Goal: Task Accomplishment & Management: Complete application form

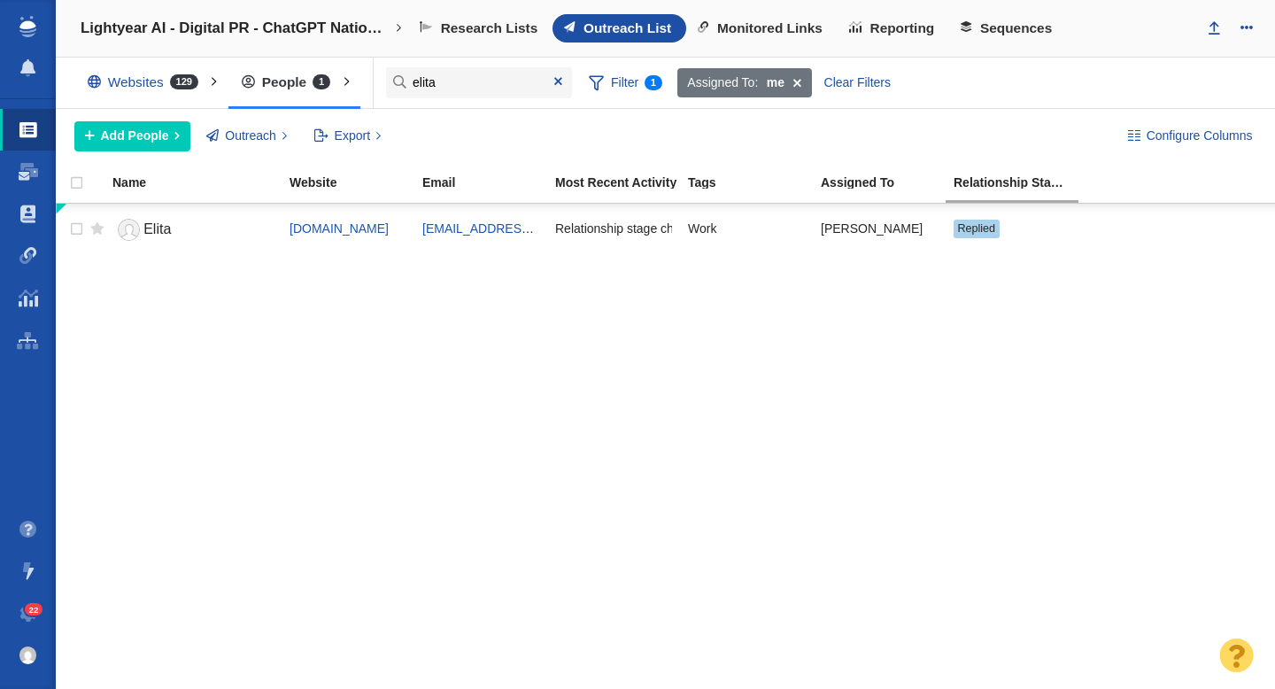
type input "elita"
click at [29, 177] on span at bounding box center [28, 172] width 19 height 18
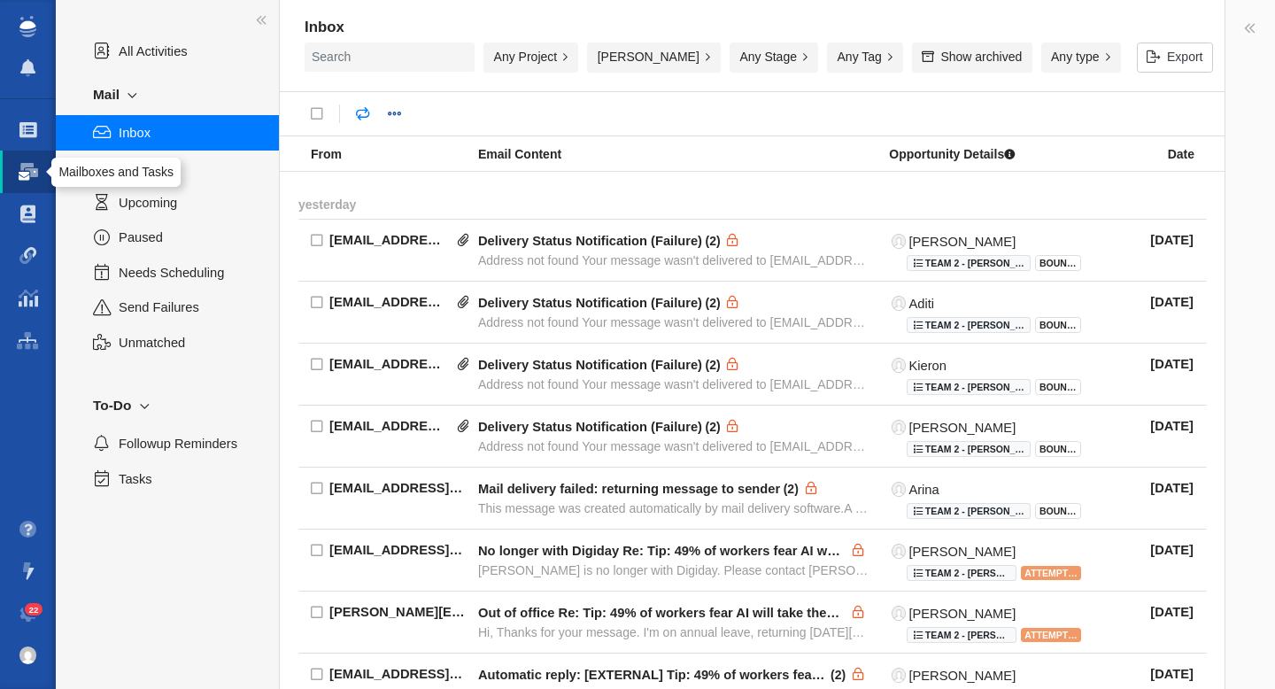
click at [146, 167] on div "Mailboxes and Tasks" at bounding box center [115, 172] width 115 height 16
click at [170, 173] on span "Sent" at bounding box center [189, 167] width 141 height 19
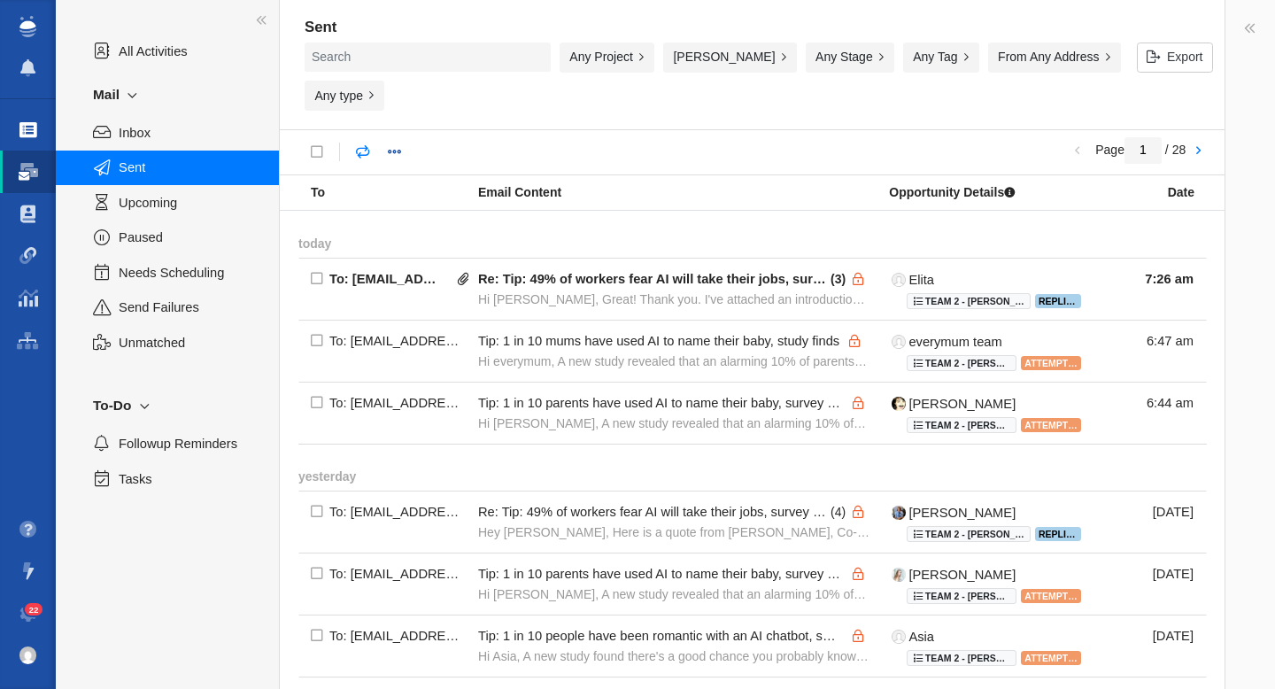
click at [23, 135] on span at bounding box center [28, 130] width 18 height 18
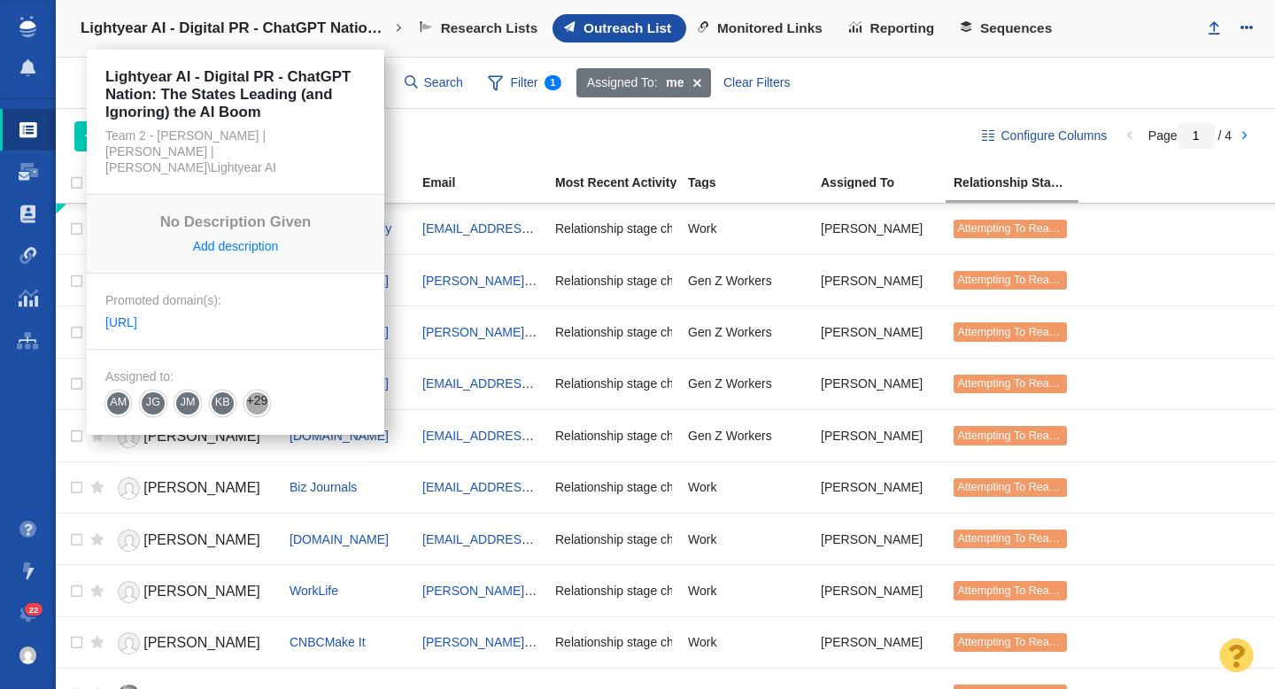
click at [280, 26] on h4 "Lightyear AI - Digital PR - ChatGPT Nation: The States Leading (and Ignoring) t…" at bounding box center [236, 28] width 310 height 18
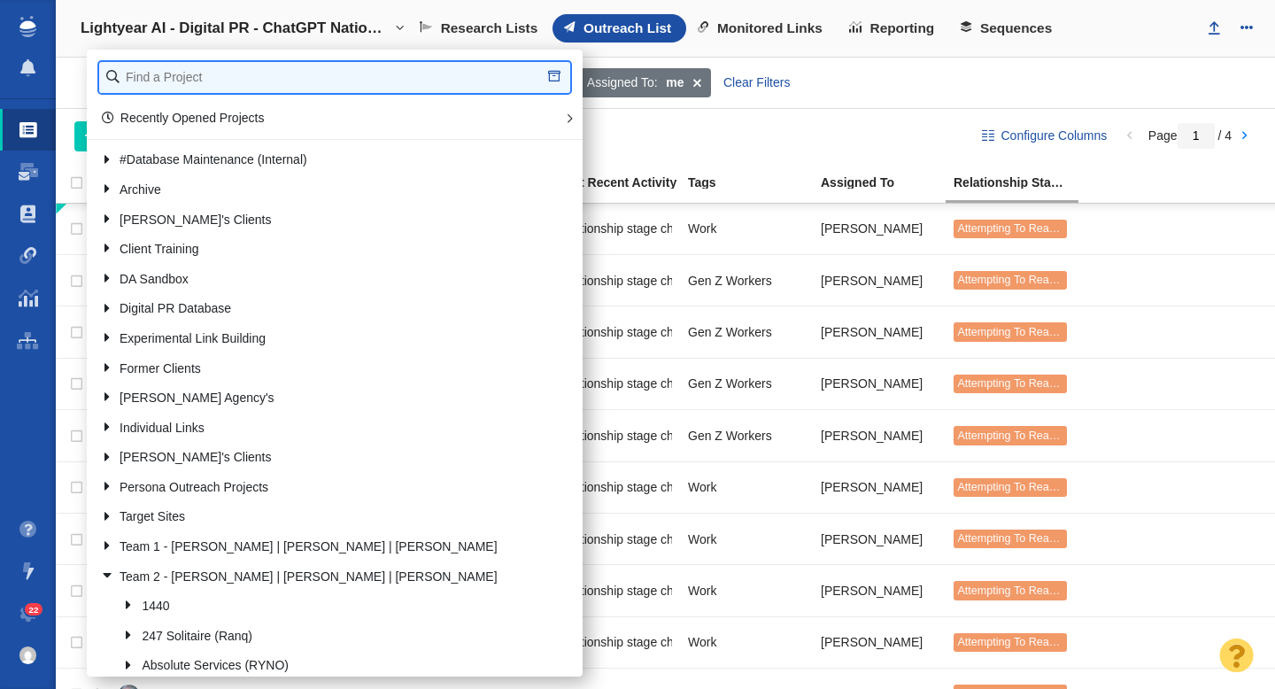
click at [224, 80] on input "text" at bounding box center [334, 77] width 471 height 31
type input "pv"
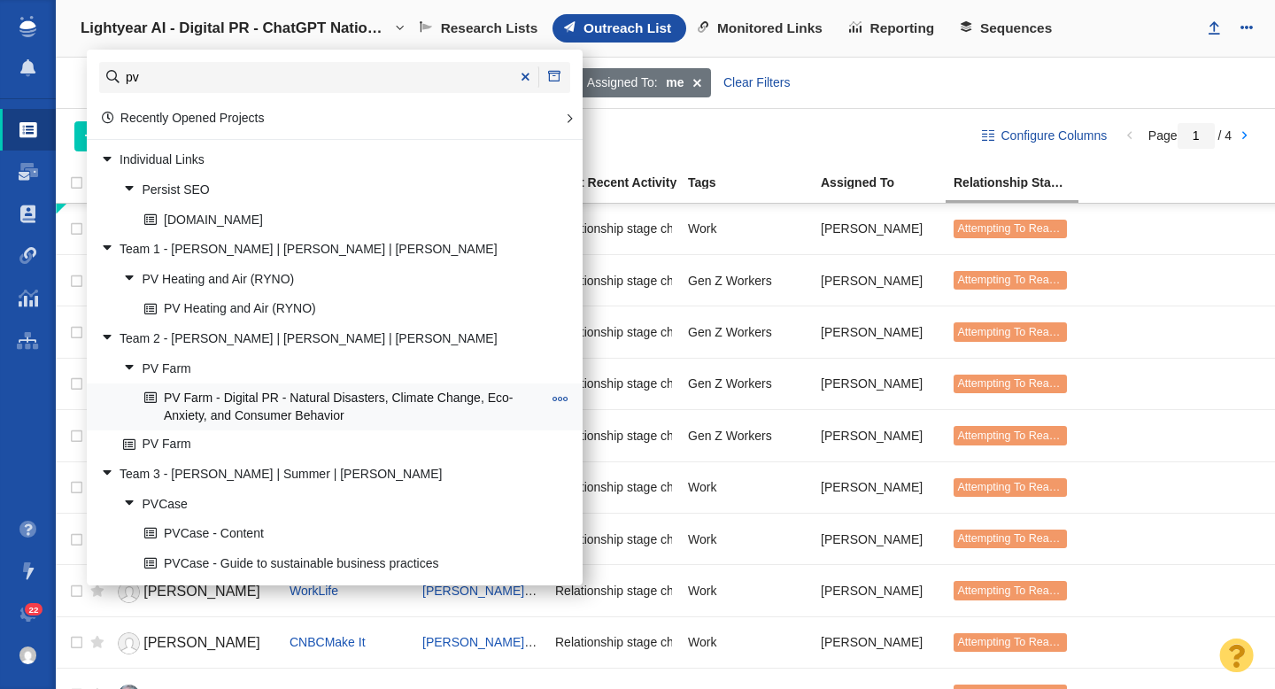
click at [298, 401] on link "PV Farm - Digital PR - Natural Disasters, Climate Change, Eco-Anxiety, and Cons…" at bounding box center [343, 406] width 406 height 44
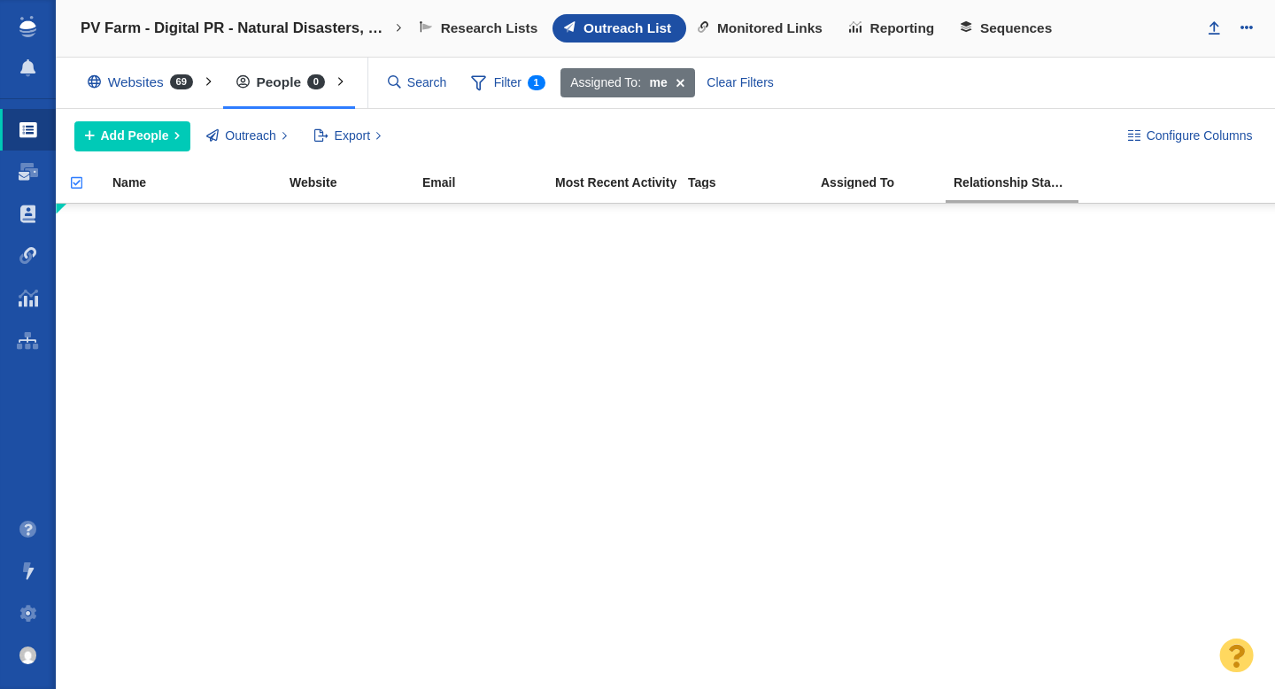
click at [682, 85] on span at bounding box center [680, 83] width 27 height 30
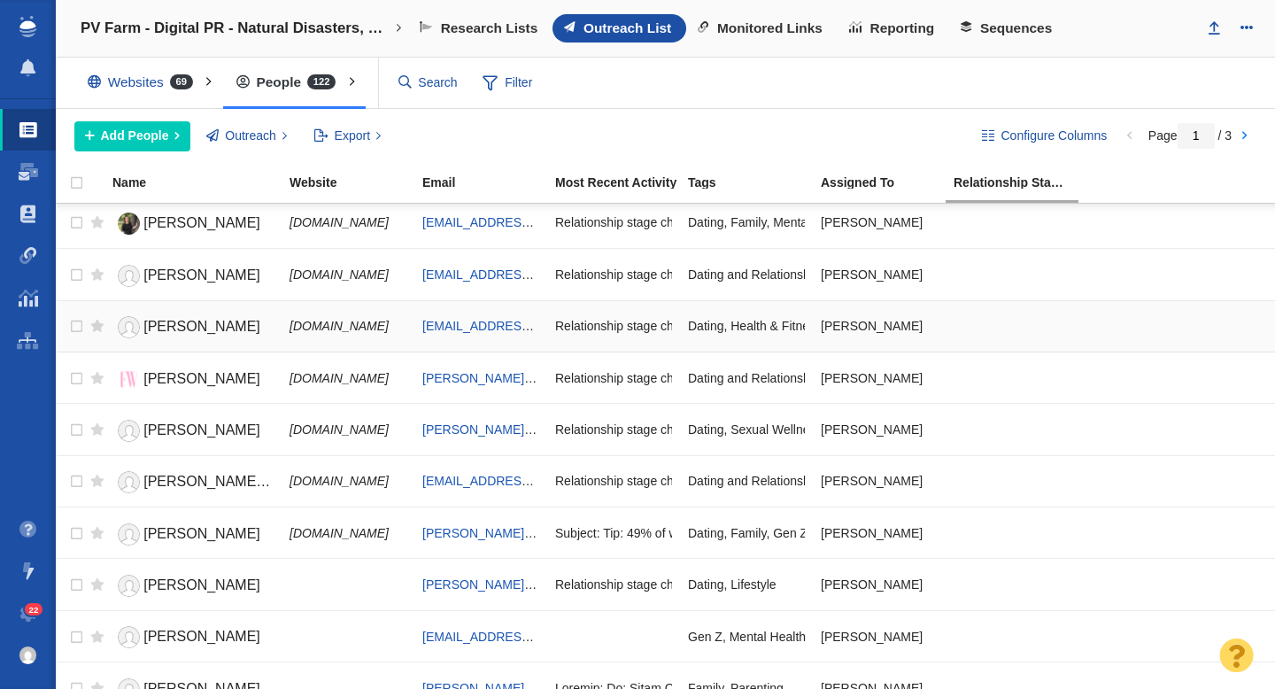
scroll to position [162, 0]
click at [216, 322] on span "Tanyel Mustafa" at bounding box center [201, 325] width 117 height 15
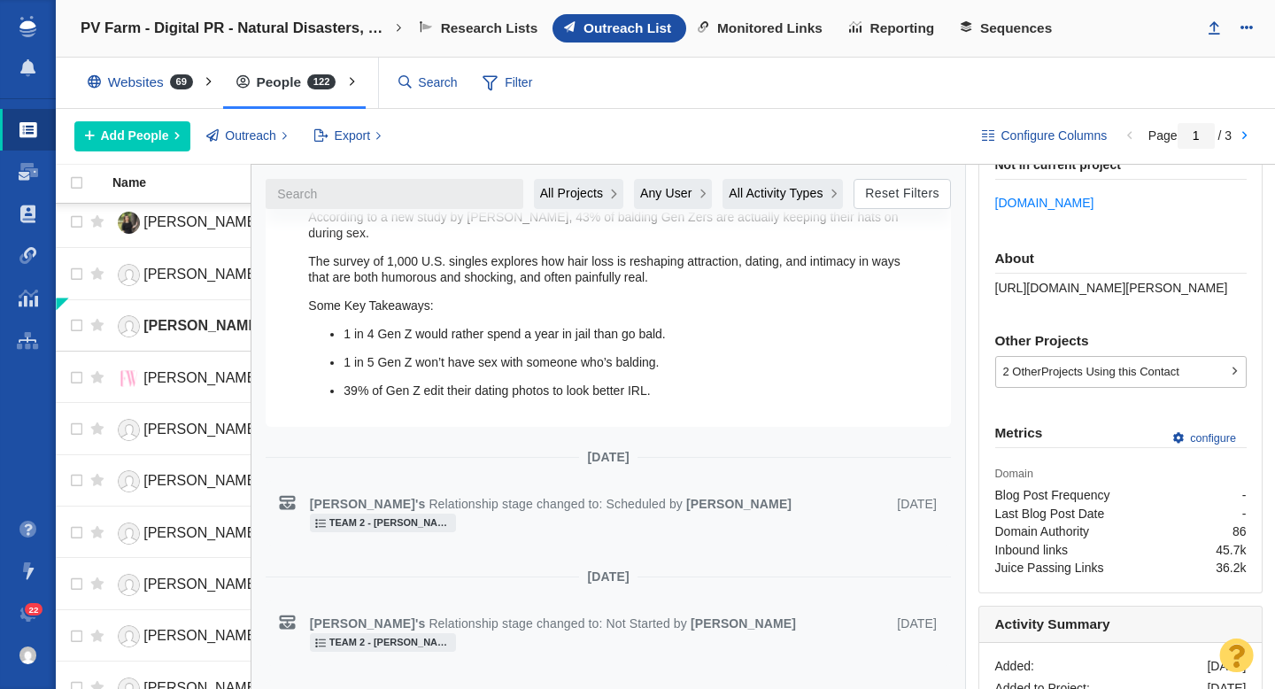
scroll to position [456, 0]
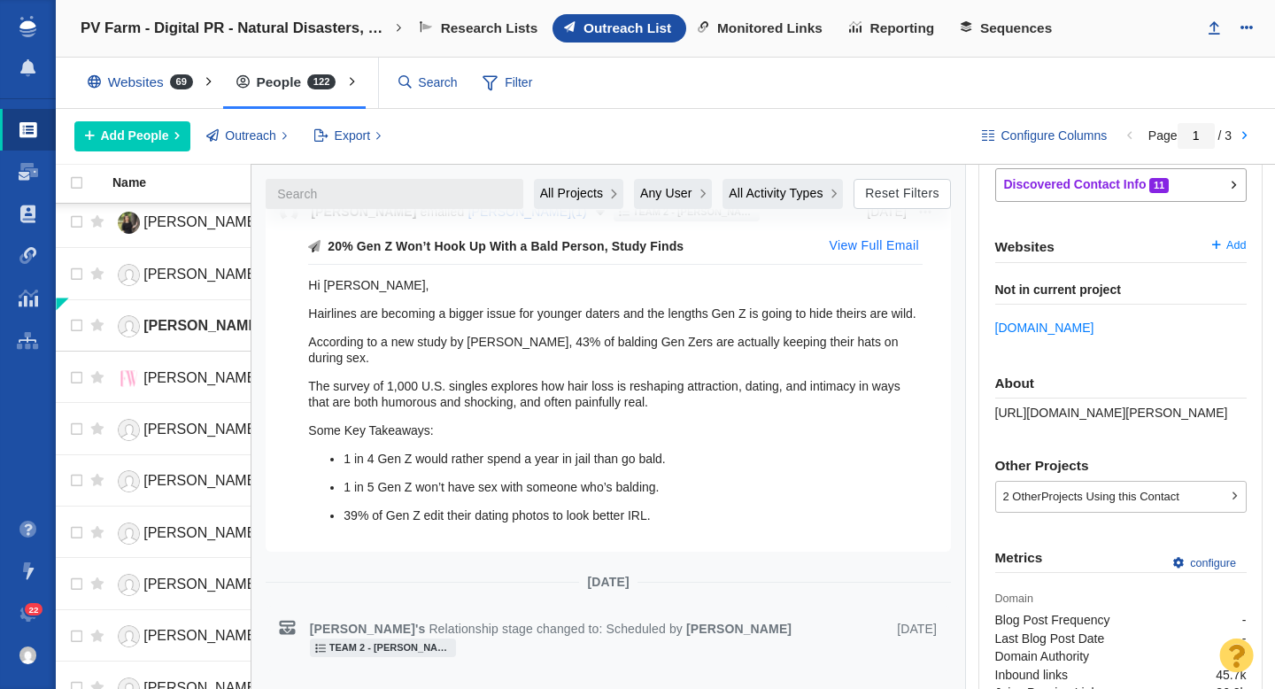
click at [865, 247] on button "View Full Email" at bounding box center [874, 246] width 111 height 28
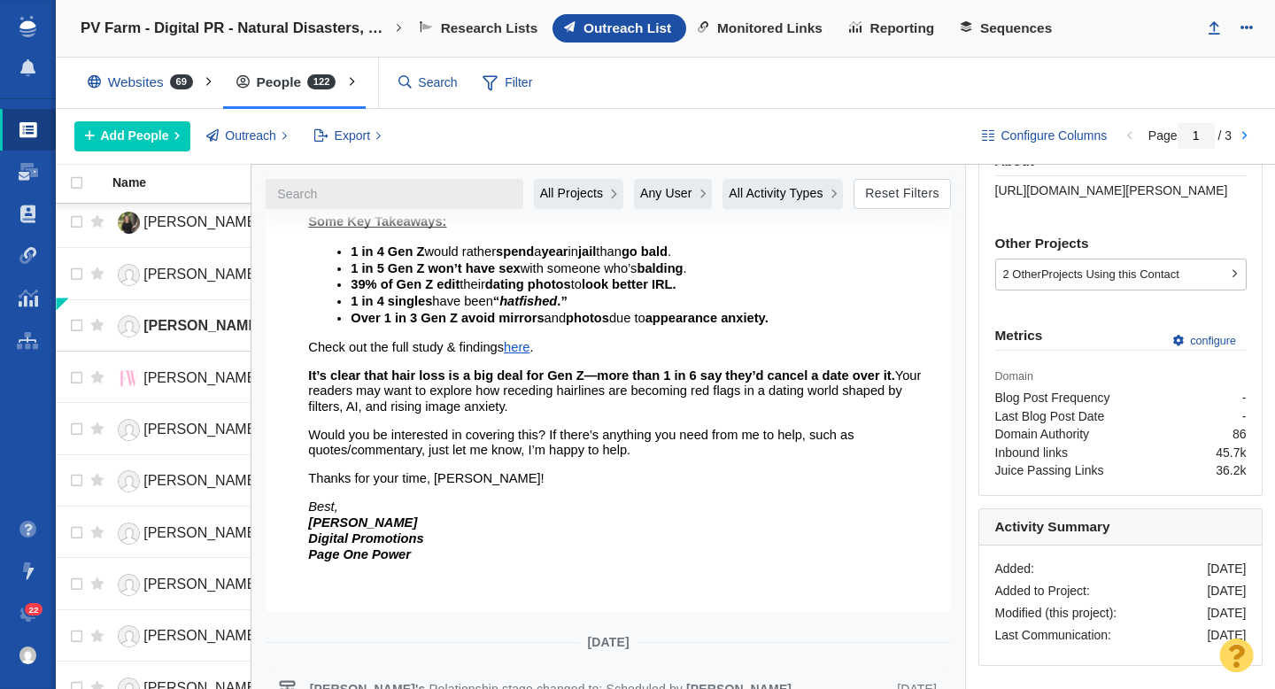
scroll to position [0, 0]
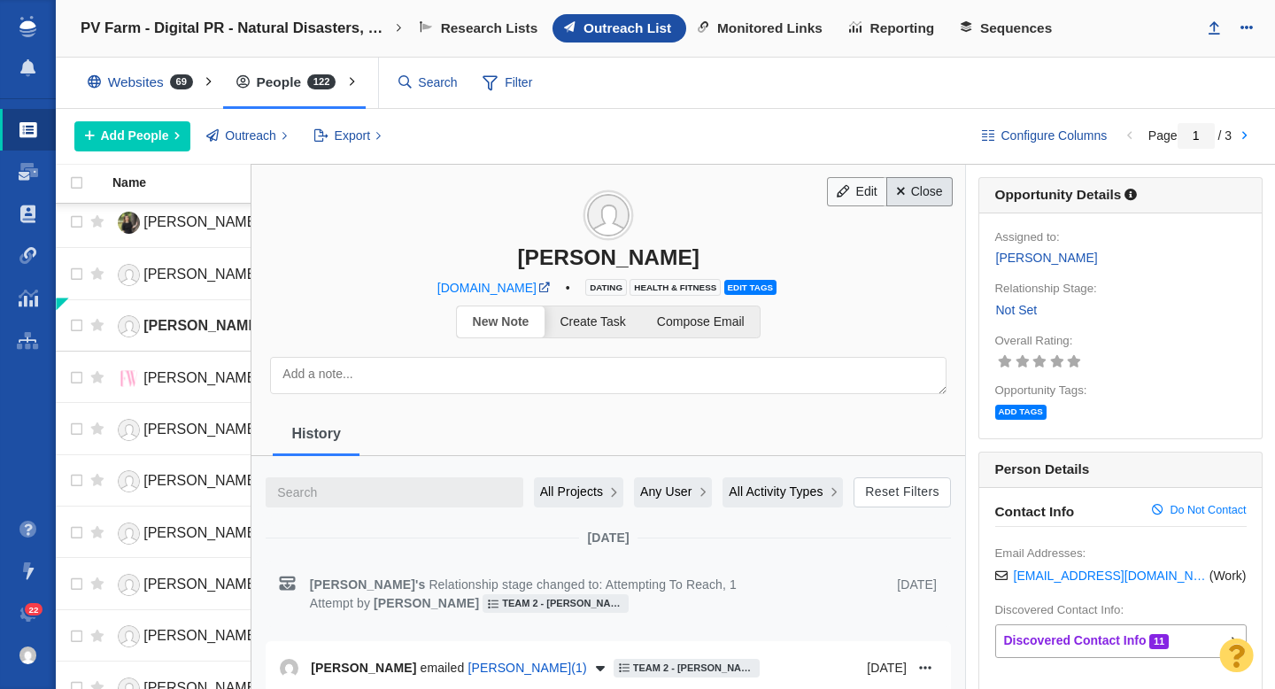
click at [929, 192] on link "Close" at bounding box center [919, 192] width 66 height 30
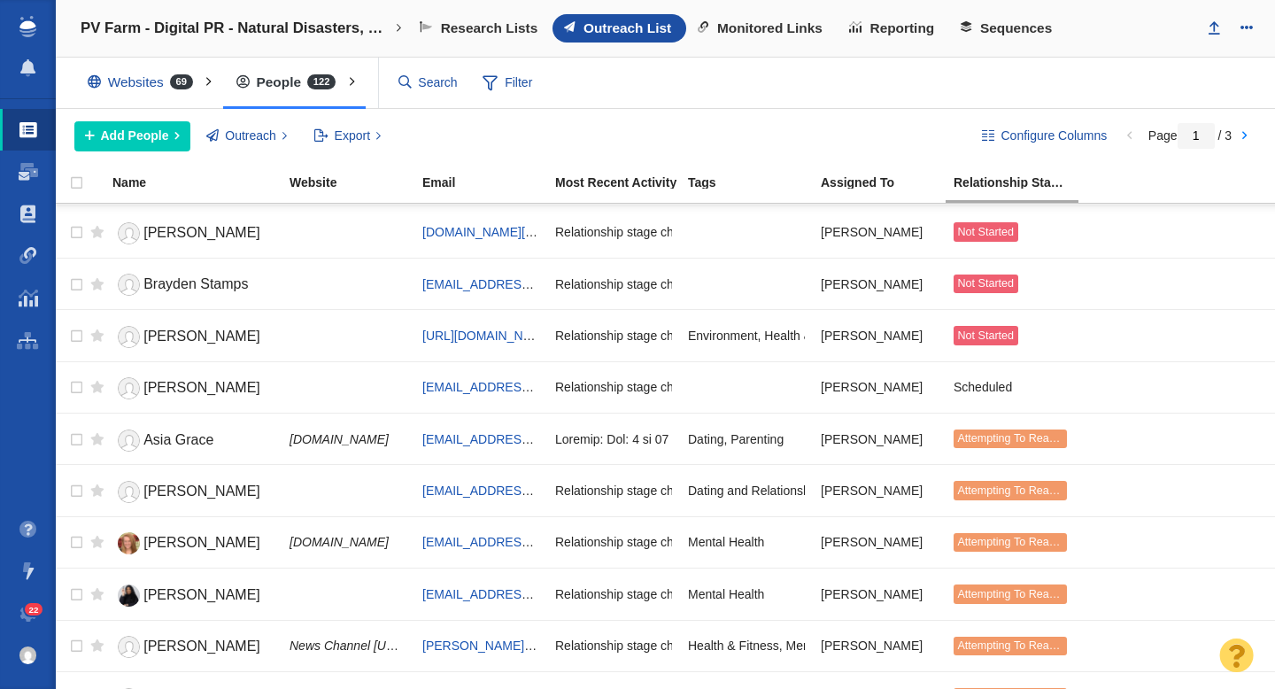
scroll to position [1708, 0]
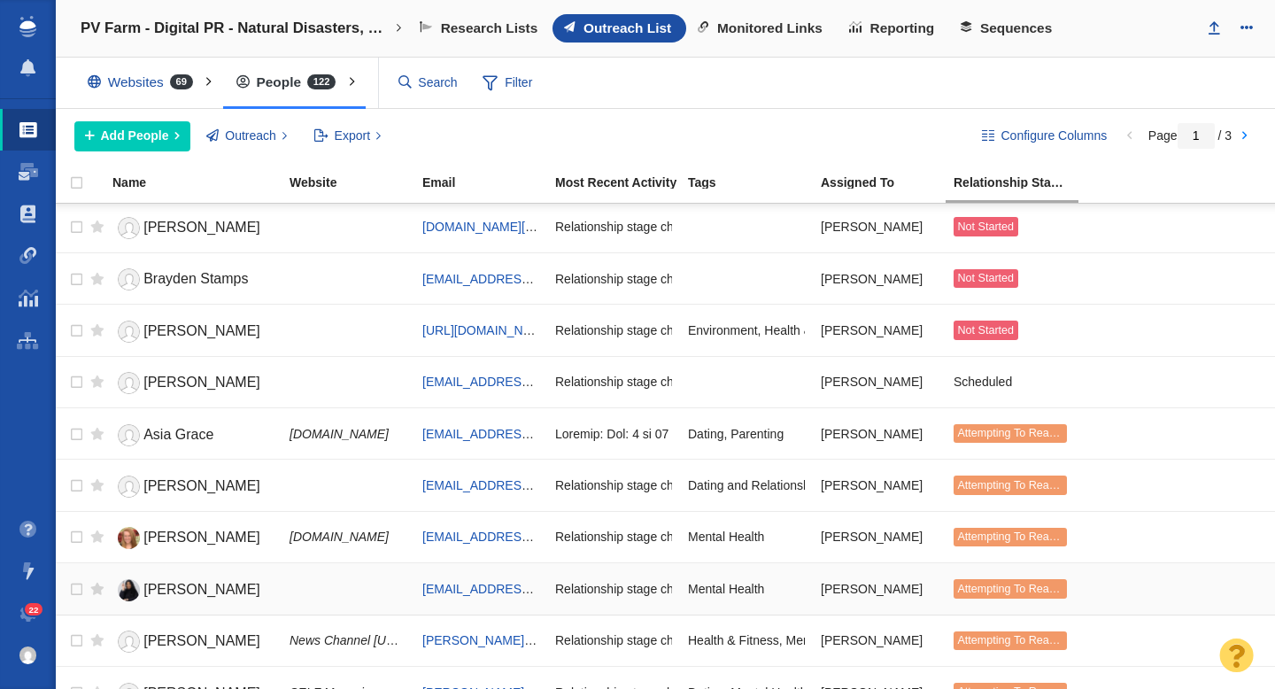
click at [200, 587] on span "Brianna Robles" at bounding box center [201, 589] width 117 height 15
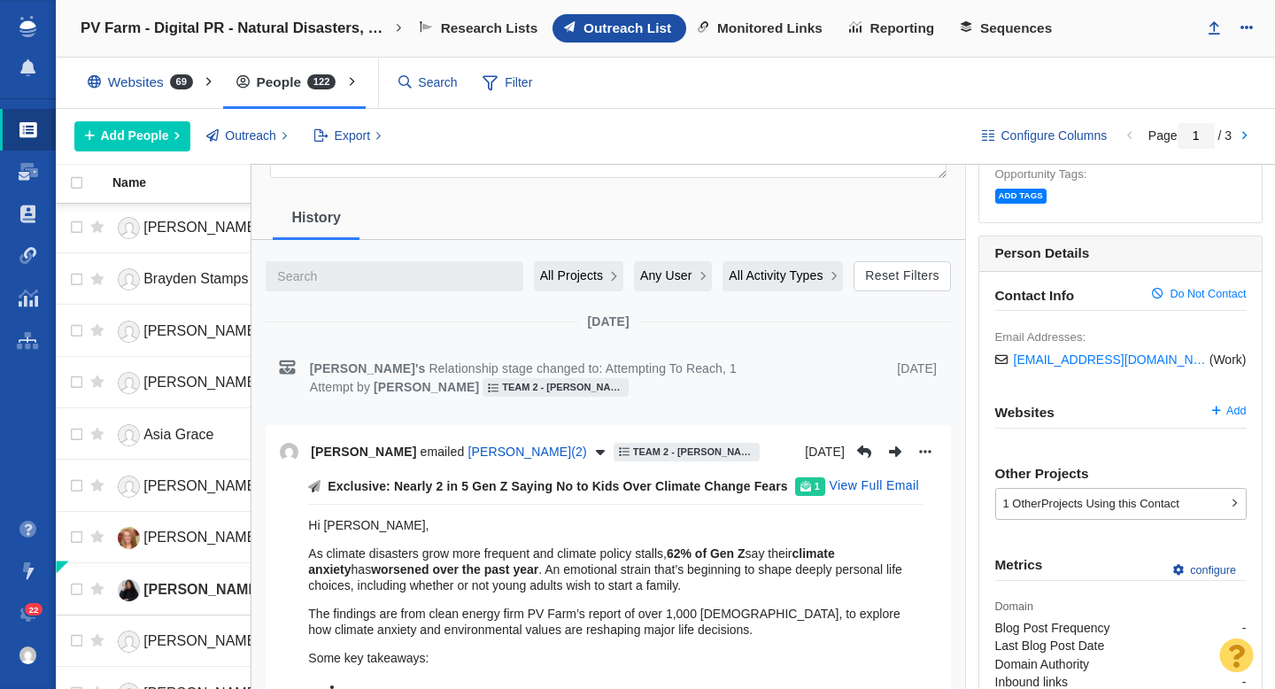
scroll to position [208, 0]
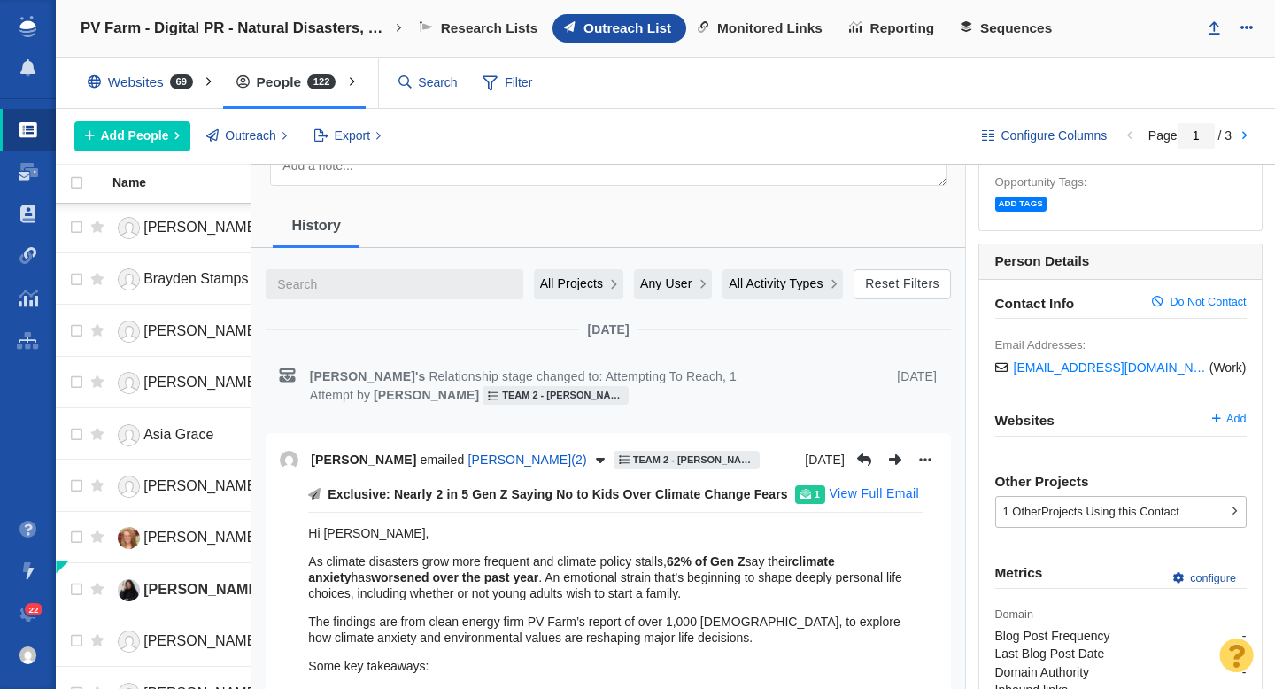
click at [866, 494] on button "View Full Email" at bounding box center [874, 494] width 111 height 28
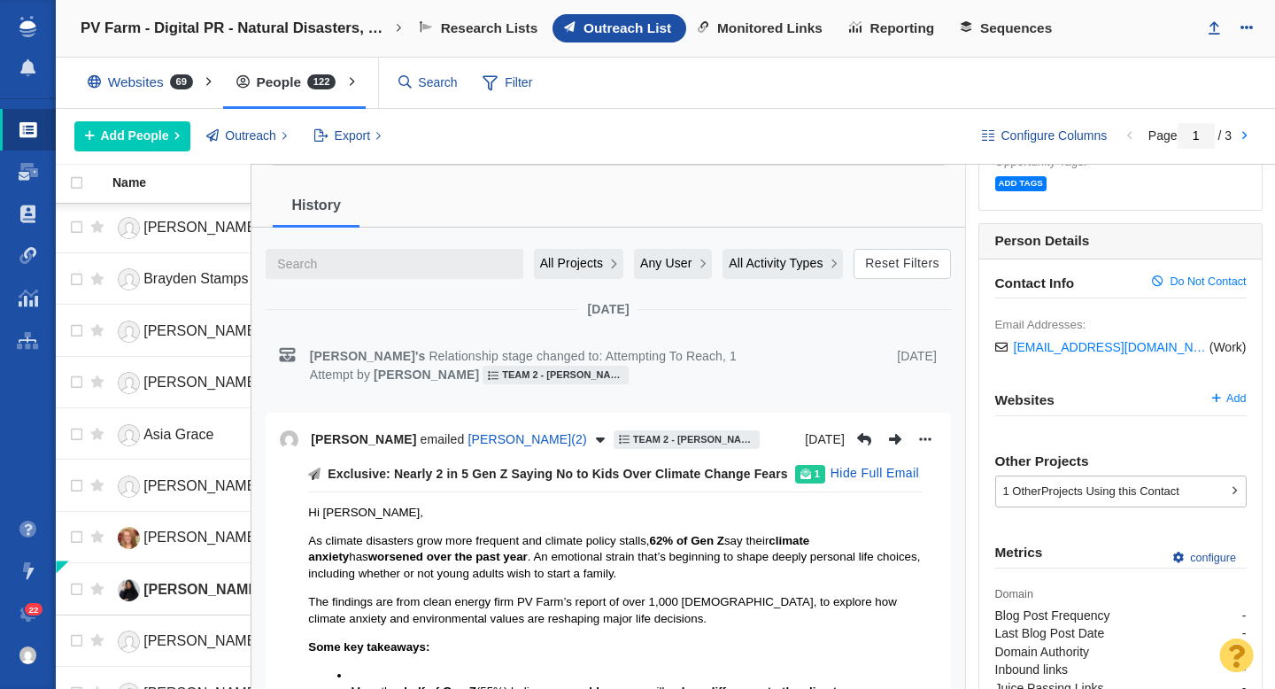
scroll to position [0, 0]
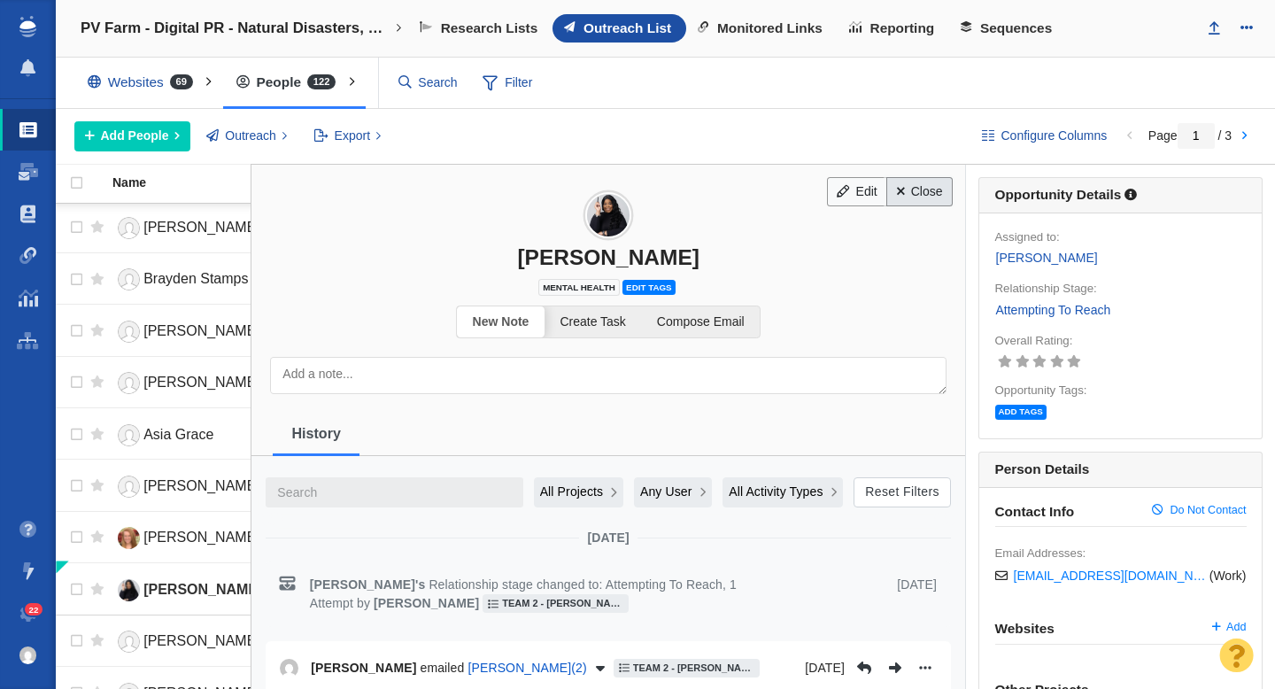
click at [916, 197] on link "Close" at bounding box center [919, 192] width 66 height 30
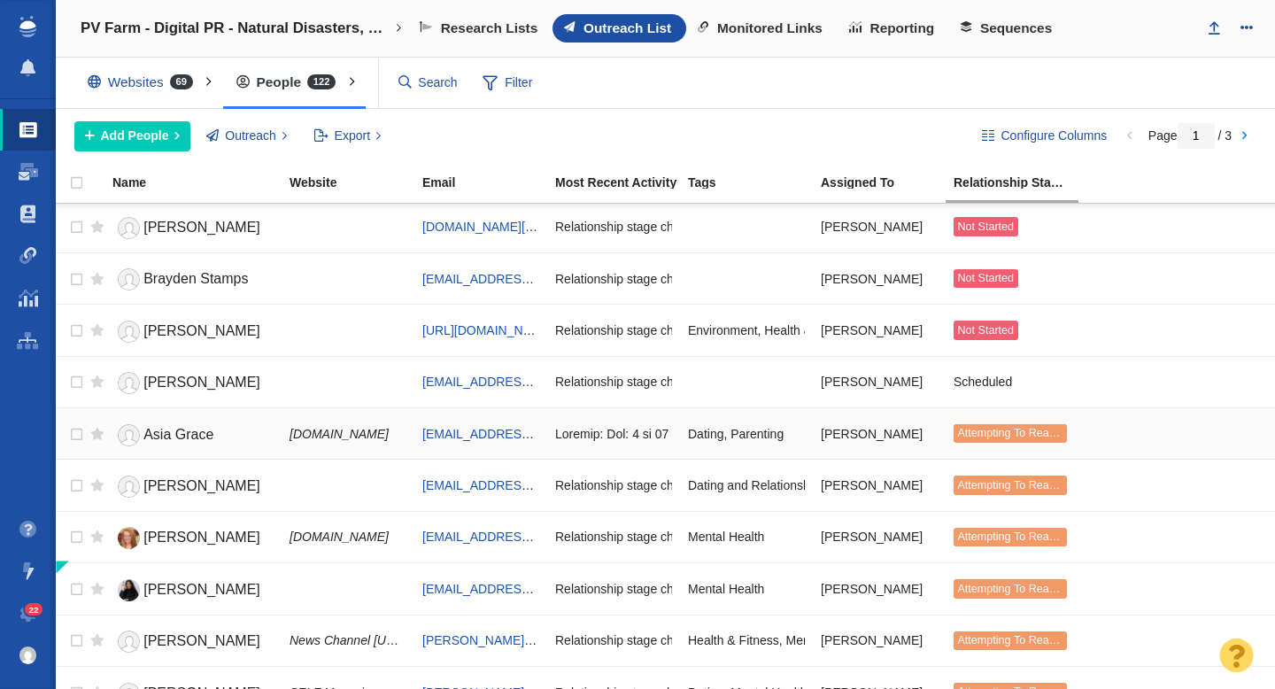
click at [176, 427] on span "Asia Grace" at bounding box center [178, 434] width 70 height 15
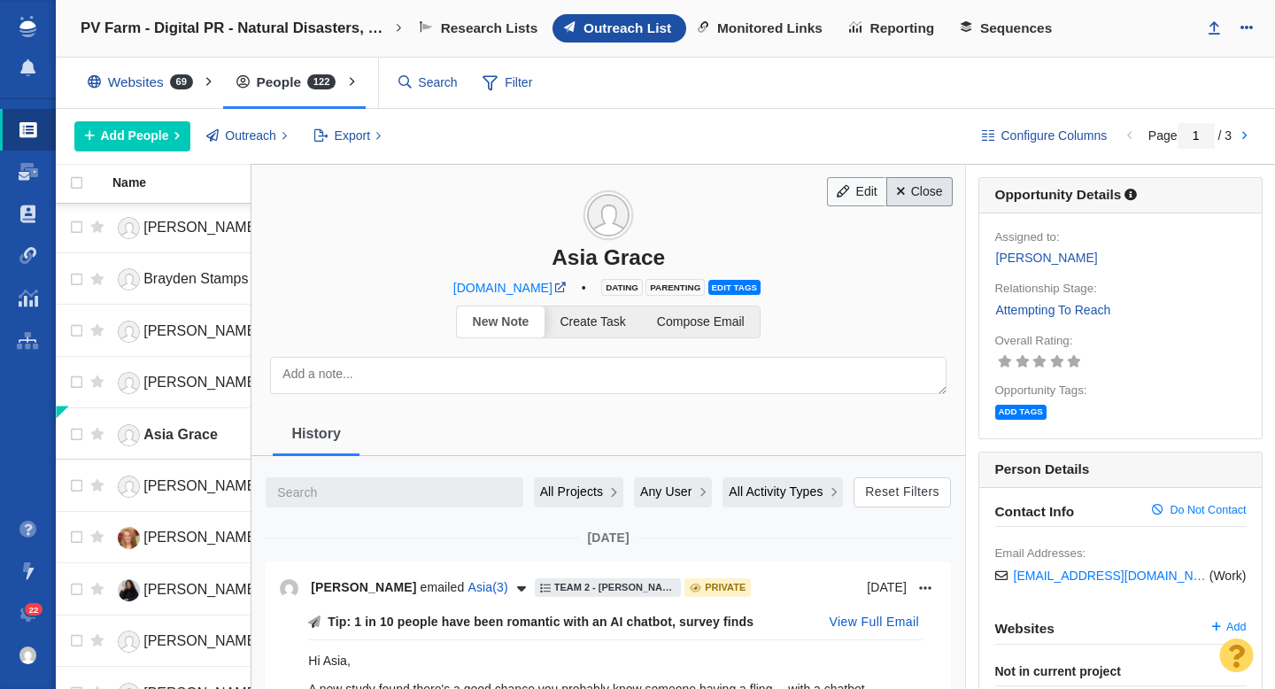
click at [921, 193] on link "Close" at bounding box center [919, 192] width 66 height 30
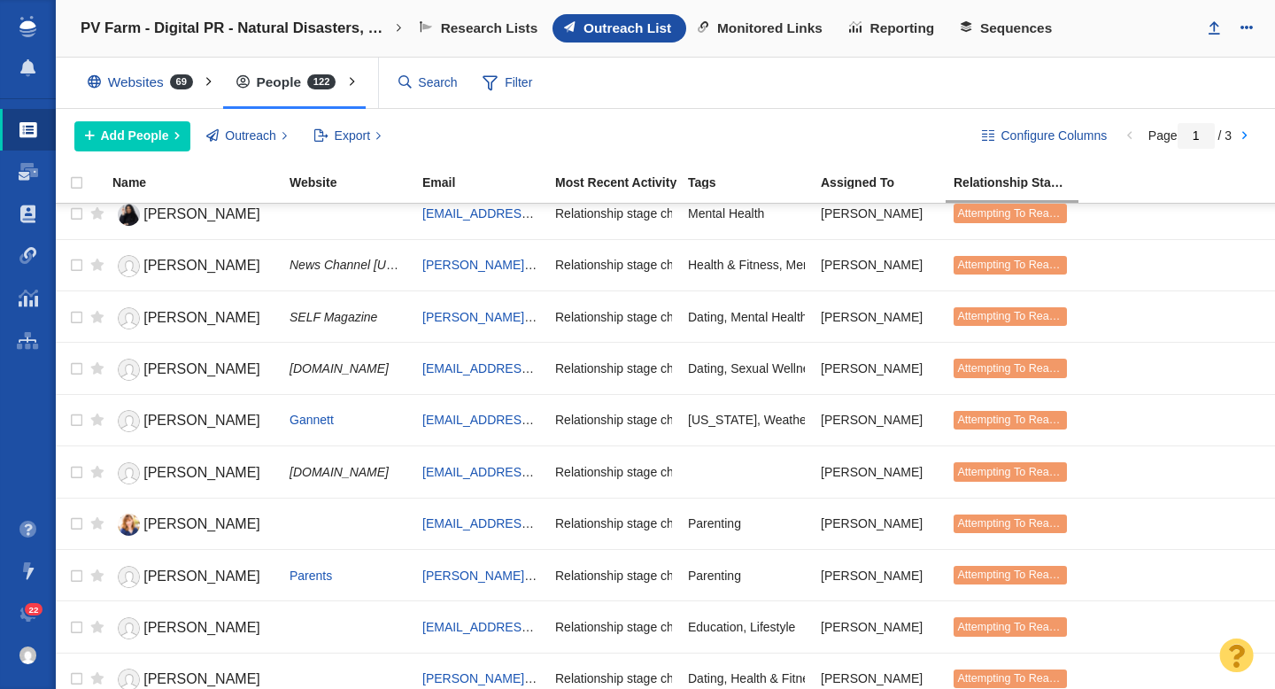
scroll to position [2099, 0]
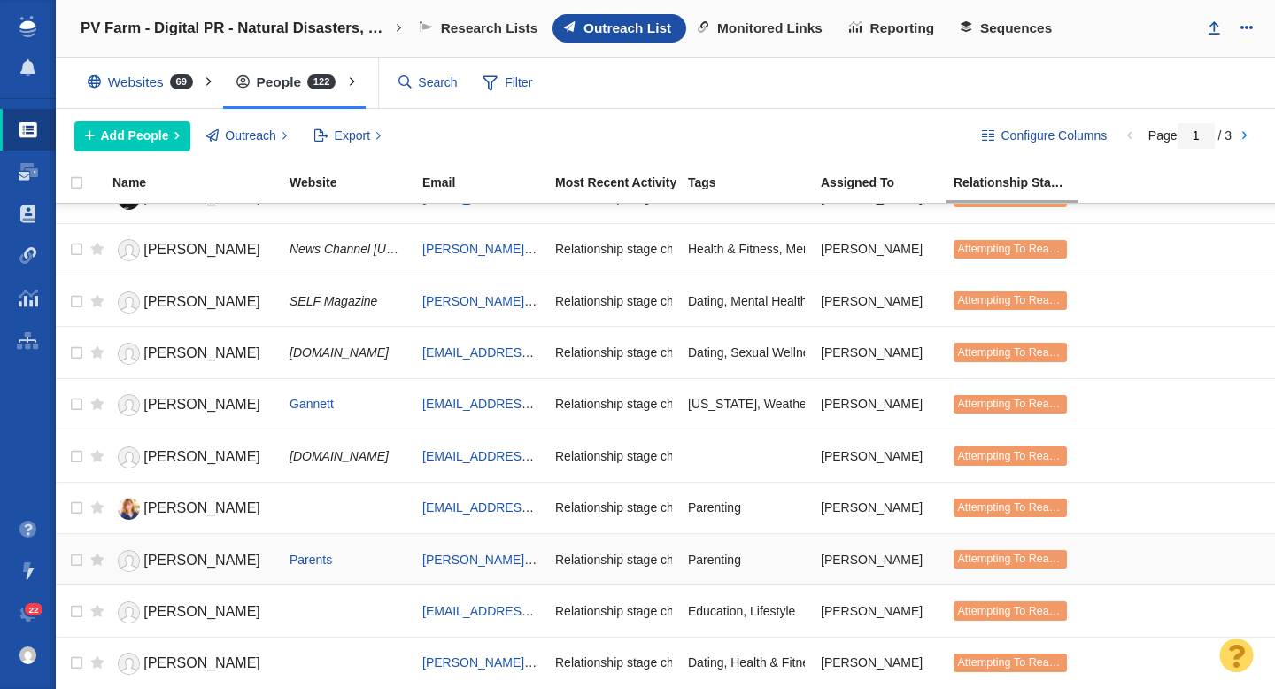
click at [194, 563] on span "Melissa Willets" at bounding box center [201, 559] width 117 height 15
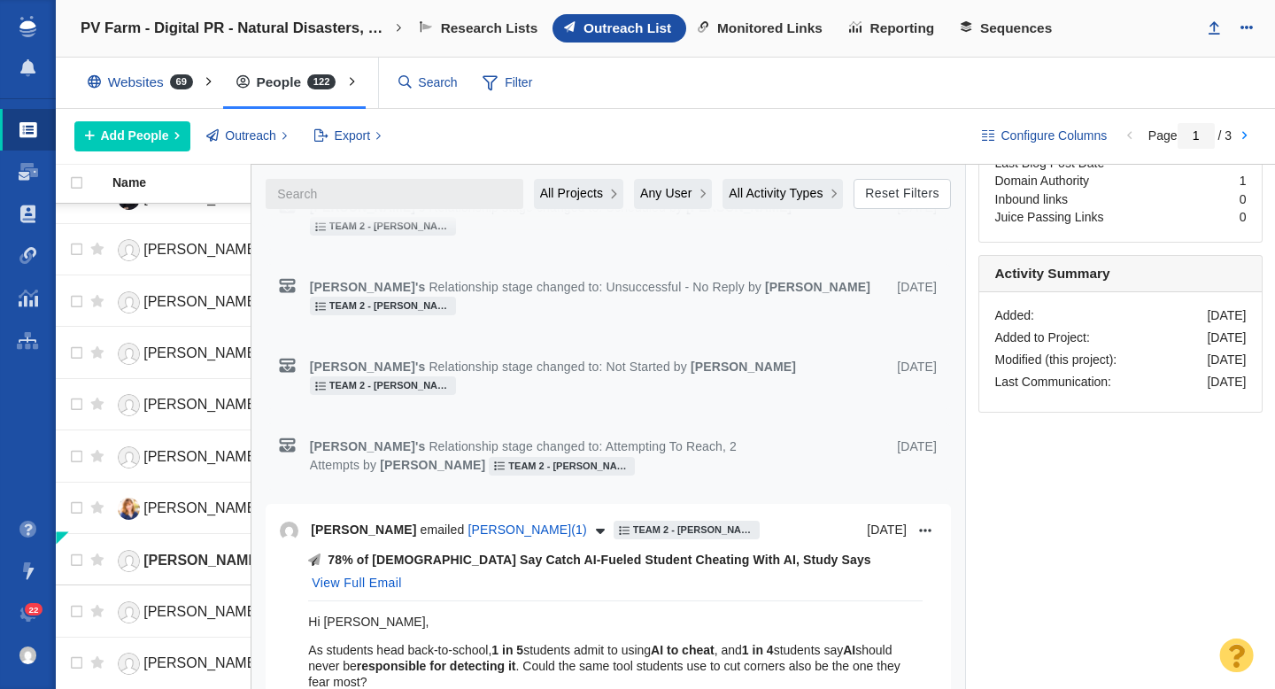
scroll to position [0, 0]
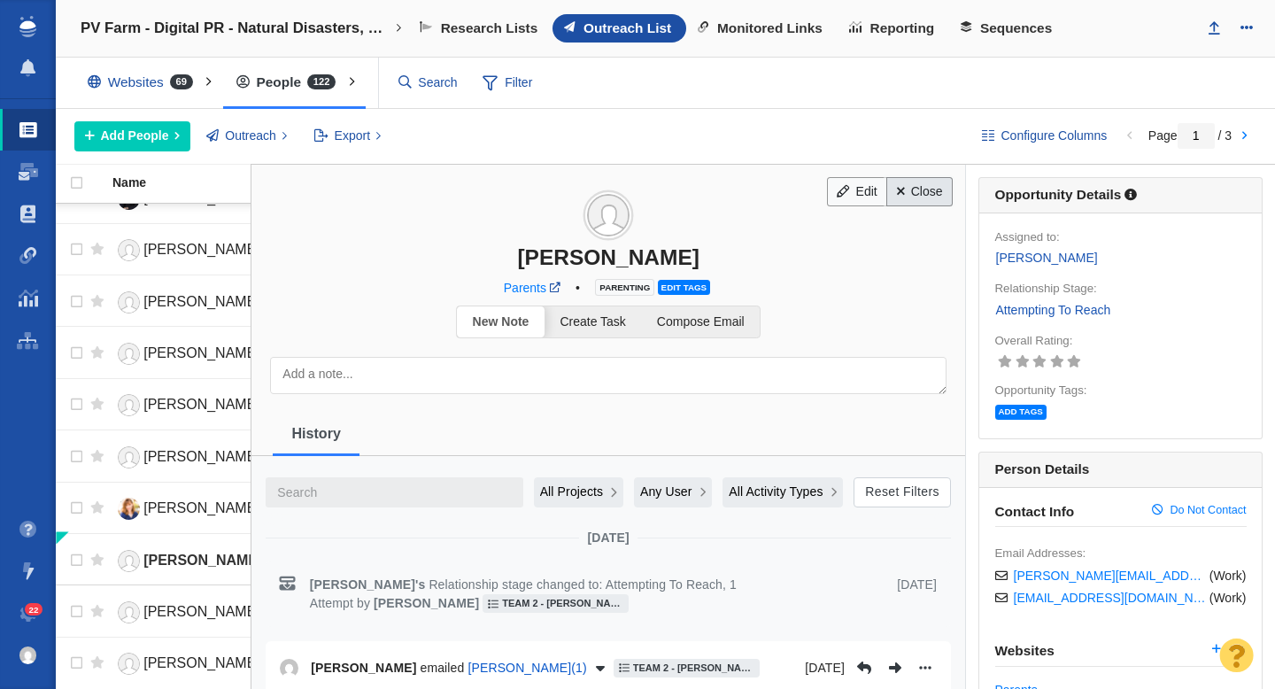
click at [901, 204] on link "Close" at bounding box center [919, 192] width 66 height 30
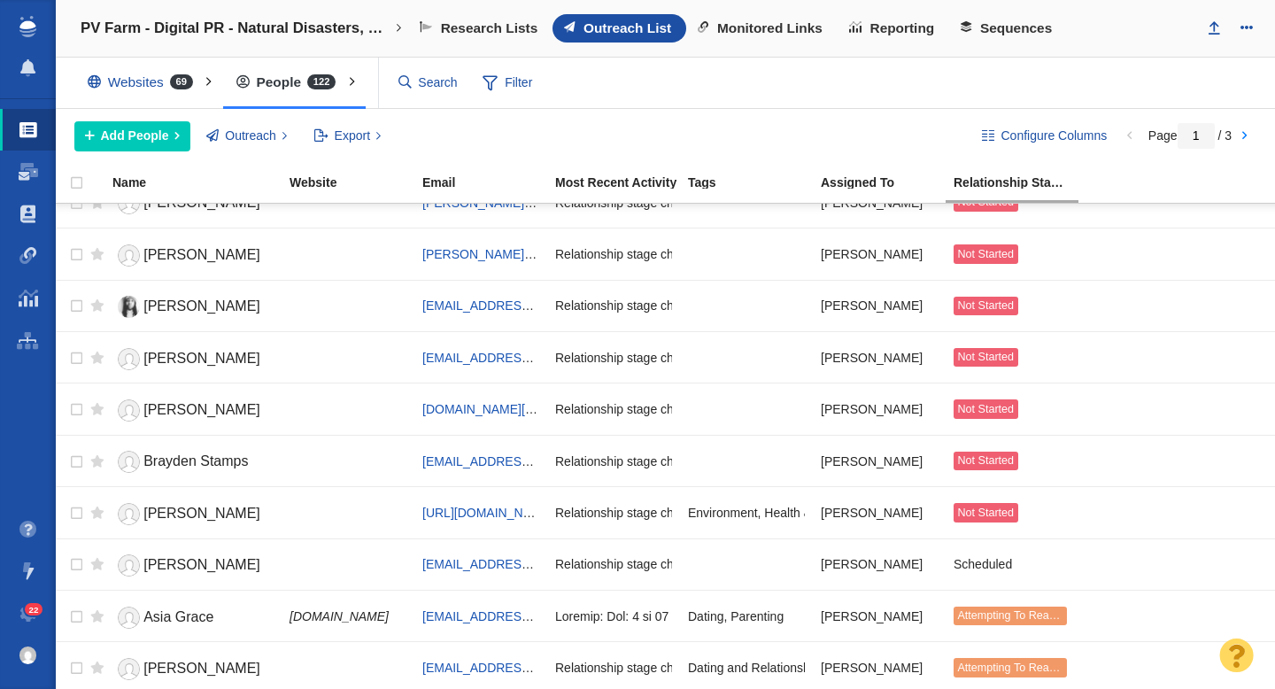
scroll to position [1973, 0]
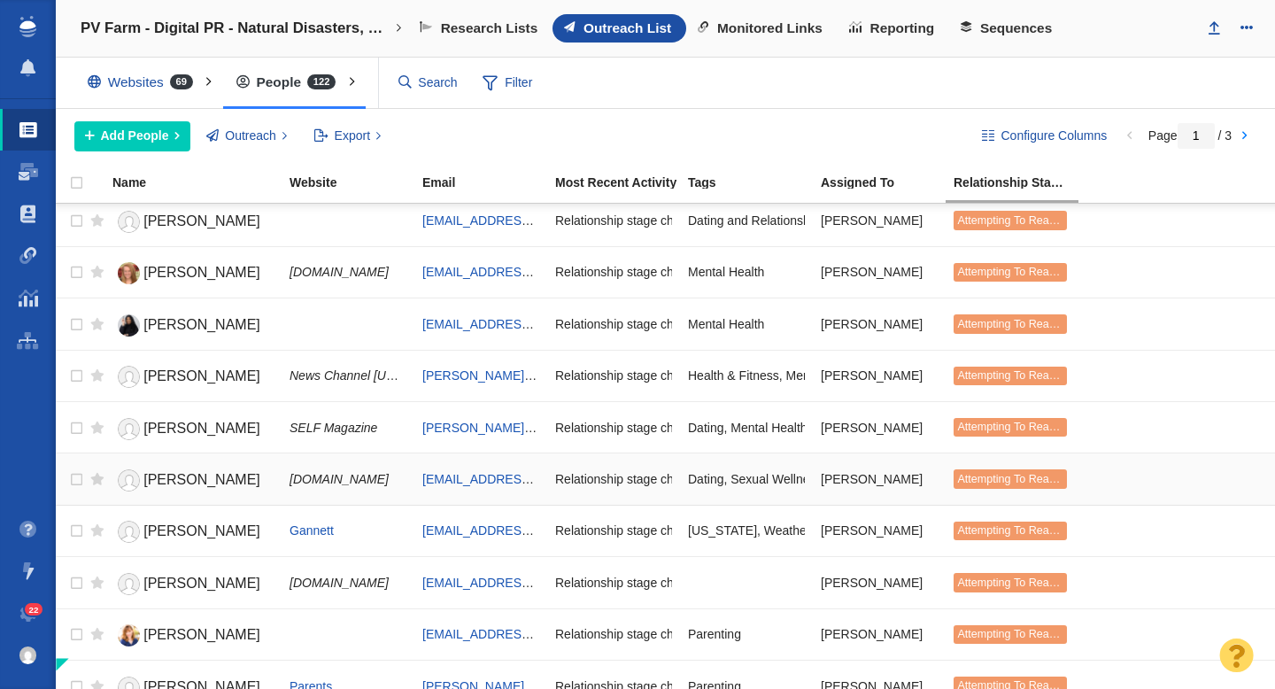
click at [192, 478] on span "Kayla Kibbe" at bounding box center [201, 479] width 117 height 15
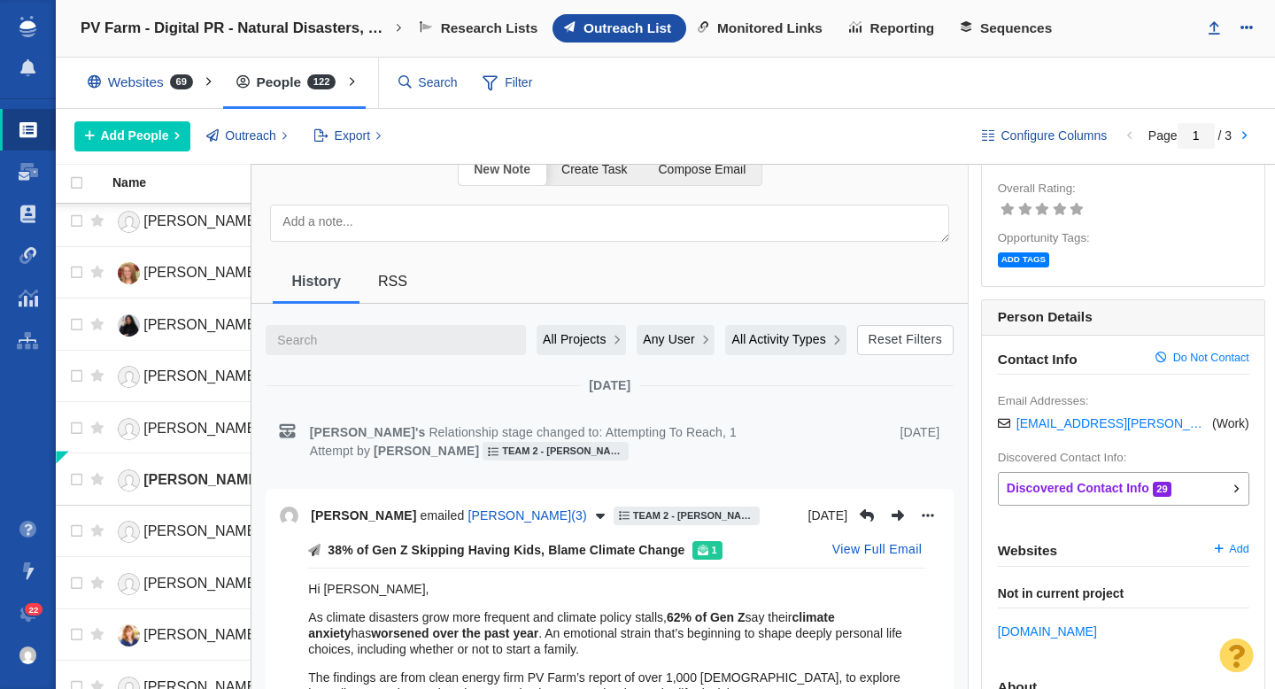
scroll to position [0, 0]
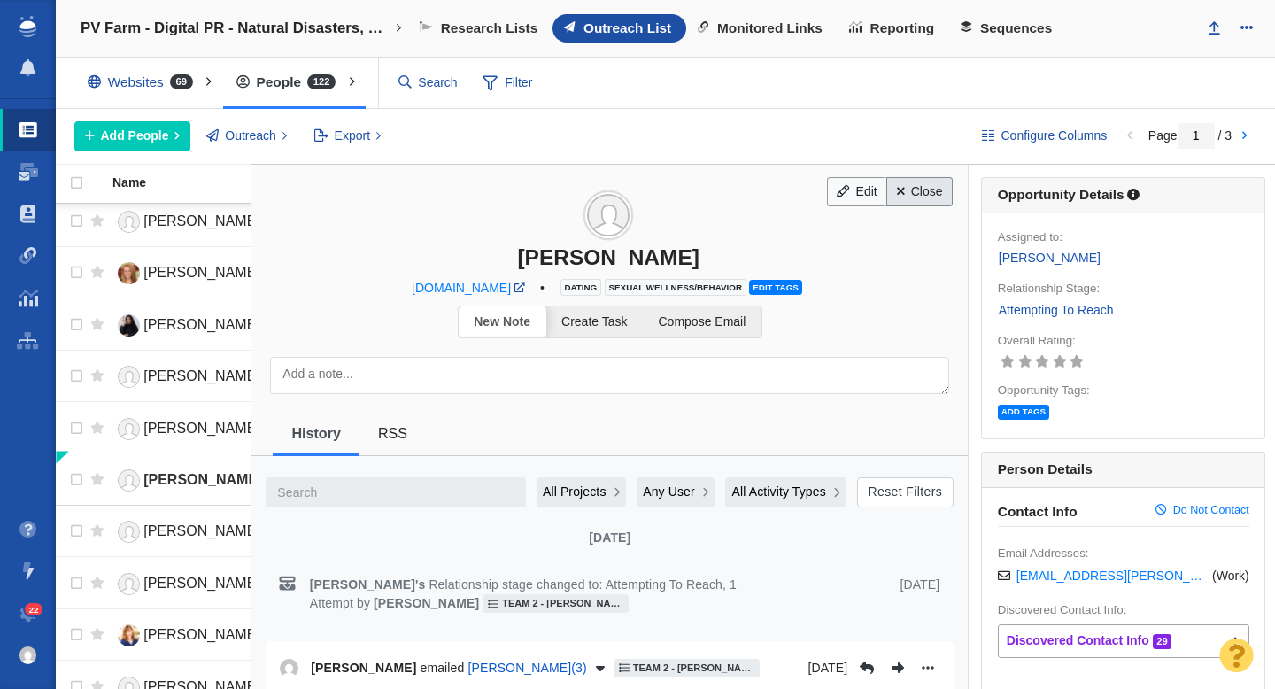
click at [914, 196] on link "Close" at bounding box center [919, 192] width 66 height 30
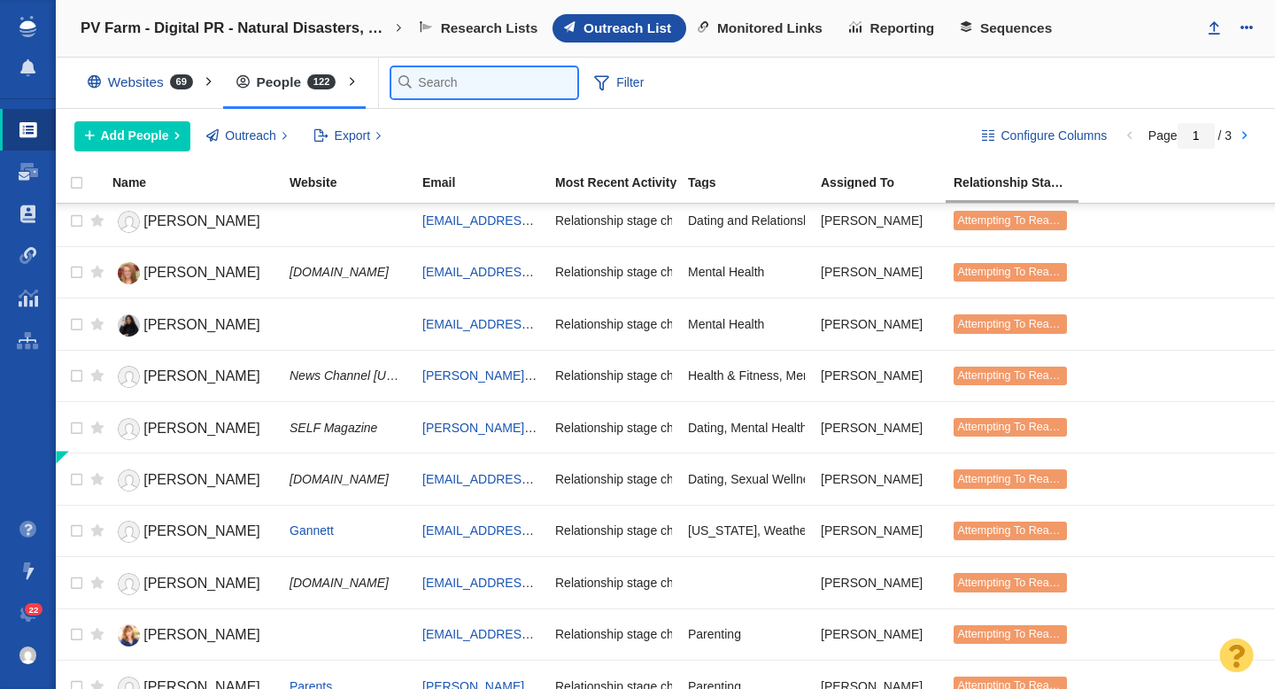
click at [439, 81] on input "text" at bounding box center [484, 82] width 186 height 31
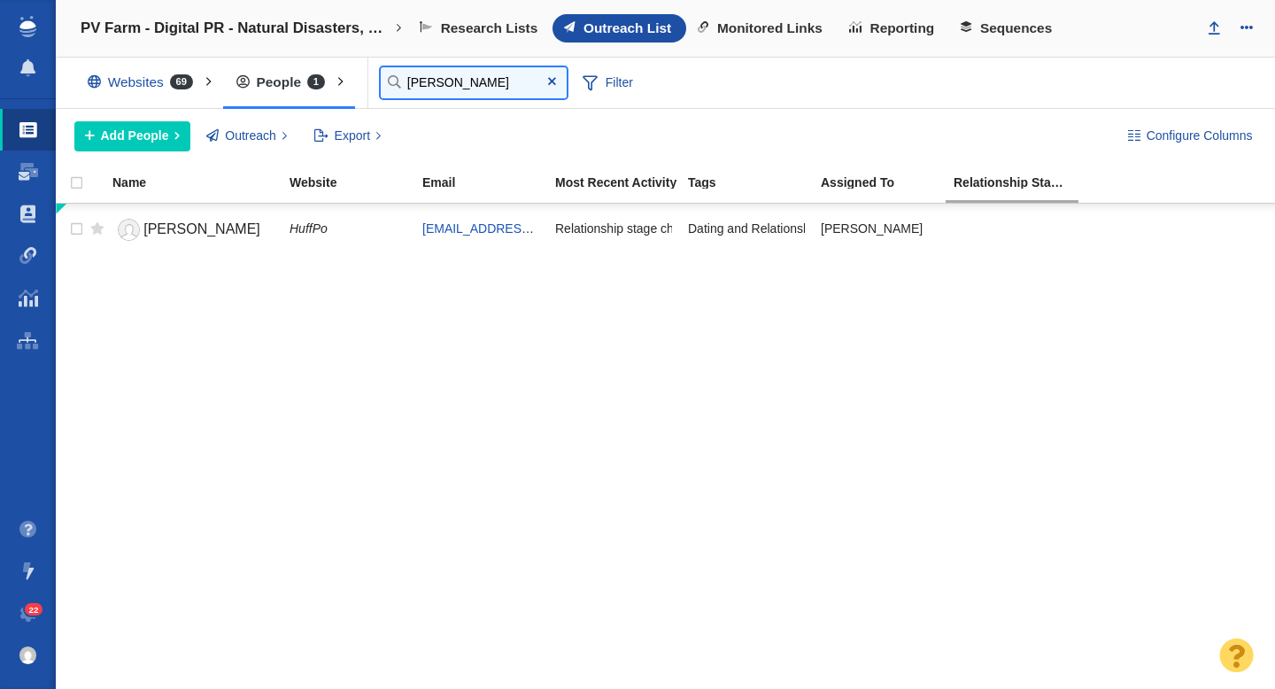
type input "nina"
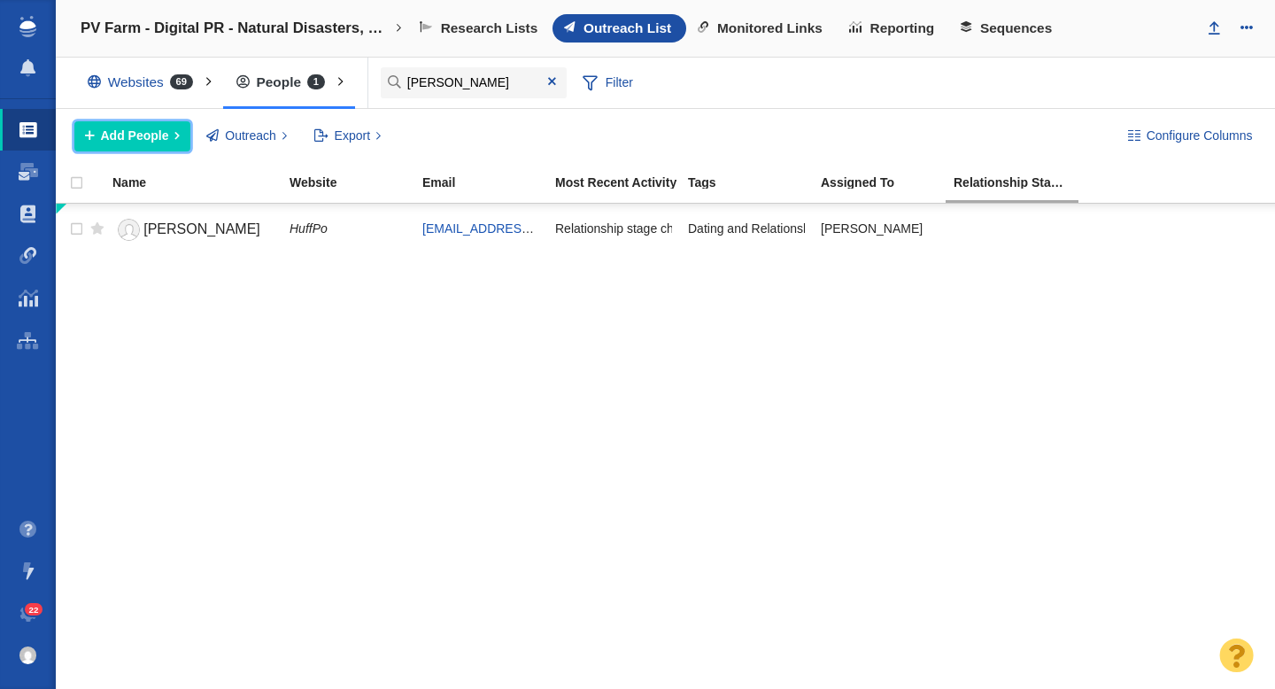
click at [158, 137] on span "Add People" at bounding box center [135, 136] width 68 height 19
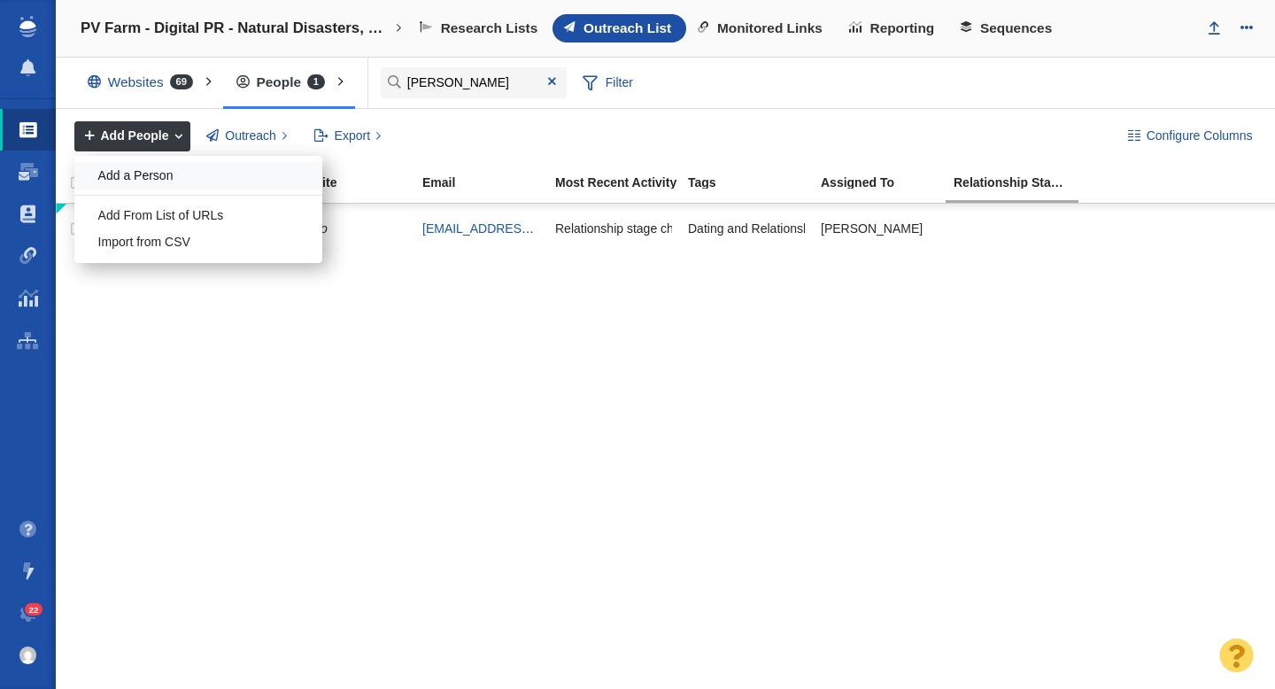
click at [157, 169] on div "Add a Person" at bounding box center [198, 175] width 248 height 27
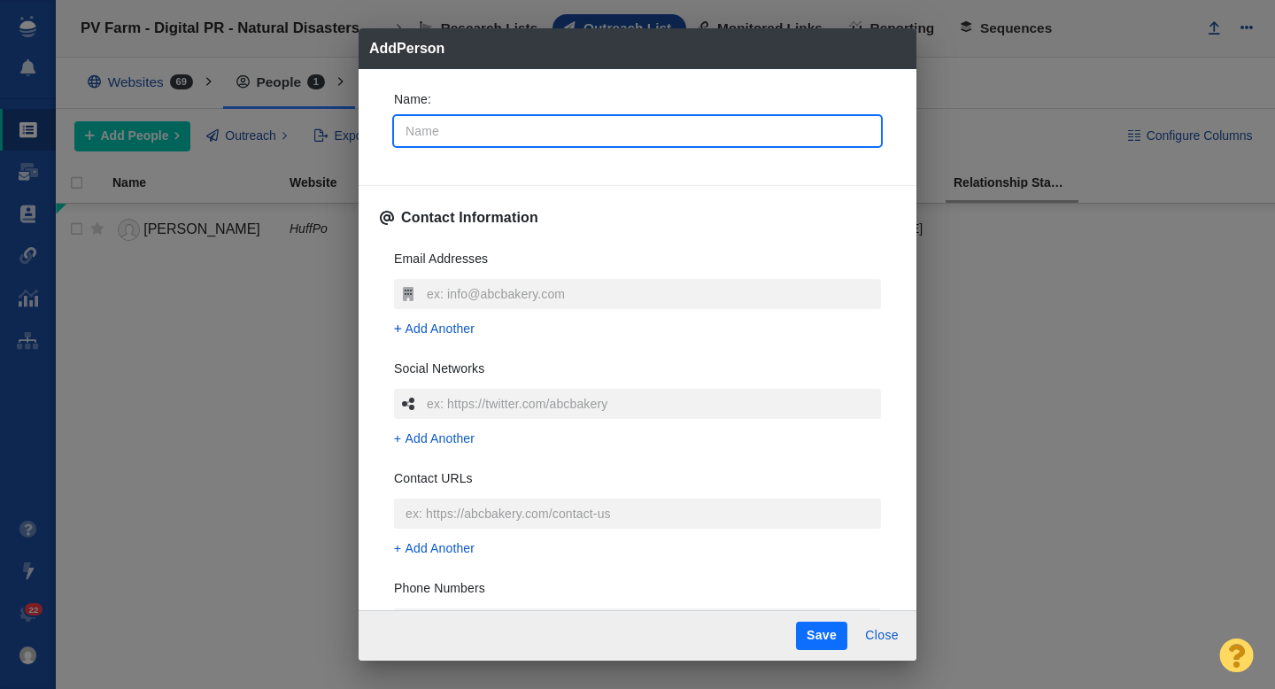
type input "N"
type textarea "x"
type input "Ni"
type textarea "x"
type input "Nin"
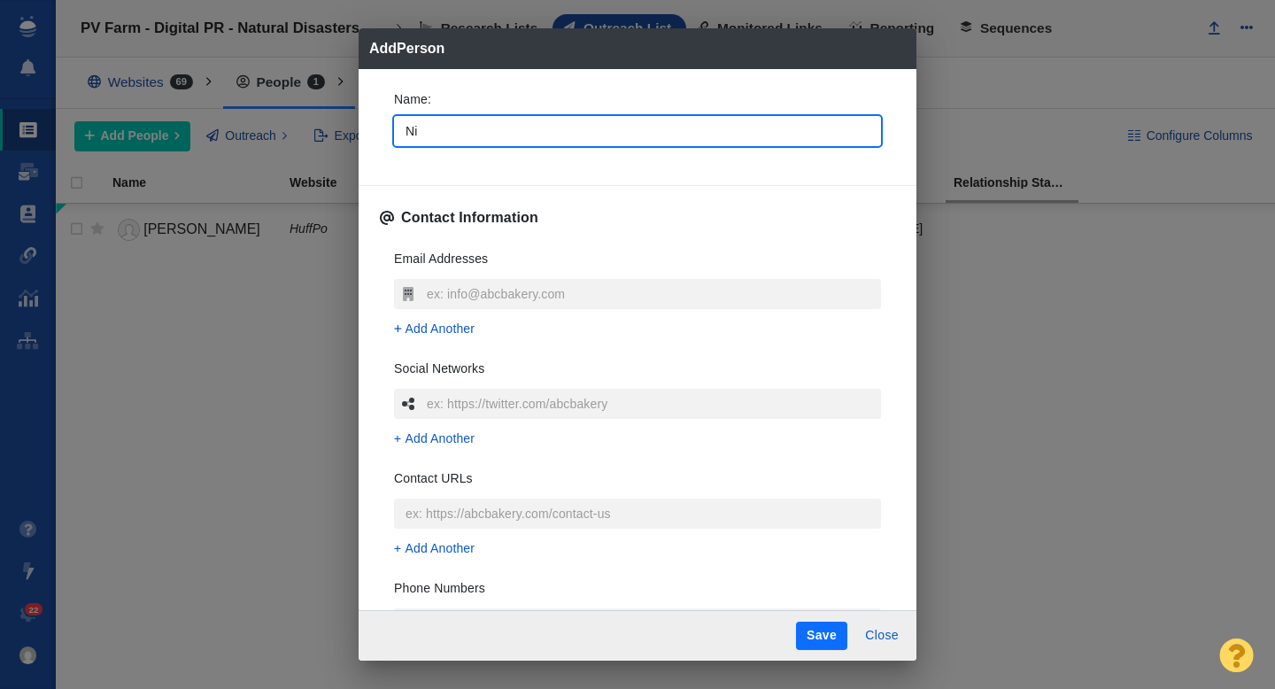
type textarea "x"
type input "Nina"
type textarea "x"
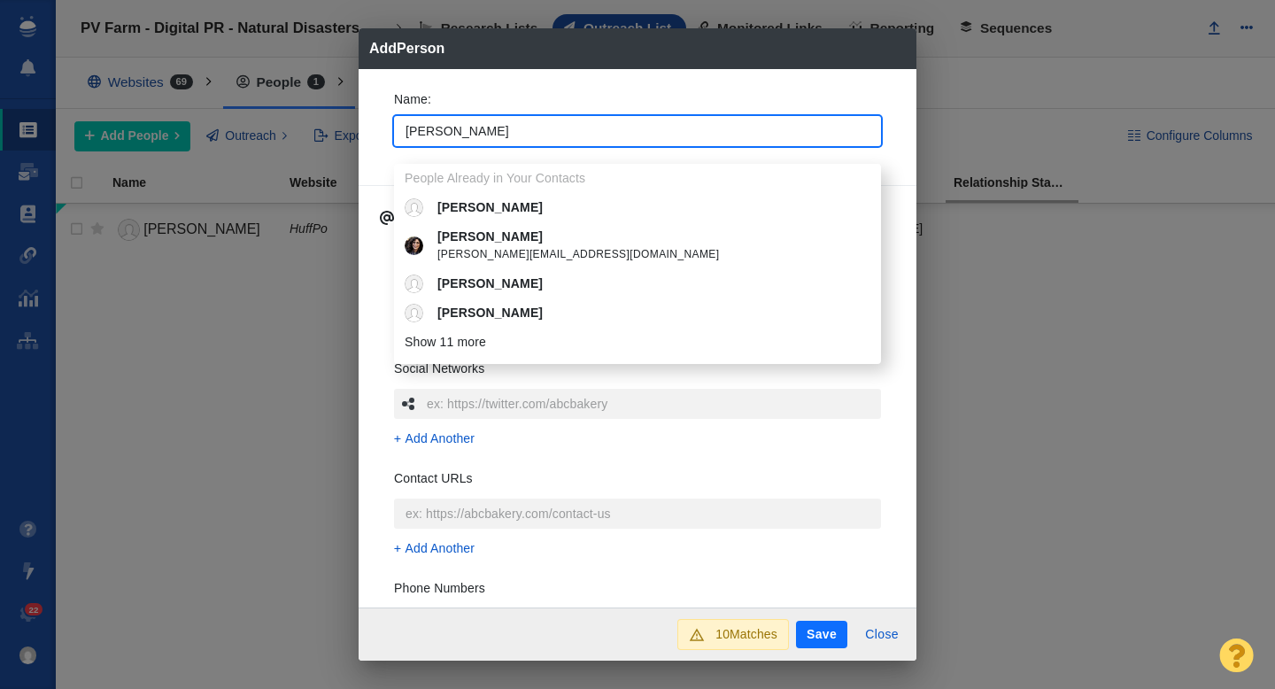
type input "Nina"
click at [374, 155] on div "Name : Nina People Already in Your Contacts Nina Nina Amir nina@ninaamir.com Ni…" at bounding box center [638, 338] width 558 height 539
type textarea "x"
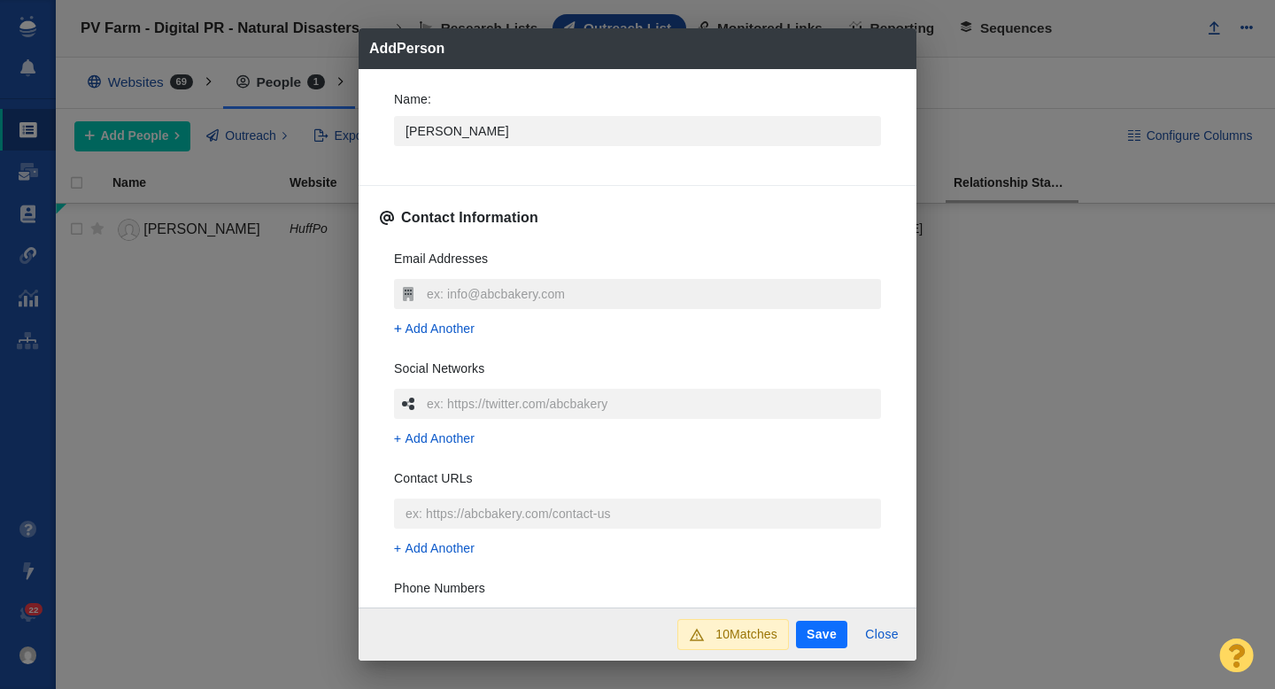
click at [452, 293] on input "text" at bounding box center [651, 294] width 459 height 30
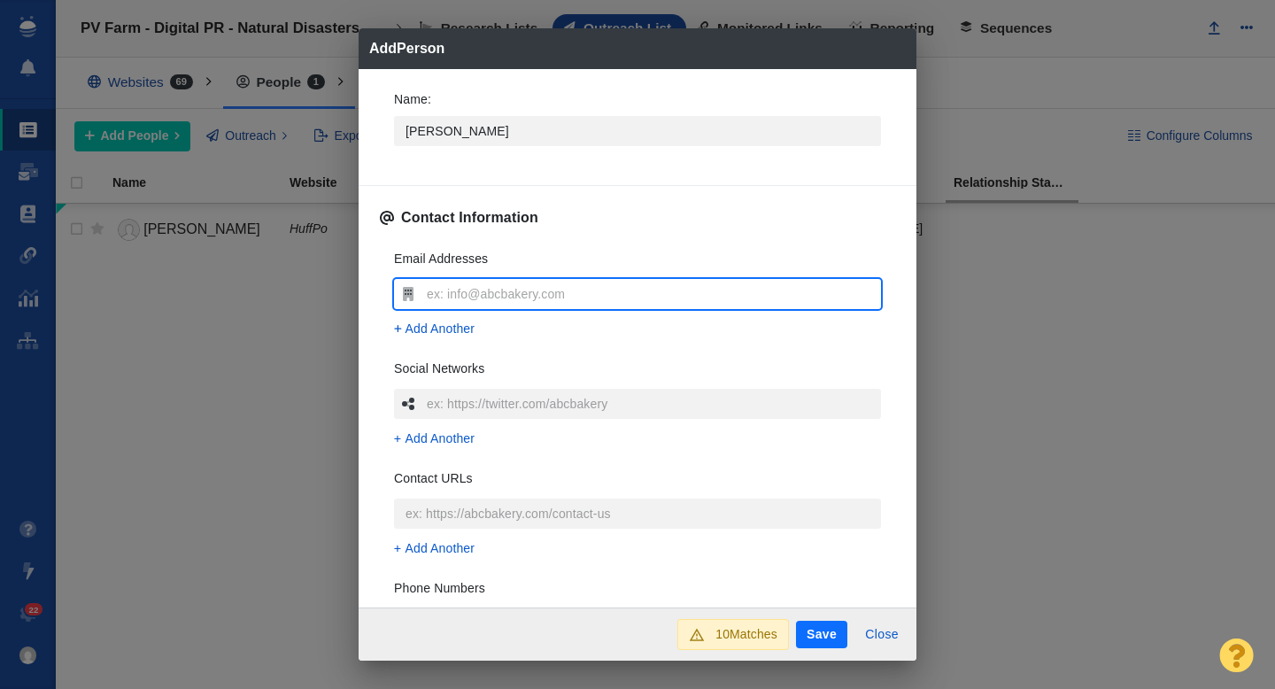
type input "nina.lakhani@theguardian.com"
type textarea "x"
type input "nina.lakhani@theguardian.com"
click at [383, 331] on div "Email Addresses nina.lakhani@theguardian.com Add Another Social Networks Add An…" at bounding box center [637, 499] width 515 height 527
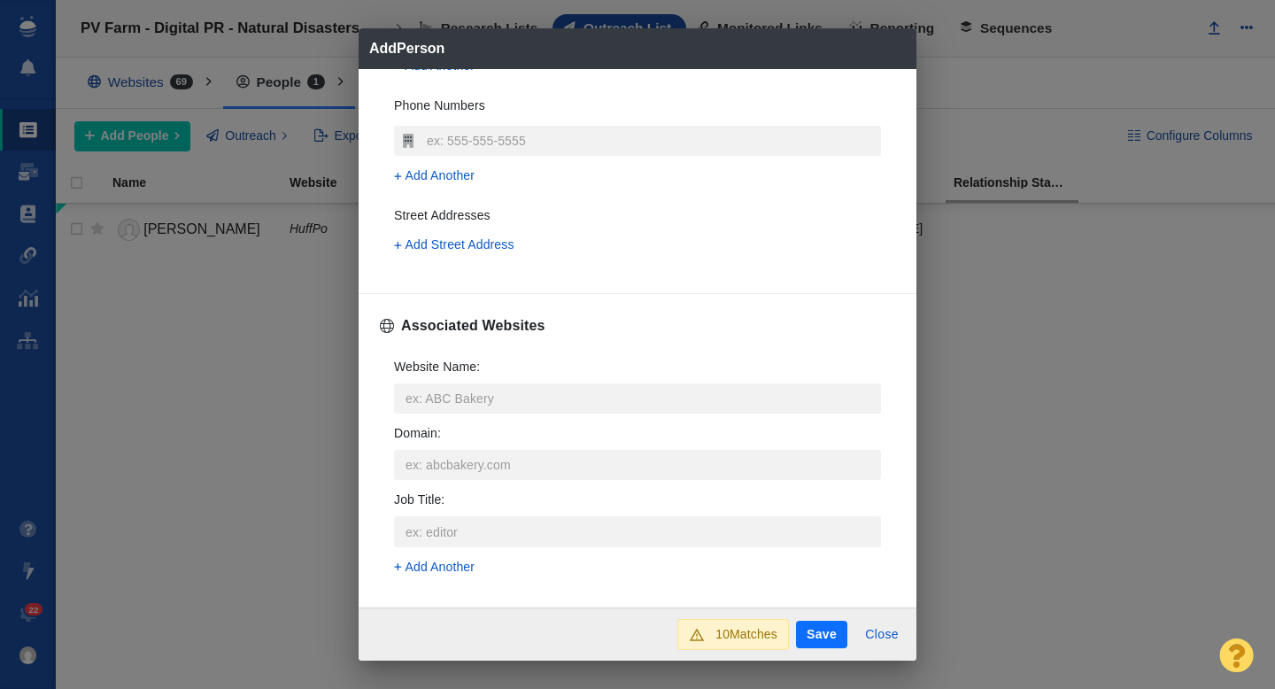
scroll to position [536, 0]
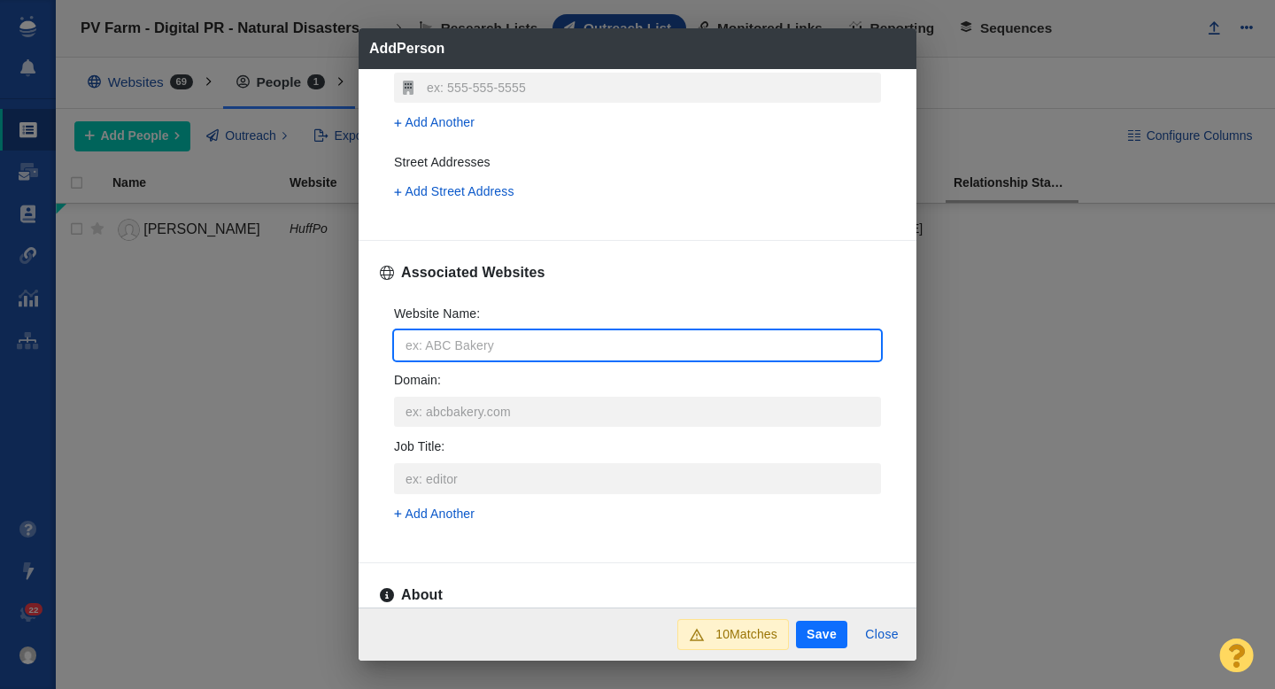
click at [473, 345] on input "Website Name :" at bounding box center [637, 345] width 487 height 30
type input "t"
type textarea "x"
type input "th"
type textarea "x"
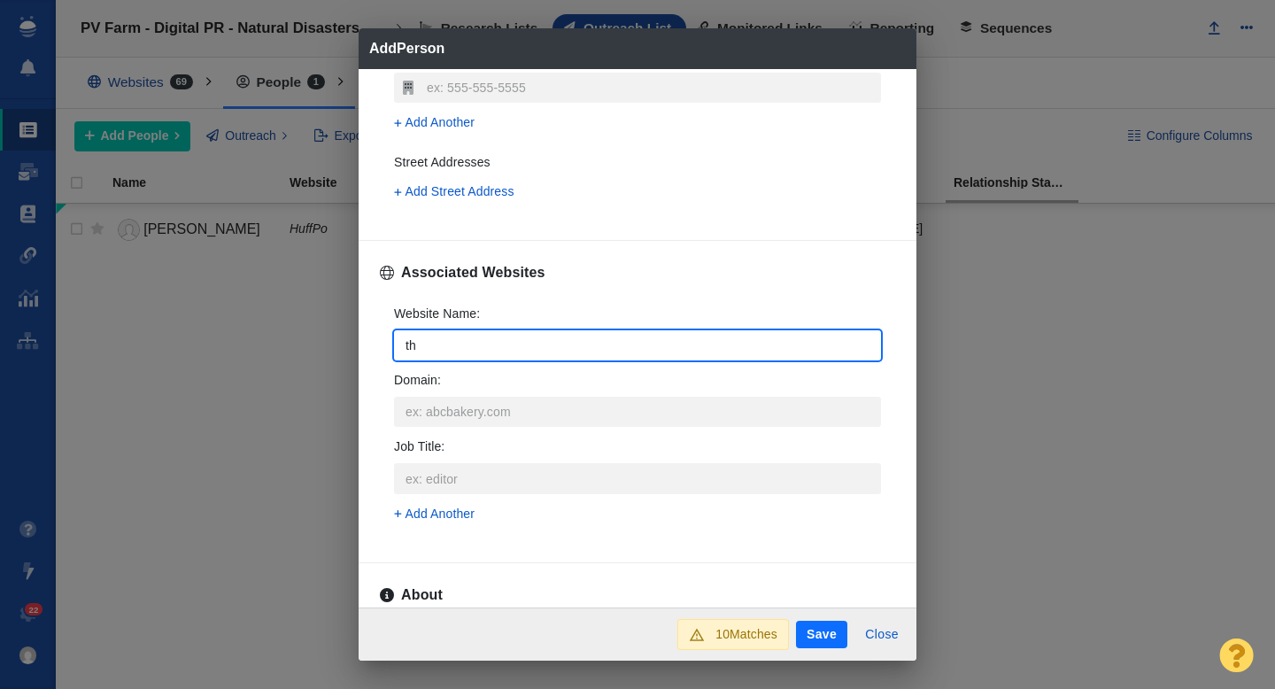
type input "the"
type textarea "x"
type input "theg"
type textarea "x"
type input "theguar"
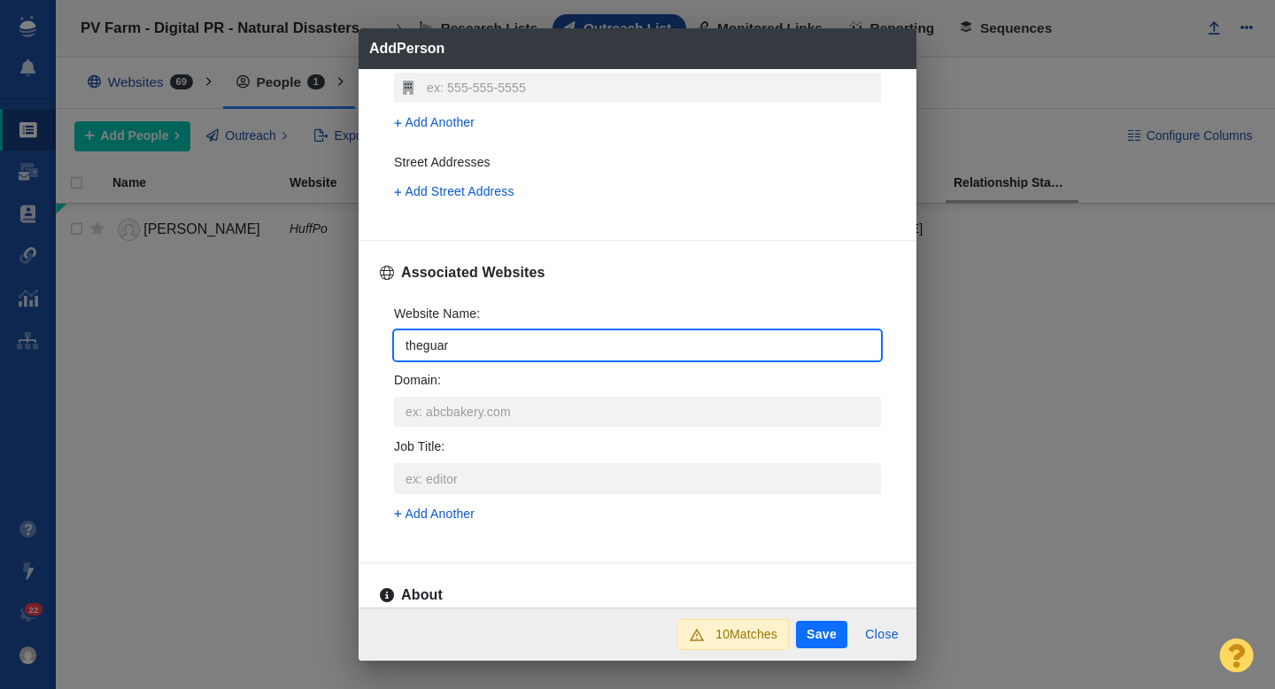
type textarea "x"
type input "theguard"
type textarea "x"
type input "theguardi"
type textarea "x"
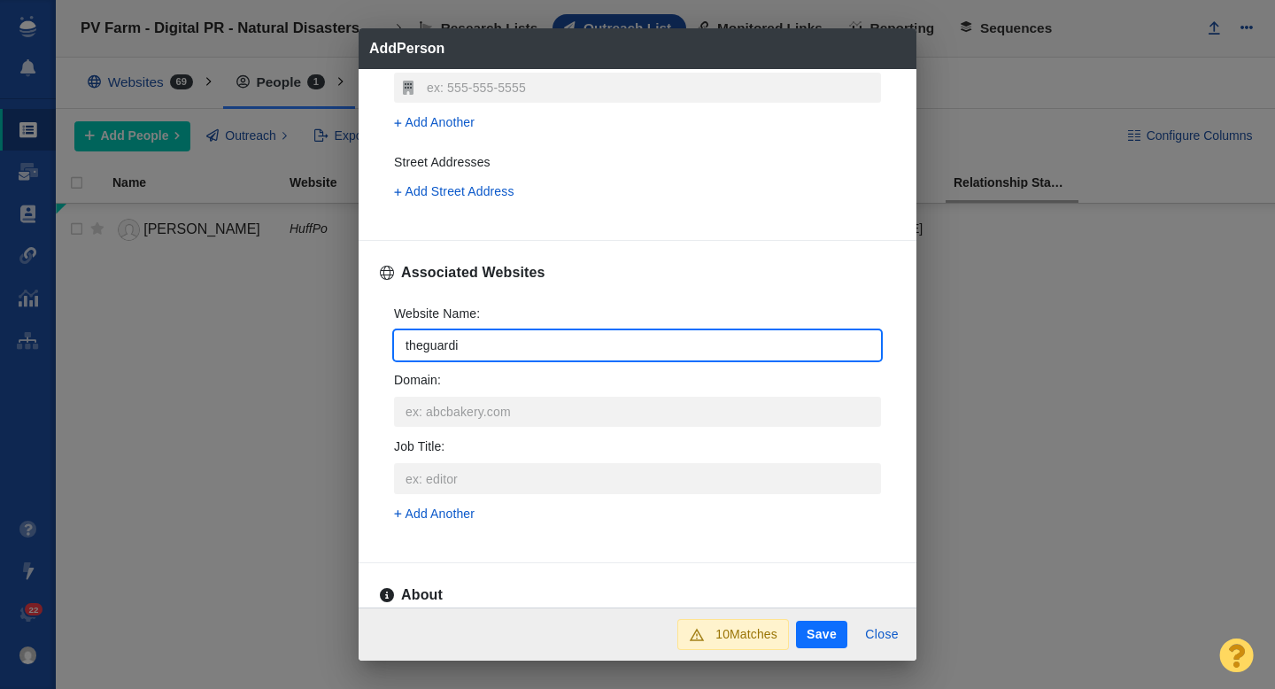
type input "theguardia"
type textarea "x"
type input "theguardian"
type textarea "x"
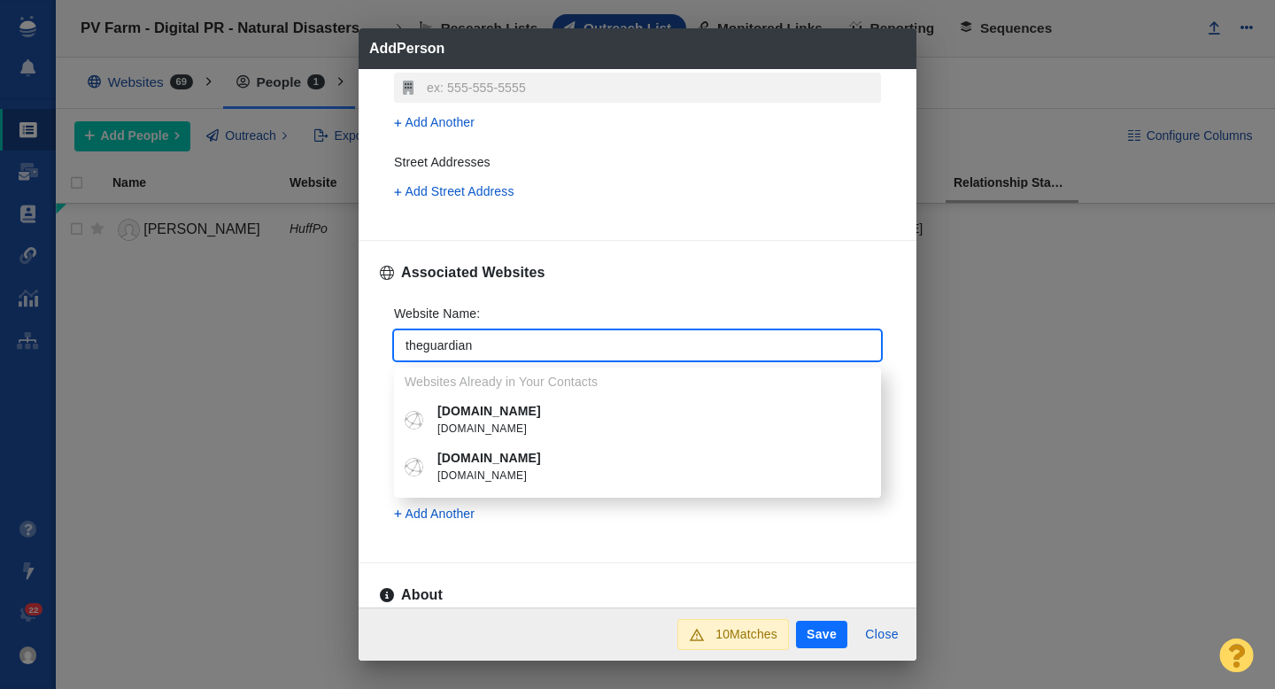
type input "theguardian"
click at [533, 463] on p "[DOMAIN_NAME]" at bounding box center [650, 458] width 426 height 19
type textarea "x"
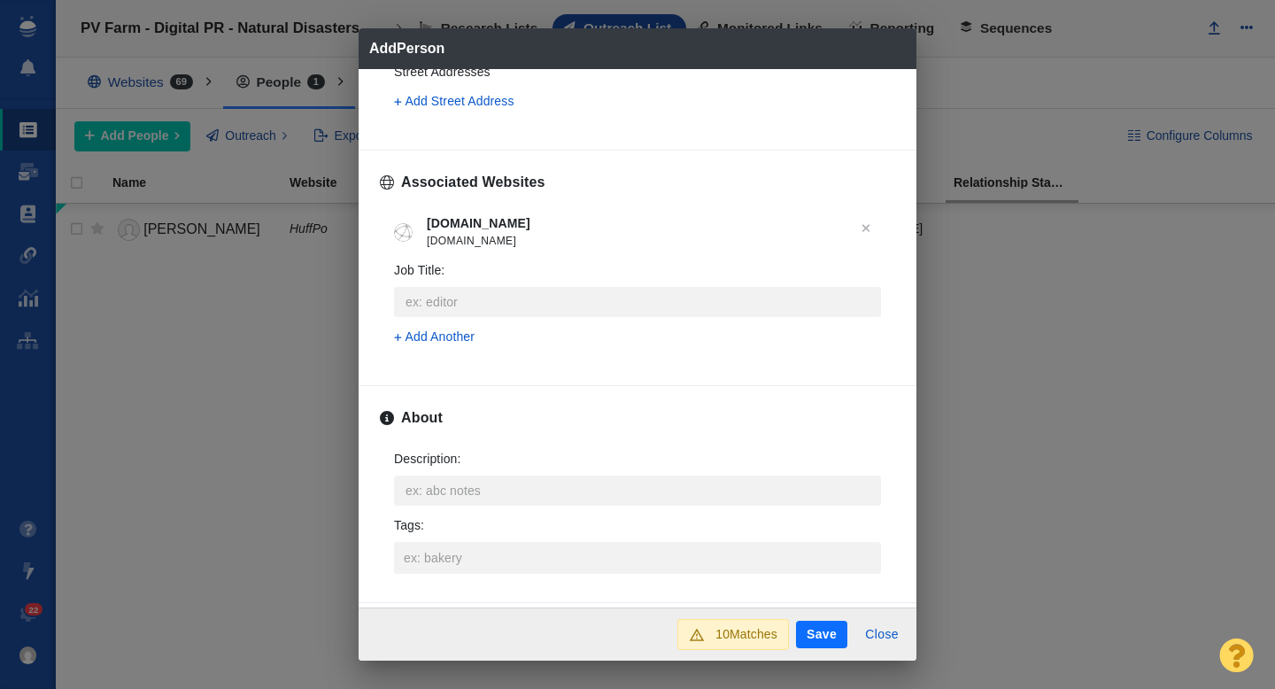
scroll to position [645, 0]
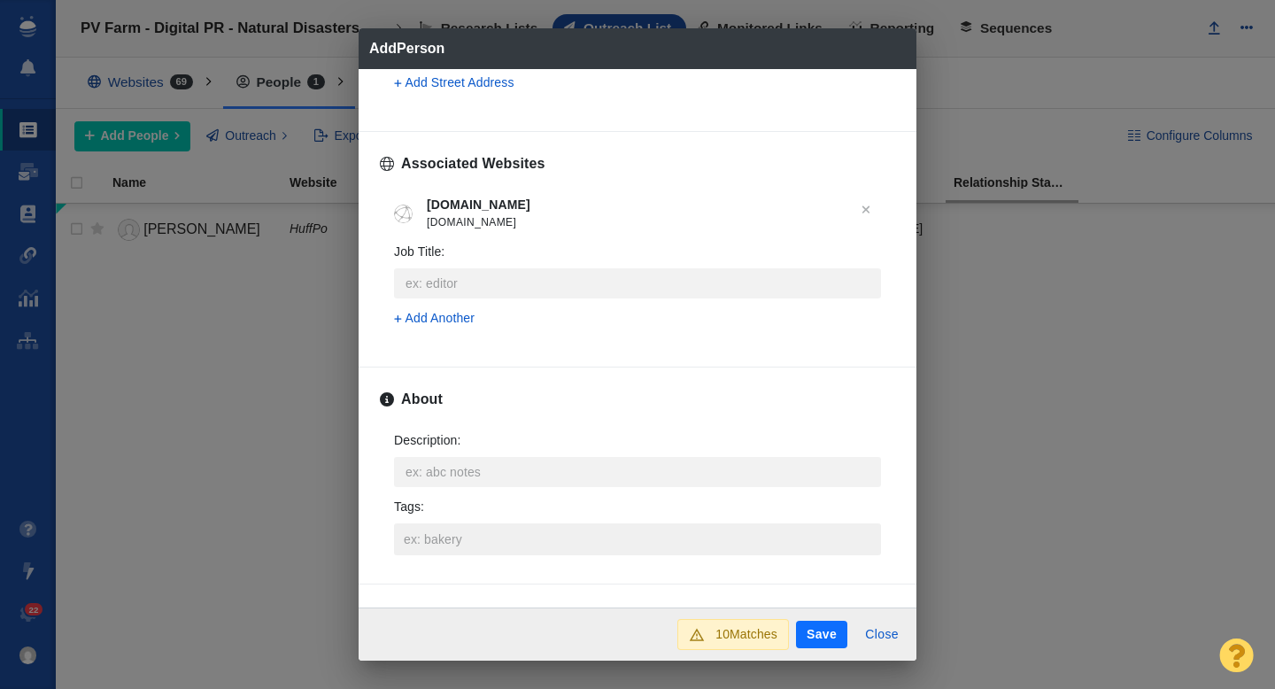
click at [448, 536] on input "Tags :" at bounding box center [637, 539] width 476 height 32
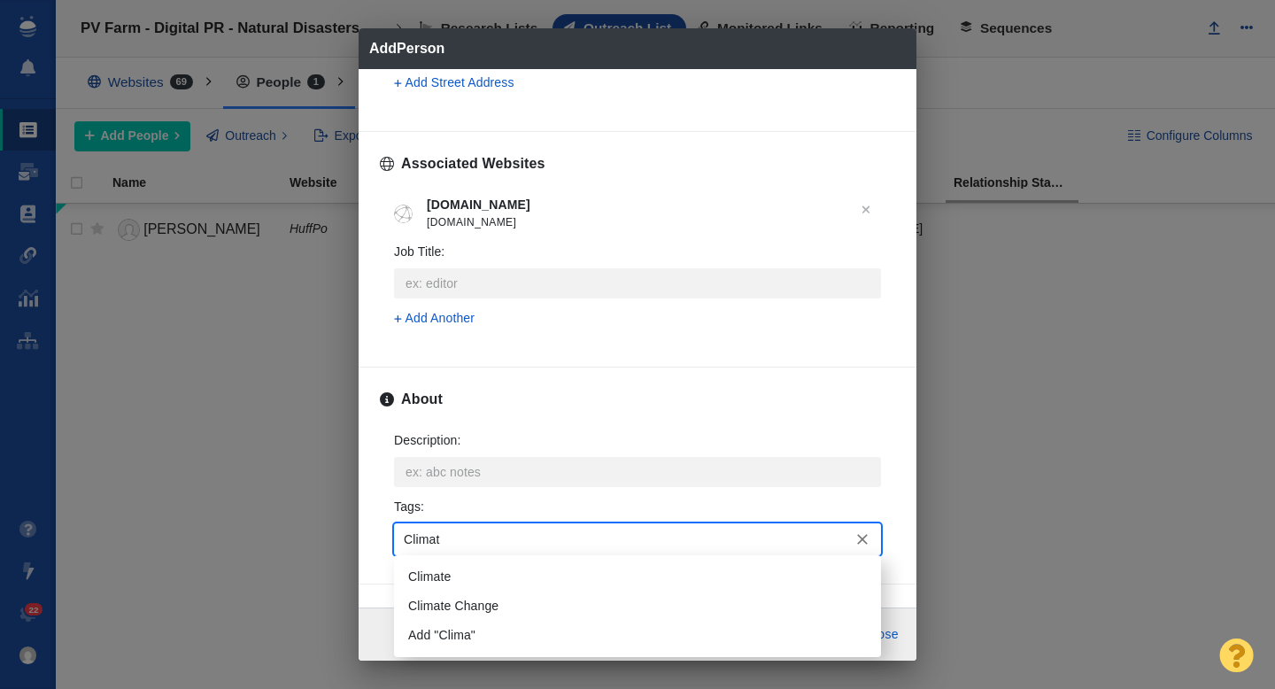
type input "Climate"
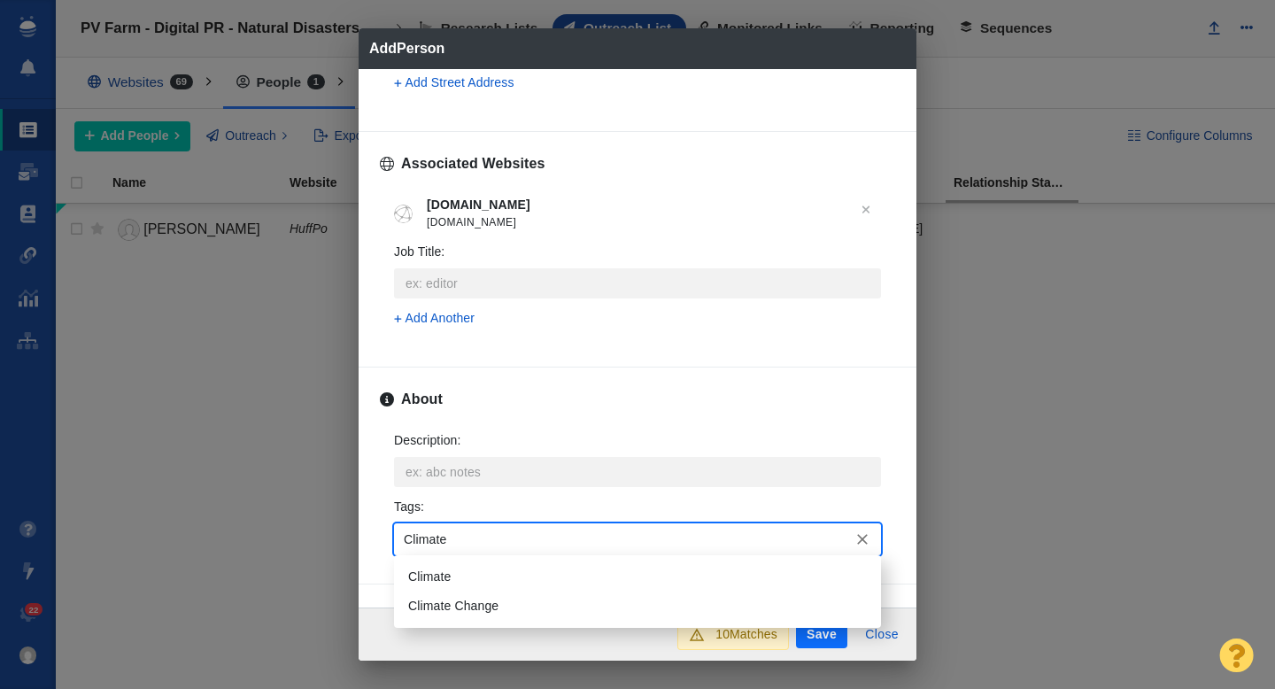
click at [442, 567] on li "Climate" at bounding box center [637, 576] width 487 height 29
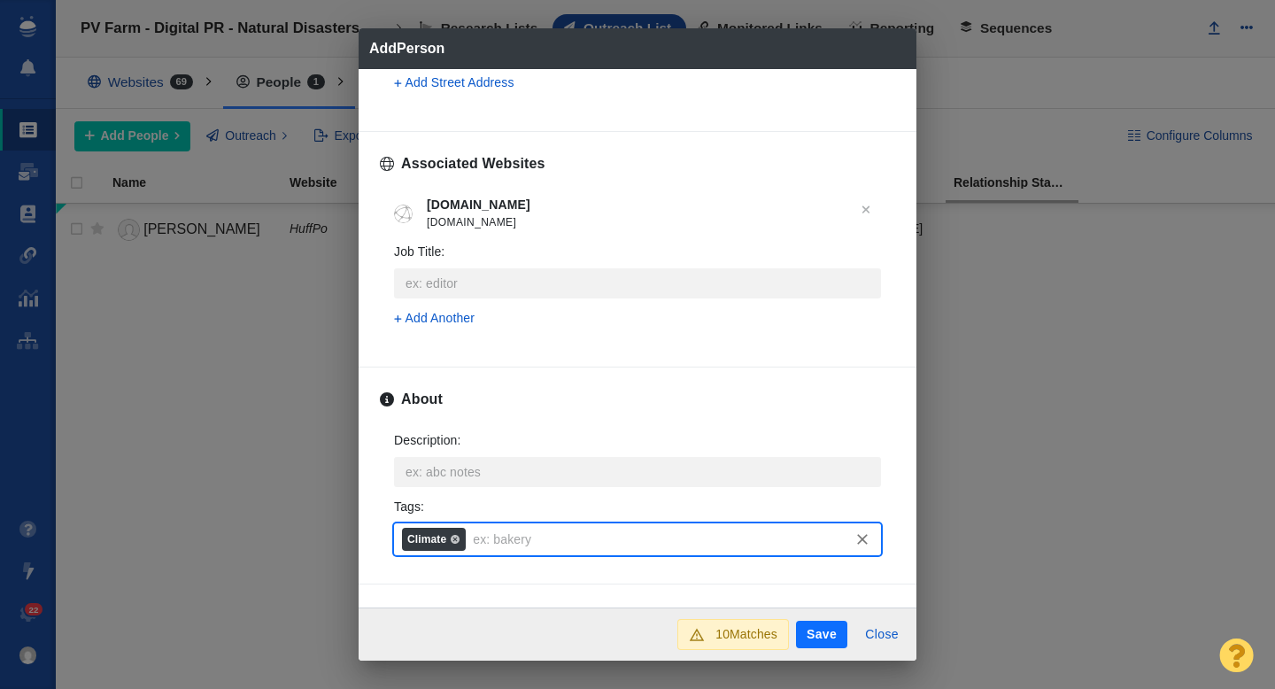
click at [823, 630] on button "Save" at bounding box center [821, 635] width 51 height 28
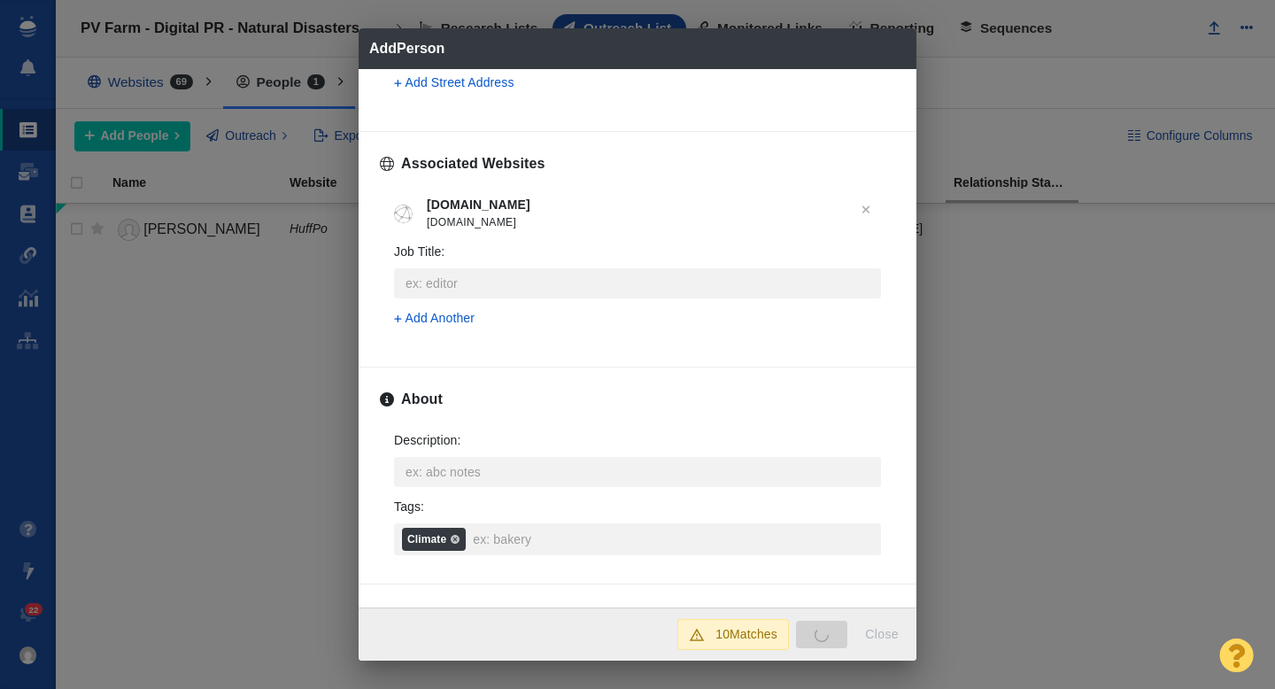
type textarea "x"
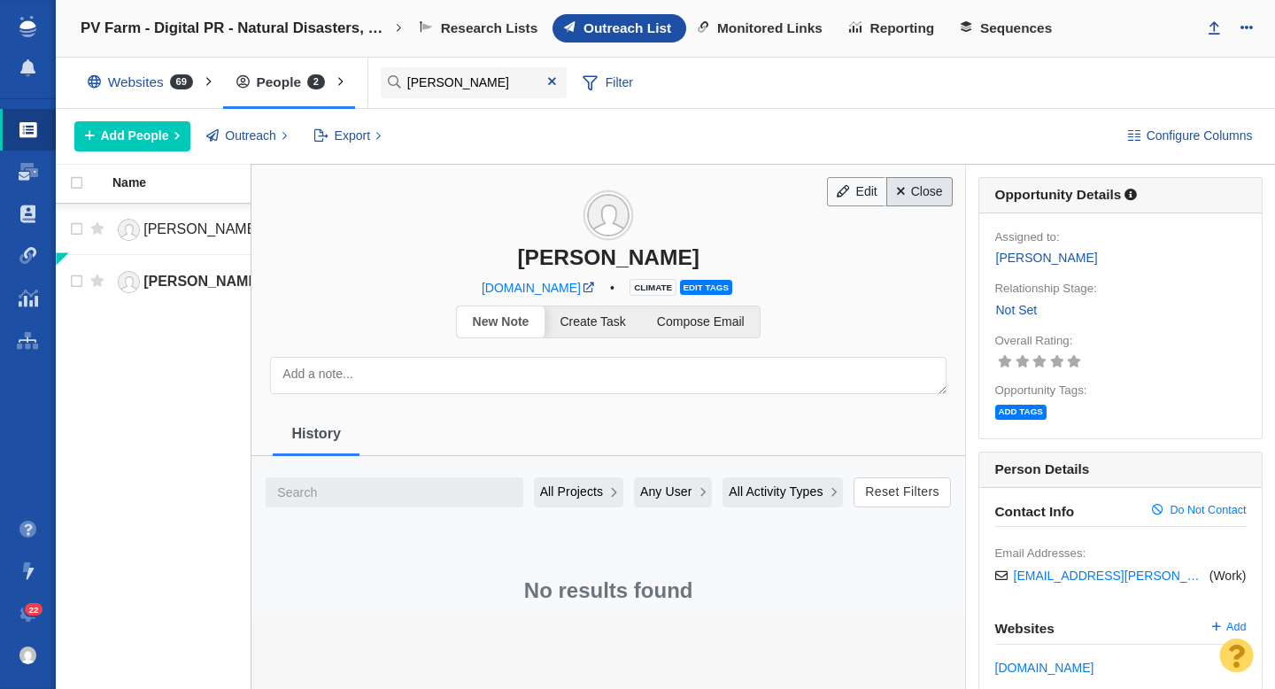
click at [911, 191] on link "Close" at bounding box center [919, 192] width 66 height 30
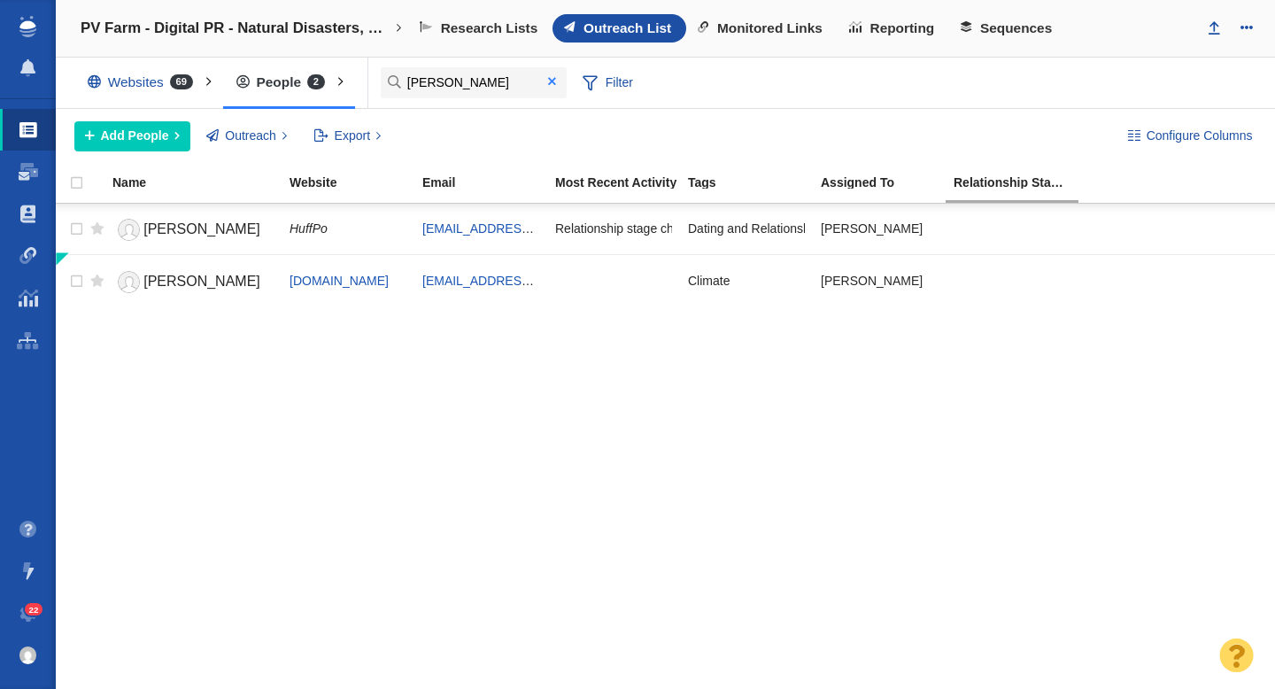
click at [550, 89] on span at bounding box center [552, 82] width 28 height 24
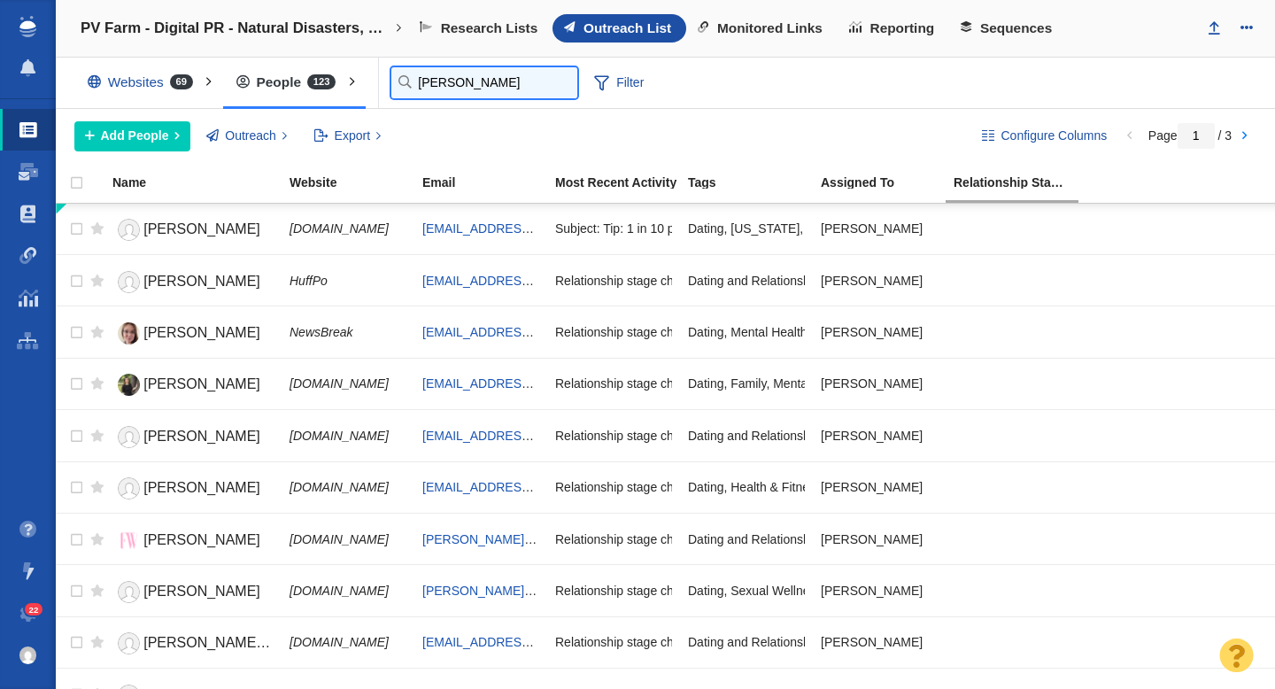
click at [441, 86] on input "nina" at bounding box center [484, 82] width 186 height 31
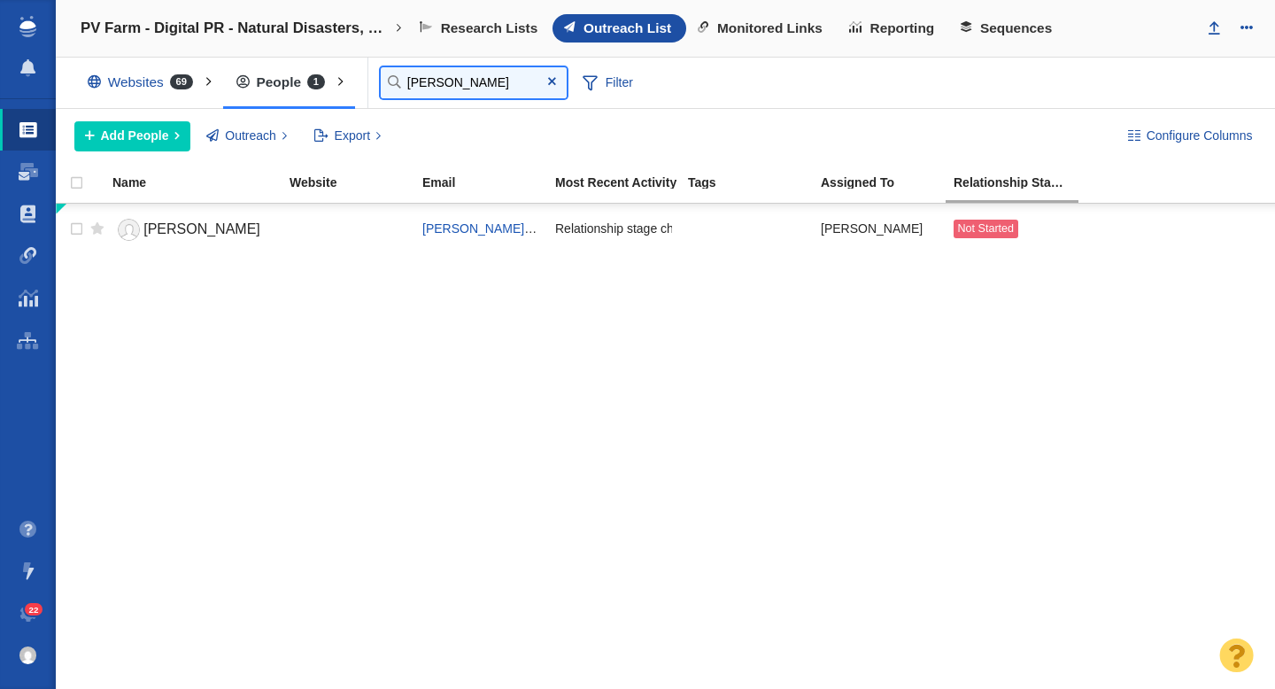
click at [462, 82] on input "oliver" at bounding box center [474, 82] width 186 height 31
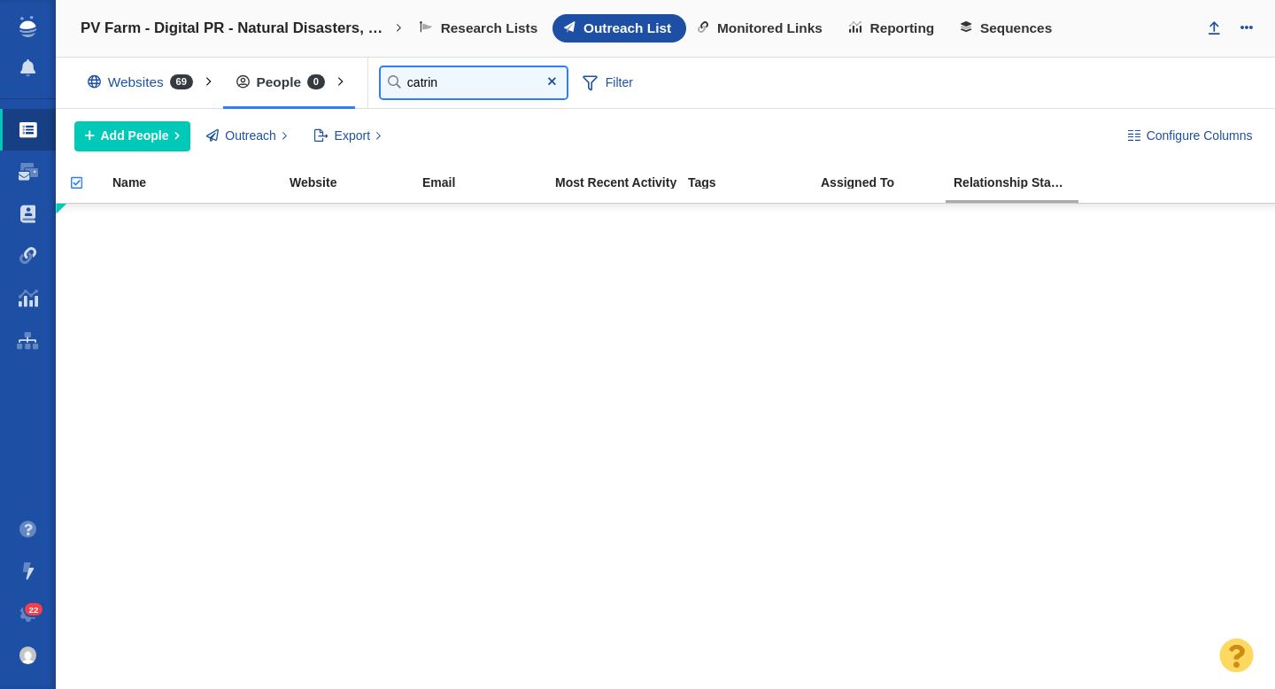
type input "catrin"
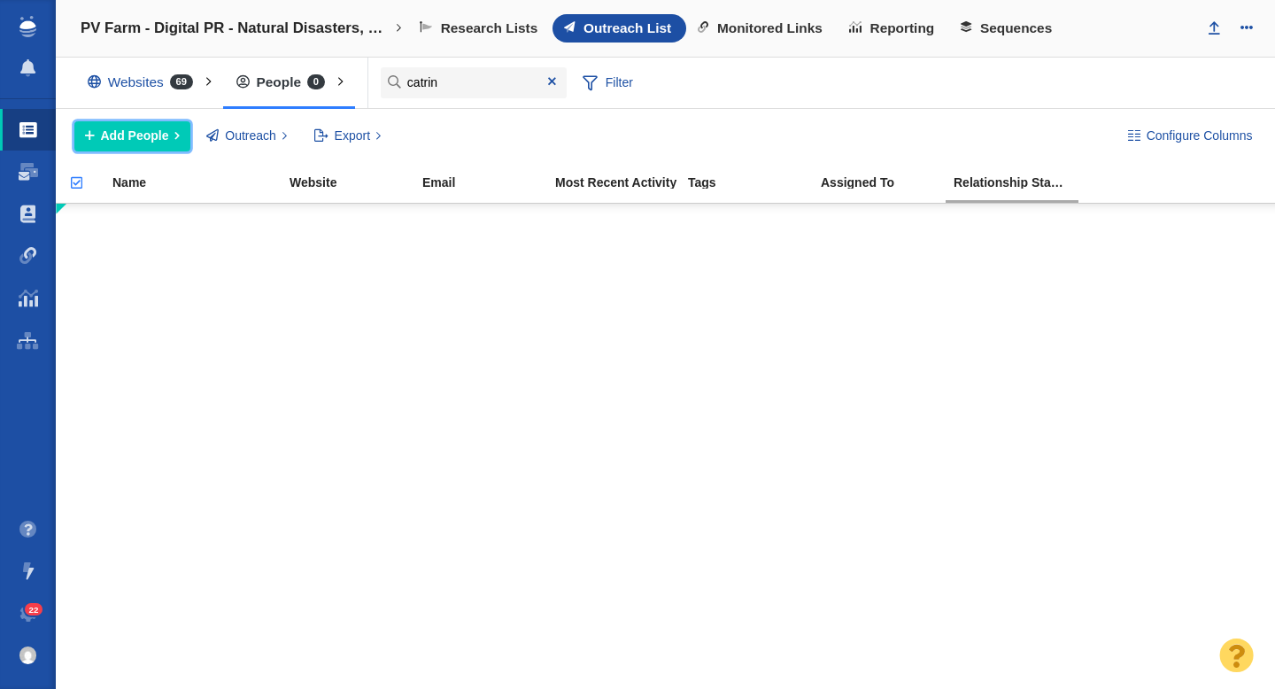
click at [155, 137] on span "Add People" at bounding box center [135, 136] width 68 height 19
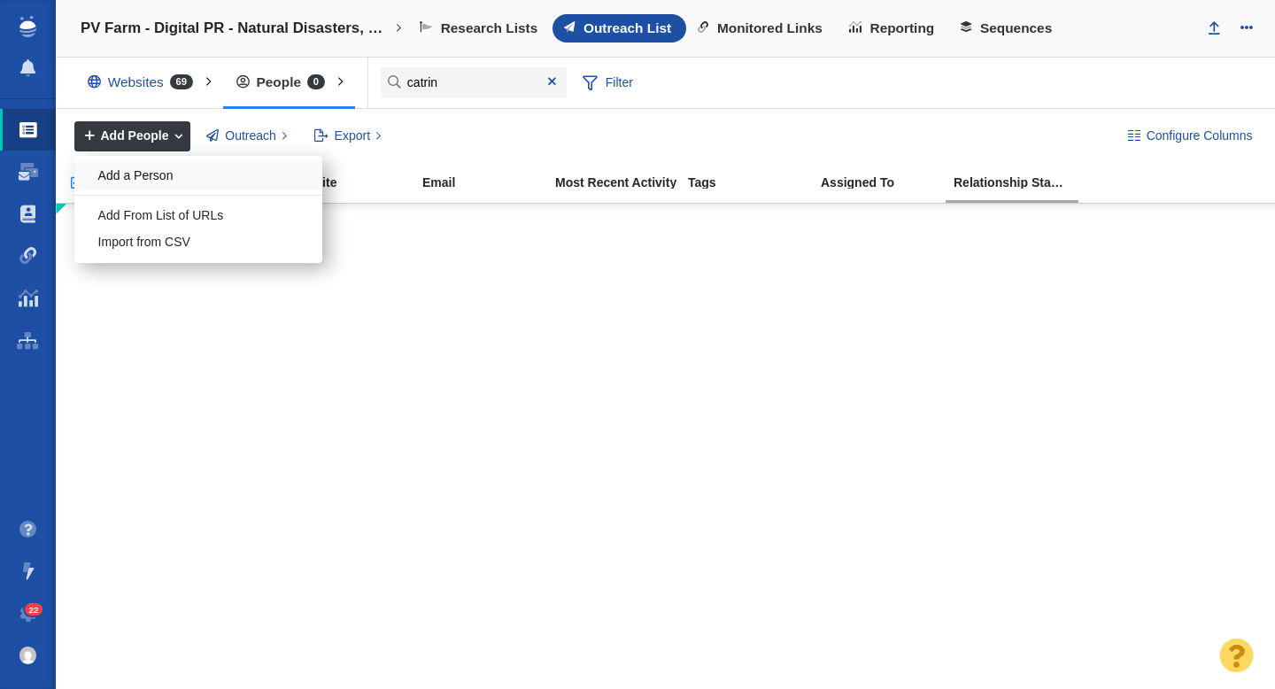
click at [172, 172] on div "Add a Person" at bounding box center [198, 175] width 248 height 27
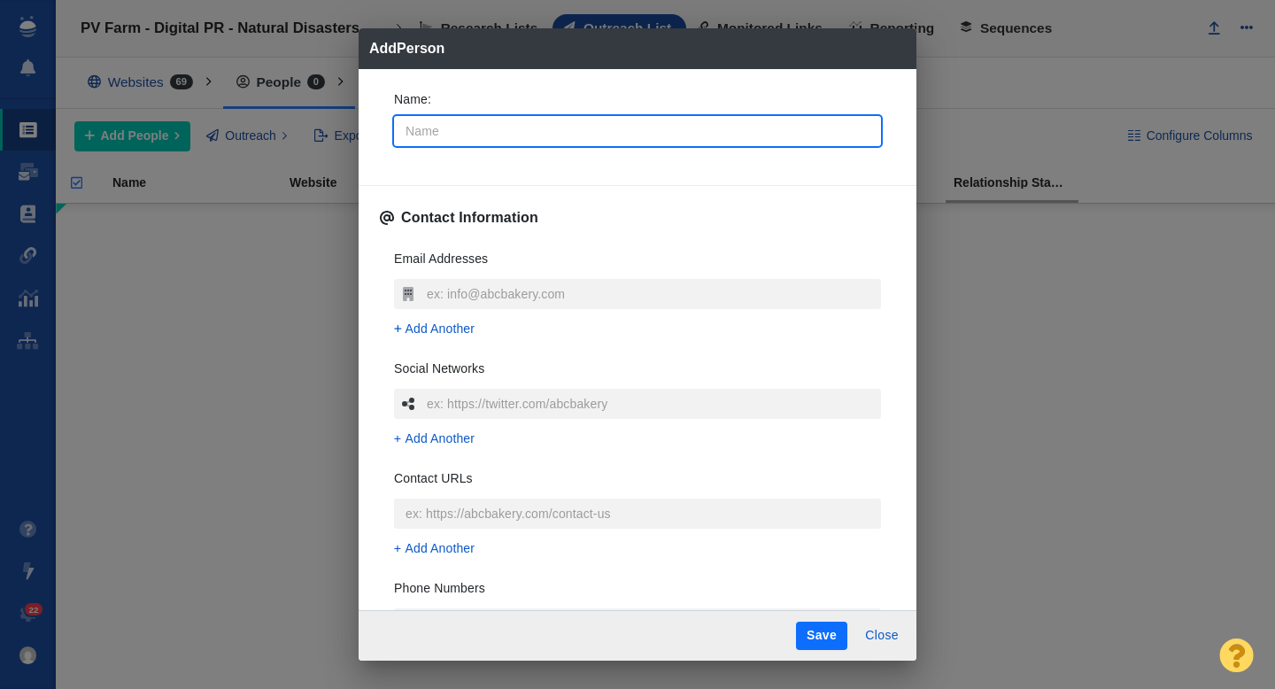
type input "C"
type textarea "x"
type input "Ca"
type textarea "x"
type input "Cat"
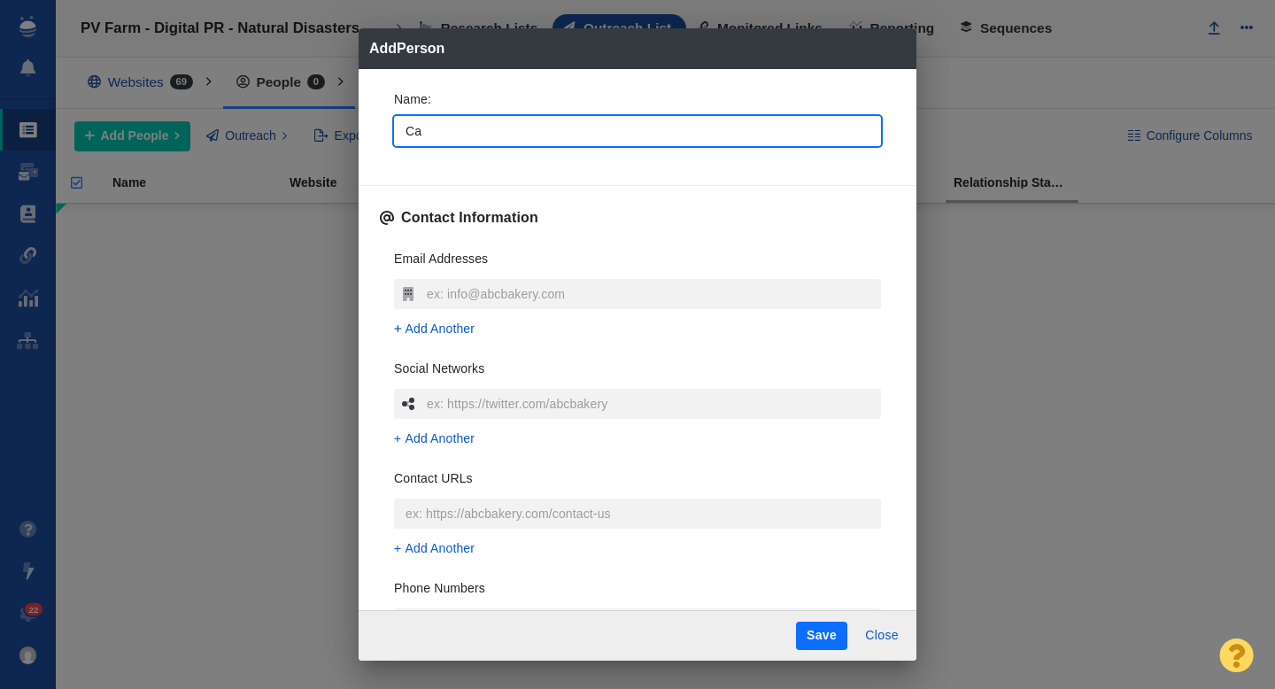
type textarea "x"
type input "Catr"
type textarea "x"
type input "Catri"
type textarea "x"
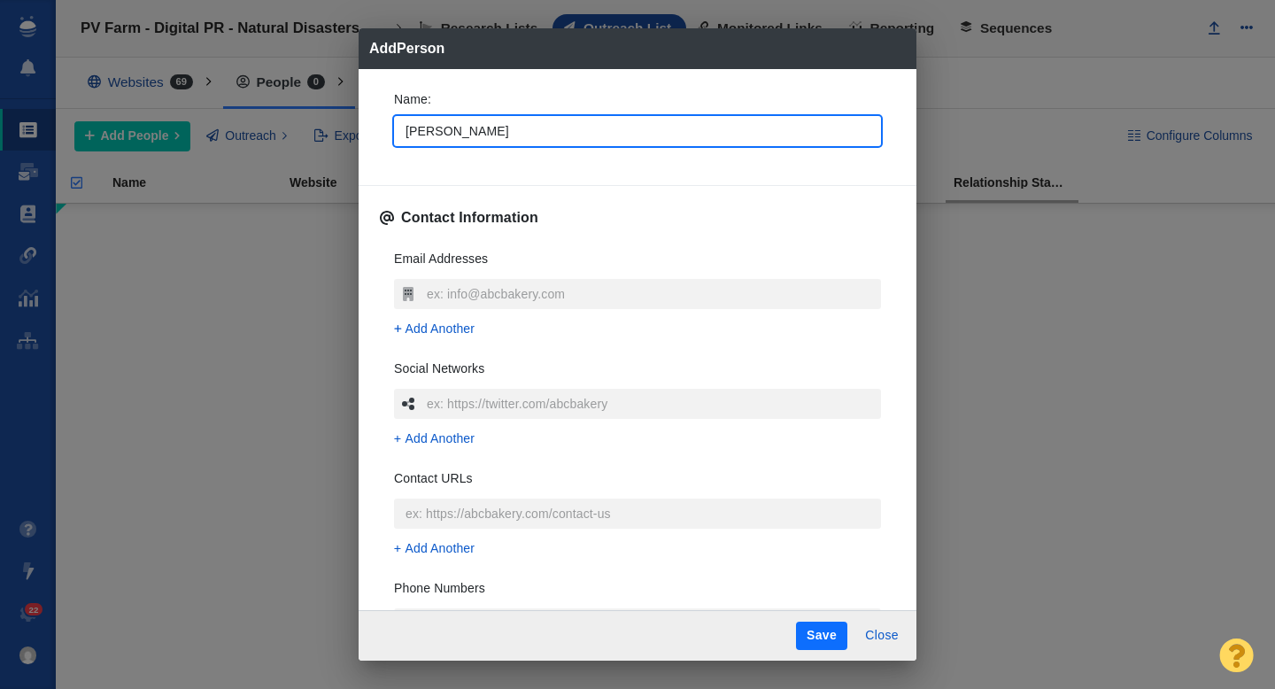
type input "Catrin"
type textarea "x"
type input "Catrin"
type textarea "x"
click at [382, 128] on div "Name : Catrin" at bounding box center [637, 123] width 515 height 95
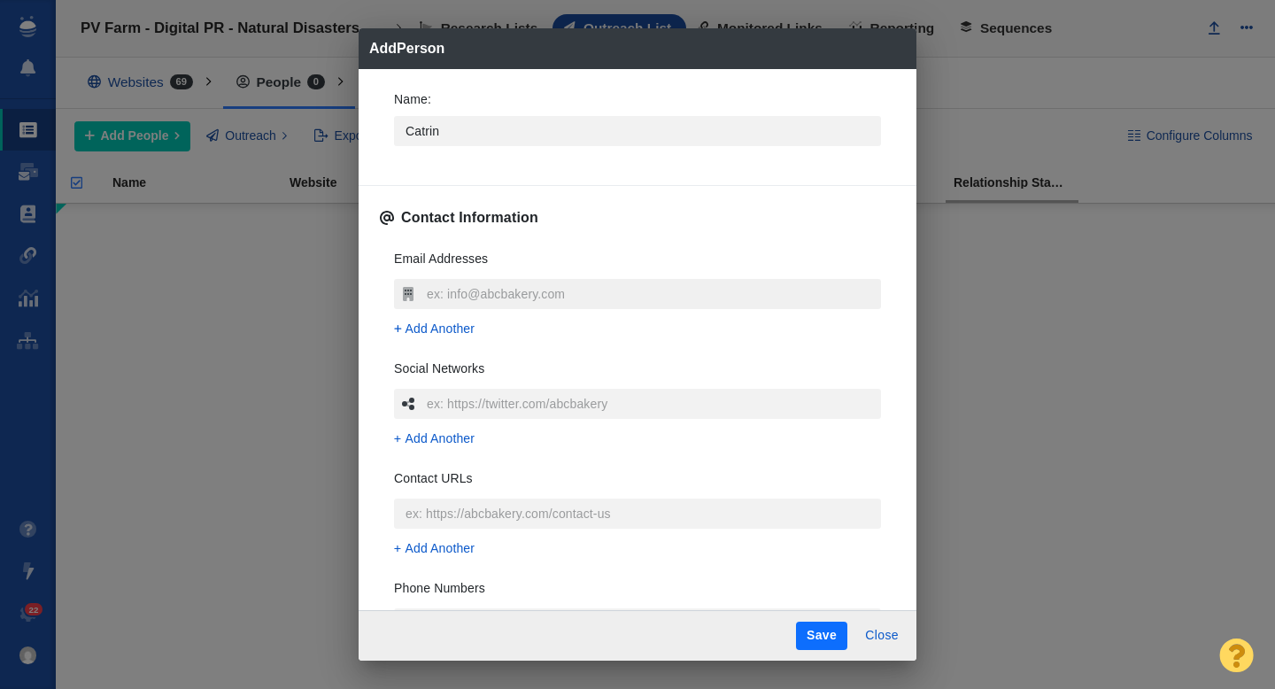
click at [448, 289] on input "text" at bounding box center [651, 294] width 459 height 30
type input "[EMAIL_ADDRESS][PERSON_NAME][DOMAIN_NAME]"
type textarea "x"
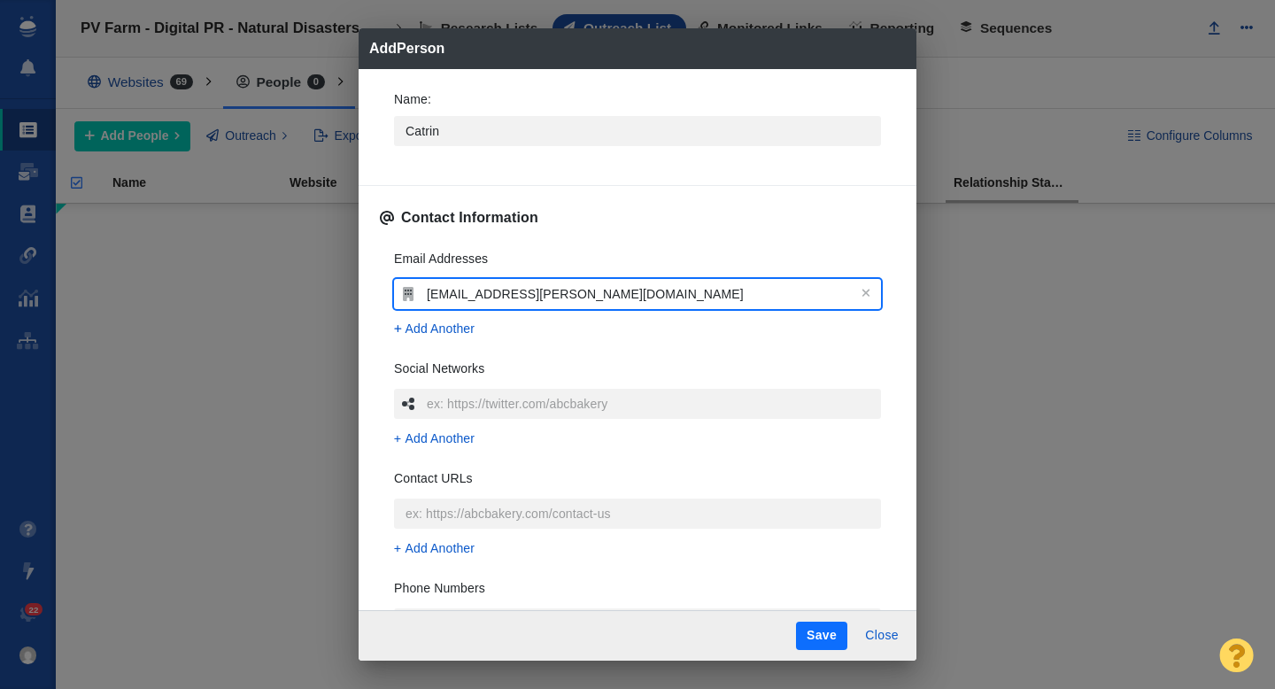
type input "[EMAIL_ADDRESS][PERSON_NAME][DOMAIN_NAME]"
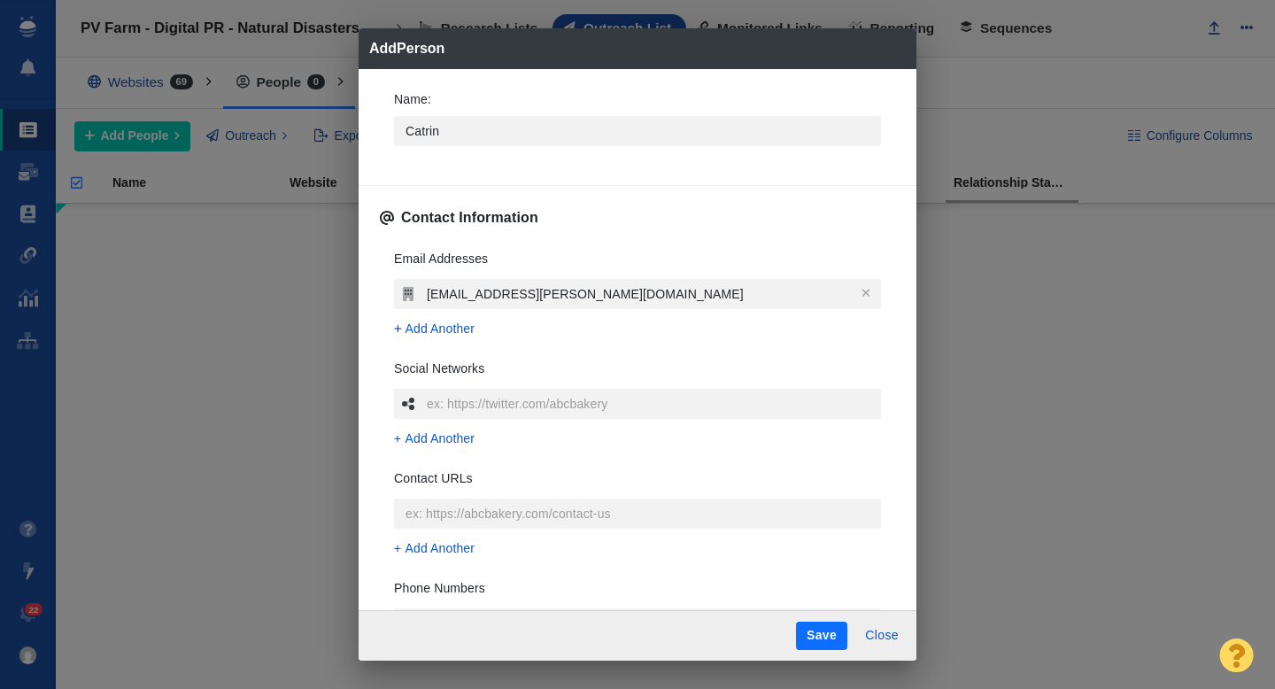
click at [380, 273] on div "Email Addresses catrin.einhorn@nytimes.com Add Another Social Networks Add Anot…" at bounding box center [637, 499] width 515 height 527
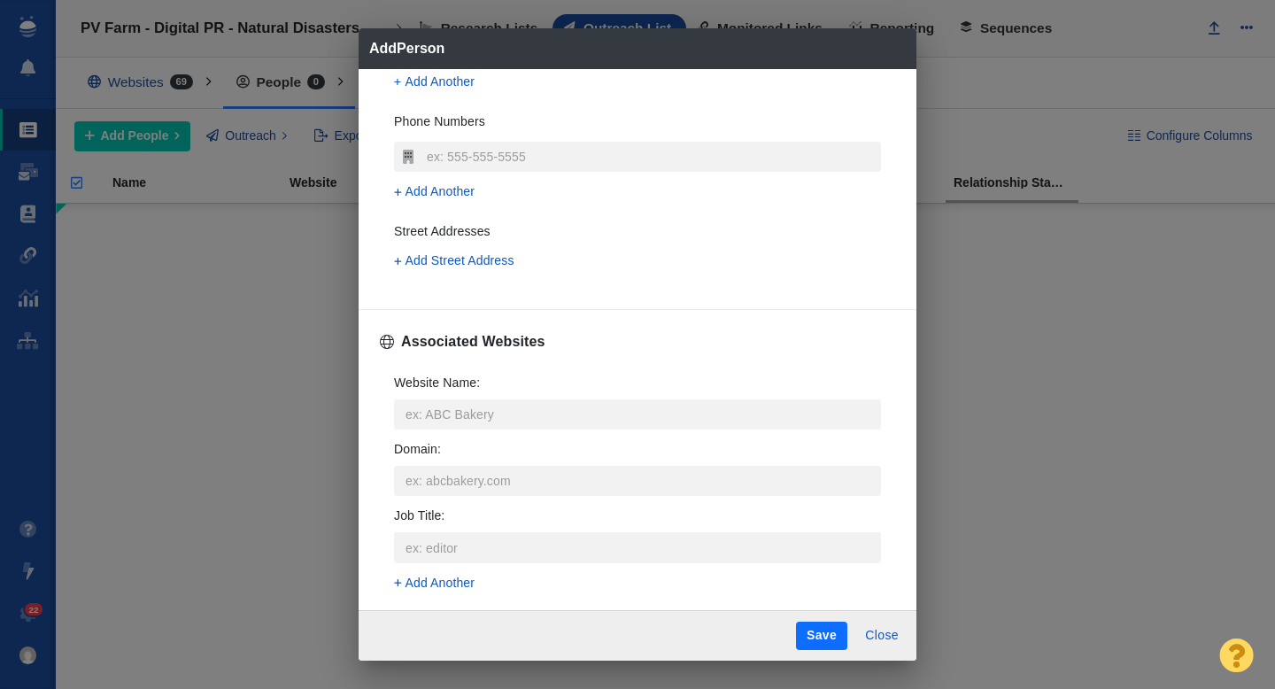
scroll to position [489, 0]
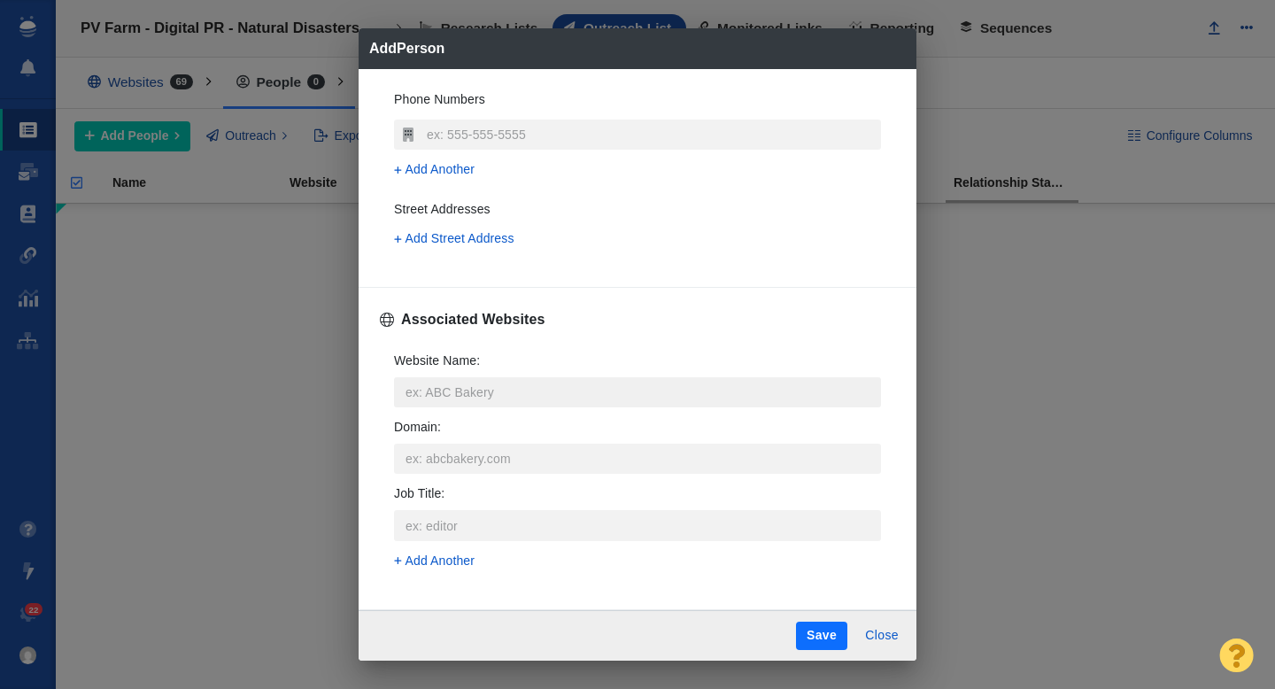
click at [452, 391] on input "Website Name :" at bounding box center [637, 392] width 487 height 30
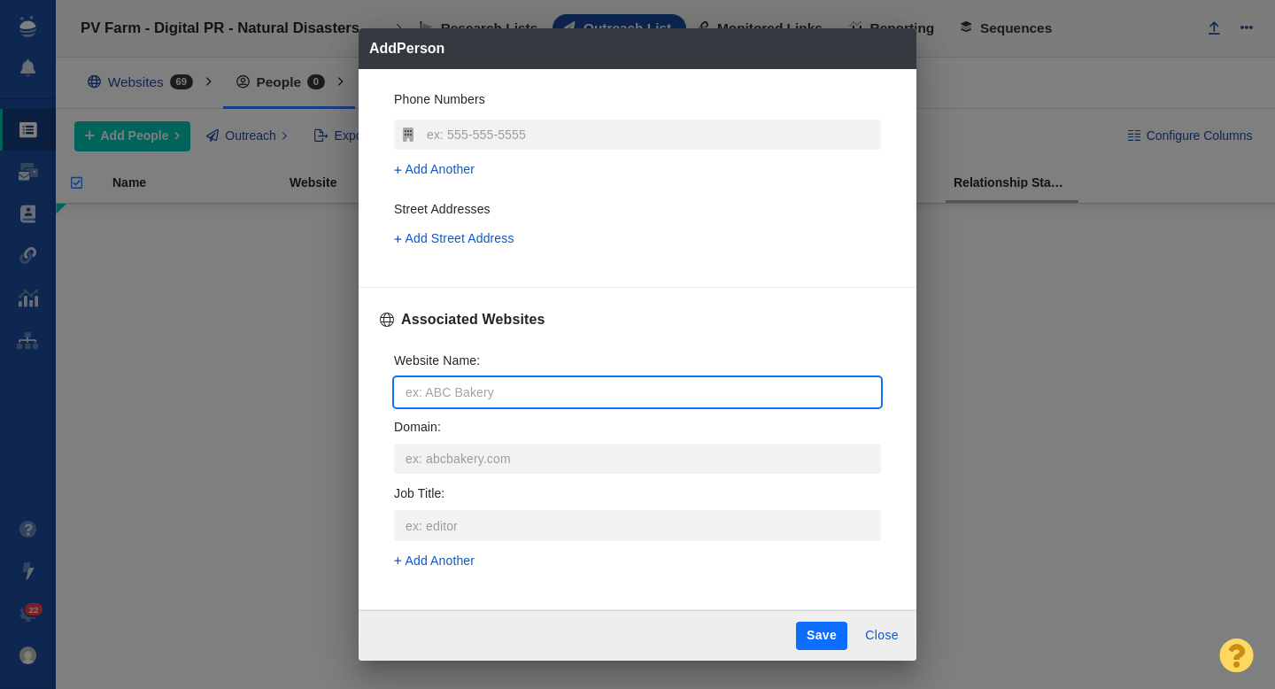
type input "t"
type textarea "x"
type input "n"
type textarea "x"
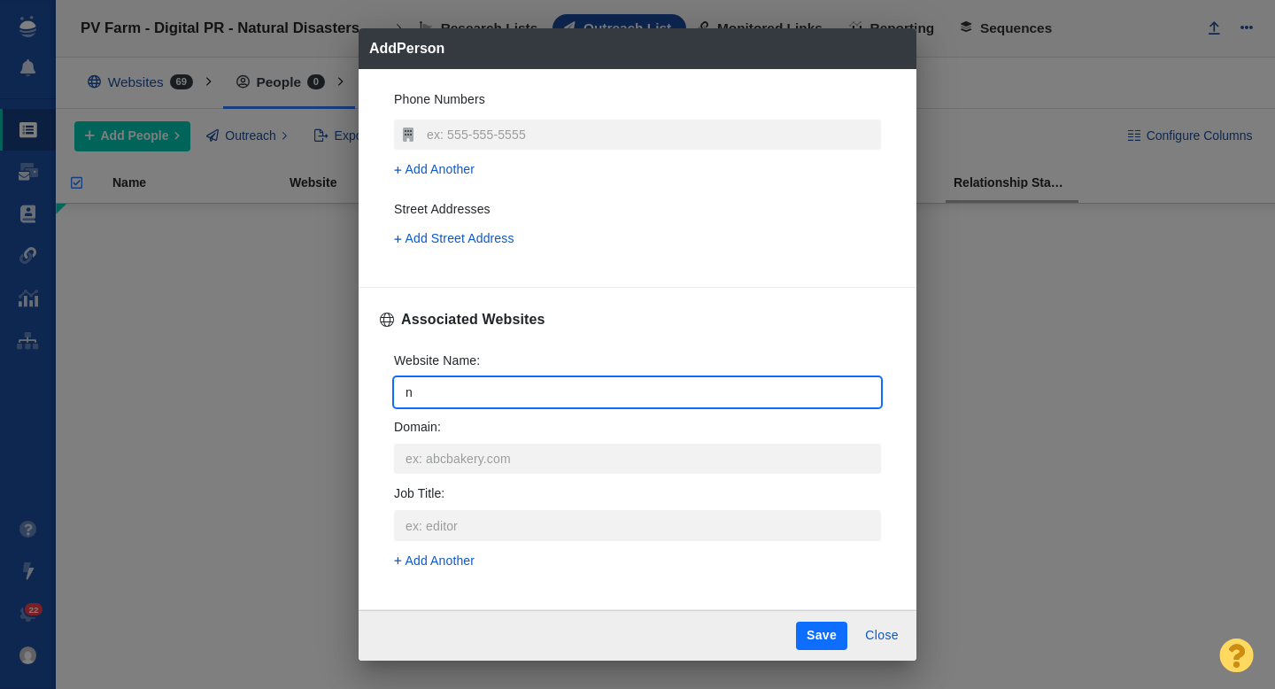
type input "ny"
type textarea "x"
type input "nyt"
type textarea "x"
type input "nyti"
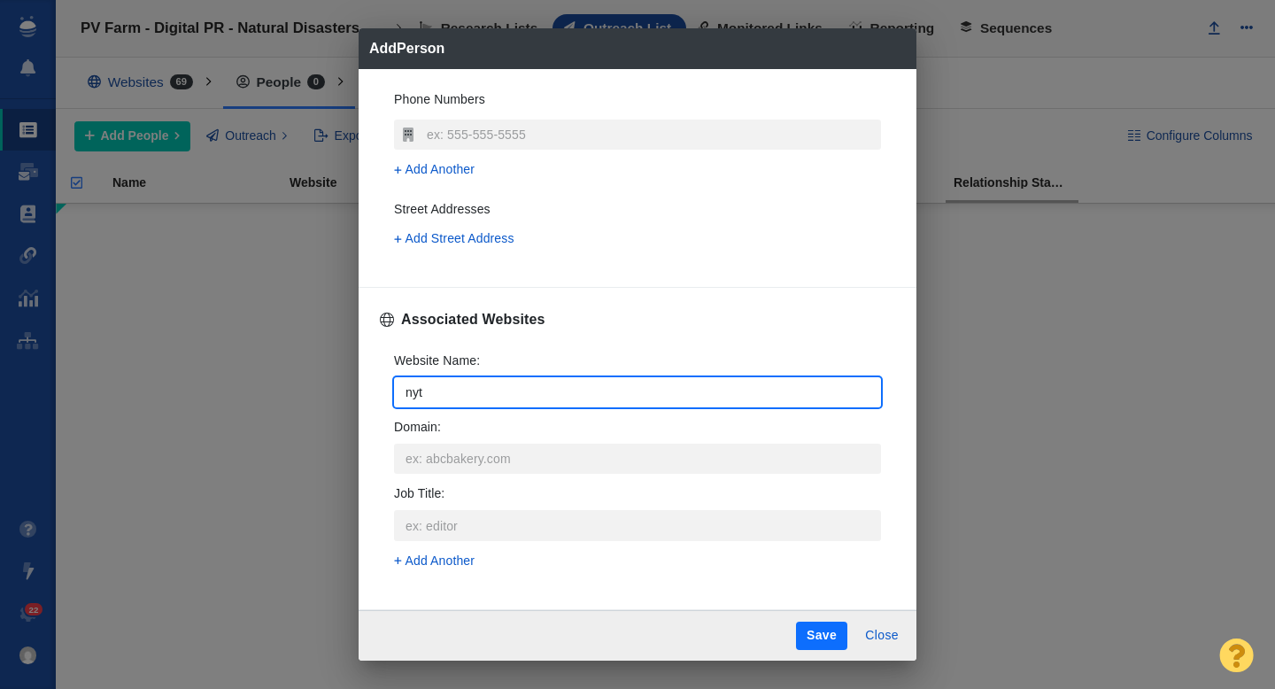
type textarea "x"
type input "nytim"
type textarea "x"
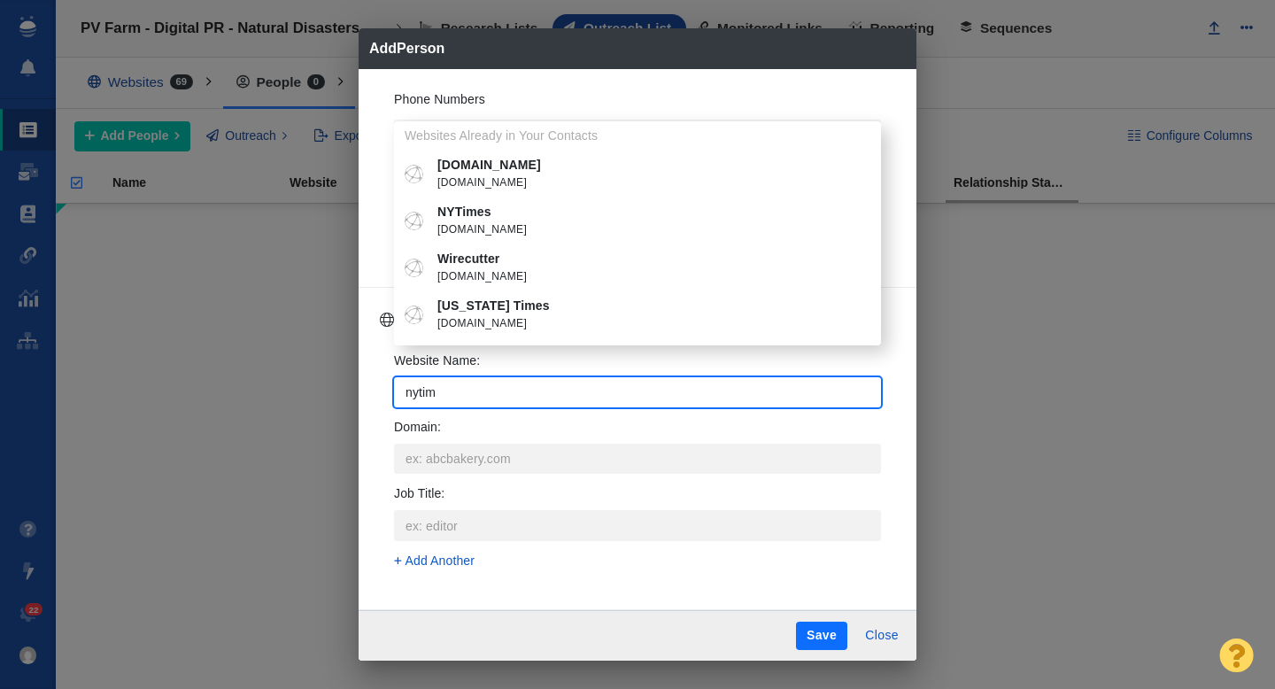
type input "nytim"
click at [515, 228] on span "nytimes.com" at bounding box center [650, 230] width 426 height 18
type textarea "x"
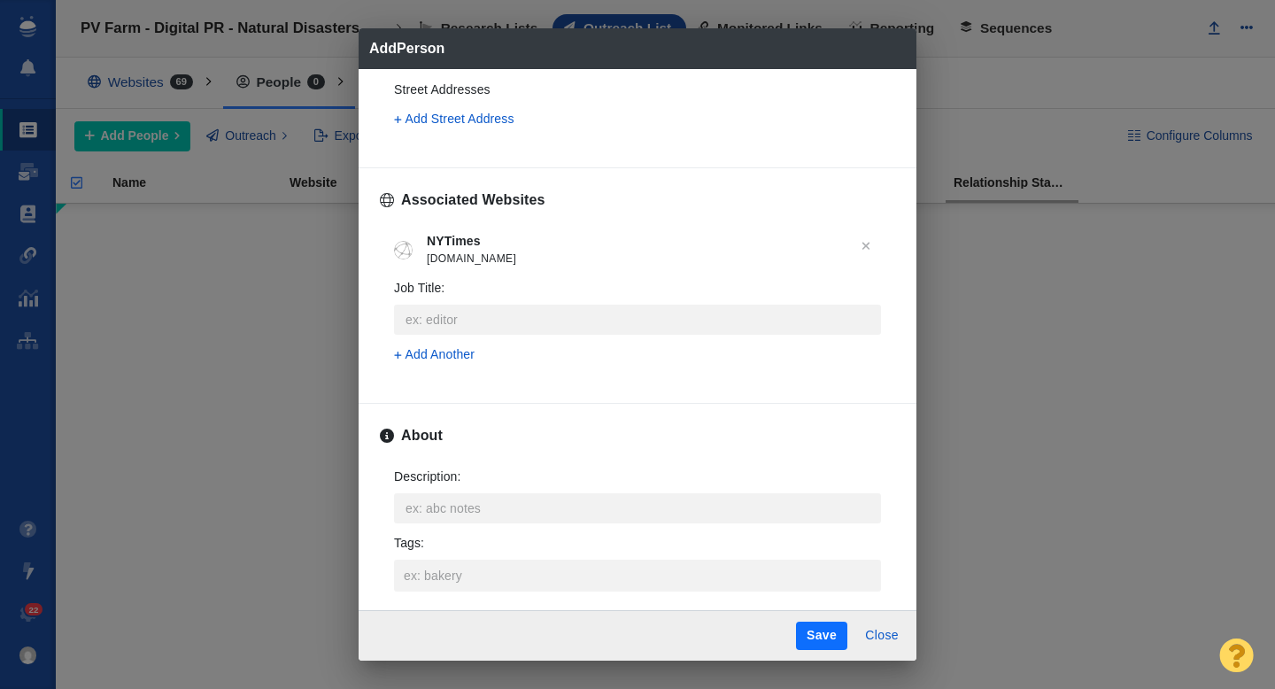
scroll to position [673, 0]
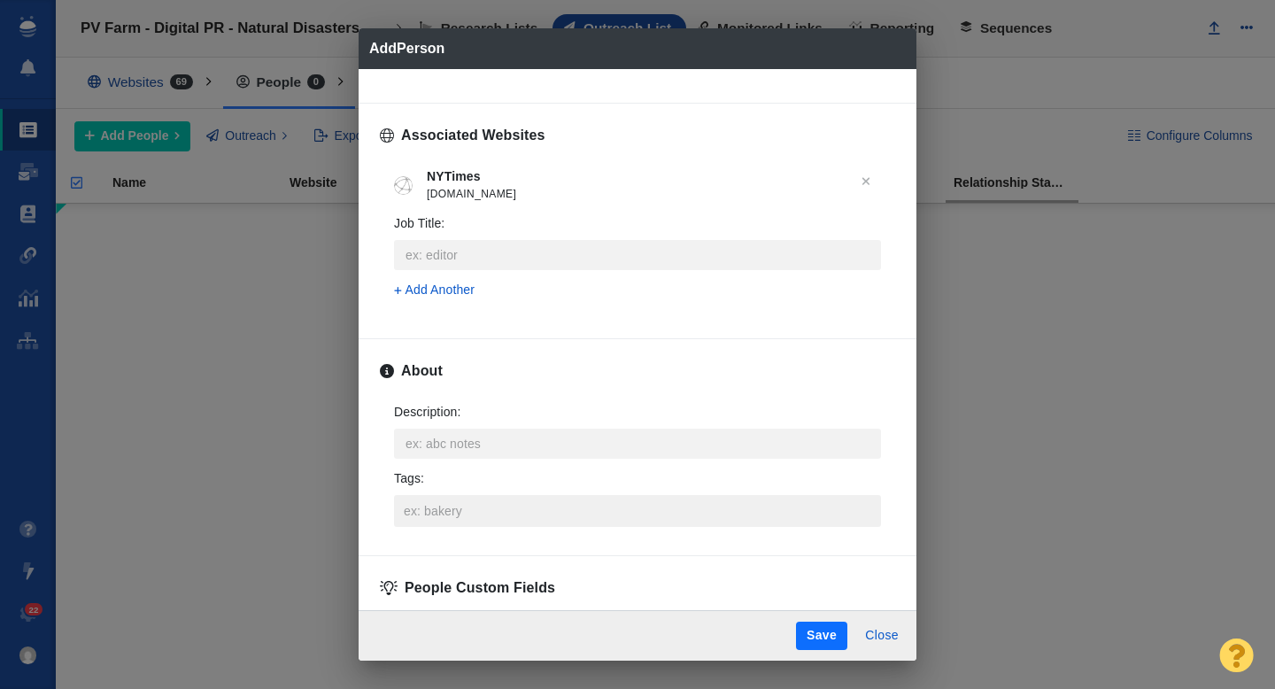
click at [421, 520] on input "Tags :" at bounding box center [637, 511] width 476 height 32
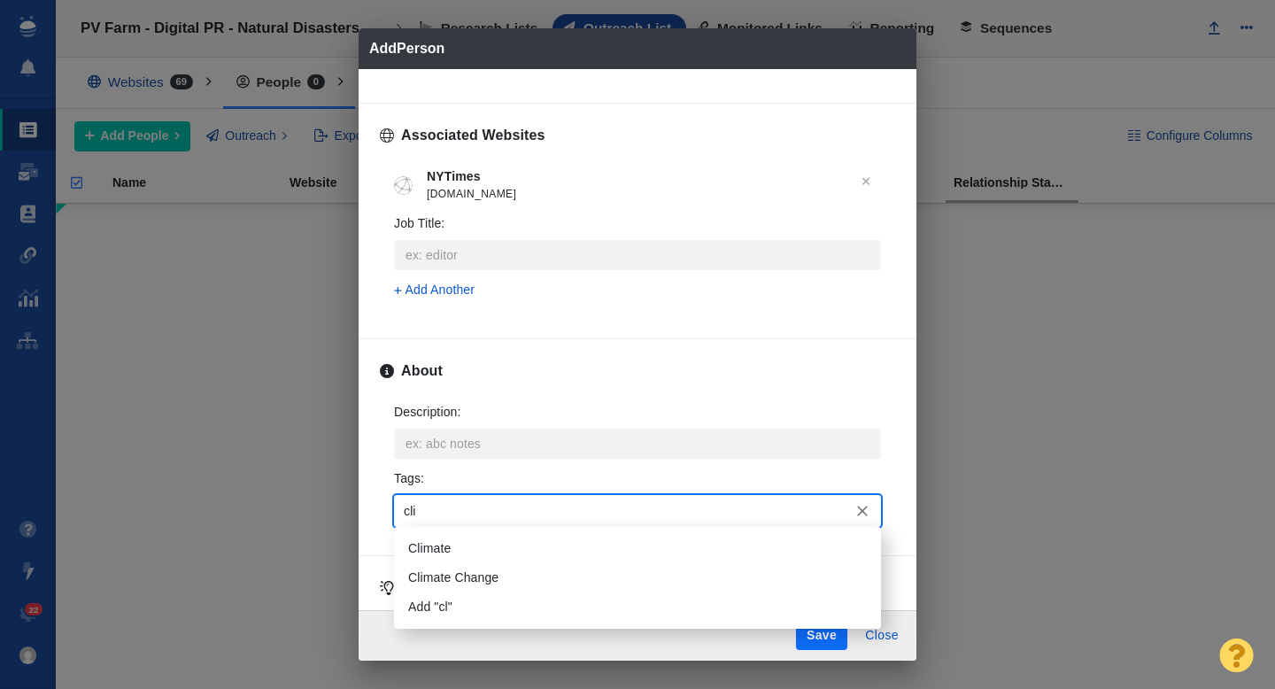
type input "clim"
click at [432, 555] on li "Climate" at bounding box center [637, 548] width 487 height 29
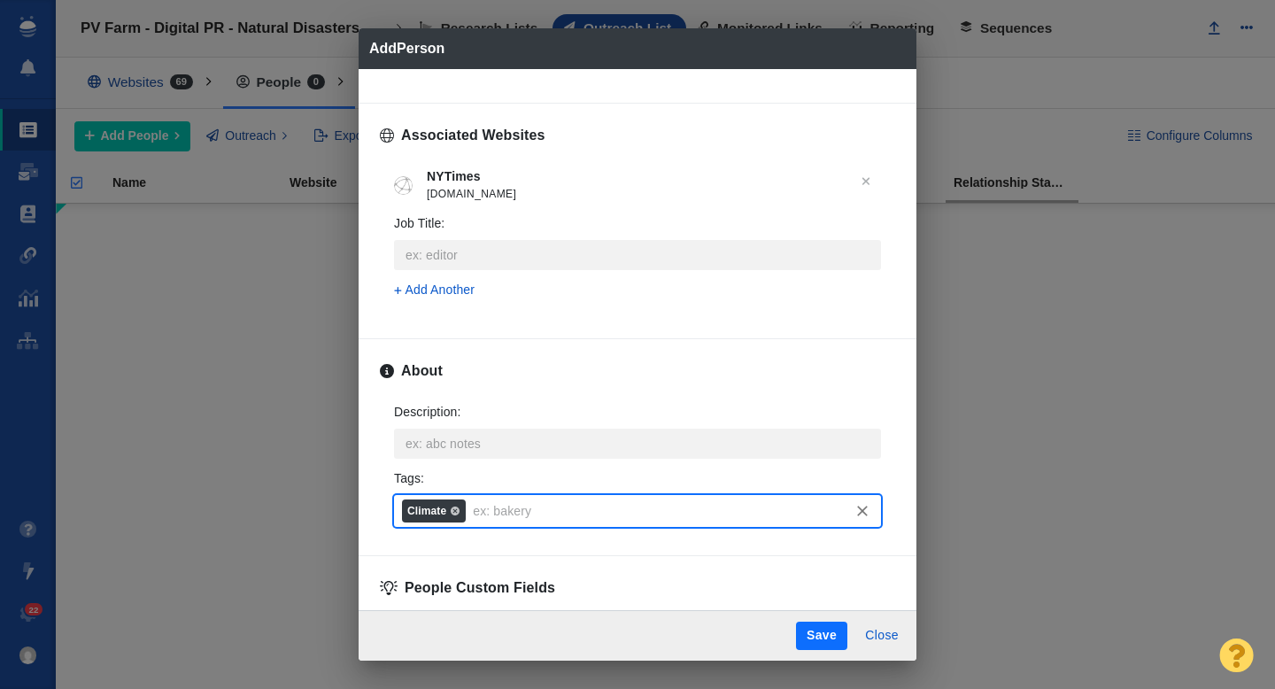
click at [811, 633] on button "Save" at bounding box center [821, 636] width 51 height 28
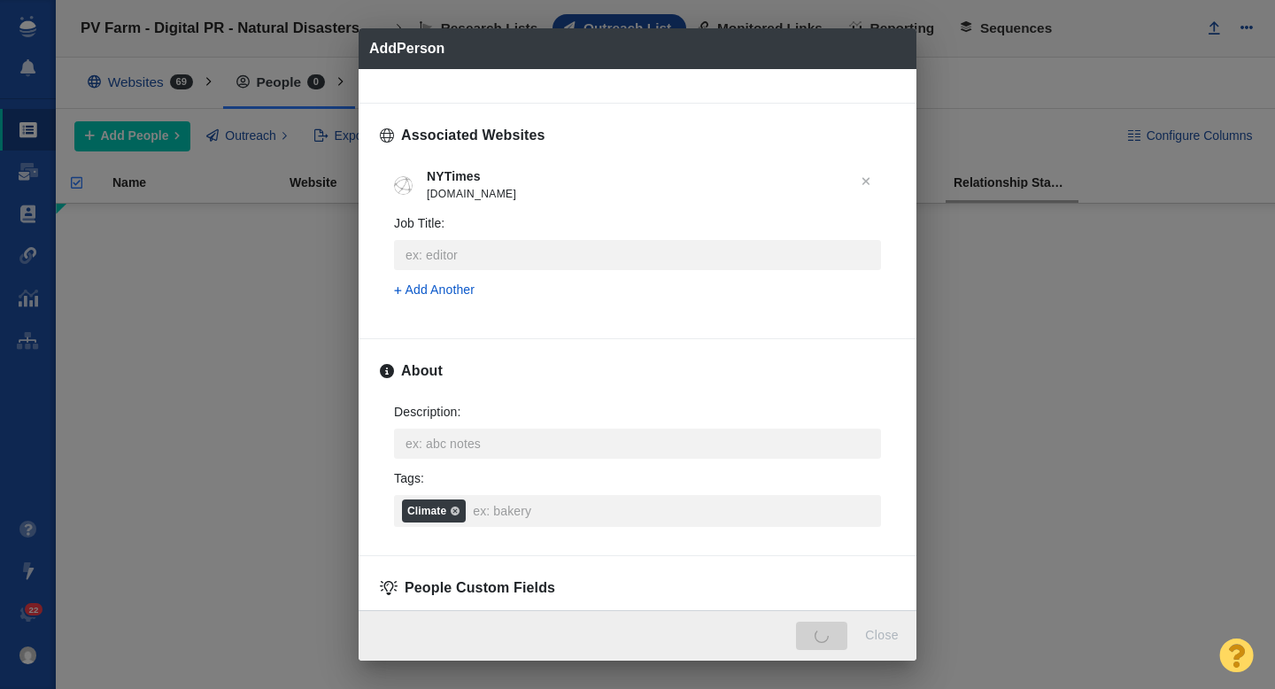
type textarea "x"
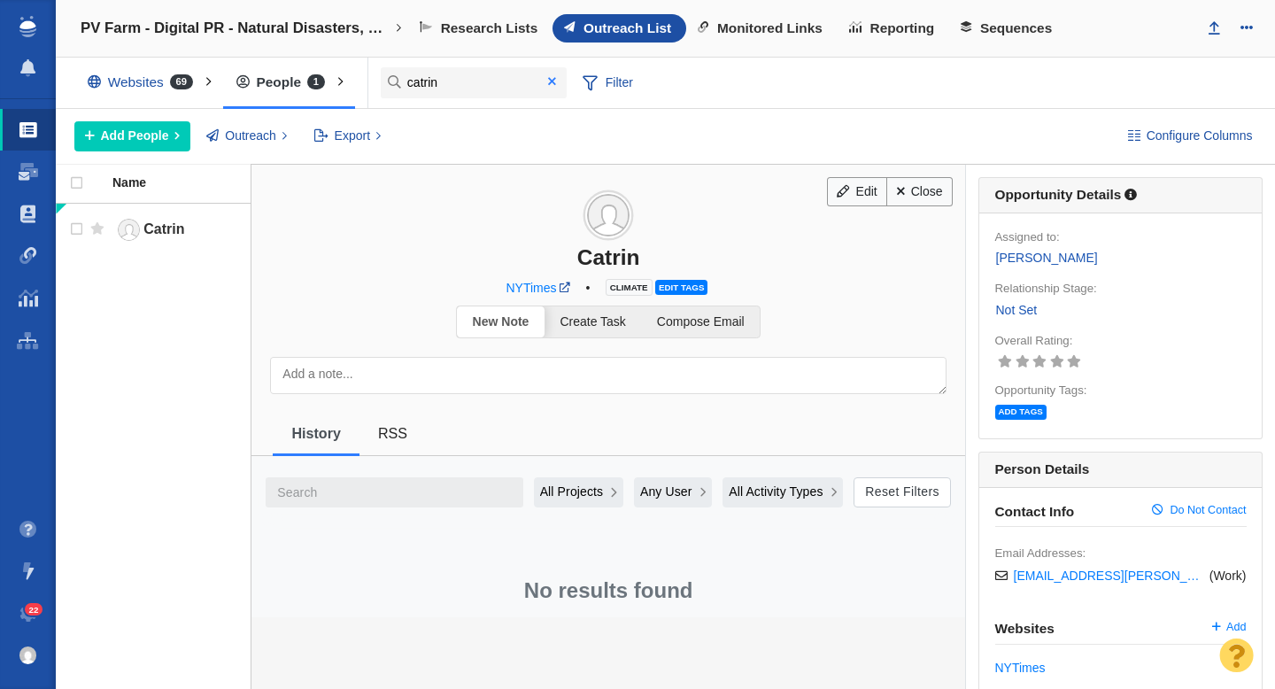
click at [551, 85] on span at bounding box center [552, 81] width 8 height 12
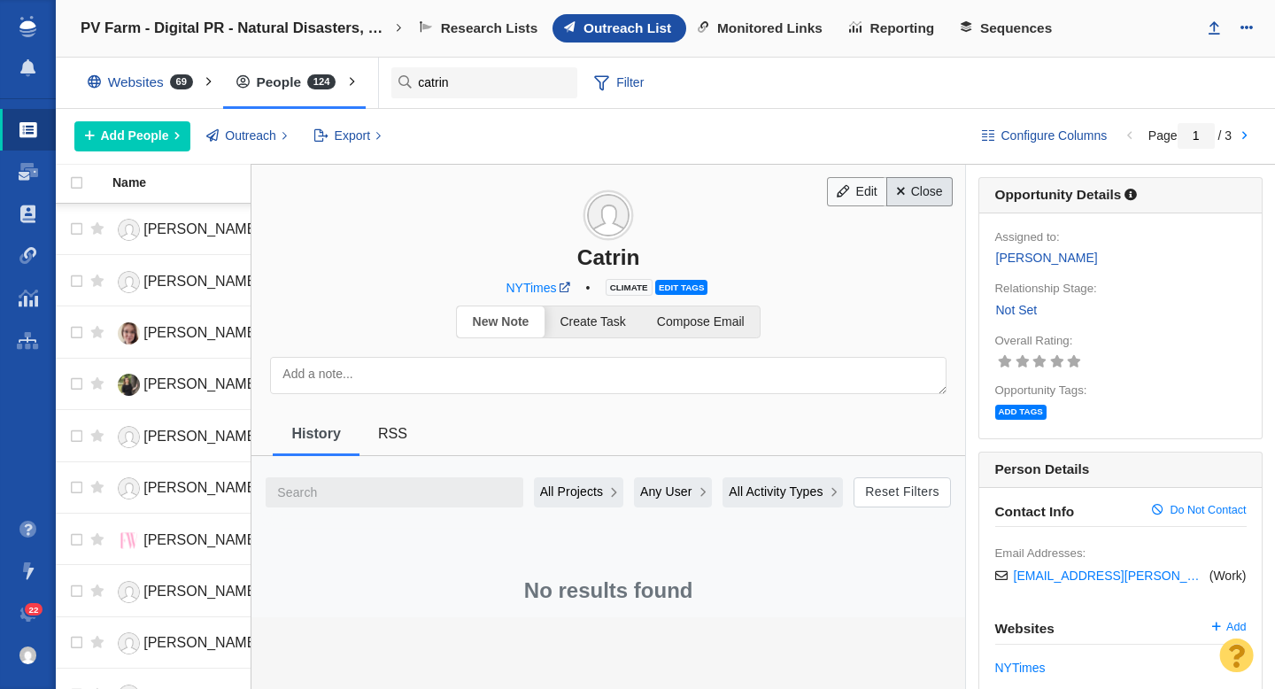
click at [934, 189] on link "Close" at bounding box center [919, 192] width 66 height 30
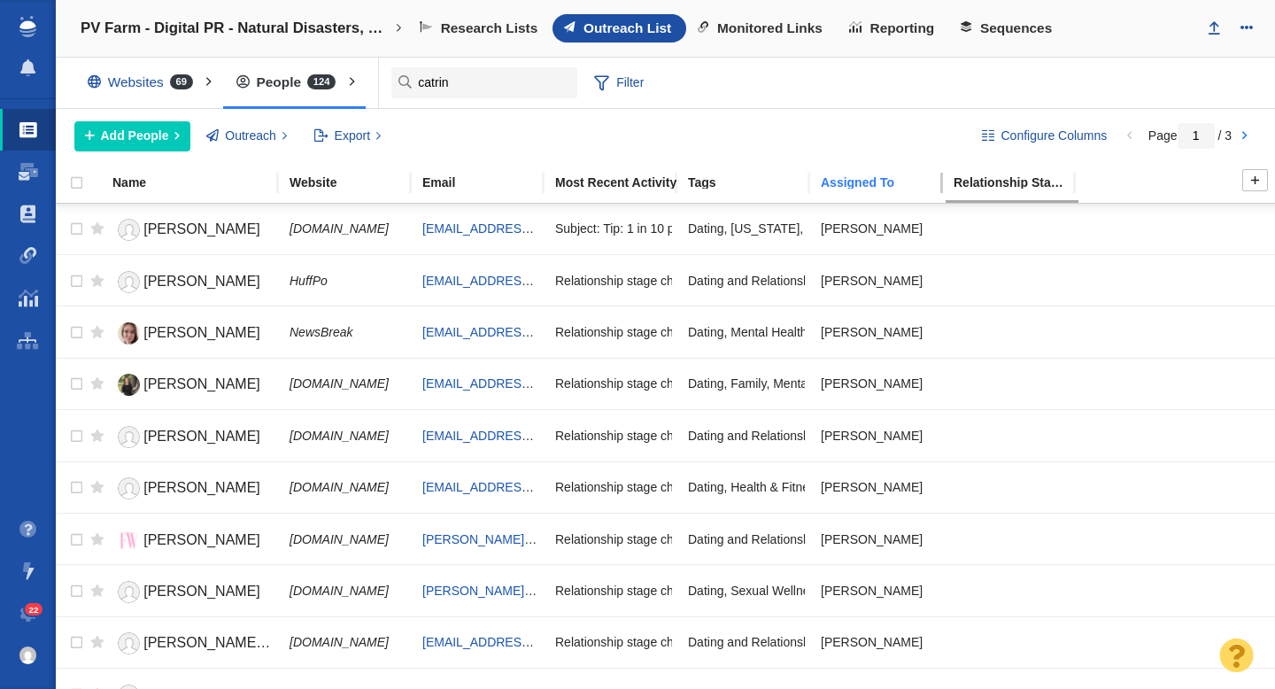
click at [851, 180] on div "Assigned To" at bounding box center [886, 182] width 131 height 12
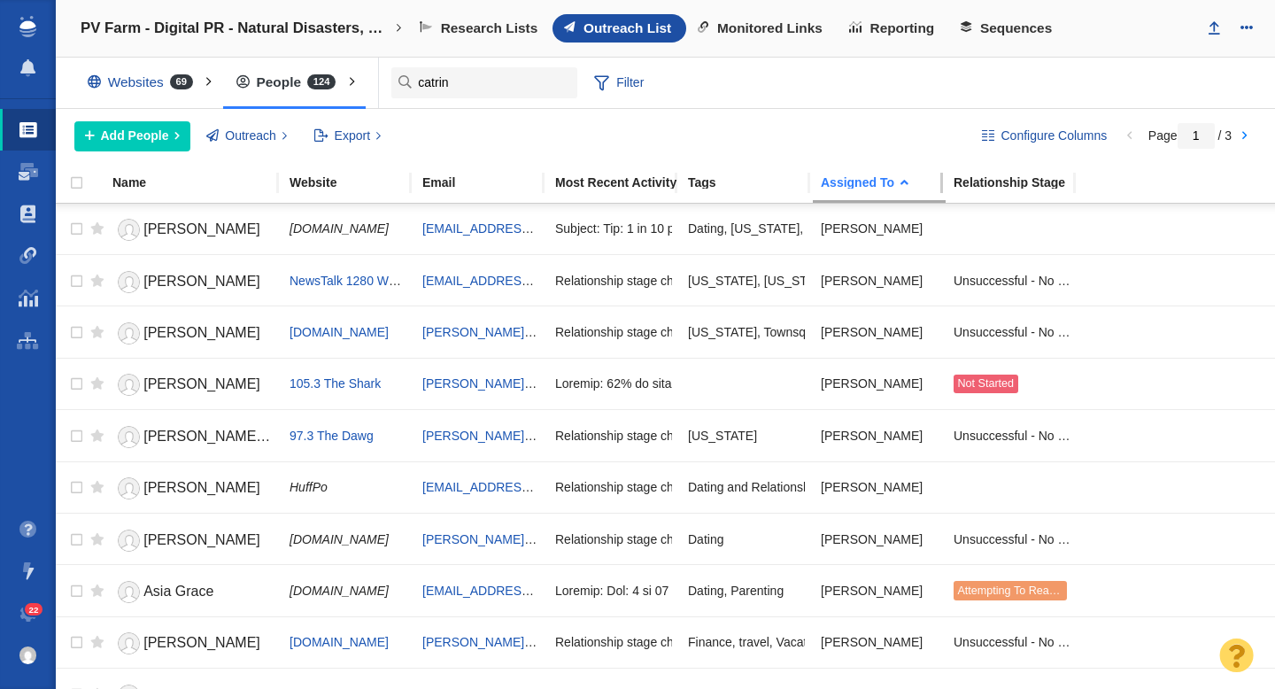
click at [851, 180] on div "Assigned To" at bounding box center [886, 182] width 131 height 12
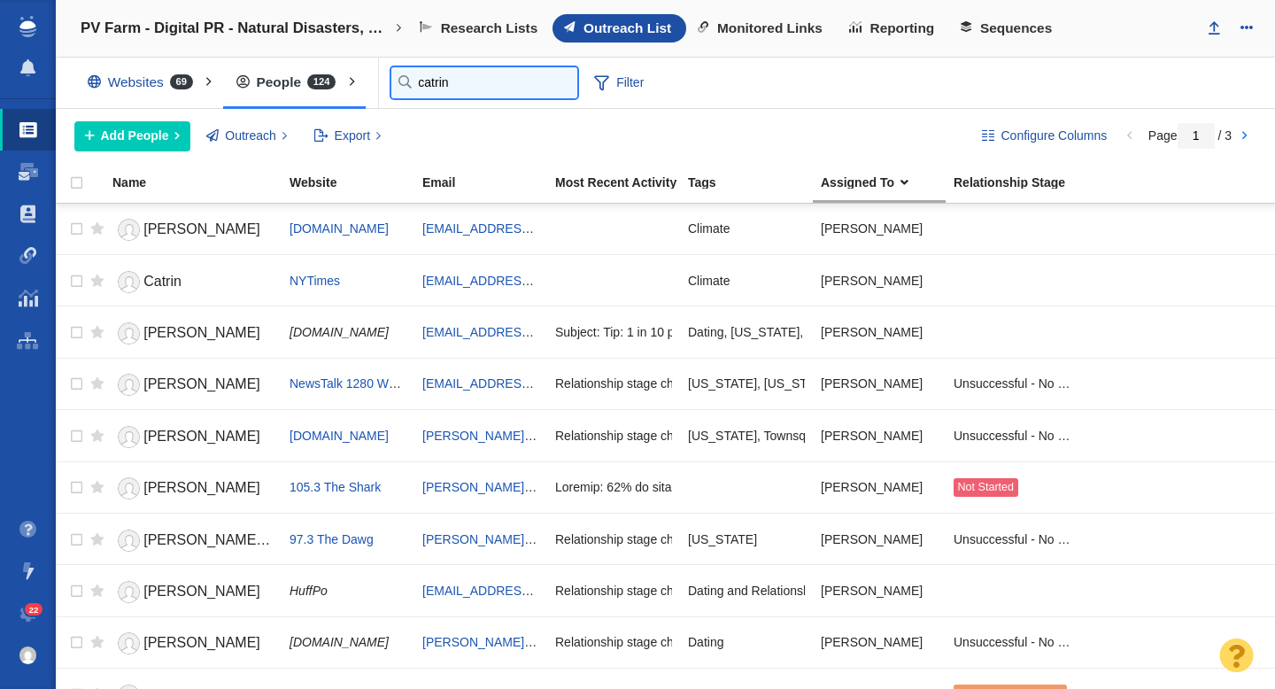
click at [429, 86] on input "catrin" at bounding box center [484, 82] width 186 height 31
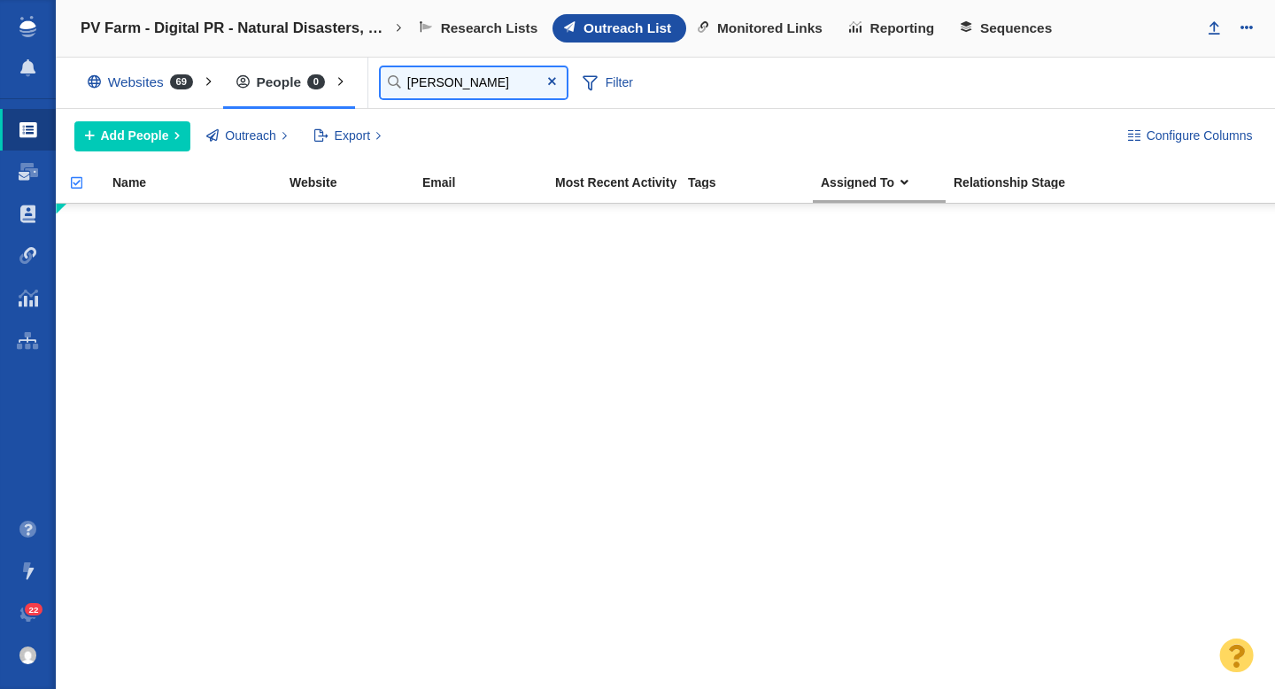
type input "david"
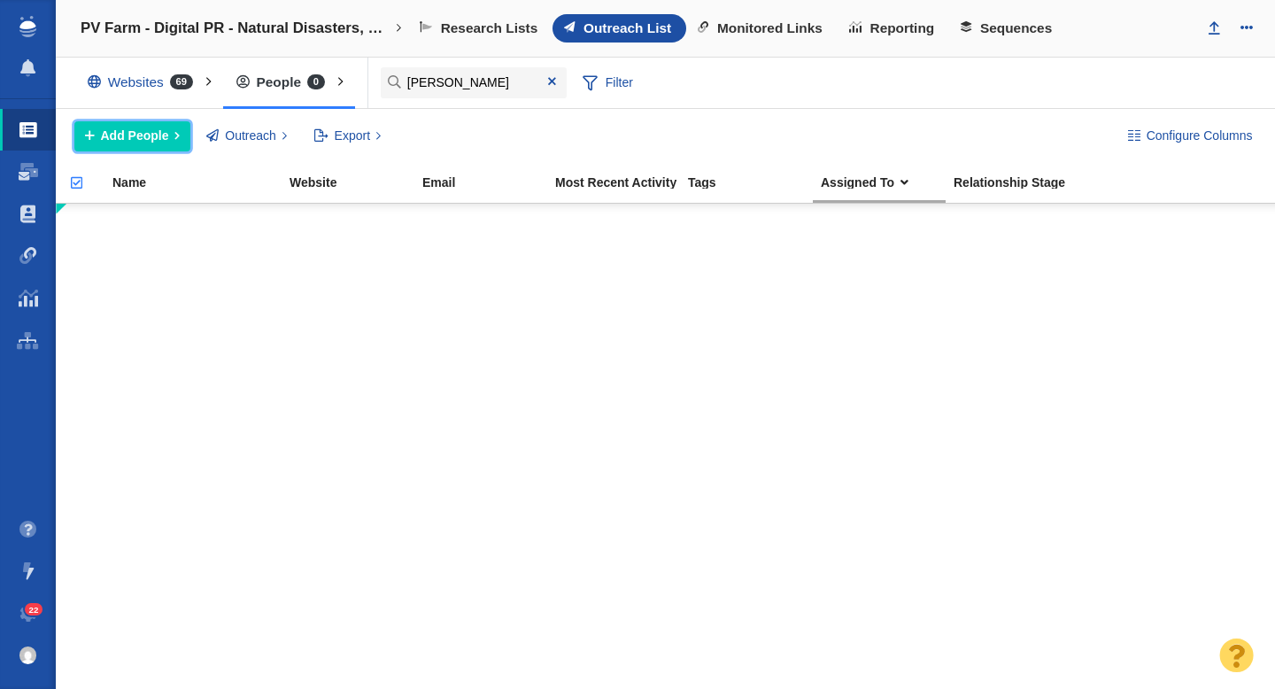
click at [153, 136] on span "Add People" at bounding box center [135, 136] width 68 height 19
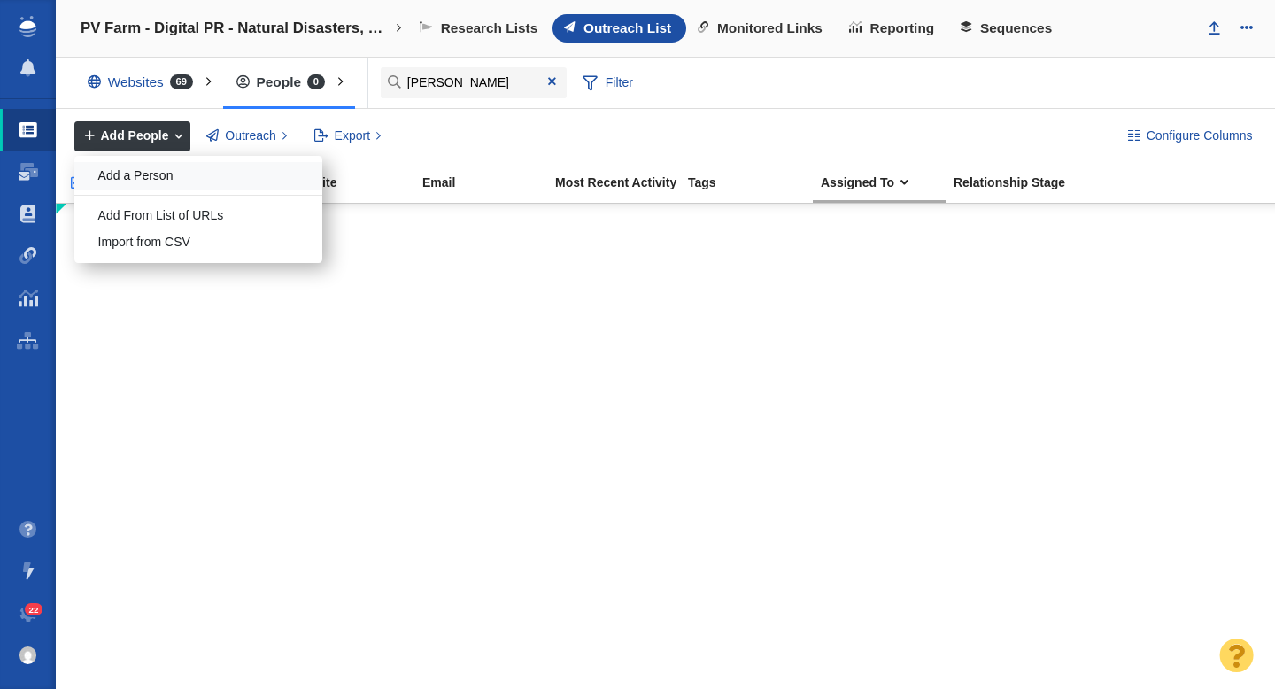
click at [133, 177] on div "Add a Person" at bounding box center [198, 175] width 248 height 27
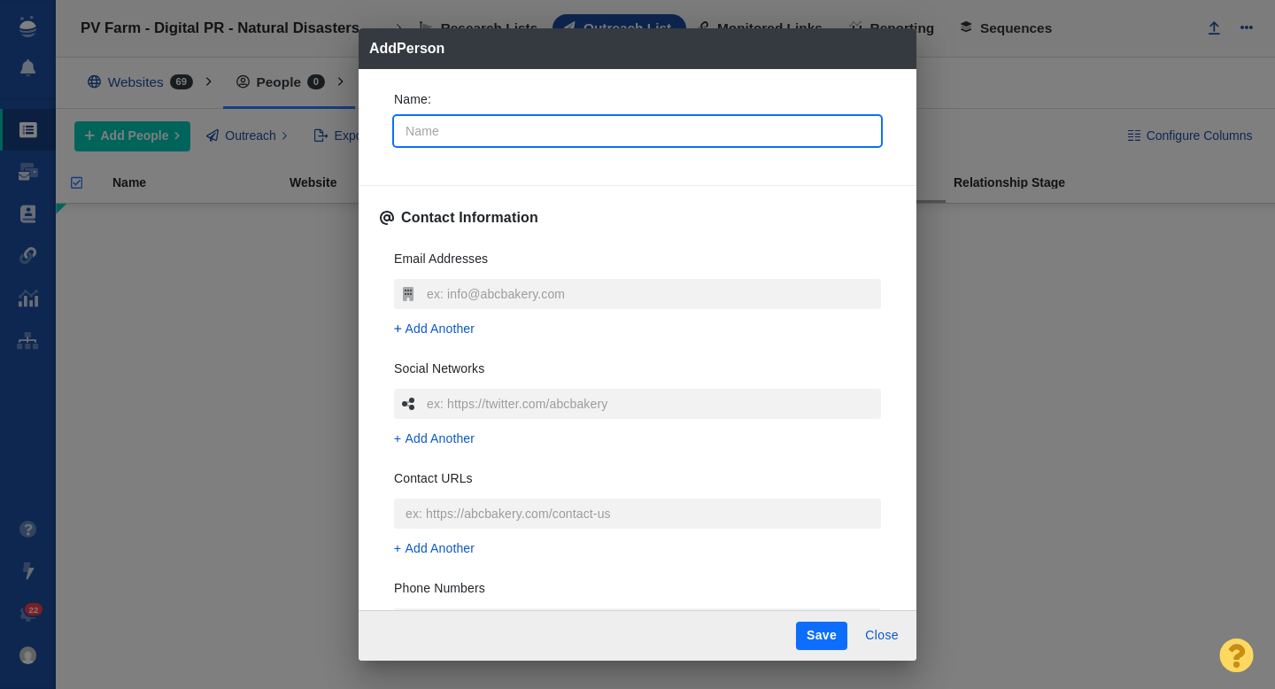
type input "D"
type textarea "x"
type input "Da"
type textarea "x"
type input "Dav"
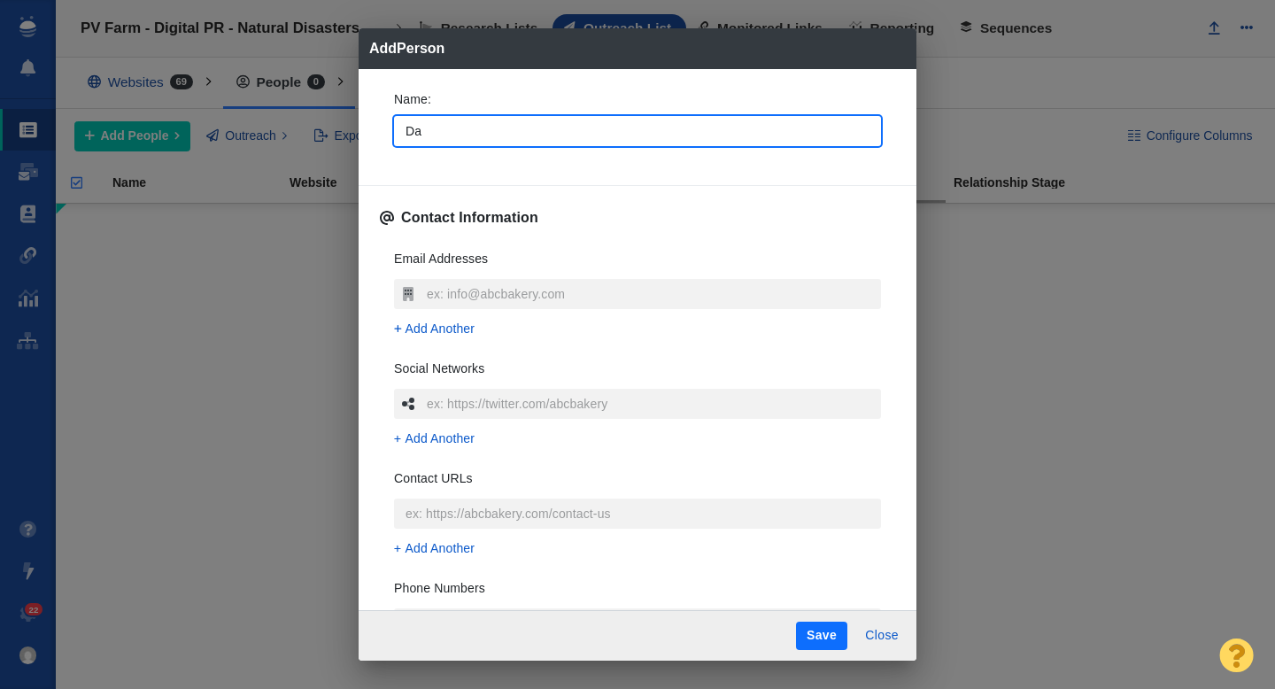
type textarea "x"
type input "Davi"
type textarea "x"
type input "[PERSON_NAME]"
type textarea "x"
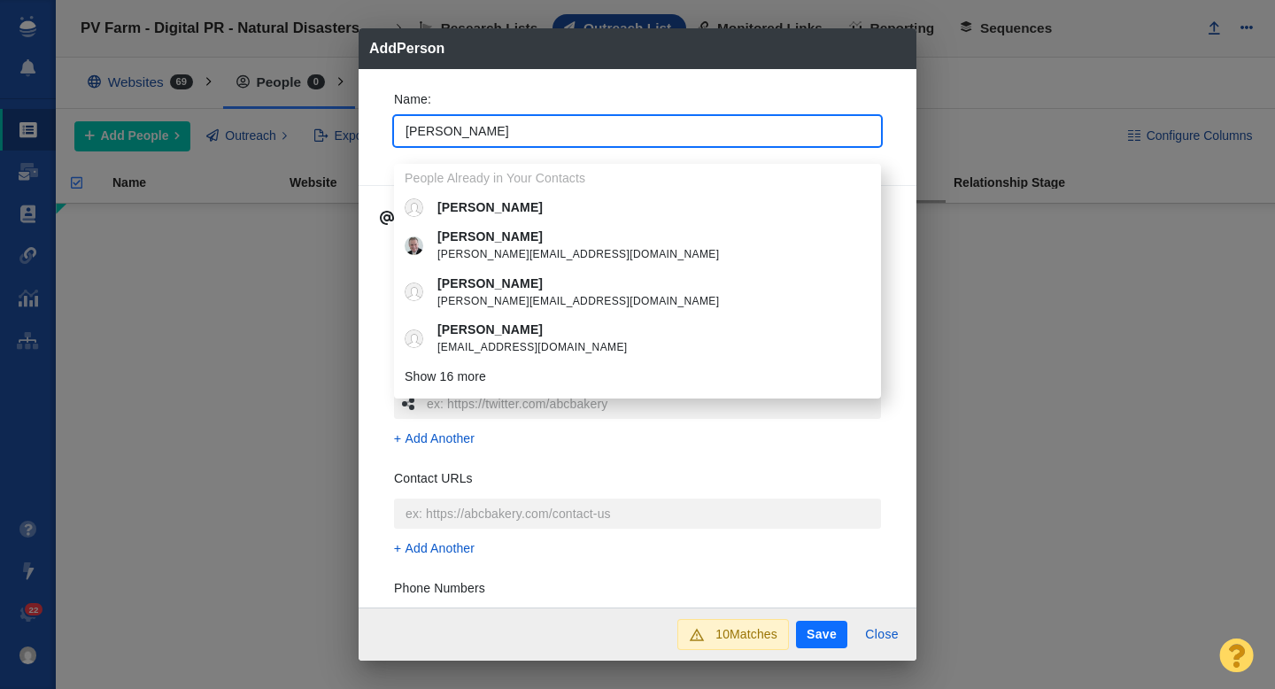
type input "[PERSON_NAME]"
click at [376, 120] on div "Name : David People Already in Your Contacts David David david@davidpylyp.com D…" at bounding box center [638, 338] width 558 height 539
type textarea "x"
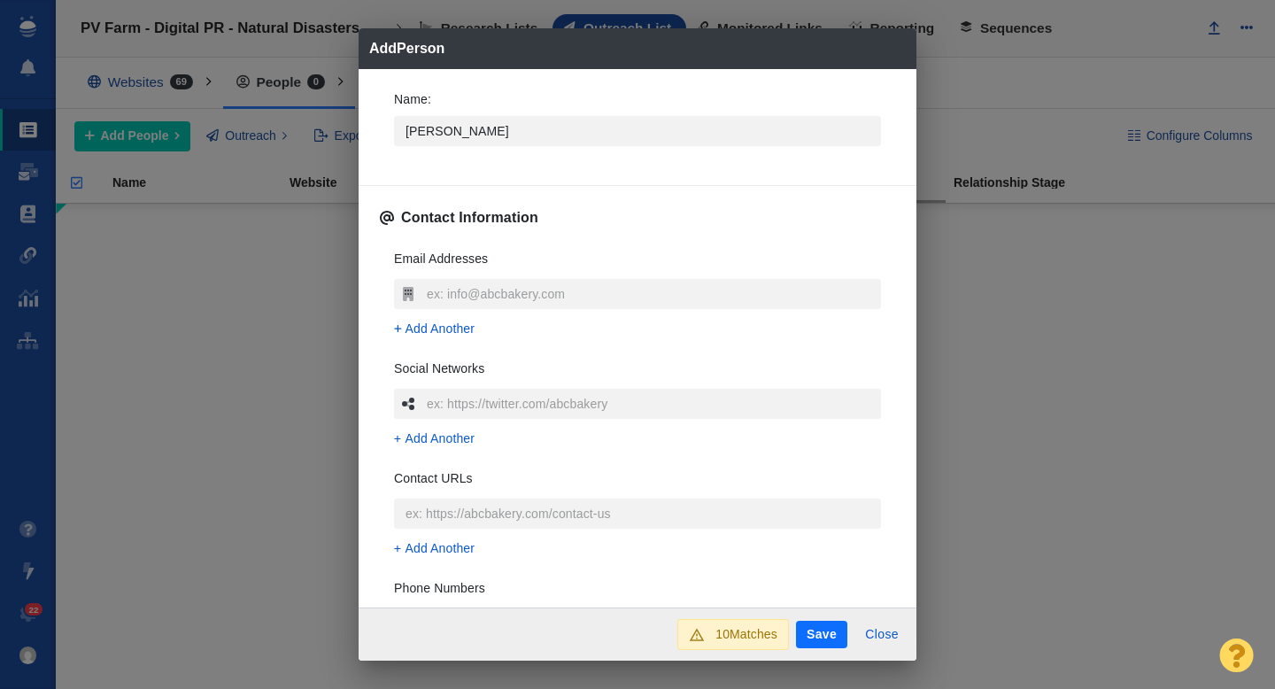
click at [470, 275] on h3 "Email Addresses" at bounding box center [441, 264] width 94 height 29
click at [464, 286] on input "text" at bounding box center [651, 294] width 459 height 30
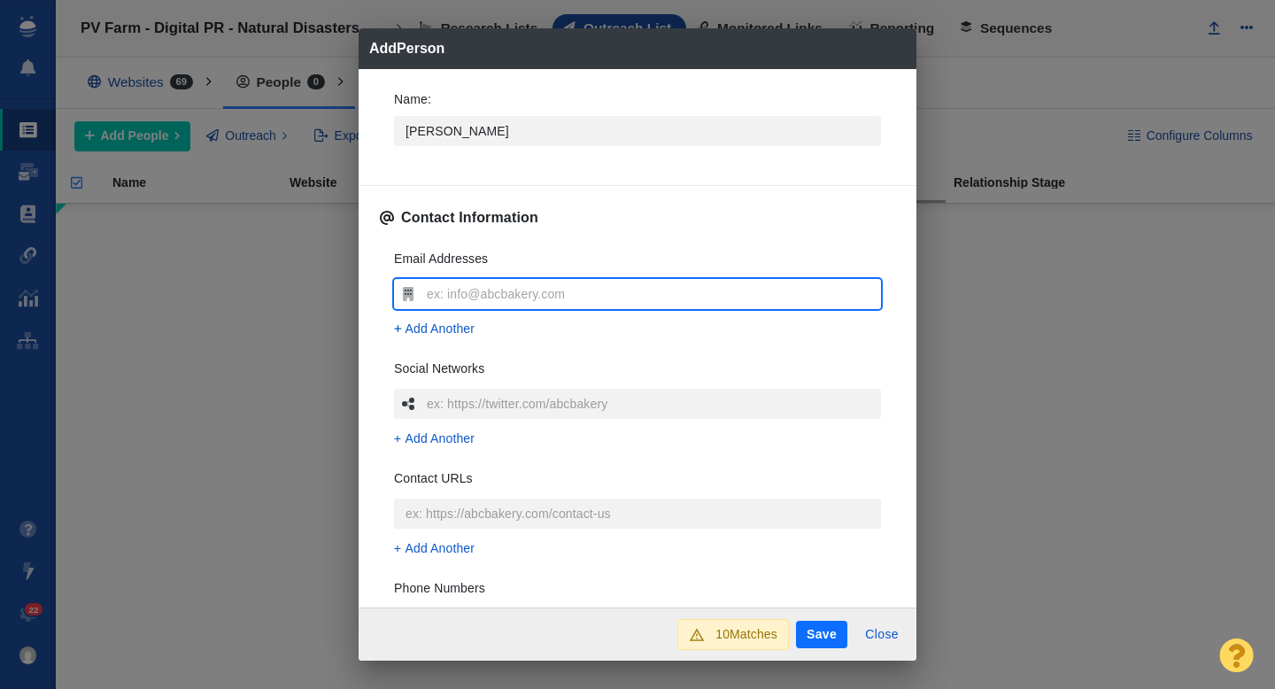
type input "david.gelles@nytimes.com"
type textarea "x"
type input "david.gelles@nytimes.com"
click at [382, 267] on div "Email Addresses david.gelles@nytimes.com Add Another Social Networks Add Anothe…" at bounding box center [637, 499] width 515 height 527
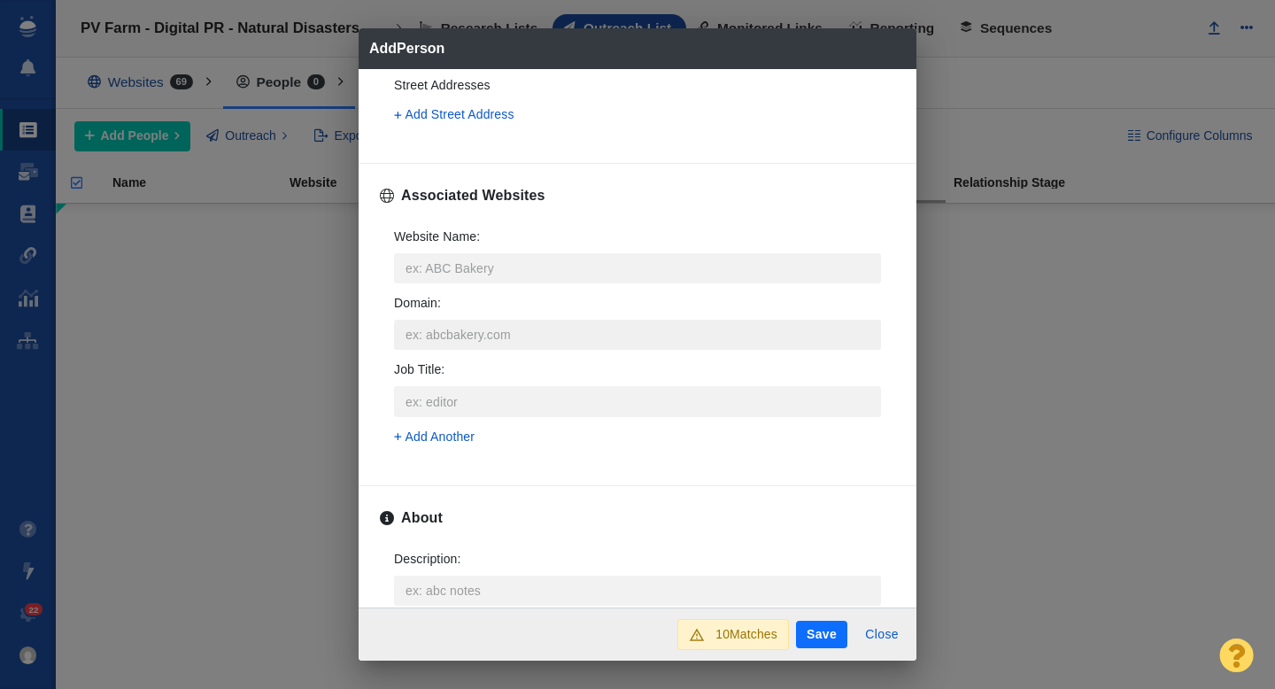
scroll to position [641, 0]
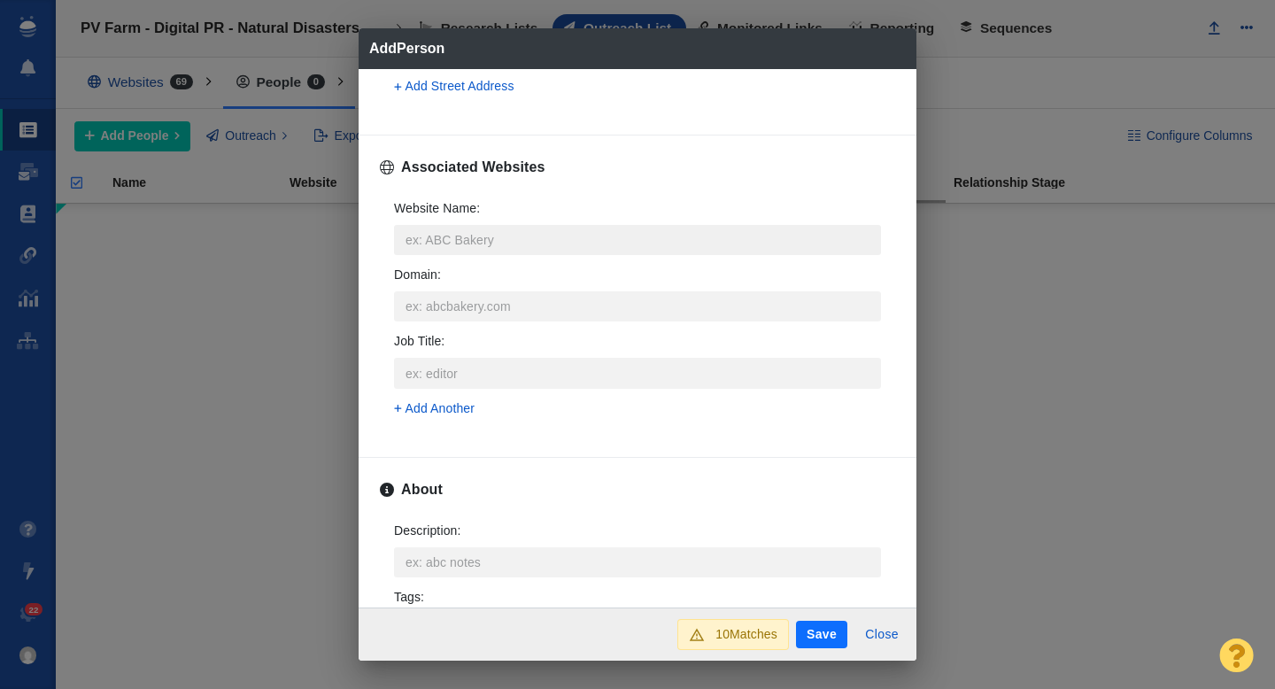
click at [466, 246] on input "Website Name :" at bounding box center [637, 240] width 487 height 30
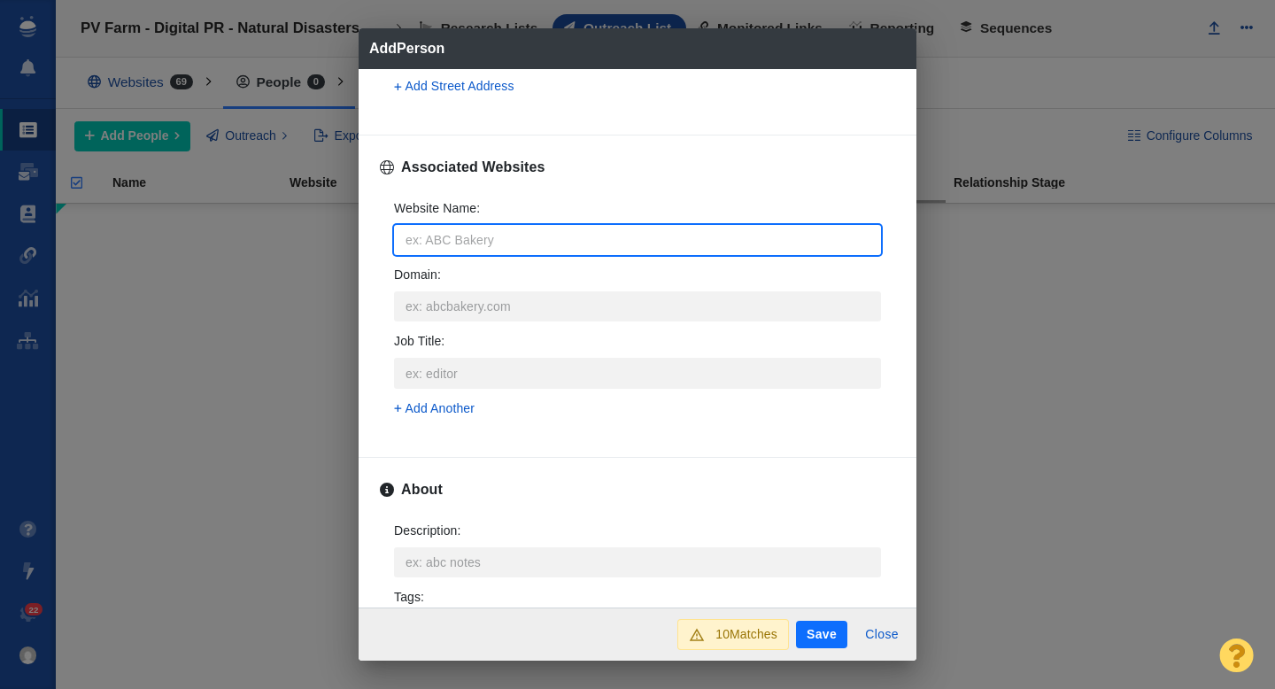
type input "n"
type textarea "x"
type input "ny"
type textarea "x"
type input "nyt"
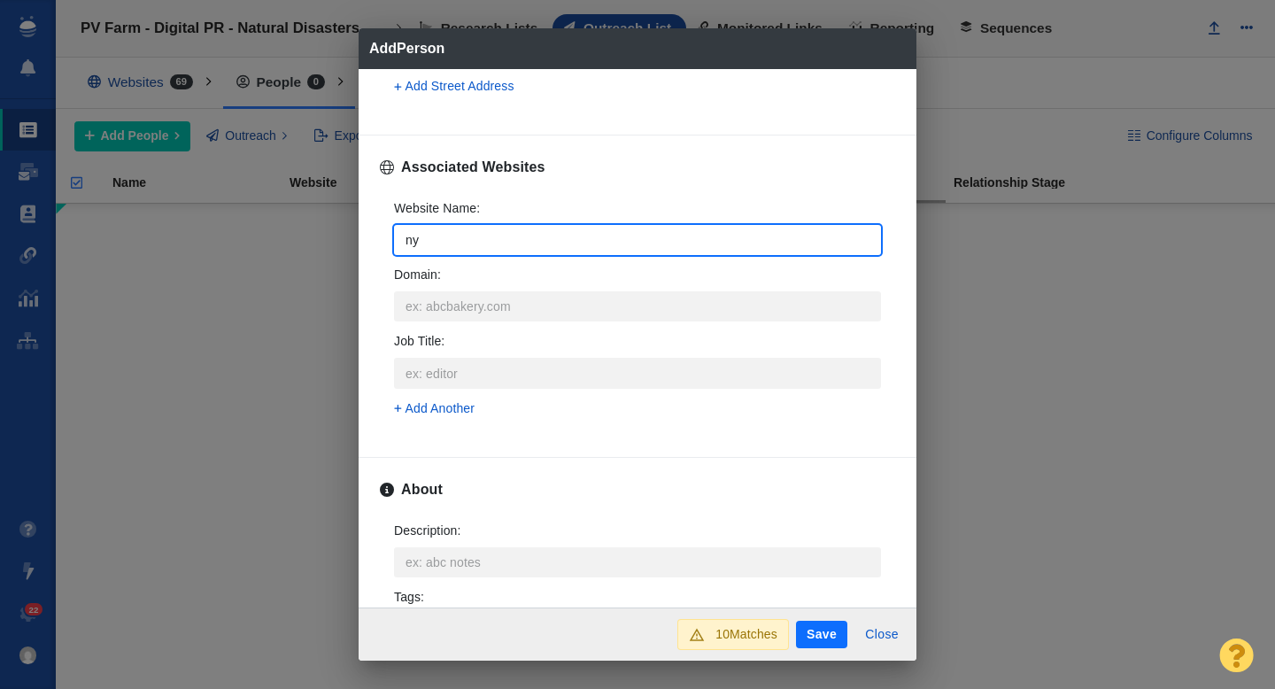
type textarea "x"
type input "nyti"
type textarea "x"
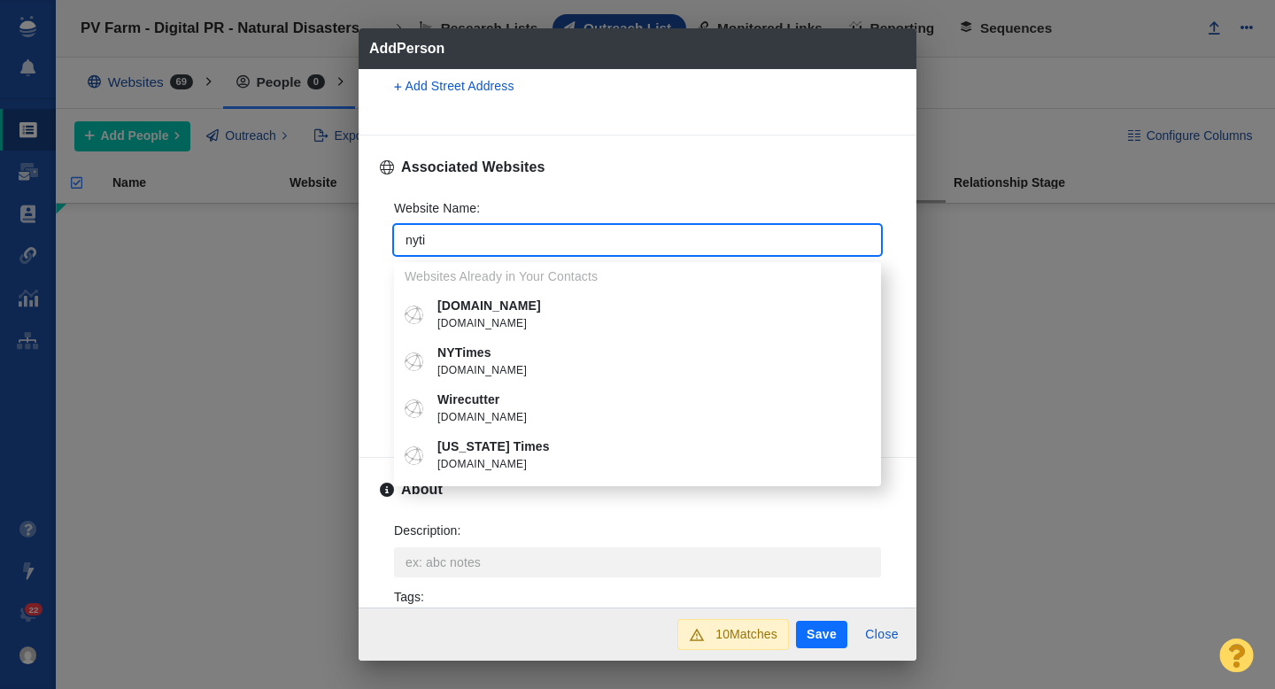
type input "nyti"
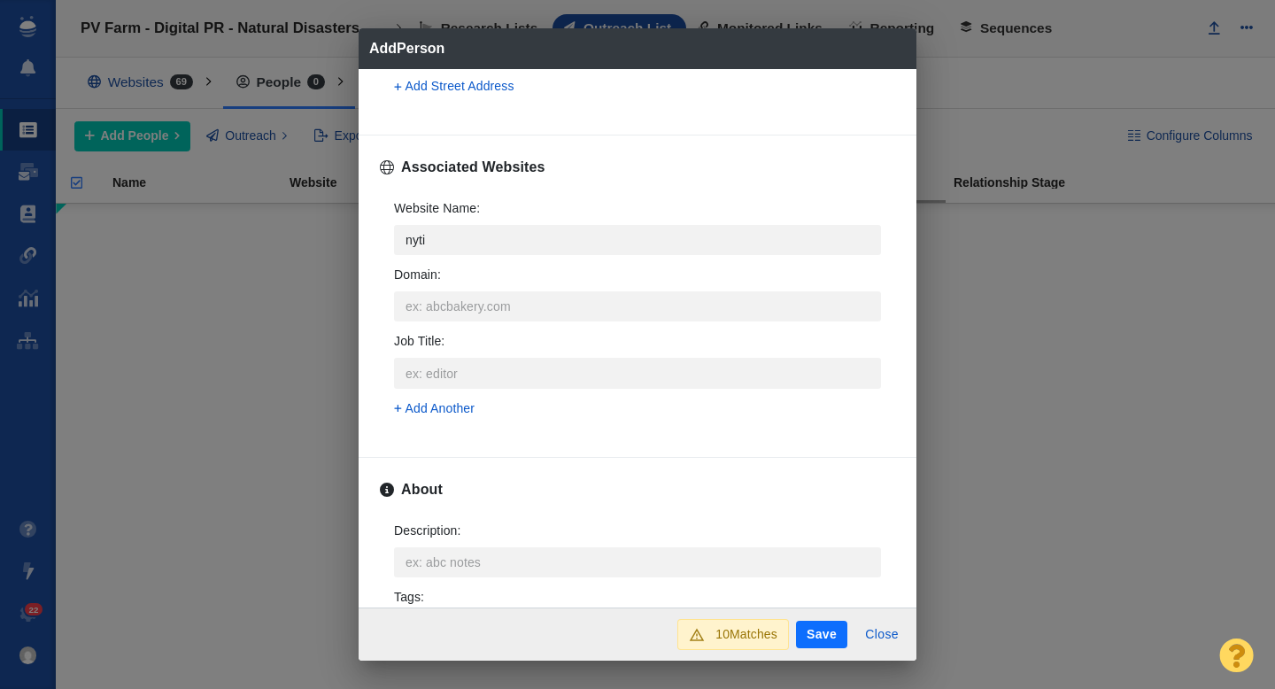
click at [512, 352] on p "NYTimes" at bounding box center [650, 353] width 426 height 19
type textarea "x"
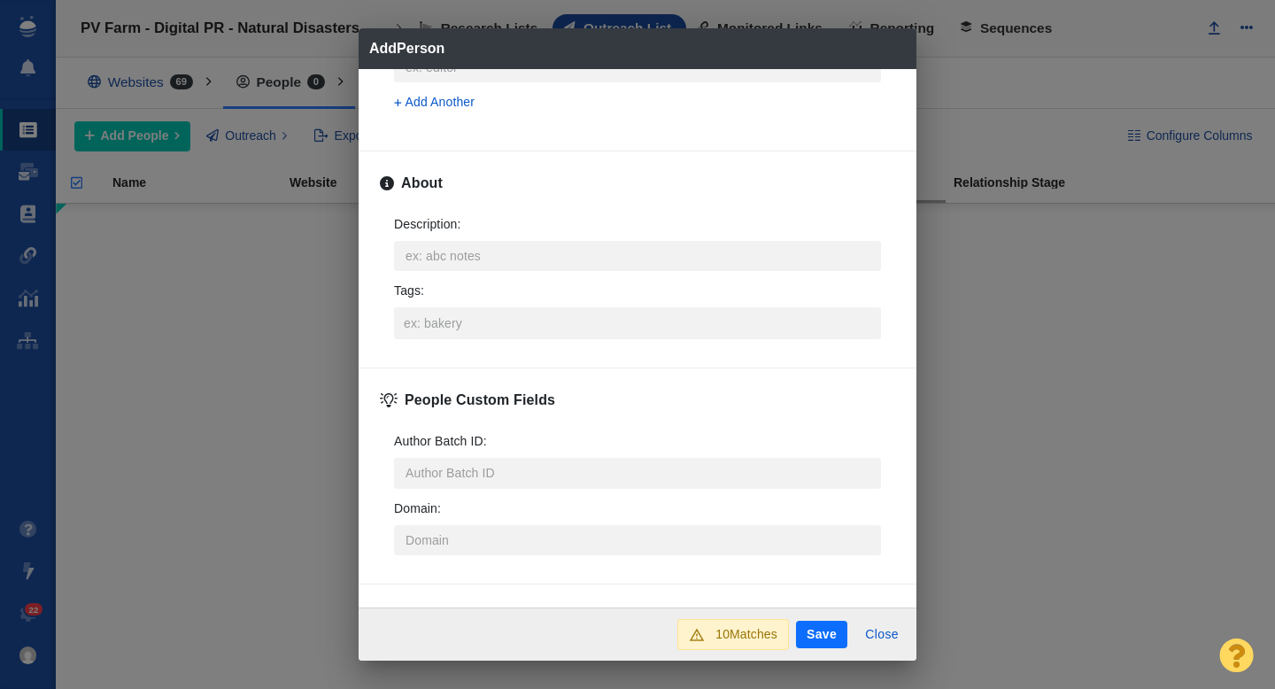
scroll to position [876, 0]
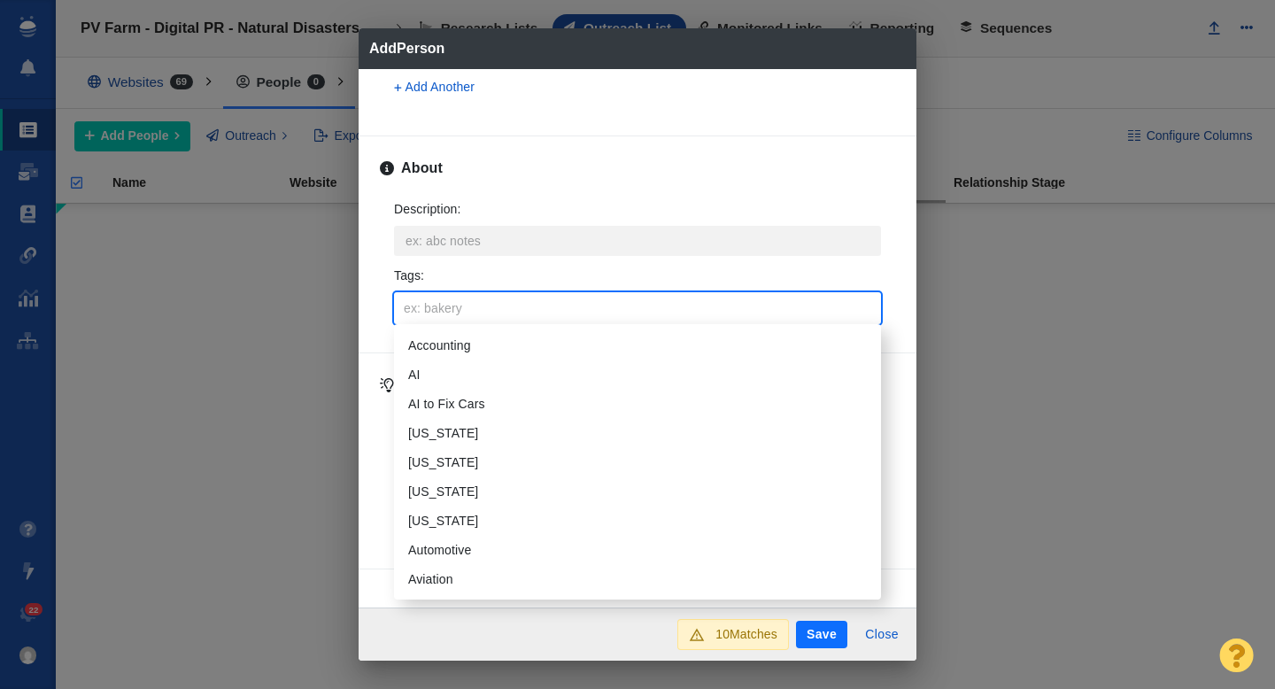
click at [443, 305] on input "Tags :" at bounding box center [637, 308] width 476 height 32
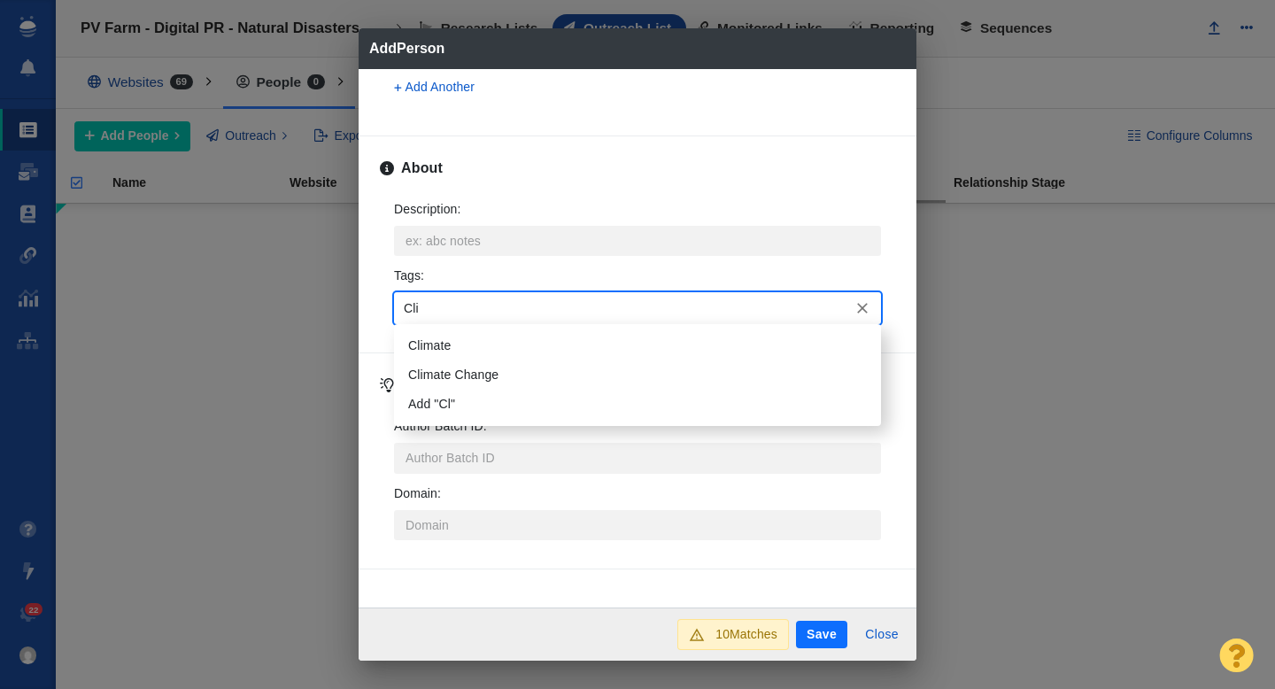
type input "Clim"
click at [440, 340] on li "Climate" at bounding box center [637, 345] width 487 height 29
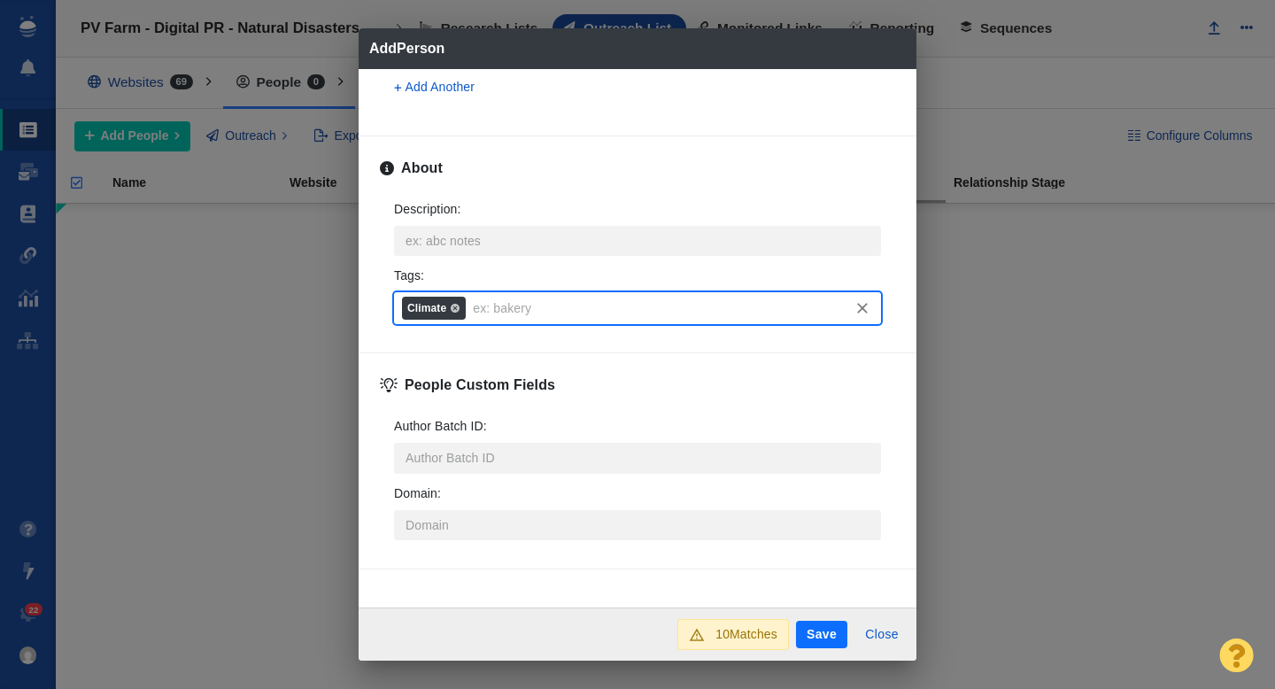
click at [815, 635] on button "Save" at bounding box center [821, 635] width 51 height 28
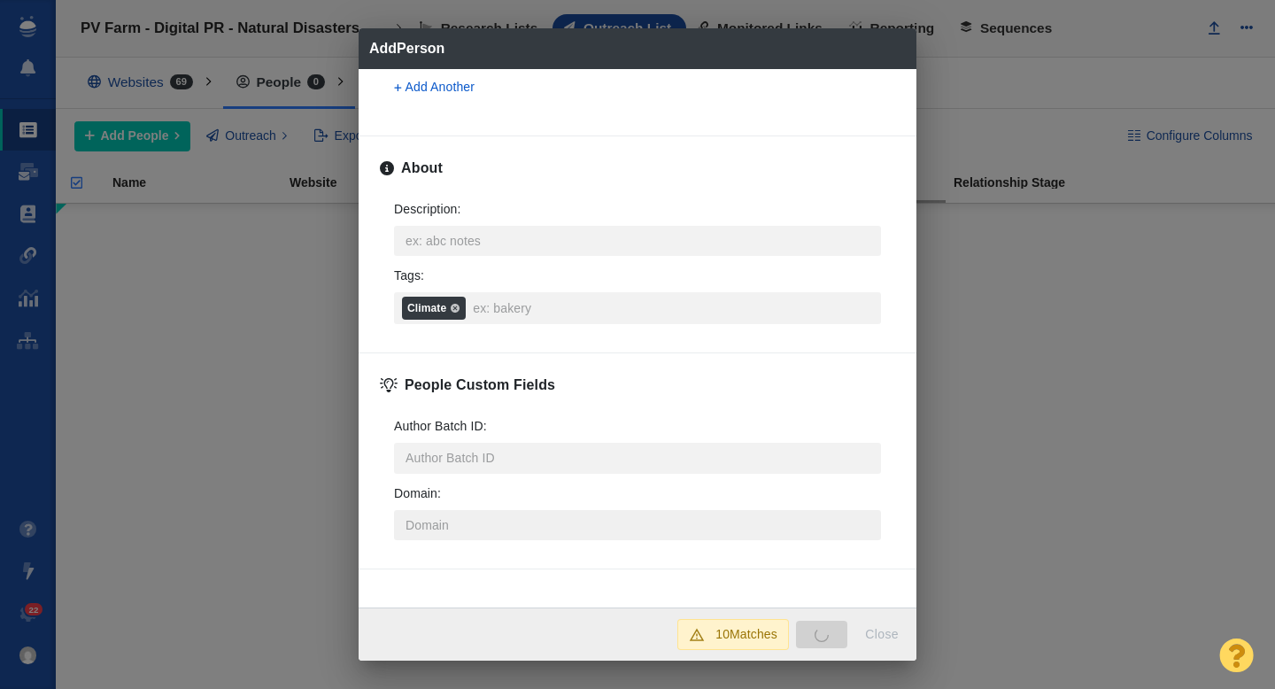
type textarea "x"
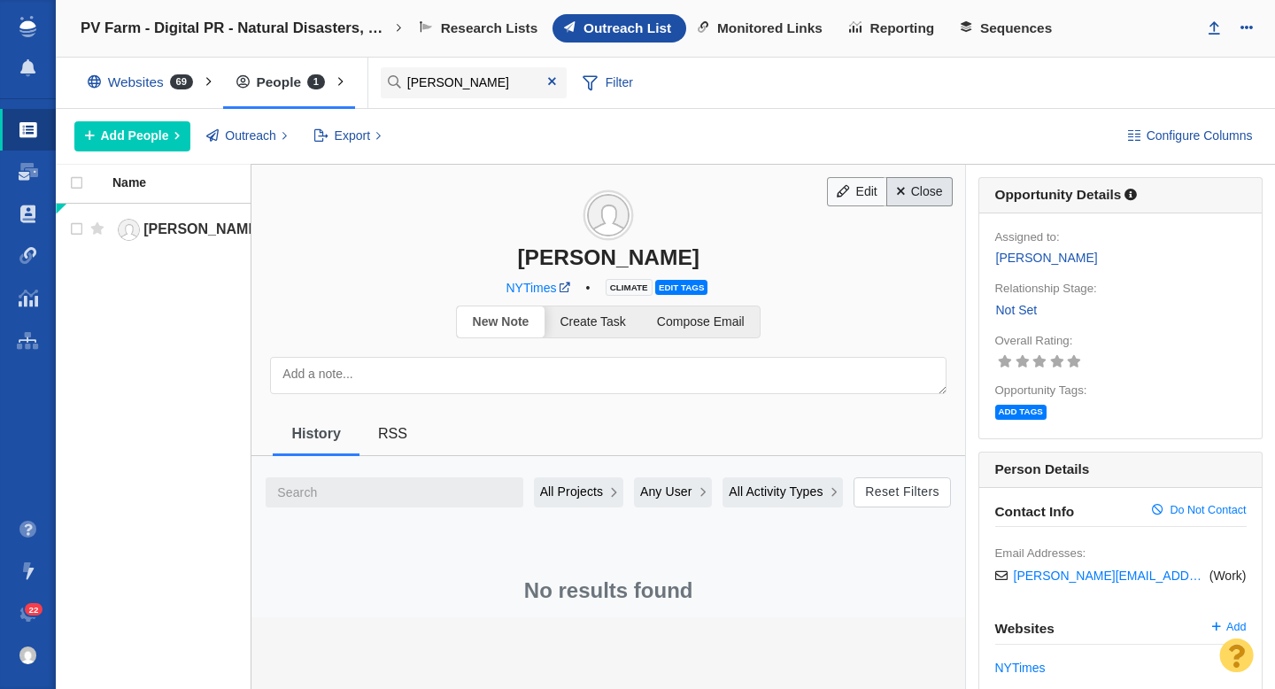
click at [925, 192] on link "Close" at bounding box center [919, 192] width 66 height 30
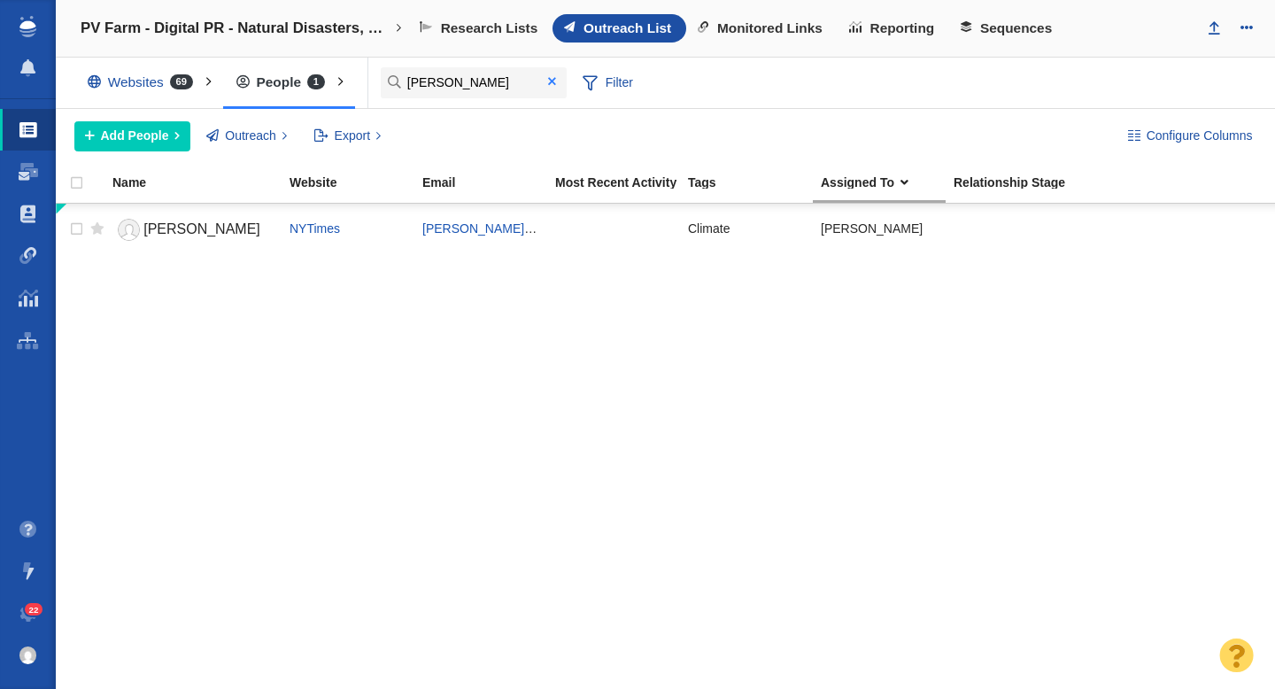
click at [555, 86] on span at bounding box center [552, 81] width 8 height 12
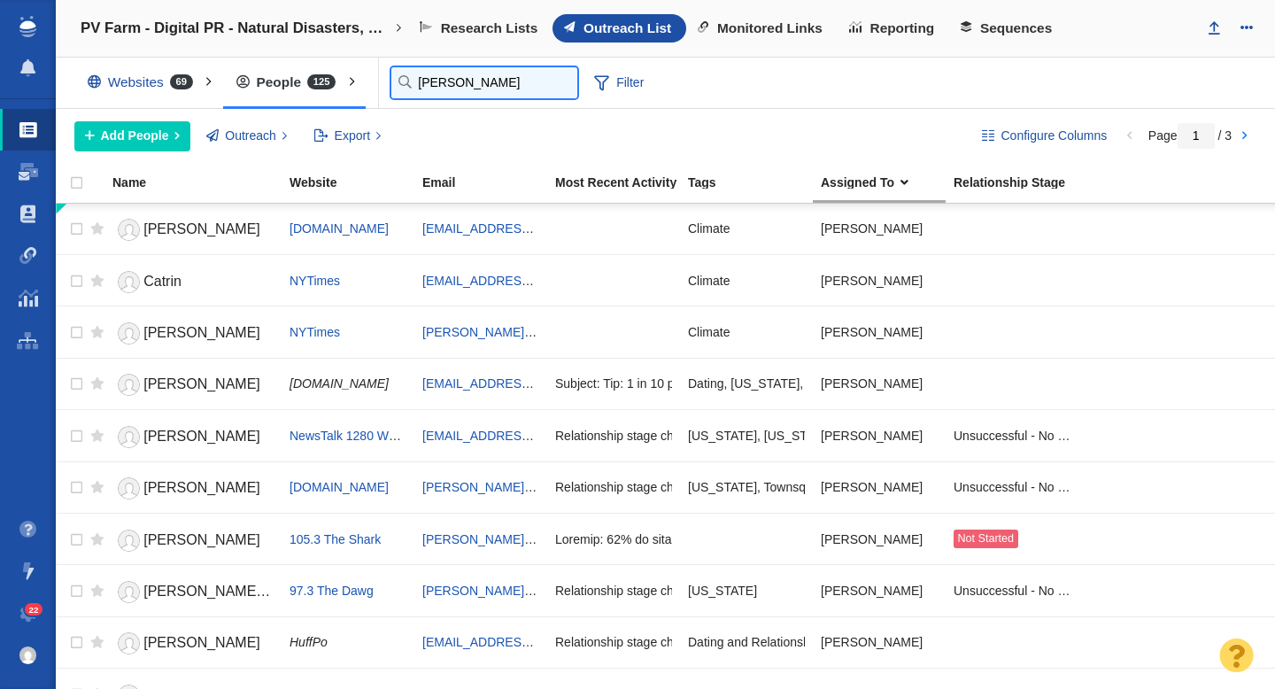
click at [432, 87] on input "david" at bounding box center [484, 82] width 186 height 31
click at [433, 93] on input "david" at bounding box center [484, 82] width 186 height 31
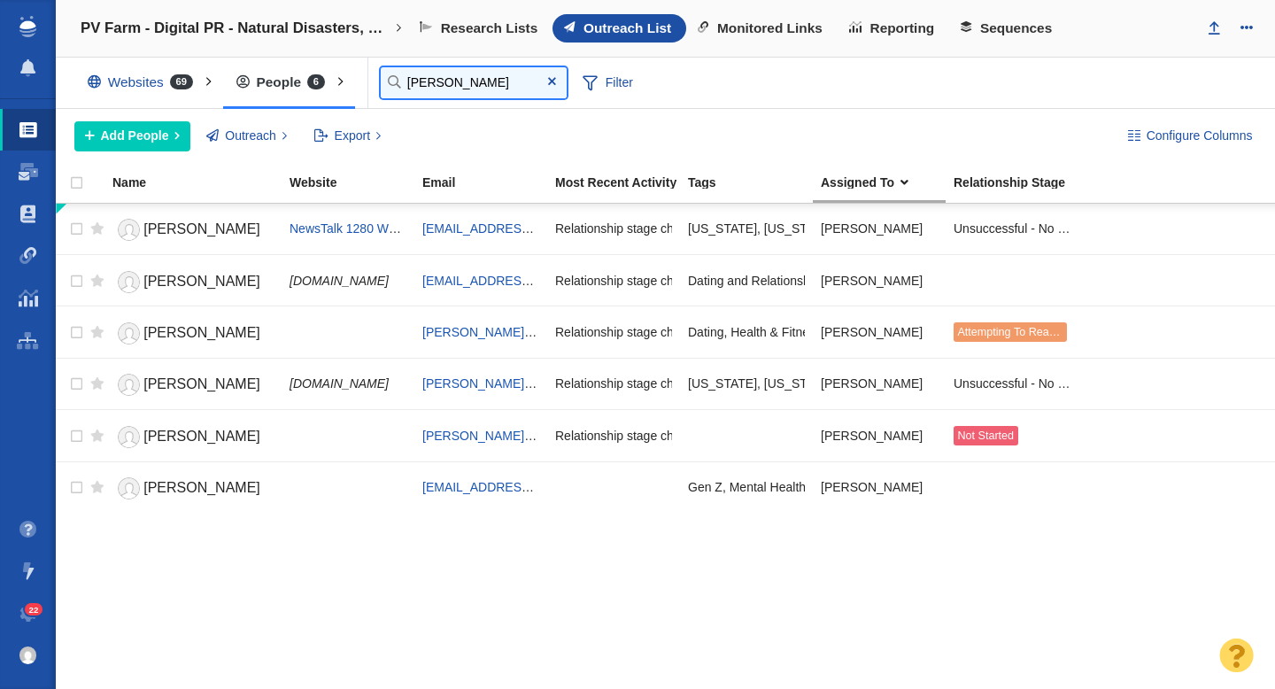
click at [437, 78] on input "sarah" at bounding box center [474, 82] width 186 height 31
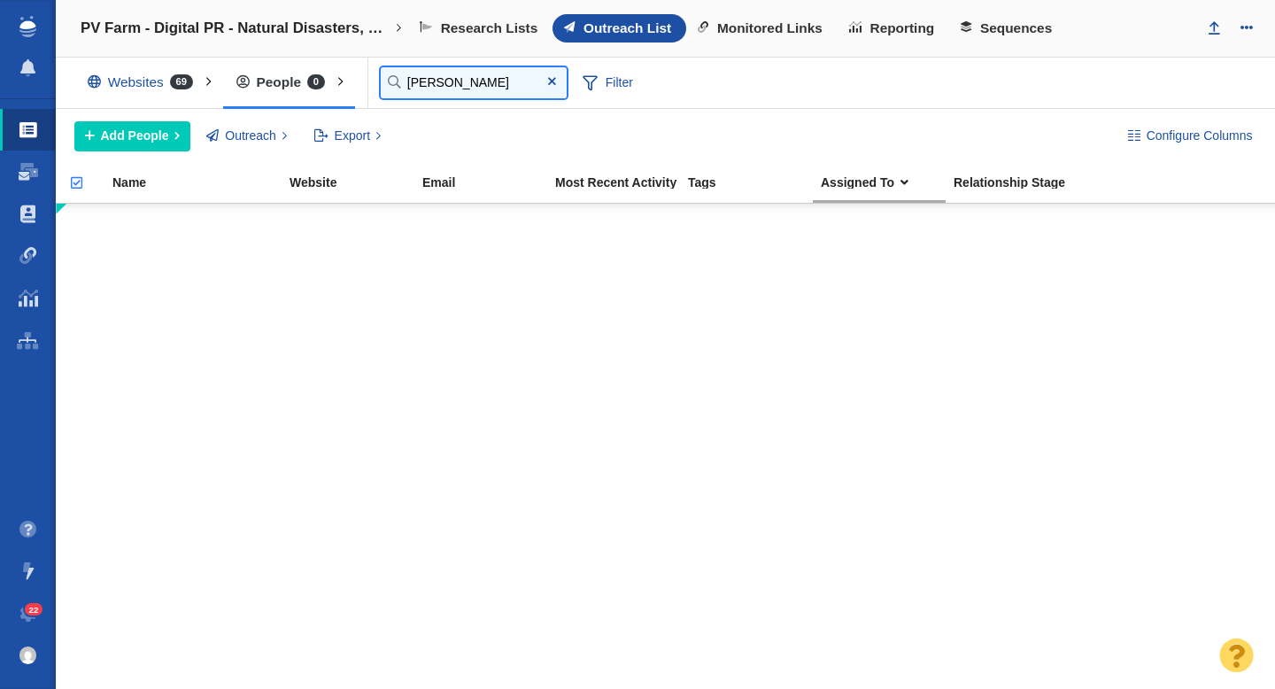
type input "shannon"
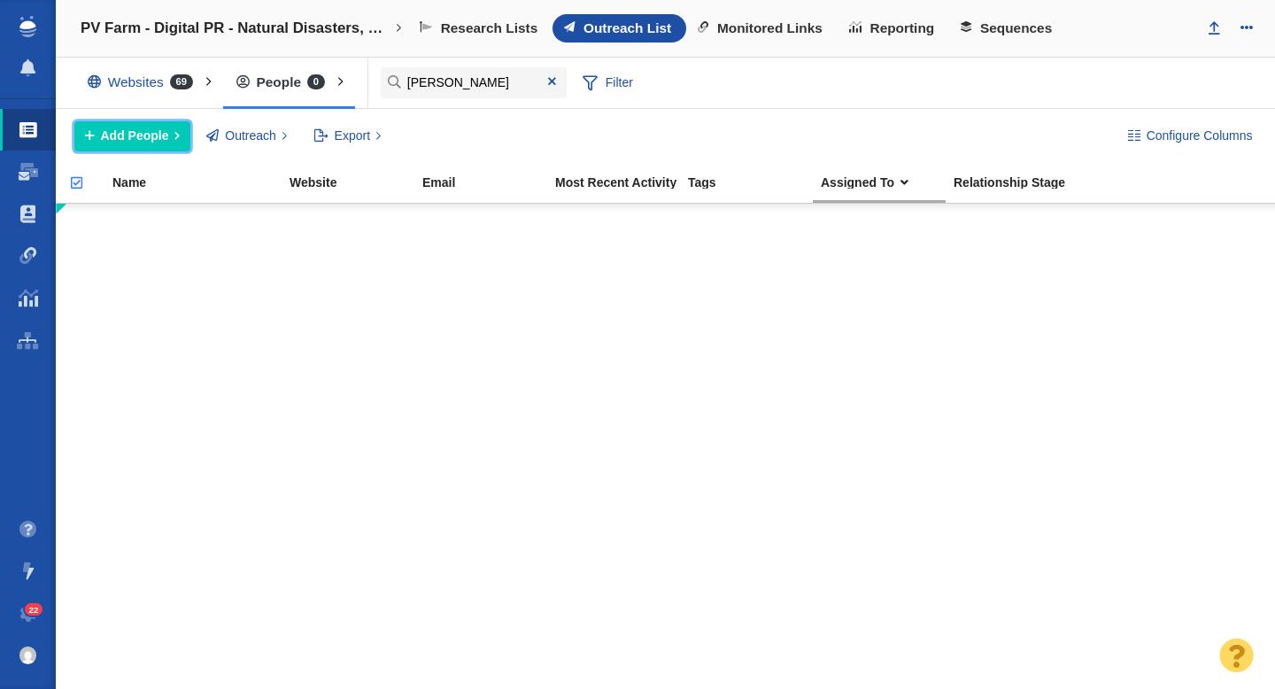
click at [104, 148] on button "Add People" at bounding box center [132, 136] width 116 height 30
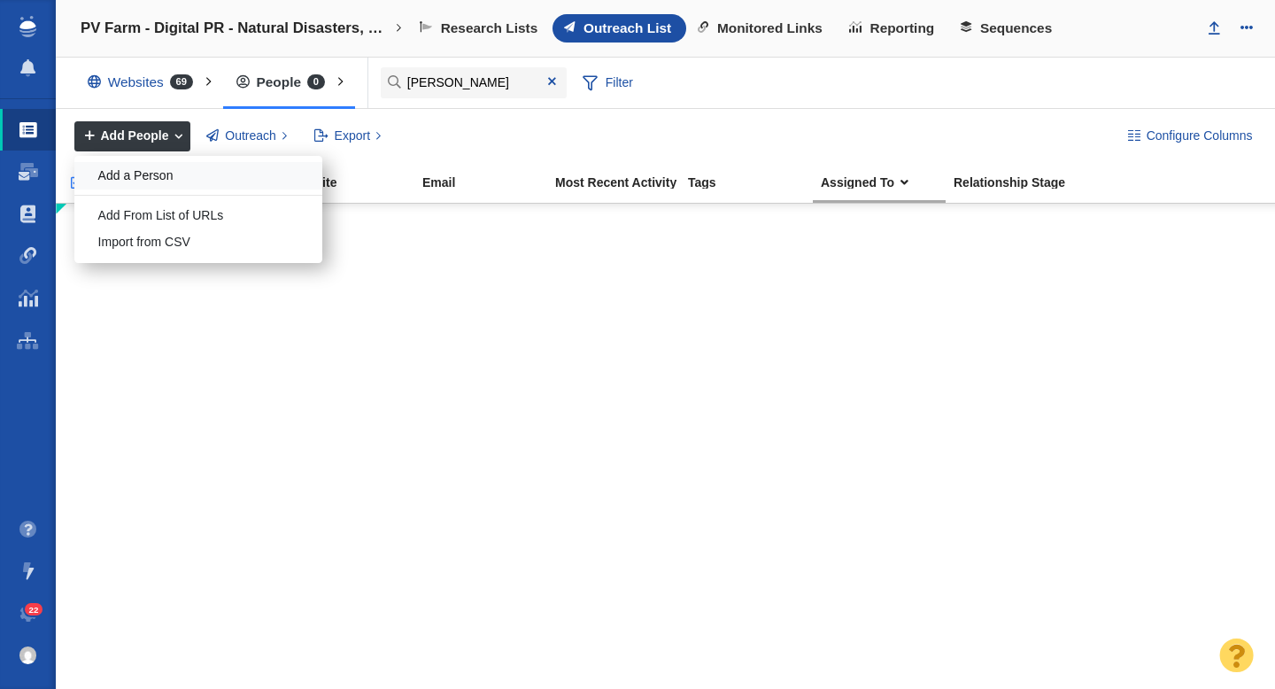
click at [152, 177] on div "Add a Person" at bounding box center [198, 175] width 248 height 27
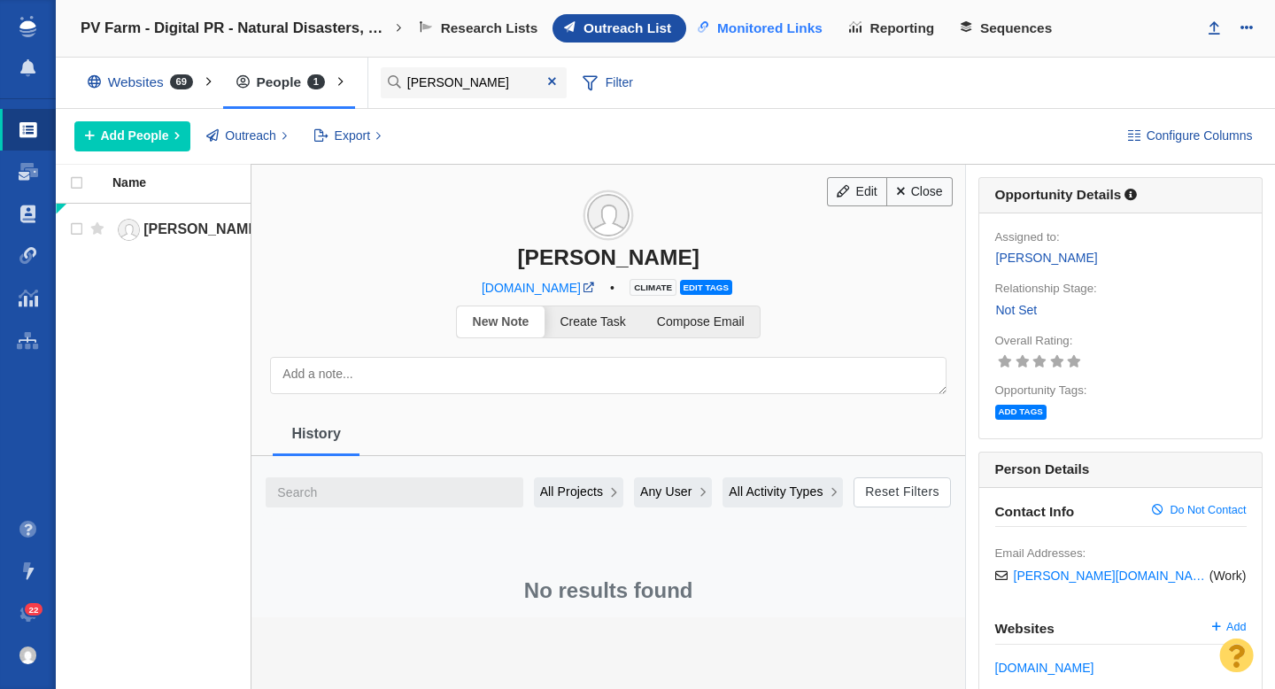
click at [776, 31] on span "Monitored Links" at bounding box center [769, 28] width 105 height 16
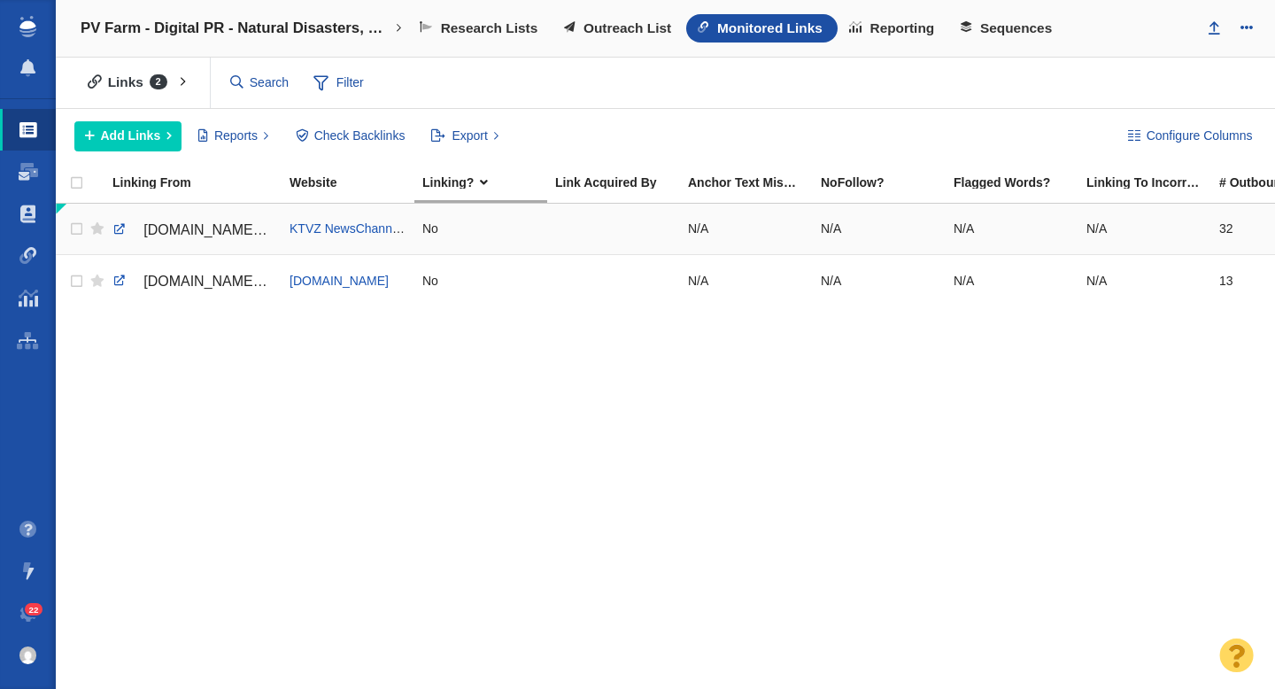
click at [215, 235] on span "[DOMAIN_NAME][URL]" at bounding box center [218, 229] width 150 height 15
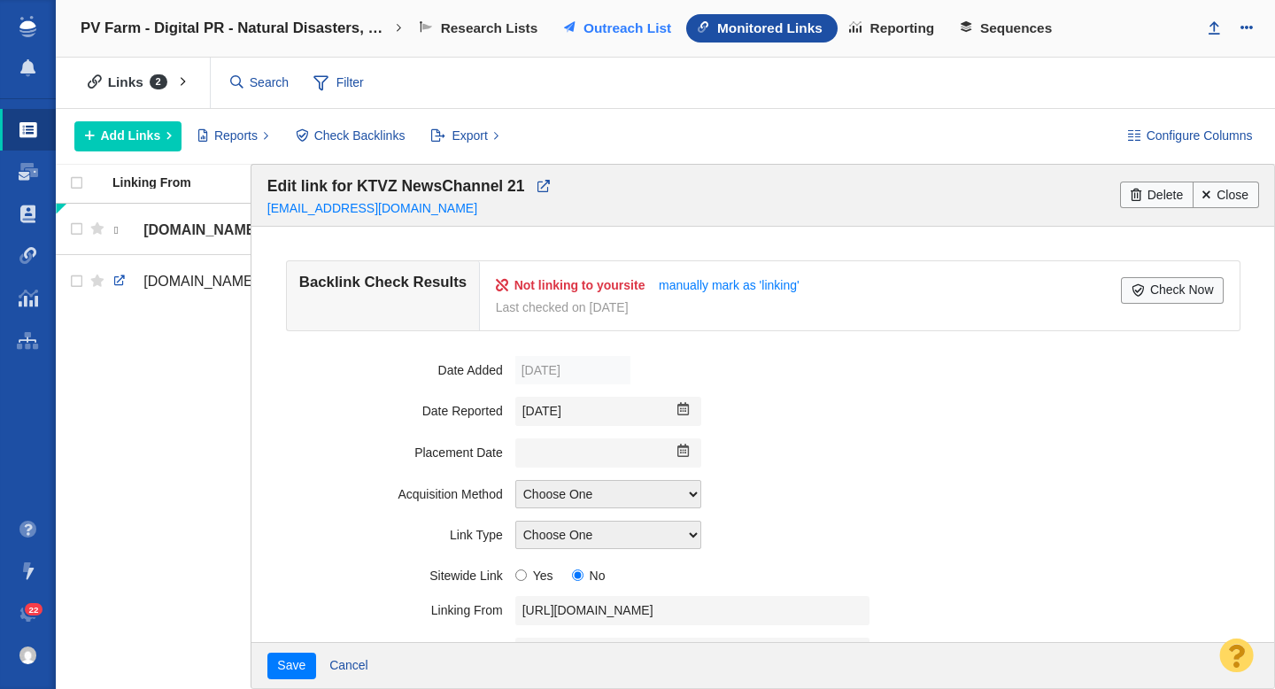
click at [608, 30] on span "Outreach List" at bounding box center [627, 28] width 88 height 16
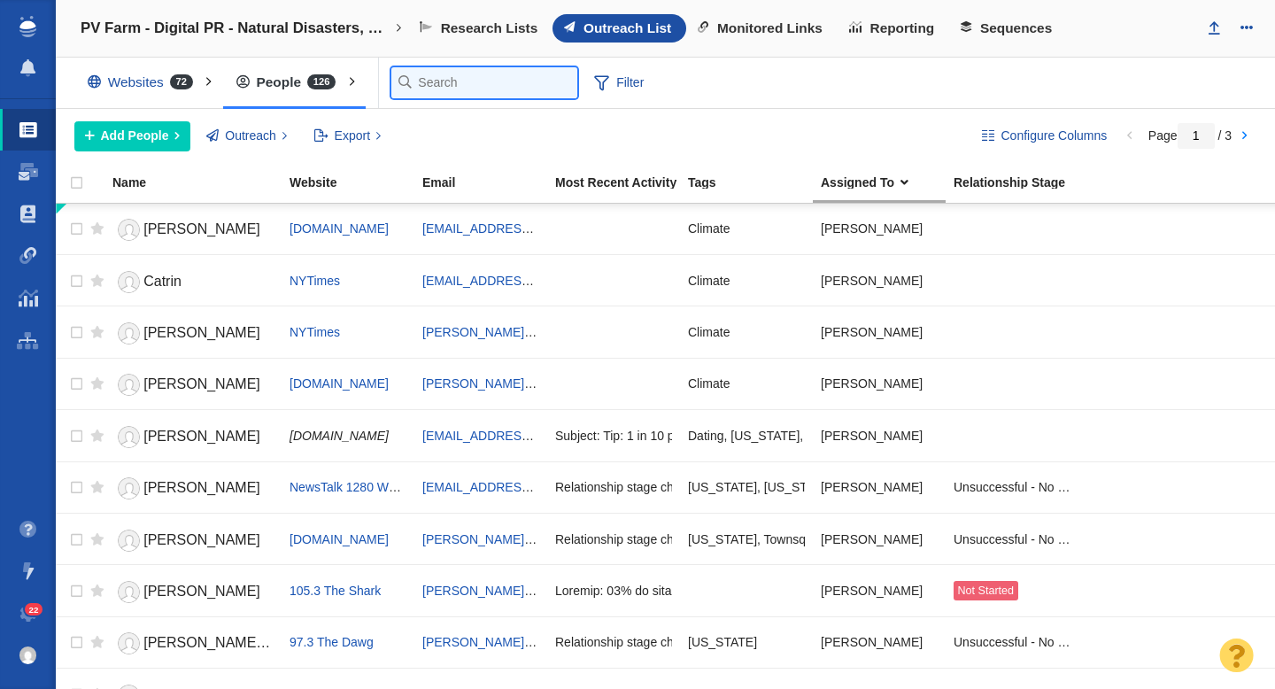
click at [421, 90] on input "text" at bounding box center [484, 82] width 186 height 31
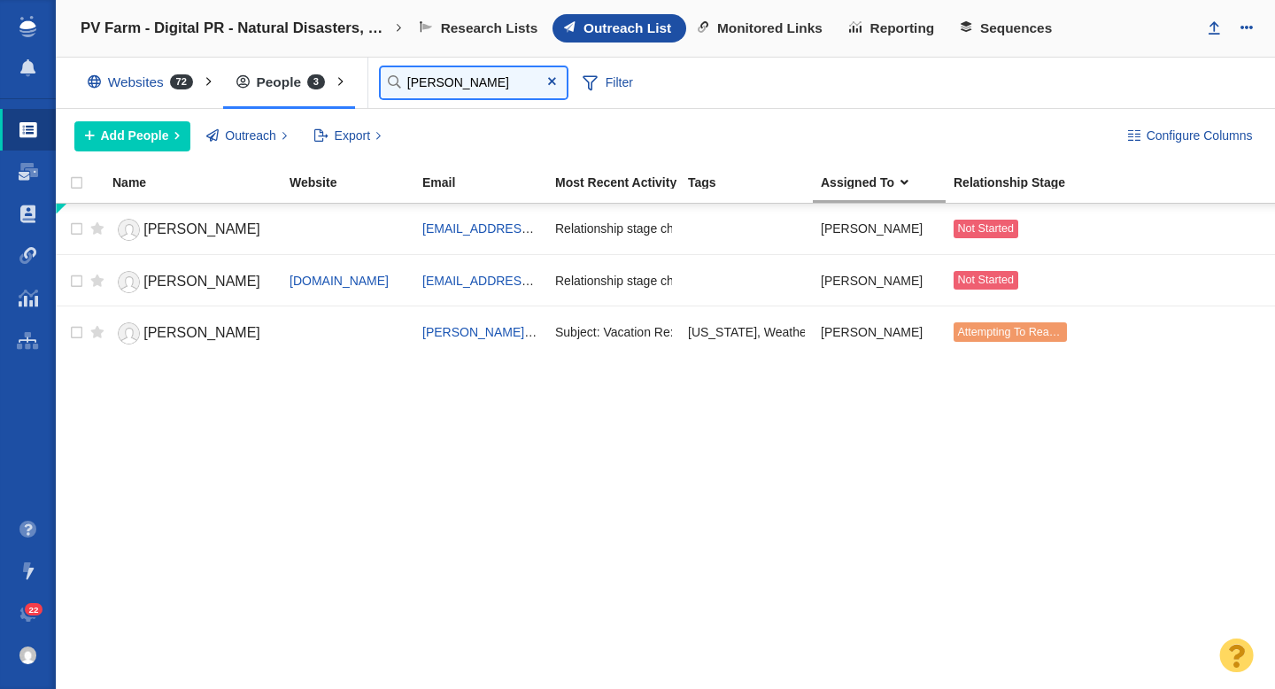
click at [439, 83] on input "[PERSON_NAME]" at bounding box center [474, 82] width 186 height 31
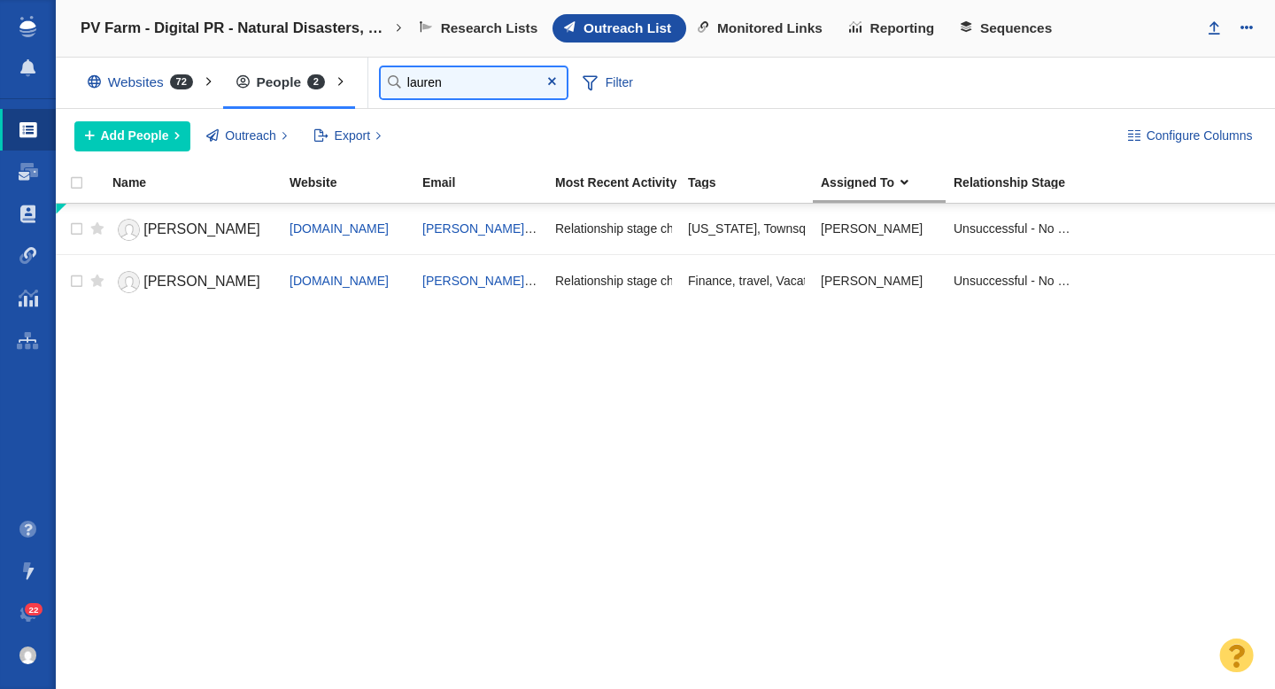
type input "lauren"
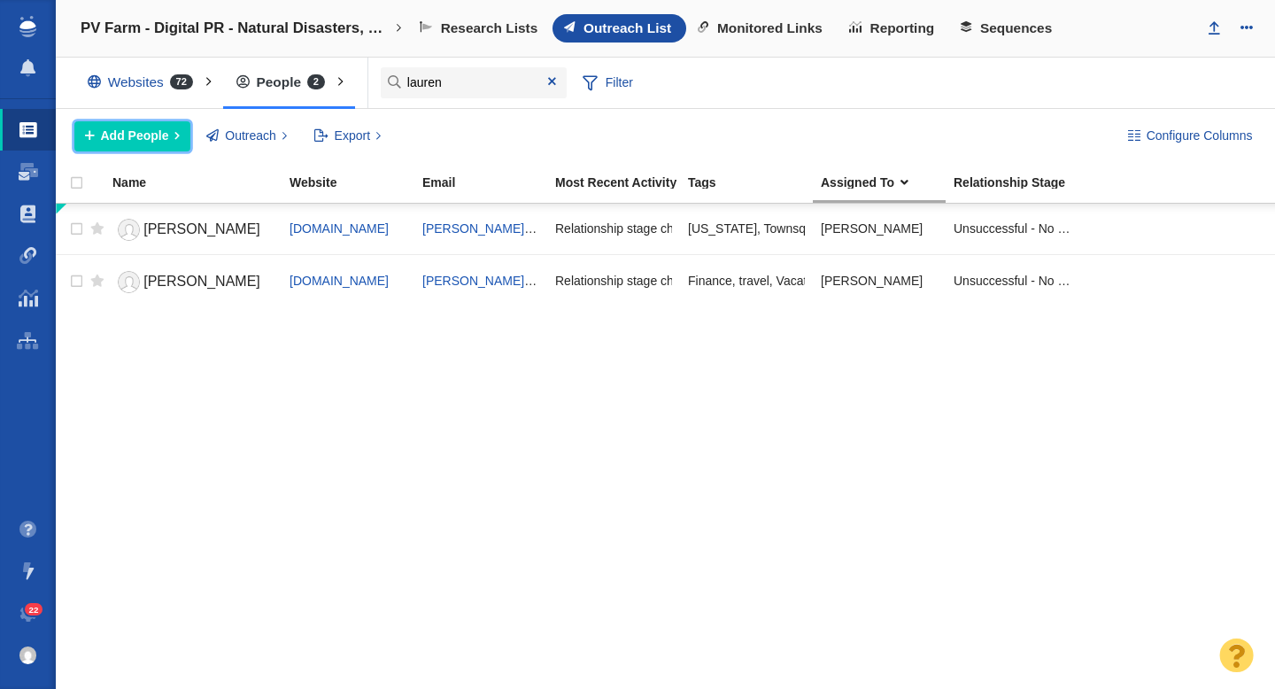
click at [140, 138] on span "Add People" at bounding box center [135, 136] width 68 height 19
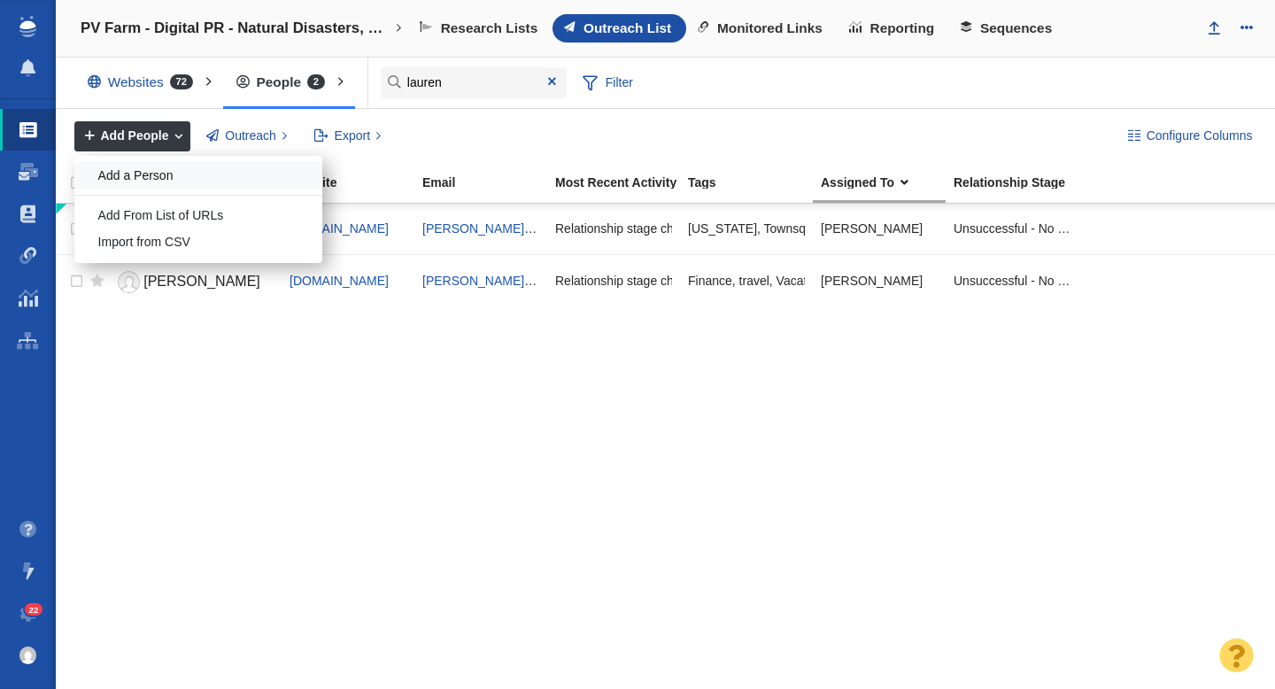
click at [160, 185] on div "Add a Person" at bounding box center [198, 175] width 248 height 27
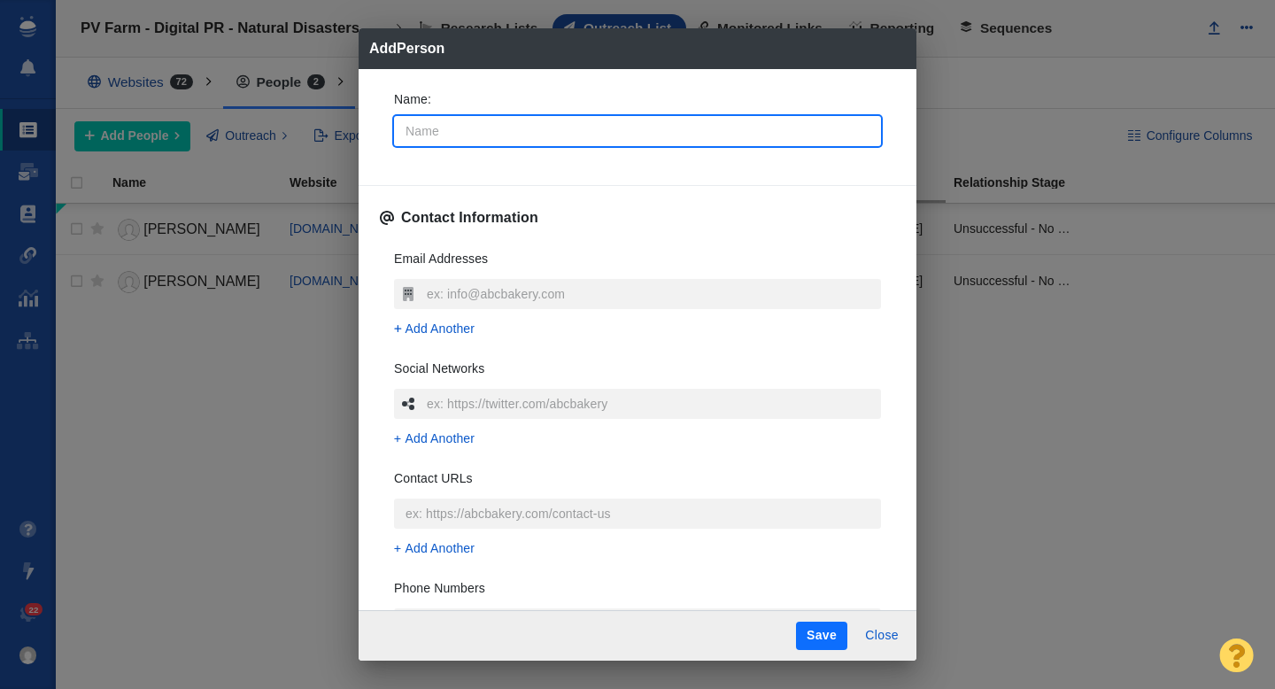
click at [477, 129] on input "Name :" at bounding box center [637, 131] width 487 height 30
type input "L"
type textarea "x"
type input "La"
type textarea "x"
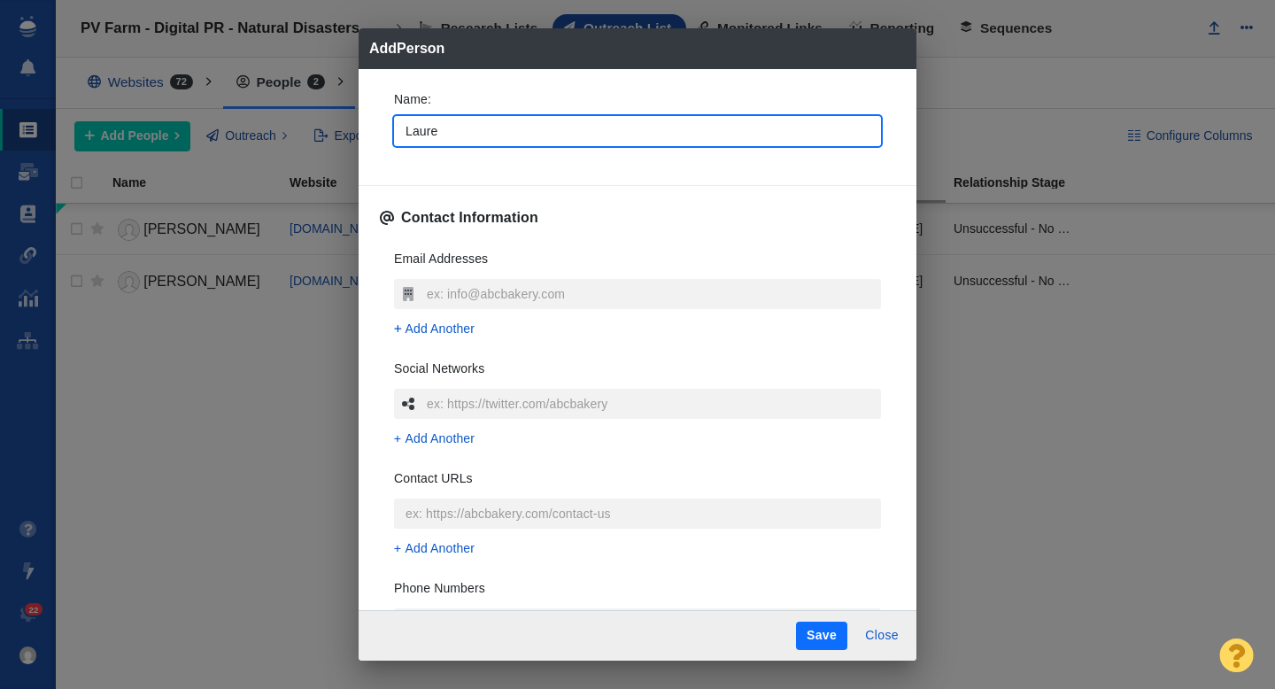
type input "Lauren"
type textarea "x"
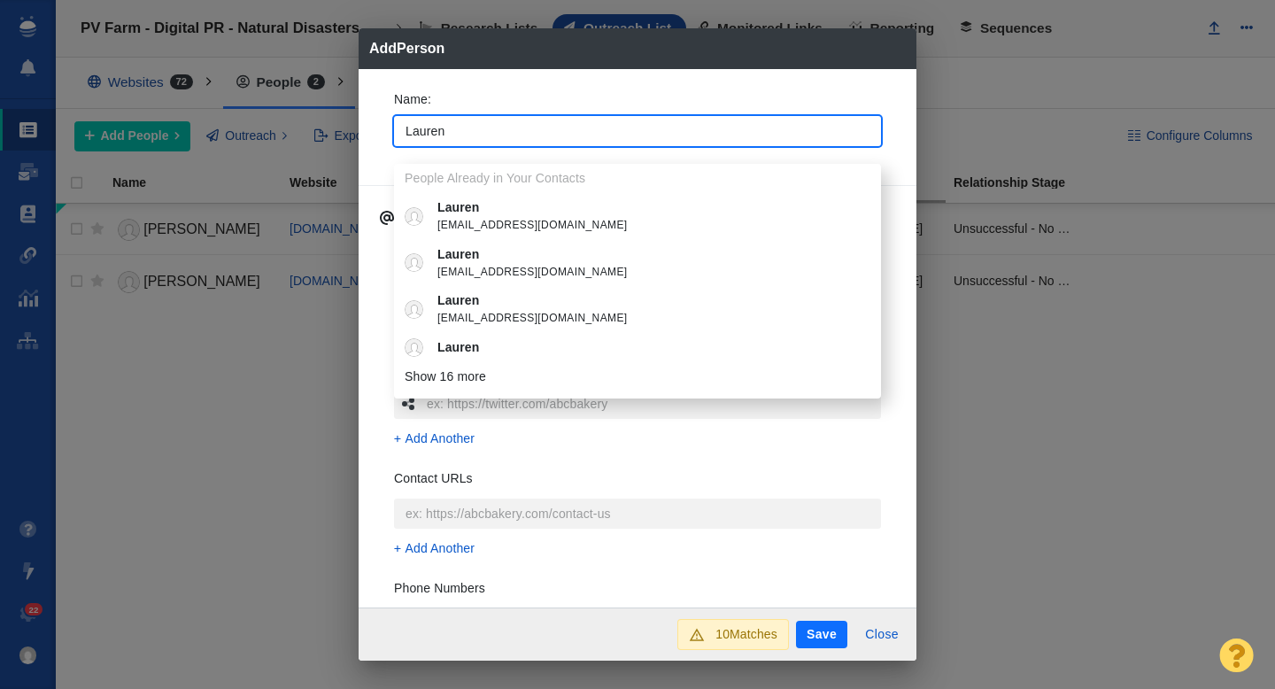
type input "Lauren"
click at [375, 104] on div "Name : [PERSON_NAME] People Already in Your Contacts [PERSON_NAME] [EMAIL_ADDRE…" at bounding box center [638, 338] width 558 height 539
type textarea "x"
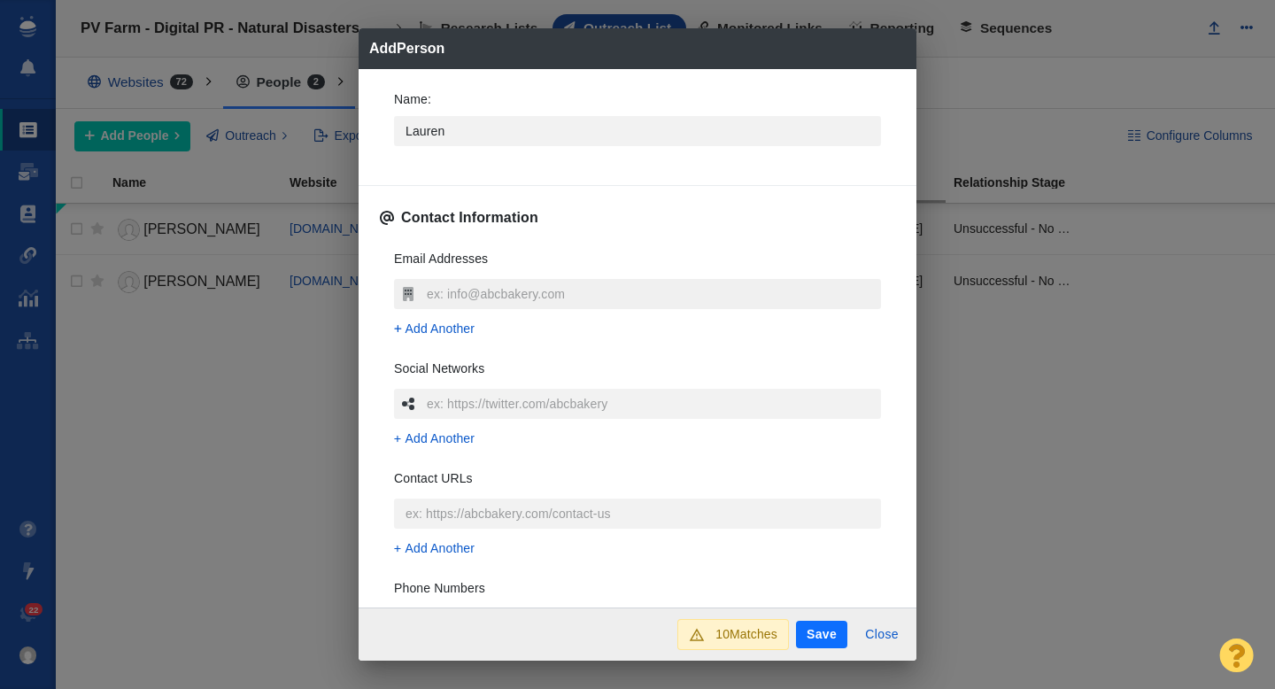
click at [438, 294] on input "text" at bounding box center [651, 294] width 459 height 30
type input "[EMAIL_ADDRESS][DOMAIN_NAME]"
type textarea "x"
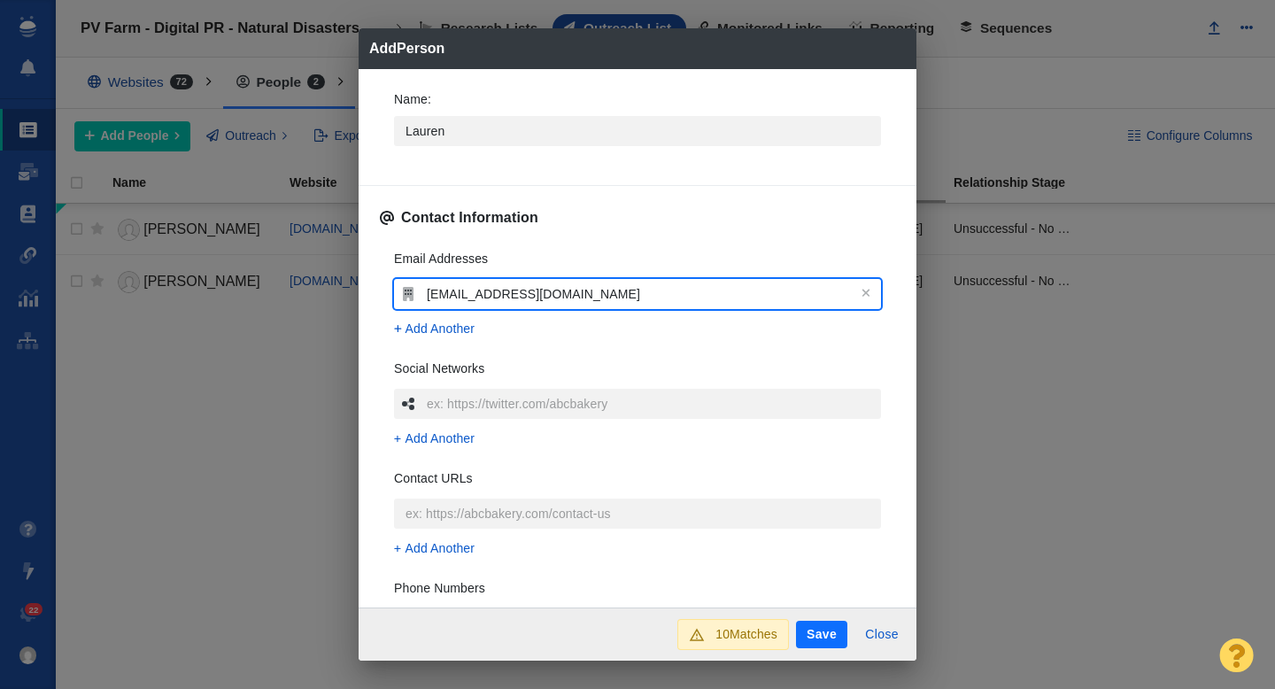
type input "lsommer@npr.org"
click at [385, 329] on div "Email Addresses lsommer@npr.org Add Another Social Networks Add Another Contact…" at bounding box center [637, 499] width 515 height 527
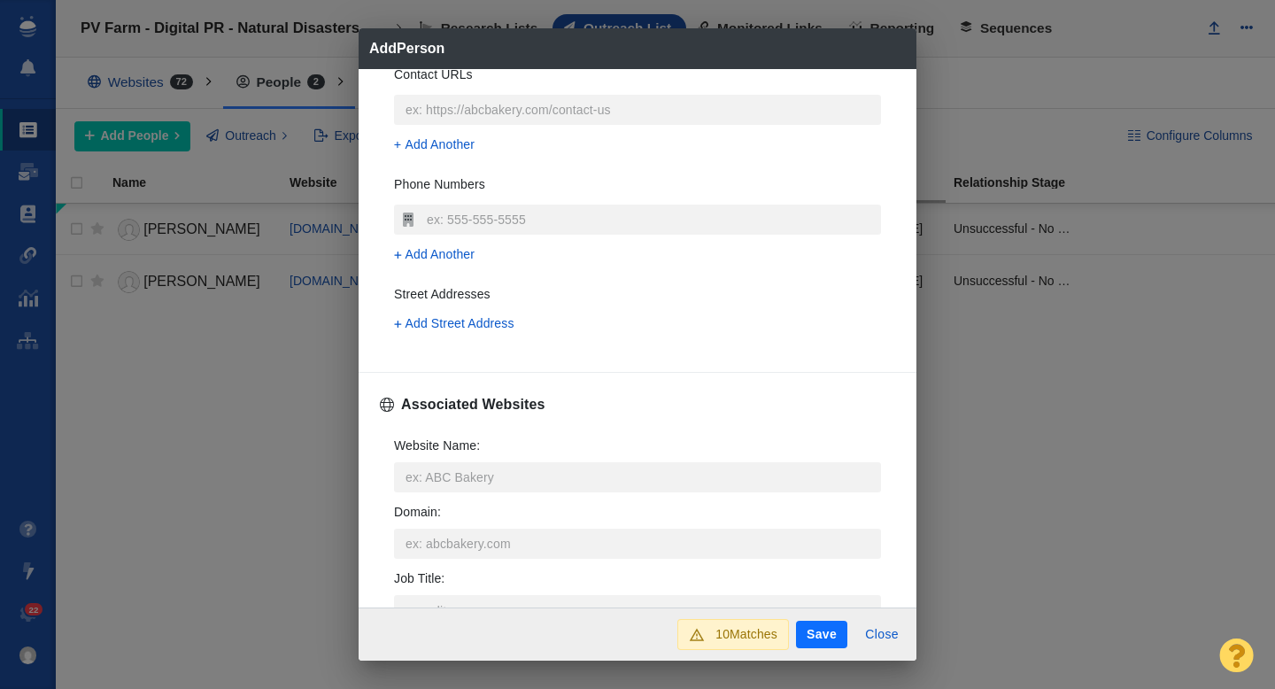
scroll to position [440, 0]
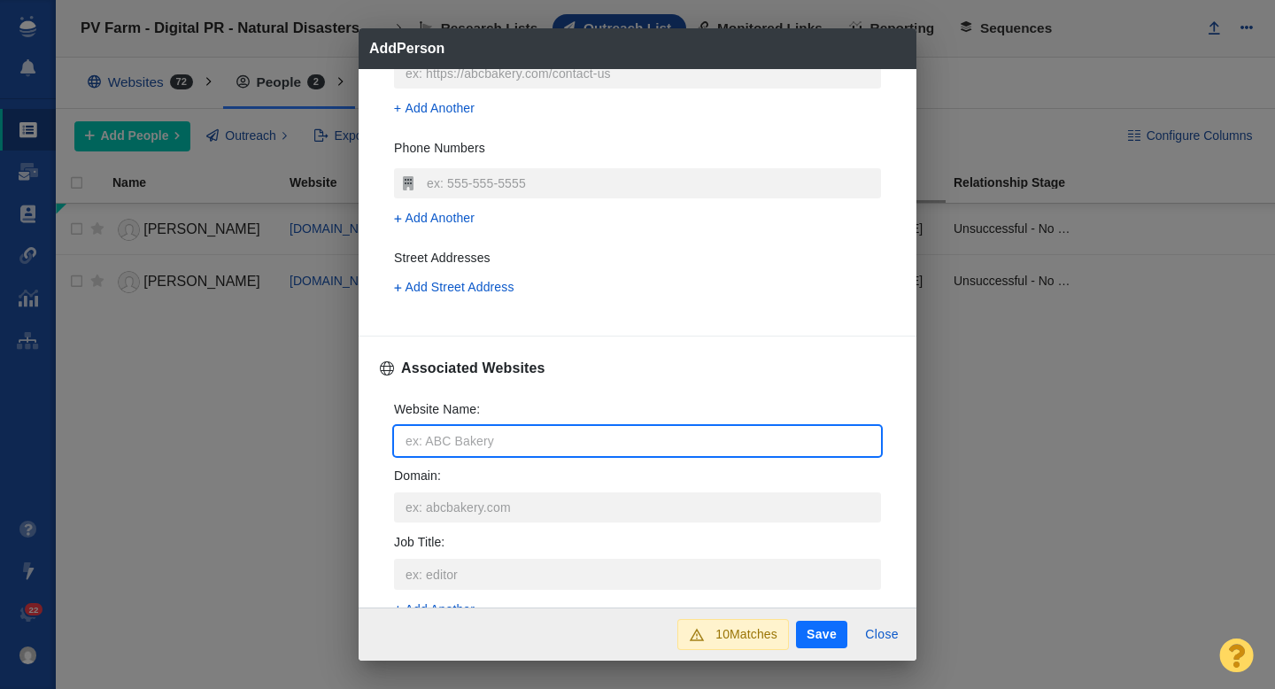
click at [428, 443] on input "Website Name :" at bounding box center [637, 441] width 487 height 30
type input "n"
type textarea "x"
type input "np"
type textarea "x"
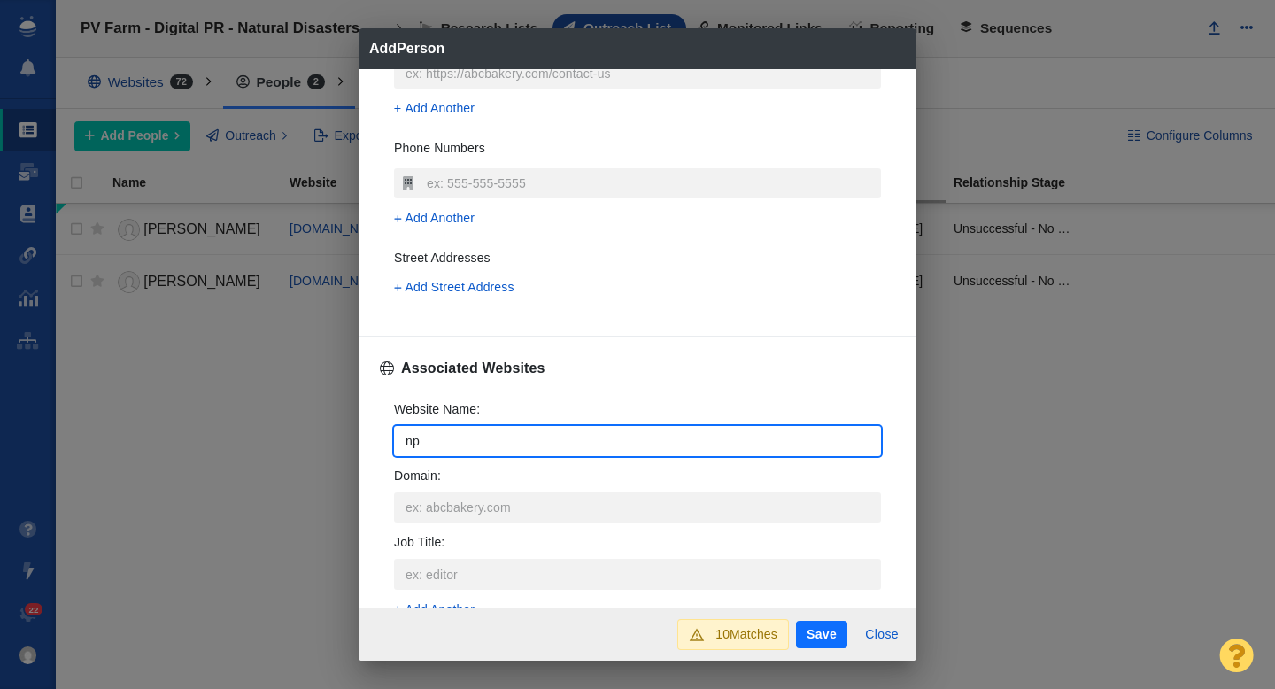
type input "npr"
type textarea "x"
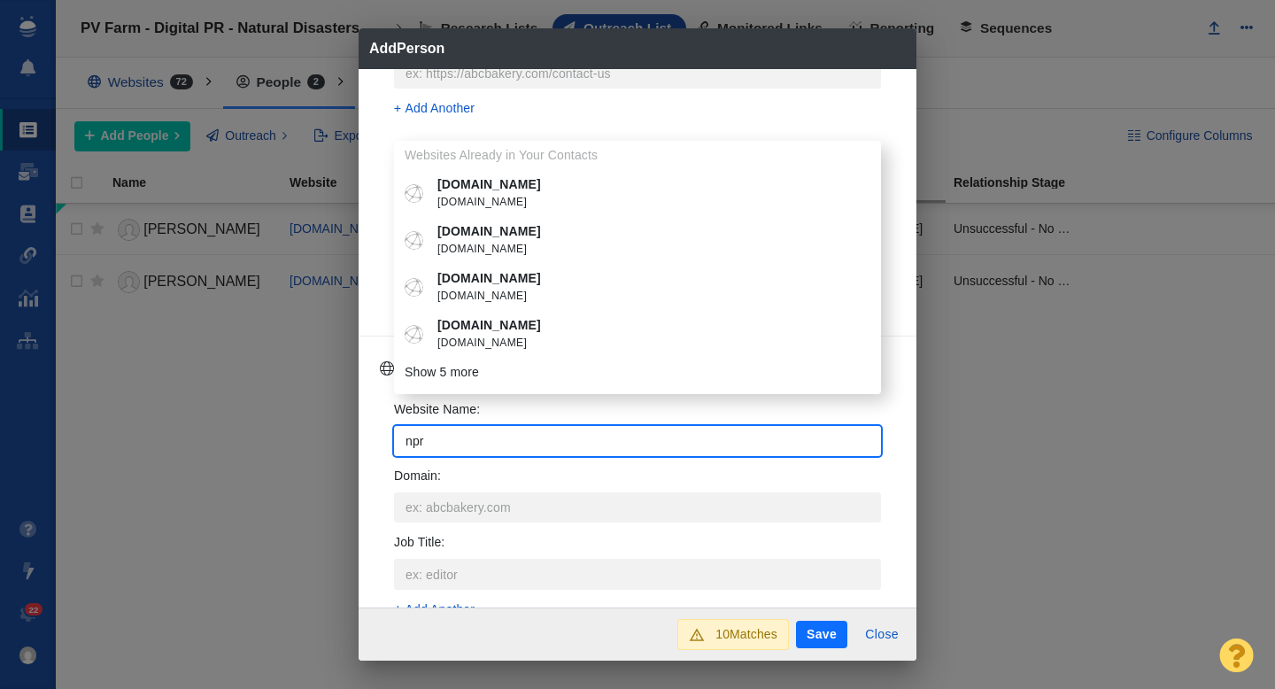
type input "npr."
type textarea "x"
type input "npr.c"
type textarea "x"
type input "npr.co"
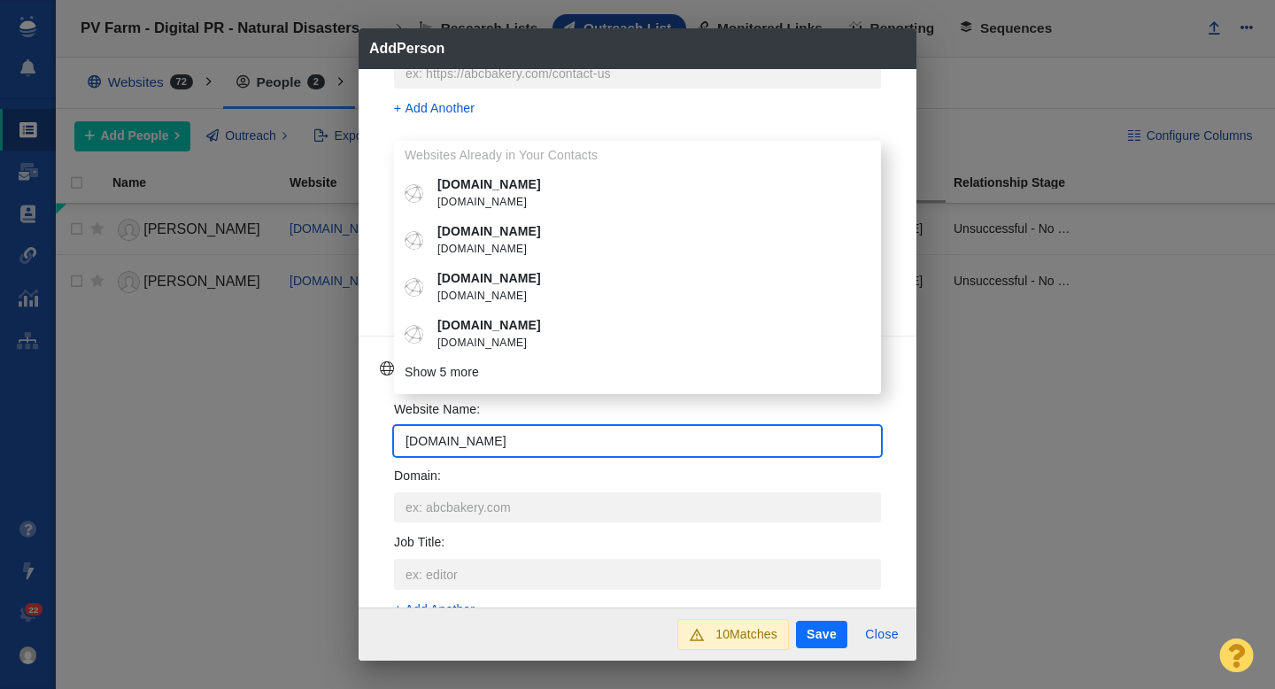
type textarea "x"
type input "npr.com"
type textarea "x"
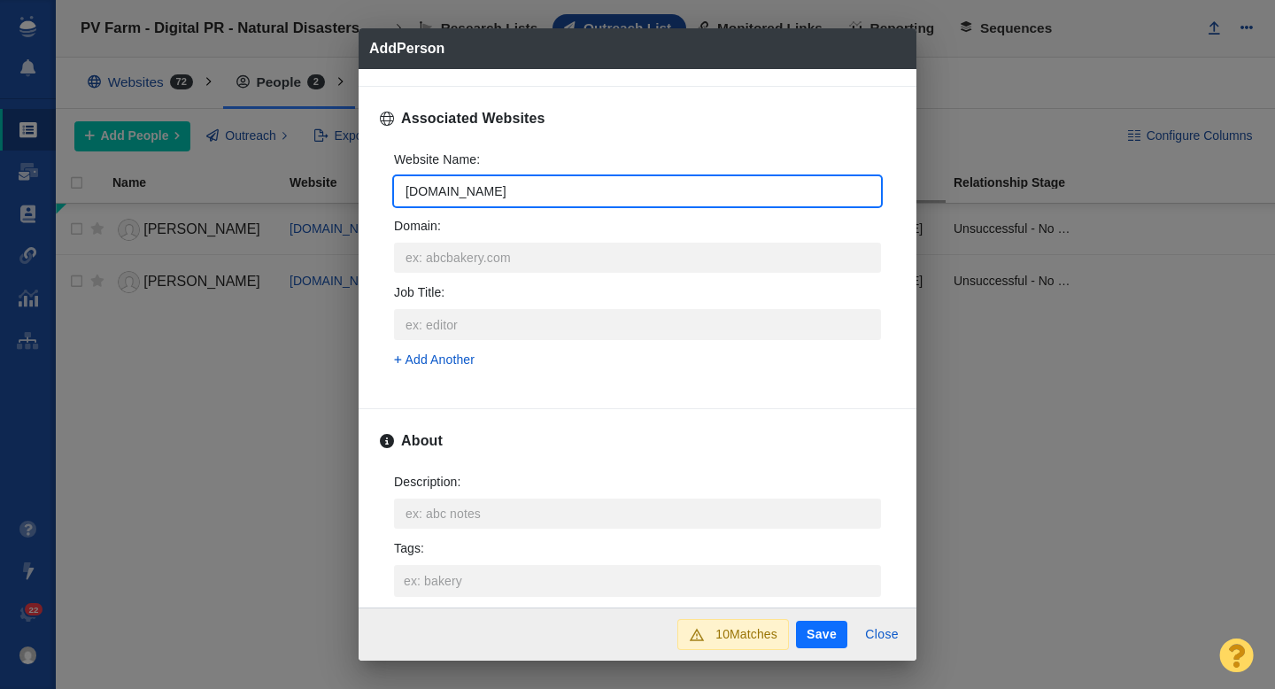
scroll to position [714, 0]
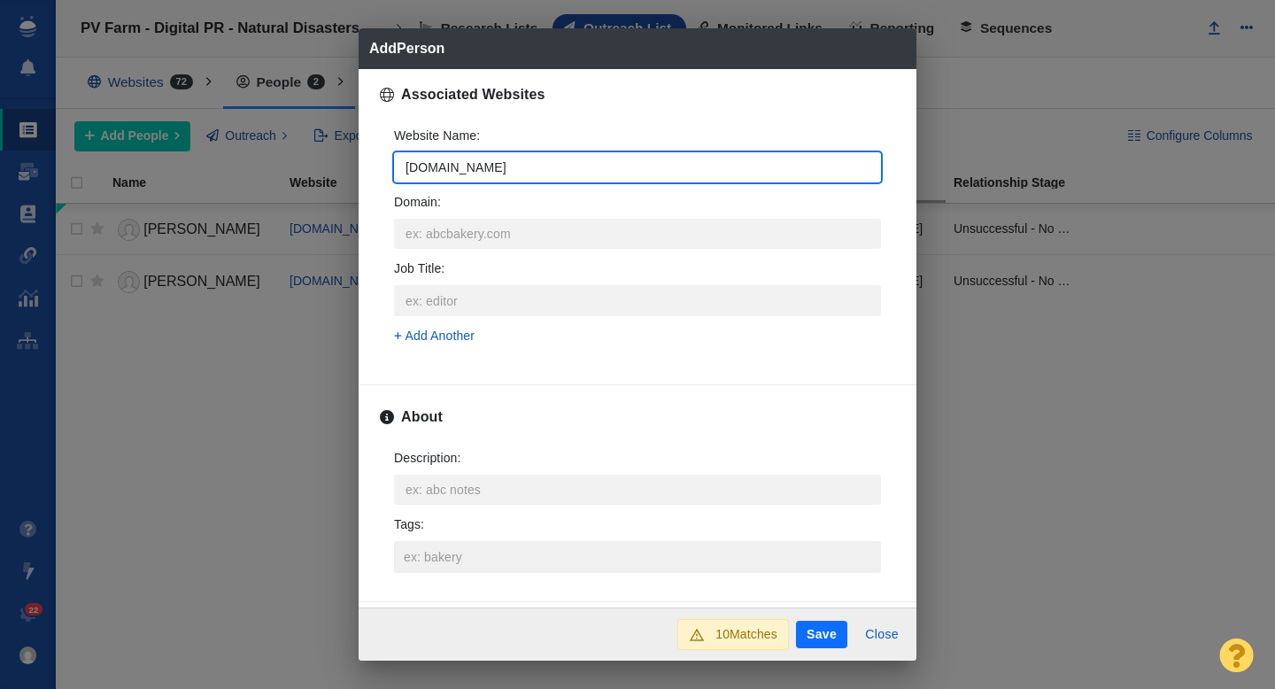
type input "npr.com"
click at [421, 541] on input "Tags :" at bounding box center [637, 557] width 476 height 32
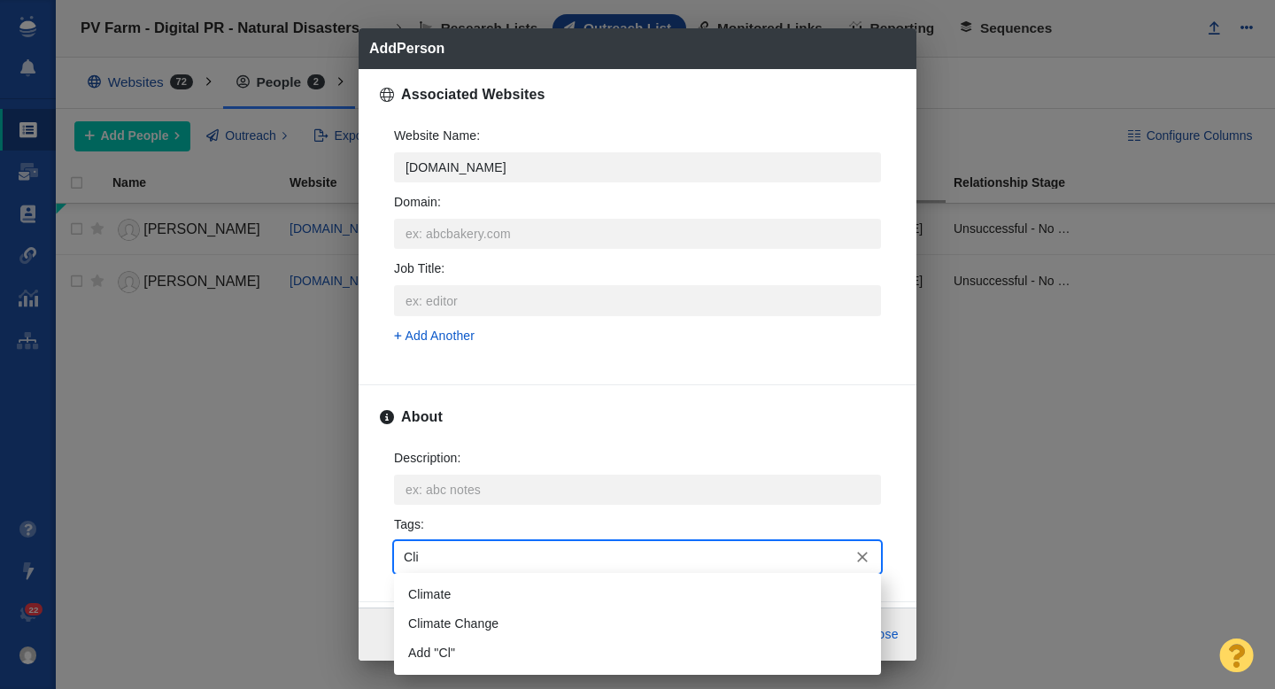
type input "Clim"
click at [421, 591] on li "Climate" at bounding box center [637, 594] width 487 height 29
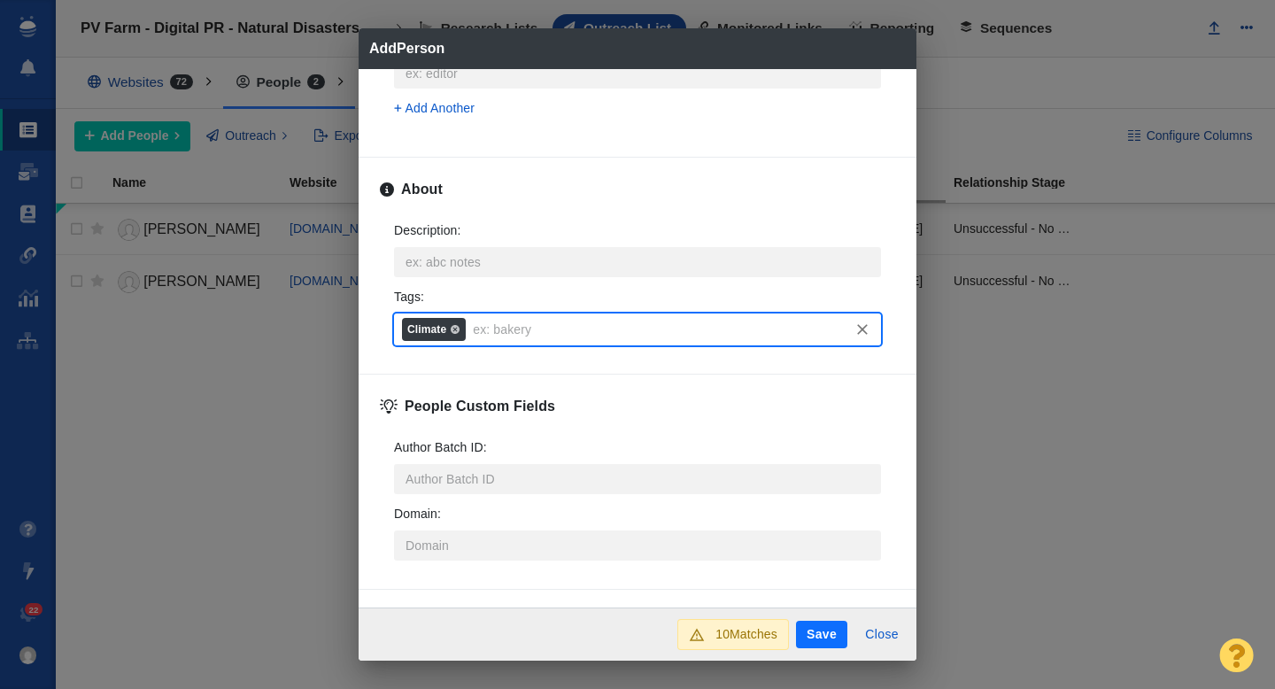
scroll to position [961, 0]
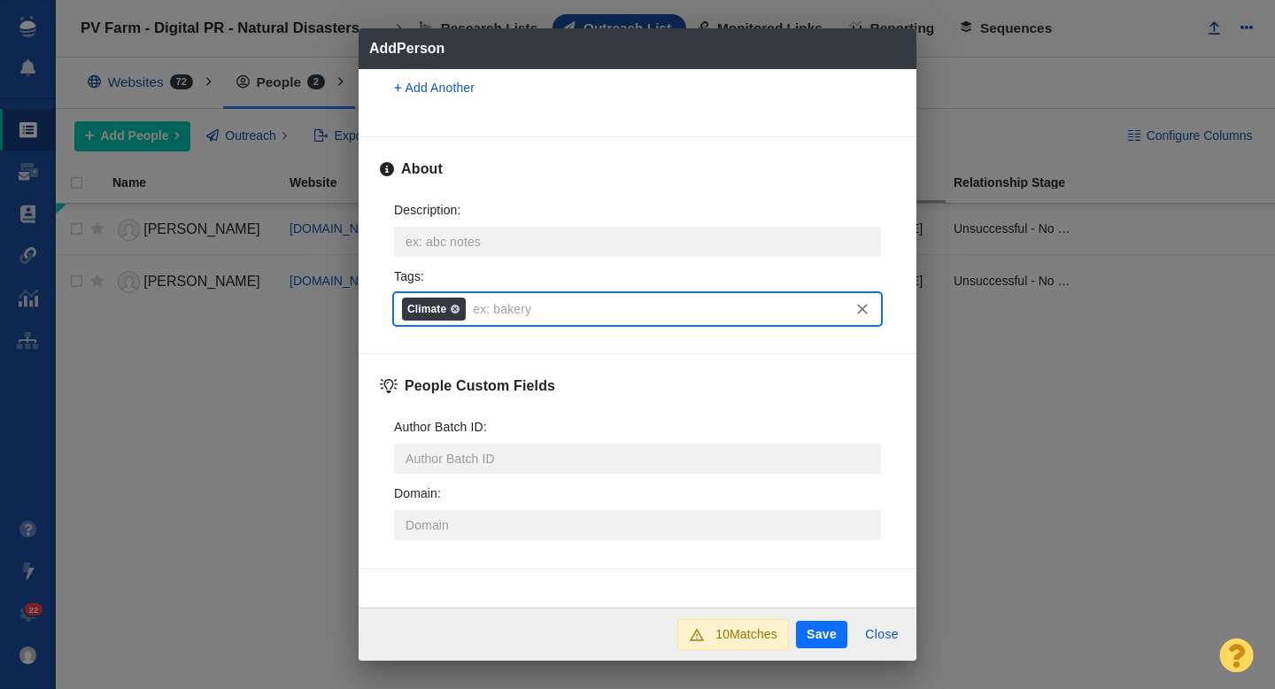
click at [810, 628] on button "Save" at bounding box center [821, 635] width 51 height 28
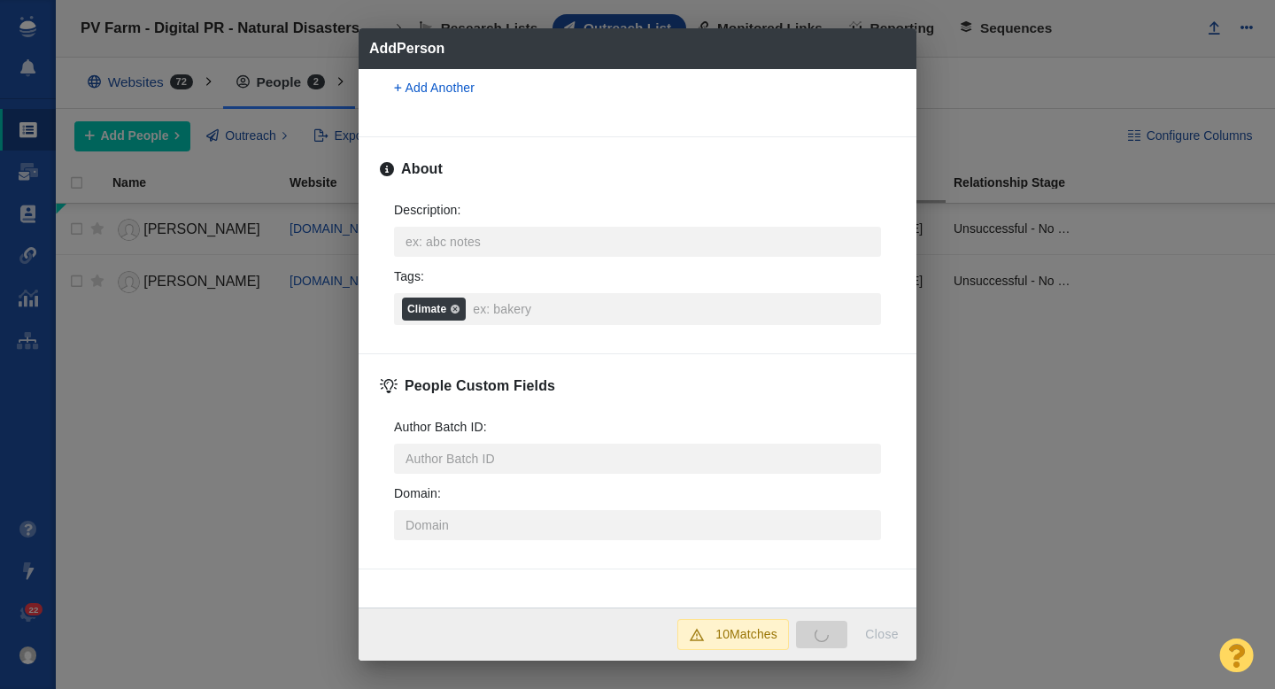
type textarea "x"
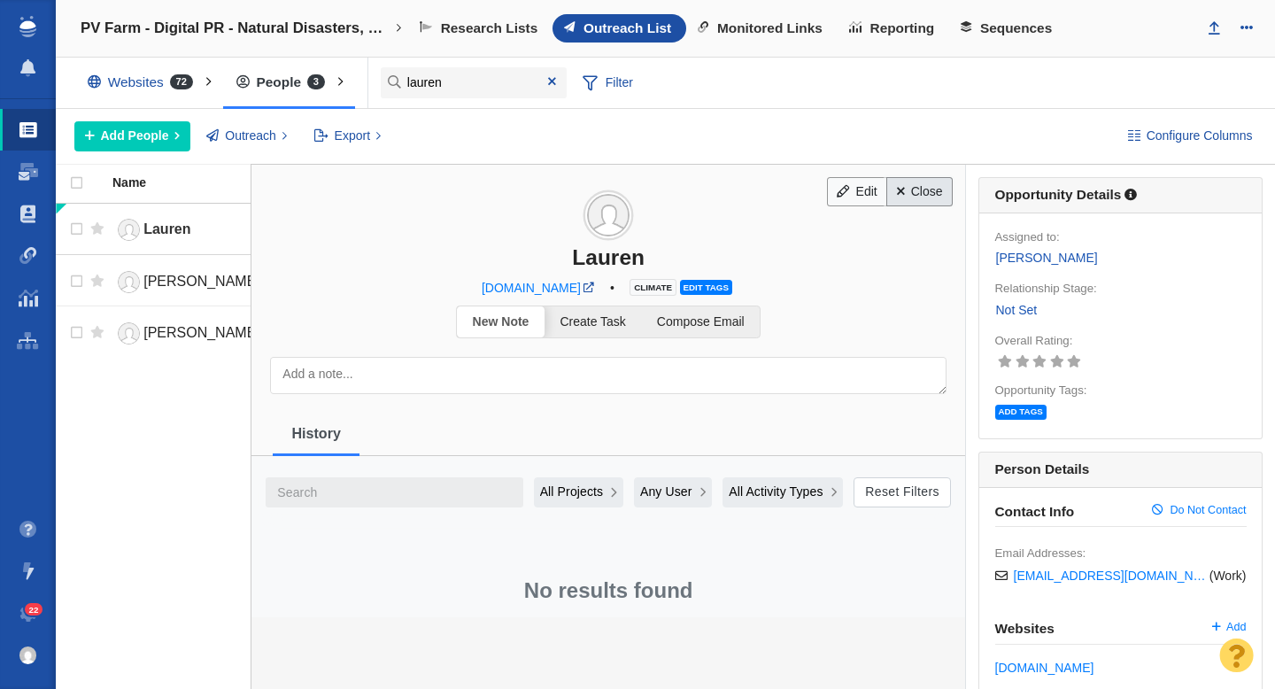
click at [923, 193] on link "Close" at bounding box center [919, 192] width 66 height 30
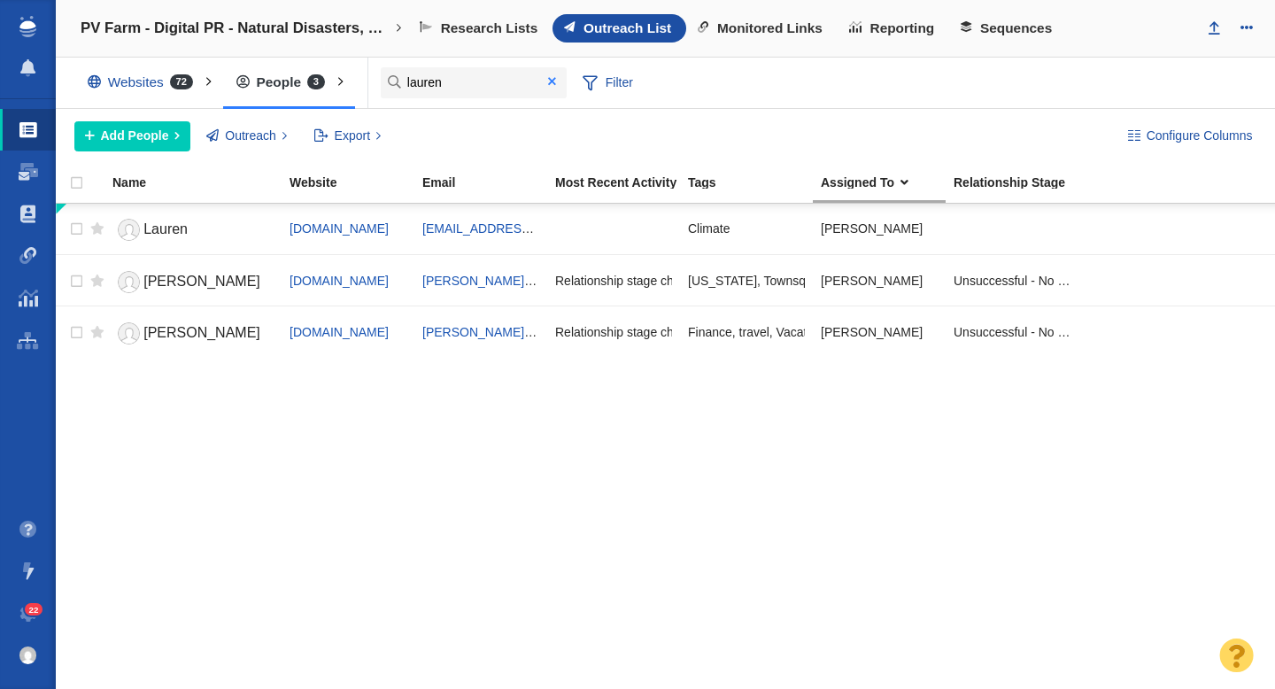
click at [550, 81] on span at bounding box center [552, 81] width 8 height 12
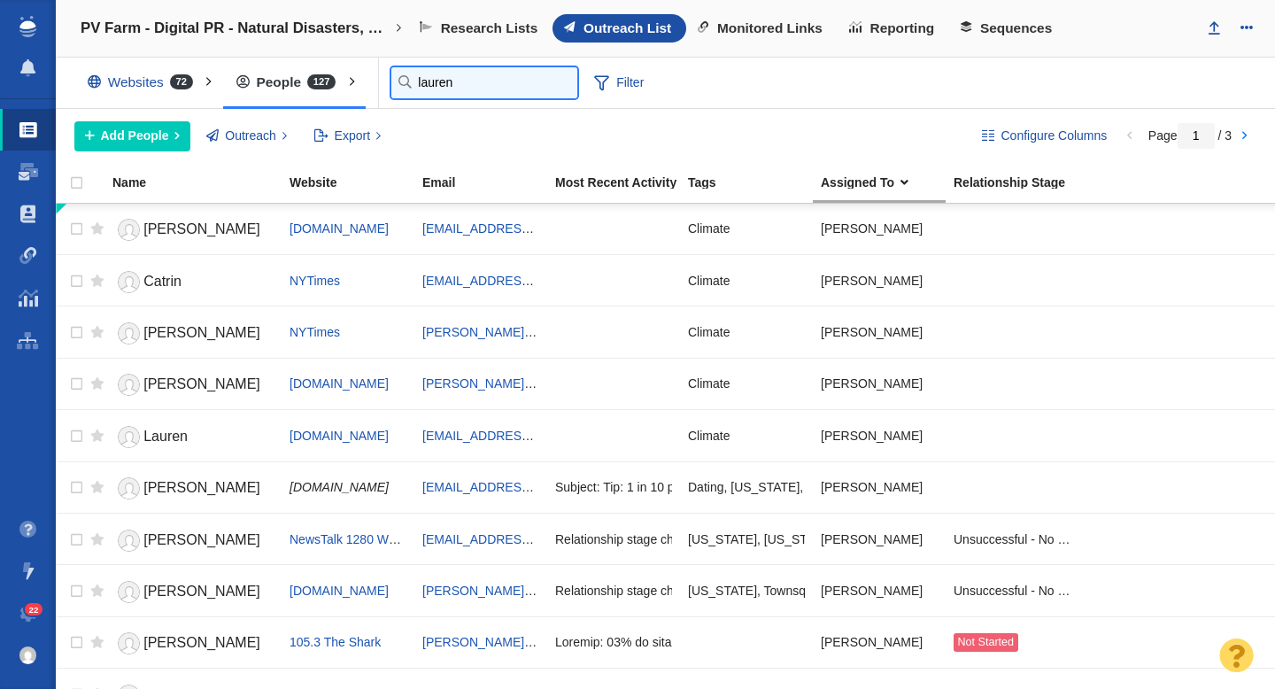
click at [430, 88] on input "lauren" at bounding box center [484, 82] width 186 height 31
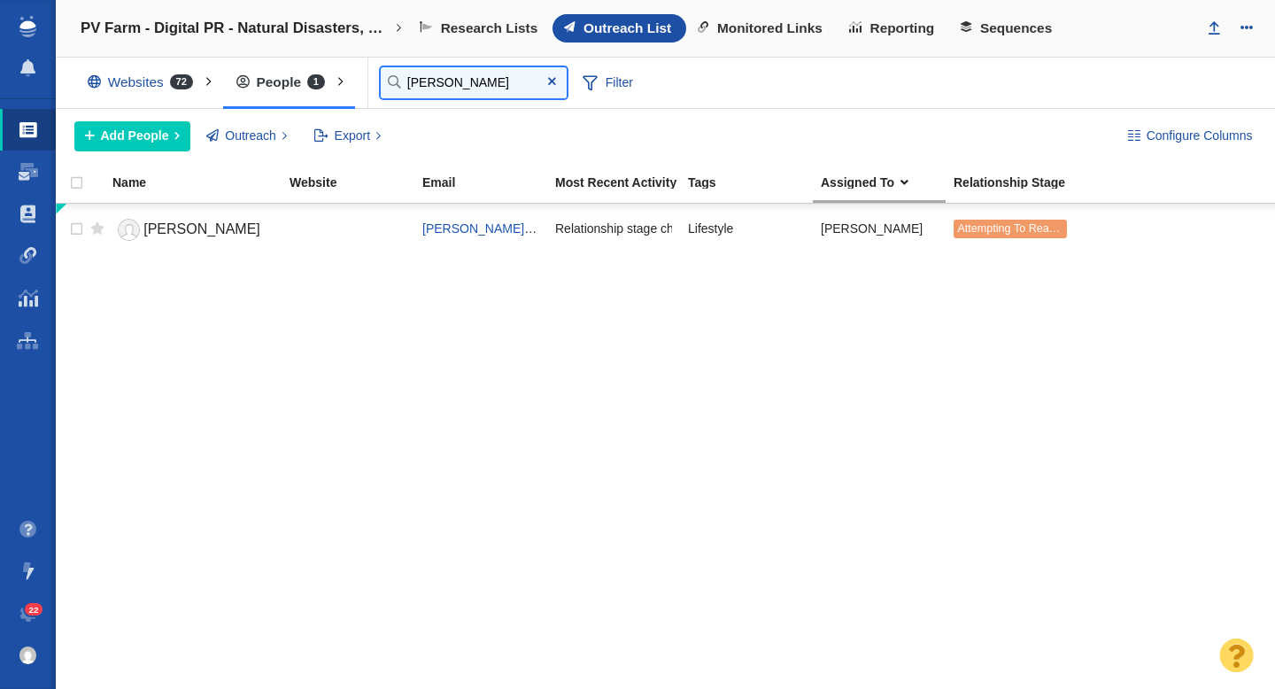
type input "jamie"
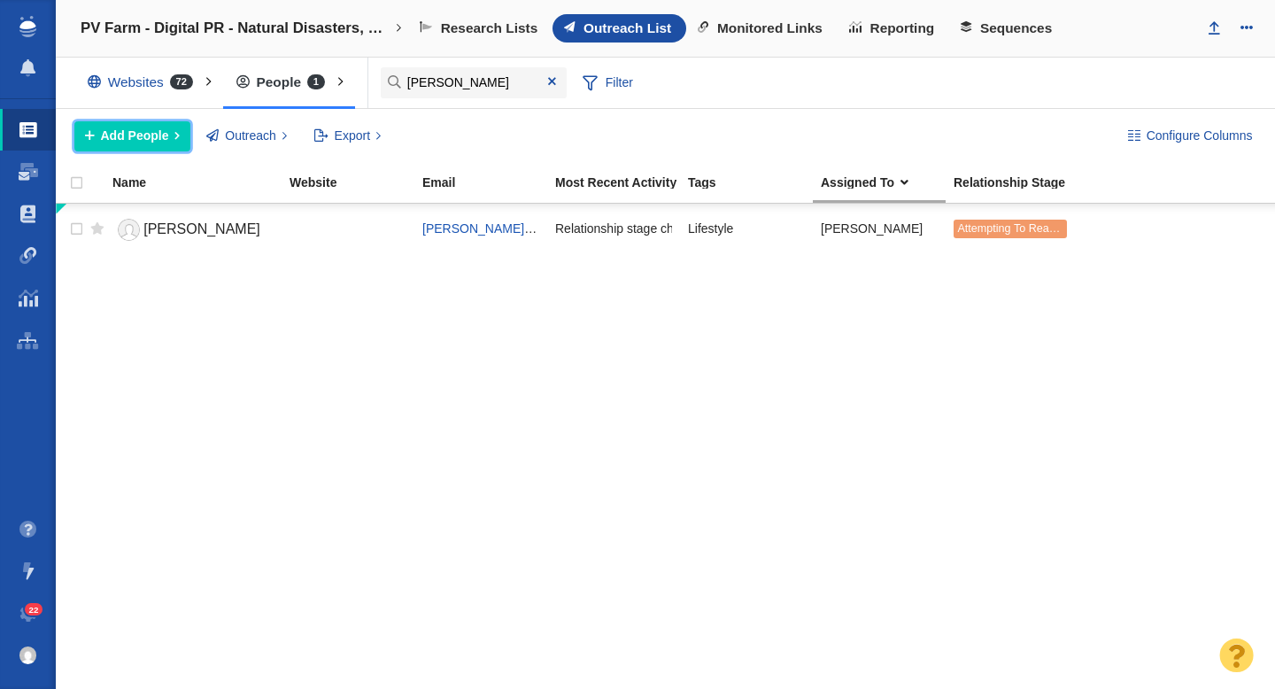
click at [156, 143] on span "Add People" at bounding box center [135, 136] width 68 height 19
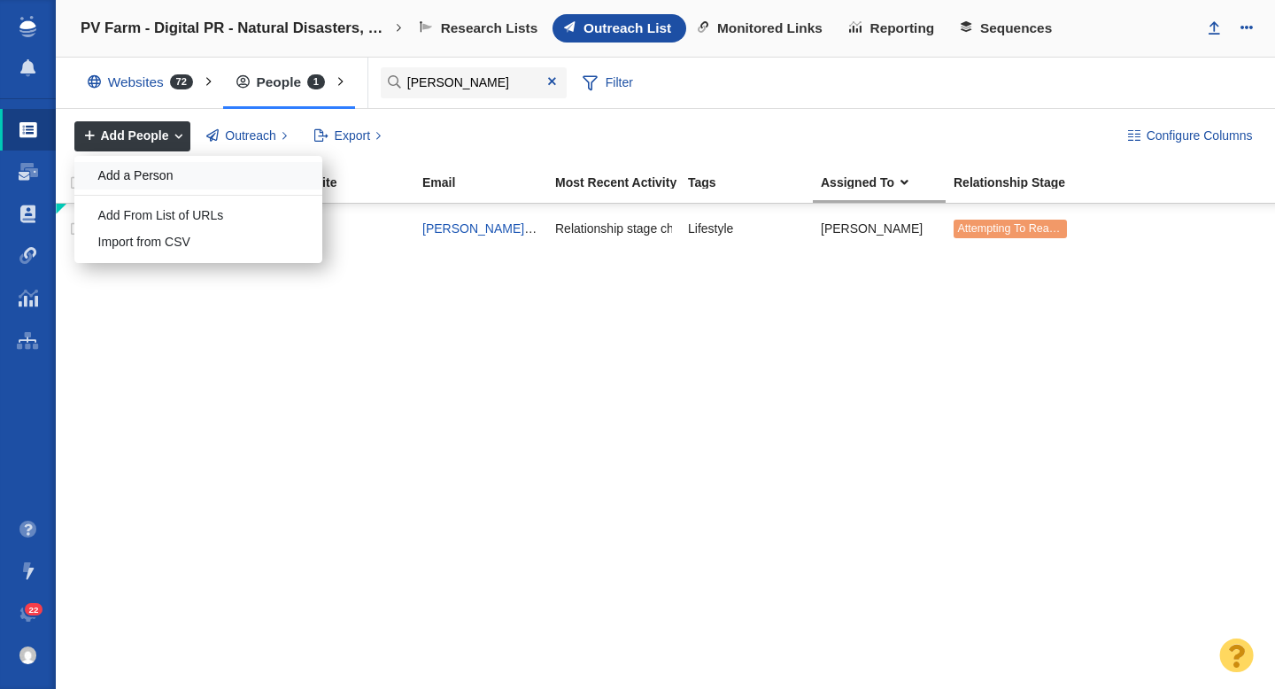
click at [158, 181] on div "Add a Person" at bounding box center [198, 175] width 248 height 27
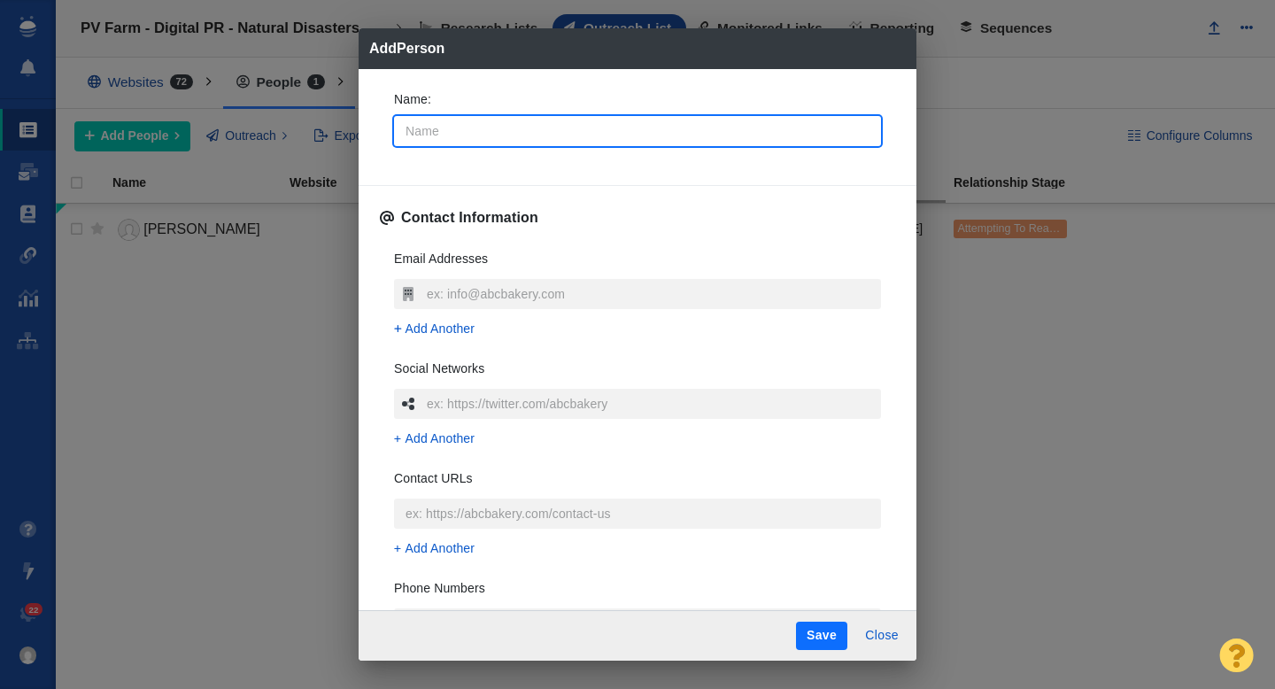
type input "J"
type textarea "x"
type input "Ja"
type textarea "x"
type input "Jam"
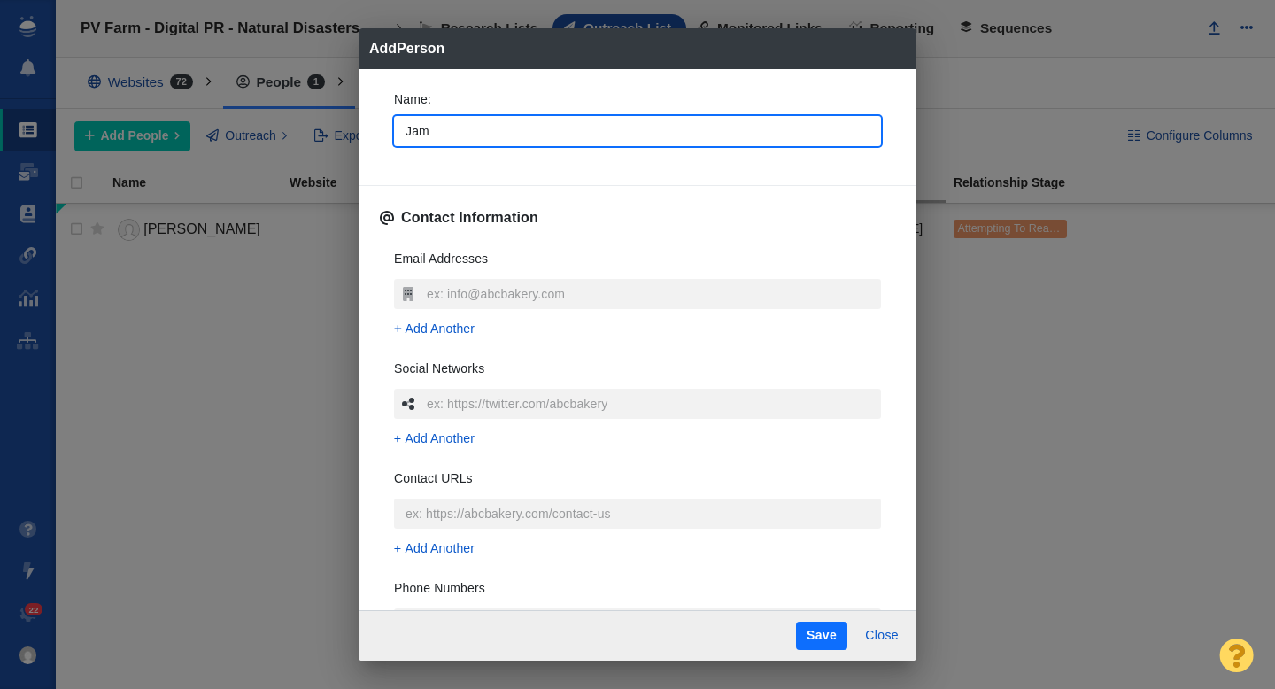
type textarea "x"
type input "Jami"
type textarea "x"
type input "Jamie"
type textarea "x"
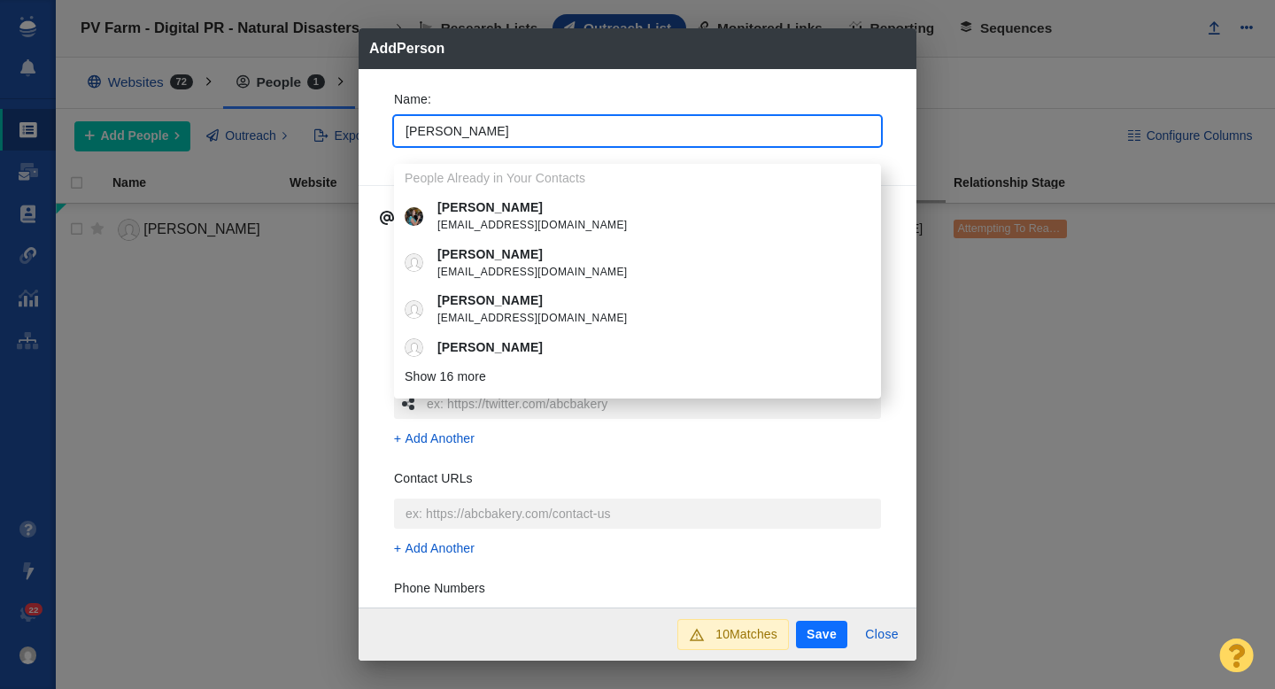
type input "Jamie"
type textarea "x"
click at [375, 125] on div "Name : Jamie People Already in Your Contacts Jamie jamiedjohansen@gmail.com Jam…" at bounding box center [638, 338] width 558 height 539
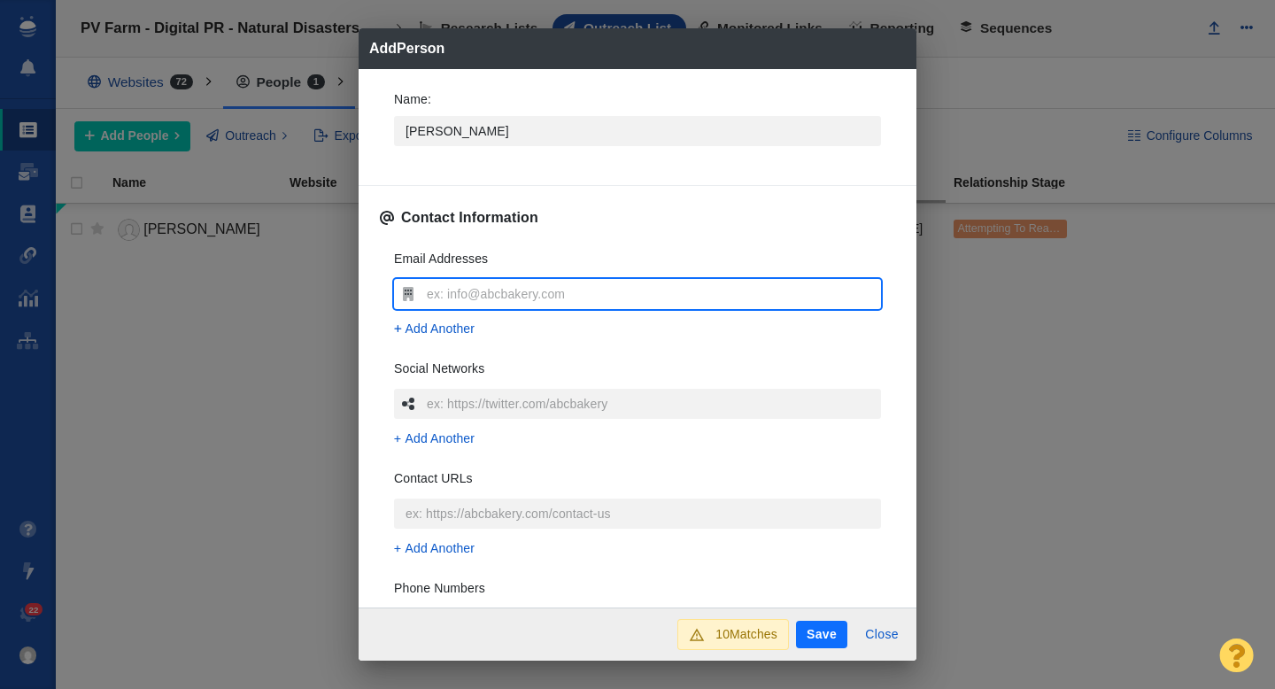
click at [446, 297] on input "text" at bounding box center [651, 294] width 459 height 30
type input "ducharme.jamie@gmail.com"
type textarea "x"
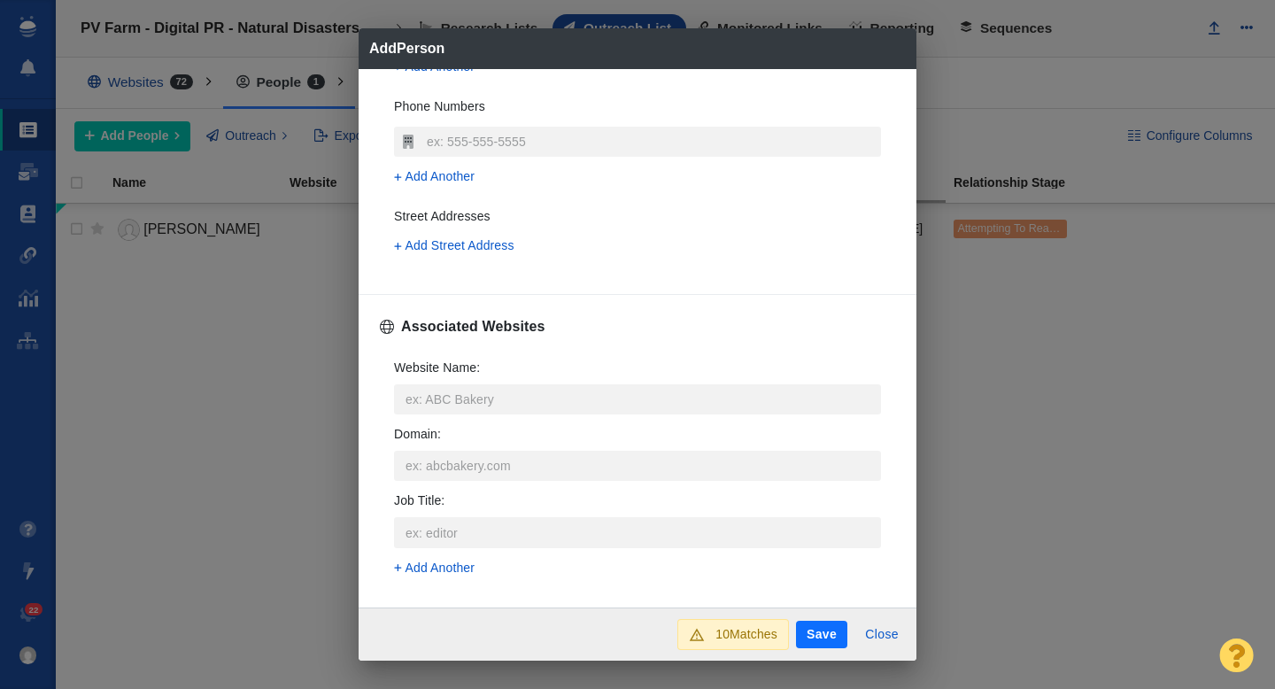
scroll to position [502, 0]
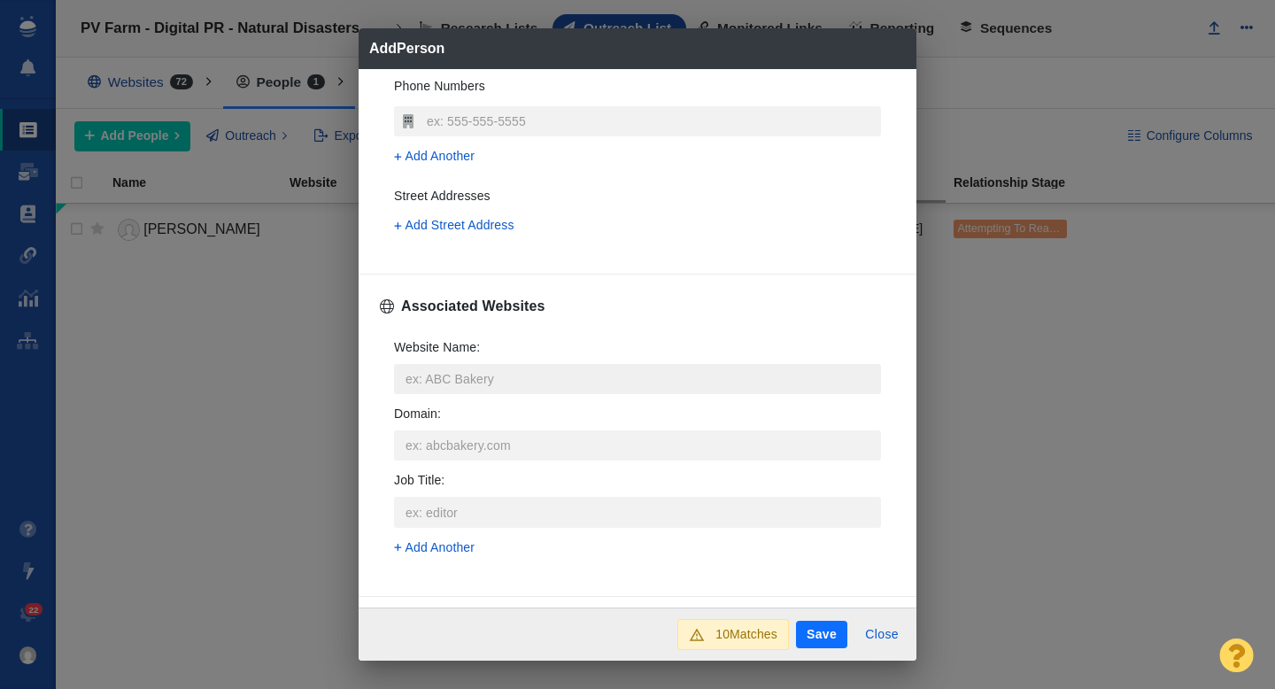
type input "ducharme.jamie@gmail.com"
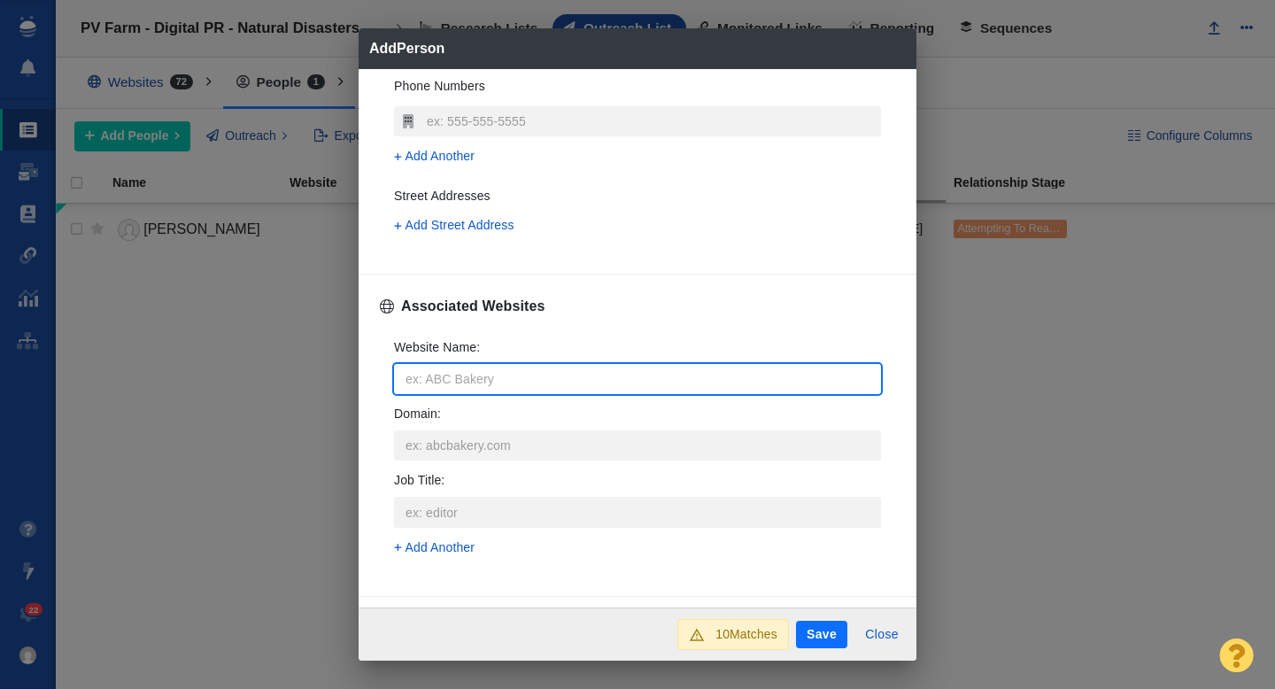
click at [435, 379] on input "Website Name :" at bounding box center [637, 379] width 487 height 30
type input "h"
type textarea "x"
type input "he"
type textarea "x"
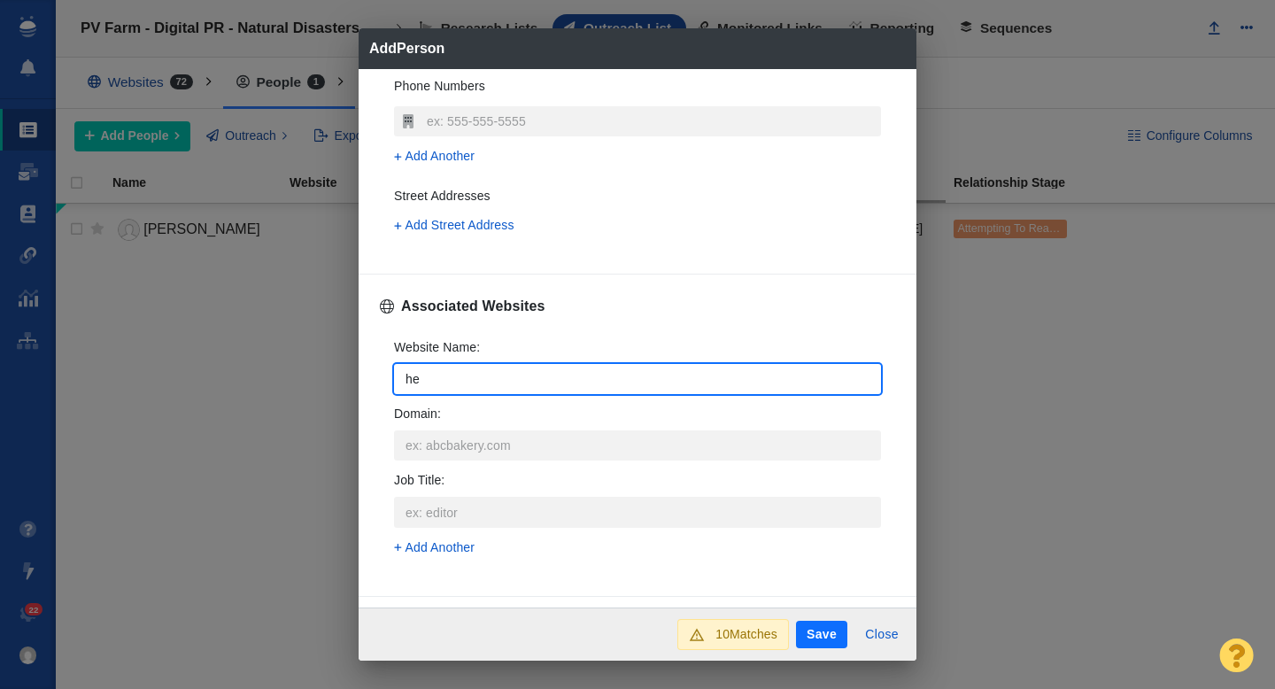
type input "hea"
type textarea "x"
type input "heal"
type textarea "x"
type input "healt"
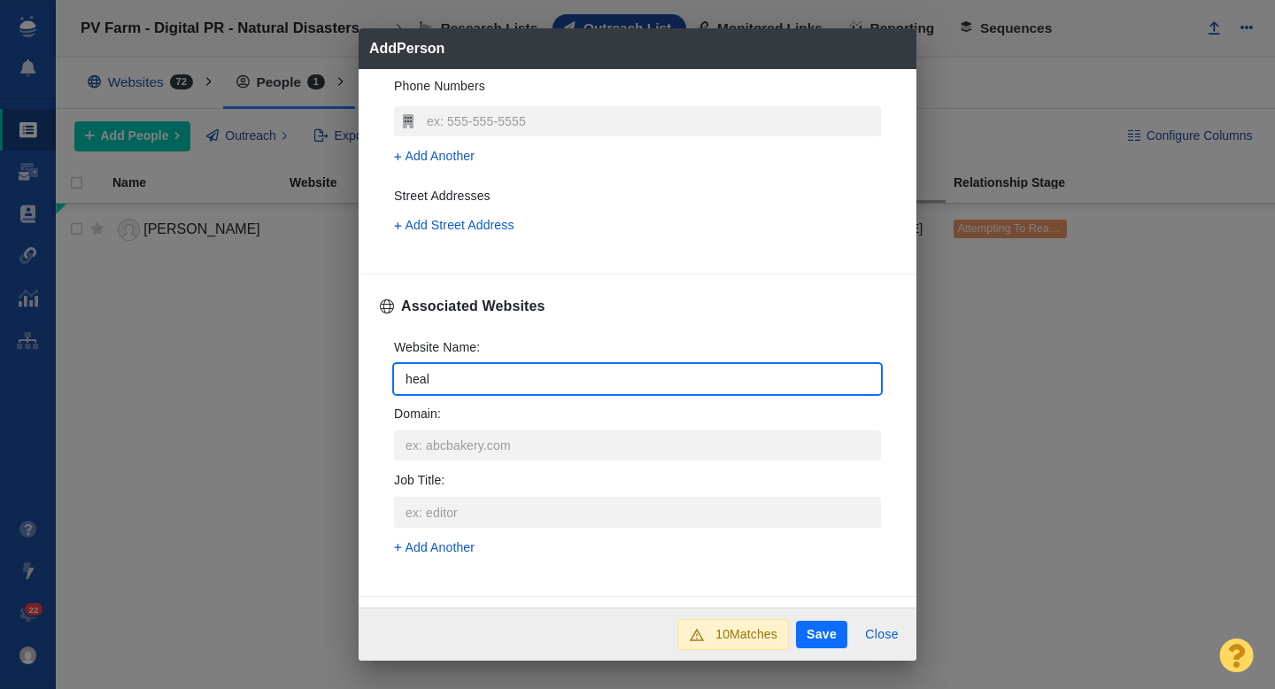
type textarea "x"
type input "health"
type textarea "x"
type input "health."
type textarea "x"
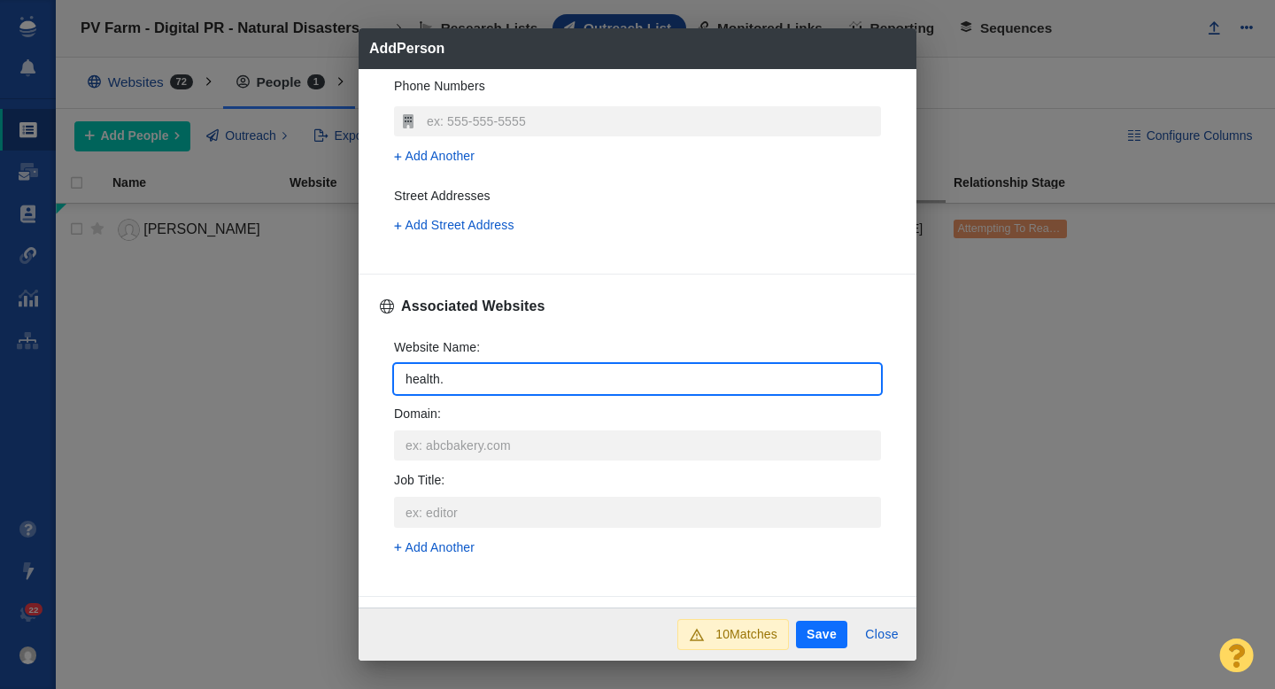
type input "health.c"
type textarea "x"
type input "health.co"
type textarea "x"
type input "health.com"
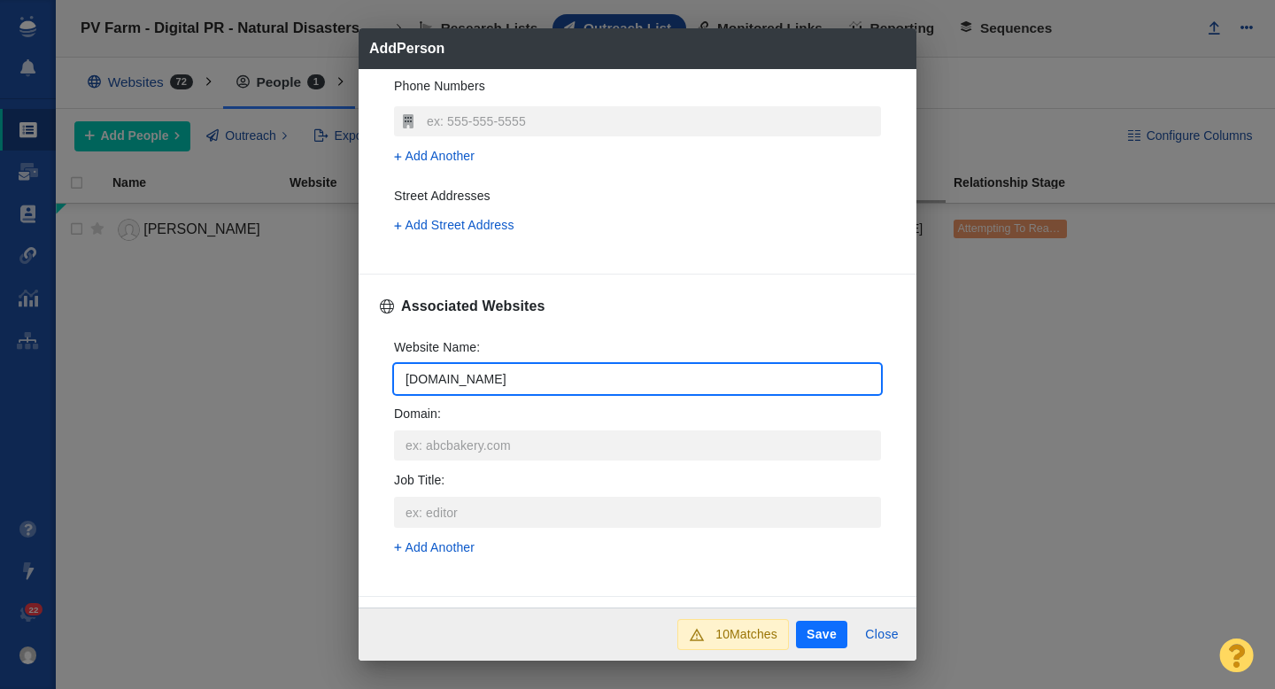
type textarea "x"
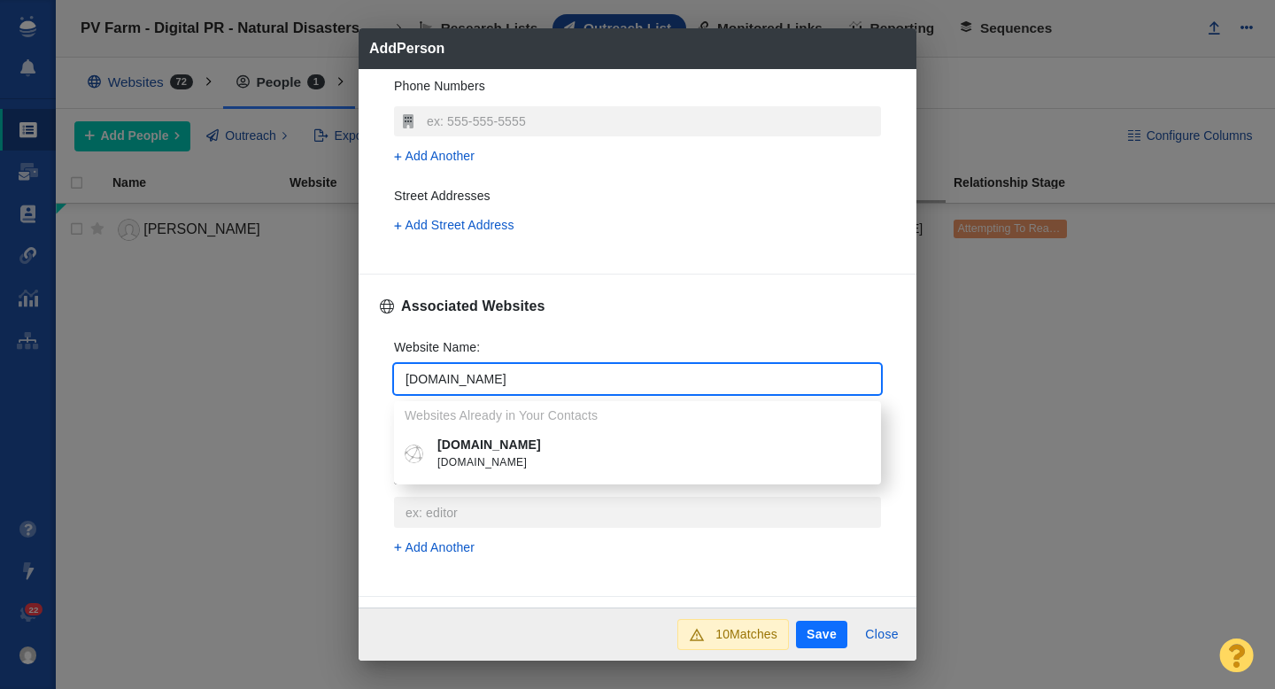
type input "health.com"
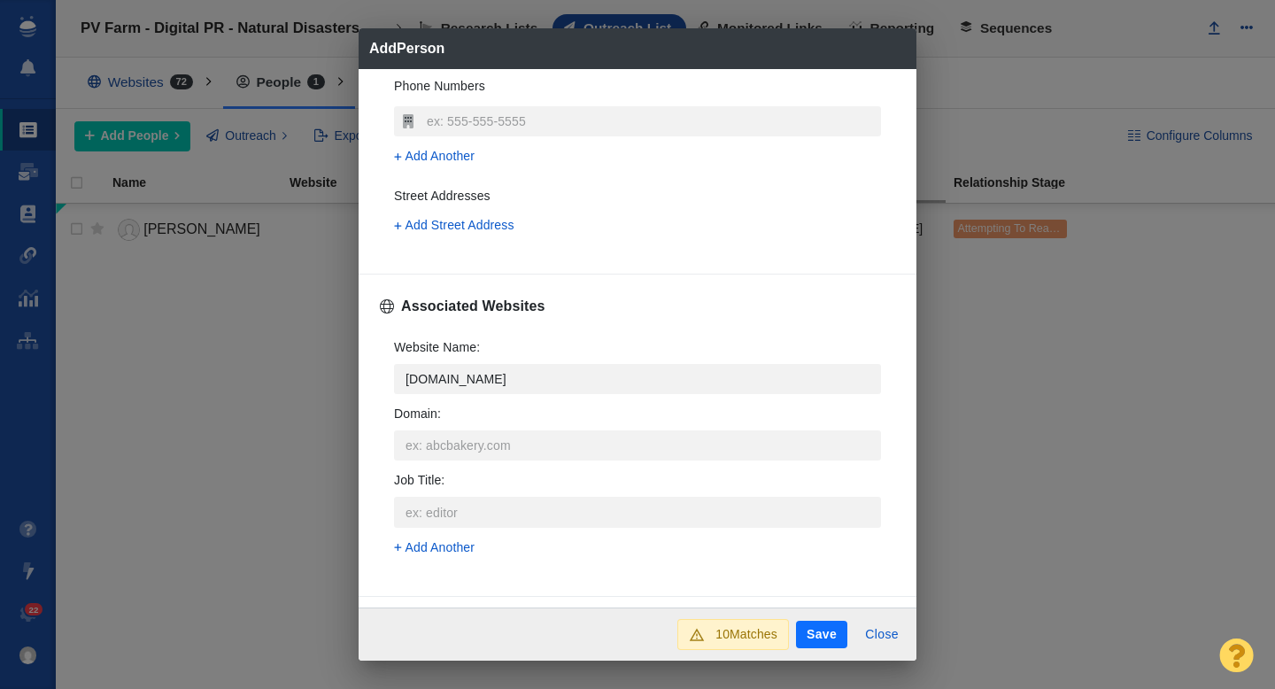
click at [461, 441] on p "health.com" at bounding box center [650, 445] width 426 height 19
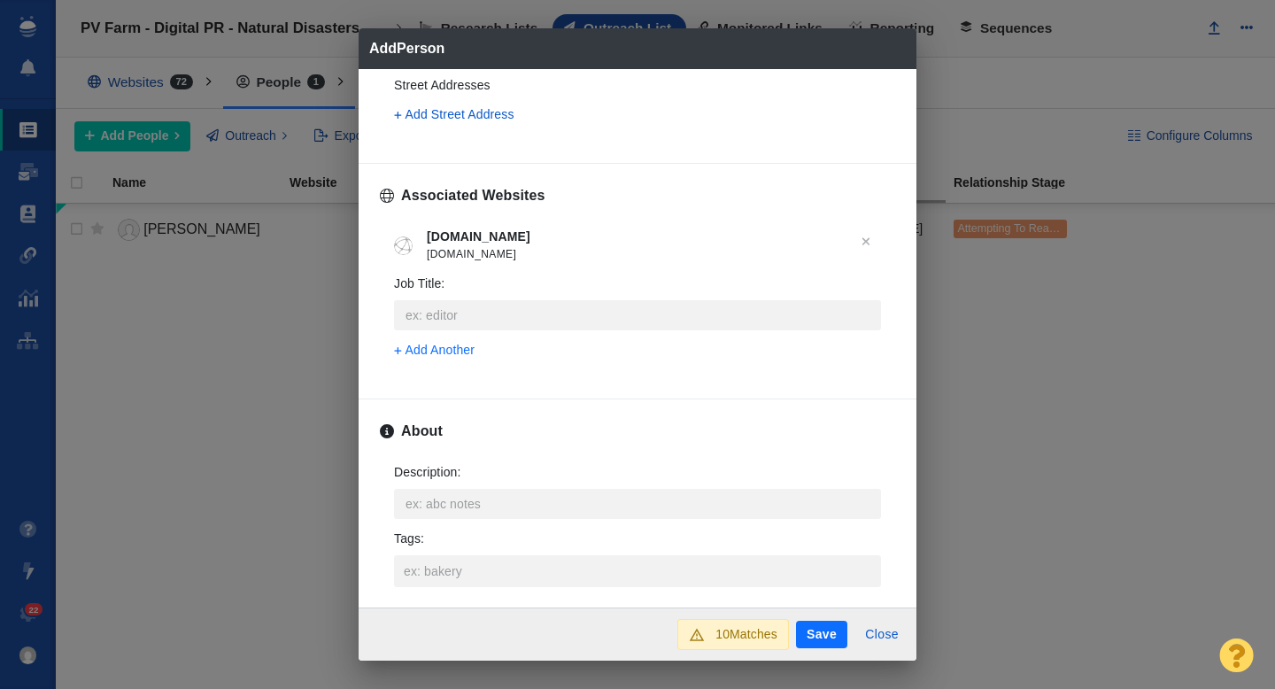
scroll to position [691, 0]
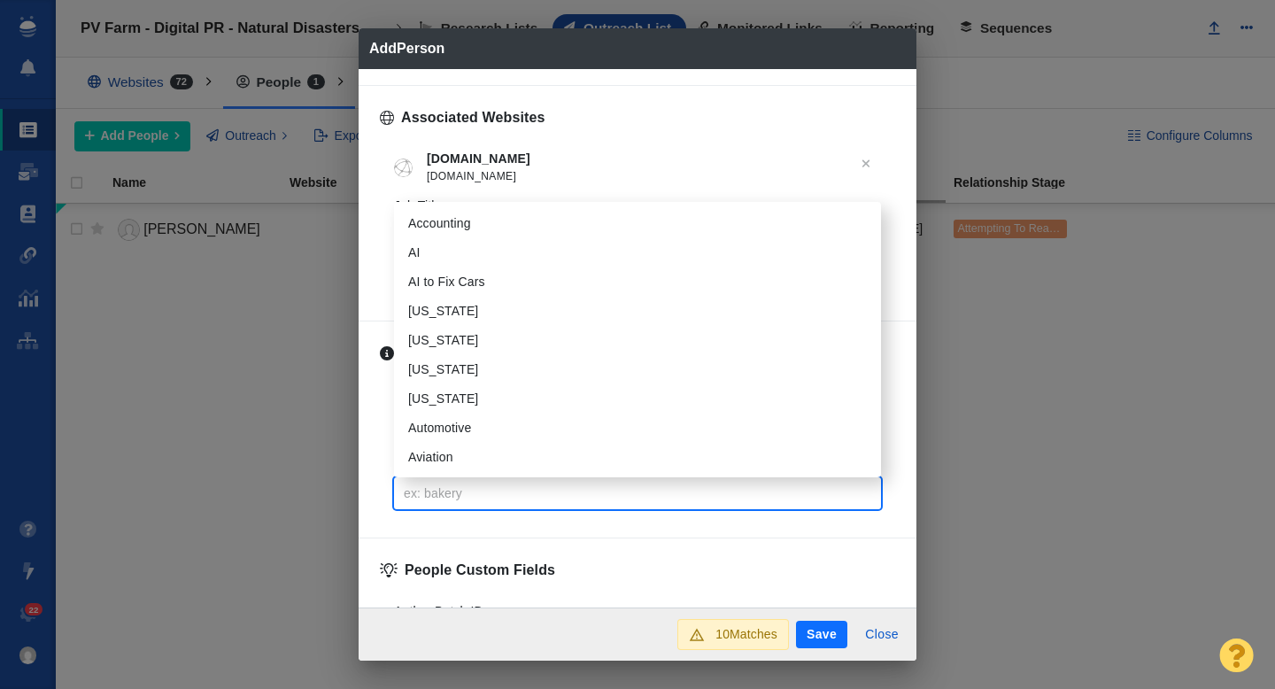
click at [436, 486] on input "Tags :" at bounding box center [637, 493] width 476 height 32
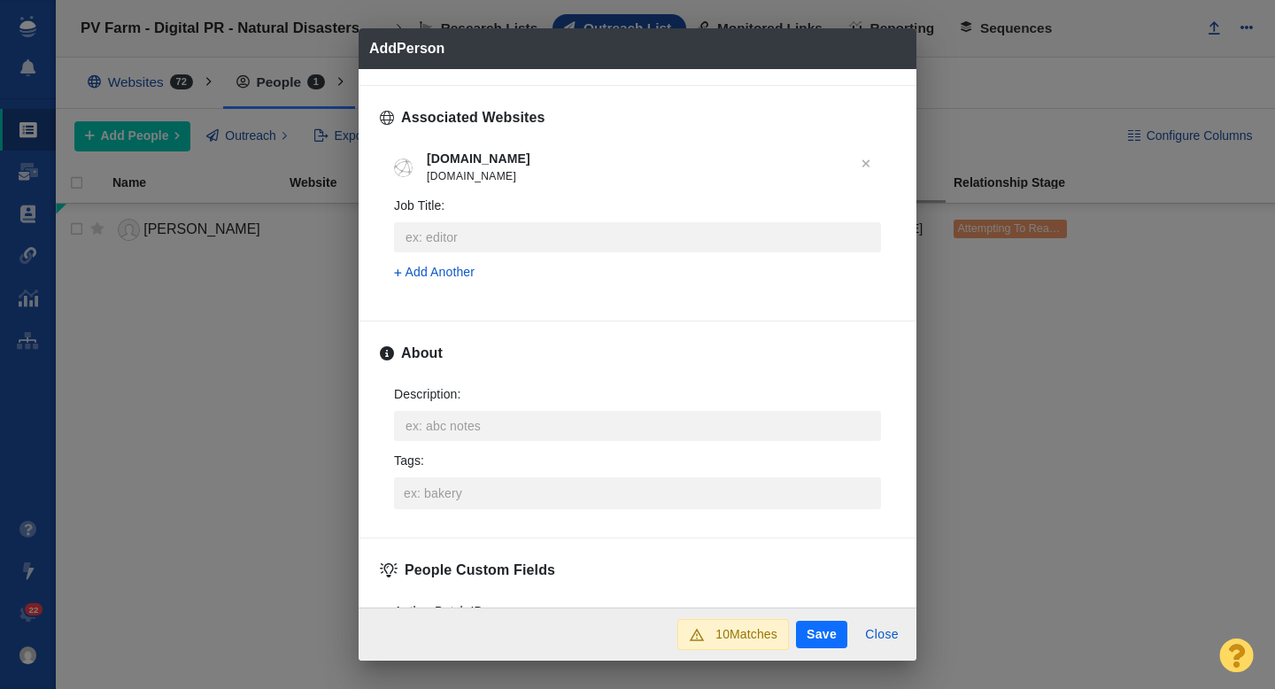
type textarea "x"
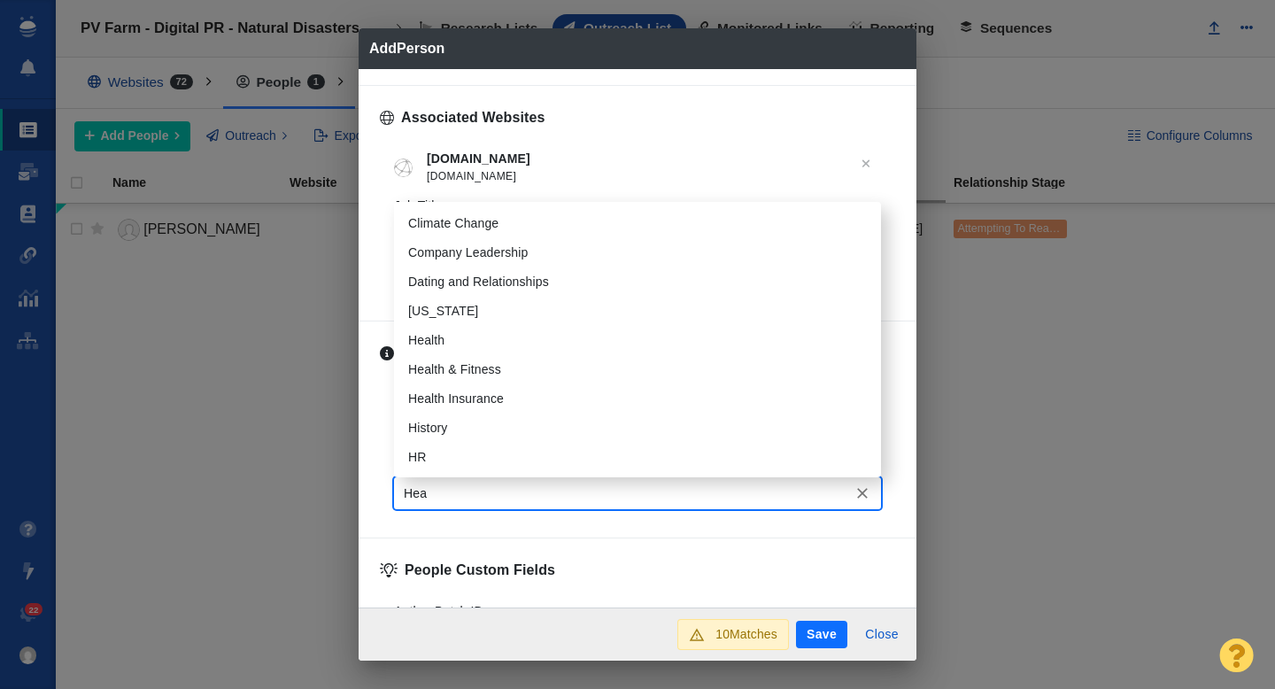
type input "Heal"
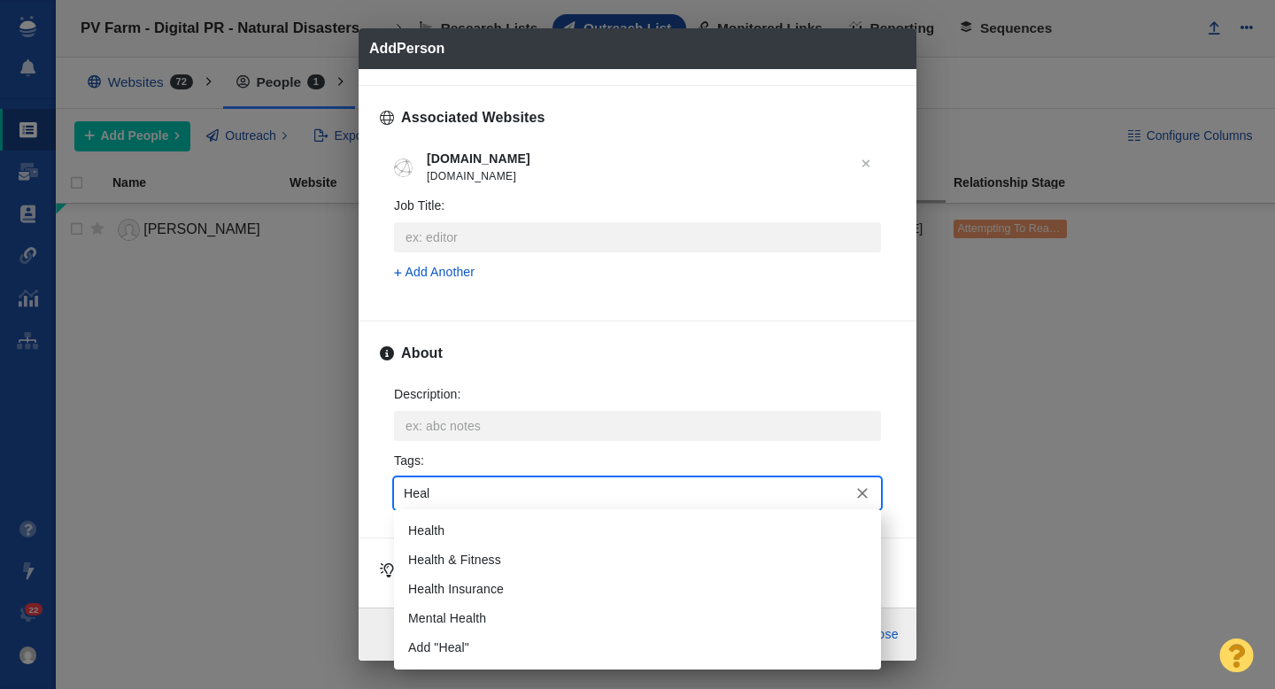
click at [454, 520] on li "Health" at bounding box center [637, 530] width 487 height 29
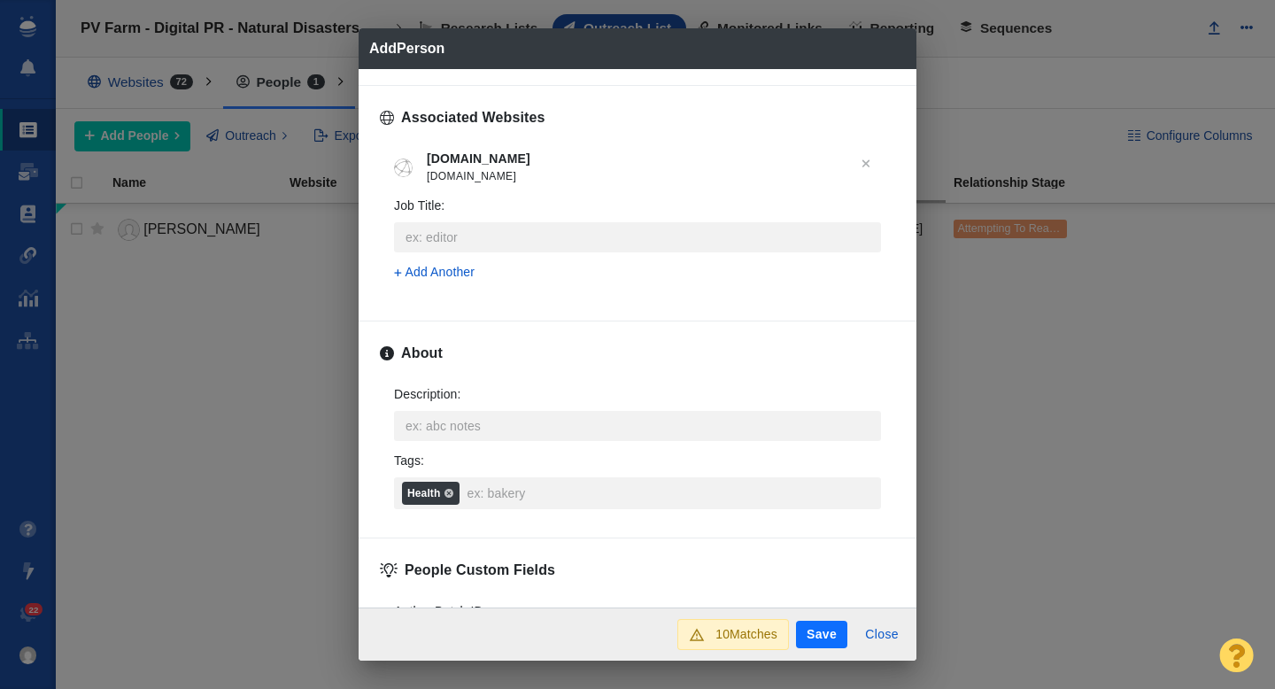
click at [818, 638] on button "Save" at bounding box center [821, 635] width 51 height 28
type textarea "x"
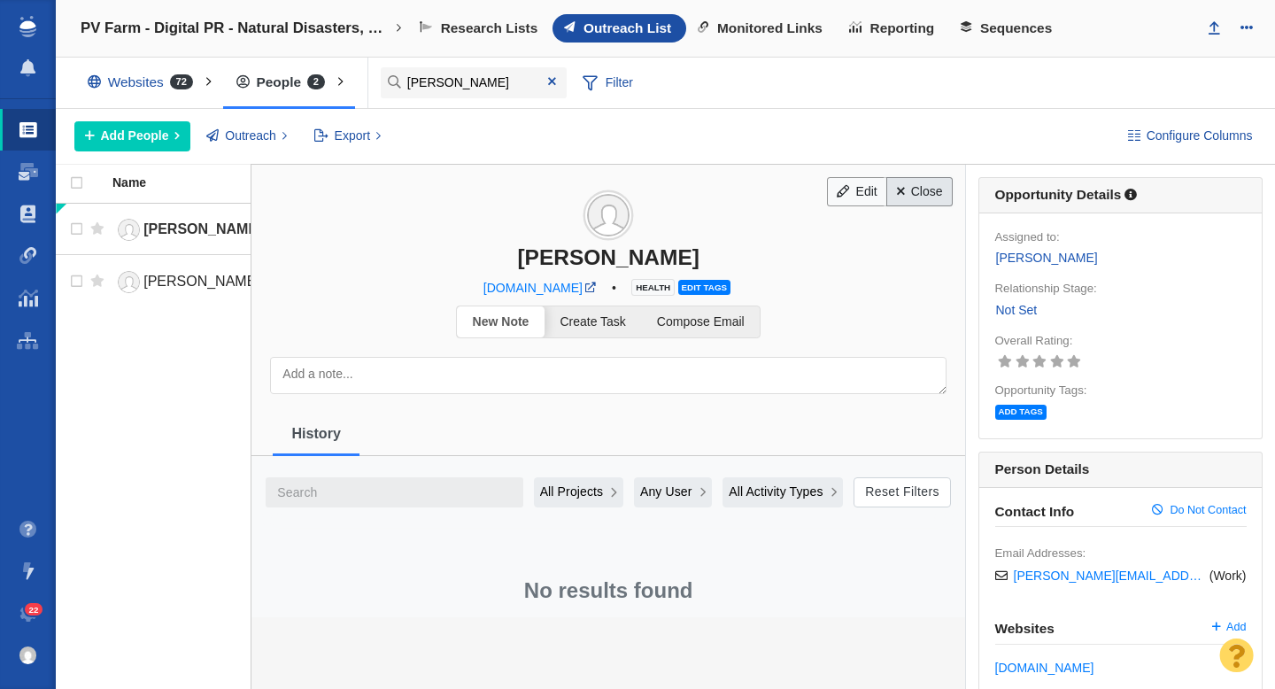
click at [923, 187] on link "Close" at bounding box center [919, 192] width 66 height 30
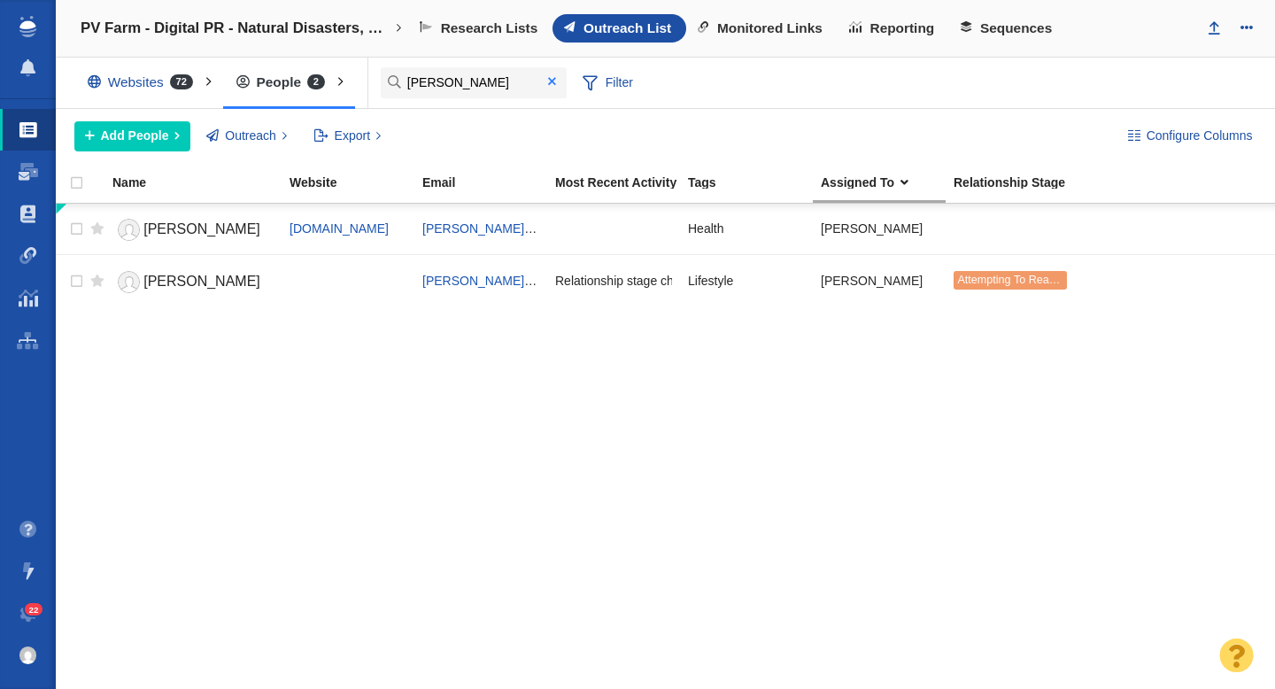
click at [552, 83] on span at bounding box center [552, 81] width 8 height 12
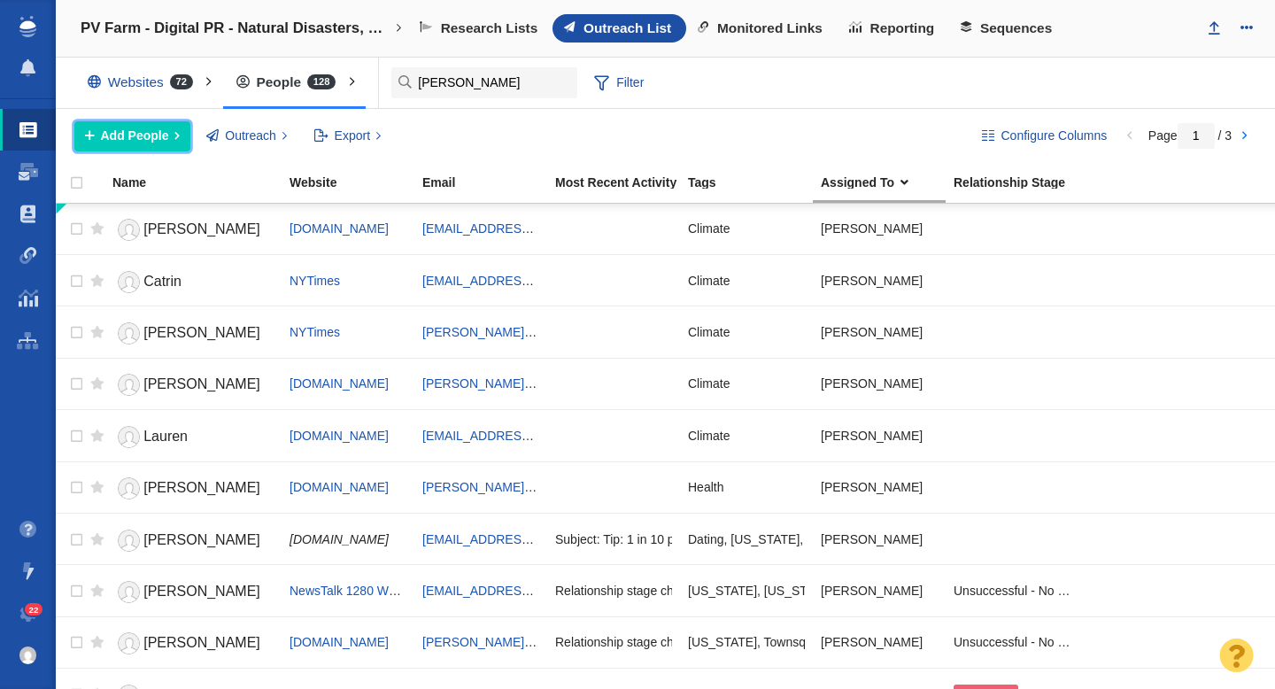
click at [144, 143] on span "Add People" at bounding box center [135, 136] width 68 height 19
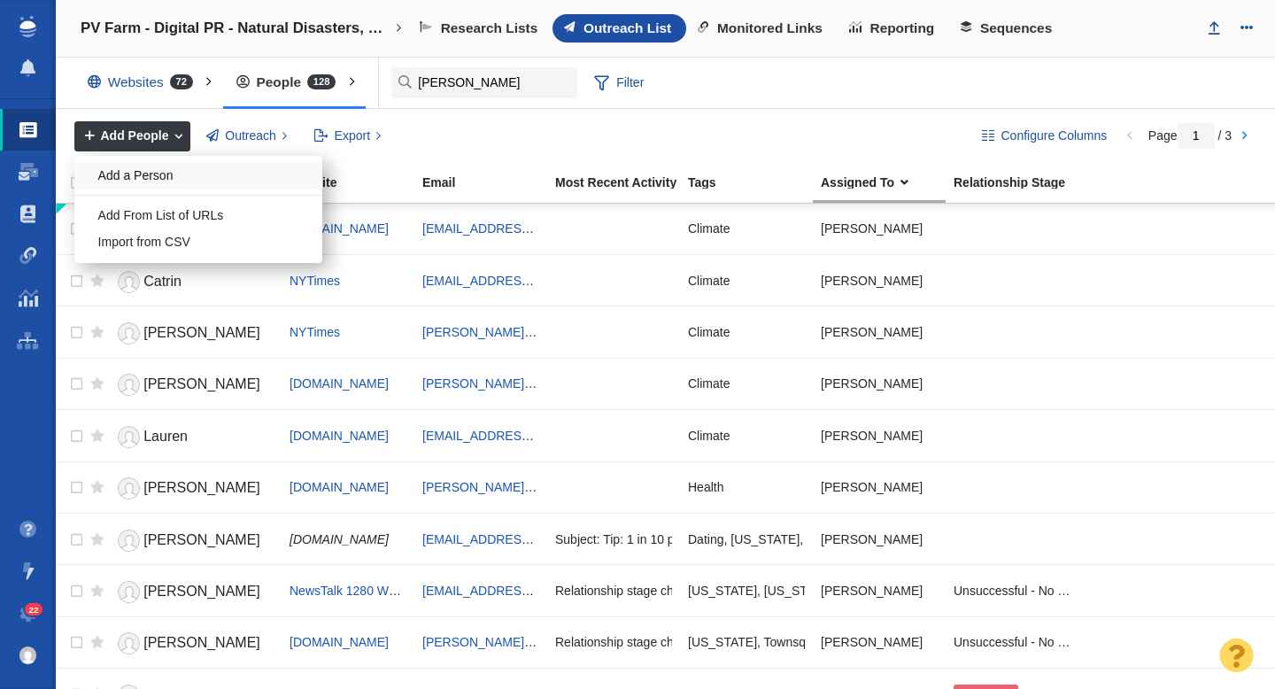
click at [157, 179] on div "Add a Person" at bounding box center [198, 175] width 248 height 27
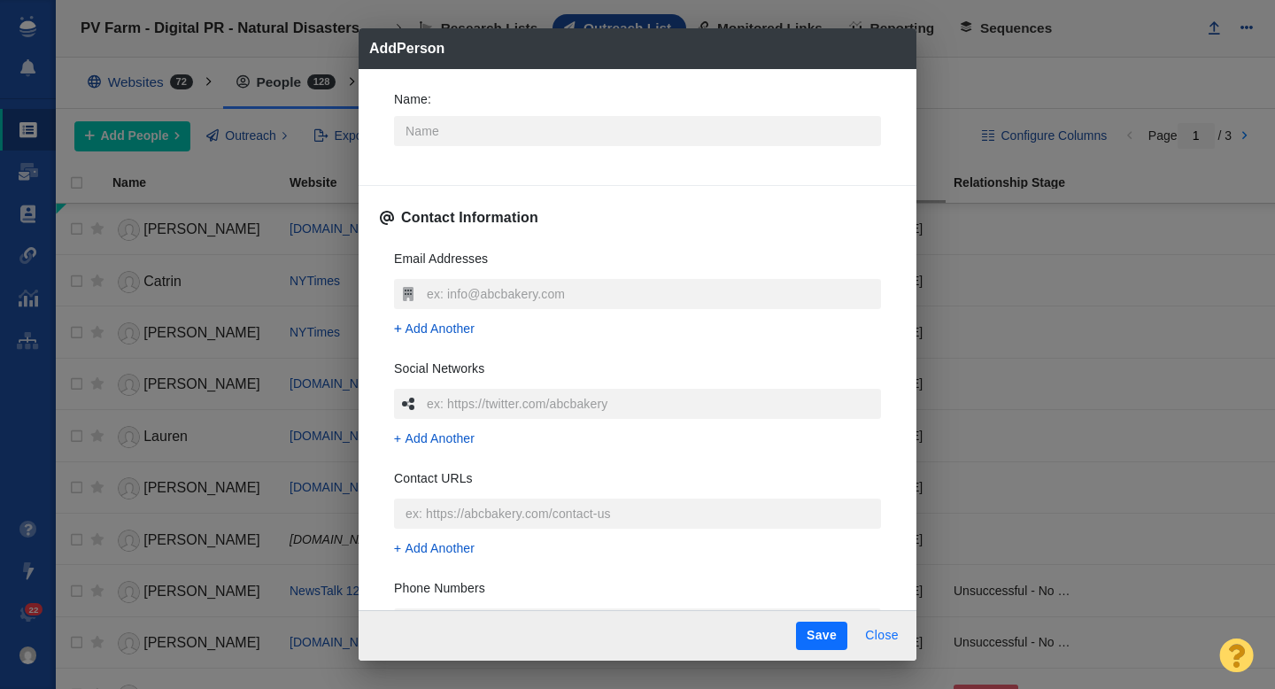
click at [864, 644] on button "Close" at bounding box center [881, 636] width 55 height 28
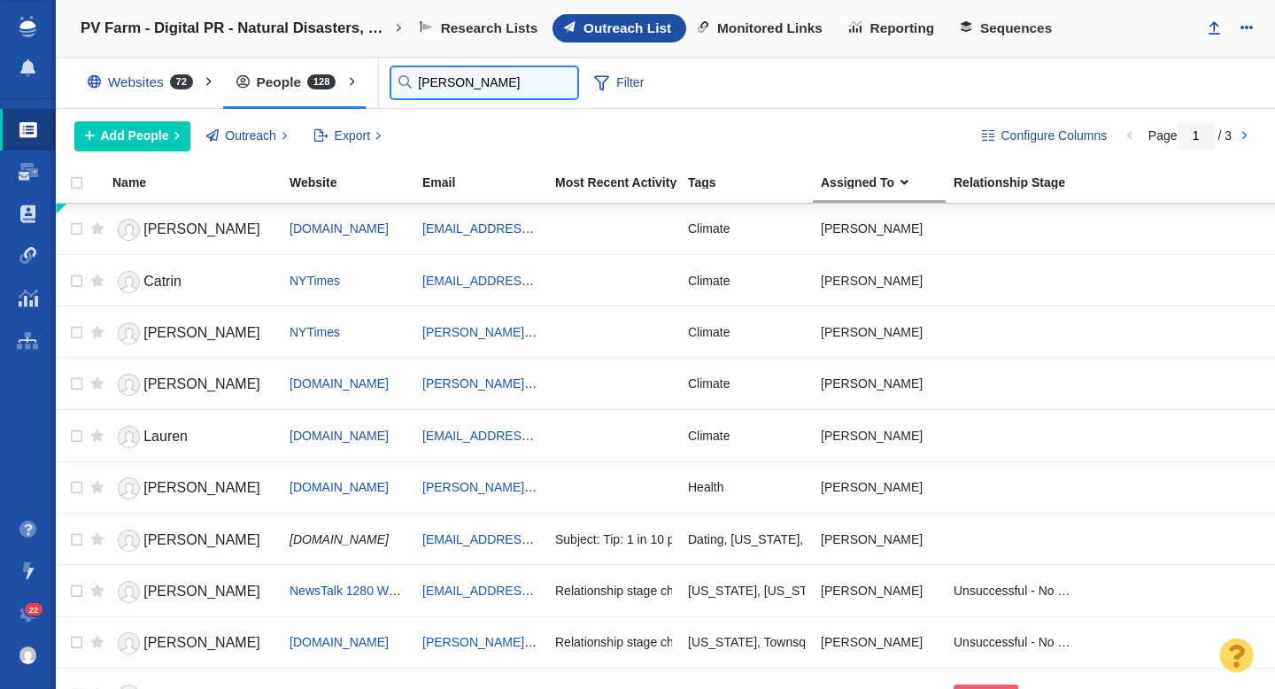
click at [423, 79] on input "jamie" at bounding box center [484, 82] width 186 height 31
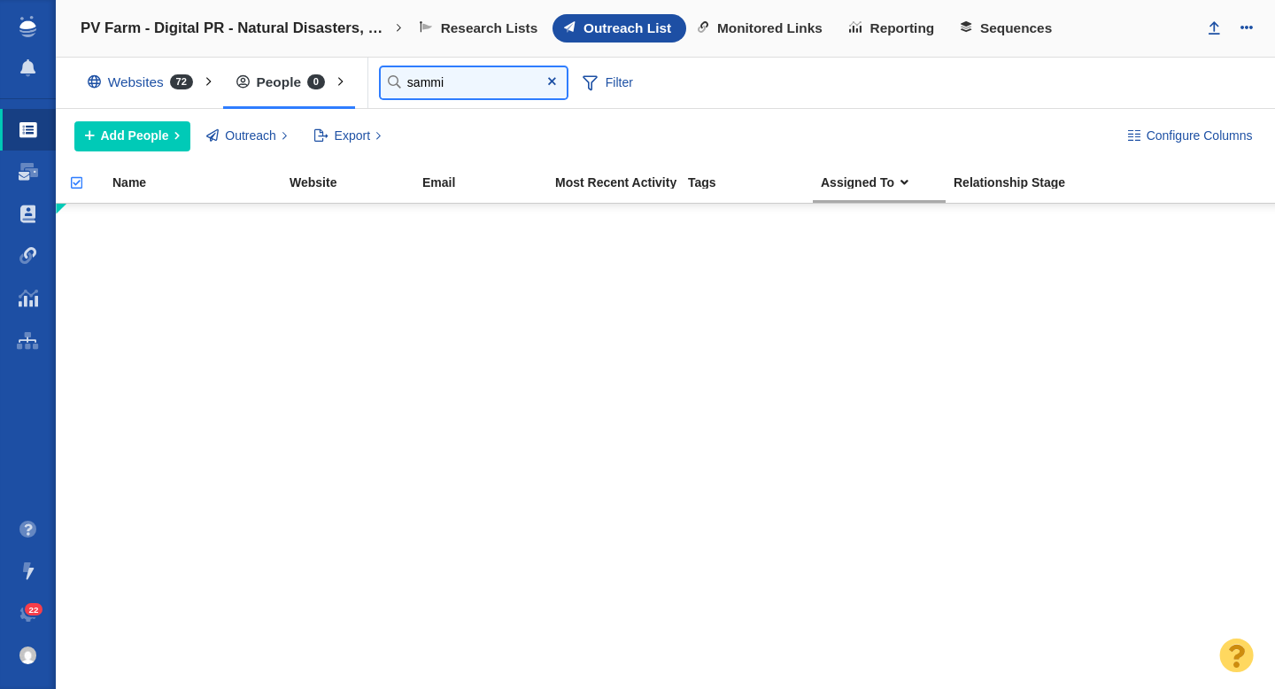
type input "sammi"
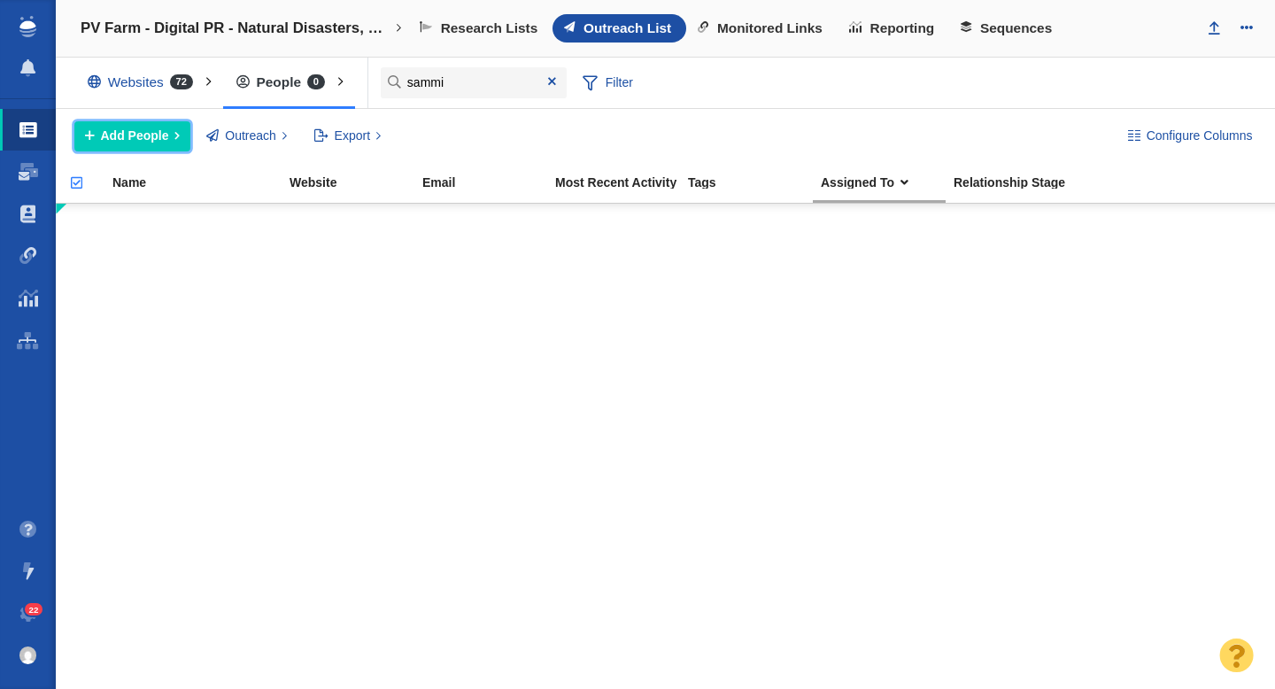
click at [131, 140] on span "Add People" at bounding box center [135, 136] width 68 height 19
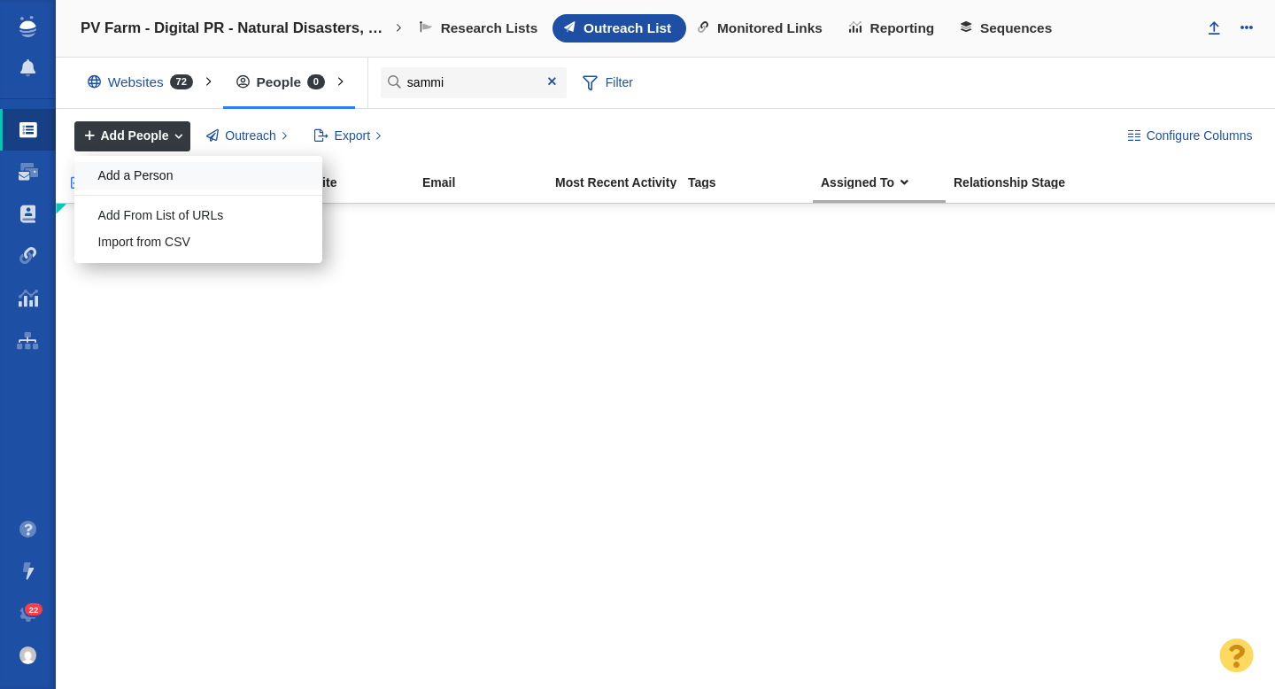
click at [155, 172] on div "Add a Person" at bounding box center [198, 175] width 248 height 27
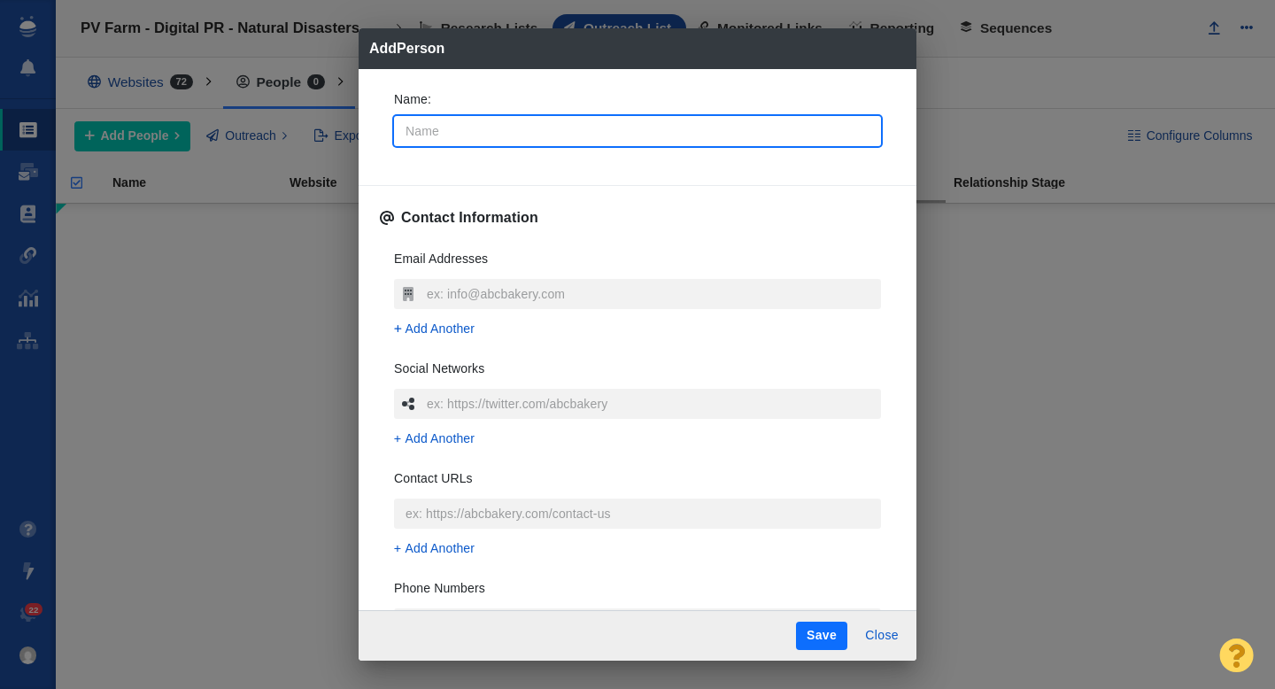
type input "S"
type textarea "x"
type input "Sa"
type textarea "x"
type input "[PERSON_NAME]"
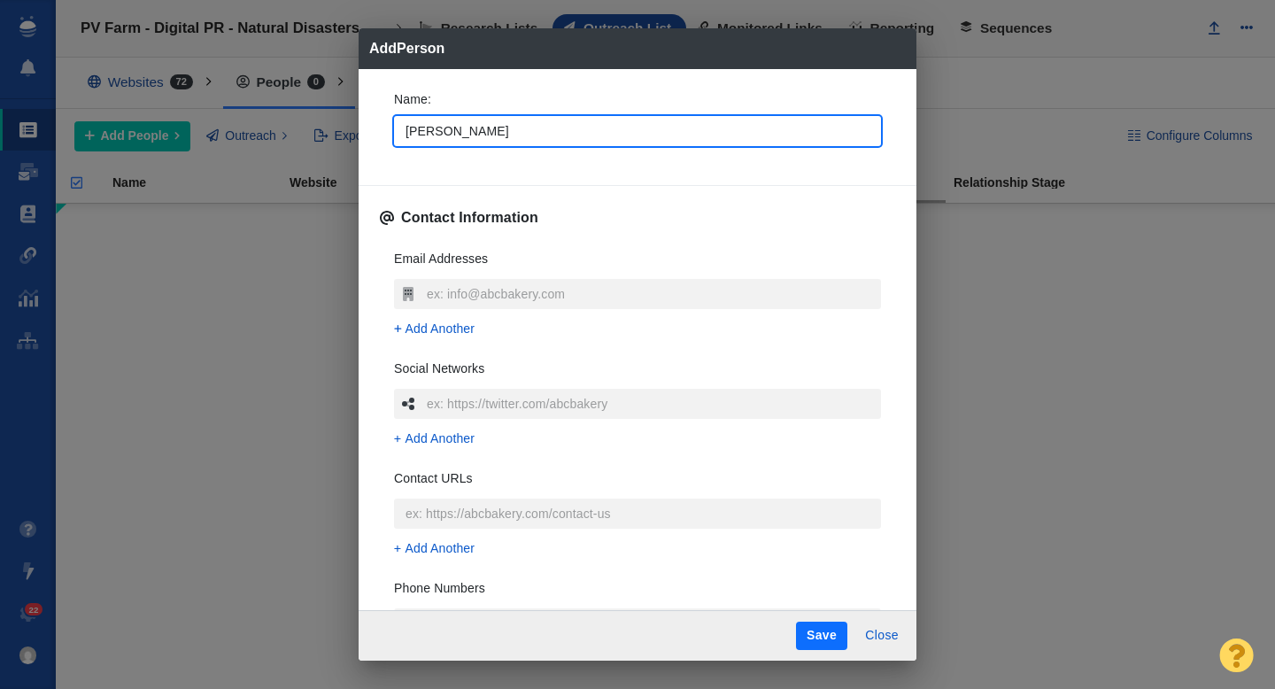
type textarea "x"
type input "Samm"
type textarea "x"
type input "Sammi"
type textarea "x"
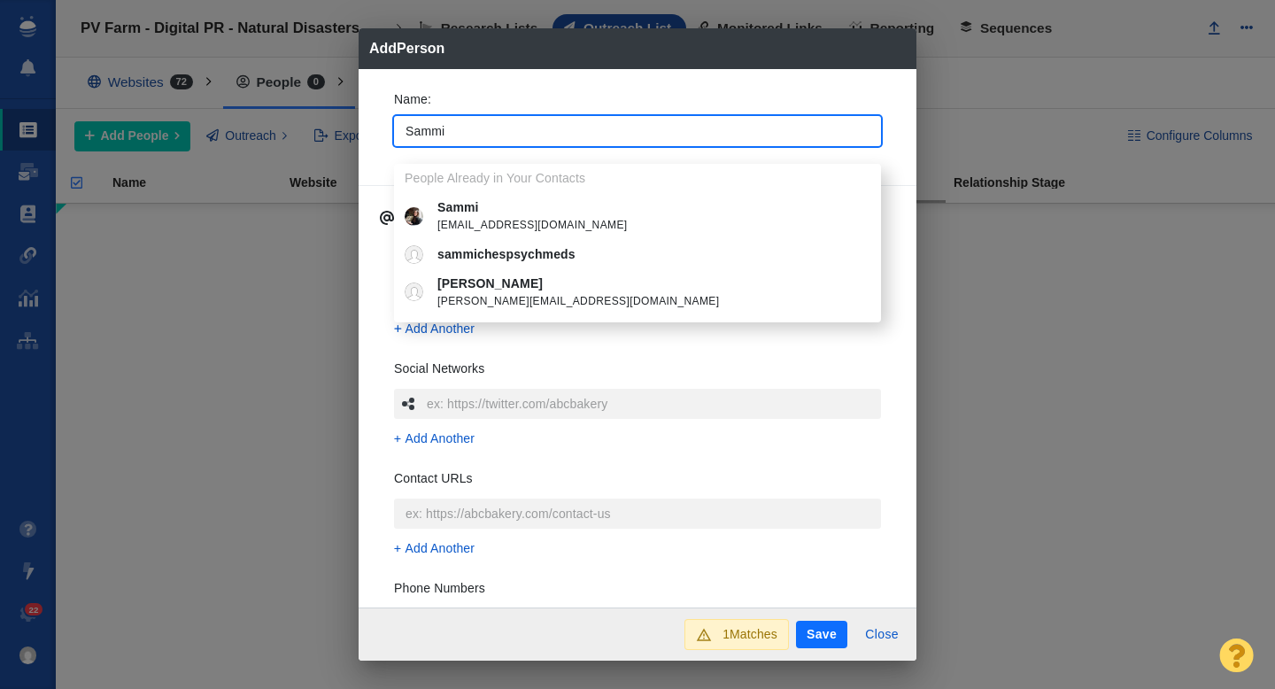
type input "Sammi"
type textarea "x"
click at [359, 159] on div "Name : Sammi People Already in Your Contacts Sammi sammicaramela@gmail.com samm…" at bounding box center [638, 338] width 558 height 539
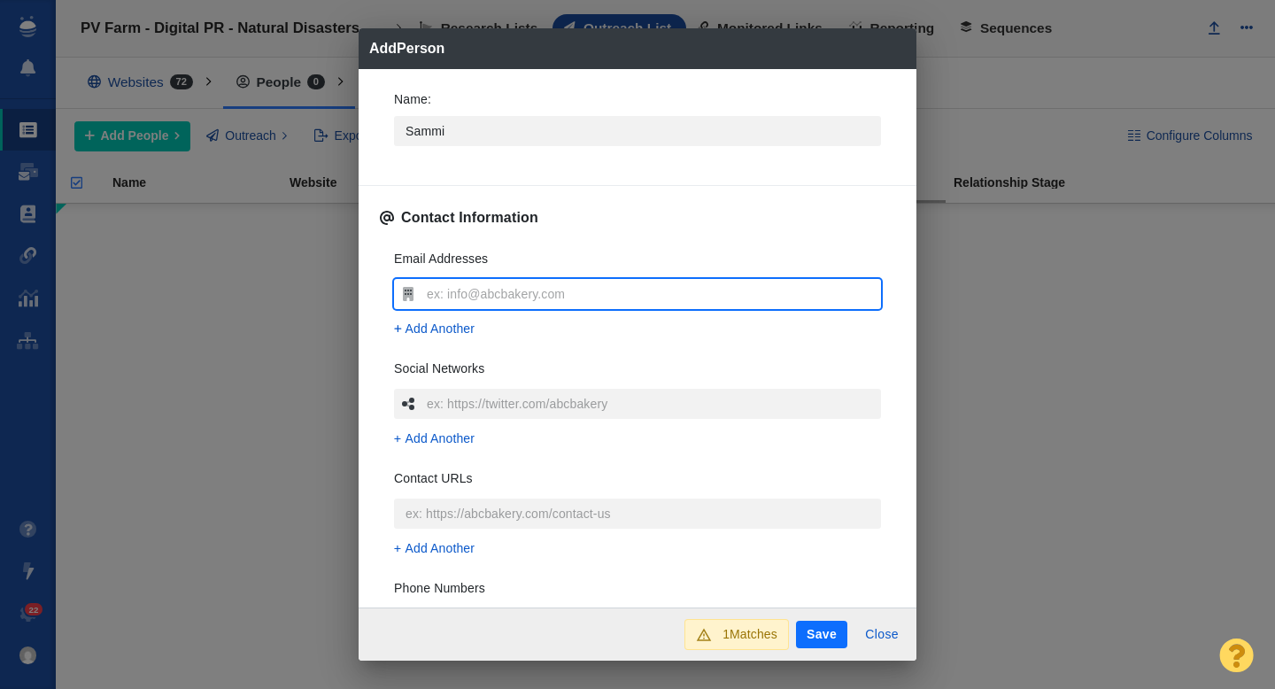
click at [478, 302] on input "text" at bounding box center [651, 294] width 459 height 30
type input "sammicaramela@gmail.com"
type textarea "x"
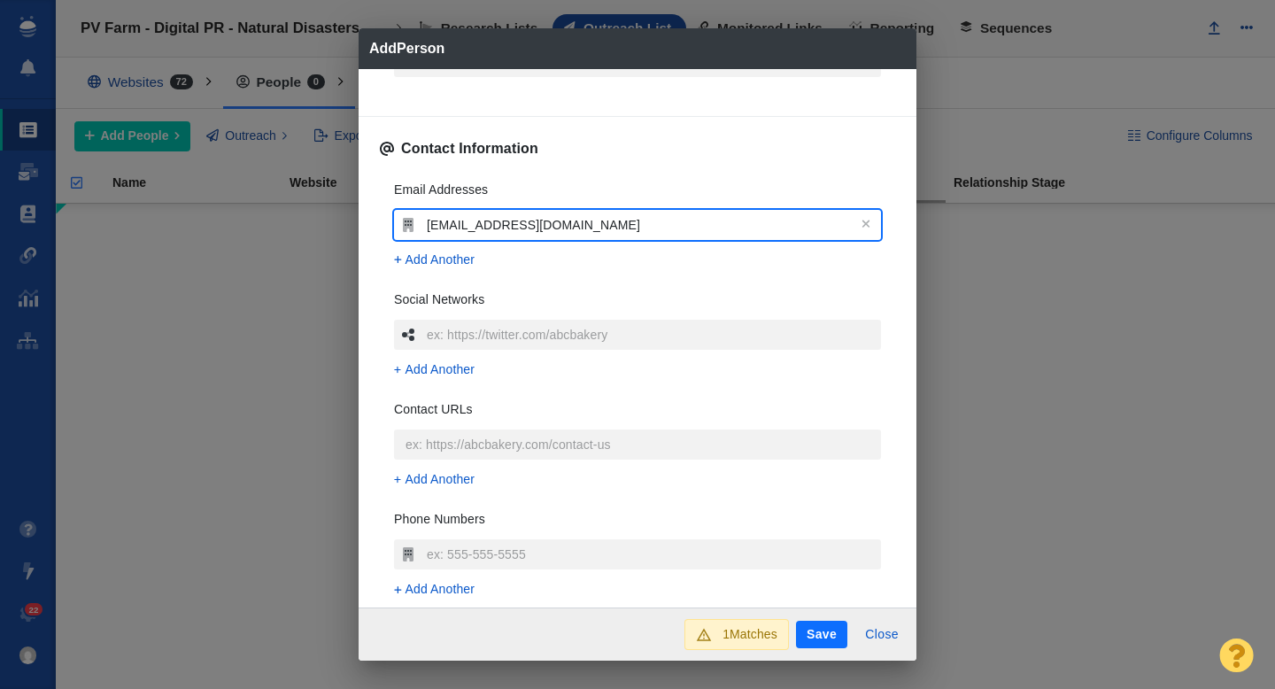
scroll to position [5, 0]
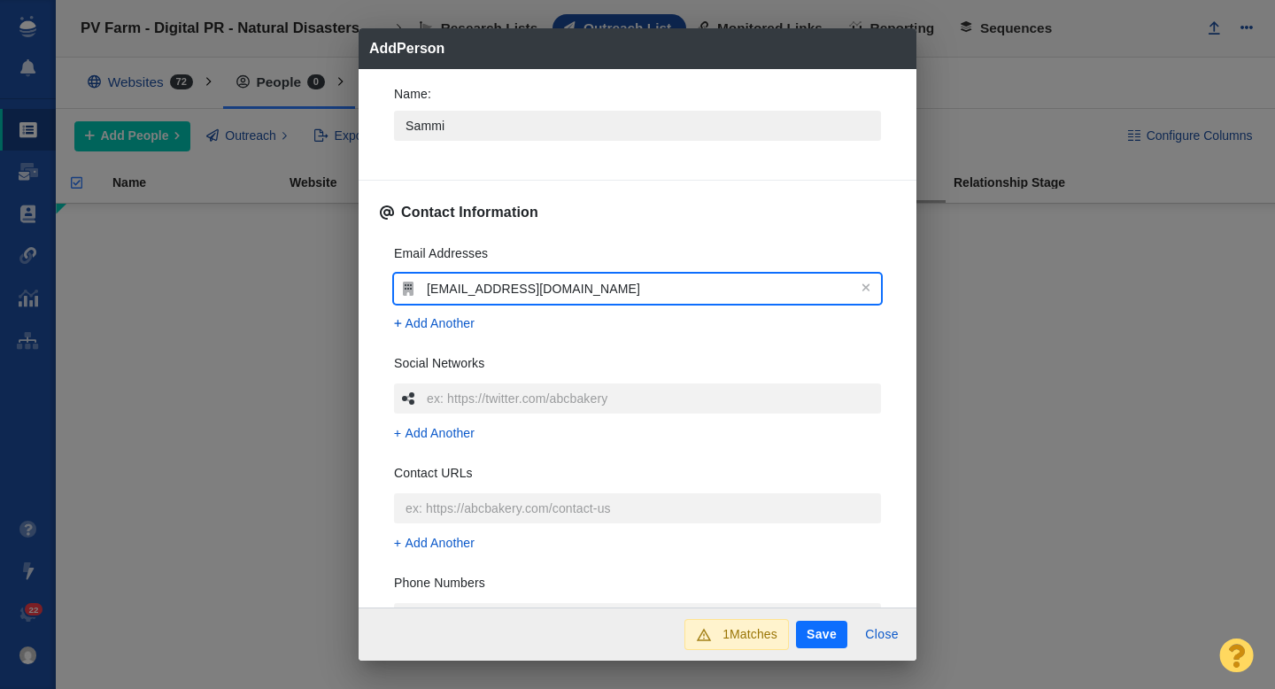
type input "sammicaramela@gmail.com"
click at [467, 127] on input "Sammi" at bounding box center [637, 126] width 487 height 30
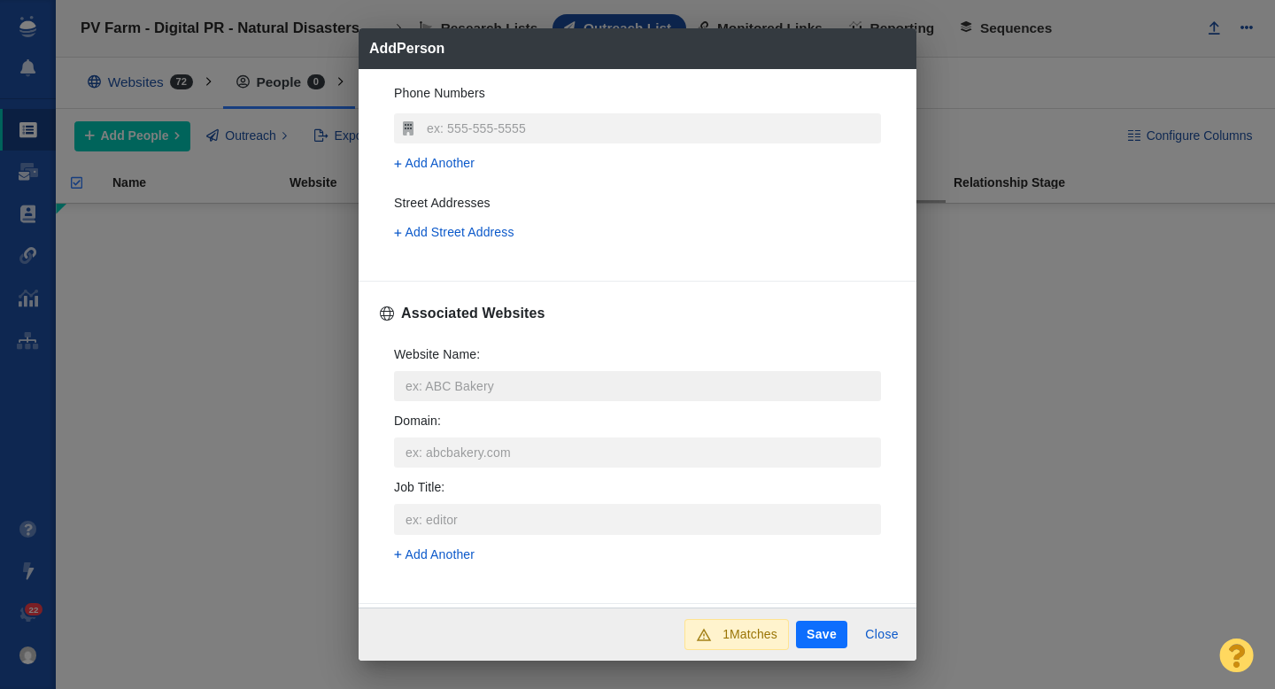
scroll to position [500, 0]
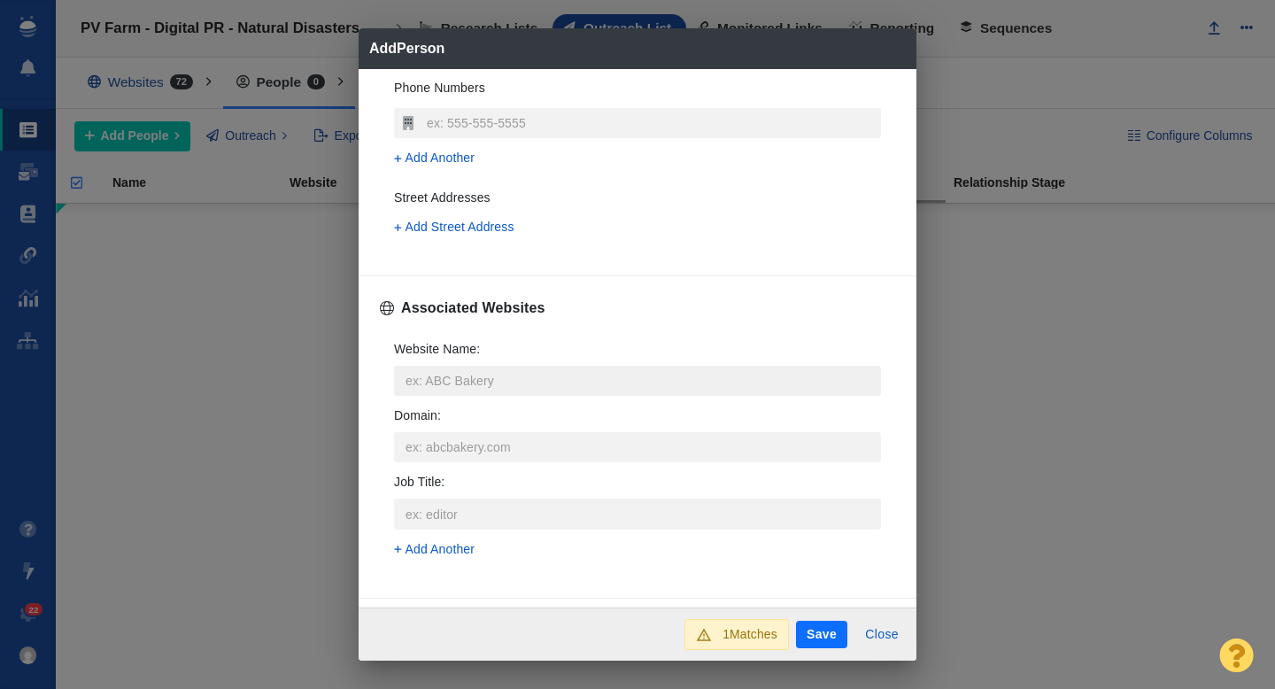
click at [453, 394] on input "Website Name :" at bounding box center [637, 381] width 487 height 30
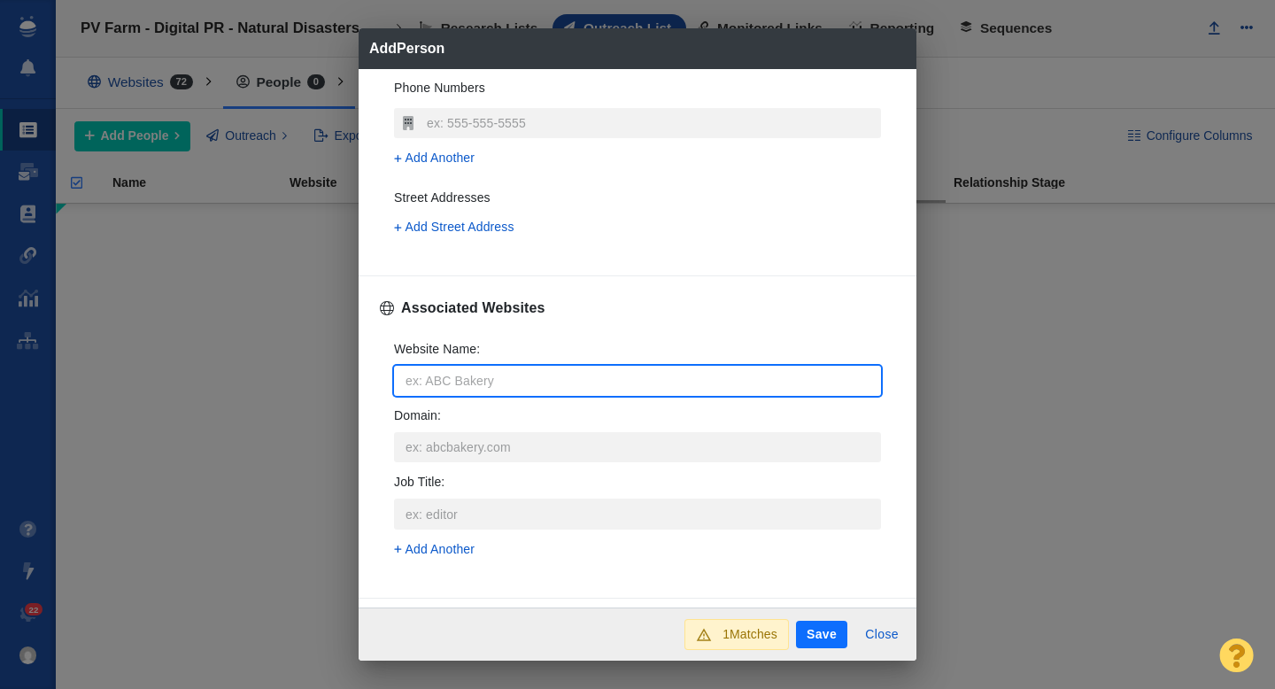
type input "v"
type textarea "x"
type input "vi"
type textarea "x"
type input "vic"
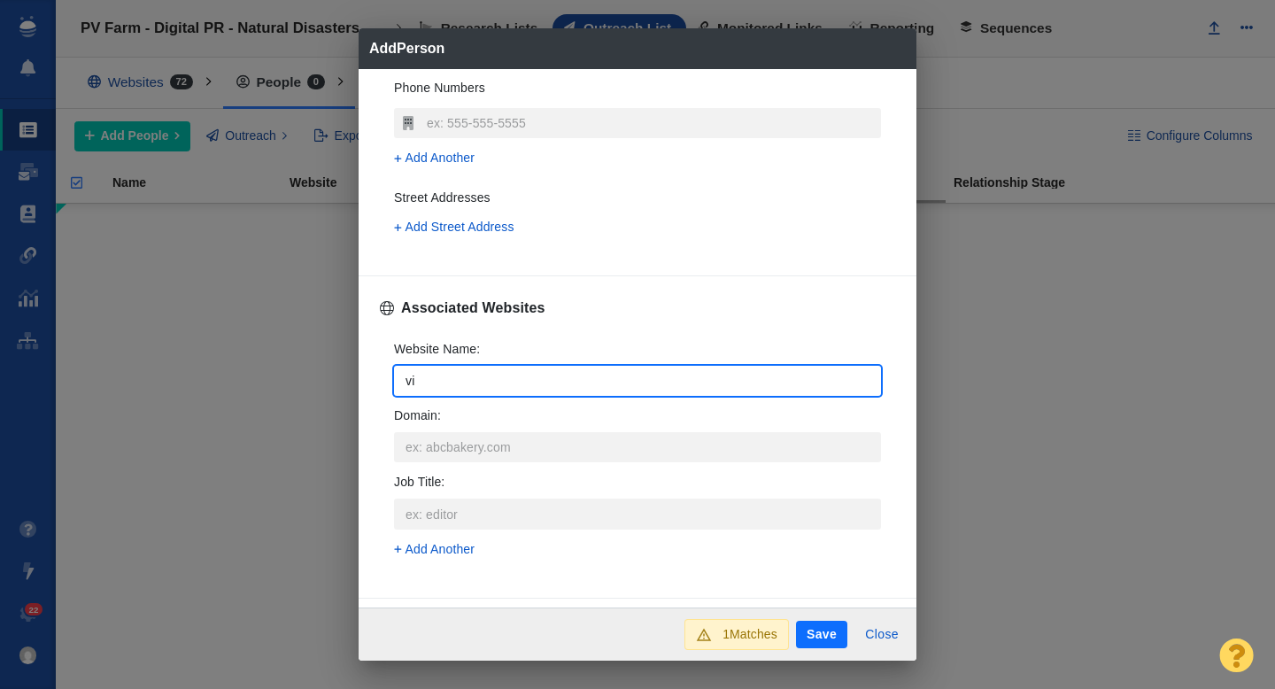
type textarea "x"
type input "vice"
type textarea "x"
type input "vice."
type textarea "x"
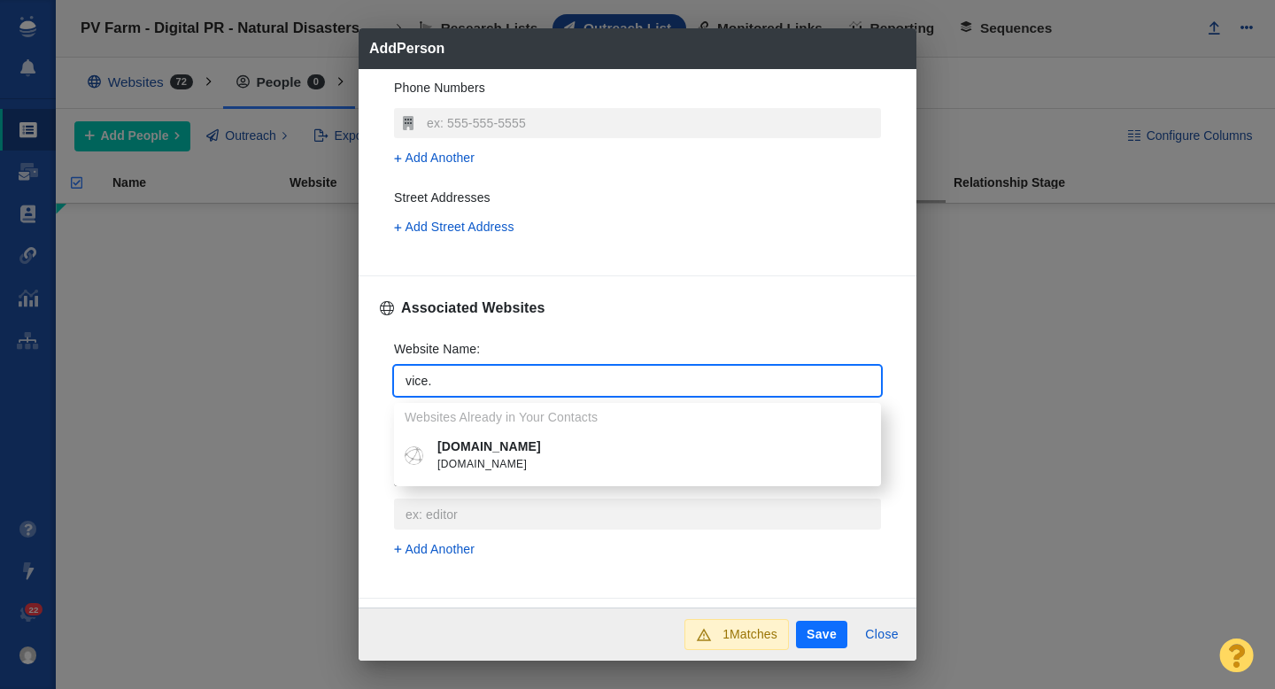
type input "vice."
click at [466, 449] on p "vice.com" at bounding box center [650, 446] width 426 height 19
type textarea "x"
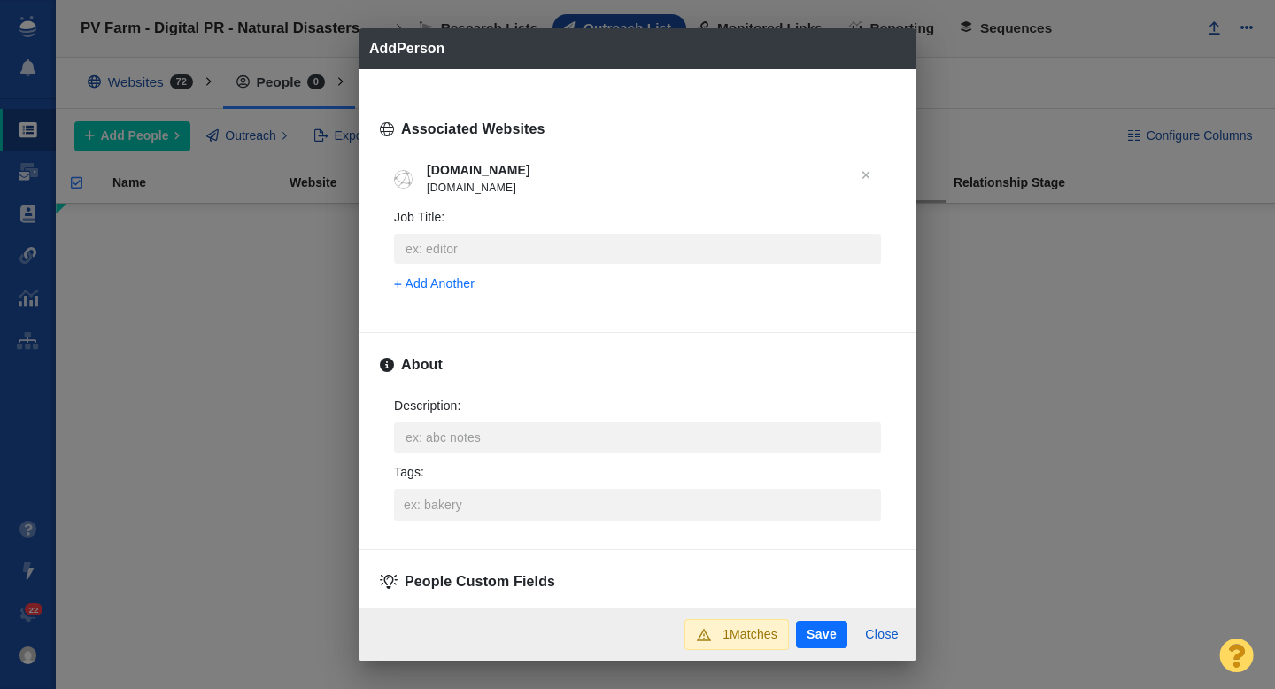
scroll to position [811, 0]
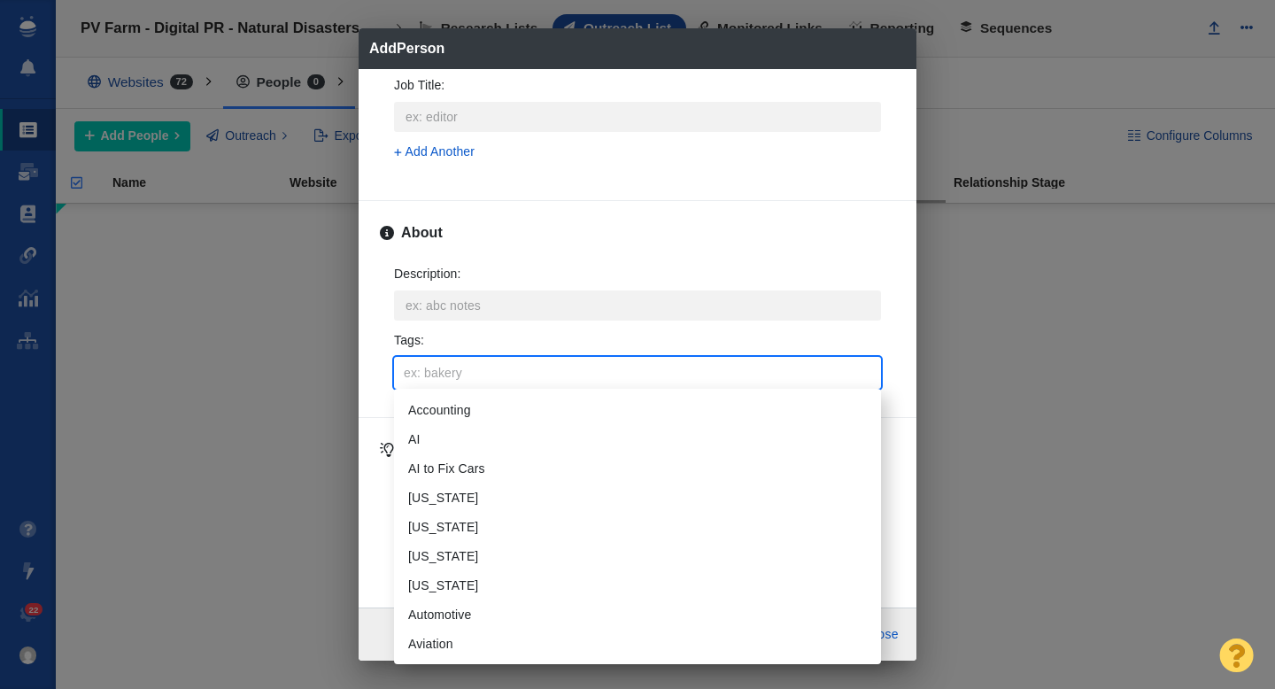
click at [442, 375] on input "Tags :" at bounding box center [637, 373] width 476 height 32
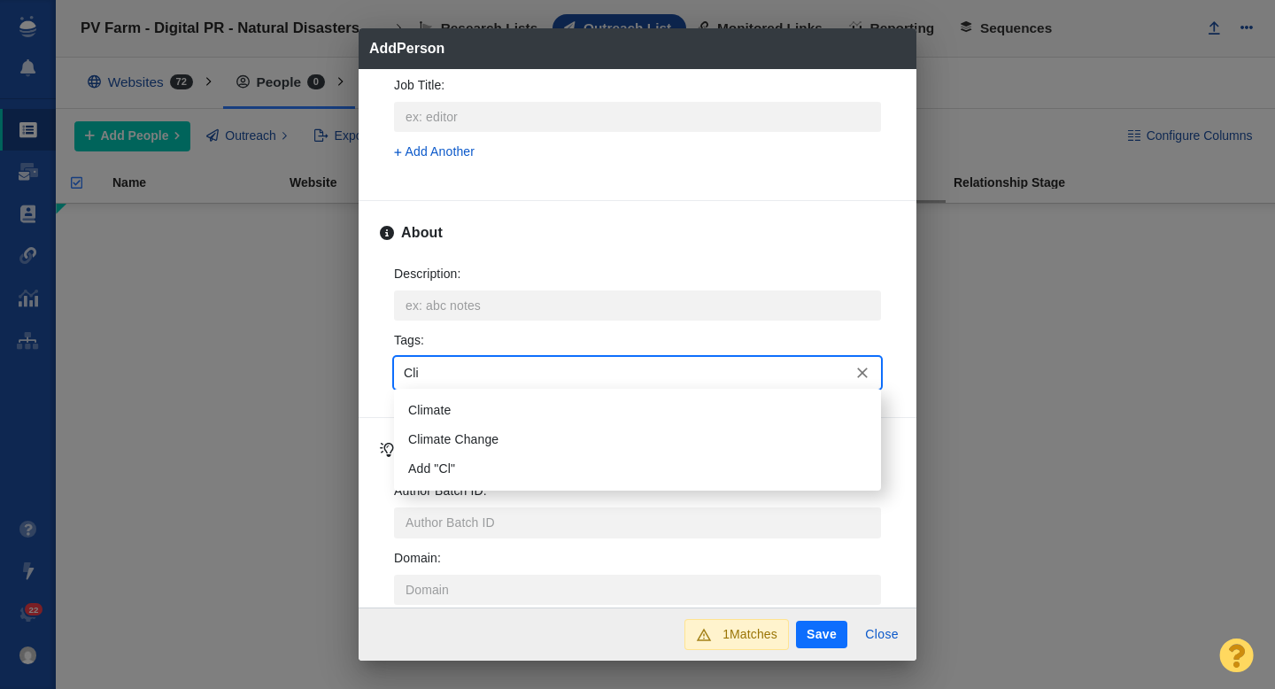
type input "Clim"
click at [442, 410] on li "Climate" at bounding box center [637, 410] width 487 height 29
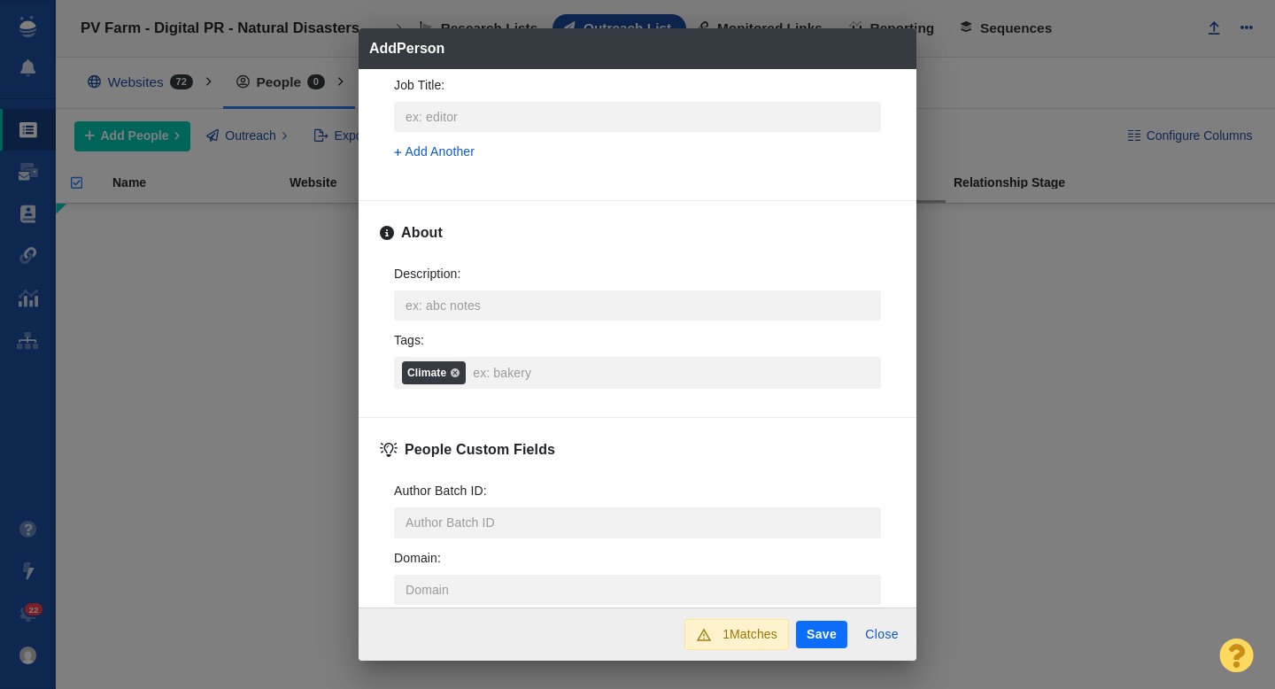
click at [817, 638] on button "Save" at bounding box center [821, 635] width 51 height 28
type textarea "x"
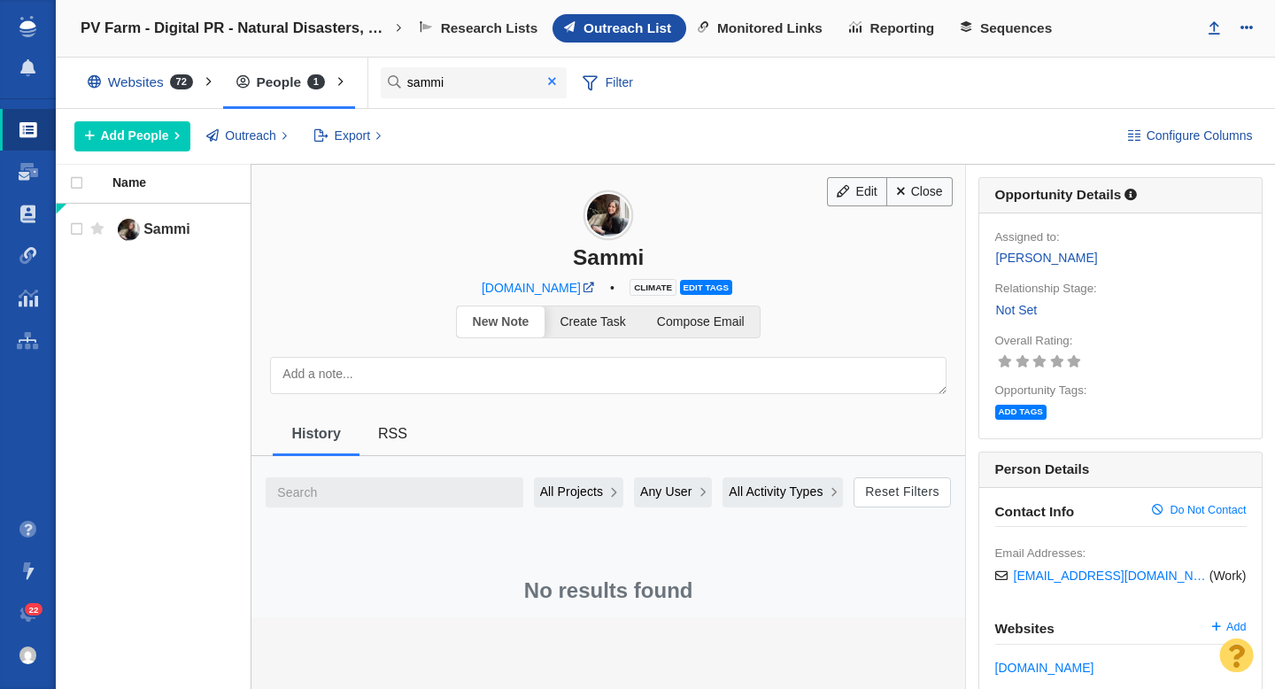
click at [555, 84] on span at bounding box center [552, 81] width 8 height 12
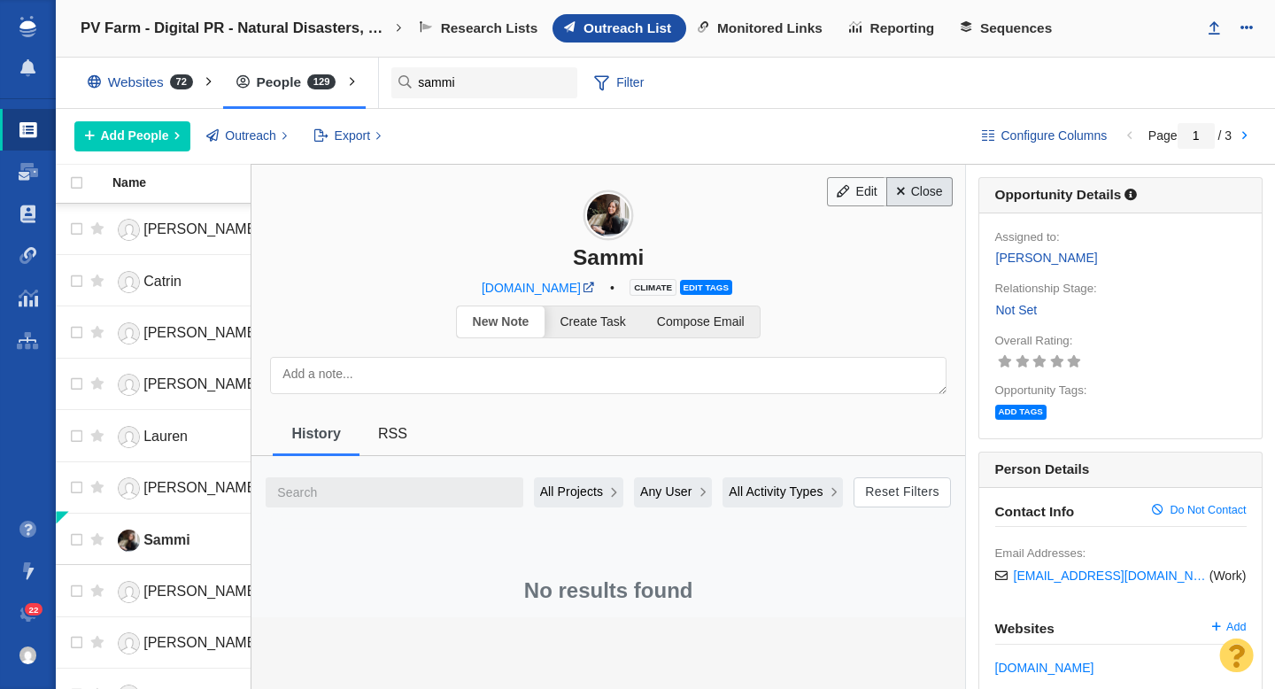
click at [945, 197] on link "Close" at bounding box center [919, 192] width 66 height 30
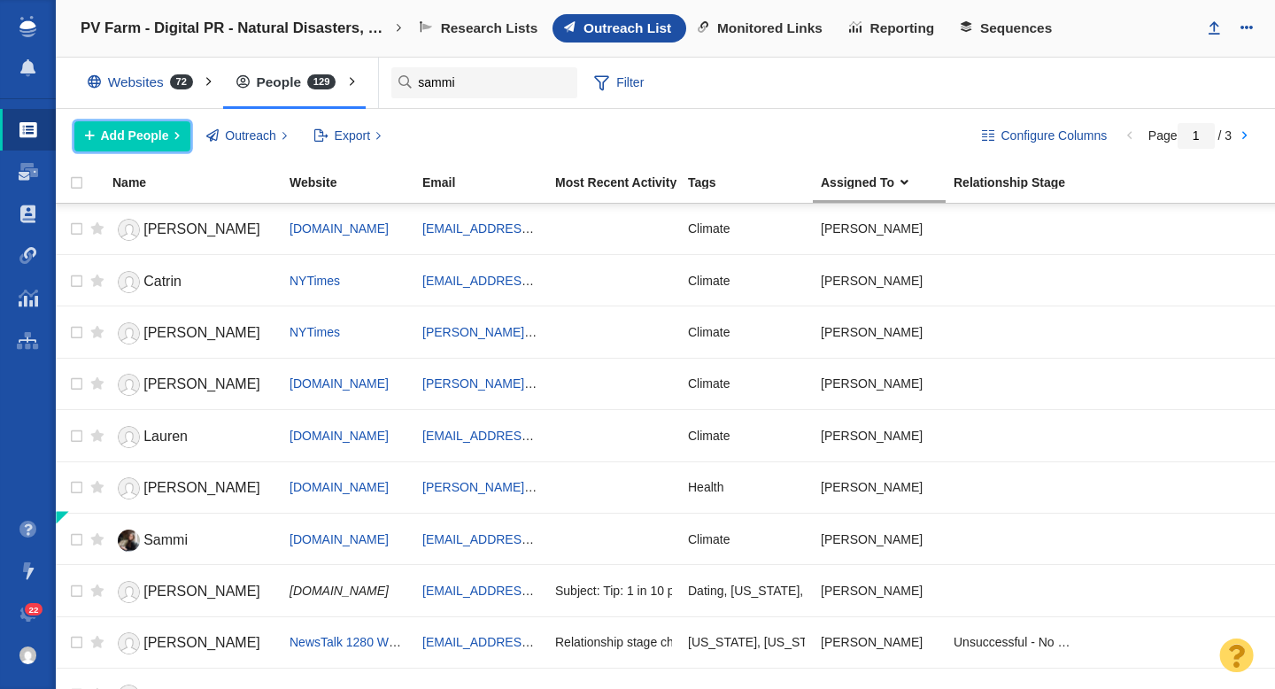
click at [126, 134] on span "Add People" at bounding box center [135, 136] width 68 height 19
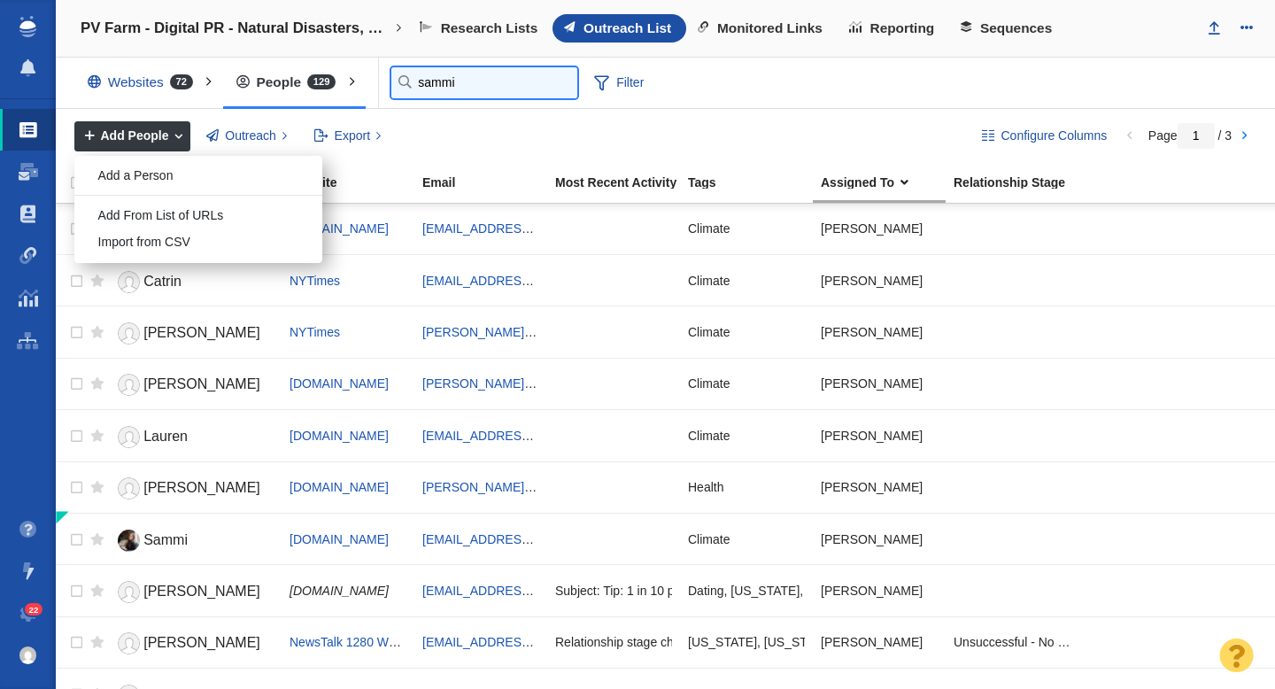
click at [424, 81] on input "sammi" at bounding box center [484, 82] width 186 height 31
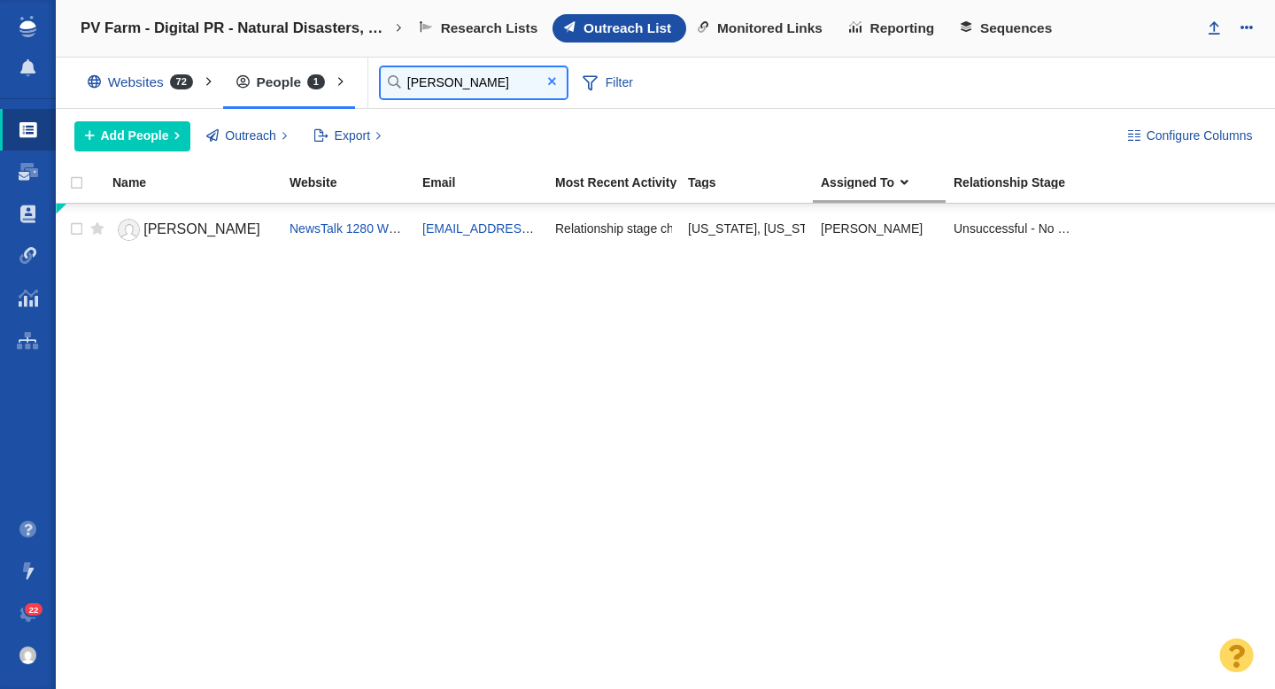
type input "ashley"
click at [551, 80] on span at bounding box center [552, 81] width 8 height 12
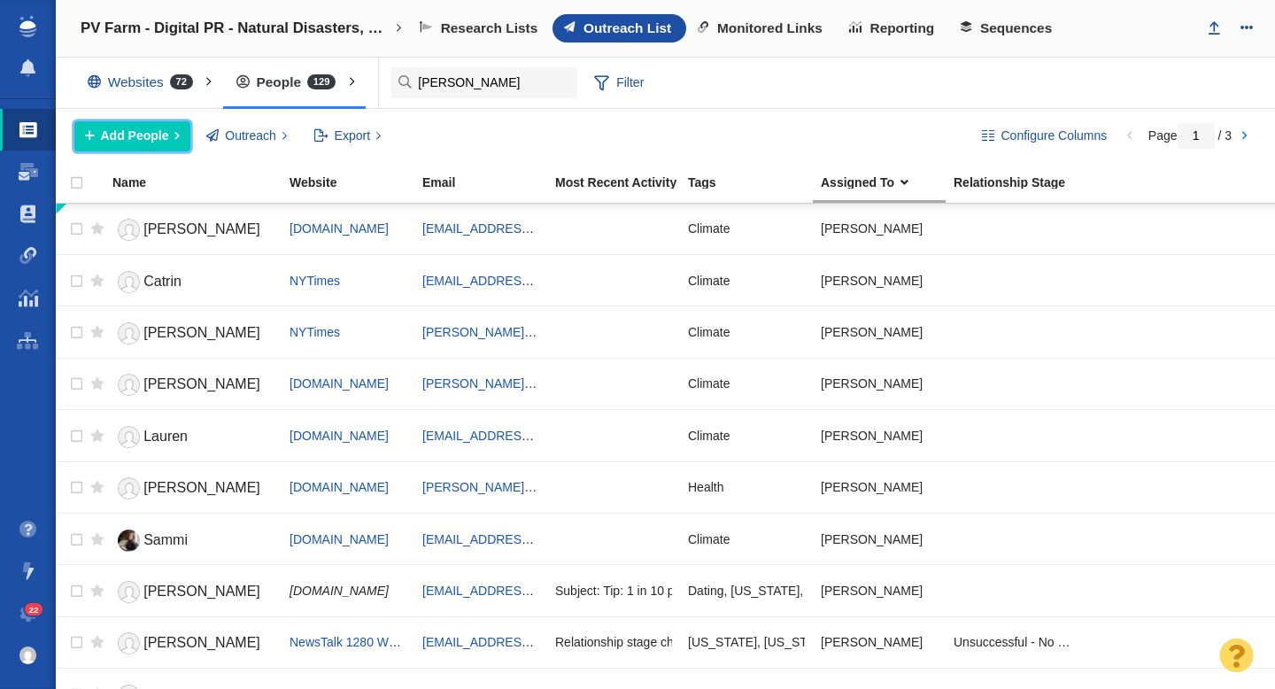
click at [161, 140] on span "Add People" at bounding box center [135, 136] width 68 height 19
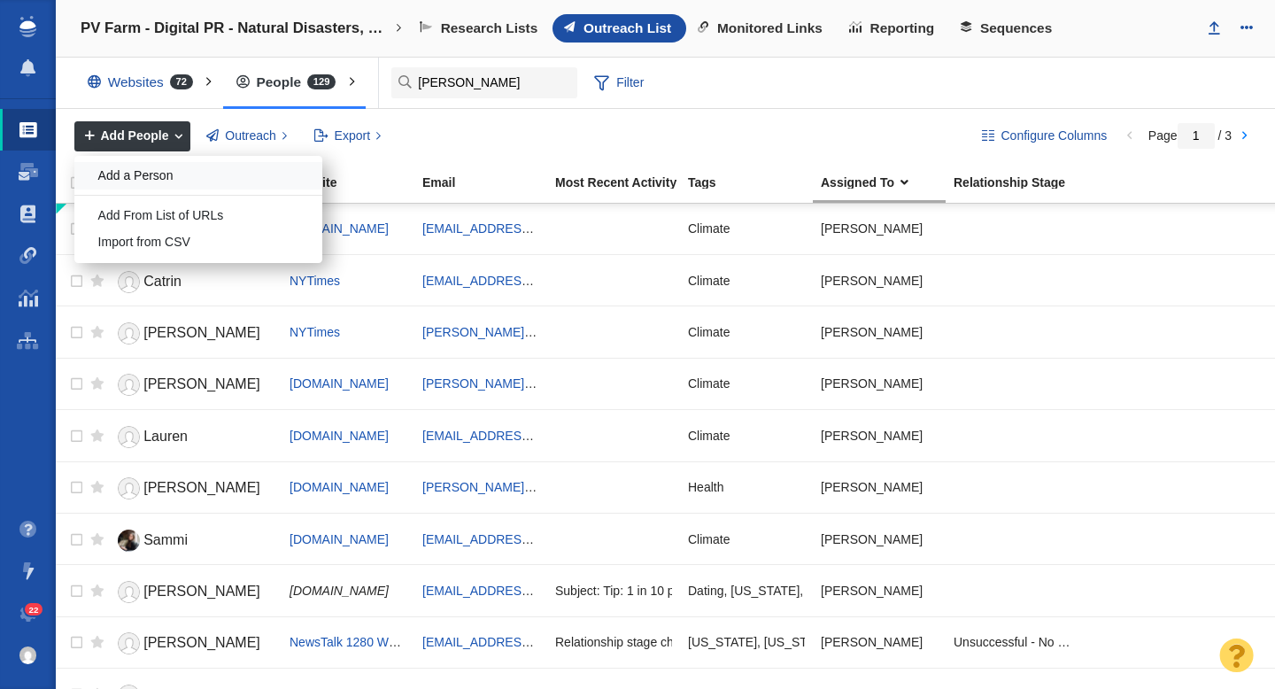
click at [146, 174] on div "Add a Person" at bounding box center [198, 175] width 248 height 27
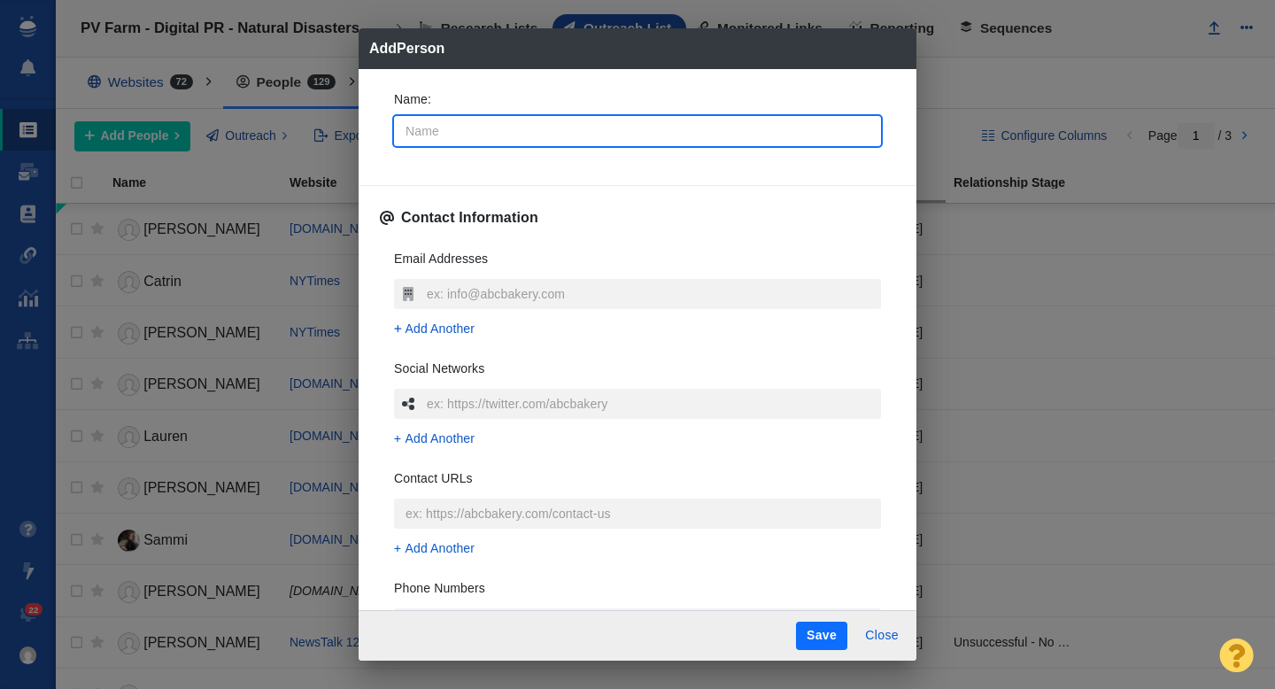
click at [495, 138] on input "Name :" at bounding box center [637, 131] width 487 height 30
type input "L"
type textarea "x"
type input "Lu"
type textarea "x"
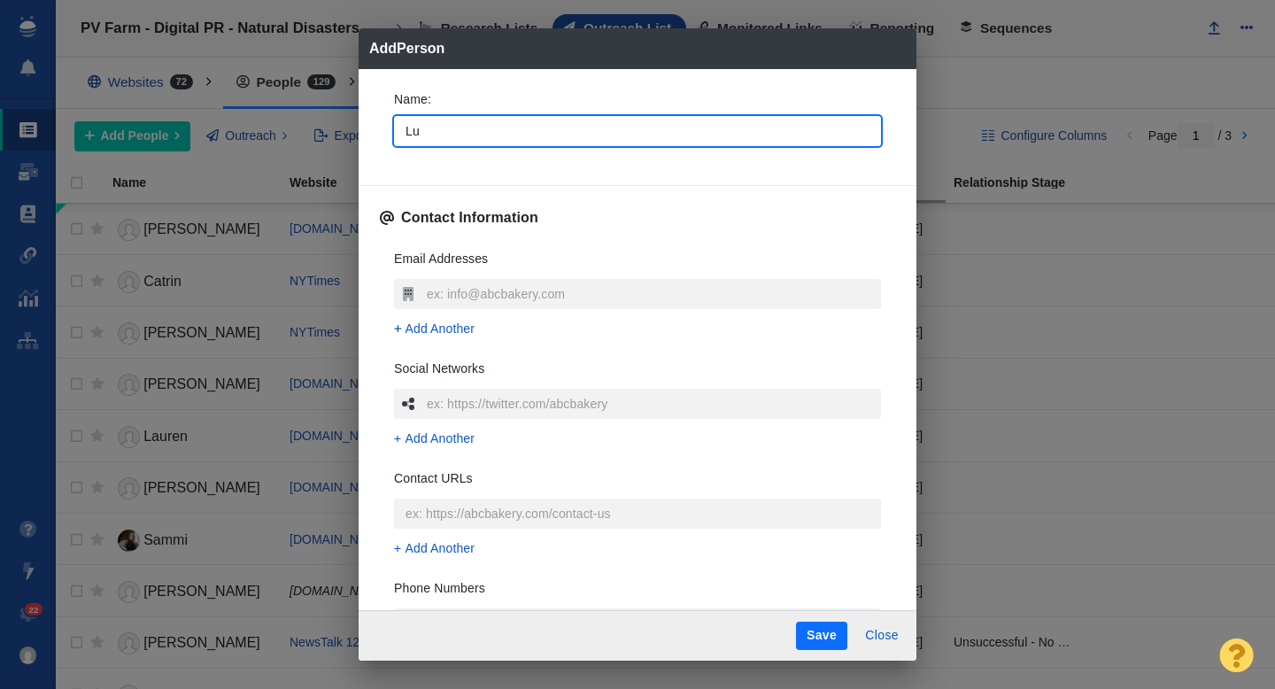
type input "Lui"
type textarea "x"
type input "[PERSON_NAME]"
type textarea "x"
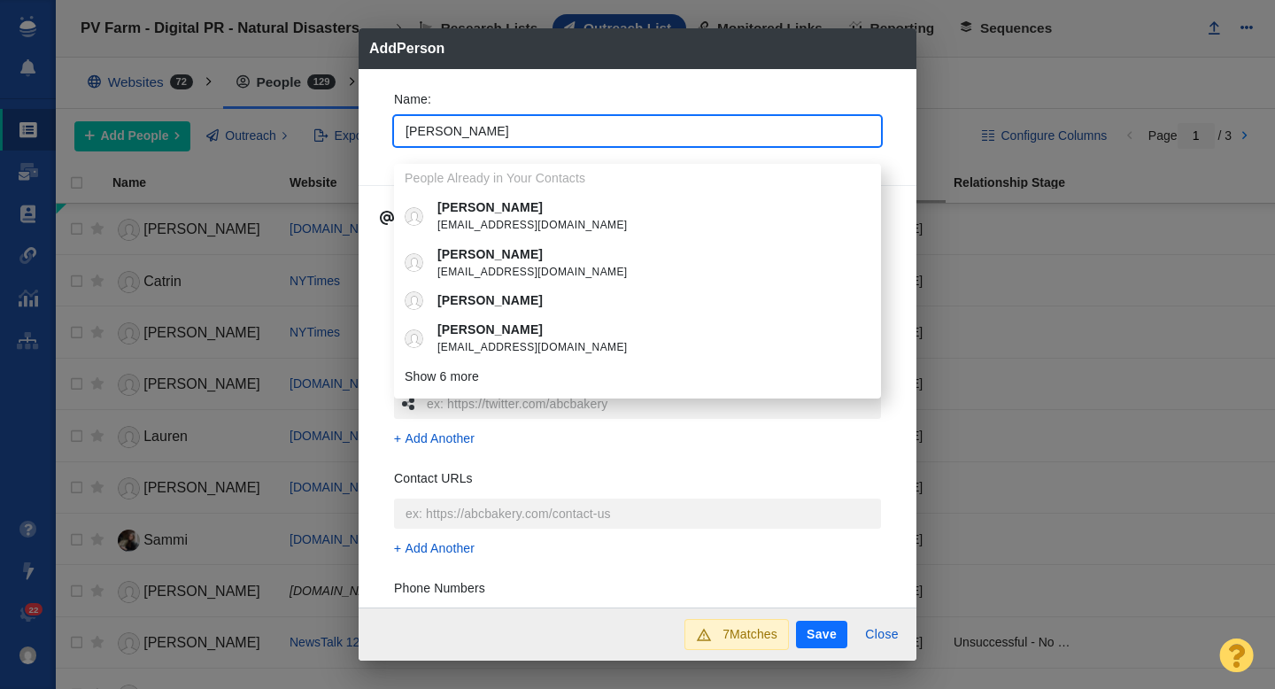
type input "[PERSON_NAME]"
type textarea "x"
click at [382, 113] on div "Name : Luis People Already in Your Contacts Luis Cienfuegos lcienfuegos@ksat.co…" at bounding box center [637, 123] width 515 height 95
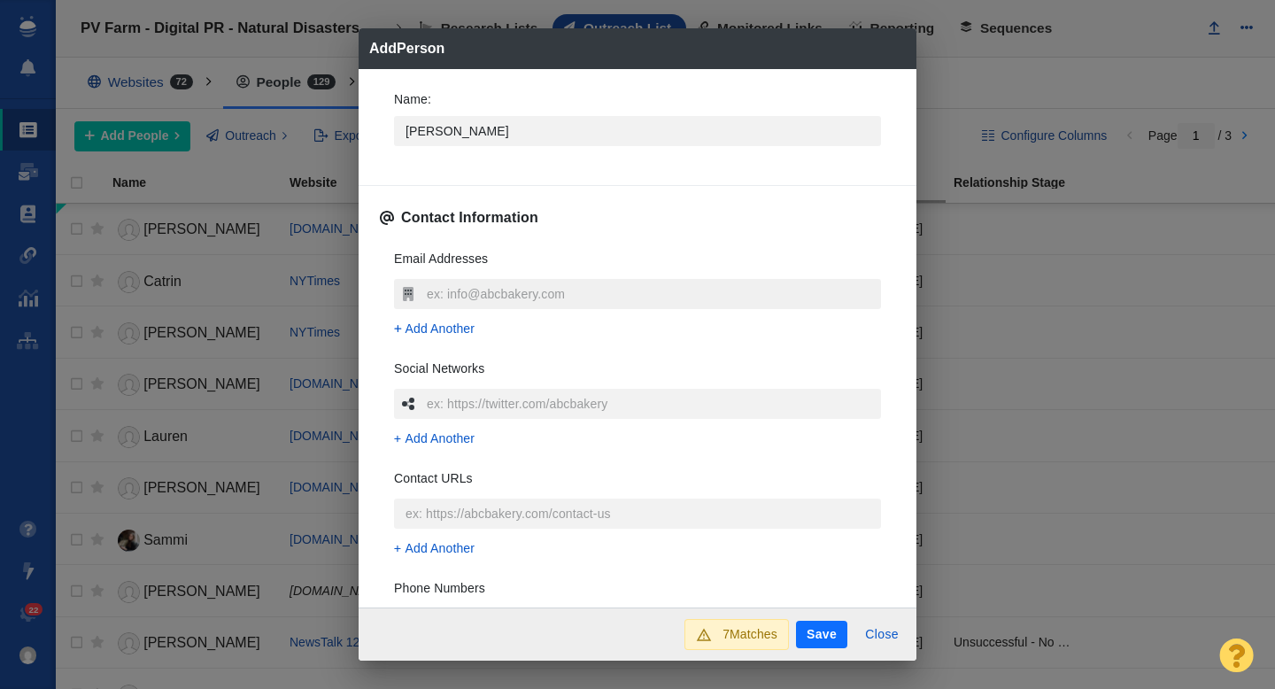
click at [450, 292] on input "text" at bounding box center [651, 294] width 459 height 30
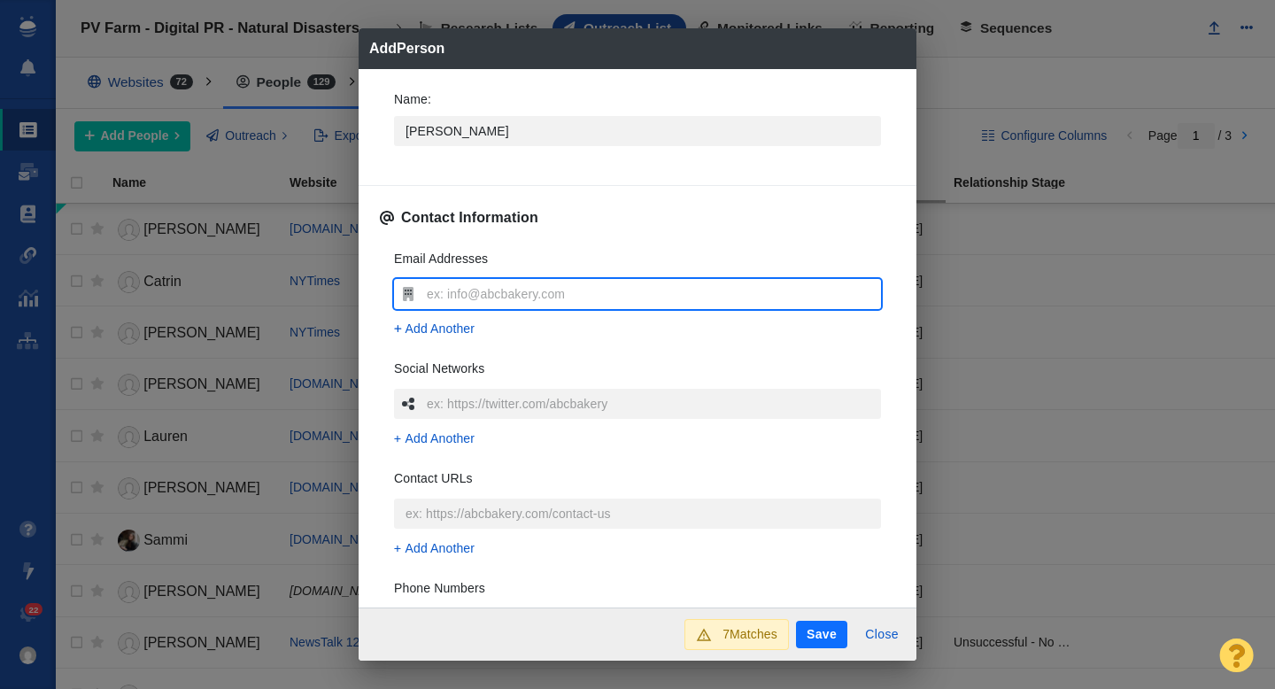
type input "[EMAIL_ADDRESS][DOMAIN_NAME]"
type textarea "x"
type input "[EMAIL_ADDRESS][DOMAIN_NAME]"
click at [374, 301] on div "Name : Luis Contact Information Email Addresses louieprada@gmail.com Add Anothe…" at bounding box center [638, 338] width 558 height 539
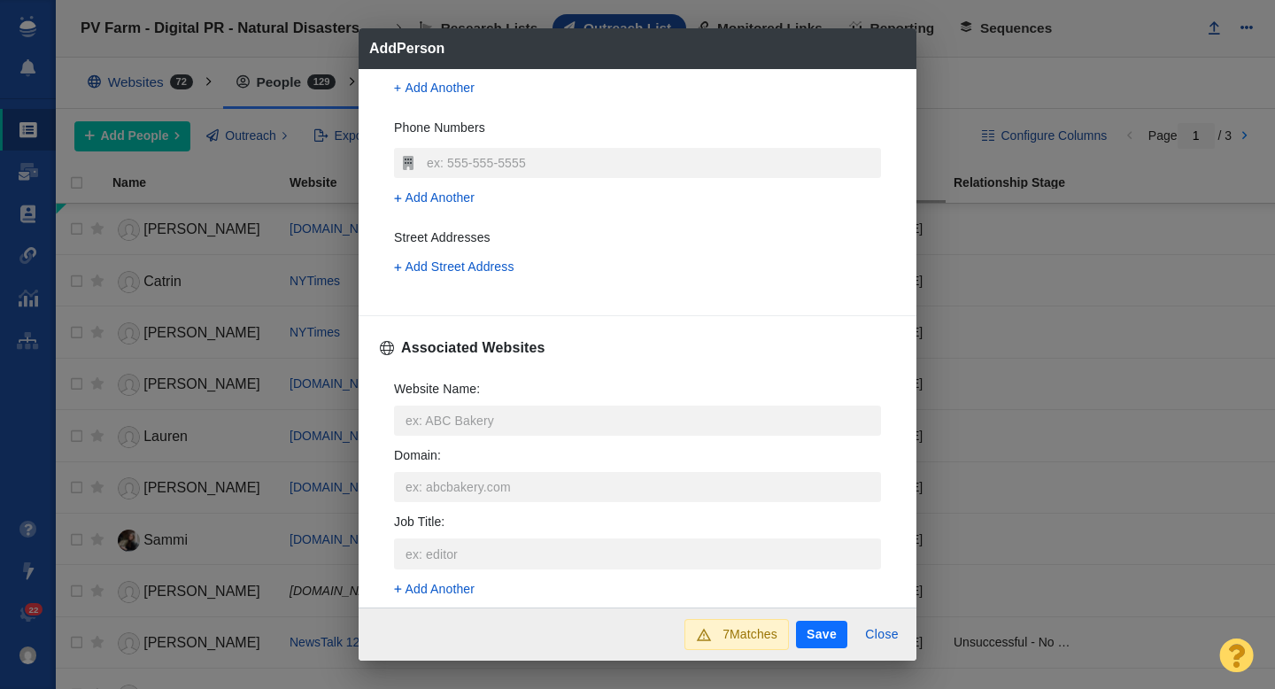
scroll to position [461, 0]
click at [439, 421] on input "Website Name :" at bounding box center [637, 420] width 487 height 30
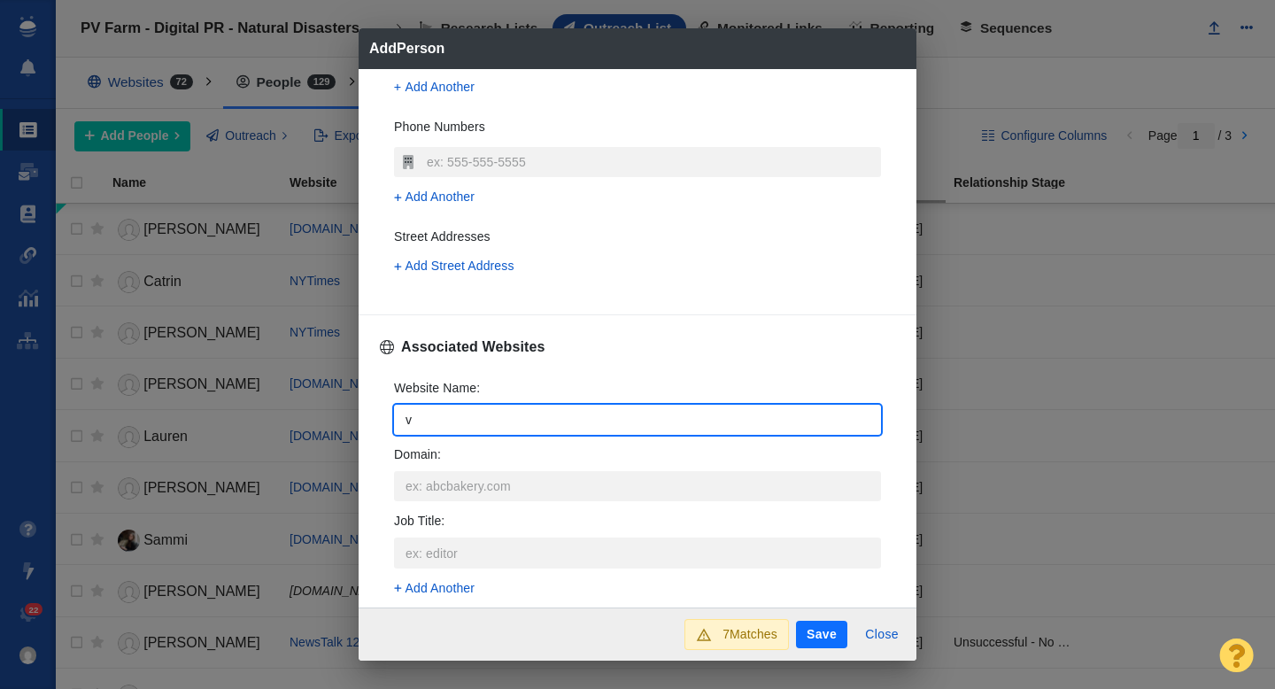
type input "v"
type textarea "x"
type input "vi"
type textarea "x"
type input "vic"
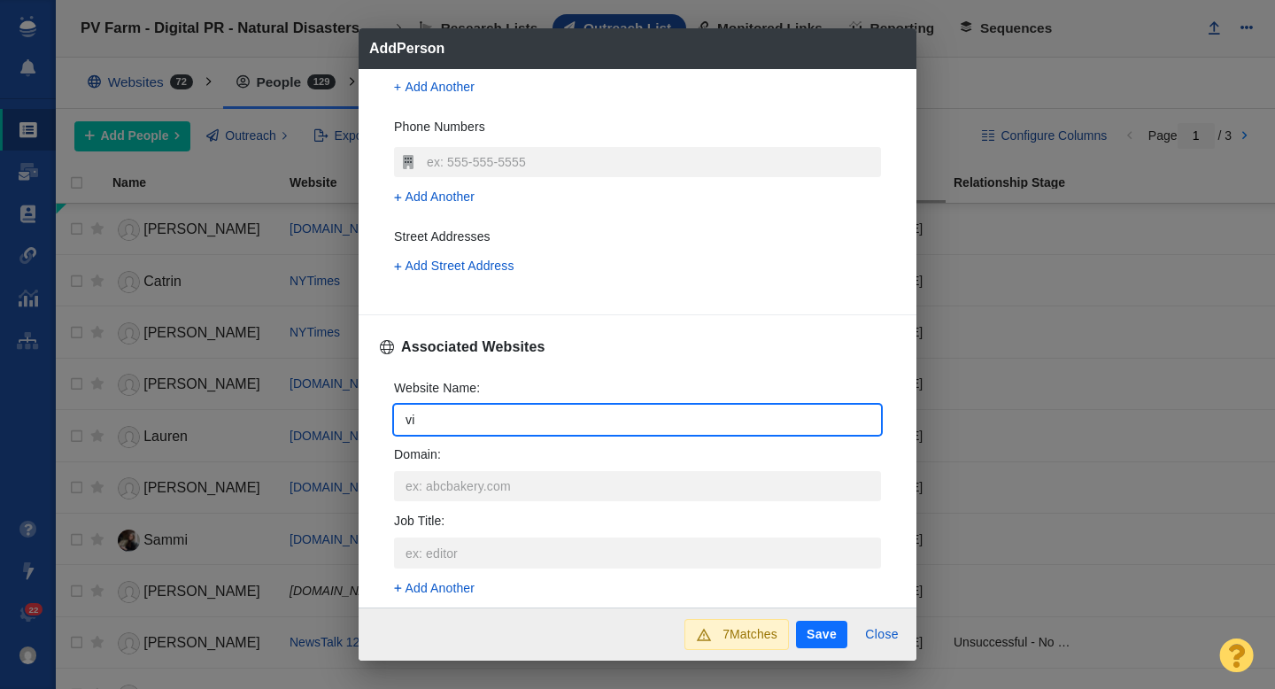
type textarea "x"
type input "vice"
type textarea "x"
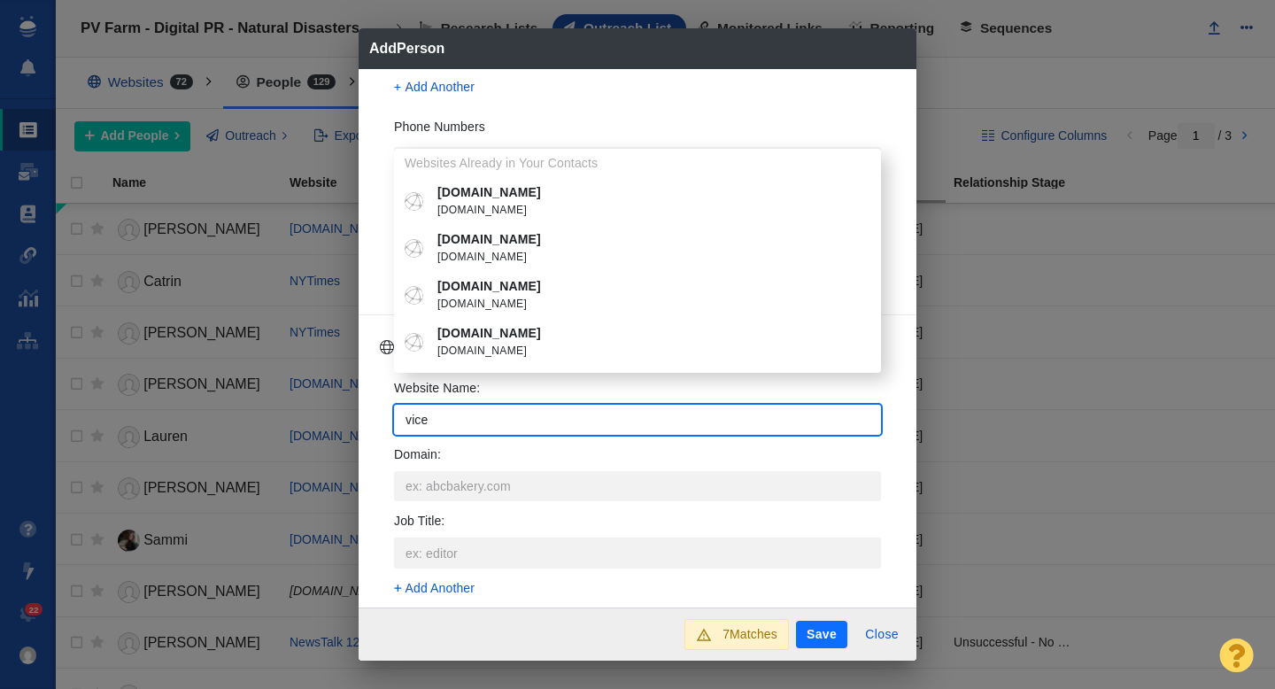
type input "vice"
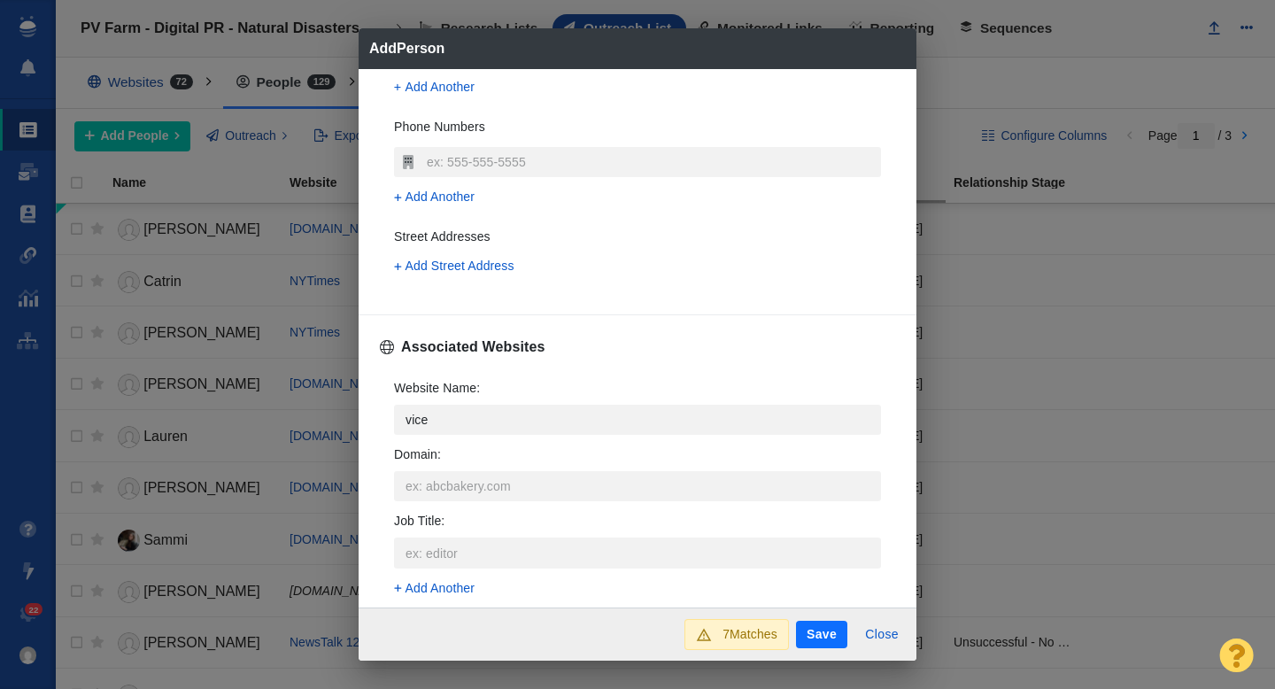
click at [481, 302] on span "[DOMAIN_NAME]" at bounding box center [650, 305] width 426 height 18
type textarea "x"
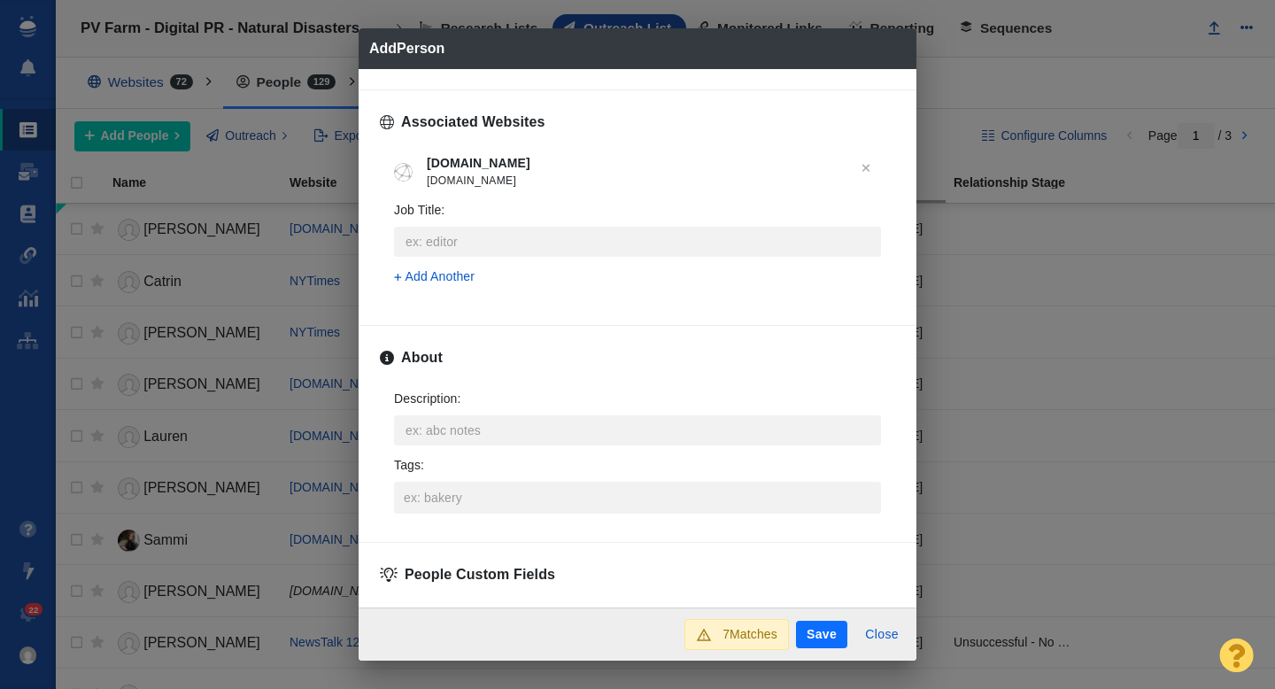
scroll to position [694, 0]
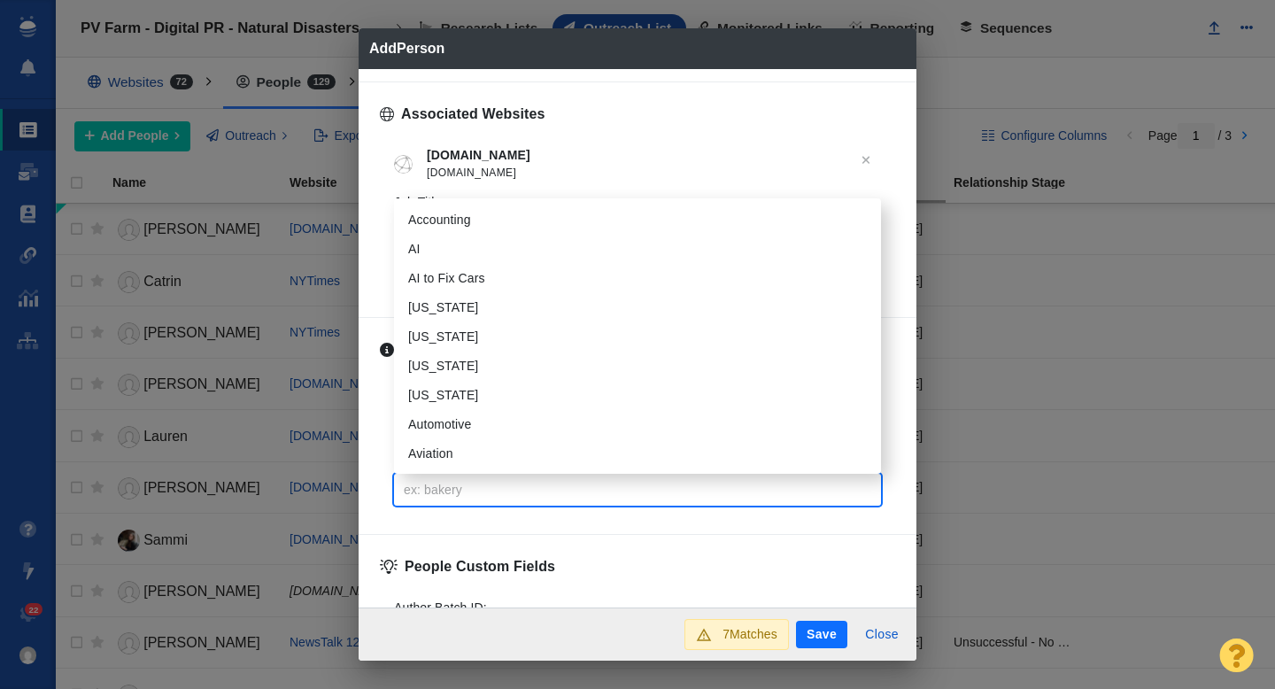
click at [442, 495] on input "Tags :" at bounding box center [637, 490] width 476 height 32
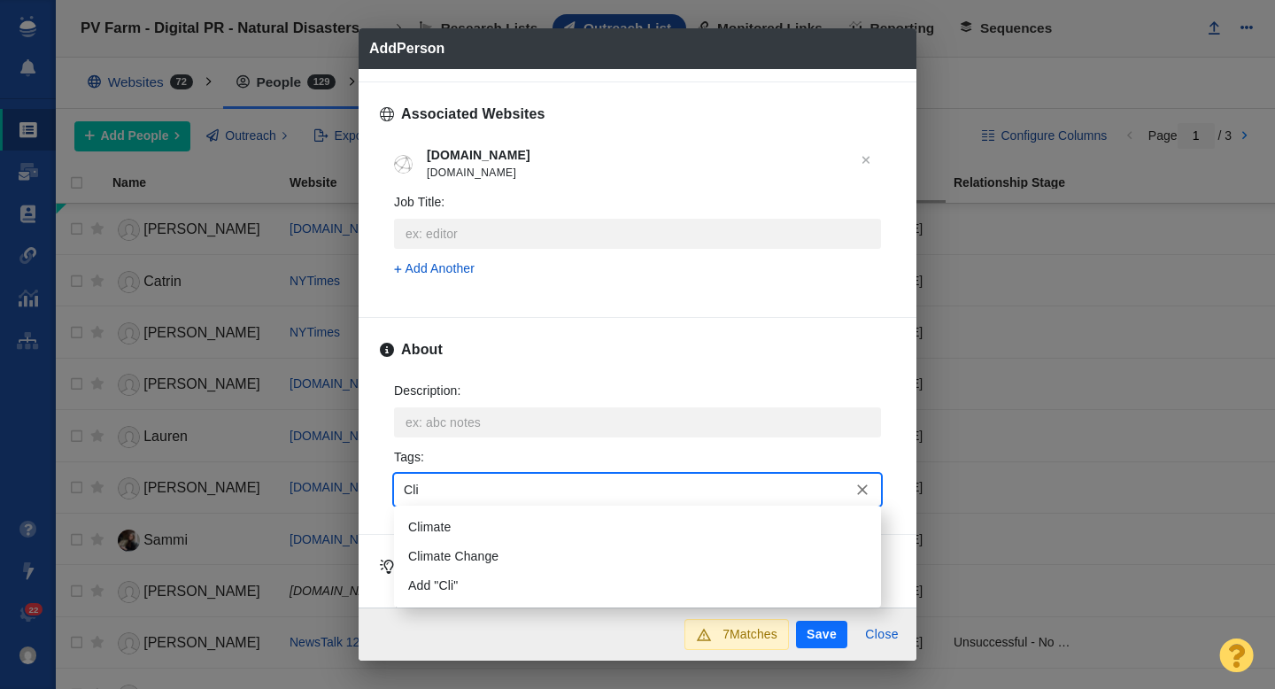
type input "Clim"
click at [445, 524] on li "Climate" at bounding box center [637, 527] width 487 height 29
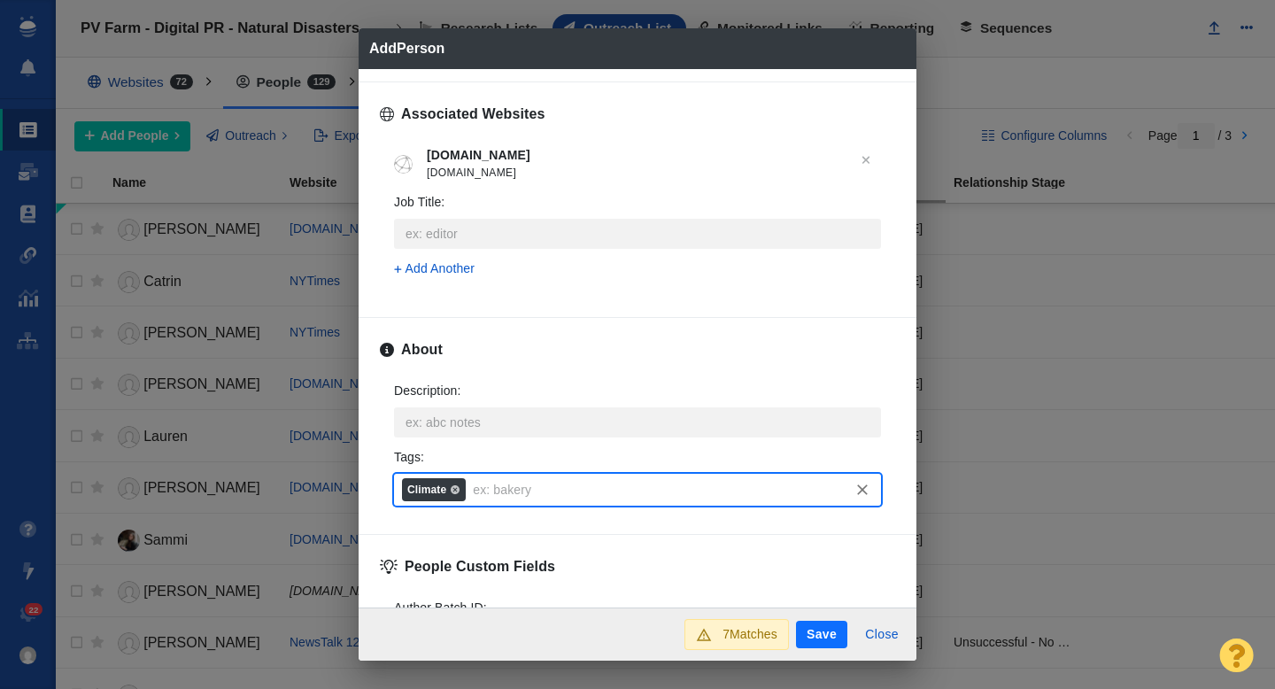
click at [807, 627] on button "Save" at bounding box center [821, 635] width 51 height 28
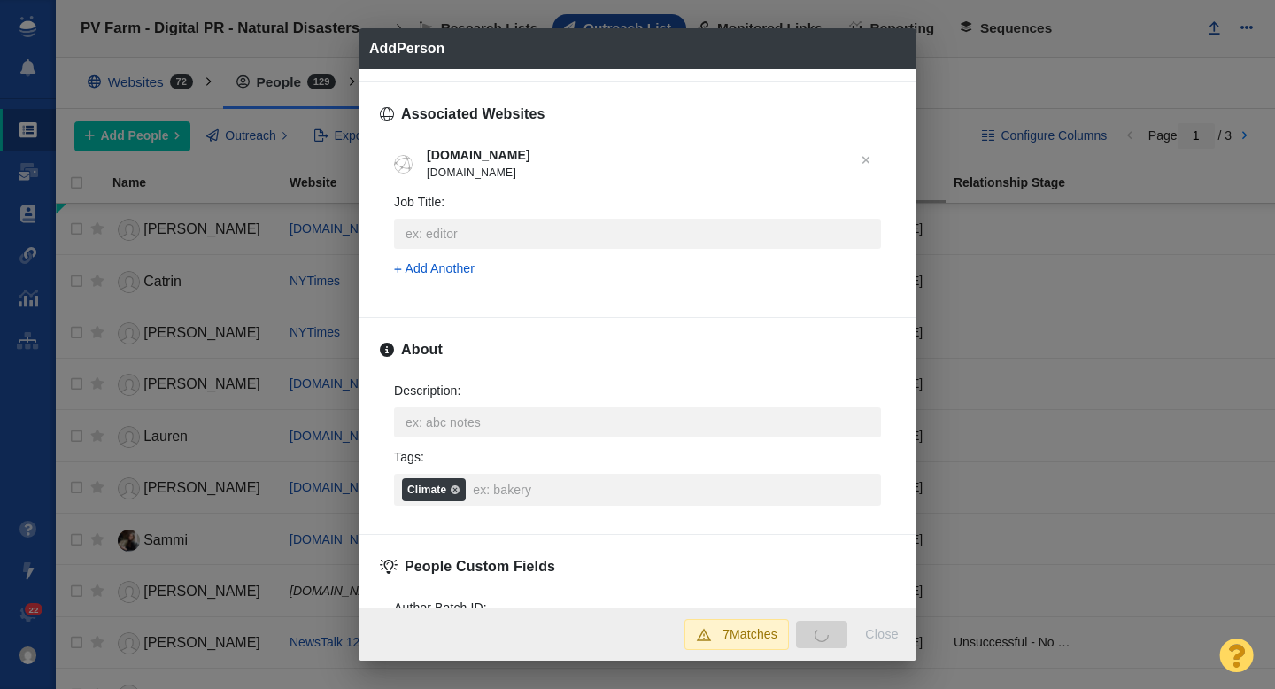
type textarea "x"
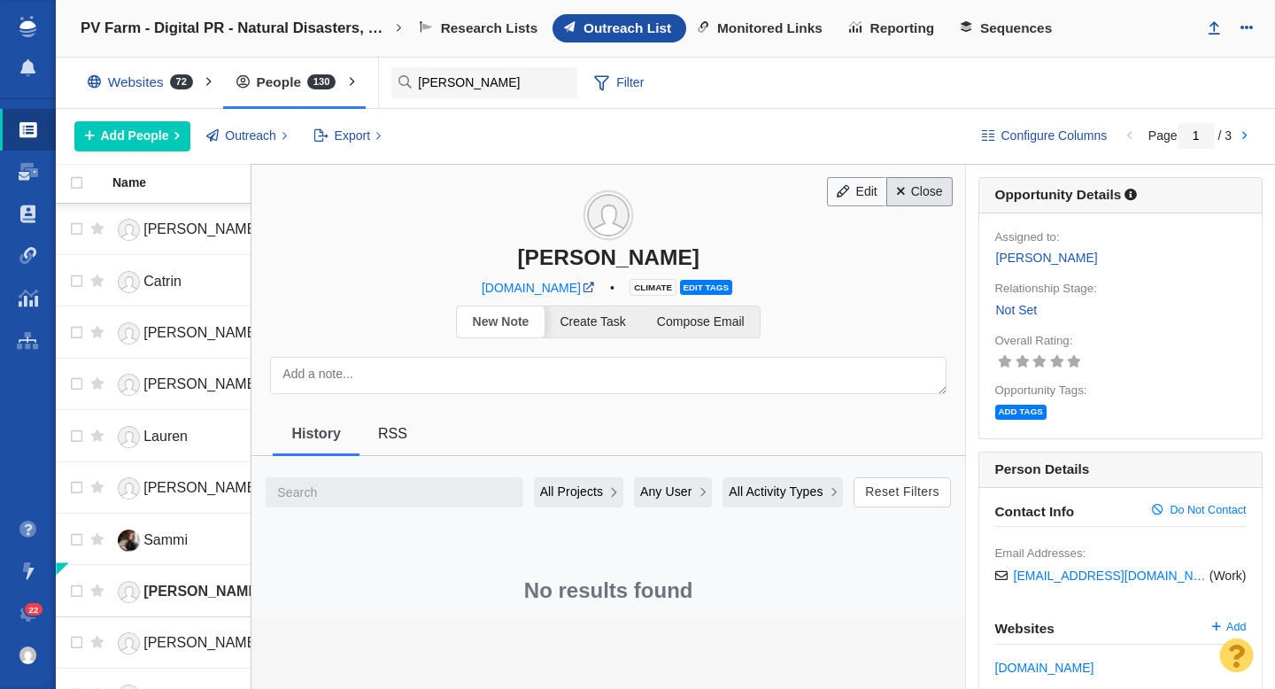
click at [903, 190] on span at bounding box center [901, 191] width 8 height 12
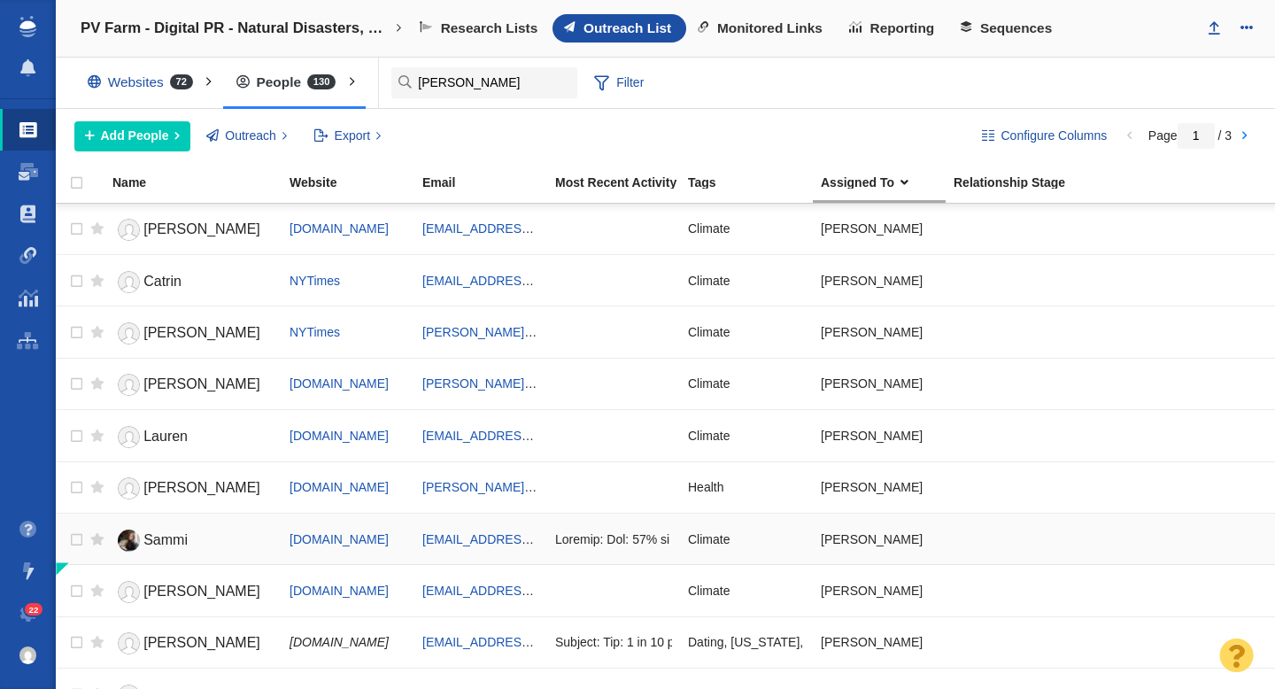
click at [225, 544] on link "Sammi" at bounding box center [192, 540] width 161 height 31
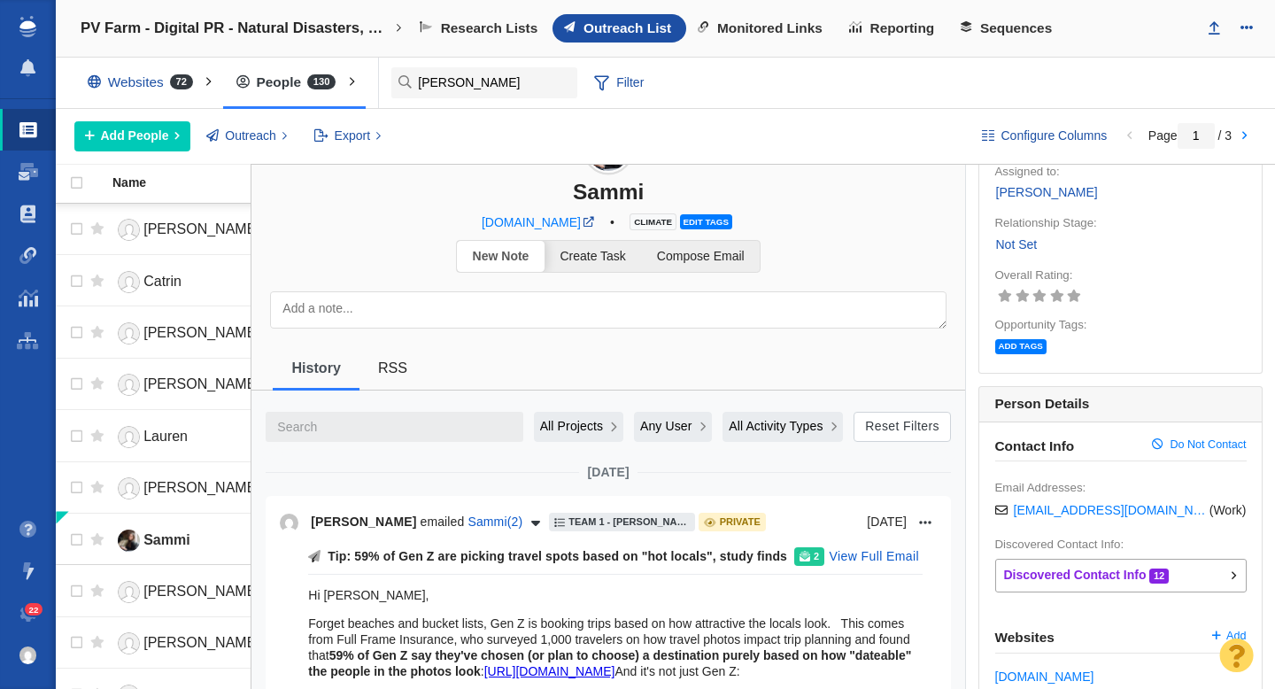
scroll to position [0, 0]
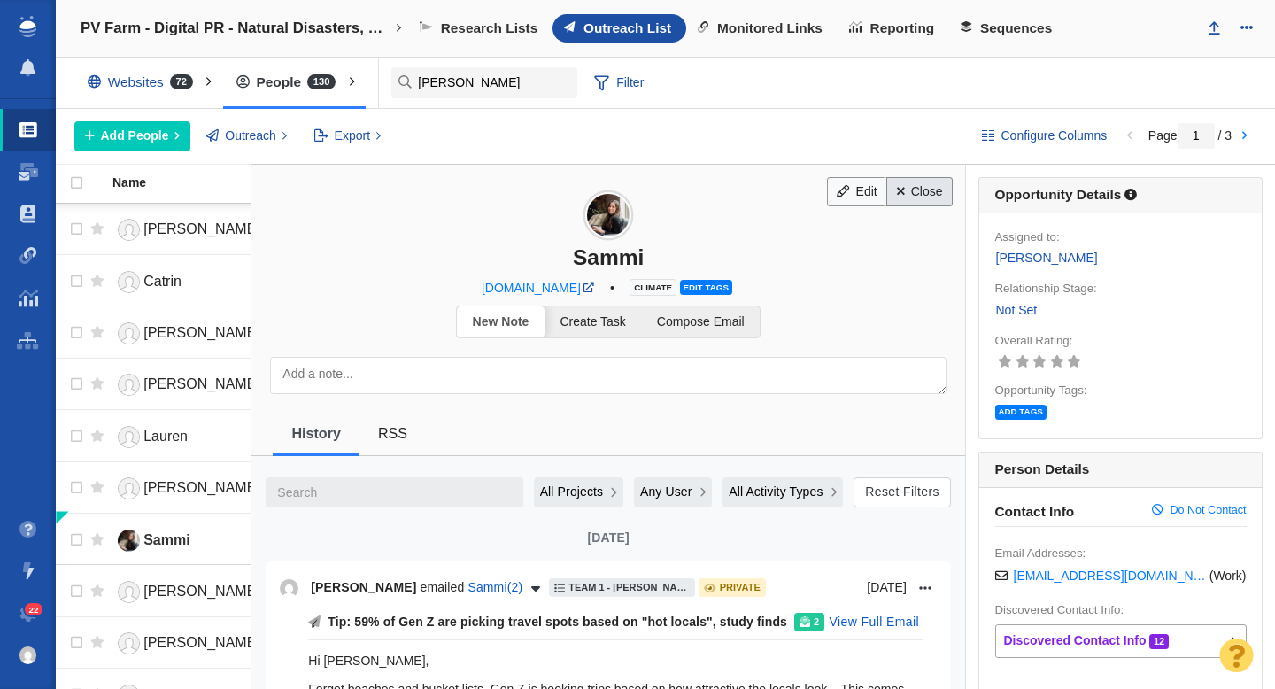
click at [916, 198] on link "Close" at bounding box center [919, 192] width 66 height 30
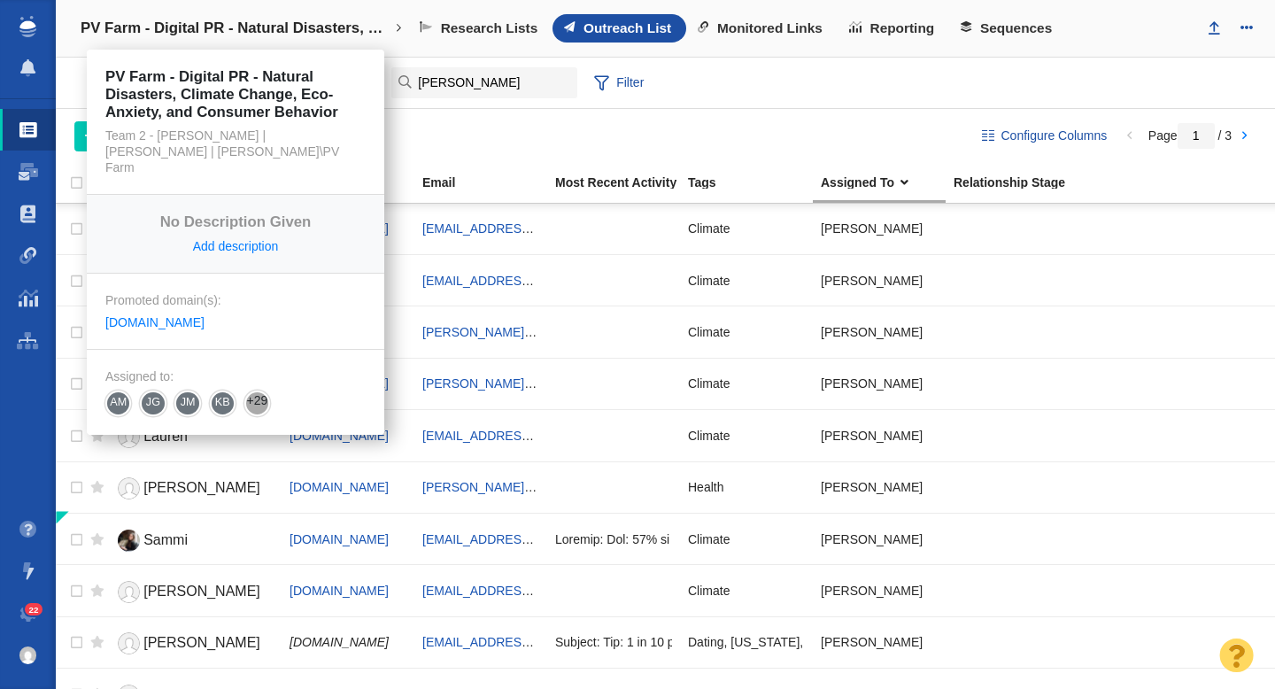
click at [270, 30] on h4 "PV Farm - Digital PR - Natural Disasters, Climate Change, Eco-Anxiety, and Cons…" at bounding box center [236, 28] width 310 height 18
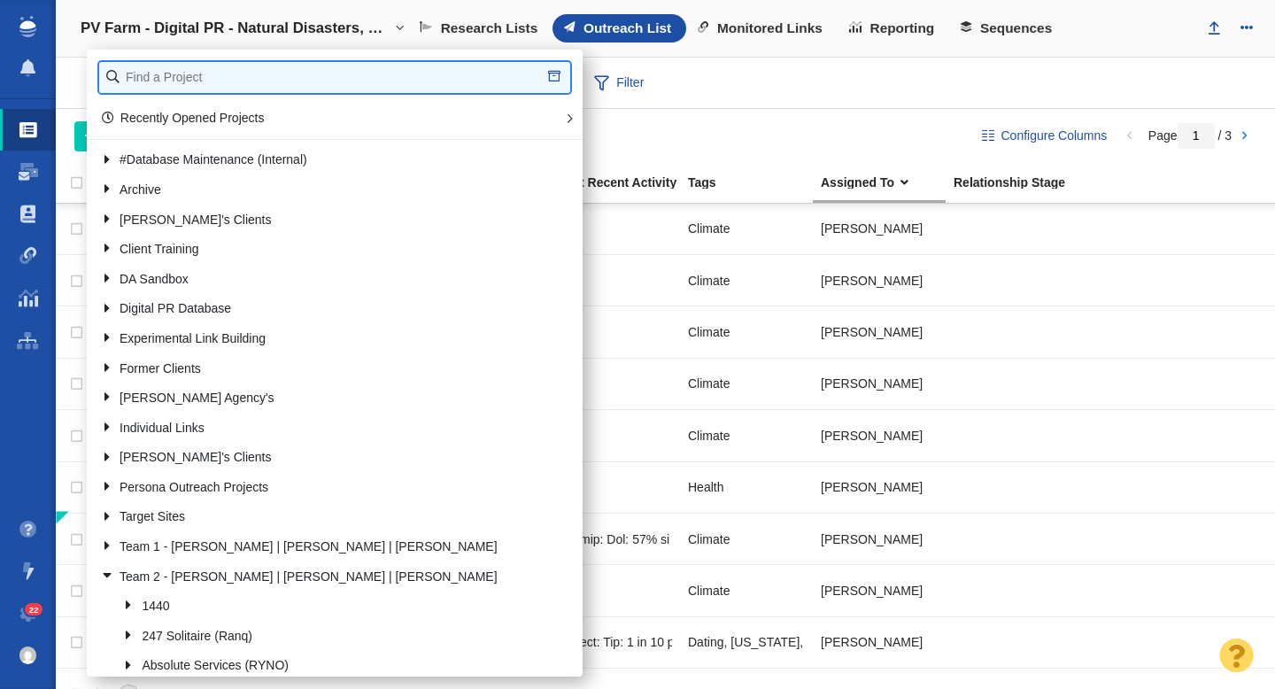
click at [212, 73] on input "text" at bounding box center [334, 77] width 471 height 31
type input "[PERSON_NAME]"
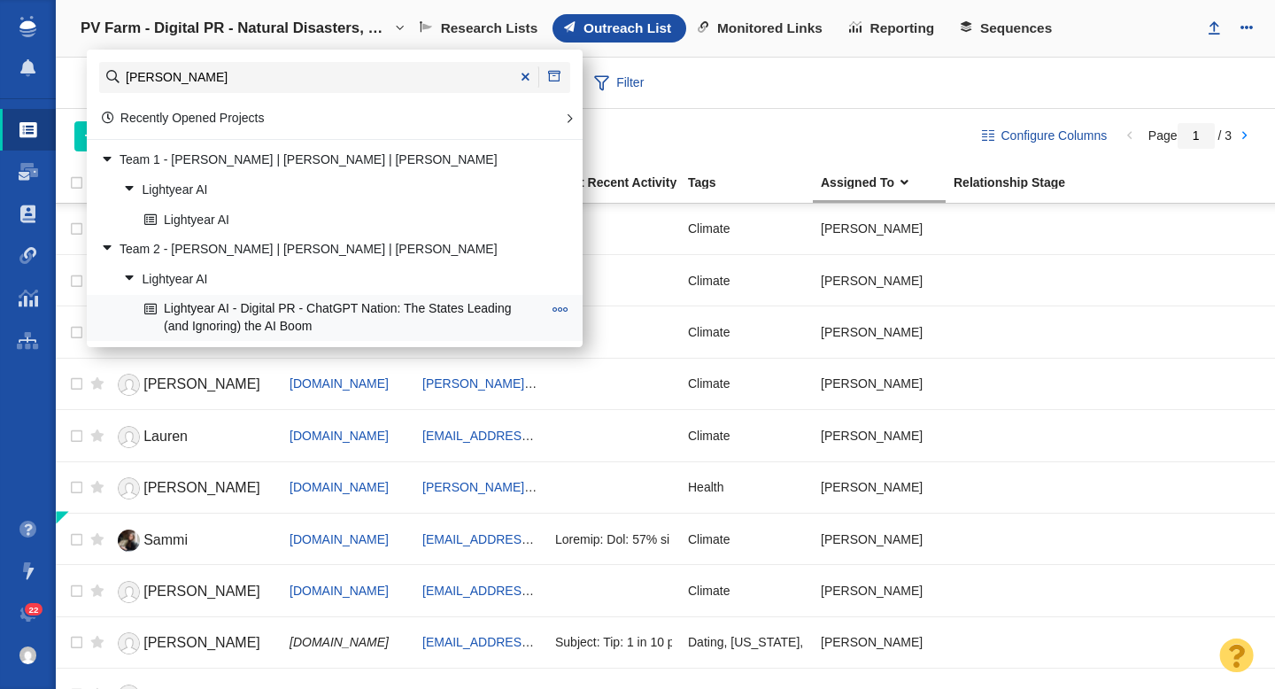
click at [294, 316] on link "Lightyear AI - Digital PR - ChatGPT Nation: The States Leading (and Ignoring) t…" at bounding box center [343, 318] width 406 height 44
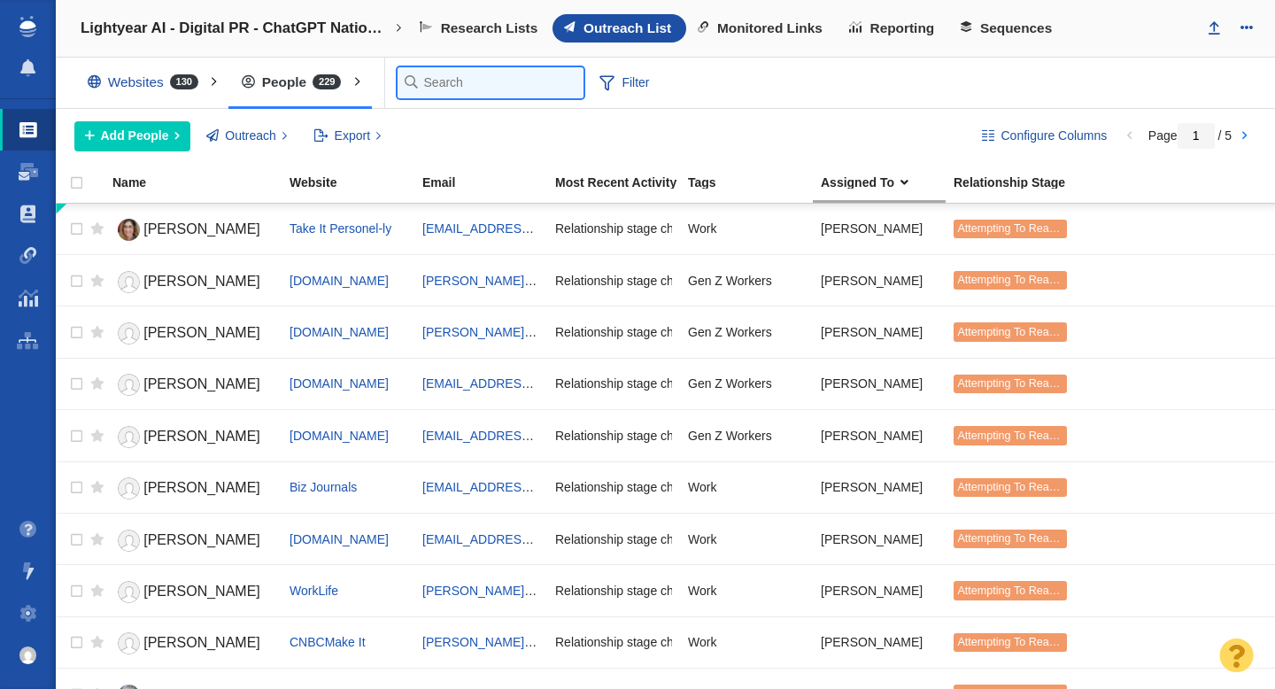
click at [426, 82] on input "text" at bounding box center [491, 82] width 186 height 31
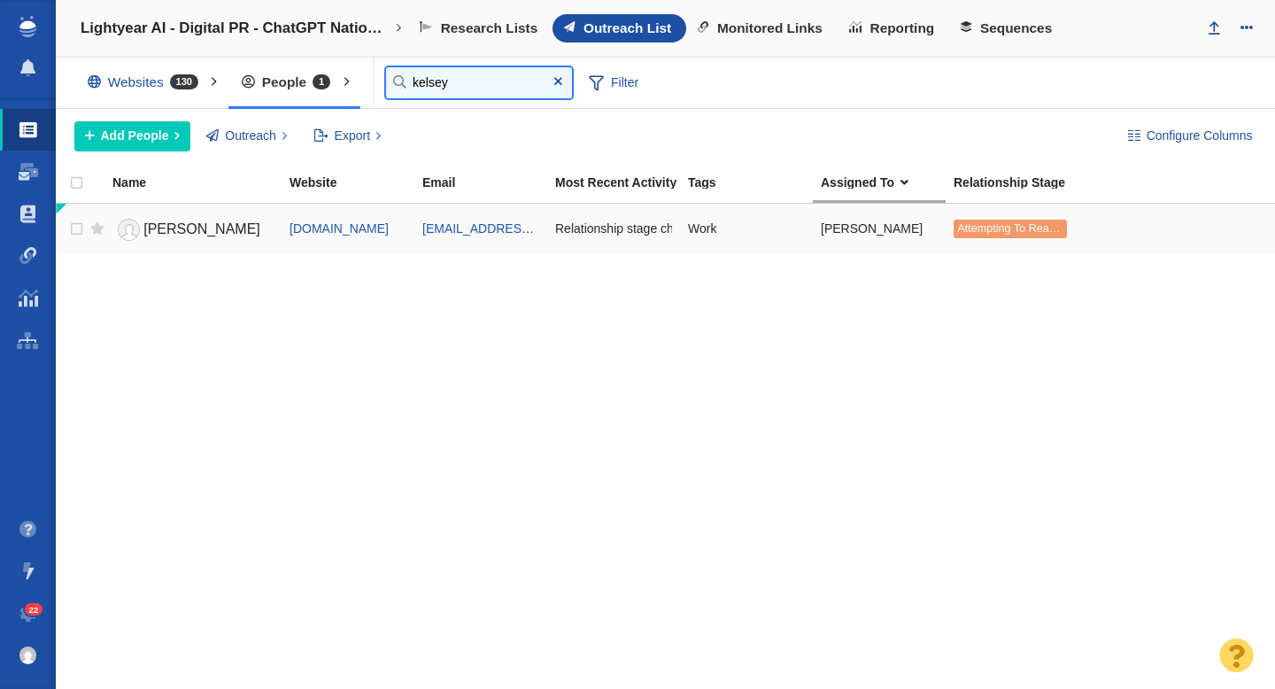
type input "kelsey"
click at [209, 225] on link "Kelsey" at bounding box center [192, 229] width 161 height 31
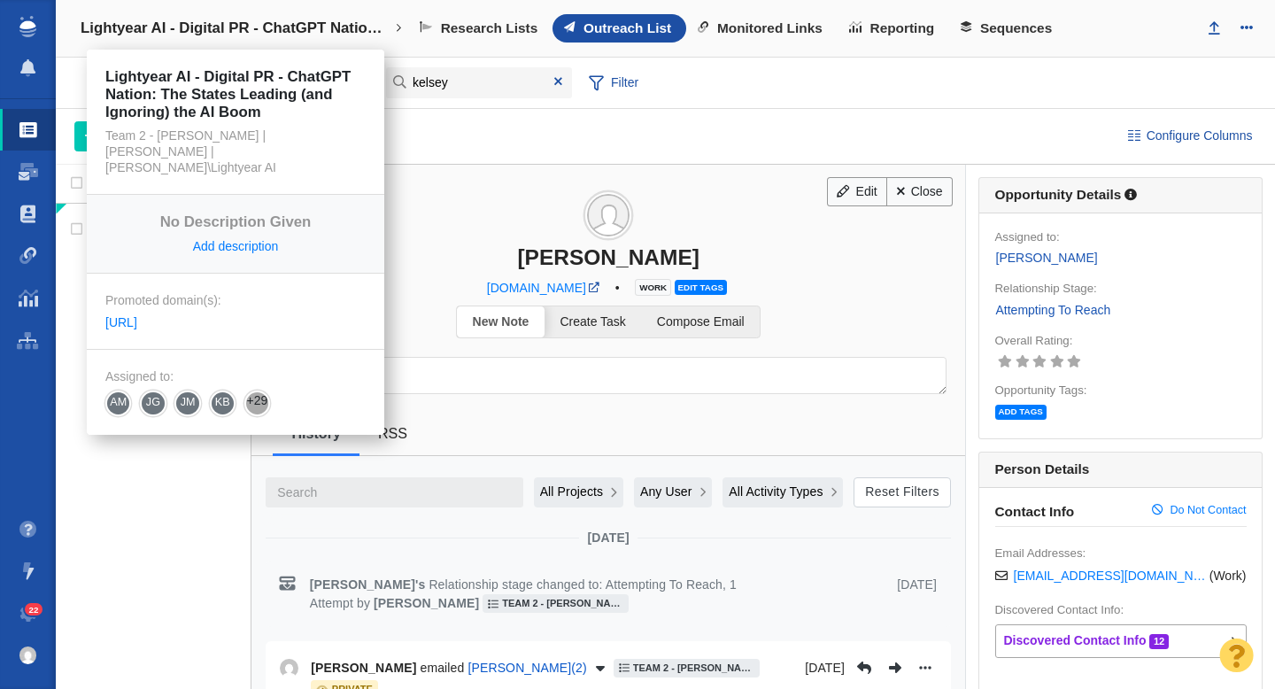
click at [174, 30] on h4 "Lightyear AI - Digital PR - ChatGPT Nation: The States Leading (and Ignoring) t…" at bounding box center [236, 28] width 310 height 18
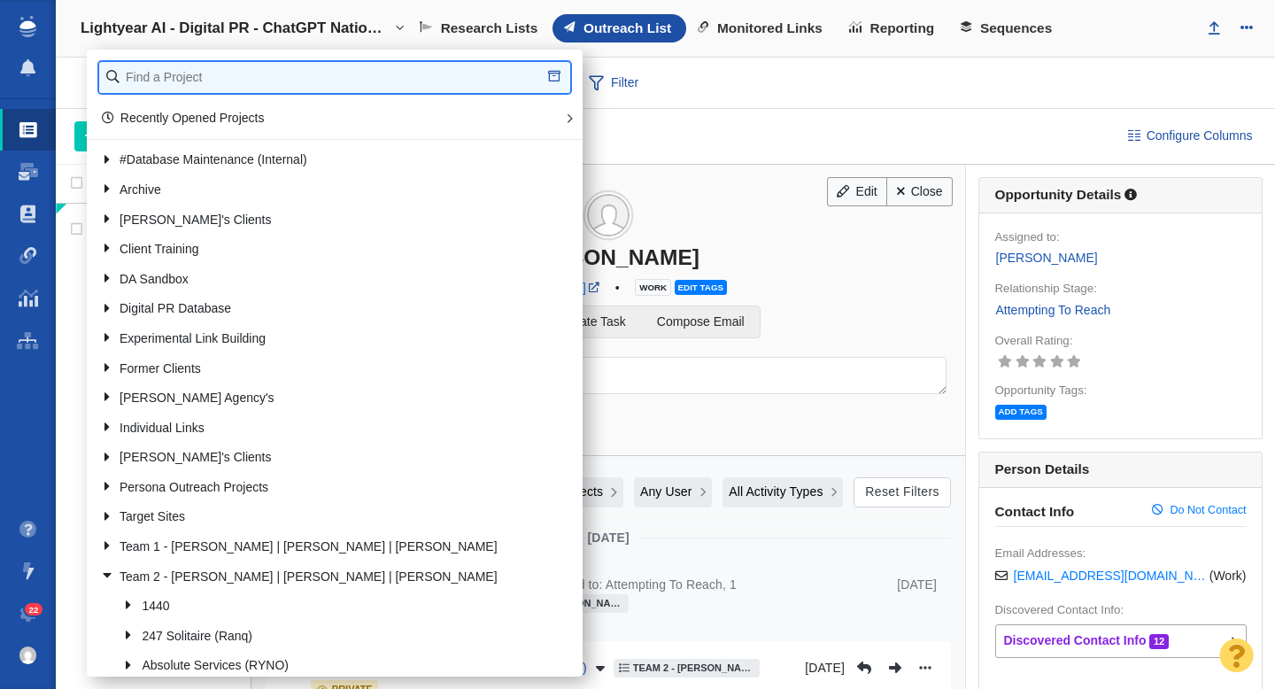
click at [234, 82] on input "text" at bounding box center [334, 77] width 471 height 31
type input "pv farm"
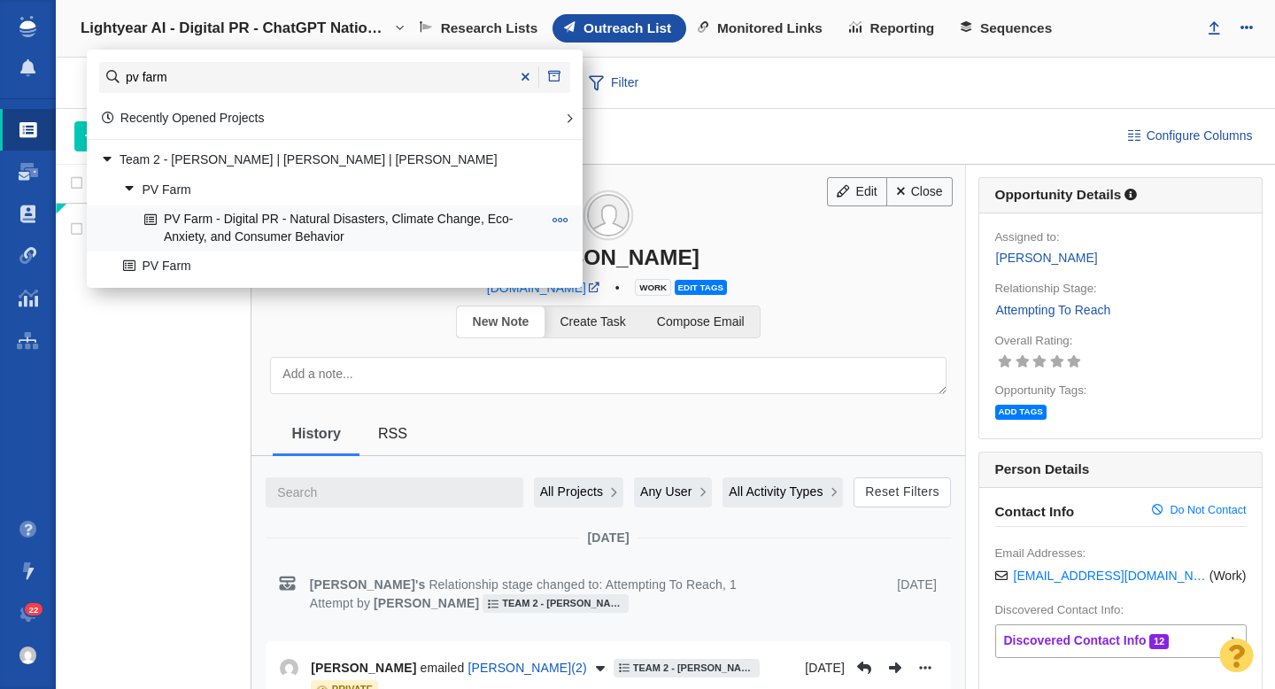
click at [249, 216] on link "PV Farm - Digital PR - Natural Disasters, Climate Change, Eco-Anxiety, and Cons…" at bounding box center [343, 228] width 406 height 44
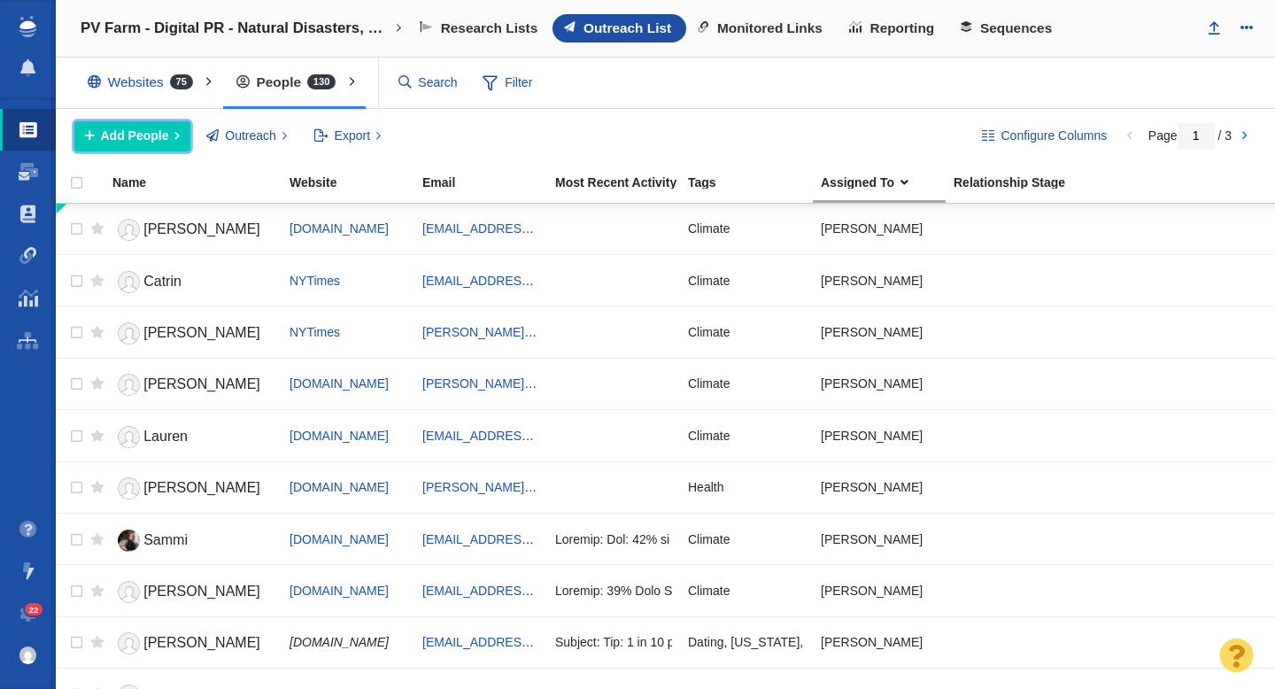
click at [146, 139] on span "Add People" at bounding box center [135, 136] width 68 height 19
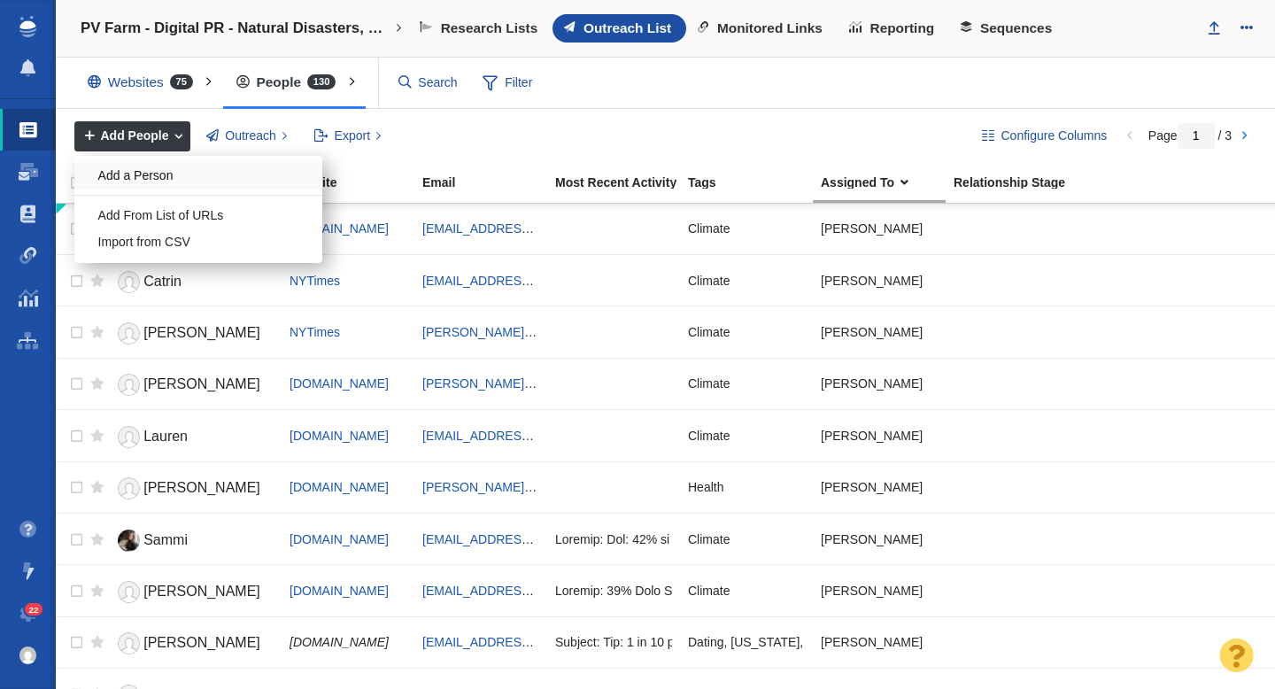
click at [150, 177] on div "Add a Person" at bounding box center [198, 175] width 248 height 27
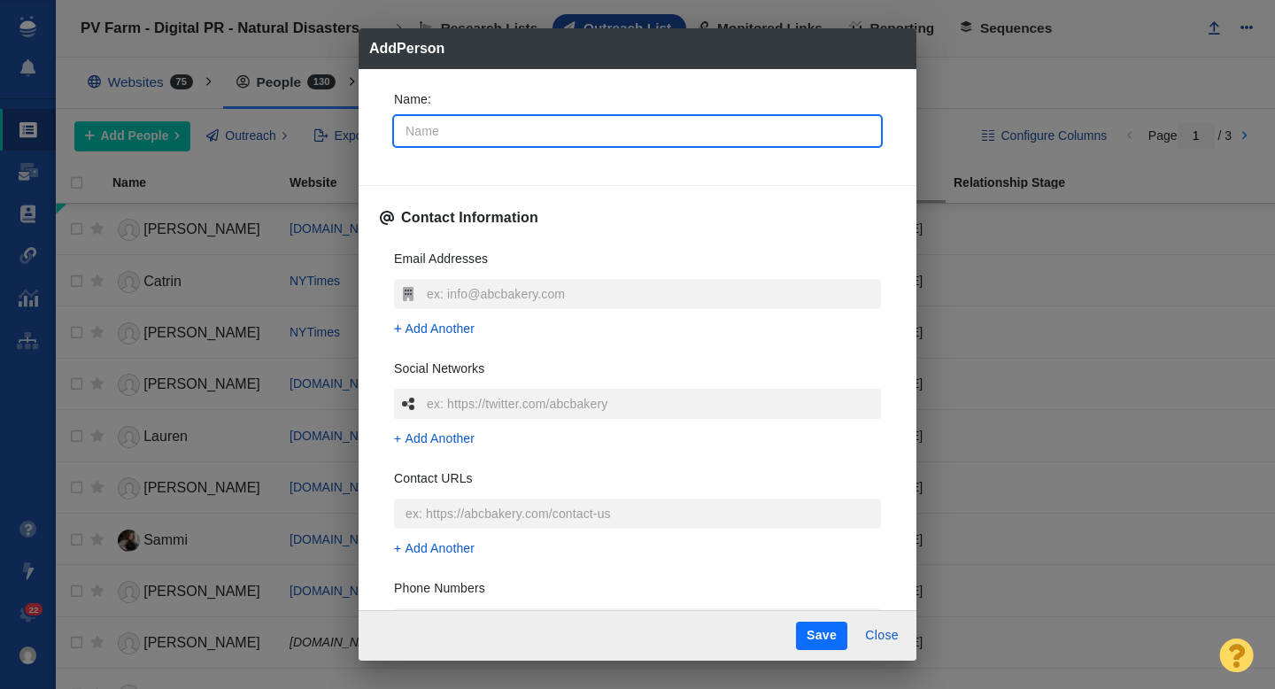
click at [469, 139] on input "Name :" at bounding box center [637, 131] width 487 height 30
type input "Ch"
type textarea "x"
type input "Chey"
type textarea "x"
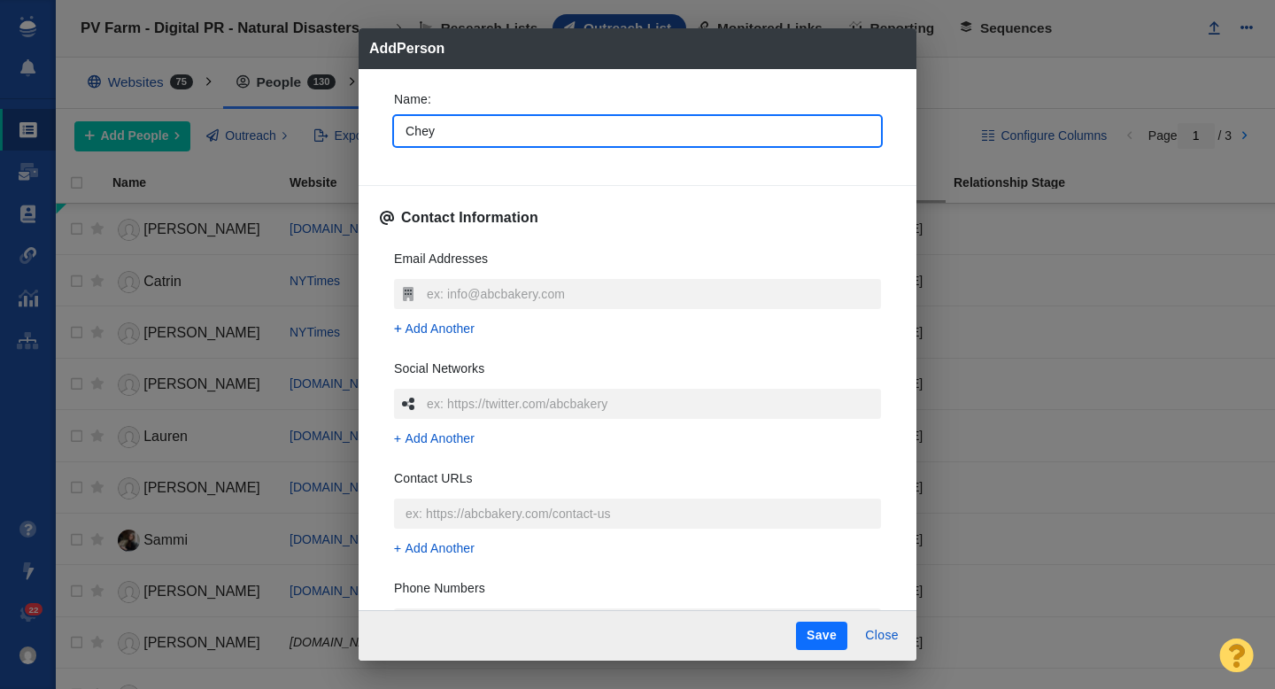
type input "Cheye"
type textarea "x"
type input "Cheyen"
type textarea "x"
type input "Cheyenne"
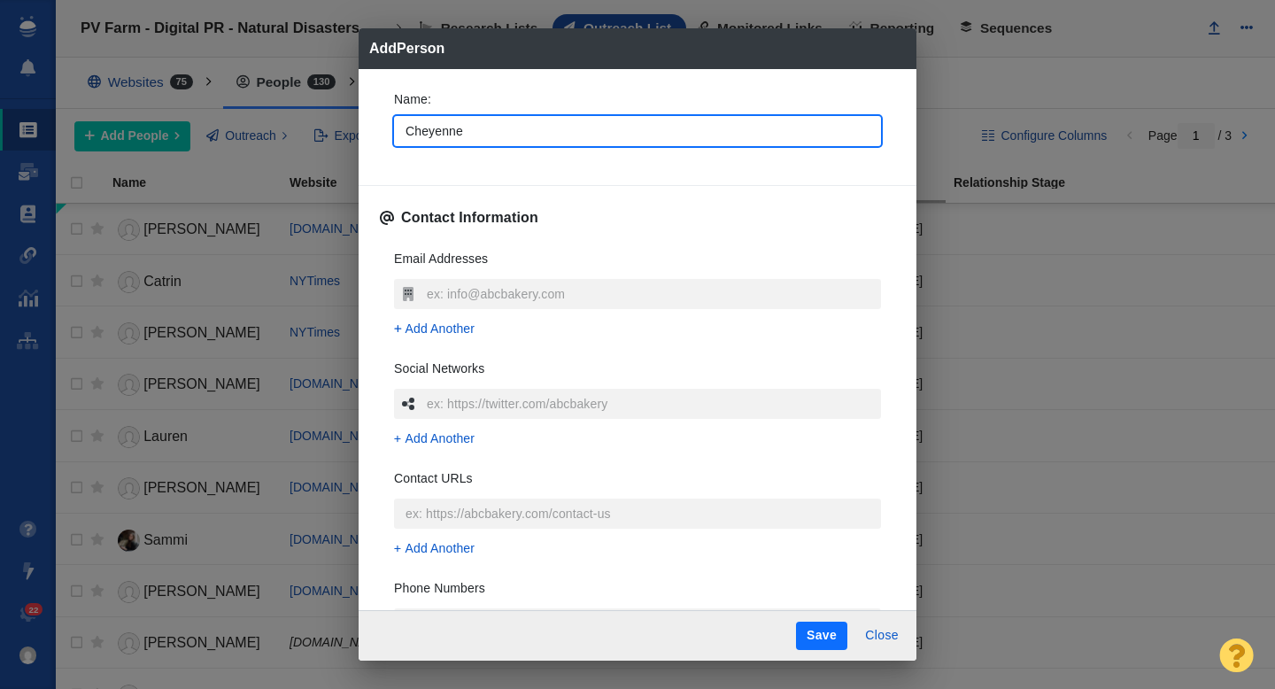
type textarea "x"
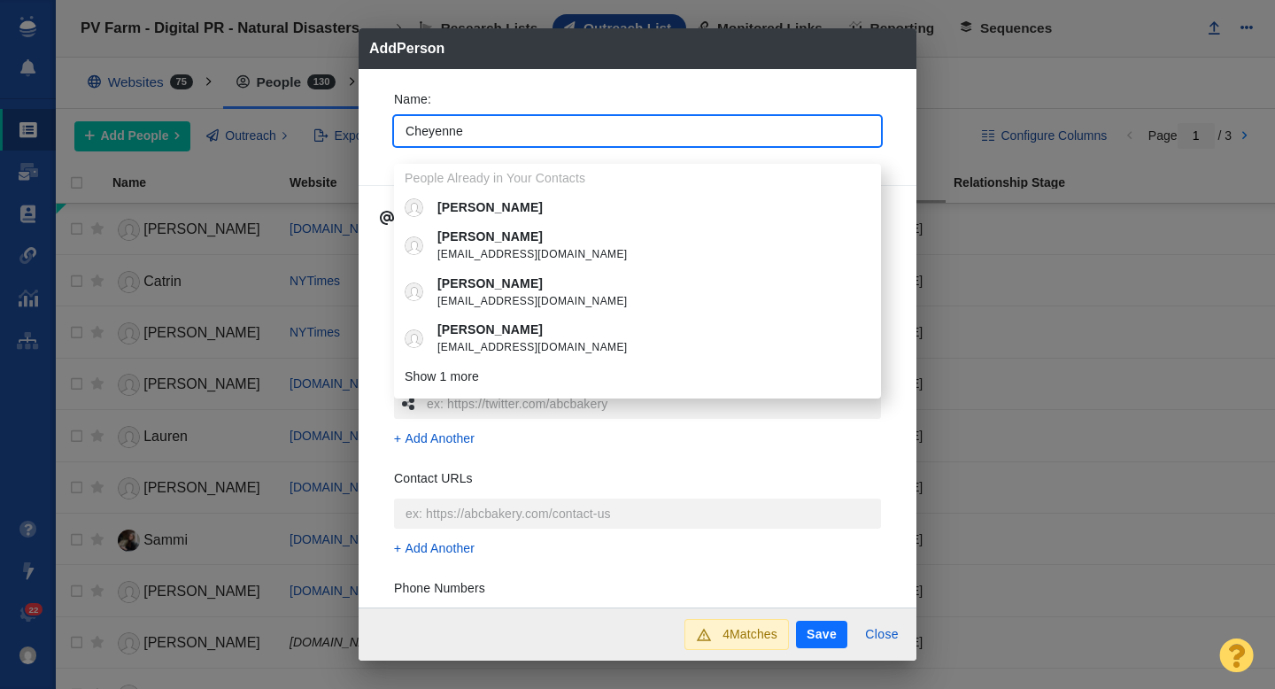
type input "Cheyenne"
type textarea "x"
click at [376, 122] on div "Name : Cheyenne People Already in Your Contacts Cheyenne Buckingham Cheyenne Da…" at bounding box center [638, 338] width 558 height 539
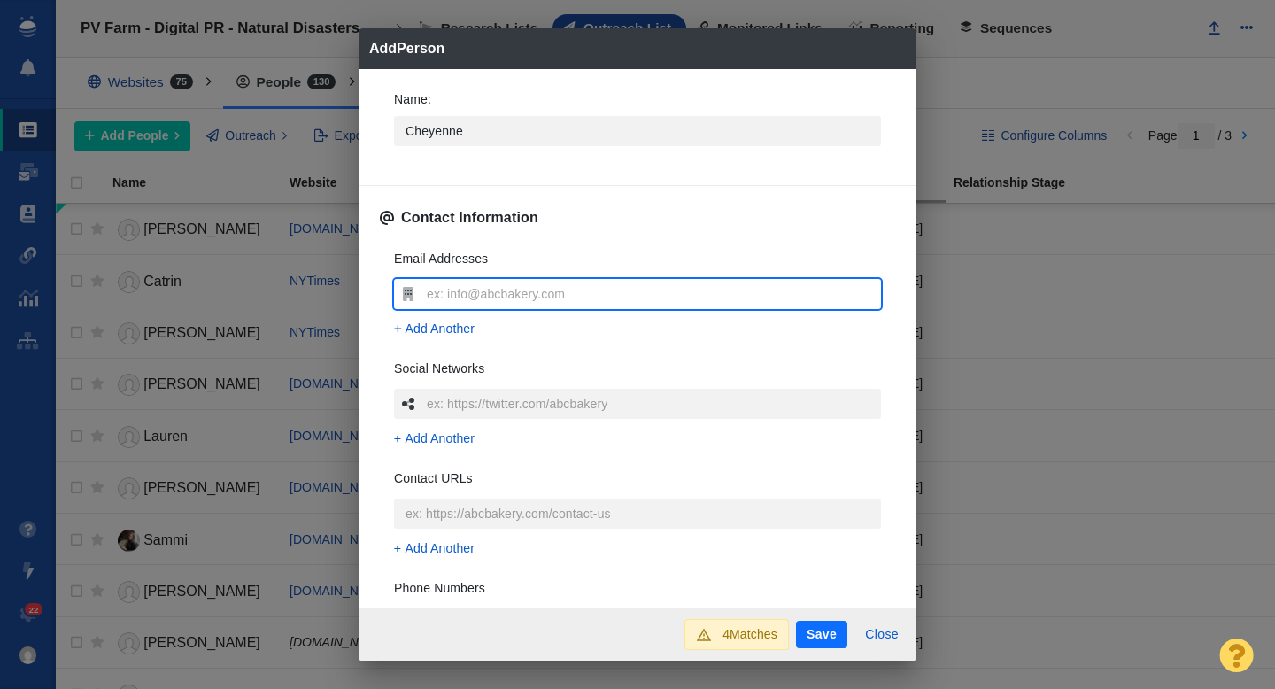
click at [437, 295] on input "text" at bounding box center [651, 294] width 459 height 30
type input "cderksen@oklahoman.com"
type textarea "x"
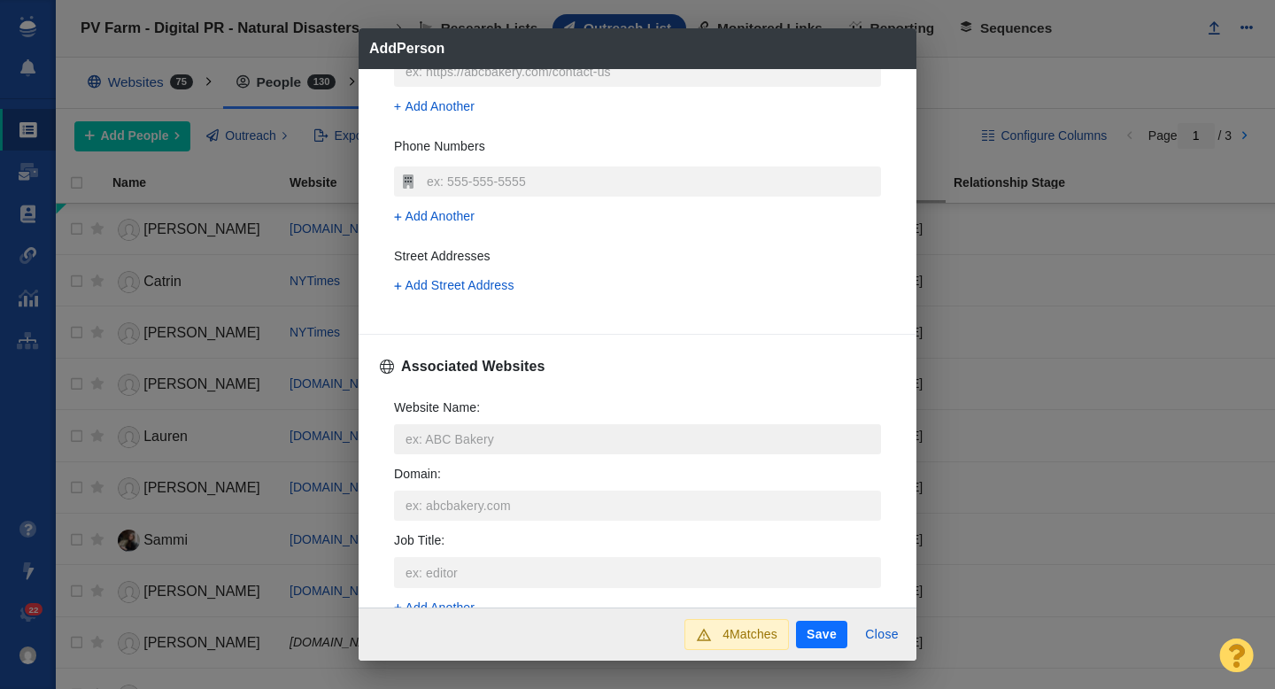
scroll to position [498, 0]
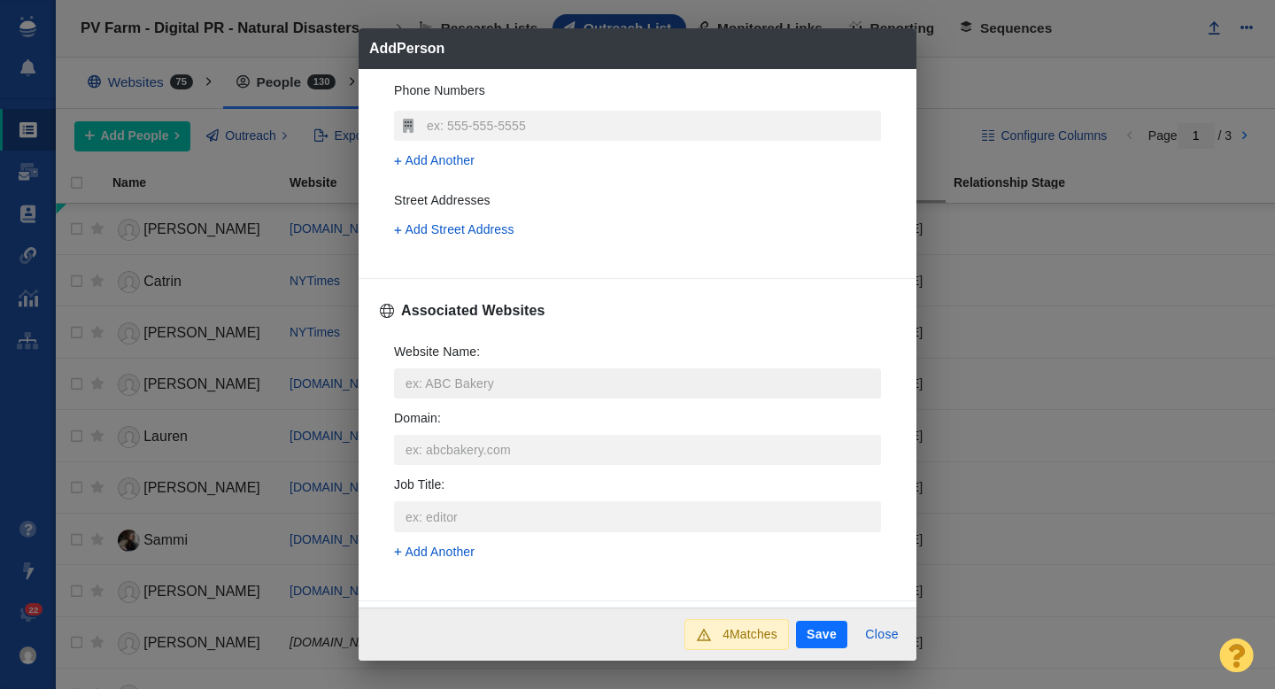
type input "cderksen@oklahoman.com"
click at [445, 388] on input "Website Name :" at bounding box center [637, 383] width 487 height 30
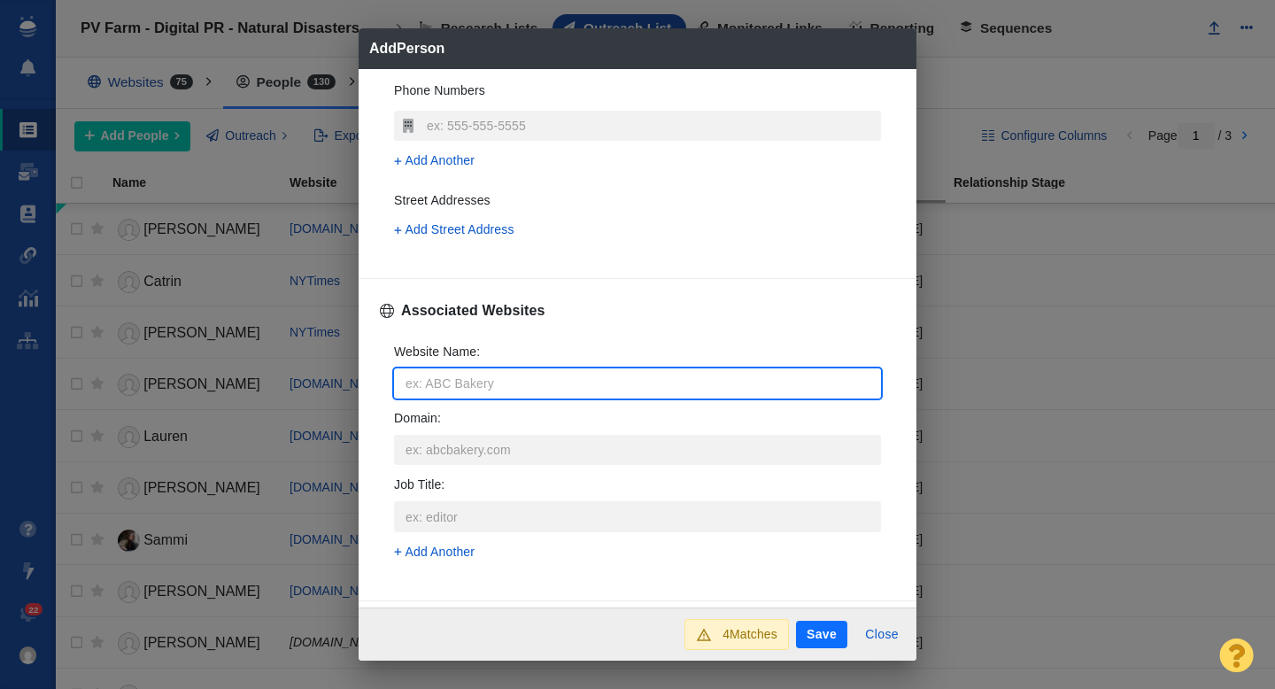
type input "u"
type textarea "x"
type input "us"
type textarea "x"
type input "usa"
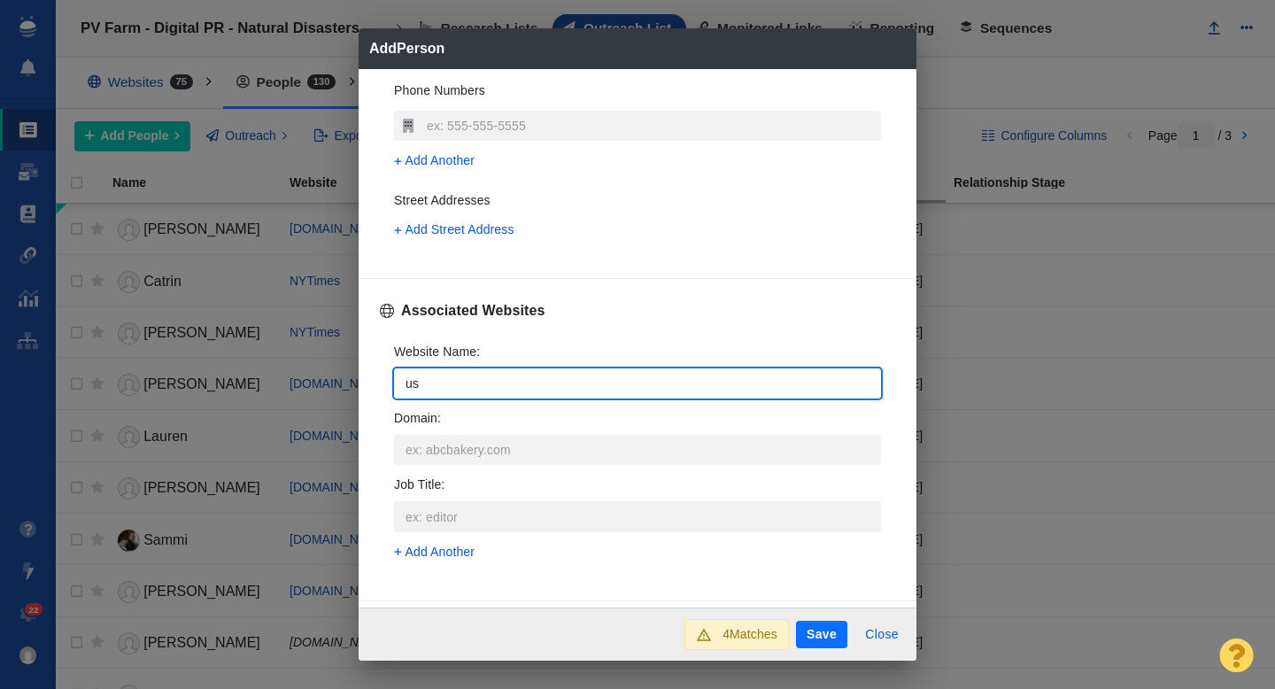
type textarea "x"
type input "usat"
type textarea "x"
type input "usatoday"
type textarea "x"
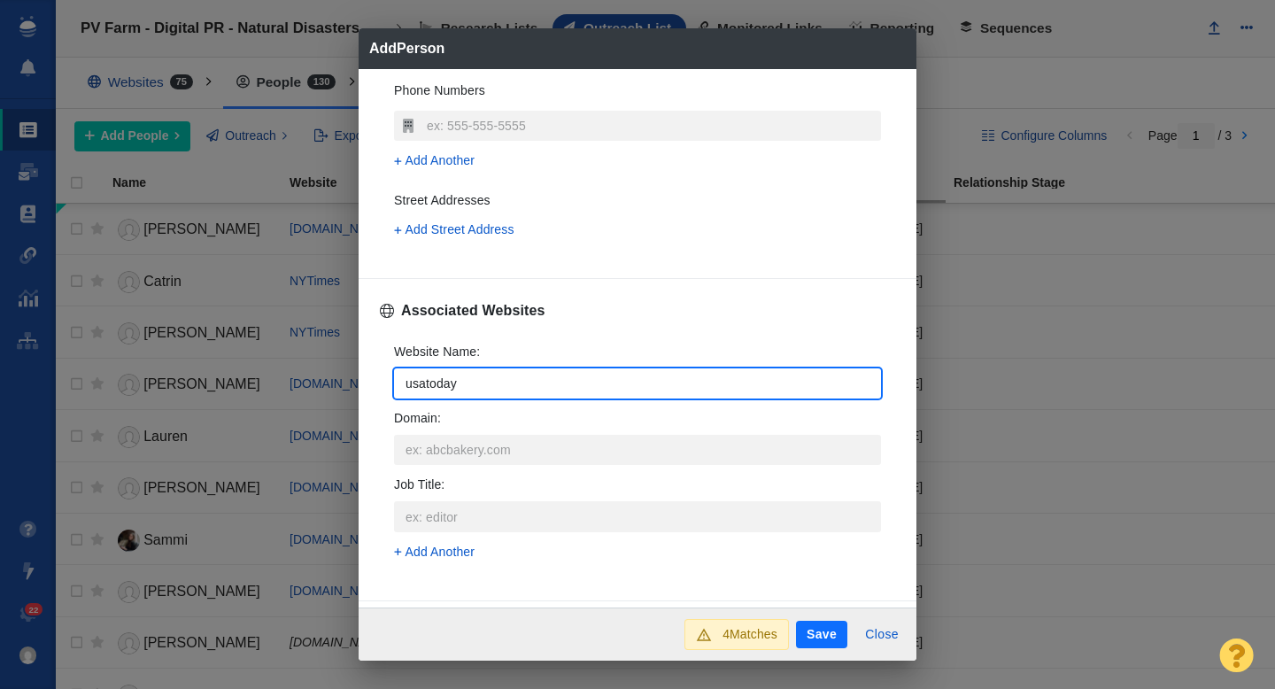
type input "usatoday."
type textarea "x"
type input "usatoday.c"
type textarea "x"
type input "usatoday.co"
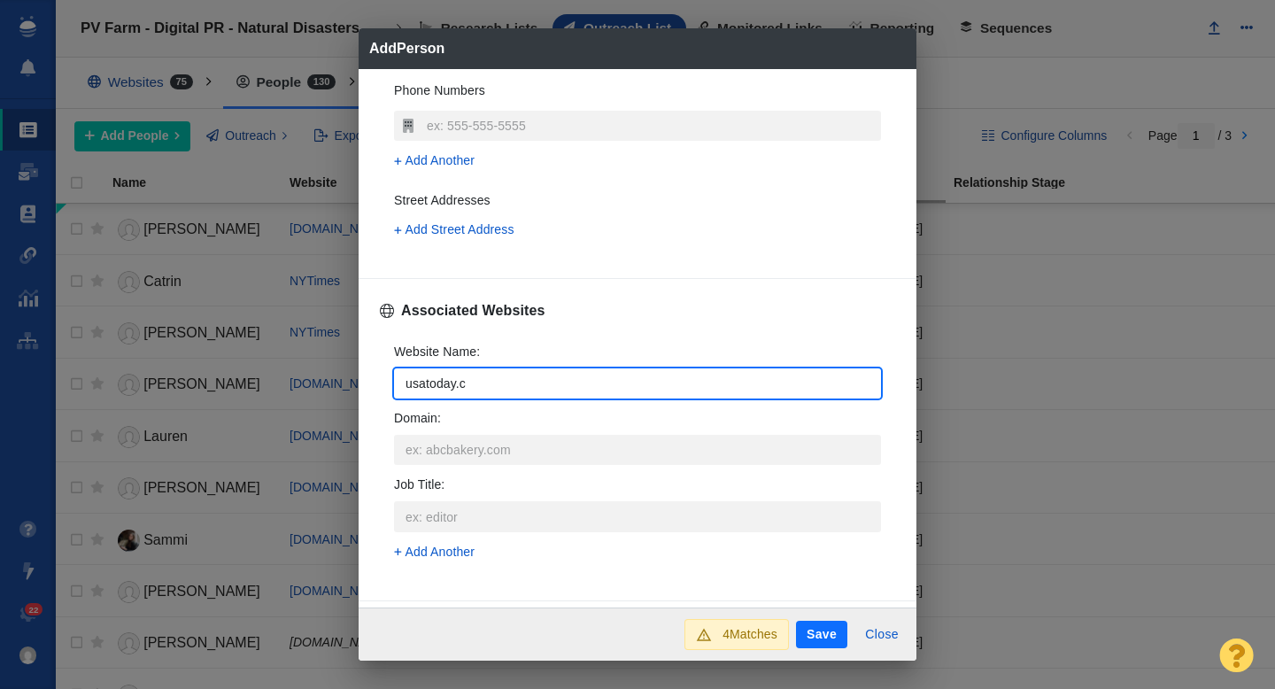
type textarea "x"
type input "usatoday.com"
type textarea "x"
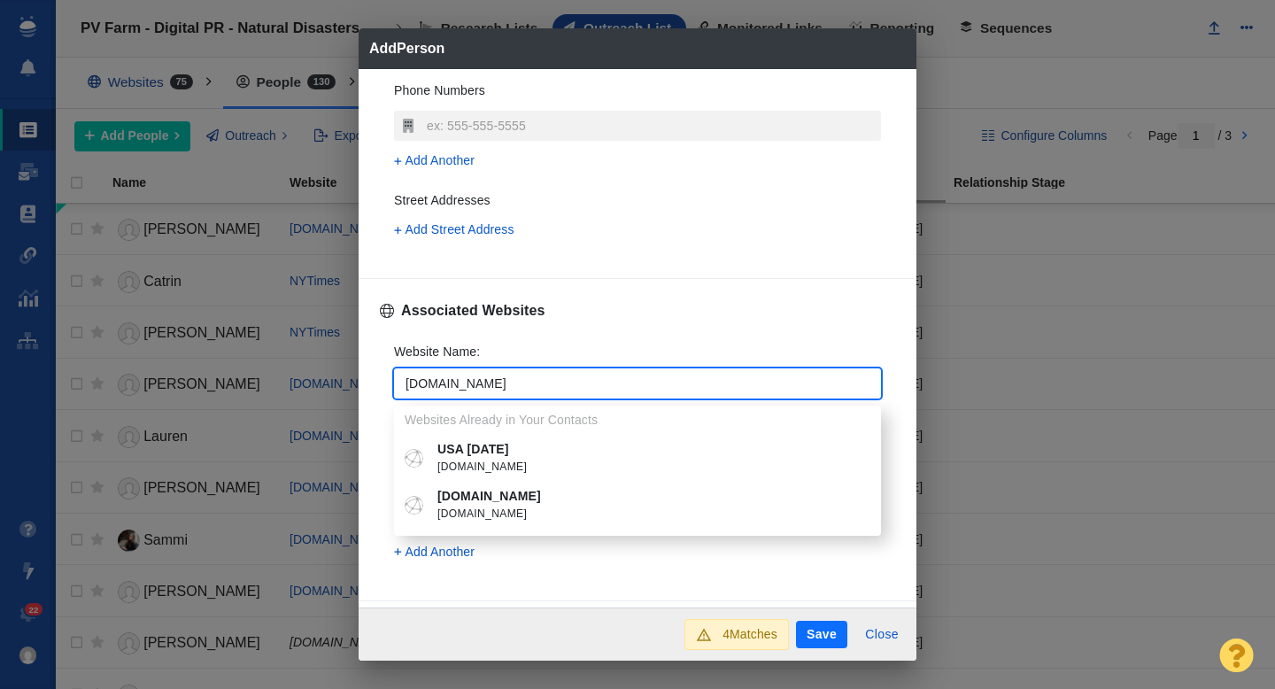
type input "usatoday.com"
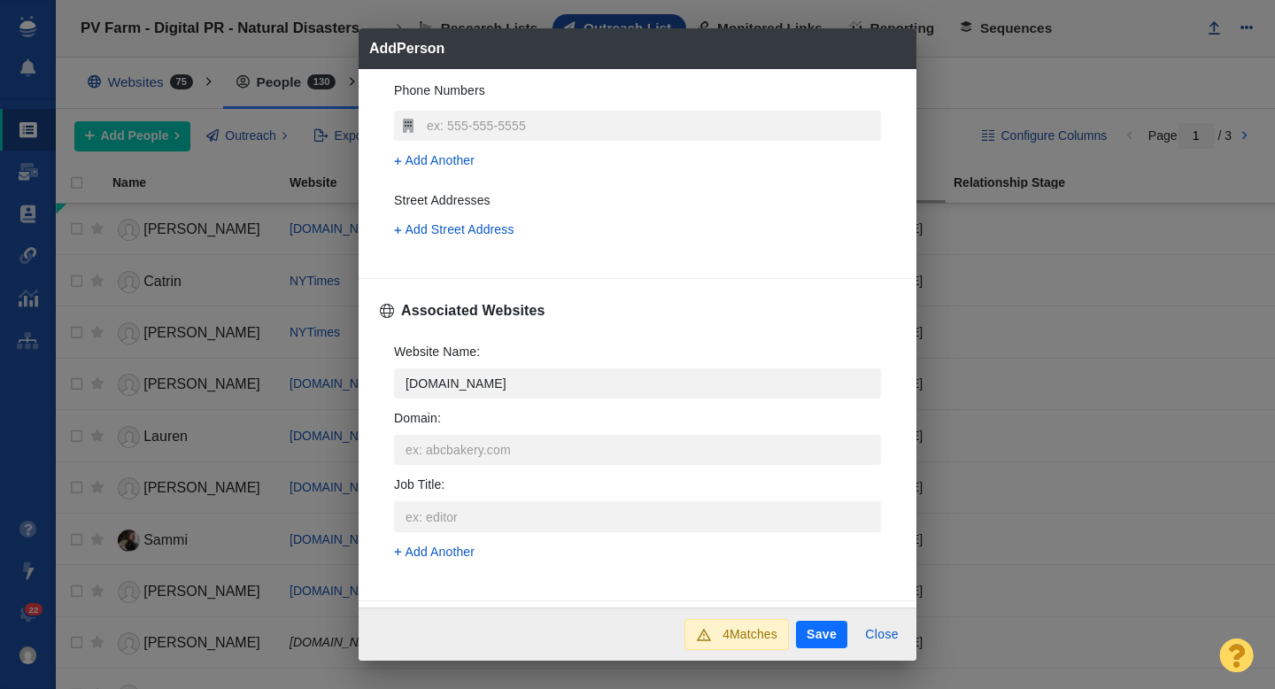
click at [476, 457] on p "USA Today" at bounding box center [650, 449] width 426 height 19
type textarea "x"
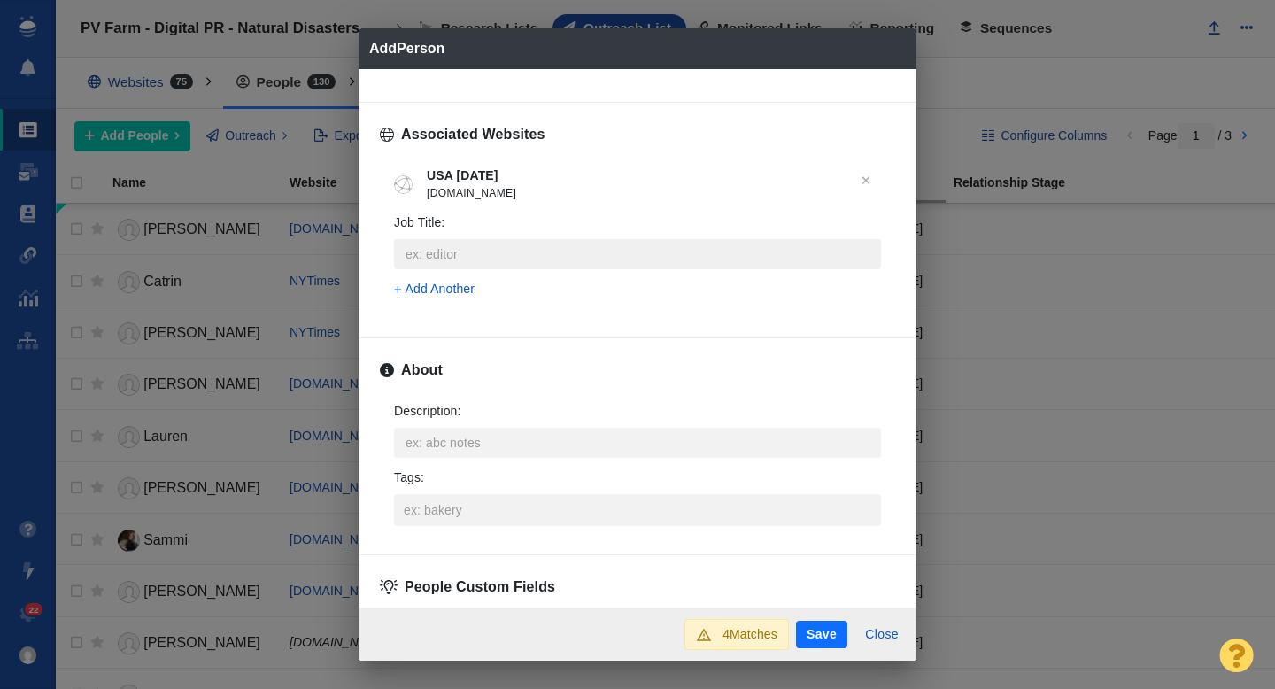
scroll to position [807, 0]
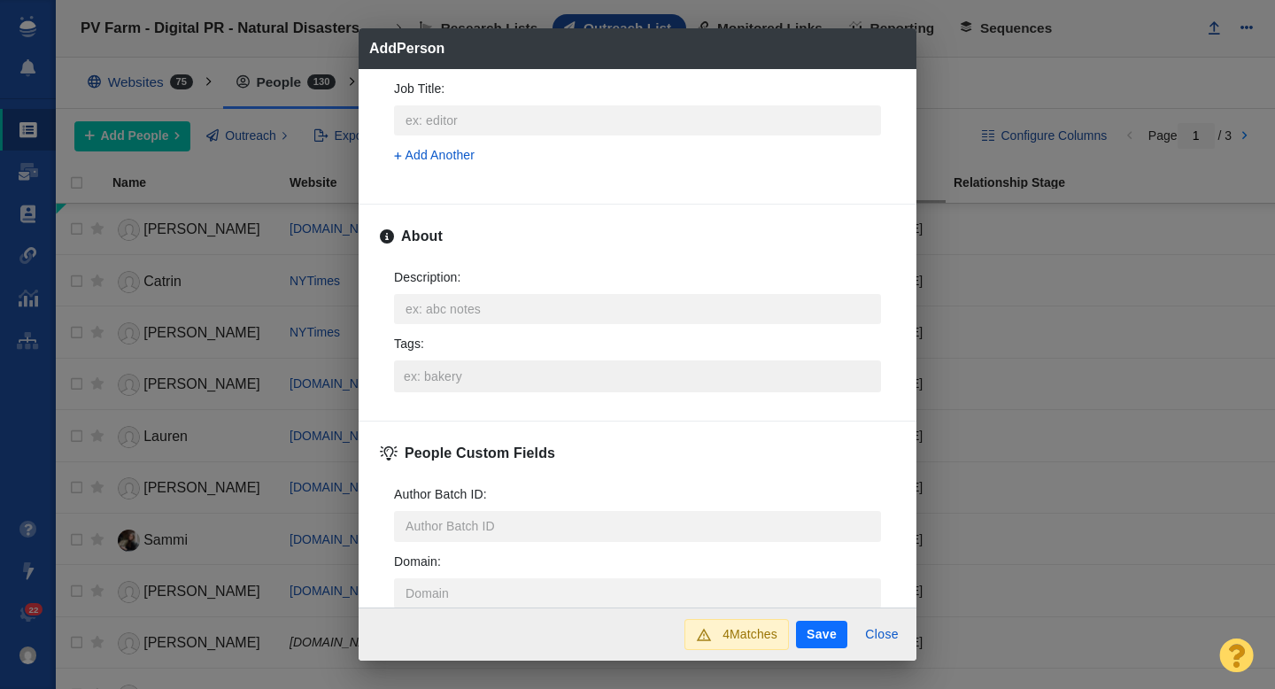
click at [446, 381] on input "Tags :" at bounding box center [637, 376] width 476 height 32
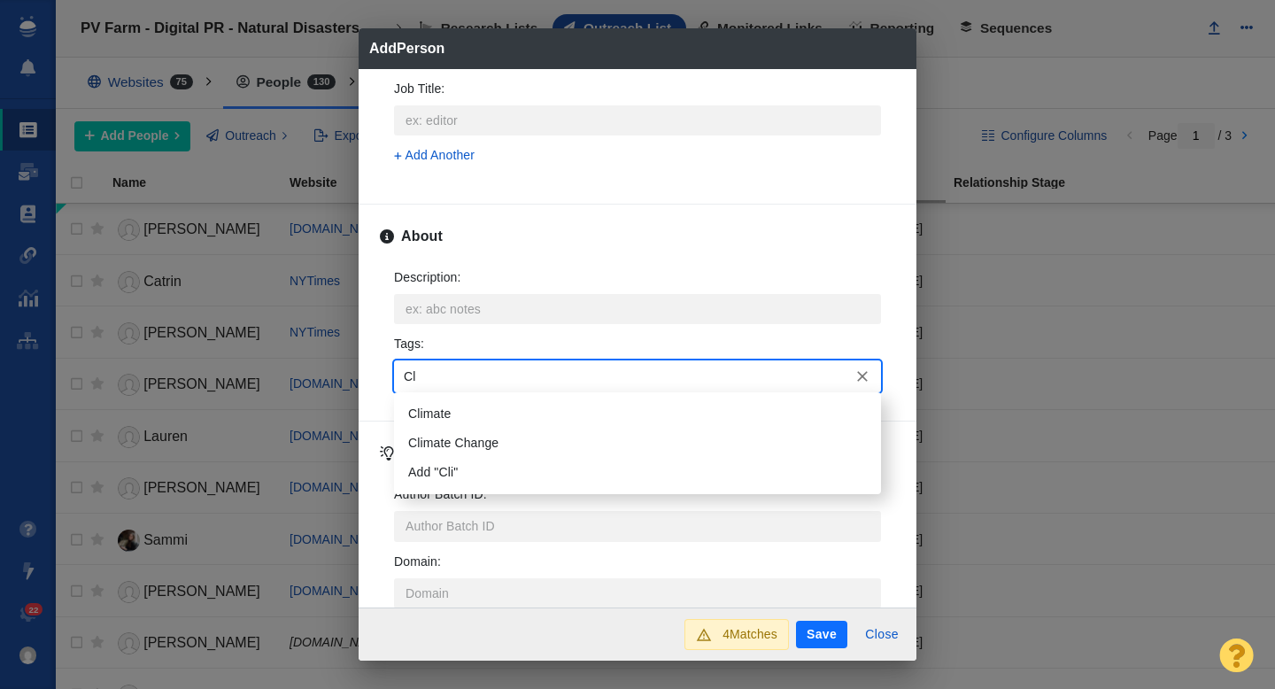
type input "C"
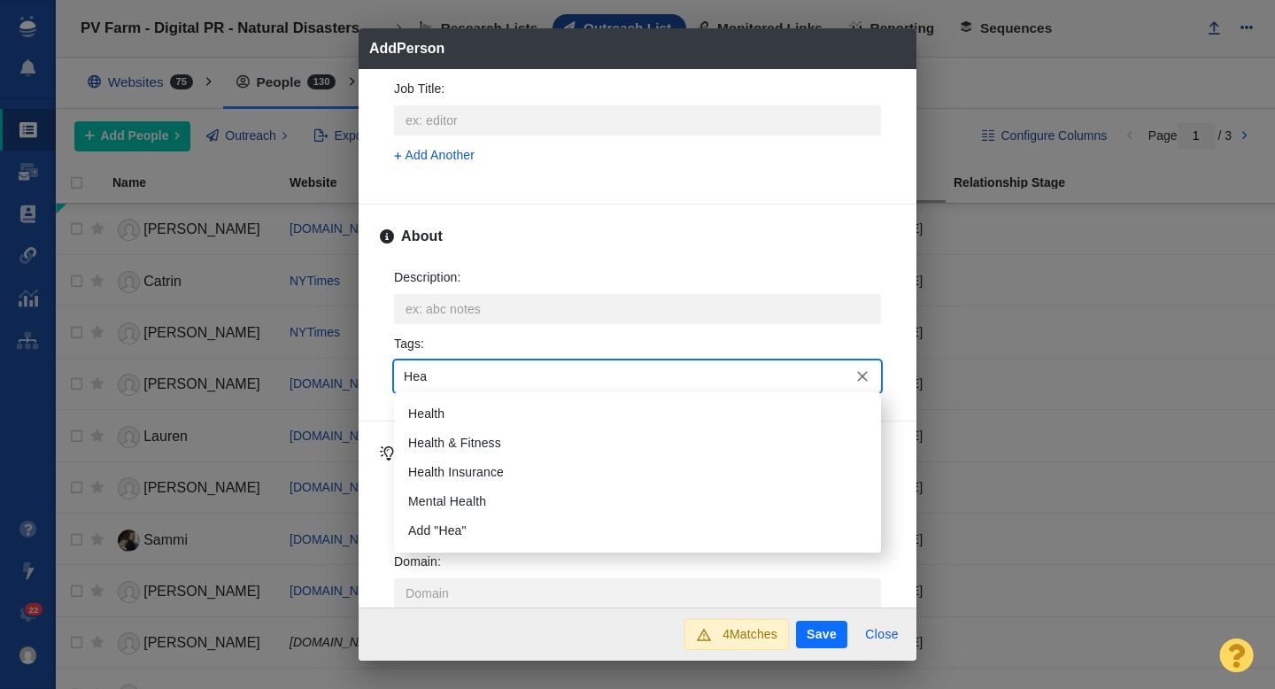
type input "Heal"
click at [459, 413] on li "Health" at bounding box center [637, 413] width 487 height 29
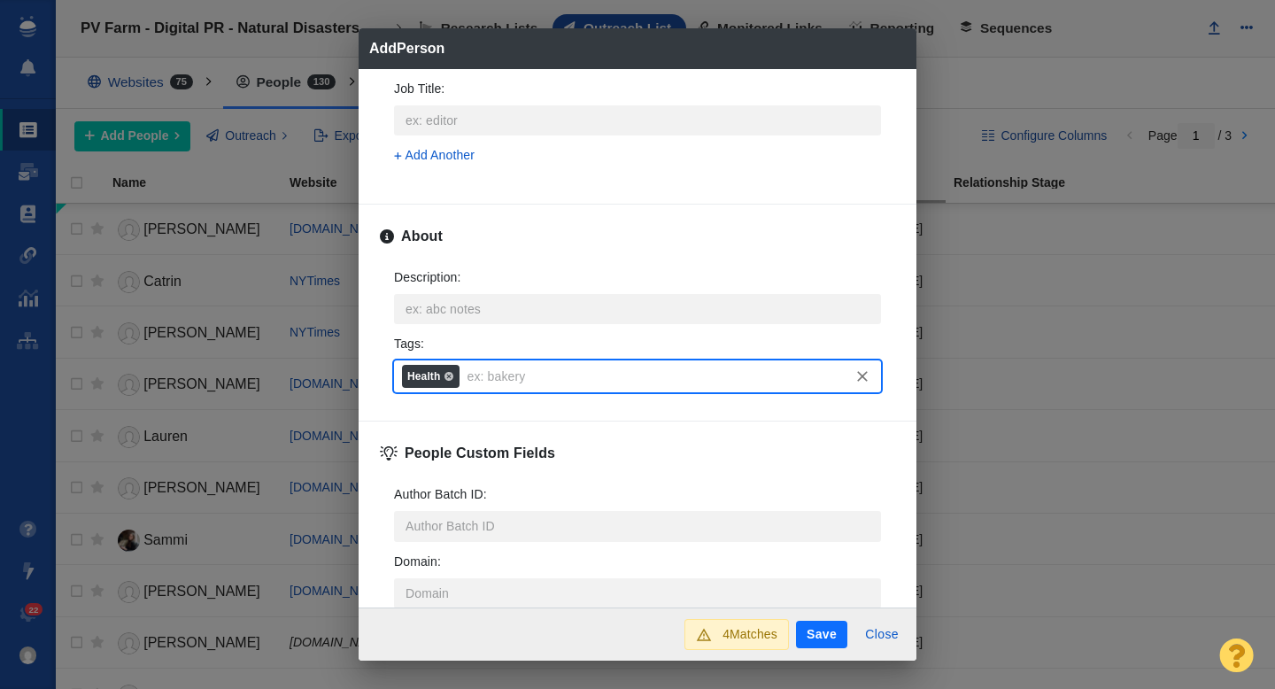
click at [828, 634] on button "Save" at bounding box center [821, 635] width 51 height 28
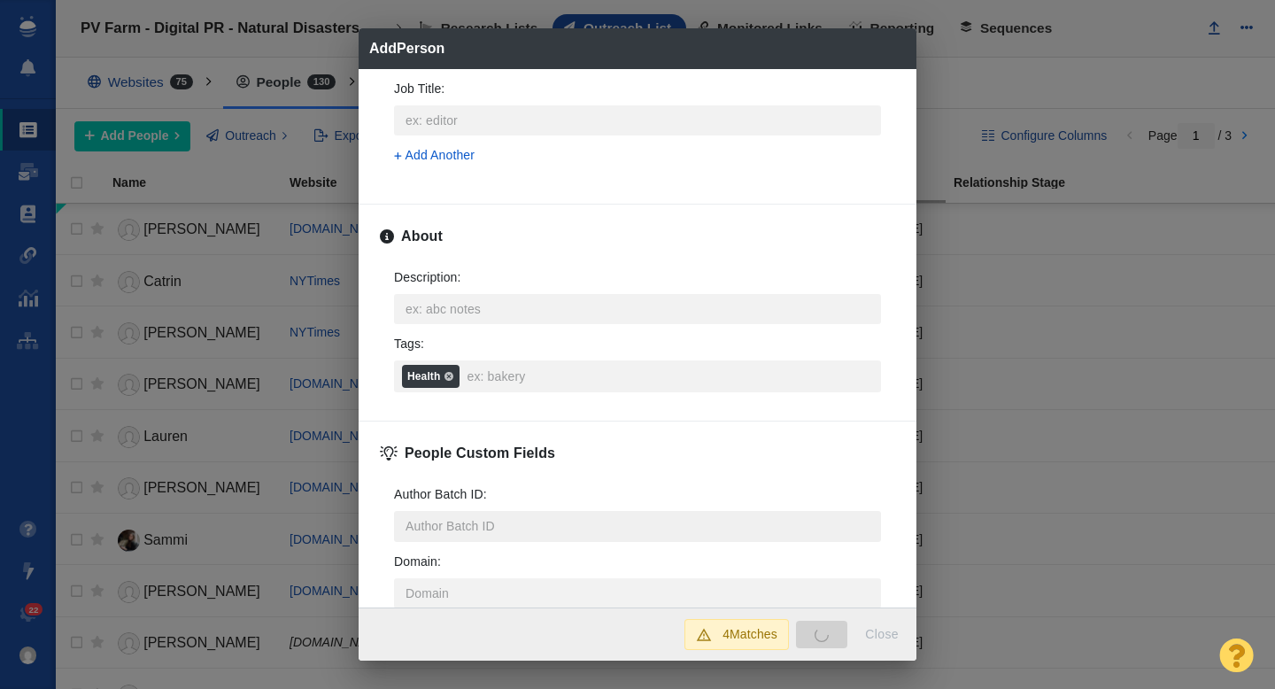
type textarea "x"
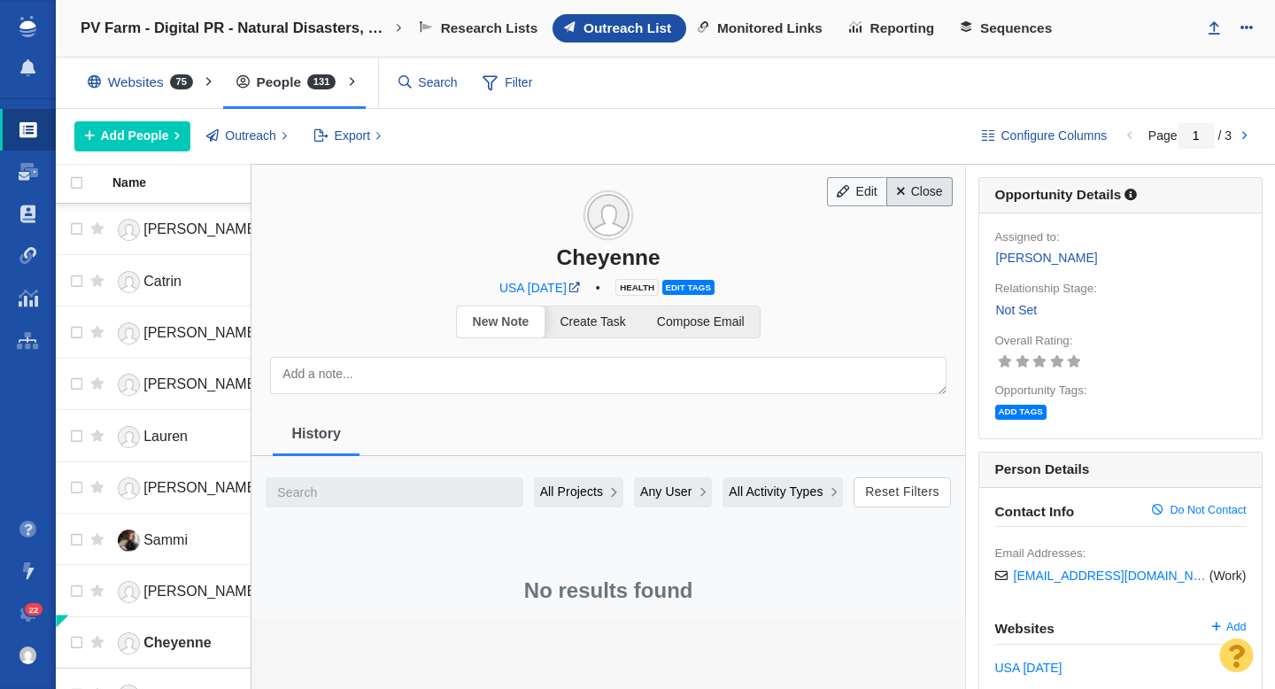
click at [920, 190] on link "Close" at bounding box center [919, 192] width 66 height 30
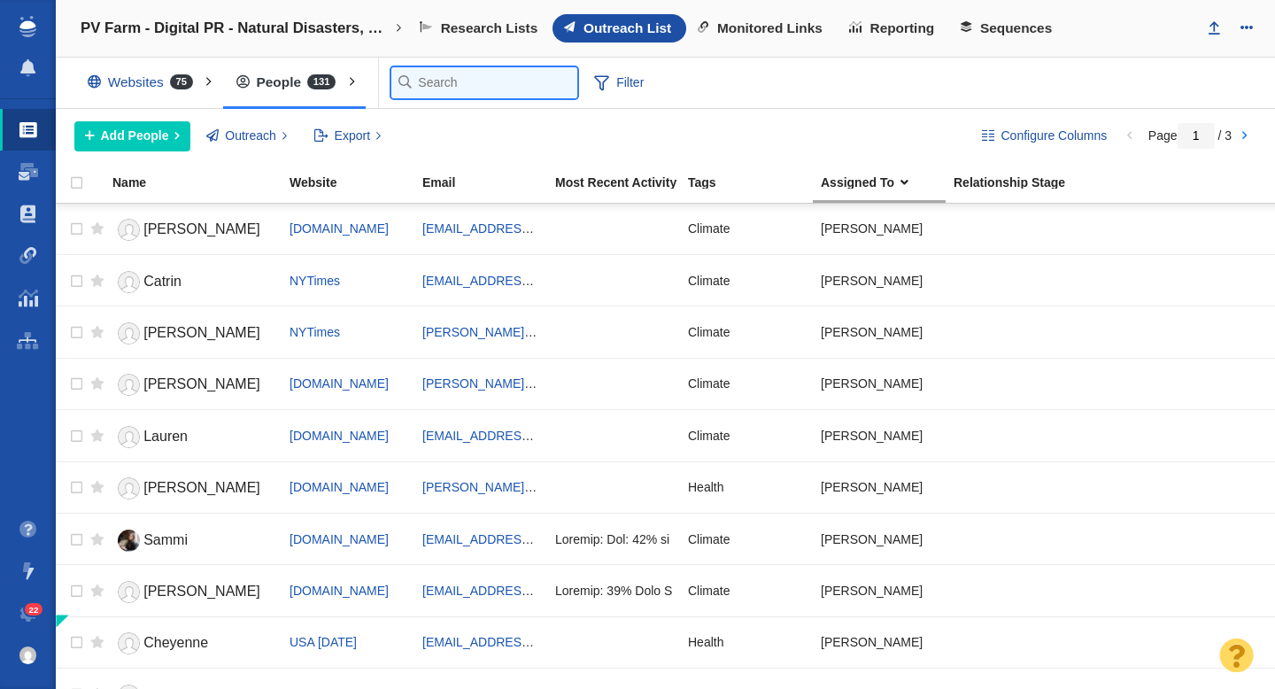
click at [436, 82] on input "text" at bounding box center [484, 82] width 186 height 31
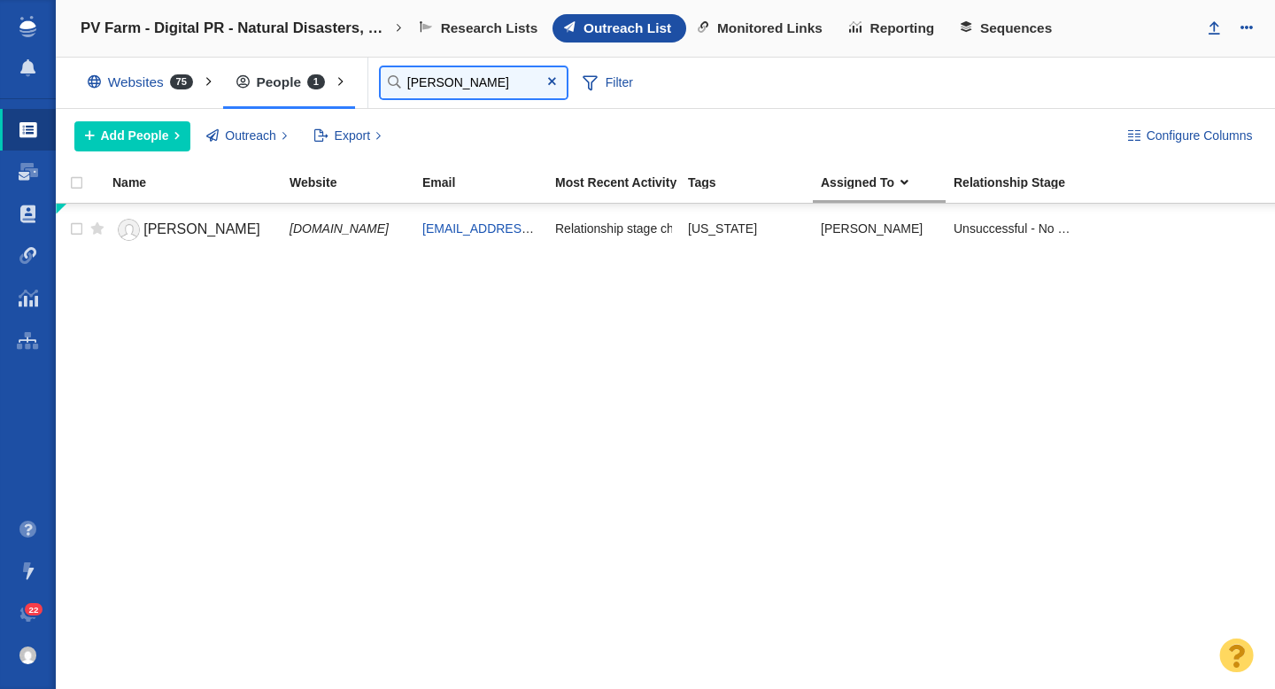
type input "anthony"
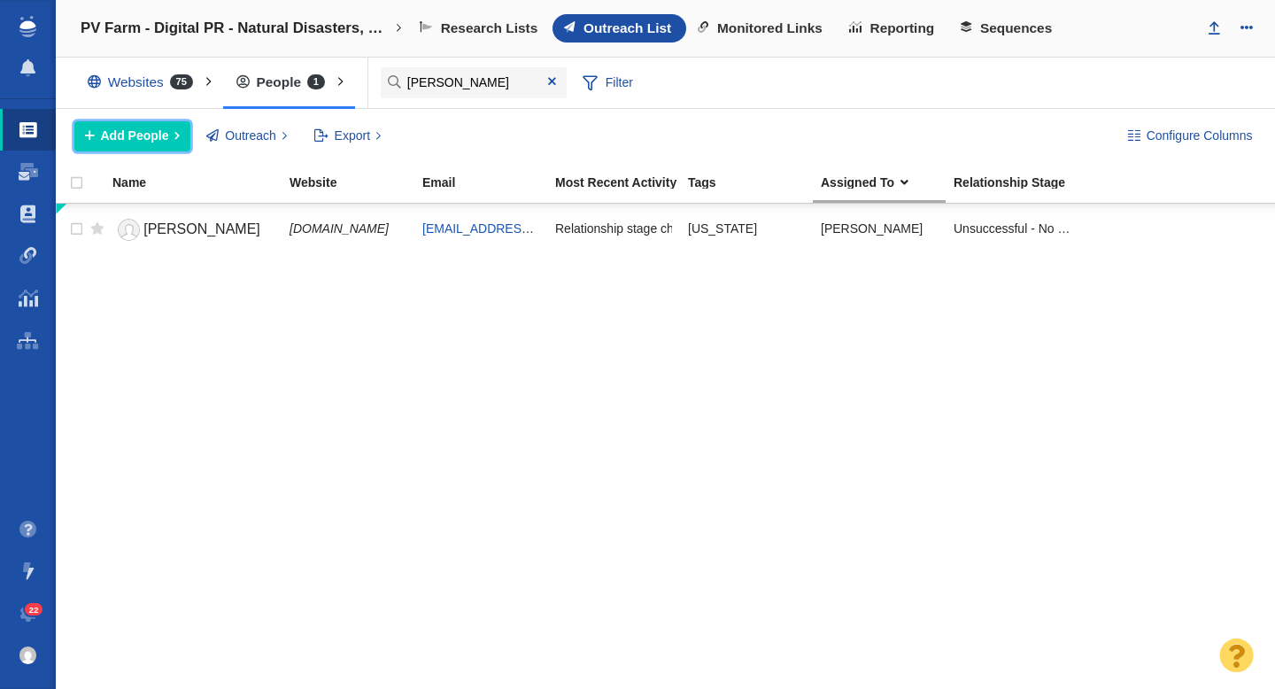
click at [131, 138] on span "Add People" at bounding box center [135, 136] width 68 height 19
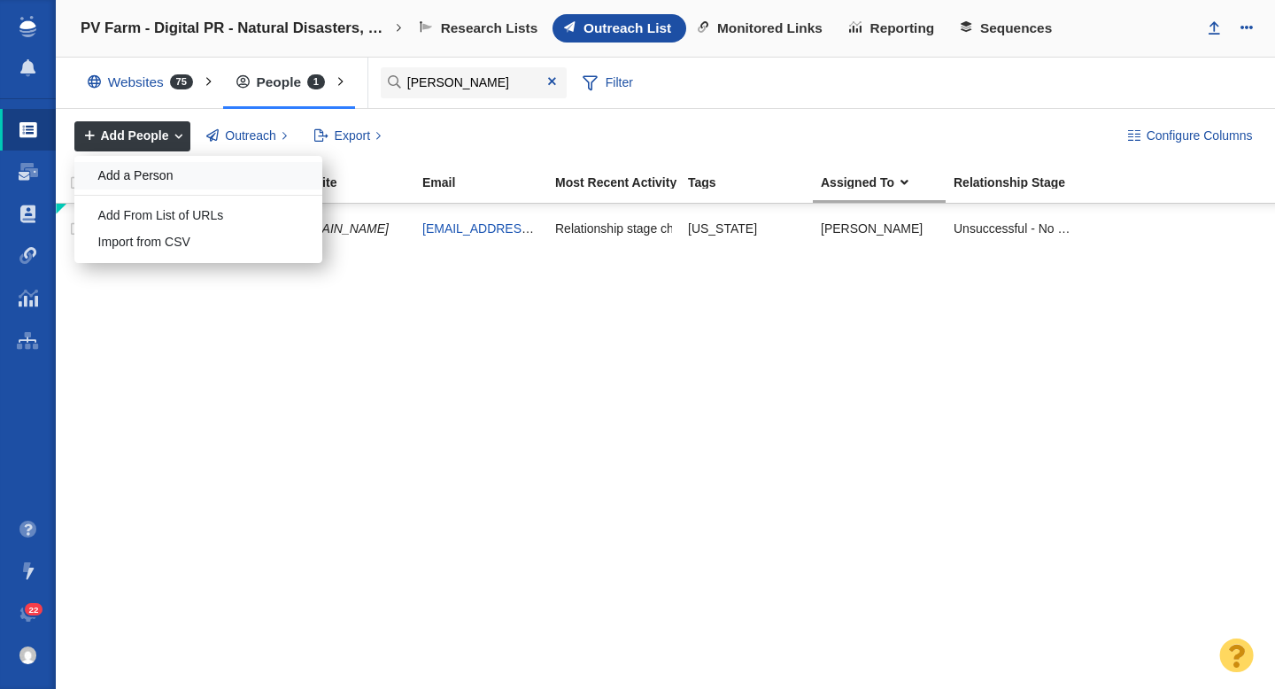
click at [182, 181] on div "Add a Person" at bounding box center [198, 175] width 248 height 27
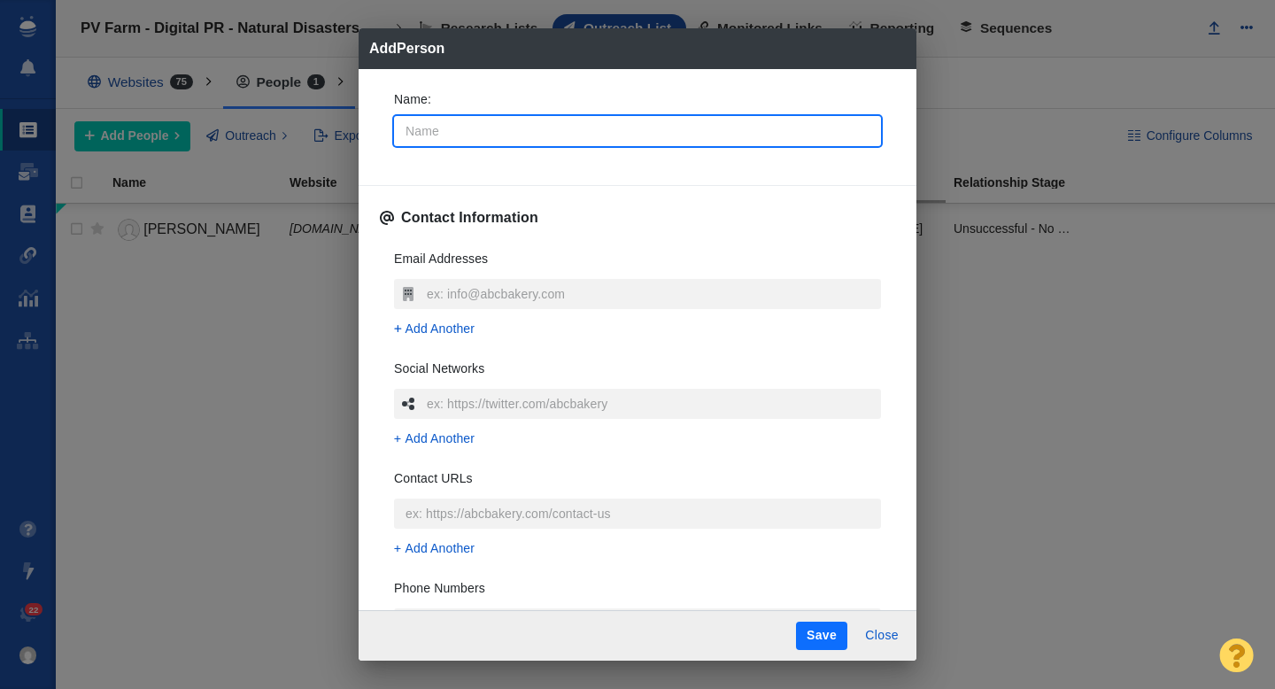
type input "A"
type textarea "x"
type input "An"
type textarea "x"
type input "Ant"
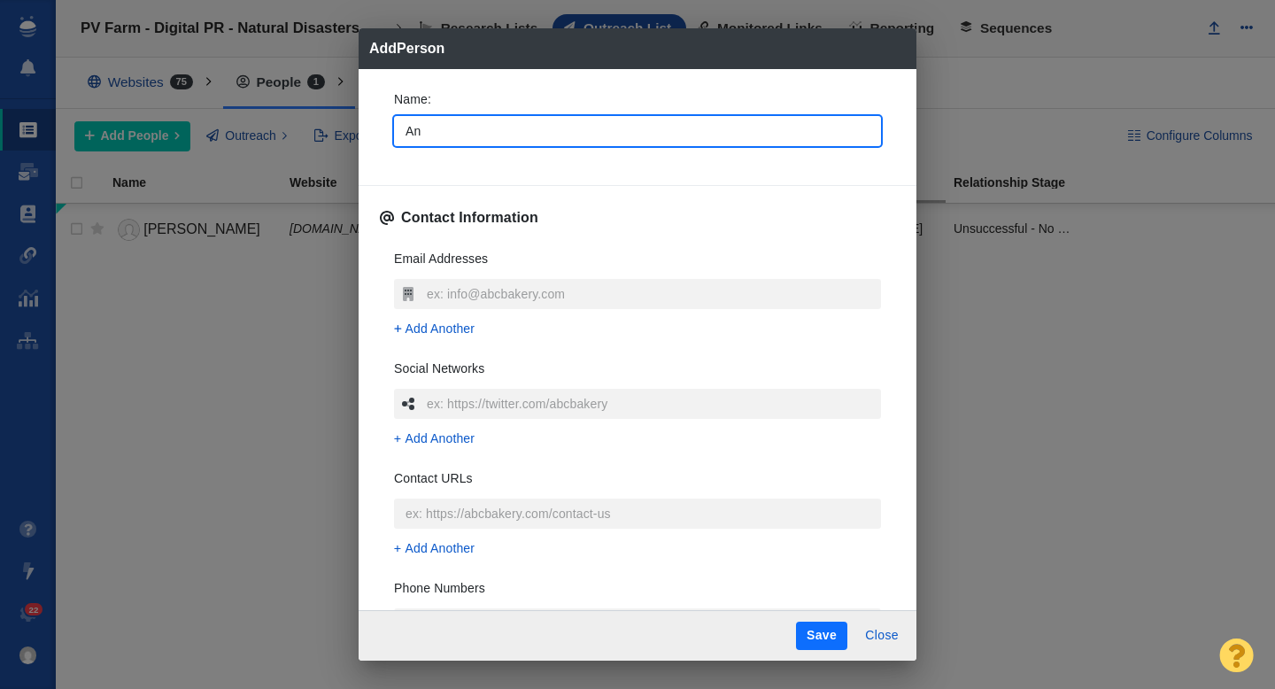
type textarea "x"
type input "Antho"
type textarea "x"
type input "Anthon"
type textarea "x"
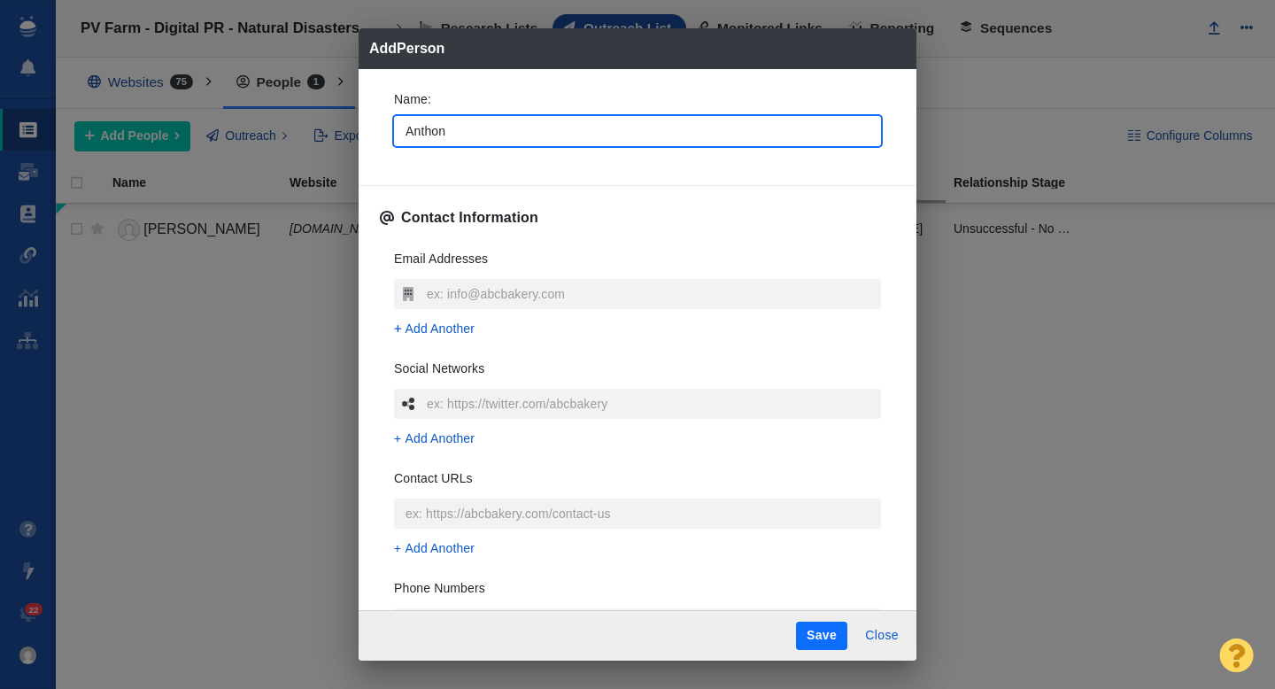
type input "Anthony"
type textarea "x"
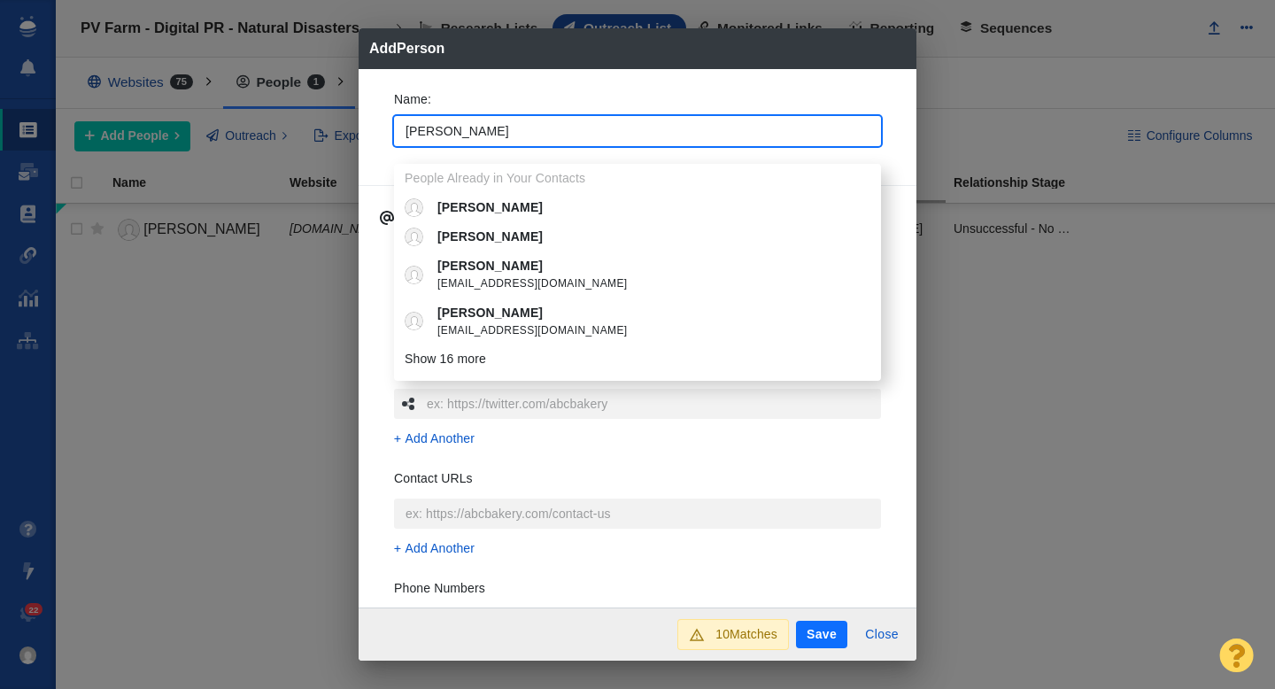
type input "Anthony"
type textarea "x"
click at [373, 138] on div "Name : Anthony People Already in Your Contacts Anthony Anthony Anthony serioa@g…" at bounding box center [638, 338] width 558 height 539
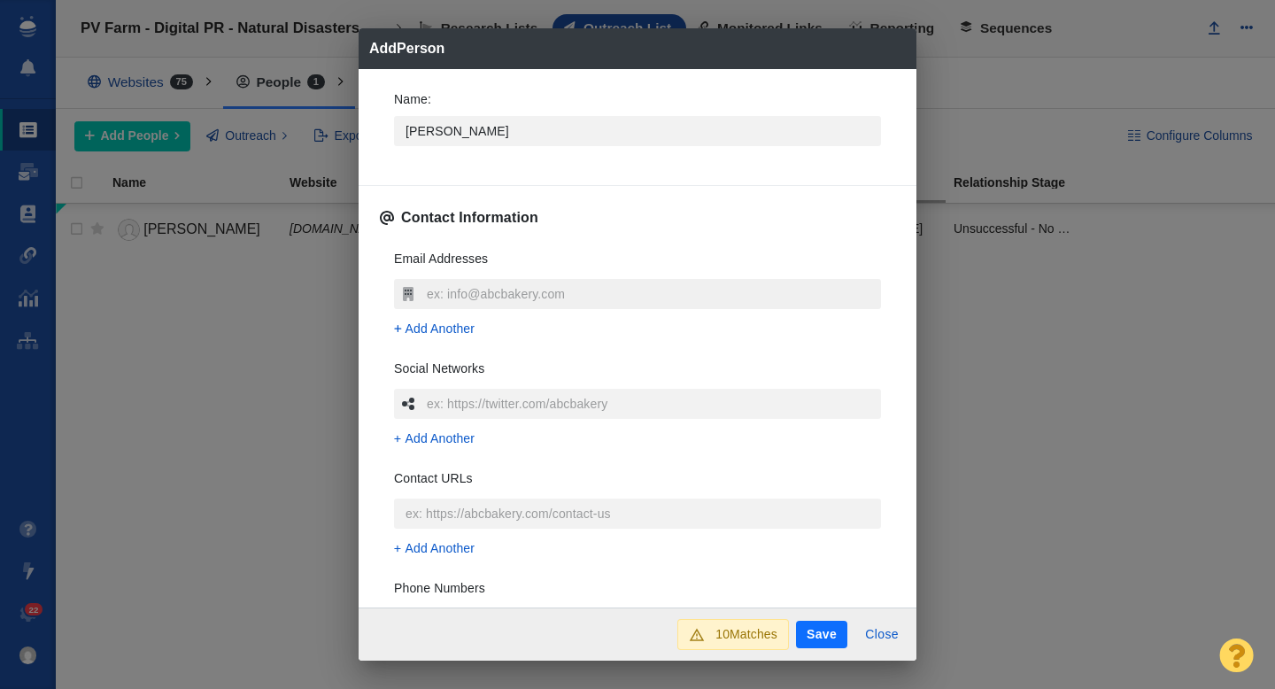
click at [451, 306] on input "text" at bounding box center [651, 294] width 459 height 30
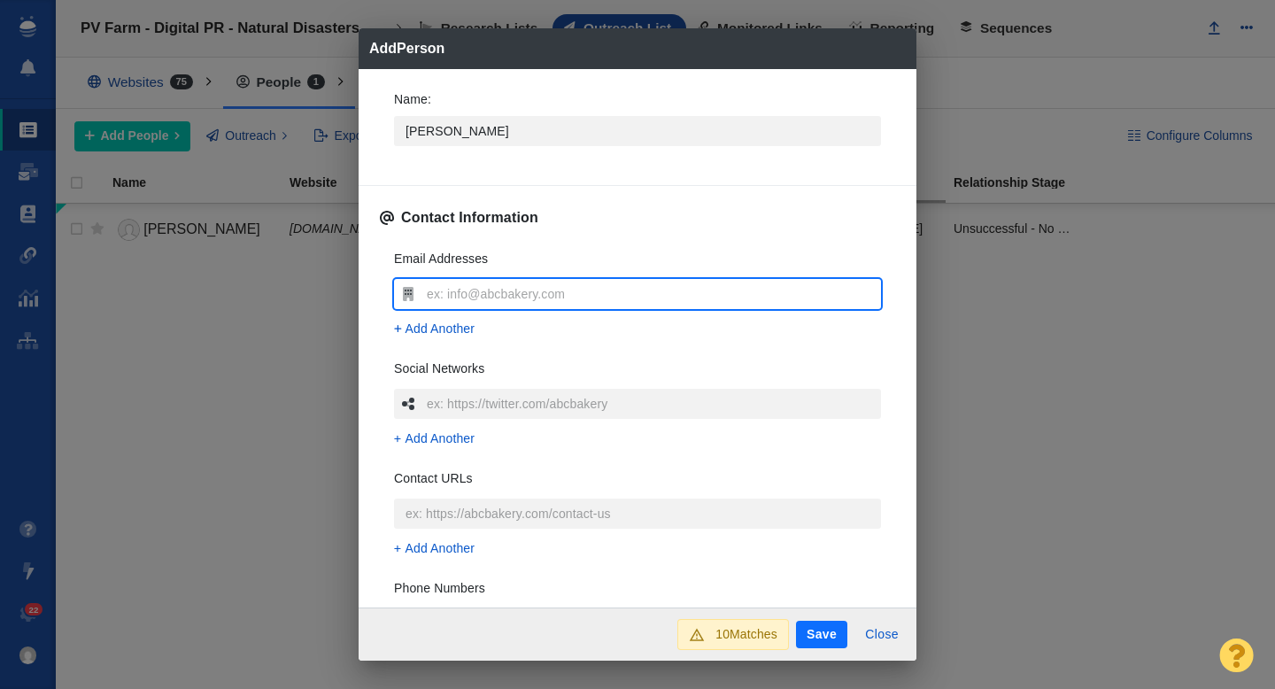
type input "arobledo@usatoday.com"
type textarea "x"
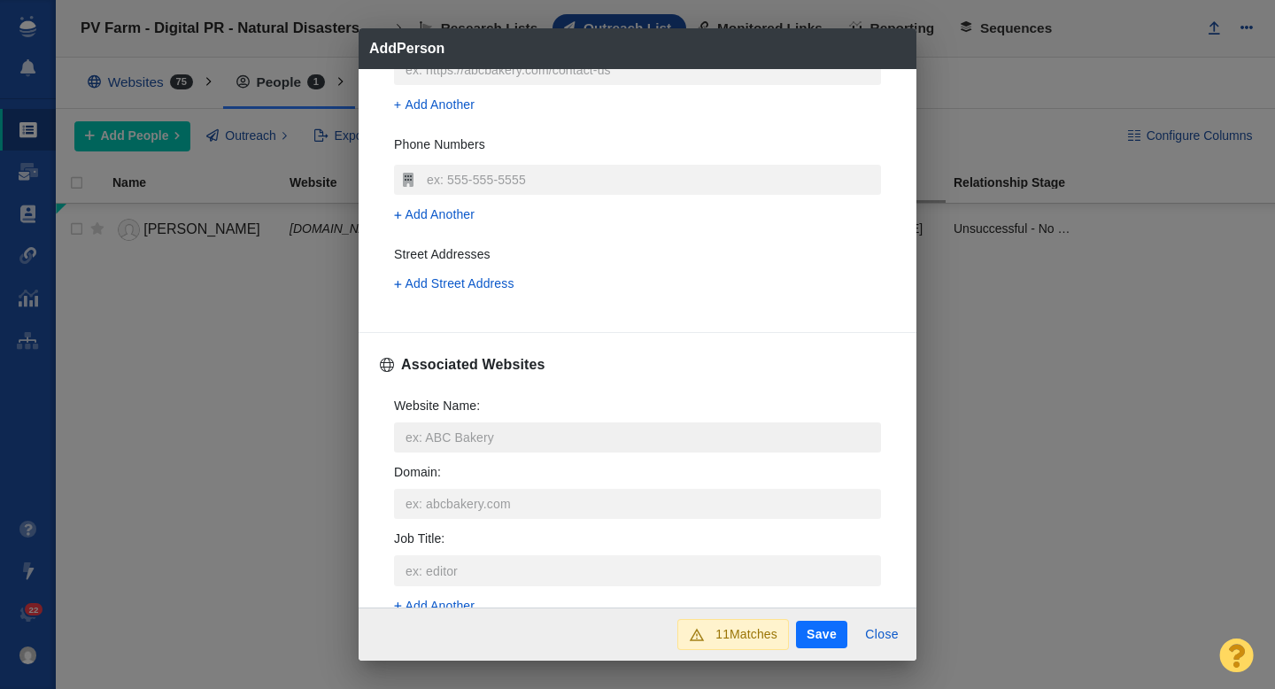
scroll to position [448, 0]
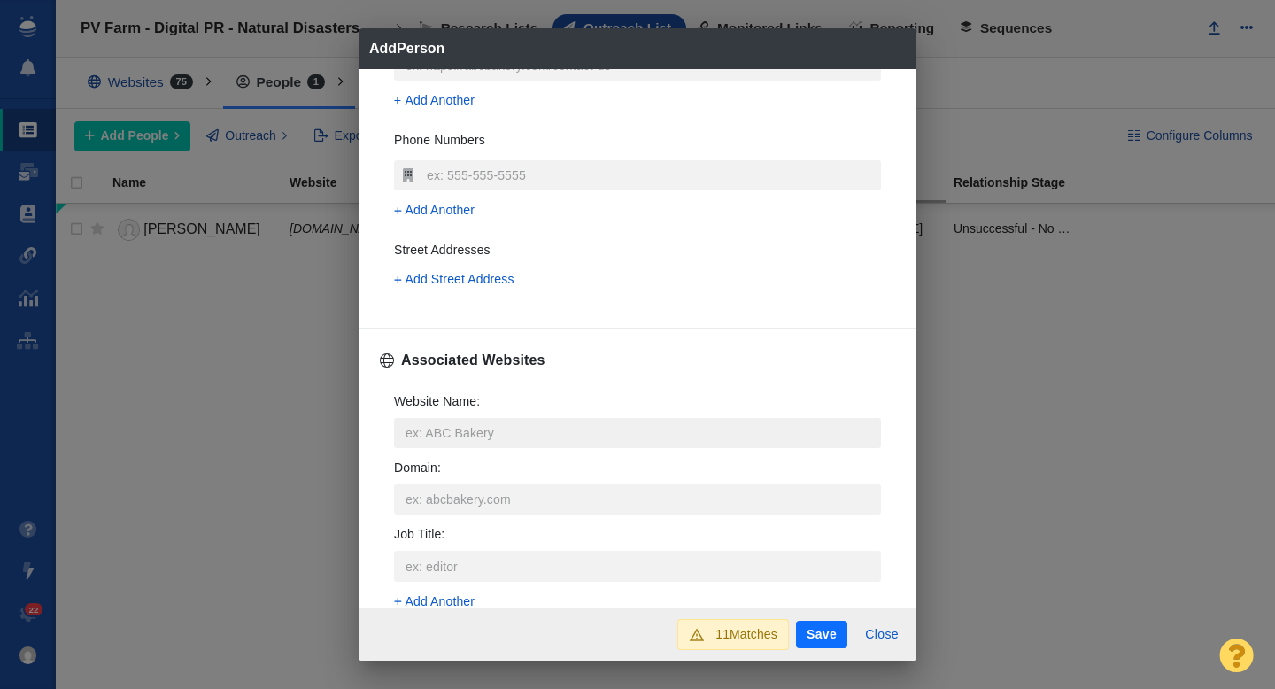
type input "arobledo@usatoday.com"
click at [435, 425] on input "Website Name :" at bounding box center [637, 433] width 487 height 30
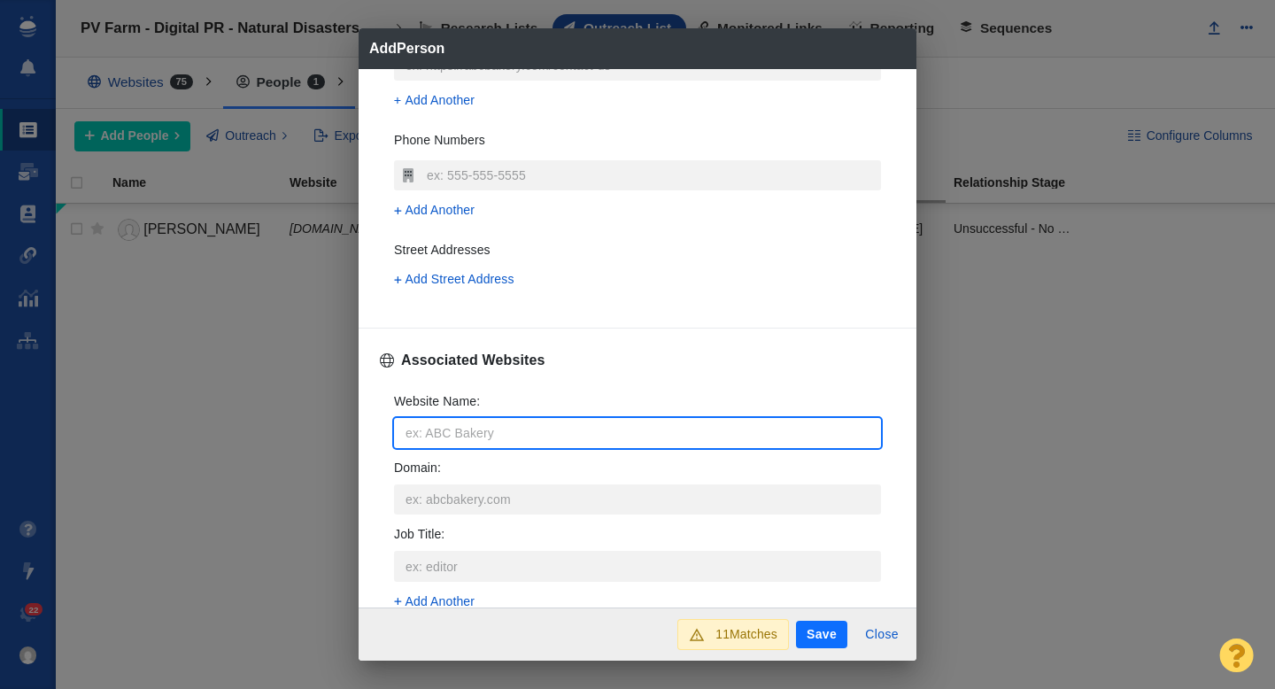
type input "u"
type textarea "x"
type input "us"
type textarea "x"
type input "usa"
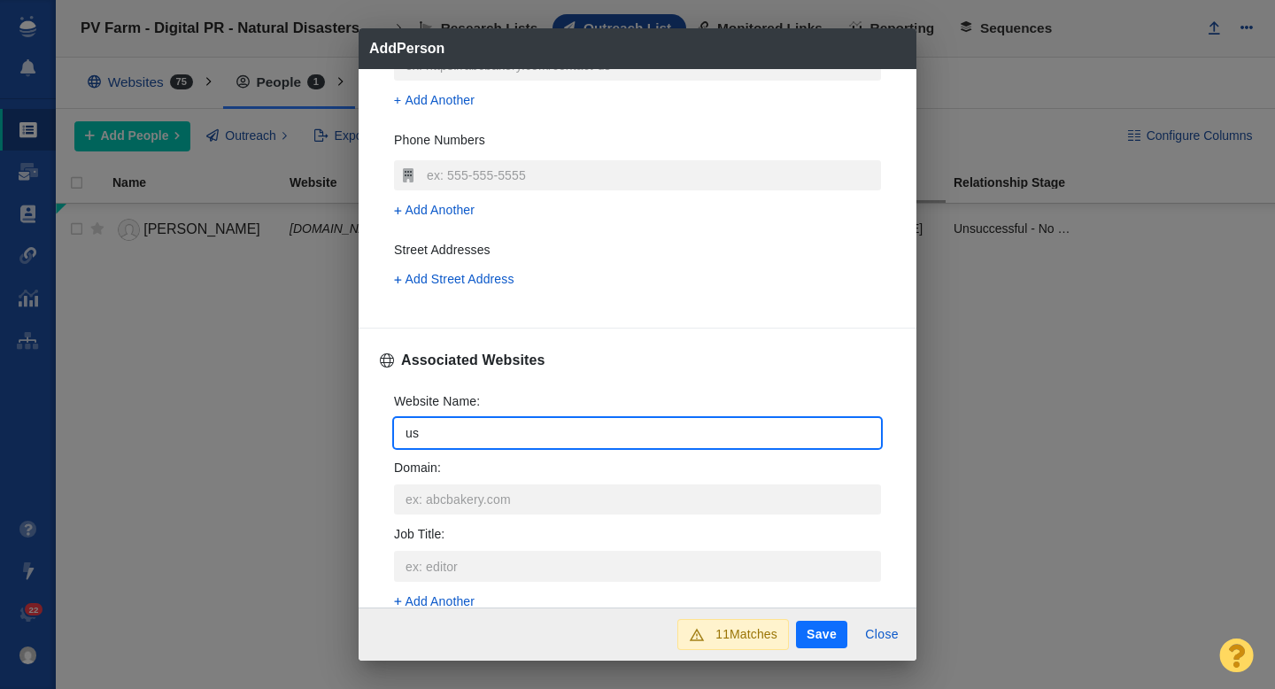
type textarea "x"
type input "usat"
type textarea "x"
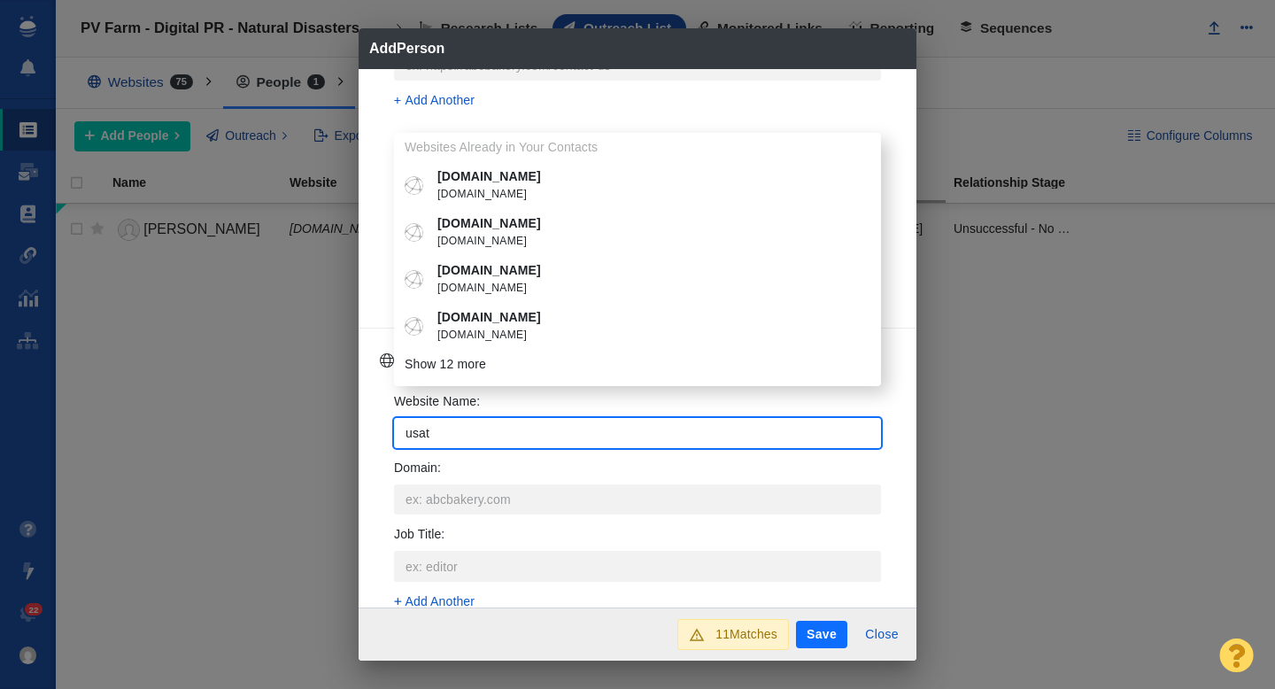
type input "usato"
type textarea "x"
type input "usatod"
type textarea "x"
type input "usatoda"
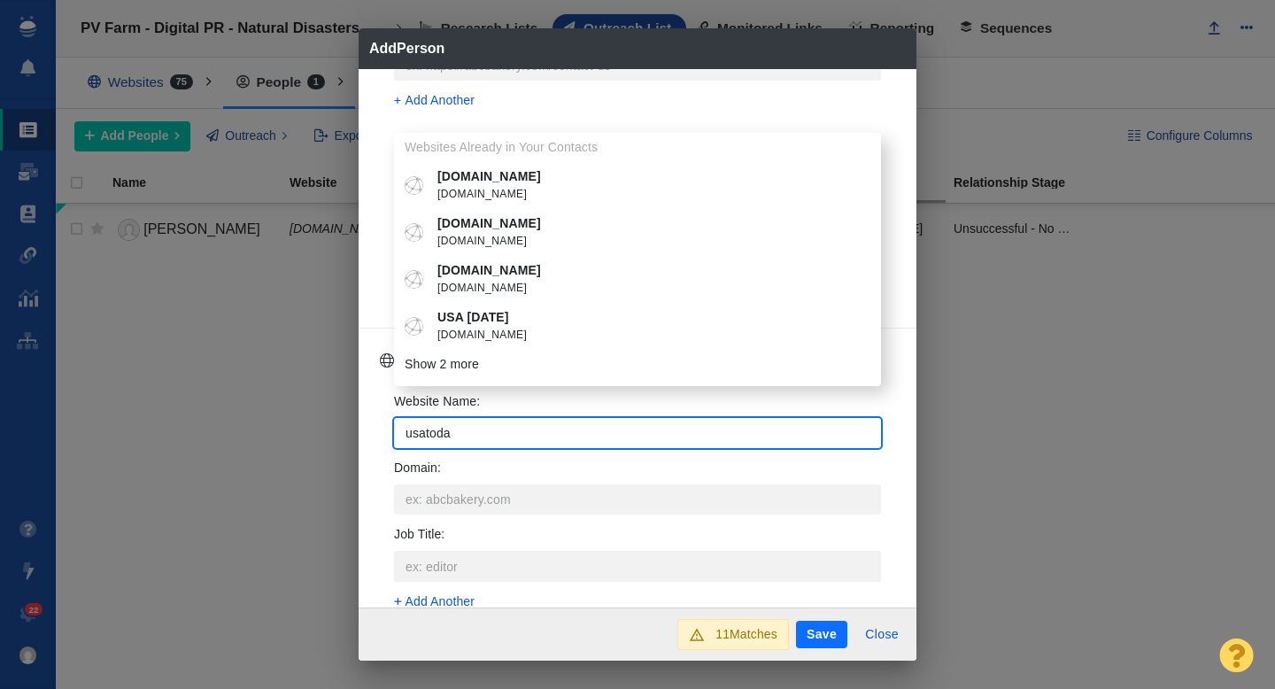
click at [492, 332] on span "usatoday.com" at bounding box center [650, 336] width 426 height 18
type textarea "x"
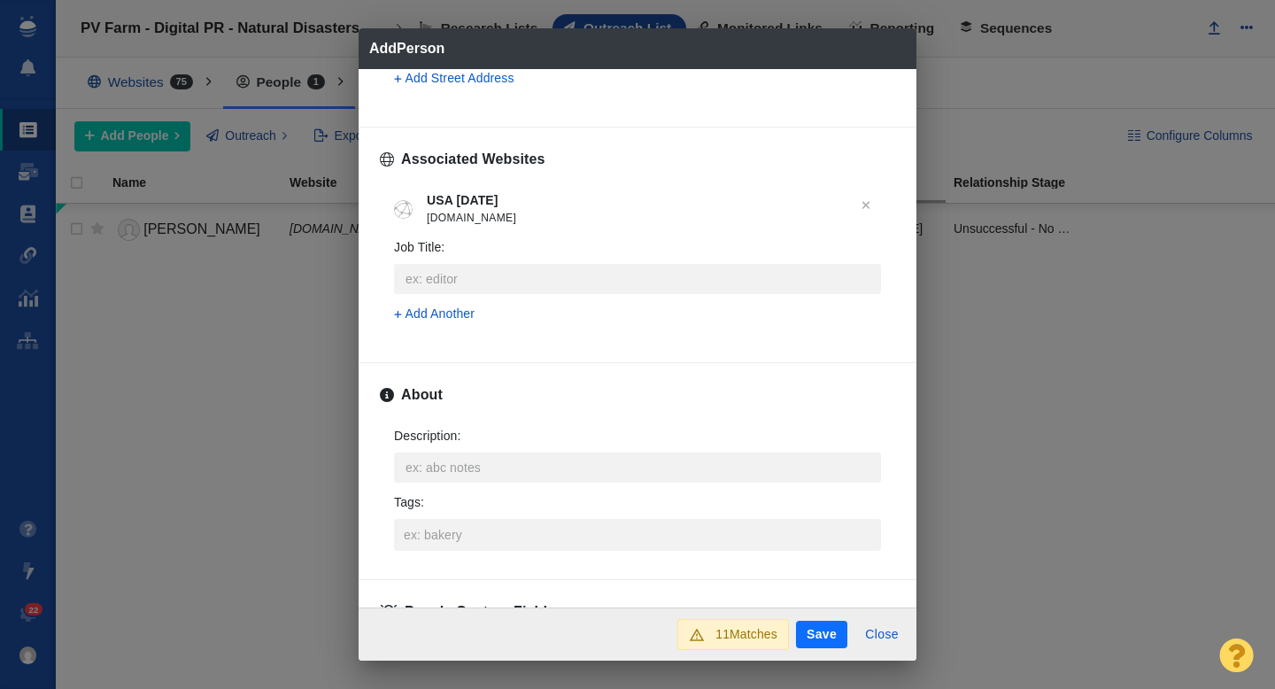
scroll to position [653, 0]
click at [442, 523] on input "Tags :" at bounding box center [637, 531] width 476 height 32
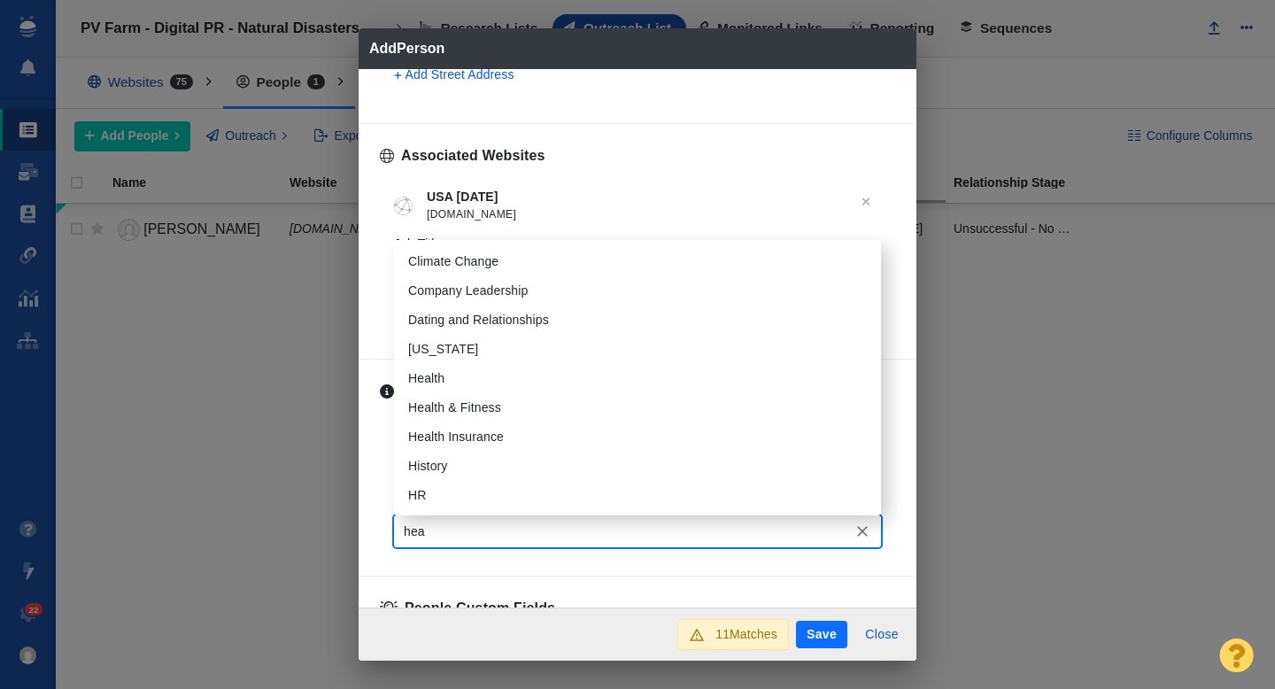
type input "heal"
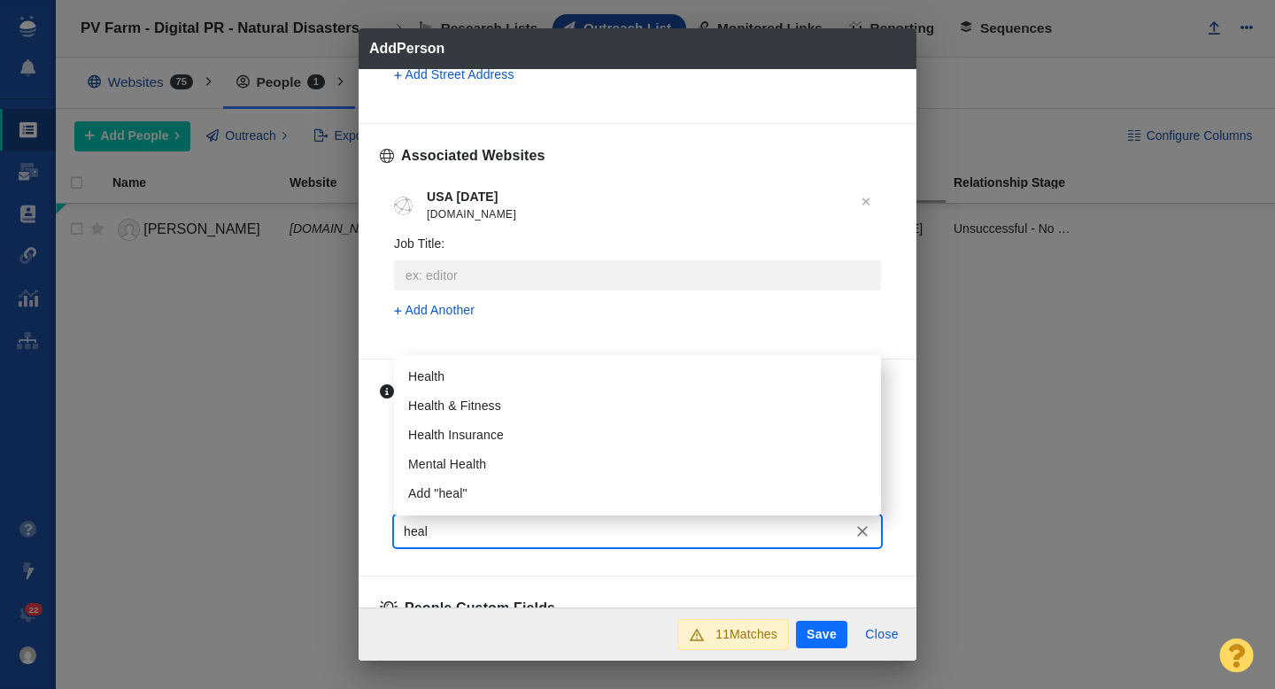
click at [452, 390] on li "Health" at bounding box center [637, 376] width 487 height 29
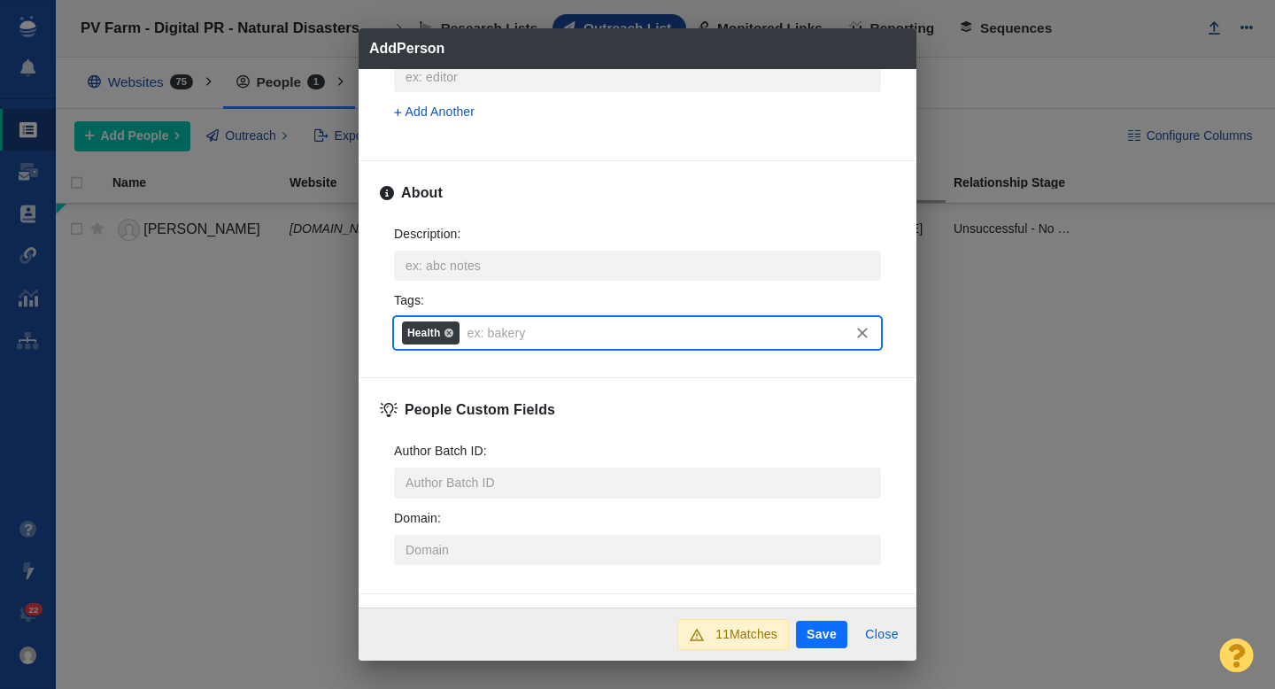
scroll to position [876, 0]
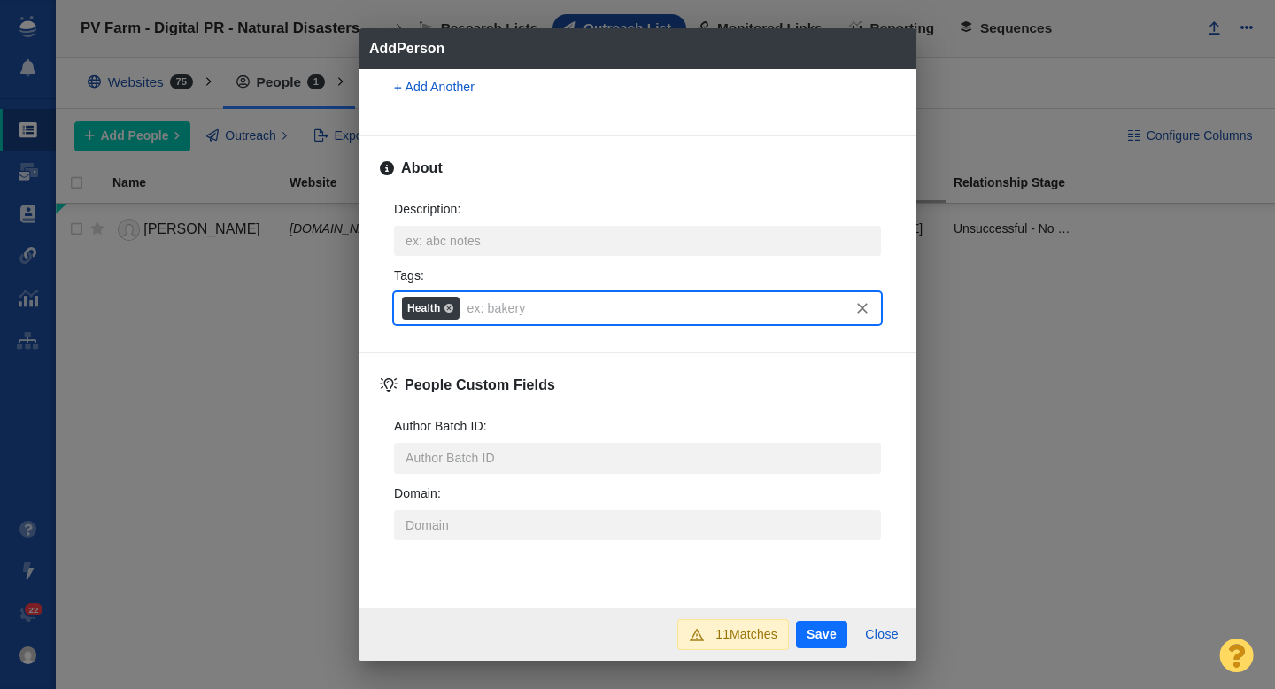
click at [824, 632] on button "Save" at bounding box center [821, 635] width 51 height 28
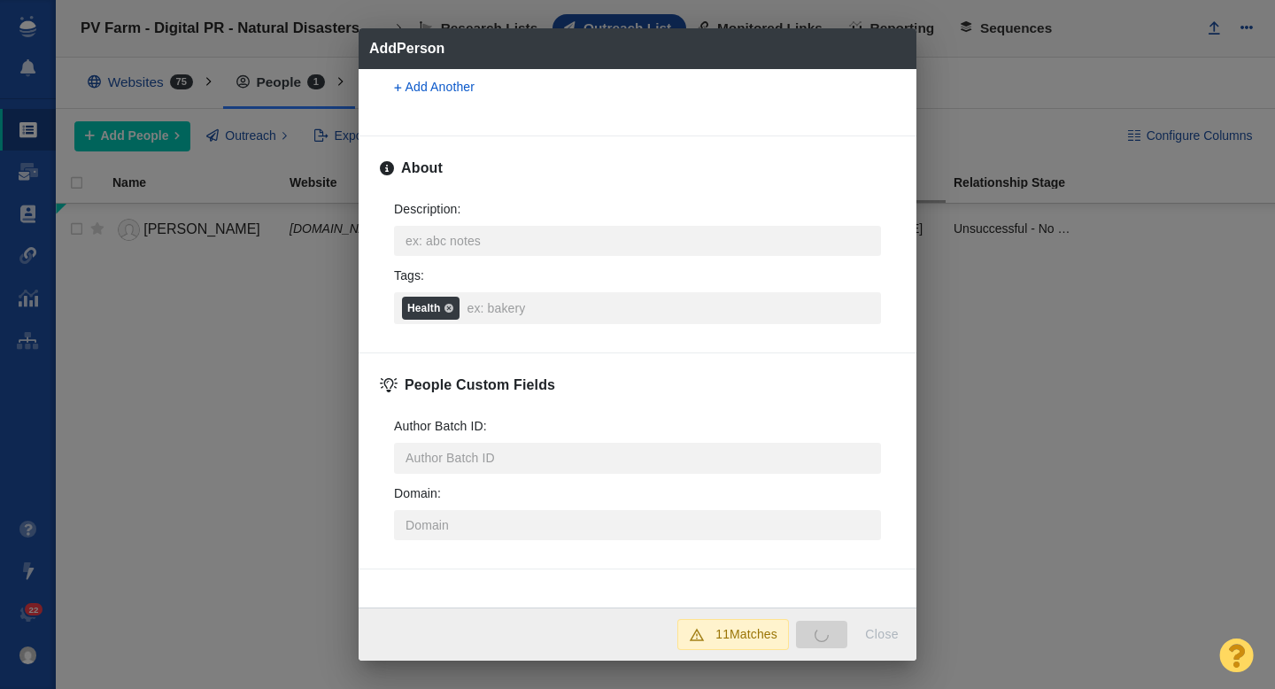
type textarea "x"
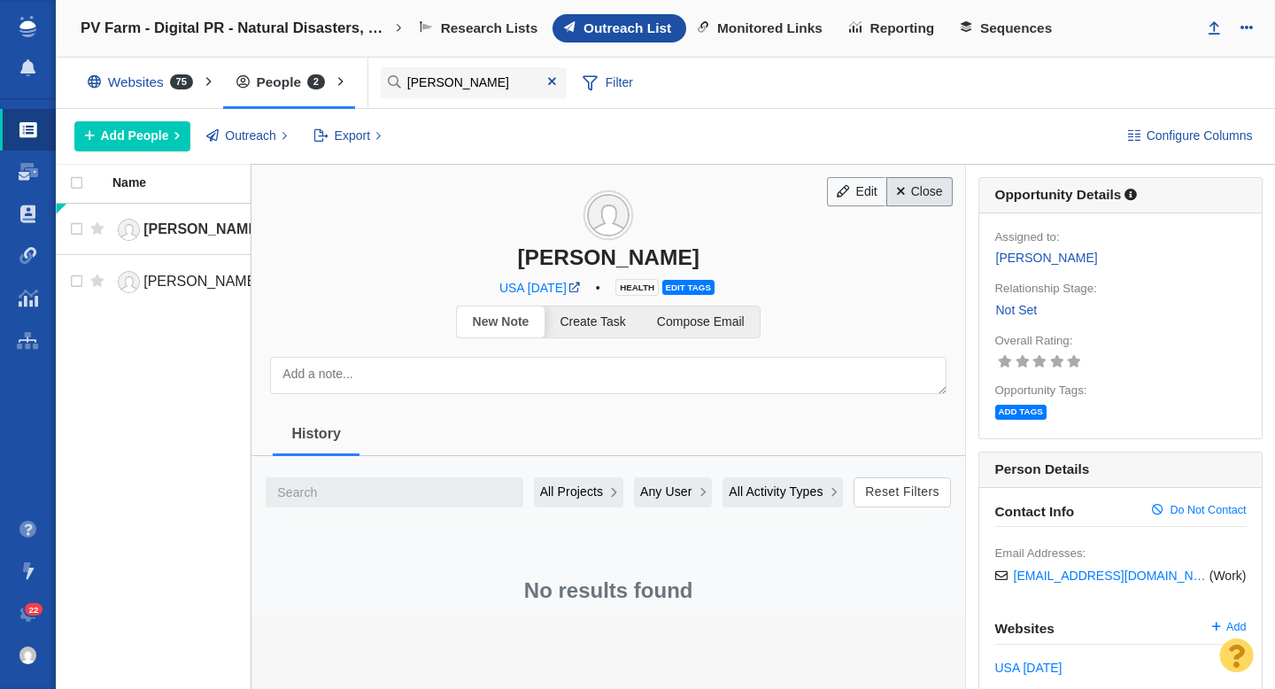
click at [907, 194] on link "Close" at bounding box center [919, 192] width 66 height 30
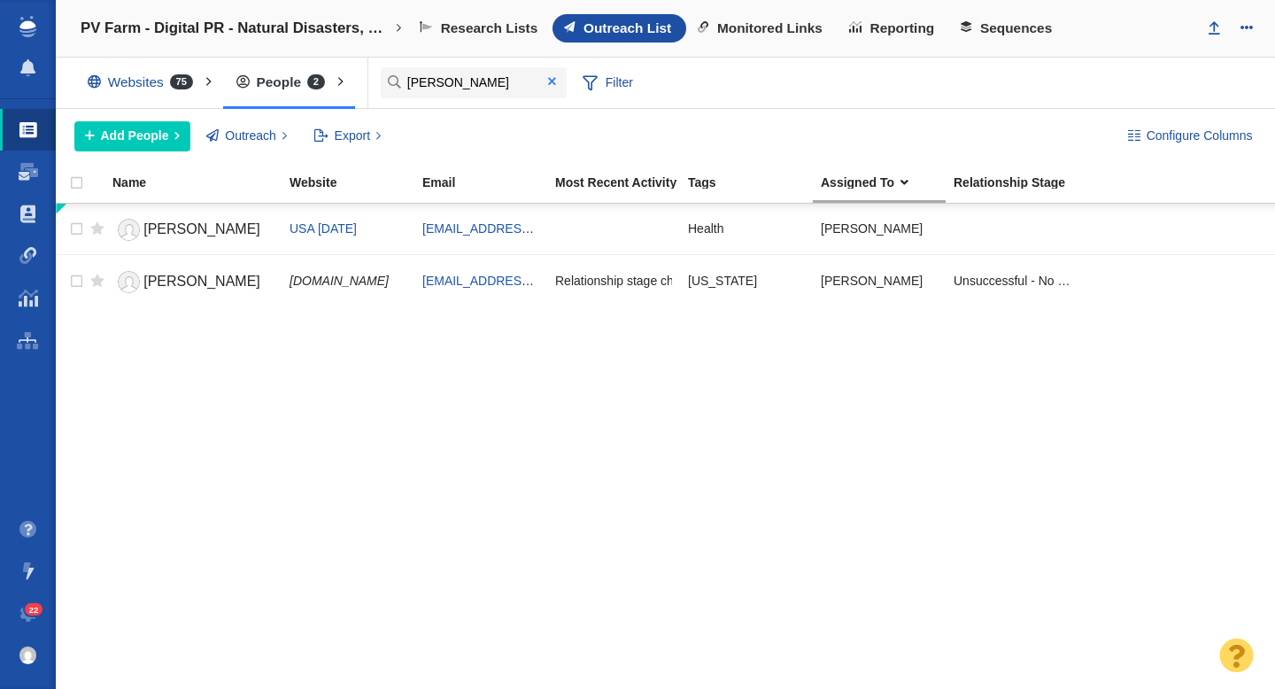
click at [554, 83] on span at bounding box center [552, 81] width 8 height 12
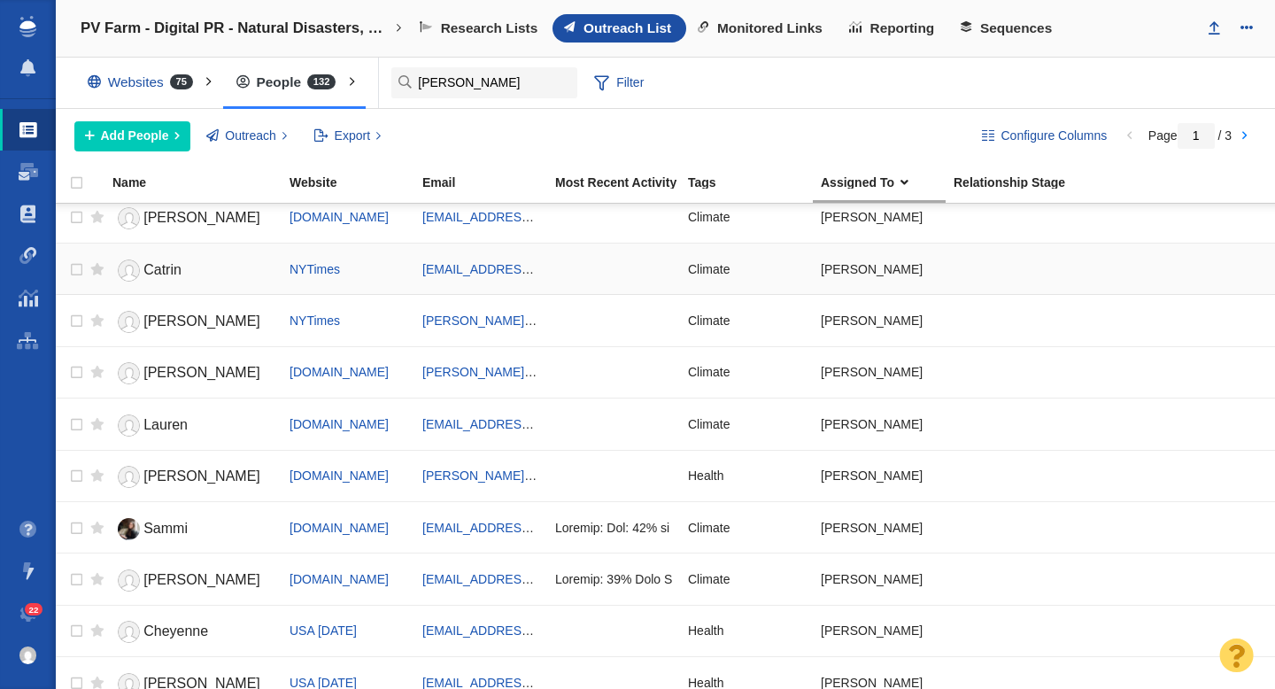
scroll to position [0, 0]
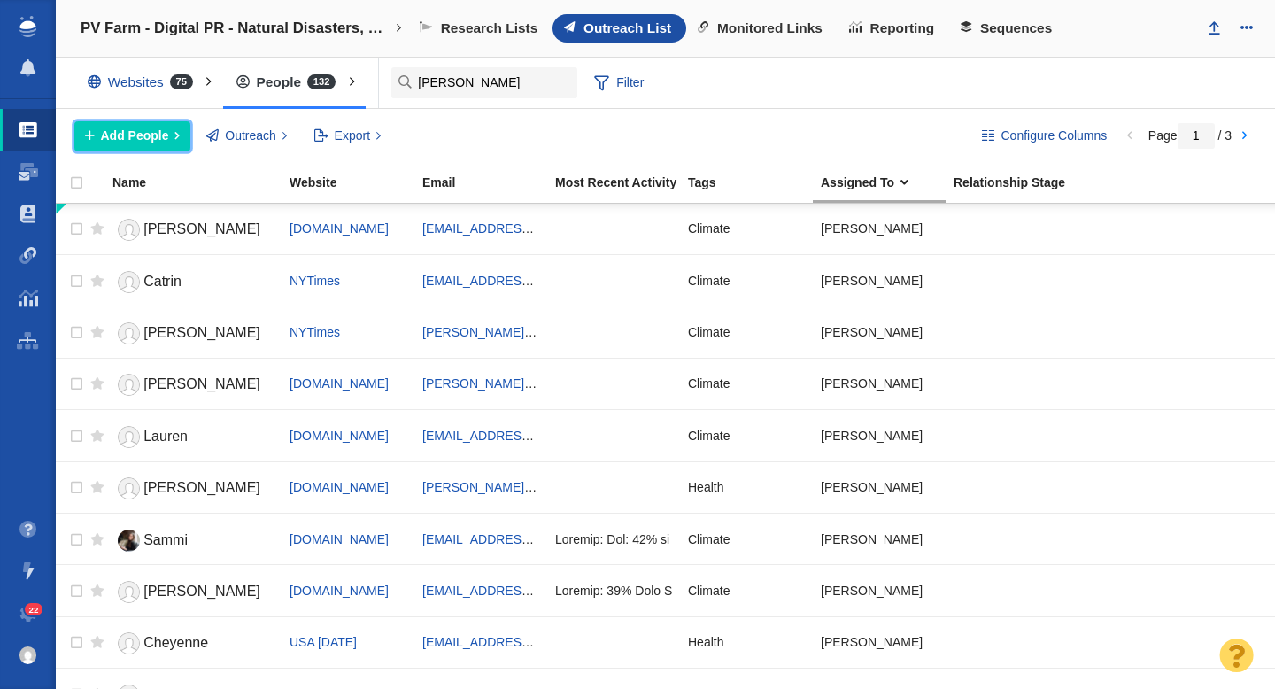
click at [169, 135] on button "Add People" at bounding box center [132, 136] width 116 height 30
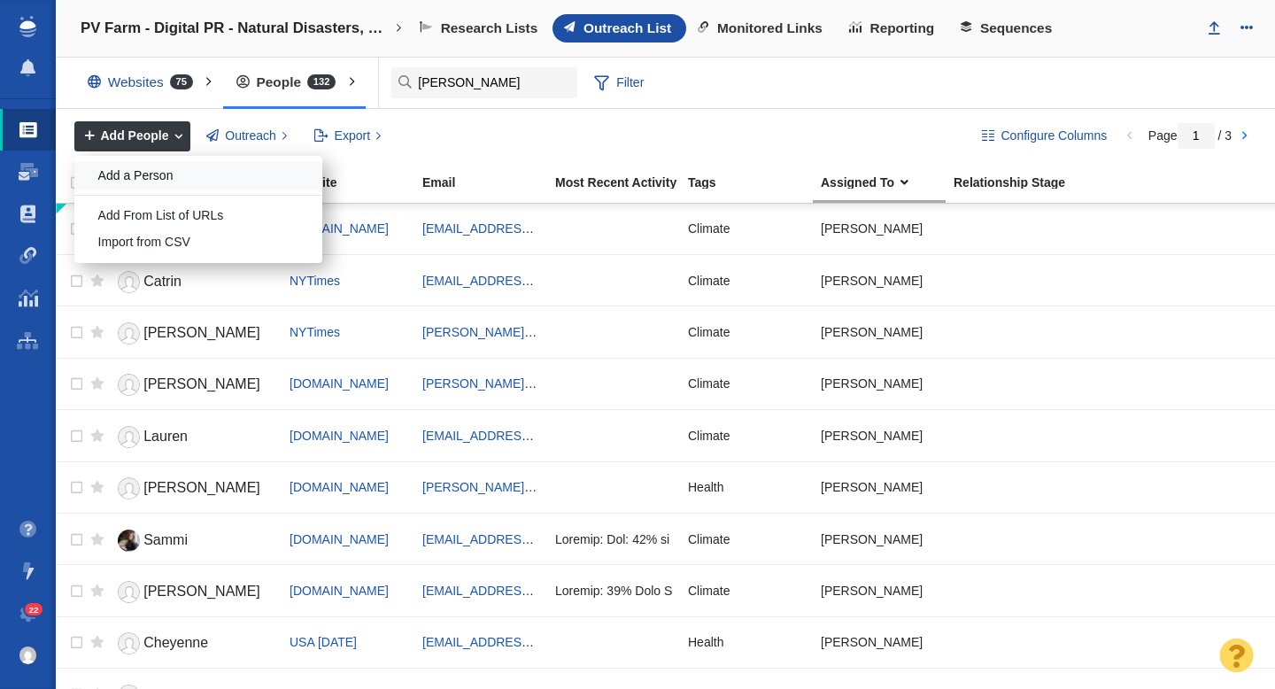
click at [164, 174] on div "Add a Person" at bounding box center [198, 175] width 248 height 27
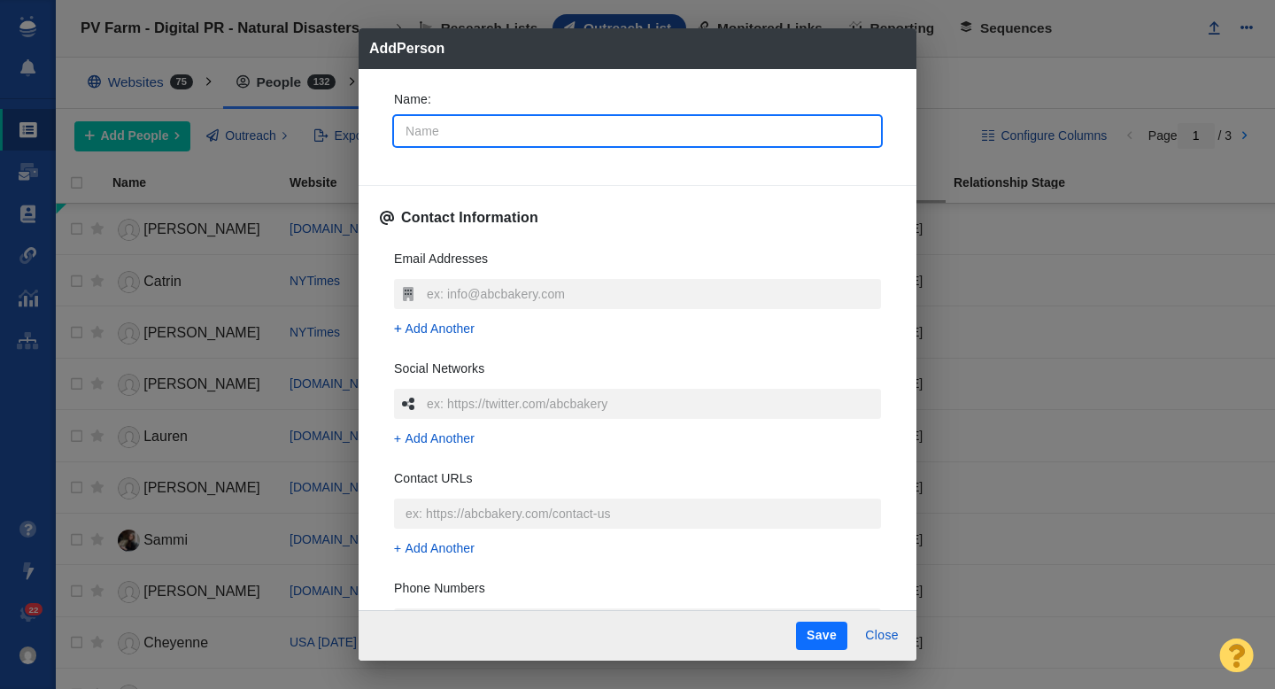
type input "C"
type textarea "x"
type input "Ca"
type textarea "x"
type input "Can"
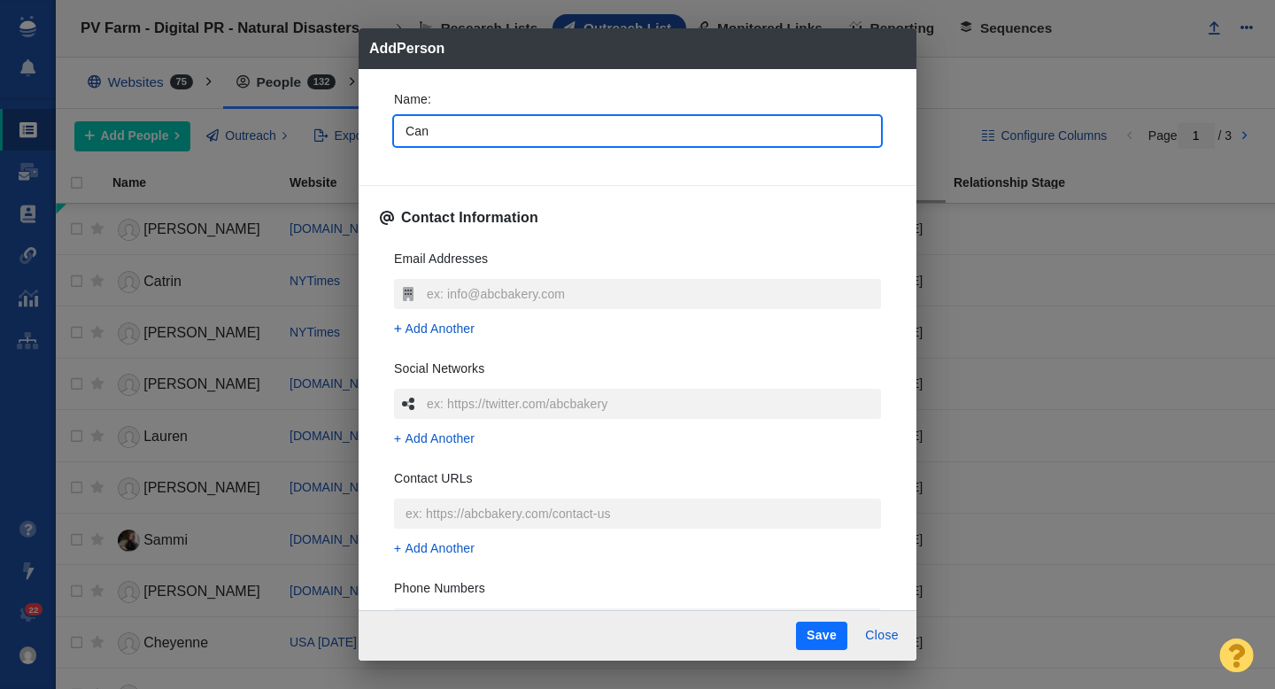
type textarea "x"
type input "Cand"
type textarea "x"
type input "Canda"
type textarea "x"
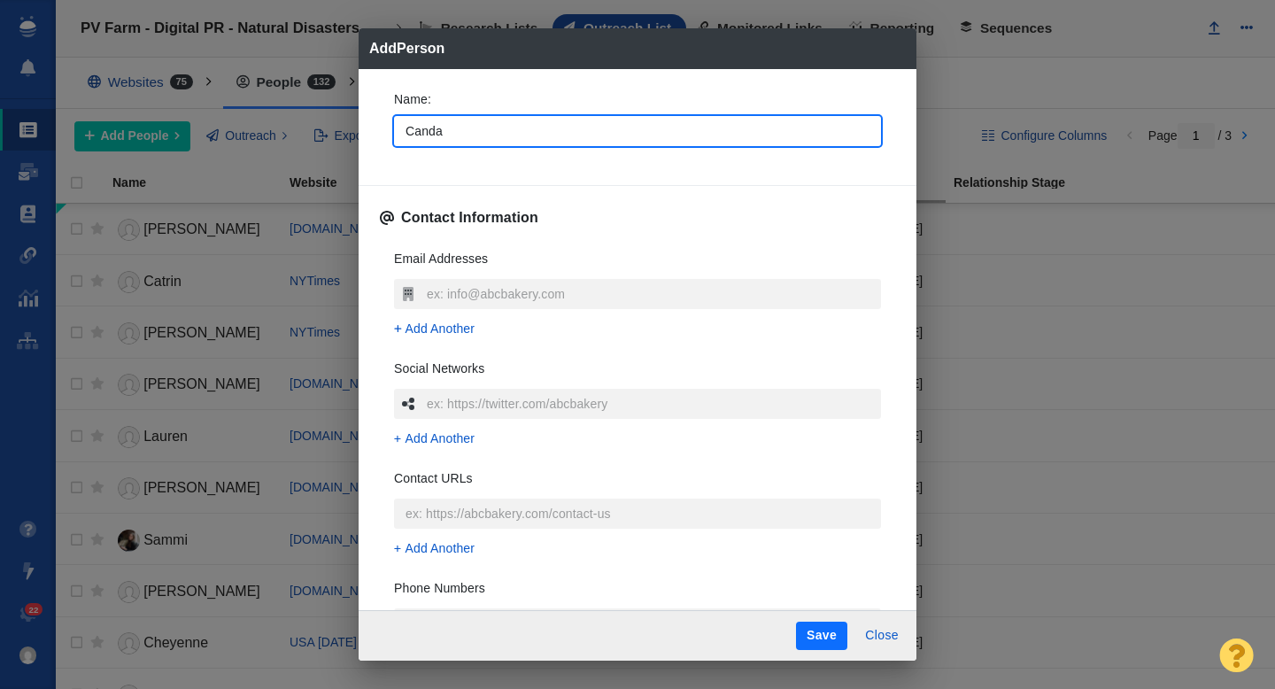
type input "Candac"
type textarea "x"
type input "Candace"
type textarea "x"
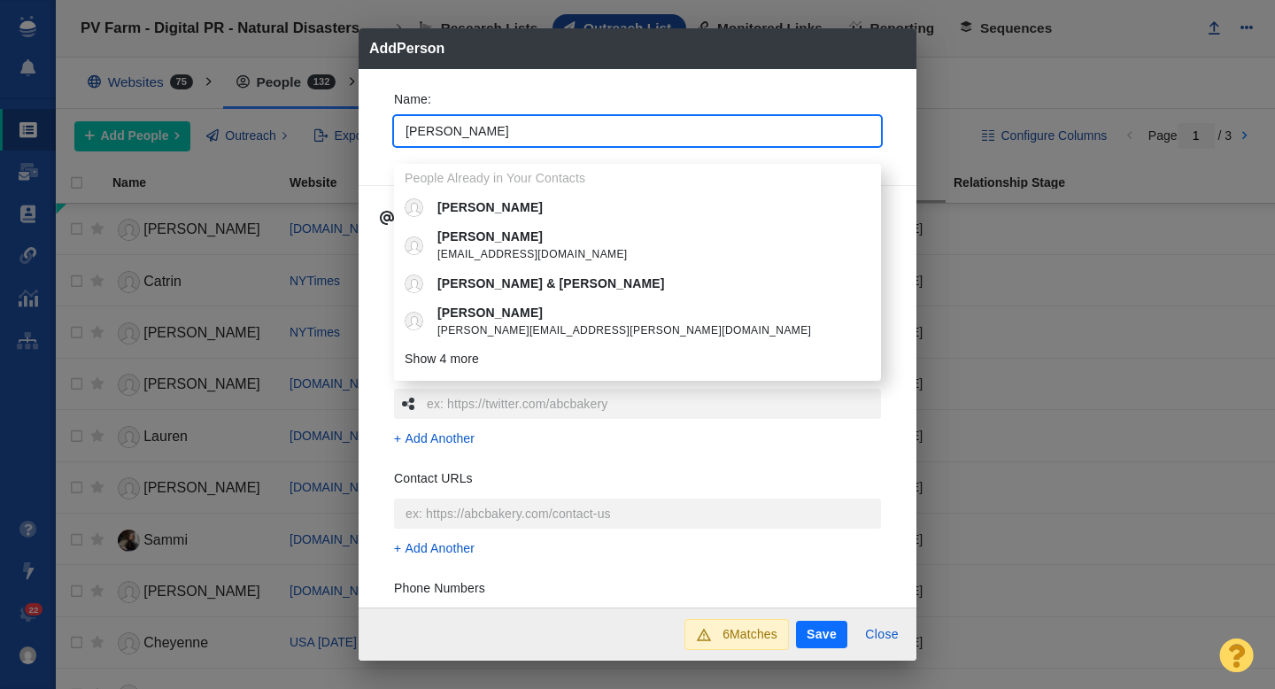
type input "[PERSON_NAME]"
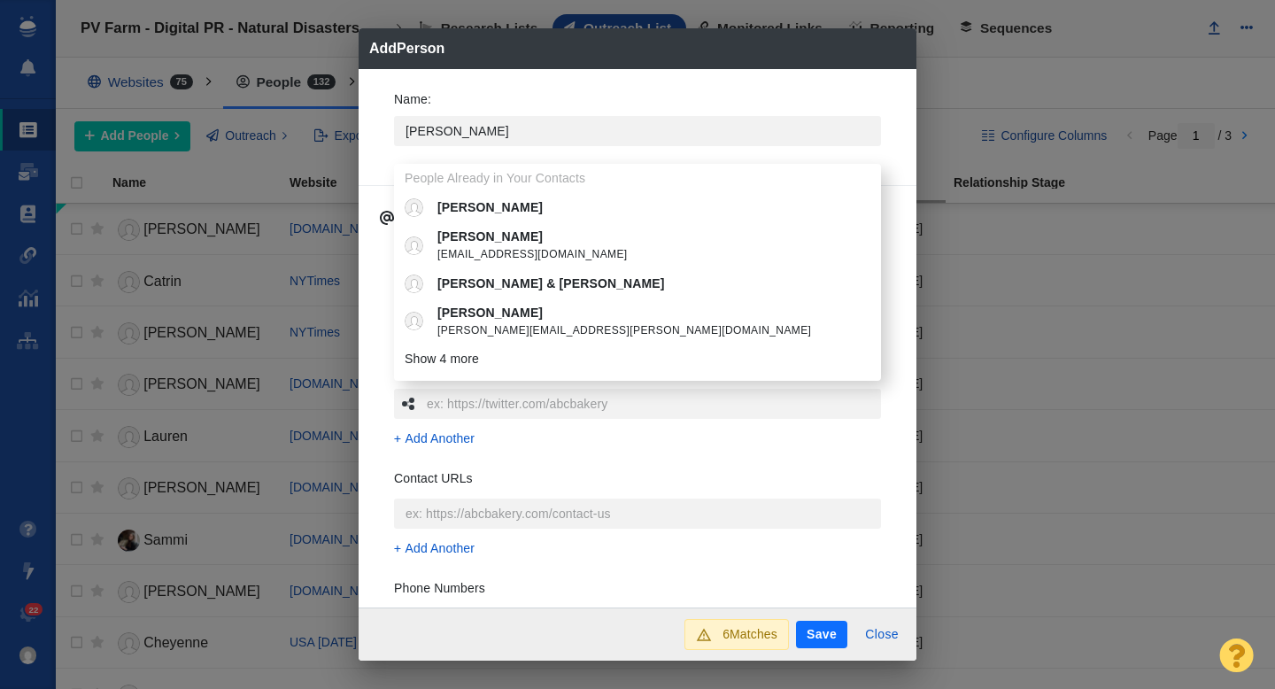
type textarea "x"
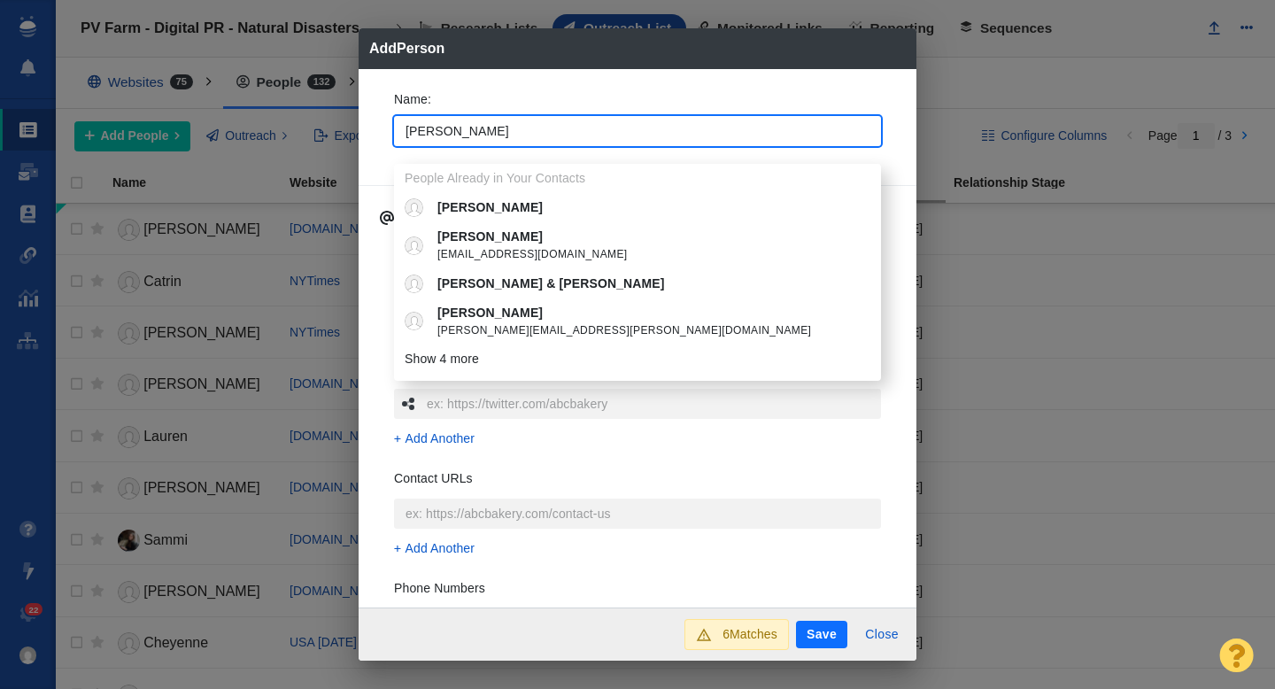
click at [369, 143] on div "Name : Candace People Already in Your Contacts Candace Candace info@candacewald…" at bounding box center [638, 338] width 558 height 539
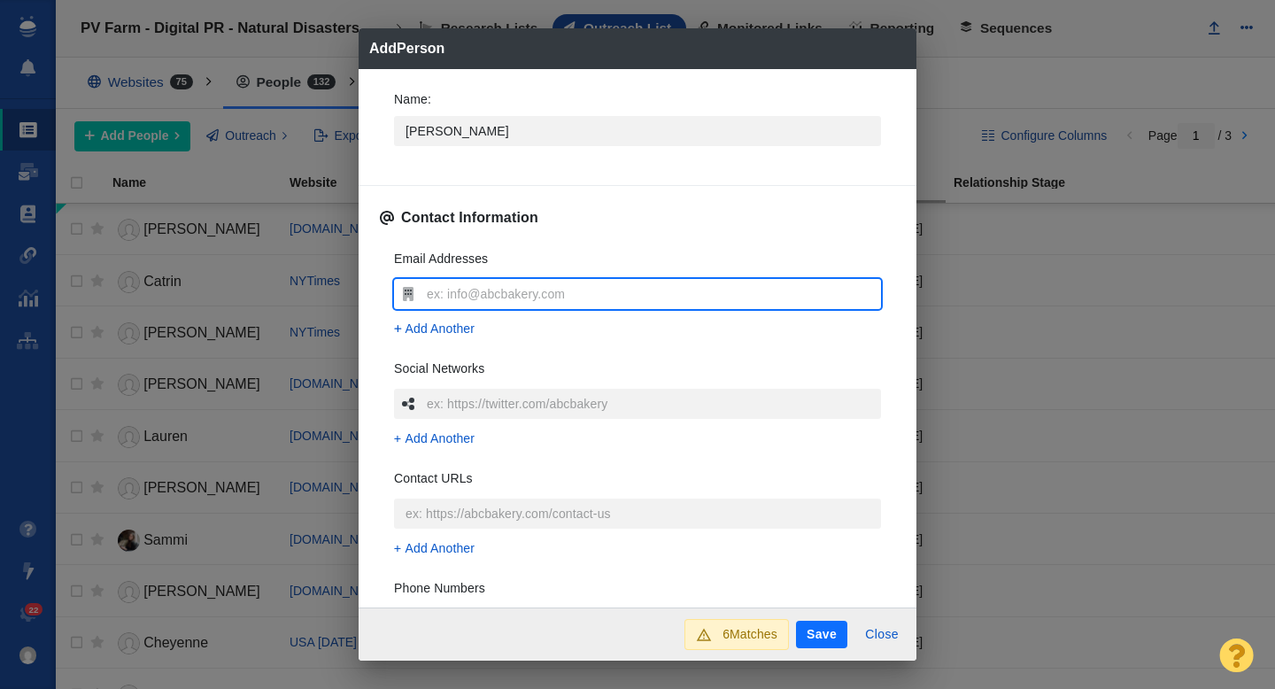
click at [457, 297] on input "text" at bounding box center [651, 294] width 459 height 30
type input "[EMAIL_ADDRESS][DOMAIN_NAME]"
type textarea "x"
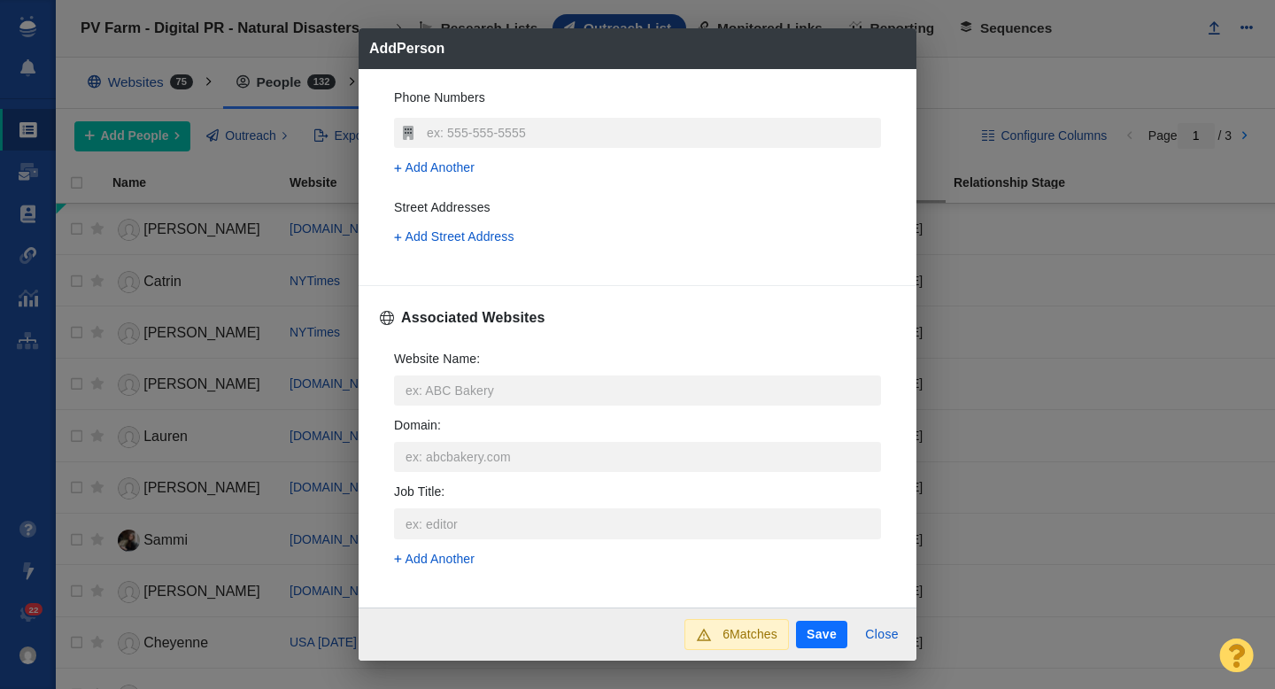
scroll to position [518, 0]
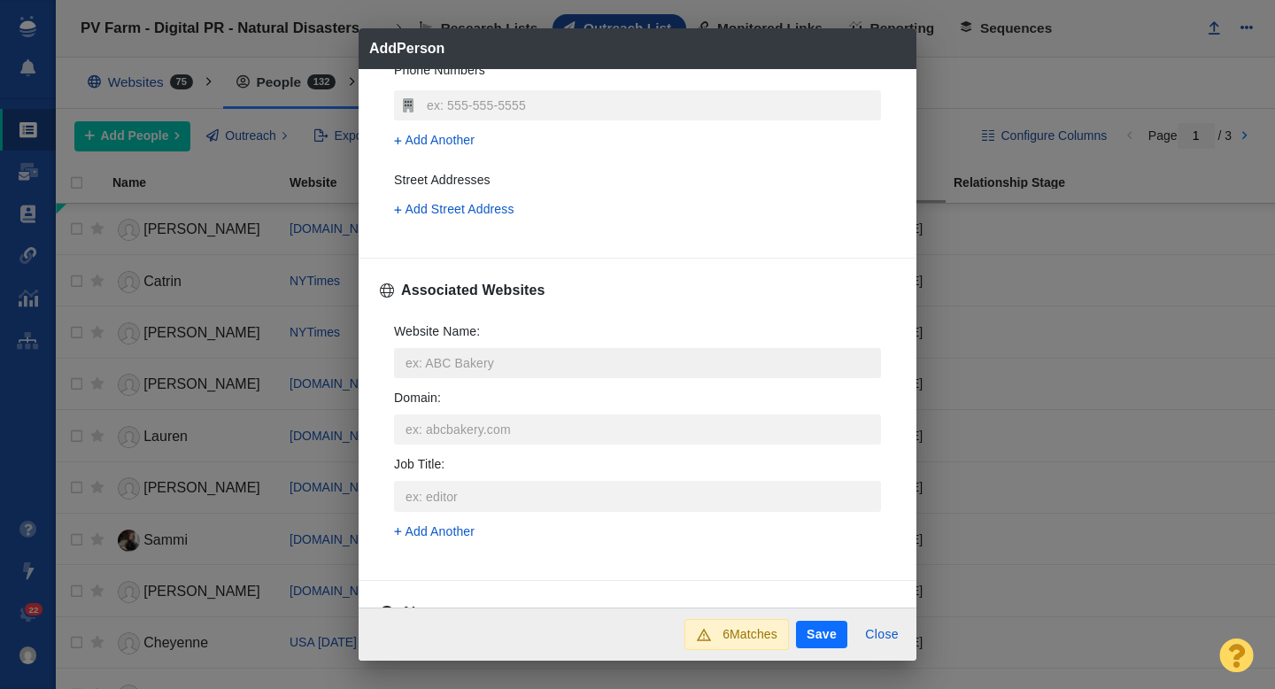
type input "[EMAIL_ADDRESS][DOMAIN_NAME]"
click at [467, 362] on input "Website Name :" at bounding box center [637, 363] width 487 height 30
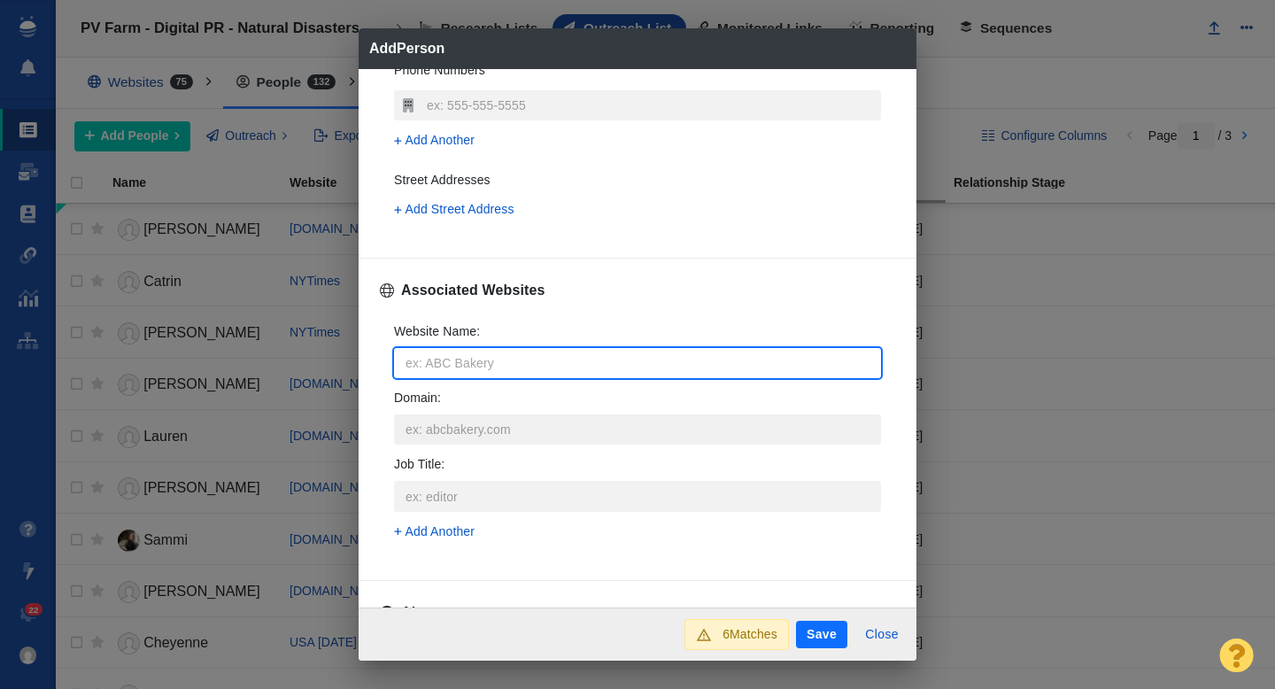
type input "t"
type textarea "x"
type input "th"
type textarea "x"
type input "the"
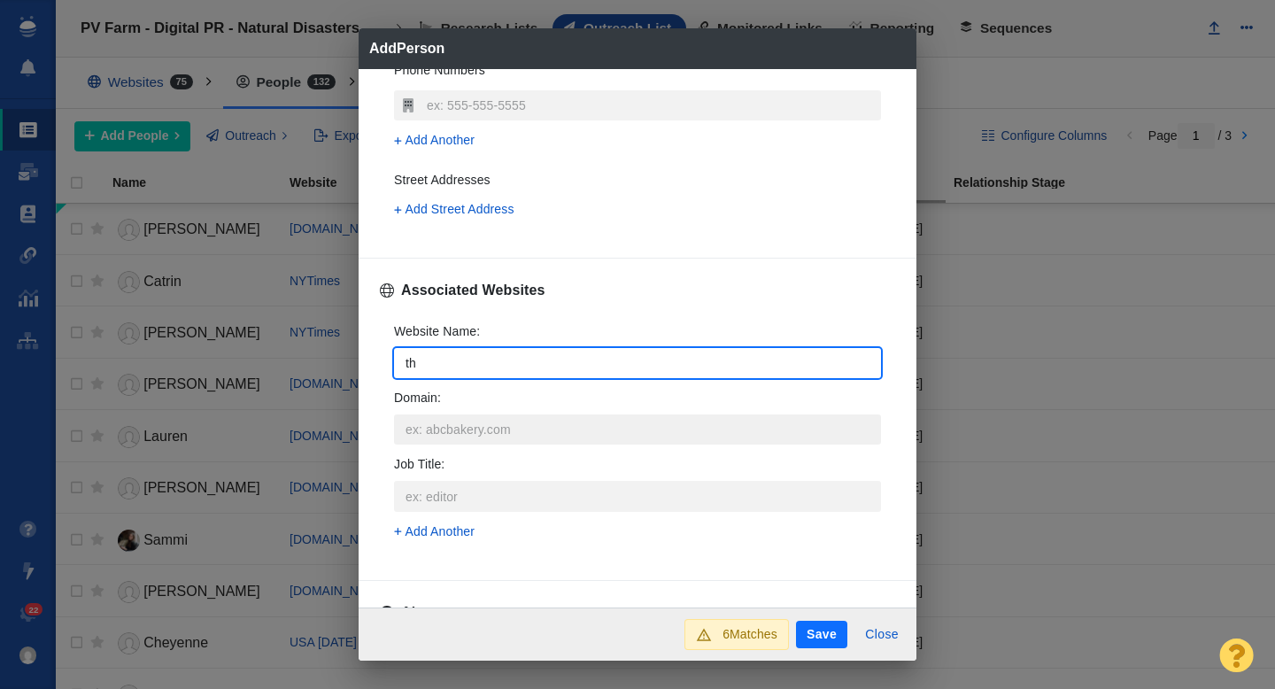
type textarea "x"
type input "theb"
type textarea "x"
type input "thebl"
type textarea "x"
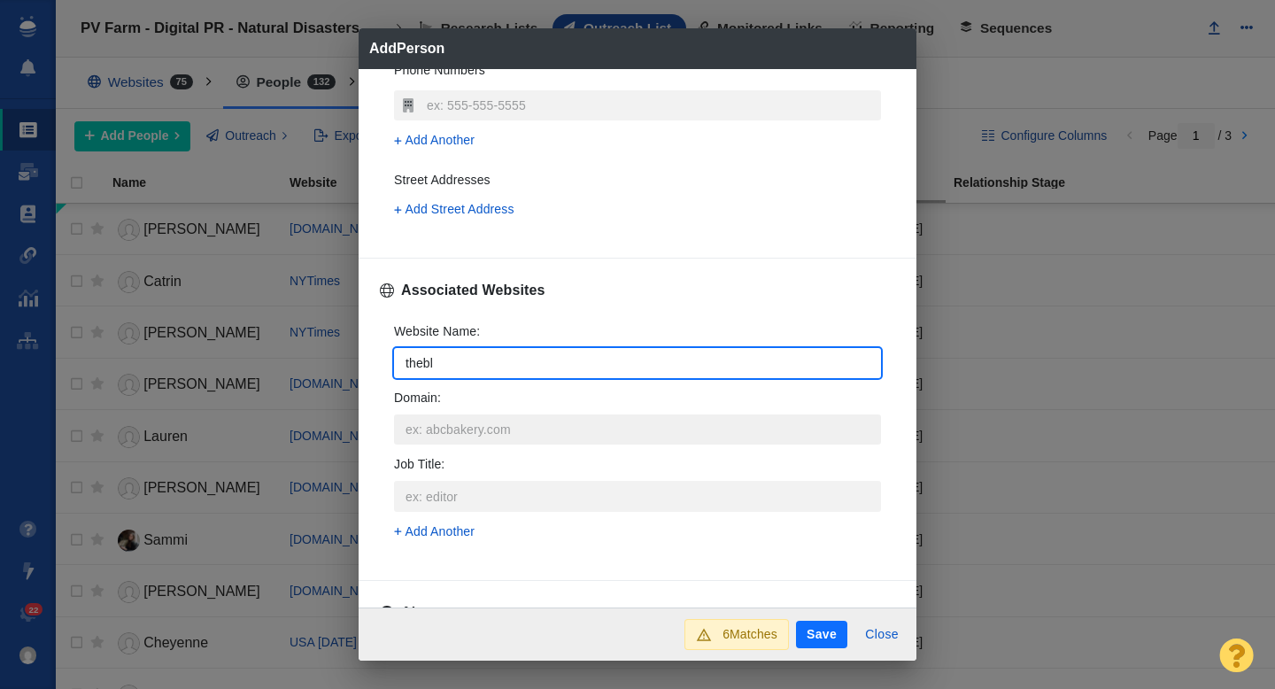
type input "thebla"
type textarea "x"
type input "theblaz"
type textarea "x"
type input "theblaze"
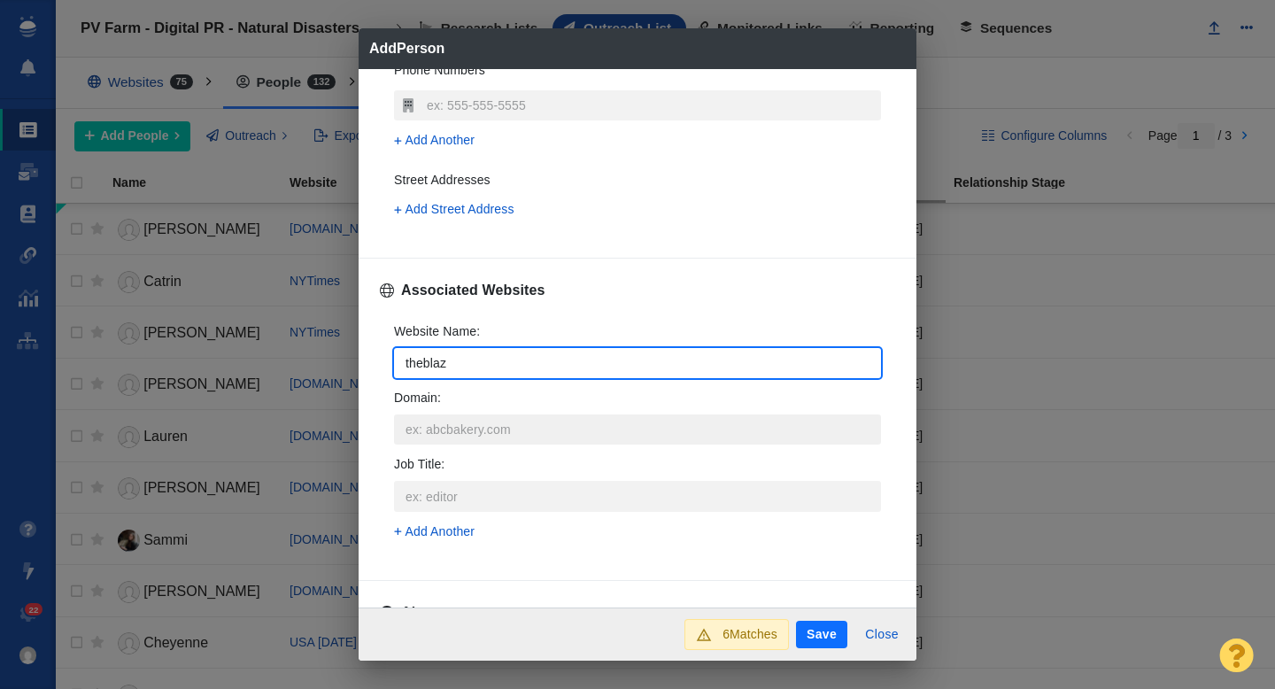
type textarea "x"
type input "theblaze."
type textarea "x"
type input "theblaze.c"
type textarea "x"
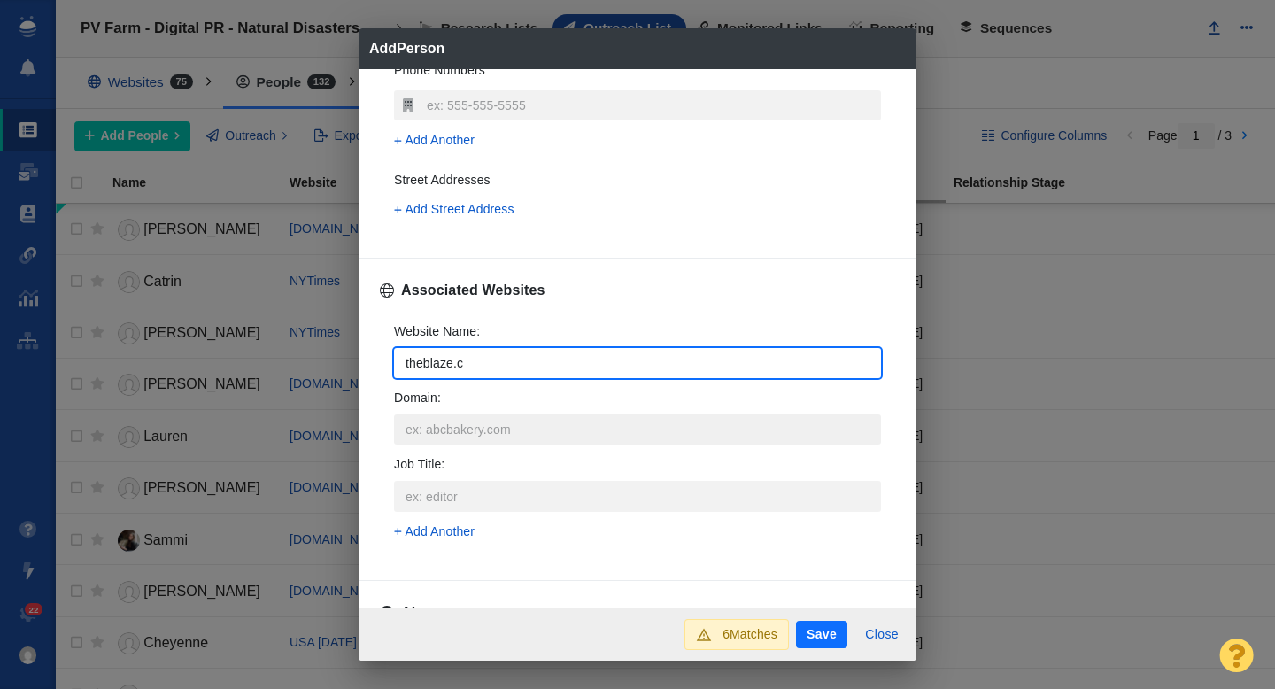
type input "theblaze.co"
type textarea "x"
type input "[DOMAIN_NAME]"
type textarea "x"
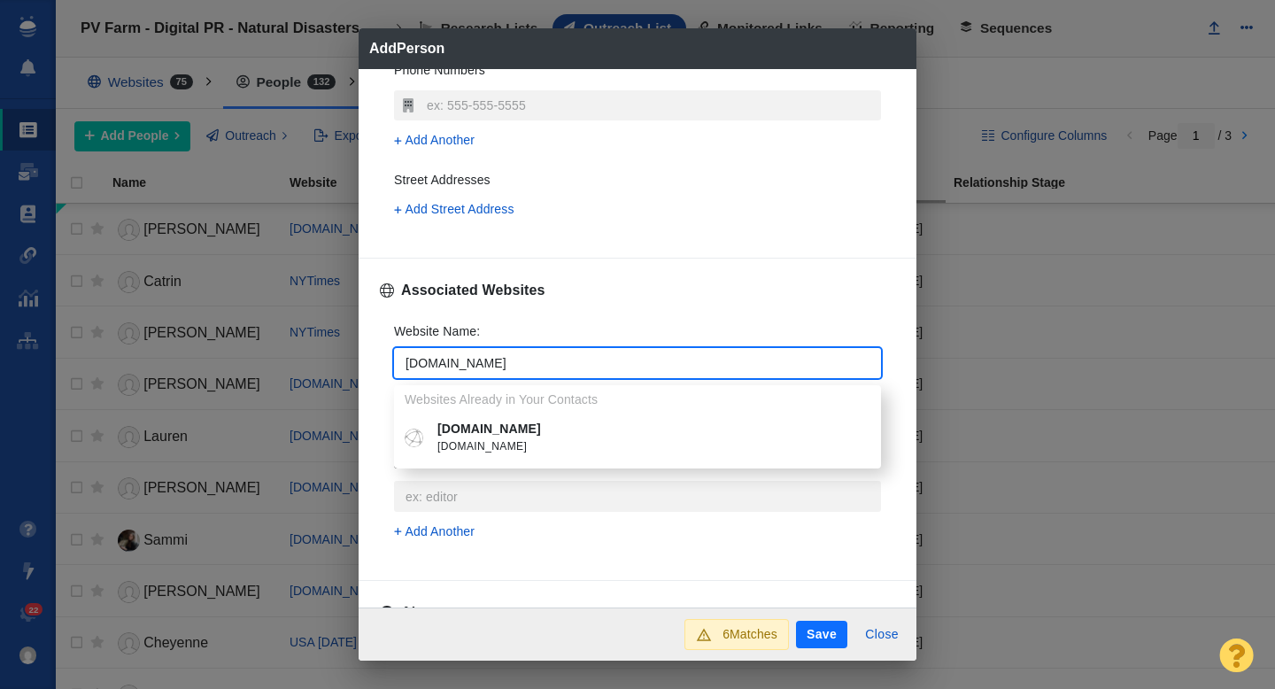
type input "[DOMAIN_NAME]"
click at [455, 441] on span "[DOMAIN_NAME]" at bounding box center [650, 447] width 426 height 18
type textarea "x"
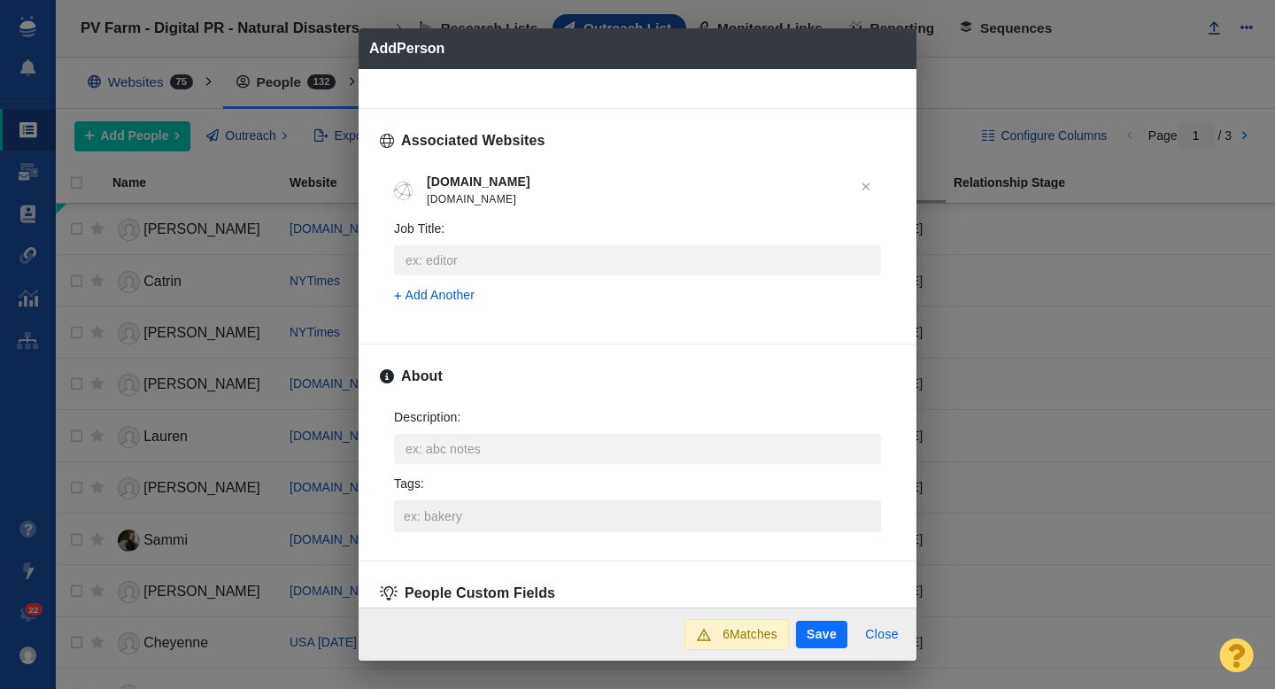
scroll to position [706, 0]
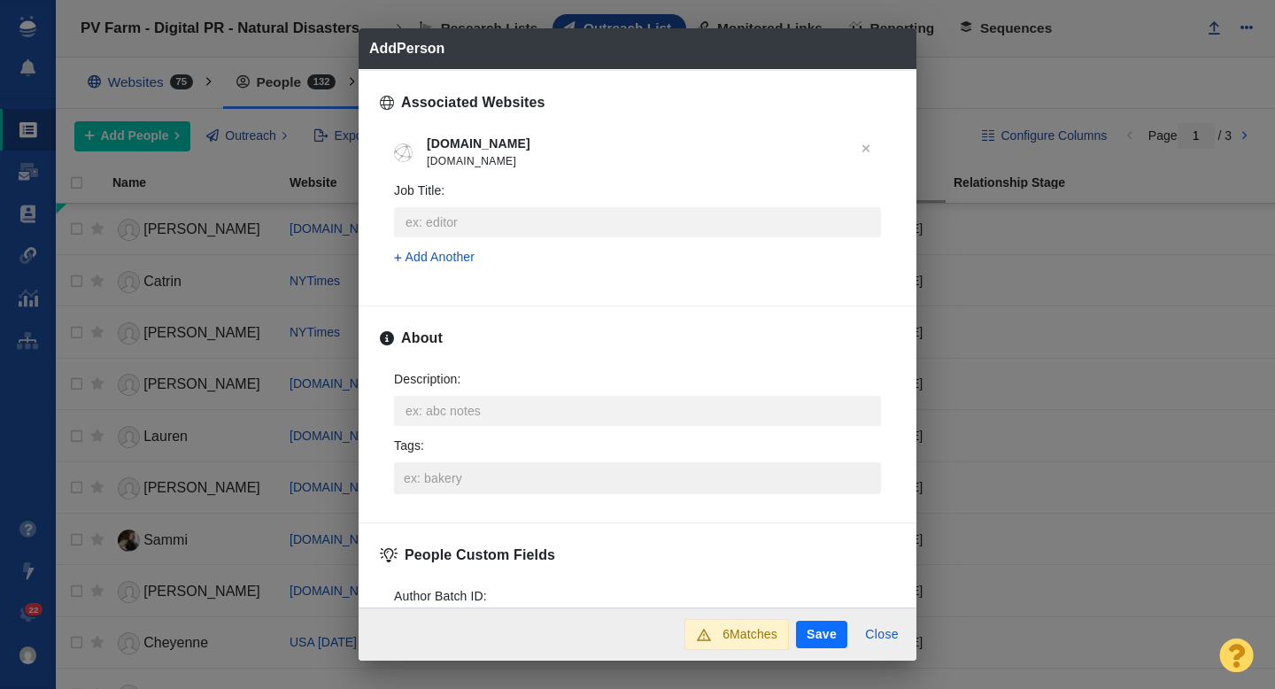
click at [439, 489] on input "Tags :" at bounding box center [637, 478] width 476 height 32
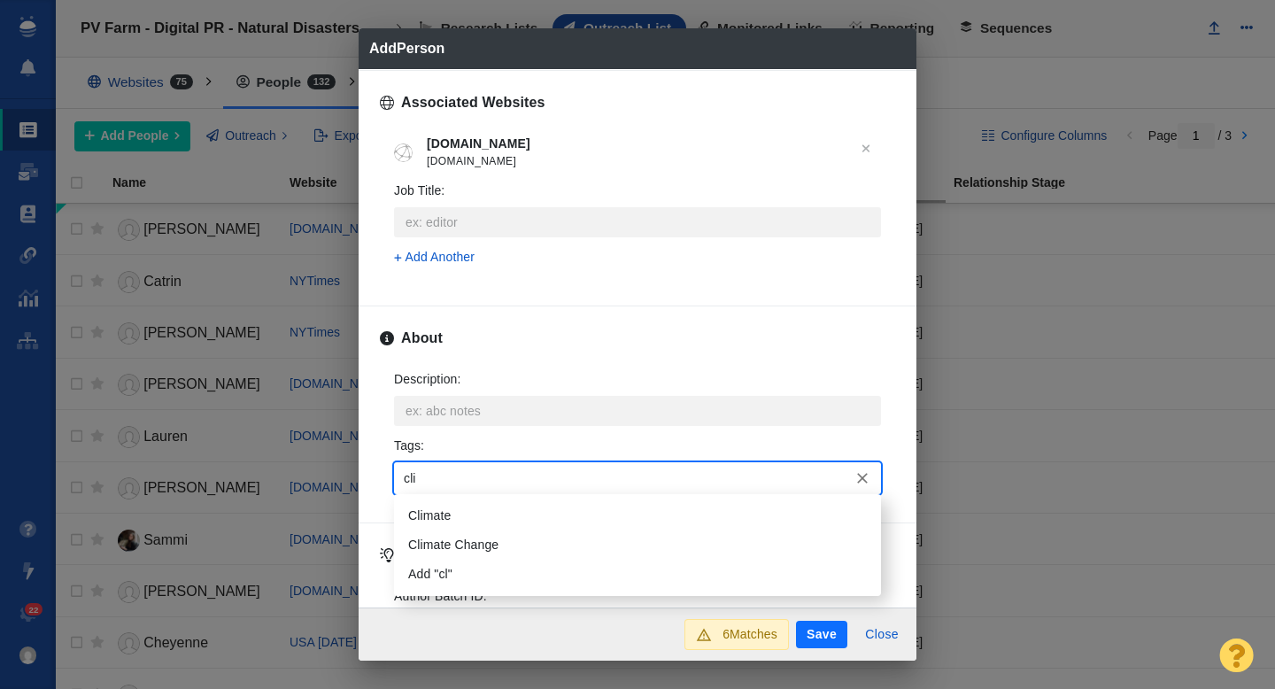
type input "clim"
click at [436, 506] on li "Climate" at bounding box center [637, 515] width 487 height 29
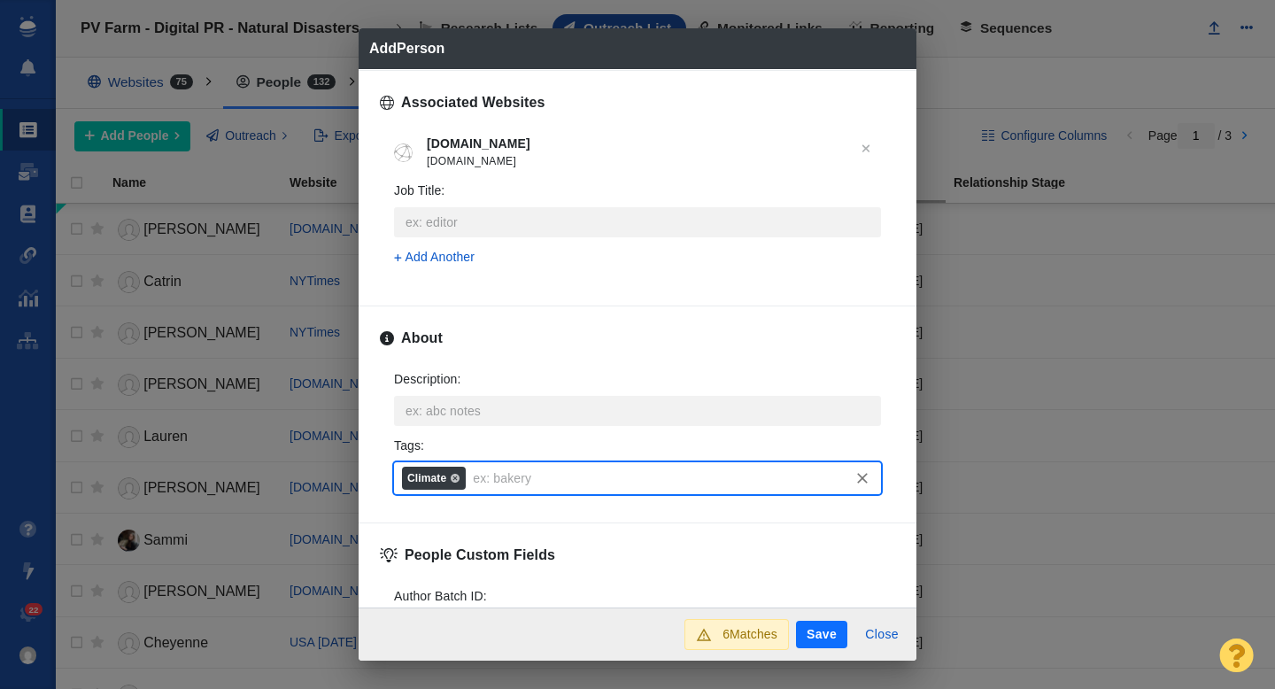
click at [823, 634] on button "Save" at bounding box center [821, 635] width 51 height 28
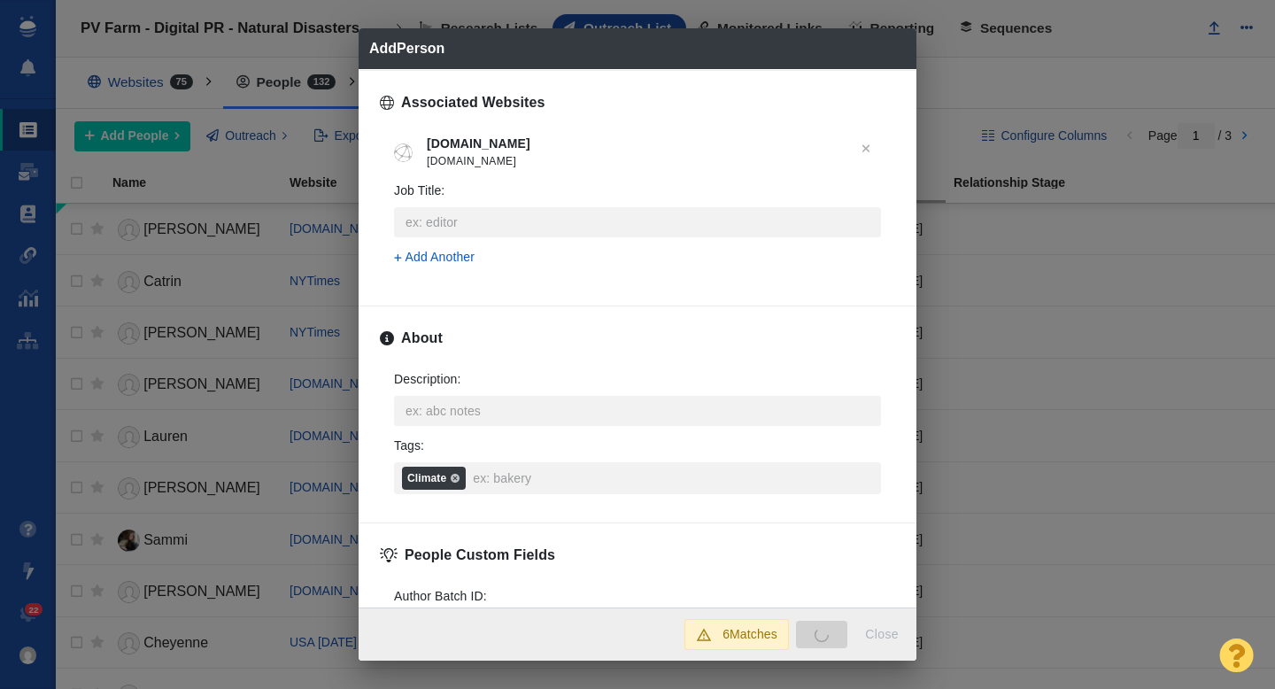
type textarea "x"
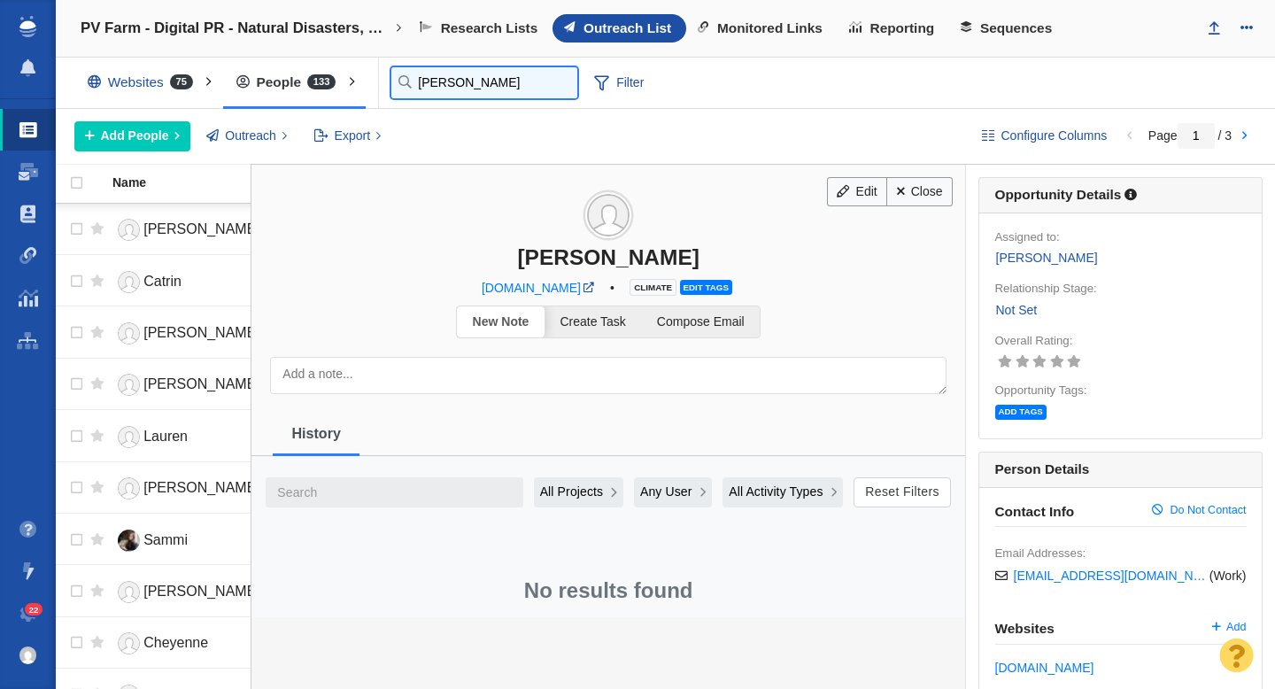
click at [429, 81] on input "anthony" at bounding box center [484, 82] width 186 height 31
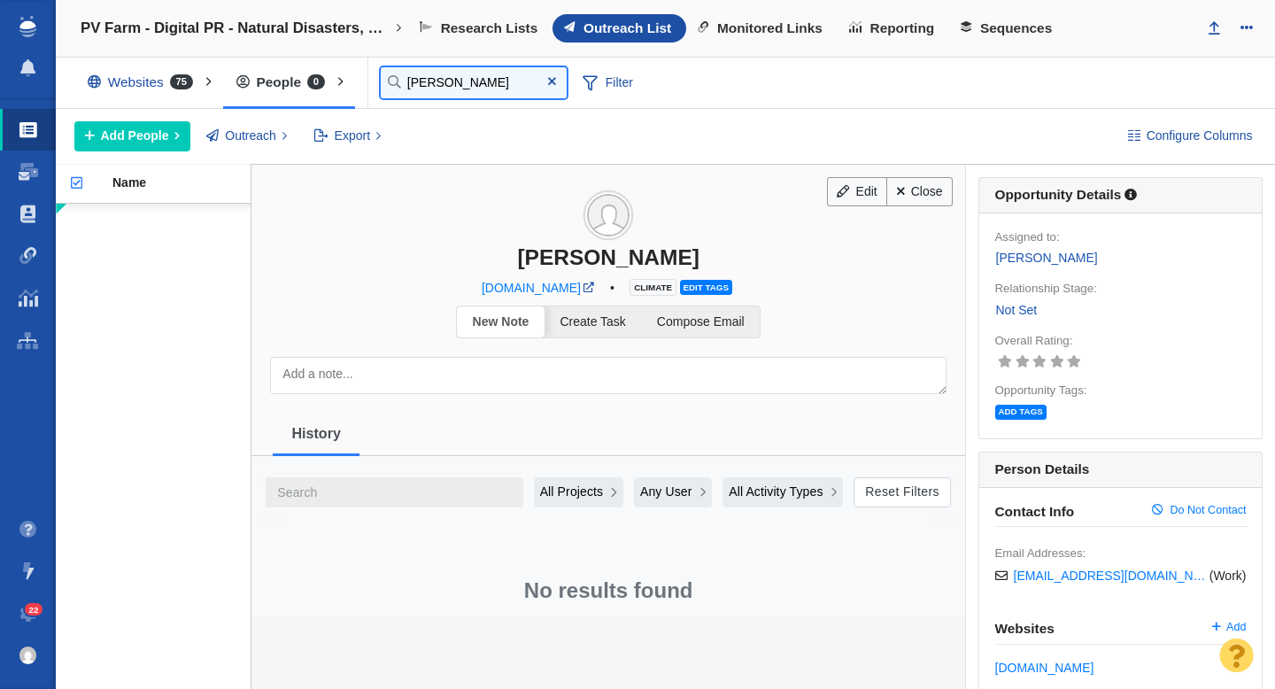
click at [473, 93] on input "cortney" at bounding box center [474, 82] width 186 height 31
type input "candace"
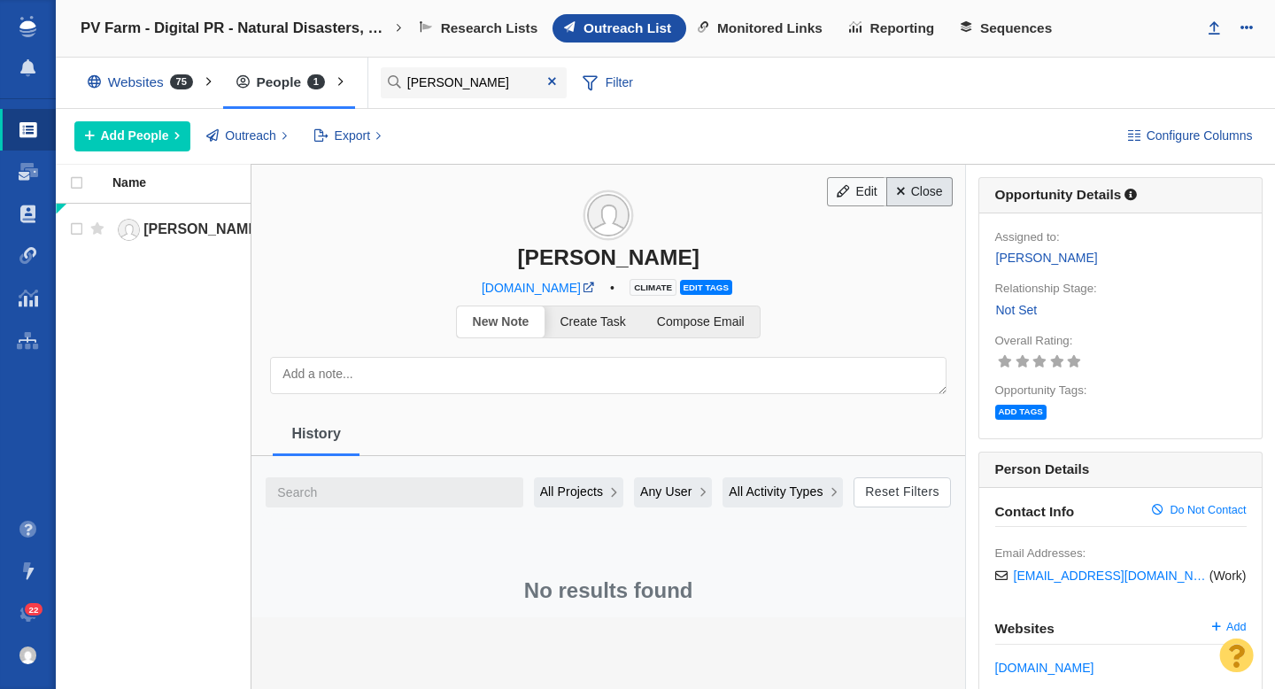
click at [912, 201] on link "Close" at bounding box center [919, 192] width 66 height 30
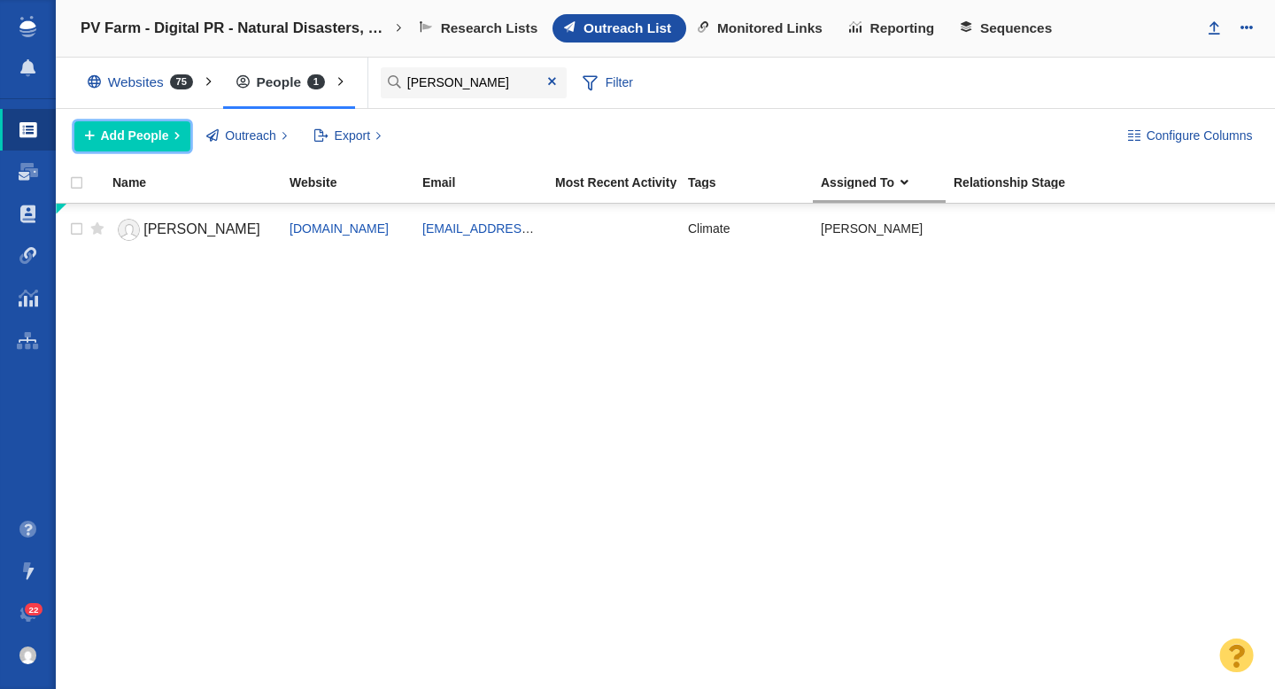
click at [143, 135] on span "Add People" at bounding box center [135, 136] width 68 height 19
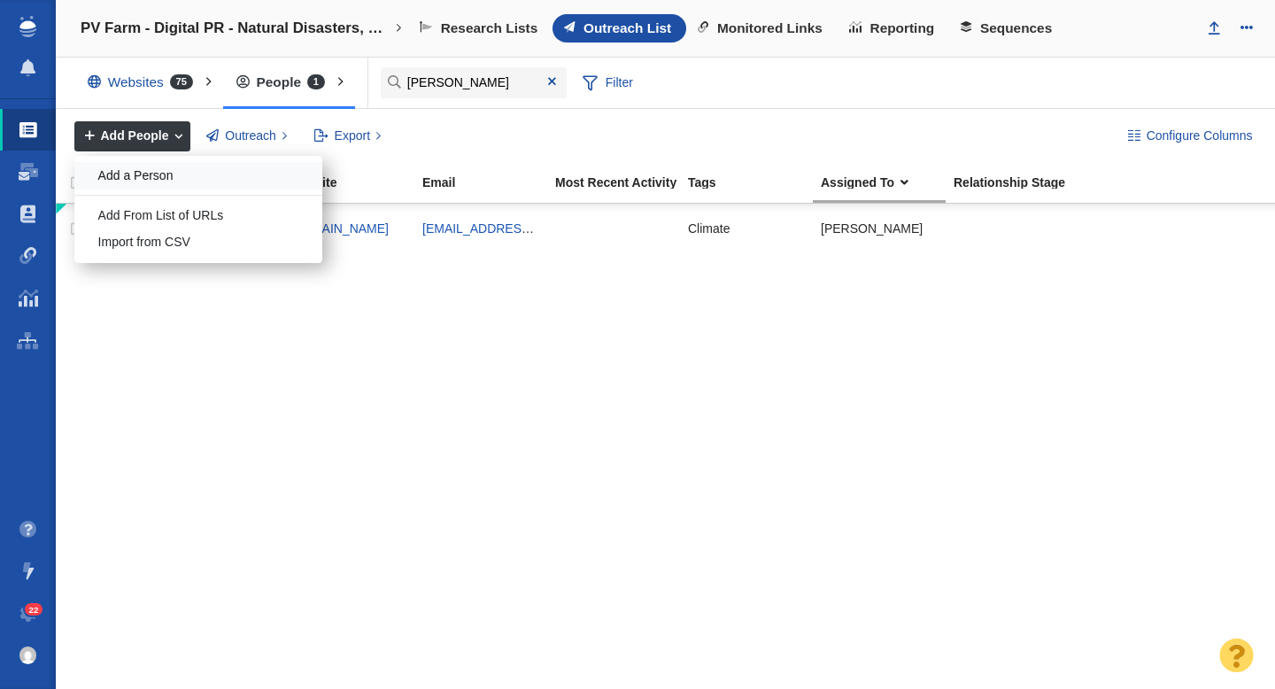
click at [150, 174] on div "Add a Person" at bounding box center [198, 175] width 248 height 27
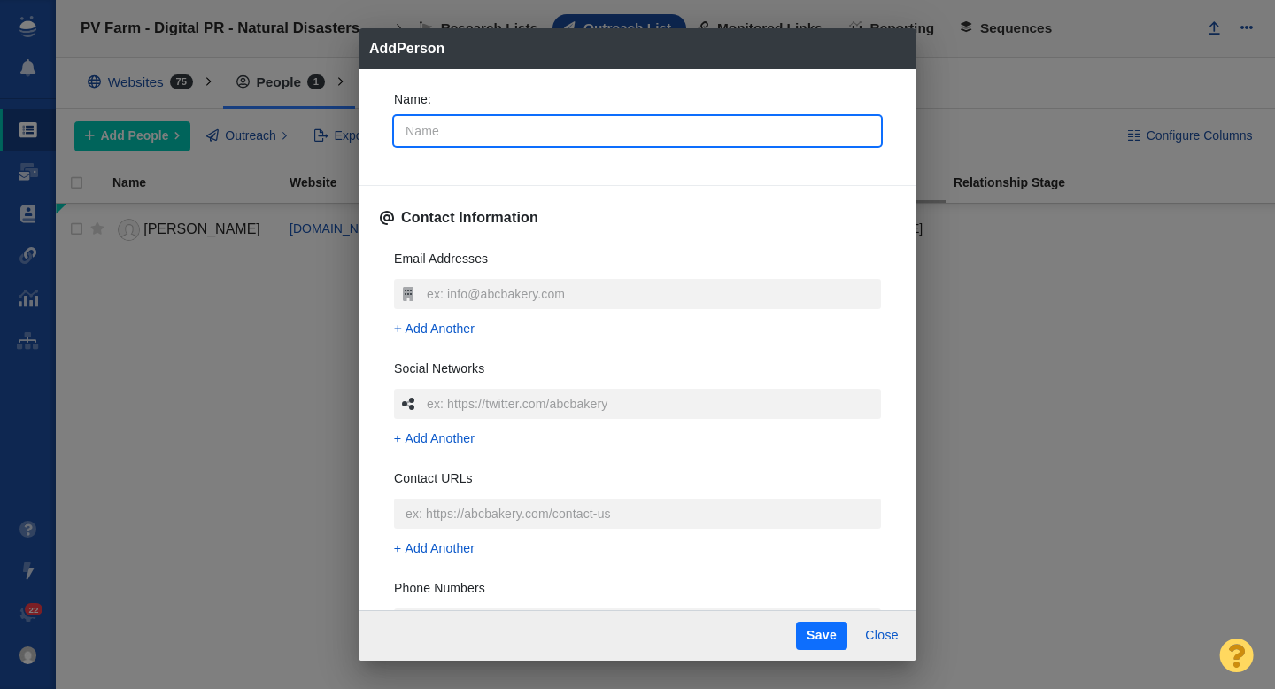
type input "C"
type textarea "x"
type input "Co"
type textarea "x"
type input "Cor"
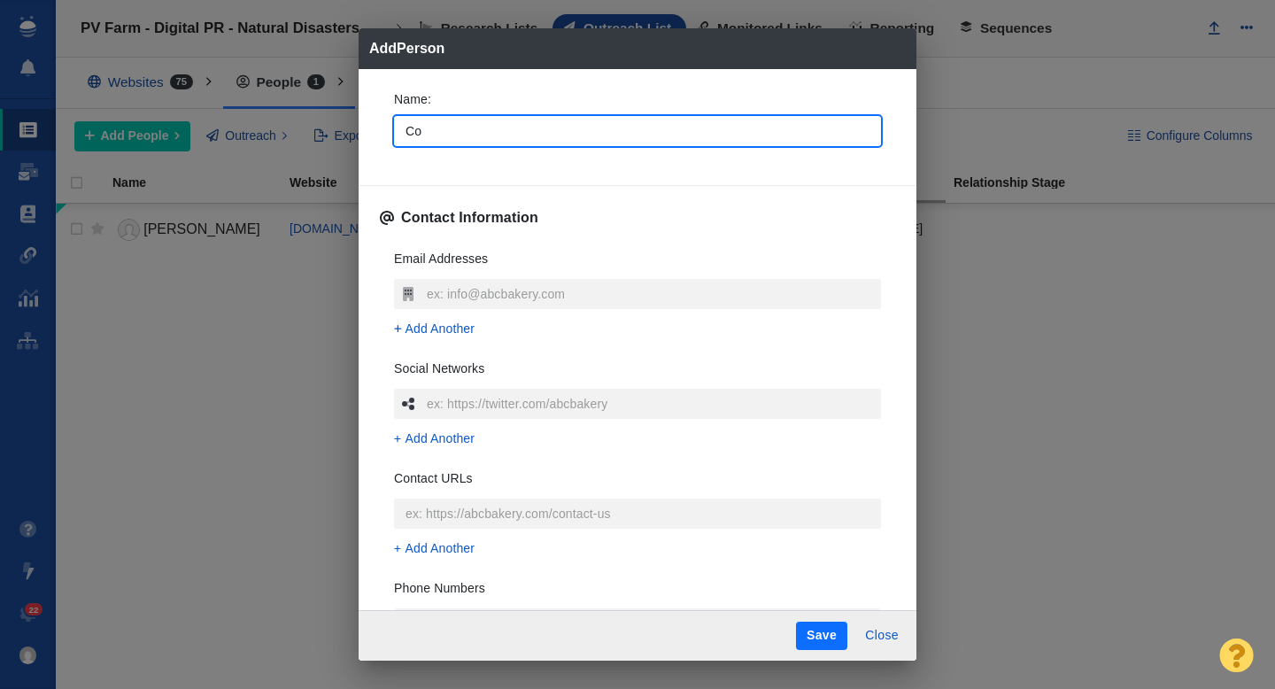
type textarea "x"
type input "Cort"
type textarea "x"
type input "Cortn"
type textarea "x"
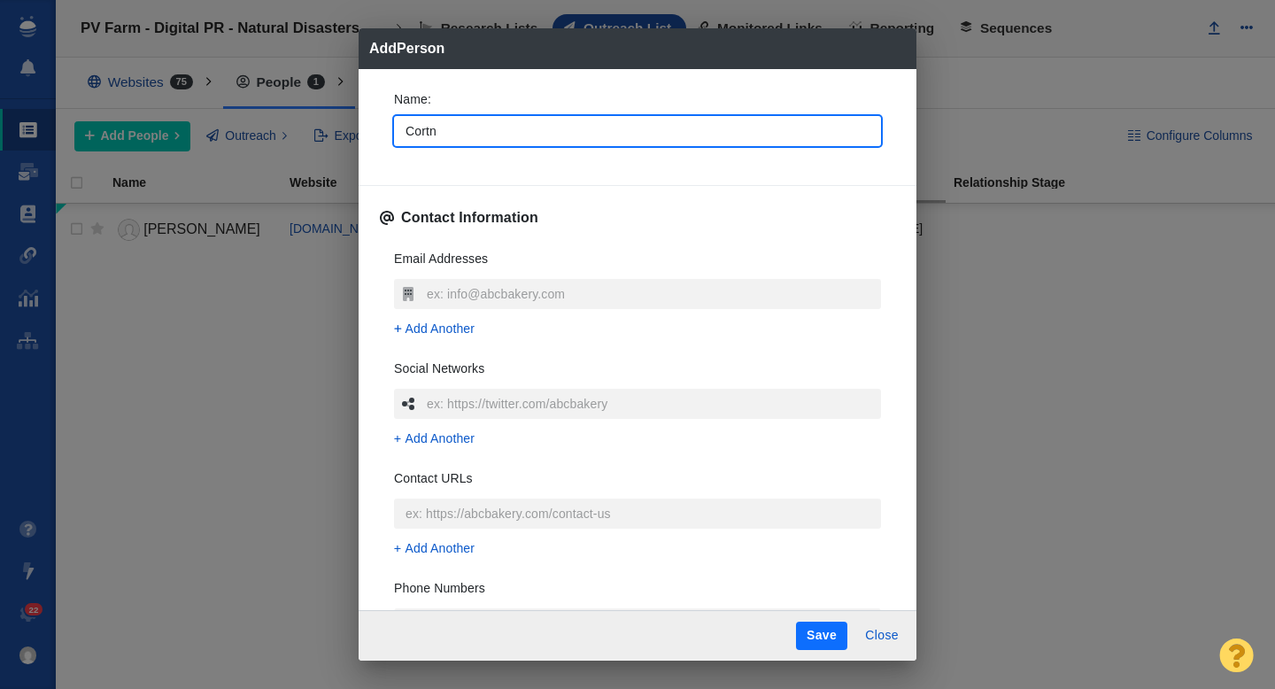
type input "Cortne"
type textarea "x"
type input "[PERSON_NAME]"
type textarea "x"
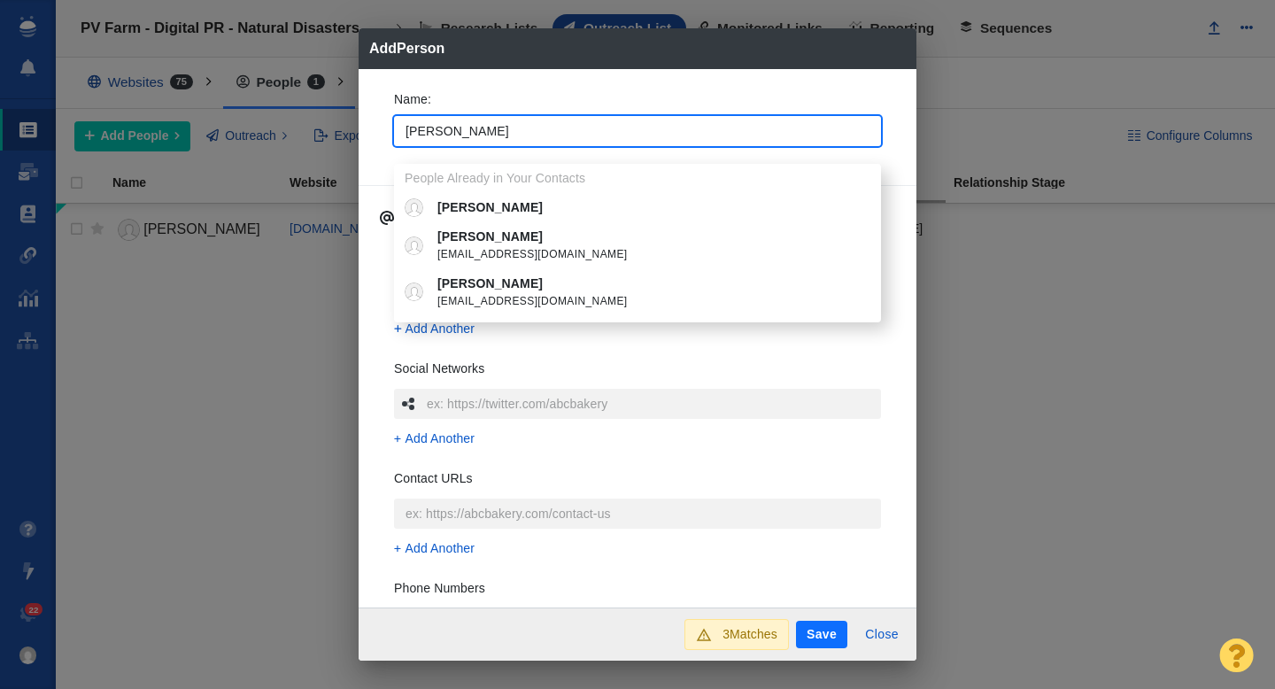
type input "[PERSON_NAME]"
type textarea "x"
click at [374, 121] on div "Name : Cortney People Already in Your Contacts Cortney Phillips Cortney Warren …" at bounding box center [638, 338] width 558 height 539
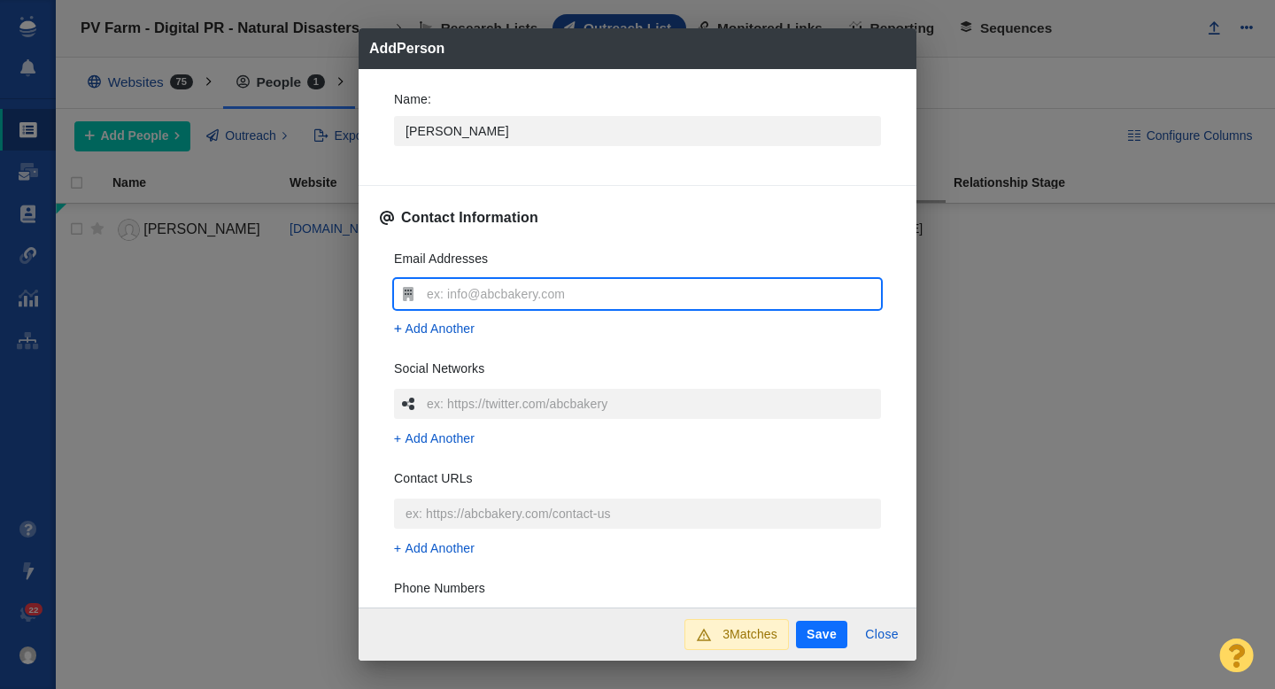
click at [469, 305] on input "text" at bounding box center [651, 294] width 459 height 30
type input "[EMAIL_ADDRESS][DOMAIN_NAME]"
type textarea "x"
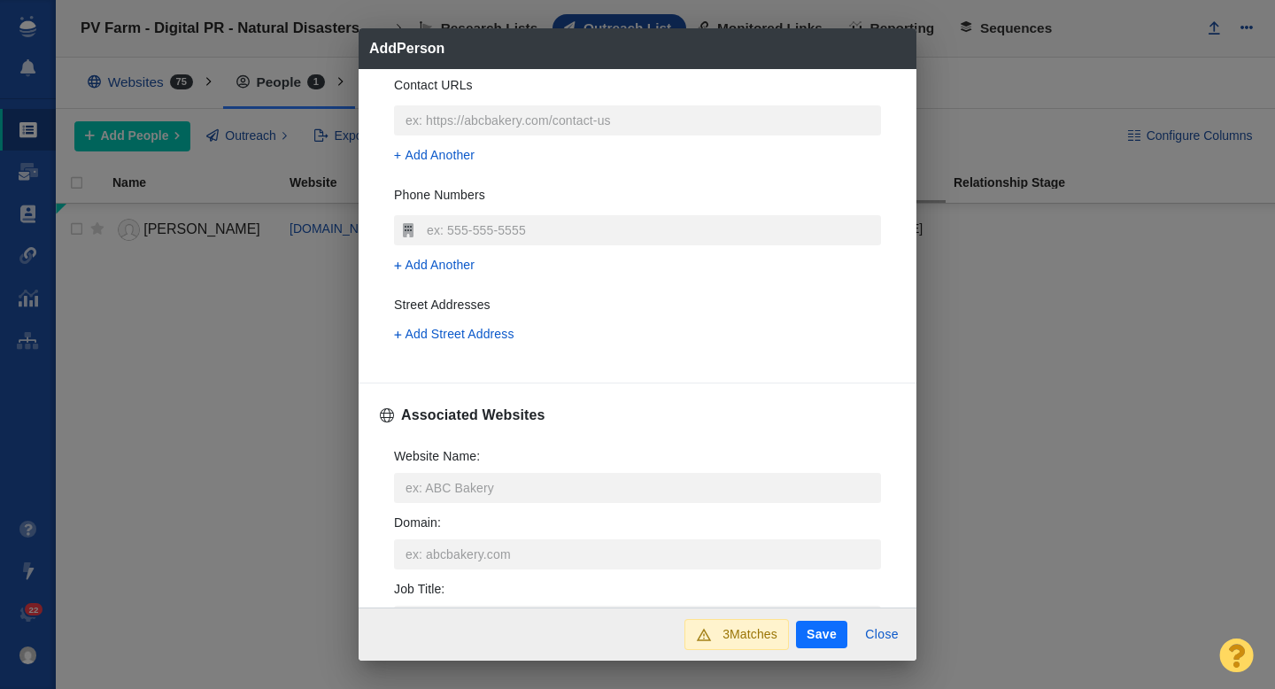
scroll to position [403, 0]
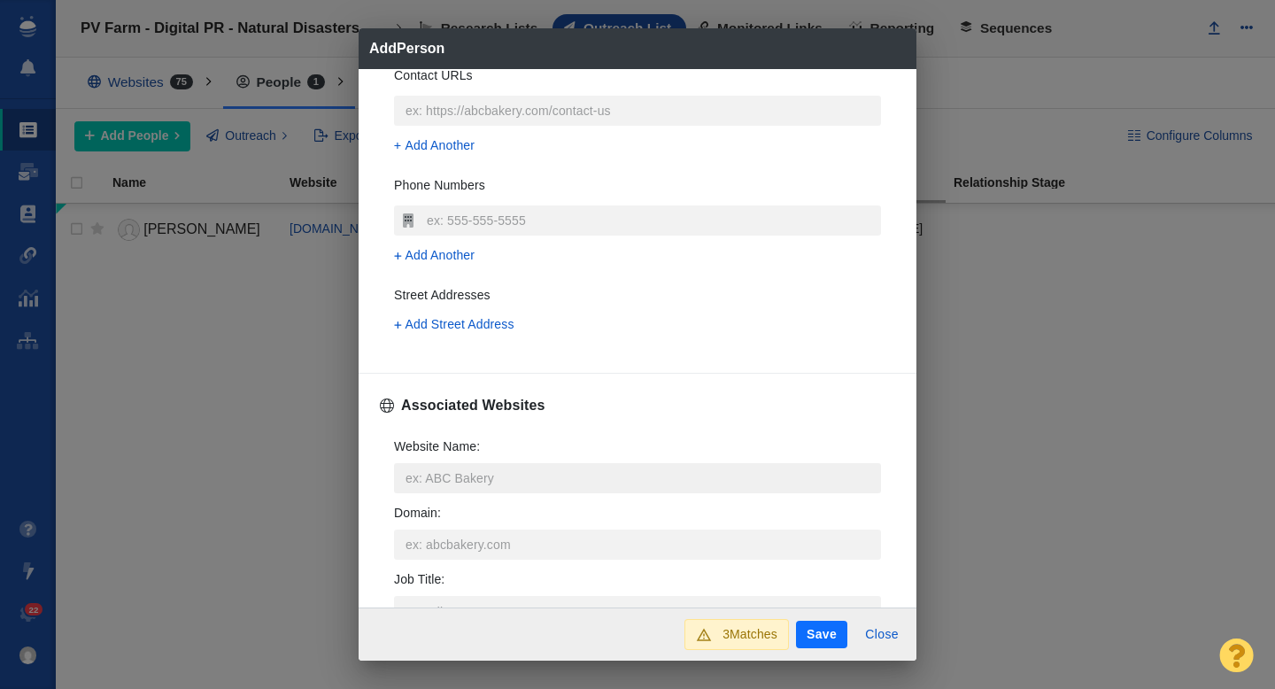
type input "[EMAIL_ADDRESS][DOMAIN_NAME]"
click at [417, 477] on input "Website Name :" at bounding box center [637, 478] width 487 height 30
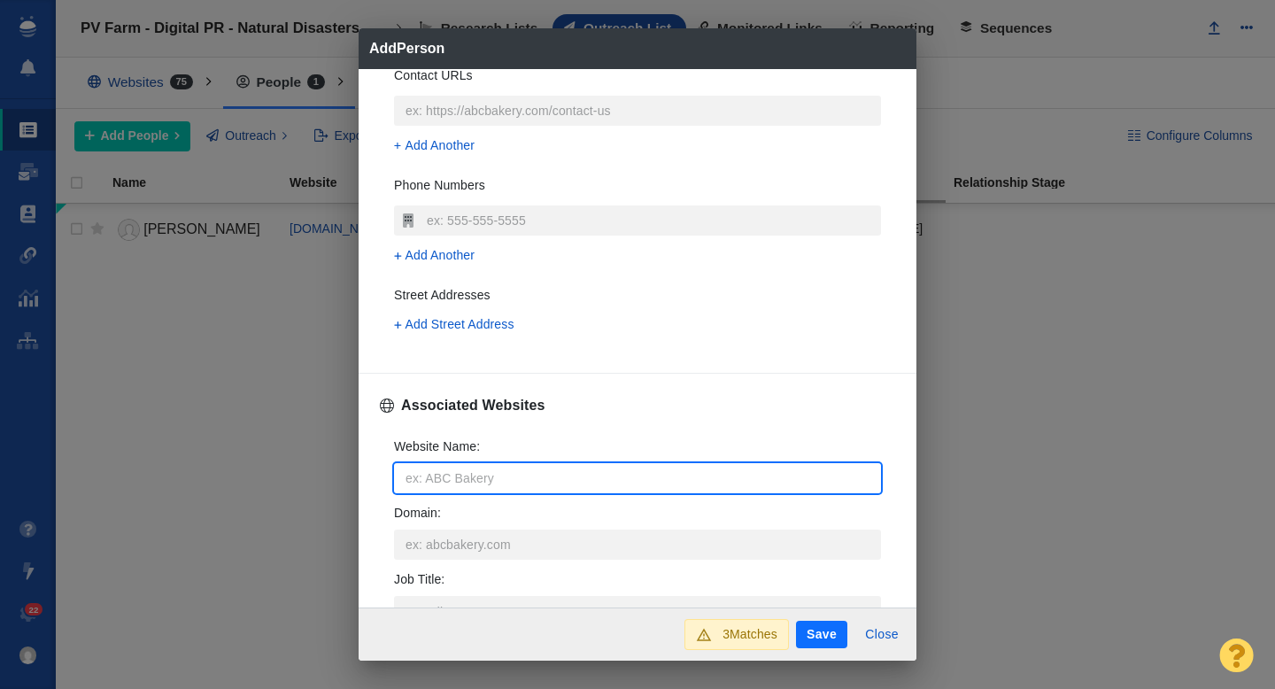
type input "t"
type textarea "x"
type input "th"
type textarea "x"
type input "the"
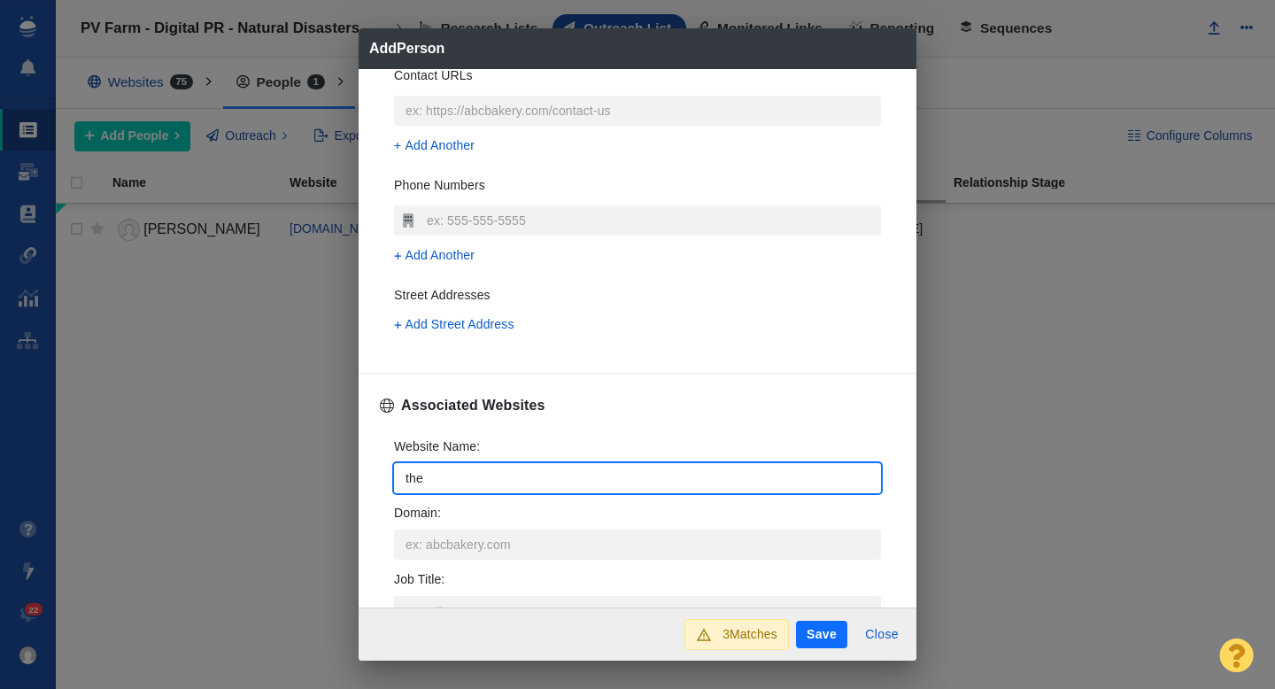
type textarea "x"
type input "theb"
type textarea "x"
type input "thebl"
type textarea "x"
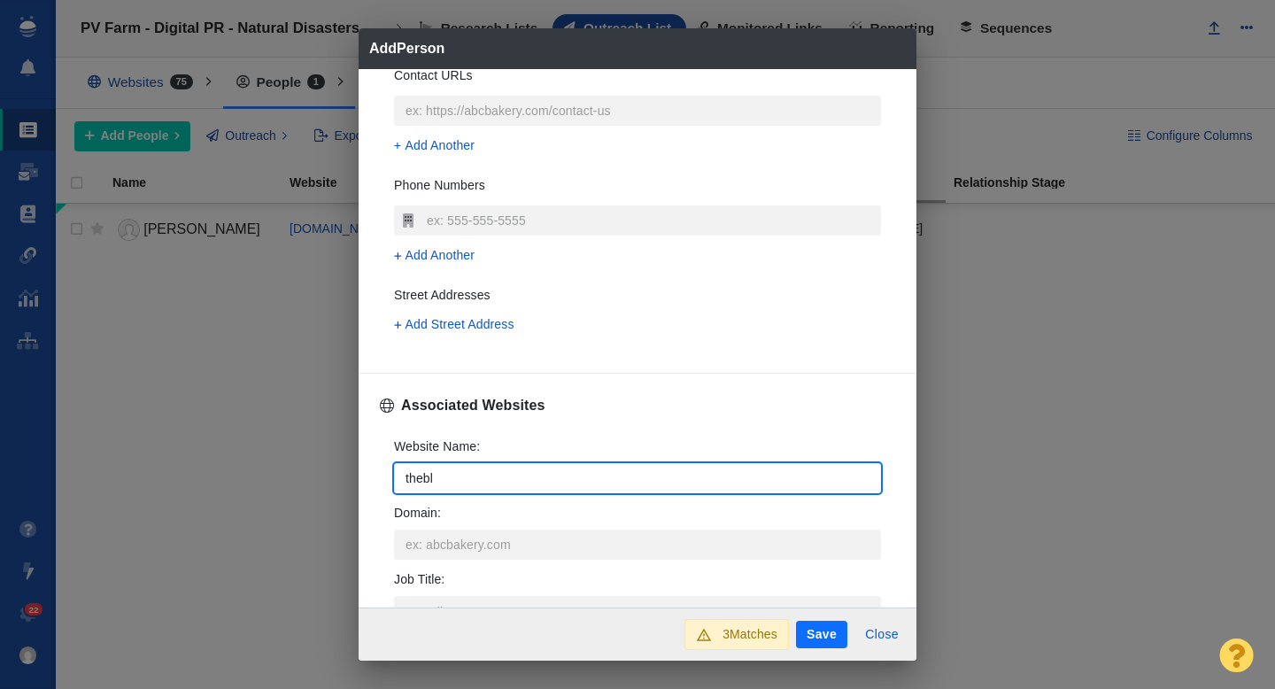
type input "thebla"
type textarea "x"
type input "theblaz"
type textarea "x"
type input "theblaze"
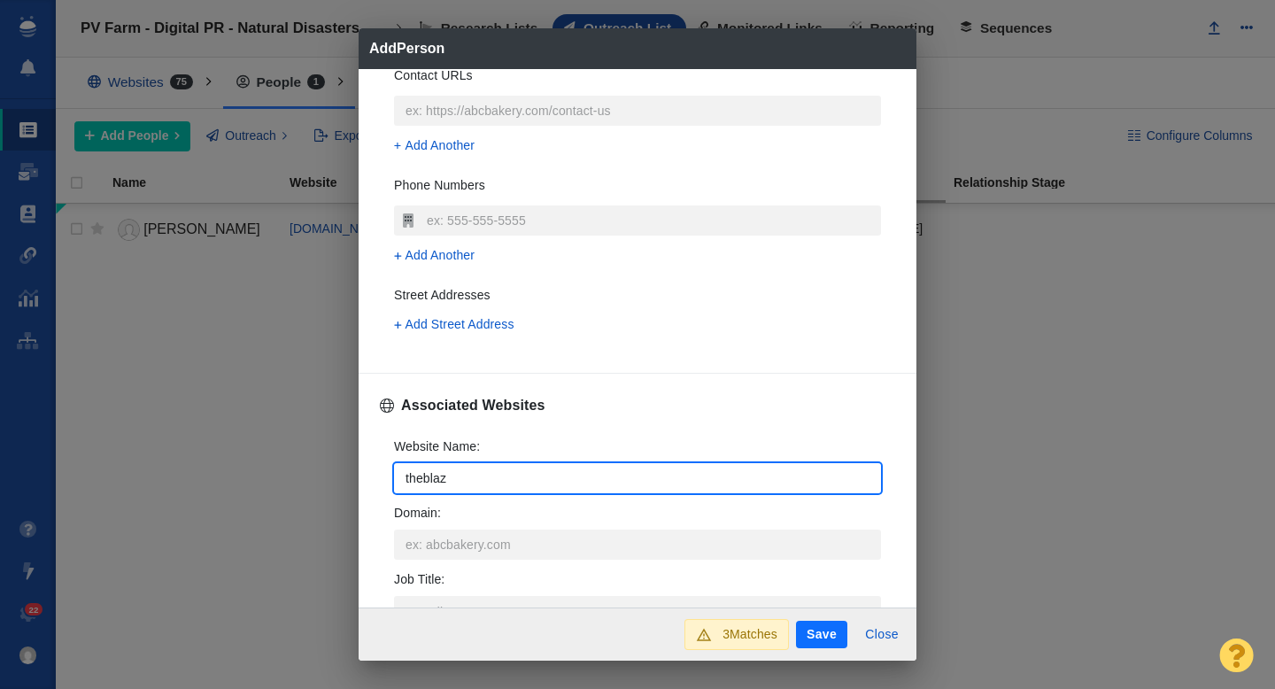
type textarea "x"
type input "theblaze."
type textarea "x"
type input "theblaze.c"
type textarea "x"
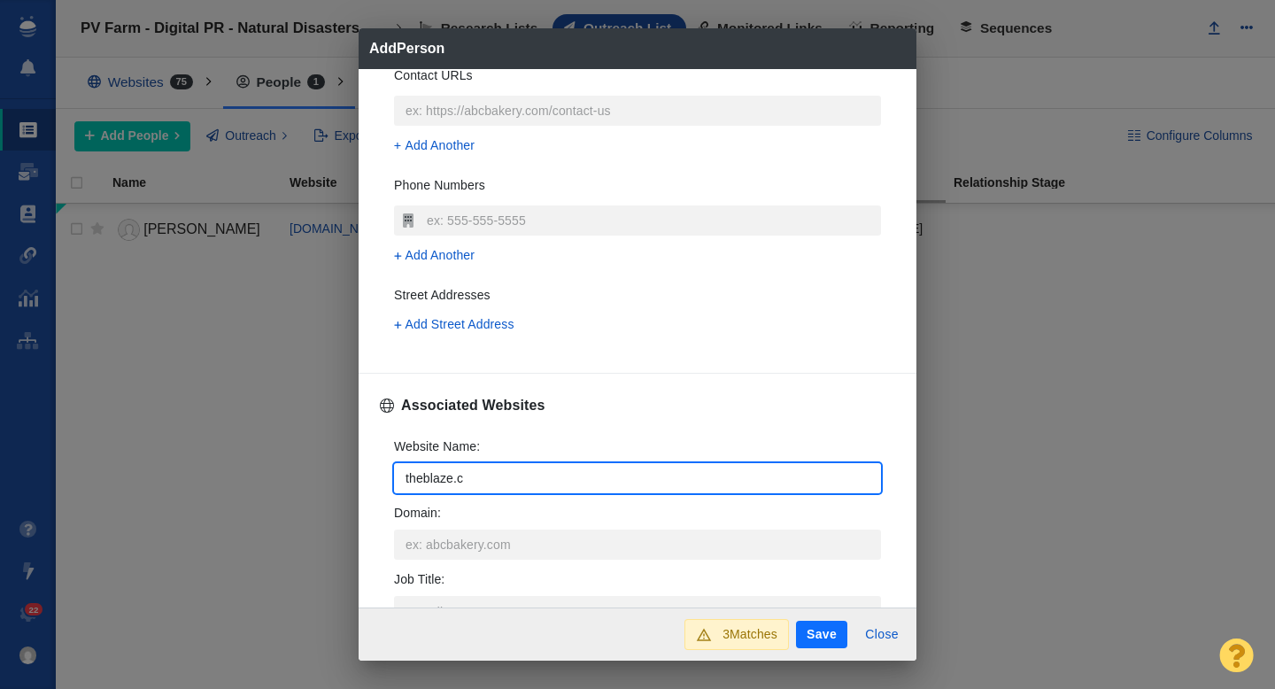
type input "theblaze.co"
type textarea "x"
type input "[DOMAIN_NAME]"
type textarea "x"
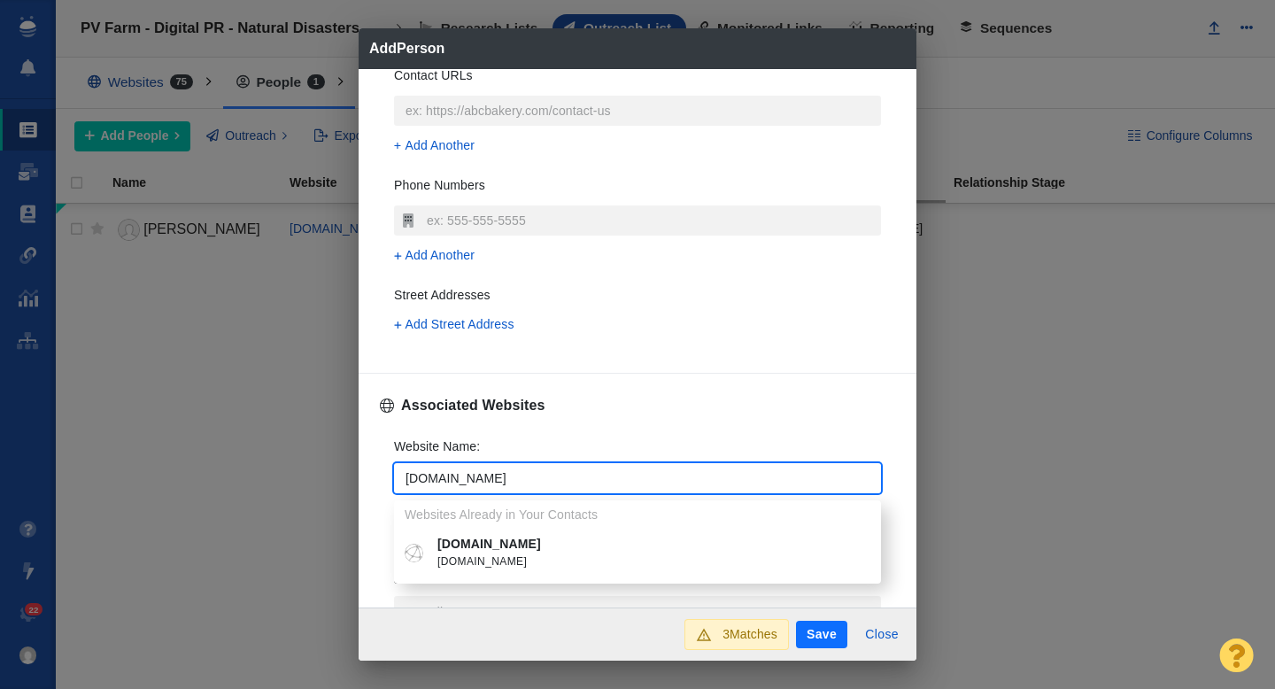
type input "[DOMAIN_NAME]"
click at [490, 559] on span "[DOMAIN_NAME]" at bounding box center [650, 562] width 426 height 18
type textarea "x"
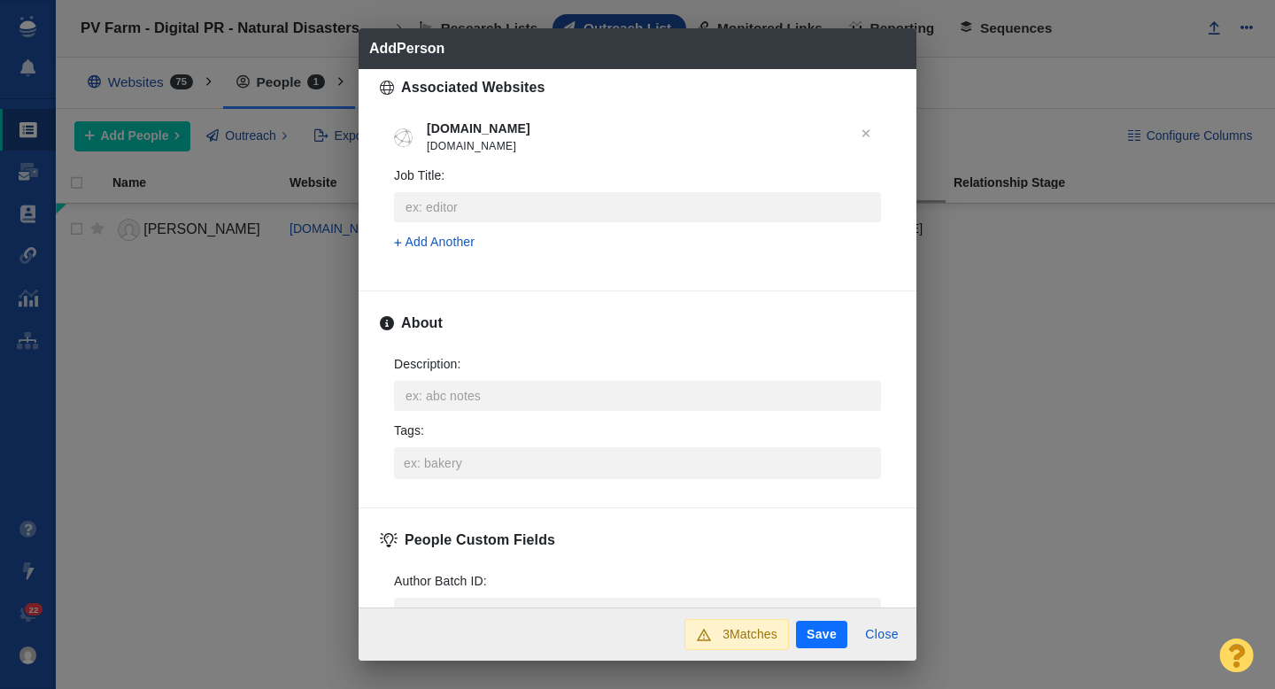
scroll to position [750, 0]
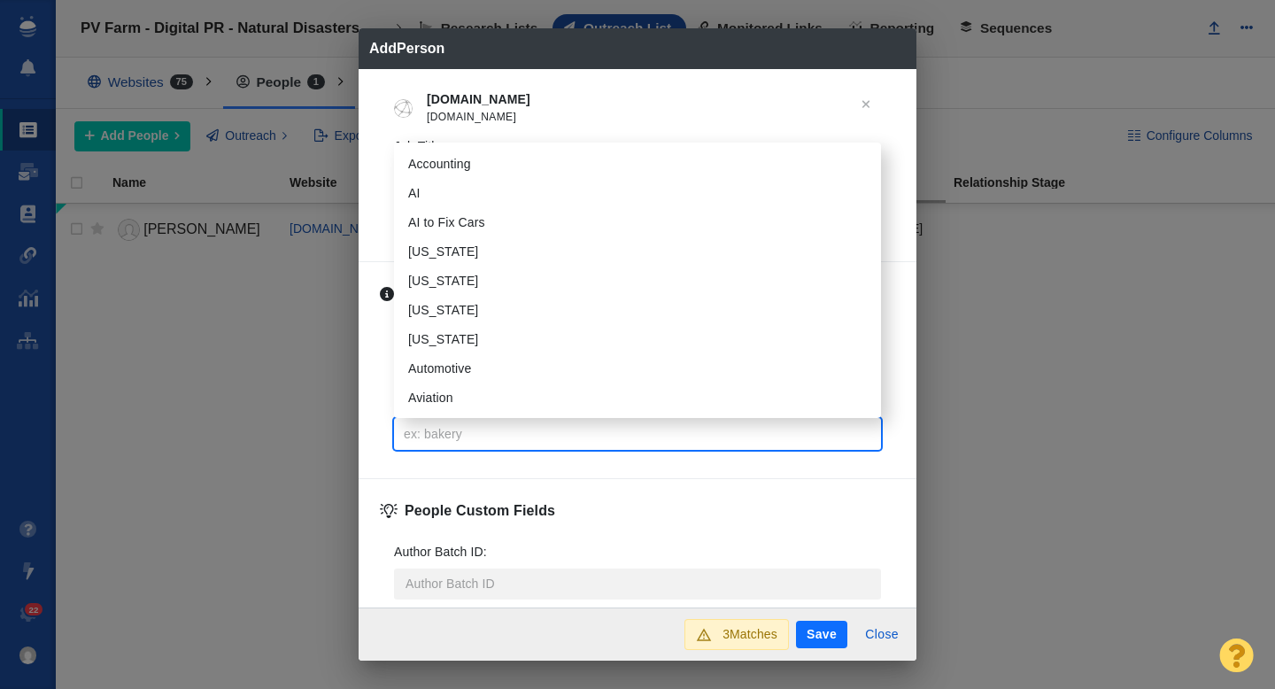
click at [446, 436] on input "Tags :" at bounding box center [637, 434] width 476 height 32
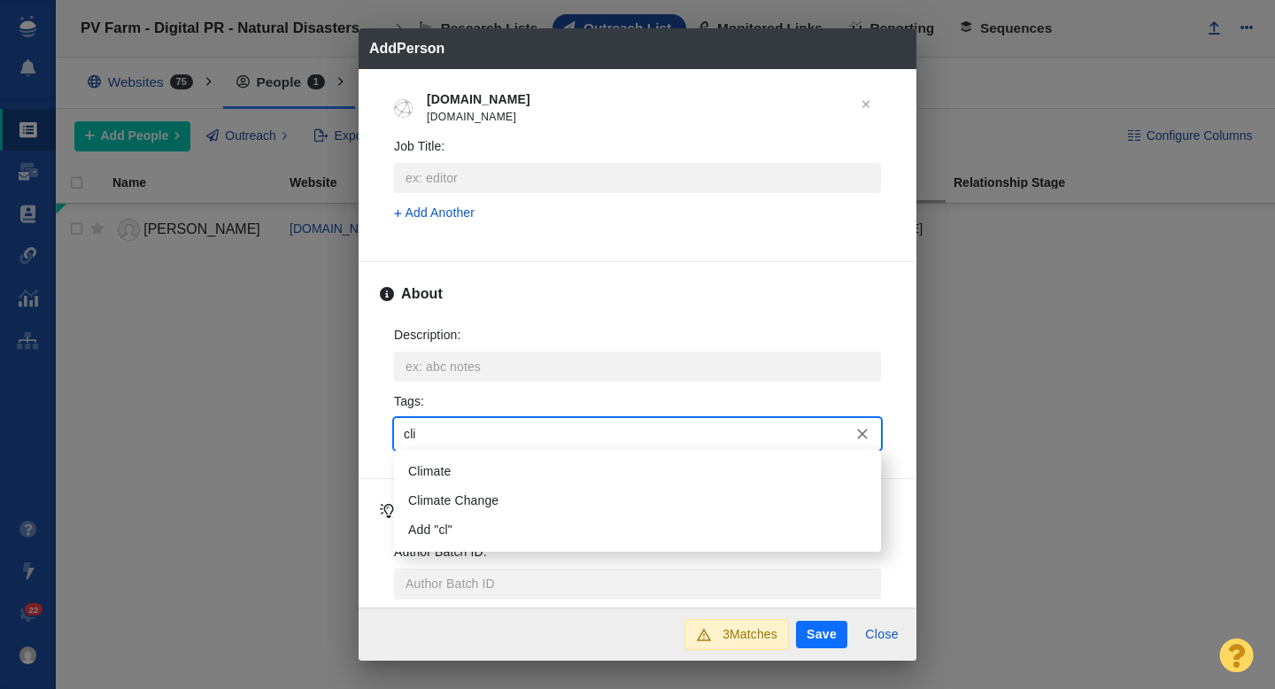
type input "clim"
click at [447, 459] on li "Climate" at bounding box center [637, 471] width 487 height 29
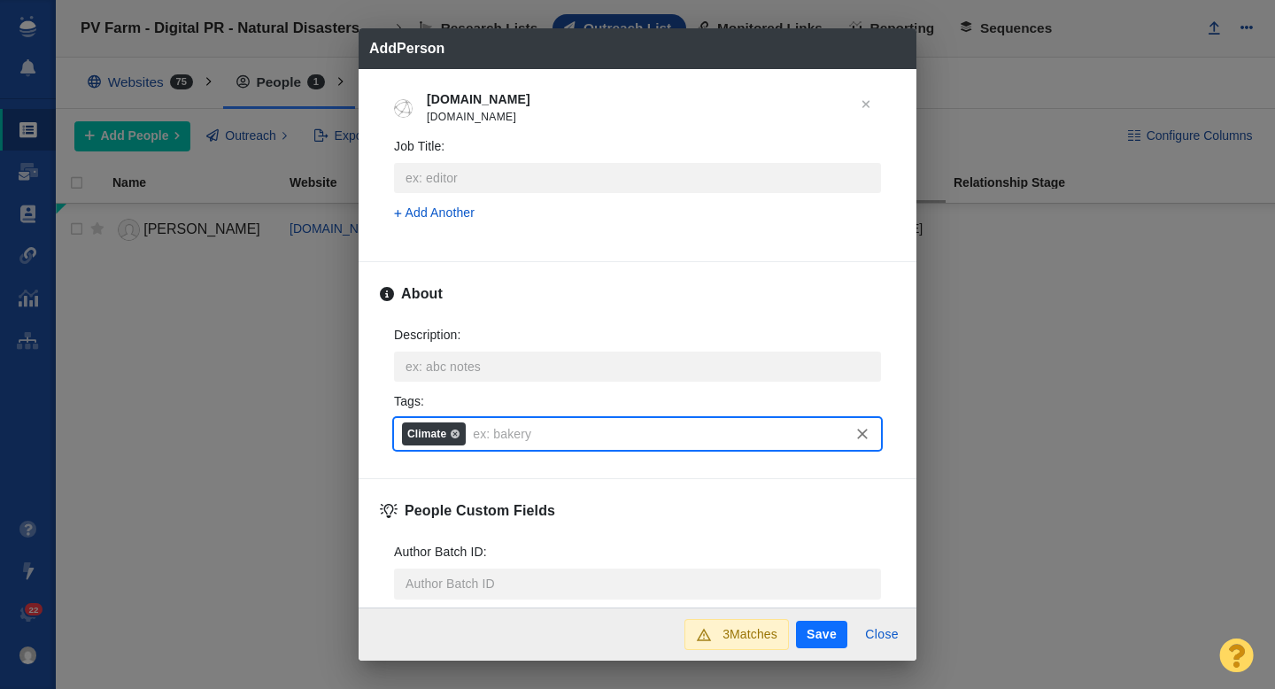
scroll to position [876, 0]
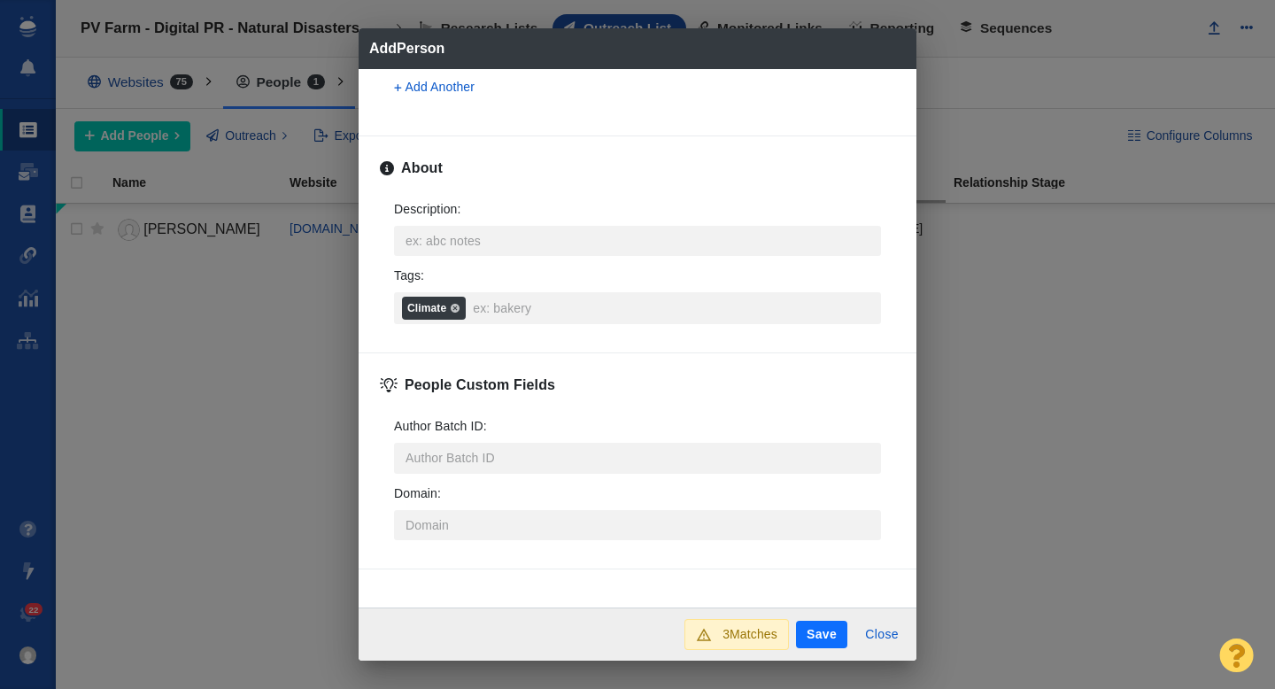
click at [829, 644] on button "Save" at bounding box center [821, 635] width 51 height 28
type textarea "x"
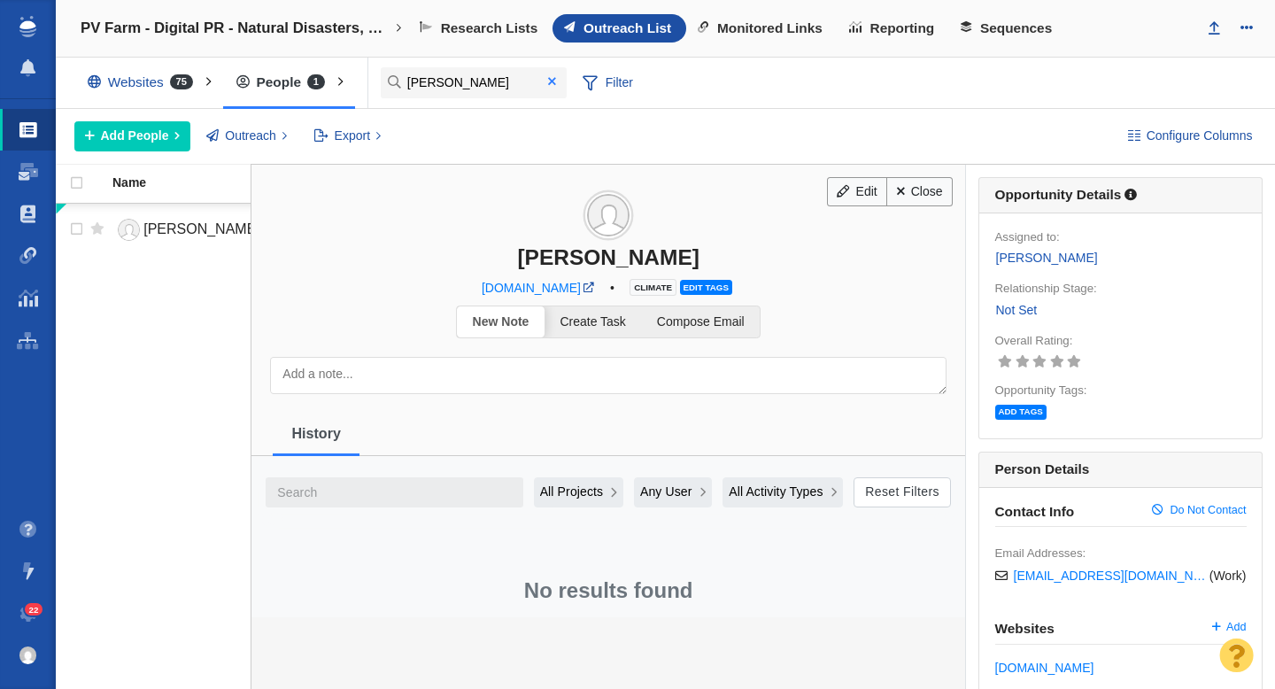
click at [550, 79] on span at bounding box center [552, 81] width 8 height 12
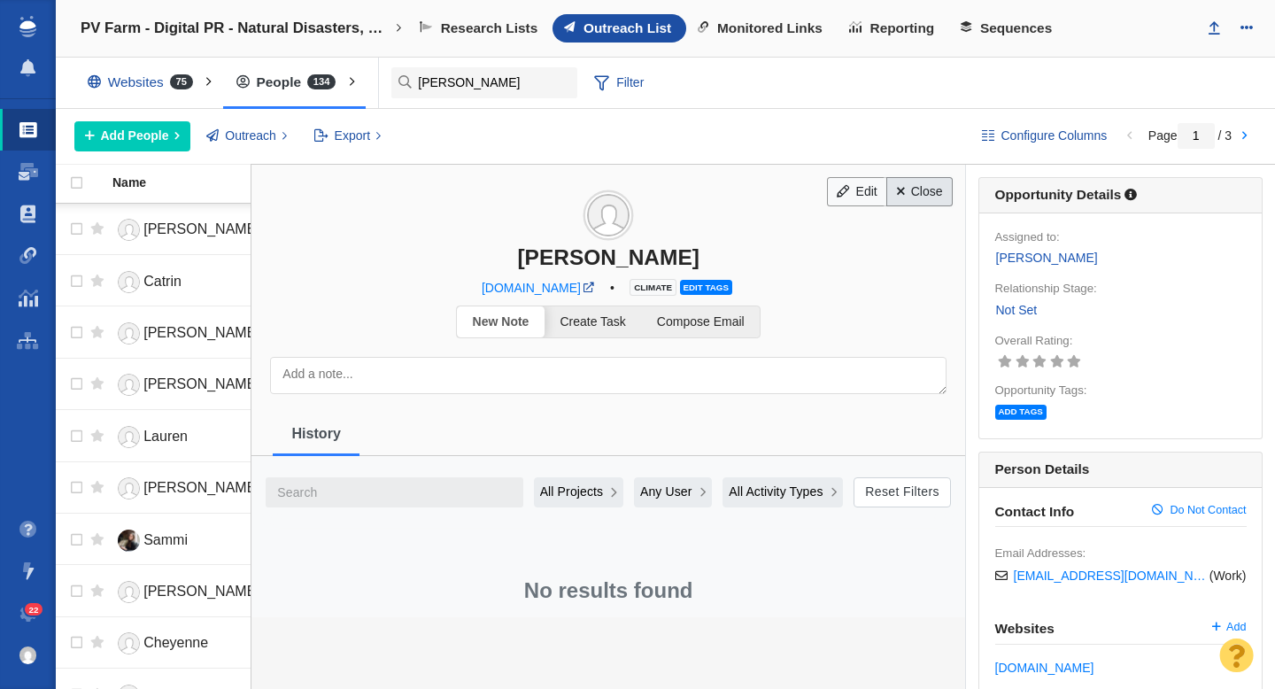
click at [920, 184] on link "Close" at bounding box center [919, 192] width 66 height 30
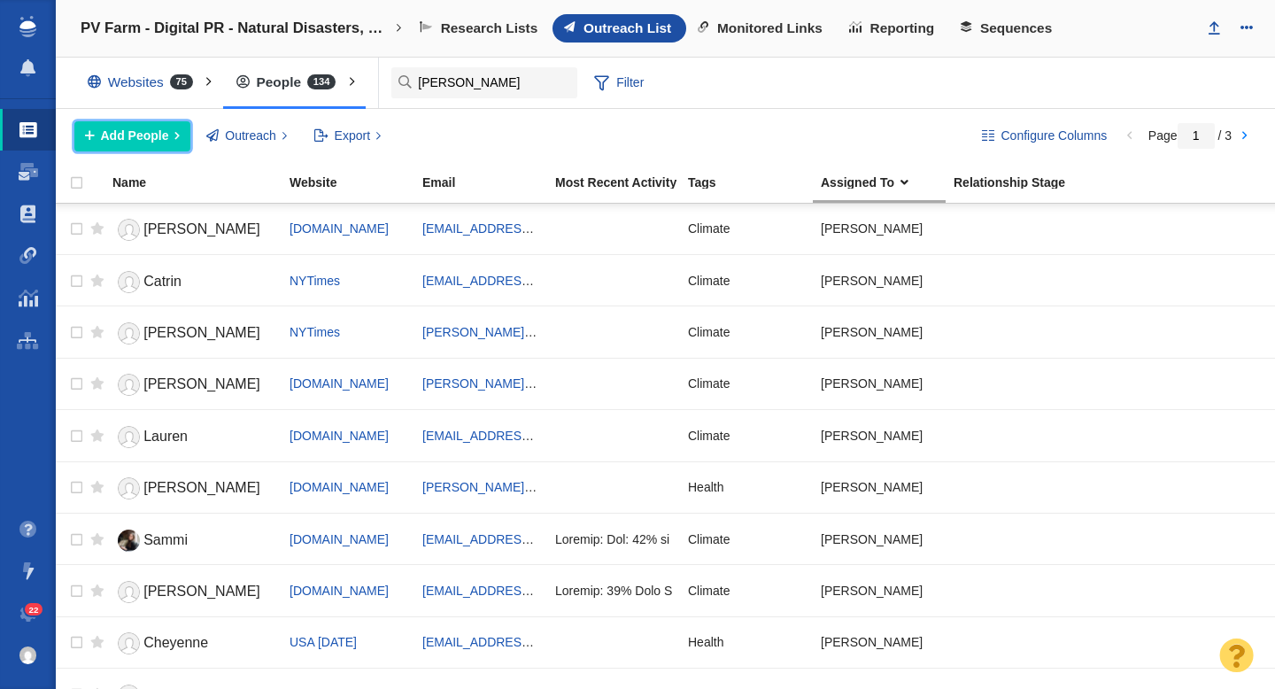
click at [142, 146] on button "Add People" at bounding box center [132, 136] width 116 height 30
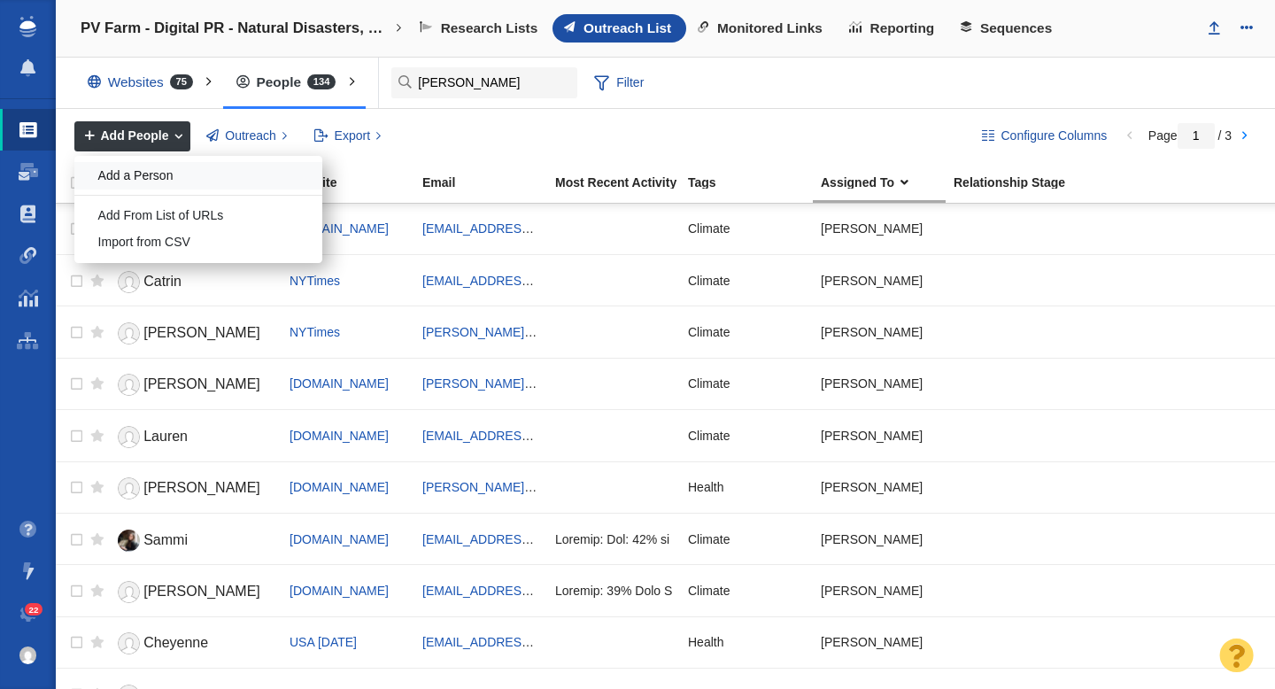
click at [143, 184] on div "Add a Person" at bounding box center [198, 175] width 248 height 27
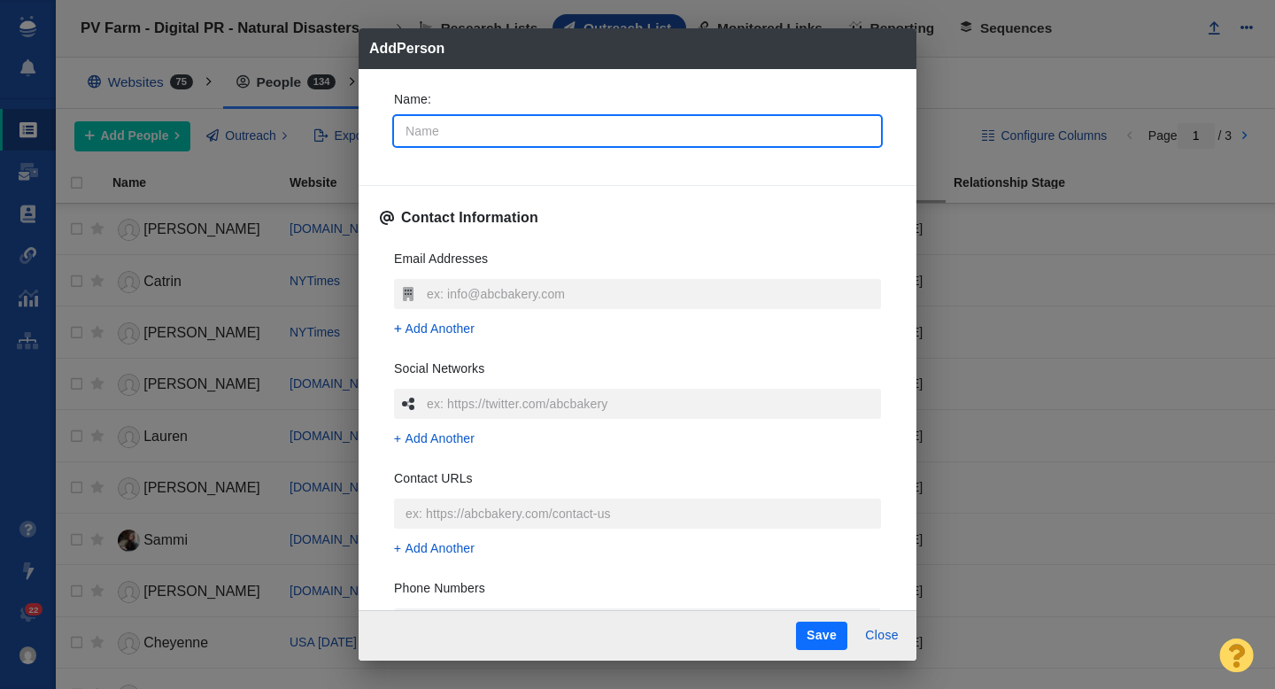
type input "H"
type textarea "x"
type input "He"
type textarea "x"
type input "Hel"
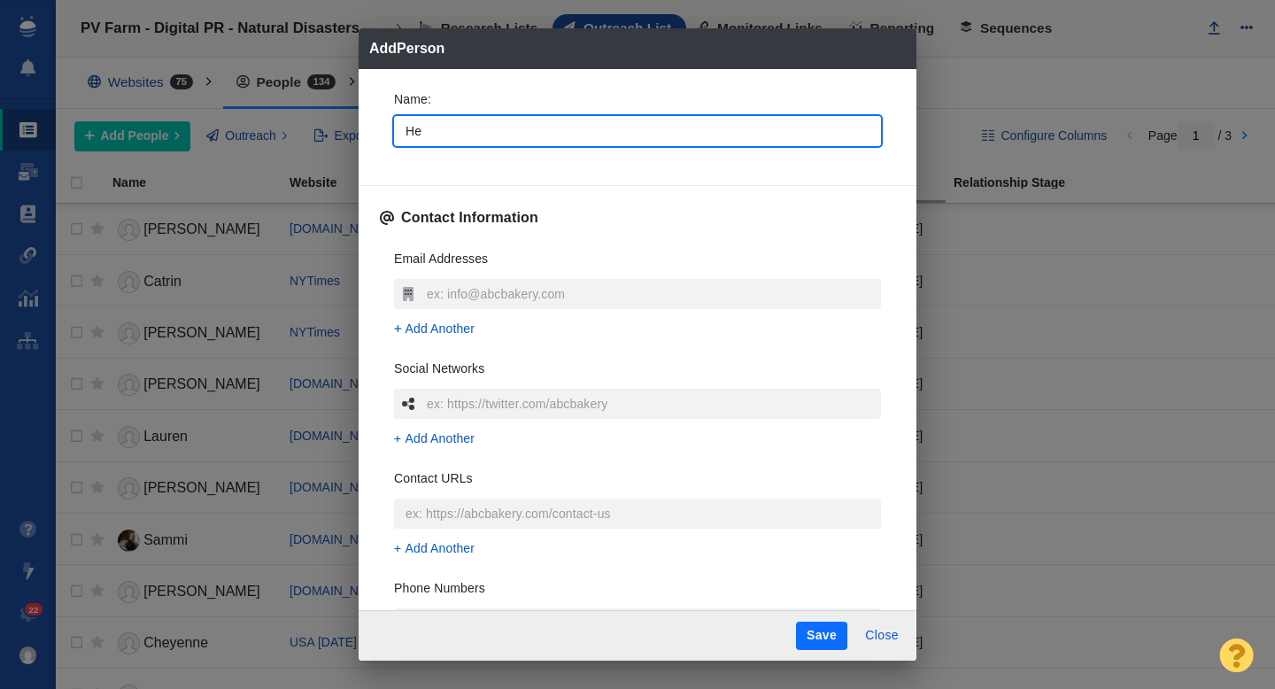
type textarea "x"
type input "Hele"
type textarea "x"
type input "Helen"
type textarea "x"
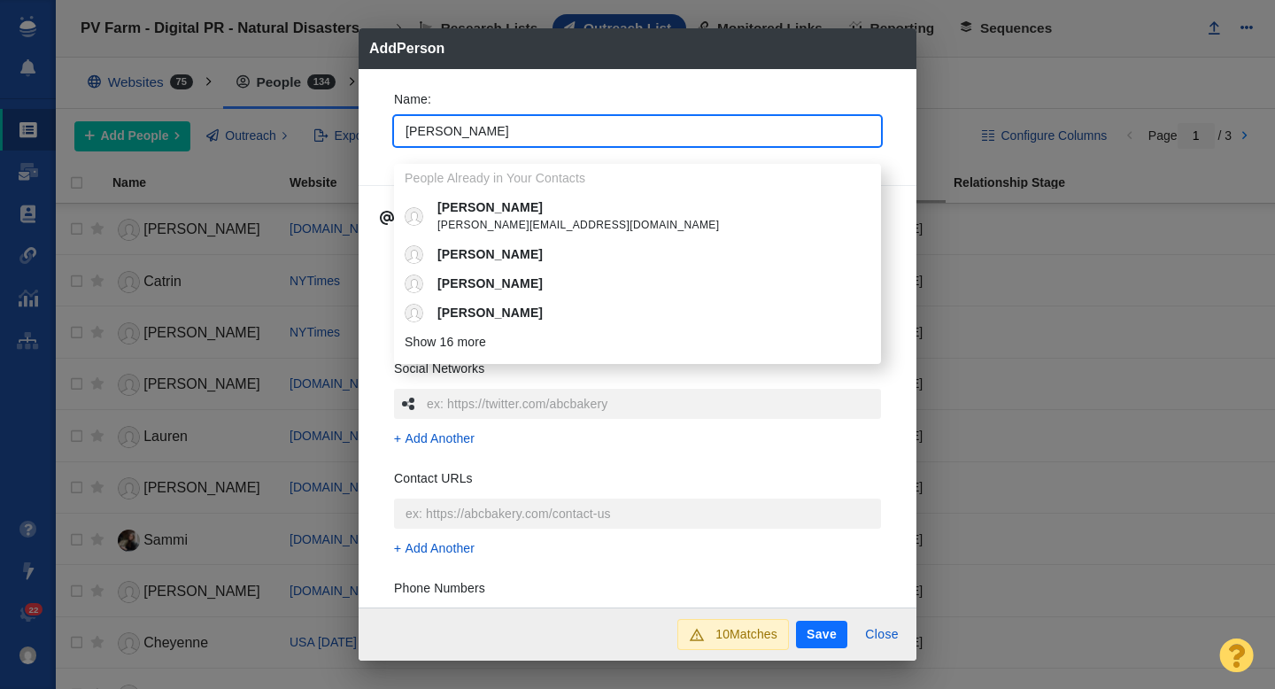
type input "Helen"
type textarea "x"
click at [376, 121] on div "Name : Helen People Already in Your Contacts Helen helen.masvikeni@sdrock.com H…" at bounding box center [638, 338] width 558 height 539
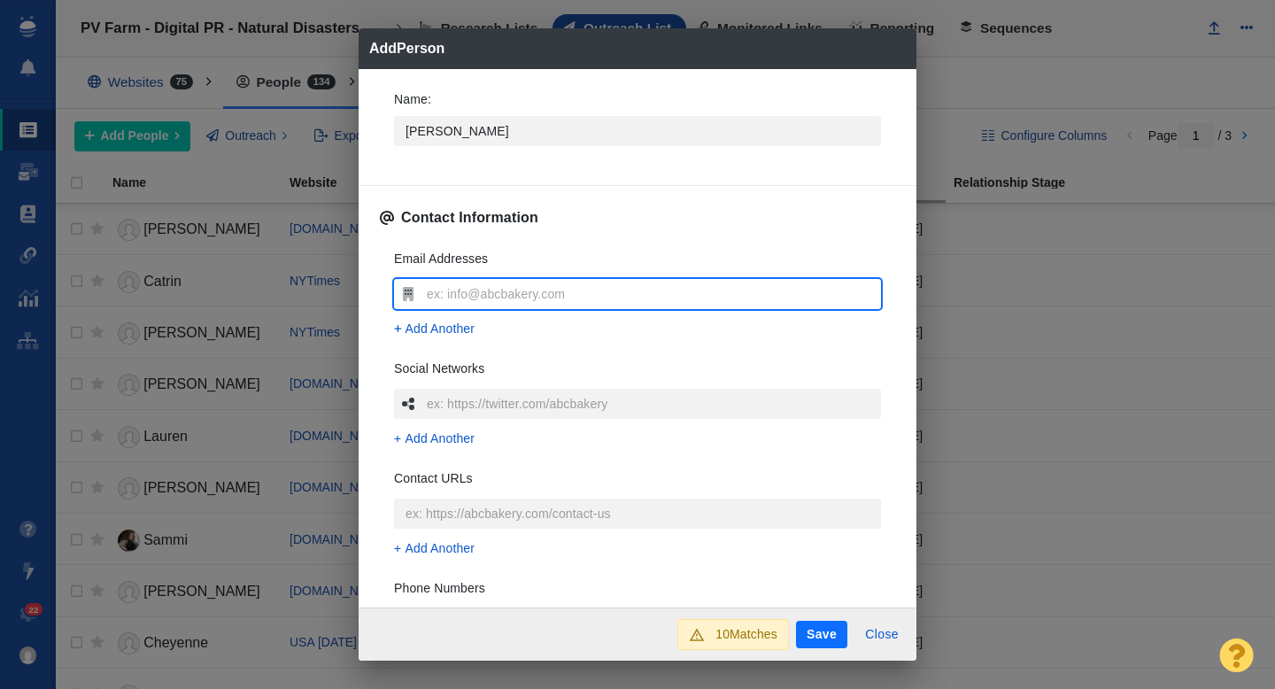
click at [442, 298] on input "text" at bounding box center [651, 294] width 459 height 30
type input "hroy@blazemedia.com"
type textarea "x"
type input "hroy@blazemedia.com"
click at [374, 328] on div "Name : Helen Contact Information Email Addresses hroy@blazemedia.com Add Anothe…" at bounding box center [638, 338] width 558 height 539
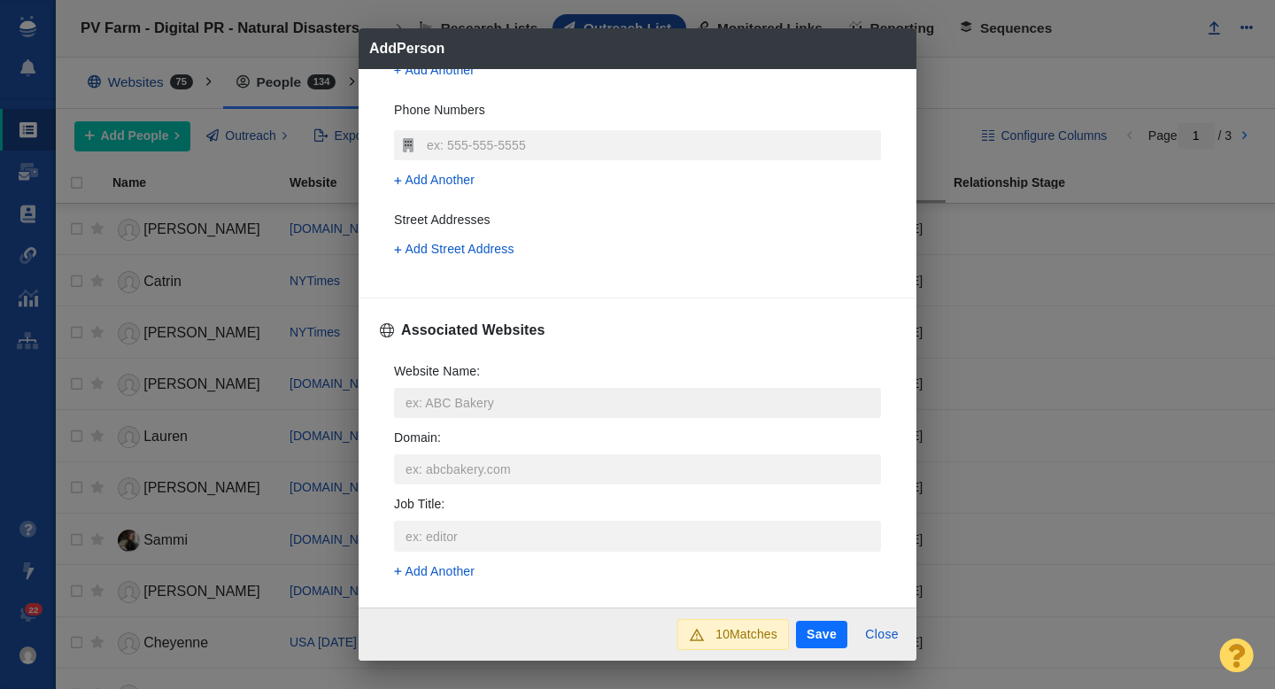
scroll to position [483, 0]
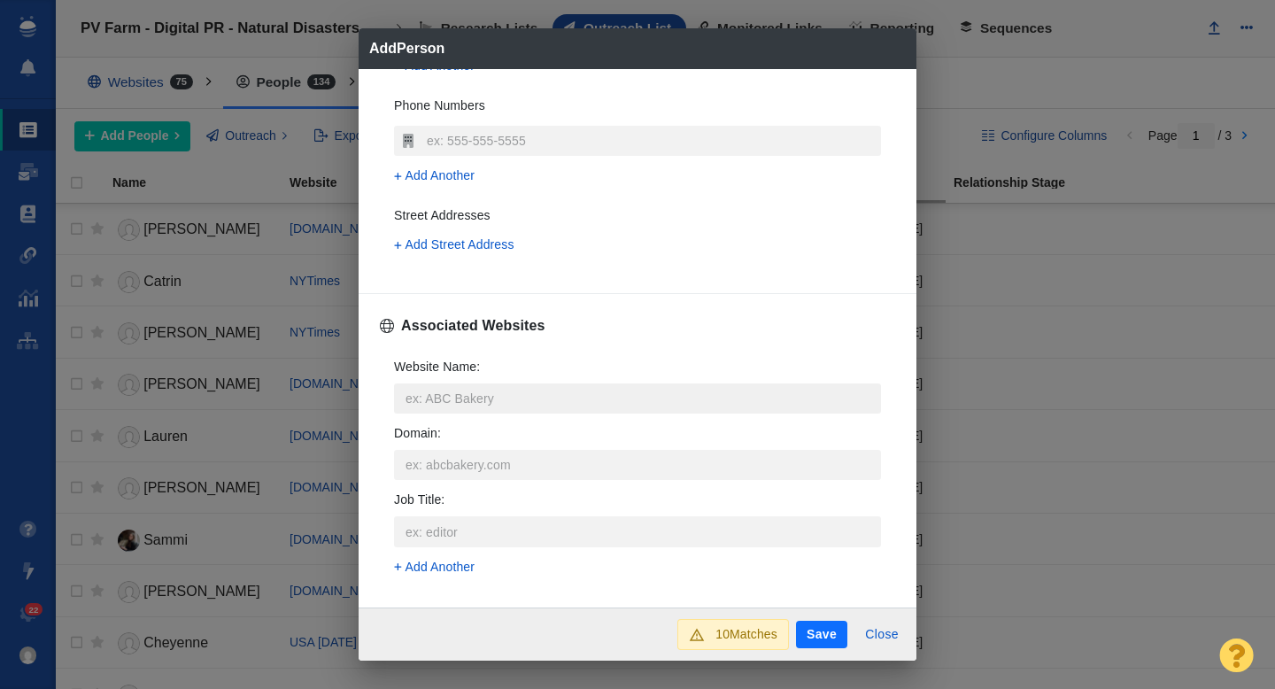
click at [451, 403] on input "Website Name :" at bounding box center [637, 398] width 487 height 30
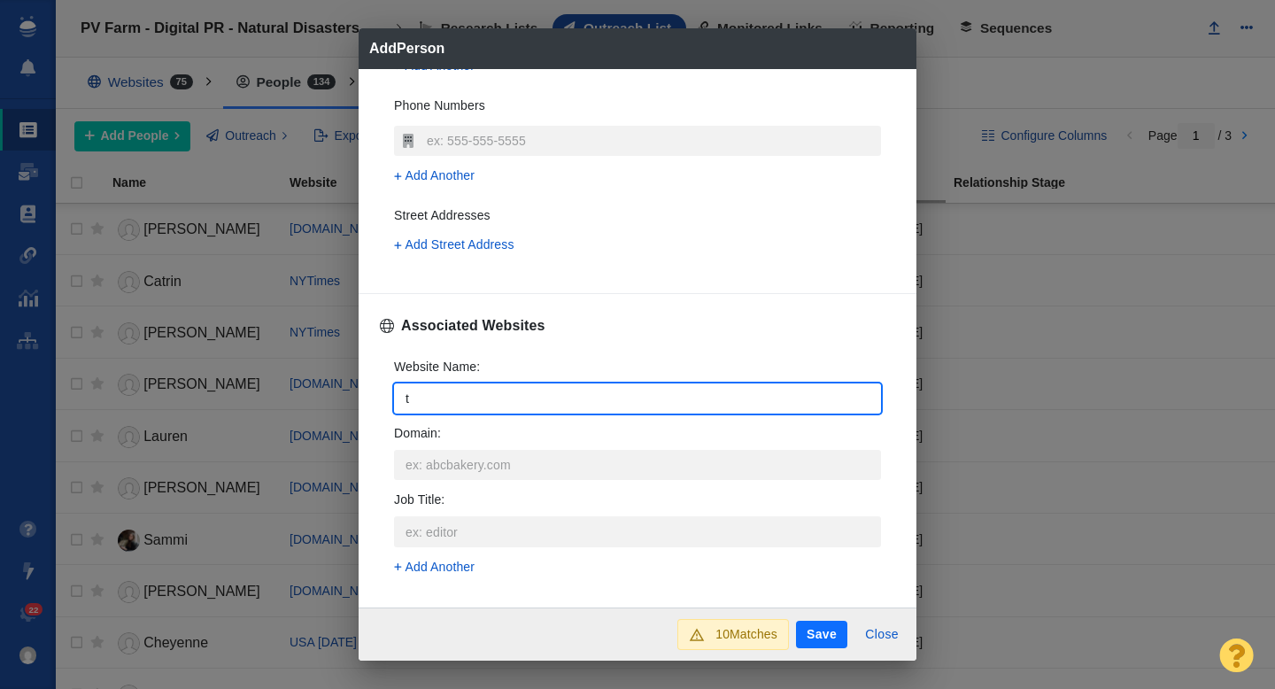
type input "th"
type textarea "x"
type input "the"
type textarea "x"
type input "theb"
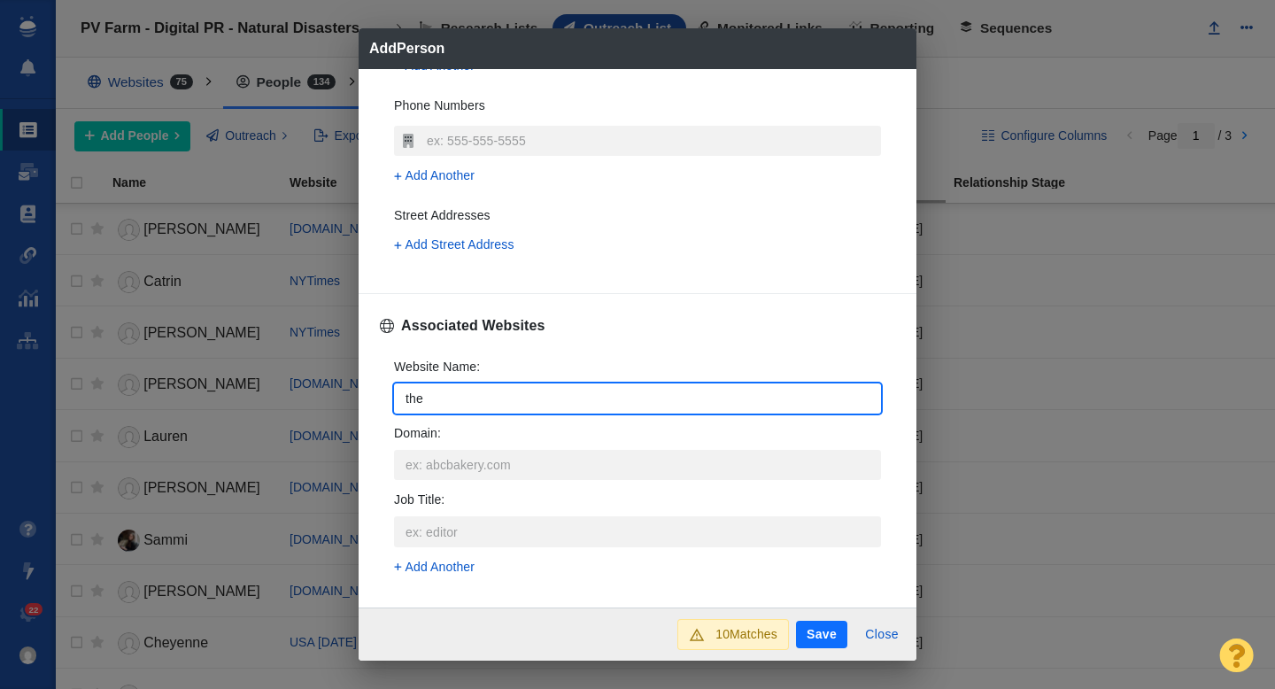
type textarea "x"
type input "thebl"
type textarea "x"
type input "thebla"
type textarea "x"
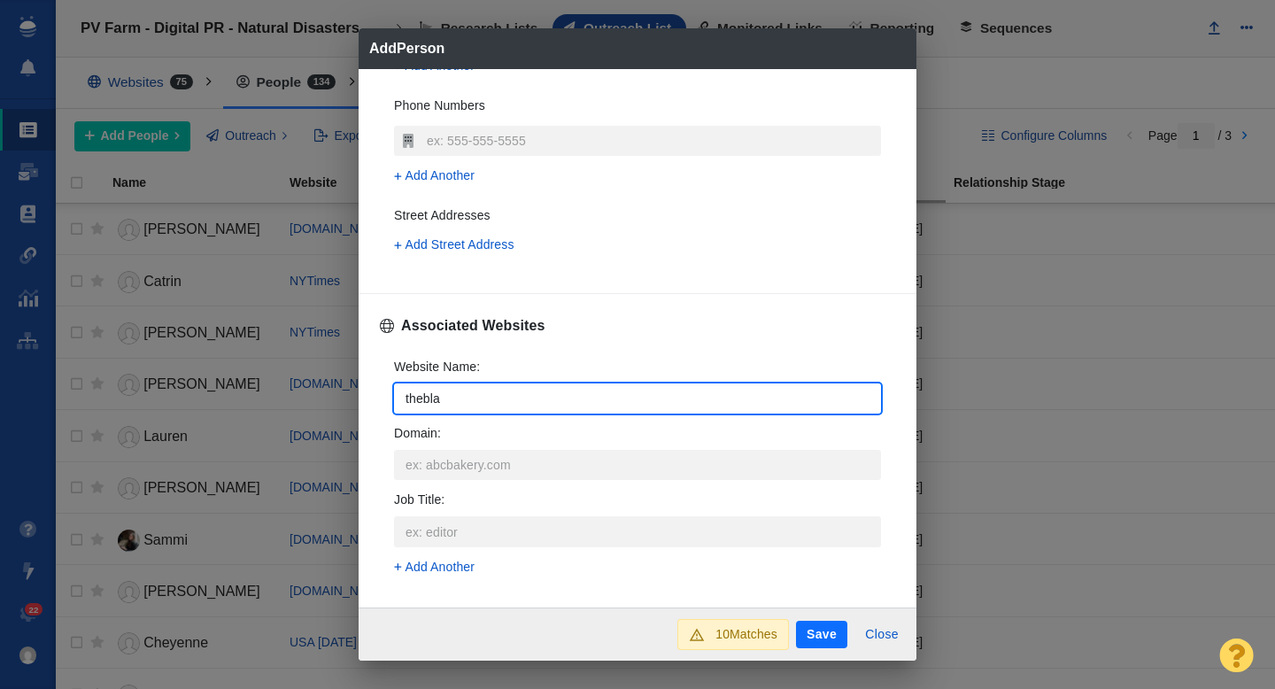
type input "theblaz"
type textarea "x"
type input "theblaze"
type textarea "x"
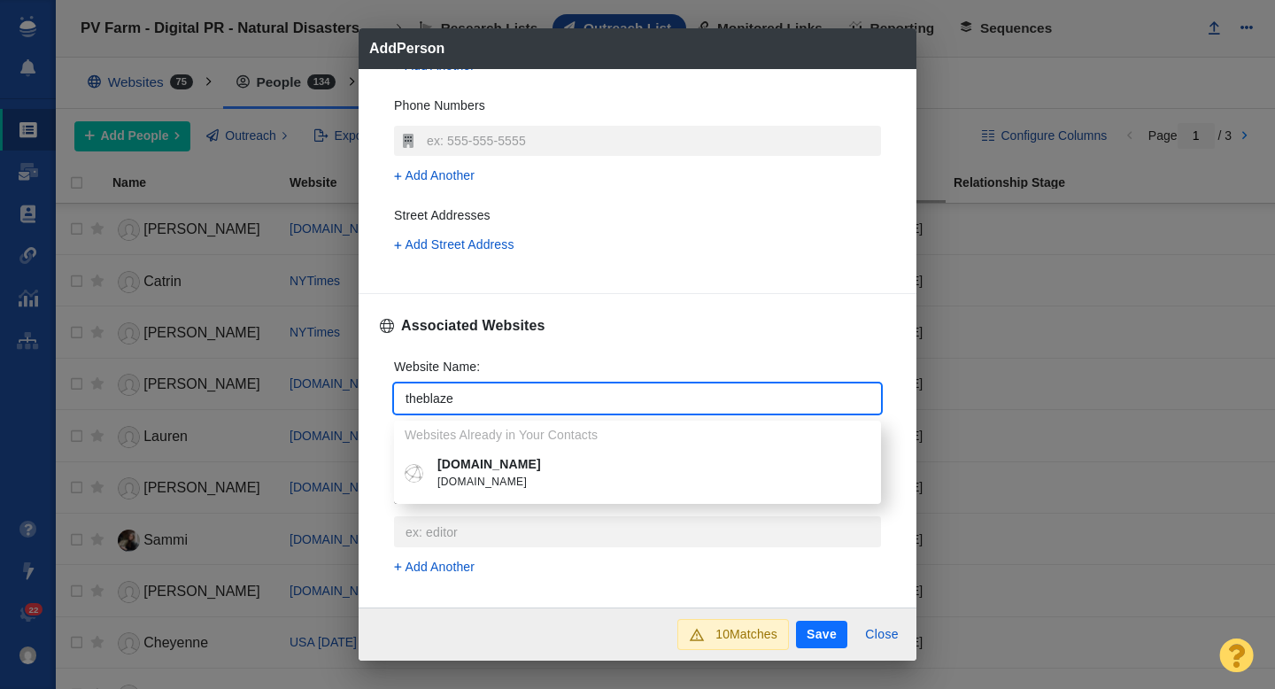
click at [489, 474] on span "theblaze.com" at bounding box center [650, 483] width 426 height 18
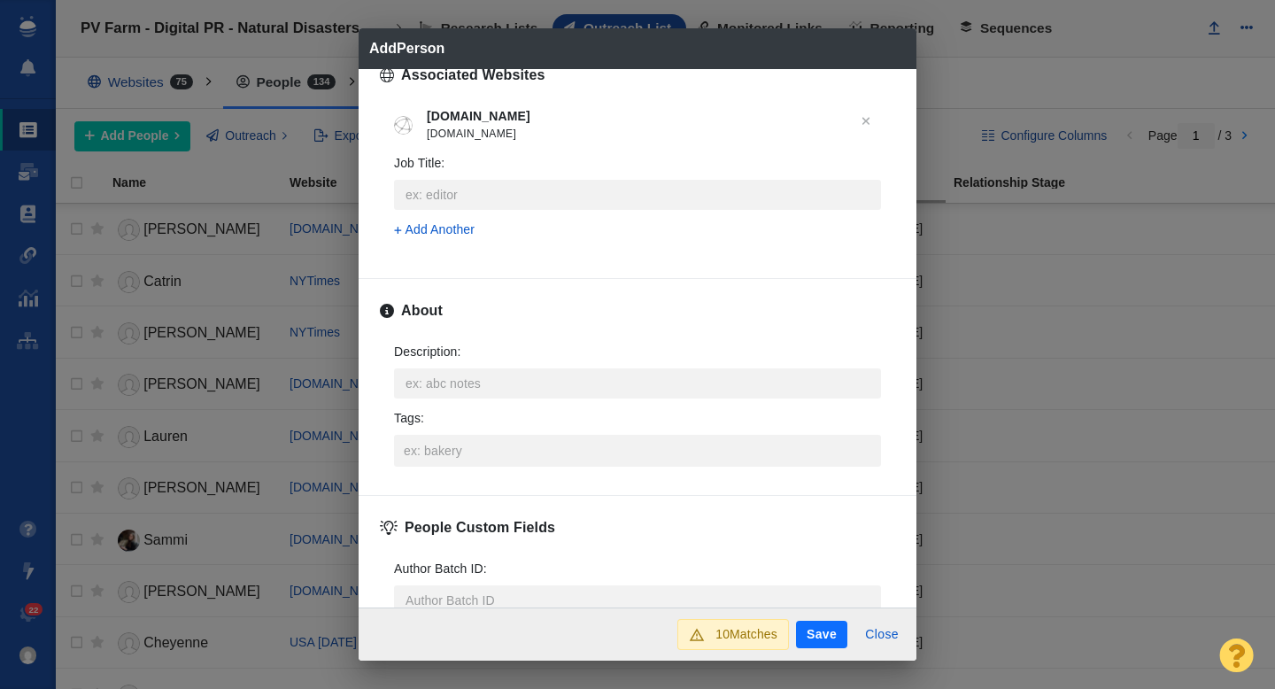
scroll to position [760, 0]
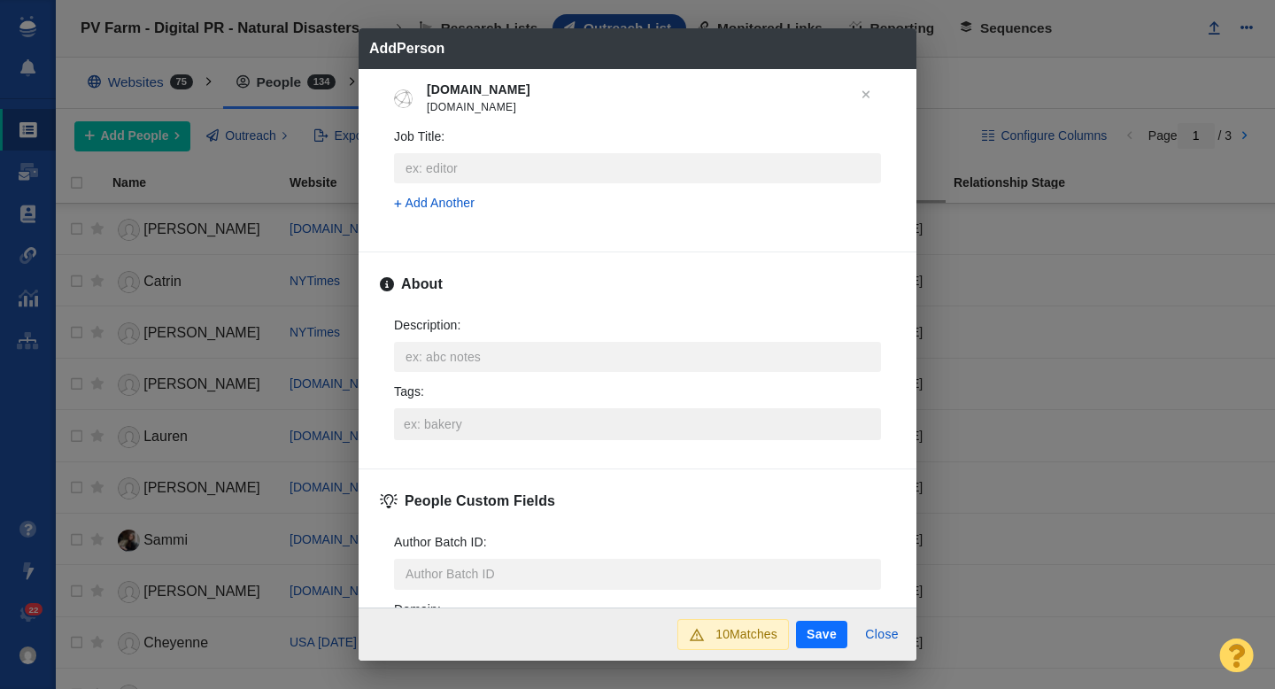
click at [437, 422] on input "Tags :" at bounding box center [637, 424] width 476 height 32
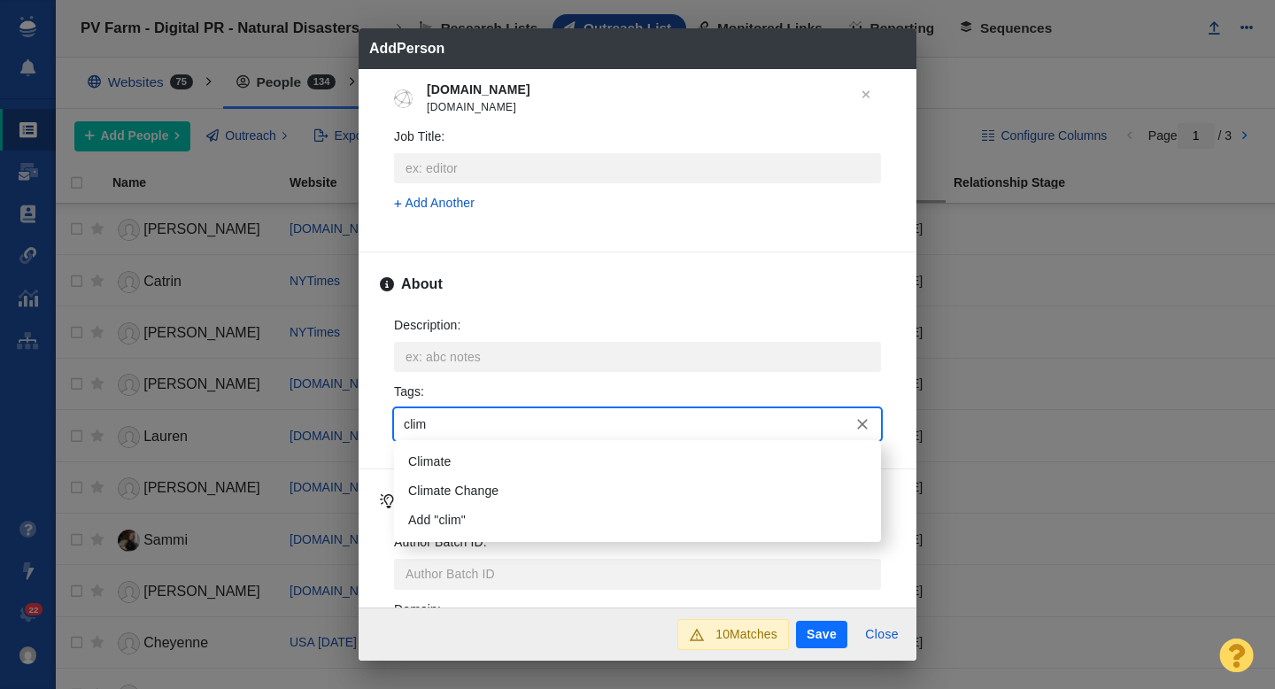
click at [444, 450] on li "Climate" at bounding box center [637, 461] width 487 height 29
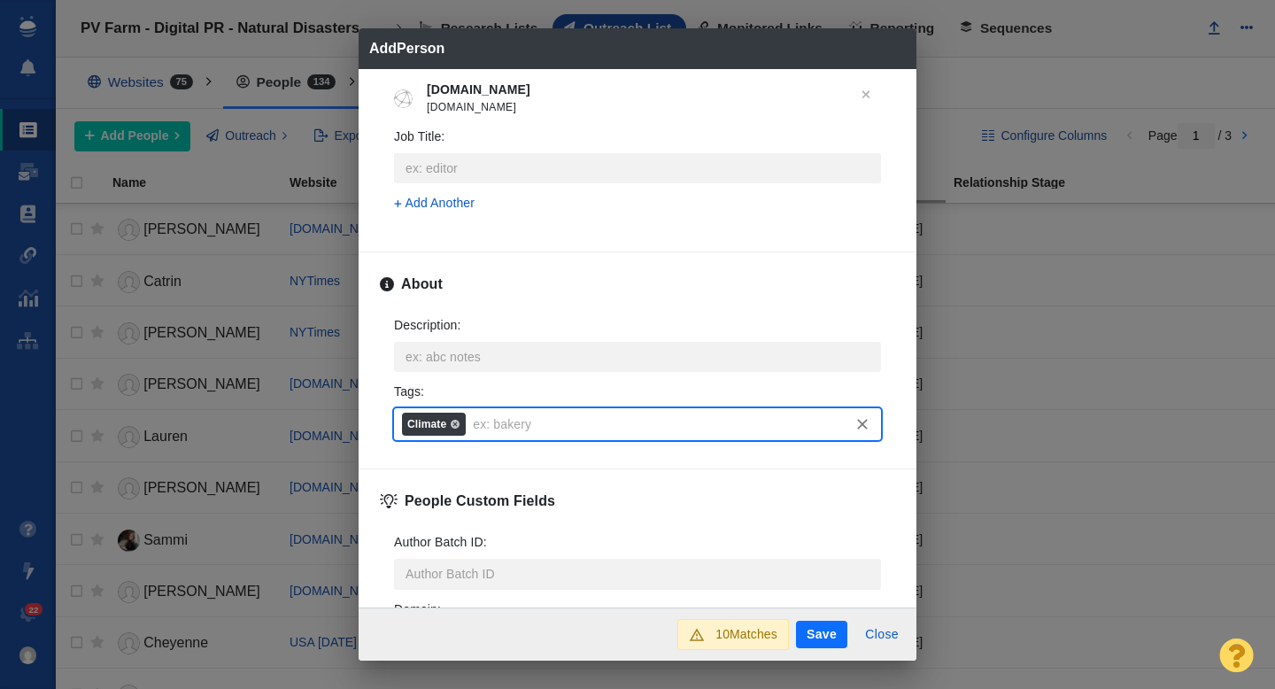
click at [813, 637] on button "Save" at bounding box center [821, 635] width 51 height 28
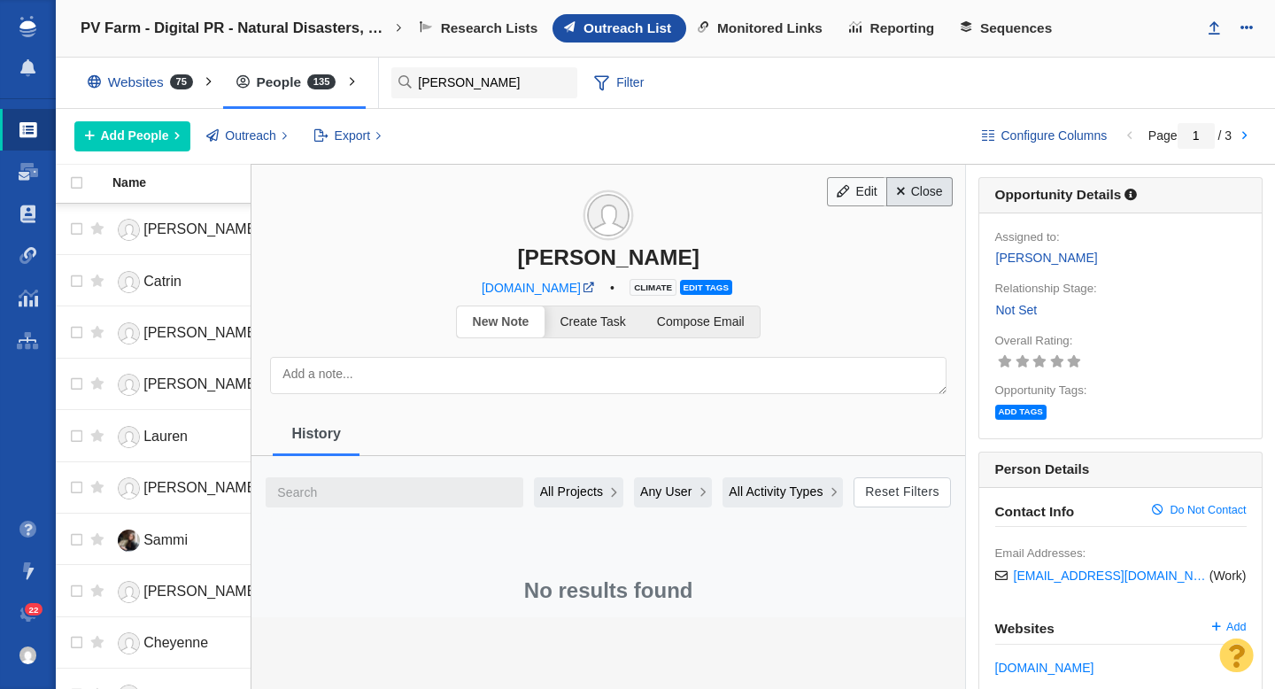
click at [932, 190] on link "Close" at bounding box center [919, 192] width 66 height 30
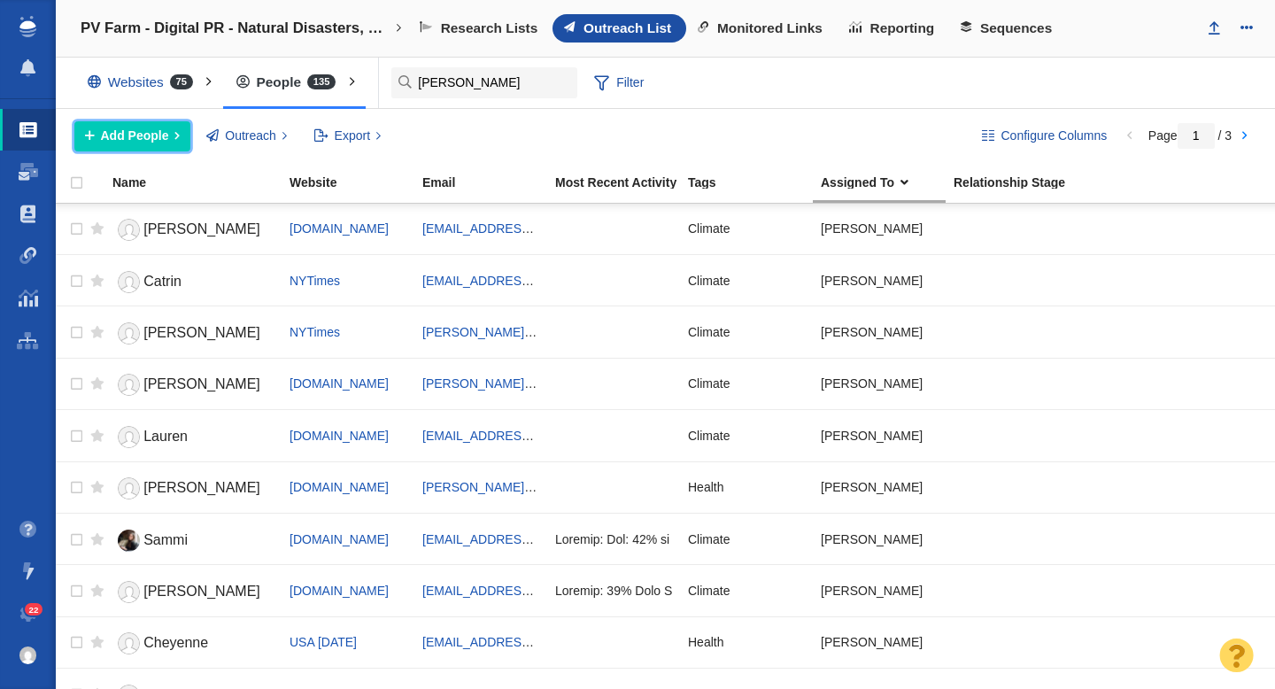
click at [140, 143] on span "Add People" at bounding box center [135, 136] width 68 height 19
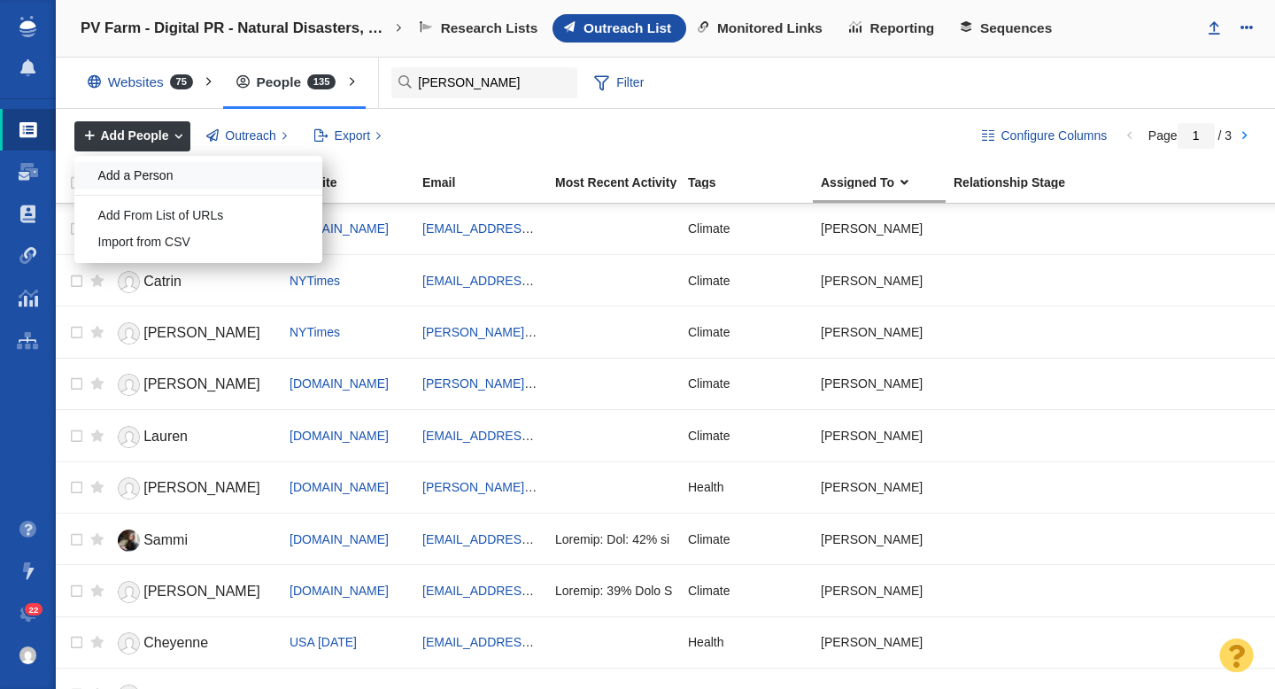
click at [151, 178] on div "Add a Person" at bounding box center [198, 175] width 248 height 27
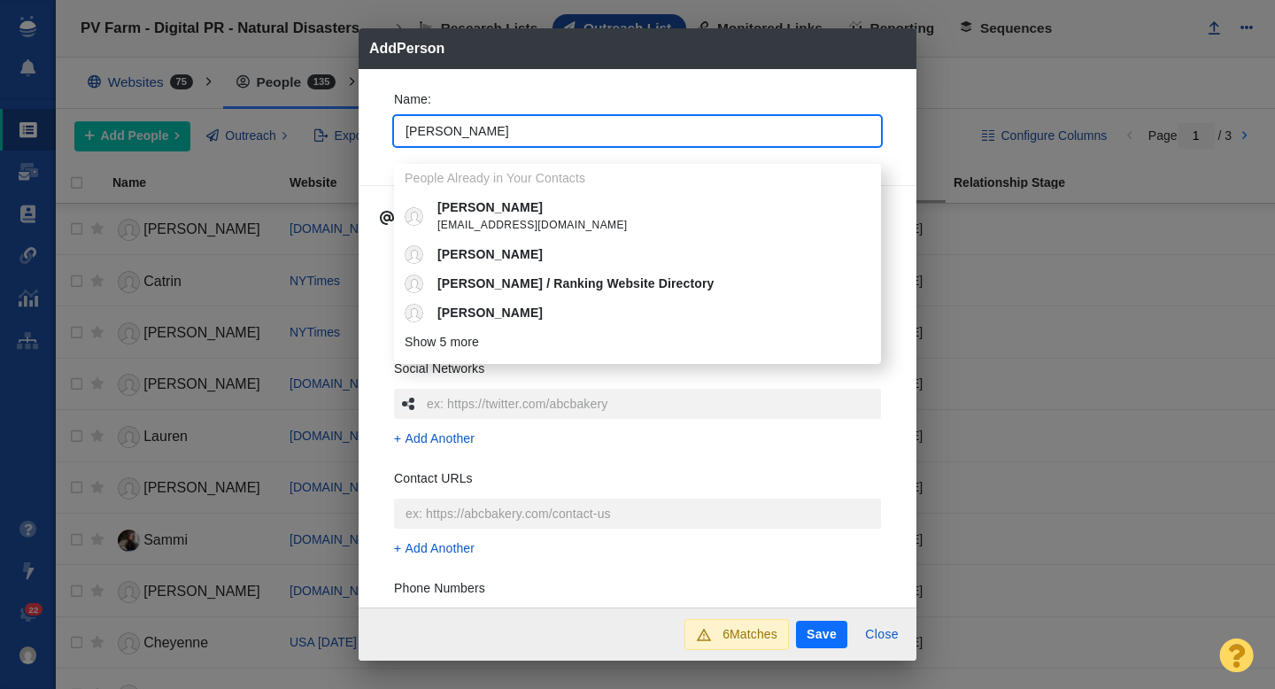
click at [382, 132] on div "Name : Andreas People Already in Your Contacts Andreas atsaousis@carscoops.com …" at bounding box center [637, 123] width 515 height 95
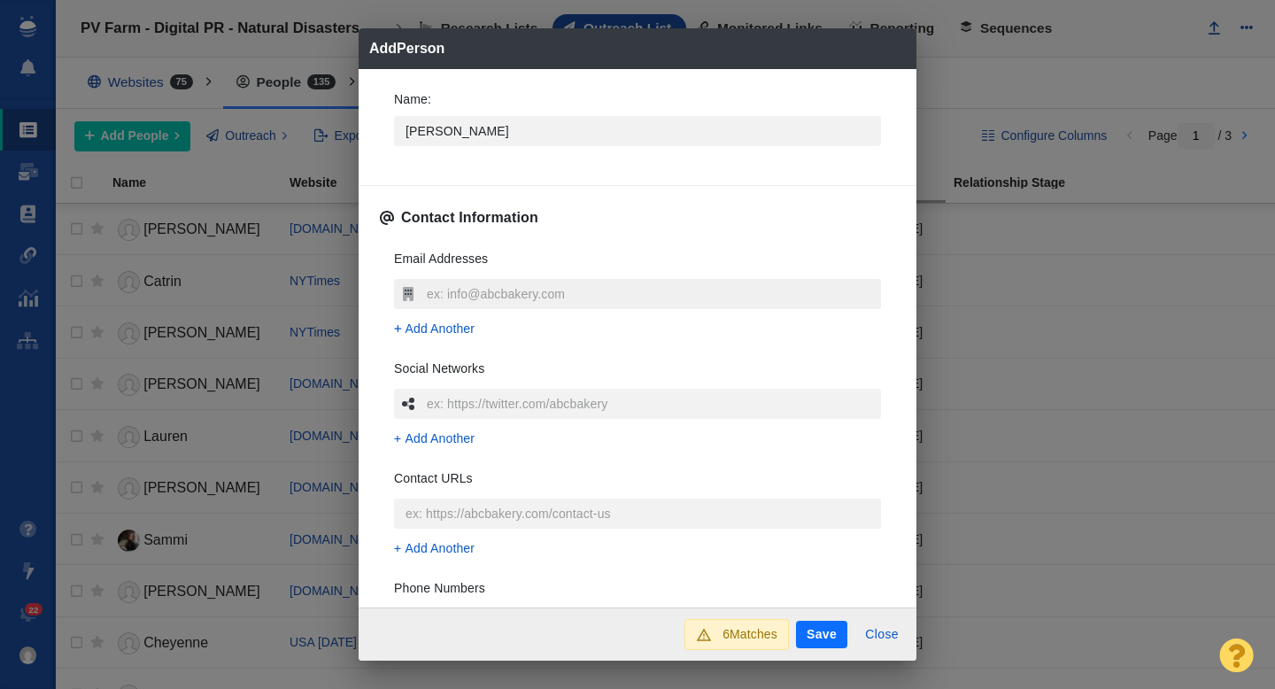
click at [444, 303] on input "text" at bounding box center [651, 294] width 459 height 30
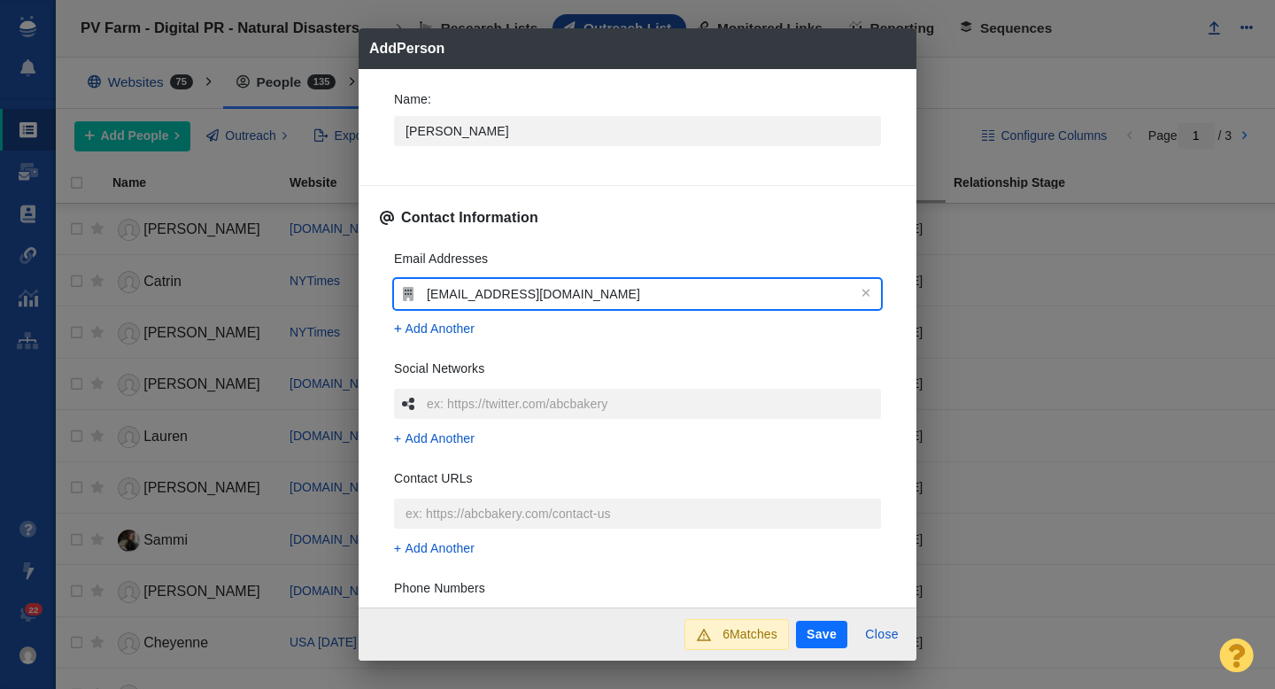
click at [377, 335] on div "Name : Andreas Contact Information Email Addresses awailzer@lifesitenews.com Ad…" at bounding box center [638, 338] width 558 height 539
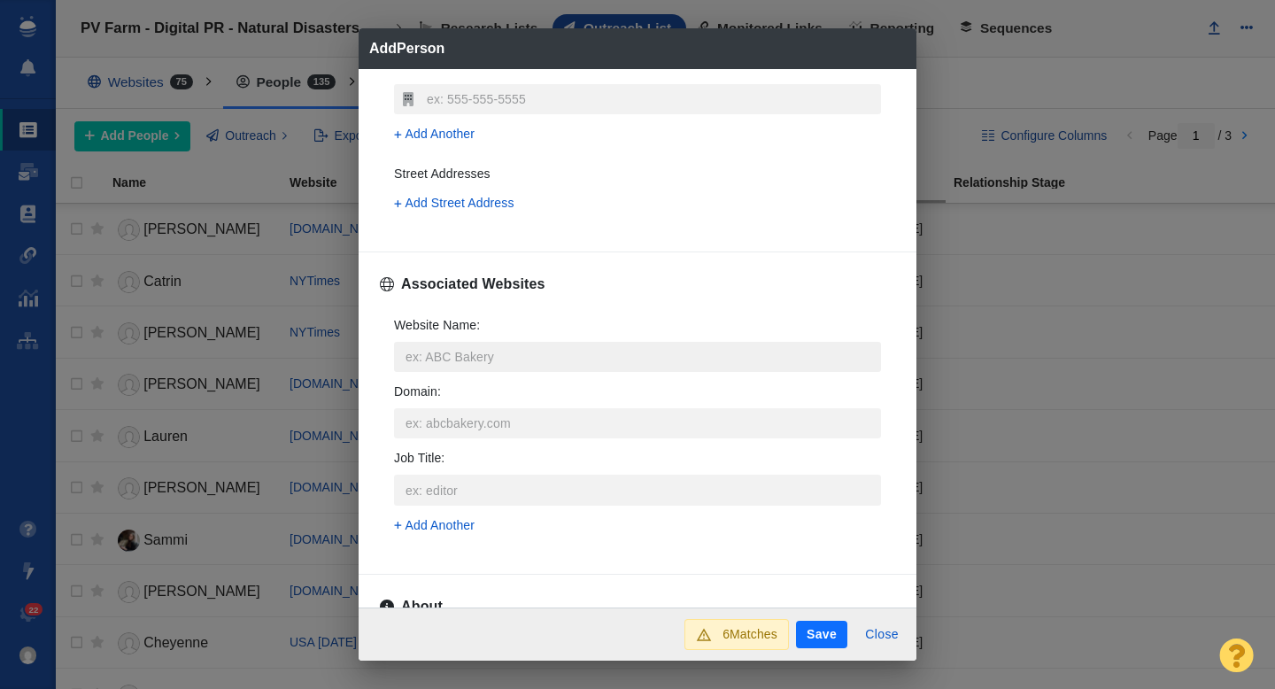
scroll to position [556, 0]
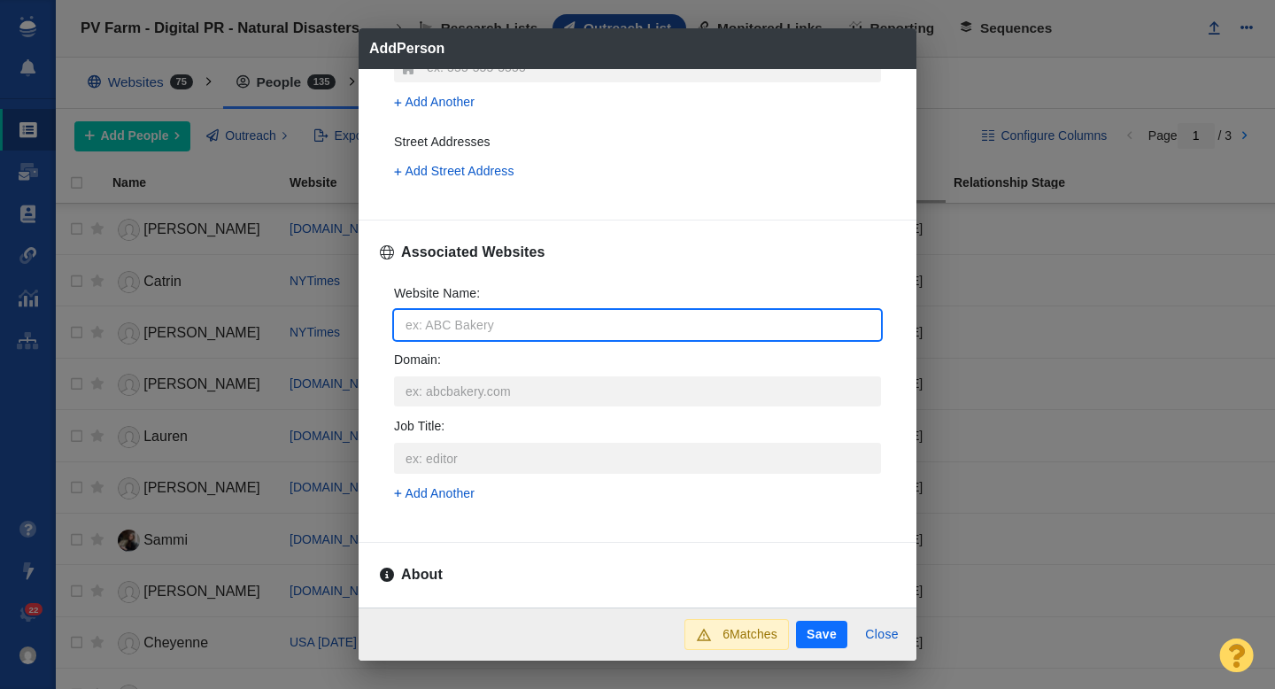
click at [449, 324] on input "Website Name :" at bounding box center [637, 325] width 487 height 30
click at [378, 325] on div "Name : Andreas Contact Information Email Addresses awailzer@lifesitenews.com Ad…" at bounding box center [638, 338] width 558 height 539
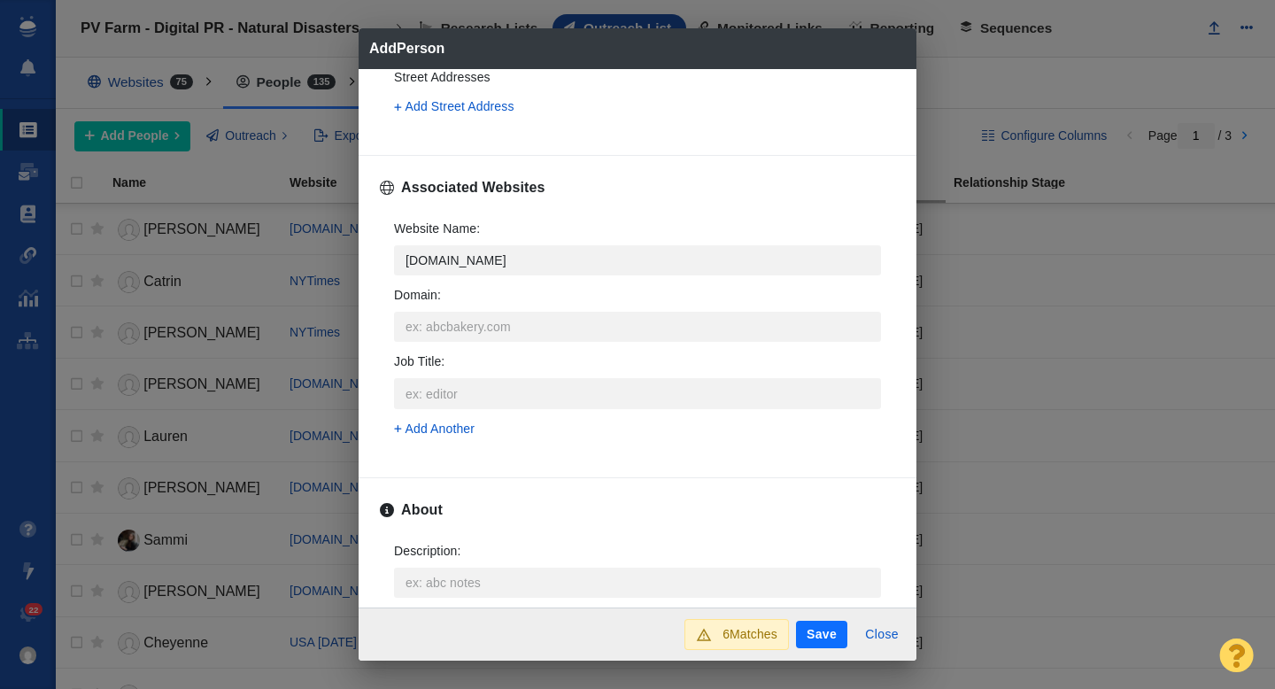
scroll to position [892, 0]
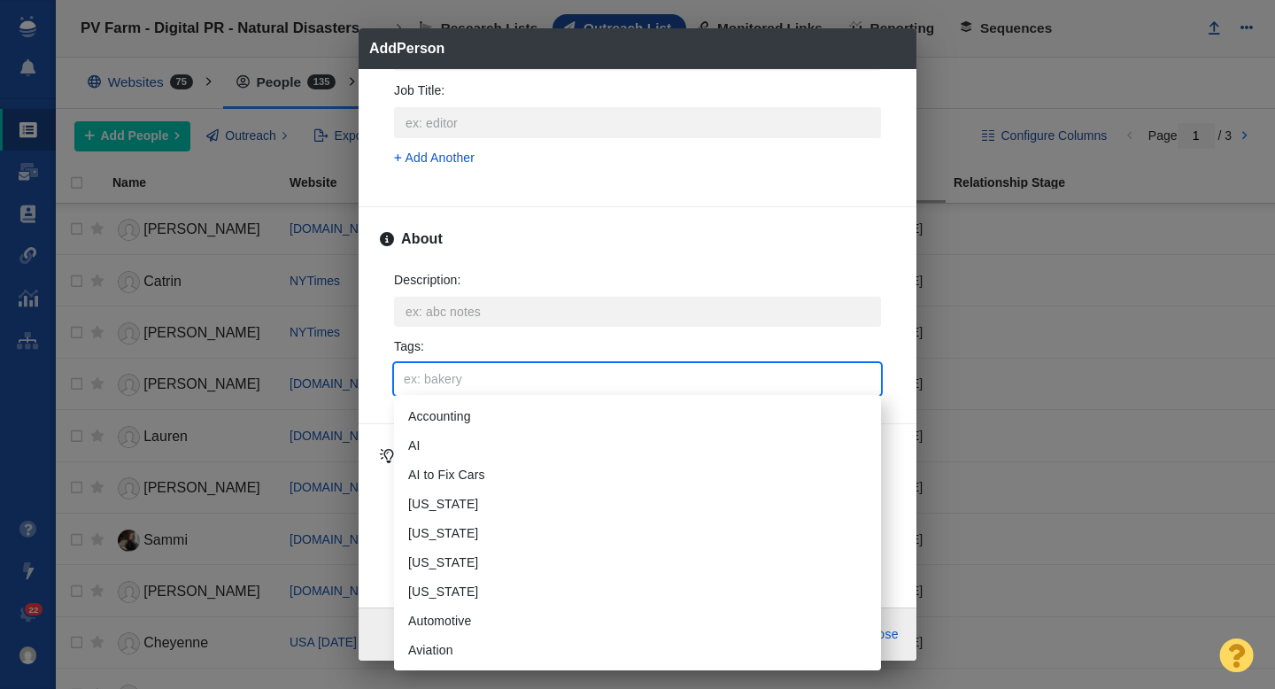
click at [454, 375] on input "Tags :" at bounding box center [637, 379] width 476 height 32
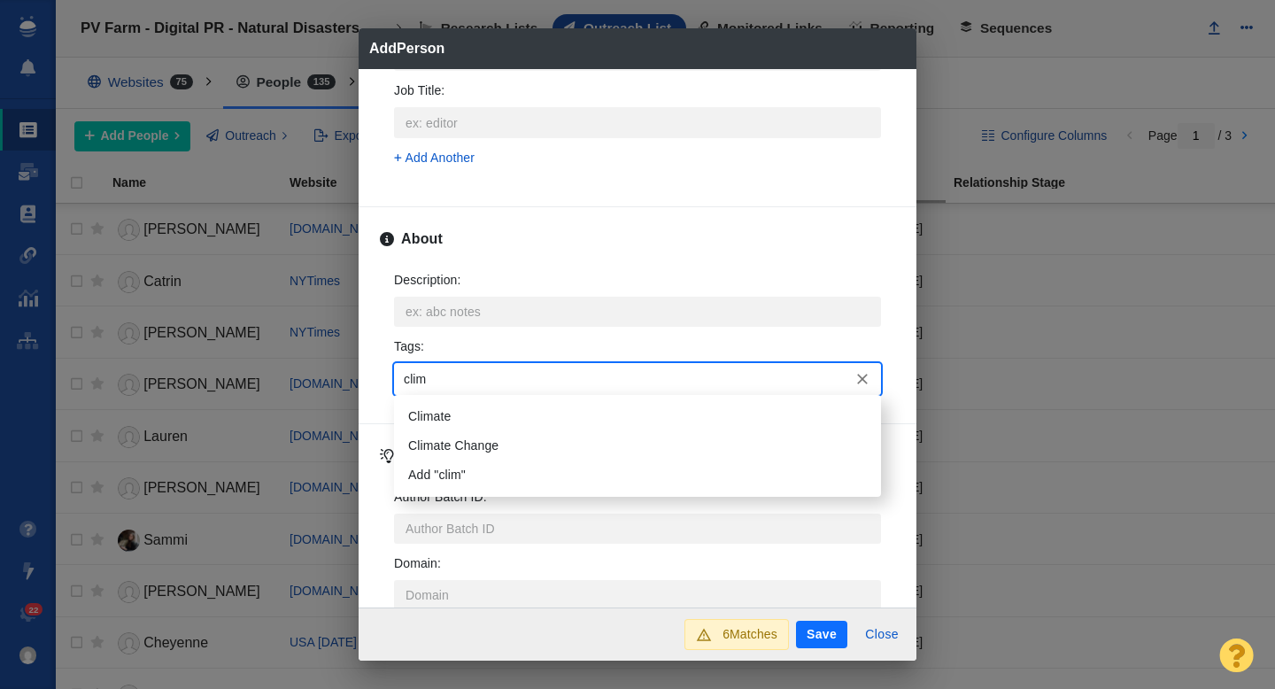
click at [465, 413] on li "Climate" at bounding box center [637, 416] width 487 height 29
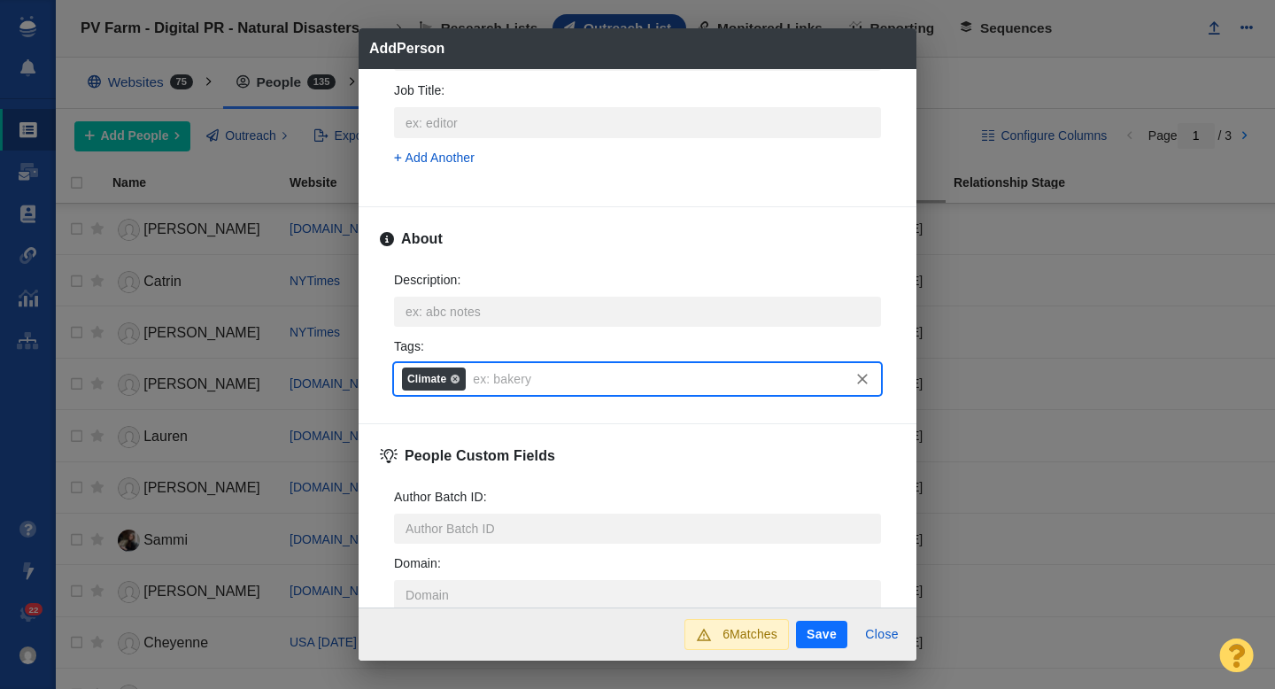
click at [815, 632] on button "Save" at bounding box center [821, 635] width 51 height 28
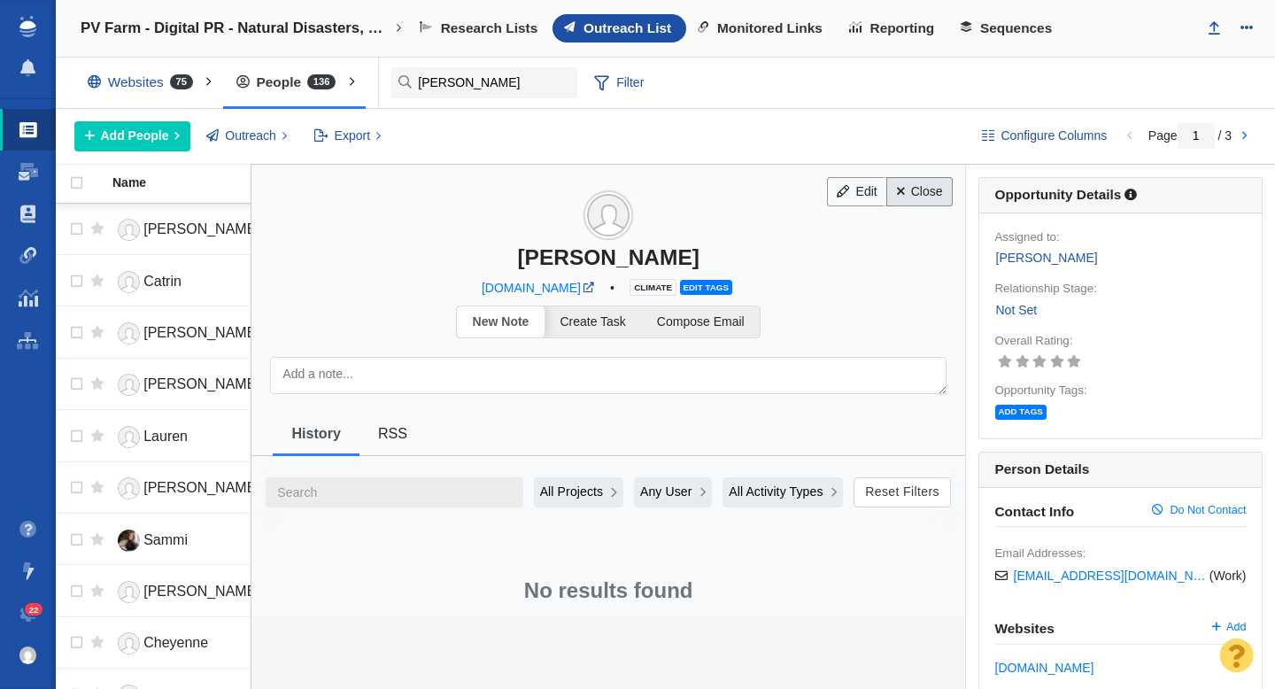
click at [920, 189] on link "Close" at bounding box center [919, 192] width 66 height 30
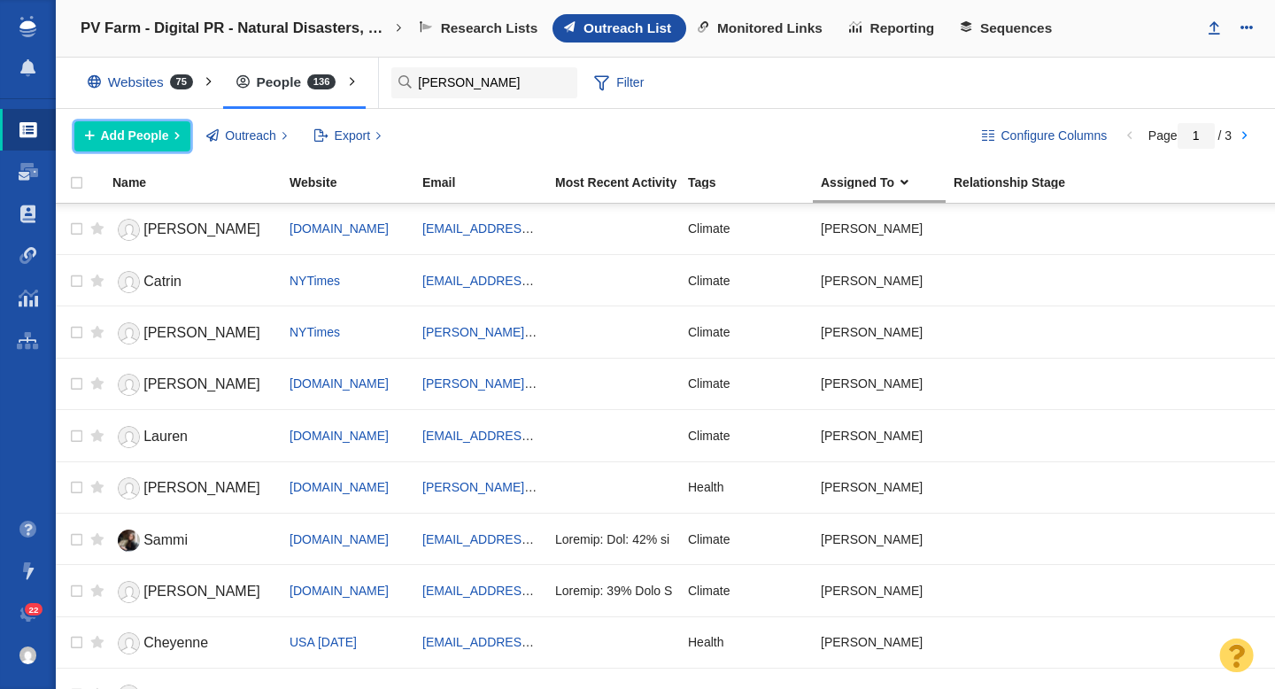
click at [127, 143] on span "Add People" at bounding box center [135, 136] width 68 height 19
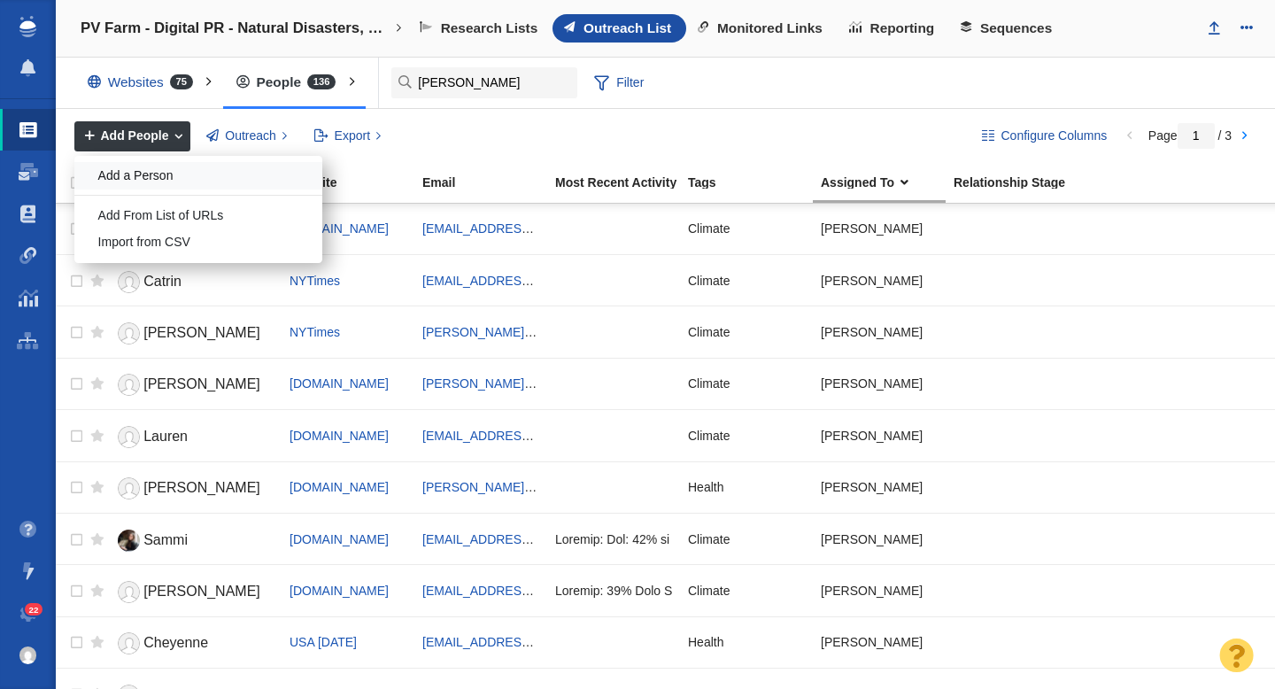
click at [150, 177] on div "Add a Person" at bounding box center [198, 175] width 248 height 27
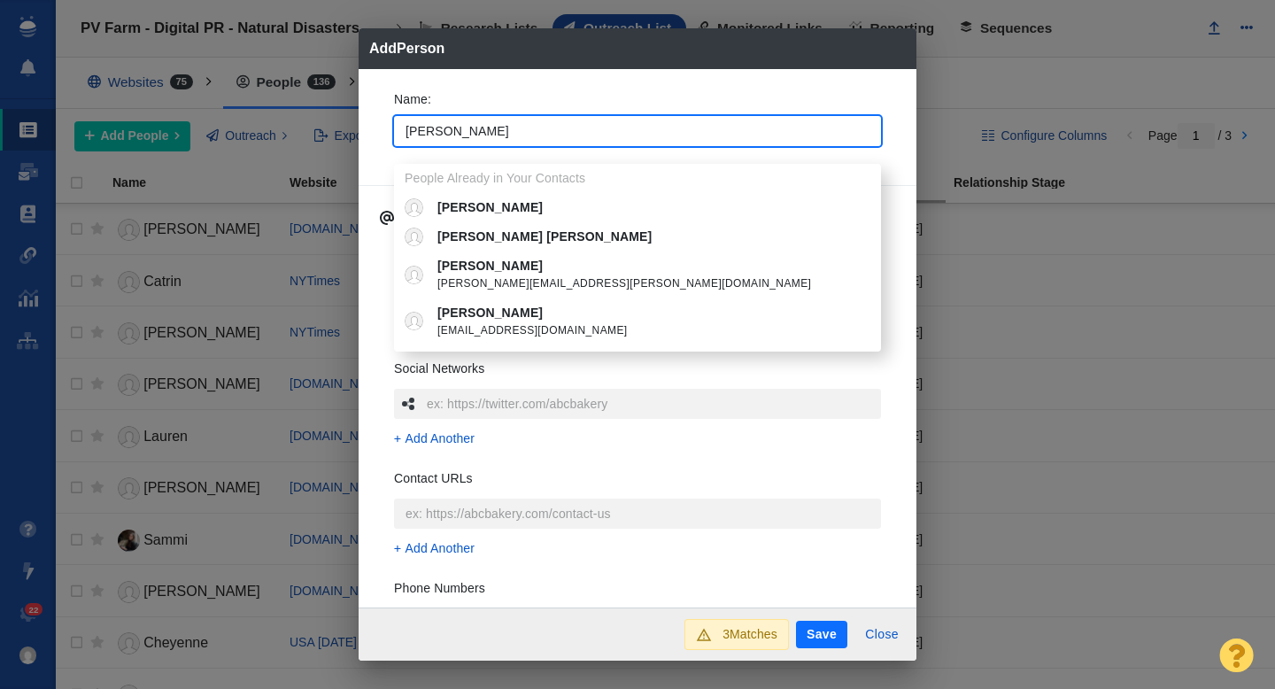
click at [376, 117] on div "Name : Dorothy People Already in Your Contacts Dorothy Dorothy Lydia Dorothy Re…" at bounding box center [638, 338] width 558 height 539
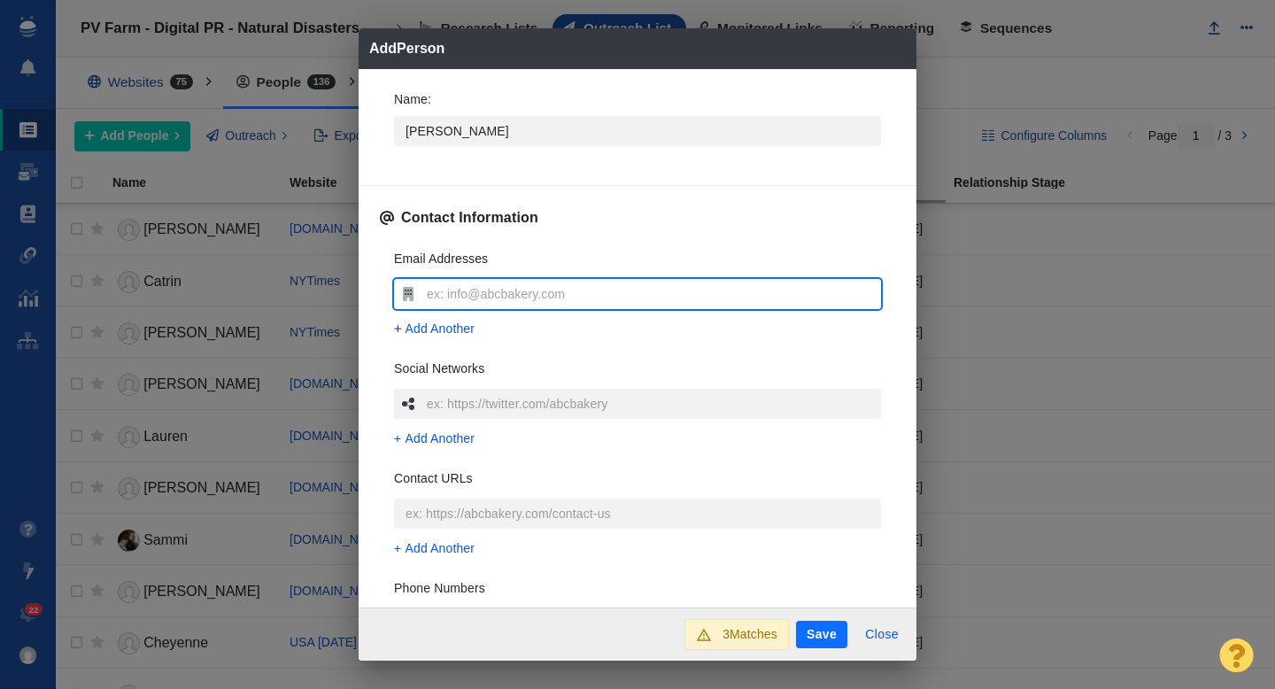
click at [434, 297] on input "text" at bounding box center [651, 294] width 459 height 30
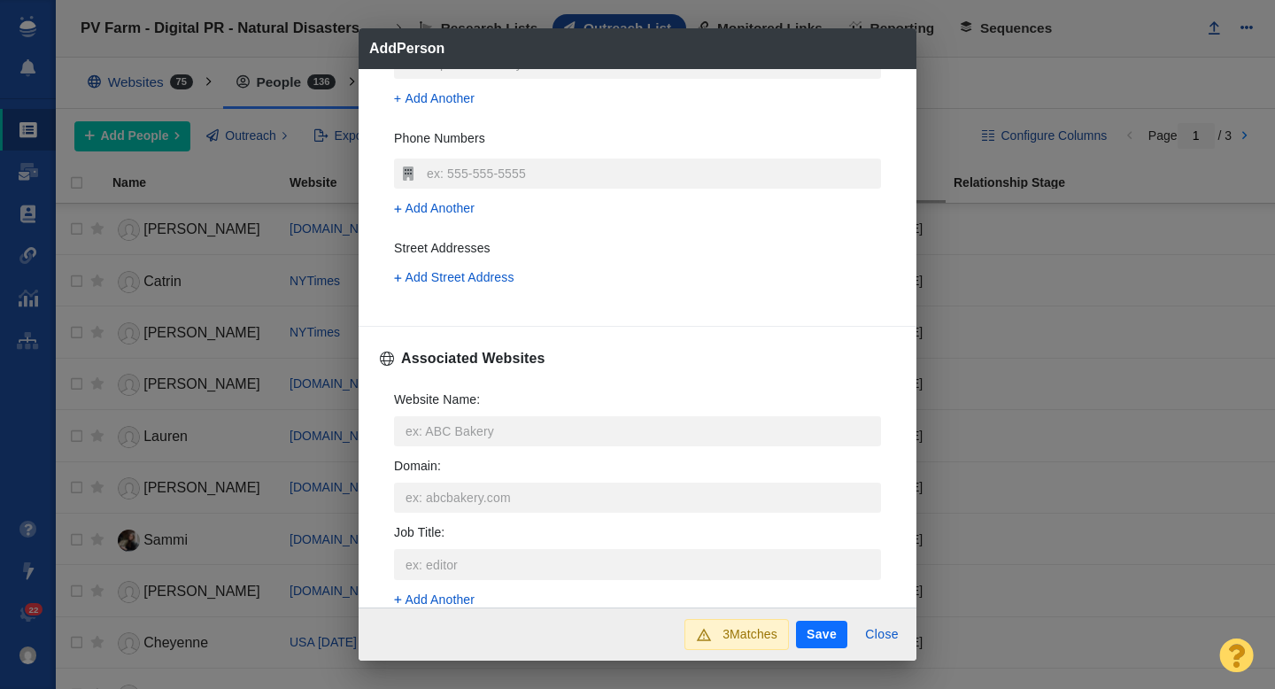
scroll to position [453, 0]
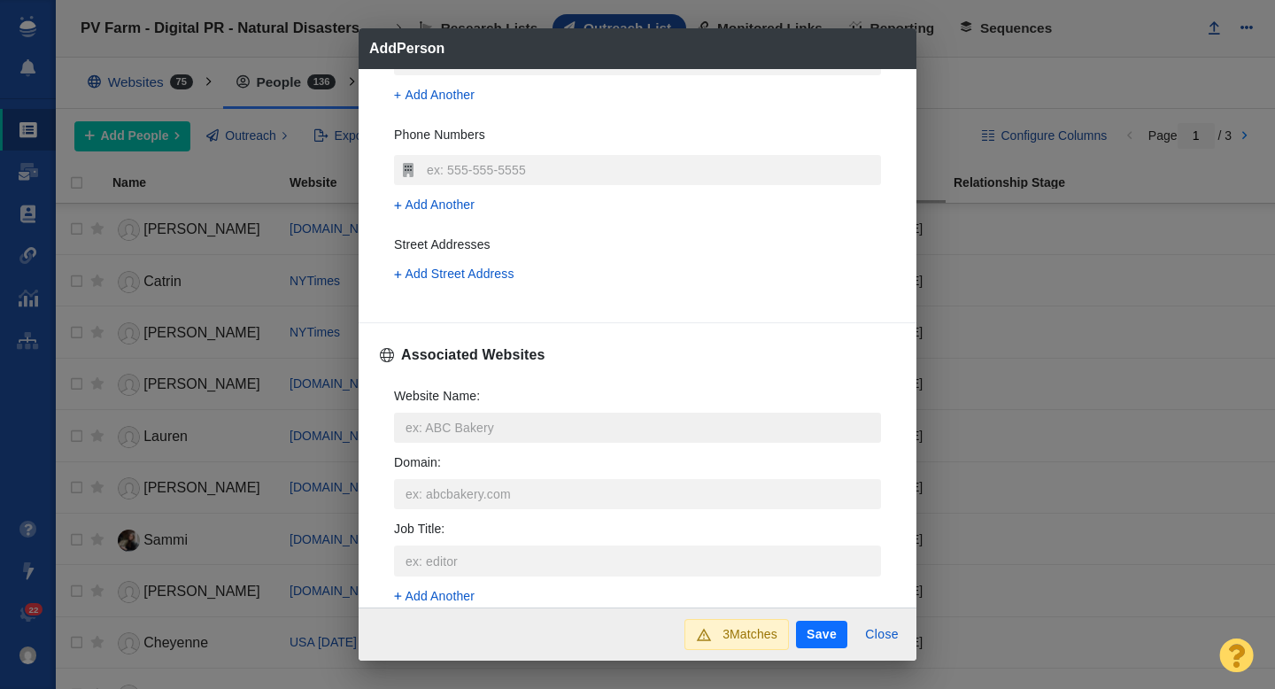
click at [442, 432] on input "Website Name :" at bounding box center [637, 428] width 487 height 30
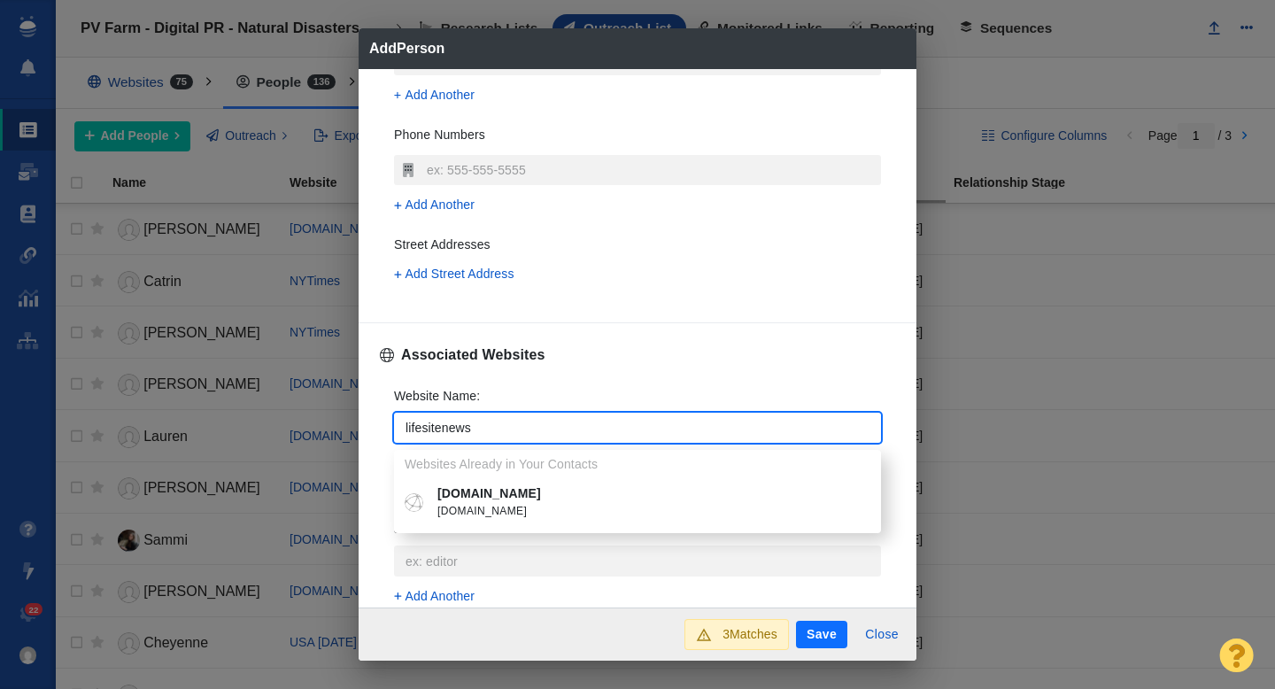
click at [506, 500] on p "[DOMAIN_NAME]" at bounding box center [650, 493] width 426 height 19
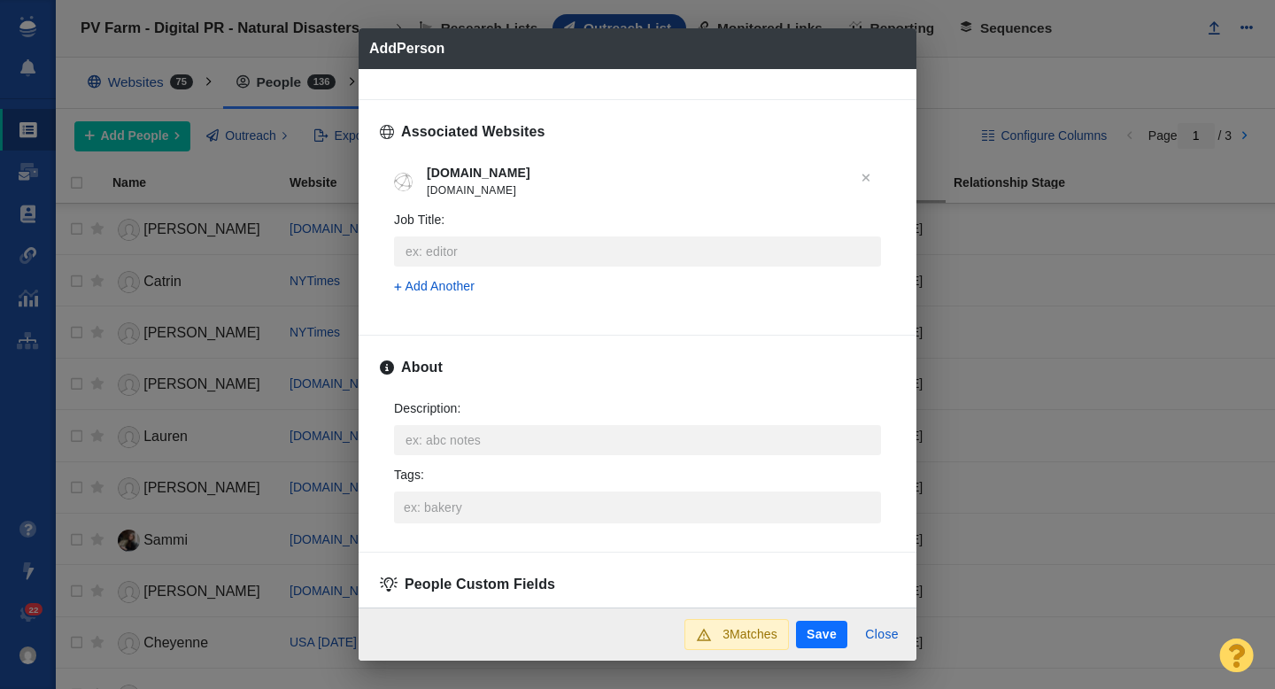
scroll to position [805, 0]
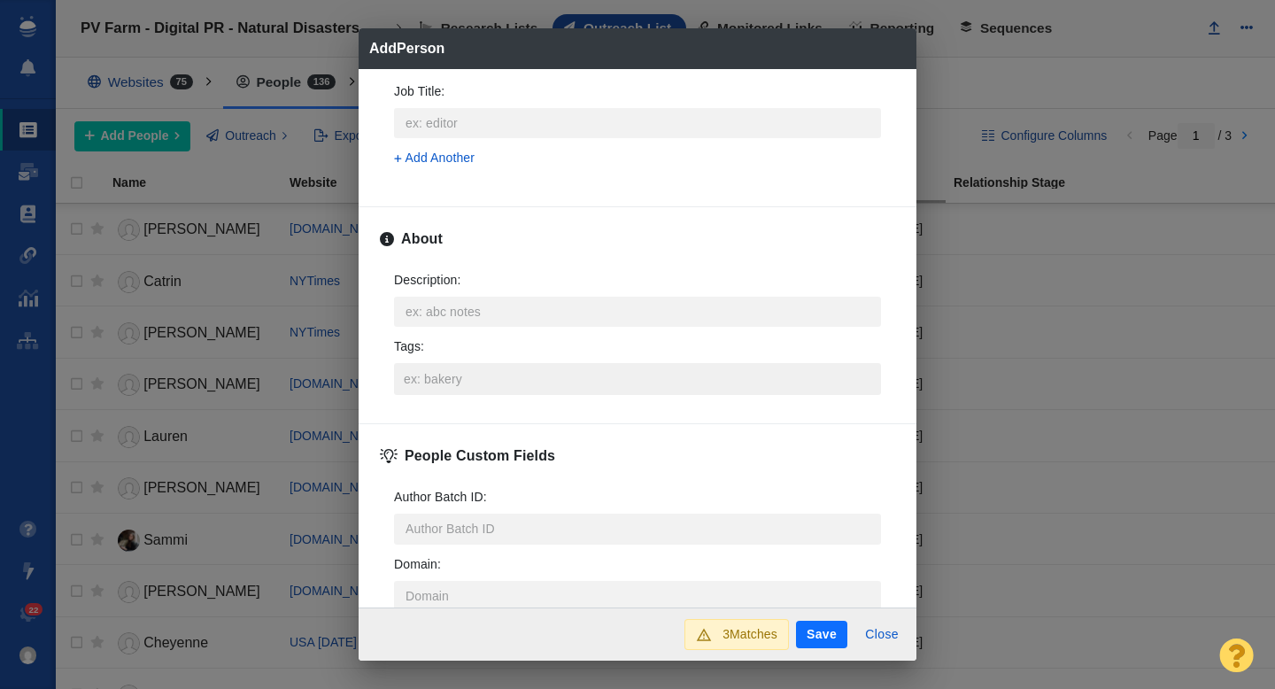
click at [457, 393] on input "Tags :" at bounding box center [637, 379] width 476 height 32
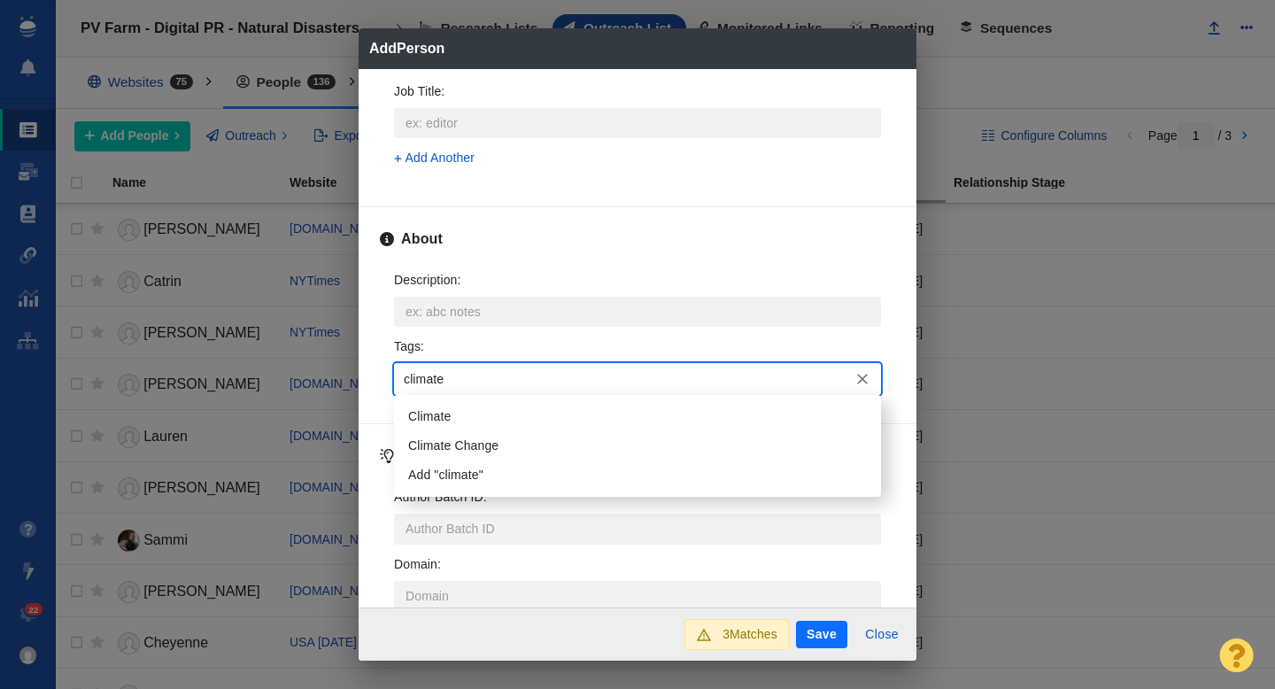
click at [433, 413] on li "Climate" at bounding box center [637, 416] width 487 height 29
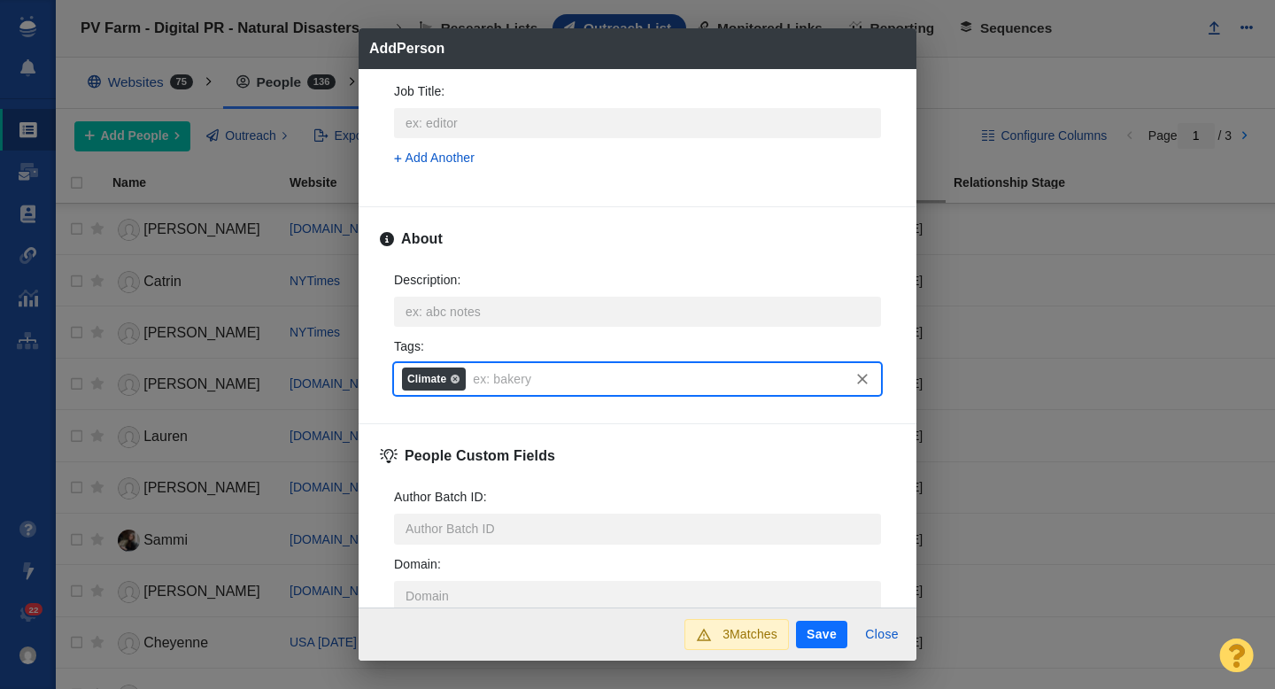
click at [820, 629] on button "Save" at bounding box center [821, 635] width 51 height 28
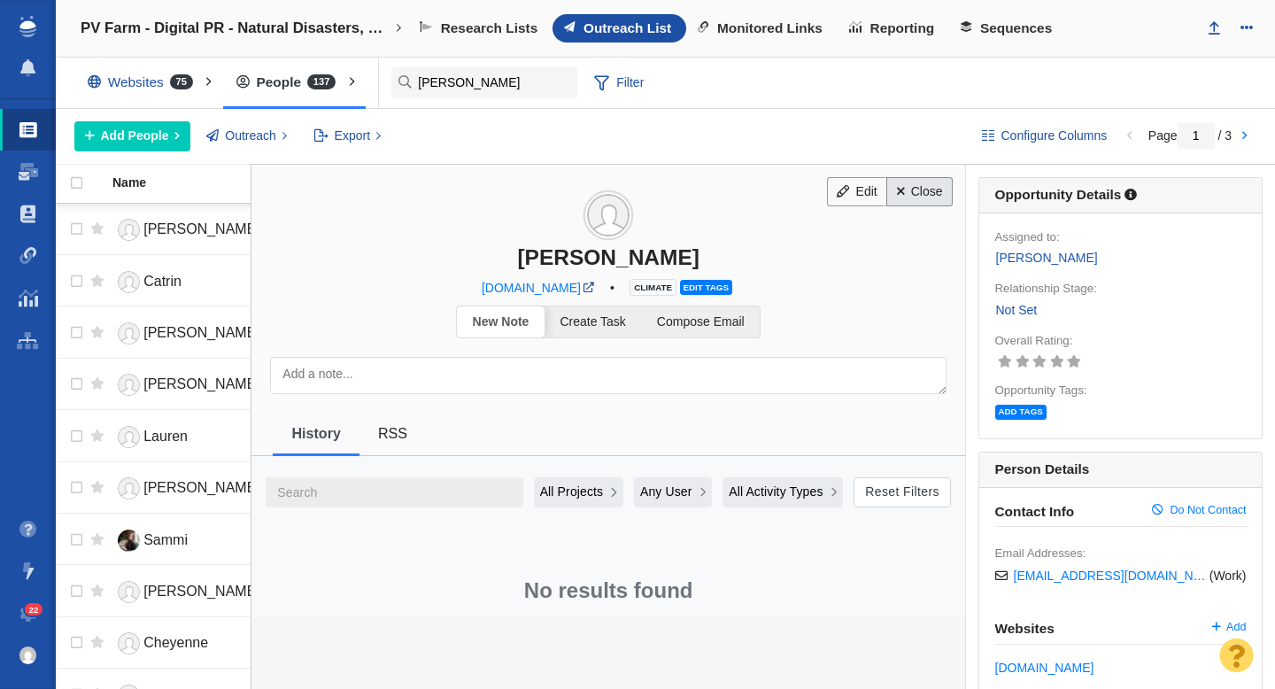
click at [923, 192] on link "Close" at bounding box center [919, 192] width 66 height 30
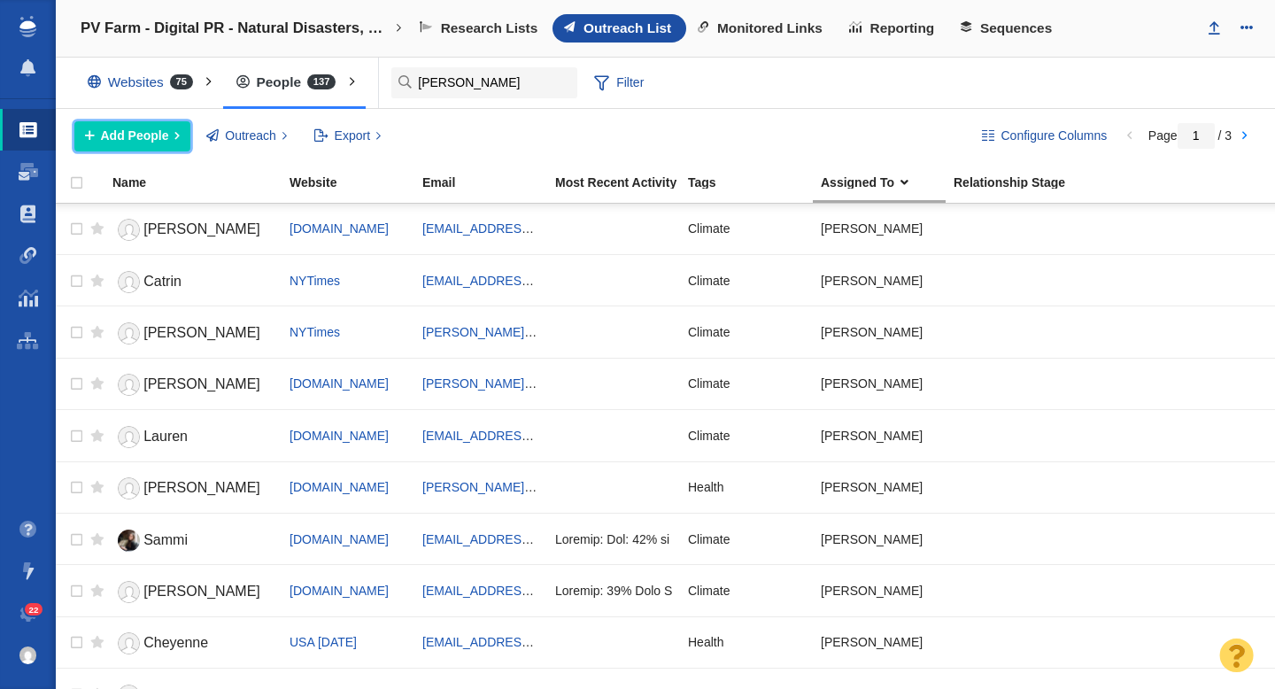
click at [123, 140] on span "Add People" at bounding box center [135, 136] width 68 height 19
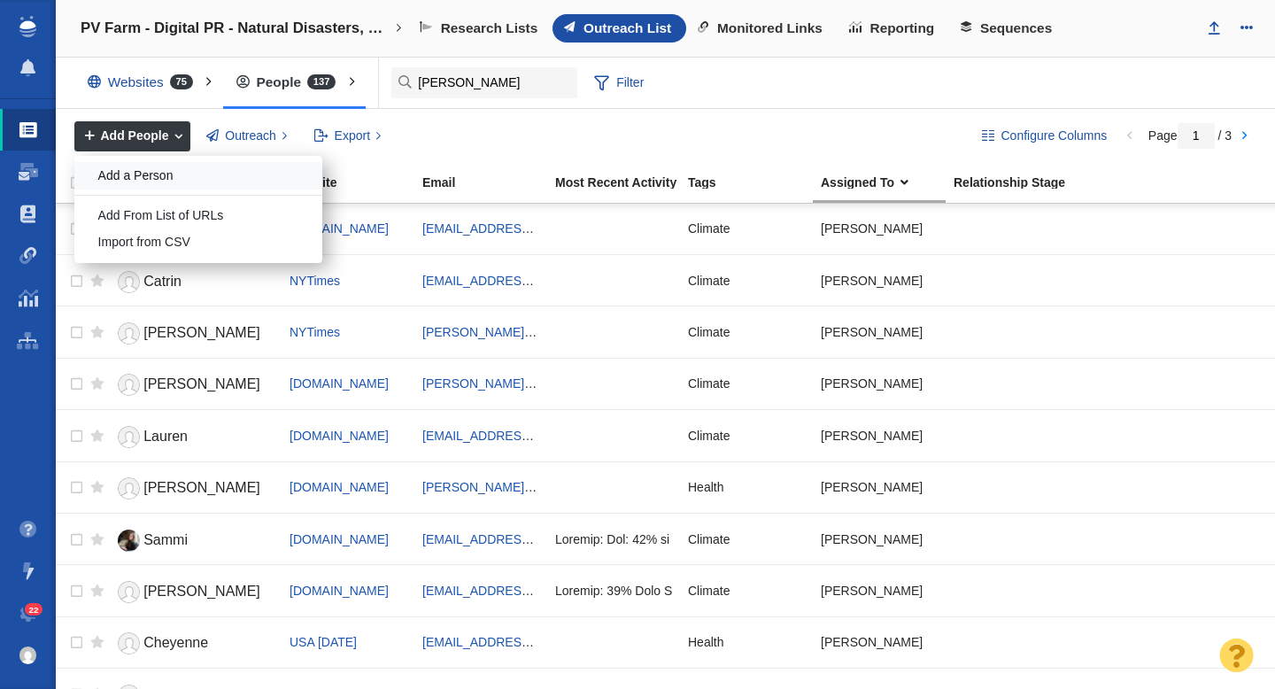
click at [155, 172] on div "Add a Person" at bounding box center [198, 175] width 248 height 27
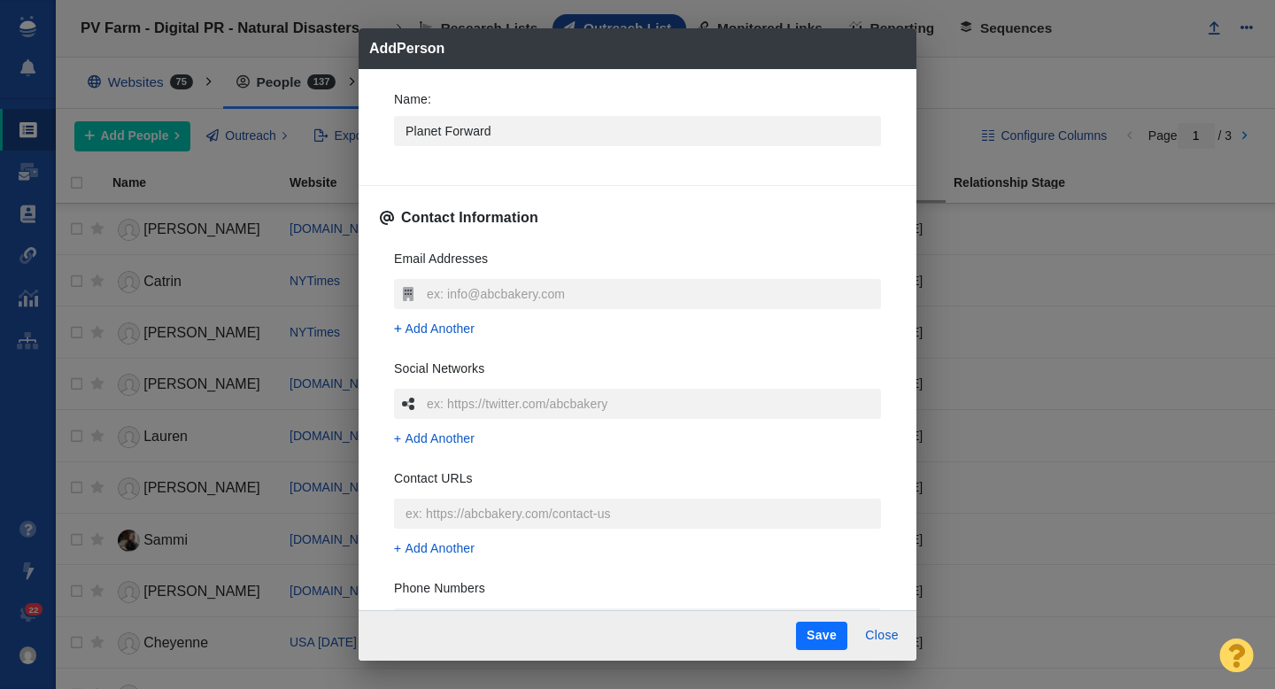
click at [380, 126] on div "Name : Planet Forward" at bounding box center [637, 123] width 515 height 95
click at [437, 288] on input "text" at bounding box center [651, 294] width 459 height 30
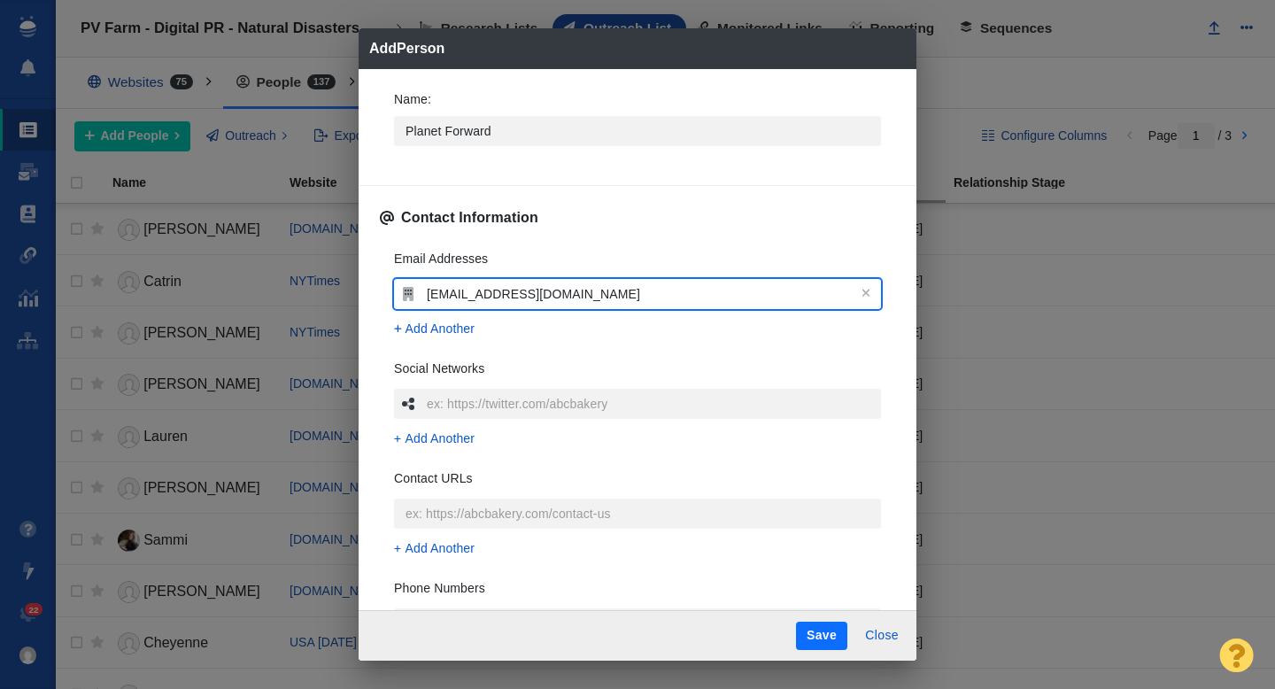
click at [384, 284] on div "Email Addresses info@planetforward.org Add Another Social Networks Add Another …" at bounding box center [637, 499] width 515 height 527
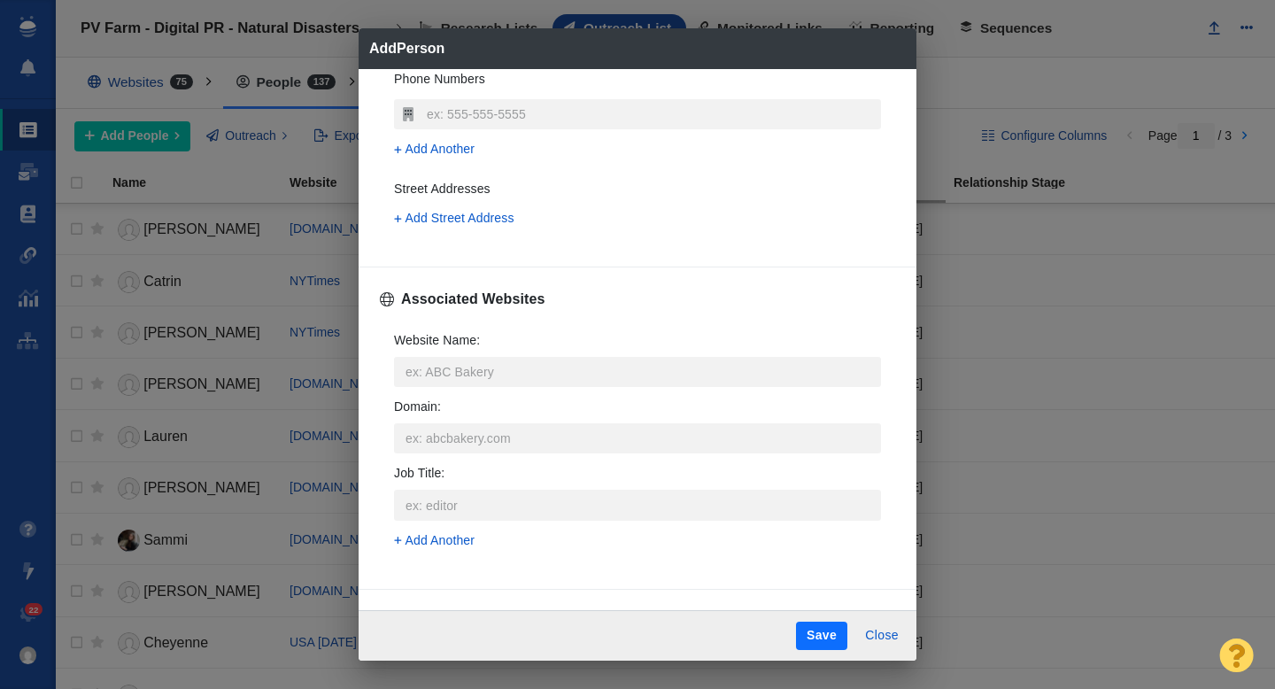
scroll to position [545, 0]
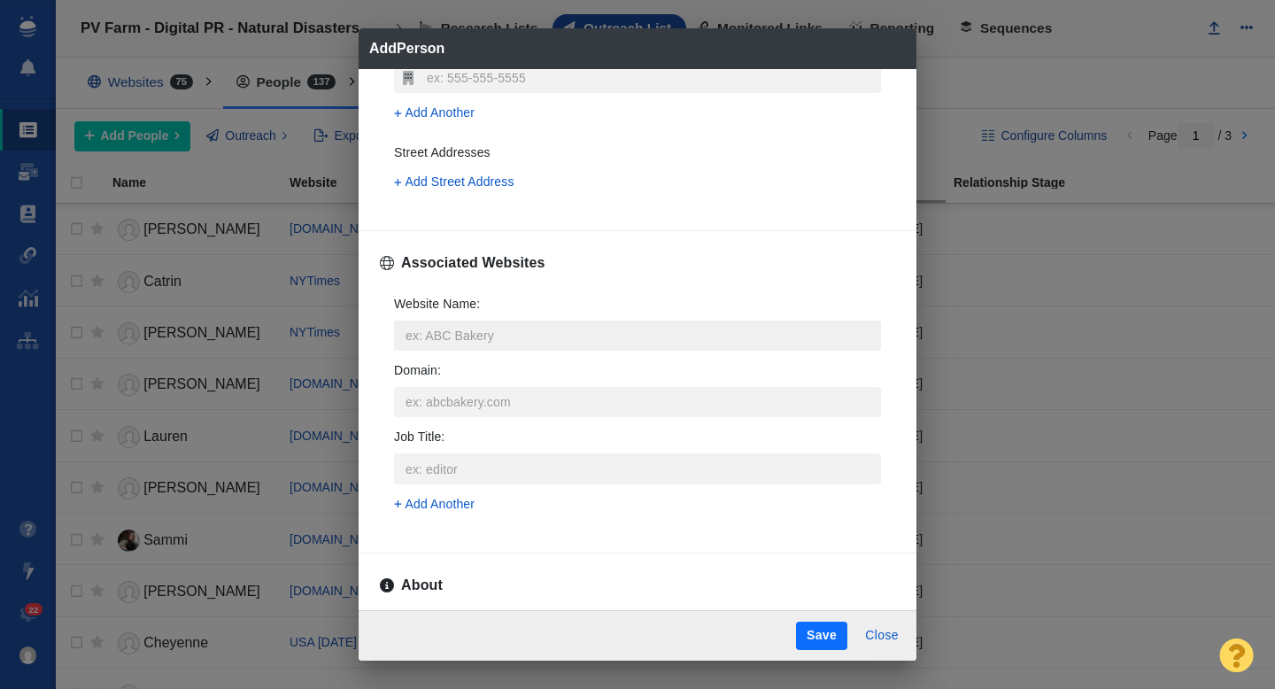
click at [449, 332] on input "Website Name :" at bounding box center [637, 335] width 487 height 30
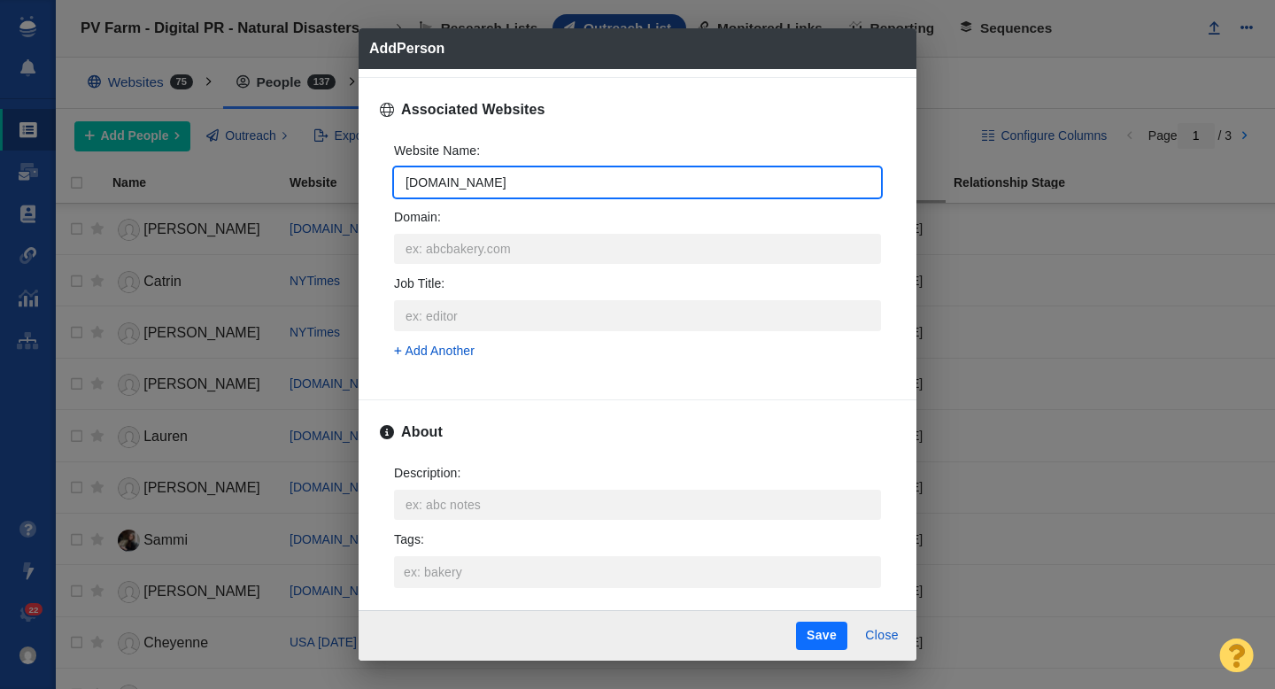
scroll to position [699, 0]
click at [378, 227] on div "Name : Planet Forward Contact Information Email Addresses info@planetforward.or…" at bounding box center [638, 340] width 558 height 542
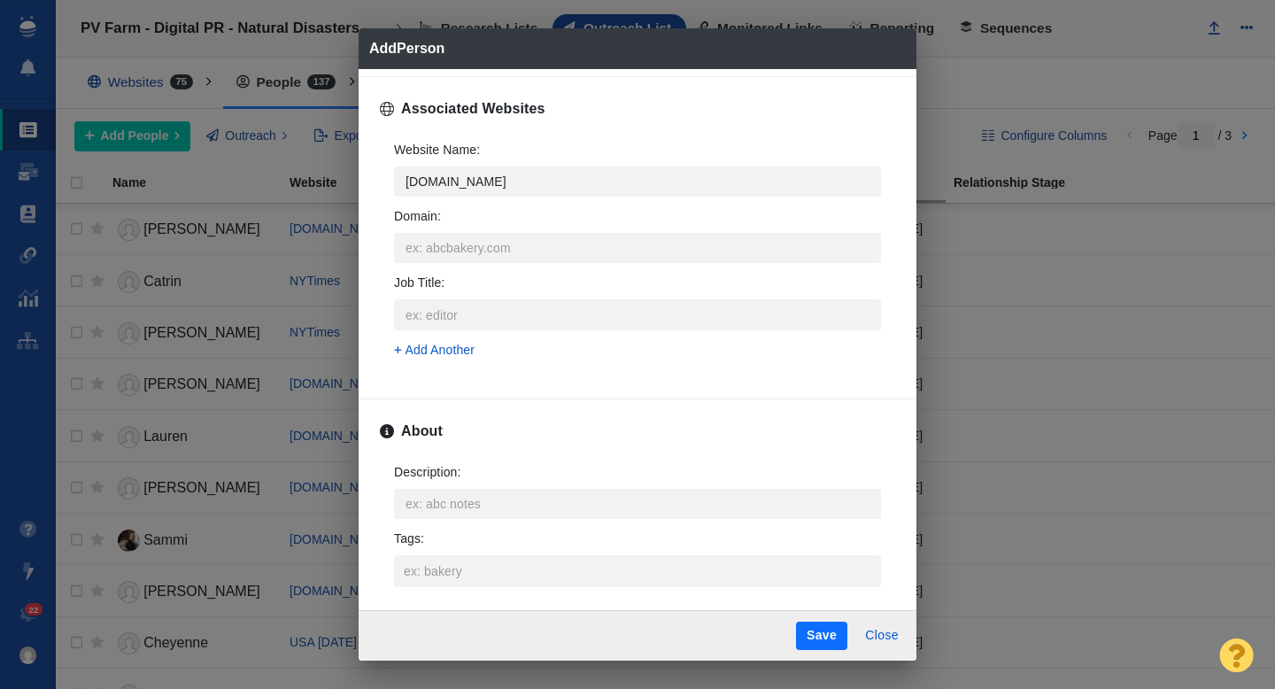
click at [424, 552] on label "Tags :" at bounding box center [637, 558] width 487 height 58
click at [424, 555] on input "Tags :" at bounding box center [637, 571] width 476 height 32
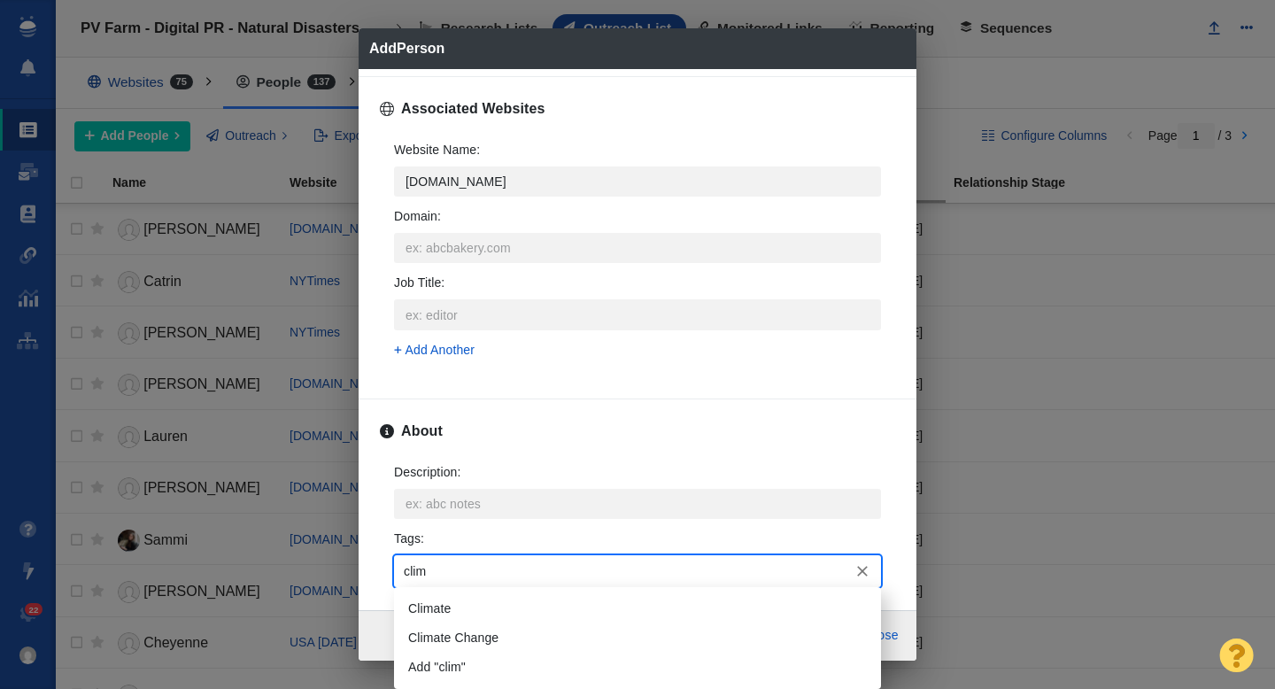
click at [431, 614] on li "Climate" at bounding box center [637, 608] width 487 height 29
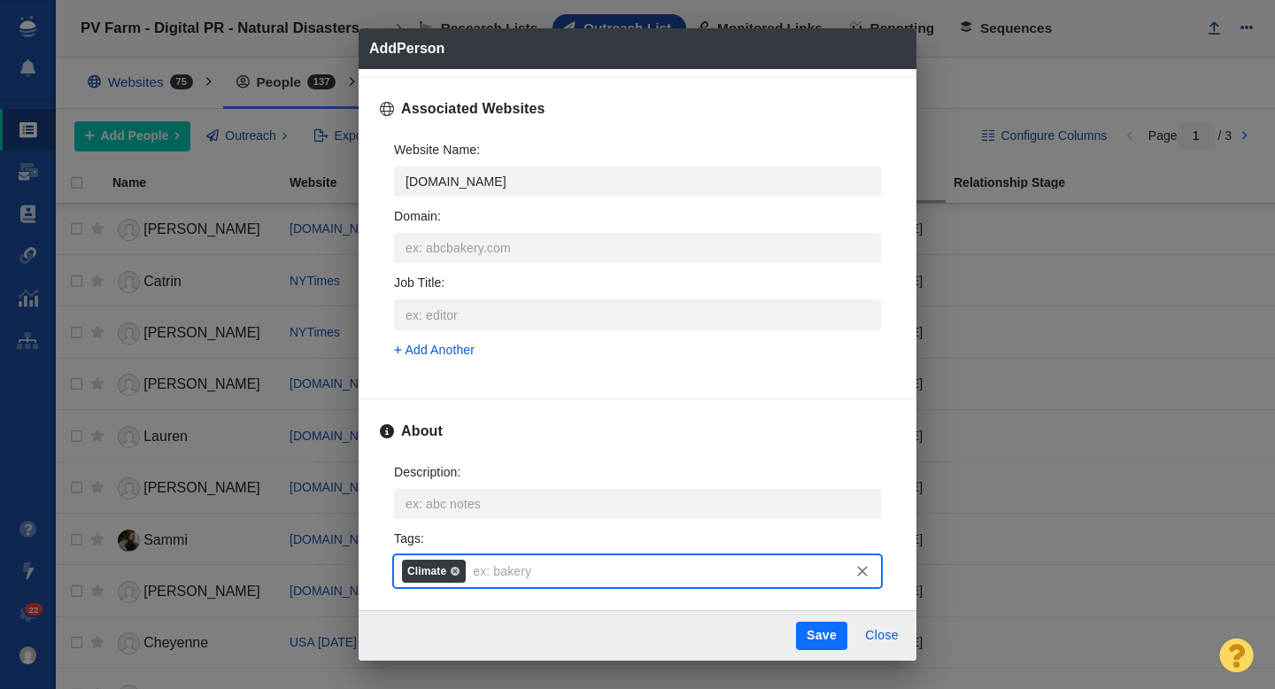
click at [822, 641] on button "Save" at bounding box center [821, 636] width 51 height 28
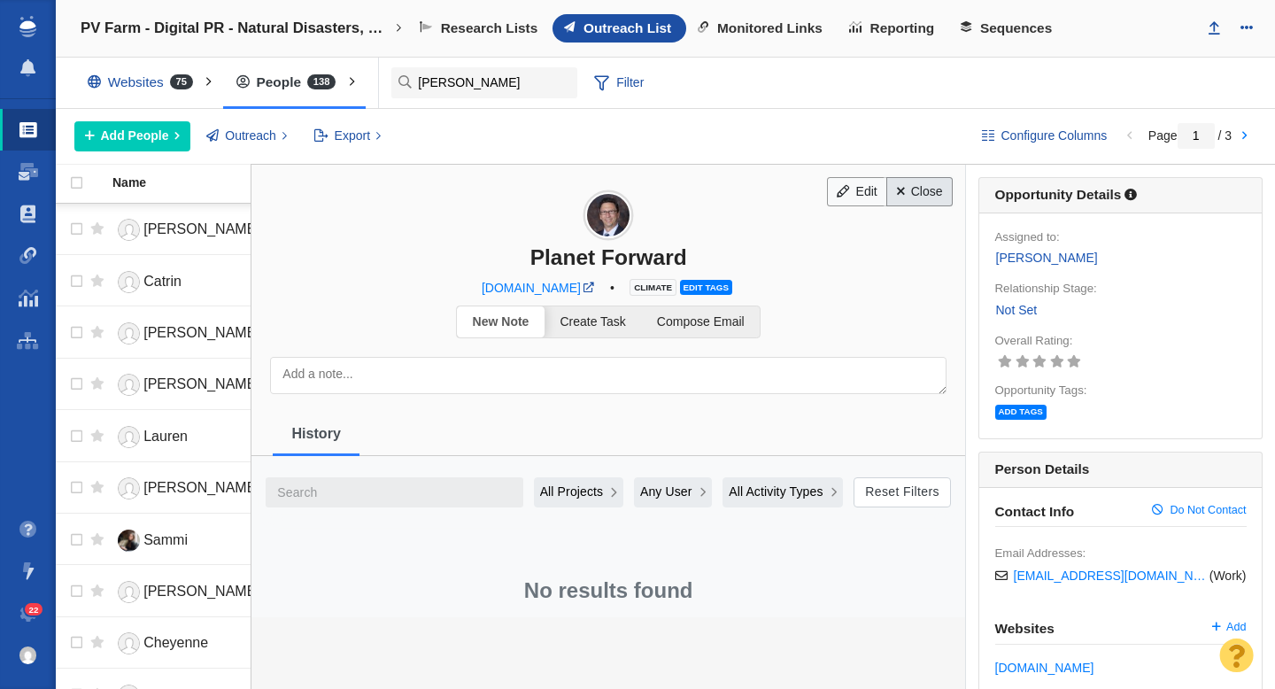
click at [918, 192] on link "Close" at bounding box center [919, 192] width 66 height 30
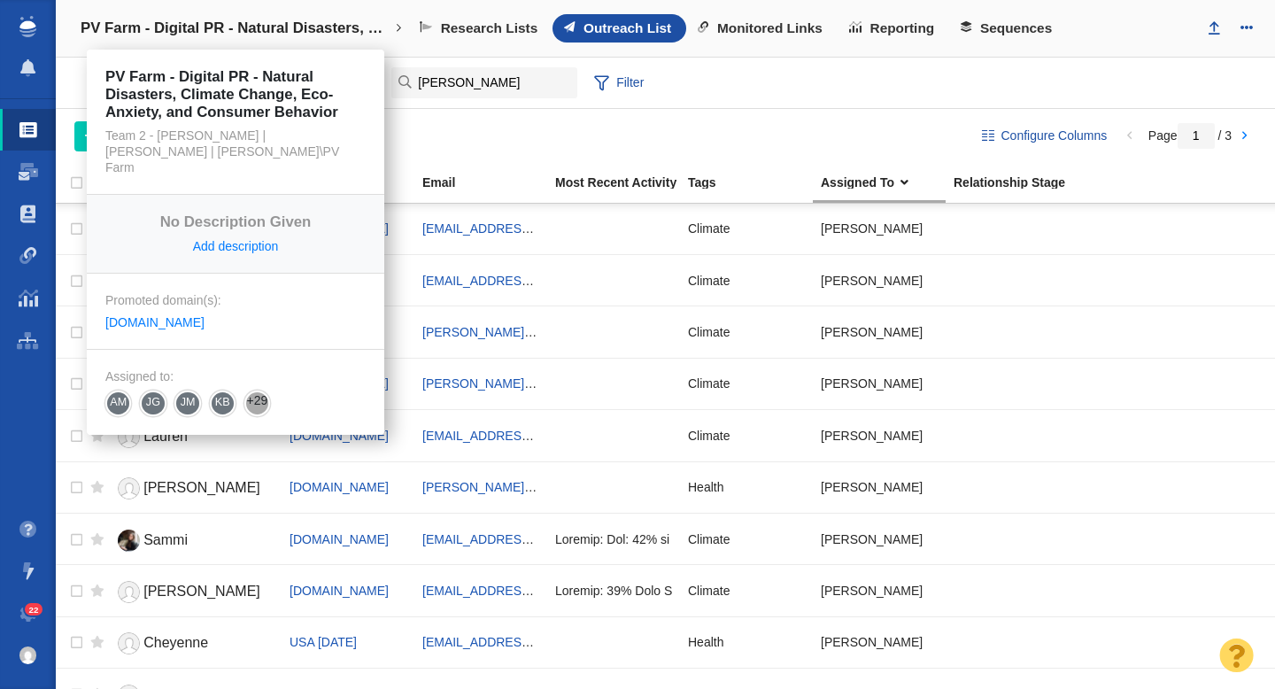
click at [197, 29] on h4 "PV Farm - Digital PR - Natural Disasters, Climate Change, Eco-Anxiety, and Cons…" at bounding box center [236, 28] width 310 height 18
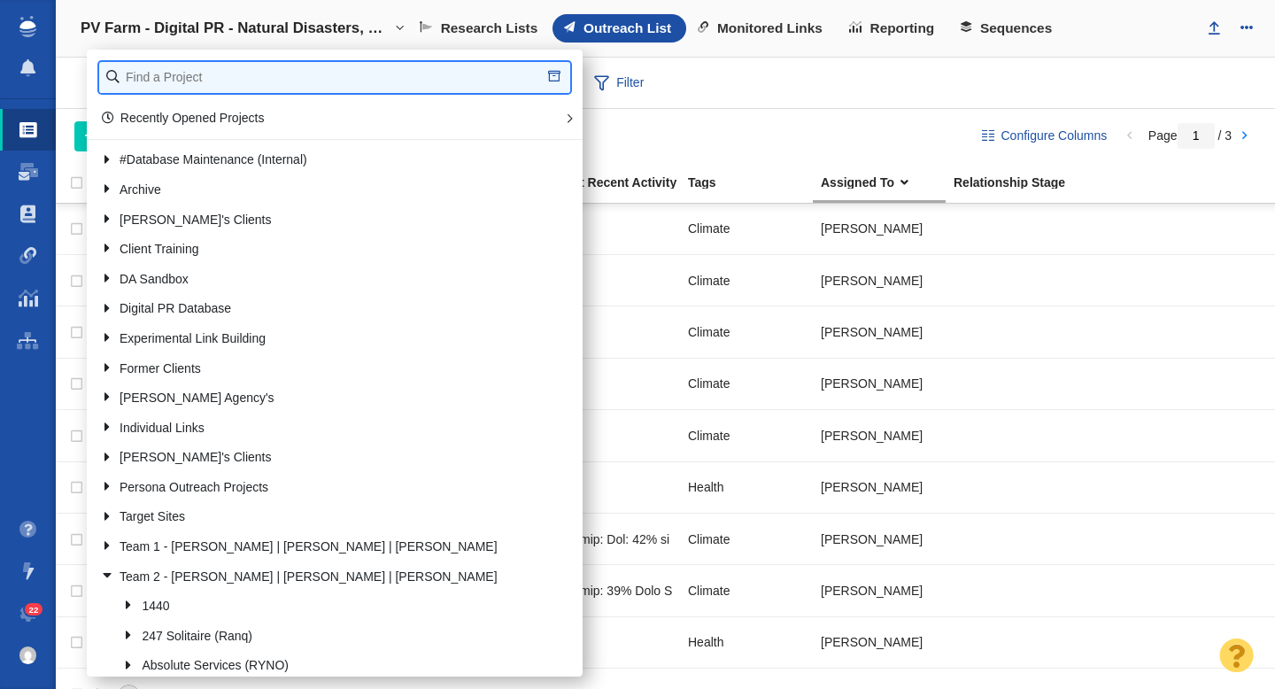
click at [182, 82] on input "text" at bounding box center [334, 77] width 471 height 31
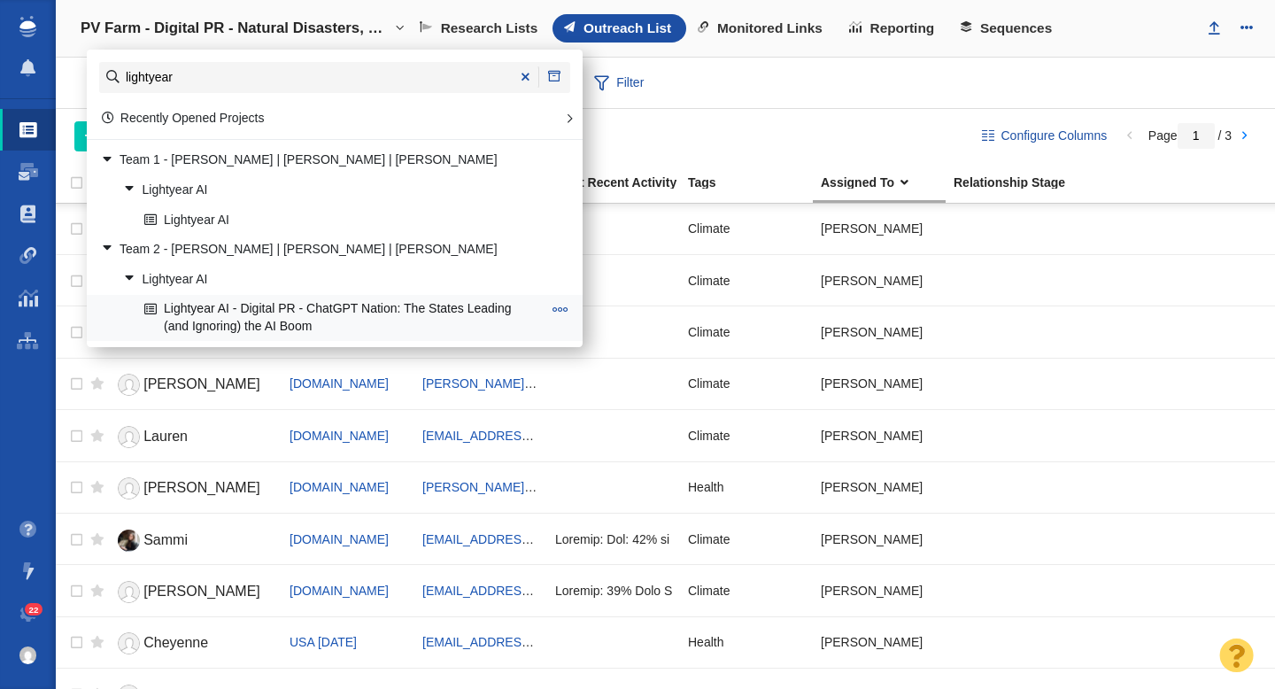
click at [251, 311] on link "Lightyear AI - Digital PR - ChatGPT Nation: The States Leading (and Ignoring) t…" at bounding box center [343, 318] width 406 height 44
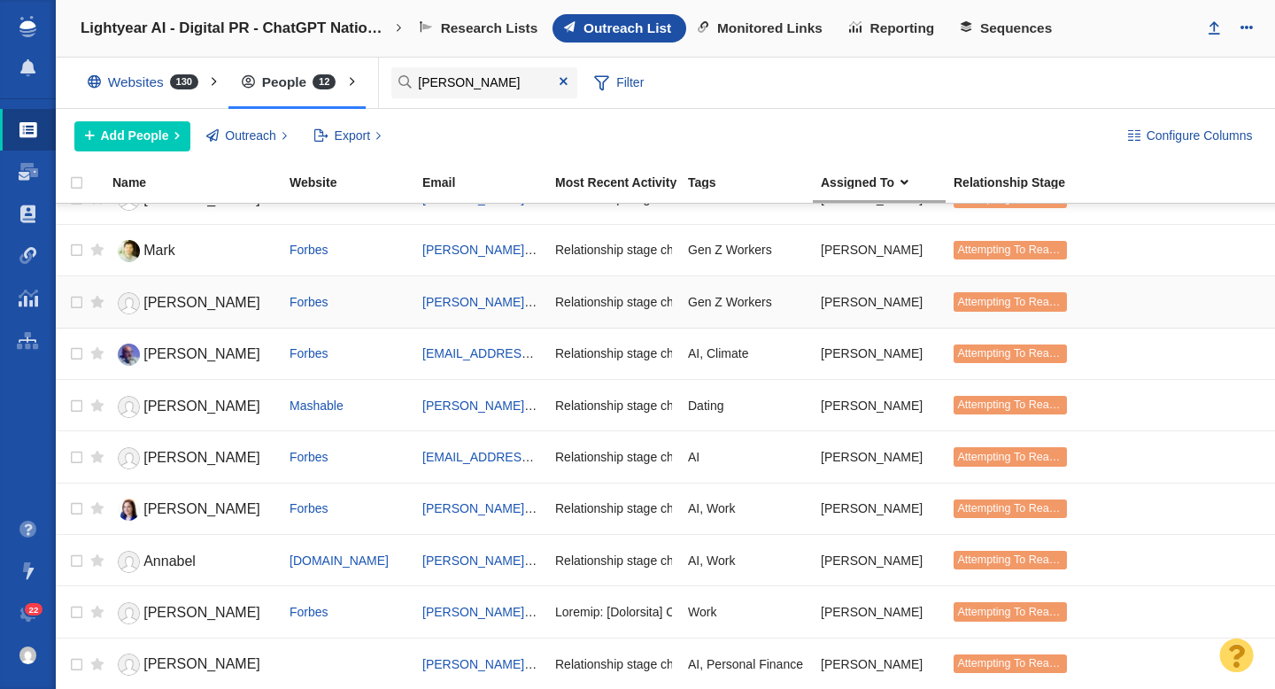
scroll to position [135, 0]
type input "[PERSON_NAME]"
click at [153, 132] on span "Add People" at bounding box center [135, 136] width 68 height 19
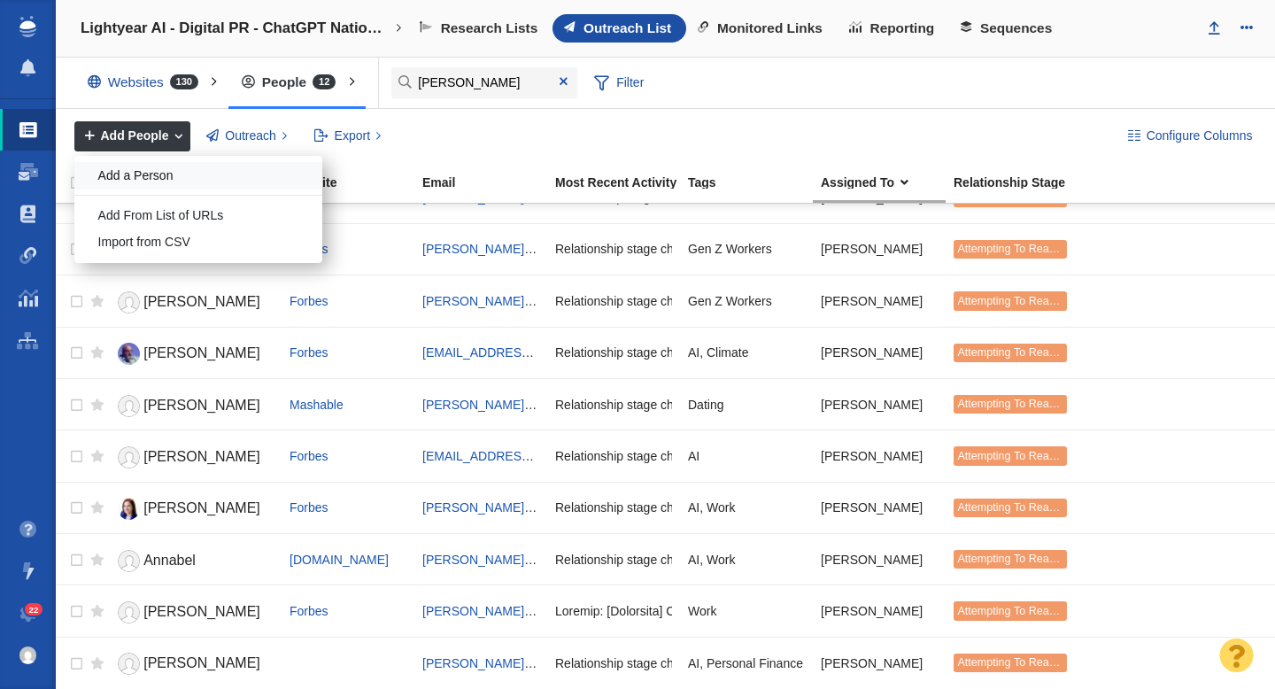
click at [194, 172] on div "Add a Person" at bounding box center [198, 175] width 248 height 27
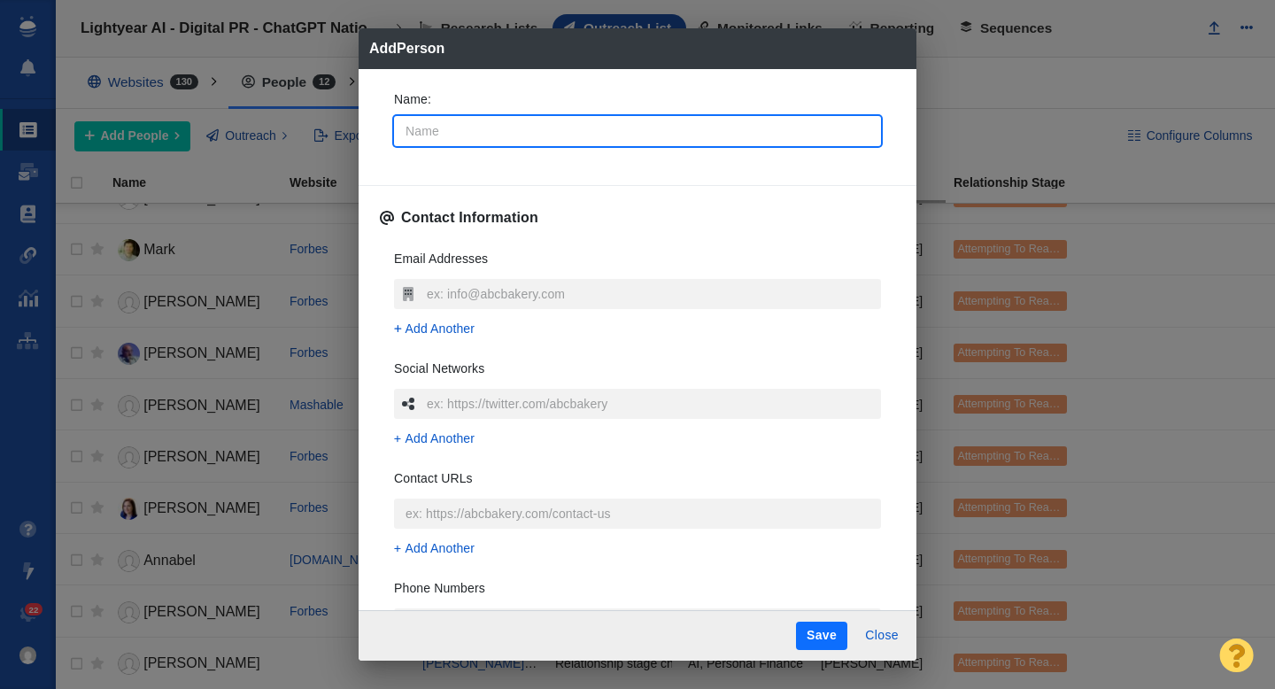
type input "A"
type textarea "x"
type input "An"
type textarea "x"
type input "[PERSON_NAME]"
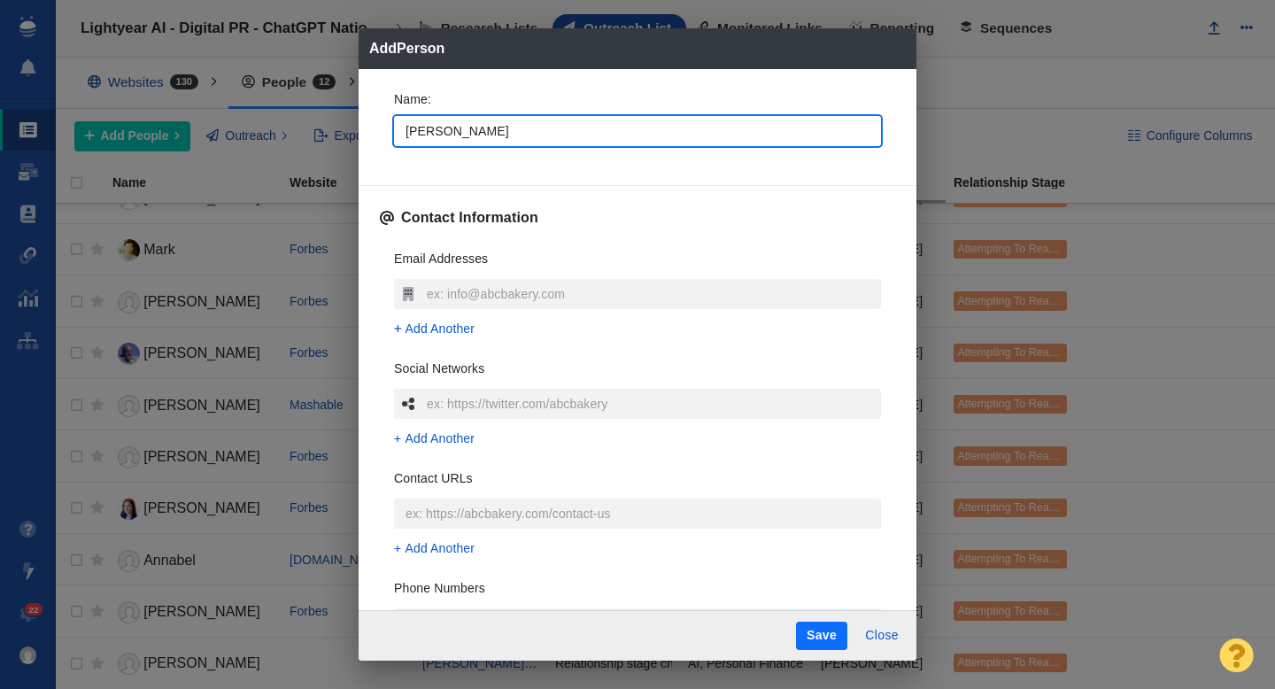
type textarea "x"
type input "[PERSON_NAME]"
type textarea "x"
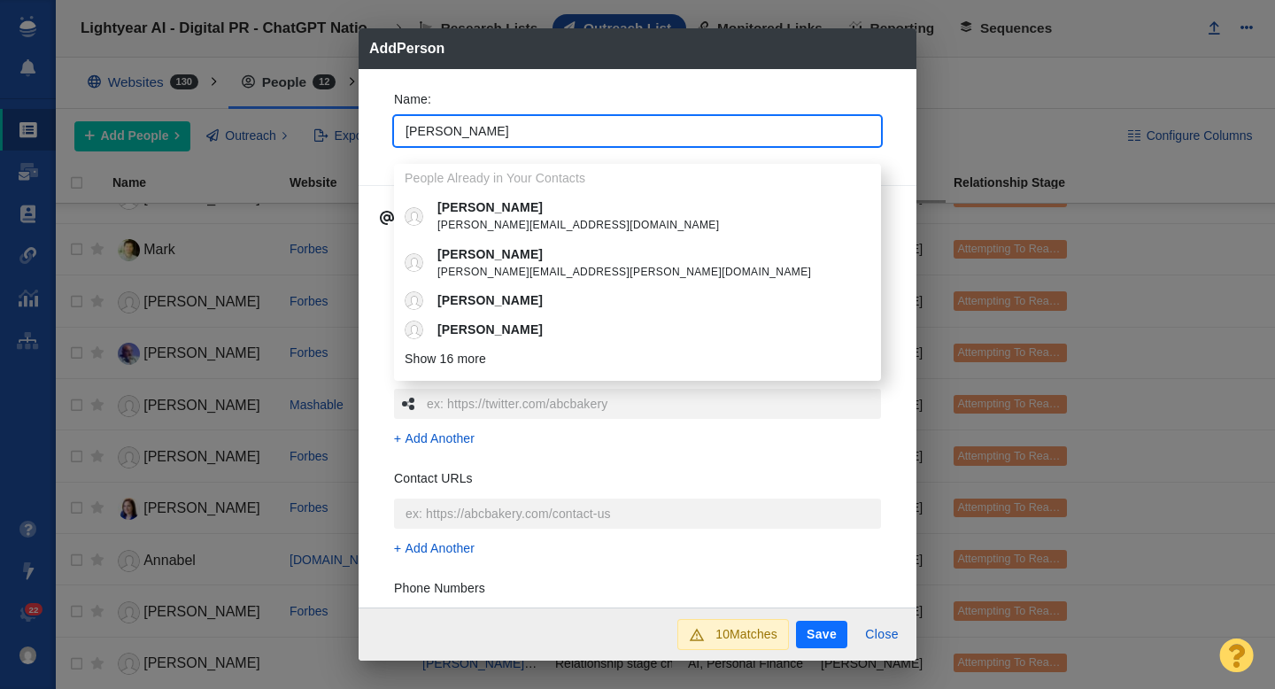
type input "[PERSON_NAME]"
click at [376, 120] on div "Name : [PERSON_NAME] People Already in Your Contacts [PERSON_NAME] [PERSON_NAME…" at bounding box center [638, 338] width 558 height 539
type textarea "x"
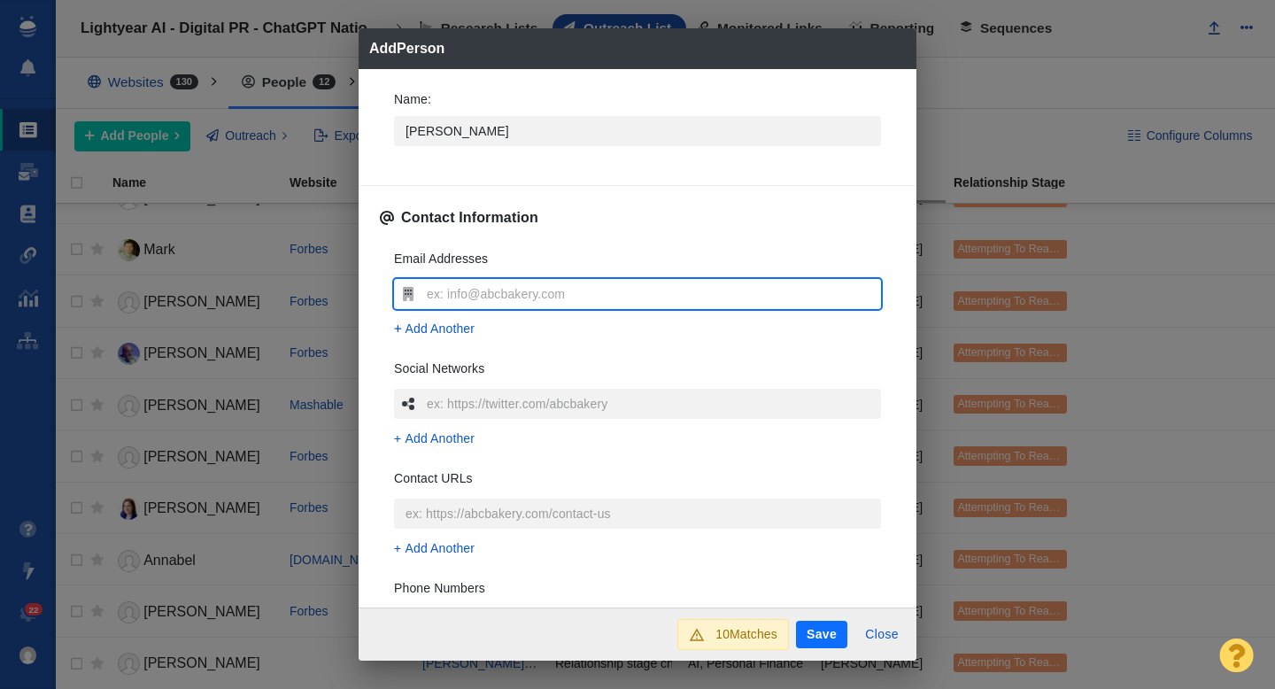
click at [475, 305] on input "text" at bounding box center [651, 294] width 459 height 30
type input "[PERSON_NAME][EMAIL_ADDRESS][PERSON_NAME][DOMAIN_NAME]"
type textarea "x"
type input "[PERSON_NAME][EMAIL_ADDRESS][PERSON_NAME][DOMAIN_NAME]"
click at [372, 320] on div "Name : [PERSON_NAME] Contact Information Email Addresses [PERSON_NAME][EMAIL_AD…" at bounding box center [638, 338] width 558 height 539
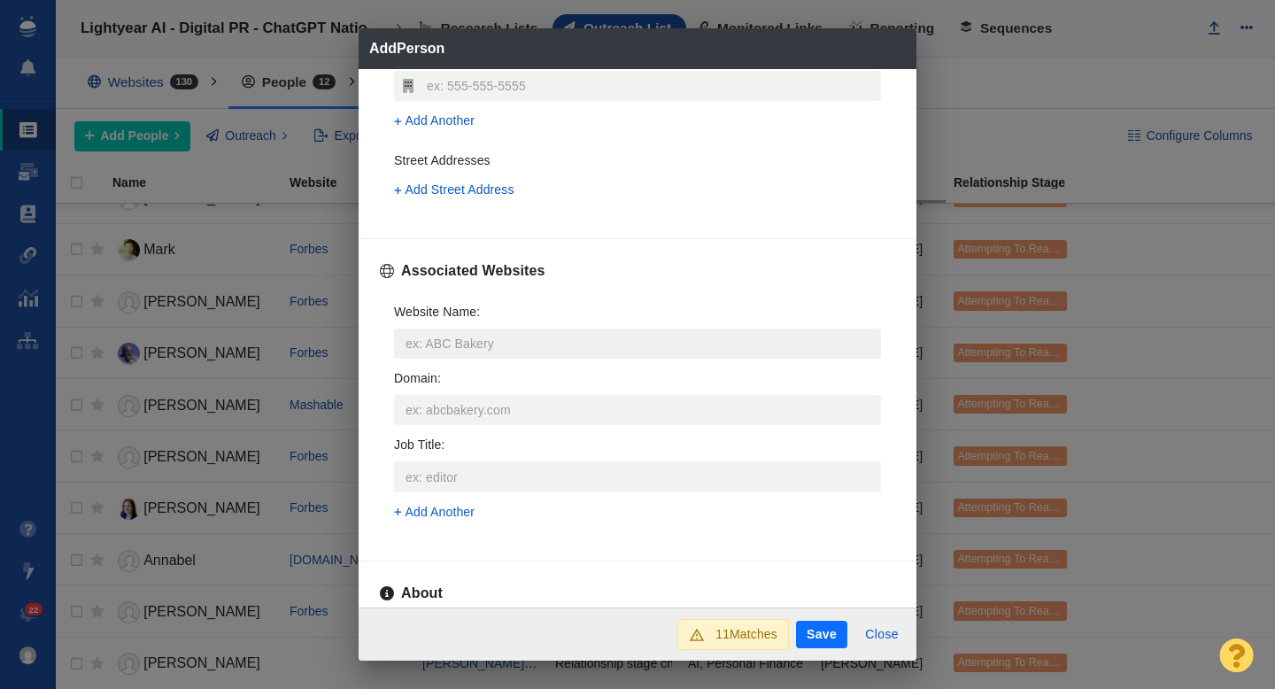
scroll to position [544, 0]
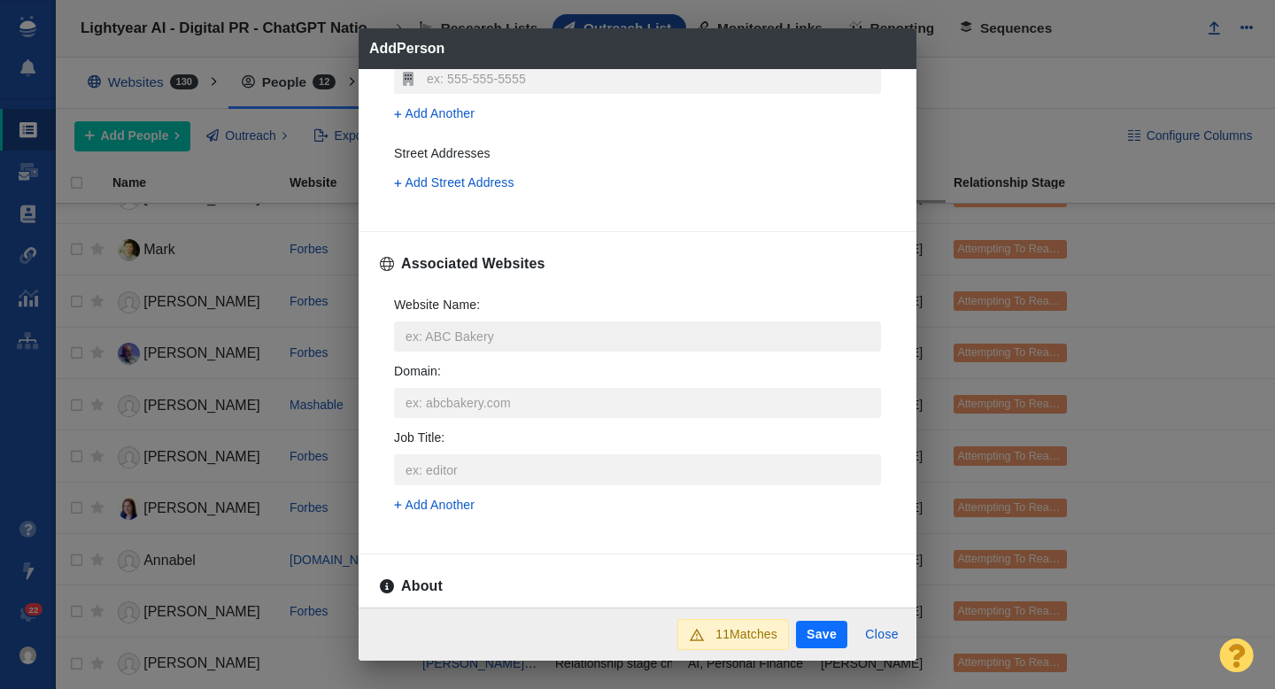
click at [447, 342] on input "Website Name :" at bounding box center [637, 336] width 487 height 30
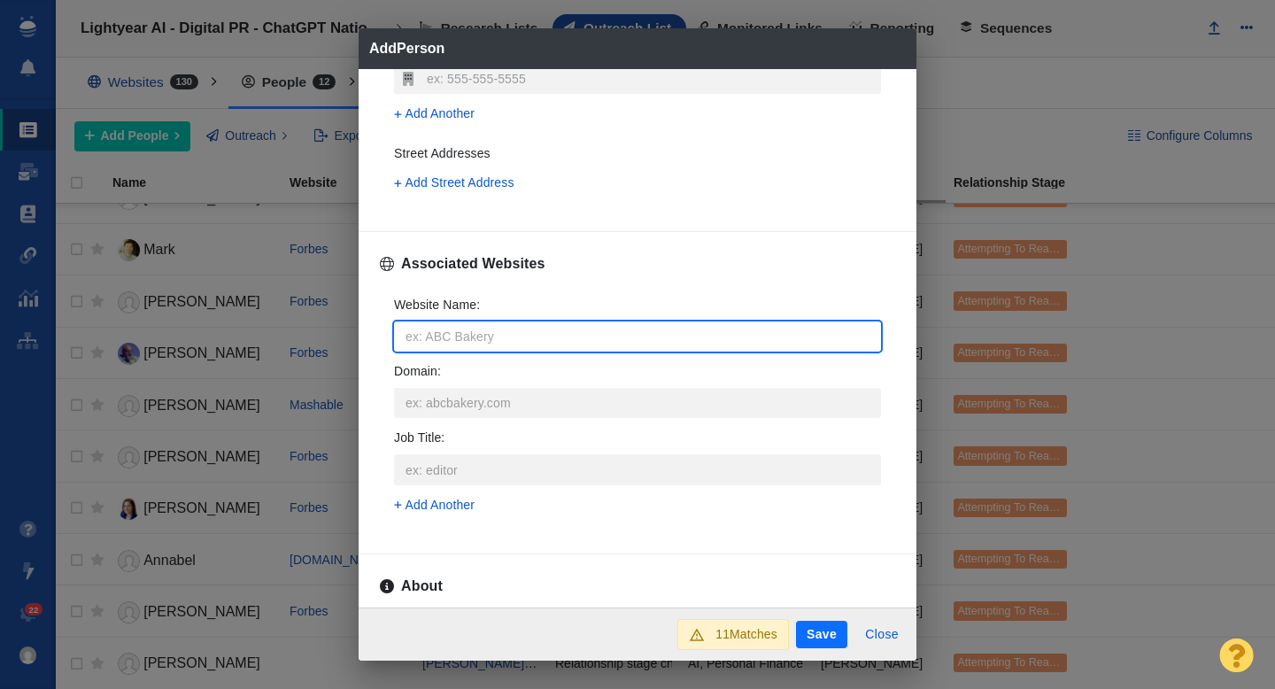
type input "p"
type textarea "x"
type input "pa"
type textarea "x"
type input "par"
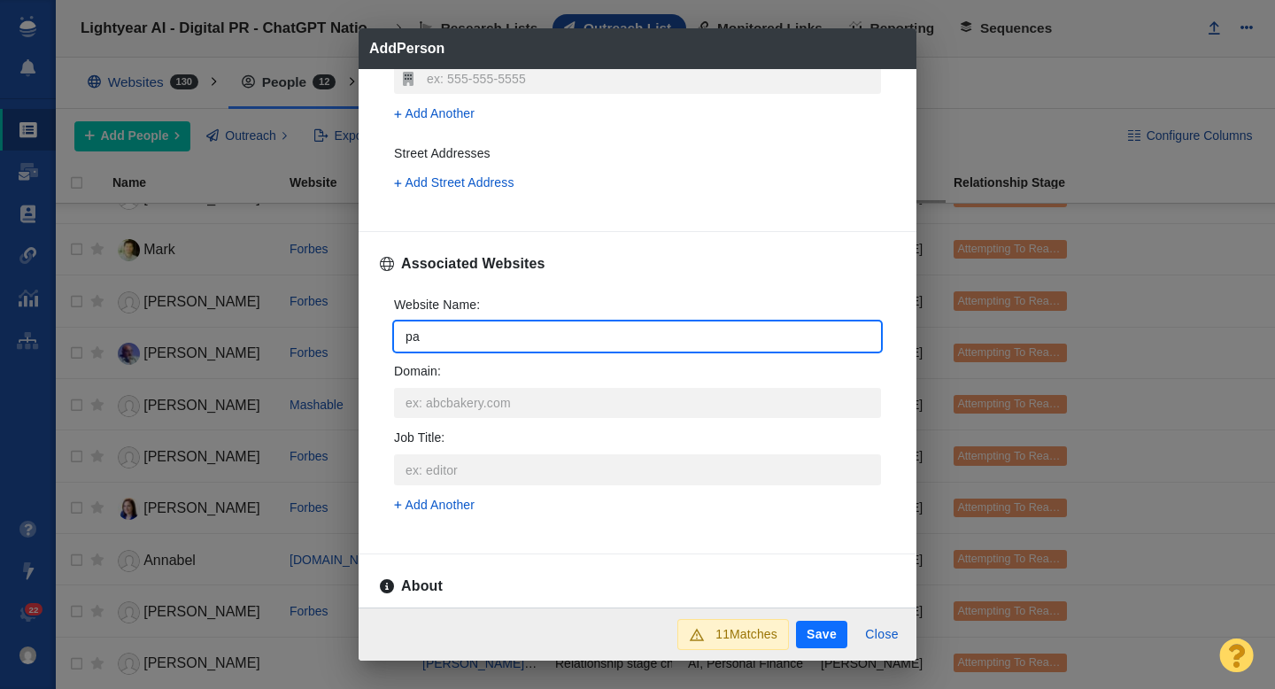
type textarea "x"
type input "pare"
type textarea "x"
type input "paren"
type textarea "x"
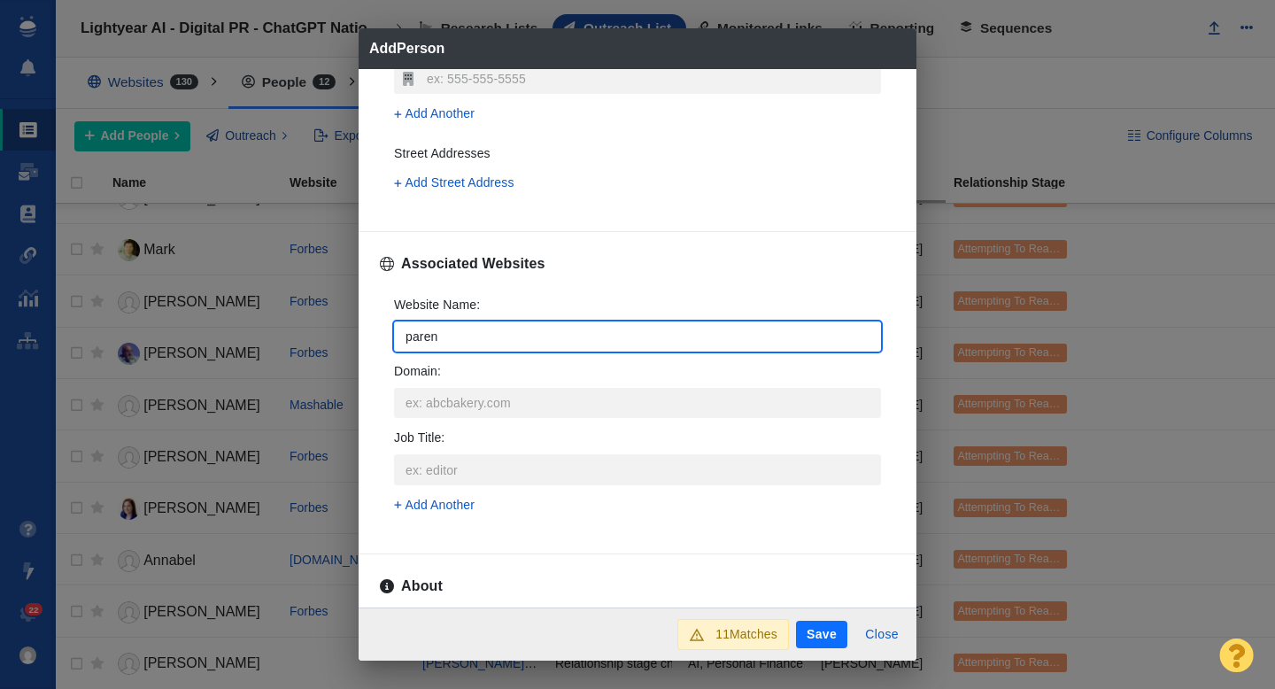
type input "parent"
type textarea "x"
type input "parents"
type textarea "x"
type input "parents."
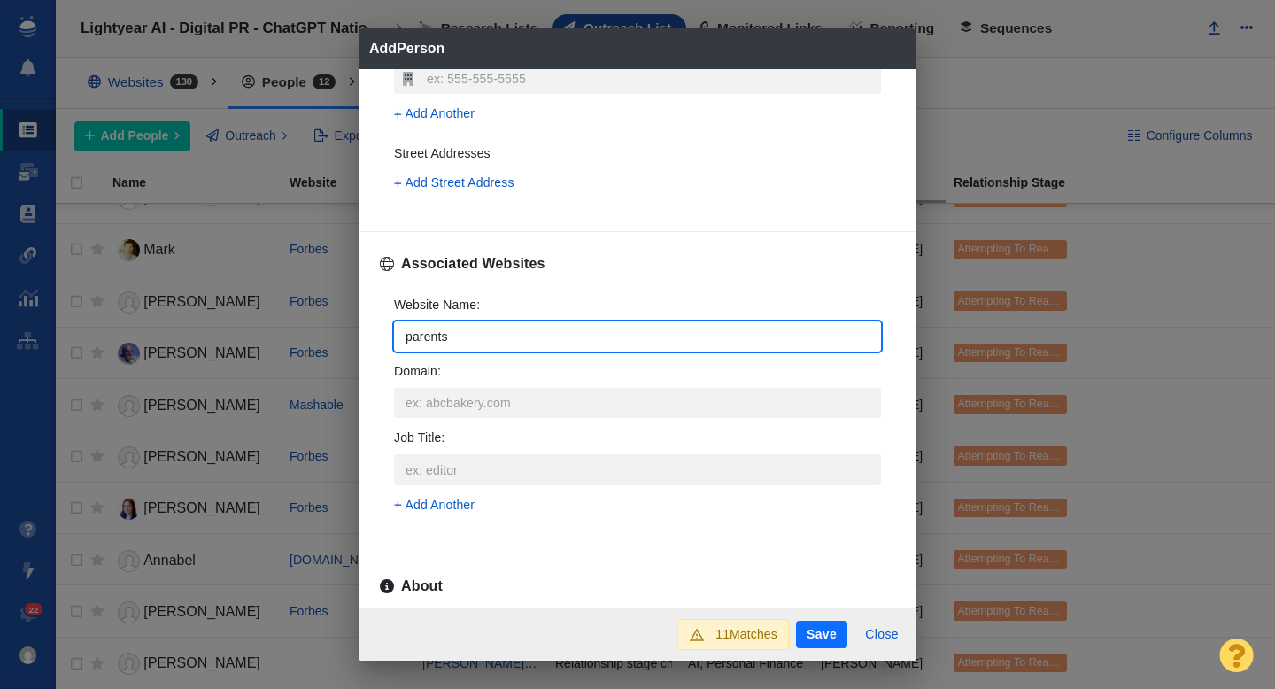
type textarea "x"
type input "parents.c"
type textarea "x"
type input "[DOMAIN_NAME]"
type textarea "x"
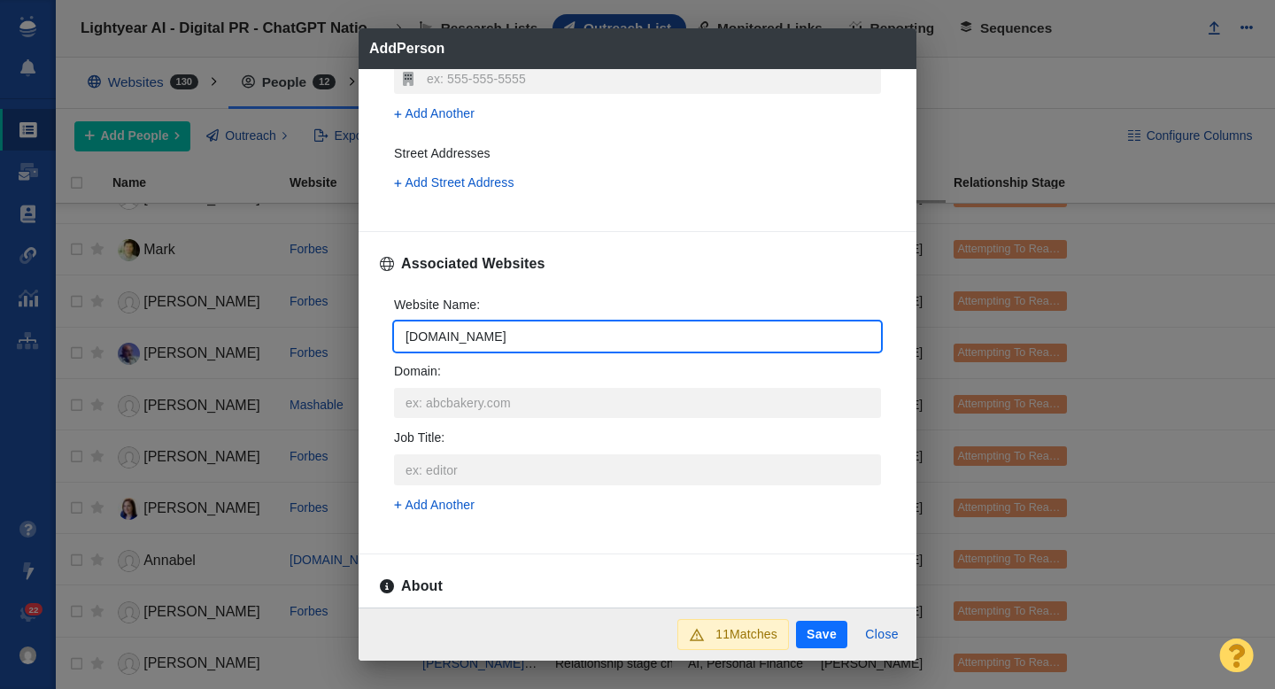
type input "[DOMAIN_NAME]"
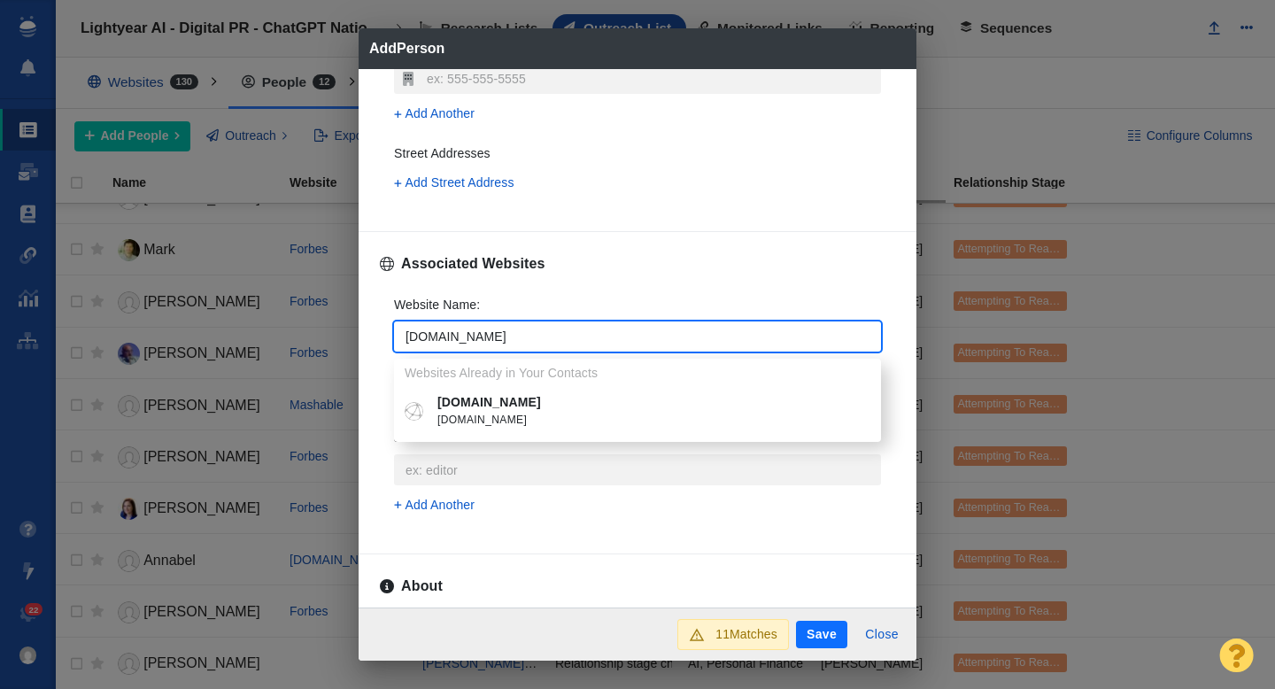
click at [475, 420] on span "[DOMAIN_NAME]" at bounding box center [650, 421] width 426 height 18
type textarea "x"
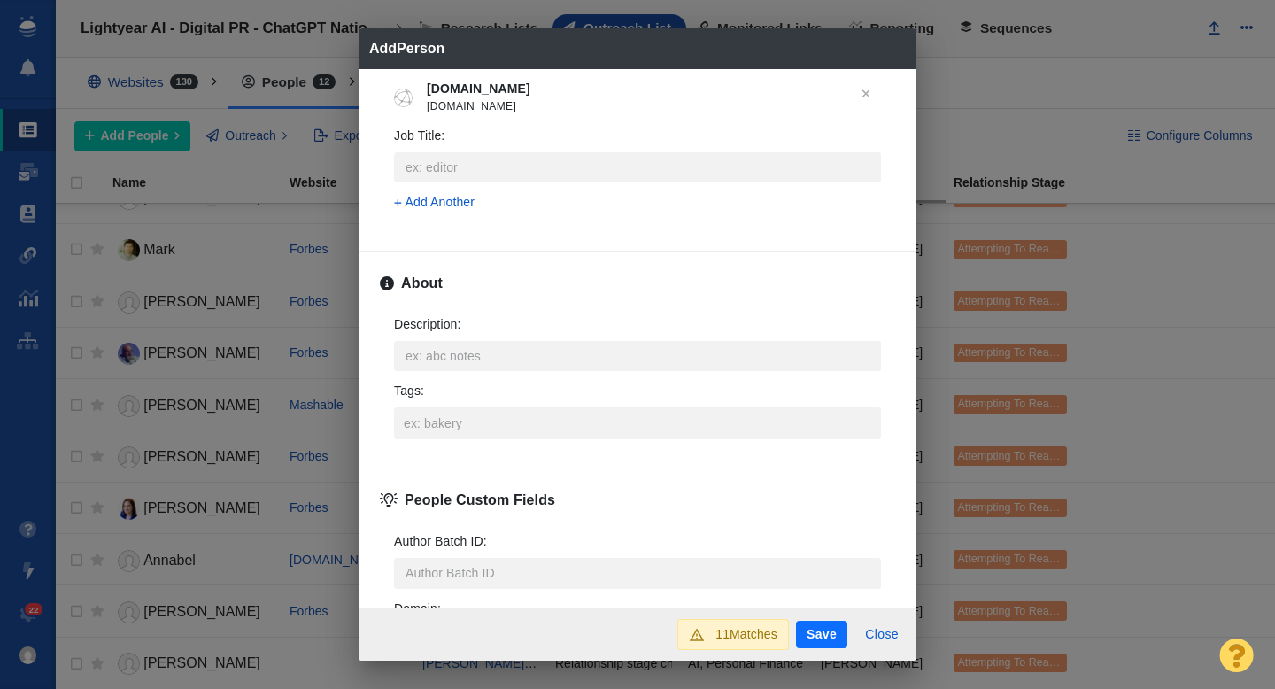
scroll to position [782, 0]
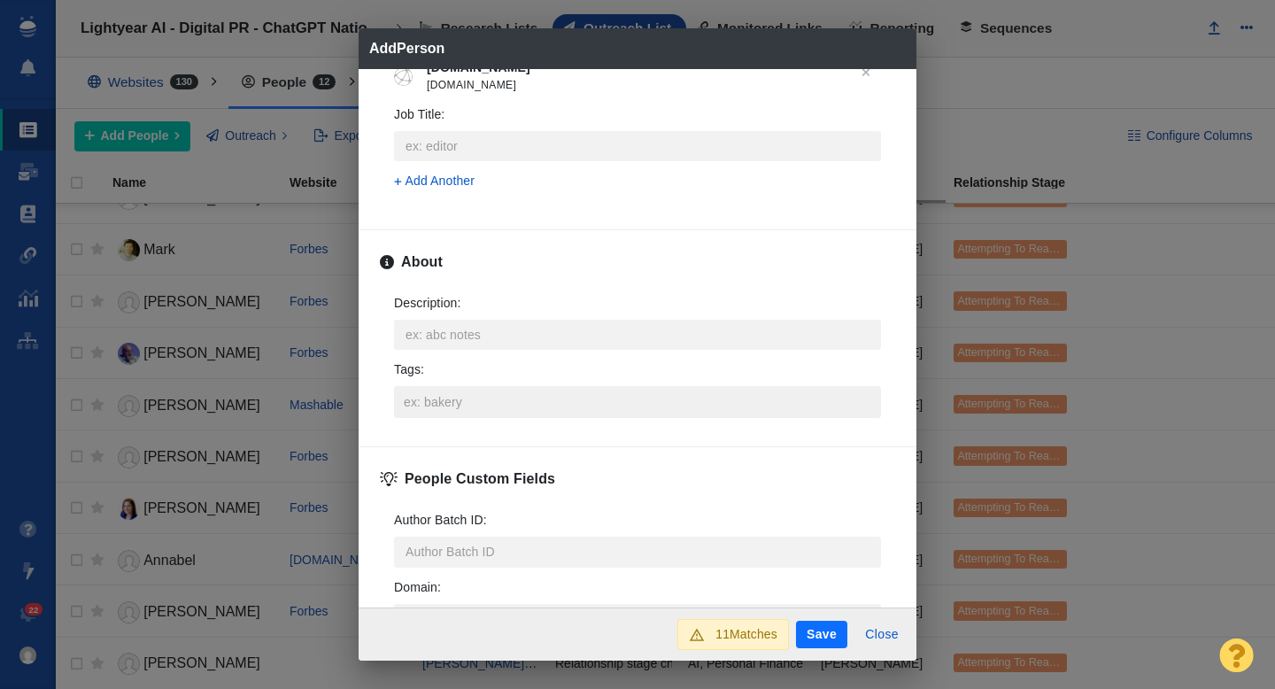
click at [429, 401] on input "Tags :" at bounding box center [637, 402] width 476 height 32
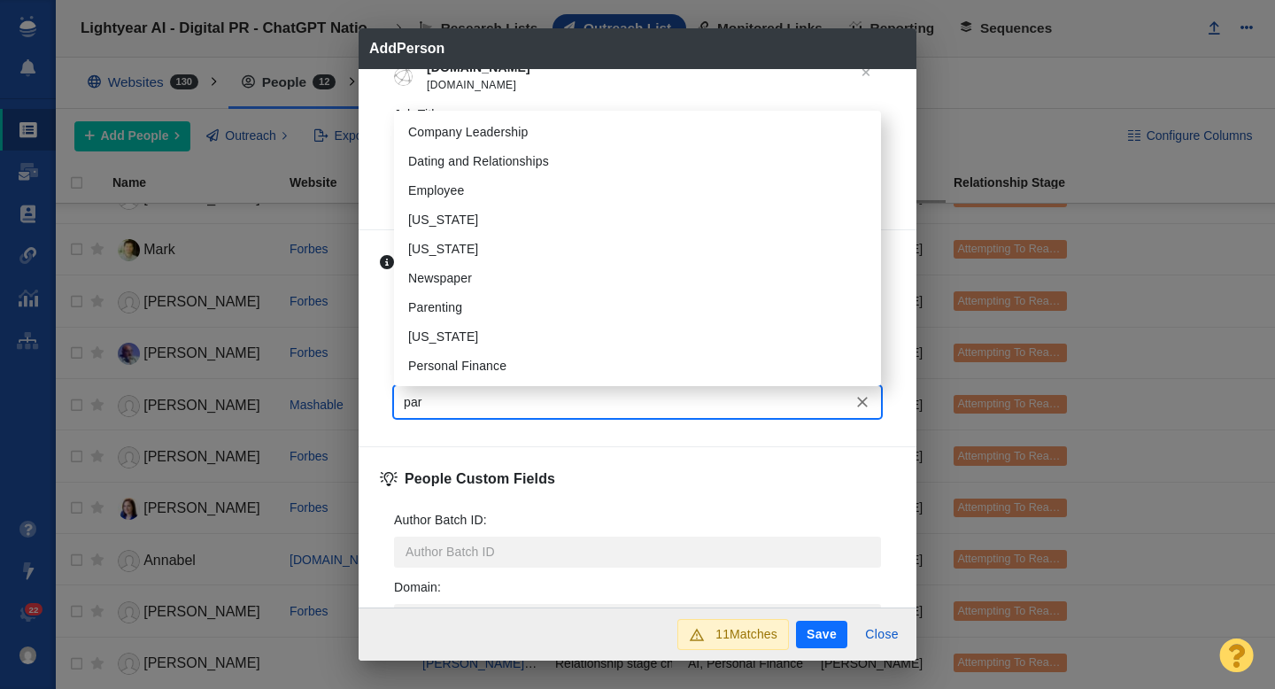
type input "pare"
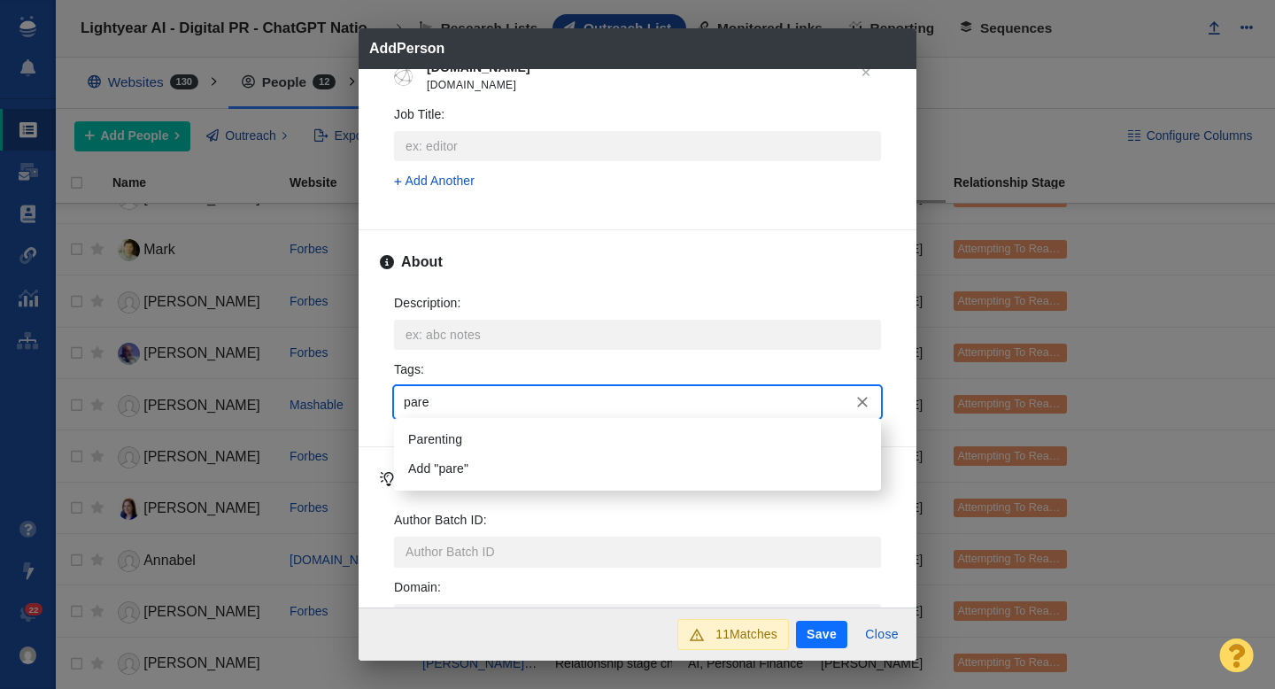
click at [436, 425] on li "Parenting" at bounding box center [637, 439] width 487 height 29
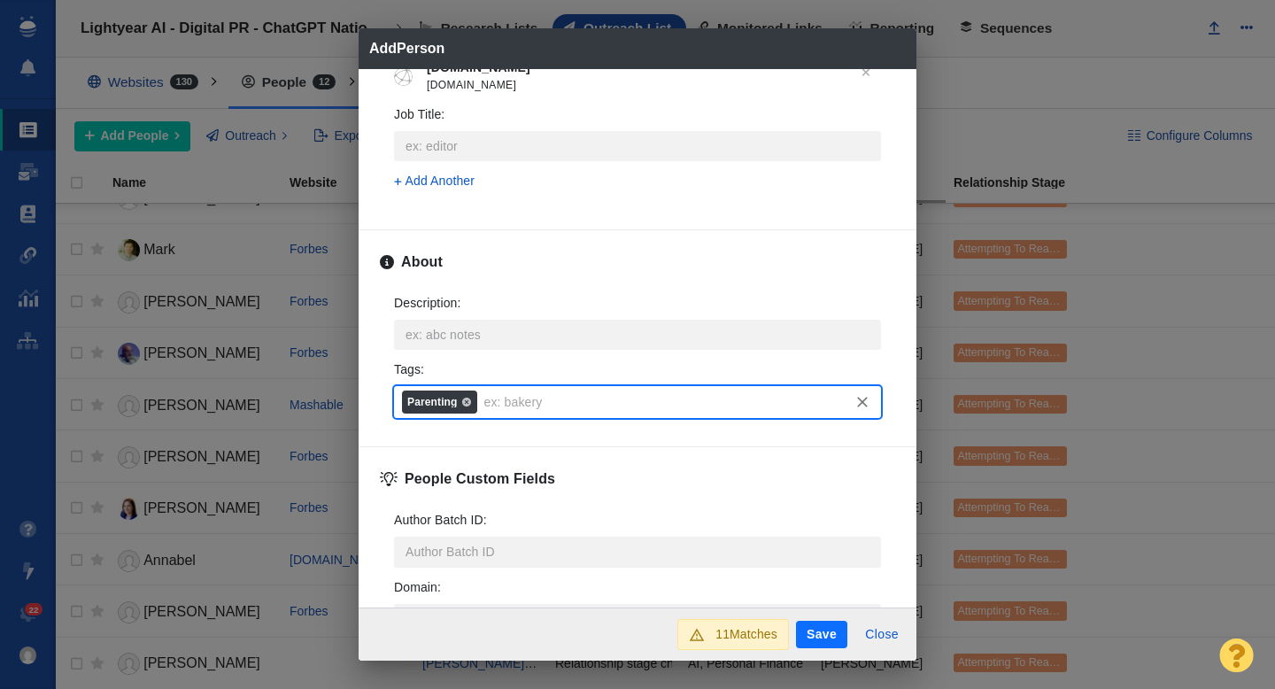
click at [812, 633] on button "Save" at bounding box center [821, 635] width 51 height 28
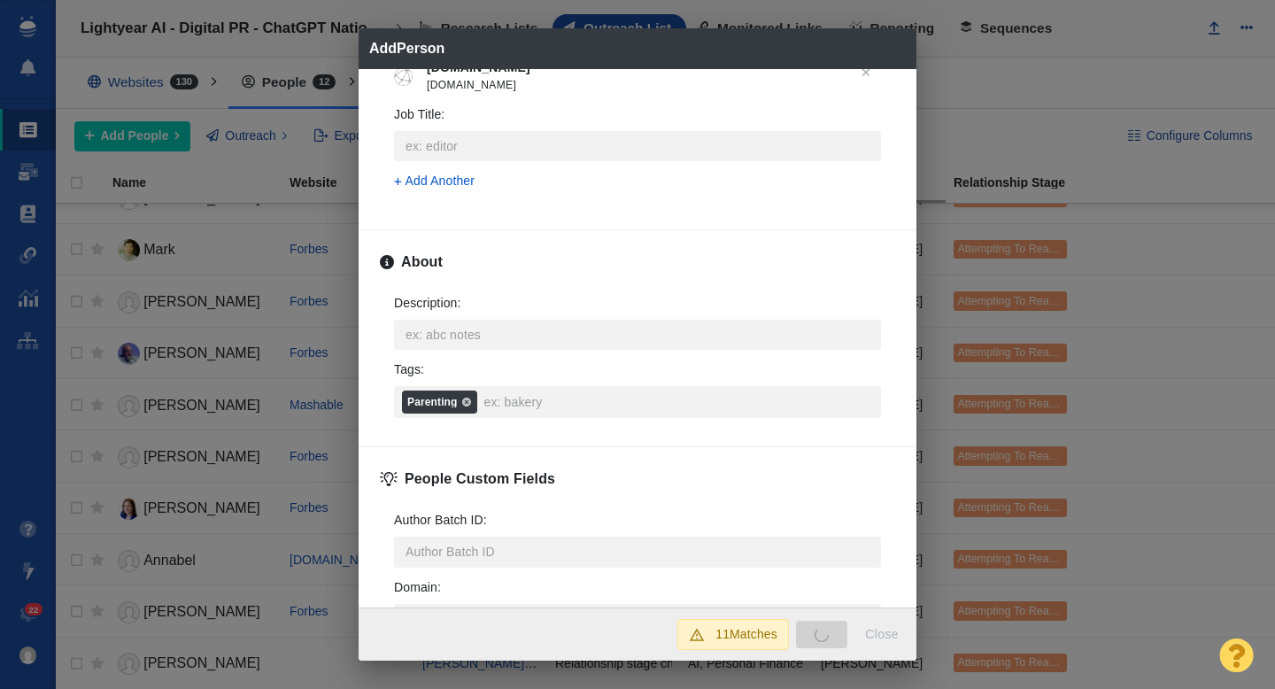
type textarea "x"
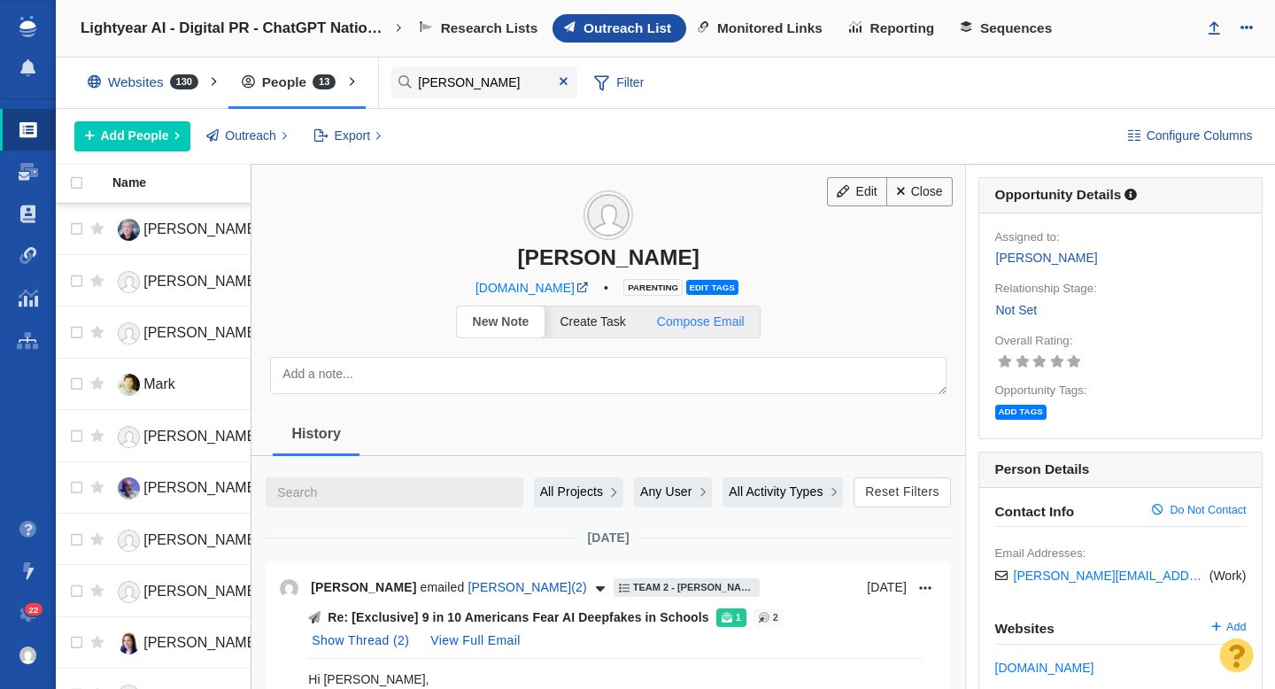
click at [720, 323] on span "Compose Email" at bounding box center [701, 321] width 88 height 14
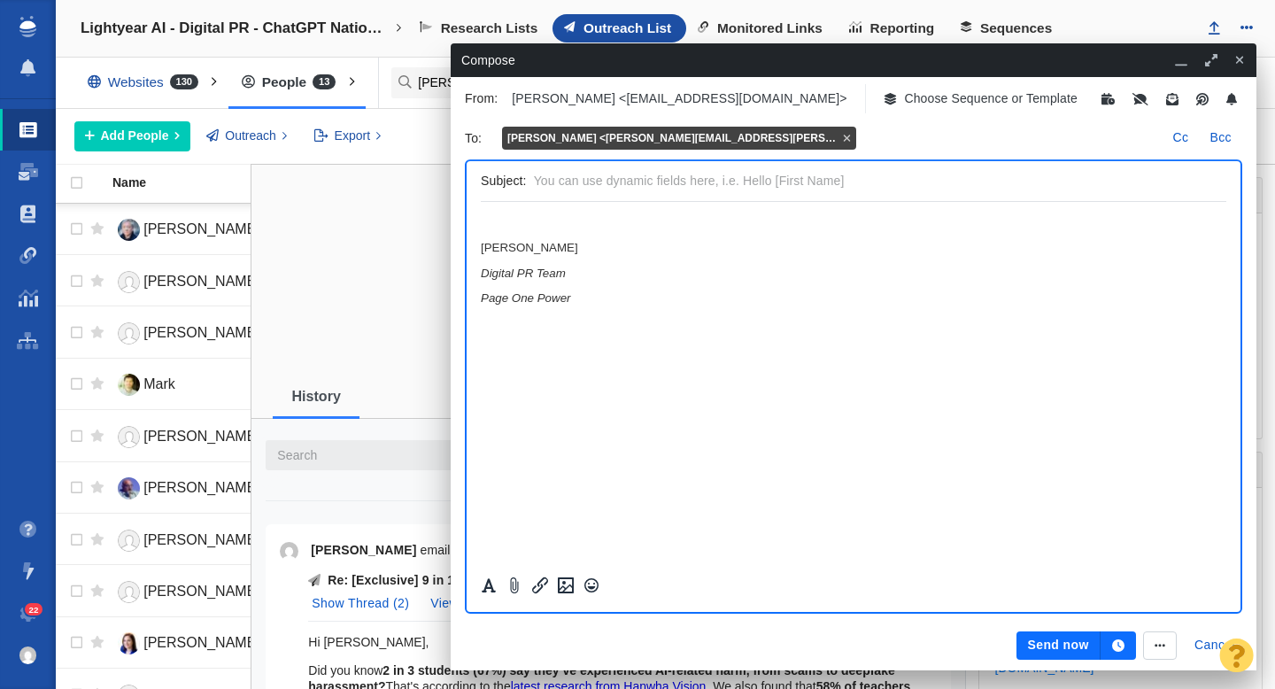
scroll to position [0, 0]
click at [904, 106] on p "Choose Sequence or Template" at bounding box center [991, 98] width 174 height 19
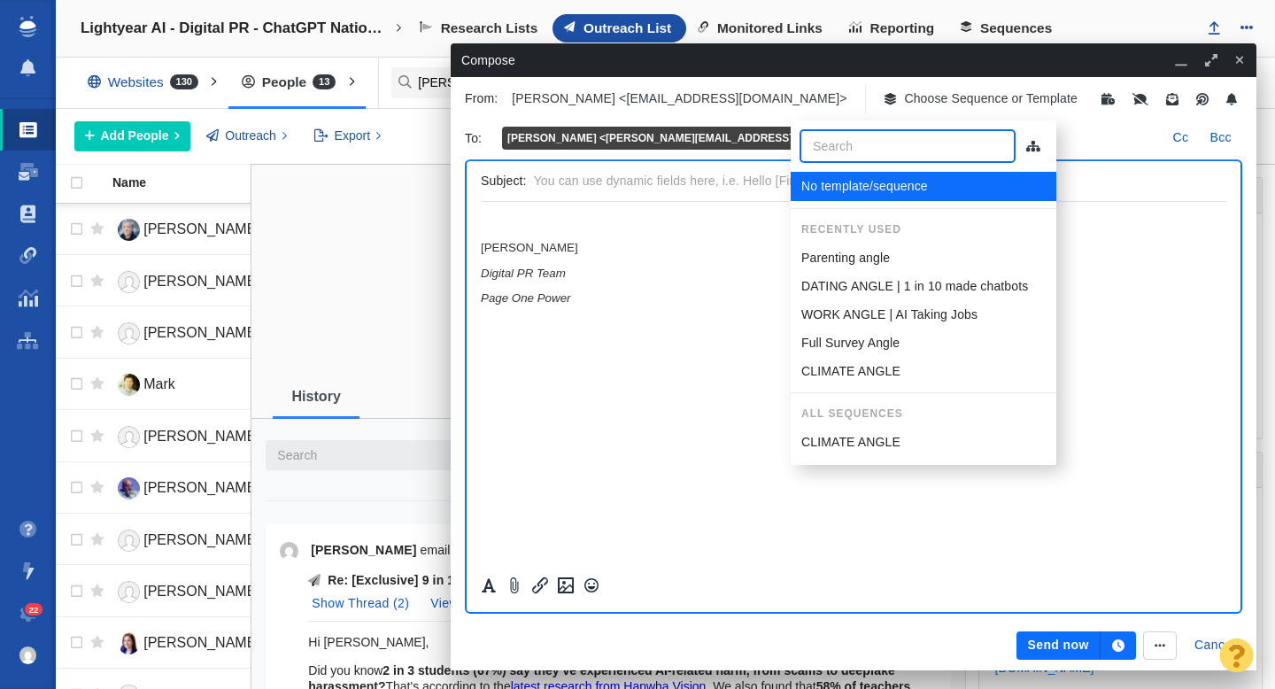
click at [853, 254] on p "Parenting angle" at bounding box center [845, 258] width 89 height 19
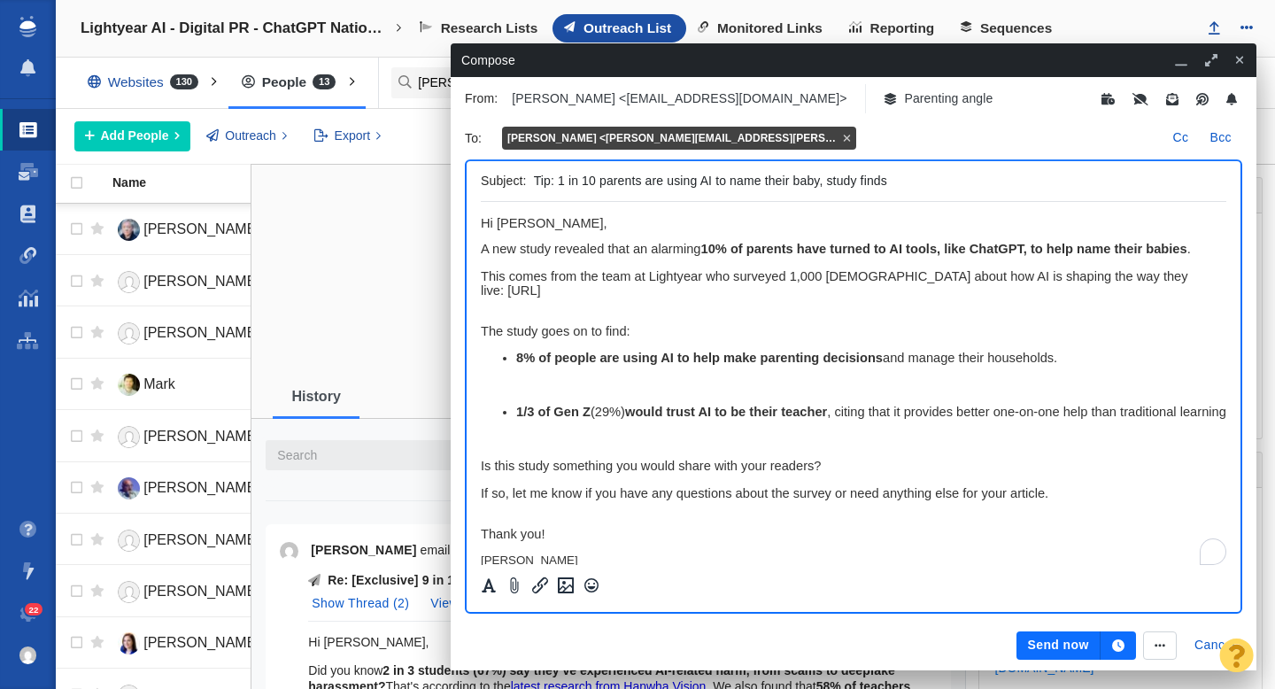
drag, startPoint x: 697, startPoint y: 181, endPoint x: 660, endPoint y: 190, distance: 37.4
click at [648, 181] on input "Tip: 1 in 10 parents are using AI to name their baby, study finds" at bounding box center [876, 181] width 685 height 26
drag, startPoint x: 829, startPoint y: 183, endPoint x: 807, endPoint y: 183, distance: 22.1
click at [807, 183] on input "Tip: 1 in 10 parents used AI to name their baby, study finds" at bounding box center [876, 181] width 685 height 26
type input "Tip: 1 in 10 parents used AI to name their baby, survey finds"
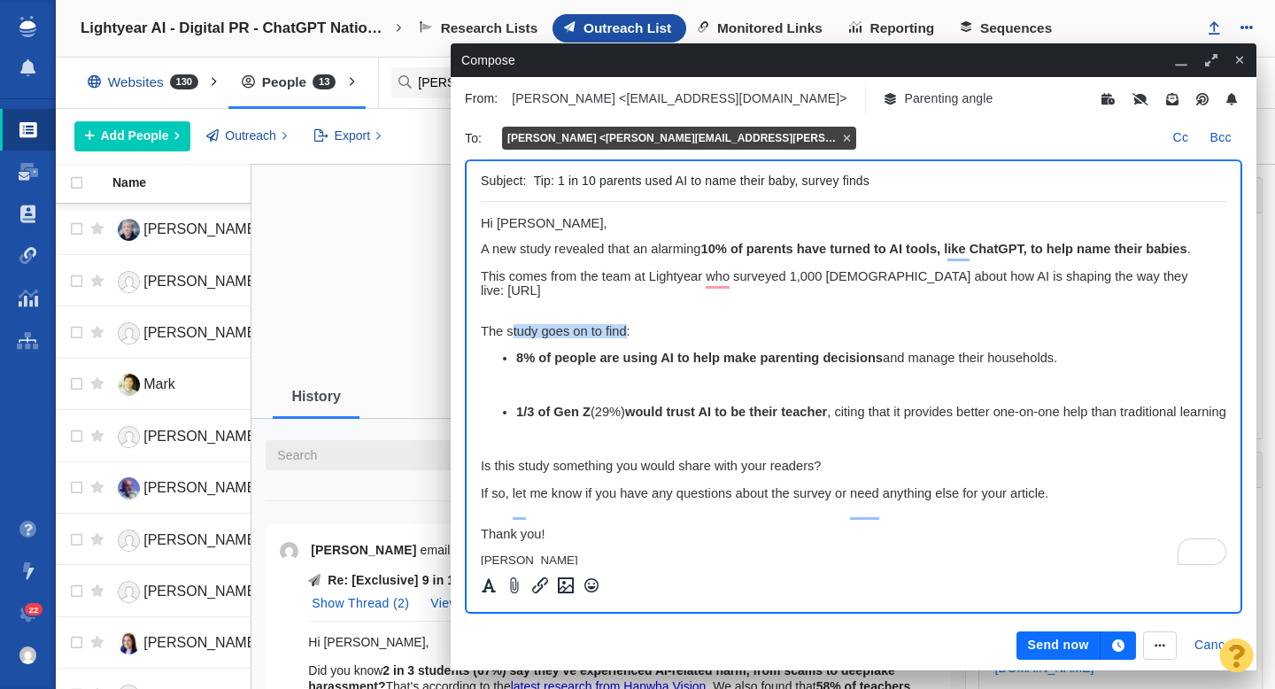
drag, startPoint x: 627, startPoint y: 336, endPoint x: 513, endPoint y: 336, distance: 114.2
click at [513, 336] on span "The study goes on to find:" at bounding box center [556, 331] width 150 height 14
drag, startPoint x: 594, startPoint y: 362, endPoint x: 555, endPoint y: 363, distance: 39.0
click at [555, 363] on strong "8% of people are using AI to help make parenting decisions" at bounding box center [699, 358] width 367 height 14
click at [1039, 648] on button "Send now" at bounding box center [1057, 645] width 83 height 28
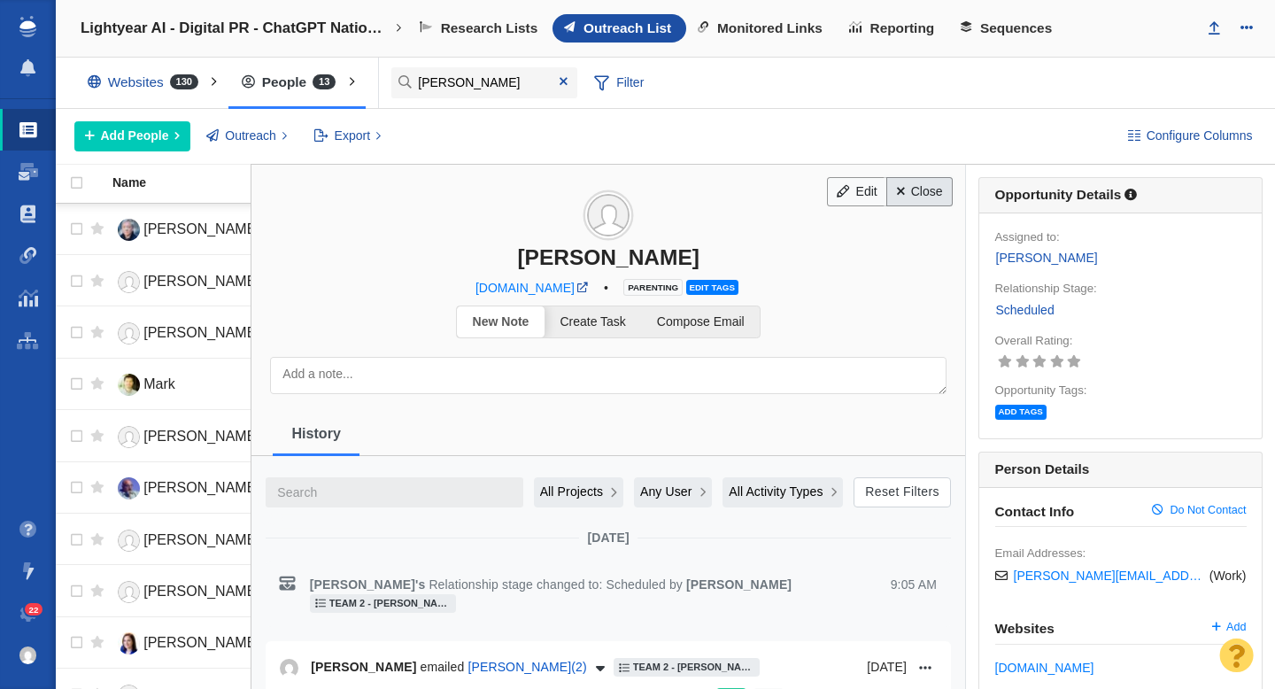
click at [928, 193] on link "Close" at bounding box center [919, 192] width 66 height 30
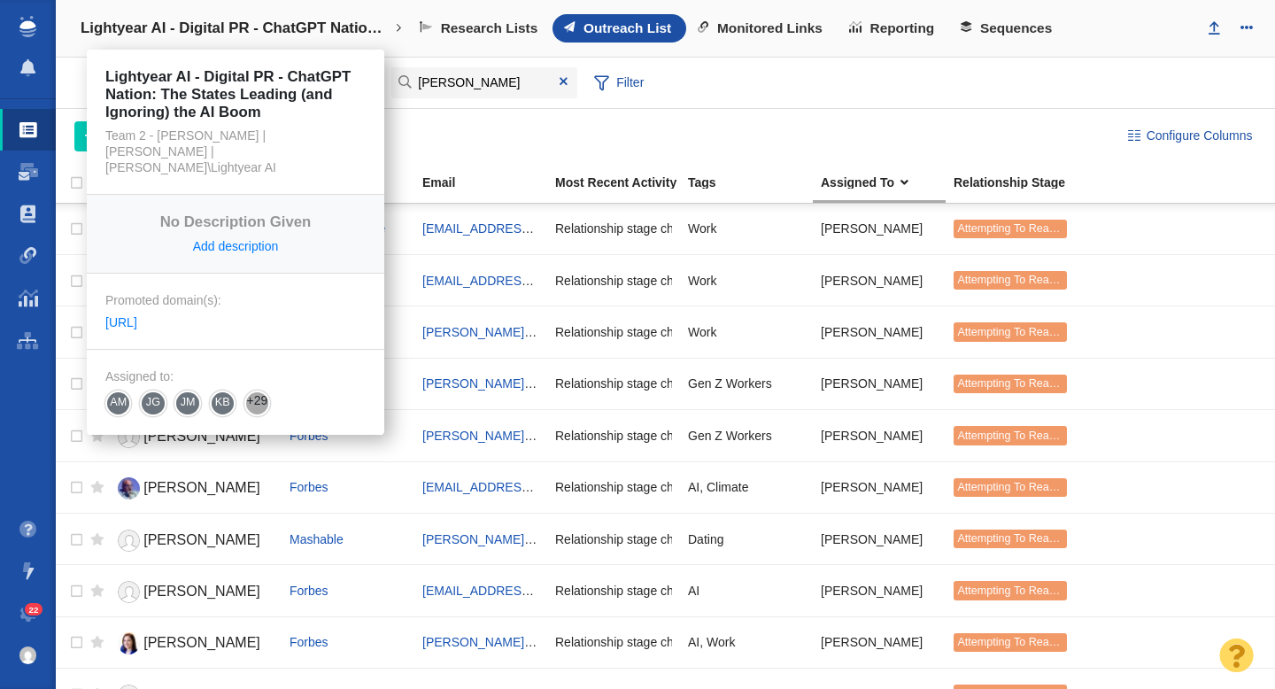
click at [259, 27] on h4 "Lightyear AI - Digital PR - ChatGPT Nation: The States Leading (and Ignoring) t…" at bounding box center [236, 28] width 310 height 18
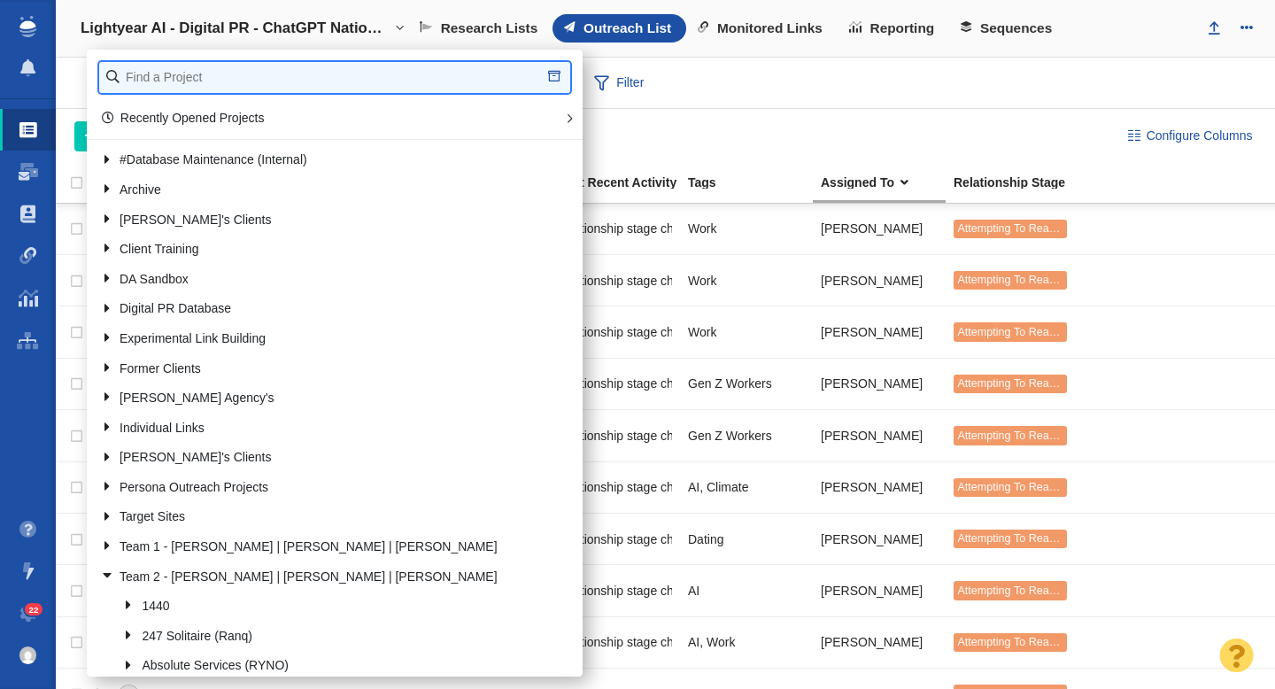
click at [185, 75] on input "text" at bounding box center [334, 77] width 471 height 31
type input "pv"
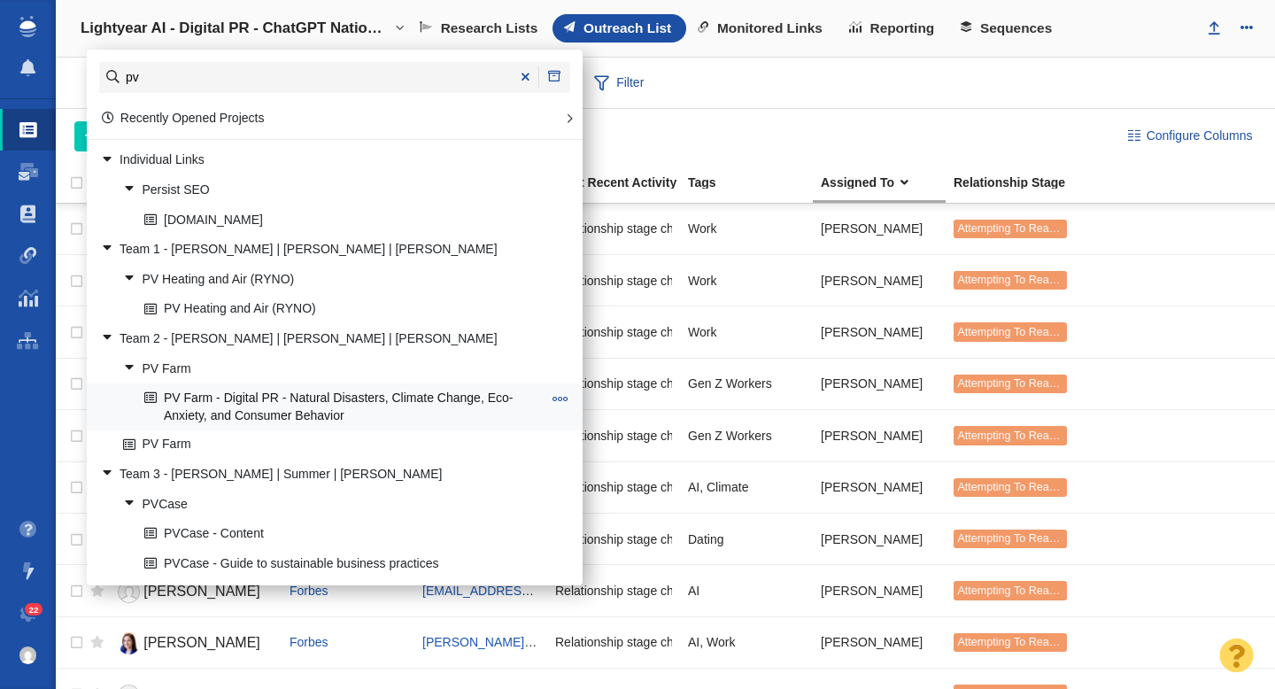
click at [295, 410] on link "PV Farm - Digital PR - Natural Disasters, Climate Change, Eco-Anxiety, and Cons…" at bounding box center [343, 406] width 406 height 44
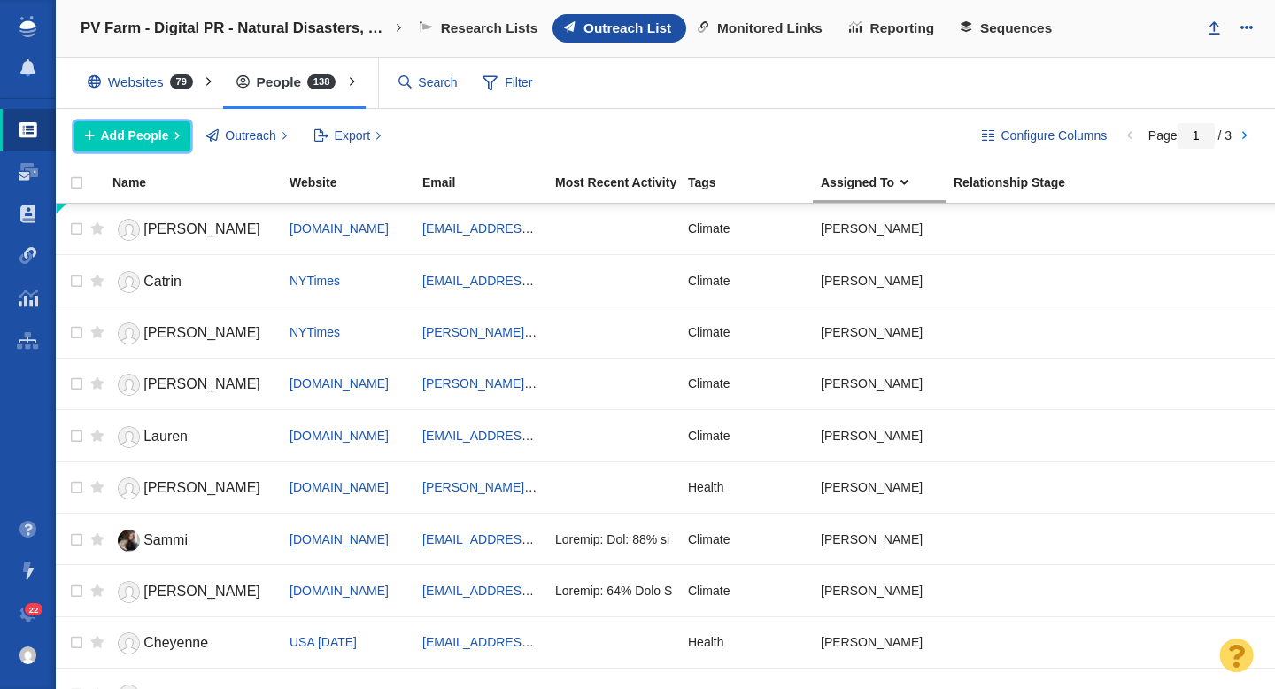
click at [112, 136] on span "Add People" at bounding box center [135, 136] width 68 height 19
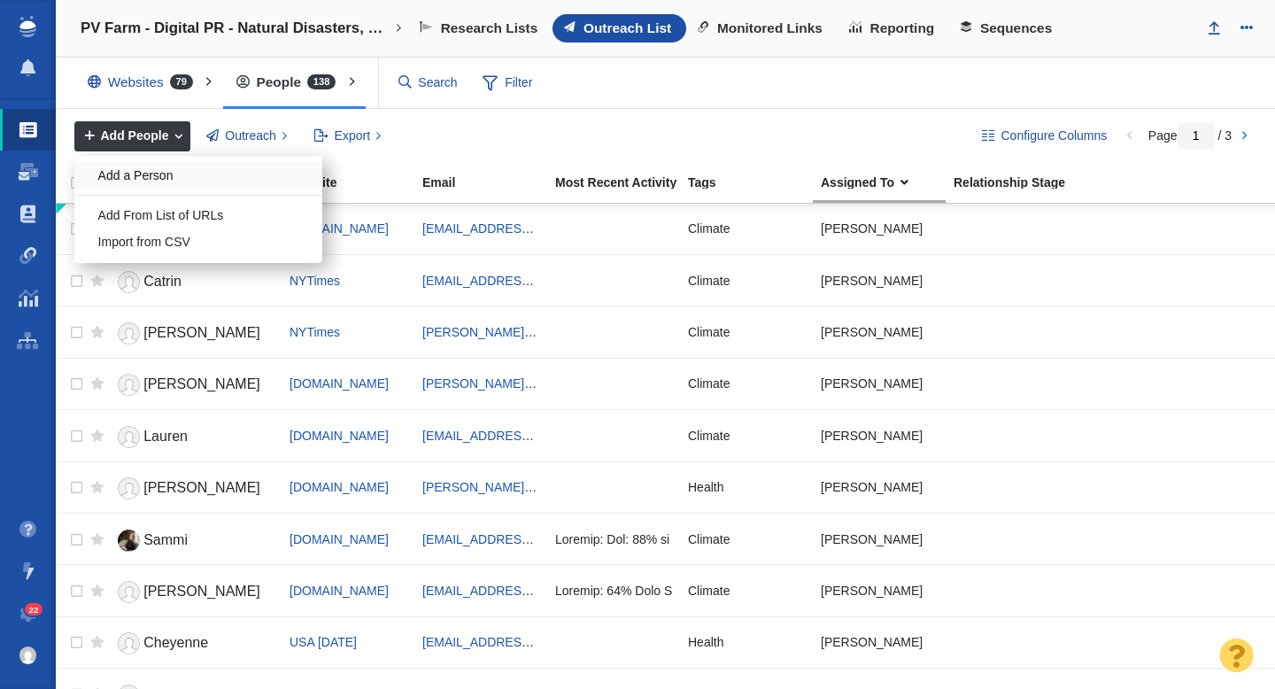
click at [160, 175] on div "Add a Person" at bounding box center [198, 175] width 248 height 27
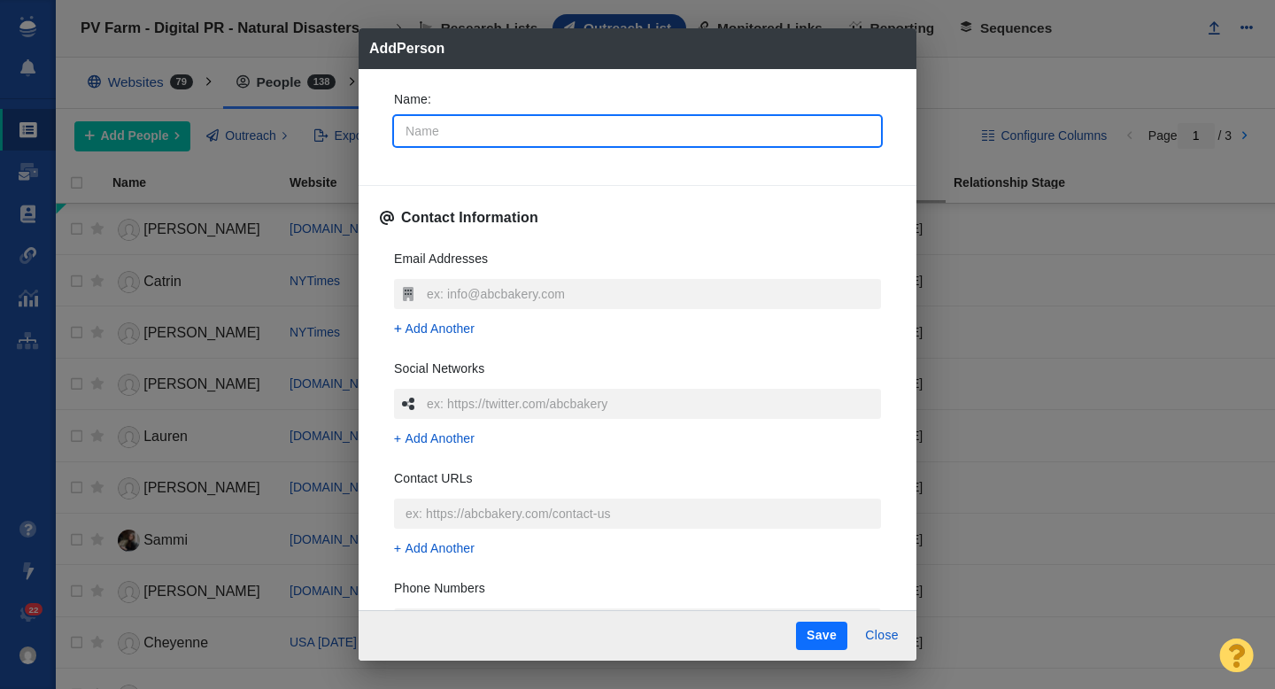
type input "S"
type textarea "x"
type input "Sa"
type textarea "x"
type input "Sar"
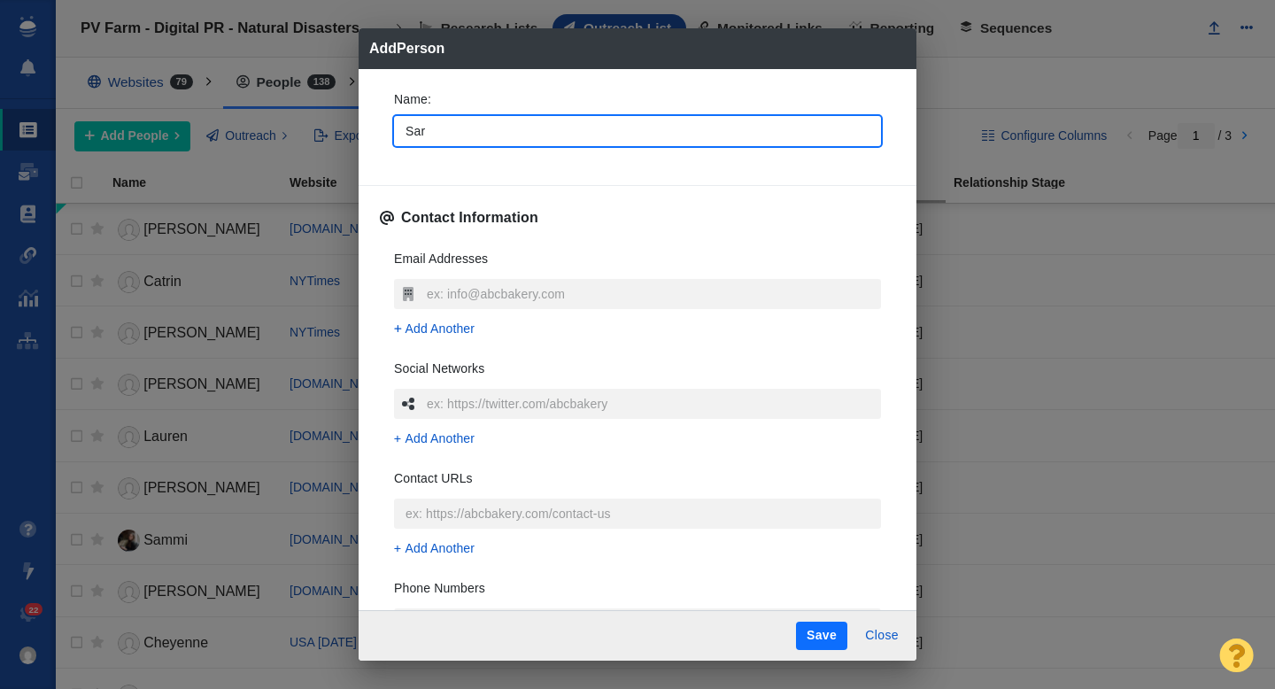
type textarea "x"
type input "[PERSON_NAME]"
type textarea "x"
type input "[PERSON_NAME]"
type textarea "x"
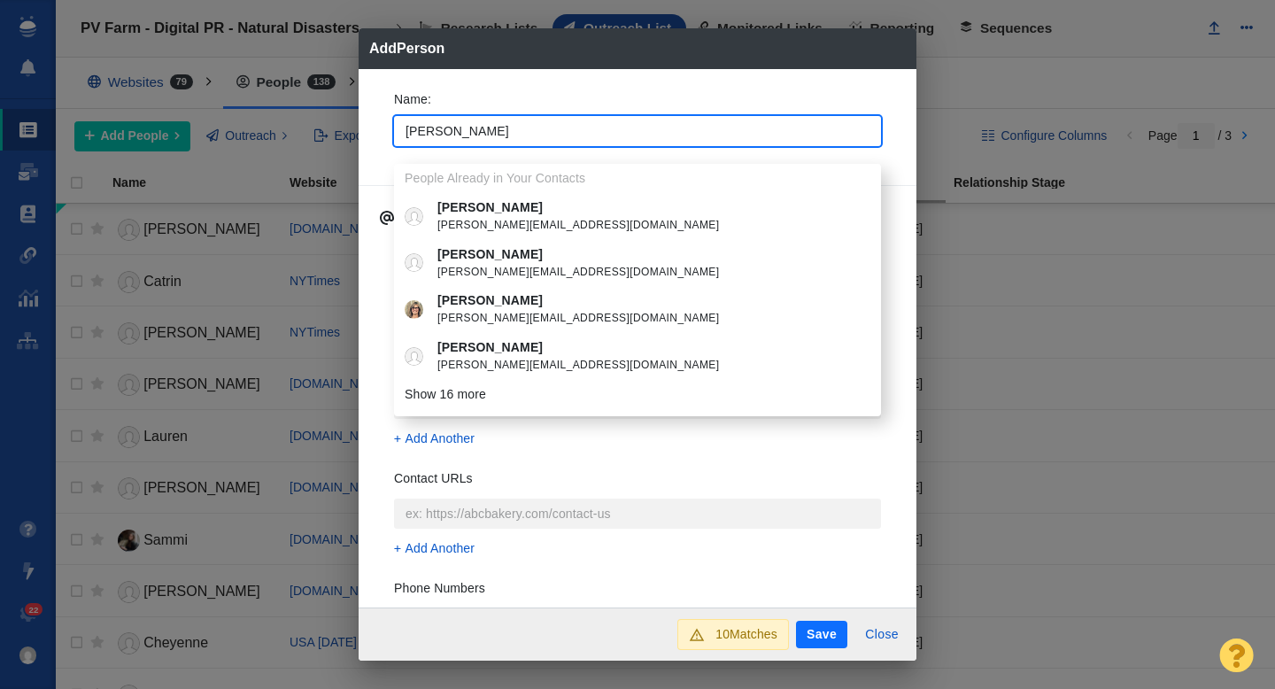
type input "[PERSON_NAME]"
type textarea "x"
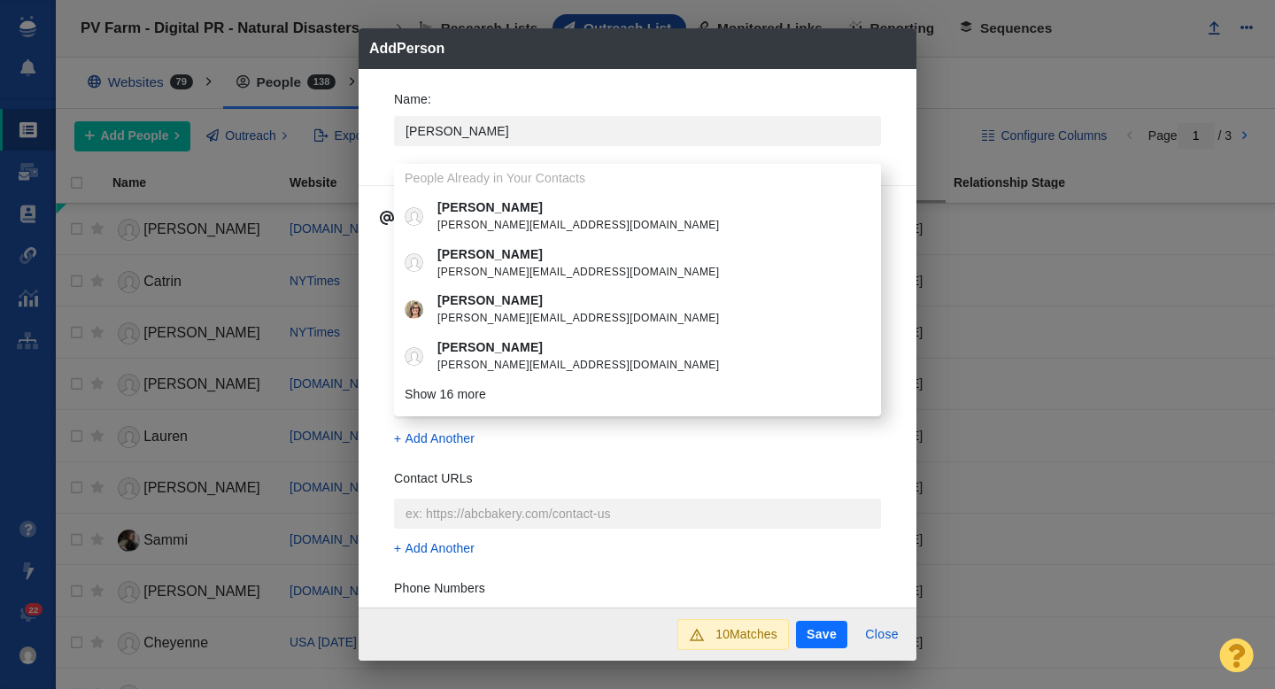
click at [375, 130] on div "Name : [PERSON_NAME] People Already in Your Contacts [PERSON_NAME] [PERSON_NAME…" at bounding box center [638, 338] width 558 height 539
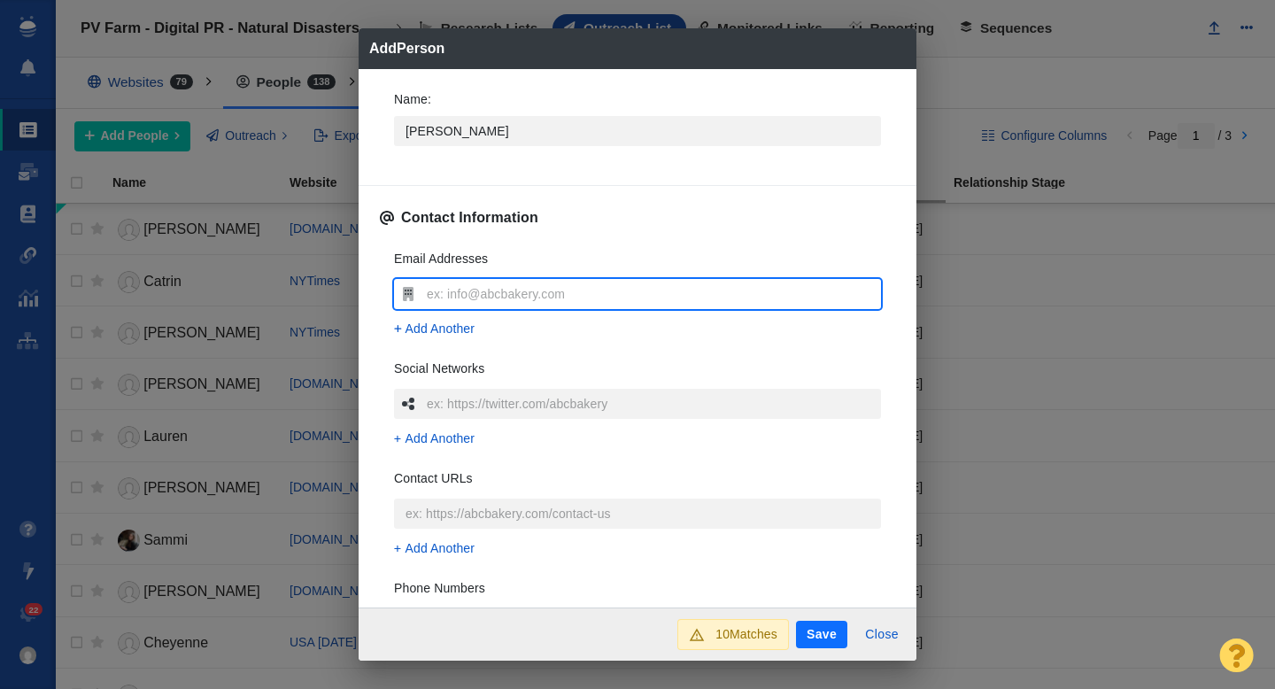
click at [459, 300] on input "text" at bounding box center [651, 294] width 459 height 30
type input "[PERSON_NAME][EMAIL_ADDRESS][PERSON_NAME][DOMAIN_NAME][PERSON_NAME]"
type textarea "x"
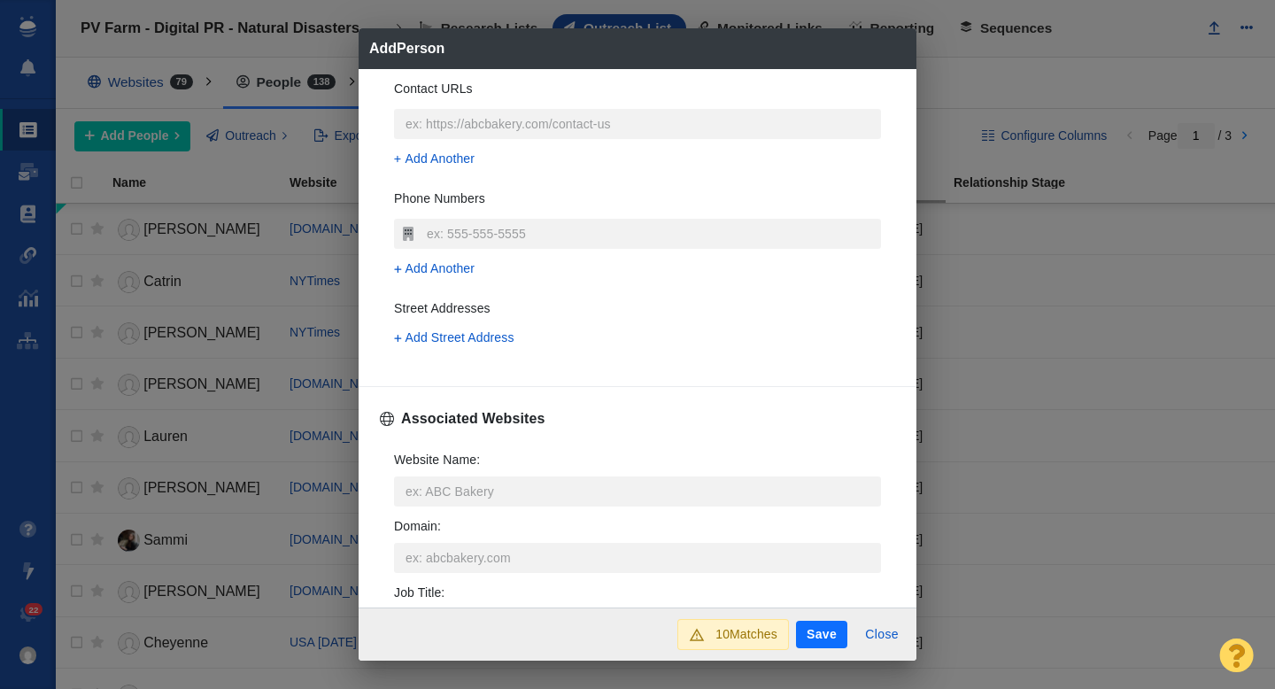
scroll to position [406, 0]
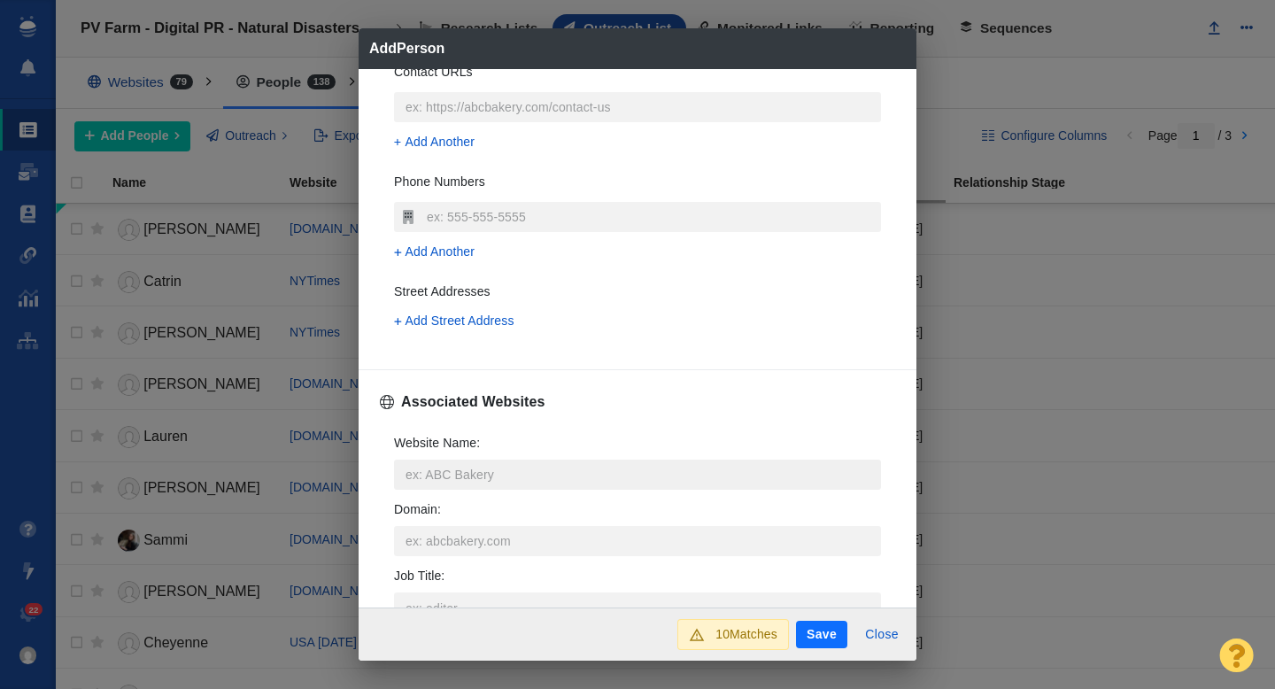
type input "[PERSON_NAME][EMAIL_ADDRESS][PERSON_NAME][DOMAIN_NAME][PERSON_NAME]"
click at [433, 463] on input "Website Name :" at bounding box center [637, 474] width 487 height 30
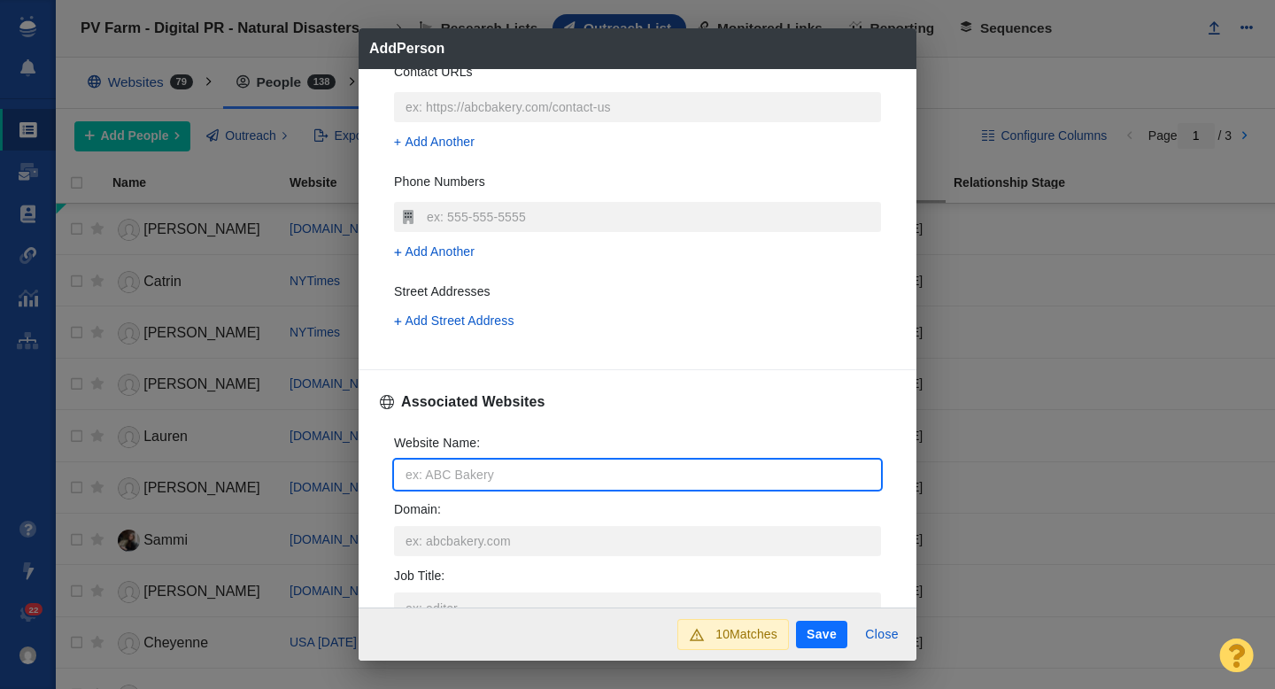
type input "p"
type textarea "x"
type input "pa"
type textarea "x"
type input "par"
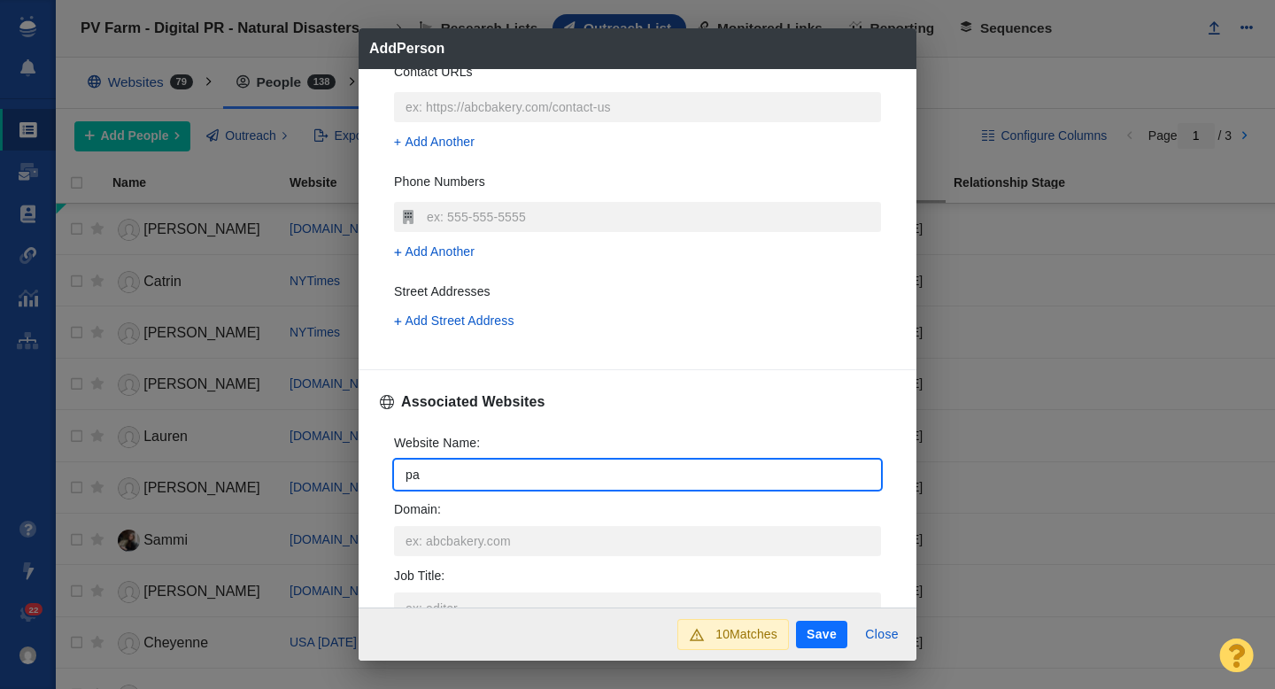
type textarea "x"
type input "pare"
type textarea "x"
type input "paren"
type textarea "x"
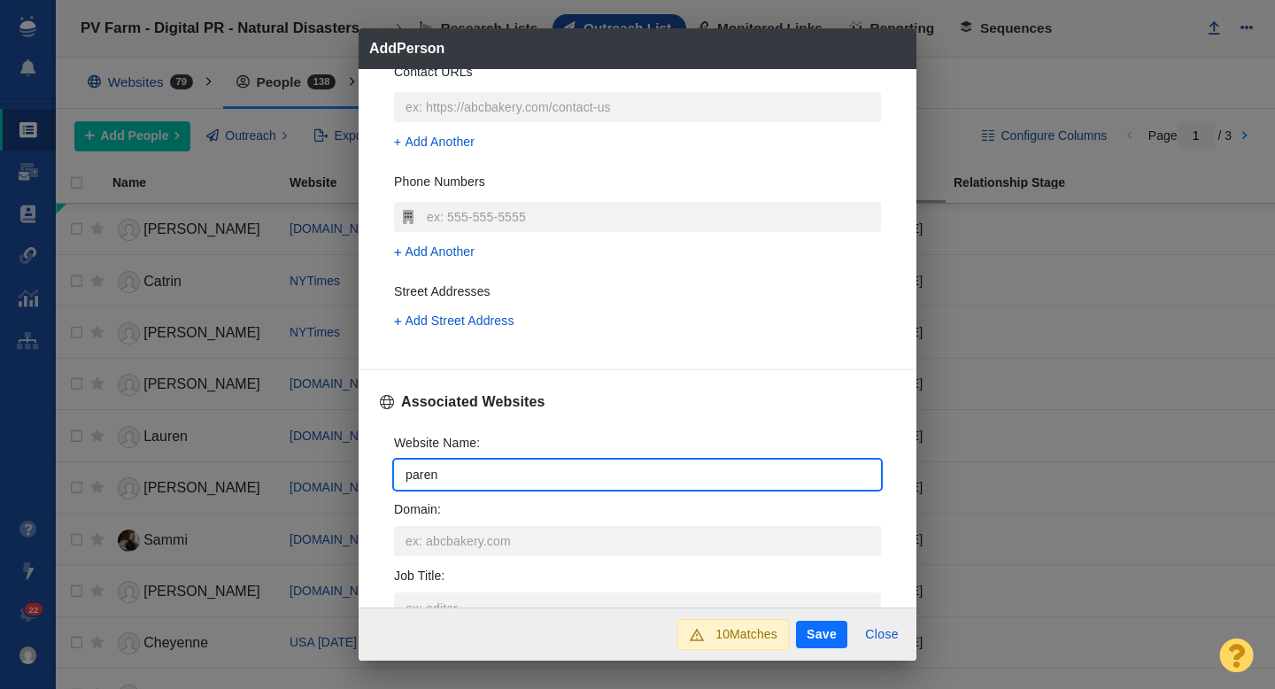
type input "parent"
type textarea "x"
type input "parents"
type textarea "x"
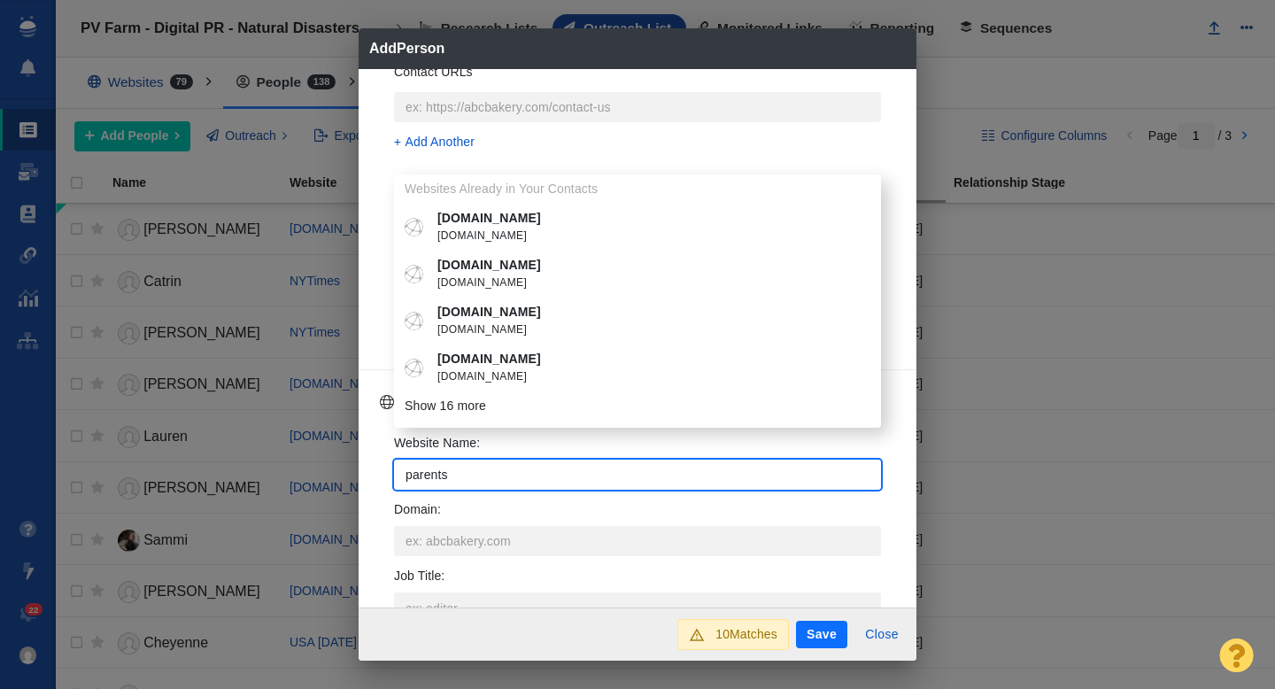
type input "parents."
type textarea "x"
type input "parents.c"
type textarea "x"
type input "[DOMAIN_NAME]"
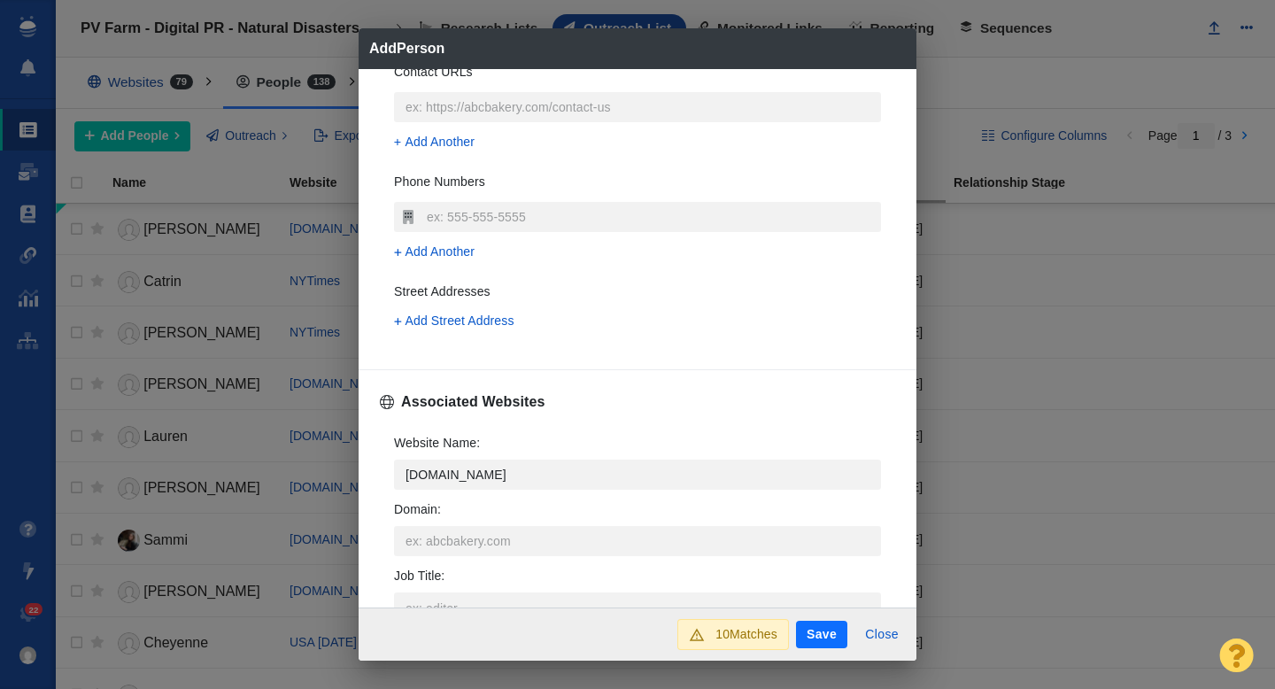
click at [490, 537] on p "[DOMAIN_NAME]" at bounding box center [650, 540] width 426 height 19
type textarea "x"
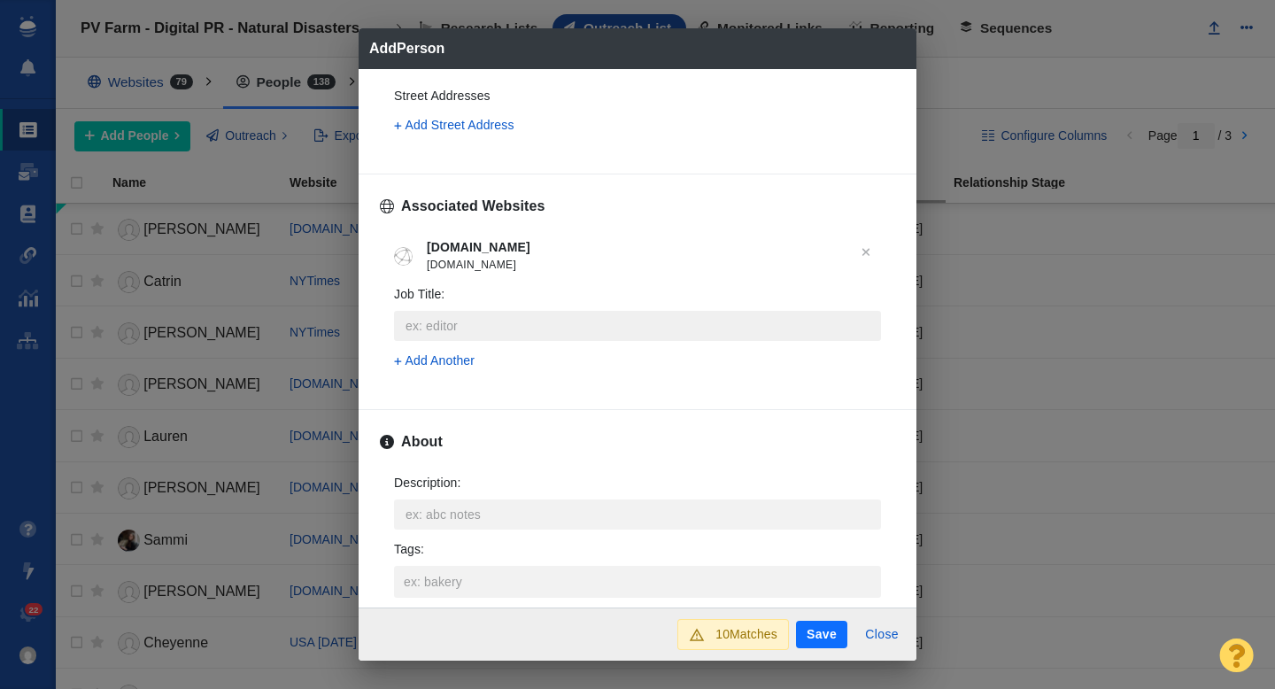
scroll to position [775, 0]
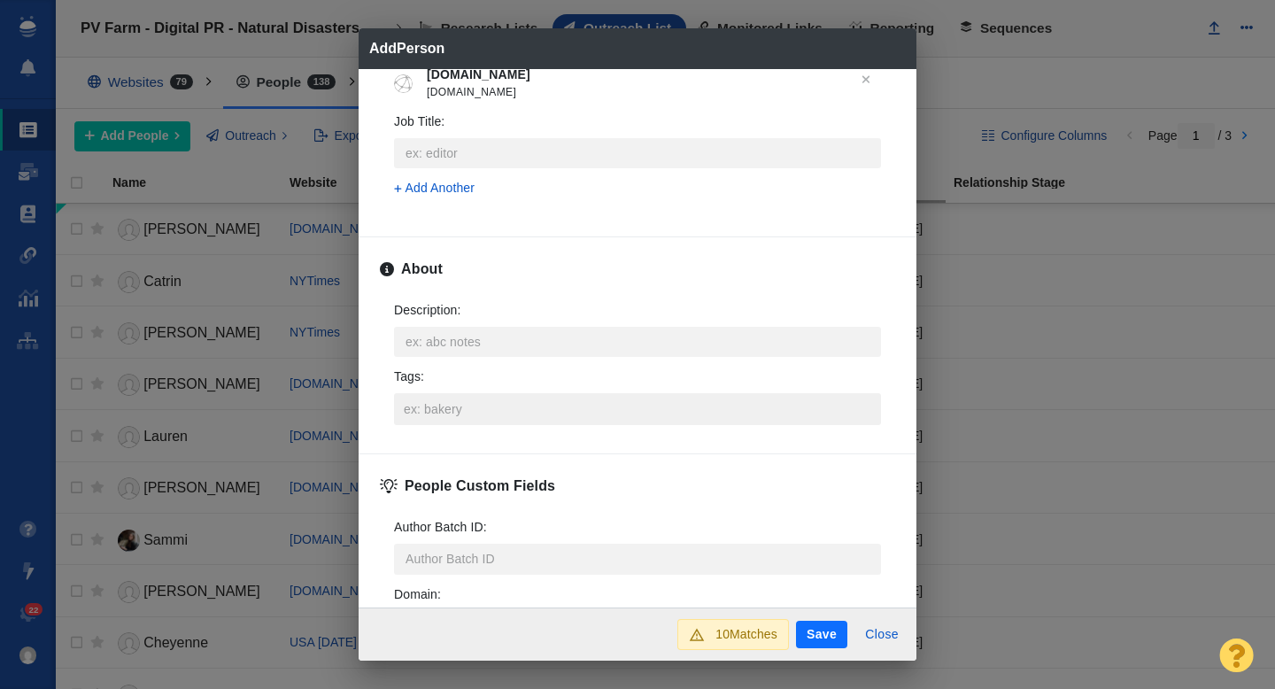
click at [444, 405] on input "Tags :" at bounding box center [637, 409] width 476 height 32
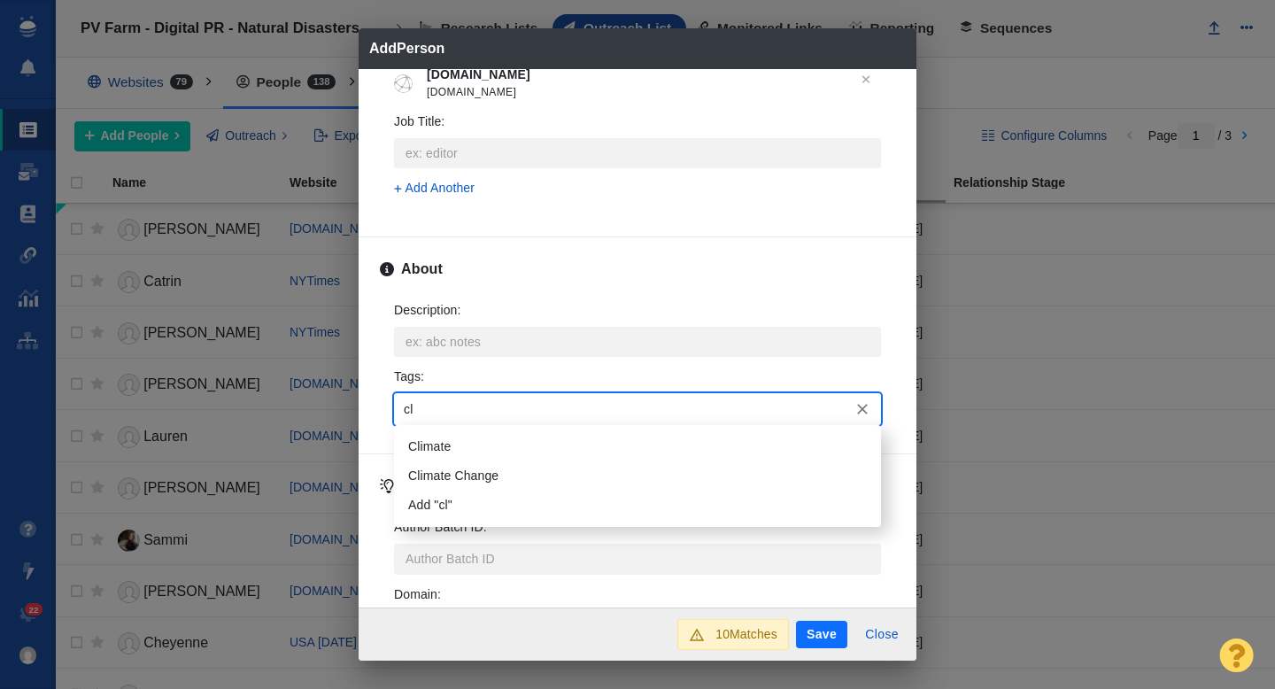
type input "c"
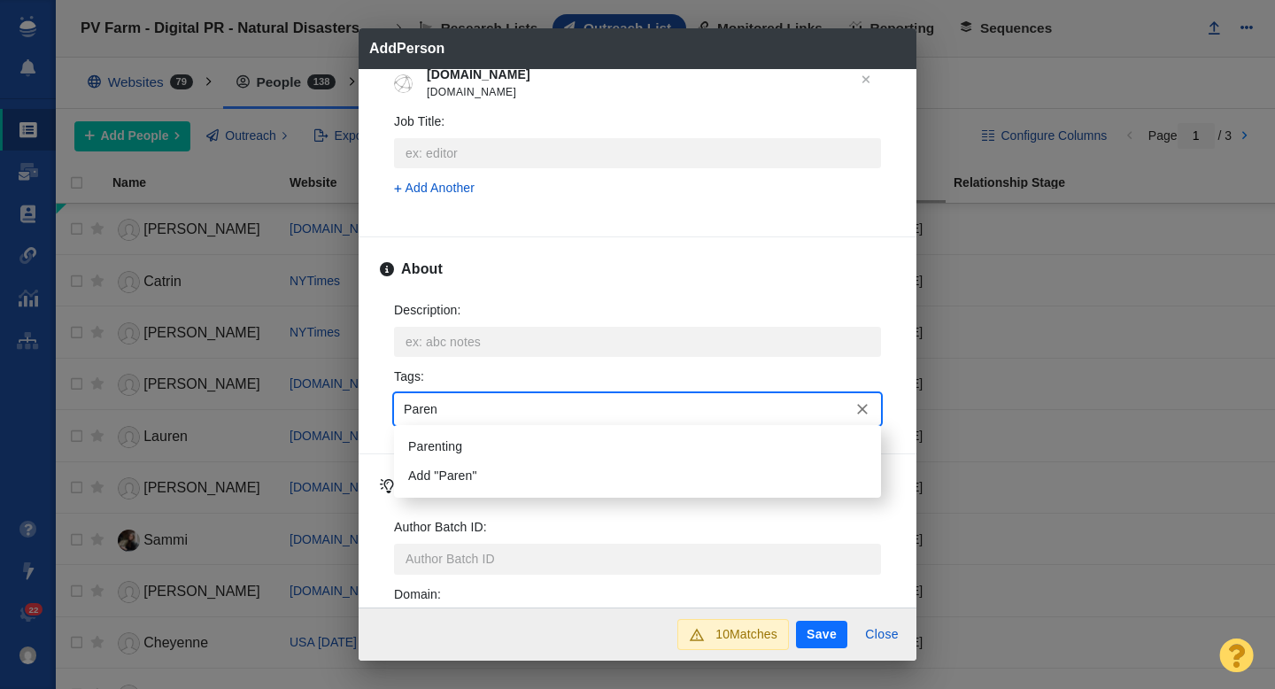
type input "Parent"
click at [451, 445] on li "Parenting" at bounding box center [637, 446] width 487 height 29
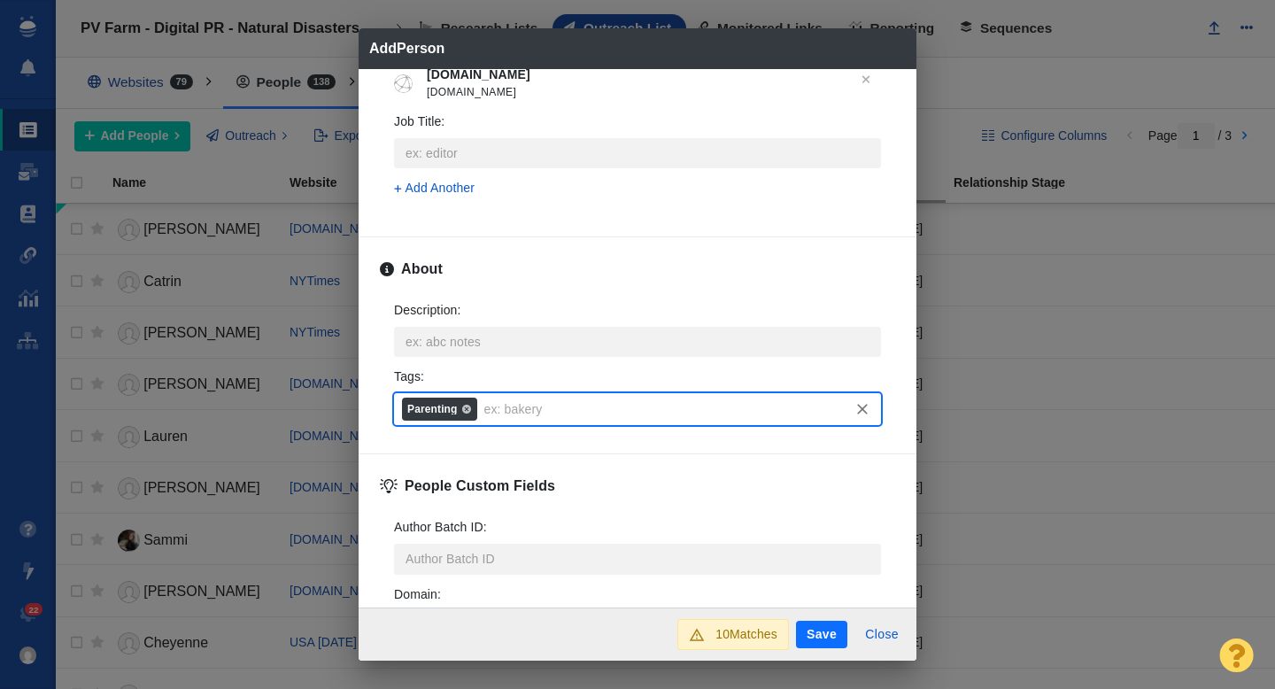
click at [814, 632] on button "Save" at bounding box center [821, 635] width 51 height 28
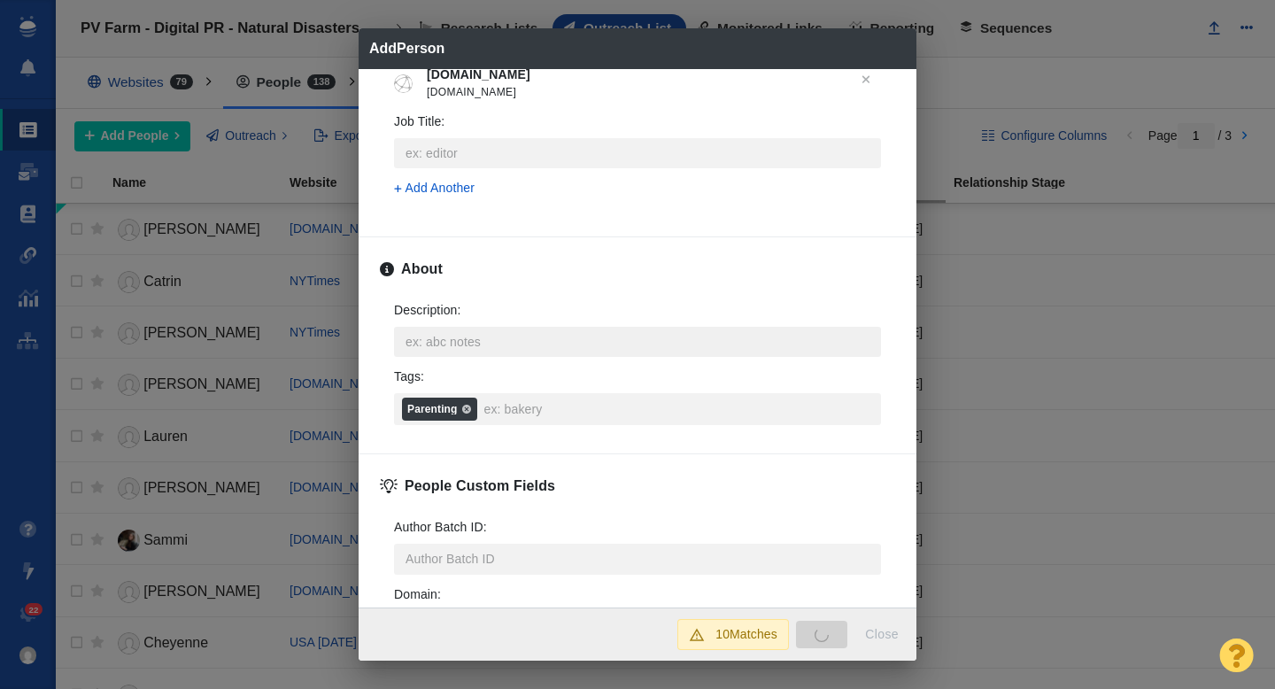
type textarea "x"
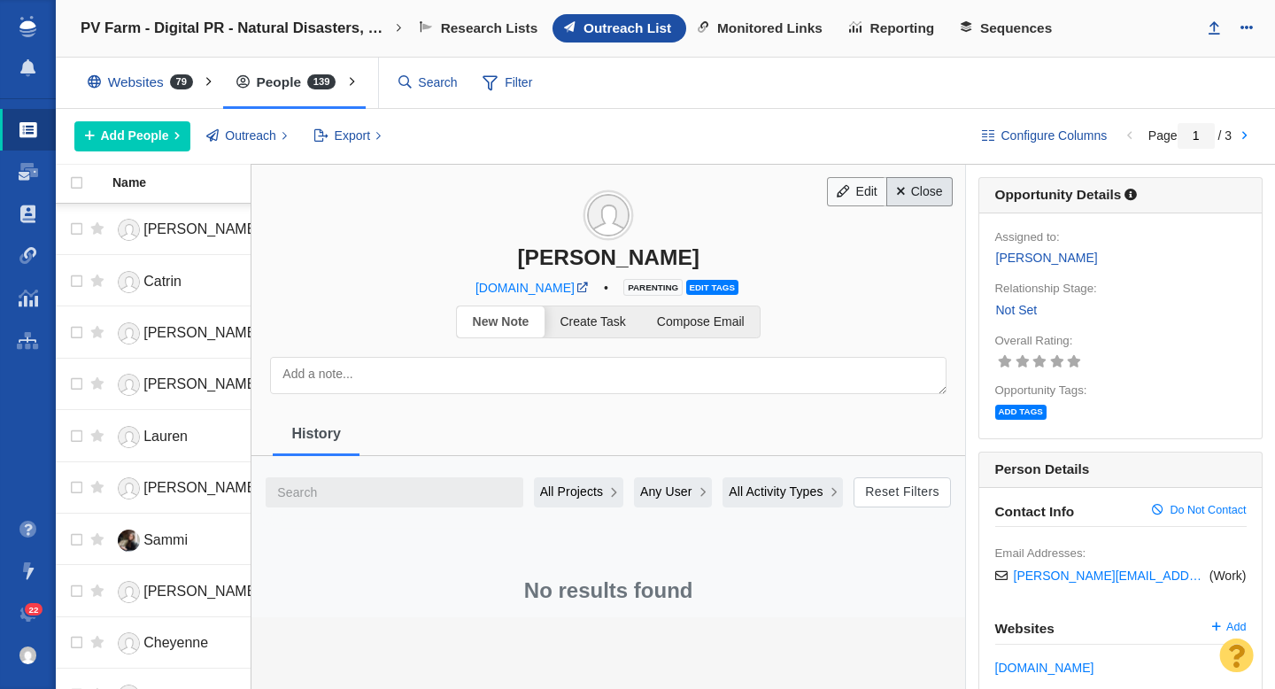
click at [918, 191] on link "Close" at bounding box center [919, 192] width 66 height 30
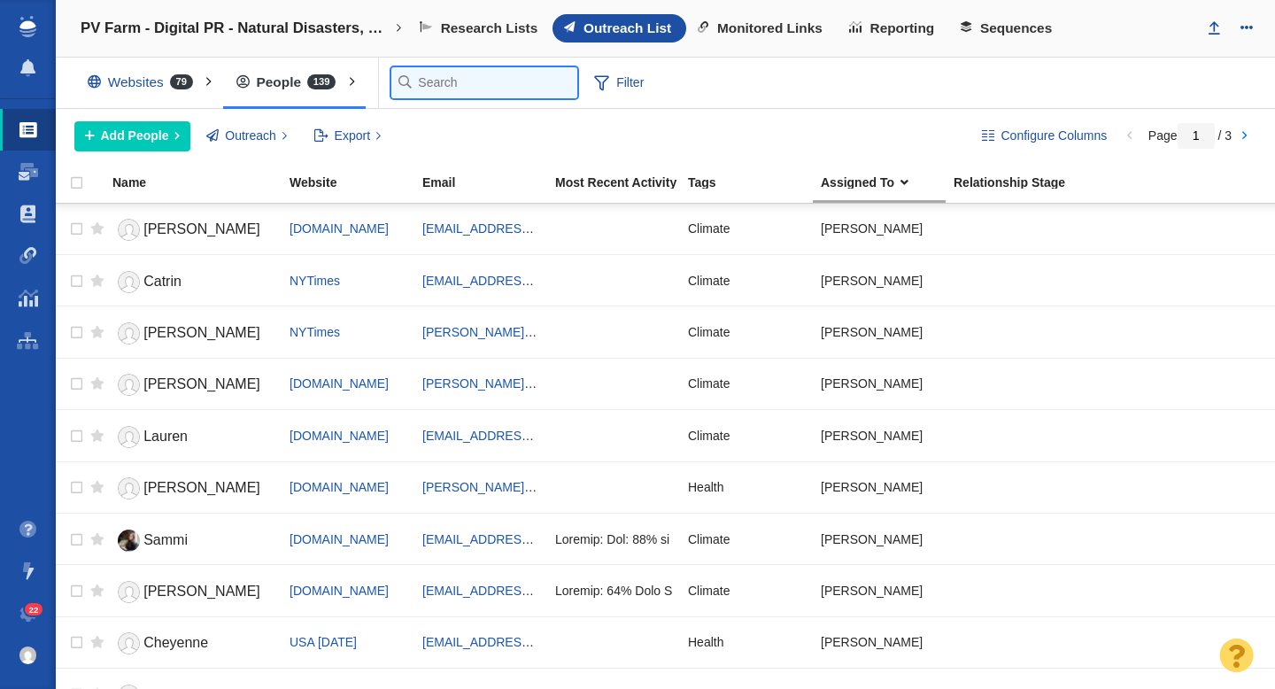
click at [439, 79] on input "text" at bounding box center [484, 82] width 186 height 31
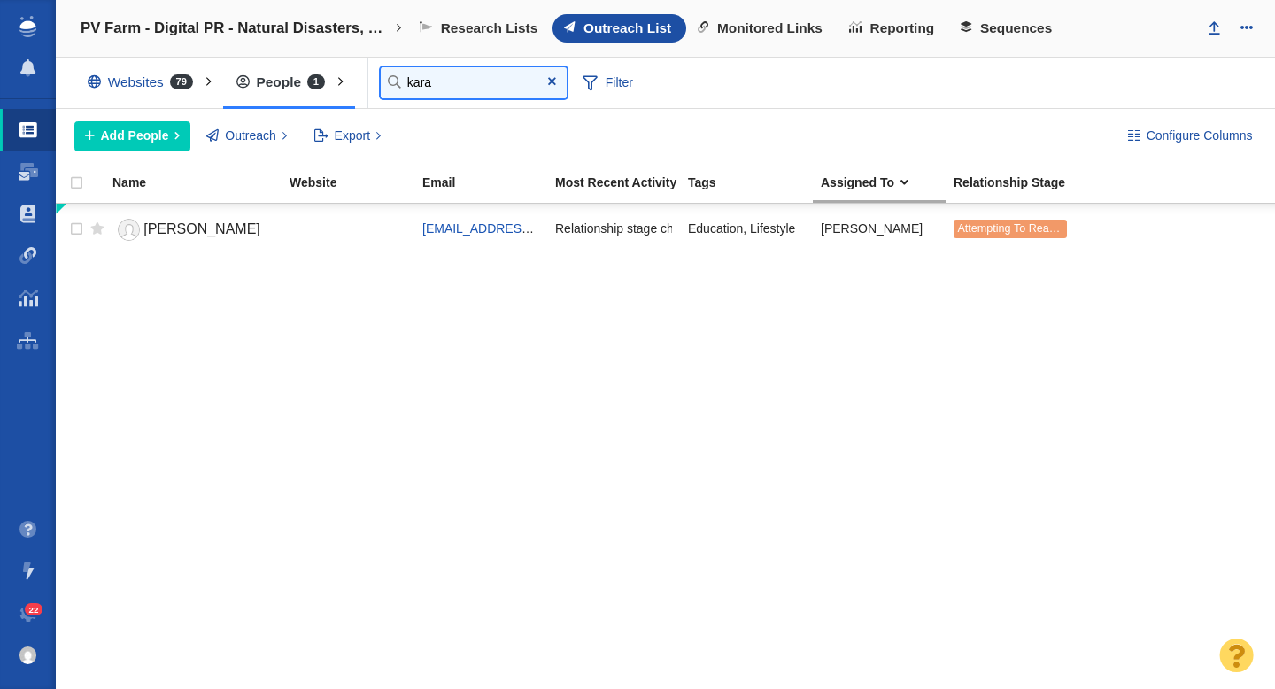
type input "kara"
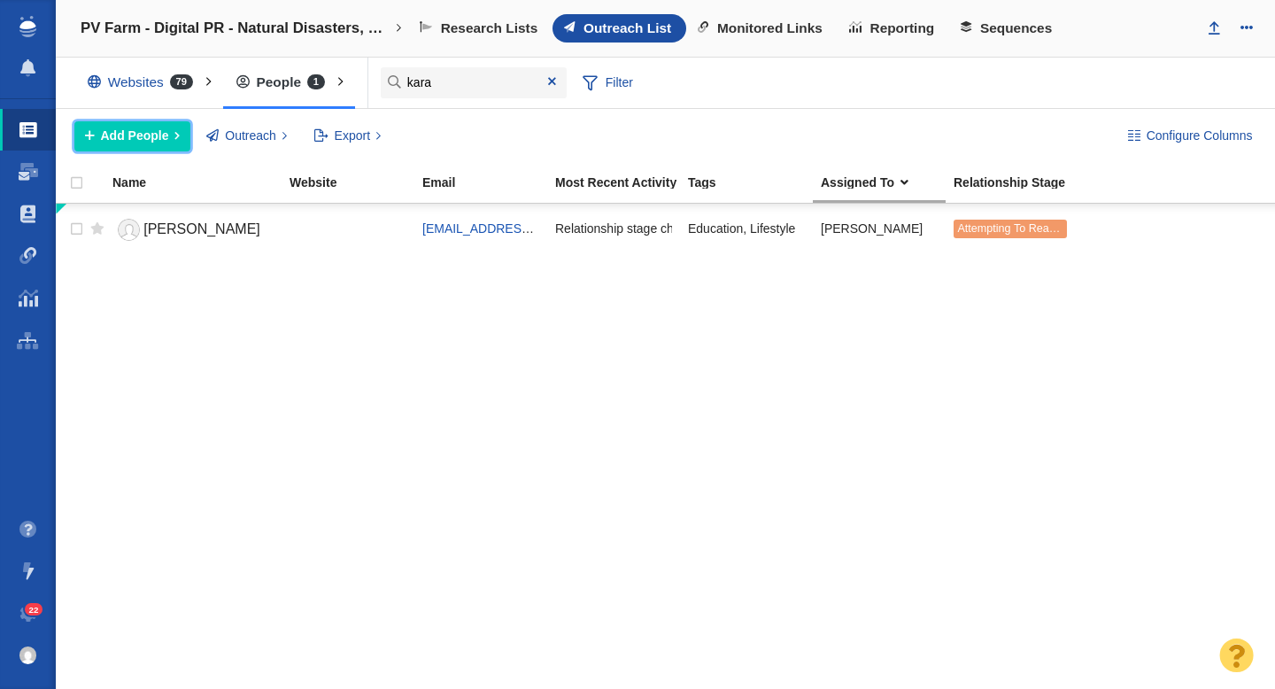
click at [130, 127] on span "Add People" at bounding box center [135, 136] width 68 height 19
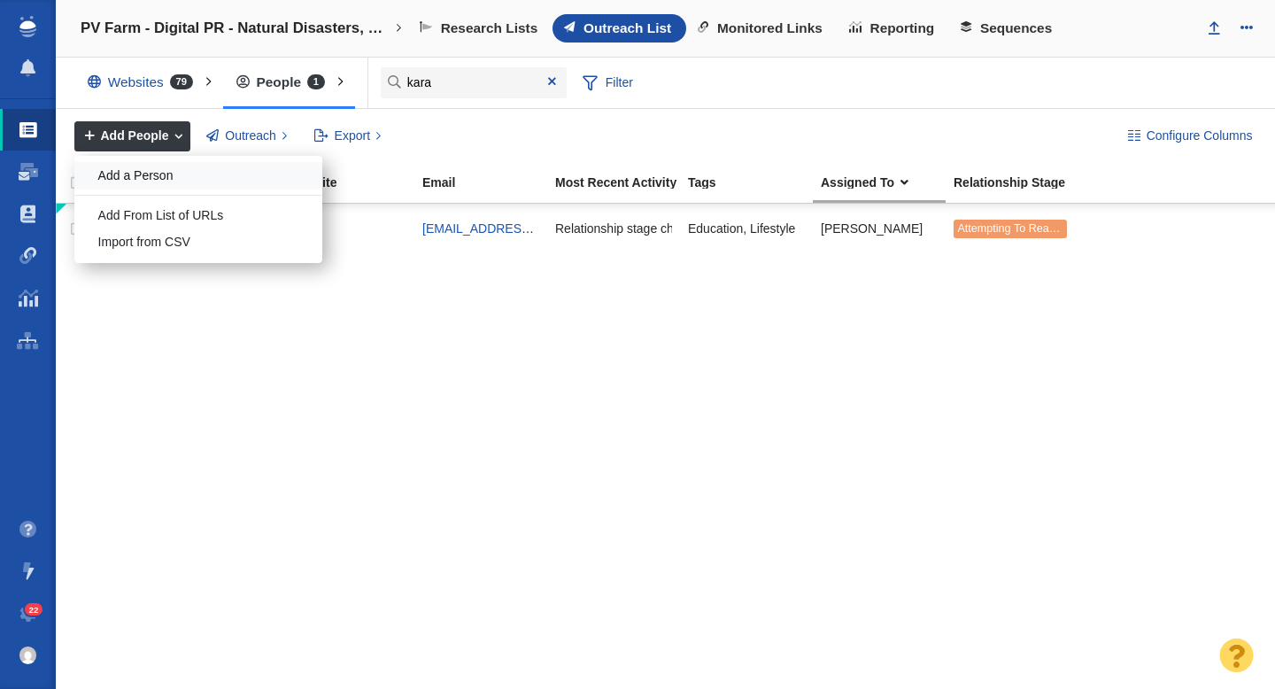
click at [146, 175] on div "Add a Person" at bounding box center [198, 175] width 248 height 27
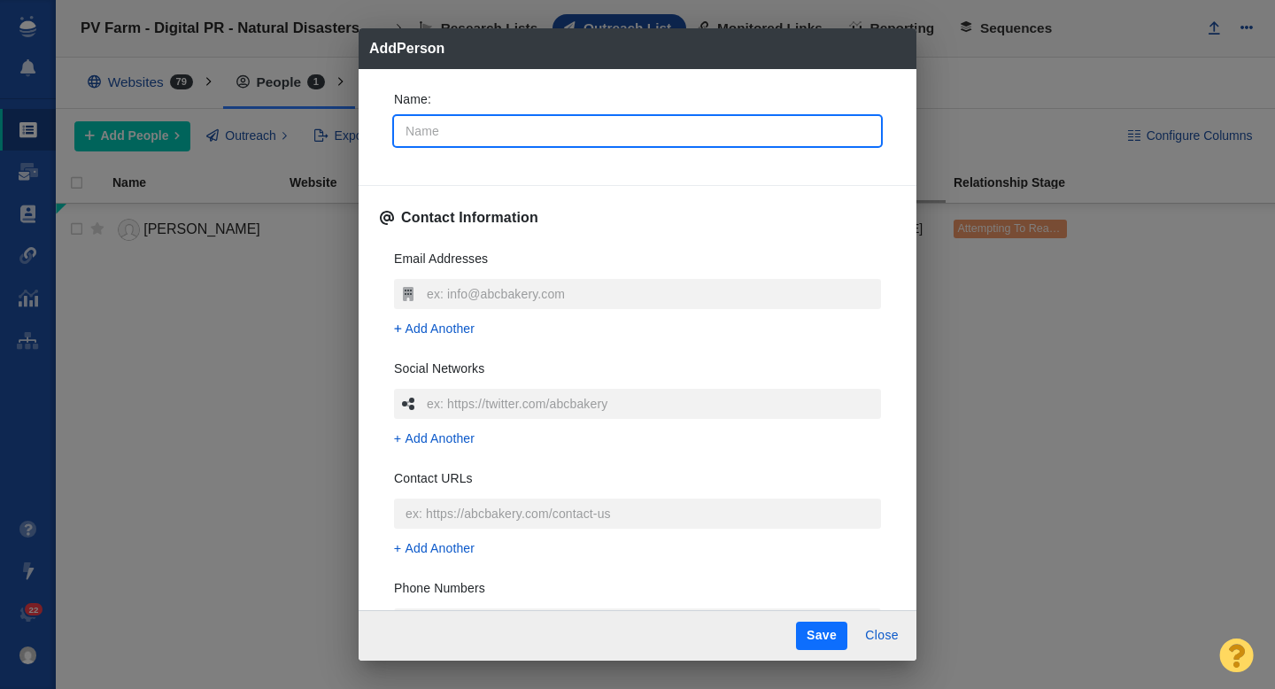
type input "K"
type textarea "x"
type input "Ka"
type textarea "x"
type input "Kar"
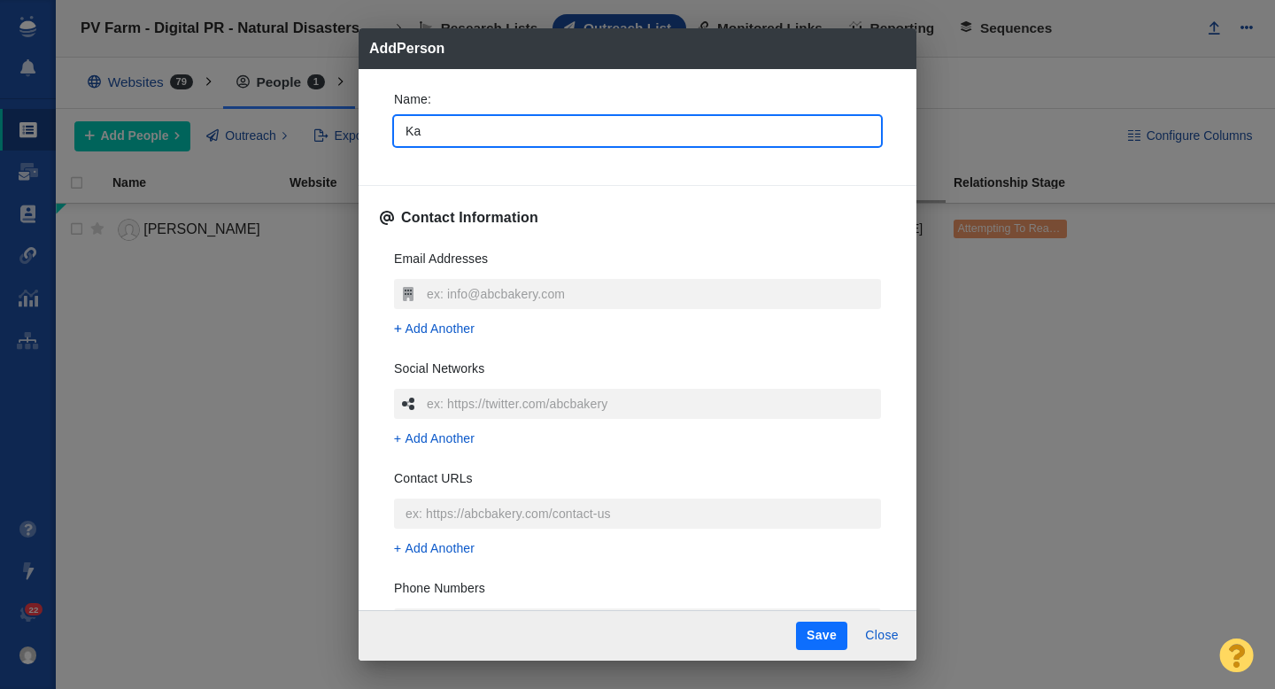
type textarea "x"
type input "[PERSON_NAME]"
type textarea "x"
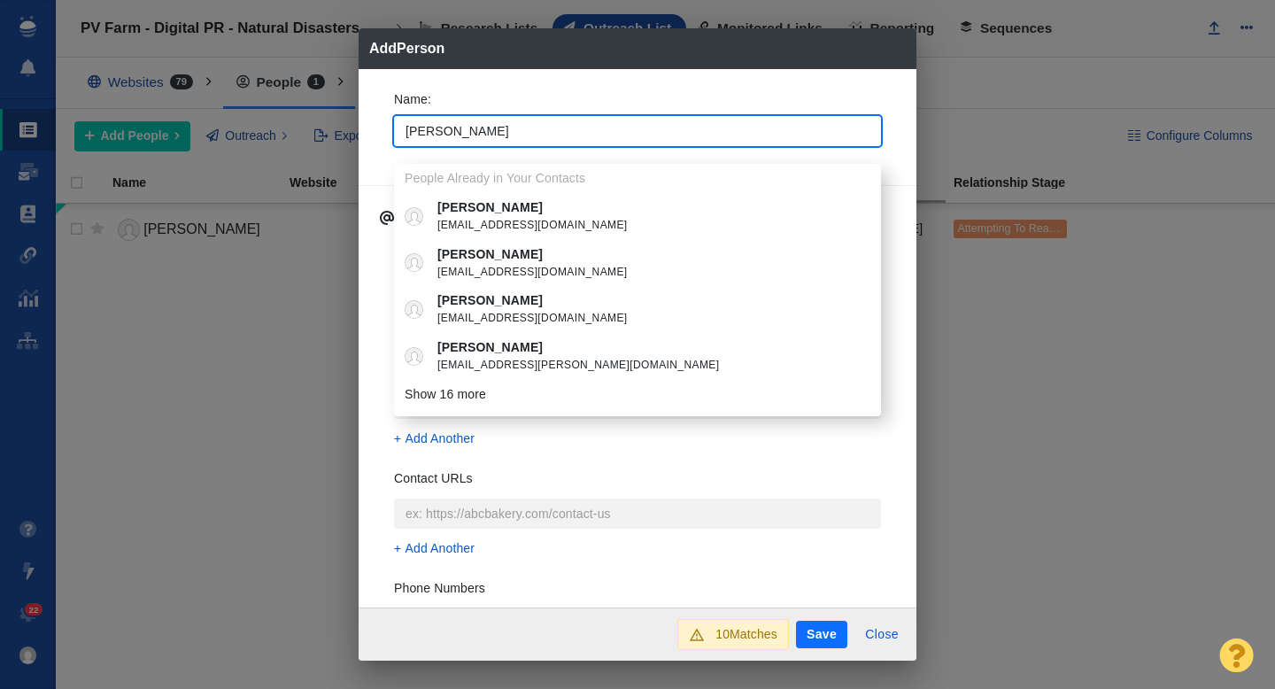
type input "[PERSON_NAME]"
type textarea "x"
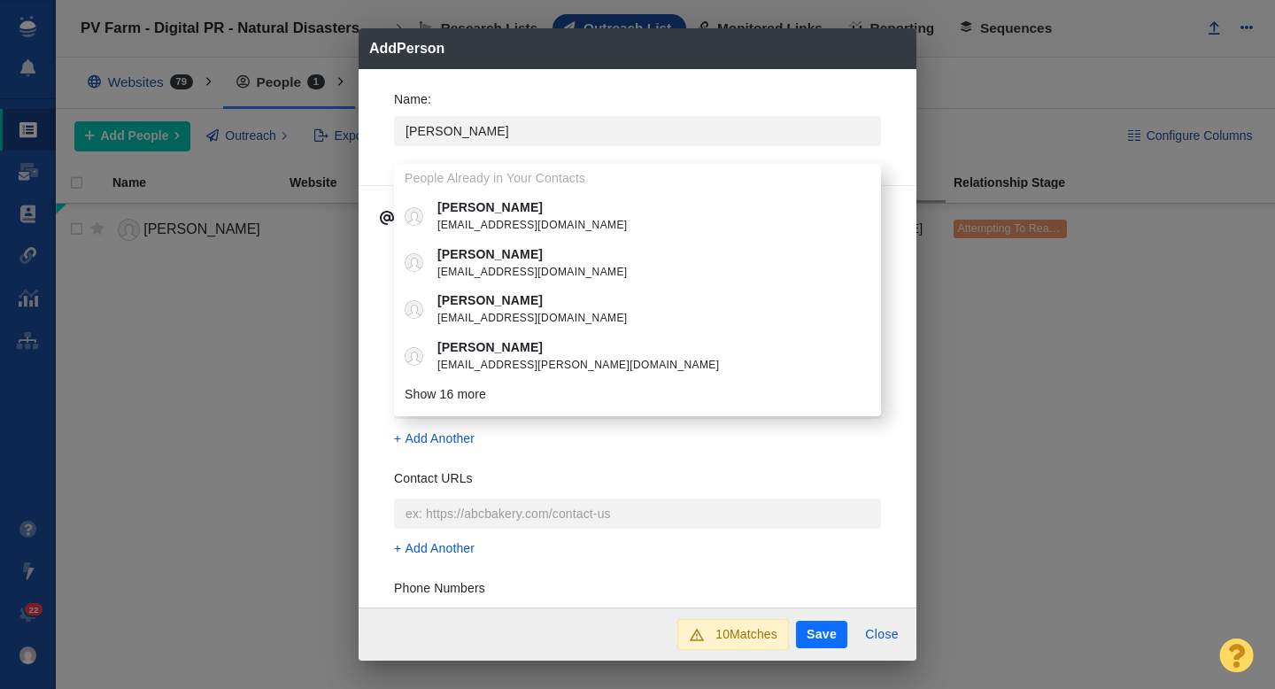
click at [375, 95] on div "Name : [PERSON_NAME] People Already in Your Contacts [PERSON_NAME] [EMAIL_ADDRE…" at bounding box center [638, 338] width 558 height 539
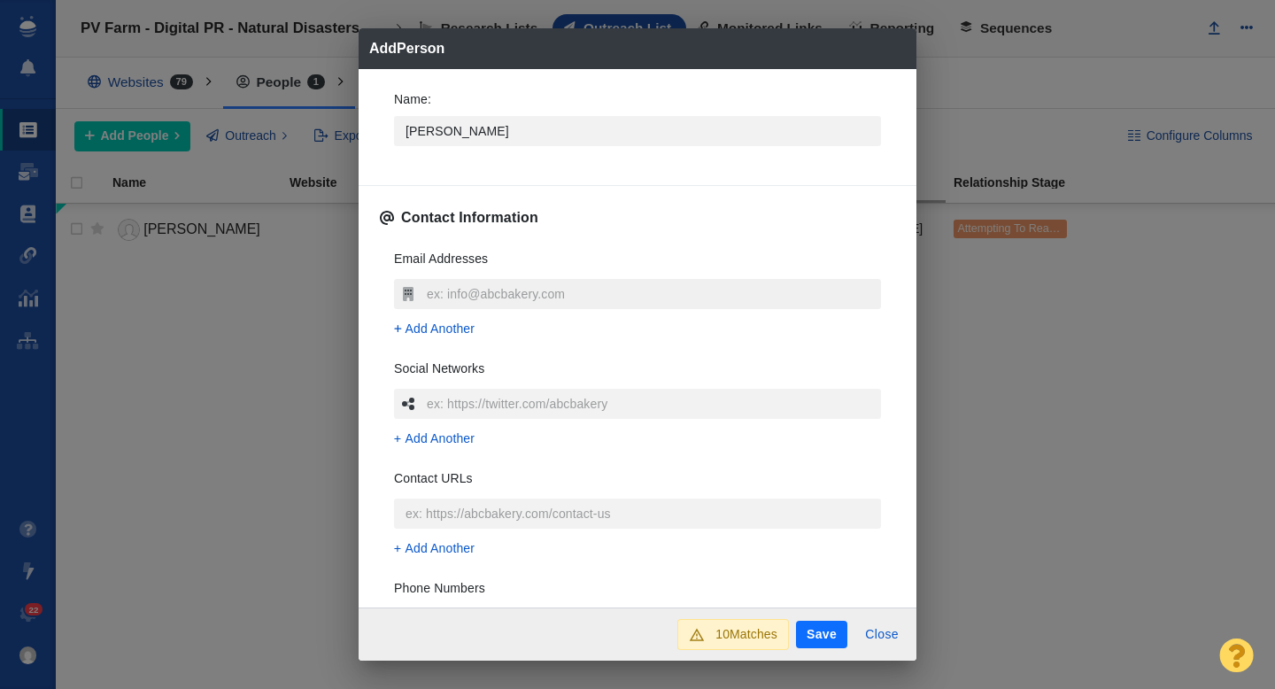
click at [440, 284] on input "text" at bounding box center [651, 294] width 459 height 30
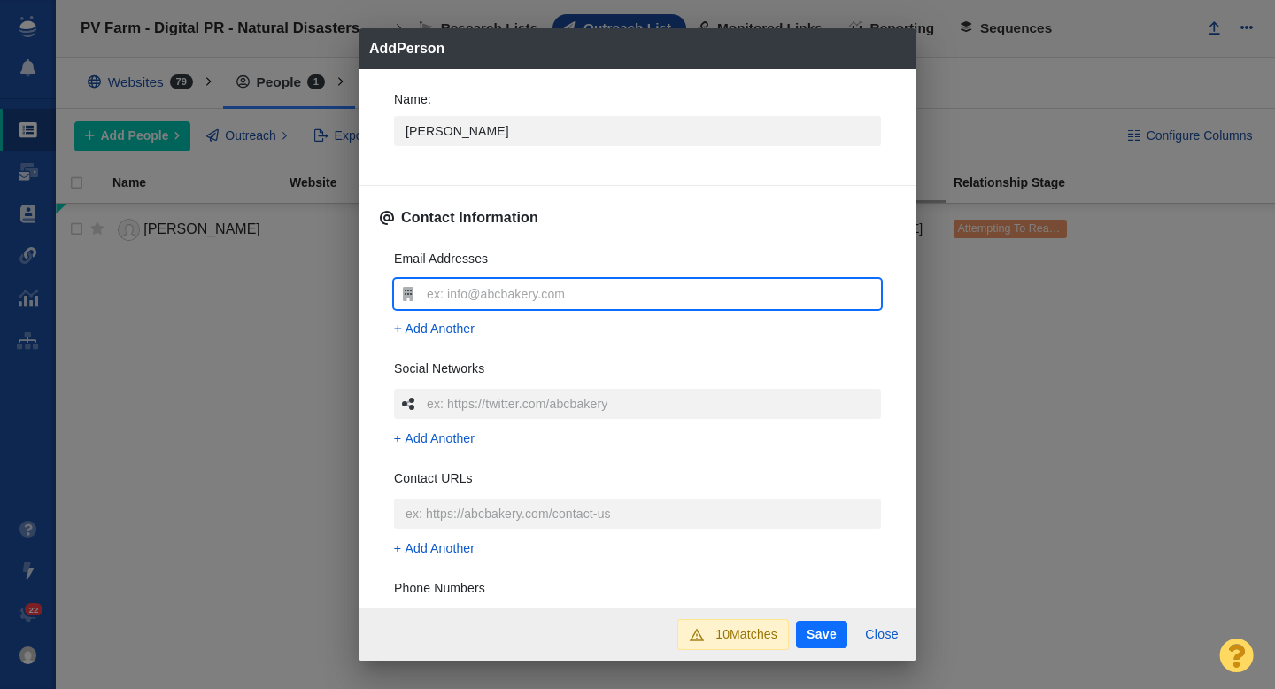
type input "[EMAIL_ADDRESS][PERSON_NAME][DOMAIN_NAME]"
type textarea "x"
type input "[EMAIL_ADDRESS][PERSON_NAME][DOMAIN_NAME]"
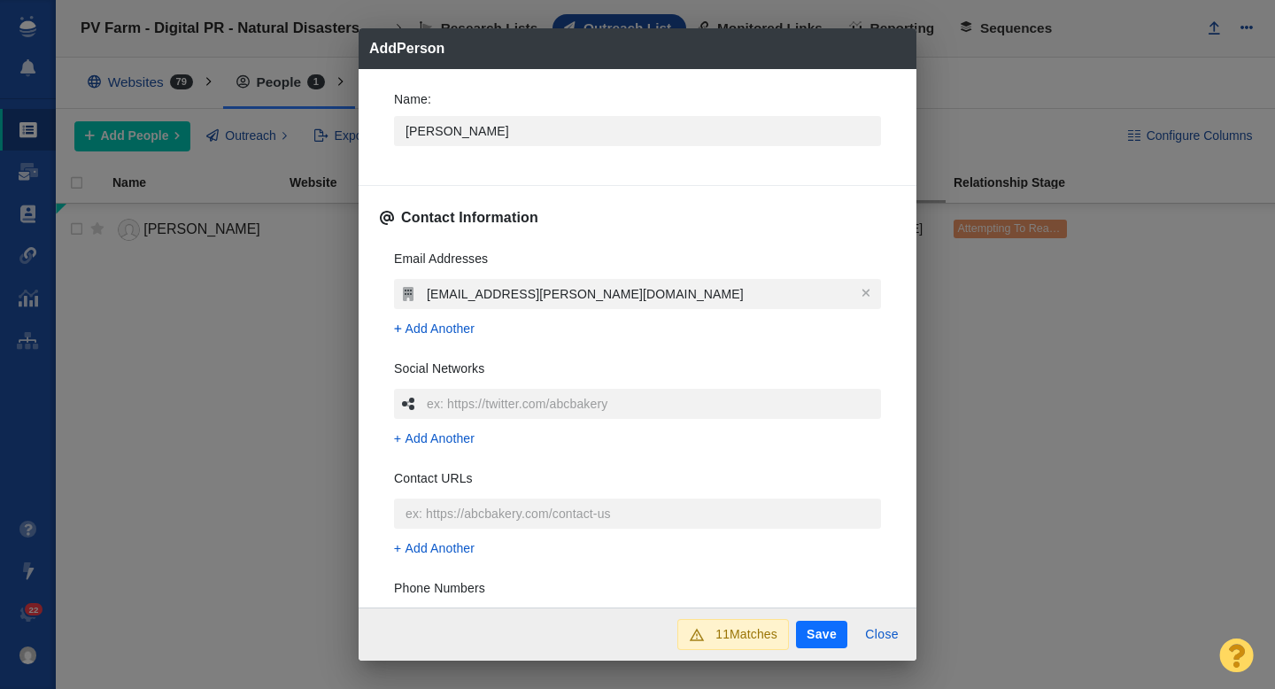
click at [380, 297] on div "Email Addresses [EMAIL_ADDRESS][PERSON_NAME][DOMAIN_NAME] Add Another Social Ne…" at bounding box center [637, 499] width 515 height 527
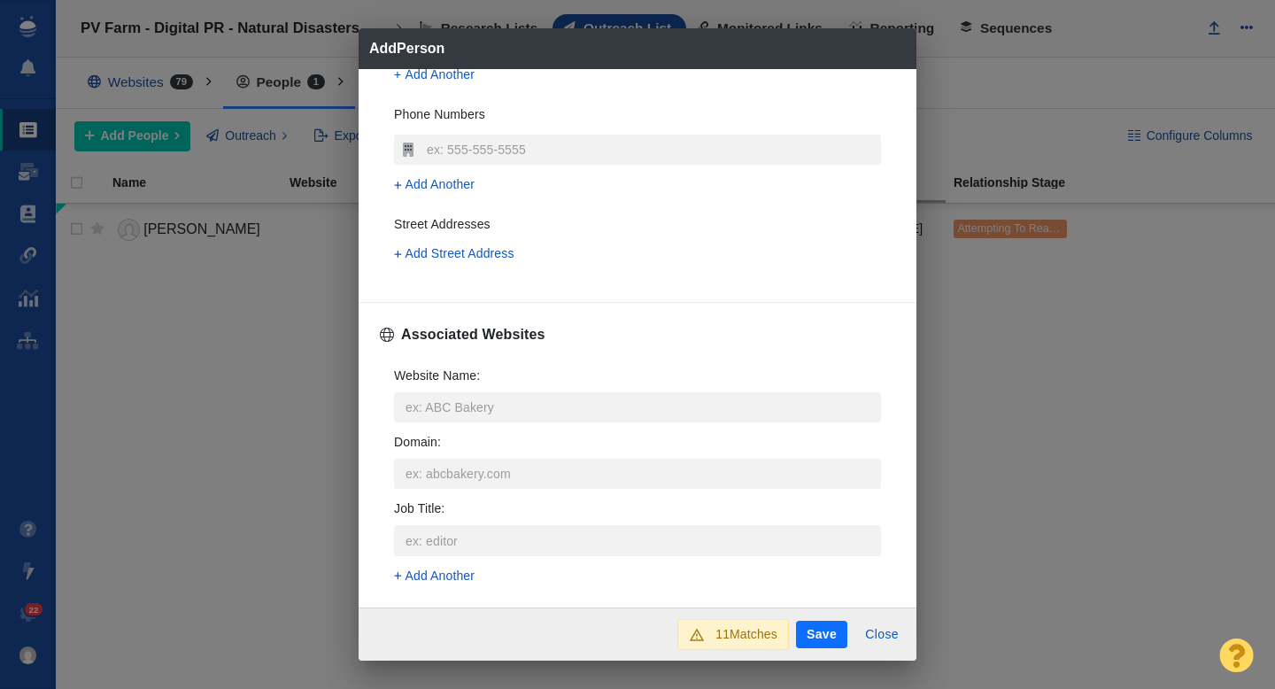
scroll to position [481, 0]
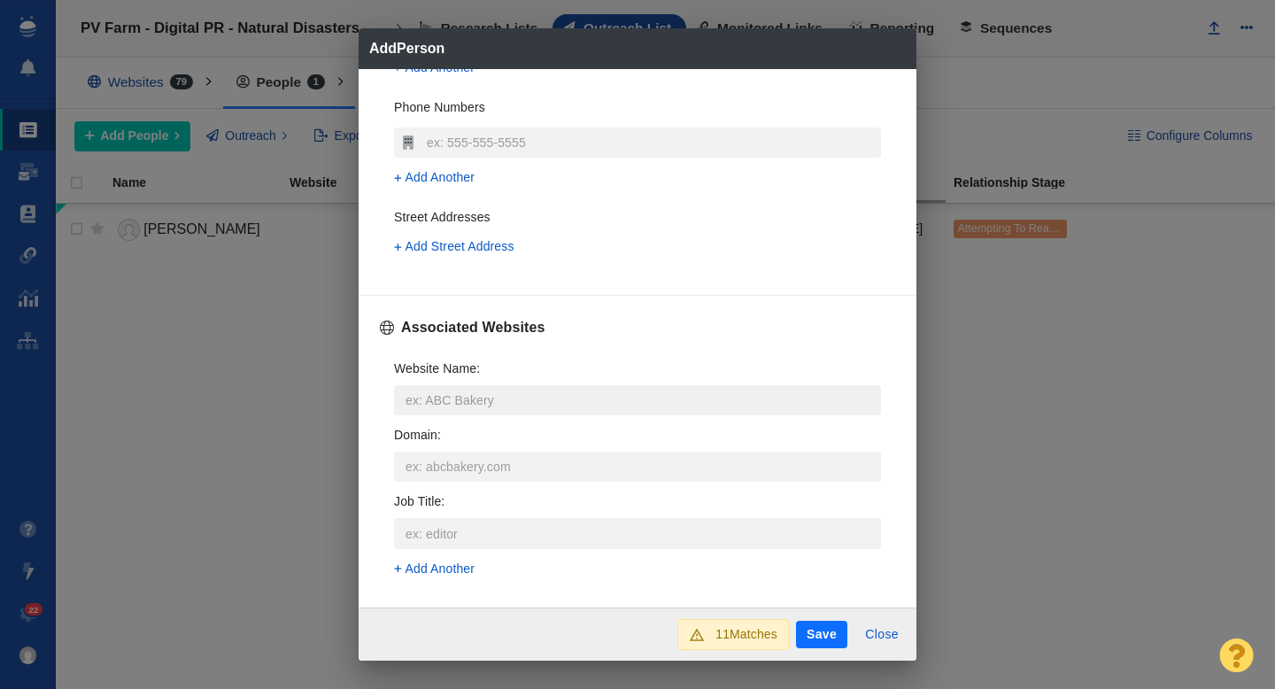
click at [436, 401] on input "Website Name :" at bounding box center [637, 400] width 487 height 30
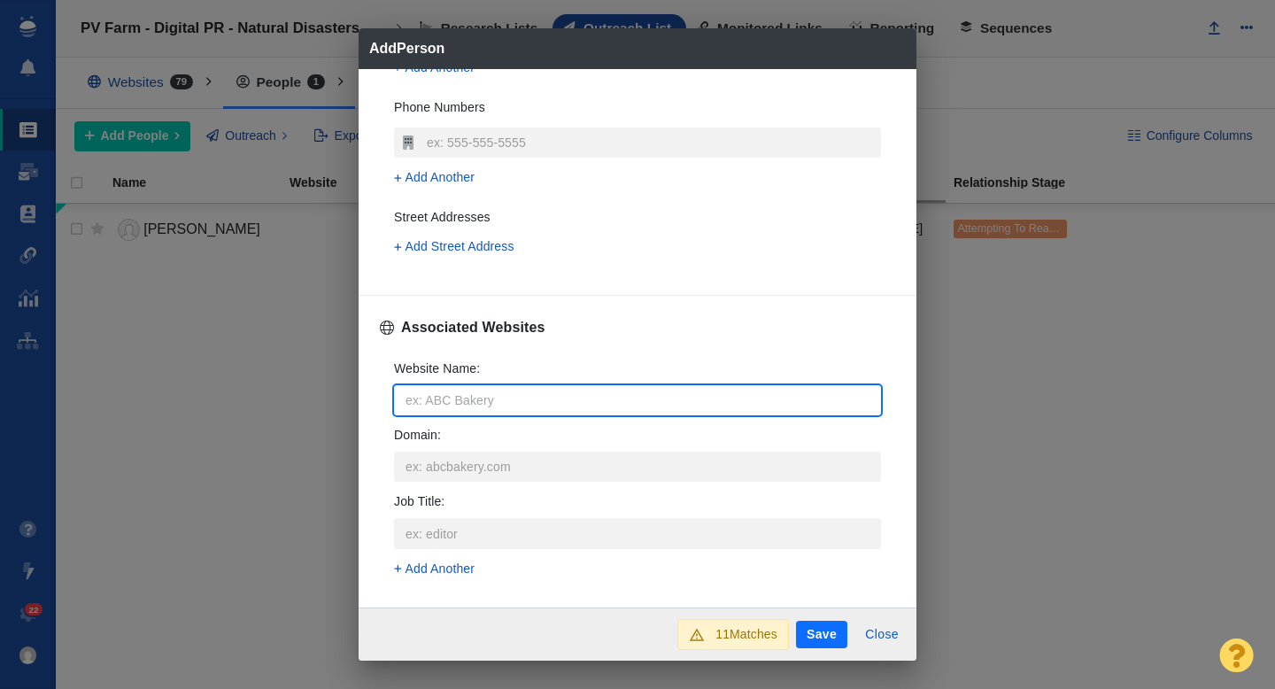
type input "p"
type textarea "x"
type input "pa"
type textarea "x"
type input "par"
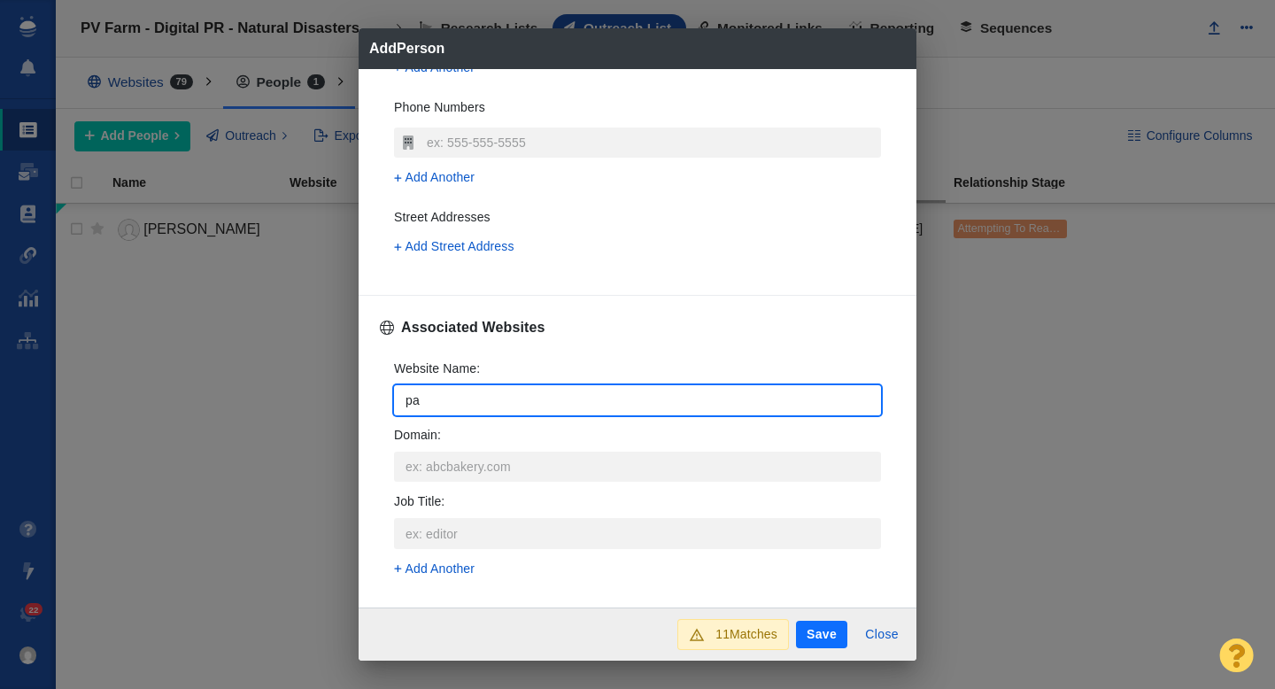
type textarea "x"
type input "pare"
type textarea "x"
type input "paren"
type textarea "x"
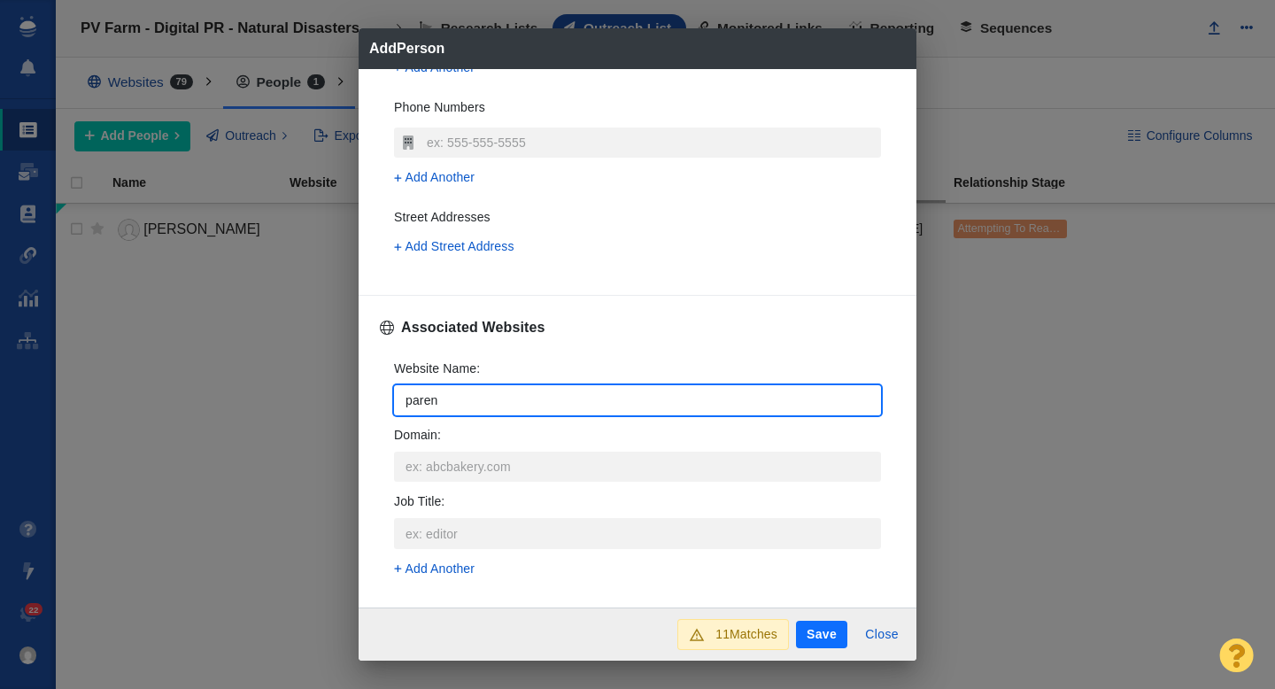
type input "parent"
type textarea "x"
type input "parents"
type textarea "x"
type input "parents."
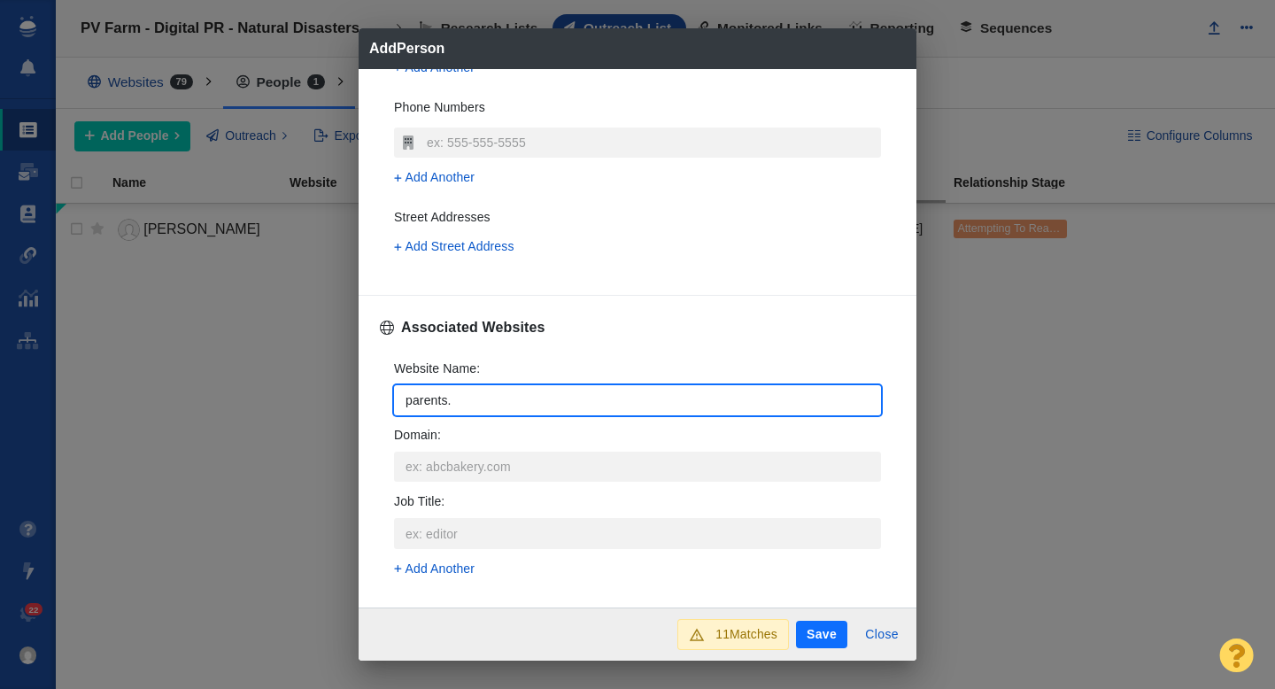
type textarea "x"
type input "parents.c"
type textarea "x"
type input "[DOMAIN_NAME]"
type textarea "x"
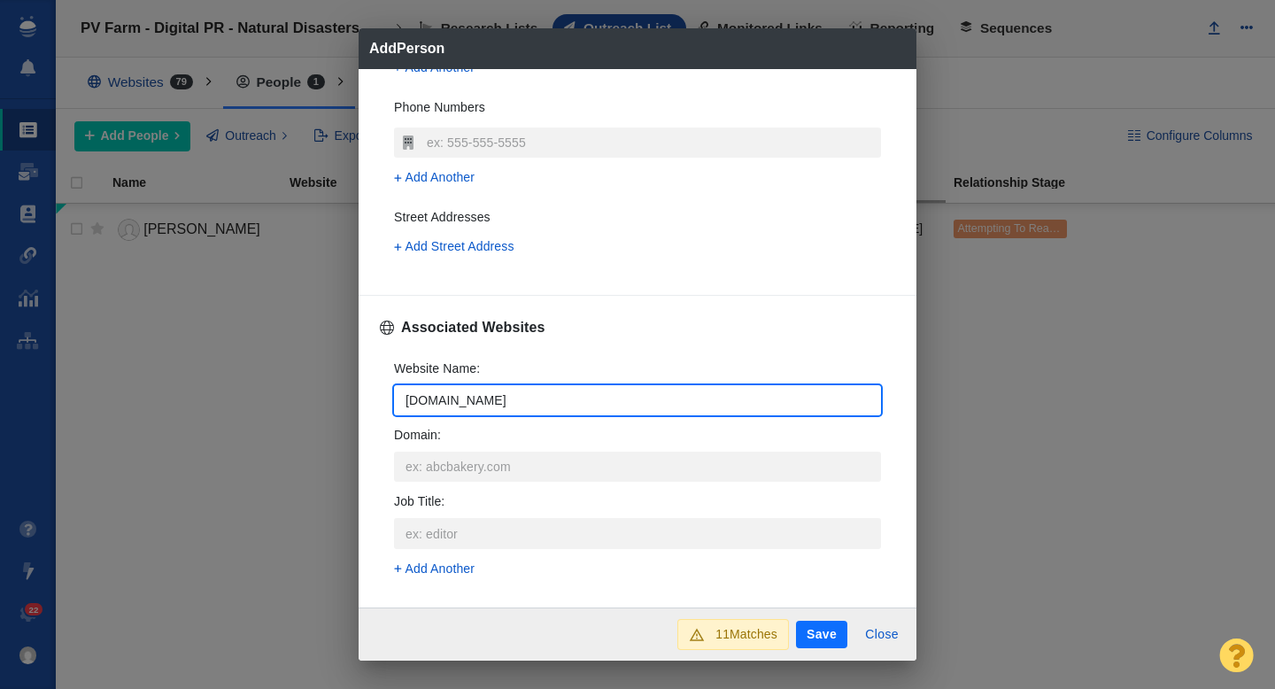
type input "[DOMAIN_NAME]"
type textarea "x"
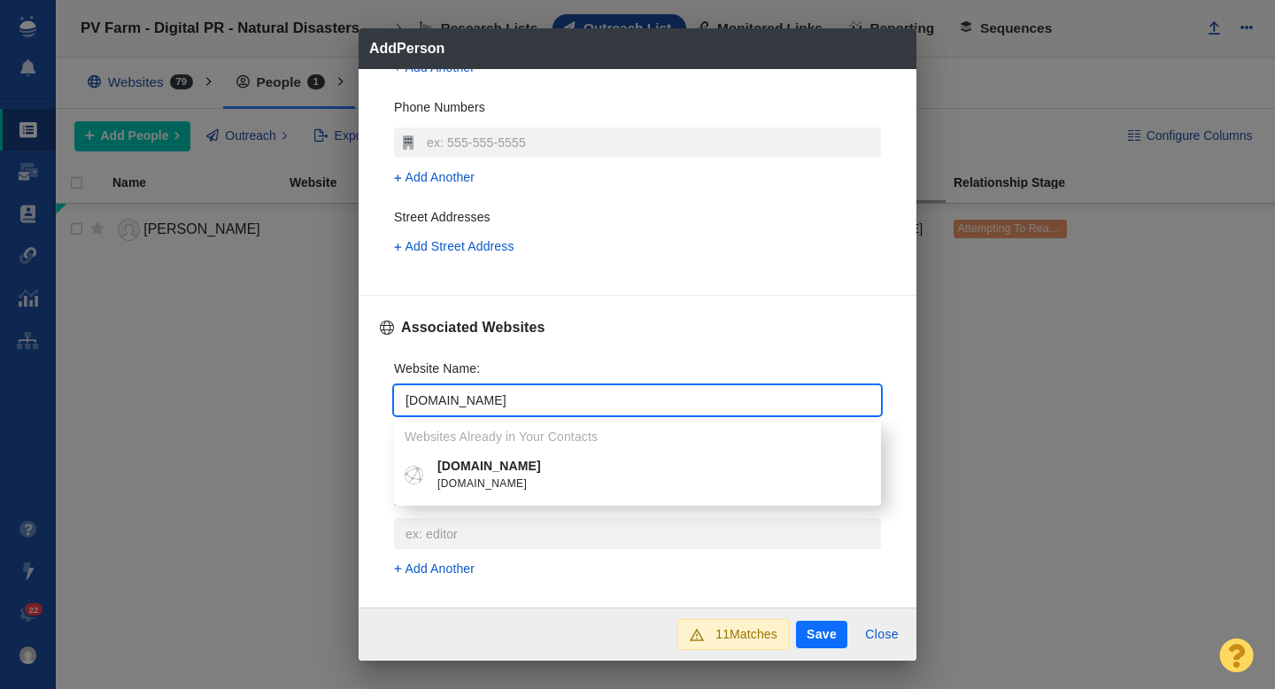
type input "[DOMAIN_NAME]"
click at [486, 467] on p "[DOMAIN_NAME]" at bounding box center [650, 466] width 426 height 19
type textarea "x"
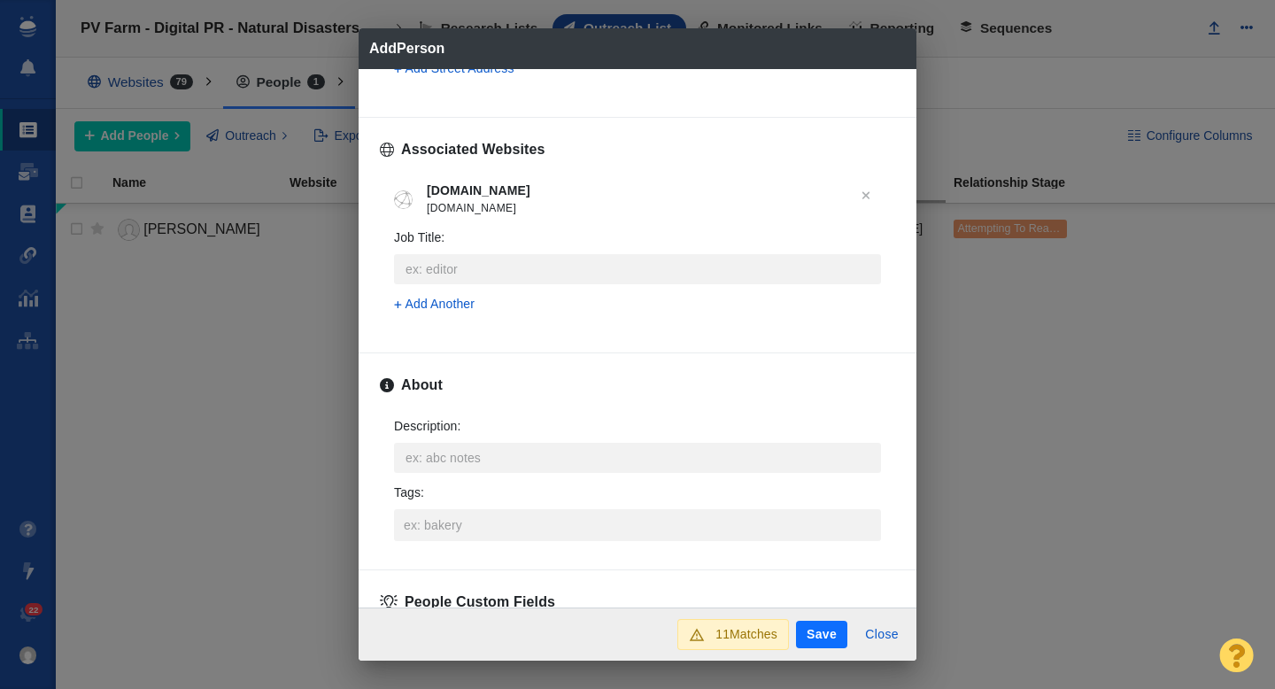
scroll to position [686, 0]
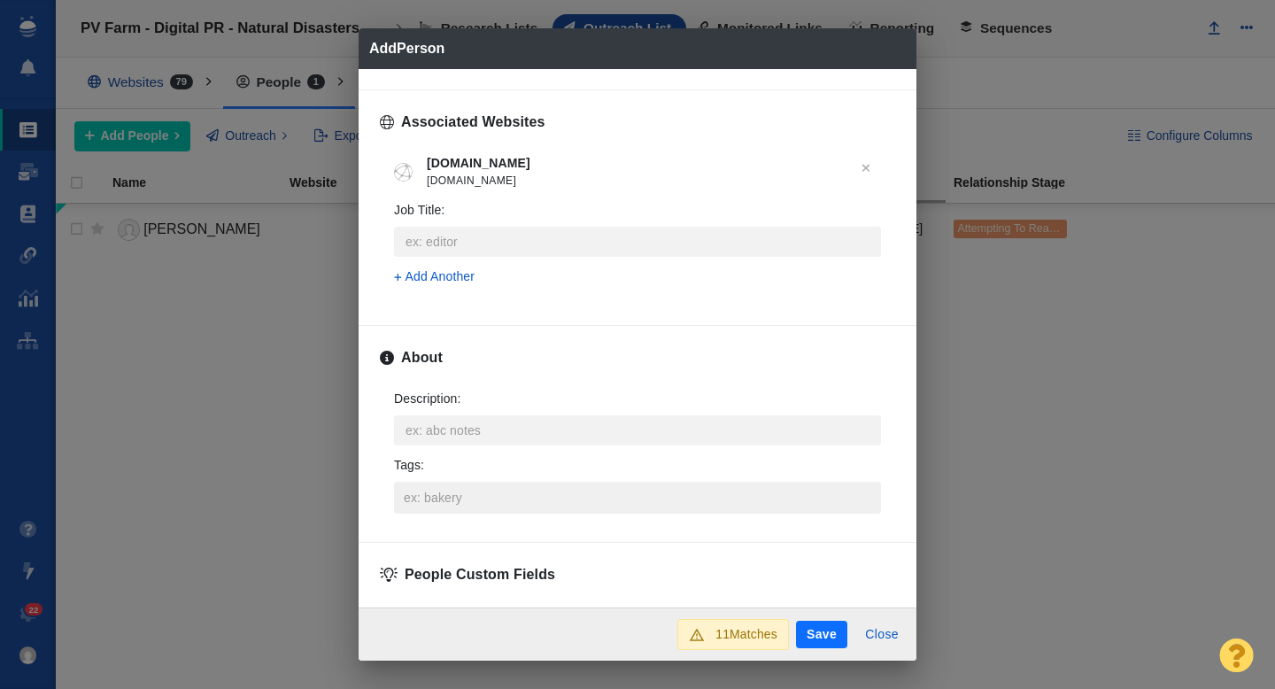
click at [462, 503] on input "Tags :" at bounding box center [637, 498] width 476 height 32
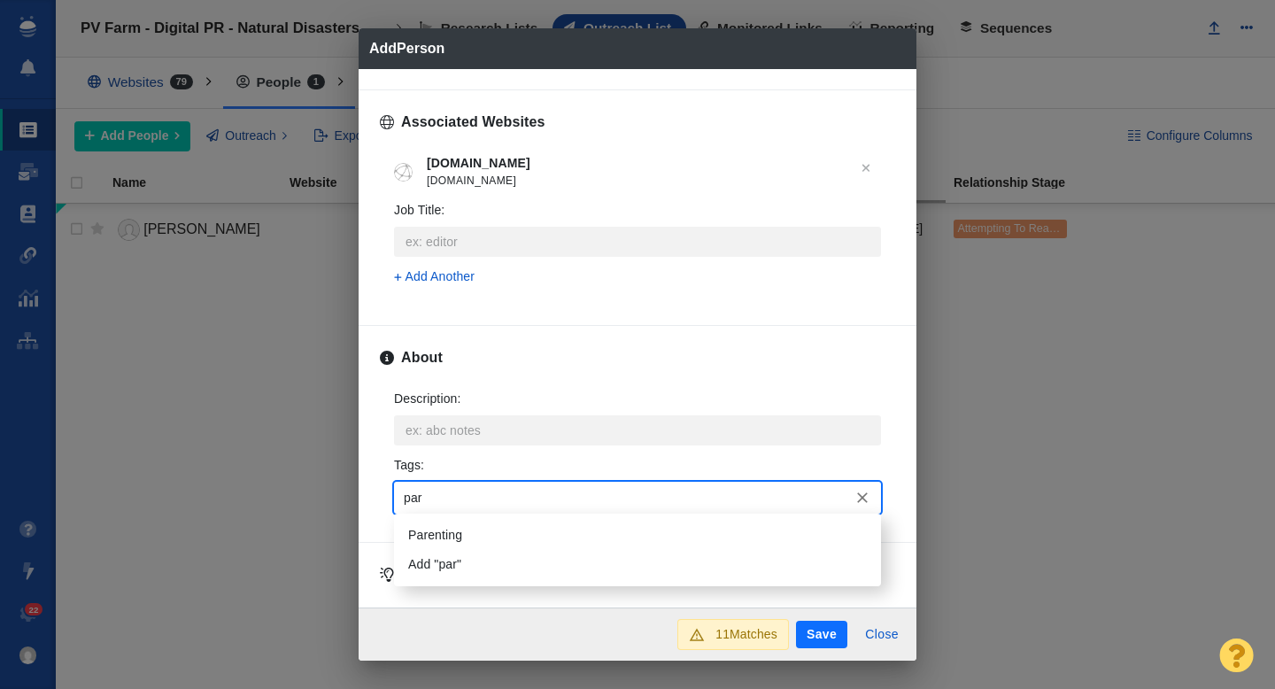
type input "pare"
click at [449, 539] on li "Parenting" at bounding box center [637, 535] width 487 height 29
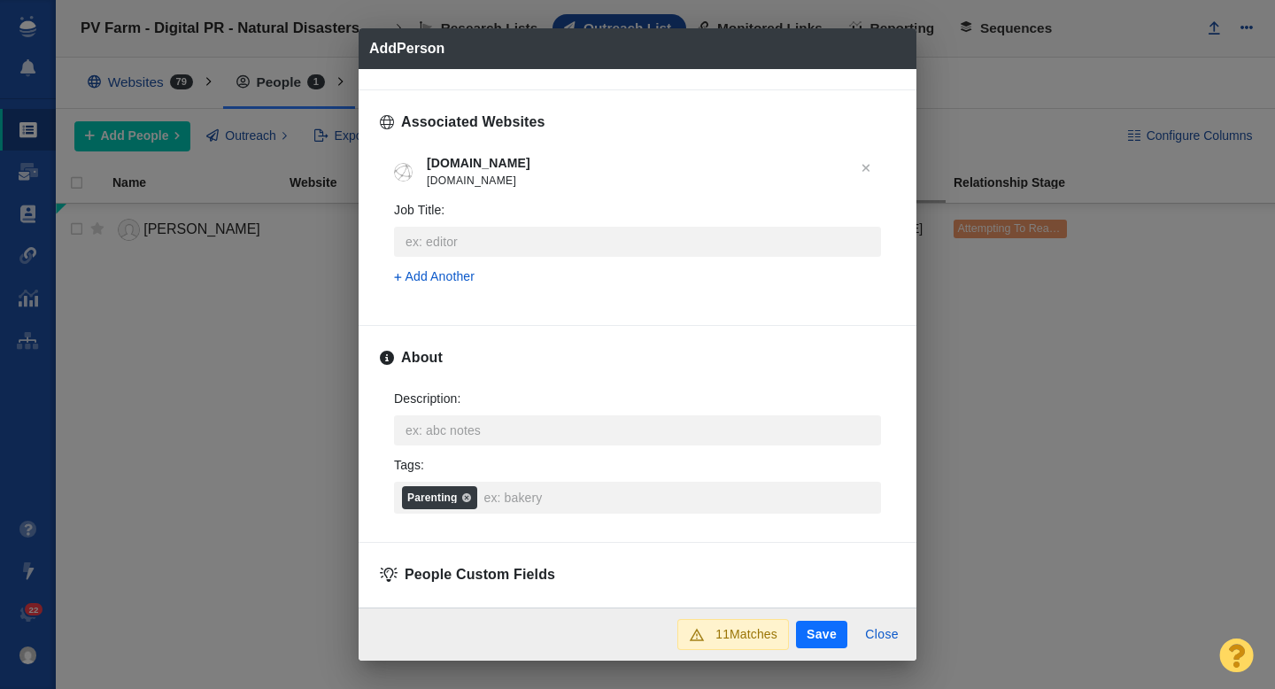
click at [827, 638] on button "Save" at bounding box center [821, 635] width 51 height 28
type textarea "x"
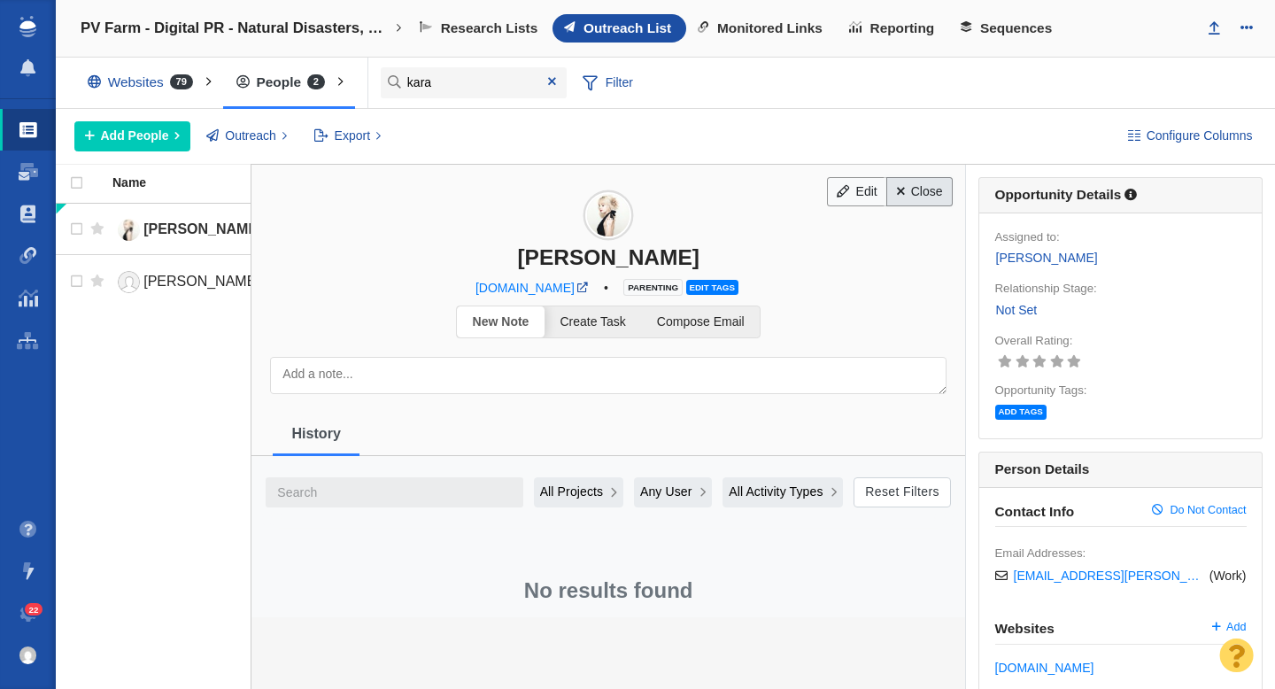
click at [917, 192] on link "Close" at bounding box center [919, 192] width 66 height 30
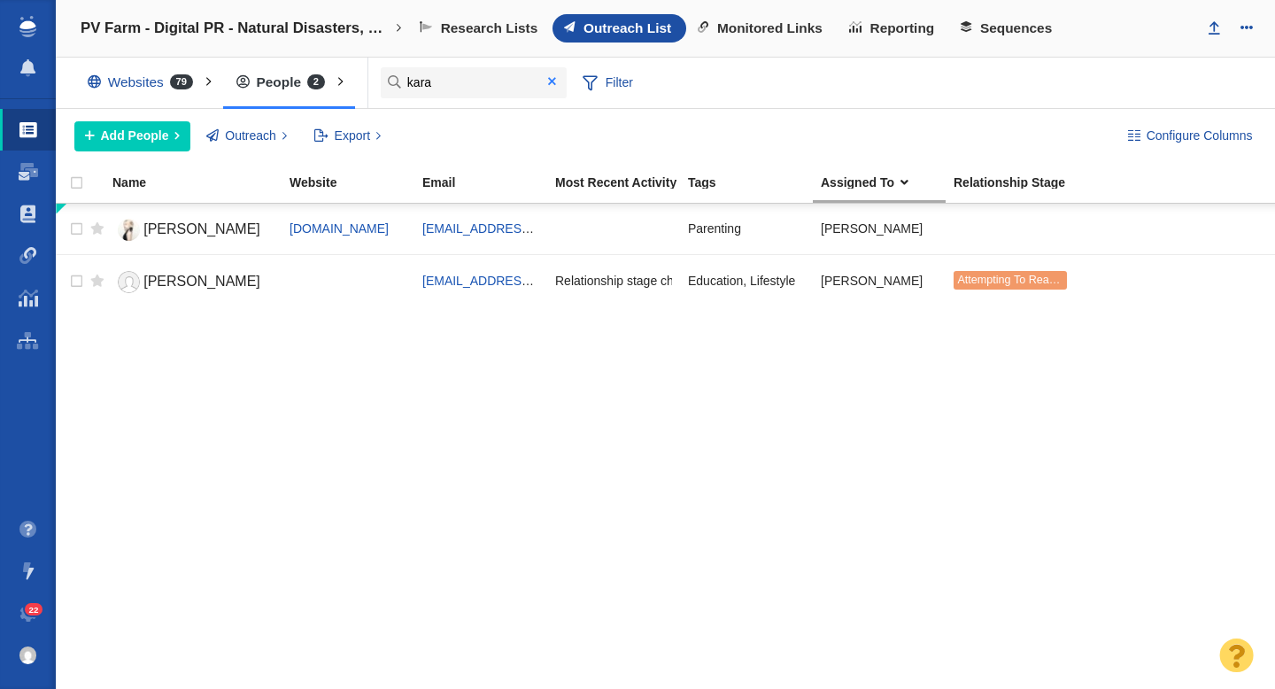
click at [556, 81] on span at bounding box center [552, 81] width 8 height 12
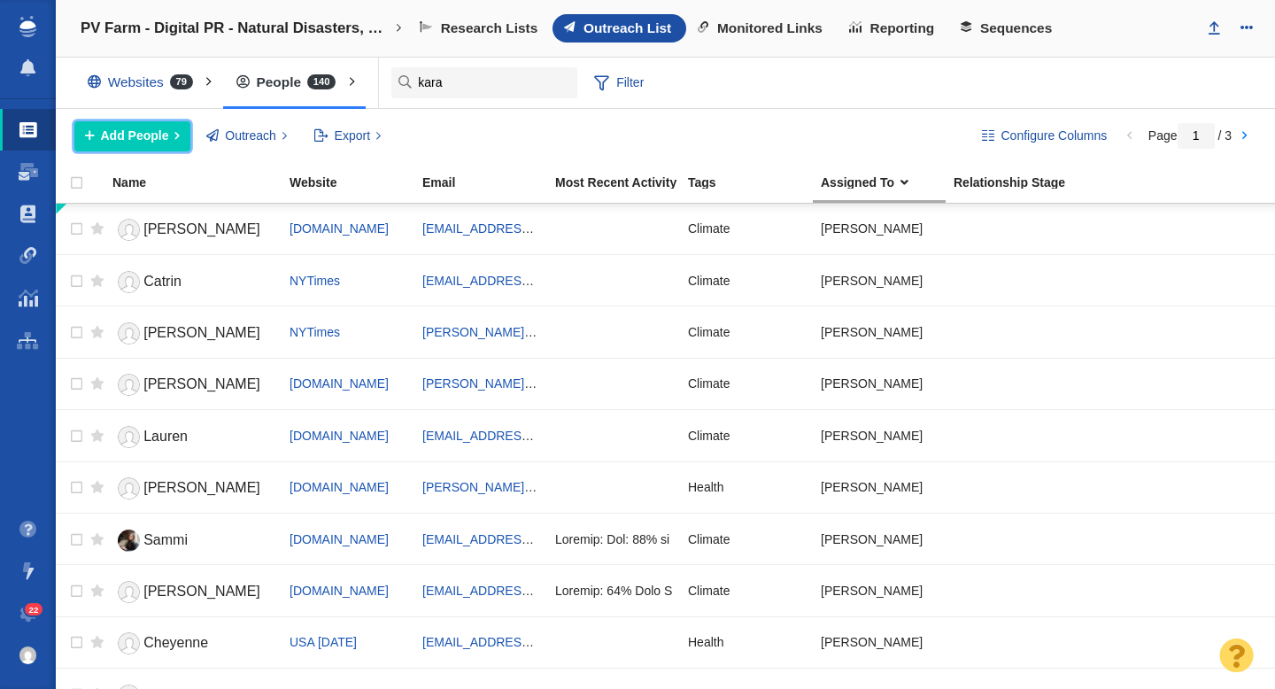
click at [115, 128] on span "Add People" at bounding box center [135, 136] width 68 height 19
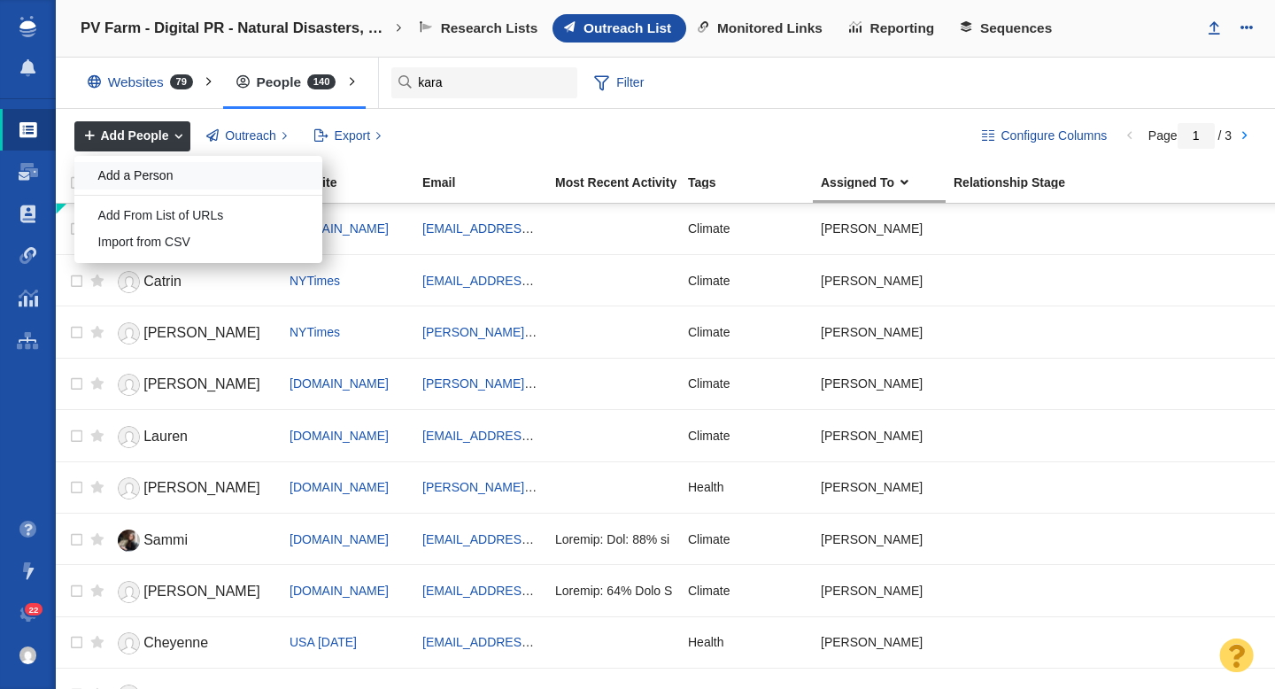
click at [159, 178] on div "Add a Person" at bounding box center [198, 175] width 248 height 27
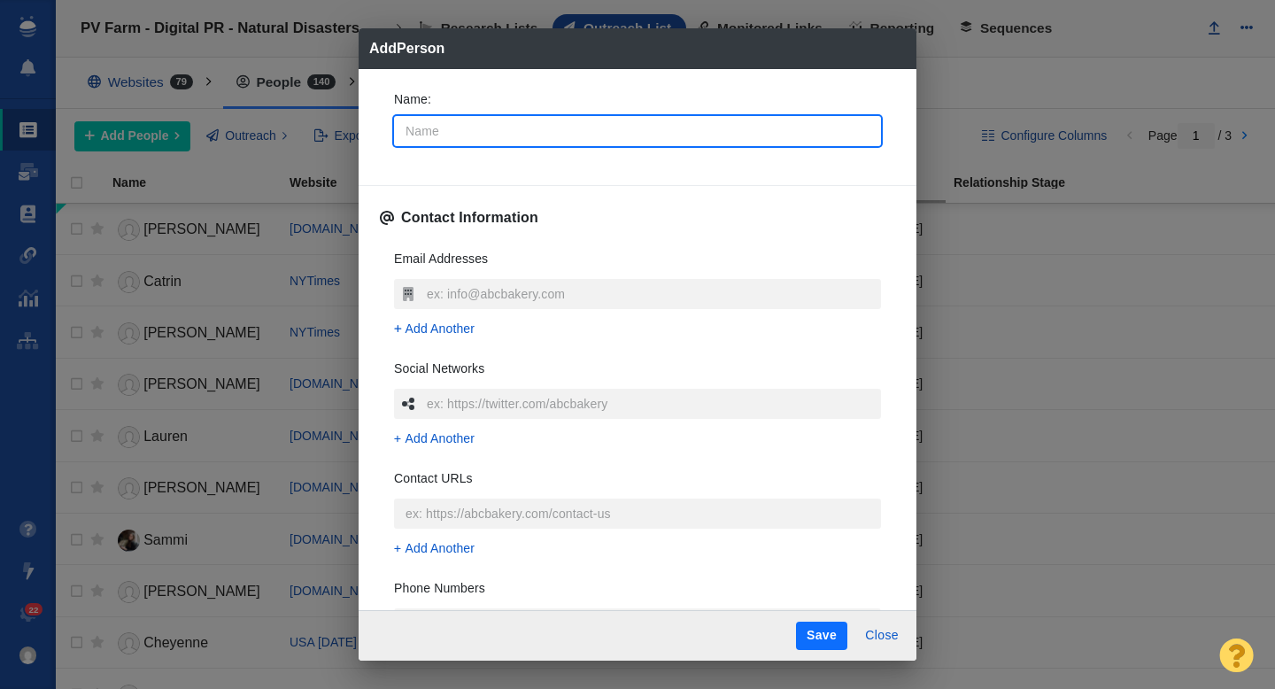
click at [504, 134] on input "Name :" at bounding box center [637, 131] width 487 height 30
type input "A"
type textarea "x"
type input "An"
type textarea "x"
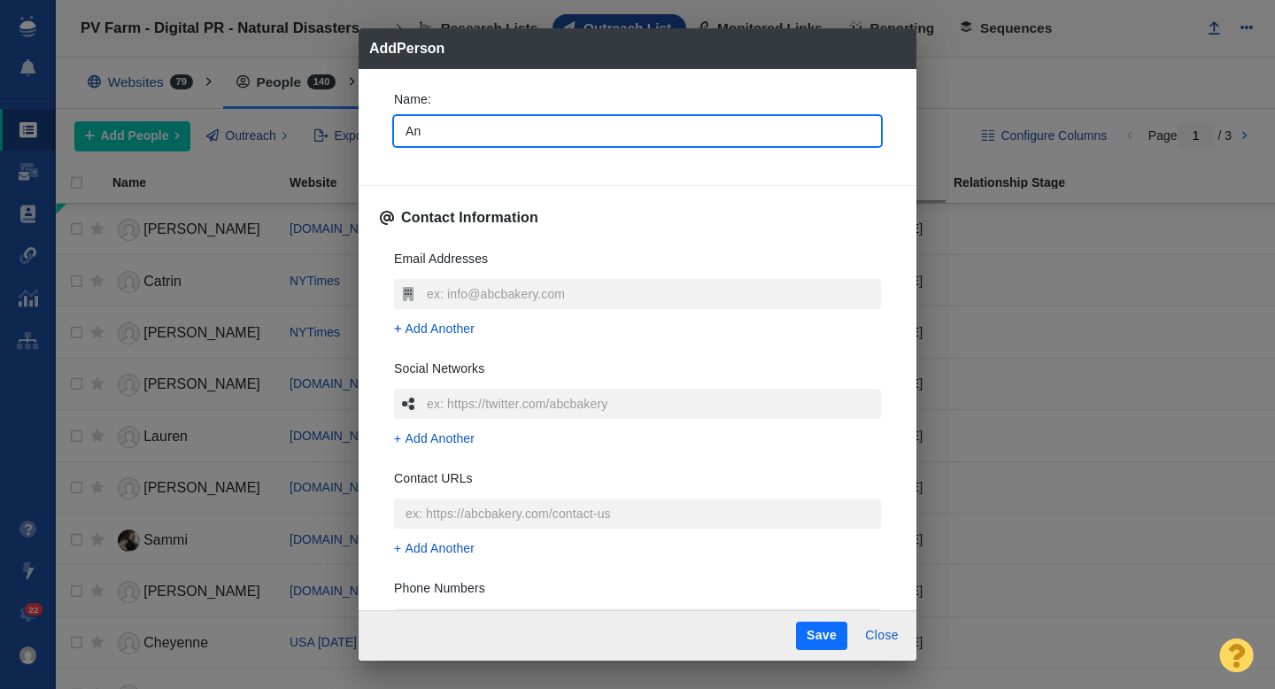
type input "Ann"
type textarea "x"
type input "Anna"
type textarea "x"
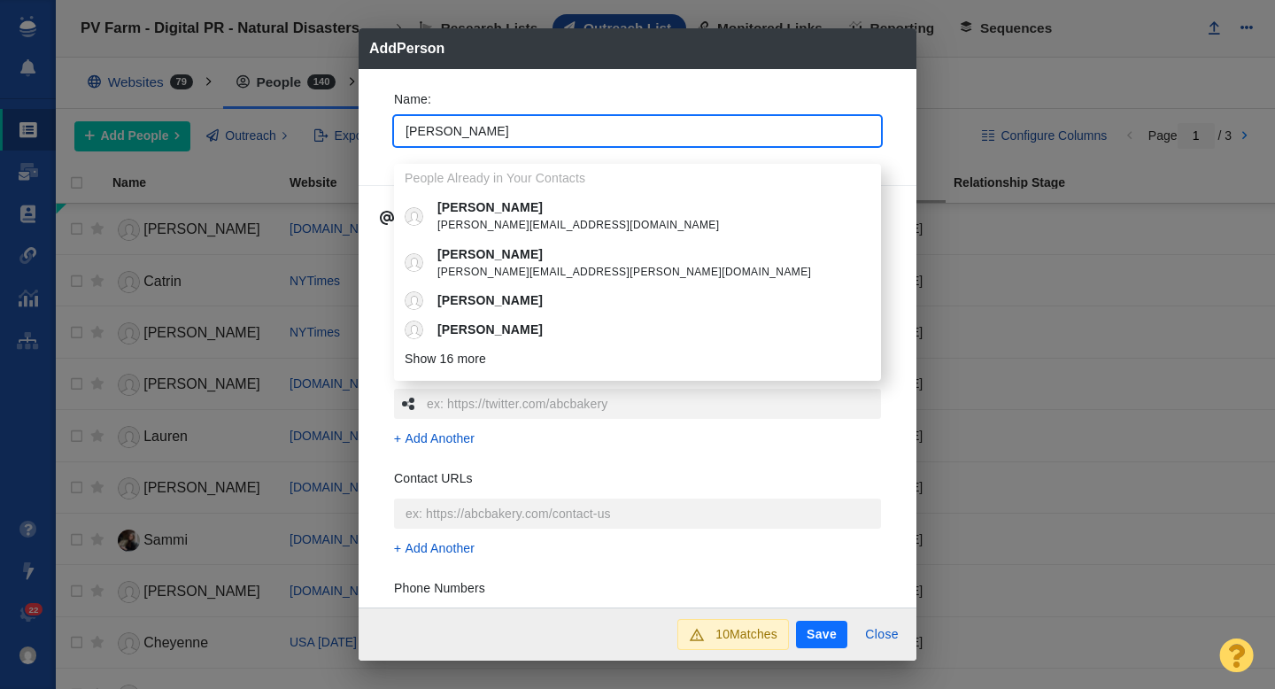
type input "Anna"
type textarea "x"
click at [382, 146] on div "Name : Anna People Already in Your Contacts Anna anna@shoesmitten.com Anna Anna…" at bounding box center [637, 123] width 515 height 95
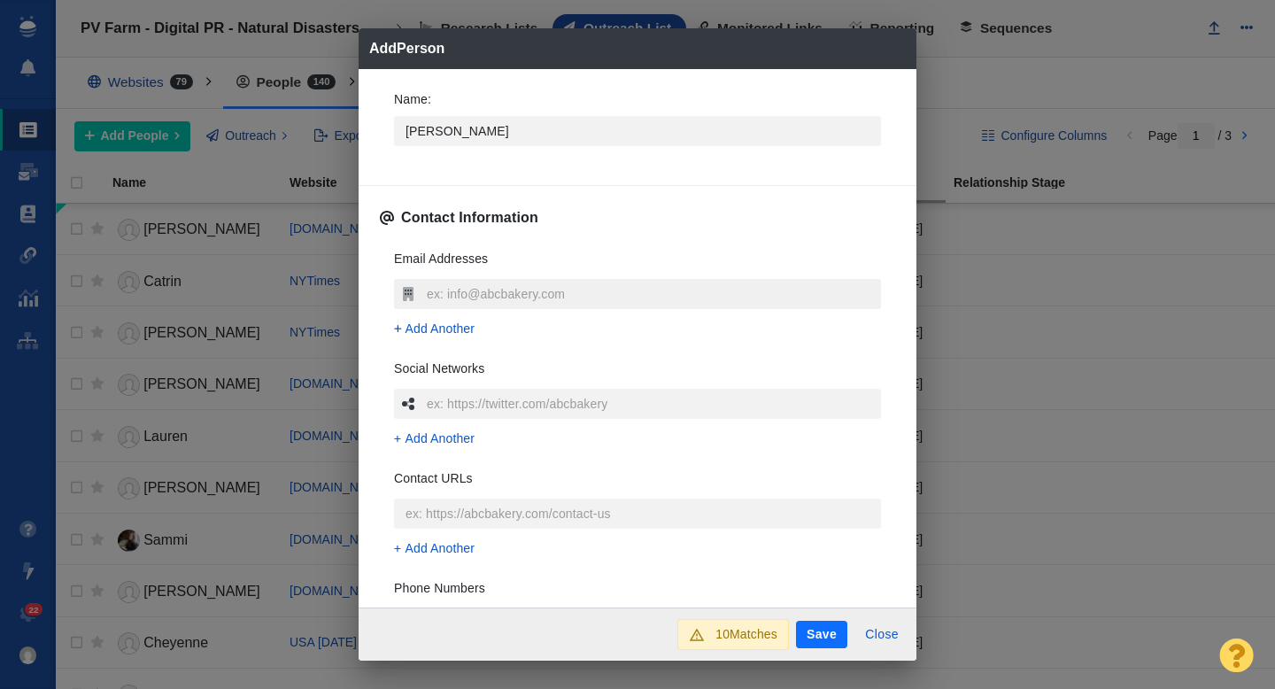
click at [452, 284] on input "text" at bounding box center [651, 294] width 459 height 30
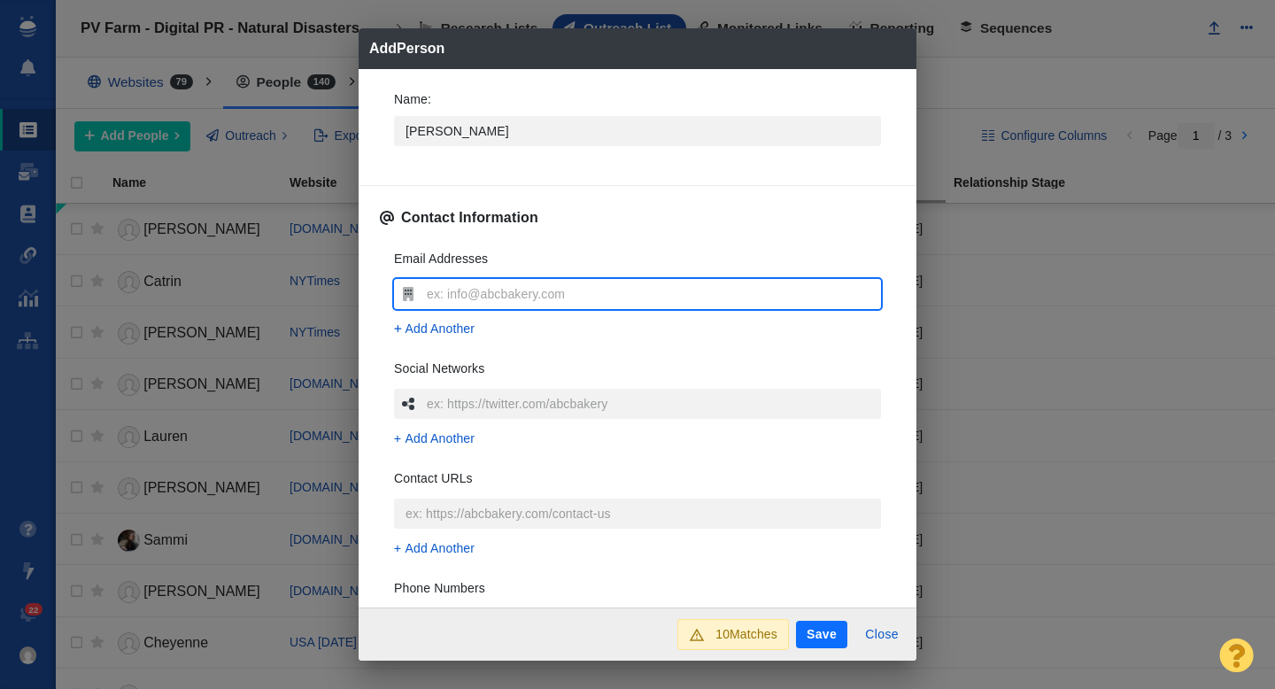
type input "anna.halkidis@dotdashmdp.com"
type textarea "x"
type input "anna.halkidis@dotdashmdp.com"
click at [378, 305] on div "Name : Anna Contact Information Email Addresses anna.halkidis@dotdashmdp.com Ad…" at bounding box center [638, 338] width 558 height 539
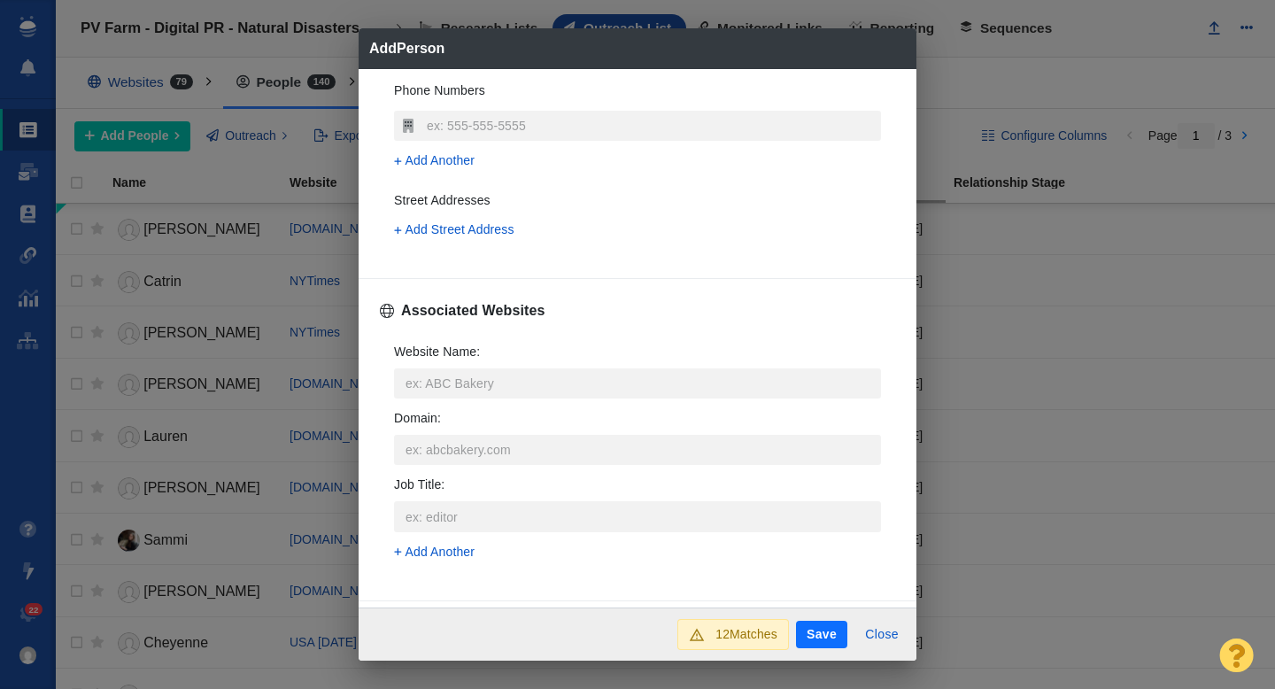
scroll to position [503, 0]
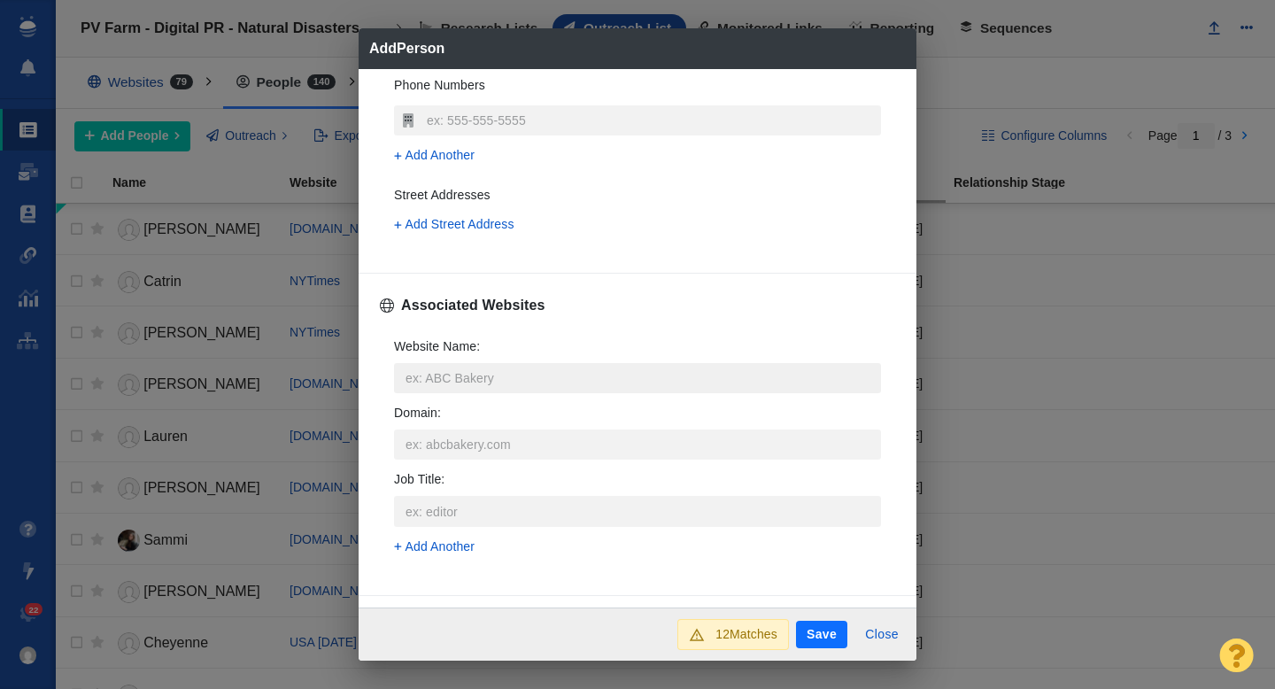
click at [437, 371] on input "Website Name :" at bounding box center [637, 378] width 487 height 30
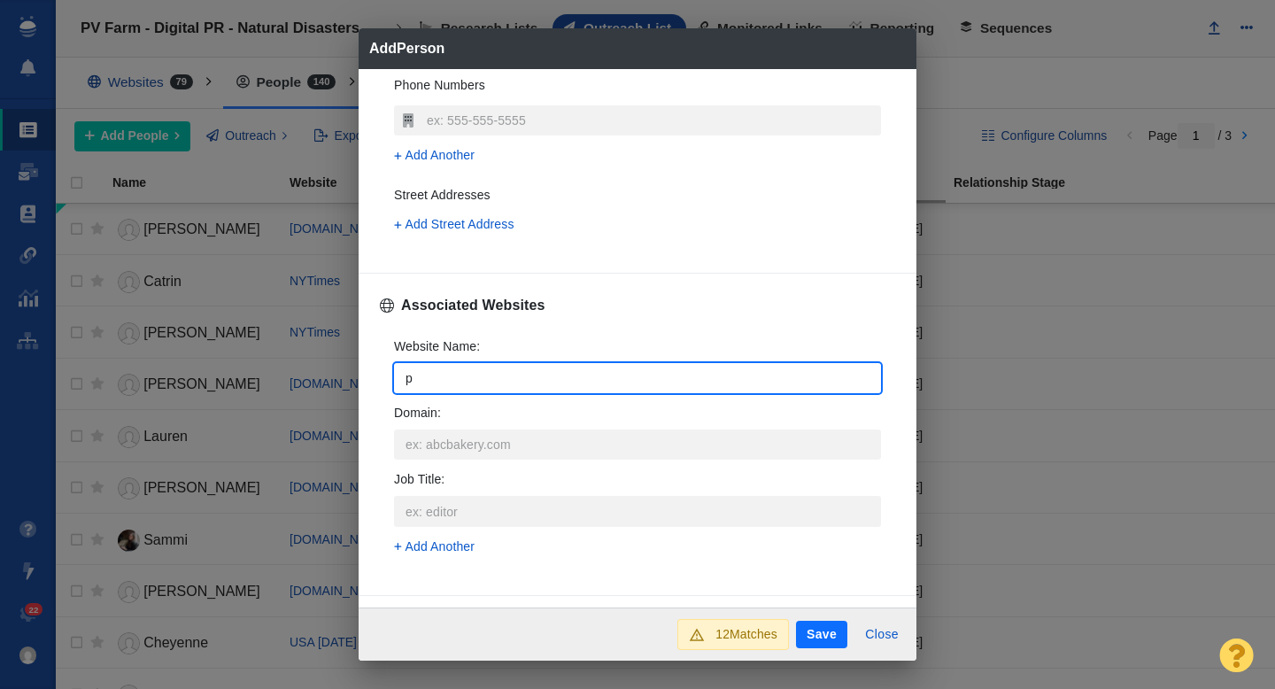
type input "pa"
type textarea "x"
type input "par"
type textarea "x"
type input "pare"
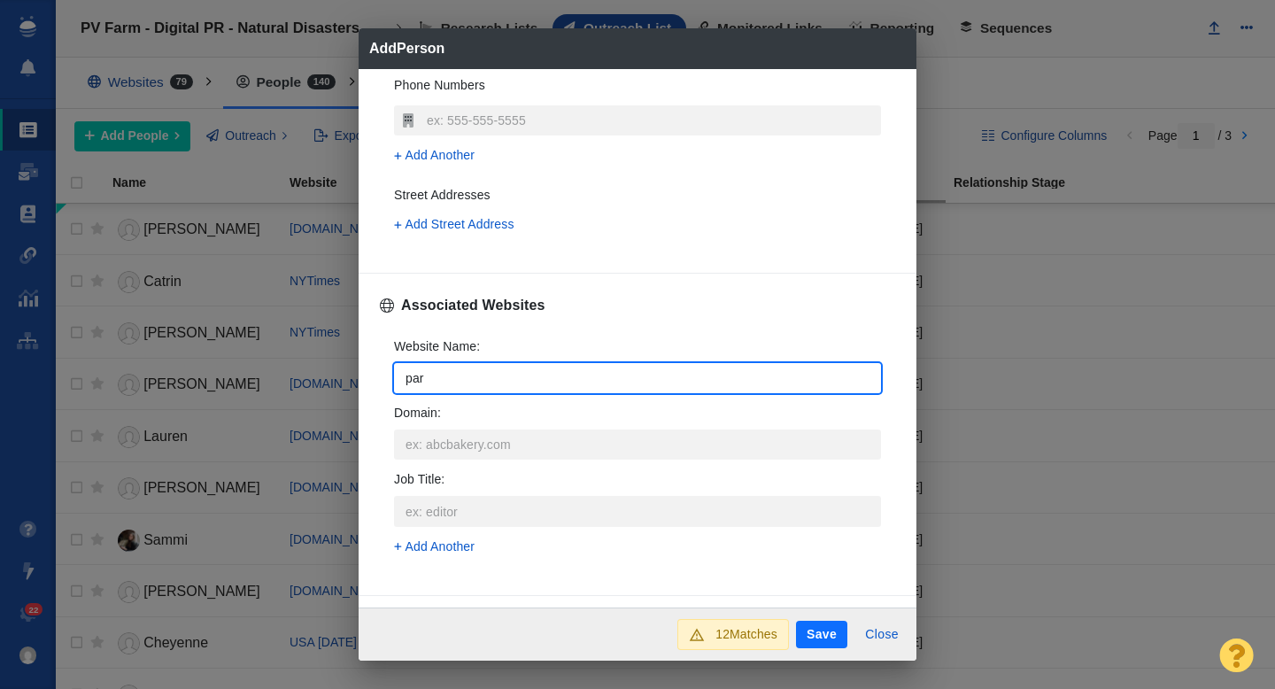
type textarea "x"
type input "paren"
type textarea "x"
type input "parent"
type textarea "x"
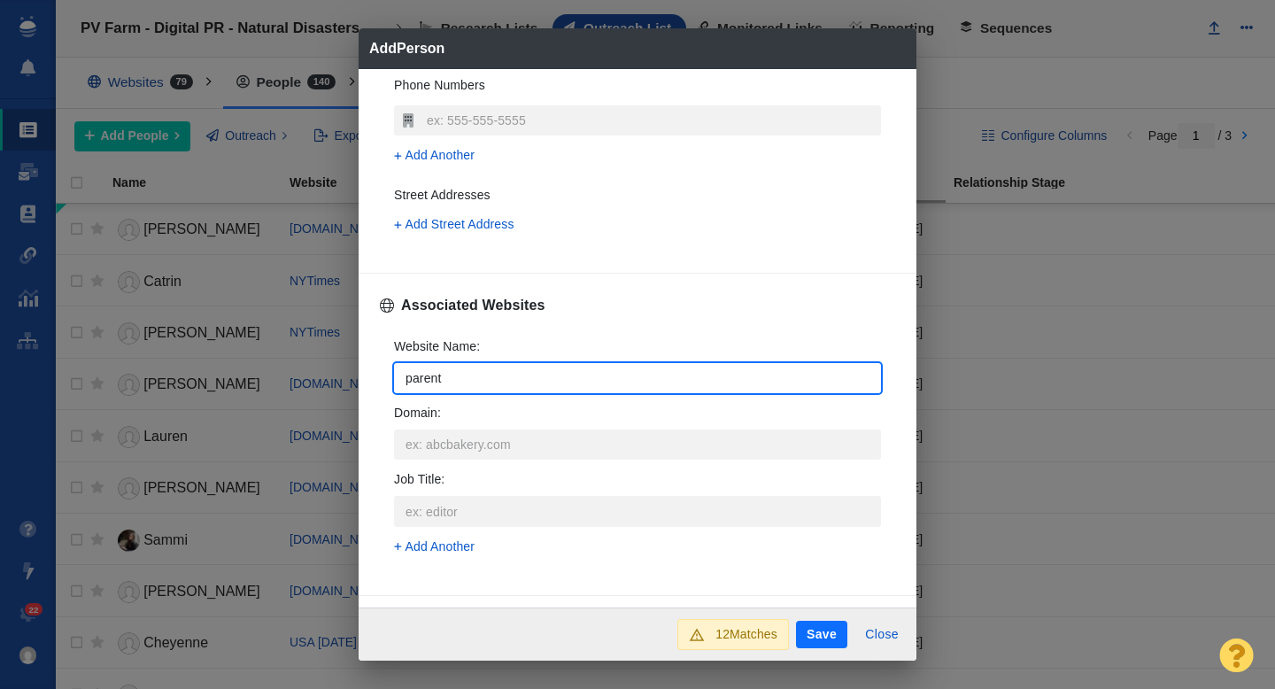
type input "parents"
type textarea "x"
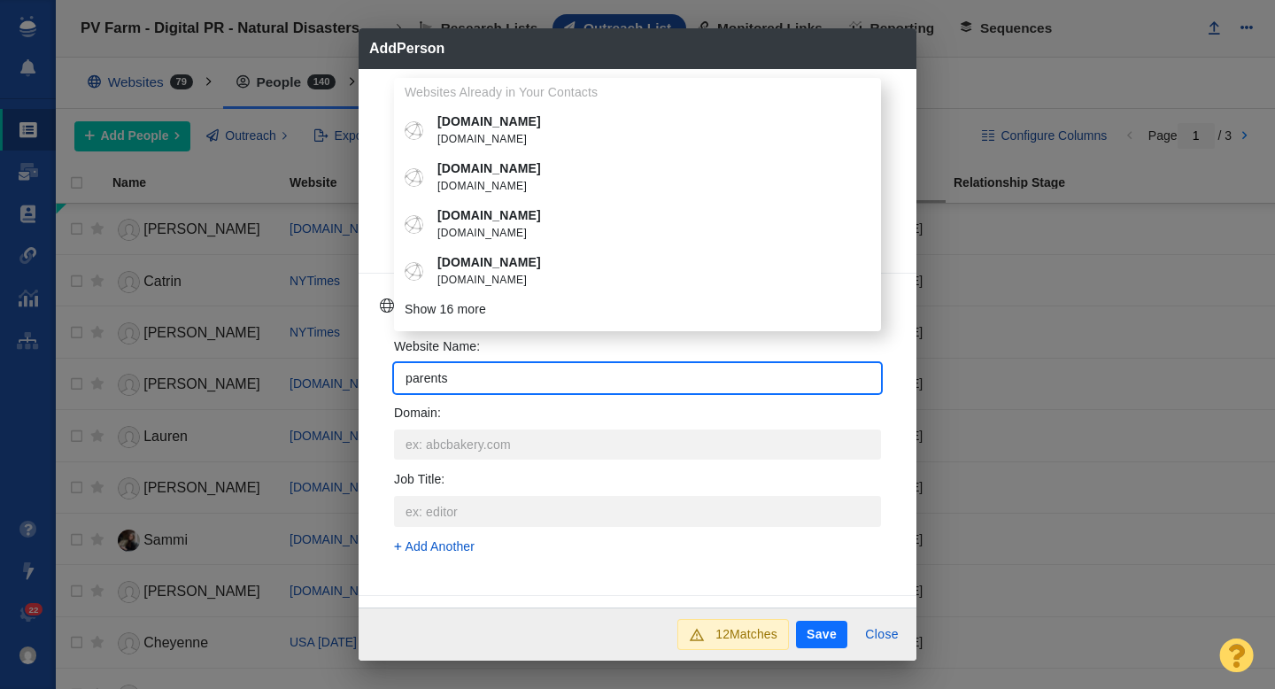
type input "parents."
type textarea "x"
type input "parents.c"
type textarea "x"
type input "[DOMAIN_NAME]"
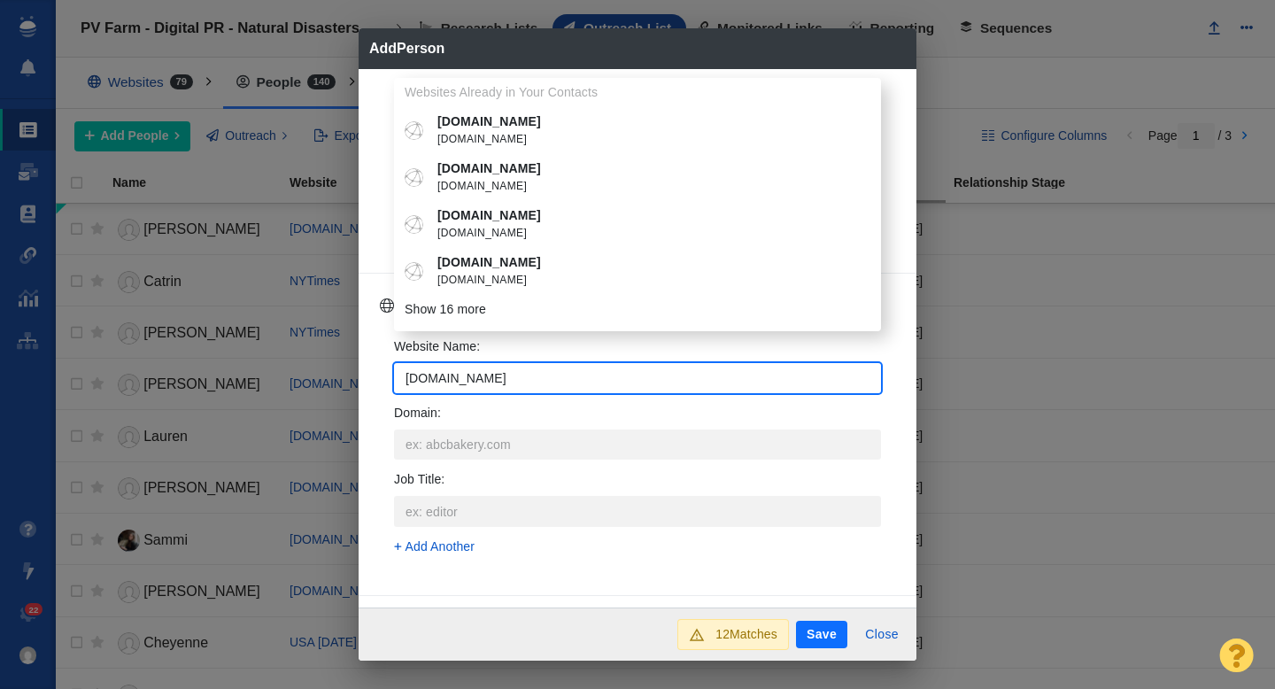
type textarea "x"
type input "[DOMAIN_NAME]"
type textarea "x"
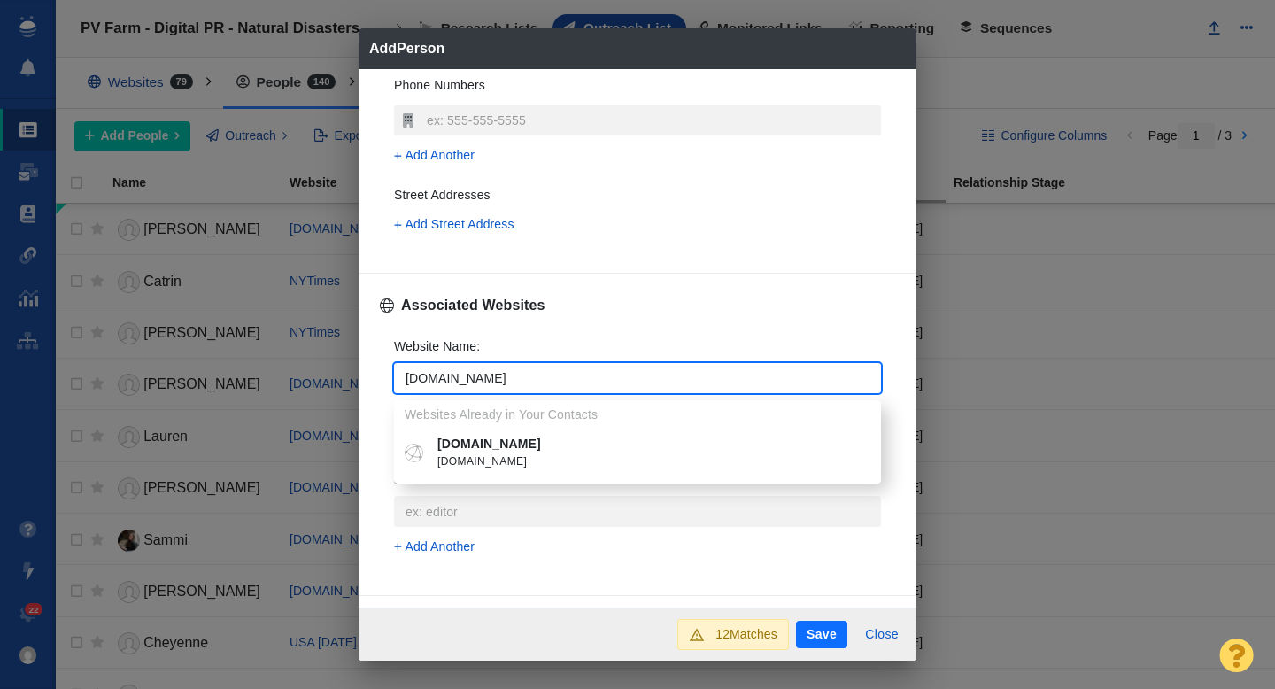
type input "[DOMAIN_NAME]"
click at [484, 443] on p "[DOMAIN_NAME]" at bounding box center [650, 444] width 426 height 19
type textarea "x"
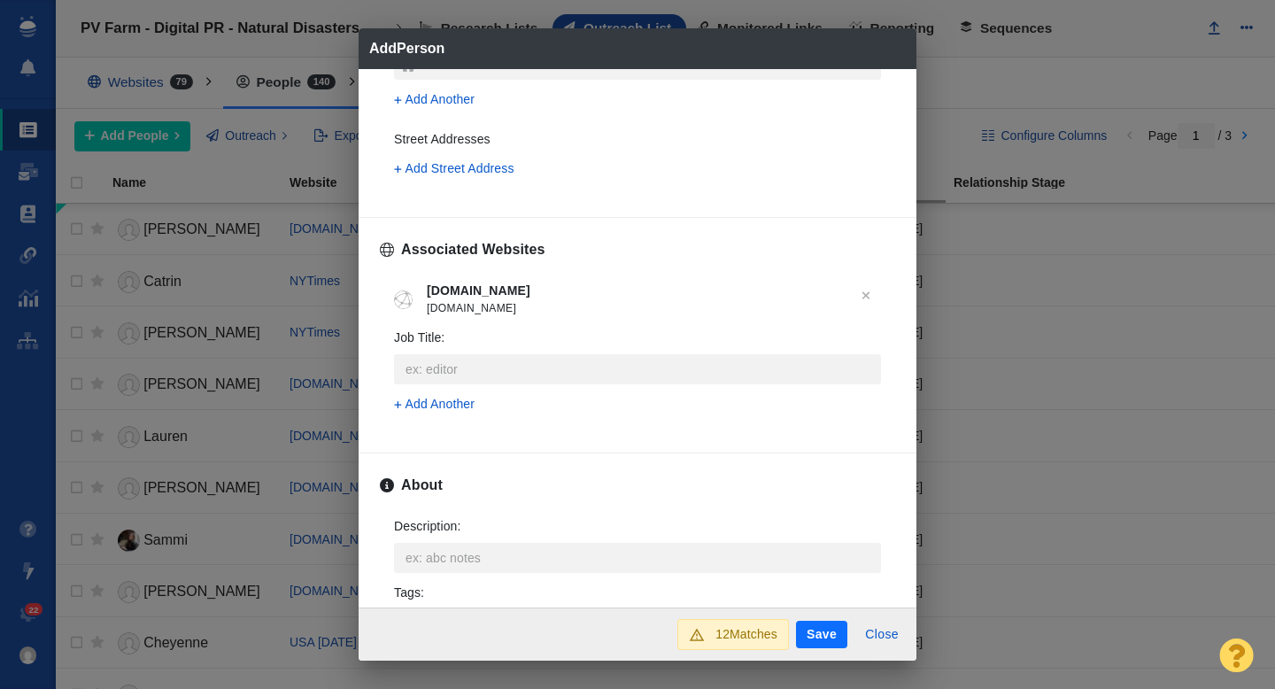
scroll to position [747, 0]
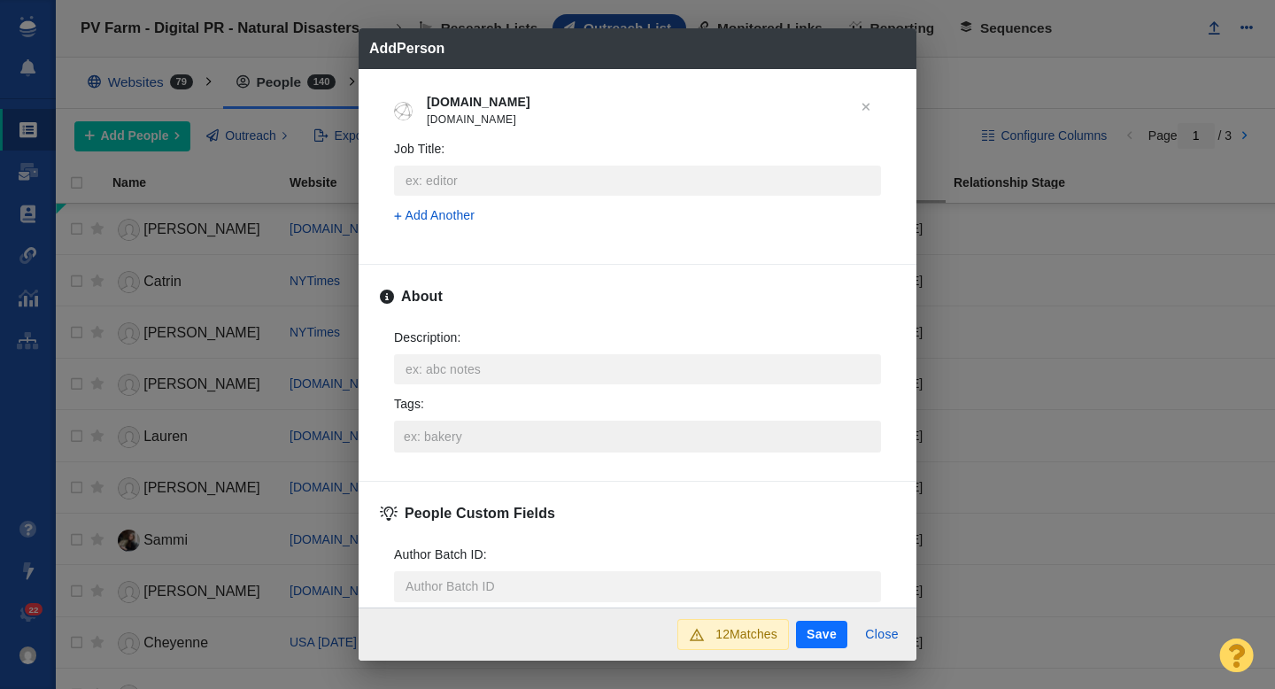
click at [433, 439] on input "Tags :" at bounding box center [637, 437] width 476 height 32
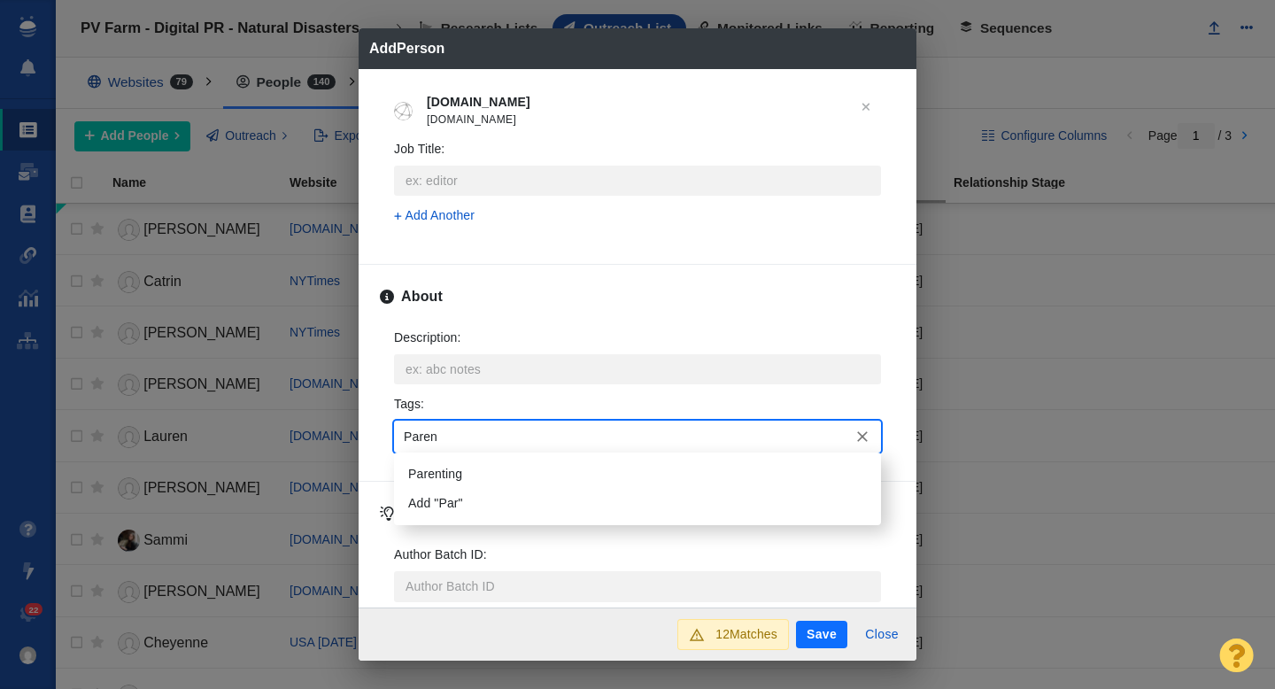
type input "Parent"
click at [447, 465] on li "Parenting" at bounding box center [637, 473] width 487 height 29
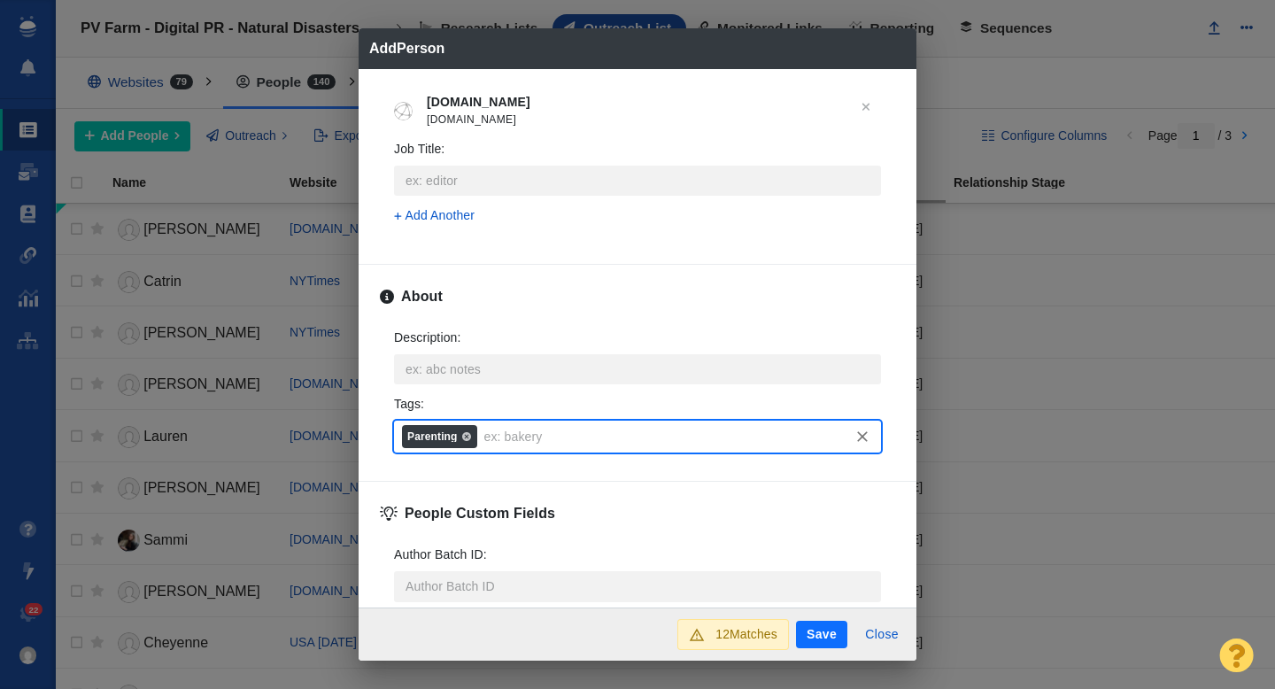
click at [807, 629] on button "Save" at bounding box center [821, 635] width 51 height 28
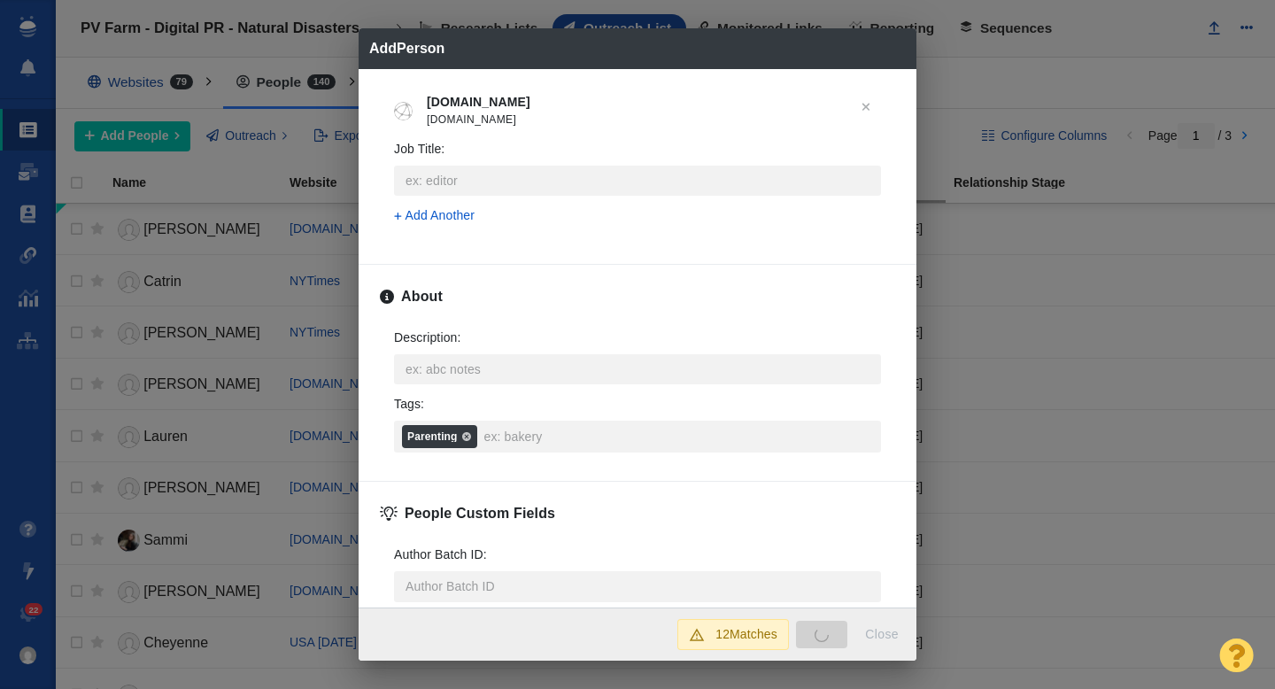
type textarea "x"
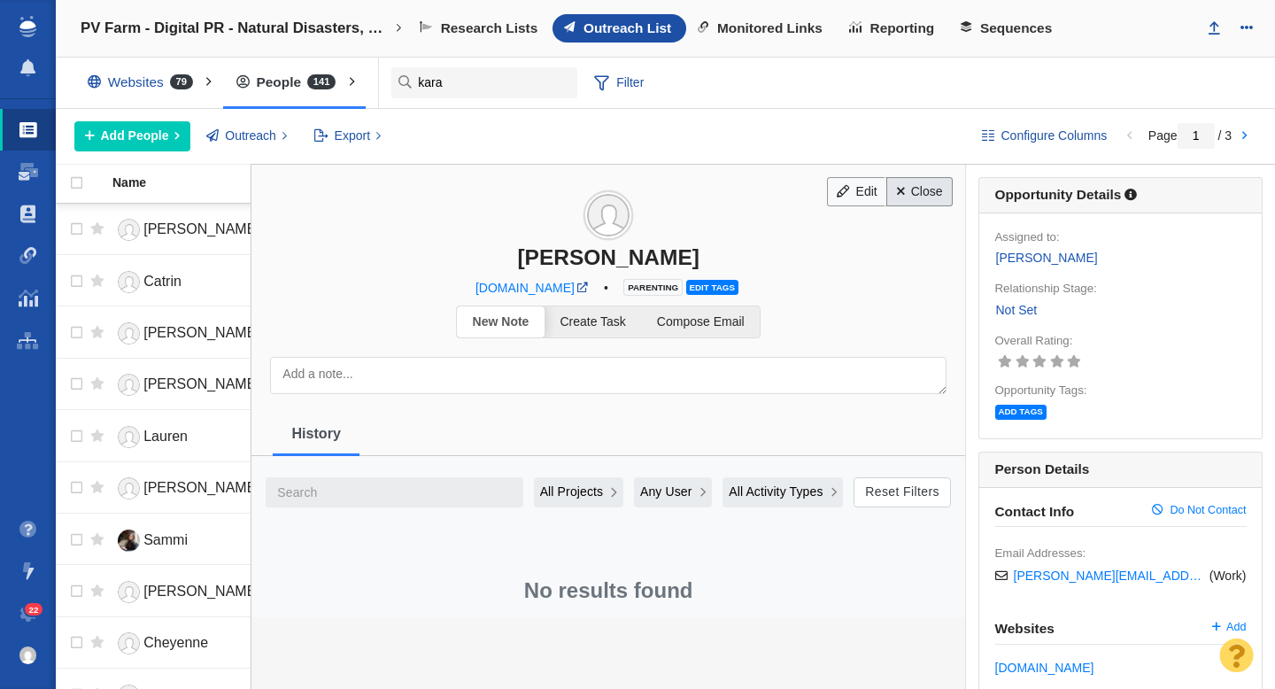
click at [907, 201] on link "Close" at bounding box center [919, 192] width 66 height 30
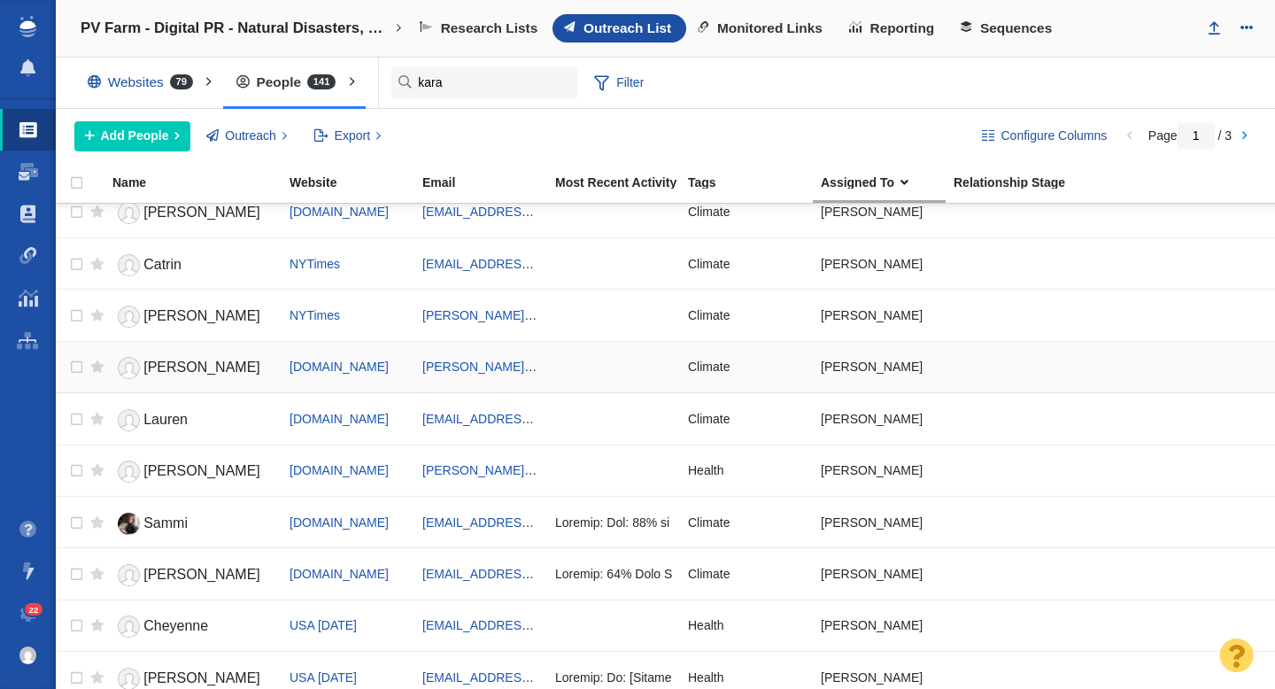
scroll to position [0, 0]
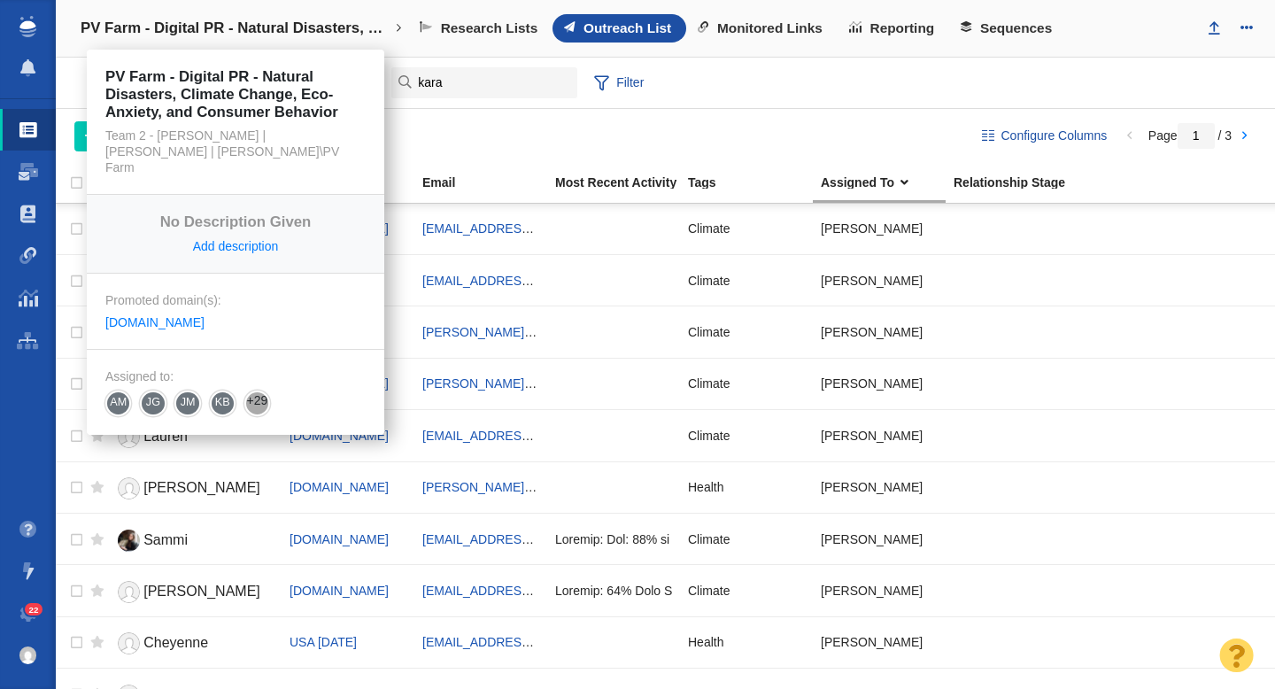
click at [216, 27] on h4 "PV Farm - Digital PR - Natural Disasters, Climate Change, Eco-Anxiety, and Cons…" at bounding box center [236, 28] width 310 height 18
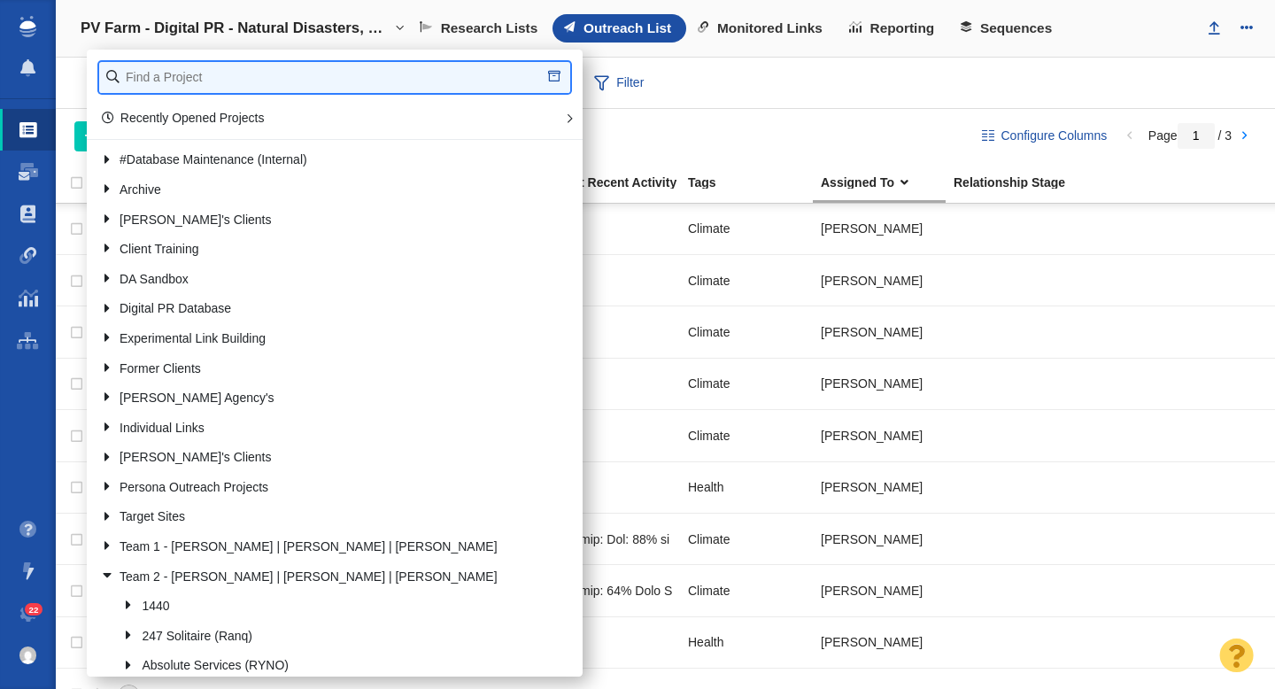
click at [171, 78] on input "text" at bounding box center [334, 77] width 471 height 31
type input "lightyear"
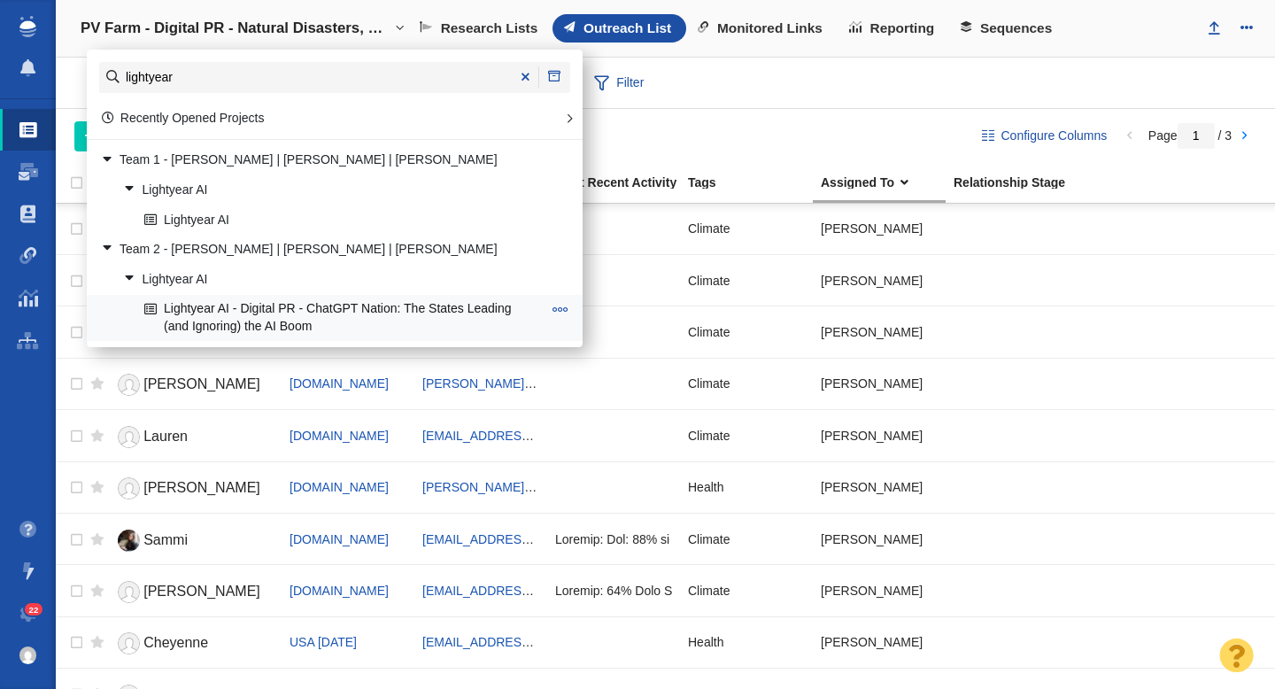
click at [249, 315] on link "Lightyear AI - Digital PR - ChatGPT Nation: The States Leading (and Ignoring) t…" at bounding box center [343, 318] width 406 height 44
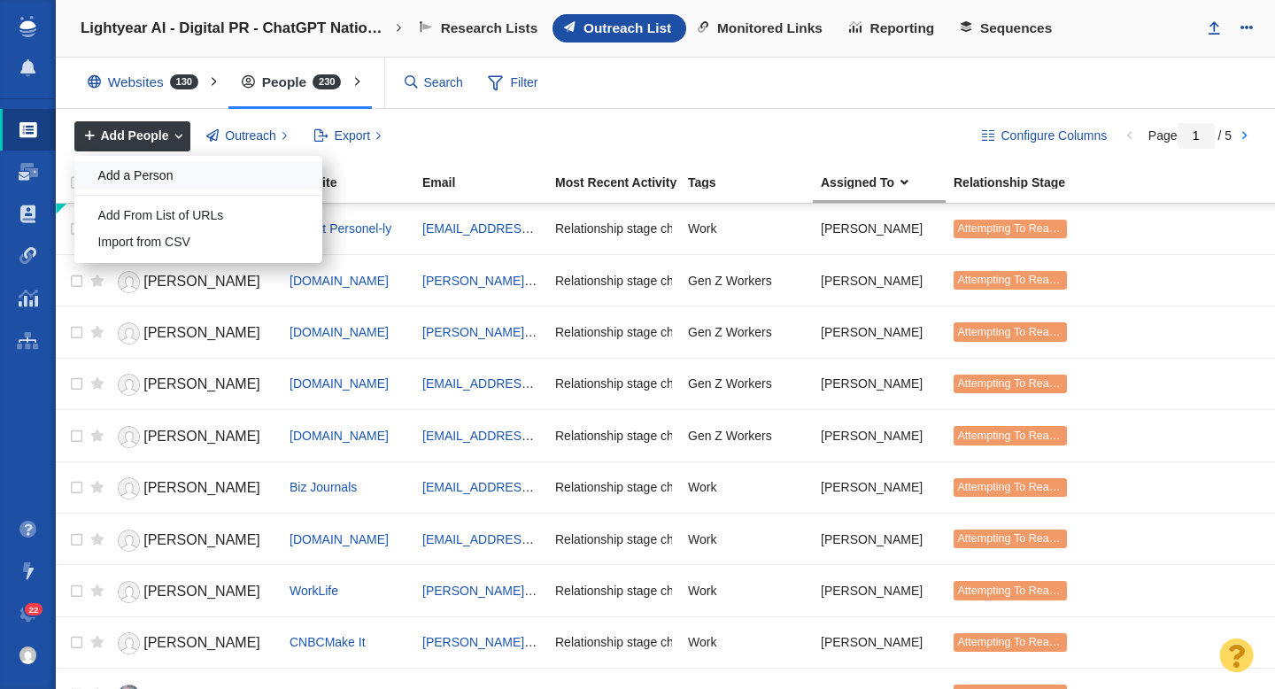
click at [139, 178] on div "Add a Person" at bounding box center [198, 175] width 248 height 27
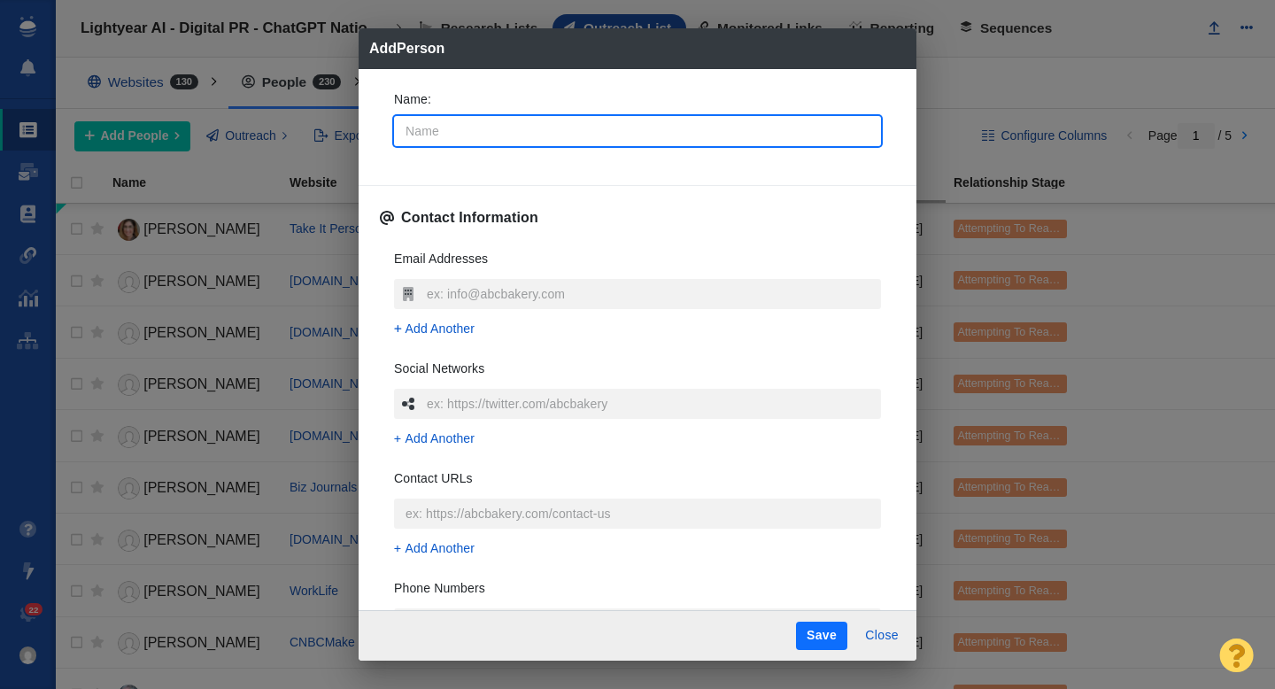
type input "H"
type textarea "x"
type input "Ha"
type textarea "x"
type input "[PERSON_NAME]"
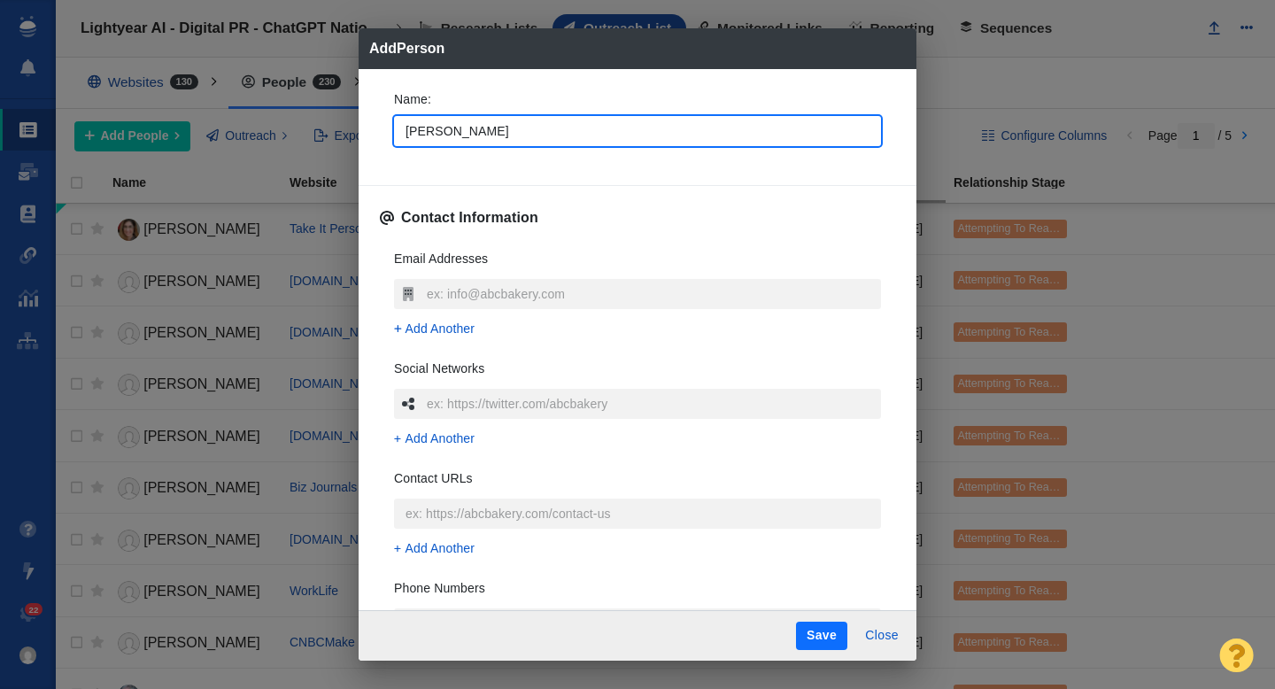
type textarea "x"
type input "[PERSON_NAME]"
type textarea "x"
type input "[PERSON_NAME]"
type textarea "x"
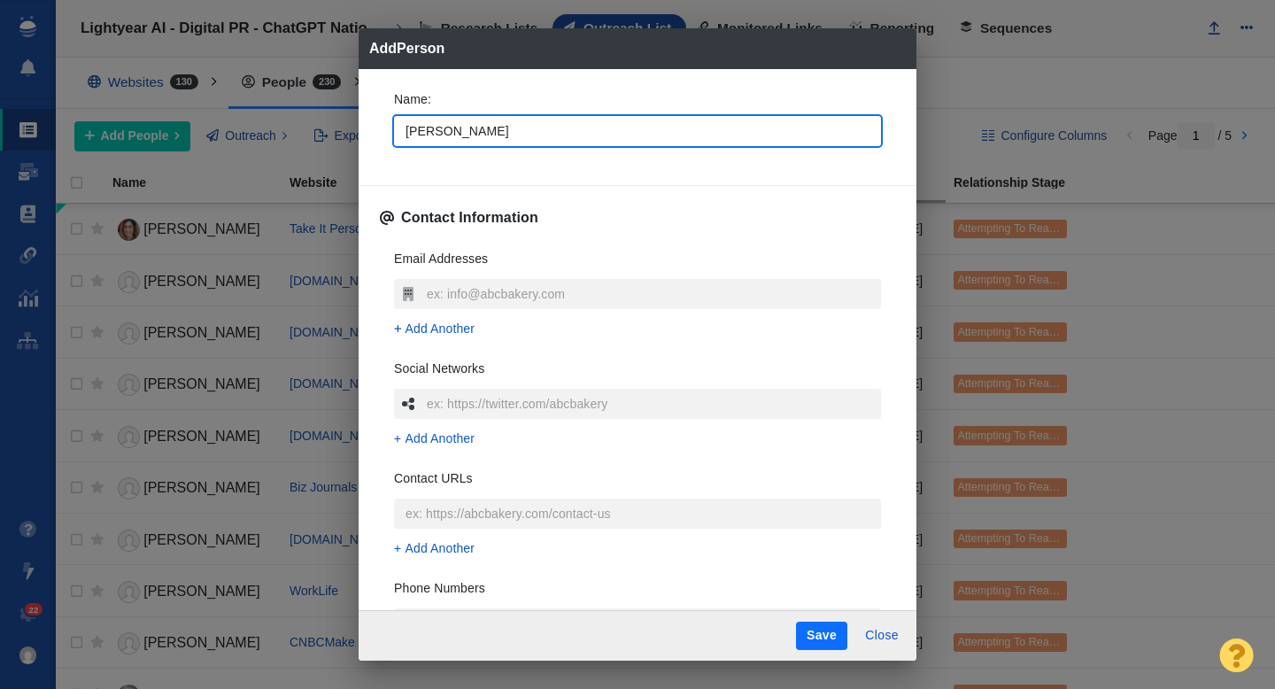
type input "[PERSON_NAME]"
type textarea "x"
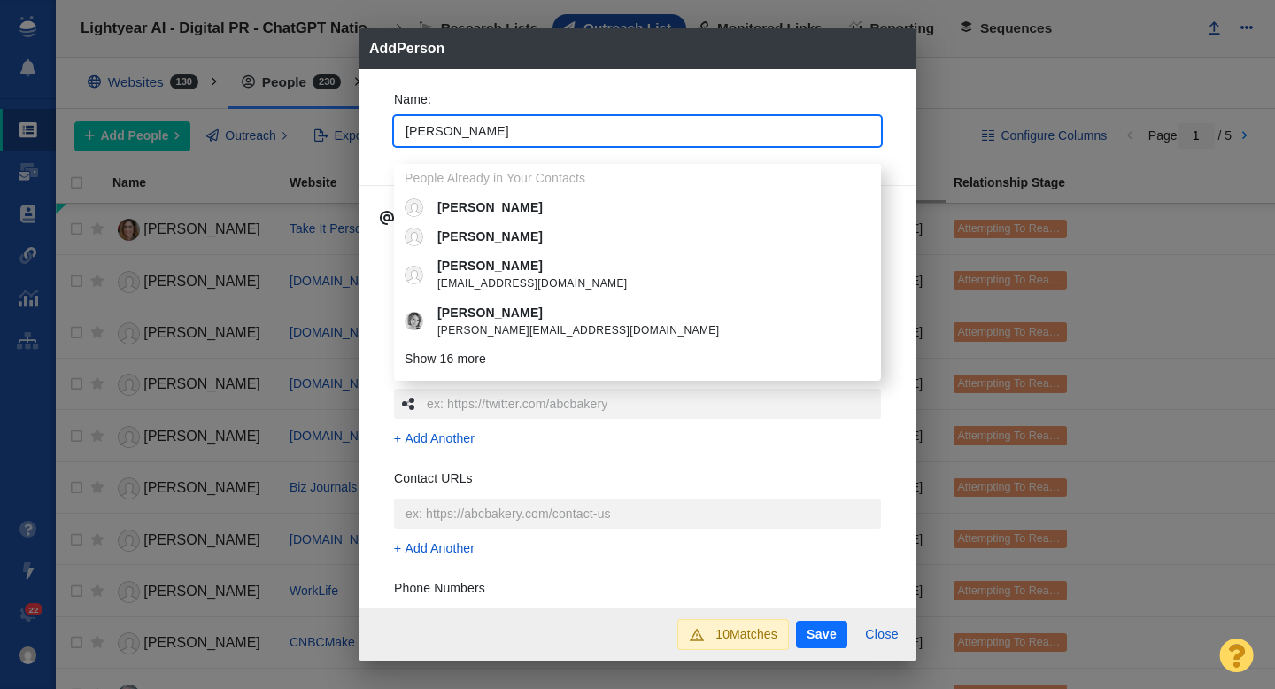
type input "[PERSON_NAME]"
type textarea "x"
click at [373, 121] on div "Name : [PERSON_NAME] People Already in Your Contacts [PERSON_NAME] [PERSON_NAME…" at bounding box center [638, 338] width 558 height 539
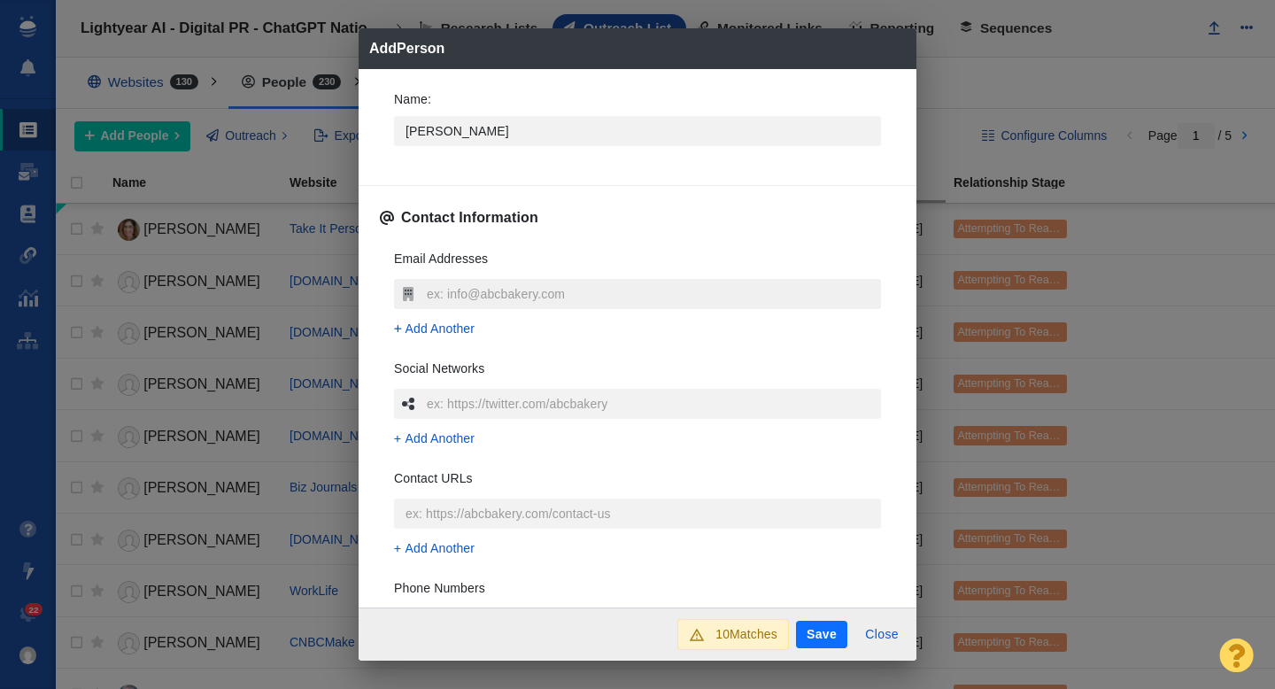
click at [434, 290] on input "text" at bounding box center [651, 294] width 459 height 30
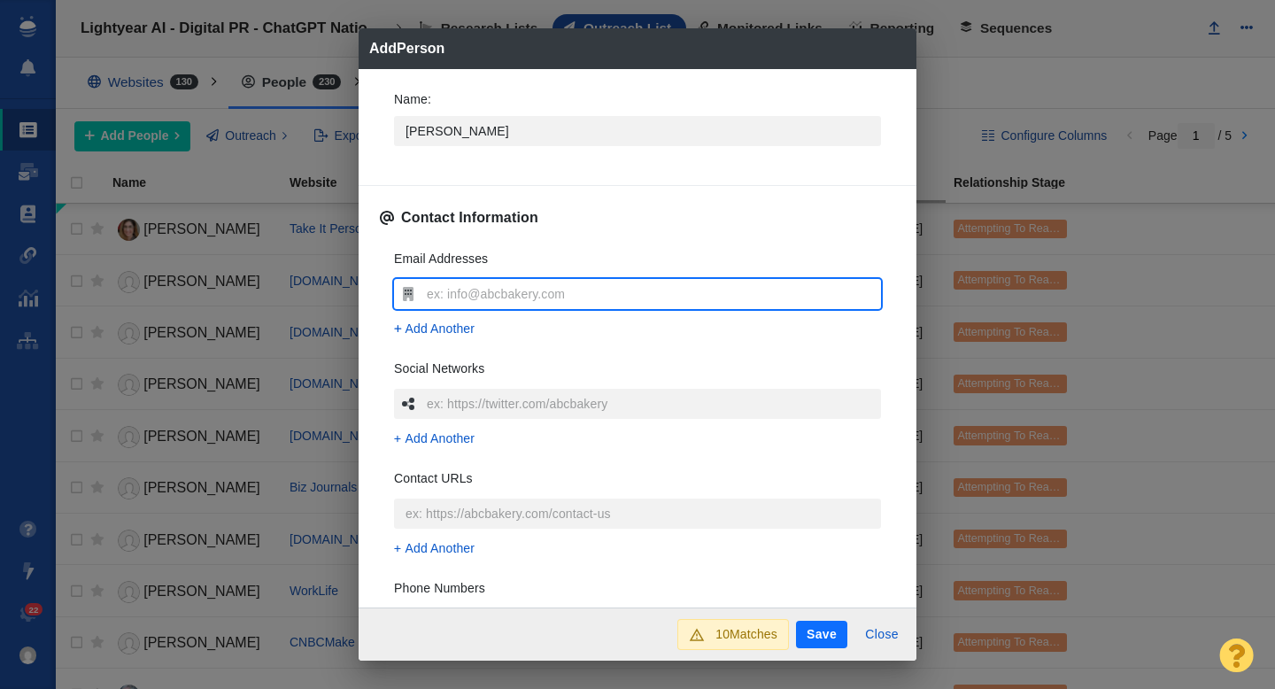
type input "[EMAIL_ADDRESS][DOMAIN_NAME]"
type textarea "x"
type input "[EMAIL_ADDRESS][DOMAIN_NAME]"
click at [382, 293] on div "Email Addresses [EMAIL_ADDRESS][DOMAIN_NAME] Add Another Social Networks Add An…" at bounding box center [637, 499] width 515 height 527
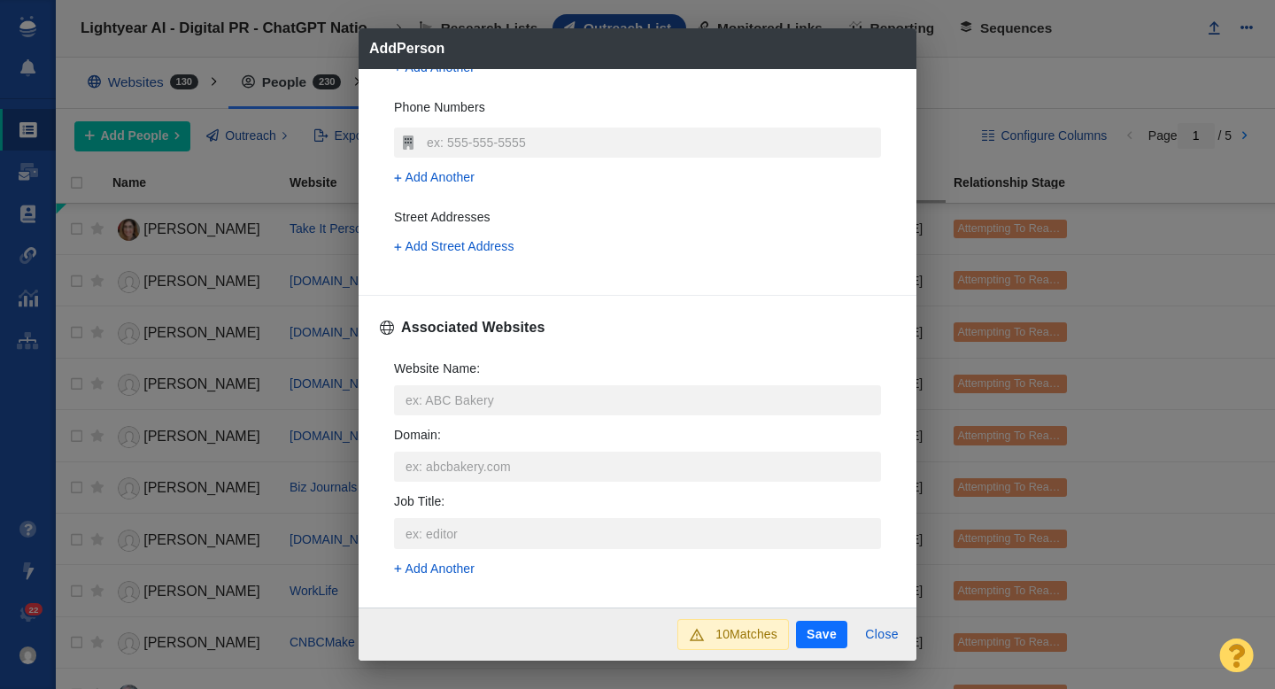
scroll to position [496, 0]
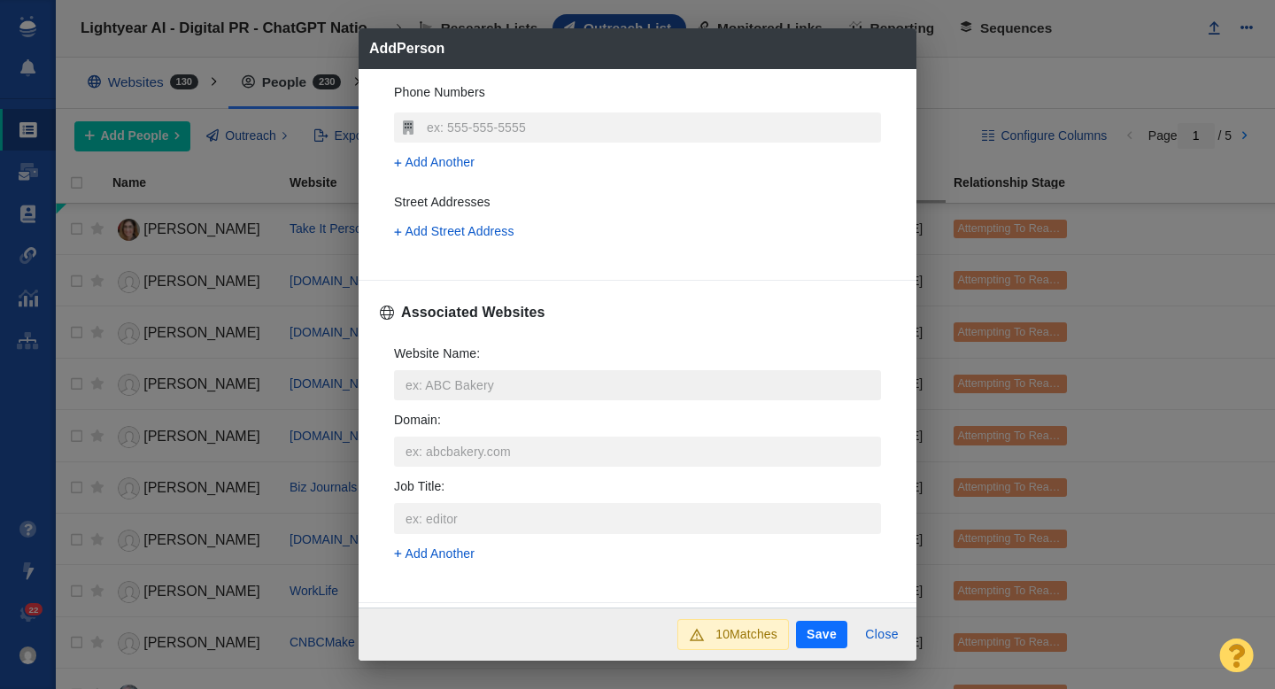
click at [448, 392] on input "Website Name :" at bounding box center [637, 385] width 487 height 30
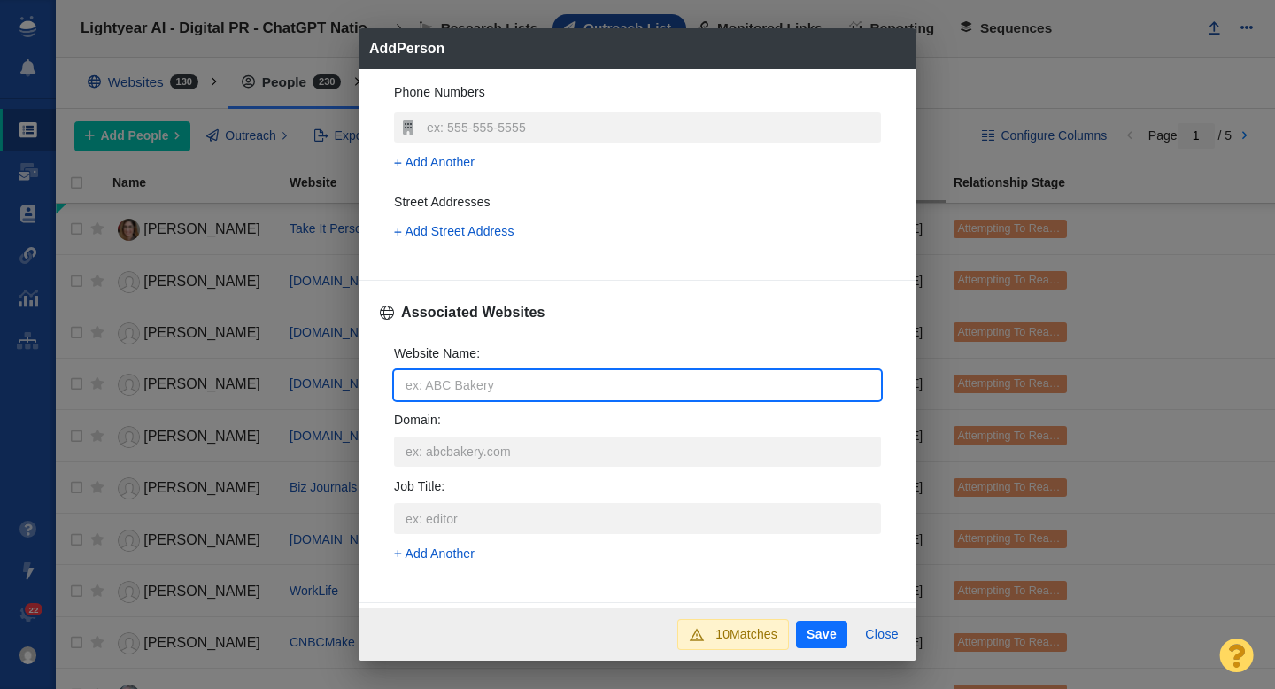
type input "p"
type textarea "x"
type input "pa"
type textarea "x"
type input "par"
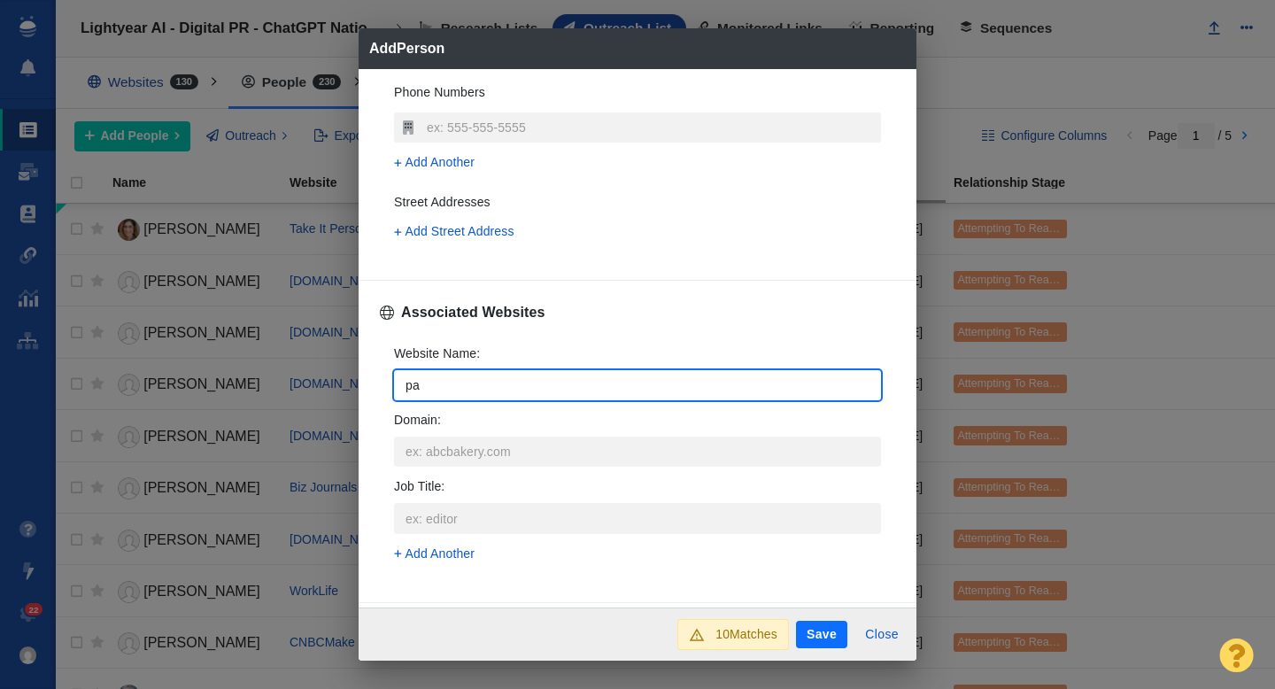
type textarea "x"
type input "pare"
type textarea "x"
type input "parents.c"
type textarea "x"
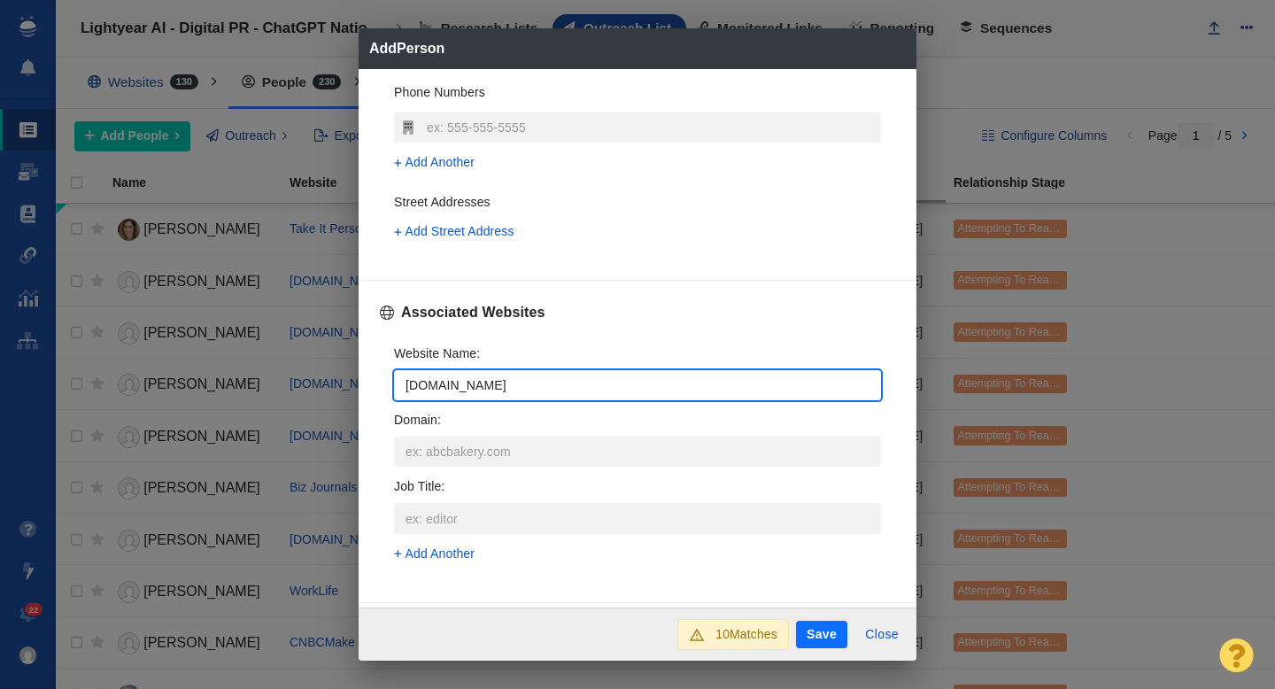
type input "[DOMAIN_NAME]"
type textarea "x"
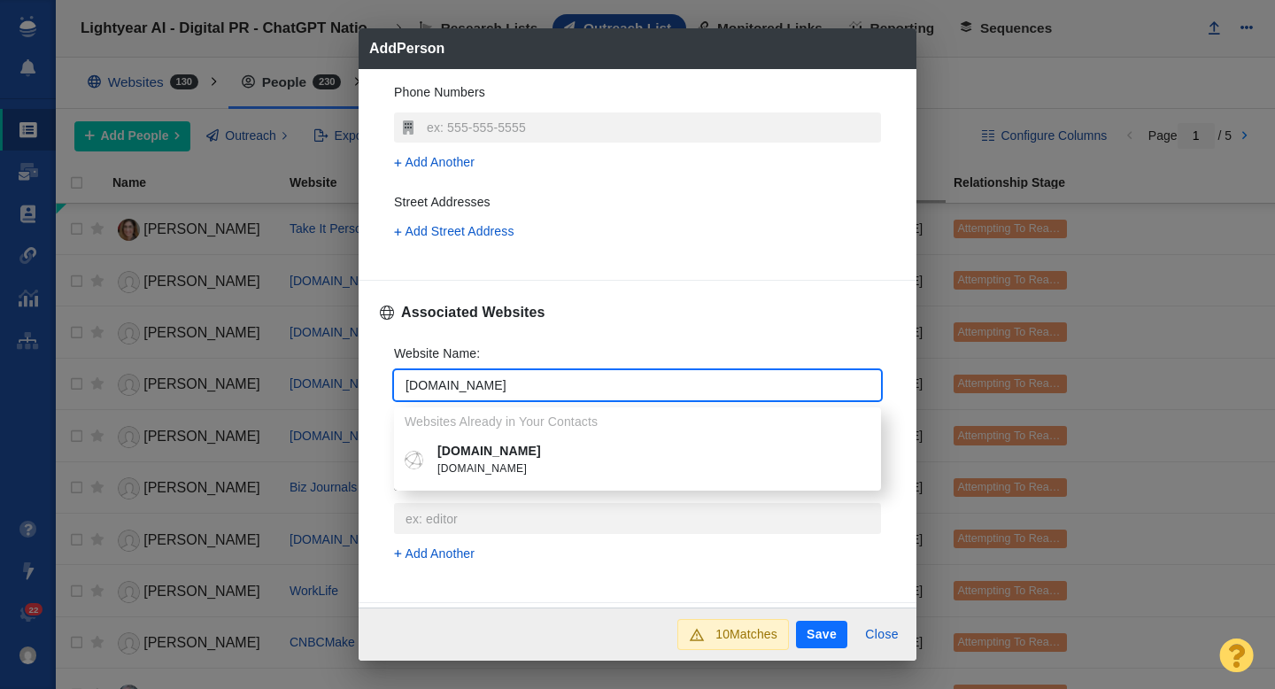
type input "[DOMAIN_NAME]"
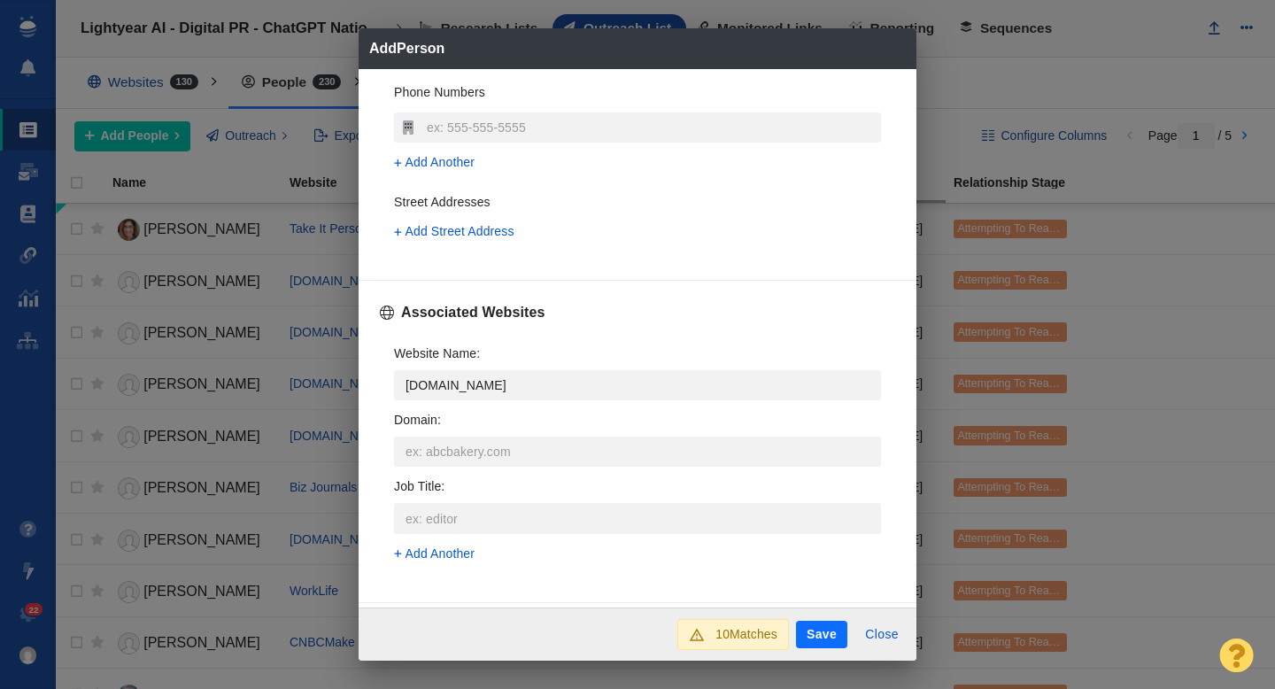
click at [478, 449] on p "[DOMAIN_NAME]" at bounding box center [650, 451] width 426 height 19
type textarea "x"
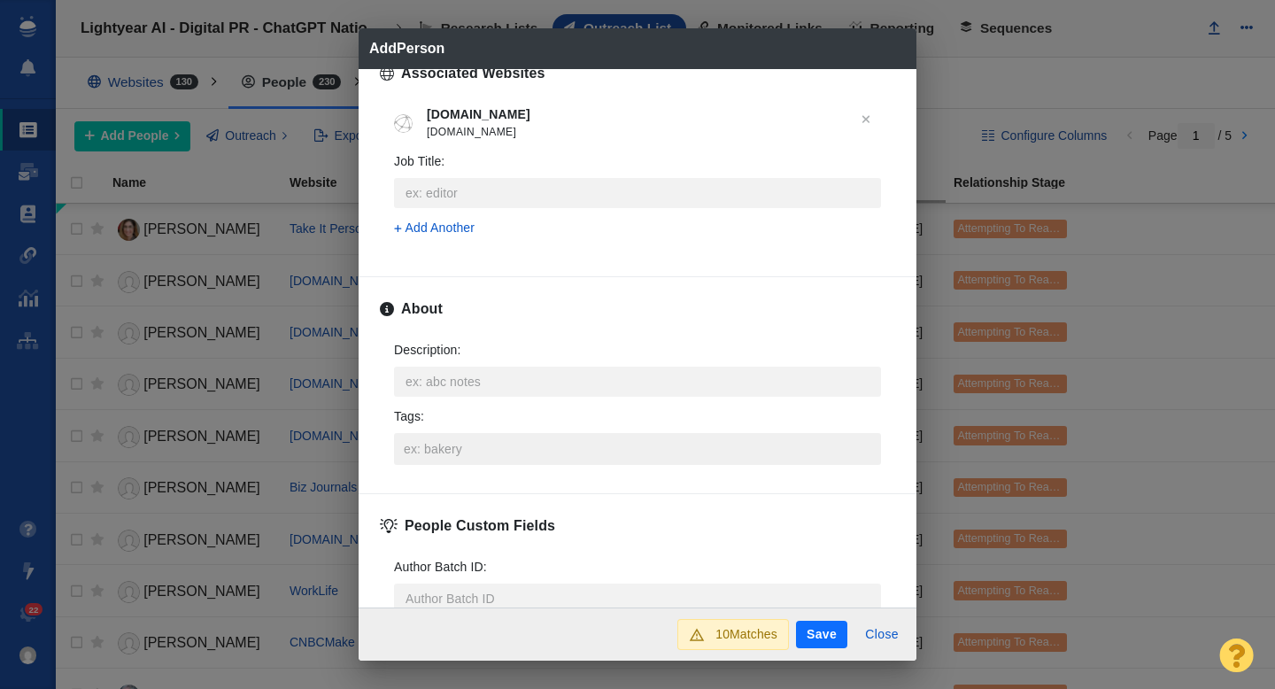
scroll to position [750, 0]
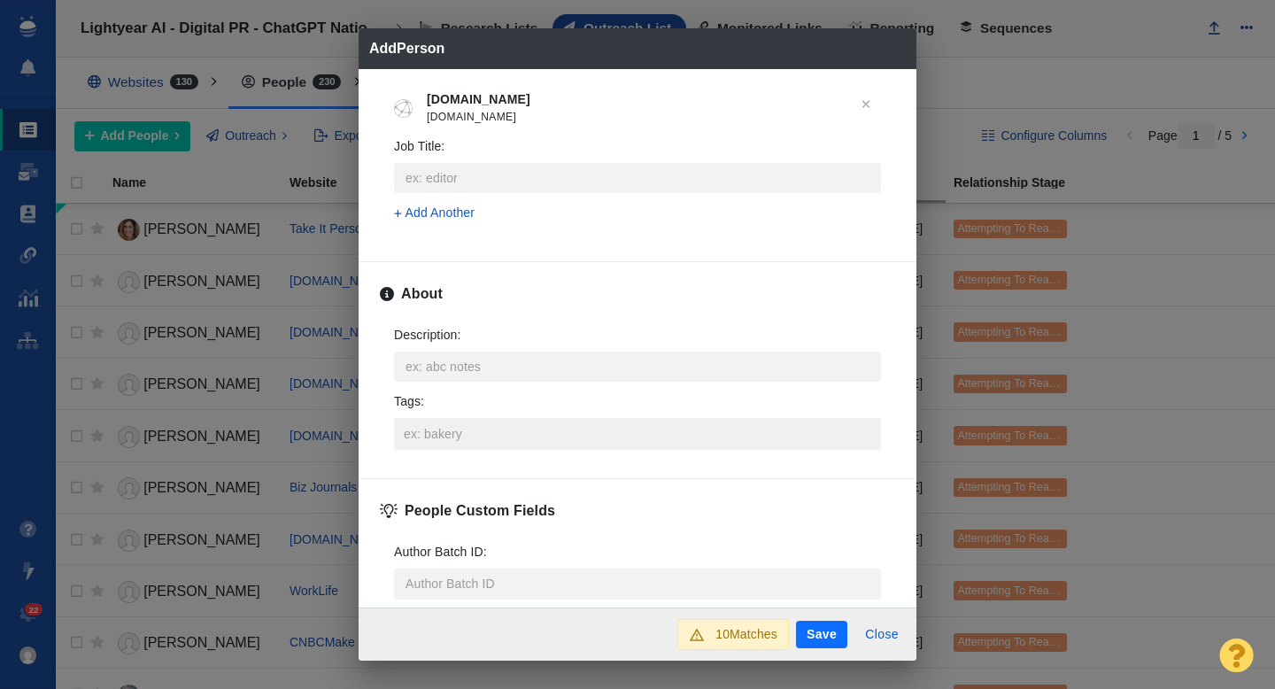
click at [436, 435] on input "Tags :" at bounding box center [637, 434] width 476 height 32
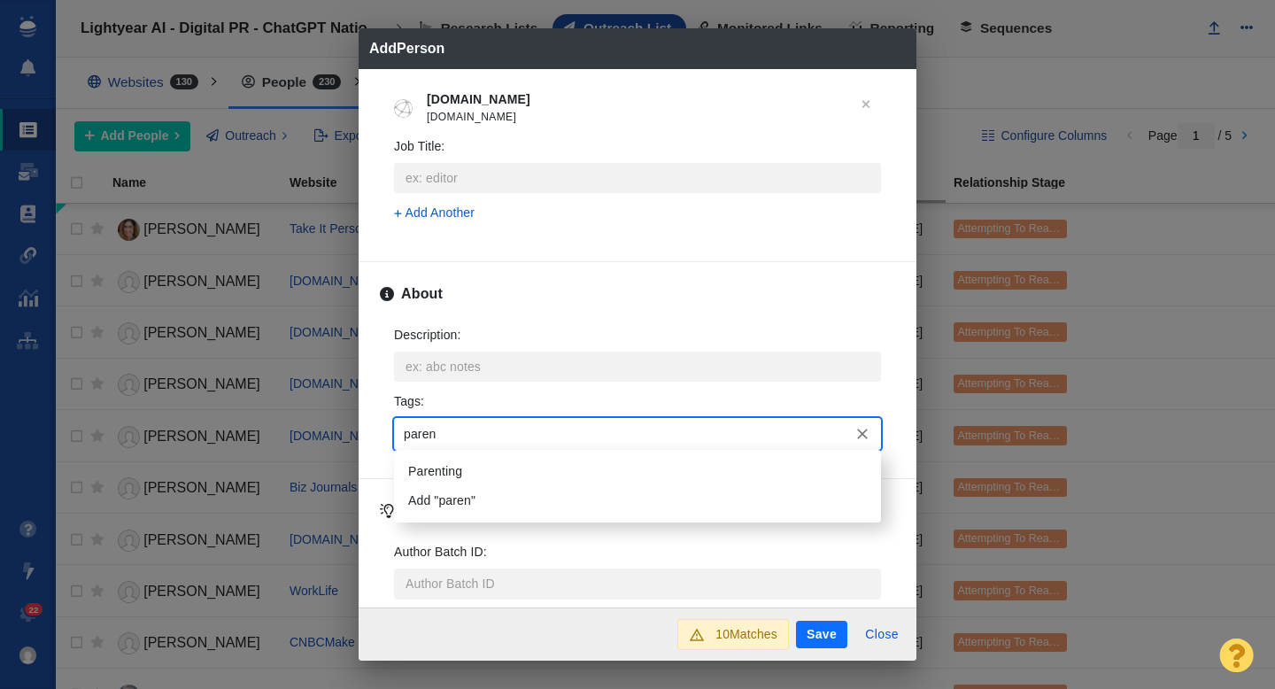
type input "parent"
click at [443, 479] on li "Parenting" at bounding box center [637, 471] width 487 height 29
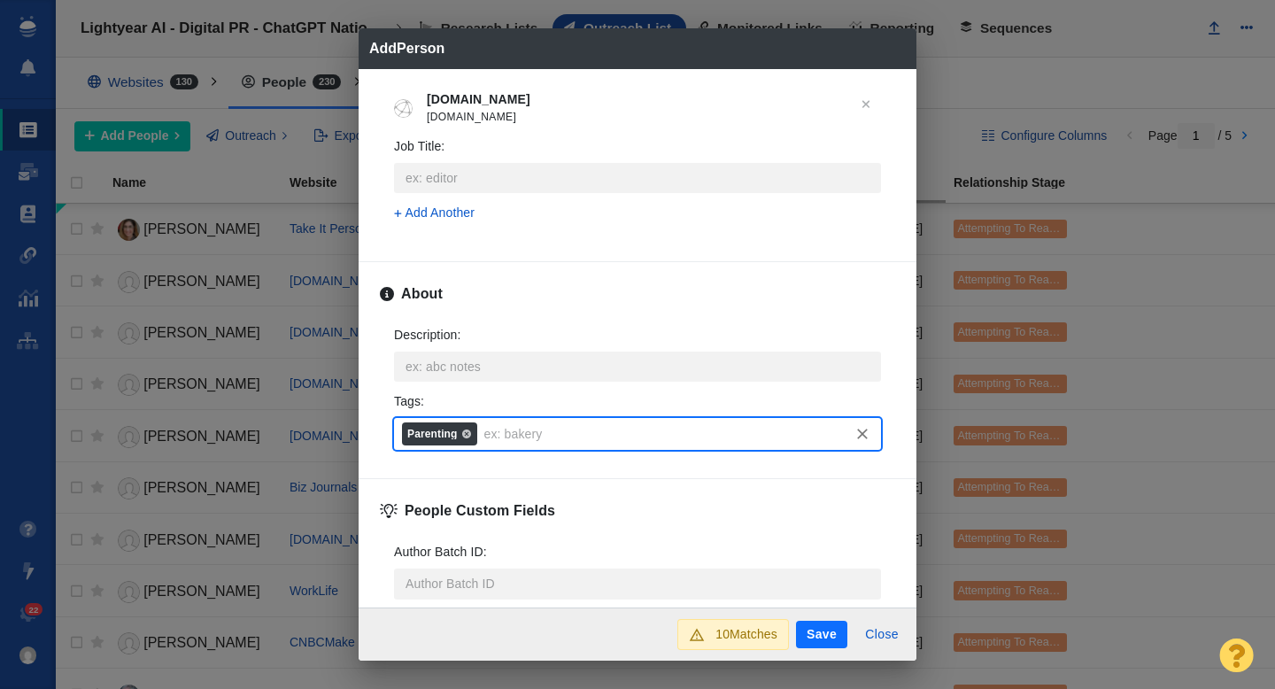
click at [822, 627] on button "Save" at bounding box center [821, 635] width 51 height 28
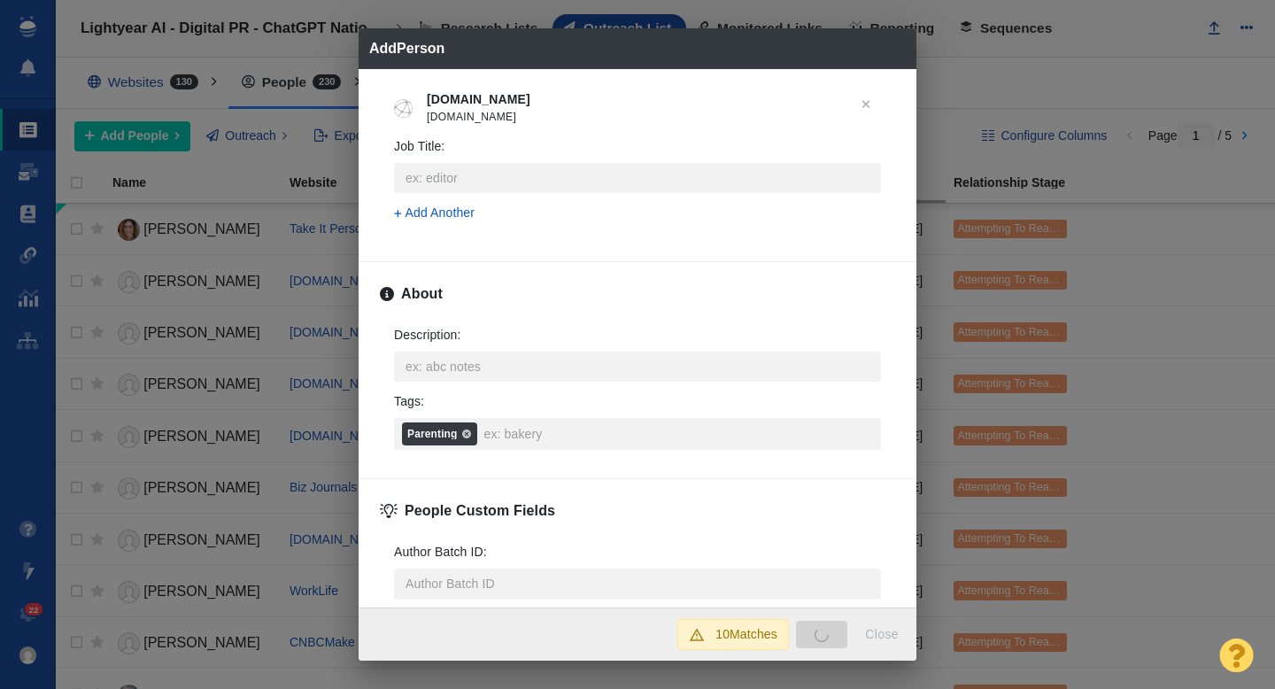
type textarea "x"
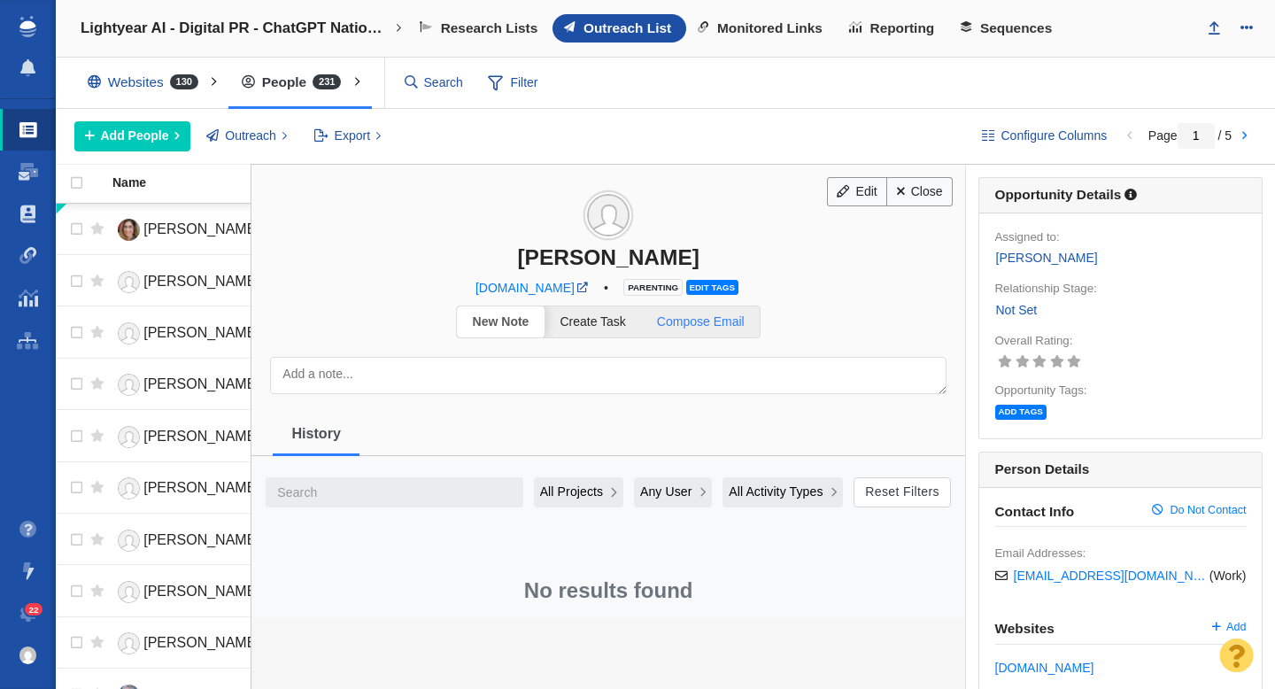
click at [712, 321] on span "Compose Email" at bounding box center [701, 321] width 88 height 14
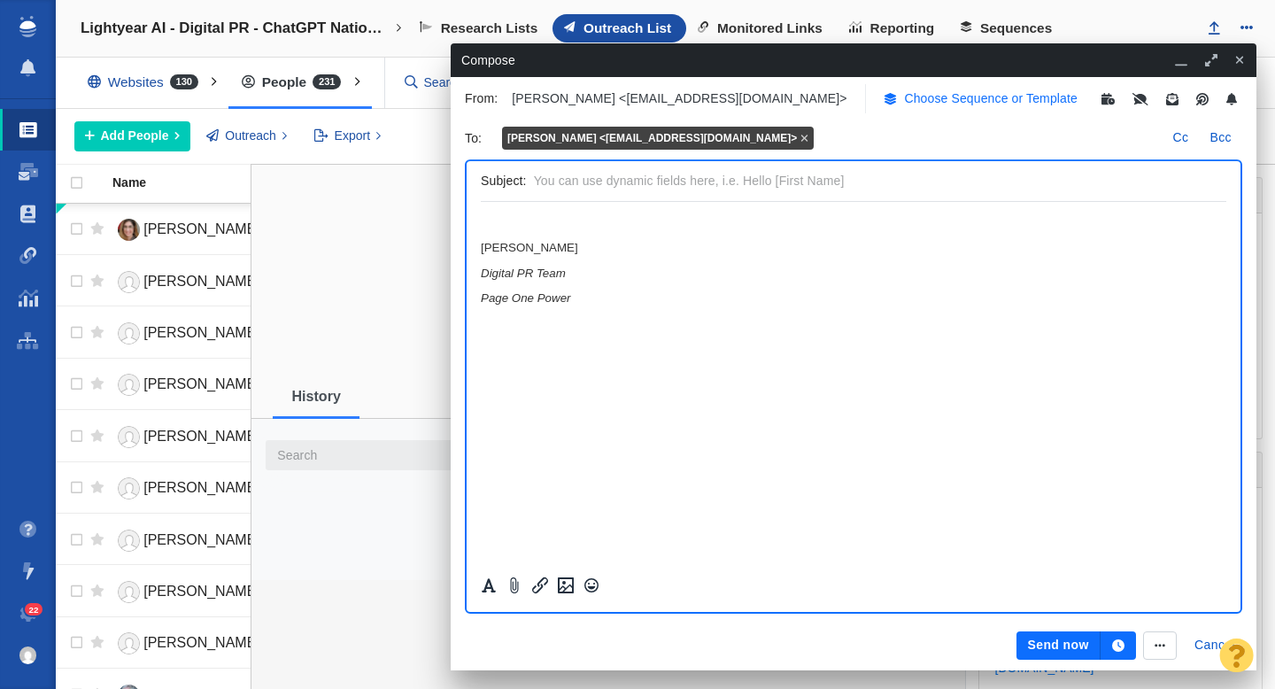
scroll to position [0, 0]
click at [904, 99] on p "Choose Sequence or Template" at bounding box center [991, 98] width 174 height 19
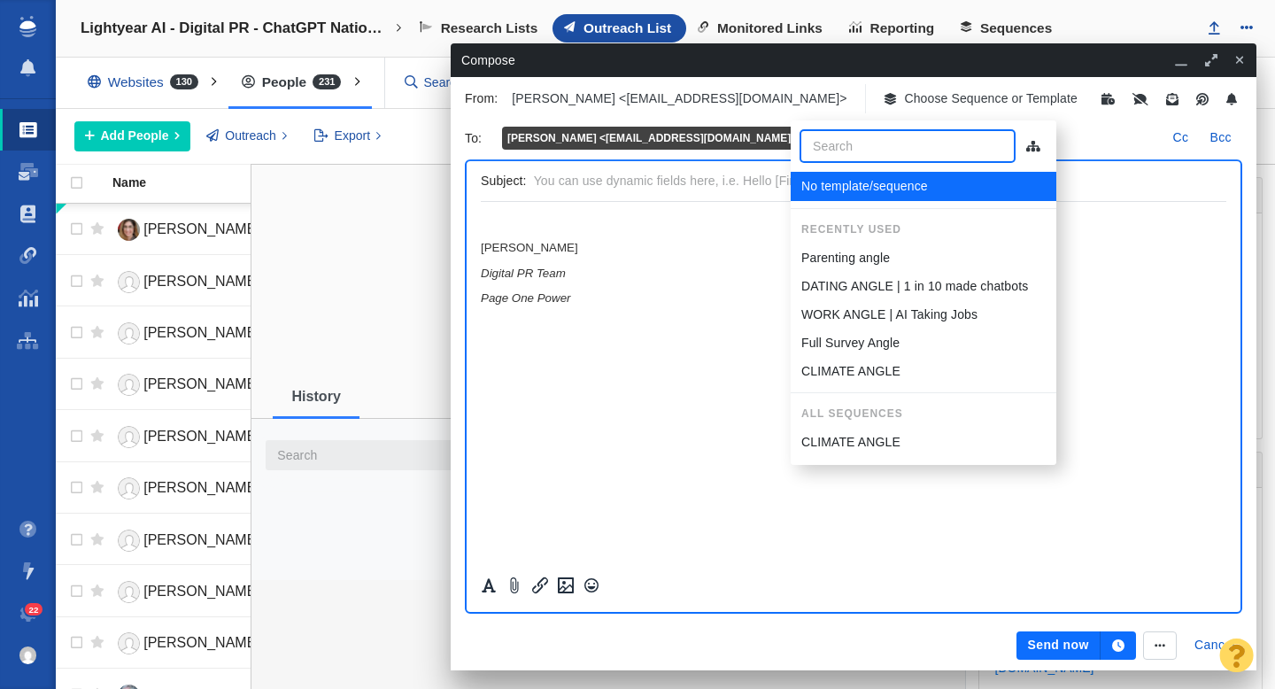
click at [855, 253] on p "Parenting angle" at bounding box center [845, 258] width 89 height 19
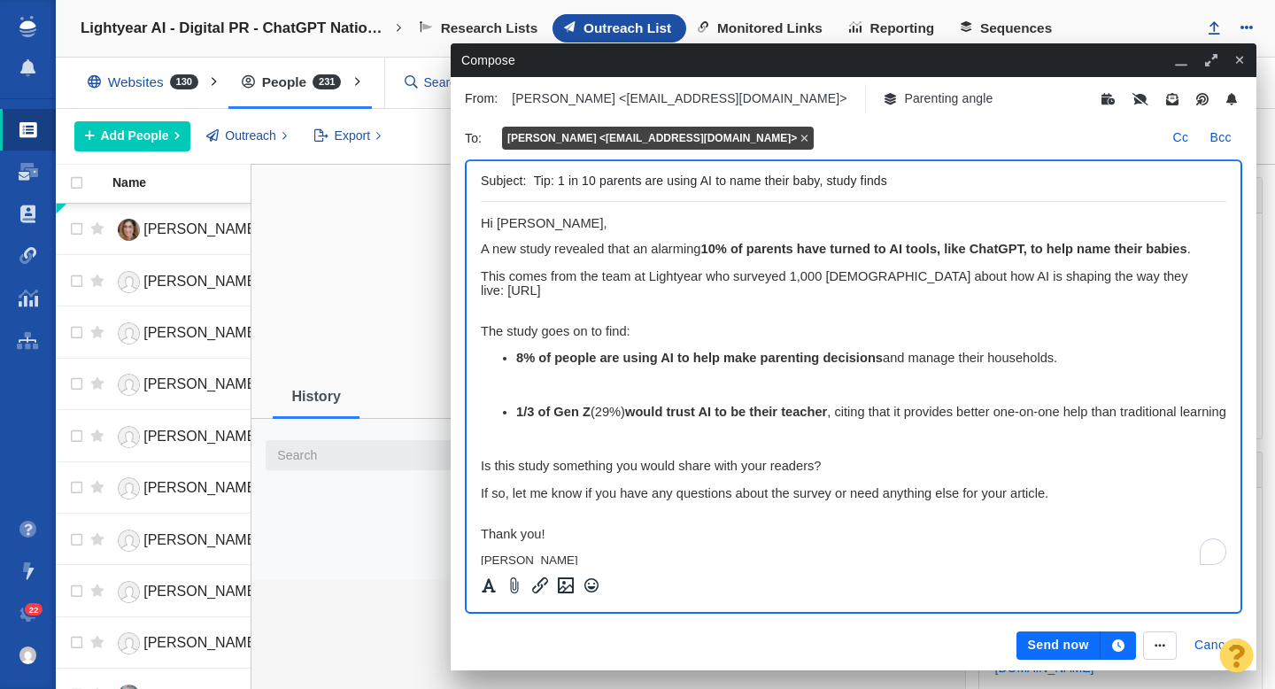
drag, startPoint x: 818, startPoint y: 181, endPoint x: 600, endPoint y: 181, distance: 217.8
click at [600, 181] on input "Tip: 1 in 10 parents are using AI to name their baby, study finds" at bounding box center [876, 181] width 685 height 26
click at [810, 184] on input "Tip: 1 in 10 parents are using AI to name their baby, study finds" at bounding box center [876, 181] width 685 height 26
drag, startPoint x: 819, startPoint y: 181, endPoint x: 646, endPoint y: 184, distance: 172.7
click at [646, 184] on input "Tip: 1 in 10 parents are using AI to name their baby, study finds" at bounding box center [876, 181] width 685 height 26
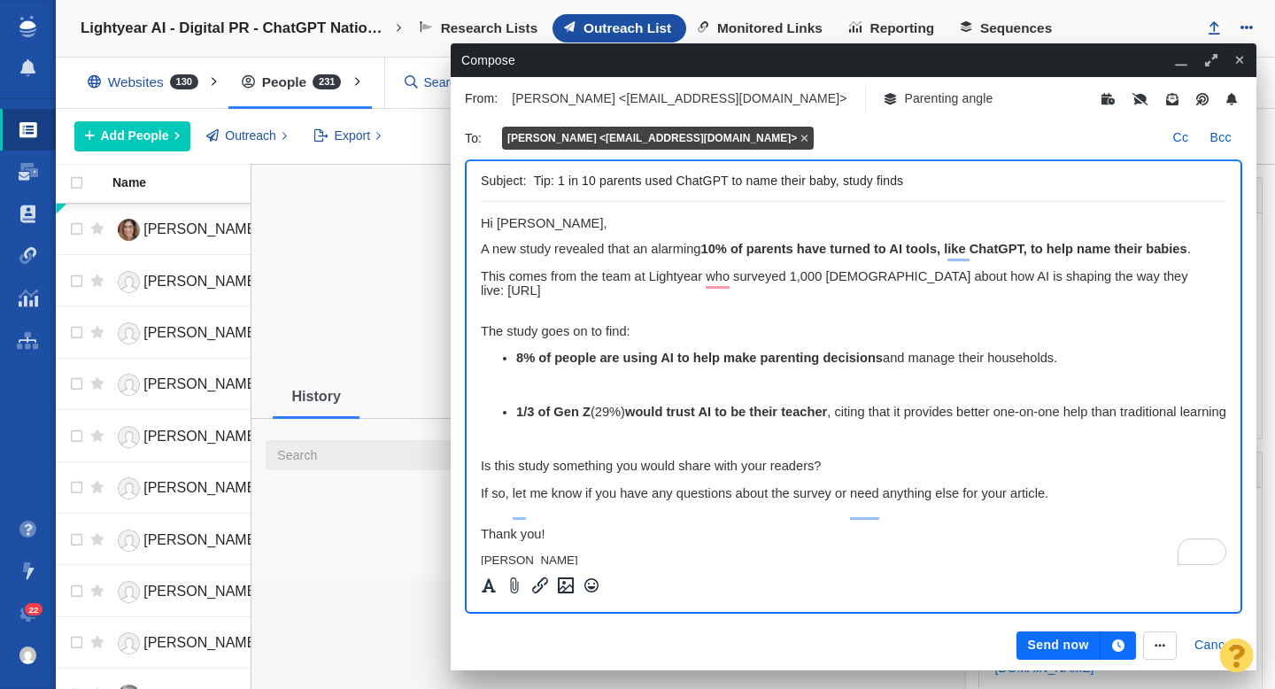
type input "Tip: 1 in 10 parents used ChatGPT to name their baby, study finds"
click at [1038, 642] on button "Send now" at bounding box center [1057, 645] width 83 height 28
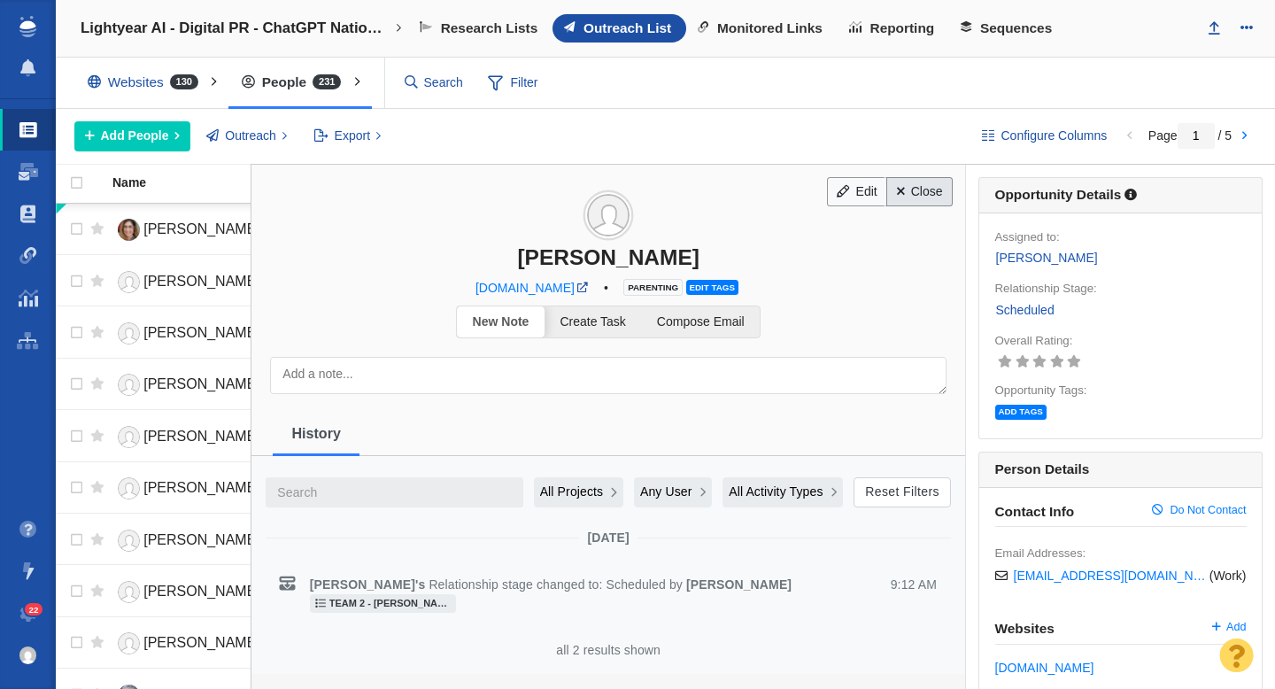
click at [926, 197] on link "Close" at bounding box center [919, 192] width 66 height 30
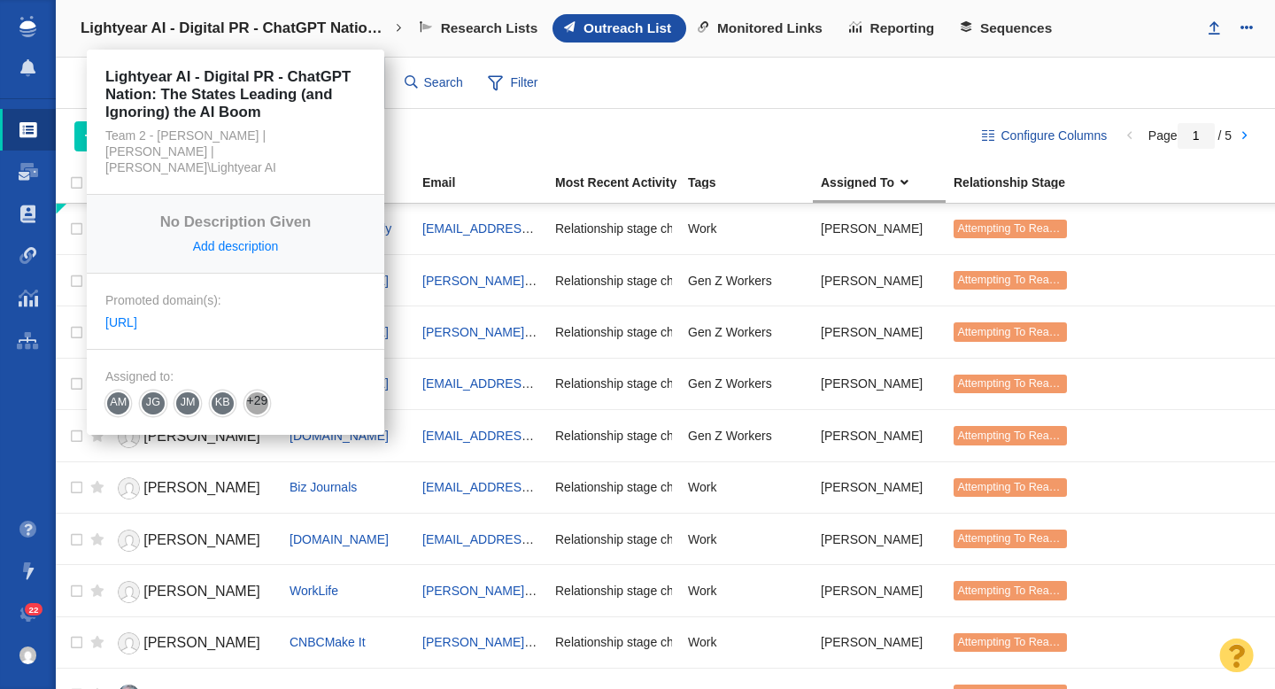
click at [232, 37] on link "Lightyear AI - Digital PR - ChatGPT Nation: The States Leading (and Ignoring) t…" at bounding box center [241, 28] width 346 height 42
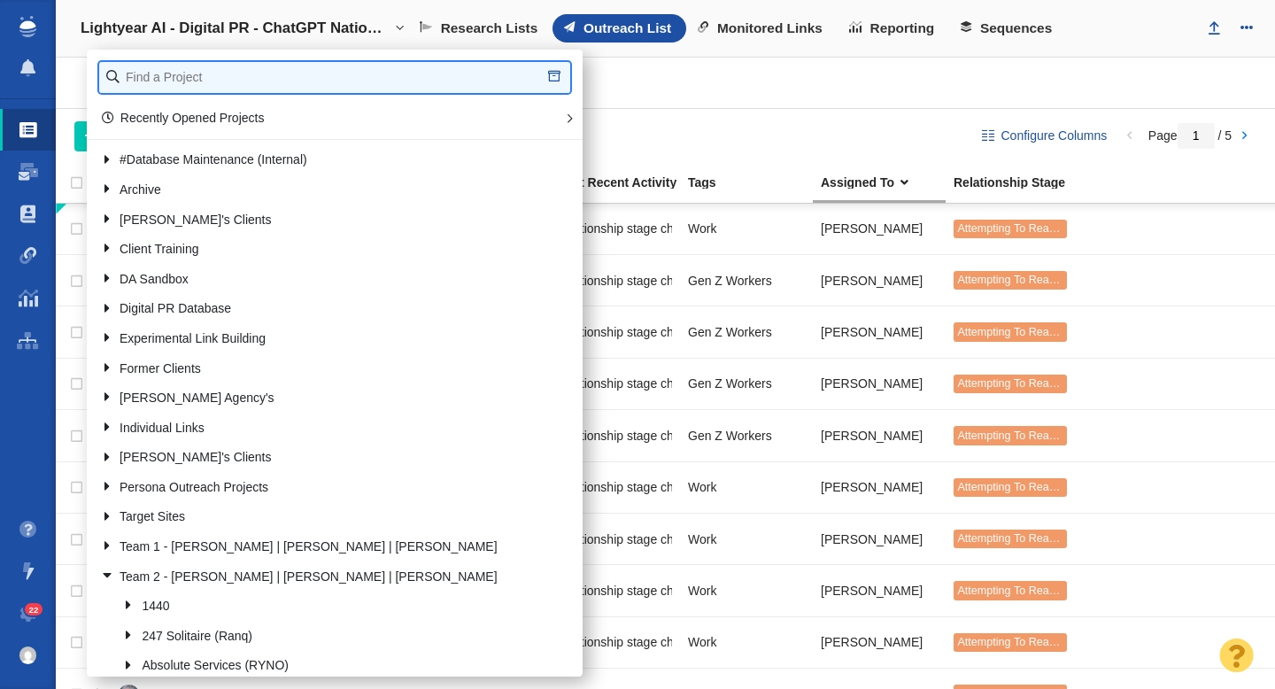
click at [220, 65] on input "text" at bounding box center [334, 77] width 471 height 31
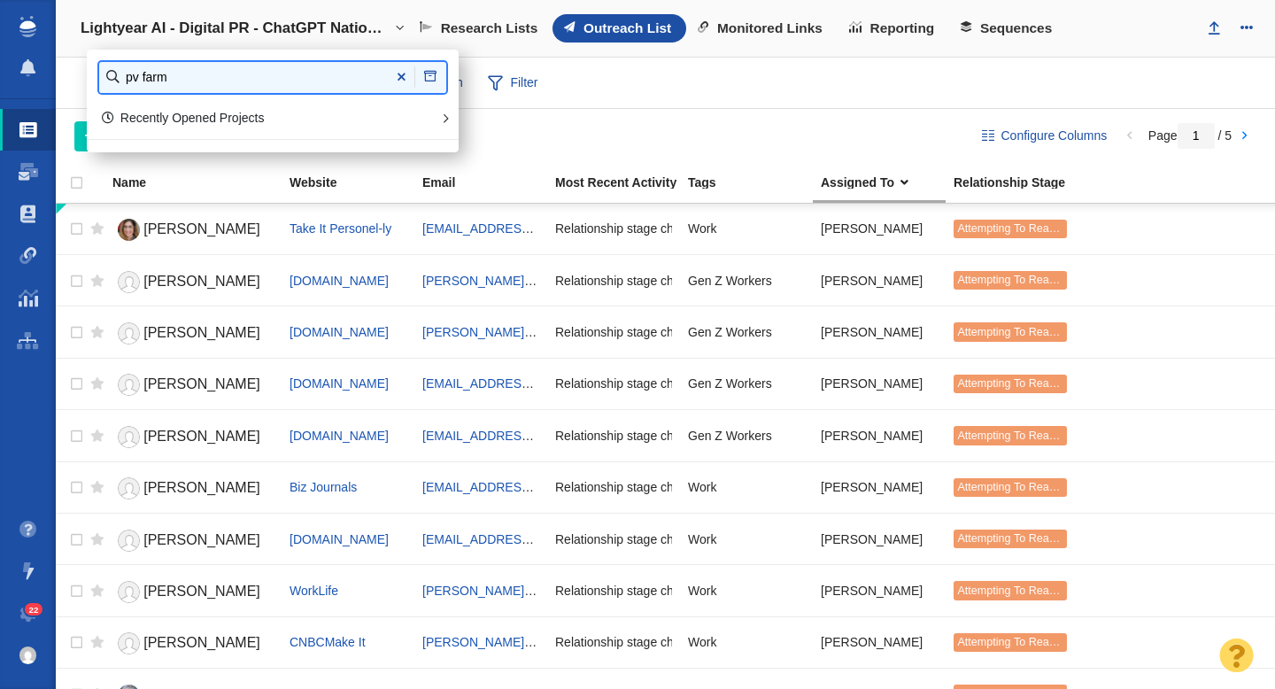
type input "pv farm"
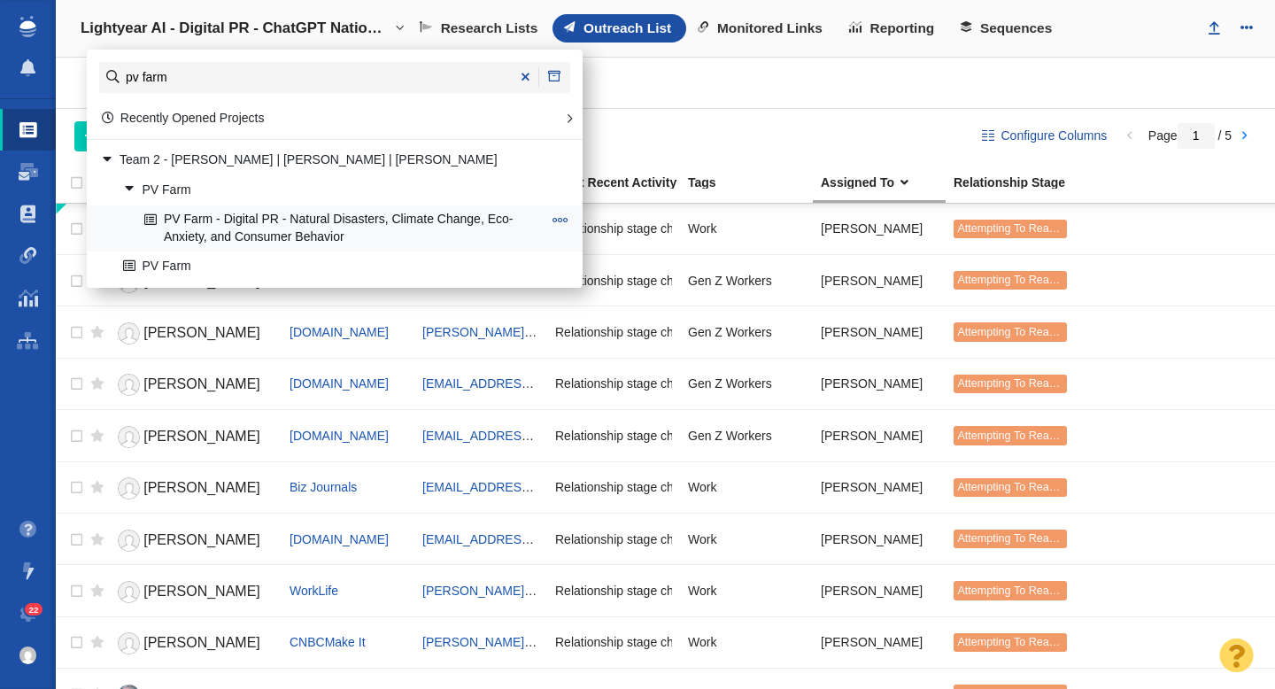
click at [243, 226] on link "PV Farm - Digital PR - Natural Disasters, Climate Change, Eco-Anxiety, and Cons…" at bounding box center [343, 228] width 406 height 44
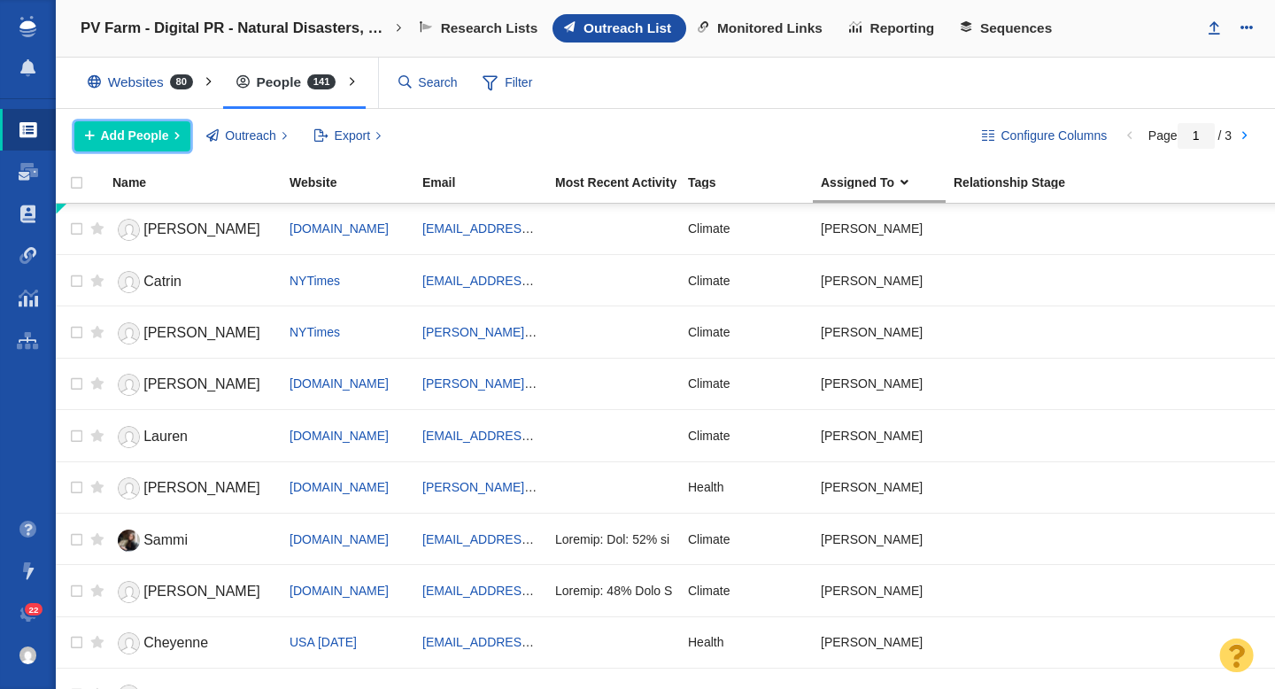
click at [156, 140] on span "Add People" at bounding box center [135, 136] width 68 height 19
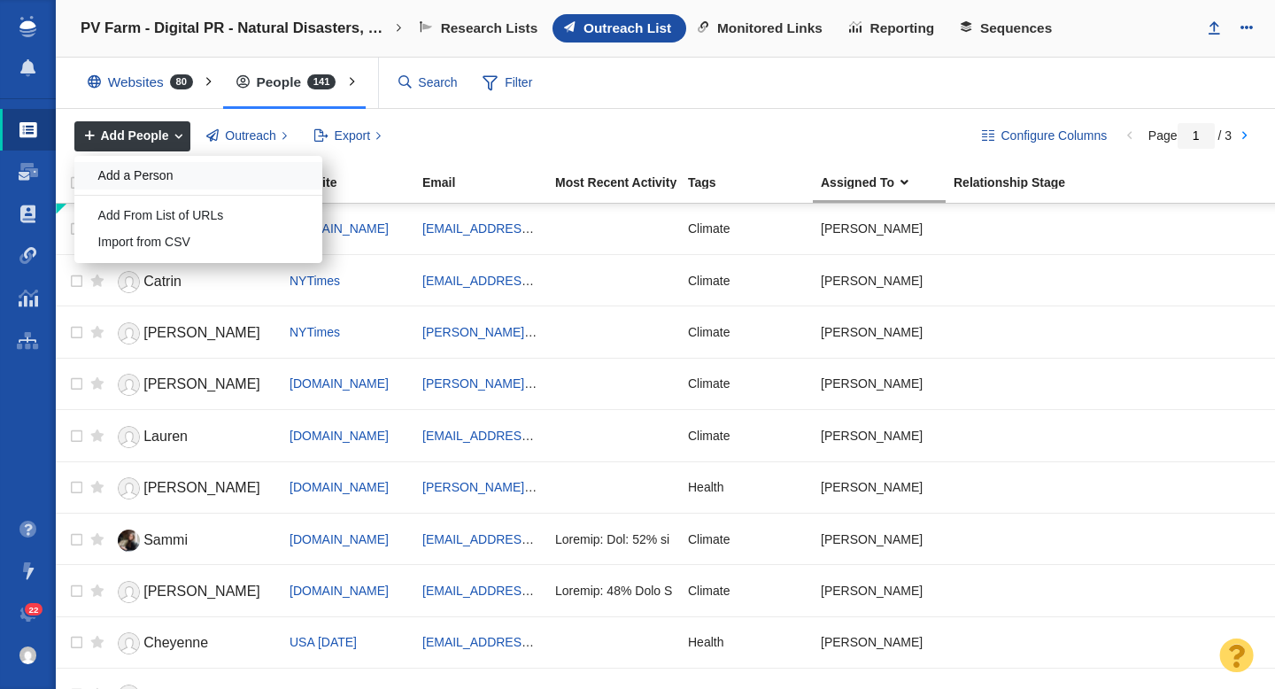
click at [156, 172] on div "Add a Person" at bounding box center [198, 175] width 248 height 27
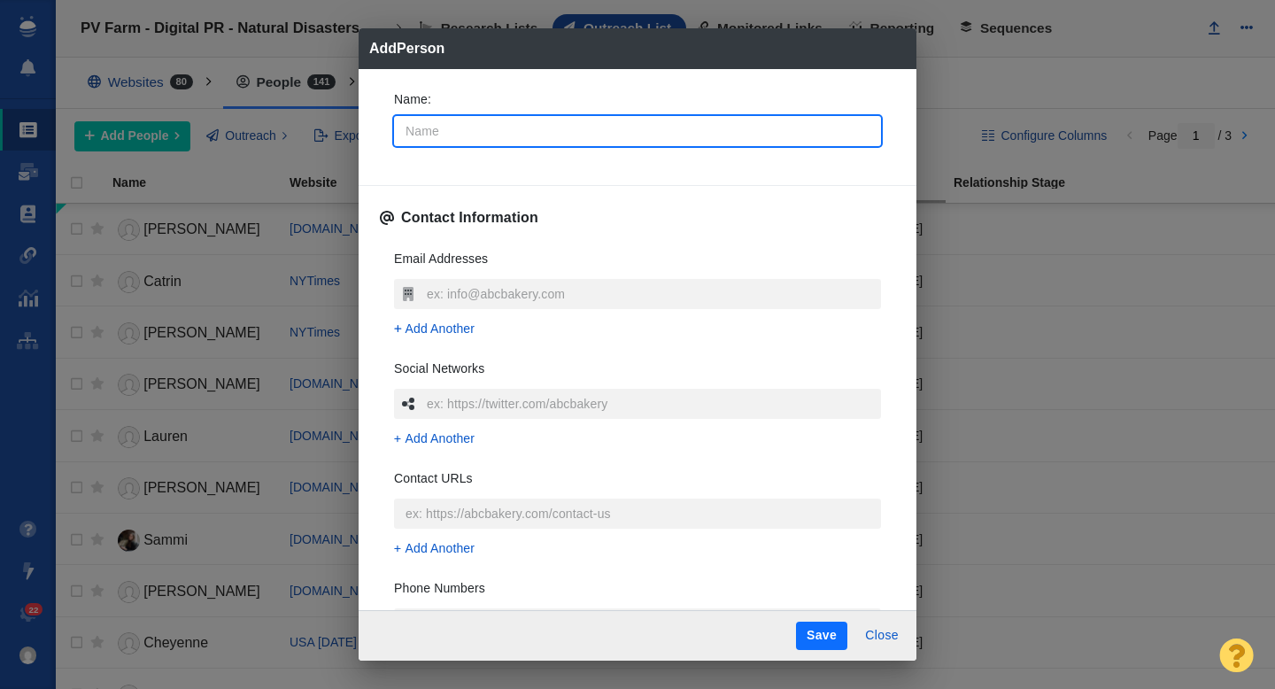
click at [520, 134] on input "Name :" at bounding box center [637, 131] width 487 height 30
type input "E"
type textarea "x"
type input "El"
type textarea "x"
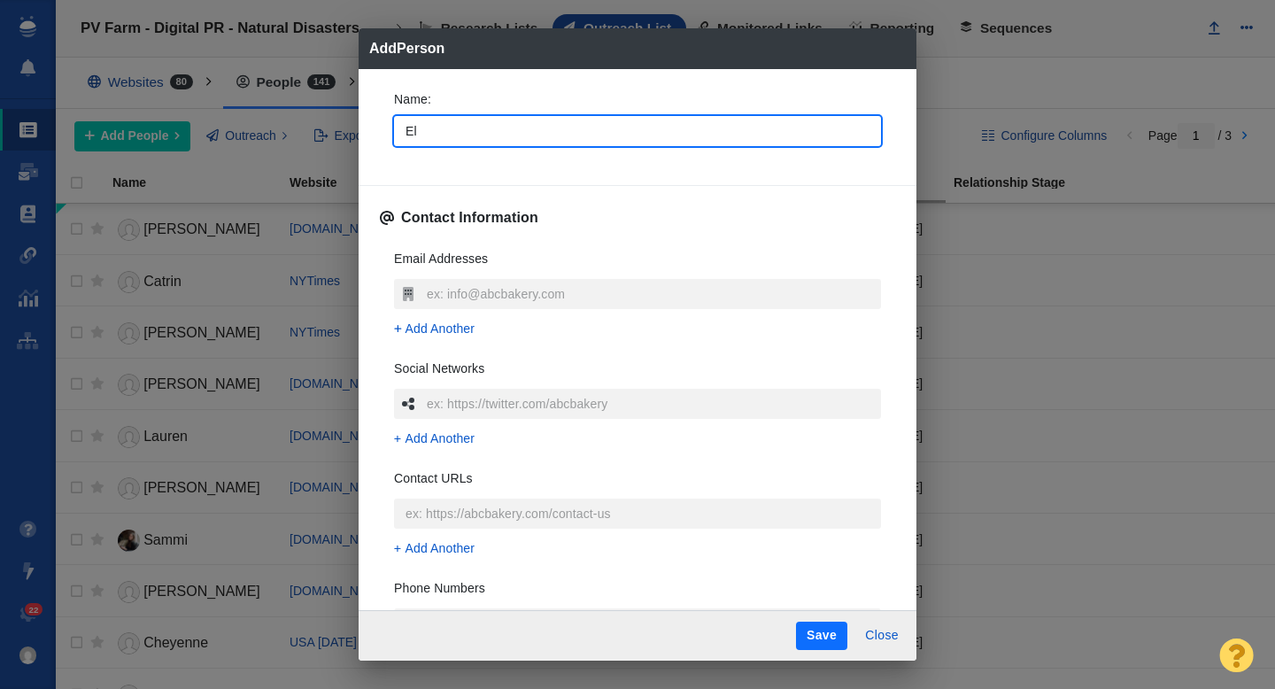
type input "Eli"
type textarea "x"
type input "Elis"
type textarea "x"
type input "Elisa"
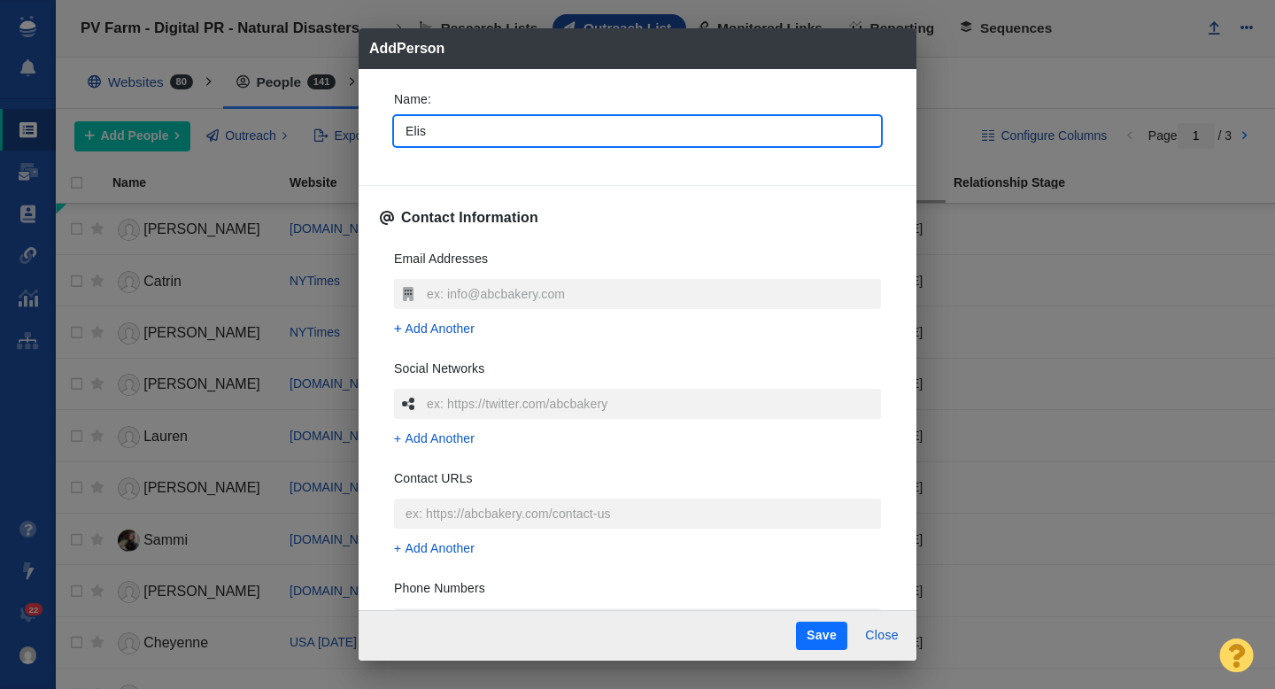
type textarea "x"
type input "Elisab"
type textarea "x"
type input "Elisabe"
type textarea "x"
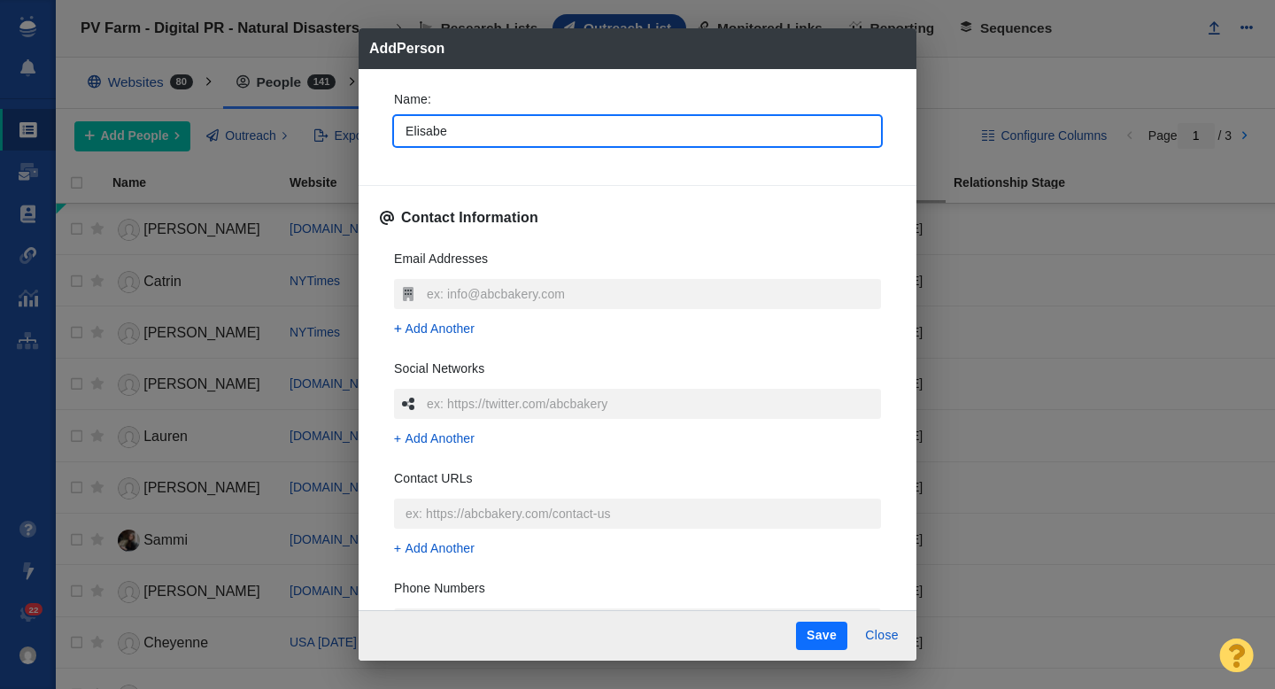
type input "Elisabet"
type textarea "x"
type input "Elisabeth"
type textarea "x"
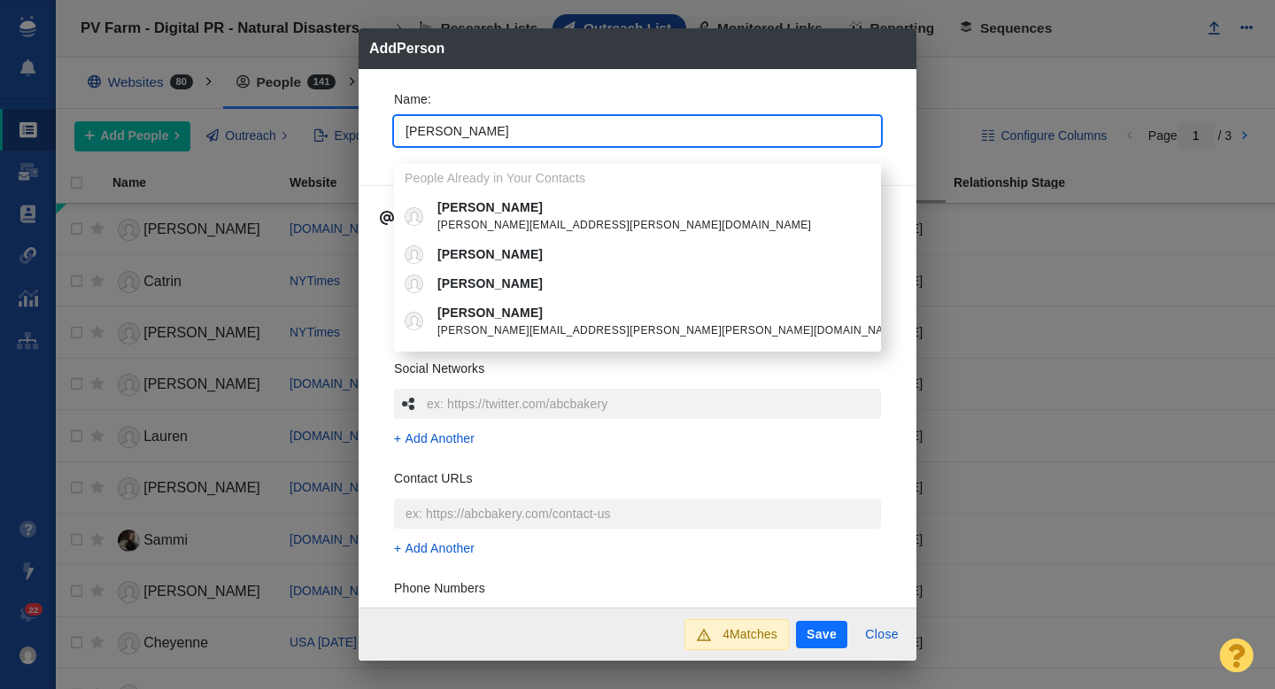
type input "Elisabeth"
type textarea "x"
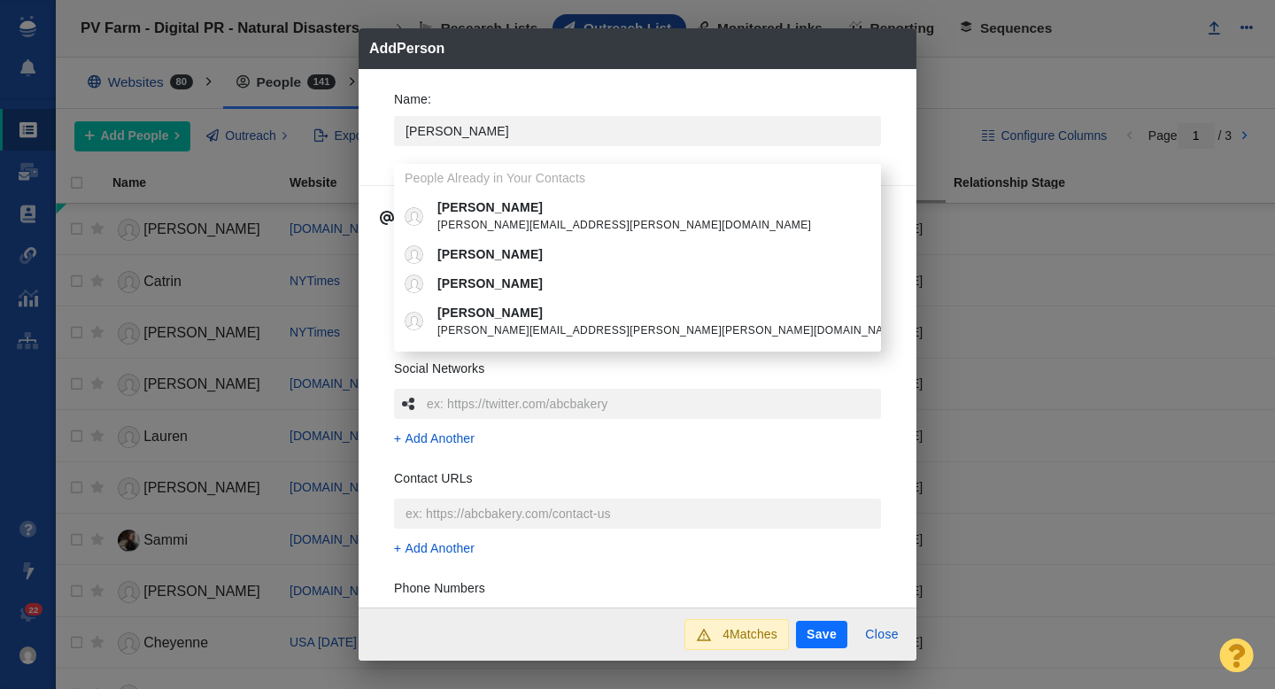
click at [372, 130] on div "Name : Elisabeth People Already in Your Contacts Elisabeth Buchwald Elisabeth.B…" at bounding box center [638, 338] width 558 height 539
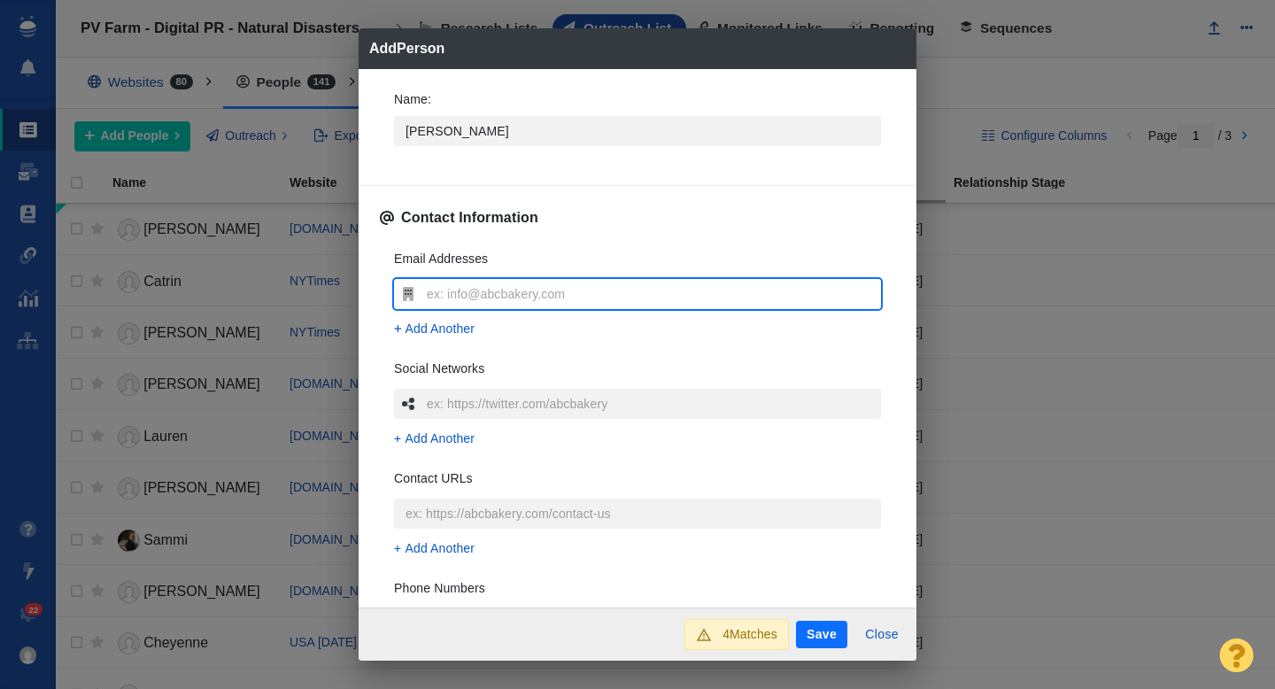
click at [457, 296] on input "text" at bounding box center [651, 294] width 459 height 30
type input "elisabeth.sherman@dotdashmdp.com"
type textarea "x"
type input "elisabeth.sherman@dotdashmdp.com"
click at [385, 288] on div "Email Addresses elisabeth.sherman@dotdashmdp.com Add Another Social Networks Ad…" at bounding box center [637, 499] width 515 height 527
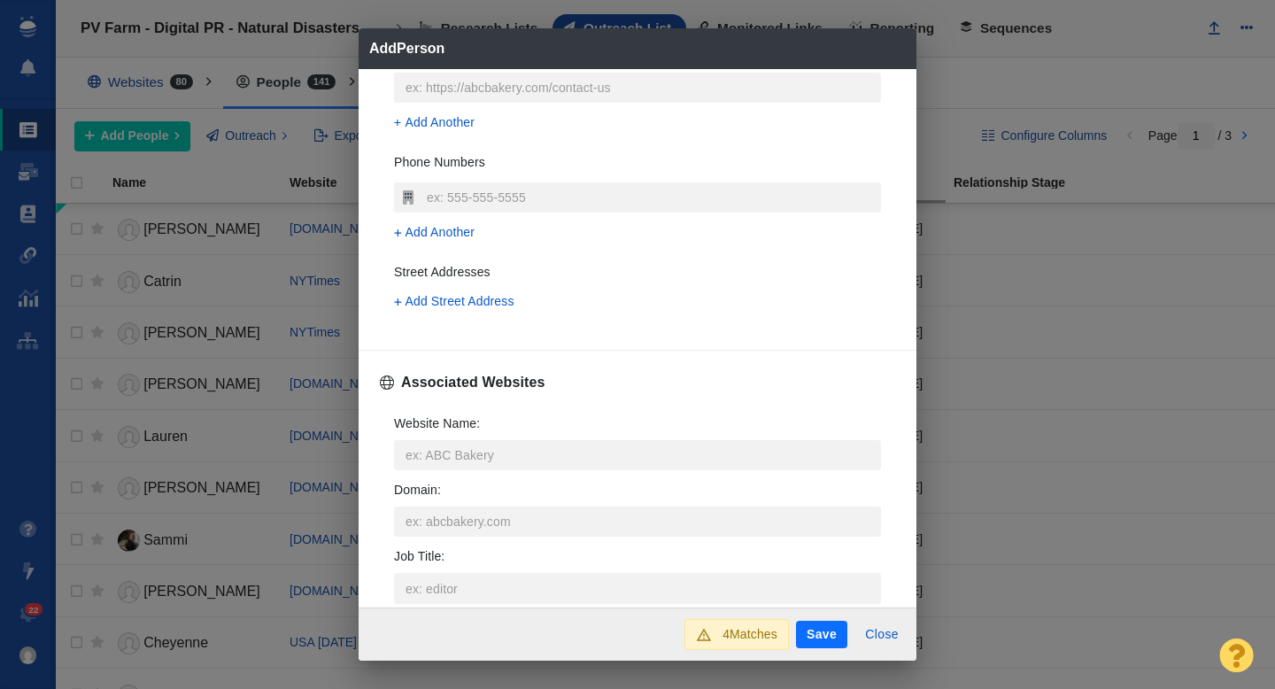
scroll to position [449, 0]
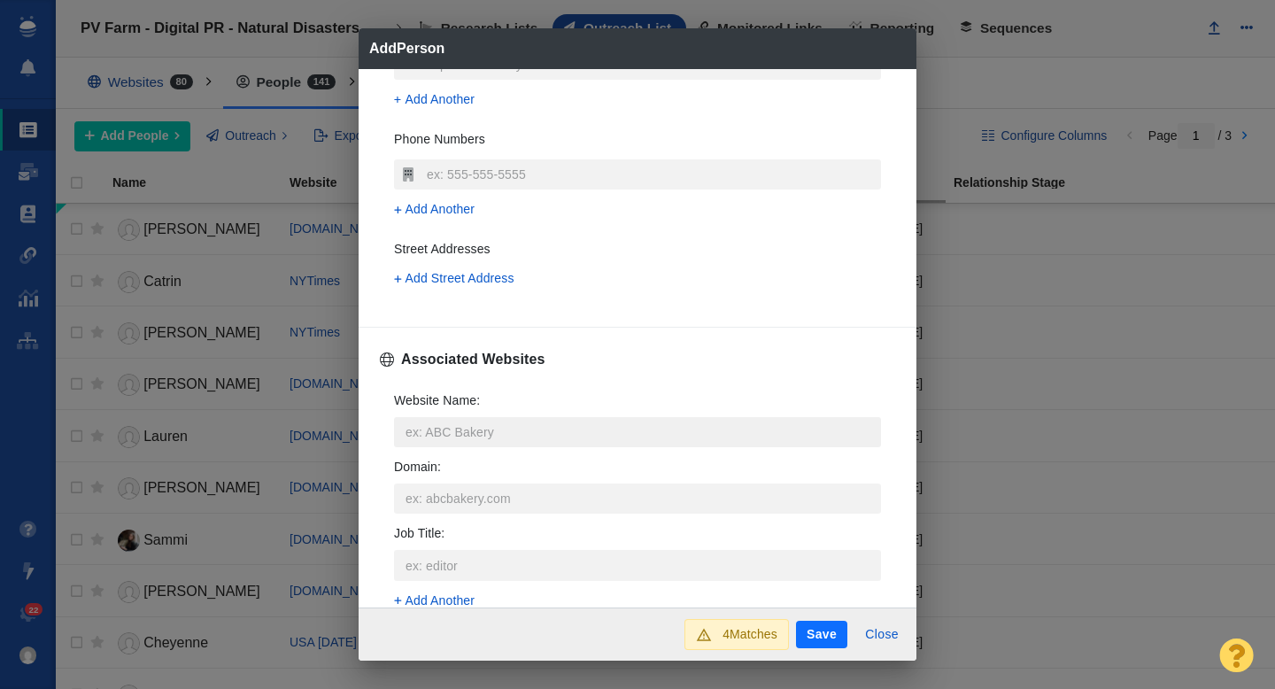
click at [448, 435] on input "Website Name :" at bounding box center [637, 432] width 487 height 30
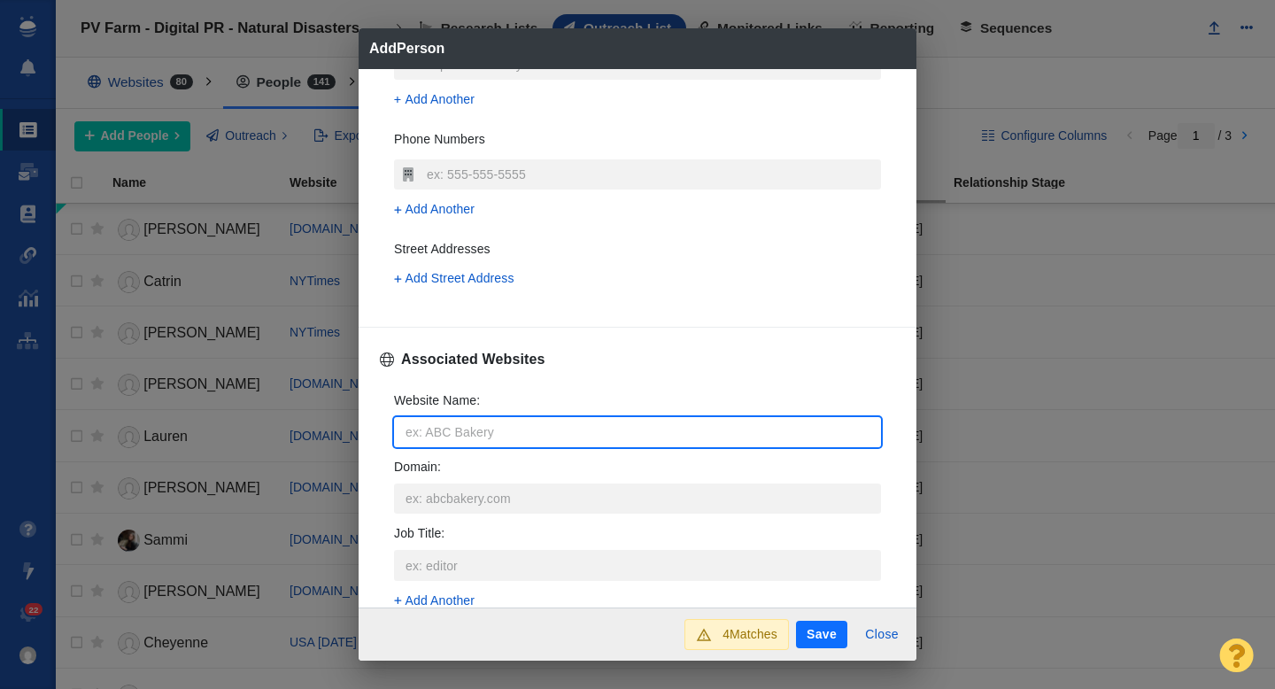
type input "p"
type textarea "x"
type input "pa"
type textarea "x"
type input "par"
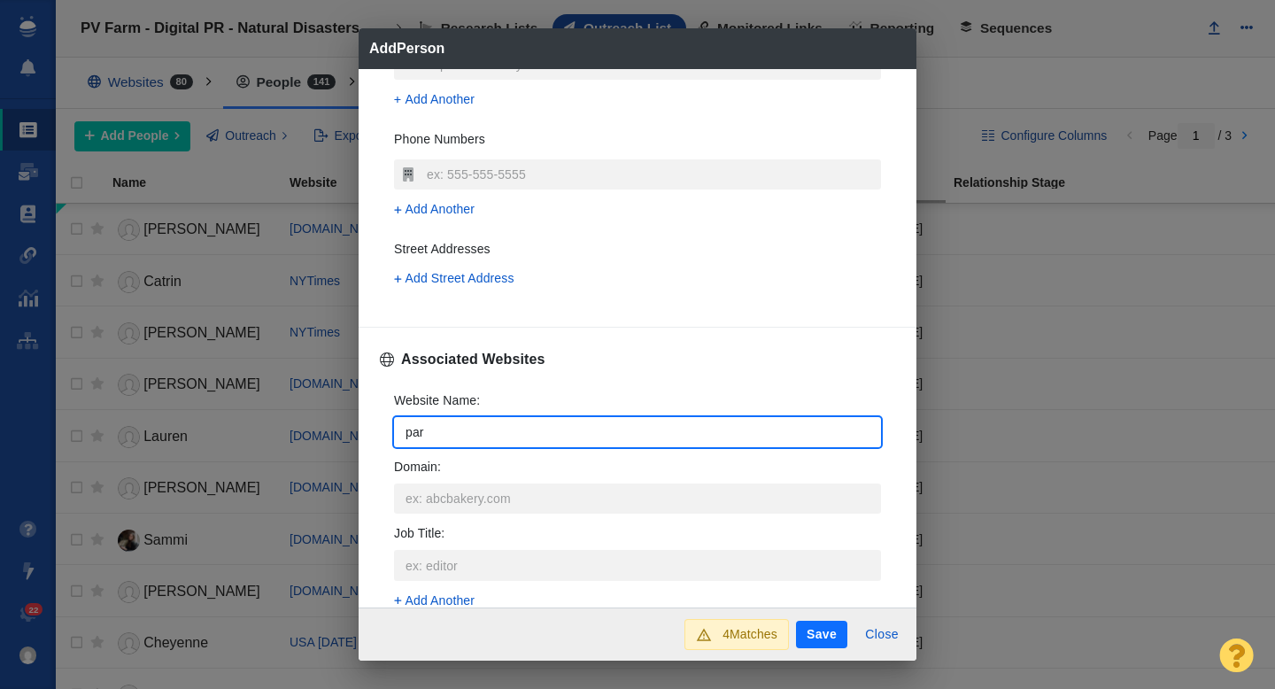
type textarea "x"
type input "pare"
type textarea "x"
type input "paren"
type textarea "x"
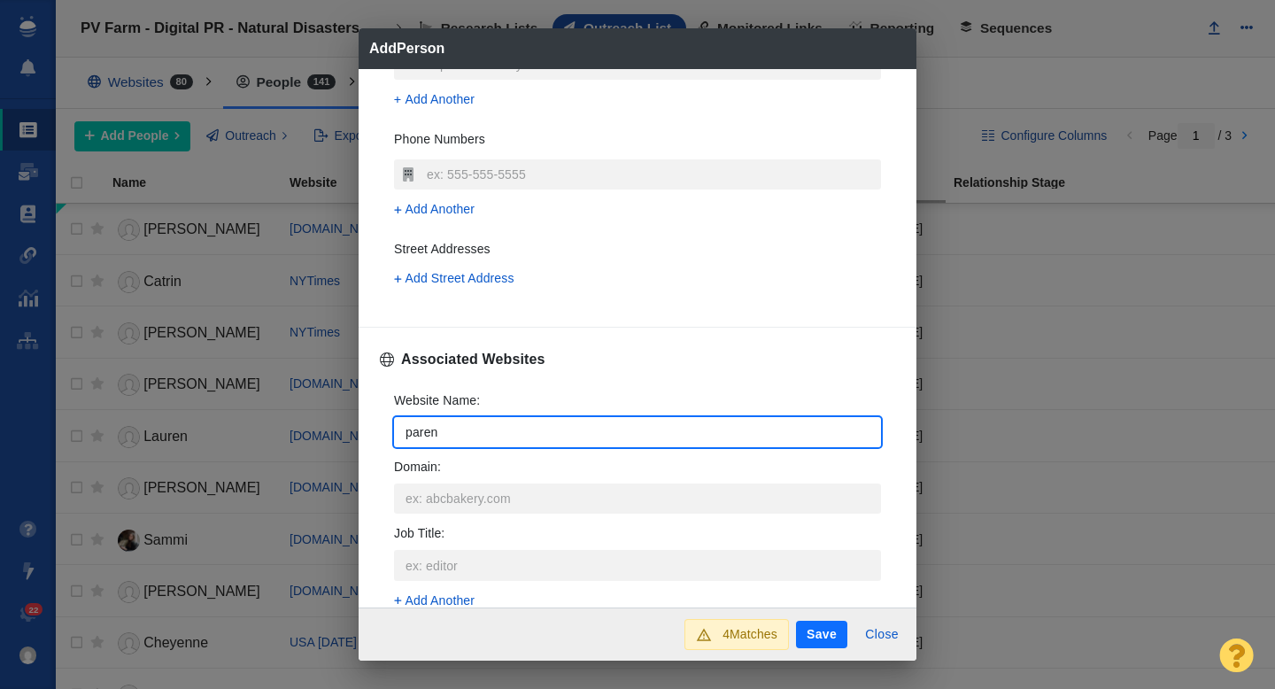
type input "parent"
type textarea "x"
type input "parents"
type textarea "x"
type input "parents."
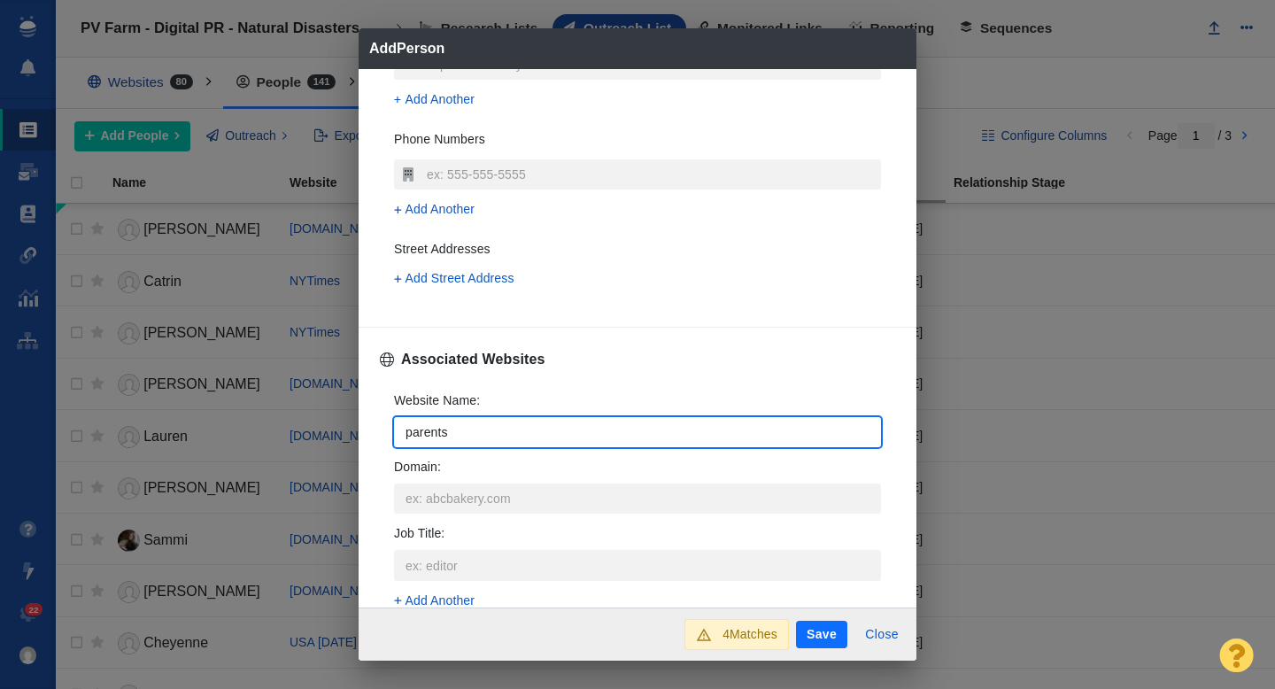
type textarea "x"
type input "parents.c"
type textarea "x"
type input "parents.co"
type textarea "x"
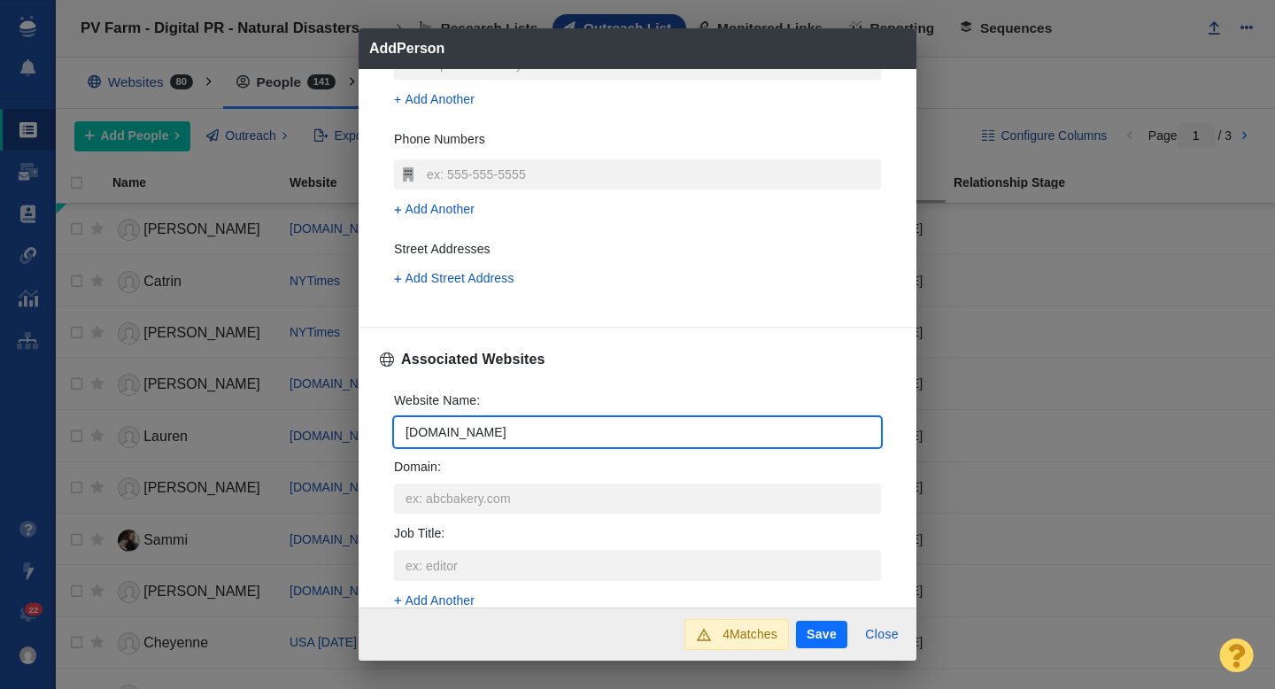
type input "[DOMAIN_NAME]"
type textarea "x"
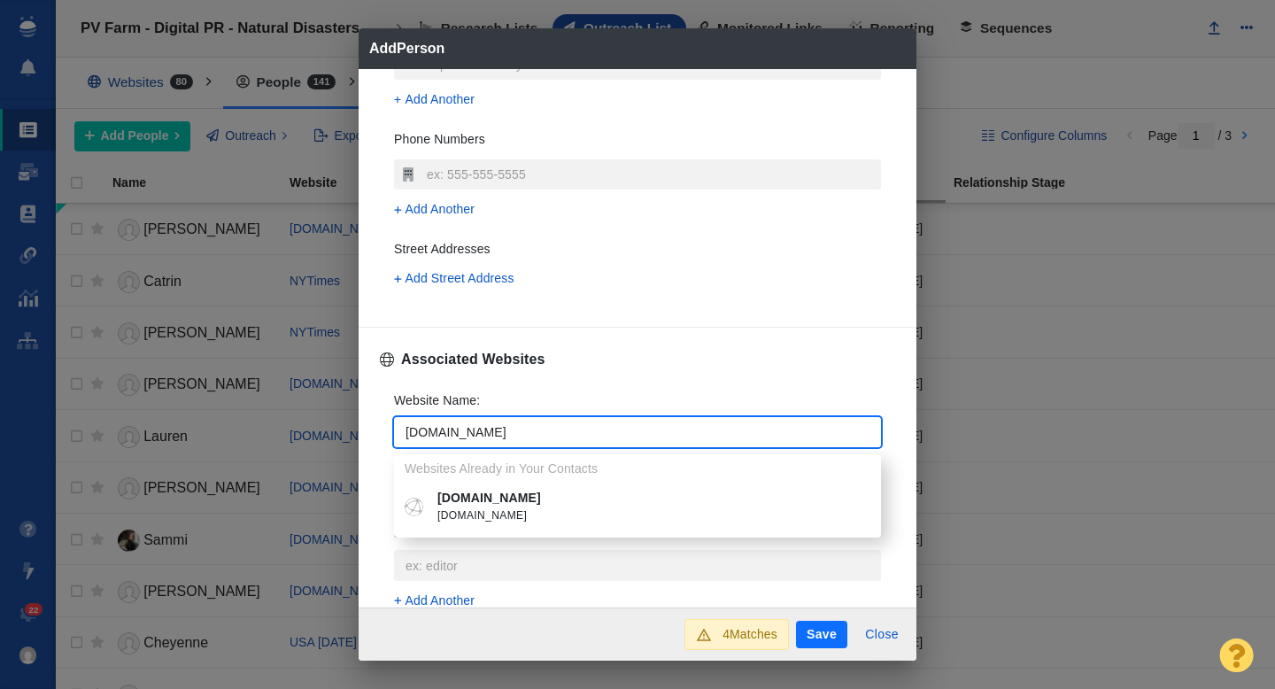
type input "[DOMAIN_NAME]"
click at [488, 502] on p "[DOMAIN_NAME]" at bounding box center [650, 498] width 426 height 19
type textarea "x"
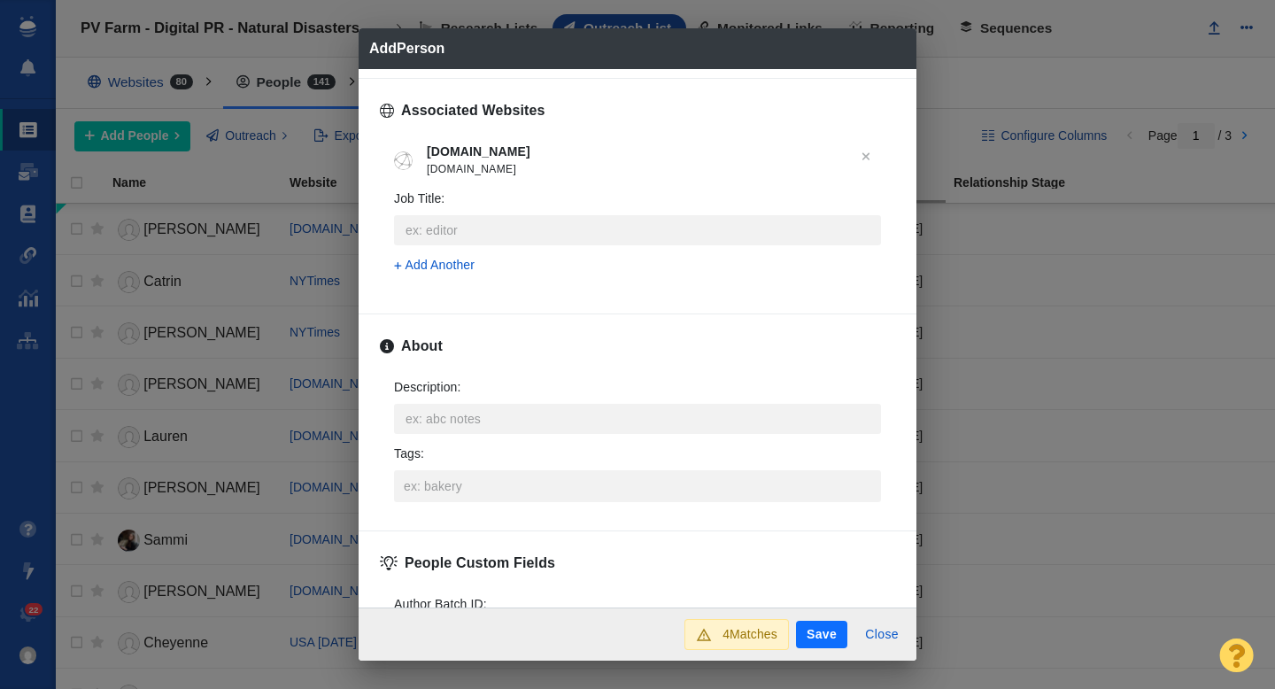
scroll to position [706, 0]
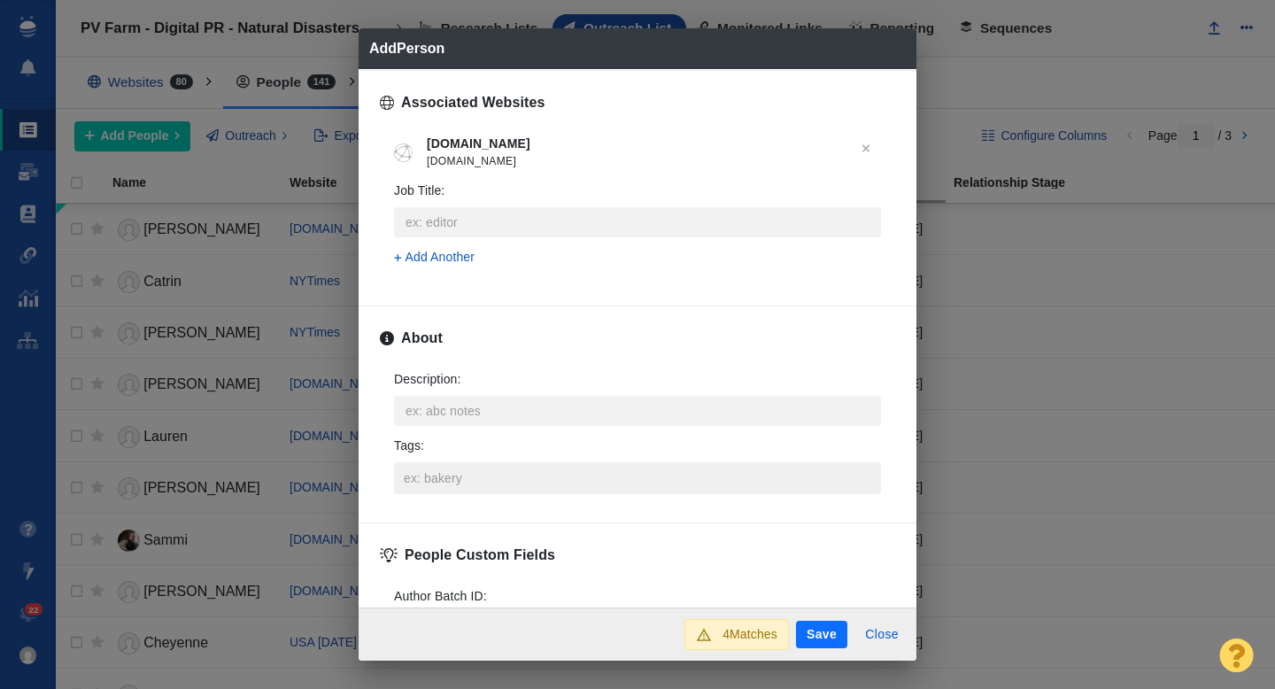
click at [465, 479] on input "Tags :" at bounding box center [637, 478] width 476 height 32
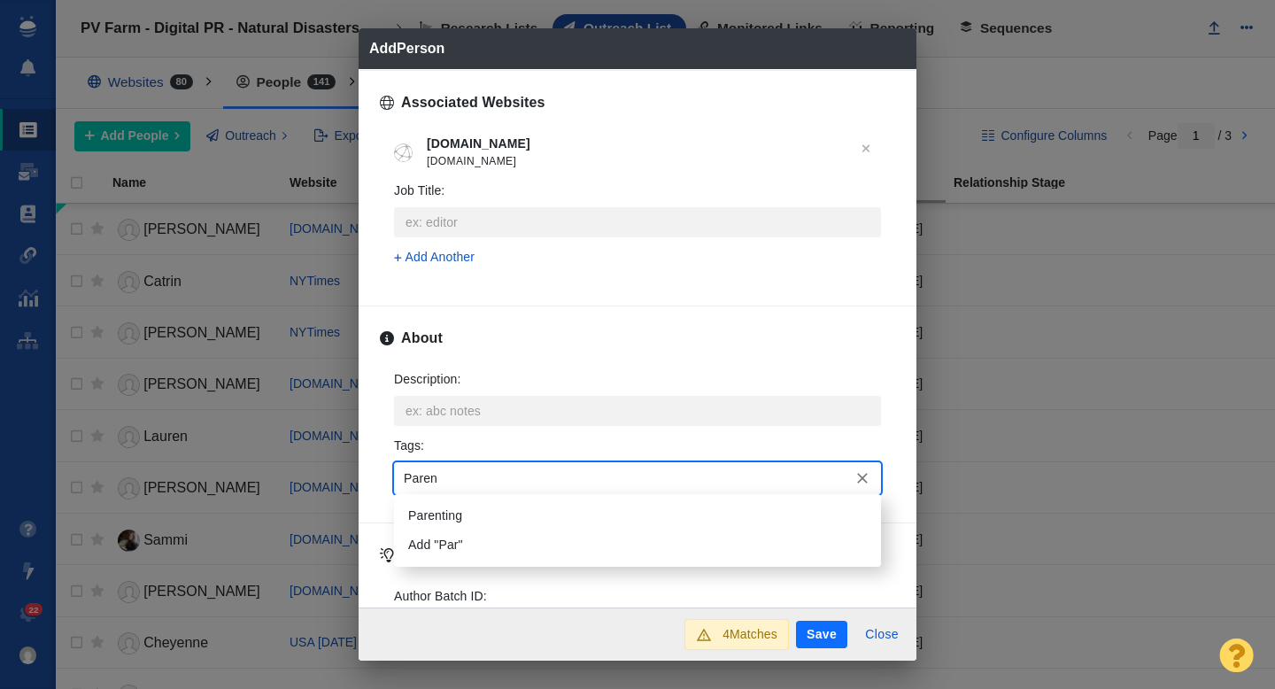
type input "Parent"
click at [470, 516] on li "Parenting" at bounding box center [637, 515] width 487 height 29
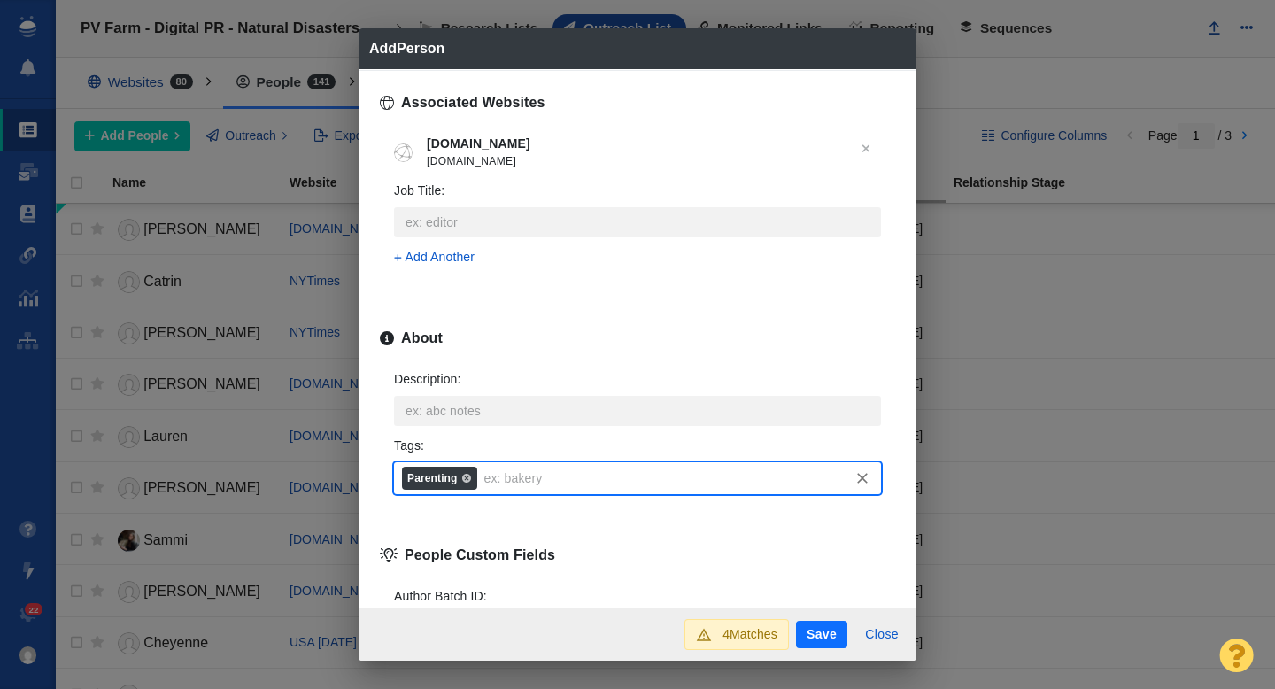
click at [835, 631] on button "Save" at bounding box center [821, 635] width 51 height 28
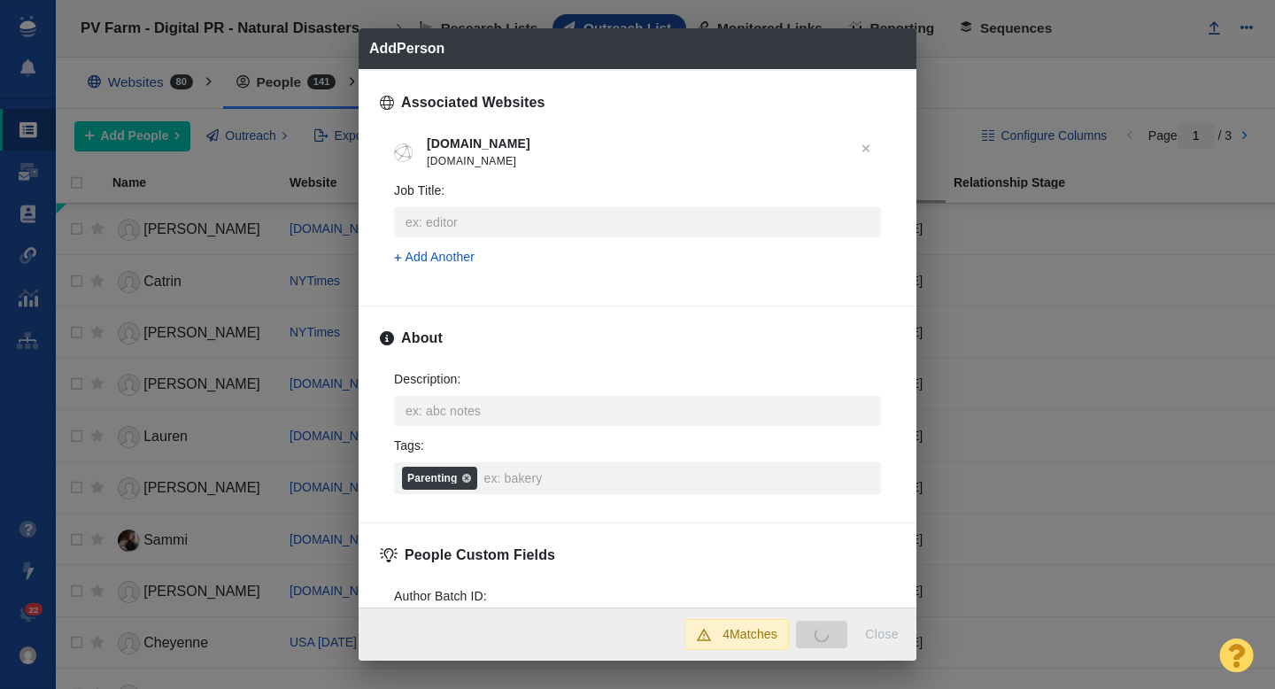
type textarea "x"
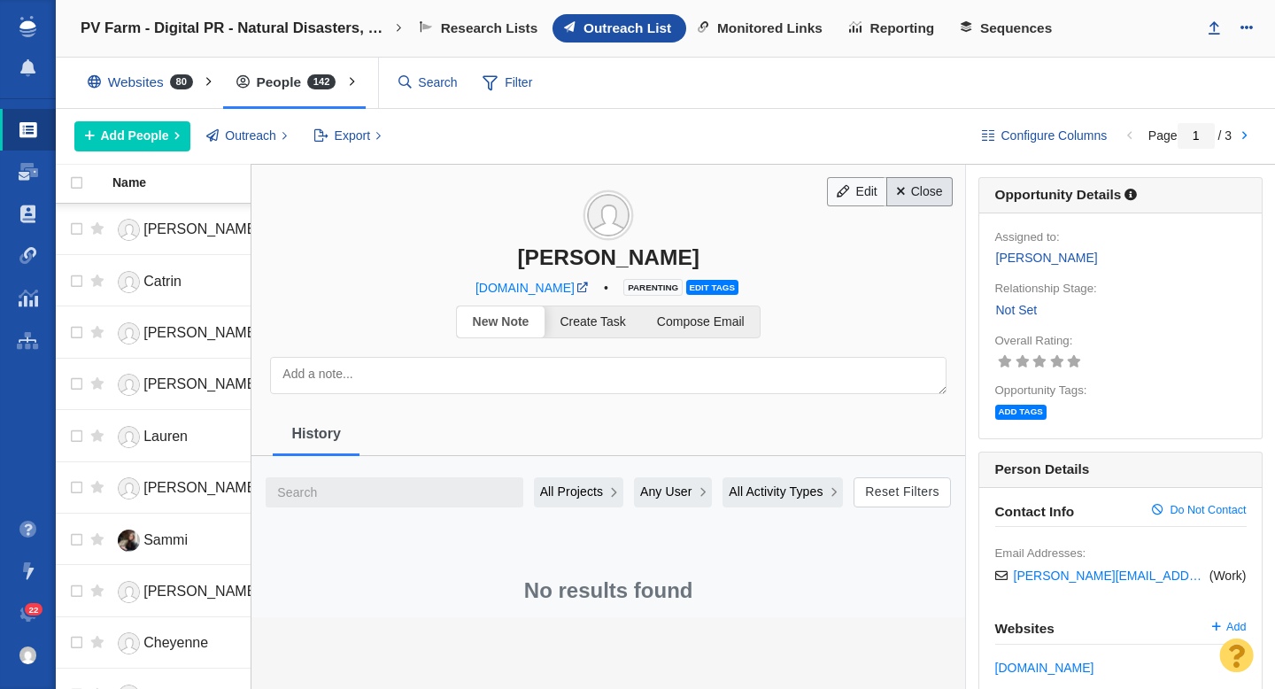
click at [933, 188] on link "Close" at bounding box center [919, 192] width 66 height 30
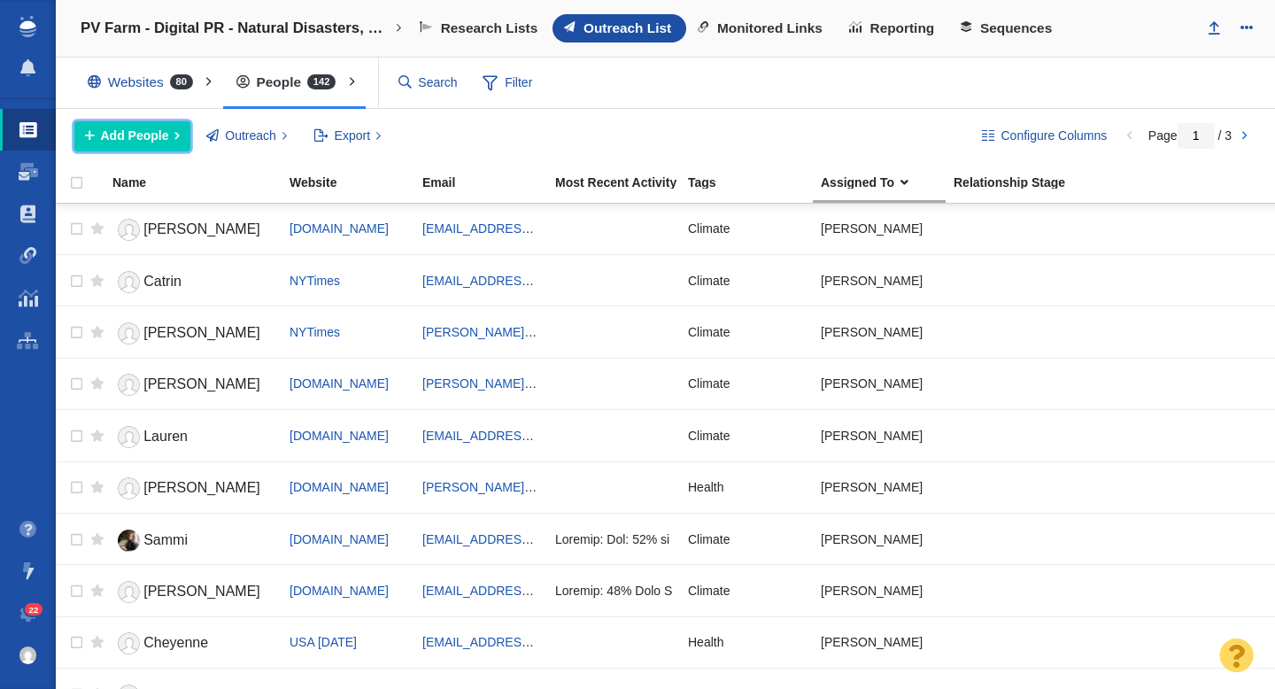
click at [150, 132] on span "Add People" at bounding box center [135, 136] width 68 height 19
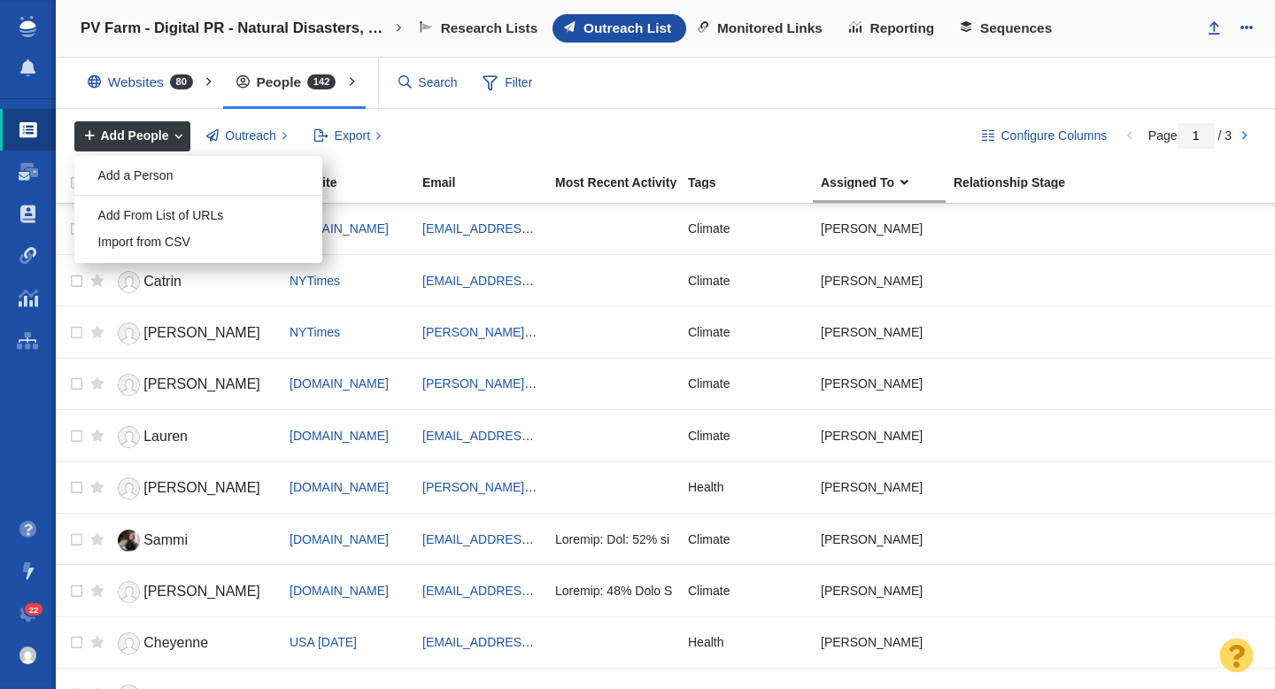
click at [148, 160] on ol "Add a Person Add From List of URLs Import from CSV" at bounding box center [198, 209] width 248 height 106
click at [138, 179] on div "Add a Person" at bounding box center [198, 175] width 248 height 27
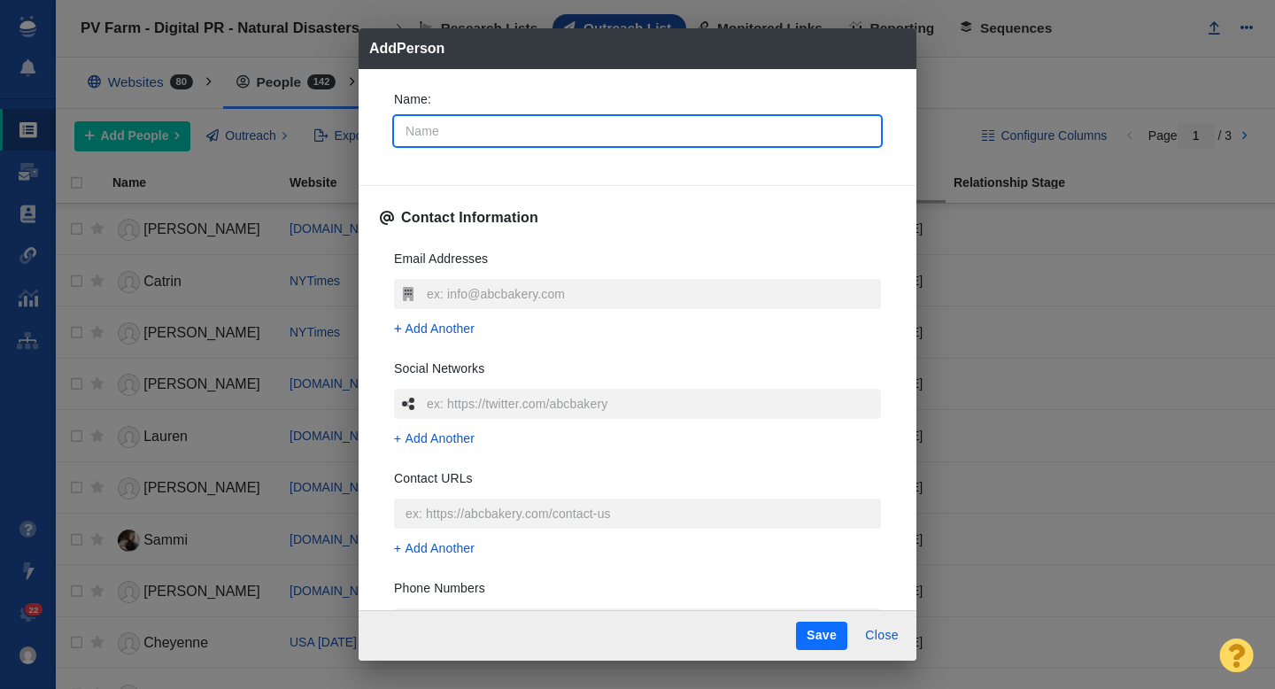
click at [511, 135] on input "Name :" at bounding box center [637, 131] width 487 height 30
type input "M"
type textarea "x"
type input "Me"
type textarea "x"
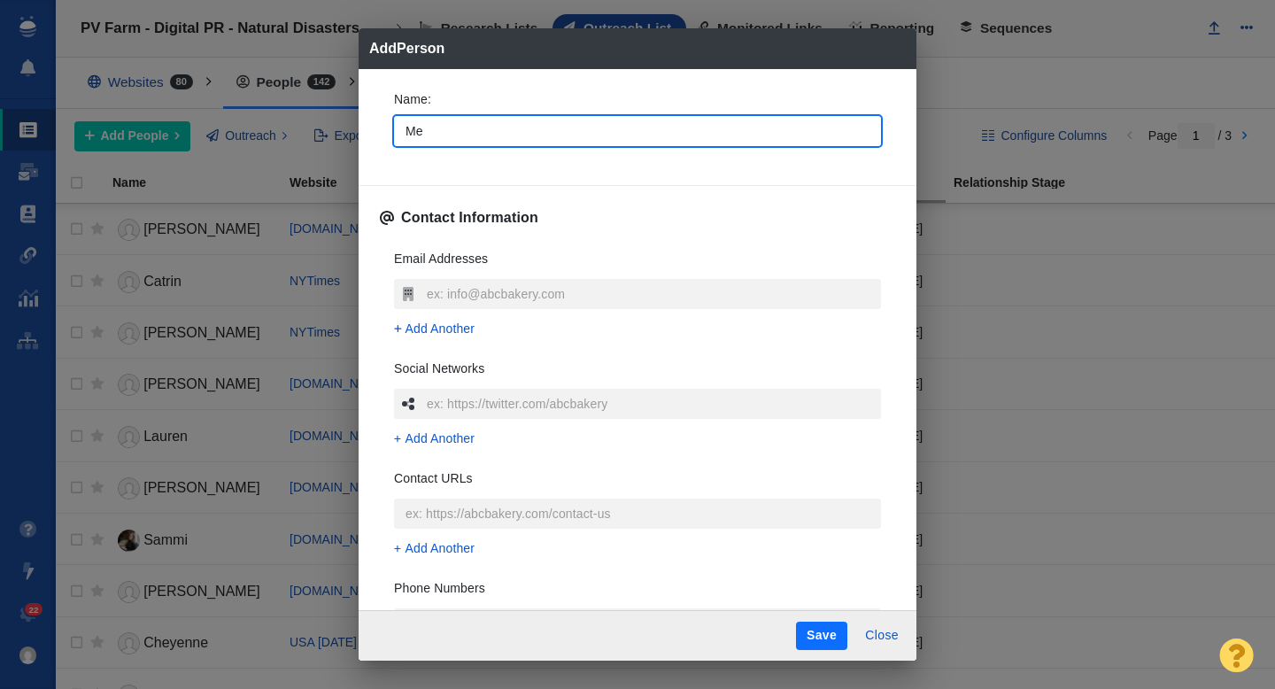
type input "Mel"
type textarea "x"
type input "Meli"
type textarea "x"
type input "Melis"
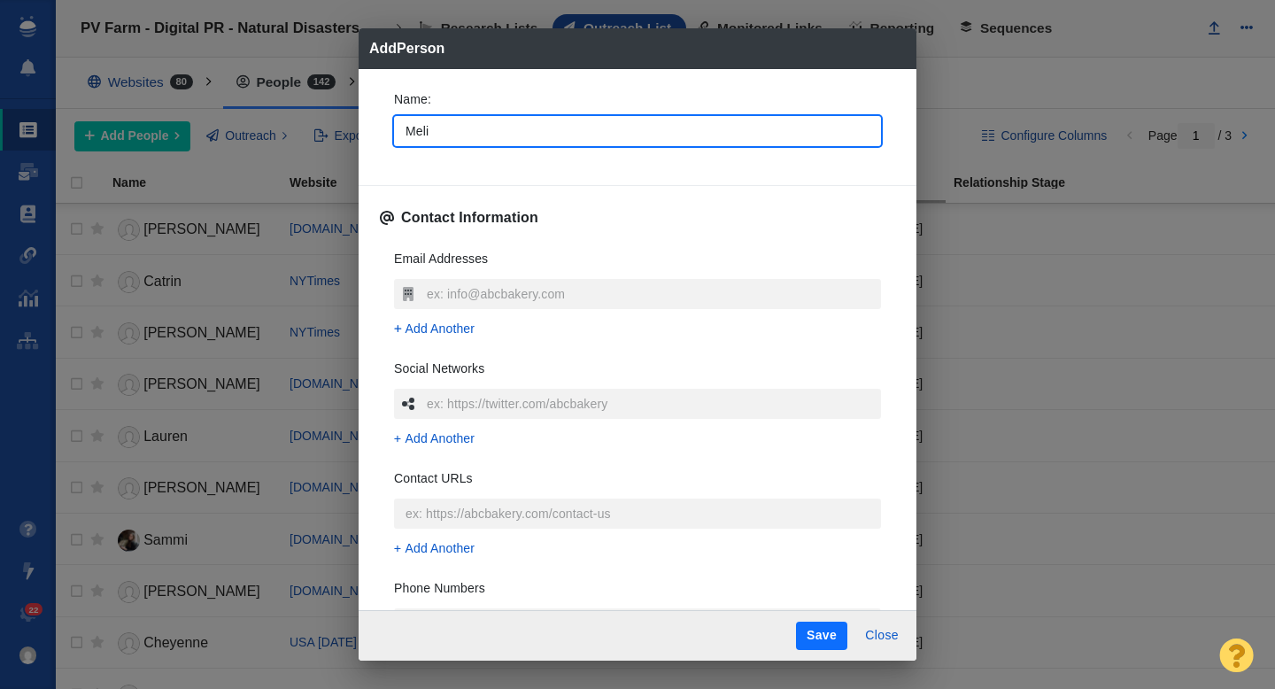
type textarea "x"
type input "Meliss"
type textarea "x"
type input "Melissa"
type textarea "x"
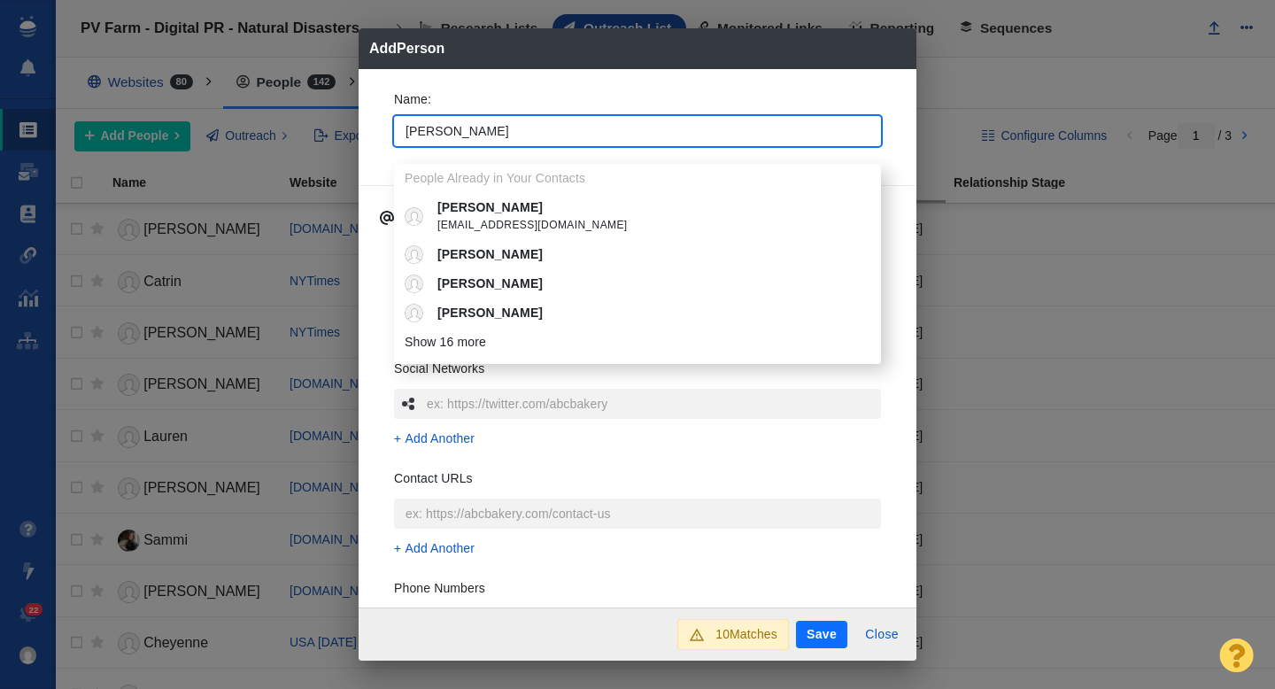
type input "Melissa"
click at [374, 117] on div "Name : Melissa People Already in Your Contacts Melissa mhafnermcintosh@chclc.or…" at bounding box center [638, 338] width 558 height 539
type textarea "x"
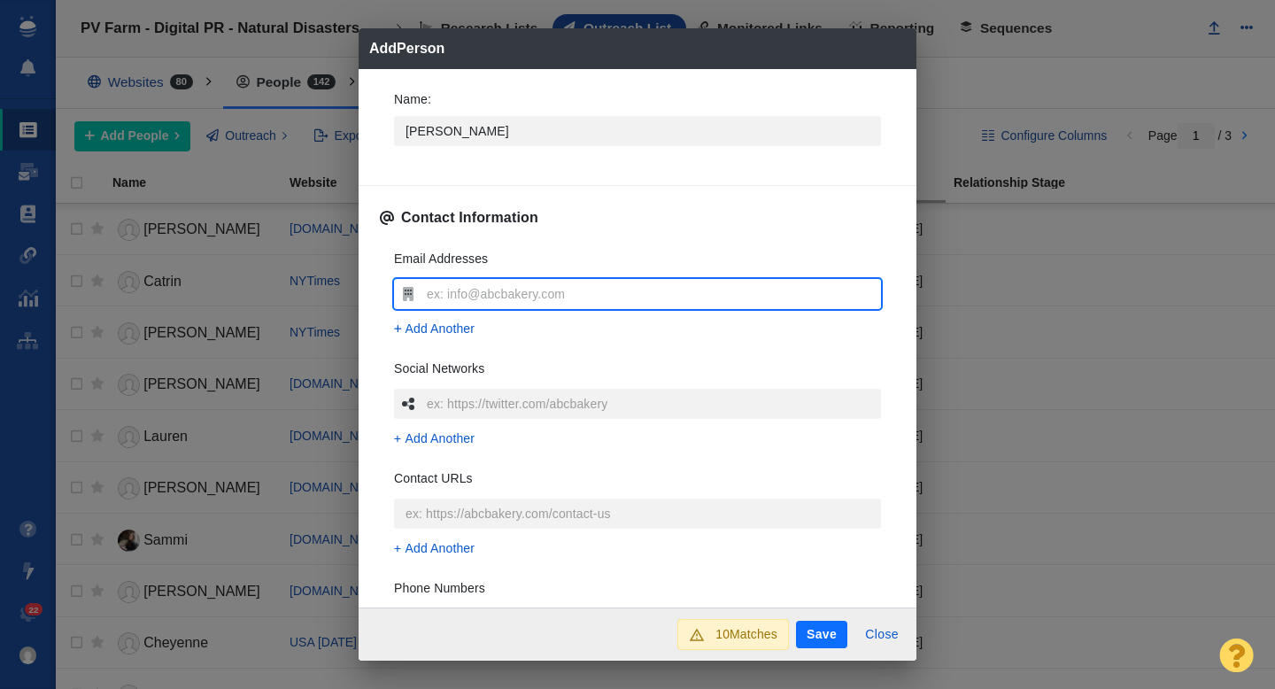
click at [444, 290] on input "text" at bounding box center [651, 294] width 459 height 30
type input "melissawillets@gmail.com"
type textarea "x"
type input "melissawillets@gmail.com"
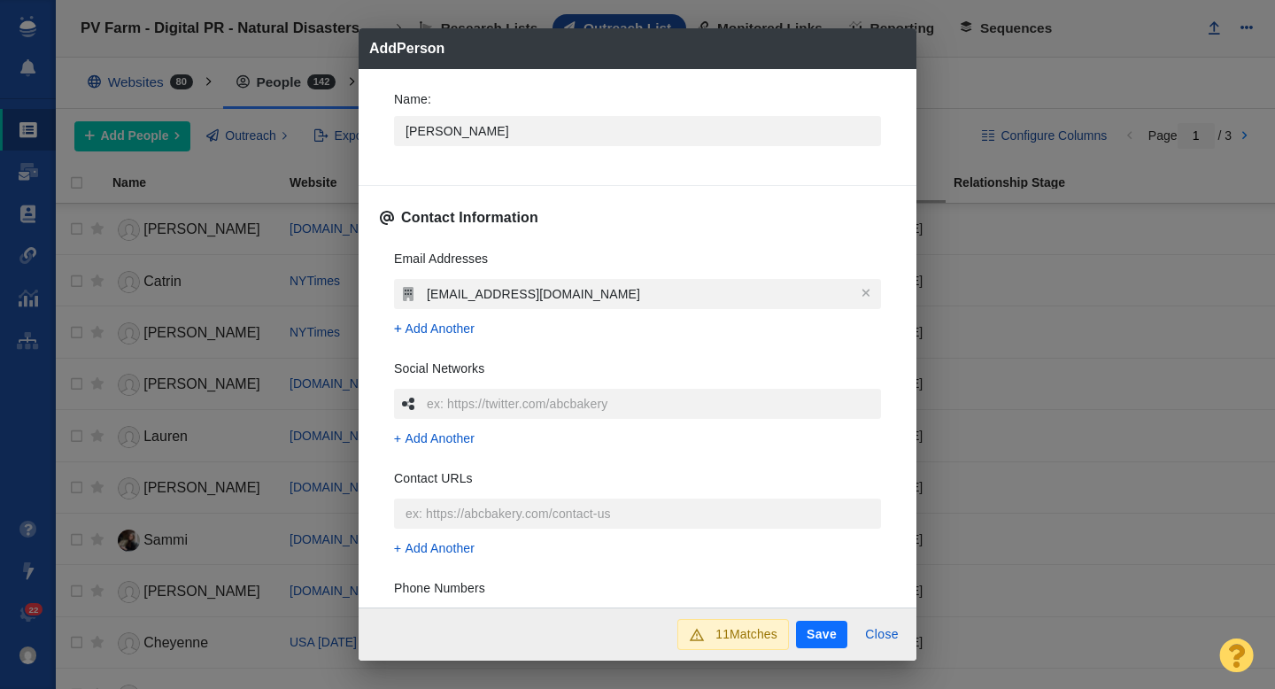
click at [382, 317] on div "Email Addresses melissawillets@gmail.com Add Another Social Networks Add Anothe…" at bounding box center [637, 499] width 515 height 527
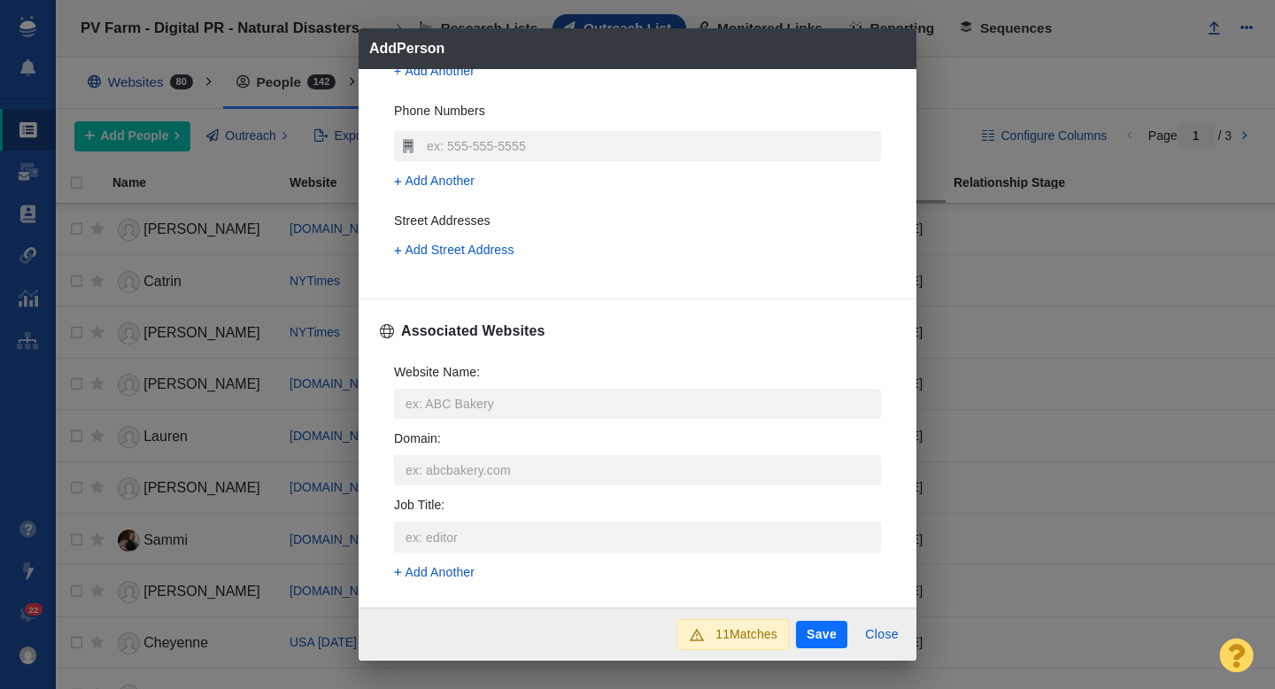
scroll to position [480, 0]
click at [426, 397] on input "Website Name :" at bounding box center [637, 401] width 487 height 30
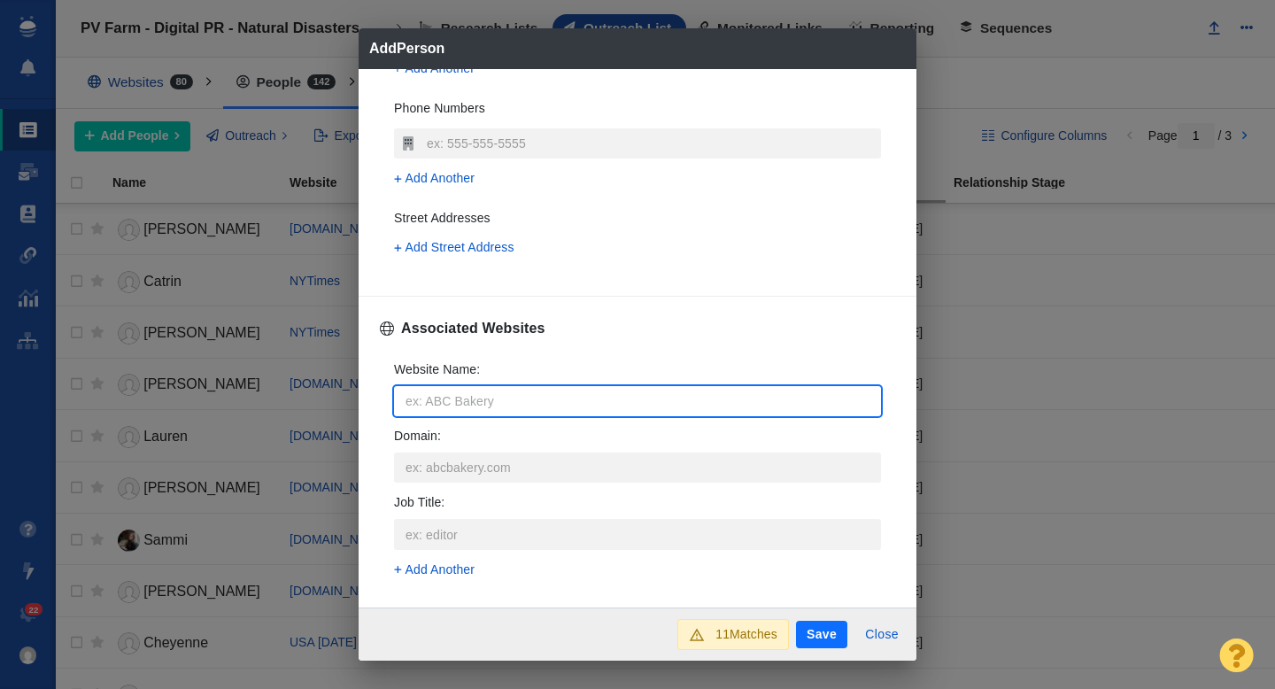
type input "p"
type textarea "x"
type input "pa"
type textarea "x"
type input "par"
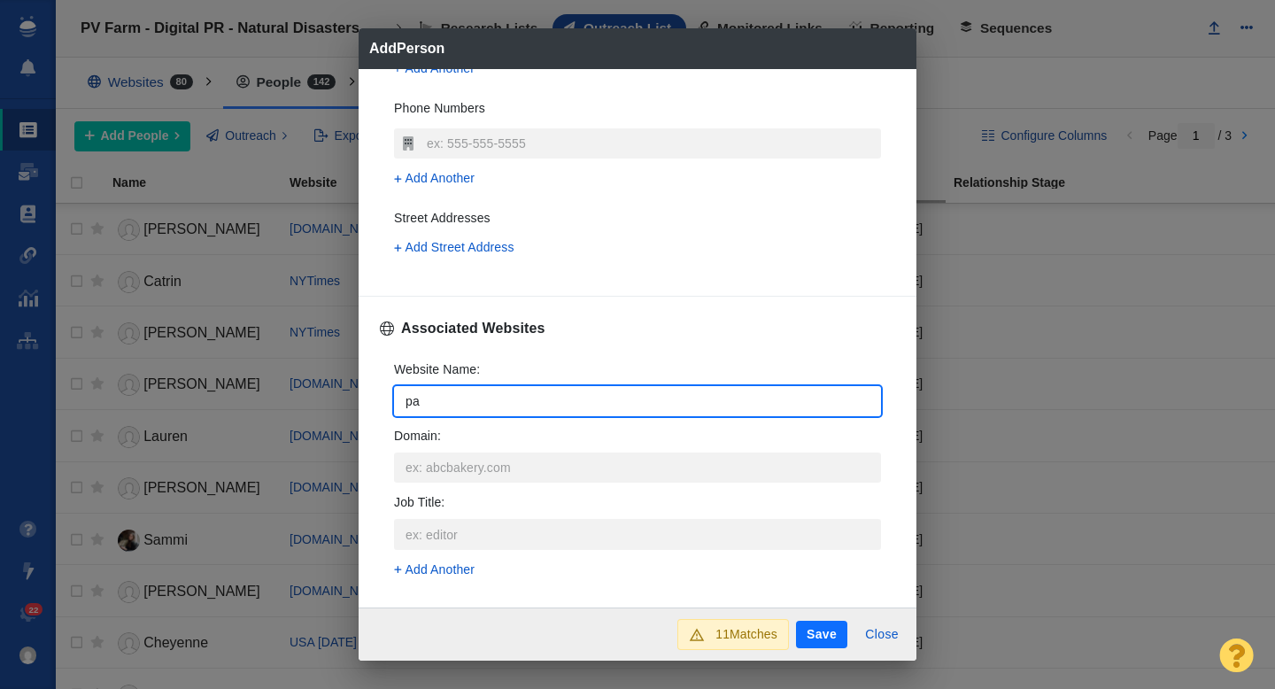
type textarea "x"
type input "pare"
type textarea "x"
type input "paren"
type textarea "x"
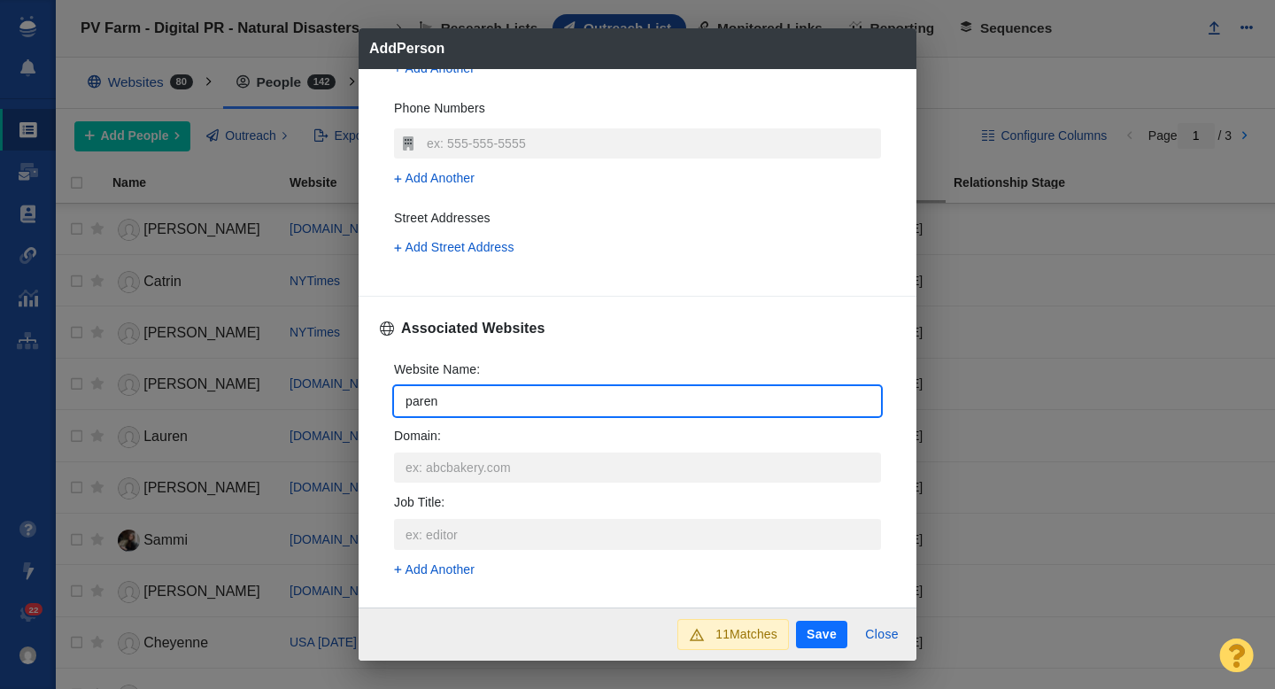
type input "parent"
type textarea "x"
type input "parents"
type textarea "x"
type input "parents."
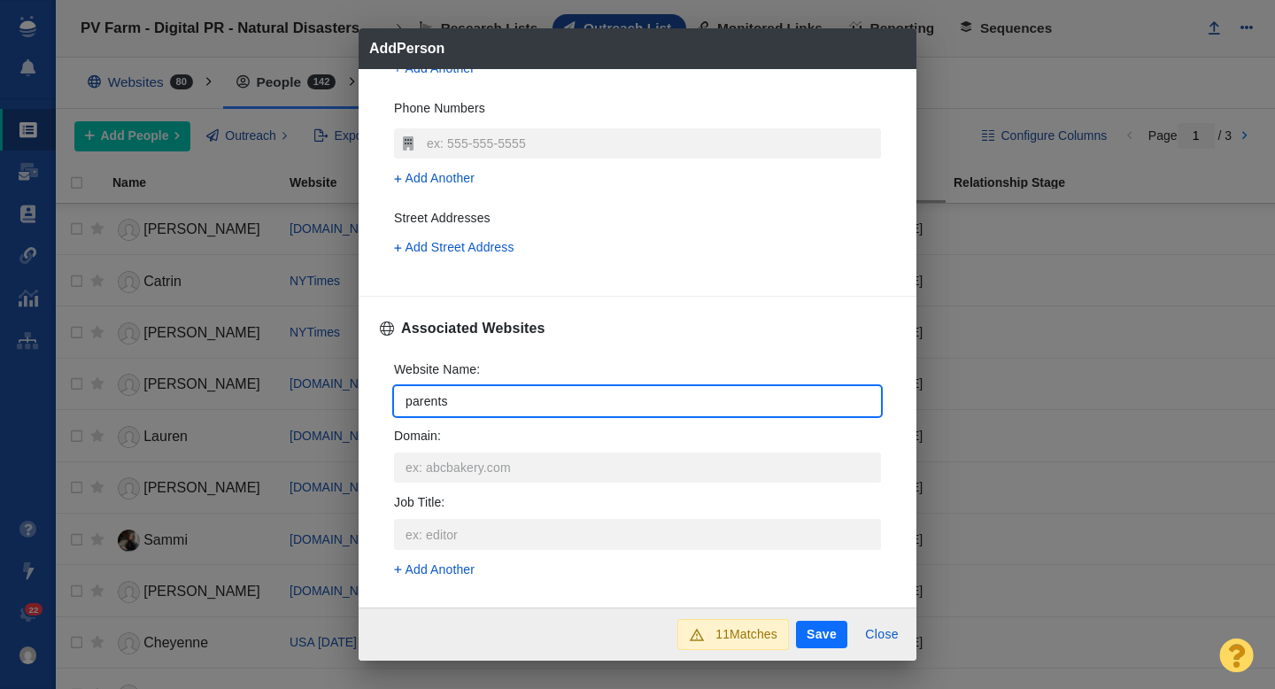
type textarea "x"
type input "parents.c"
type textarea "x"
type input "parents.co"
type textarea "x"
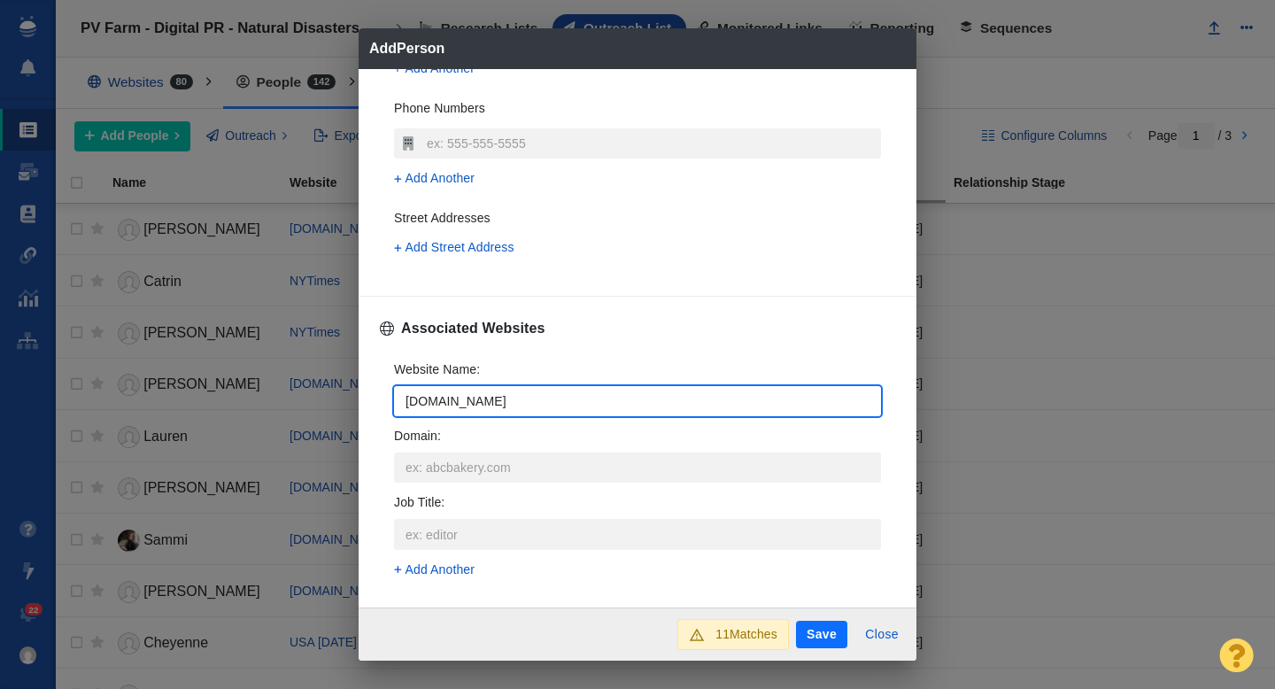
type input "parents.com"
type textarea "x"
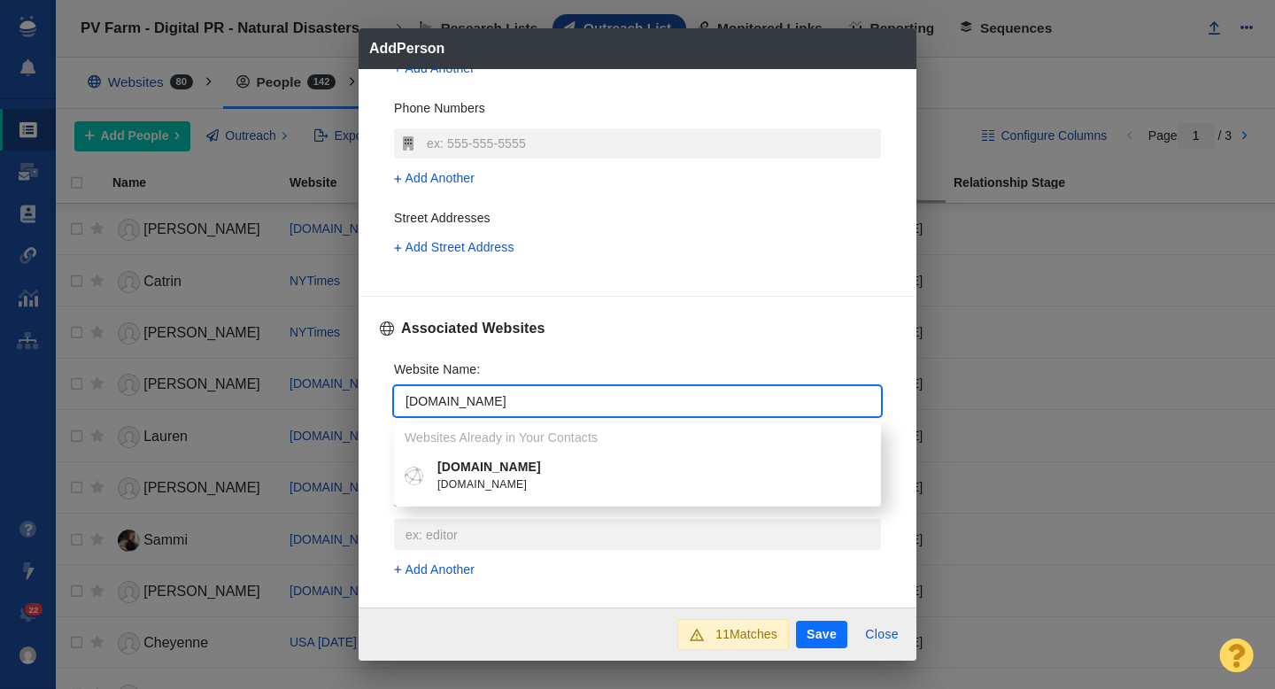
type input "parents.com"
click at [500, 456] on li "parents.com parents.com" at bounding box center [637, 475] width 487 height 47
type textarea "x"
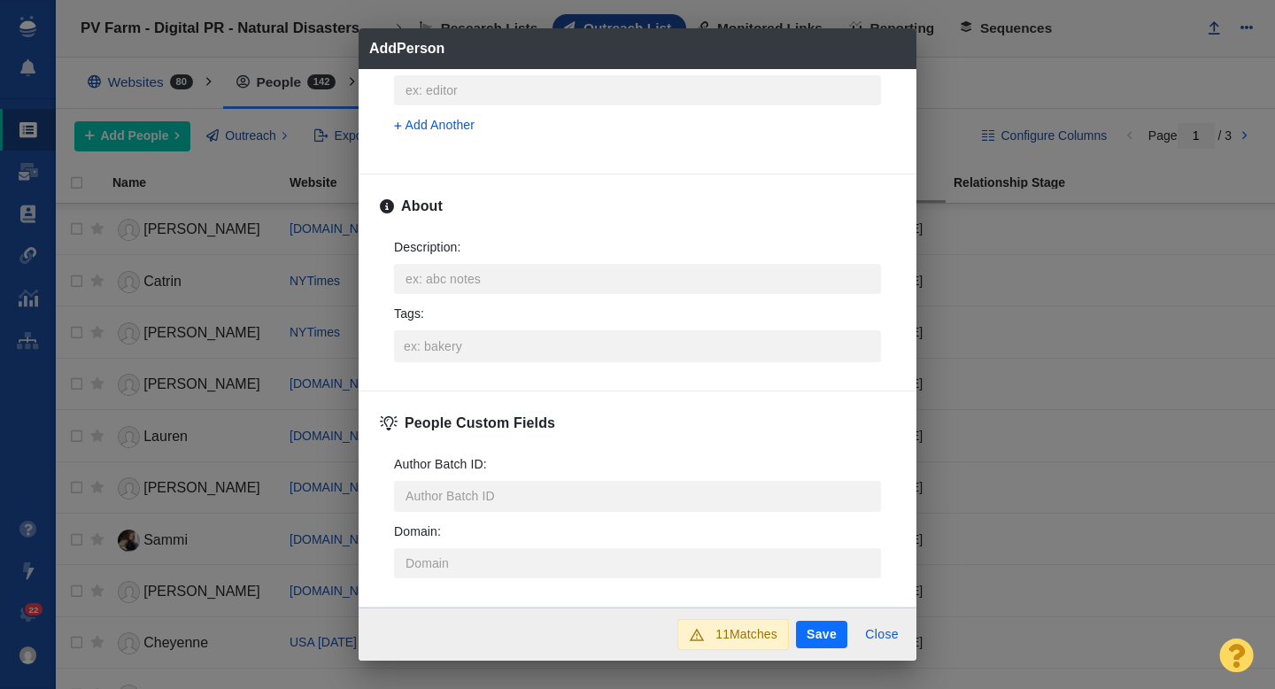
scroll to position [847, 0]
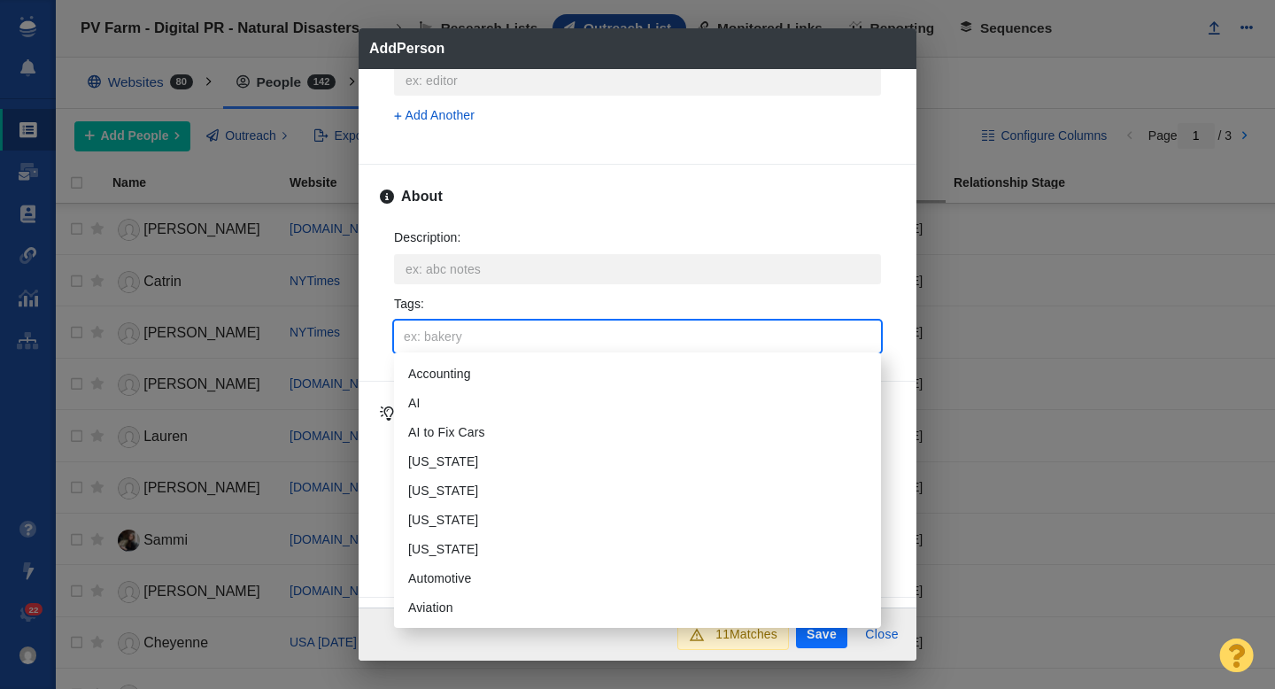
click at [449, 335] on input "Tags :" at bounding box center [637, 336] width 476 height 32
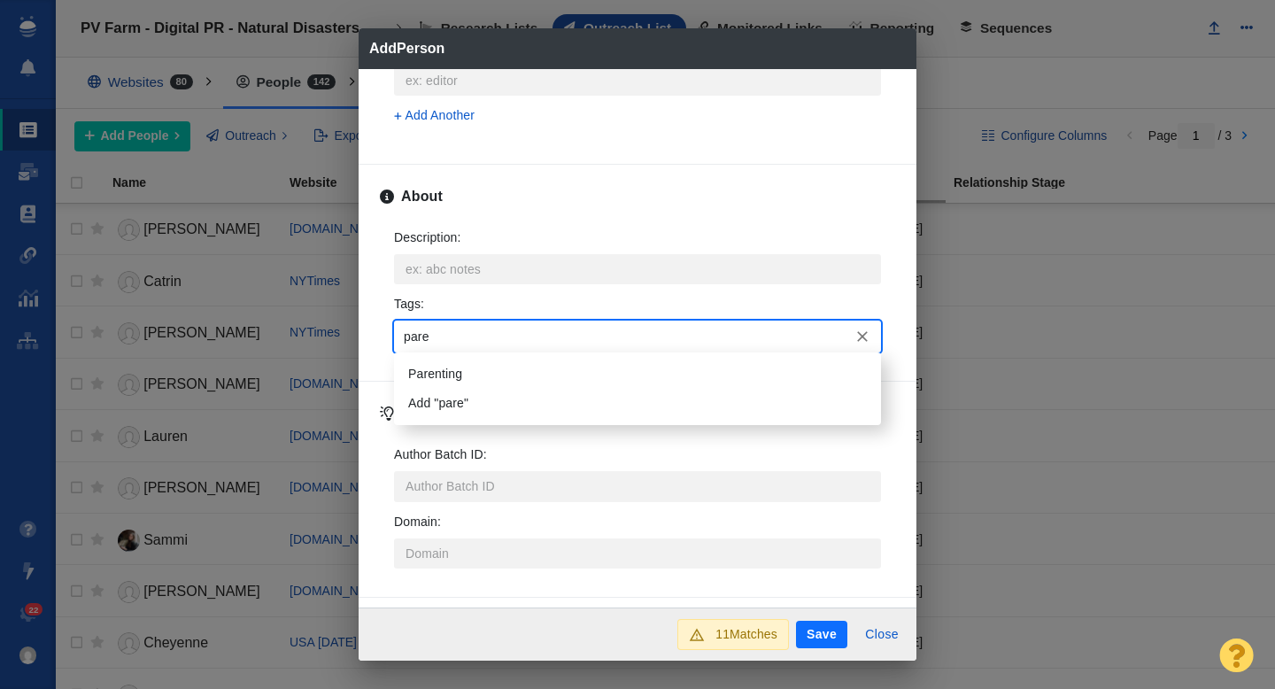
type input "paren"
click at [452, 376] on li "Parenting" at bounding box center [637, 373] width 487 height 29
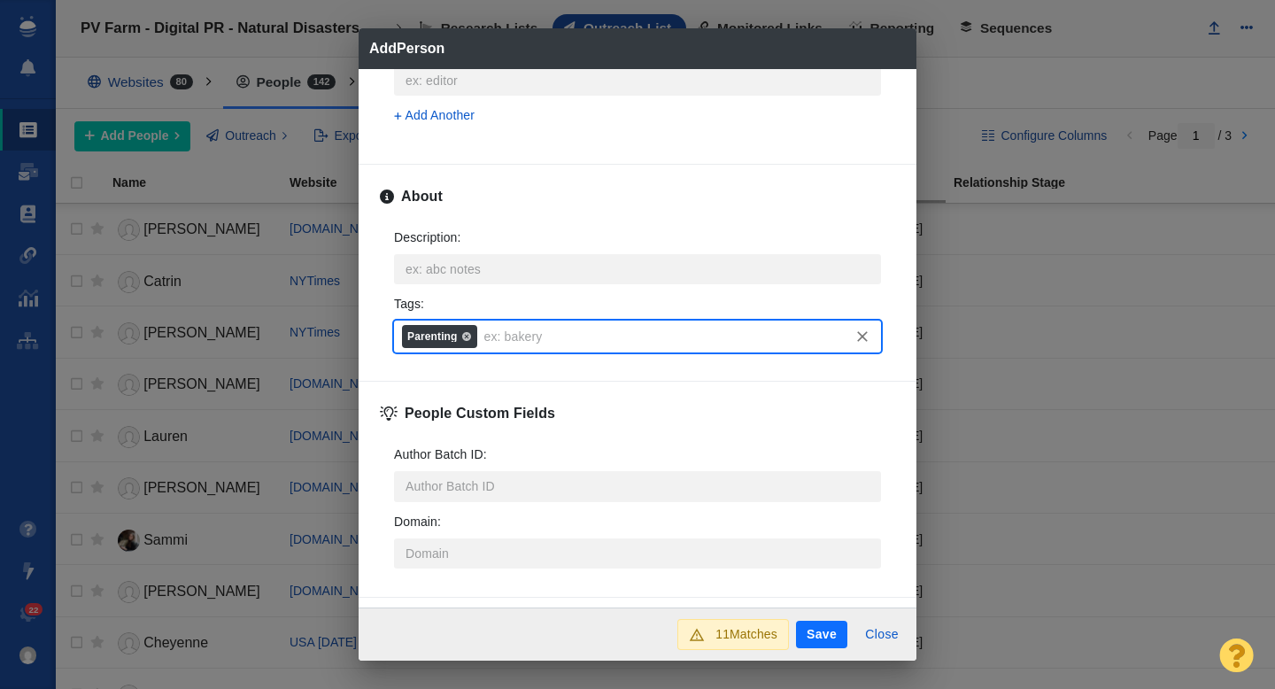
click at [820, 632] on button "Save" at bounding box center [821, 635] width 51 height 28
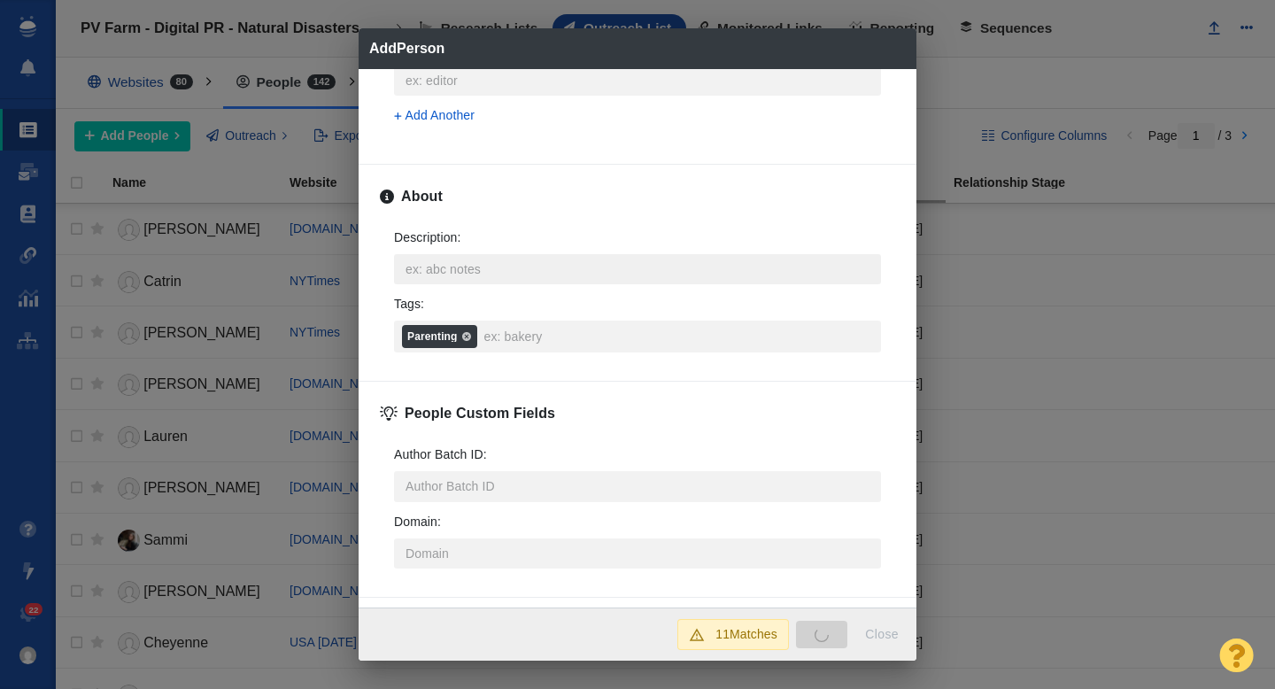
type textarea "x"
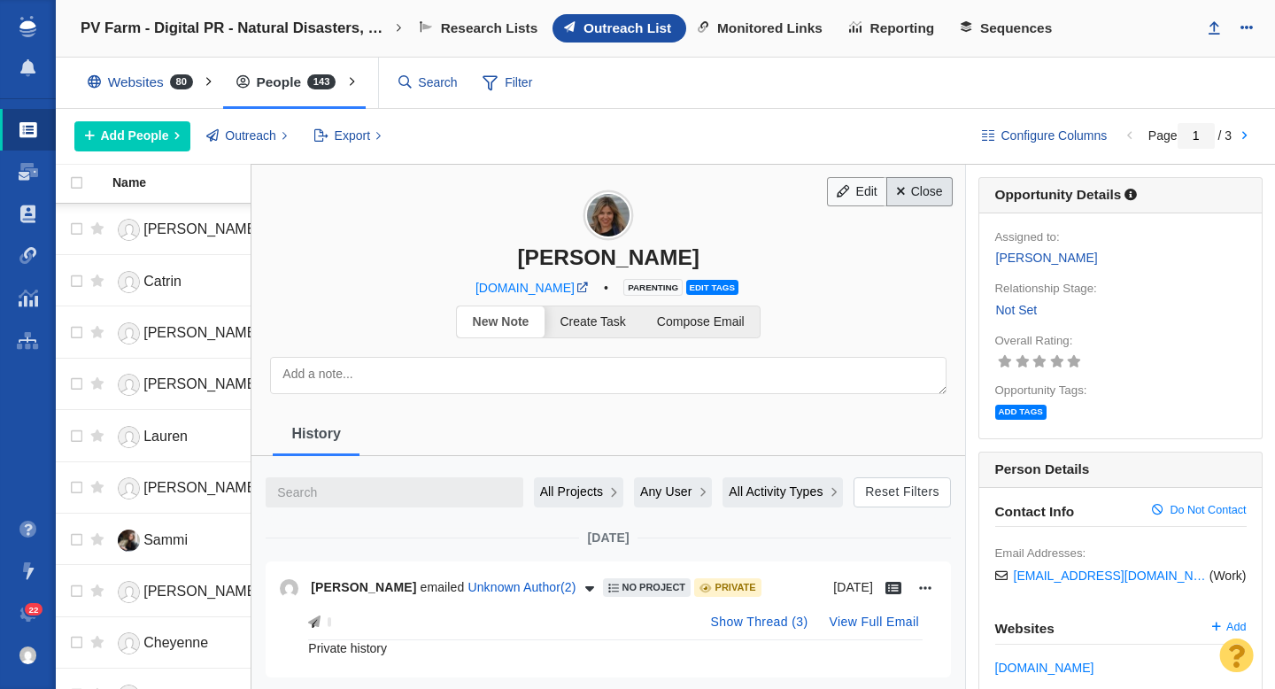
click at [915, 188] on link "Close" at bounding box center [919, 192] width 66 height 30
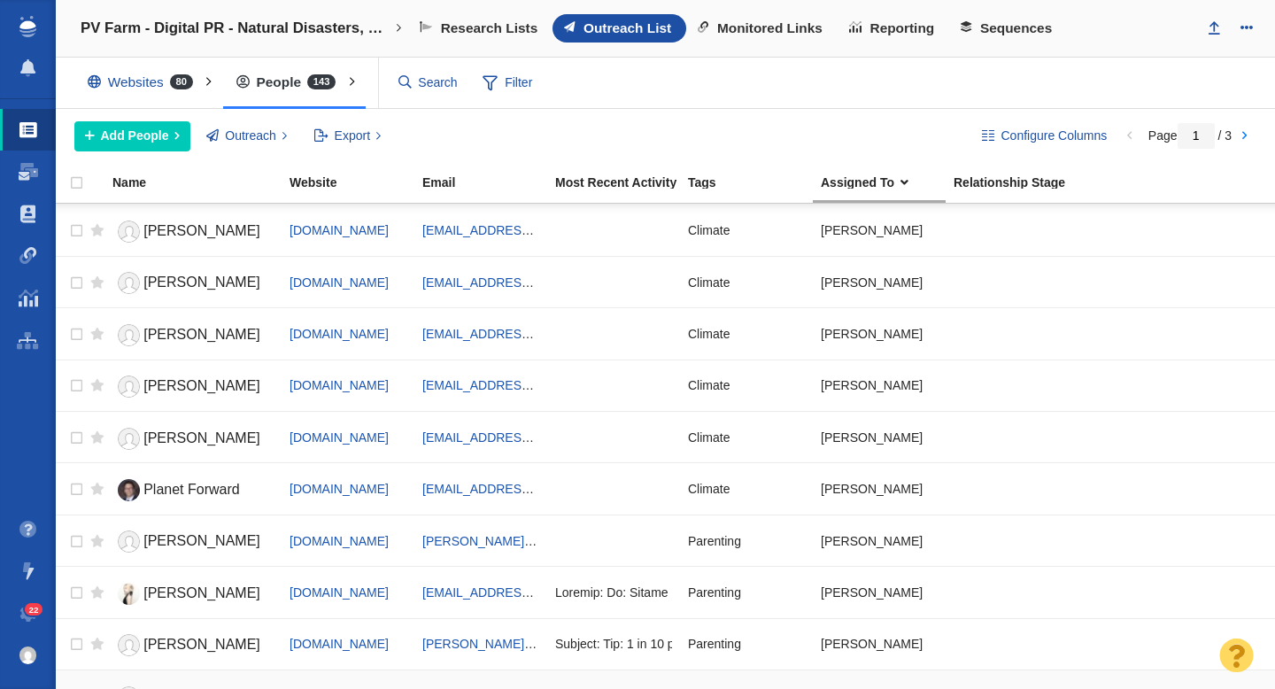
scroll to position [0, 0]
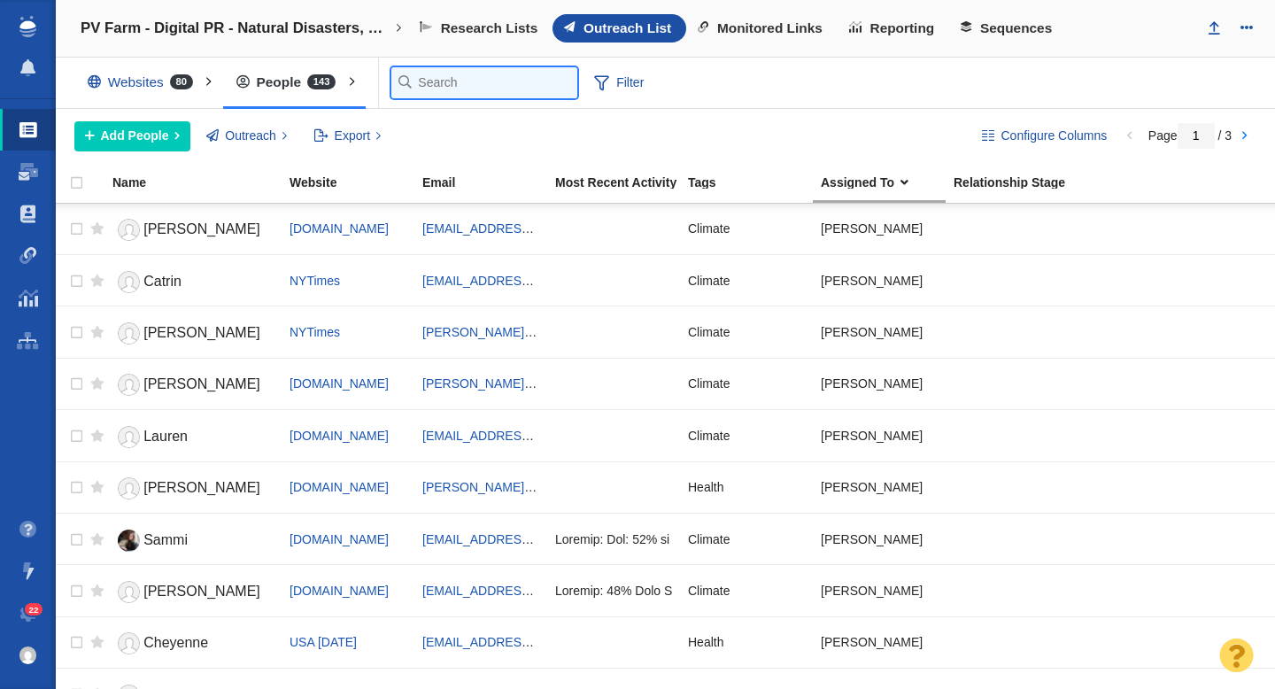
click at [422, 84] on input "text" at bounding box center [484, 82] width 186 height 31
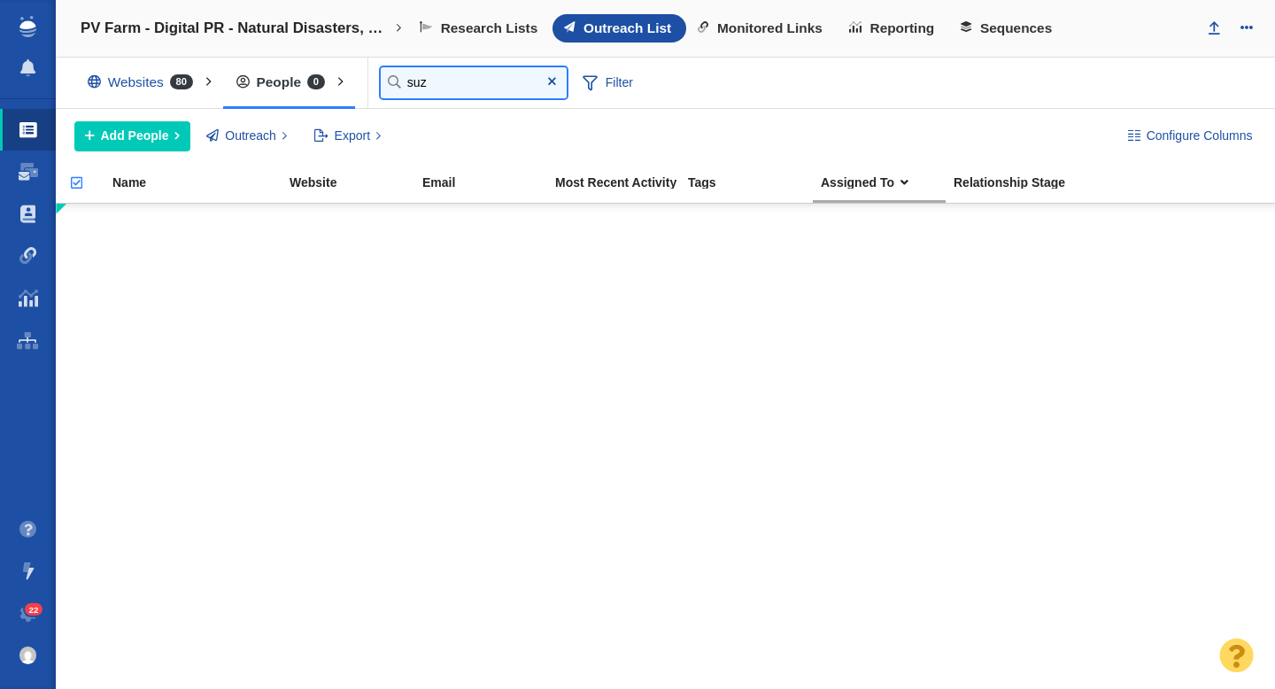
type input "suz"
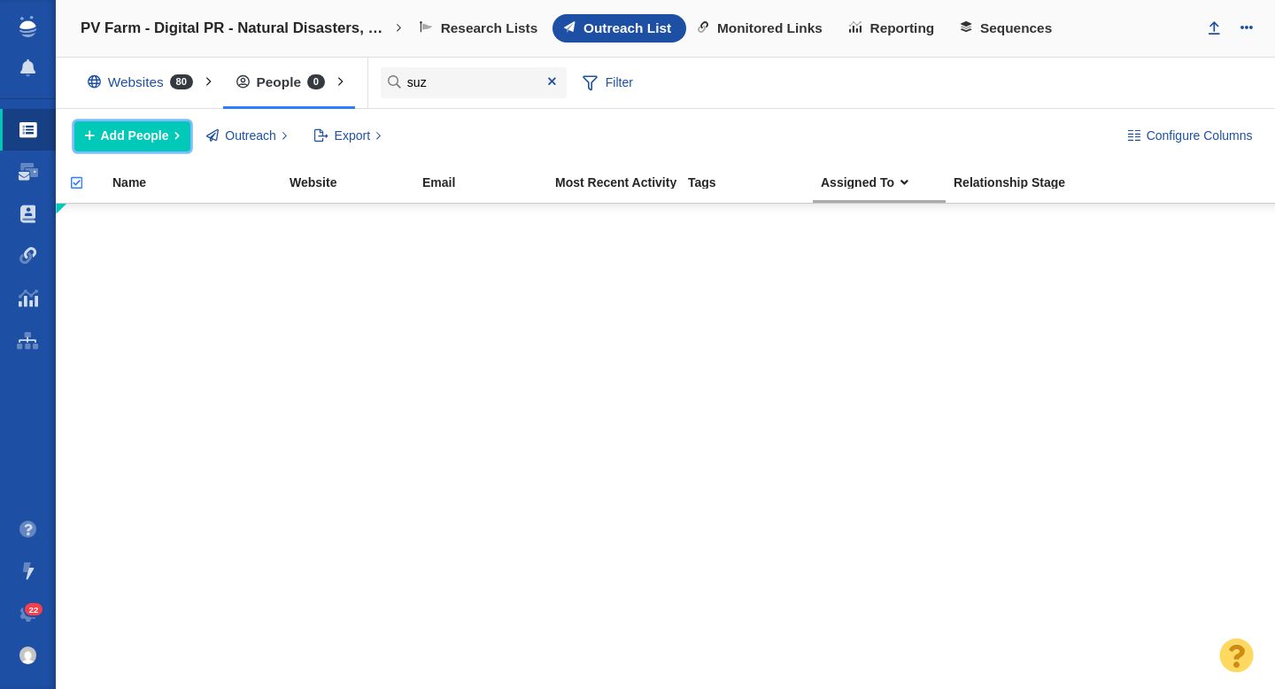
click at [157, 138] on span "Add People" at bounding box center [135, 136] width 68 height 19
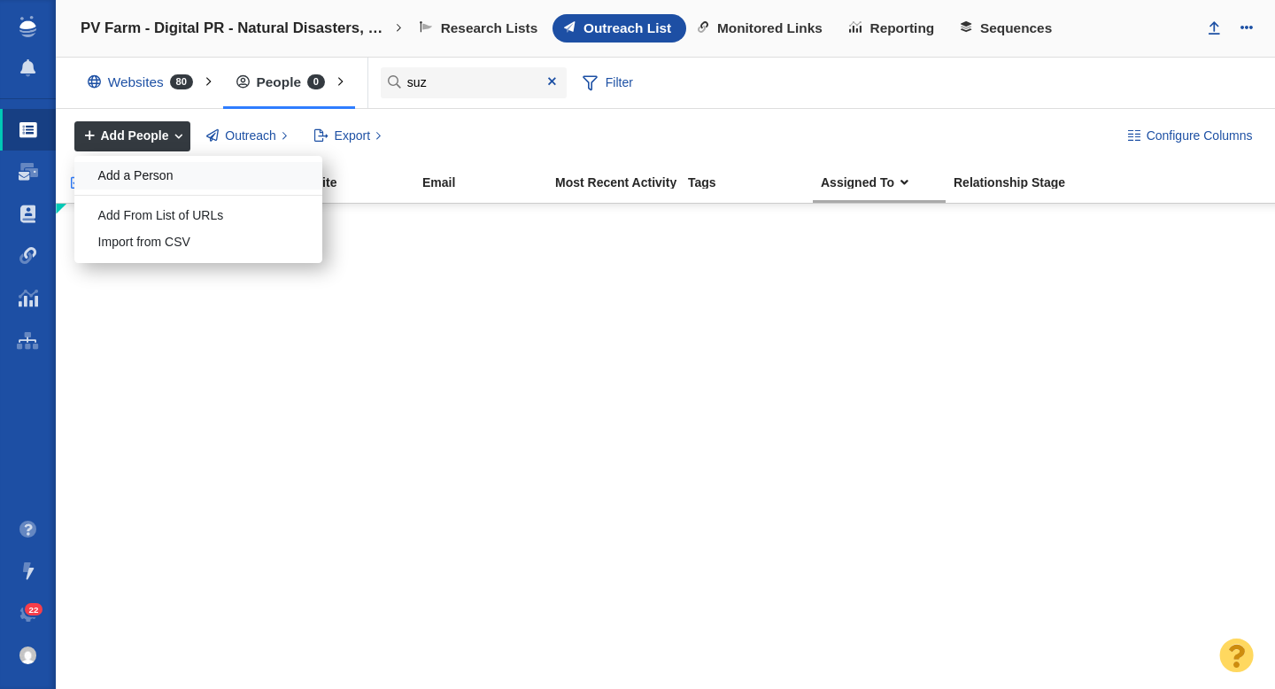
click at [187, 178] on div "Add a Person" at bounding box center [198, 175] width 248 height 27
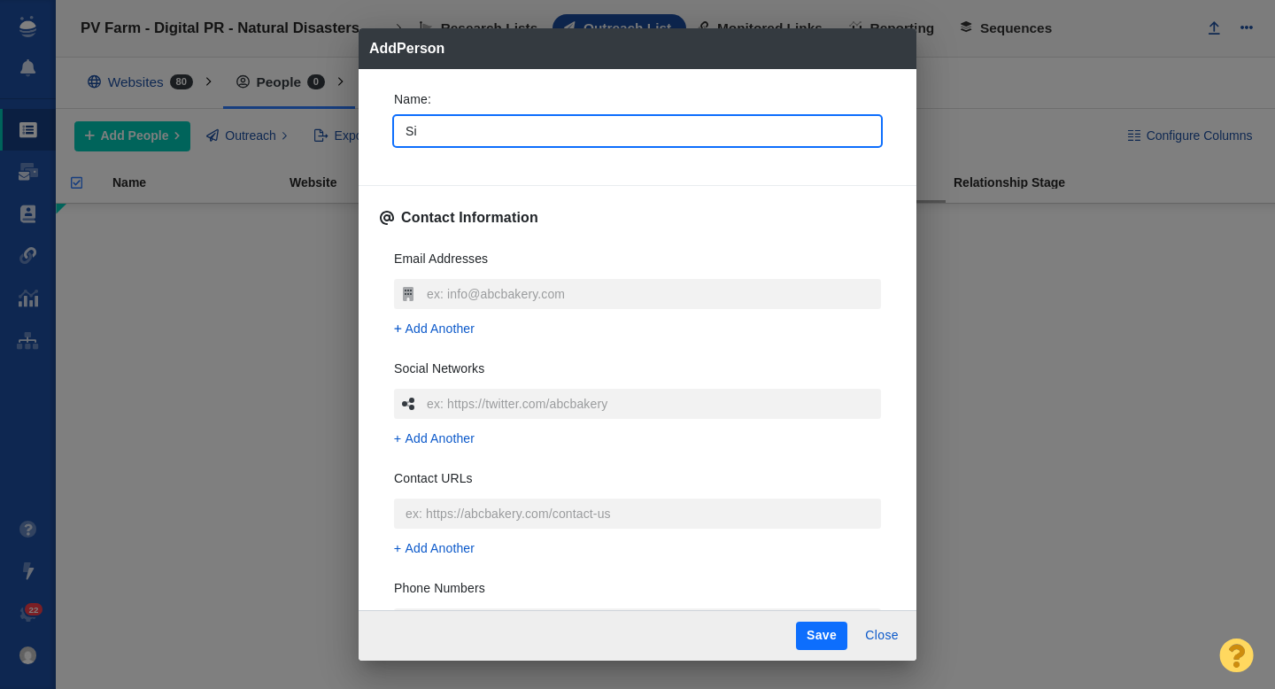
type input "S"
type textarea "x"
type input "Suzann"
type textarea "x"
type input "[PERSON_NAME]"
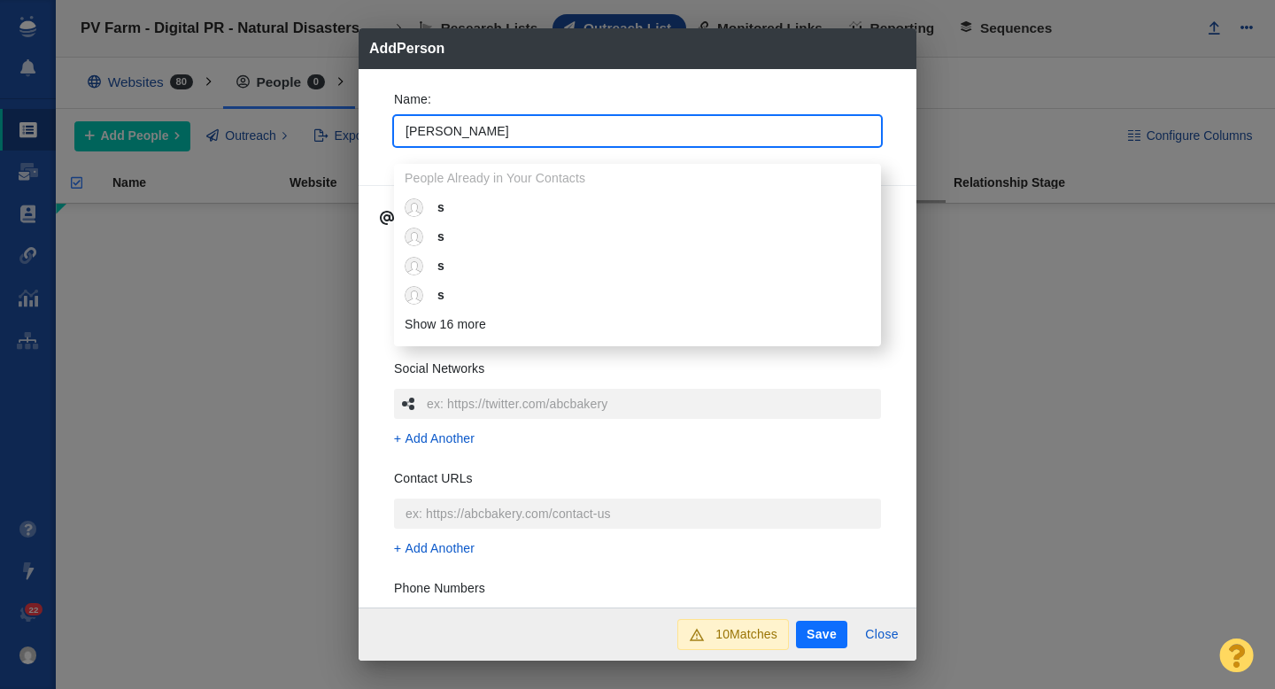
type textarea "x"
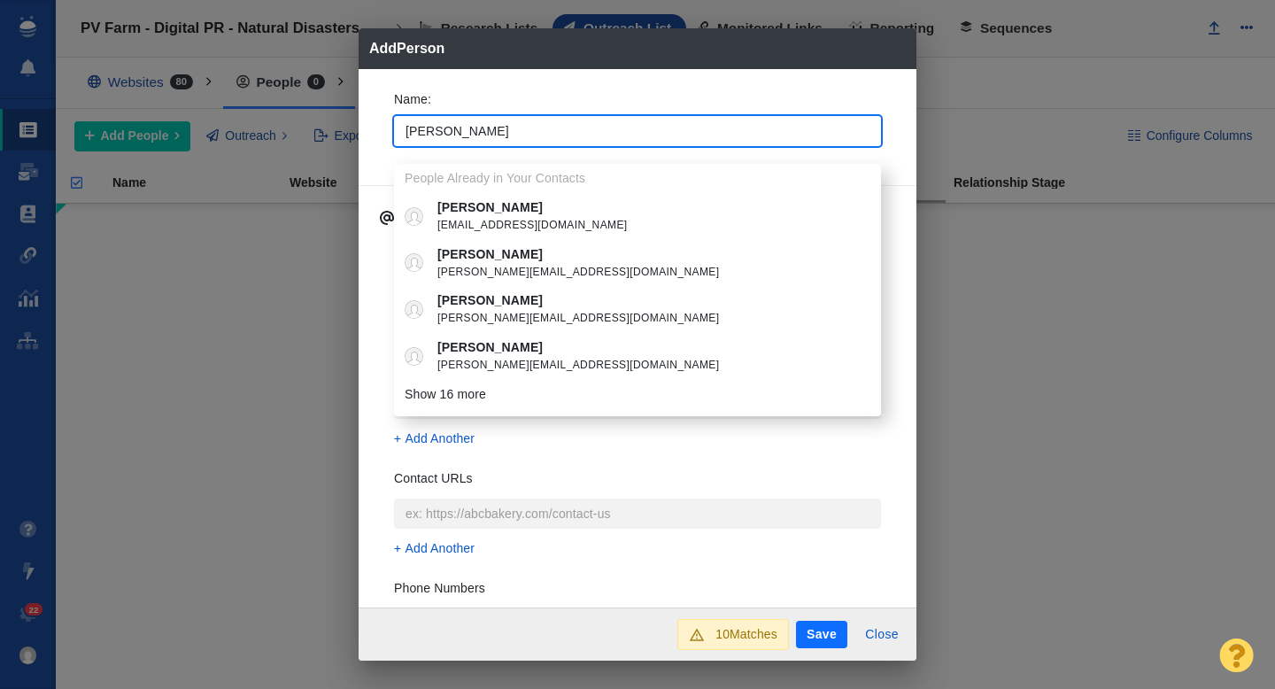
type input "[PERSON_NAME]"
click at [523, 271] on span "[PERSON_NAME][EMAIL_ADDRESS][DOMAIN_NAME]" at bounding box center [650, 273] width 426 height 18
type textarea "x"
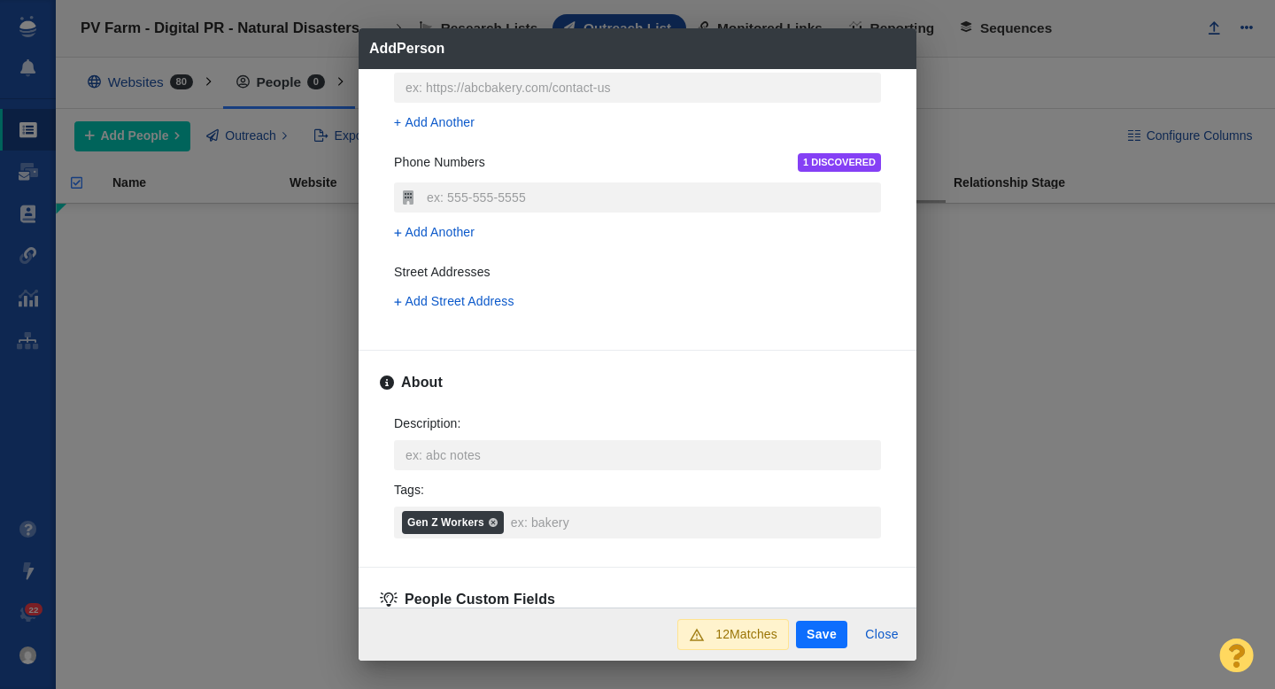
scroll to position [464, 0]
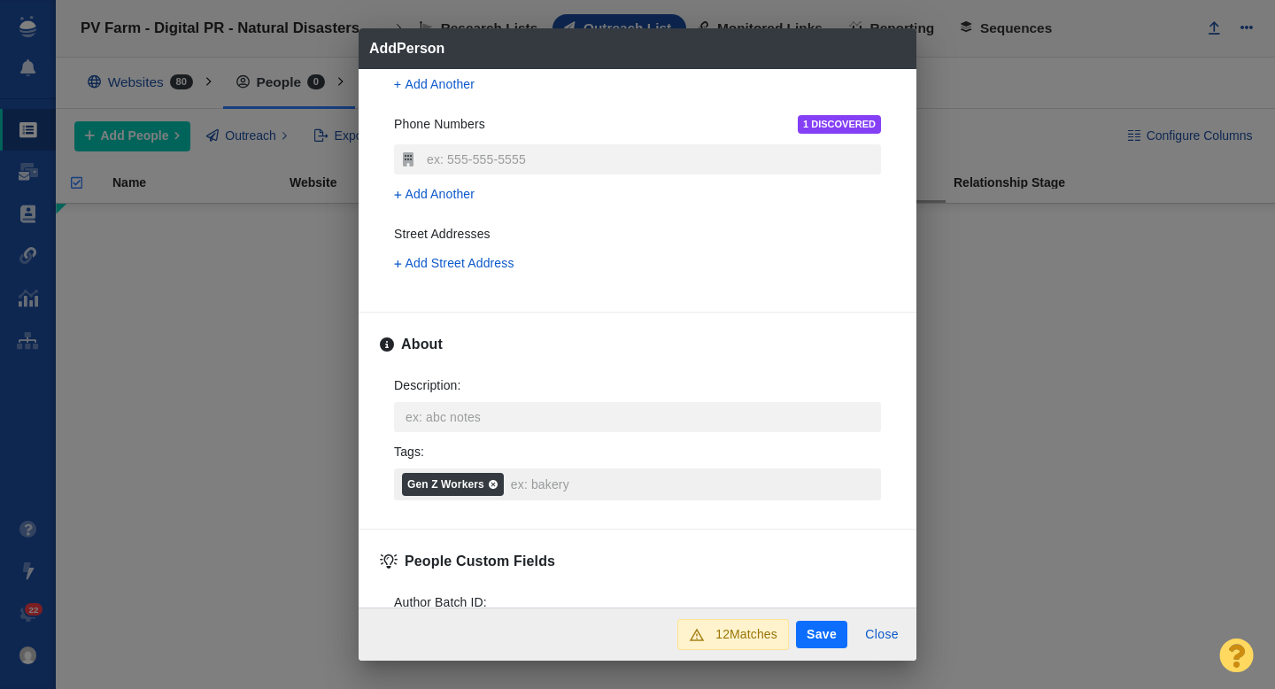
click at [492, 484] on icon at bounding box center [493, 484] width 11 height 11
click at [506, 484] on input "Tags : Gen Z Workers" at bounding box center [690, 484] width 369 height 32
type textarea "x"
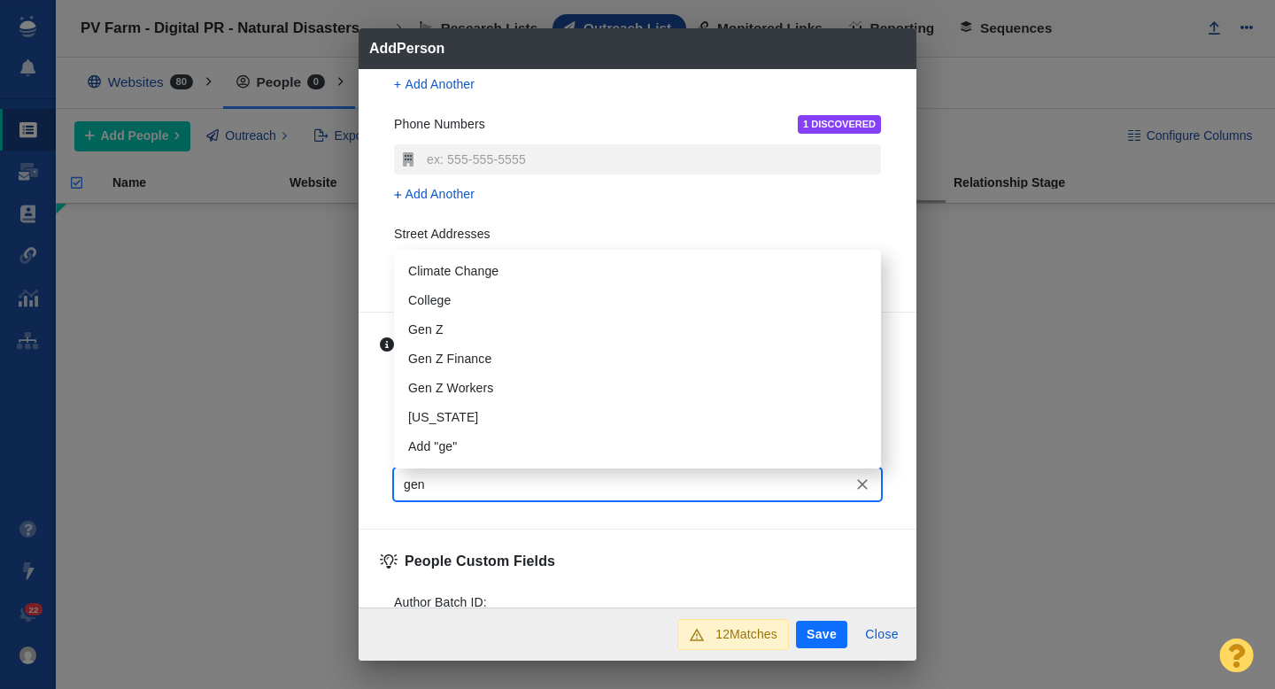
type input "gen z"
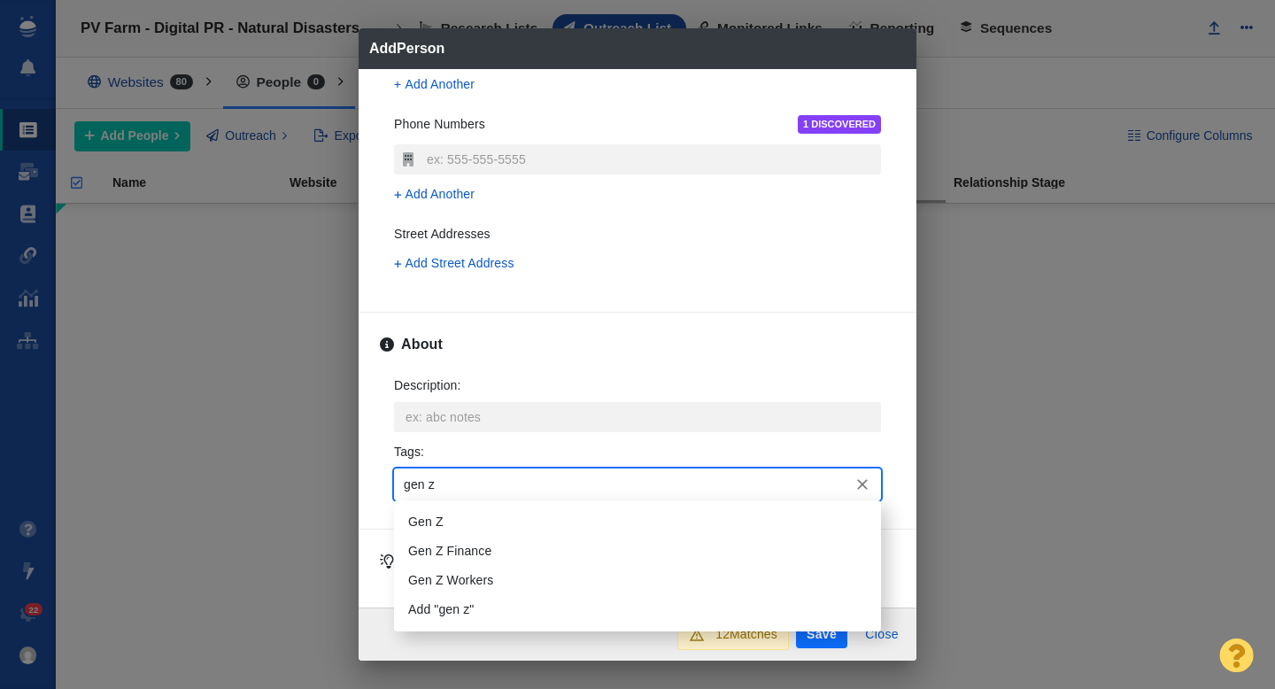
click at [449, 521] on li "Gen Z" at bounding box center [637, 521] width 487 height 29
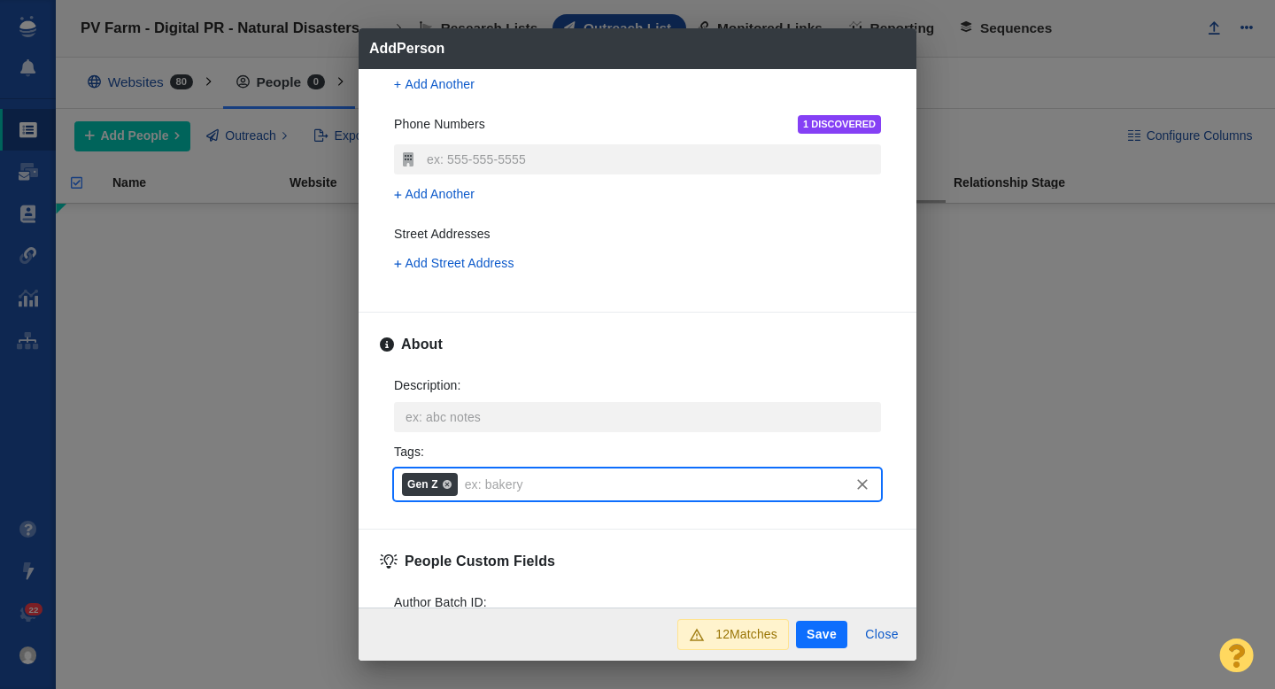
click at [824, 630] on button "Save" at bounding box center [821, 635] width 51 height 28
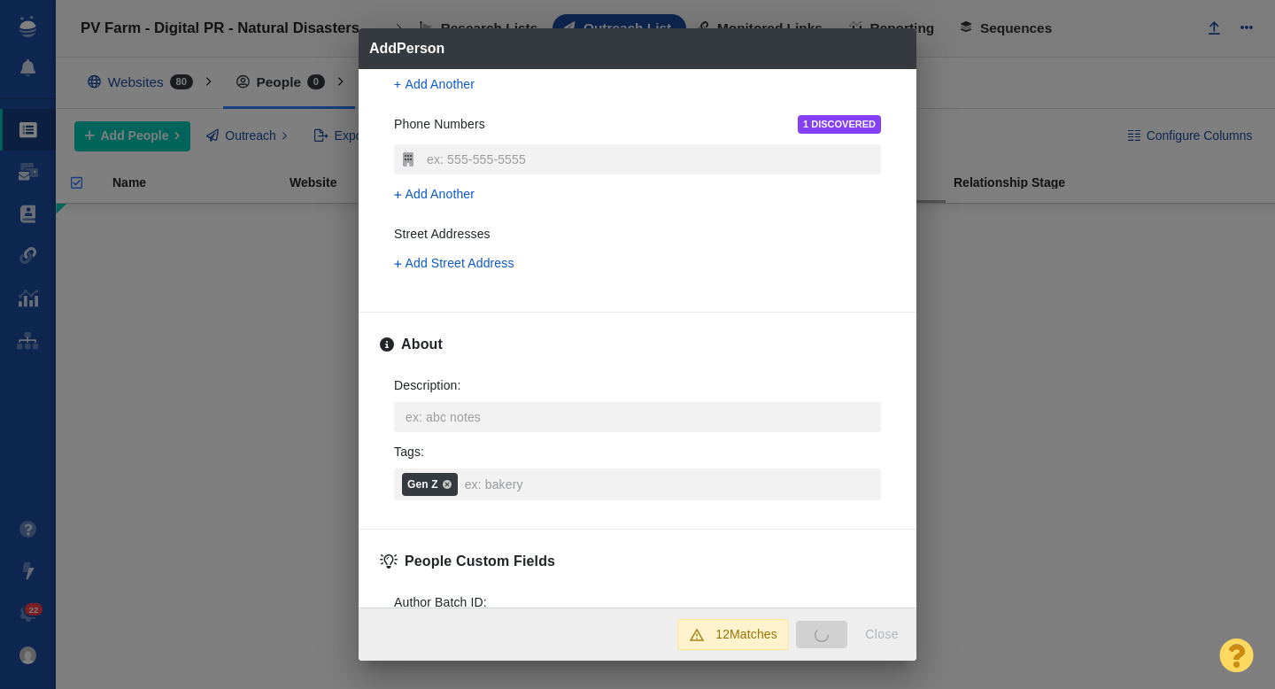
type textarea "x"
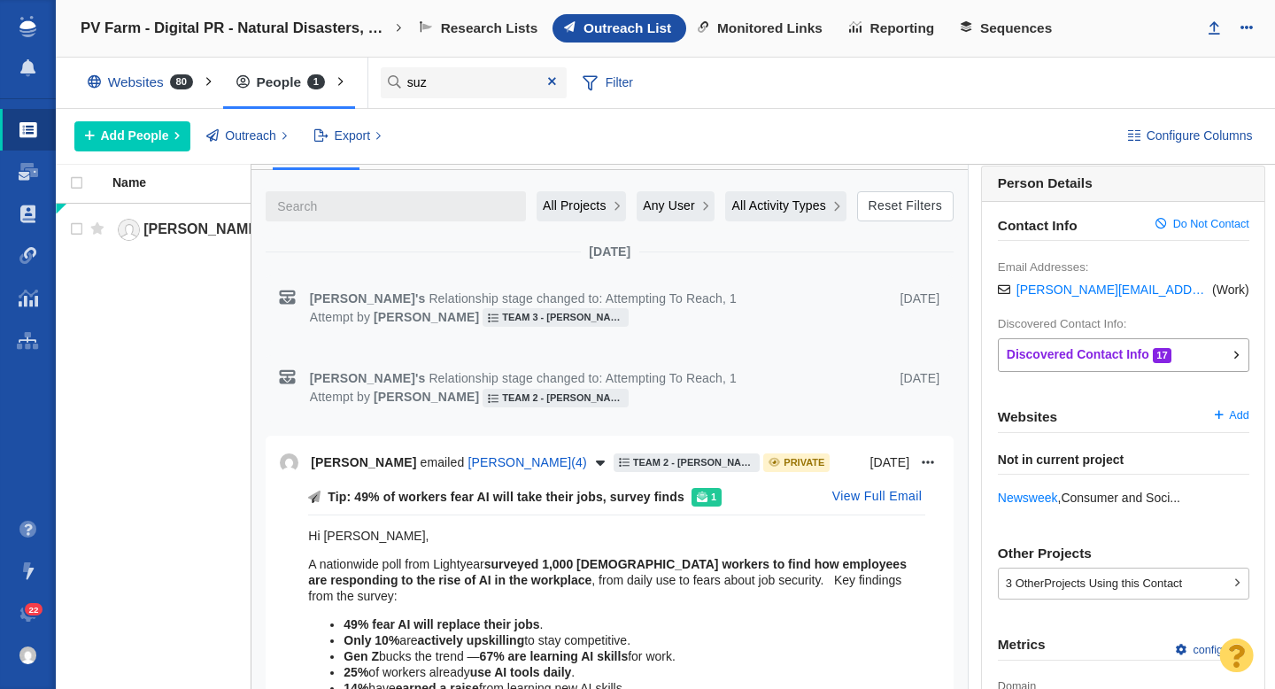
scroll to position [0, 0]
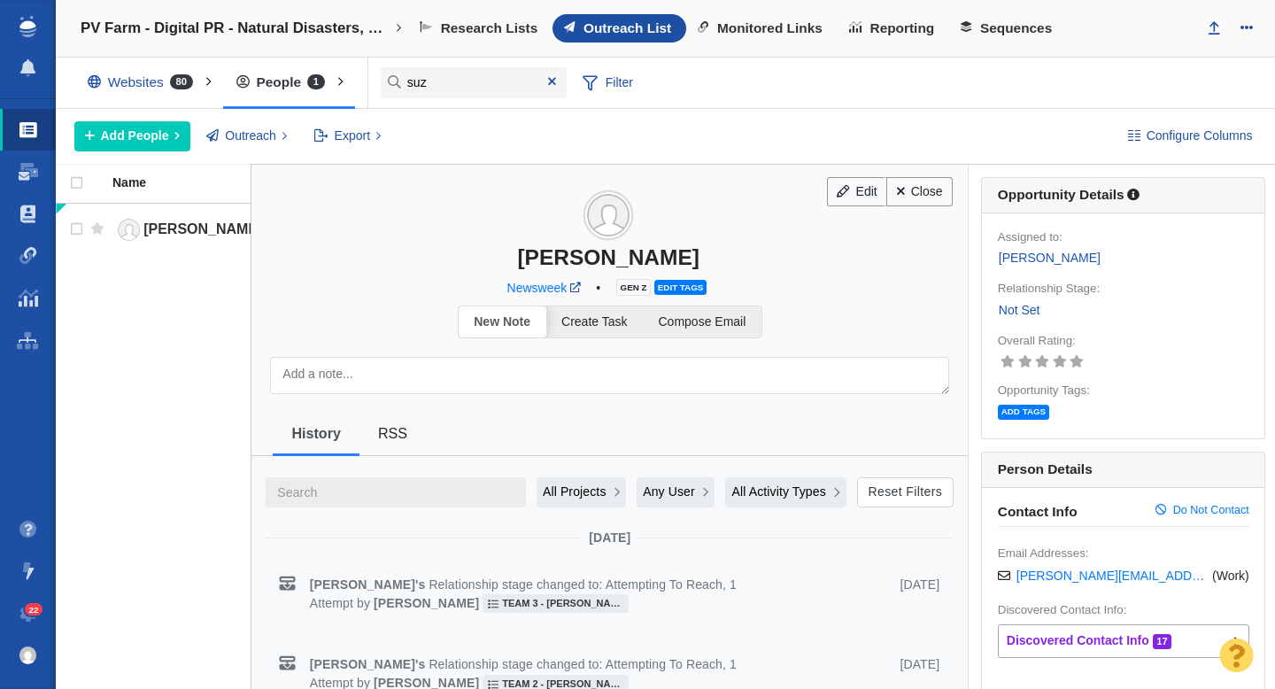
click at [927, 197] on link "Close" at bounding box center [919, 192] width 66 height 30
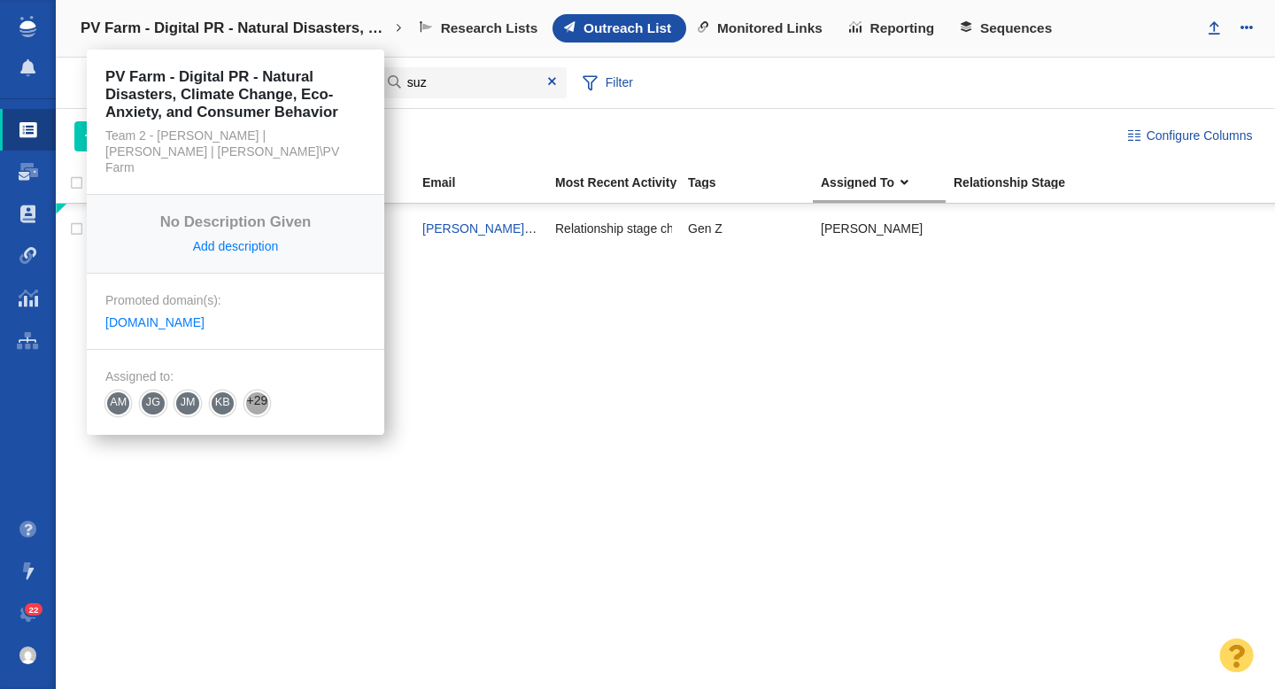
click at [320, 28] on h4 "PV Farm - Digital PR - Natural Disasters, Climate Change, Eco-Anxiety, and Cons…" at bounding box center [236, 28] width 310 height 18
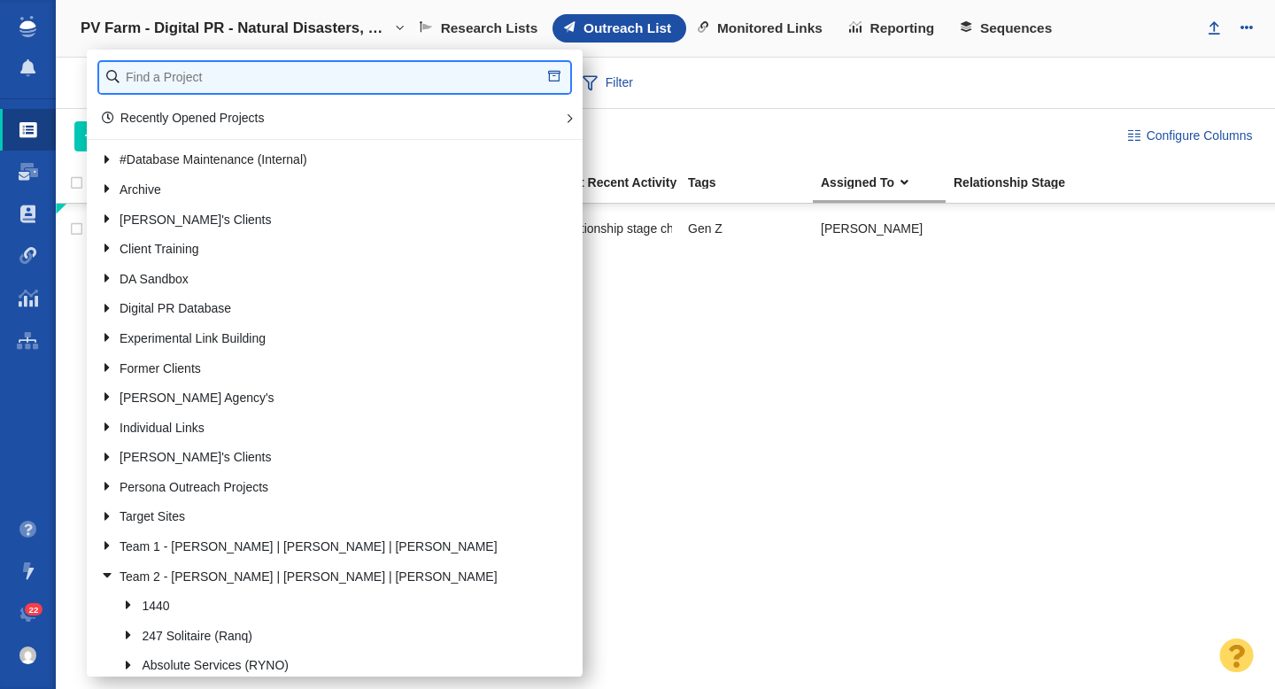
click at [220, 83] on input "text" at bounding box center [334, 77] width 471 height 31
type input "lightyear"
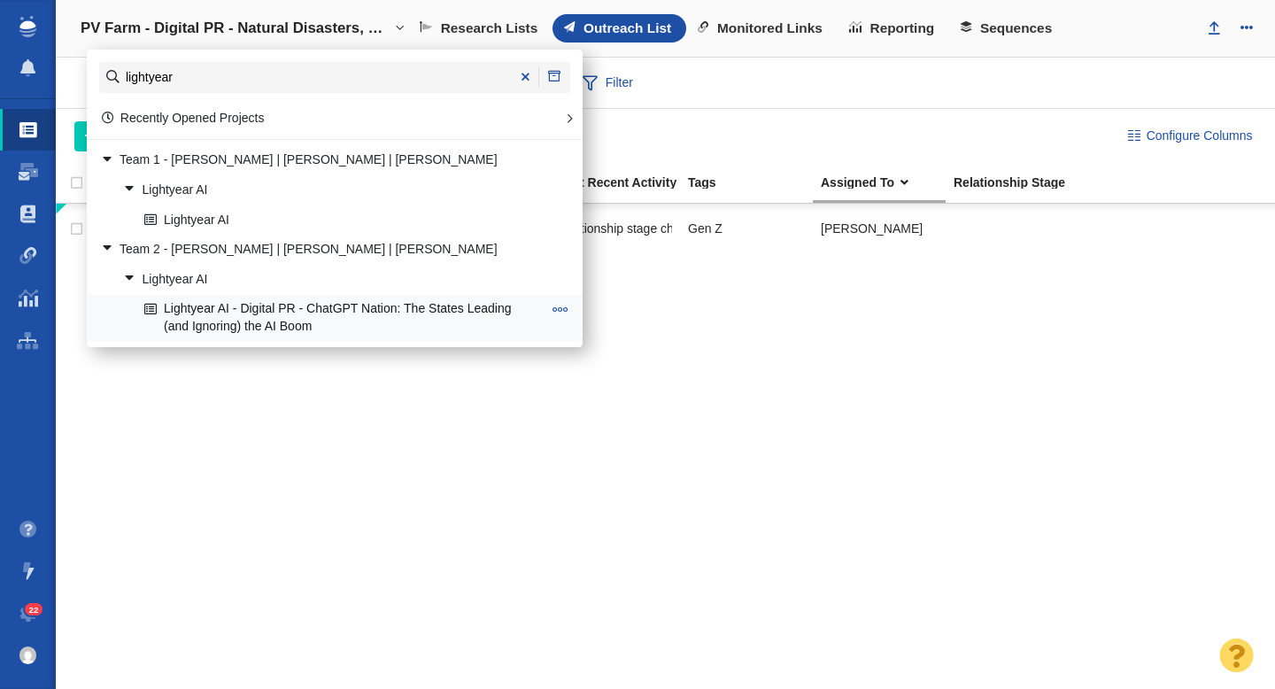
click at [259, 309] on link "Lightyear AI - Digital PR - ChatGPT Nation: The States Leading (and Ignoring) t…" at bounding box center [343, 318] width 406 height 44
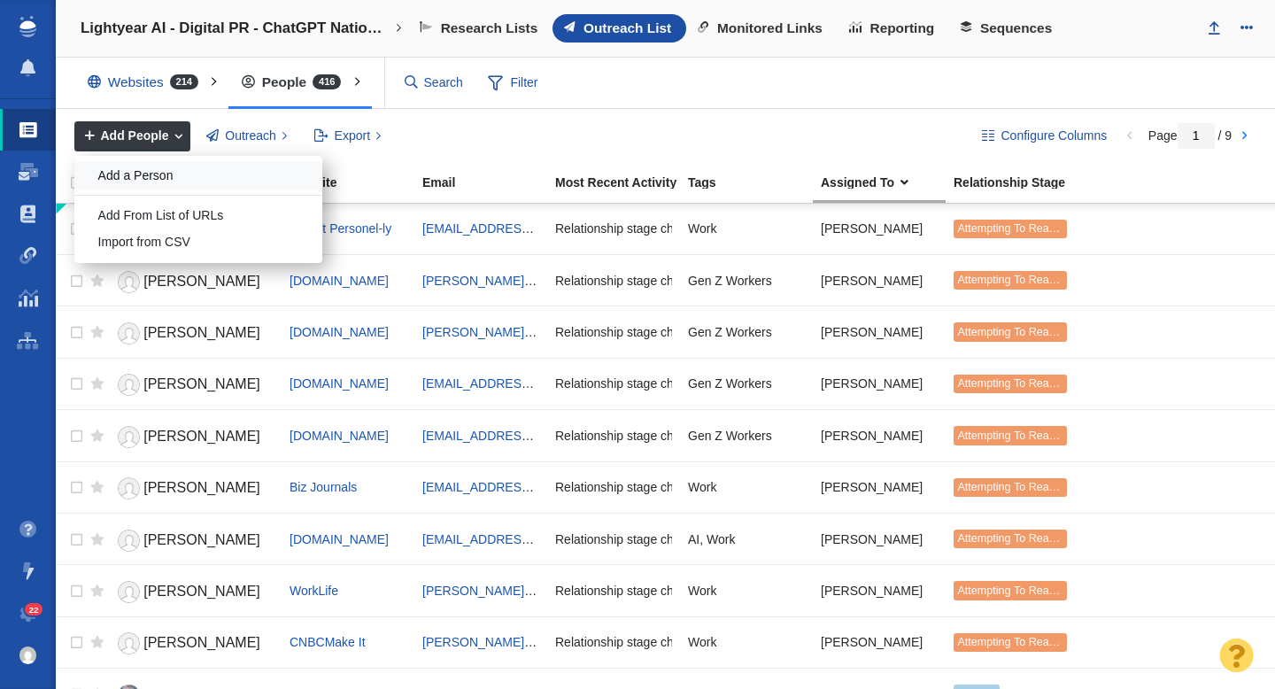
click at [148, 179] on div "Add a Person" at bounding box center [198, 175] width 248 height 27
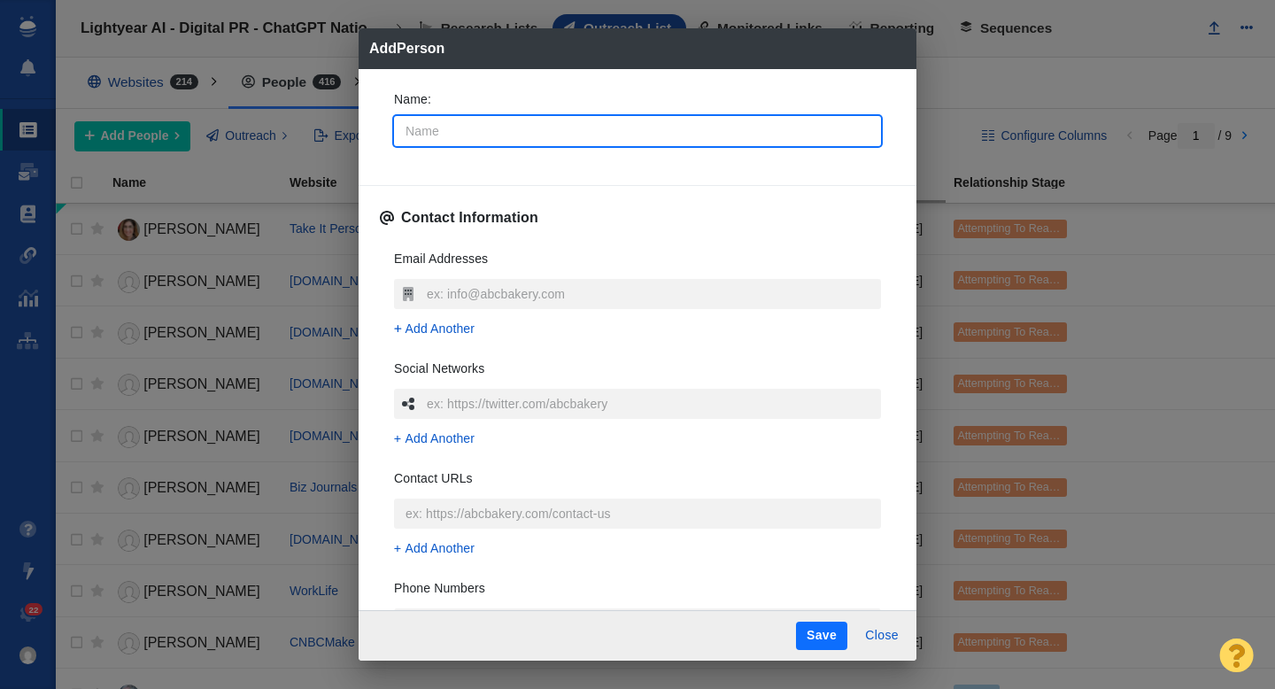
type input "E"
type textarea "x"
type input "Em"
type textarea "x"
type input "Emi"
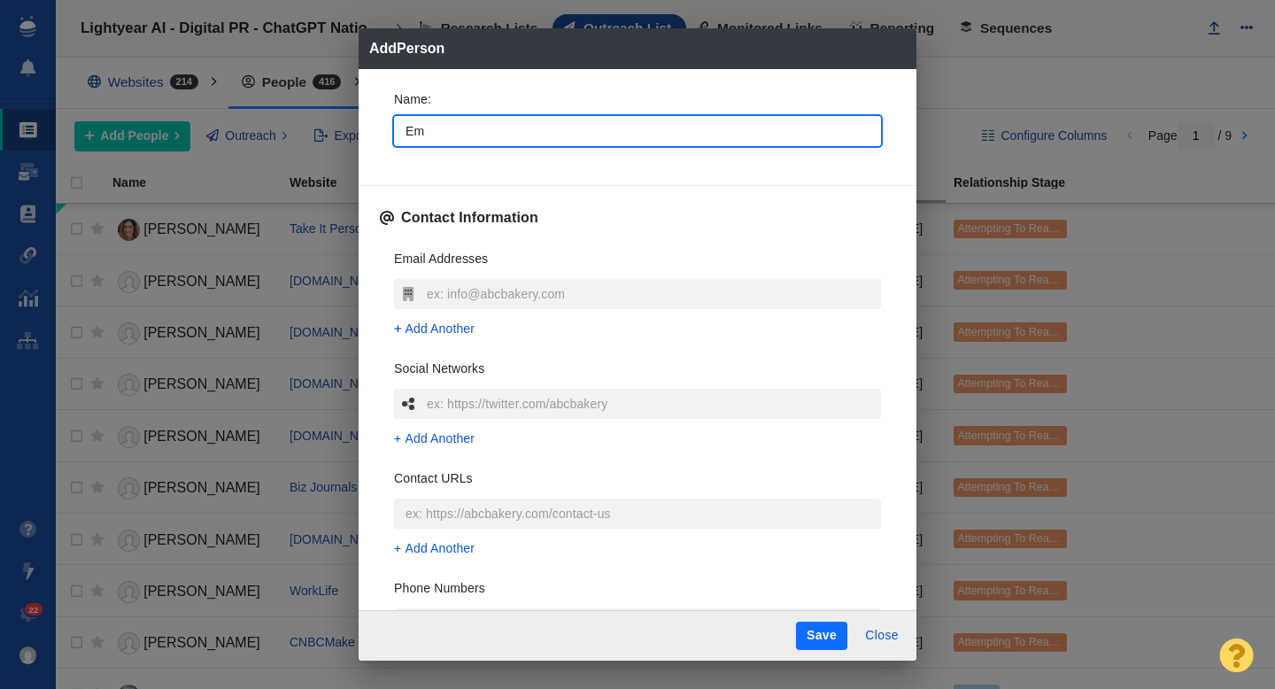
type textarea "x"
type input "[PERSON_NAME]"
type textarea "x"
type input "[PERSON_NAME]"
type textarea "x"
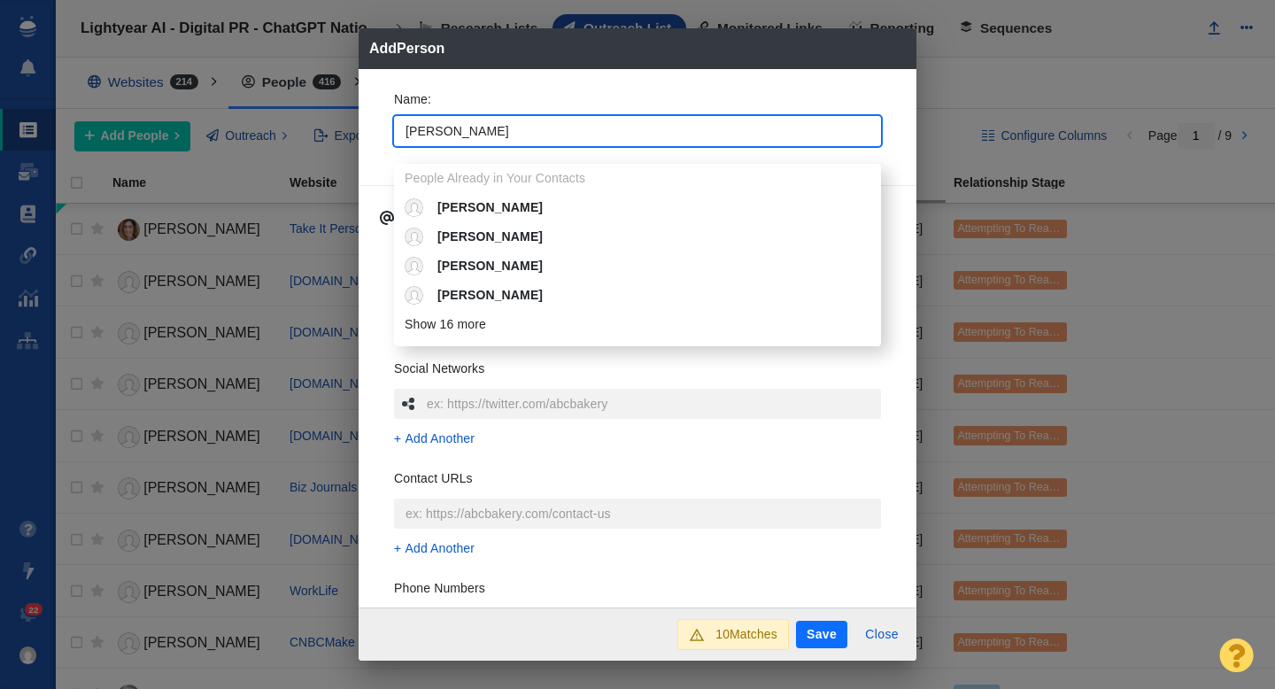
type input "[PERSON_NAME]"
click at [370, 122] on div "Name : [PERSON_NAME] People Already in Your Contacts [PERSON_NAME] [PERSON_NAME…" at bounding box center [638, 338] width 558 height 539
type textarea "x"
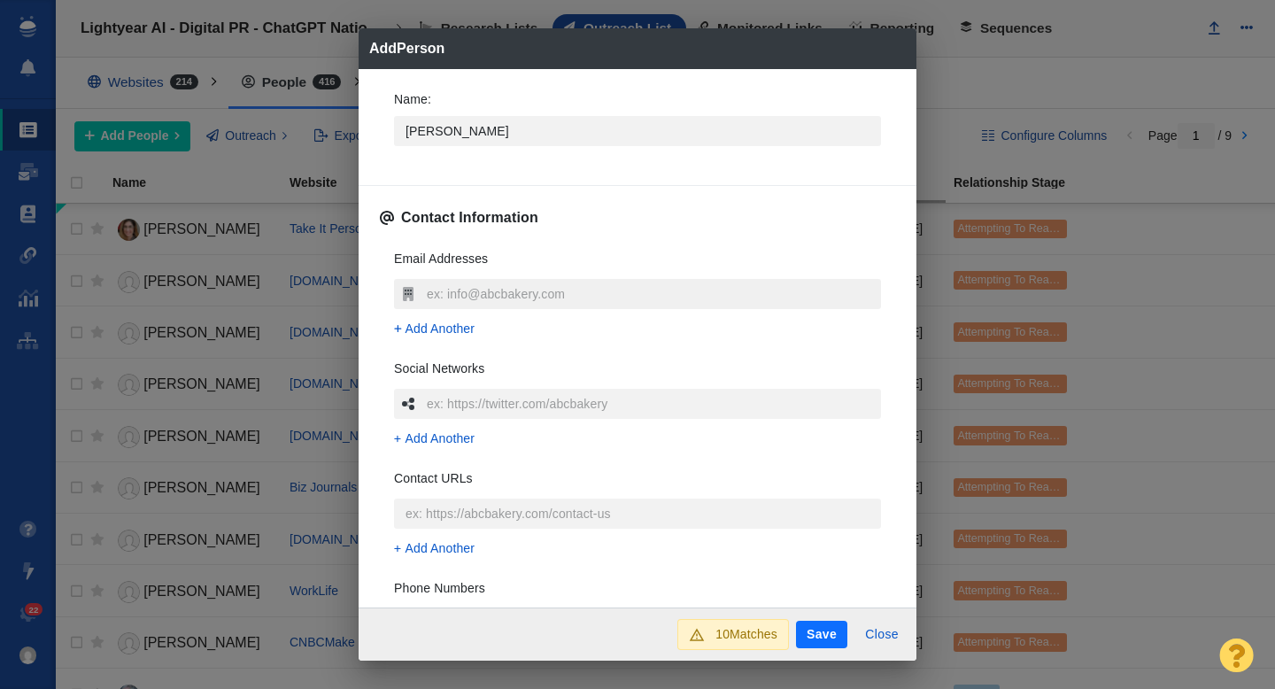
click at [442, 284] on input "text" at bounding box center [651, 294] width 459 height 30
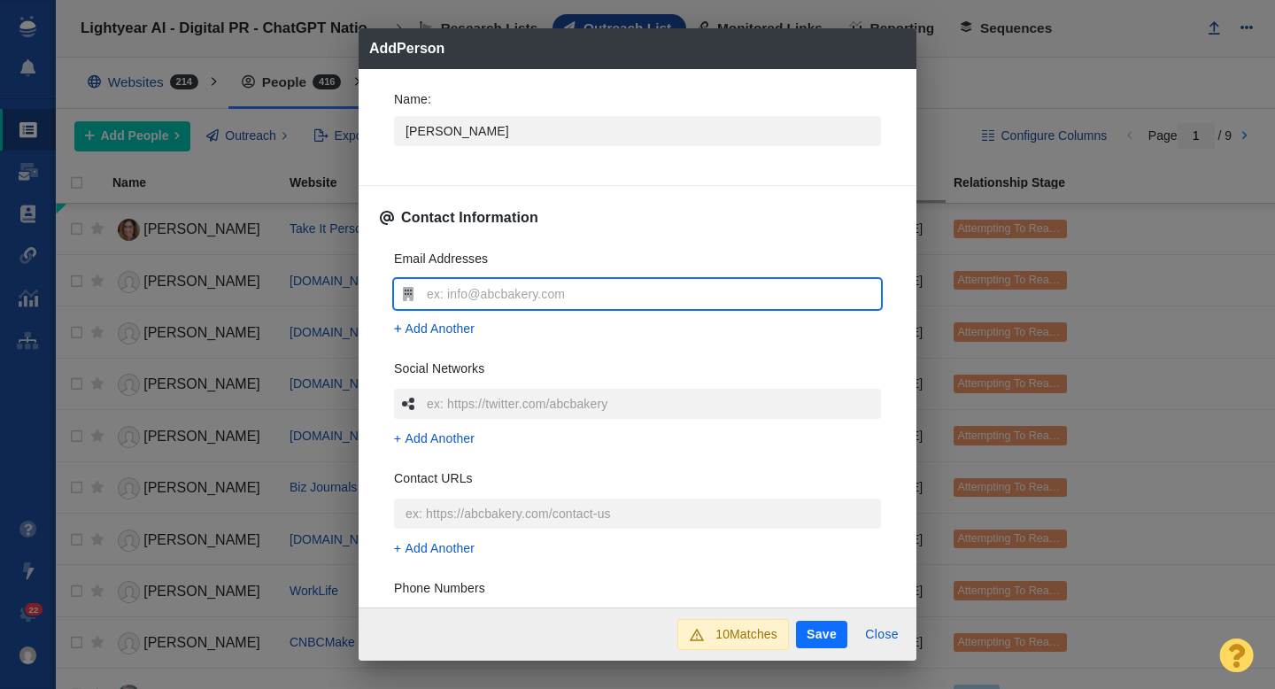
type input "[EMAIL_ADDRESS][DOMAIN_NAME]"
type textarea "x"
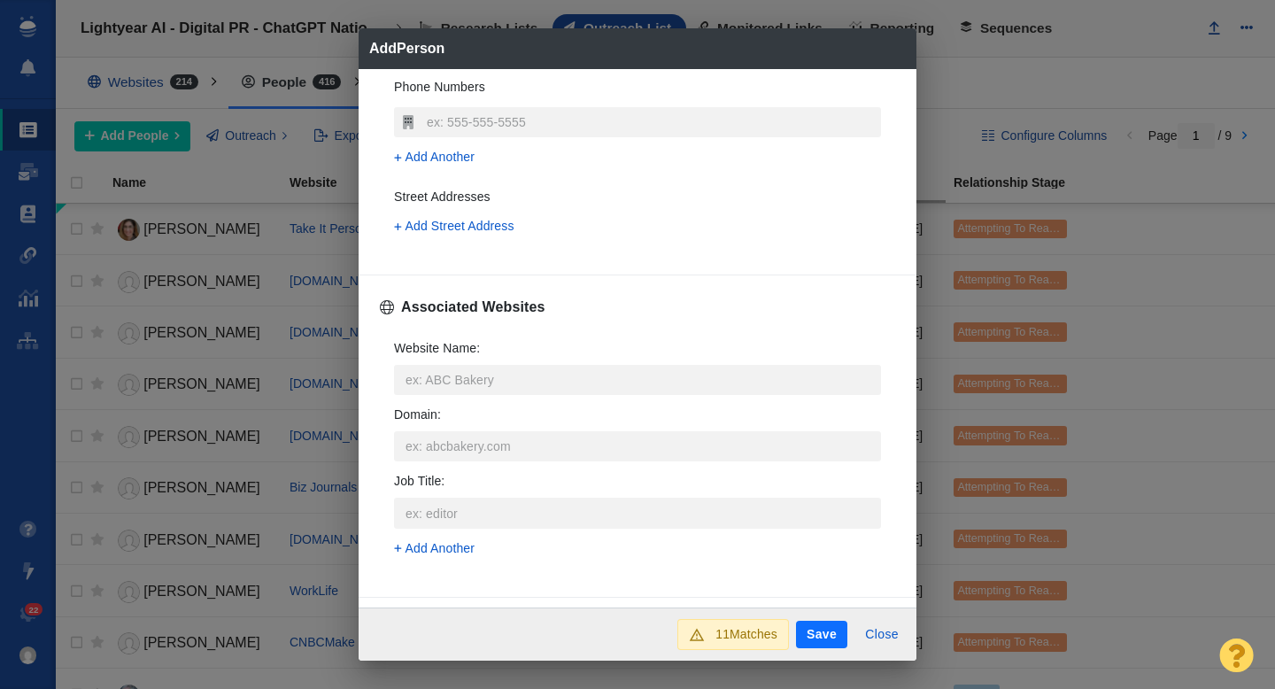
scroll to position [567, 0]
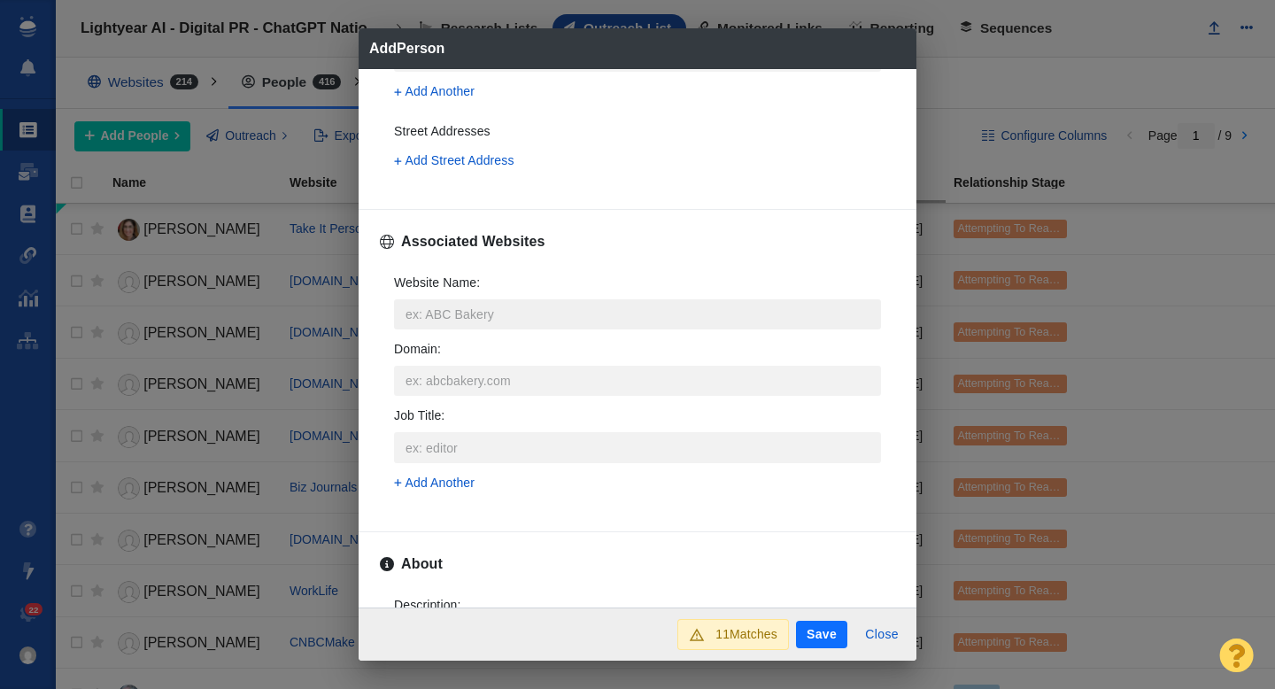
type input "[EMAIL_ADDRESS][DOMAIN_NAME]"
click at [458, 312] on input "Website Name :" at bounding box center [637, 314] width 487 height 30
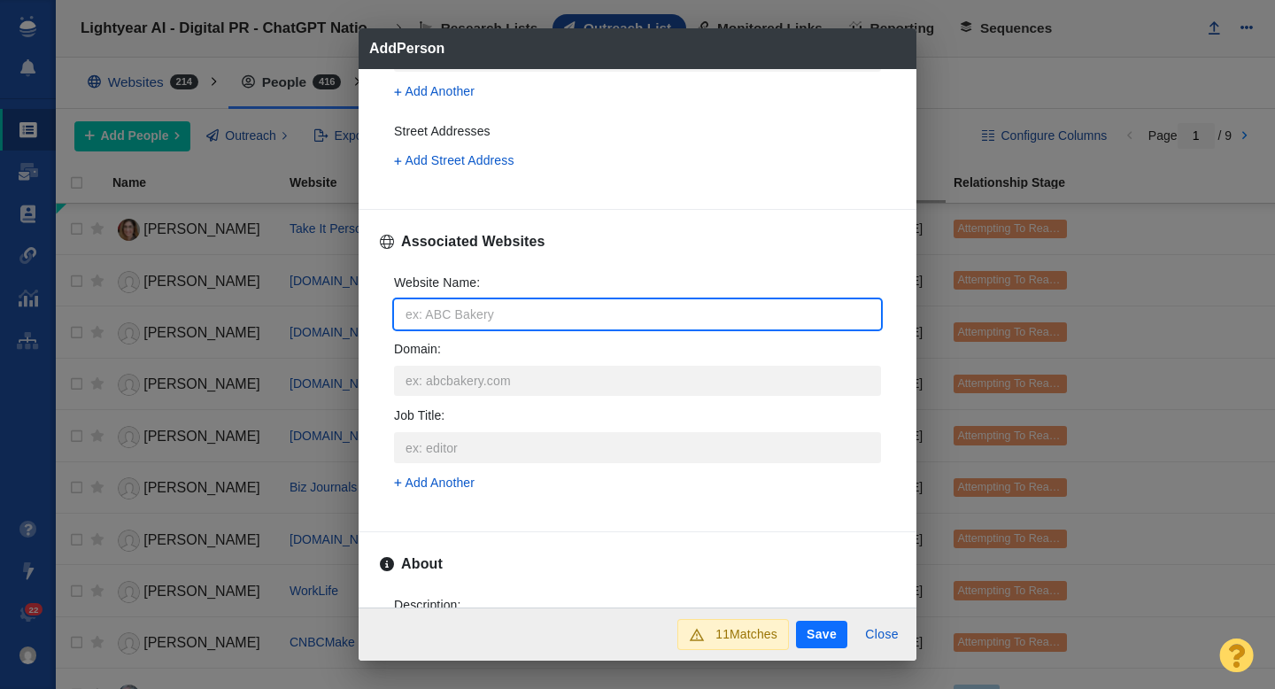
type input "b"
type textarea "x"
type input "bu"
type textarea "x"
type input "bus"
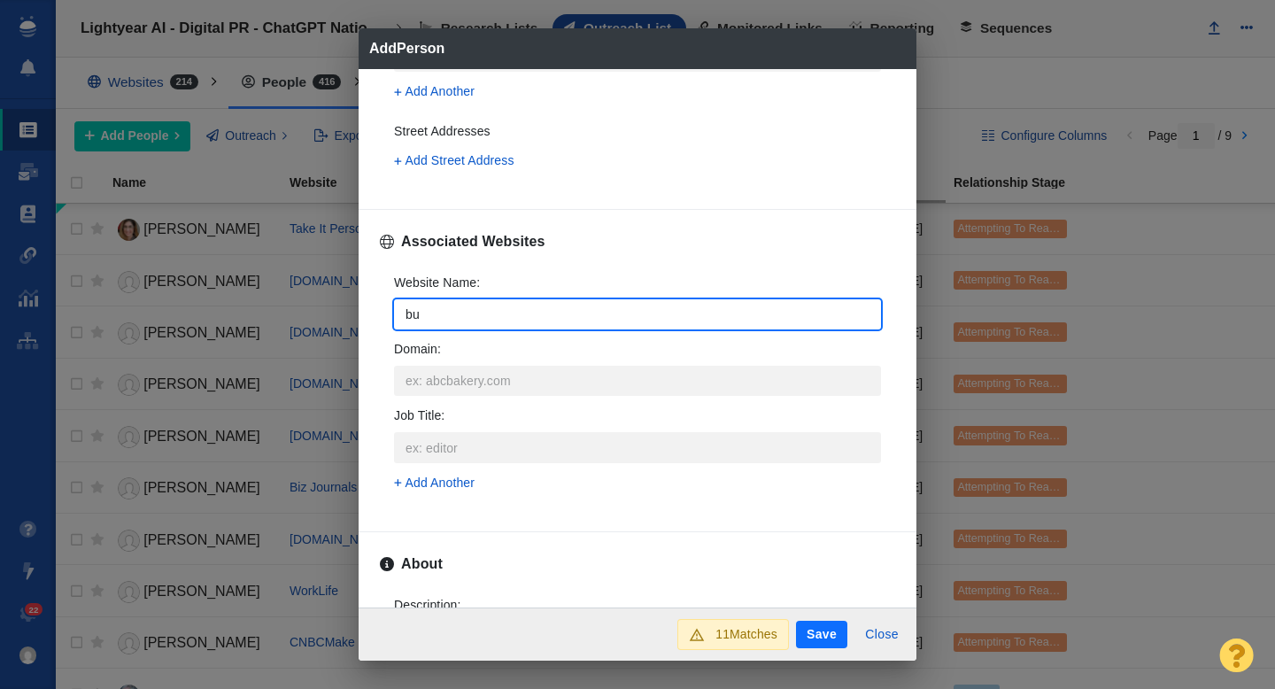
type textarea "x"
type input "busi"
type textarea "x"
type input "busin"
type textarea "x"
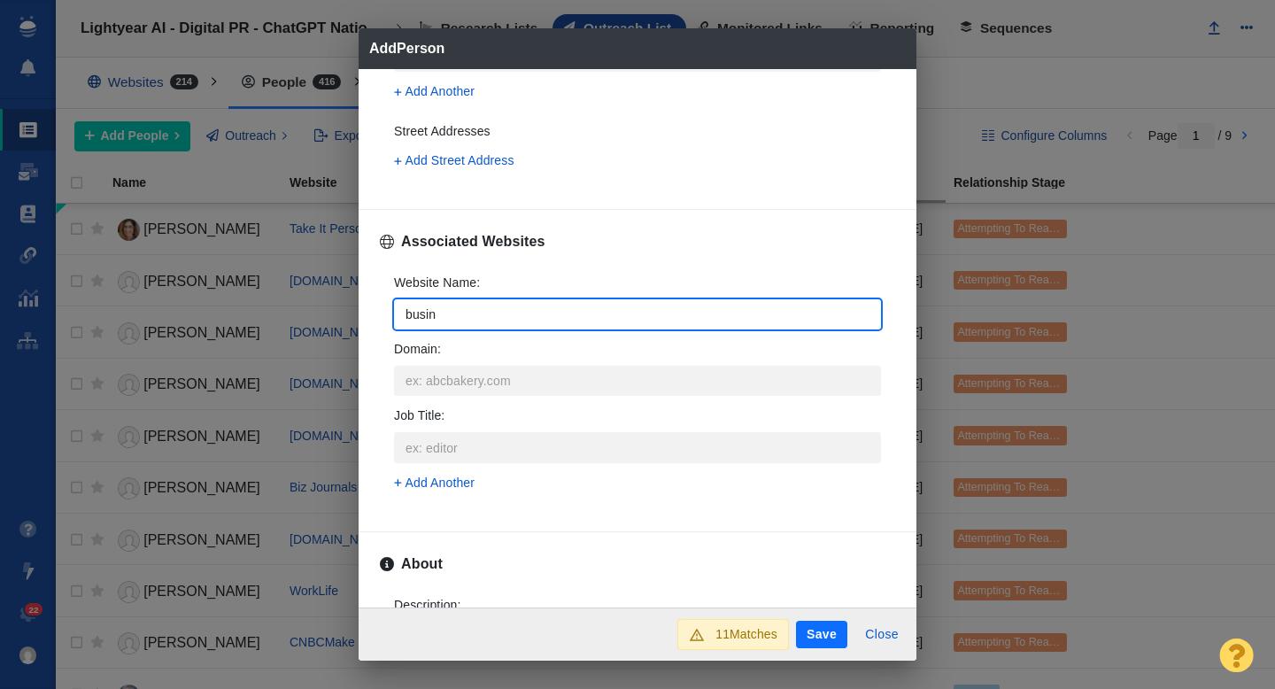
type input "busine"
type textarea "x"
type input "busines"
type textarea "x"
type input "business"
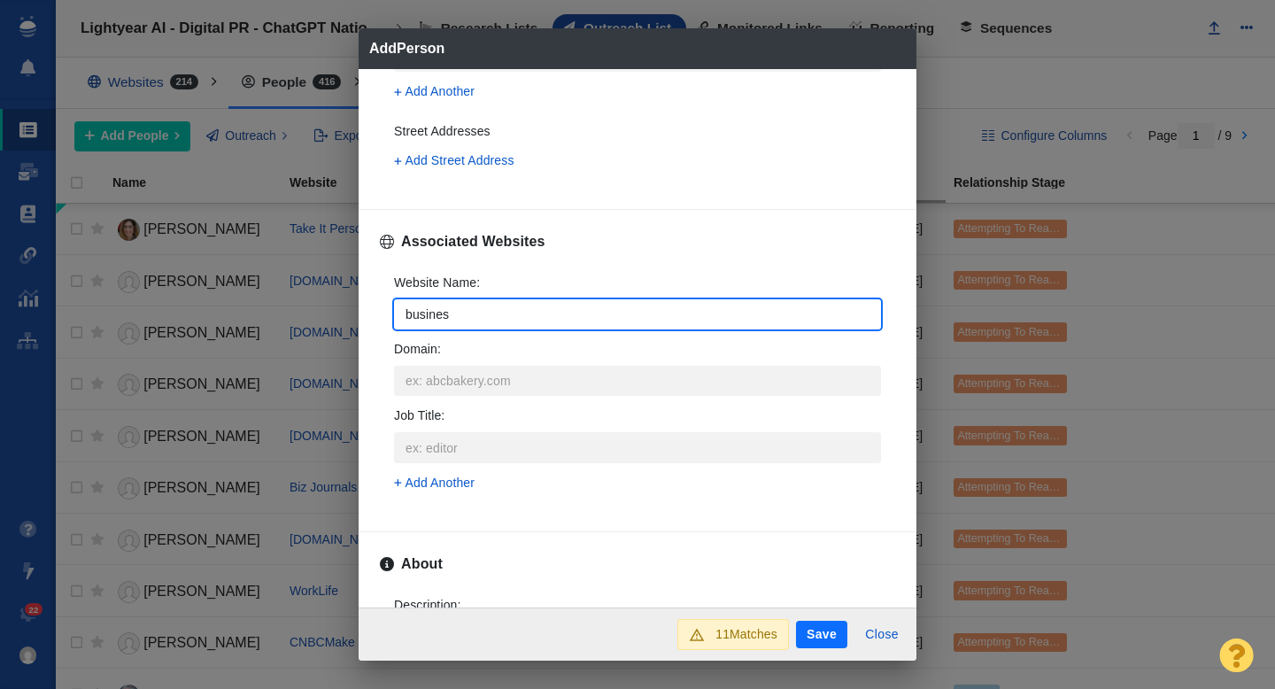
type textarea "x"
type input "businessi"
type textarea "x"
type input "businessin"
type textarea "x"
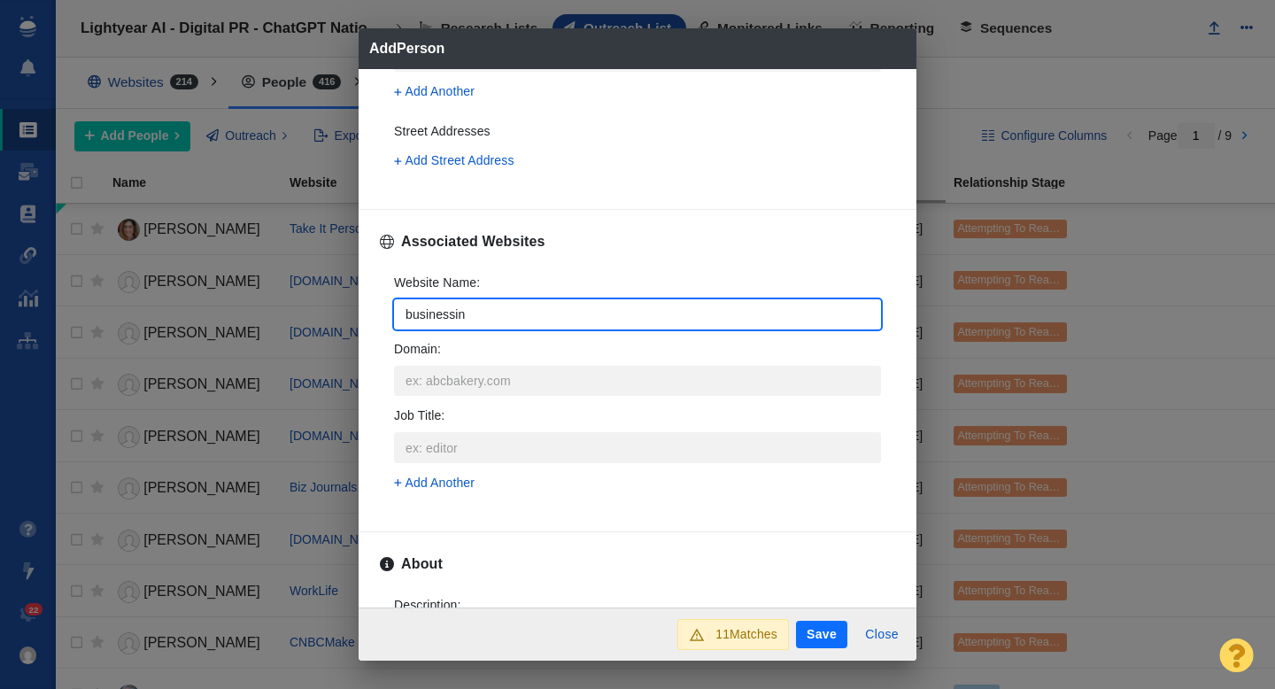
type input "businessins"
type textarea "x"
type input "businessinsi"
type textarea "x"
type input "businessinsid"
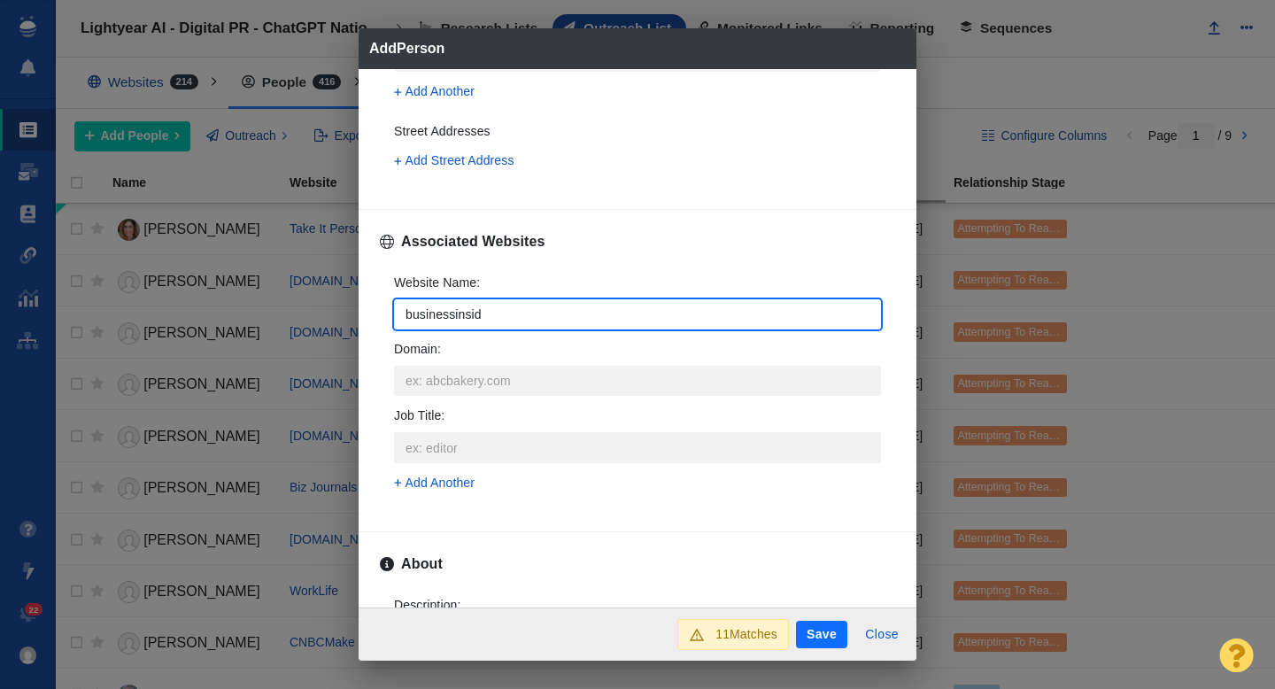
type textarea "x"
type input "businessinside"
type textarea "x"
type input "businessinsider"
type textarea "x"
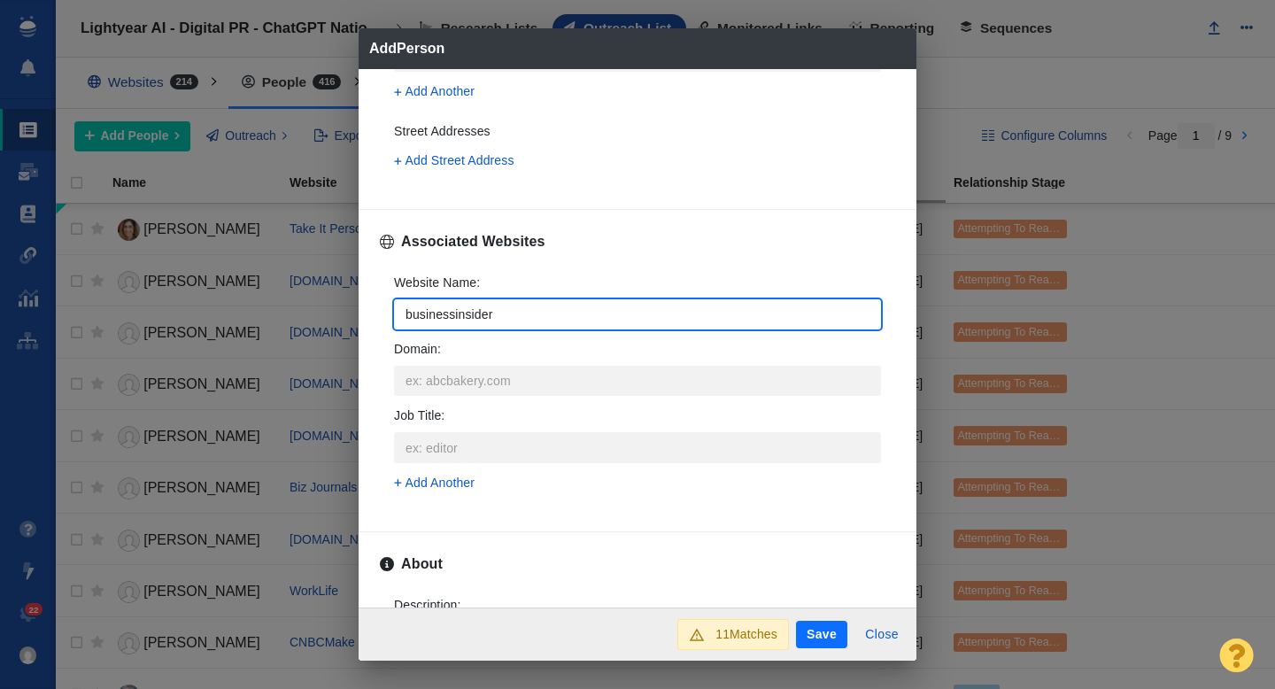
type input "businessinsider."
type textarea "x"
type input "businessinsider.c"
type textarea "x"
type input "[DOMAIN_NAME]"
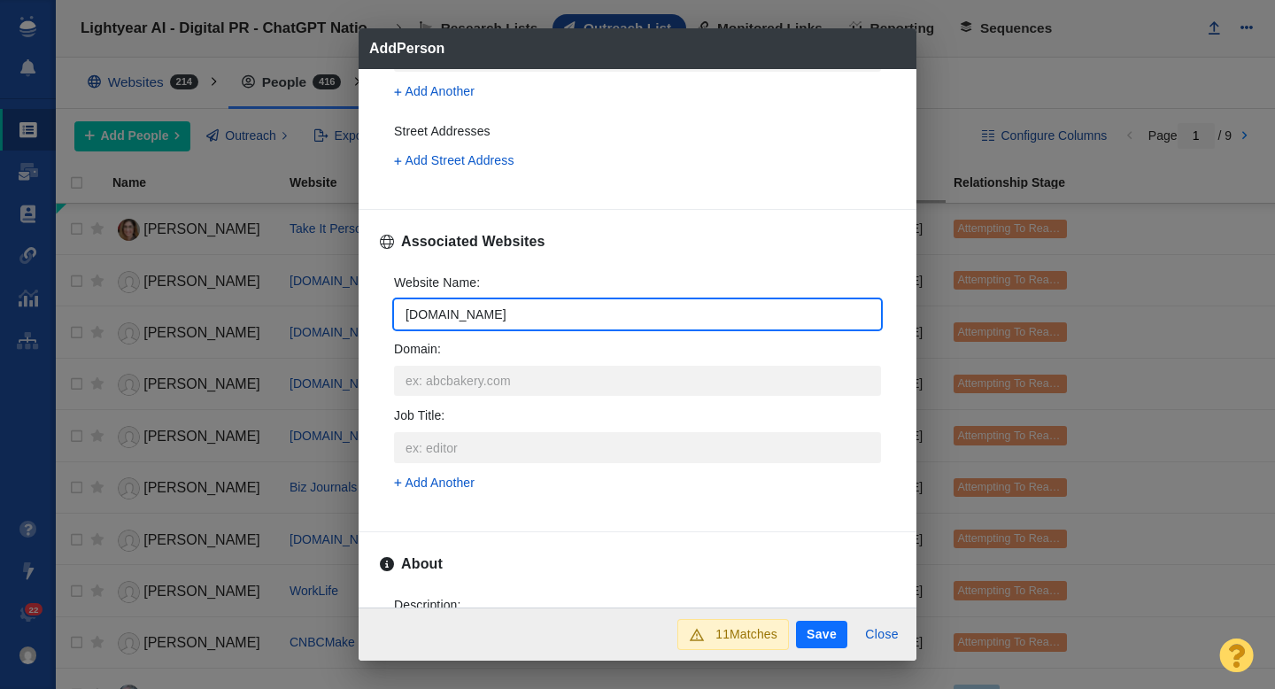
type textarea "x"
type input "[DOMAIN_NAME]"
type textarea "x"
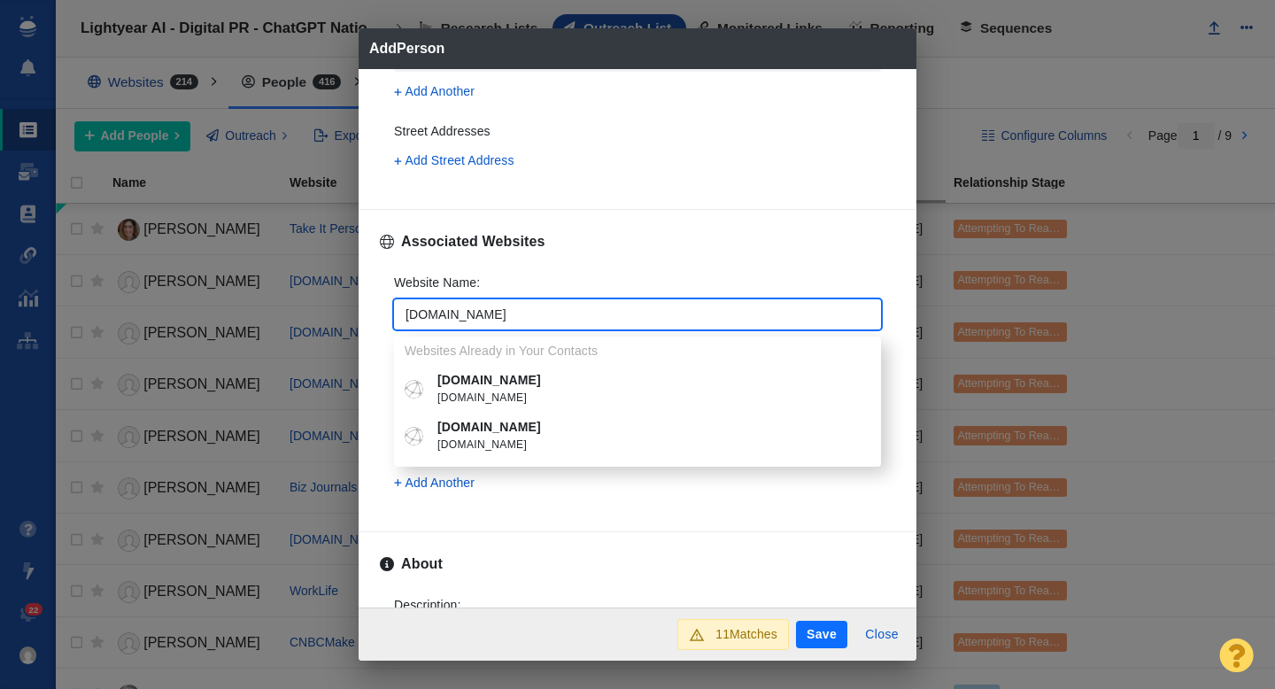
type input "[DOMAIN_NAME]"
click at [514, 430] on p "[DOMAIN_NAME]" at bounding box center [650, 427] width 426 height 19
type textarea "x"
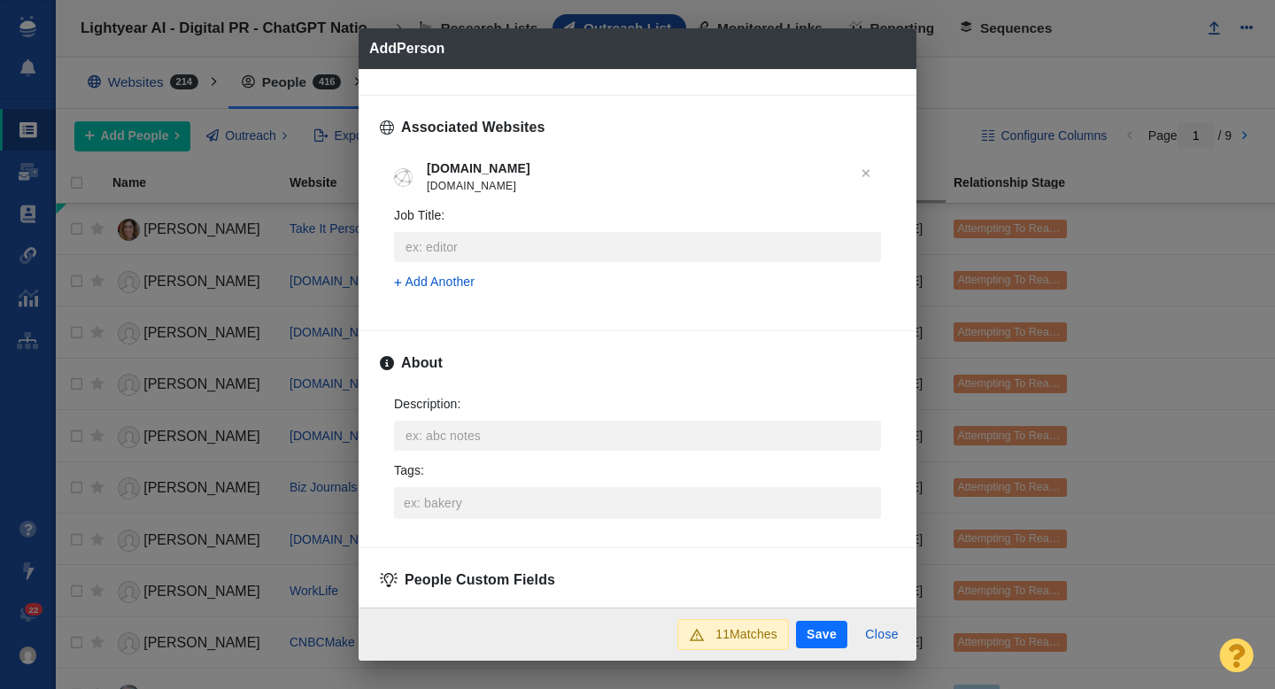
scroll to position [757, 0]
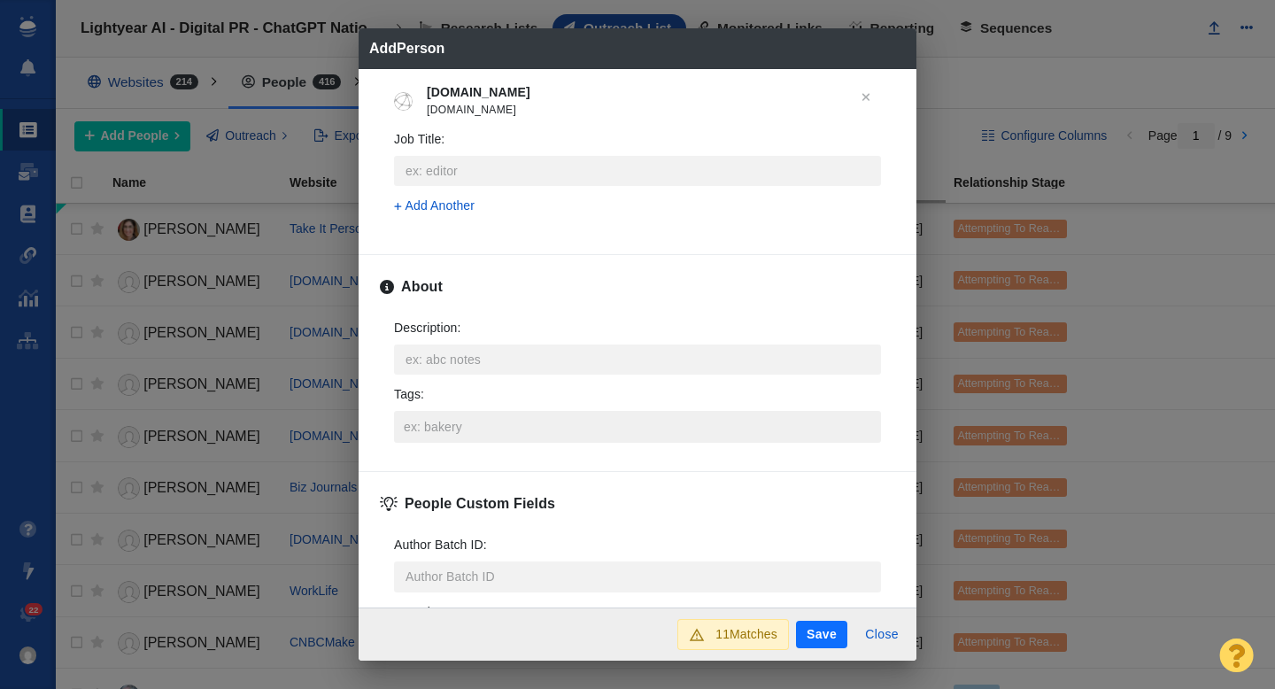
click at [462, 424] on input "Tags :" at bounding box center [637, 427] width 476 height 32
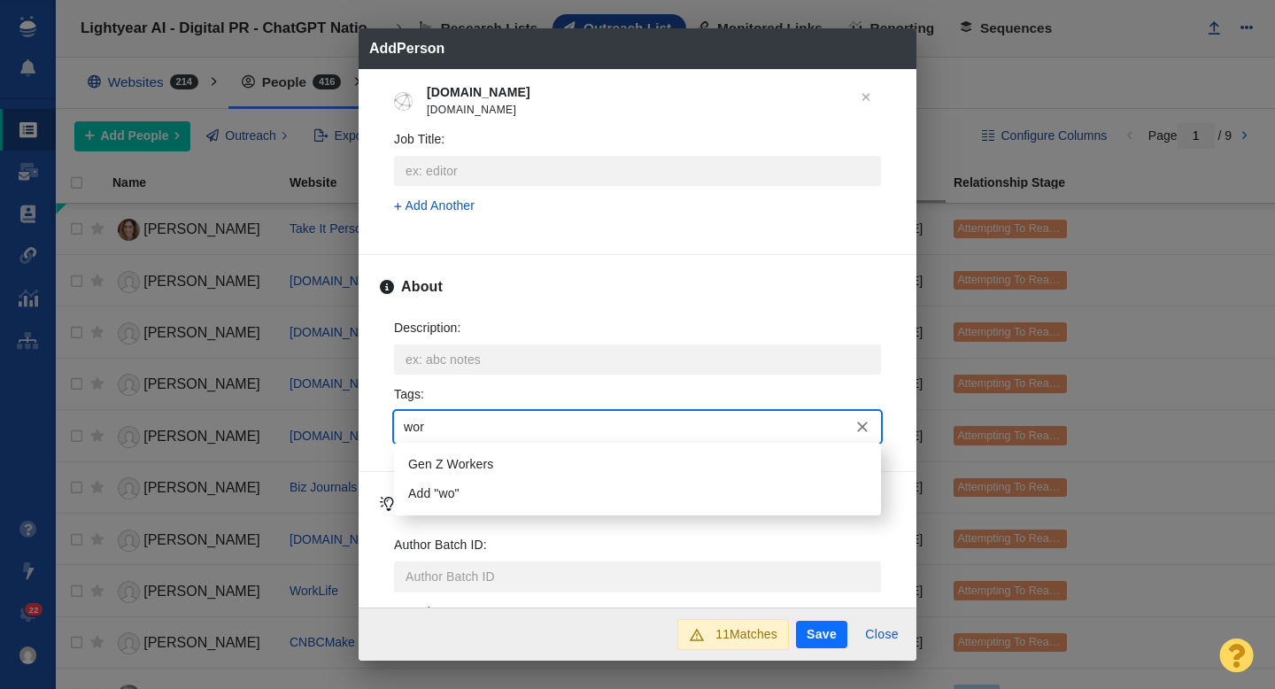
type input "work"
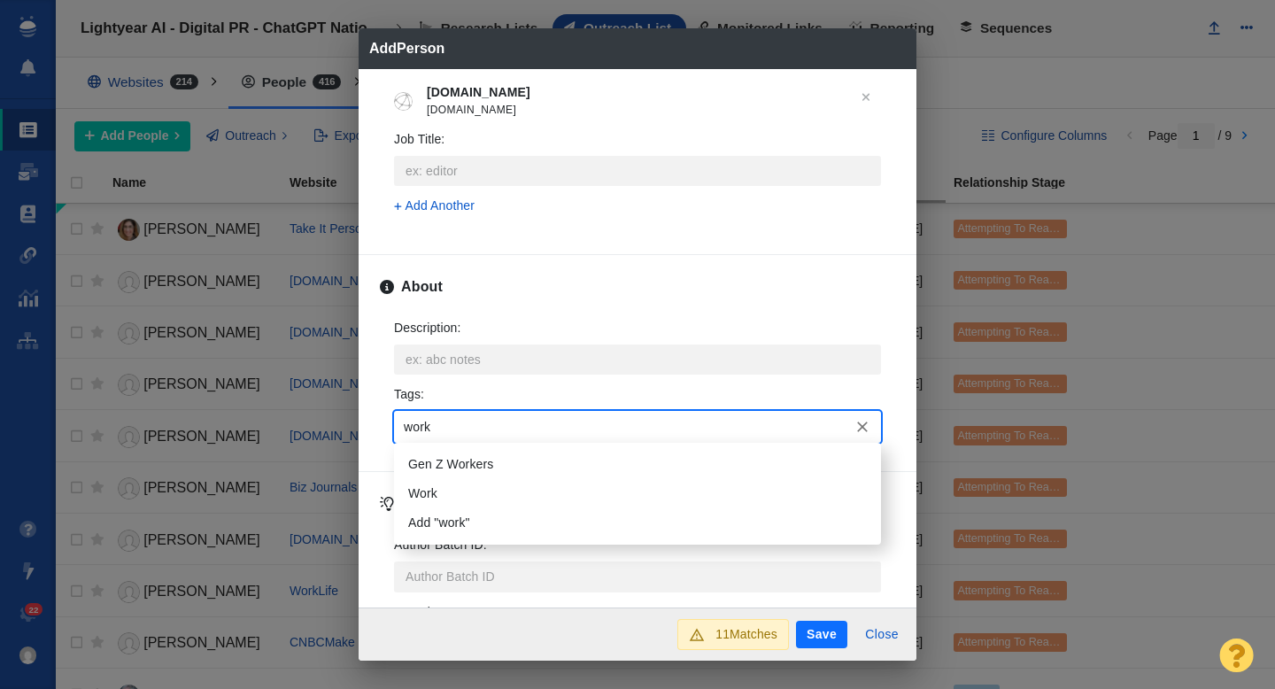
click at [466, 489] on li "Work" at bounding box center [637, 493] width 487 height 29
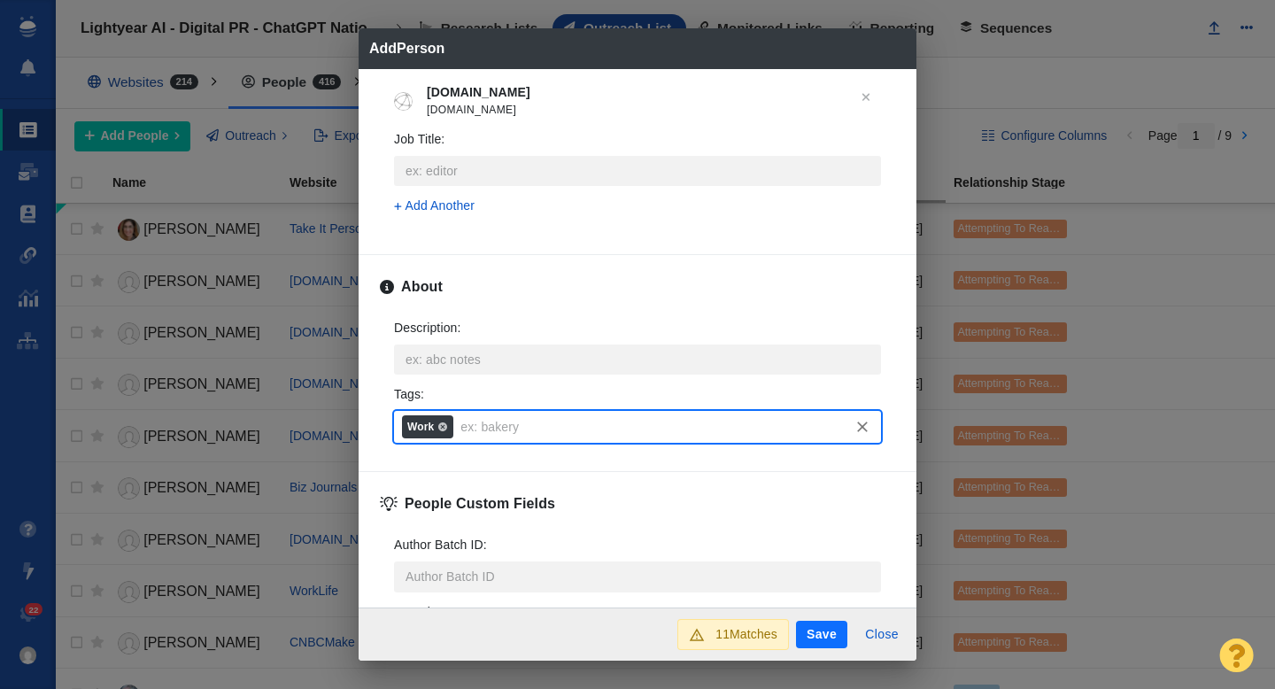
click at [825, 631] on button "Save" at bounding box center [821, 635] width 51 height 28
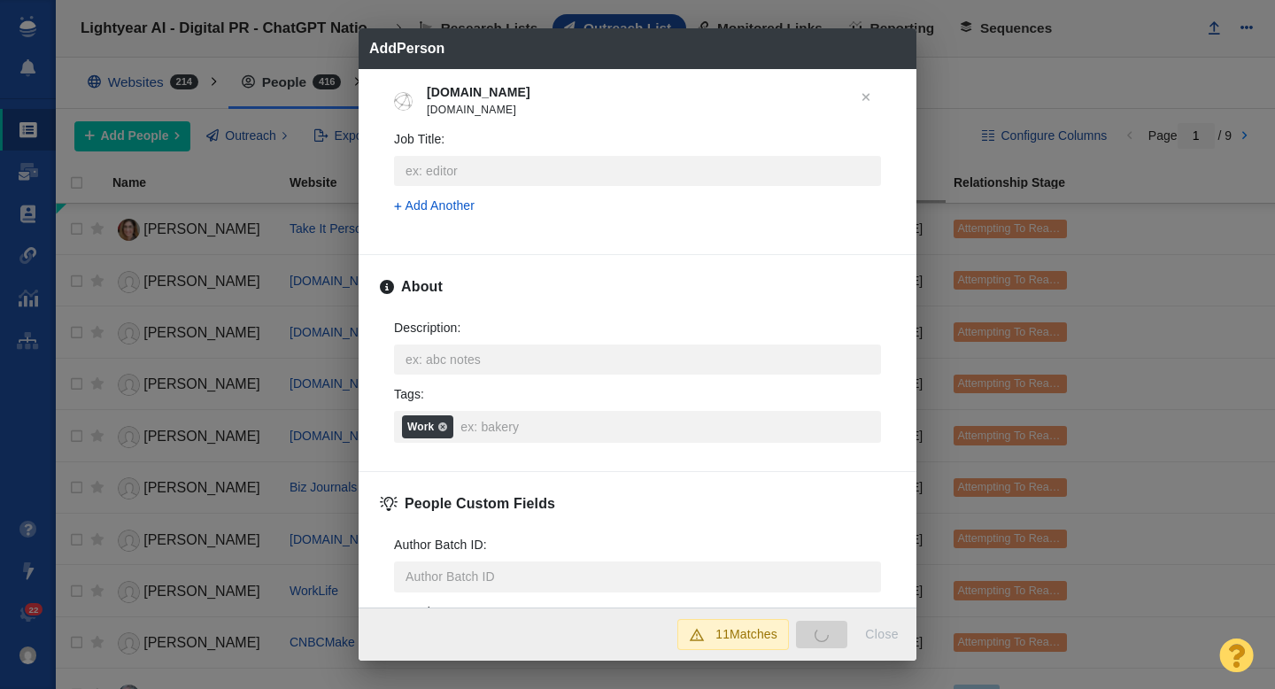
type textarea "x"
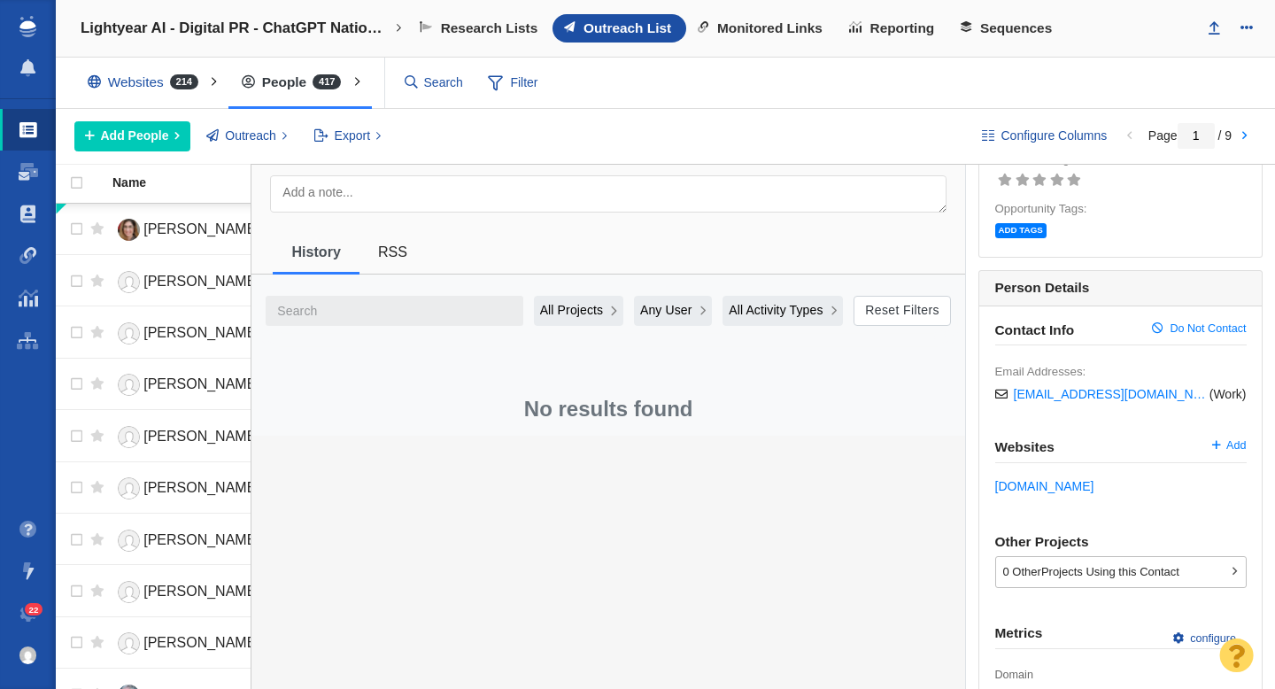
scroll to position [0, 0]
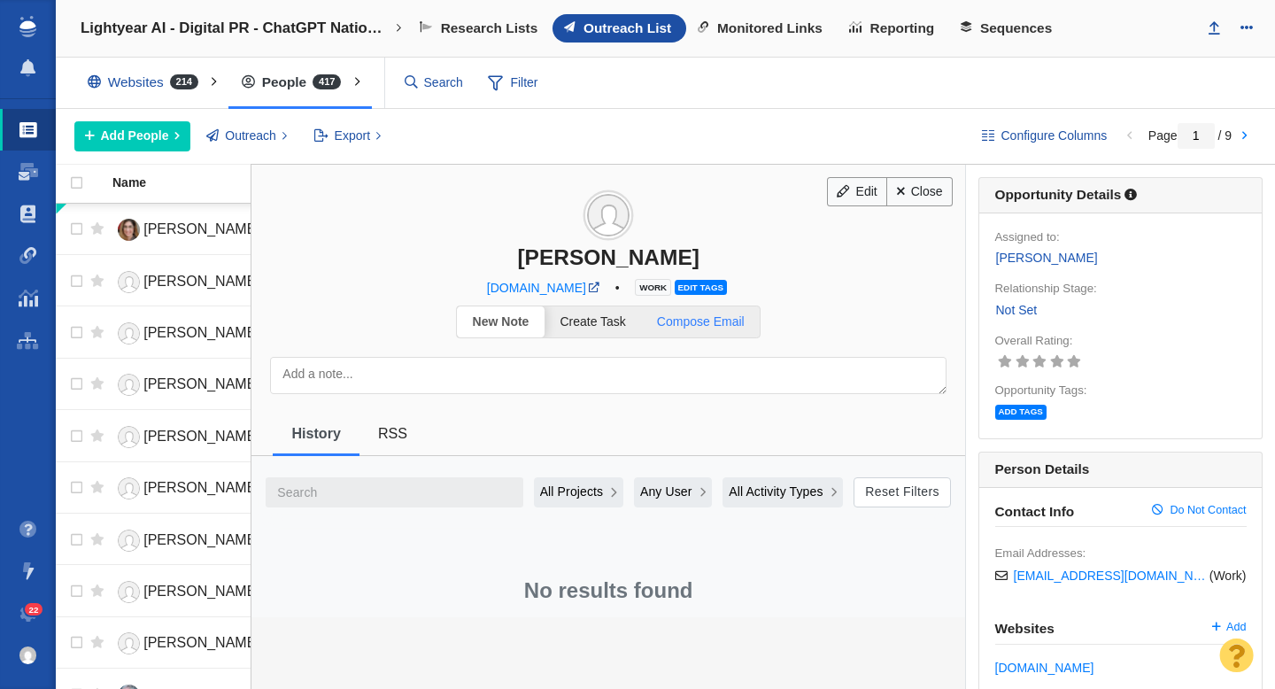
click at [717, 323] on span "Compose Email" at bounding box center [701, 321] width 88 height 14
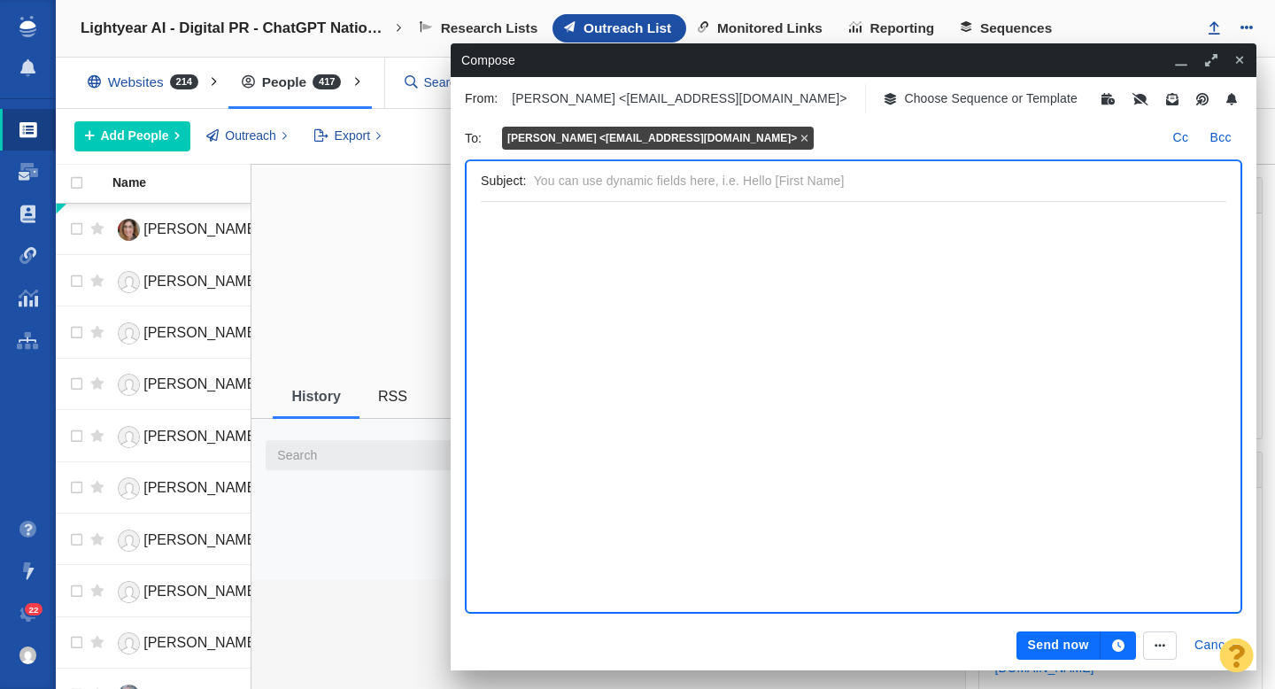
click at [904, 97] on p "Choose Sequence or Template" at bounding box center [991, 98] width 174 height 19
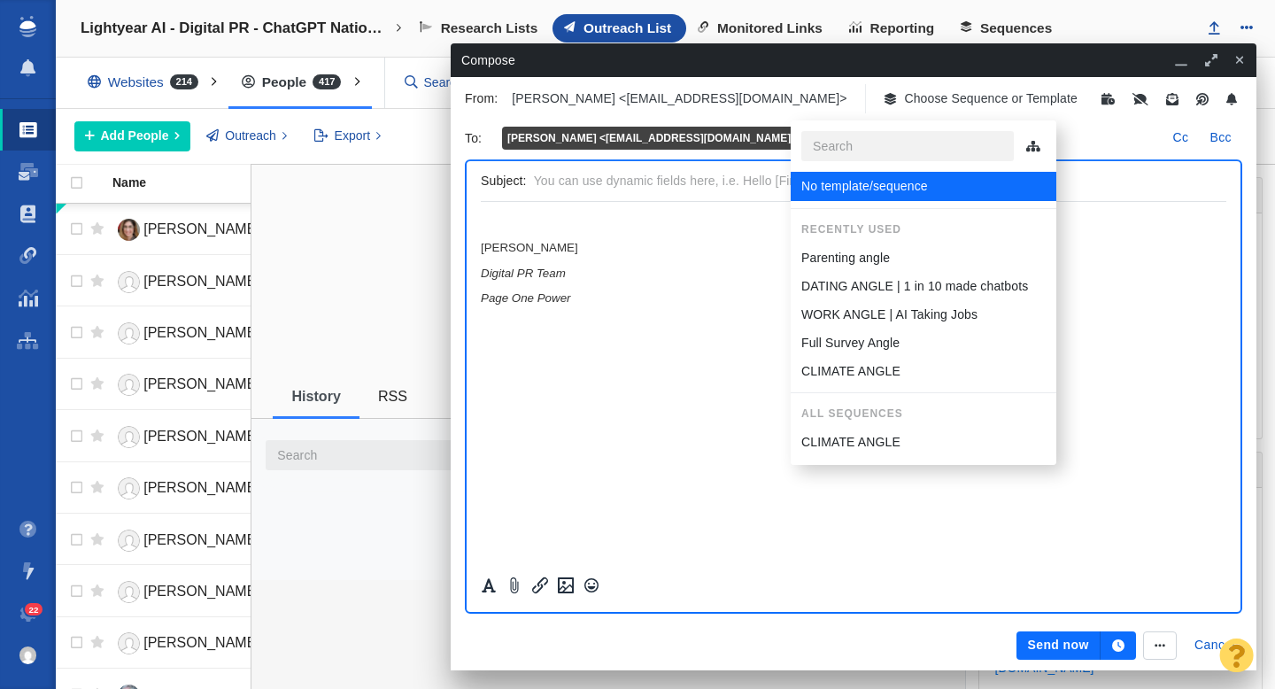
click at [869, 309] on p "WORK ANGLE | AI Taking Jobs" at bounding box center [889, 314] width 176 height 19
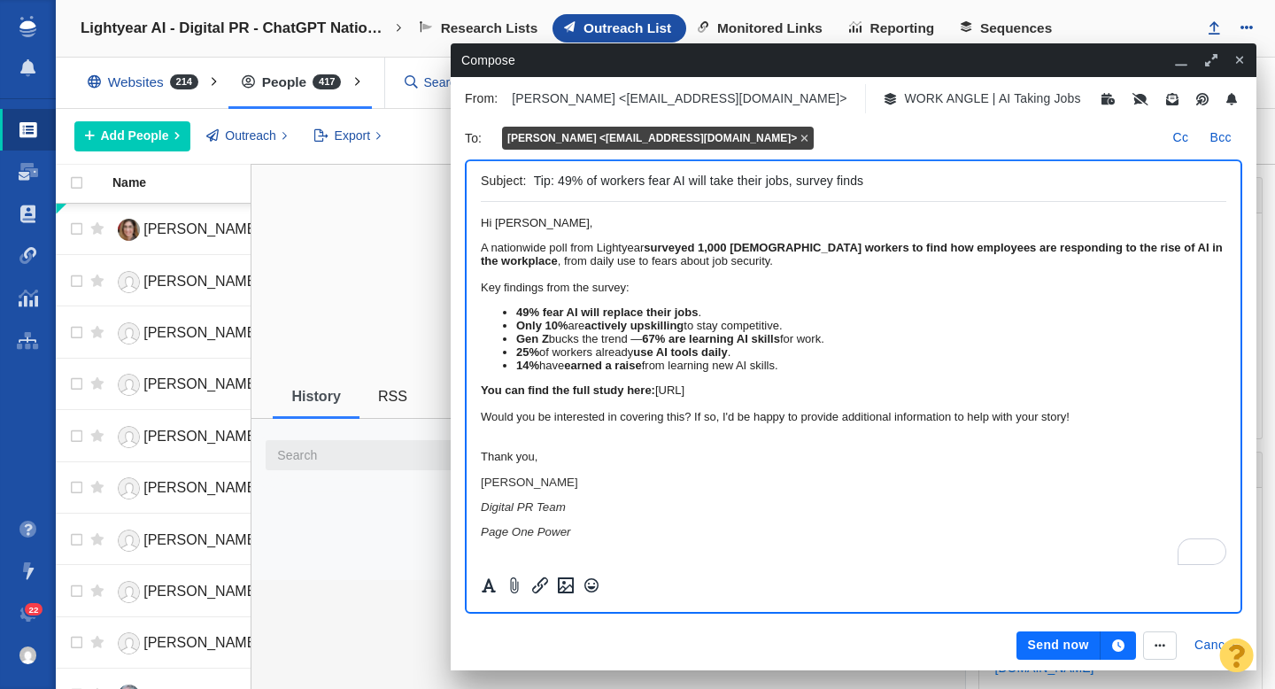
drag, startPoint x: 788, startPoint y: 181, endPoint x: 560, endPoint y: 185, distance: 227.6
click at [560, 185] on input "Tip: 49% of workers fear AI will take their jobs, survey finds" at bounding box center [876, 181] width 685 height 26
type input "Tip: Half of U.S. workers fear AI will replace them, survey finds"
click at [1038, 648] on button "Send now" at bounding box center [1057, 645] width 83 height 28
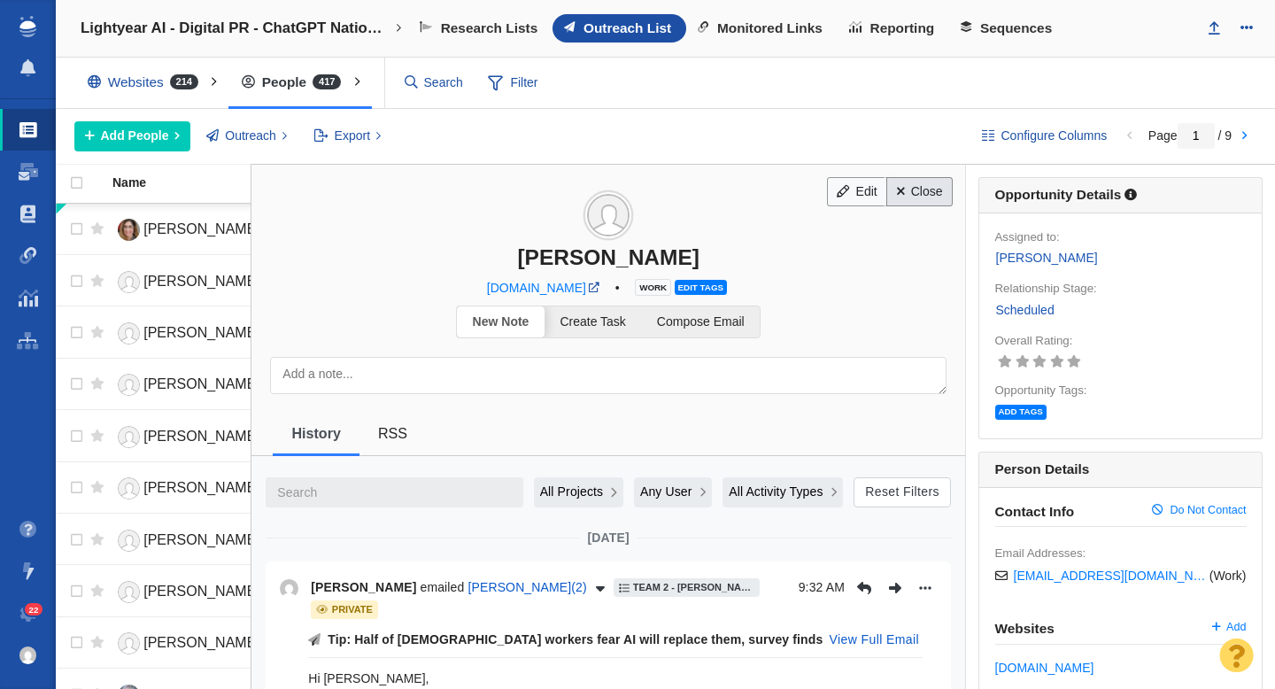
click at [922, 190] on link "Close" at bounding box center [919, 192] width 66 height 30
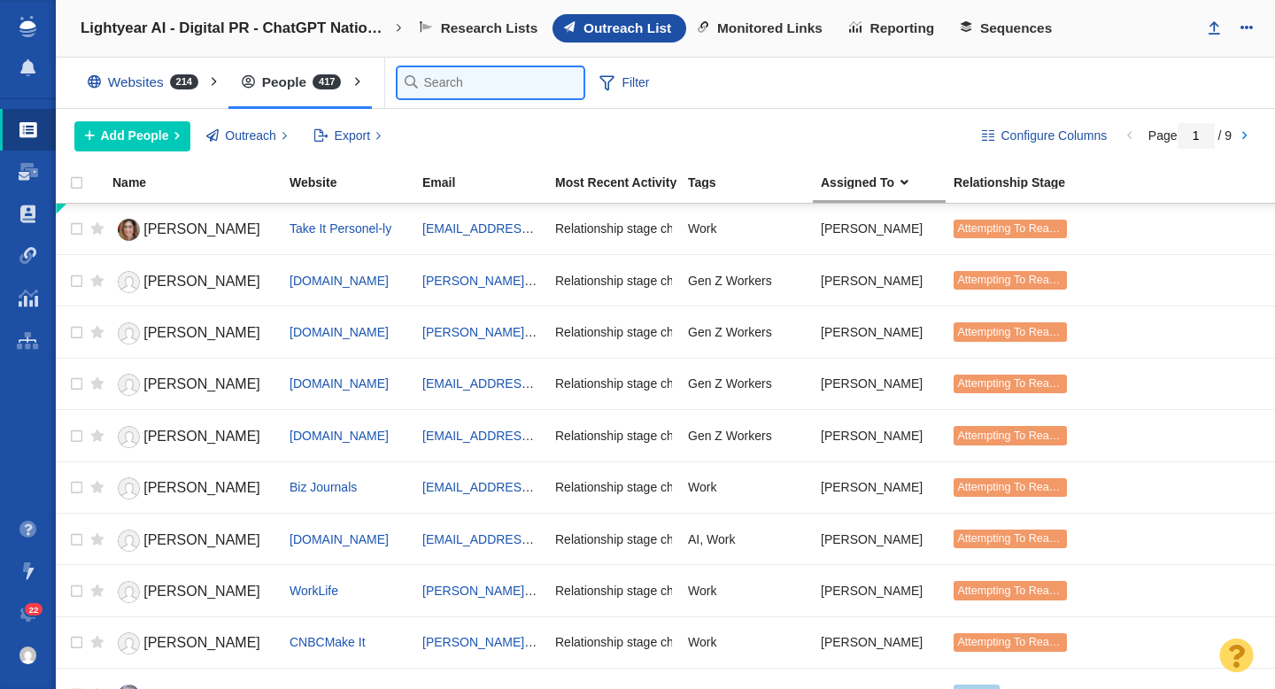
click at [433, 88] on input "text" at bounding box center [491, 82] width 186 height 31
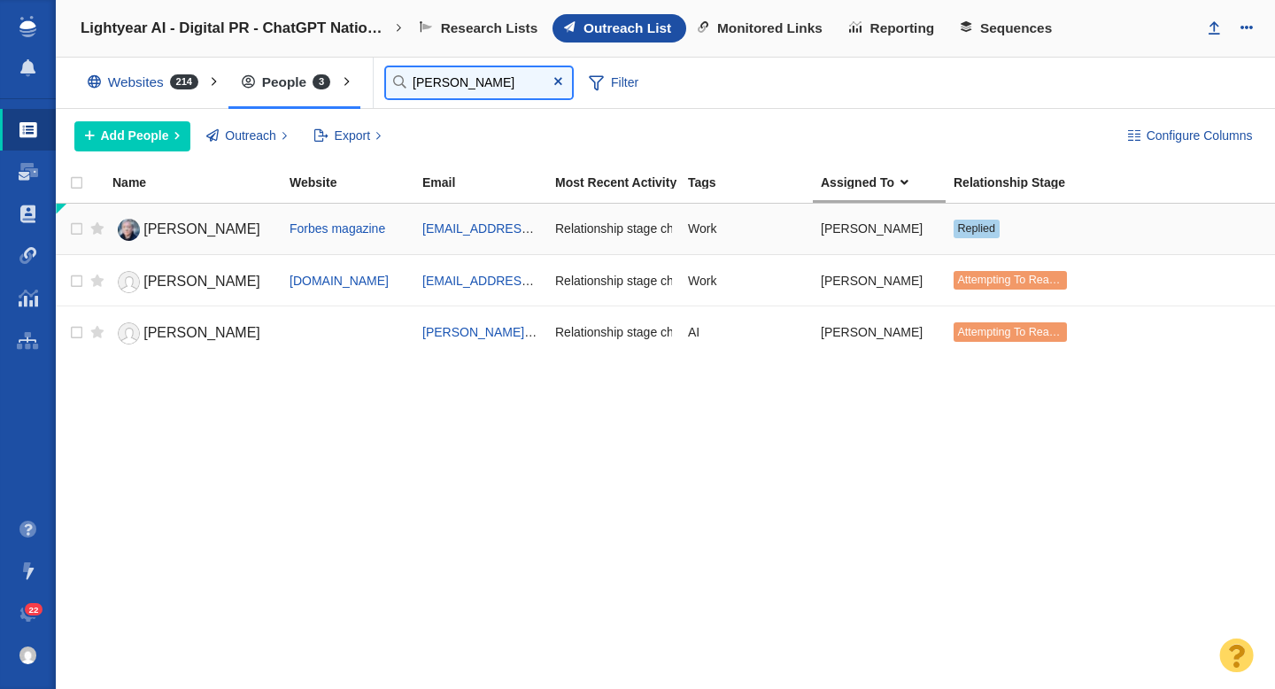
type input "bryan"
click at [196, 228] on span "[PERSON_NAME]" at bounding box center [201, 228] width 117 height 15
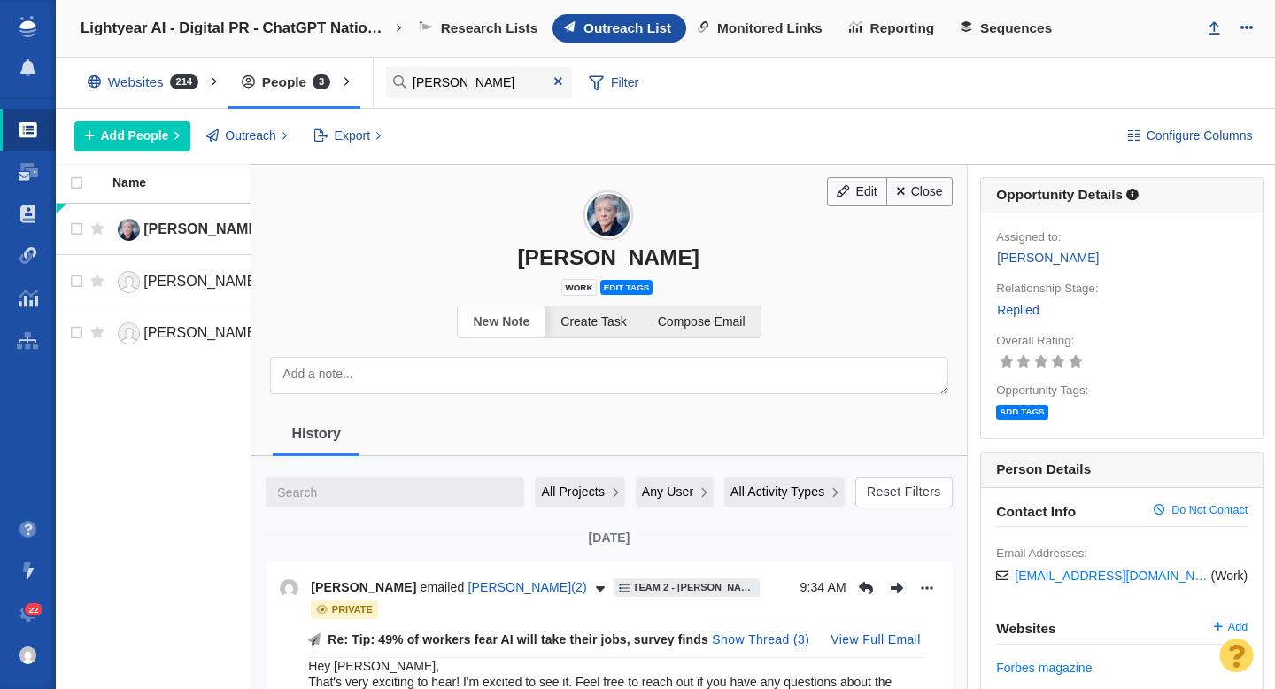
click at [456, 377] on textarea at bounding box center [608, 375] width 677 height 37
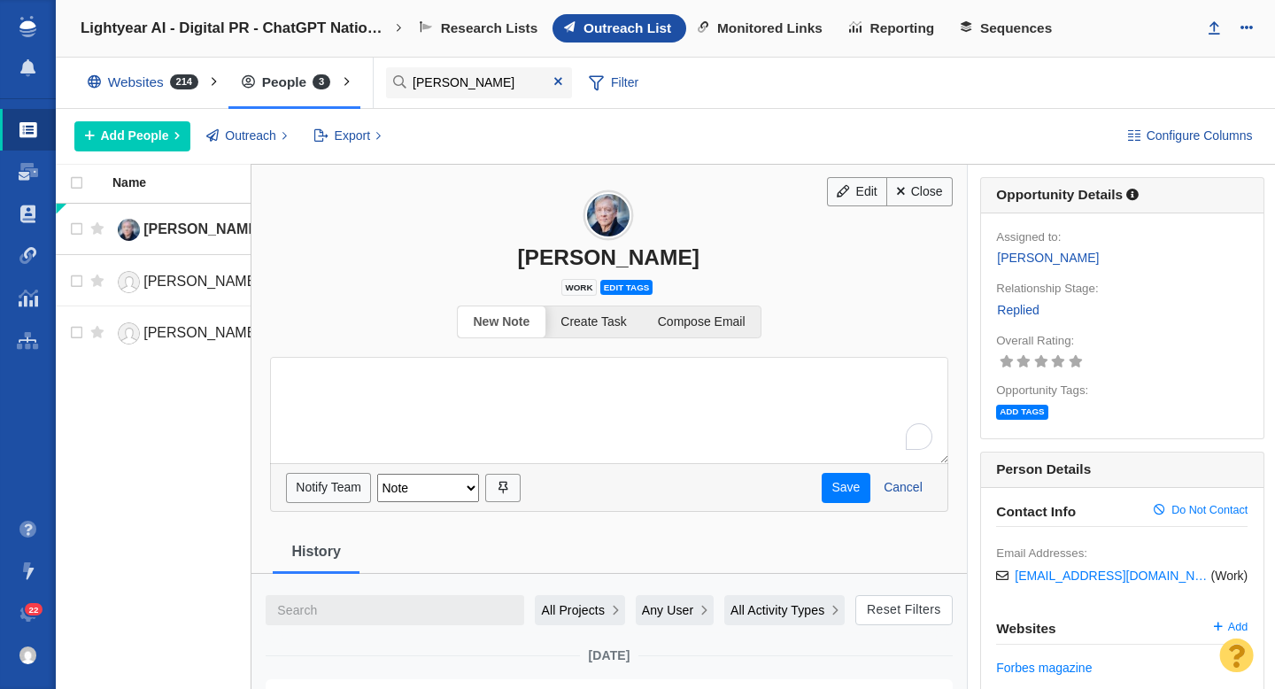
click at [436, 376] on textarea "To enrich screen reader interactions, please activate Accessibility in Grammarl…" at bounding box center [608, 410] width 677 height 106
type textarea "Link is scheduled. He said he's planning to publish it in September."
click at [839, 487] on button "Save" at bounding box center [846, 488] width 49 height 30
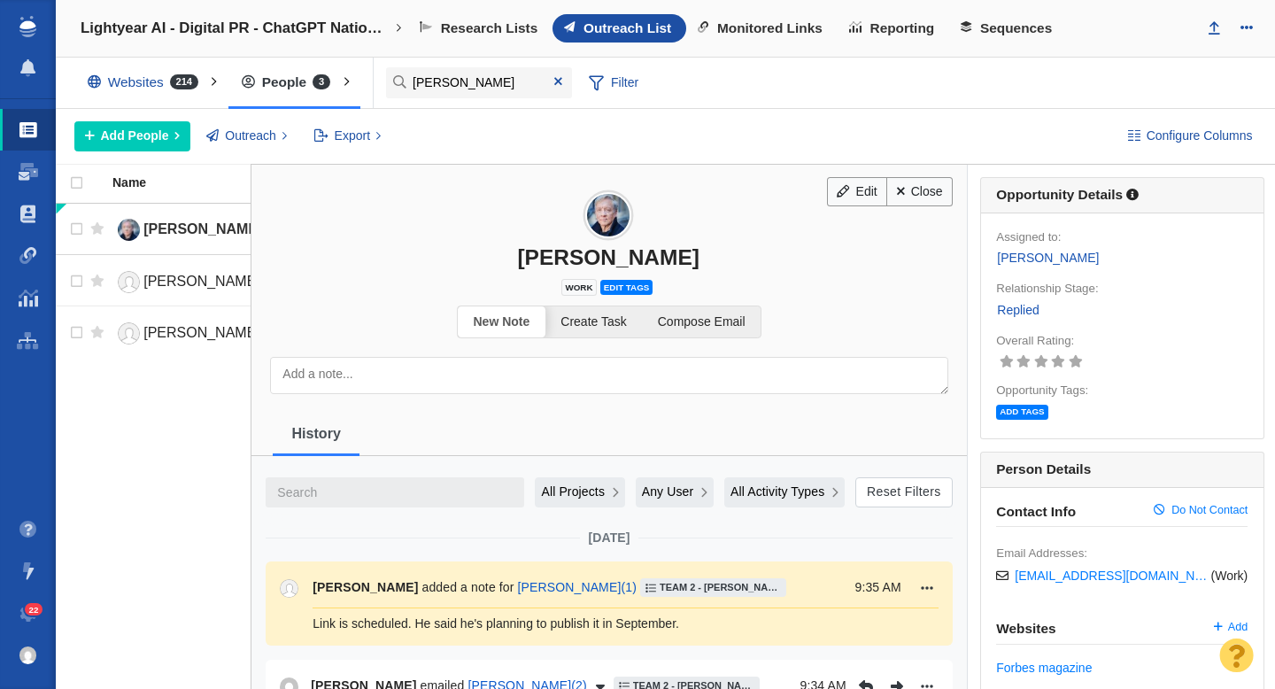
click at [1005, 312] on link "Replied" at bounding box center [1017, 310] width 43 height 20
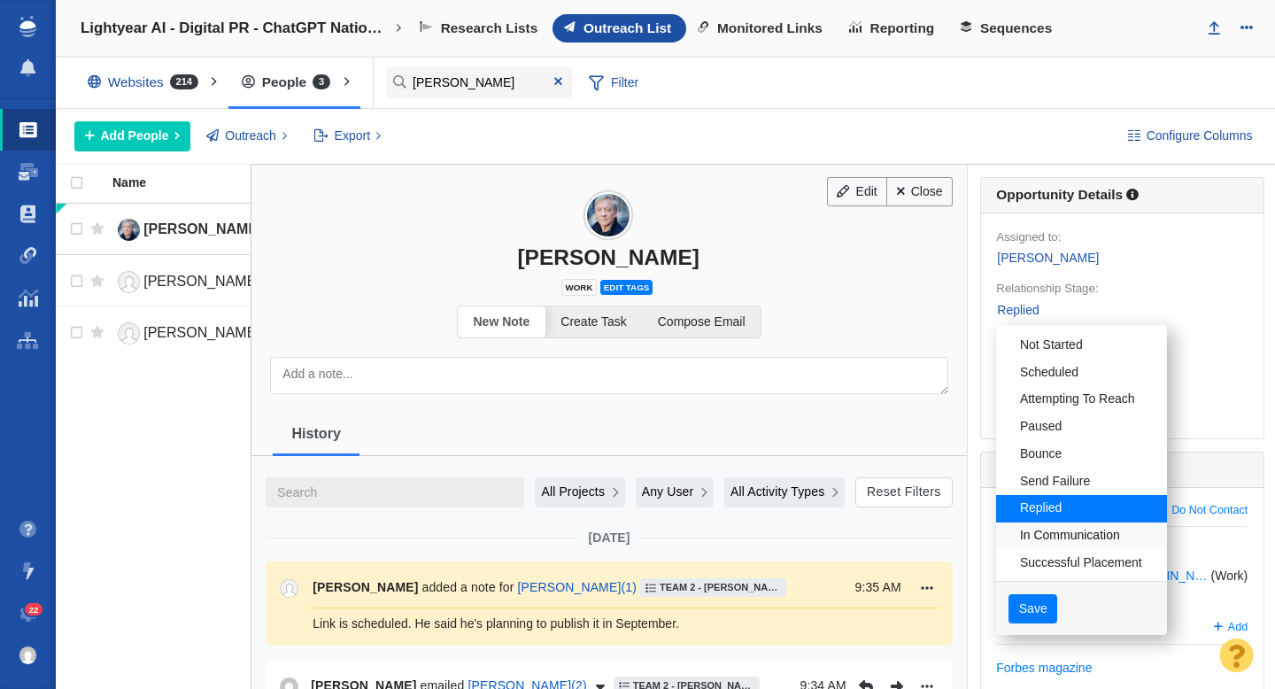
click at [1051, 535] on link "In Communication" at bounding box center [1081, 535] width 170 height 27
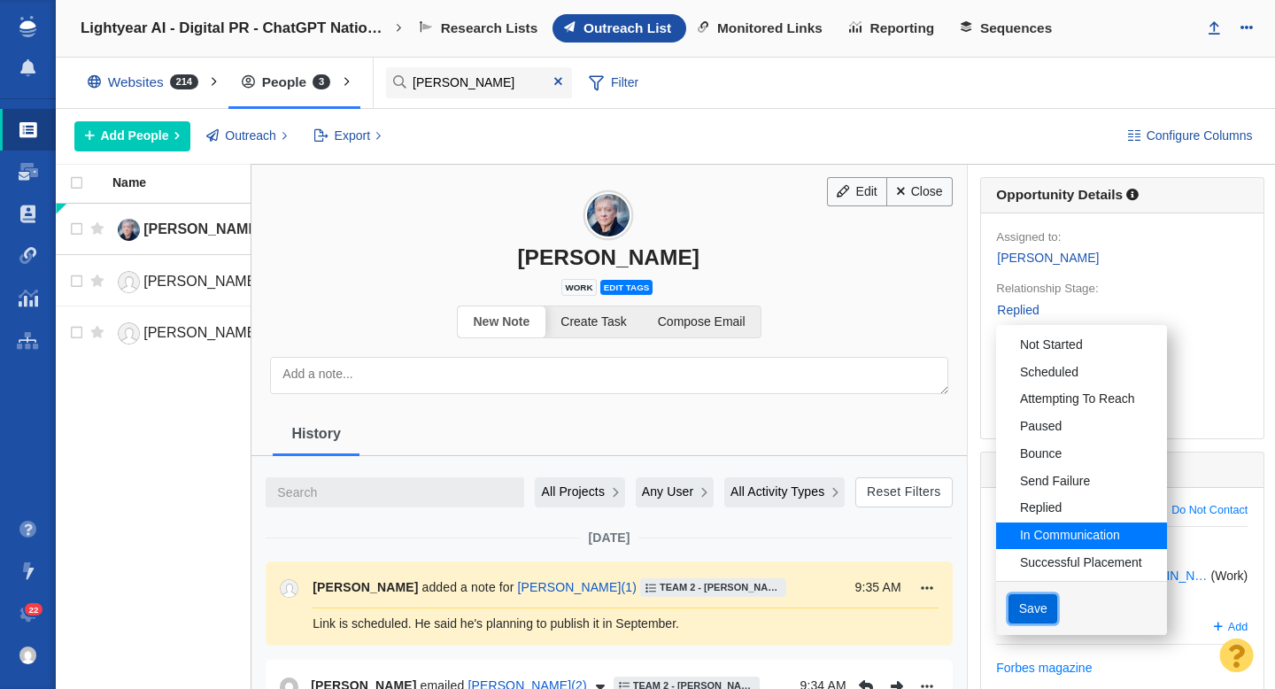
click at [1027, 608] on button "Save" at bounding box center [1032, 609] width 49 height 30
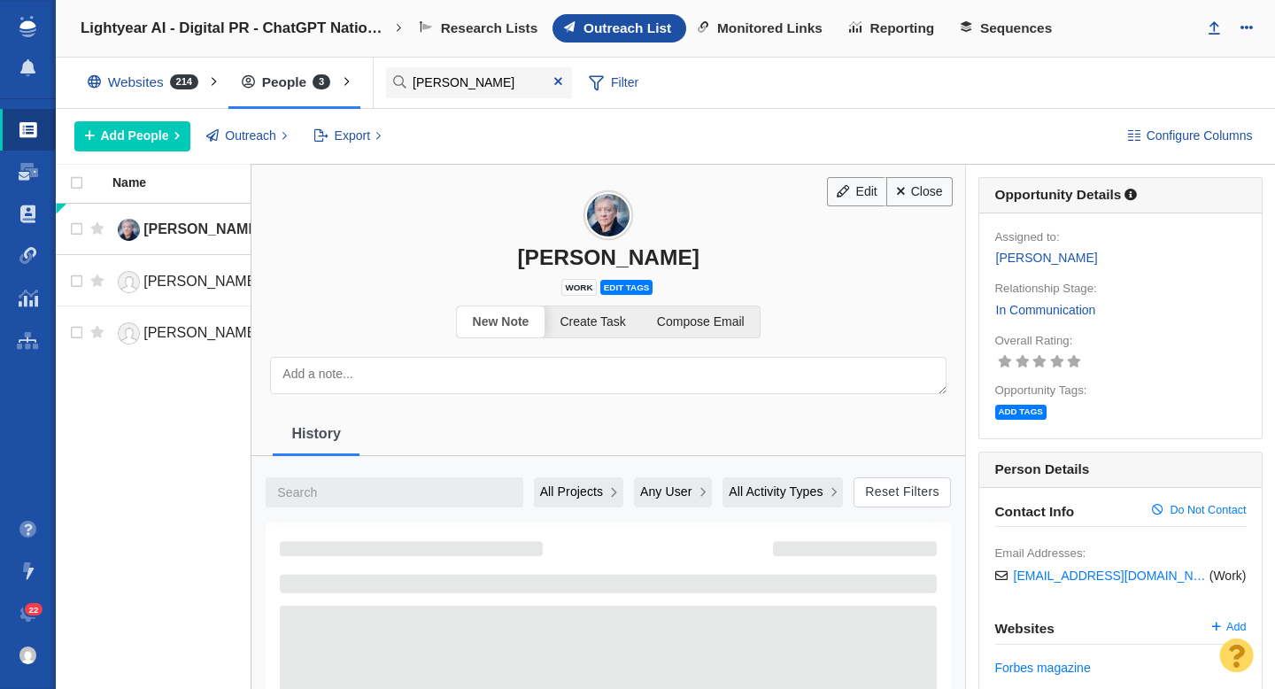
click at [921, 199] on link "Close" at bounding box center [919, 192] width 66 height 30
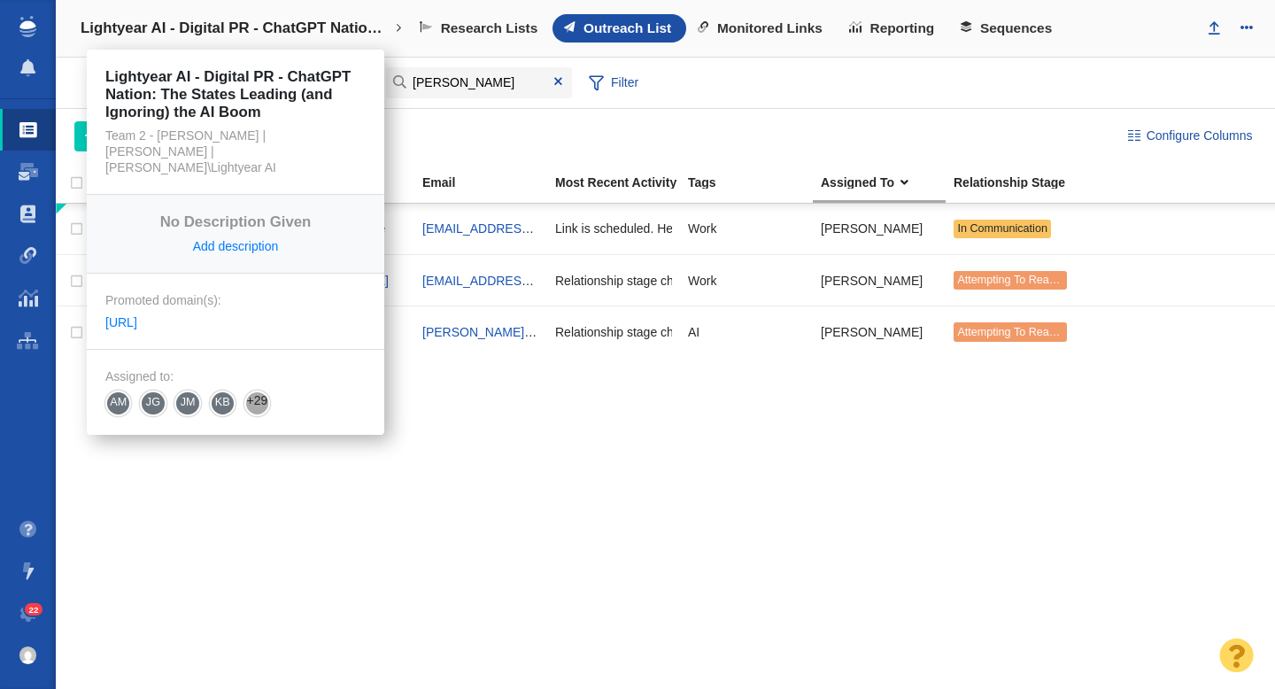
click at [300, 35] on h4 "Lightyear AI - Digital PR - ChatGPT Nation: The States Leading (and Ignoring) t…" at bounding box center [236, 28] width 310 height 18
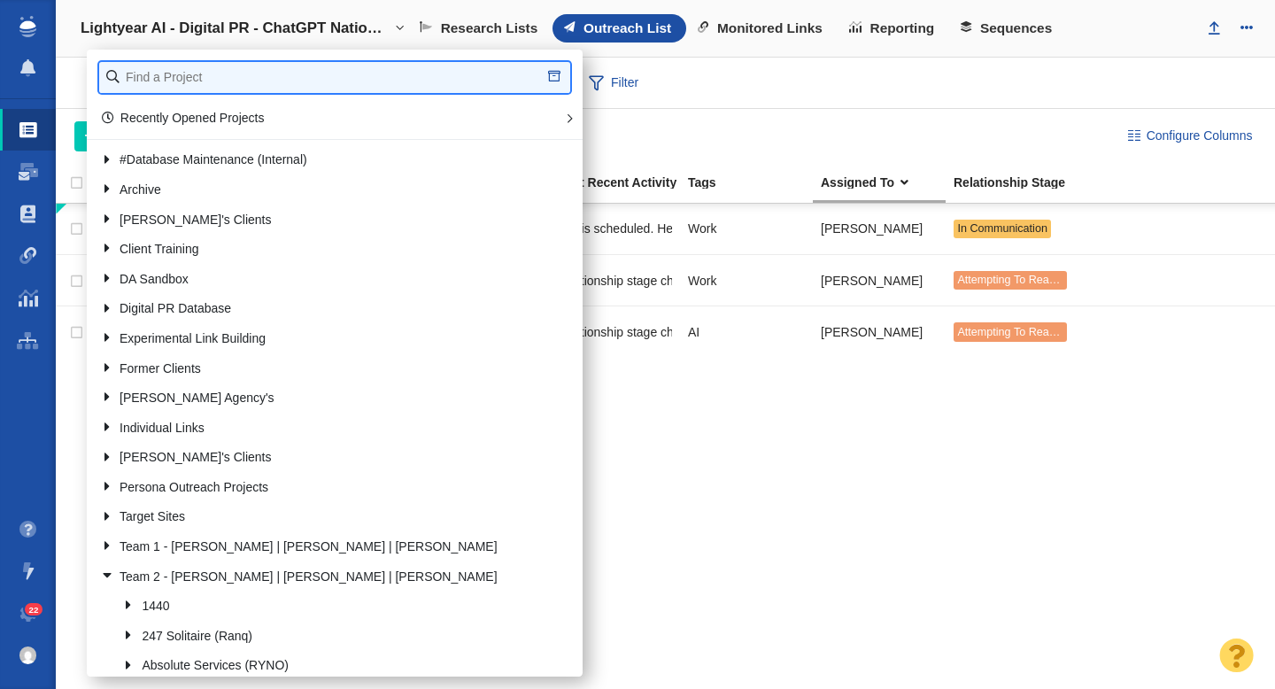
click at [181, 73] on input "text" at bounding box center [334, 77] width 471 height 31
type input "pv"
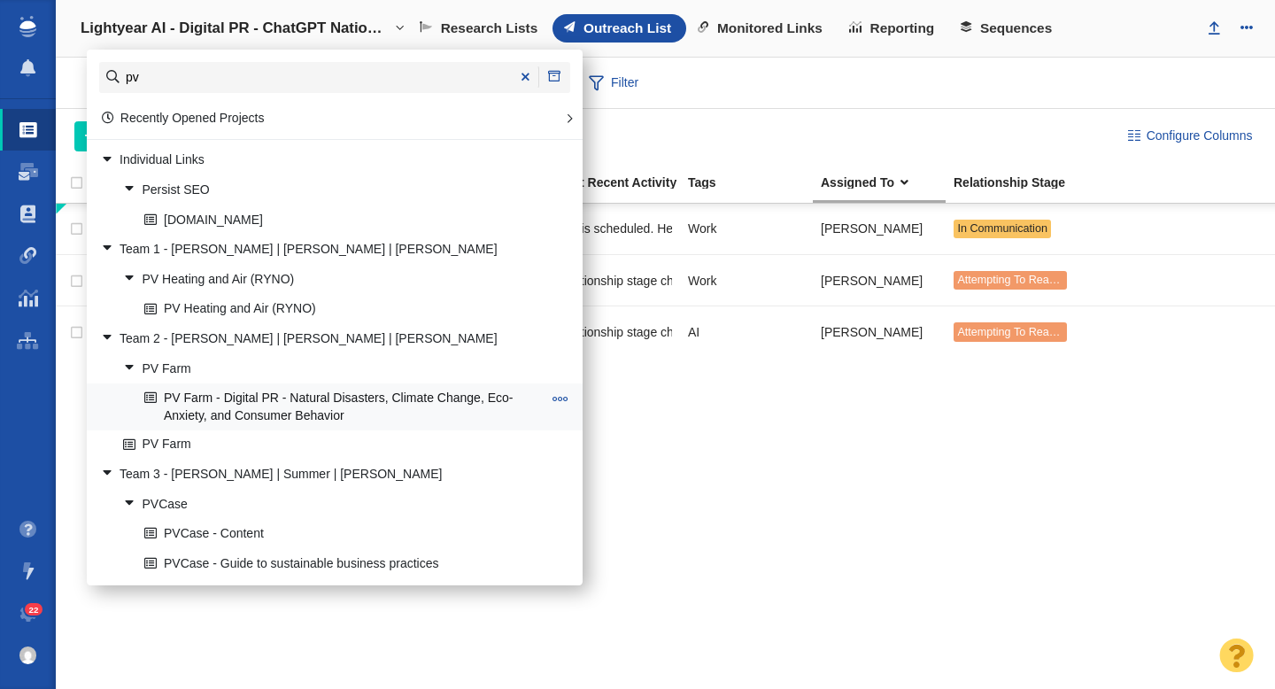
click at [310, 400] on link "PV Farm - Digital PR - Natural Disasters, Climate Change, Eco-Anxiety, and Cons…" at bounding box center [343, 406] width 406 height 44
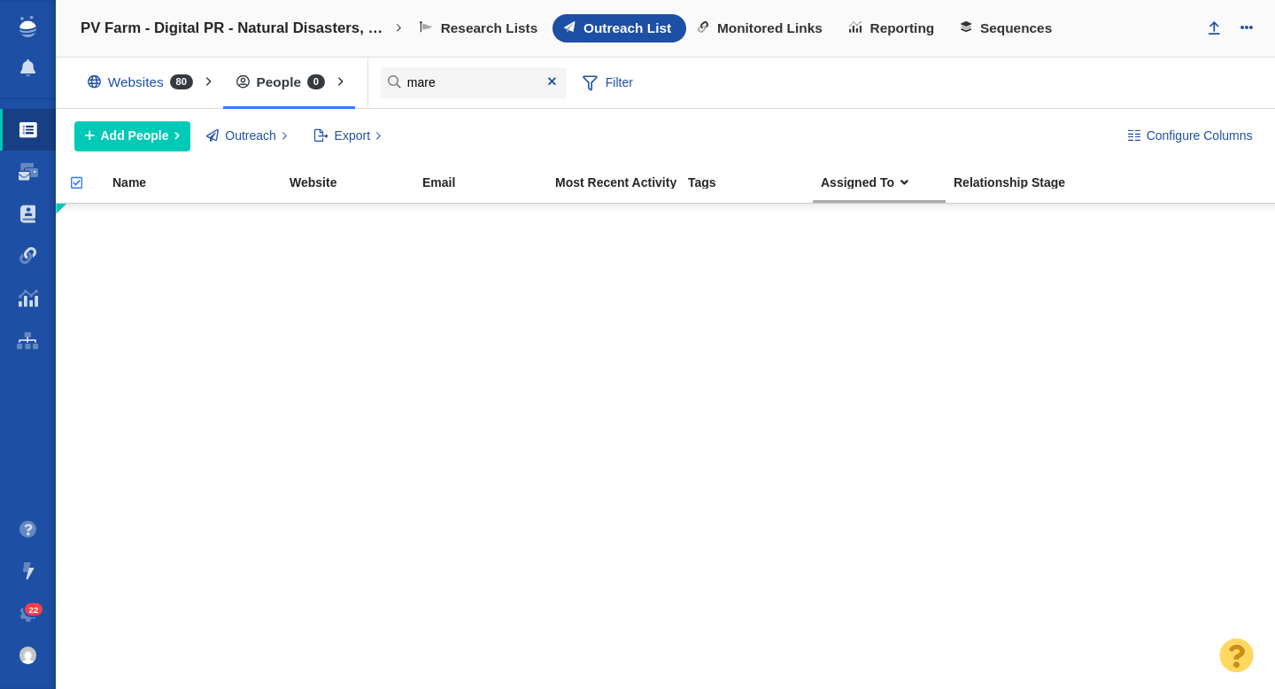
type input "mare"
click at [126, 132] on span "Add People" at bounding box center [135, 136] width 68 height 19
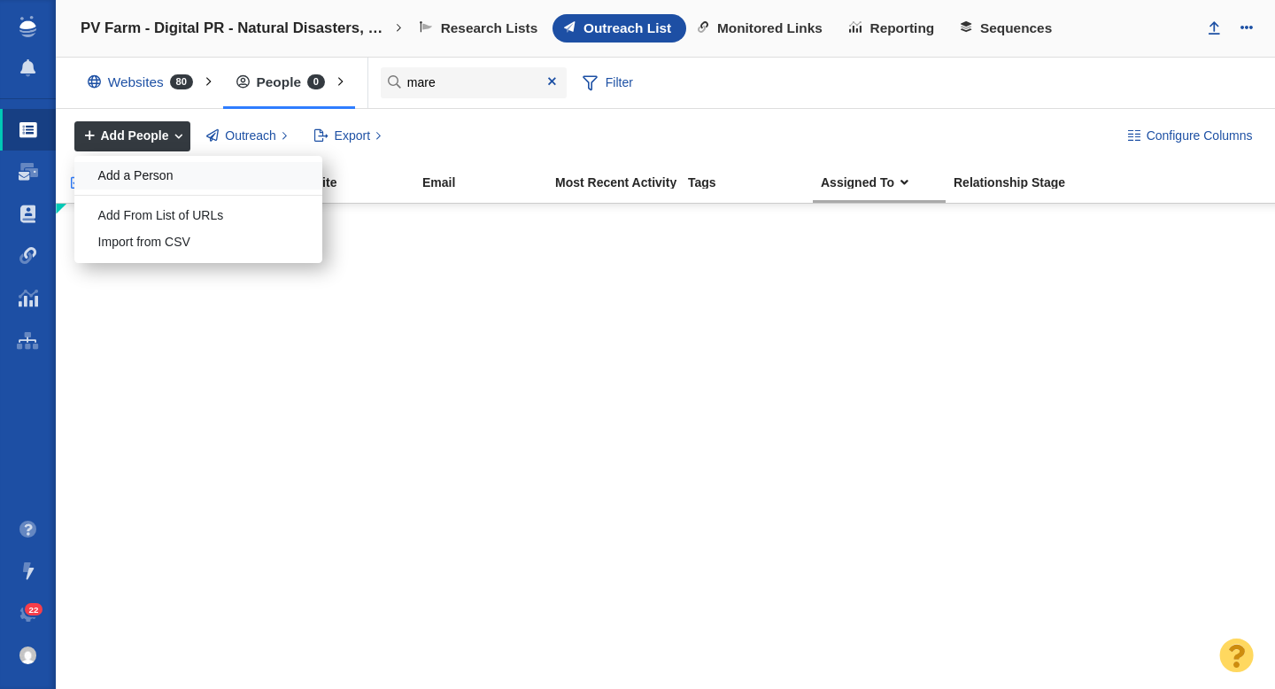
click at [160, 174] on div "Add a Person" at bounding box center [198, 175] width 248 height 27
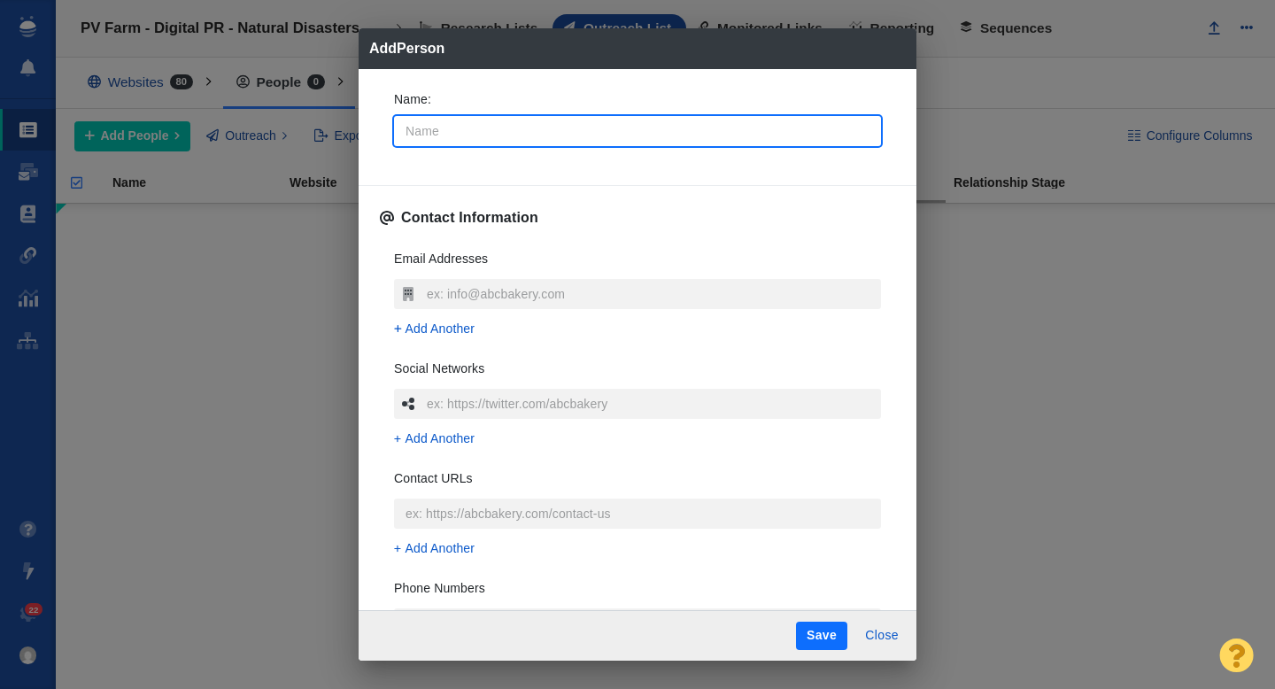
type input "M"
type textarea "x"
type input "Ma"
type textarea "x"
type input "Mar"
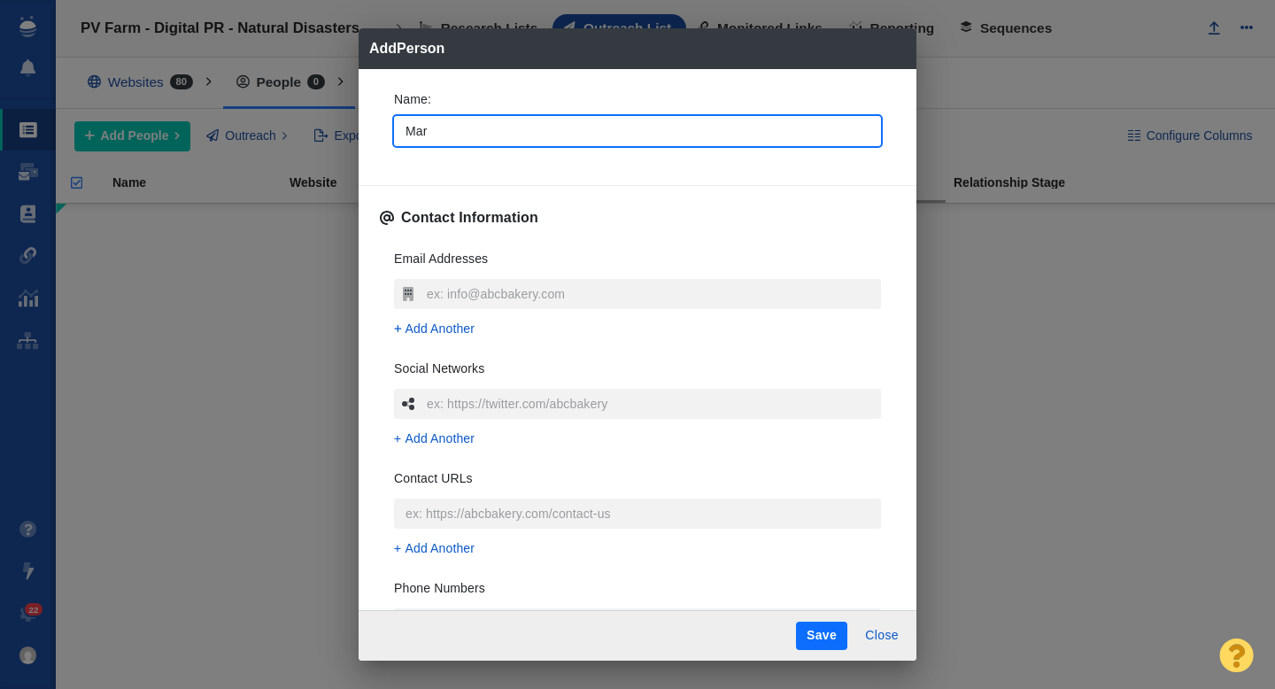
type textarea "x"
type input "[PERSON_NAME]"
type textarea "x"
type input "Mare"
type textarea "x"
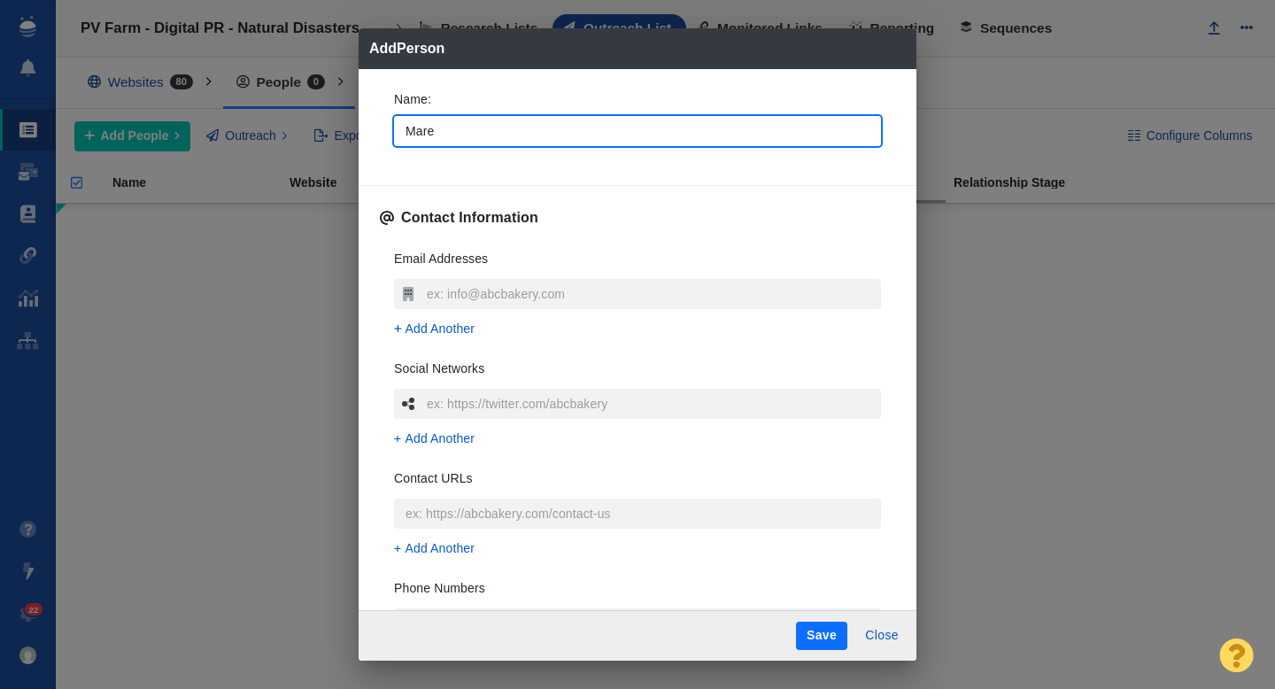
type input "[PERSON_NAME]"
type textarea "x"
type input "Maress"
type textarea "x"
type input "[PERSON_NAME]"
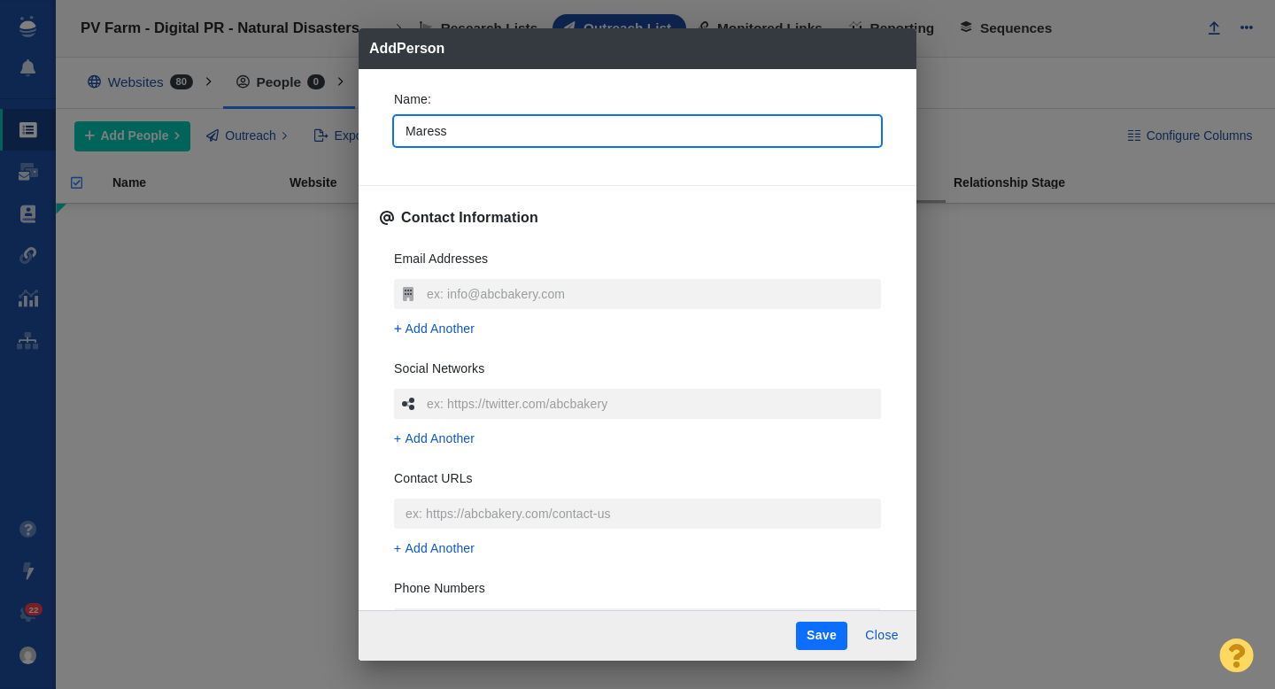
type textarea "x"
type input "[PERSON_NAME]"
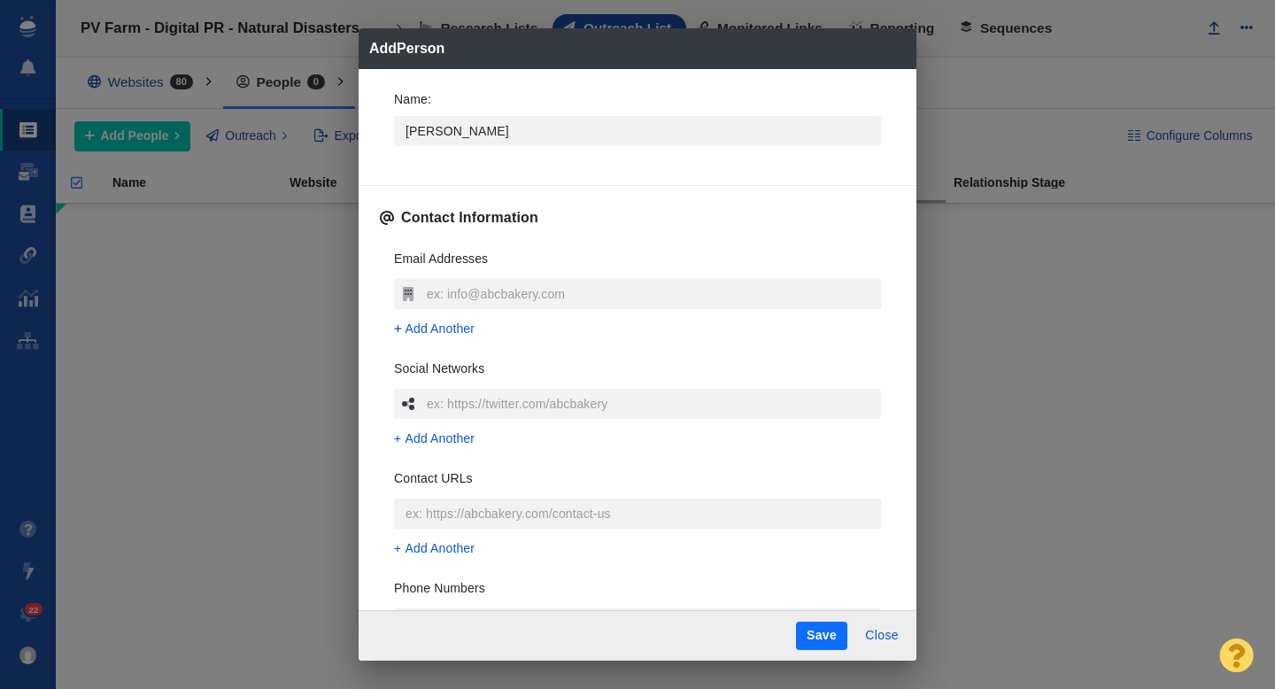
type textarea "x"
click at [377, 159] on div "Name : [PERSON_NAME] Contact Information Email Addresses Add Another Social Net…" at bounding box center [638, 340] width 558 height 542
click at [440, 285] on input "text" at bounding box center [651, 294] width 459 height 30
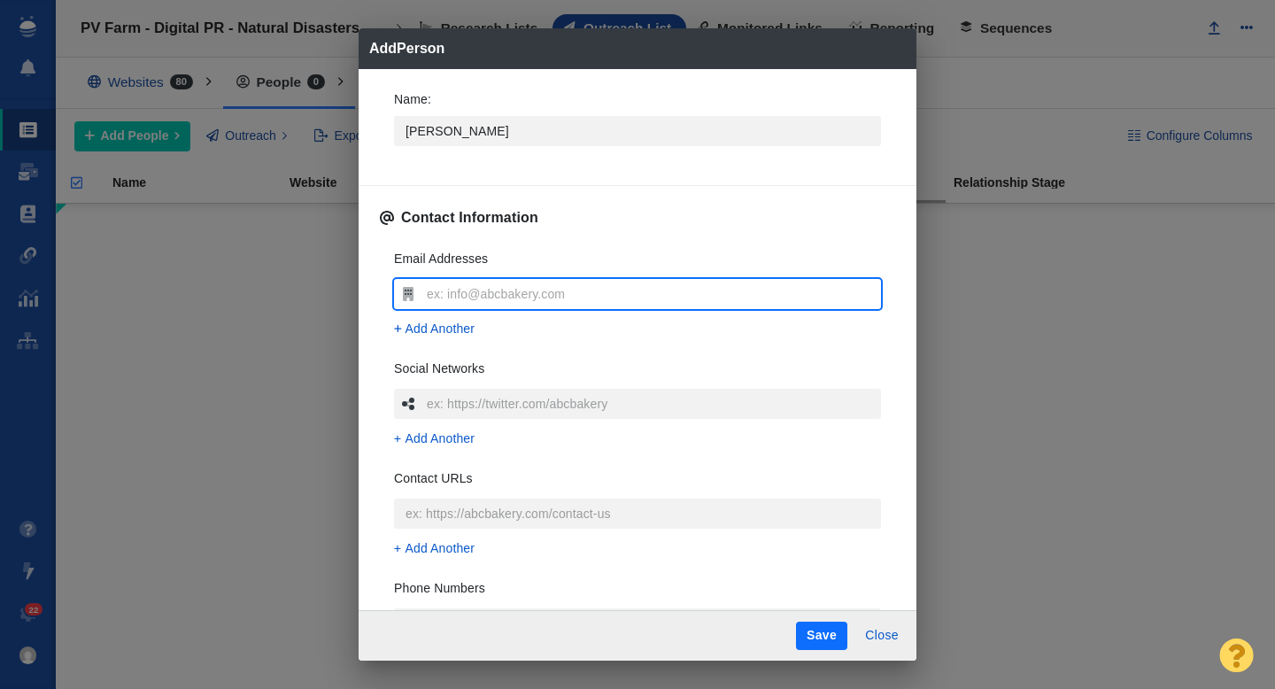
type input "[EMAIL_ADDRESS][DOMAIN_NAME]"
type textarea "x"
type input "[EMAIL_ADDRESS][DOMAIN_NAME]"
click at [387, 309] on div "Email Addresses [EMAIL_ADDRESS][DOMAIN_NAME] Add Another Social Networks Add An…" at bounding box center [637, 499] width 515 height 527
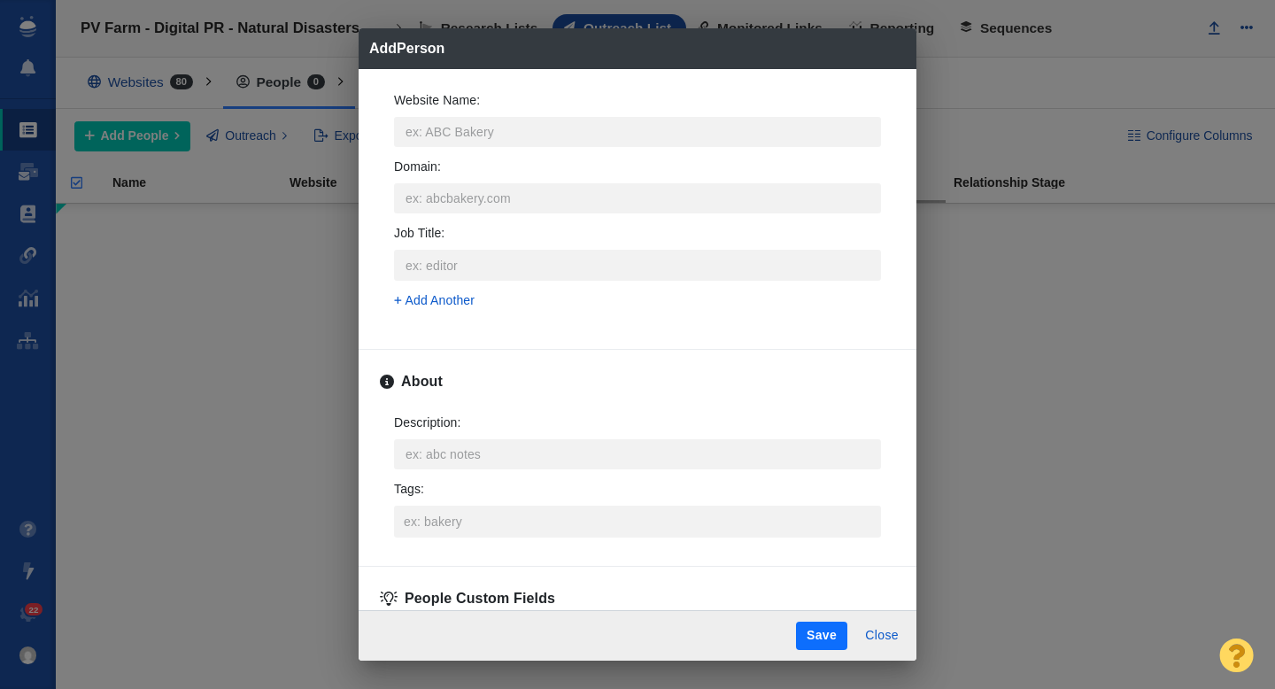
scroll to position [736, 0]
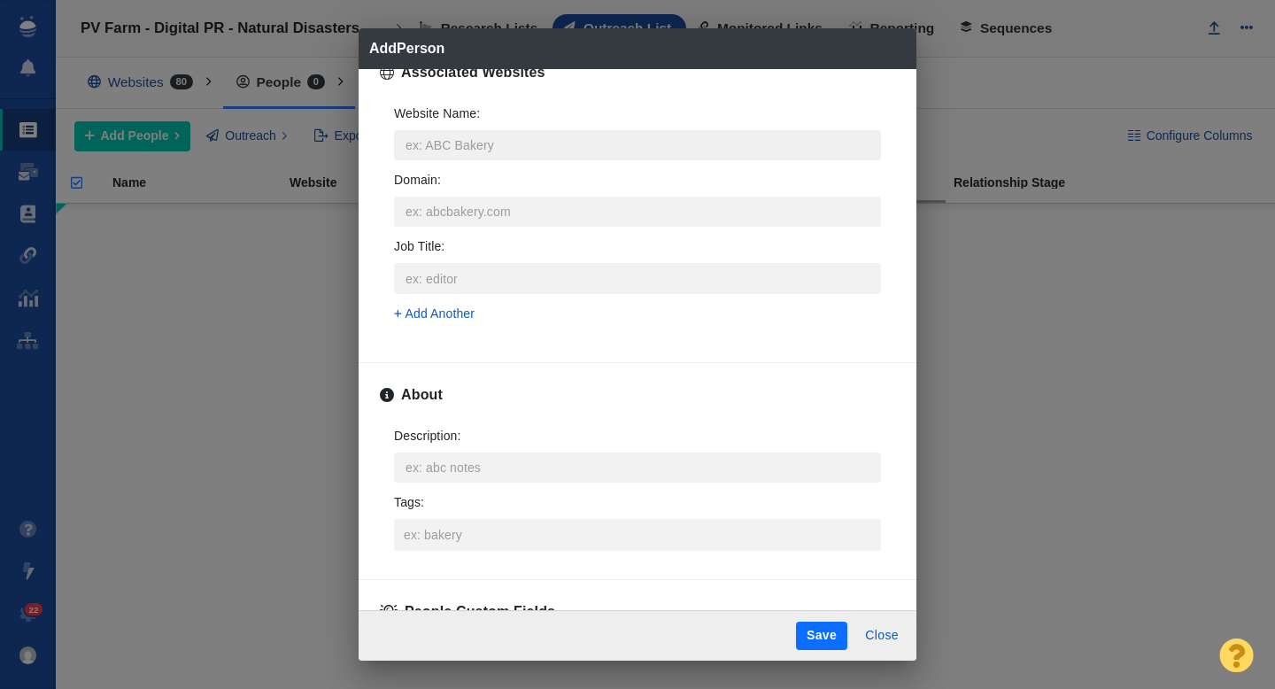
click at [423, 148] on input "Website Name :" at bounding box center [637, 145] width 487 height 30
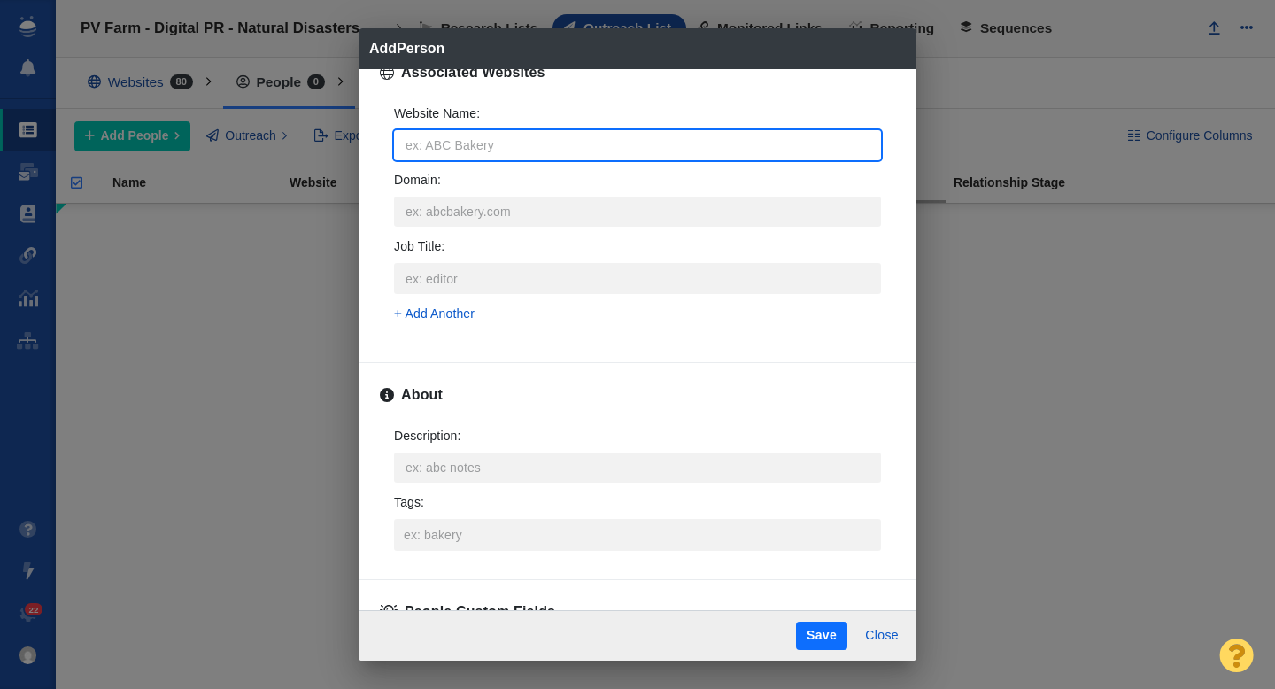
type input "c"
type textarea "x"
type input "ca"
type textarea "x"
type input "car"
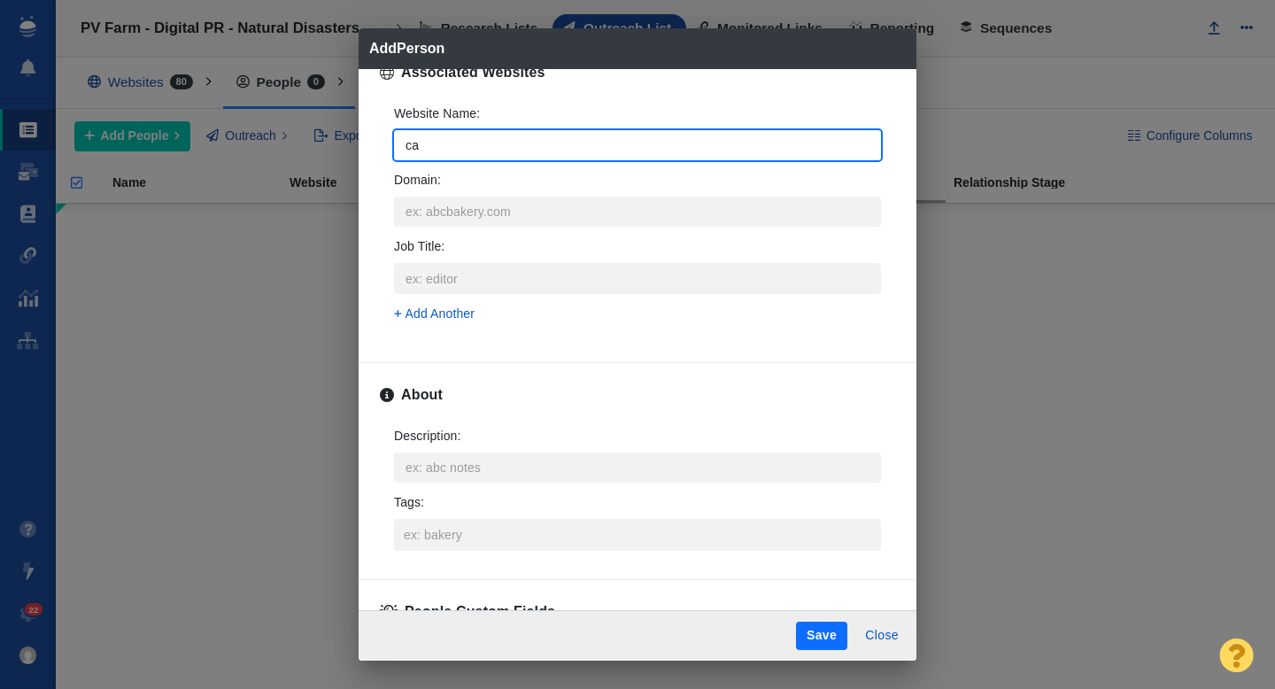
type textarea "x"
type input "care"
type textarea "x"
type input "care."
type textarea "x"
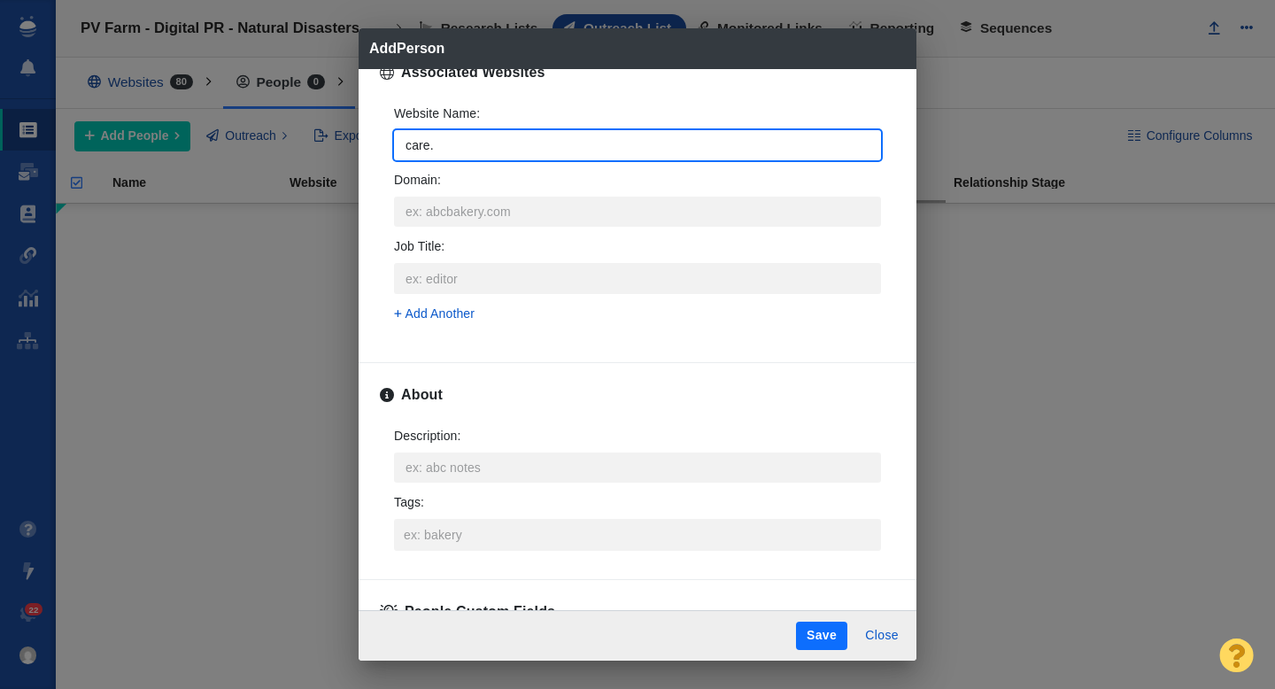
type input "care.c"
type textarea "x"
type input "[DOMAIN_NAME]"
type textarea "x"
type input "[DOMAIN_NAME]"
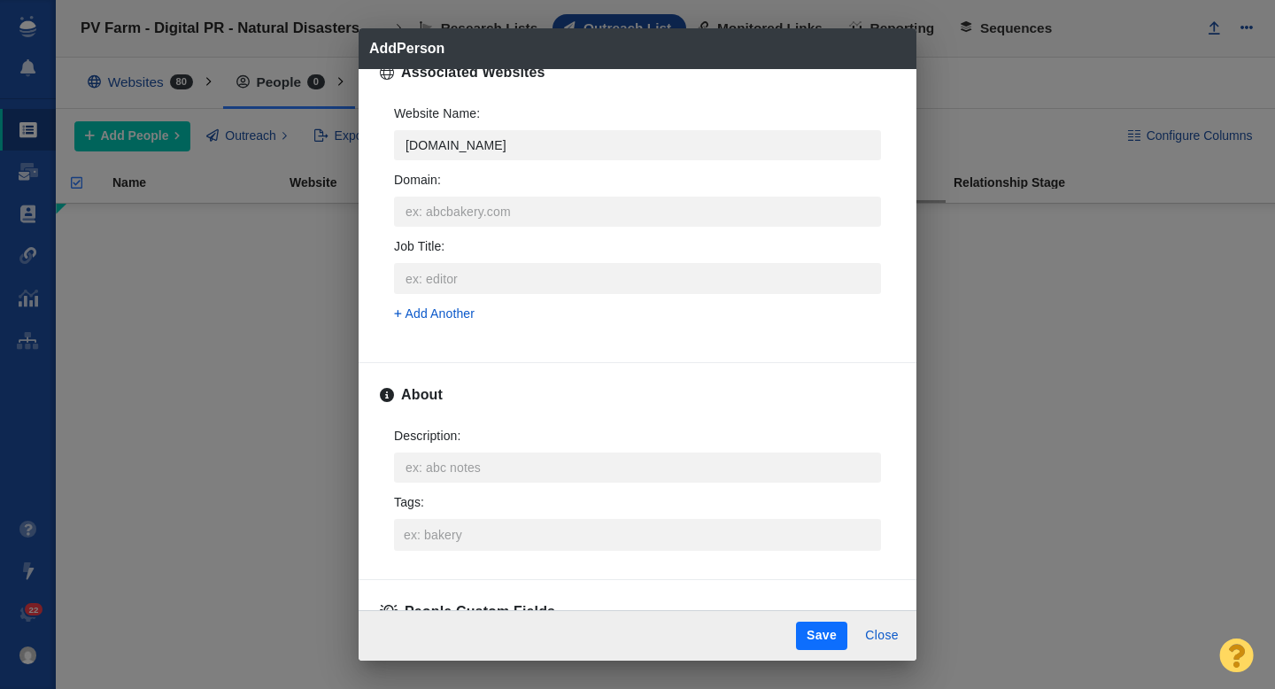
click at [472, 220] on span "[DOMAIN_NAME]" at bounding box center [650, 229] width 426 height 18
type textarea "x"
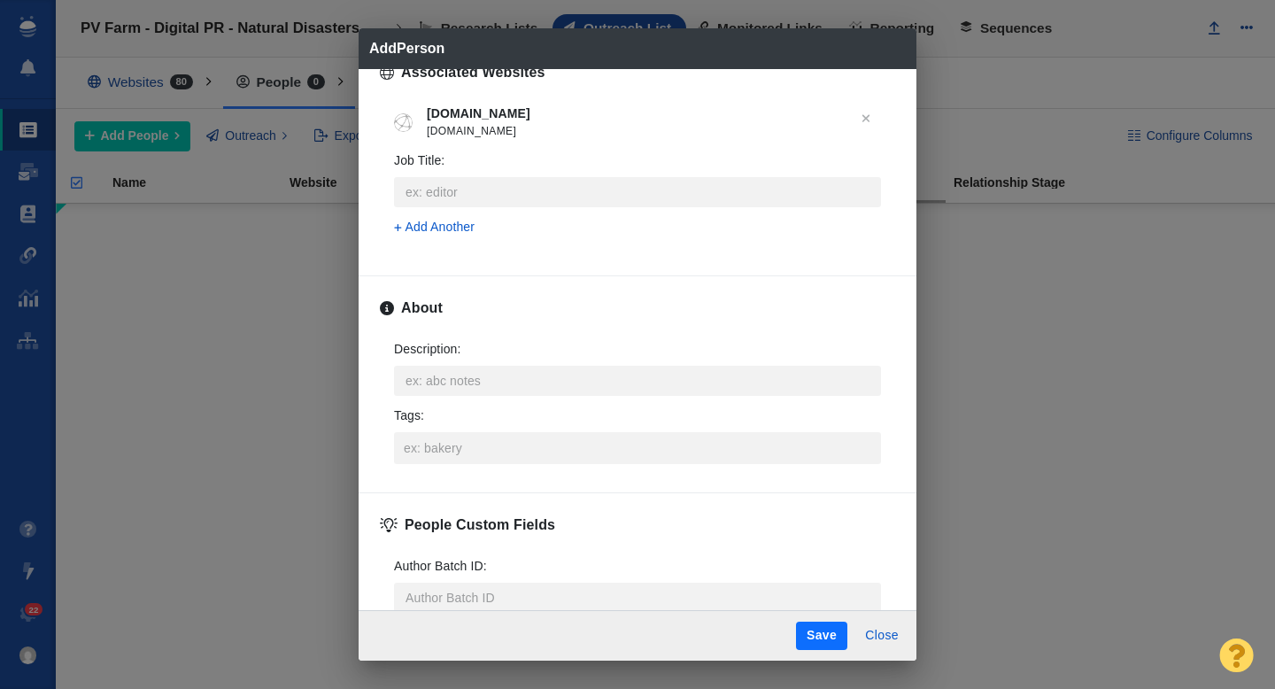
scroll to position [873, 0]
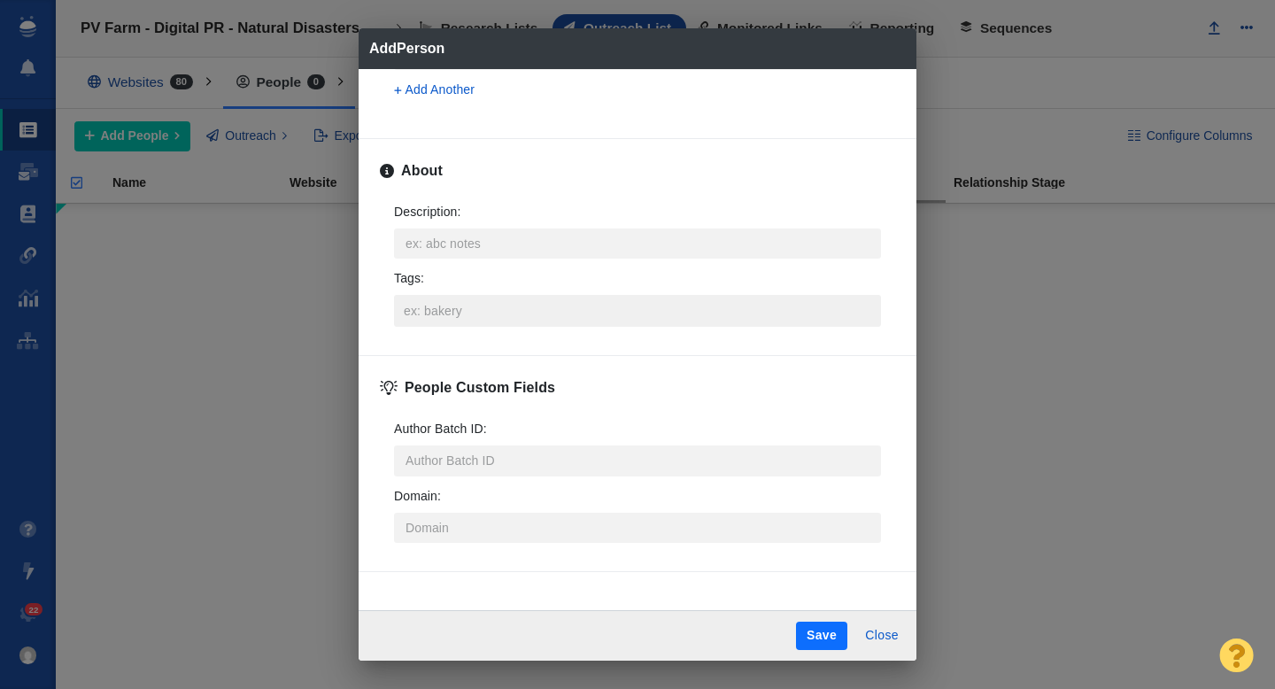
click at [447, 309] on input "Tags :" at bounding box center [637, 311] width 476 height 32
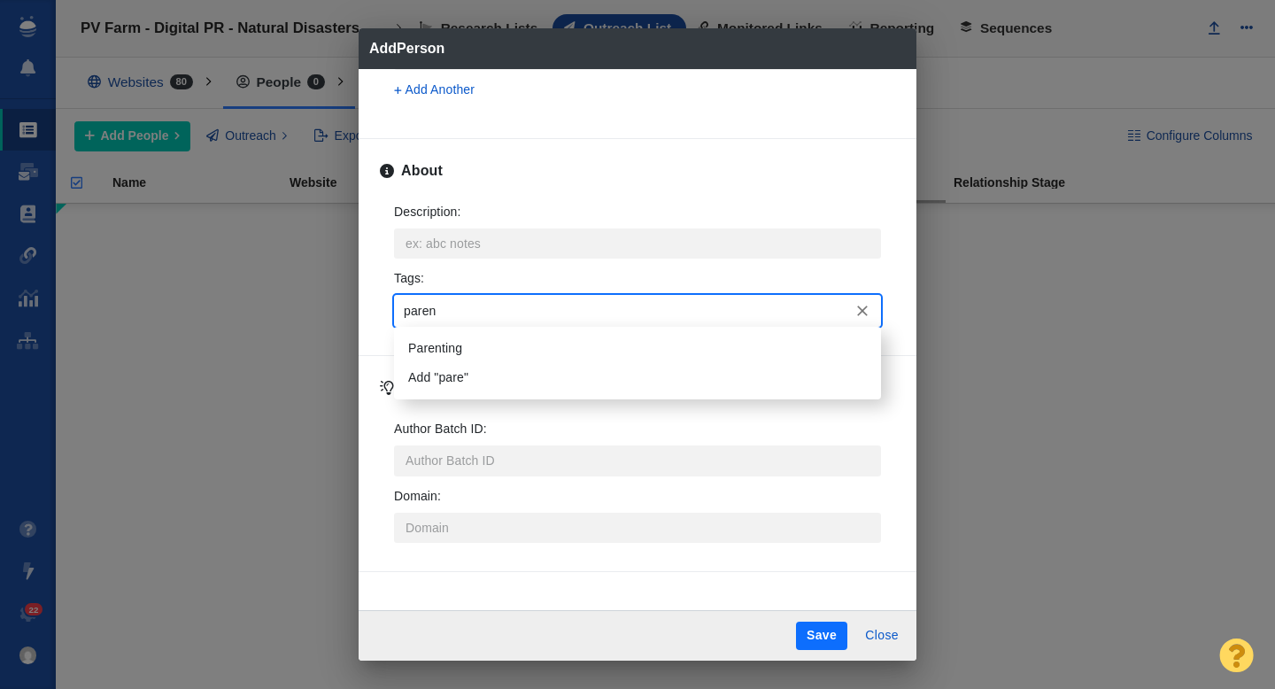
type input "parent"
click at [450, 335] on li "Parenting" at bounding box center [637, 348] width 487 height 29
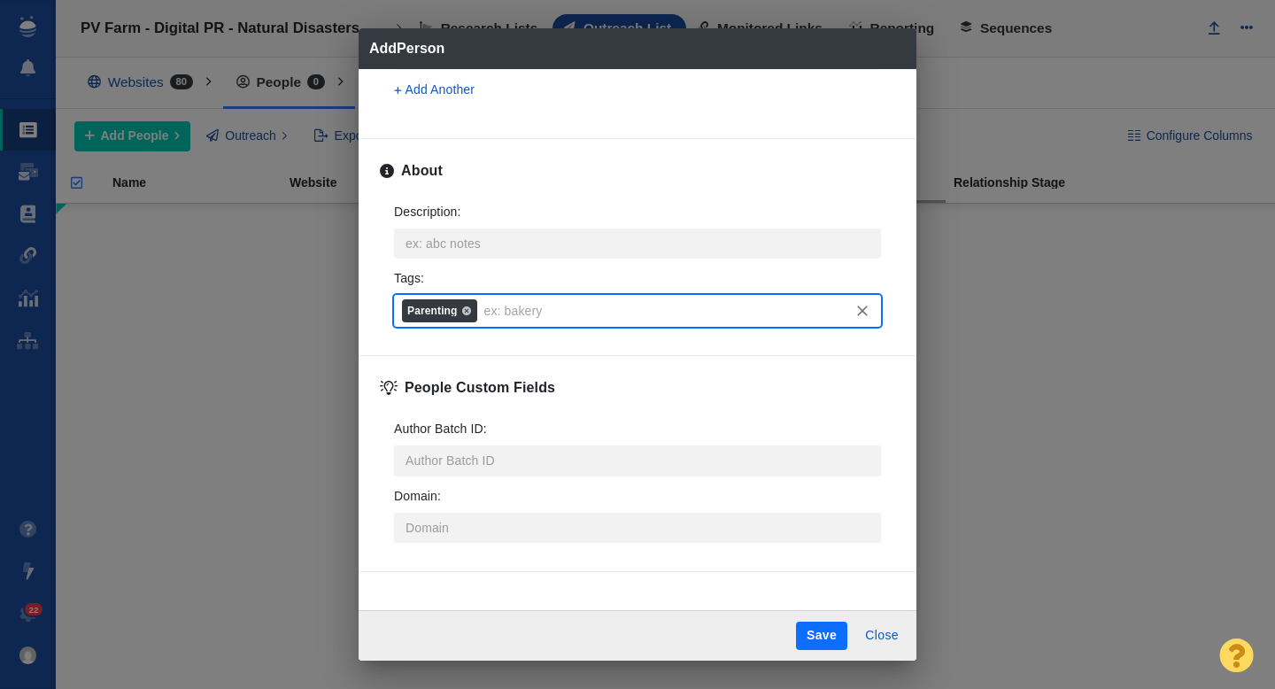
click at [820, 629] on button "Save" at bounding box center [821, 636] width 51 height 28
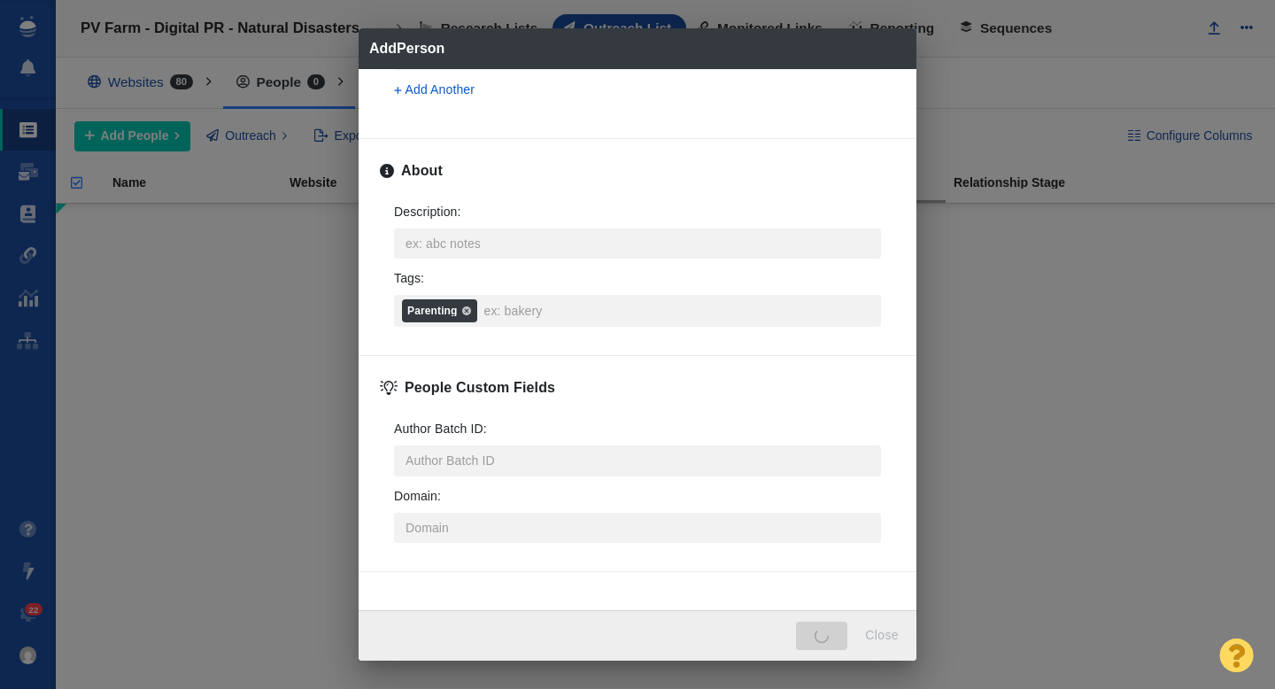
type textarea "x"
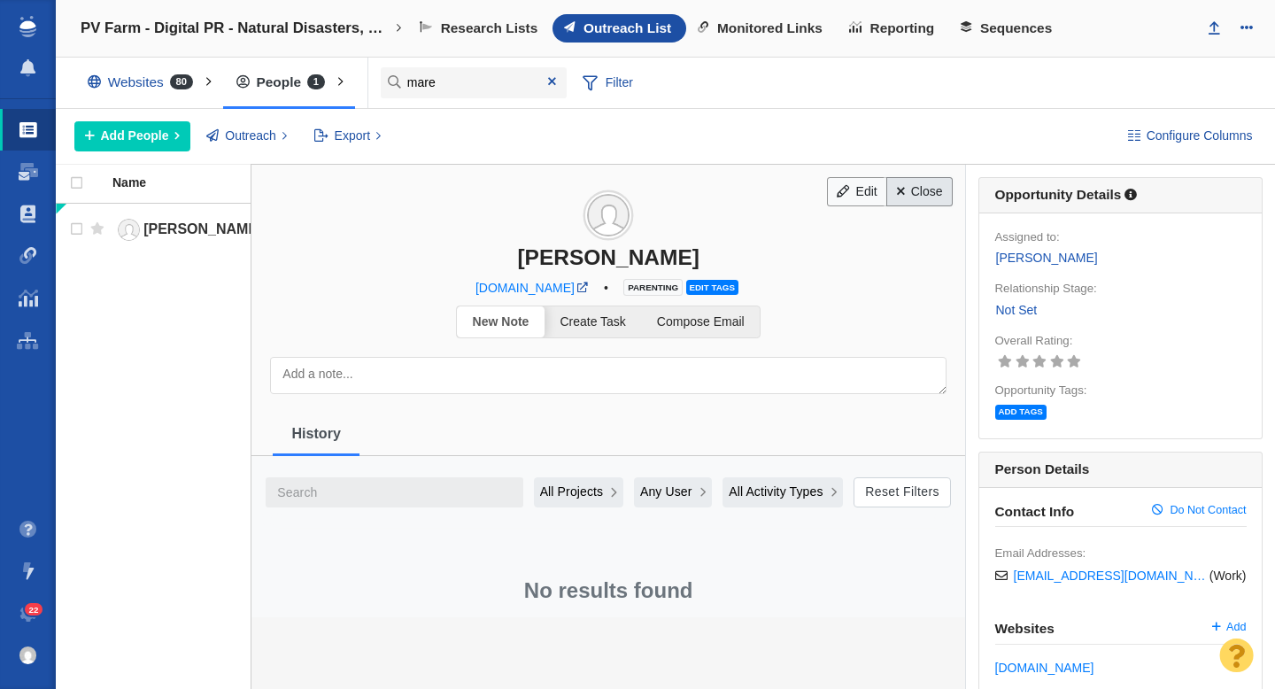
click at [929, 185] on link "Close" at bounding box center [919, 192] width 66 height 30
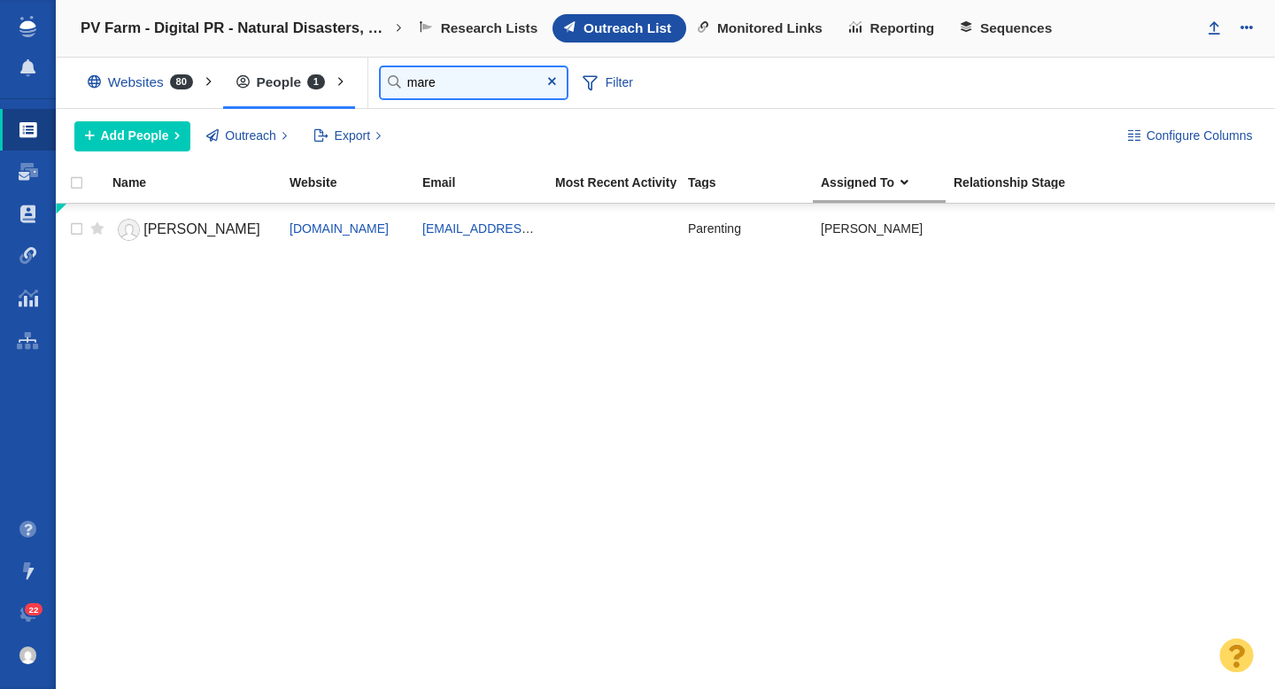
click at [438, 81] on input "mare" at bounding box center [474, 82] width 186 height 31
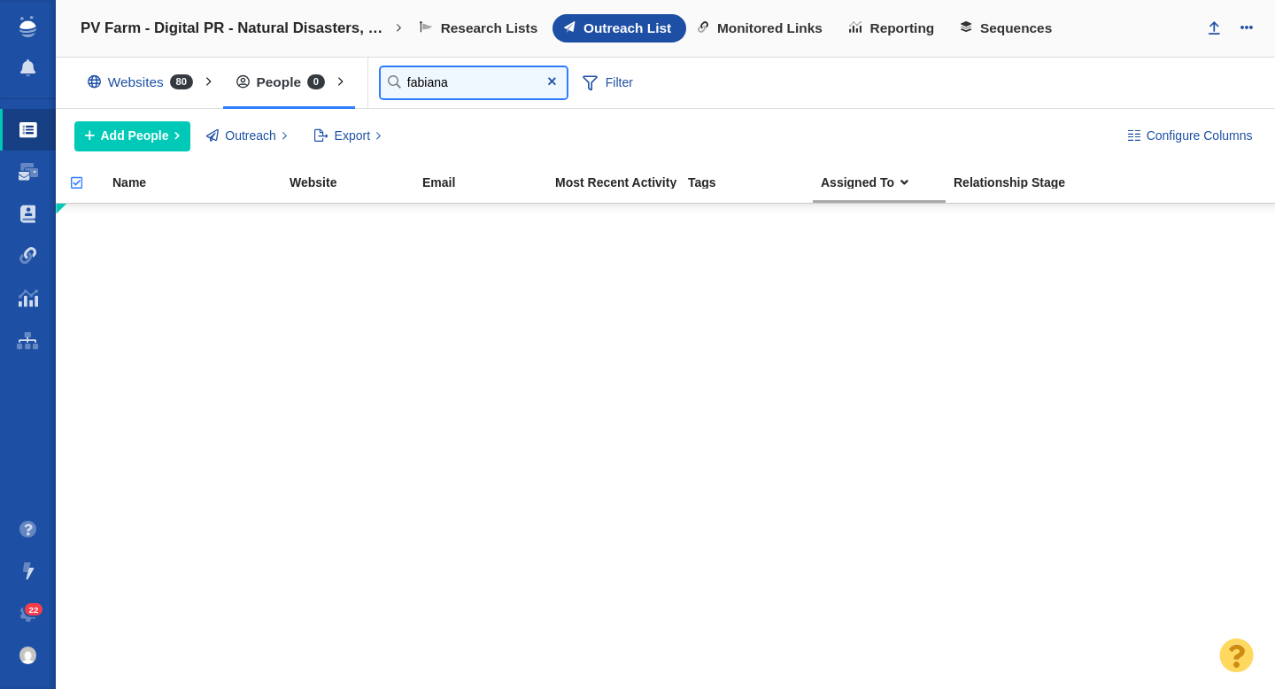
type input "fabiana"
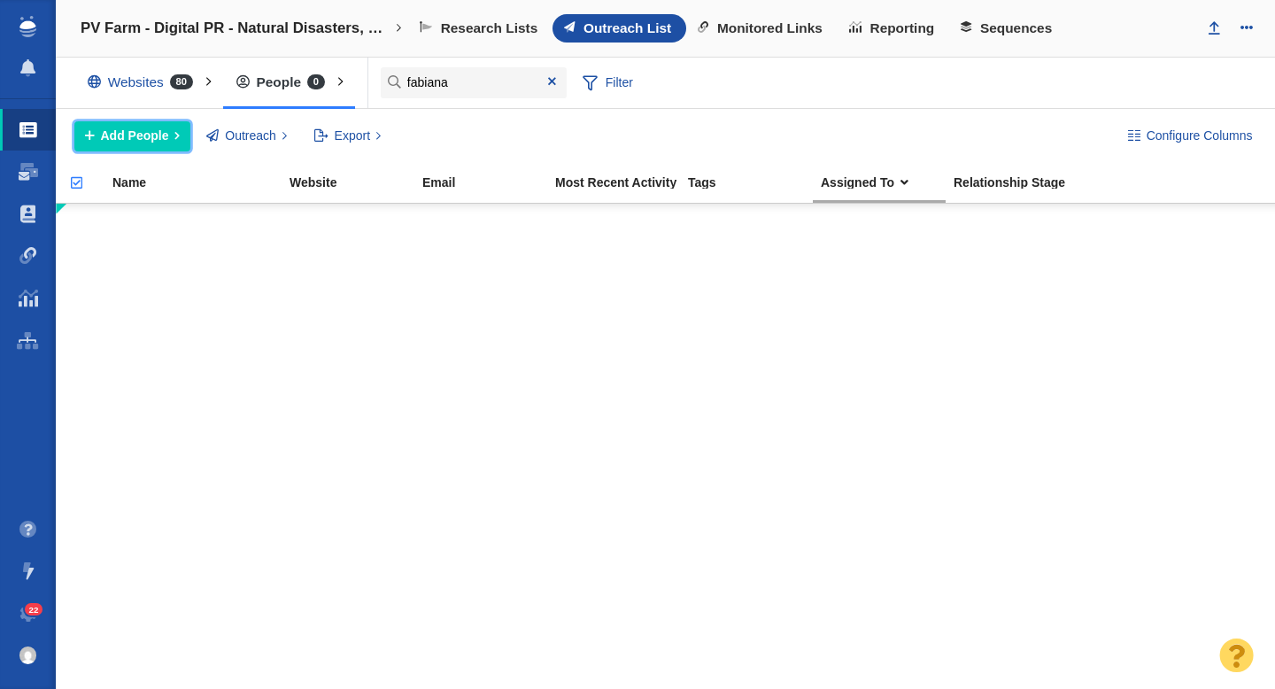
click at [133, 143] on span "Add People" at bounding box center [135, 136] width 68 height 19
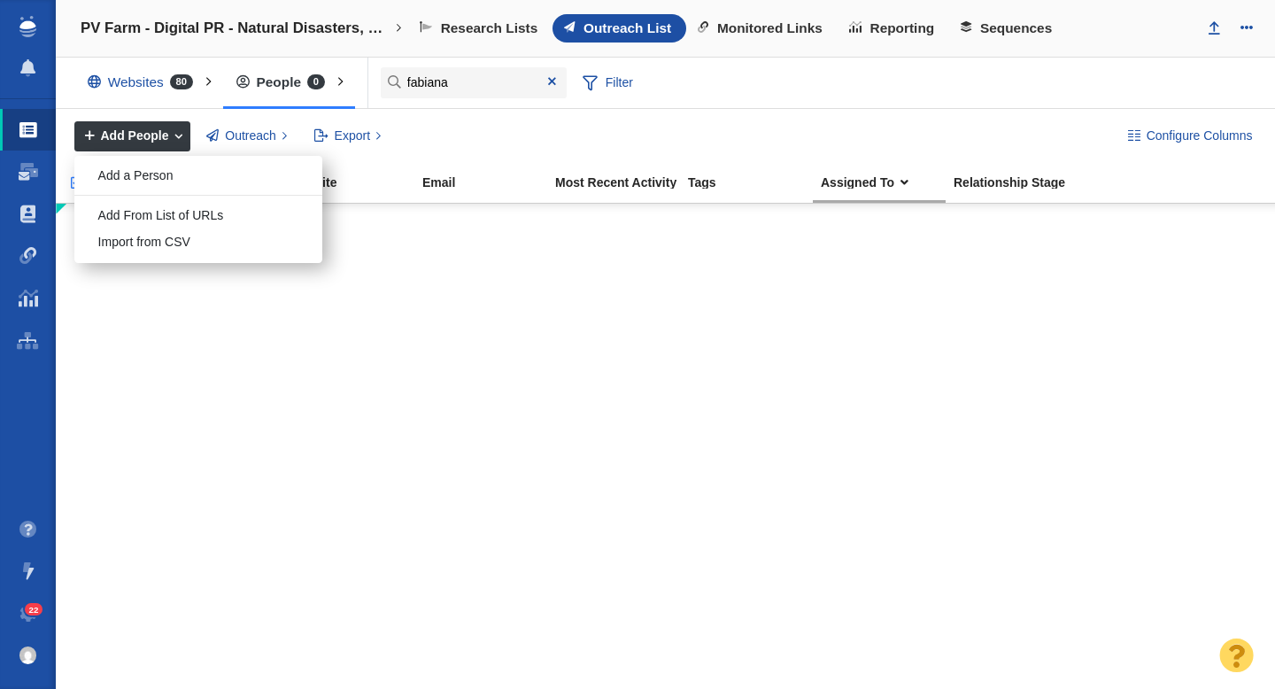
click at [151, 174] on div "Add a Person" at bounding box center [198, 175] width 248 height 27
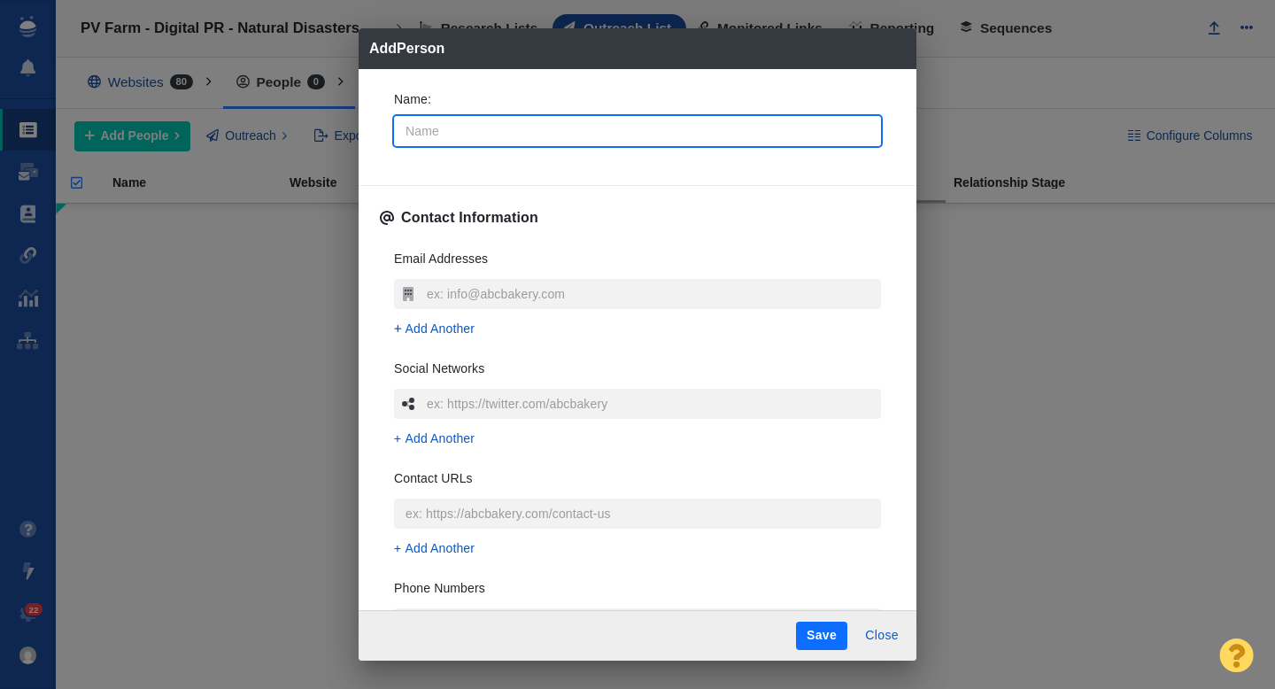
click at [474, 132] on input "Name :" at bounding box center [637, 131] width 487 height 30
type input "Fabi"
type textarea "x"
type input "Fabiana"
type textarea "x"
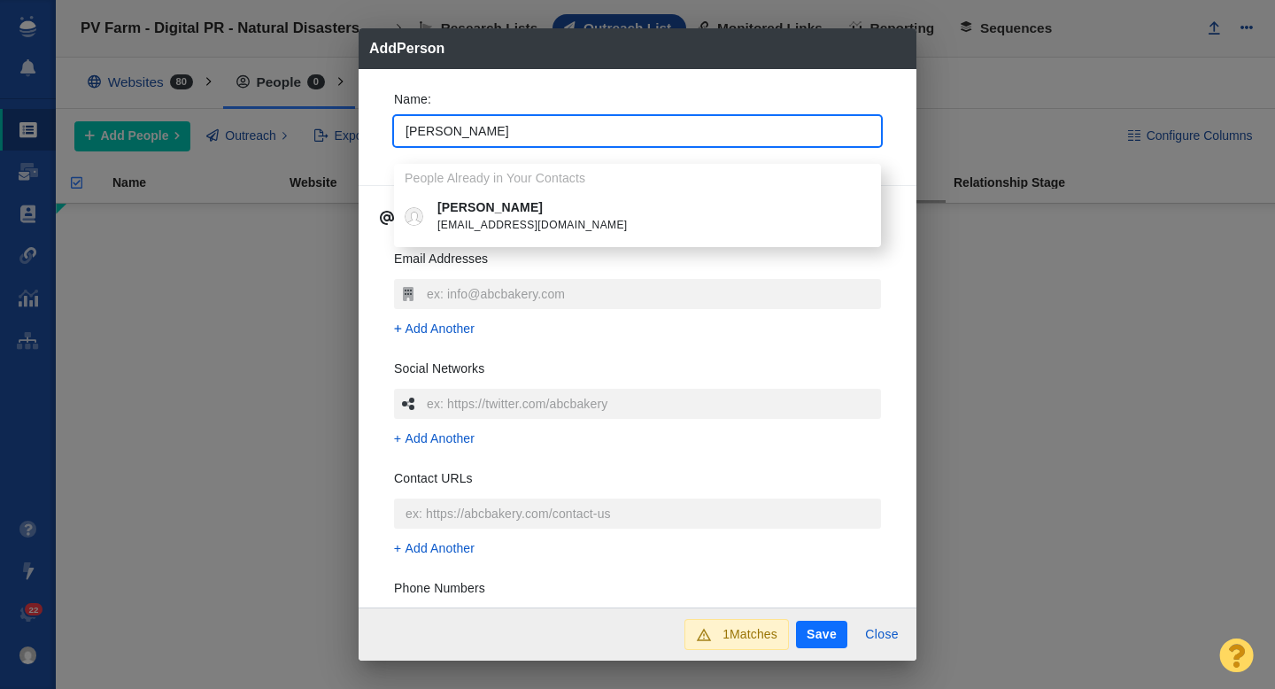
type input "Fabiana"
click at [522, 220] on span "[EMAIL_ADDRESS][DOMAIN_NAME]" at bounding box center [650, 226] width 426 height 18
type textarea "x"
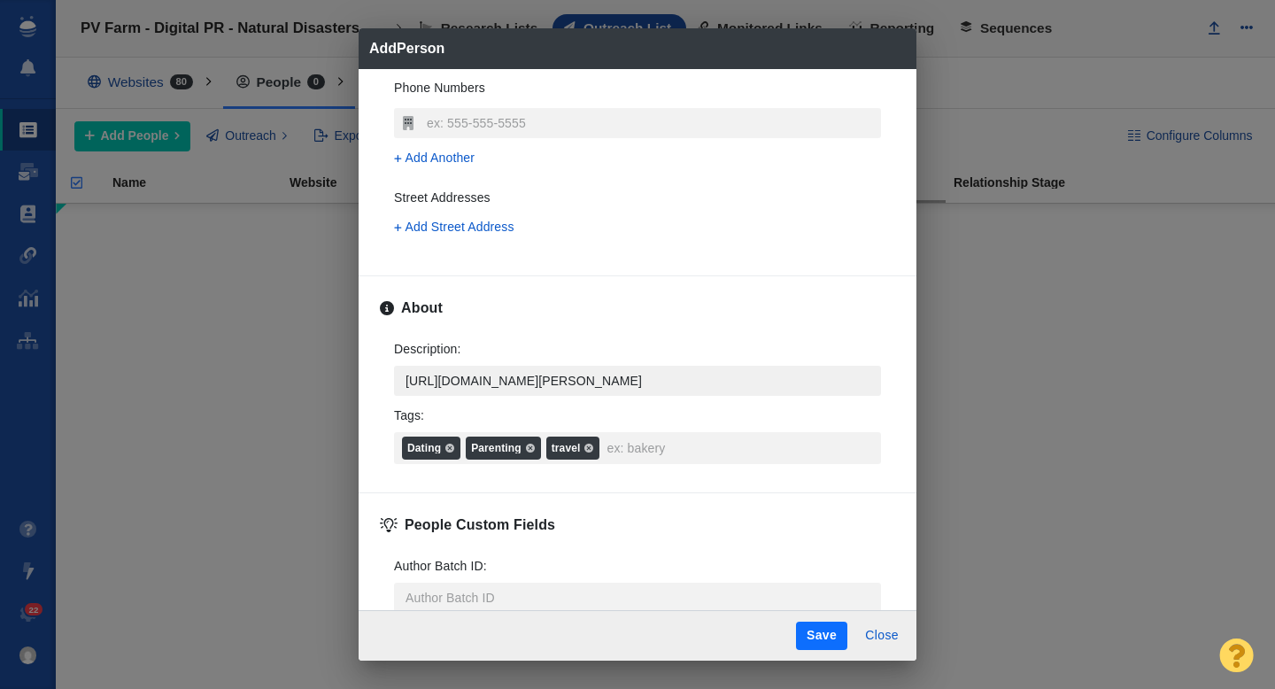
scroll to position [632, 0]
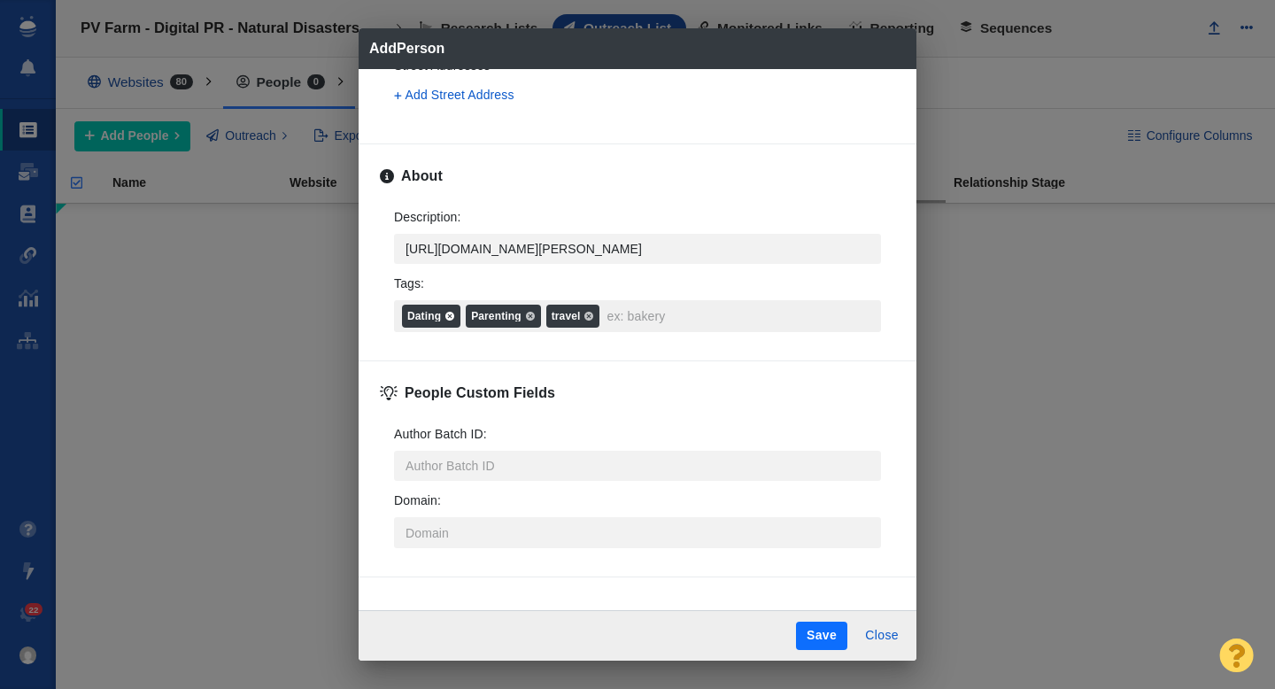
click at [451, 317] on icon at bounding box center [449, 316] width 11 height 11
click at [602, 317] on input "Tags : Dating Parenting travel" at bounding box center [739, 316] width 274 height 32
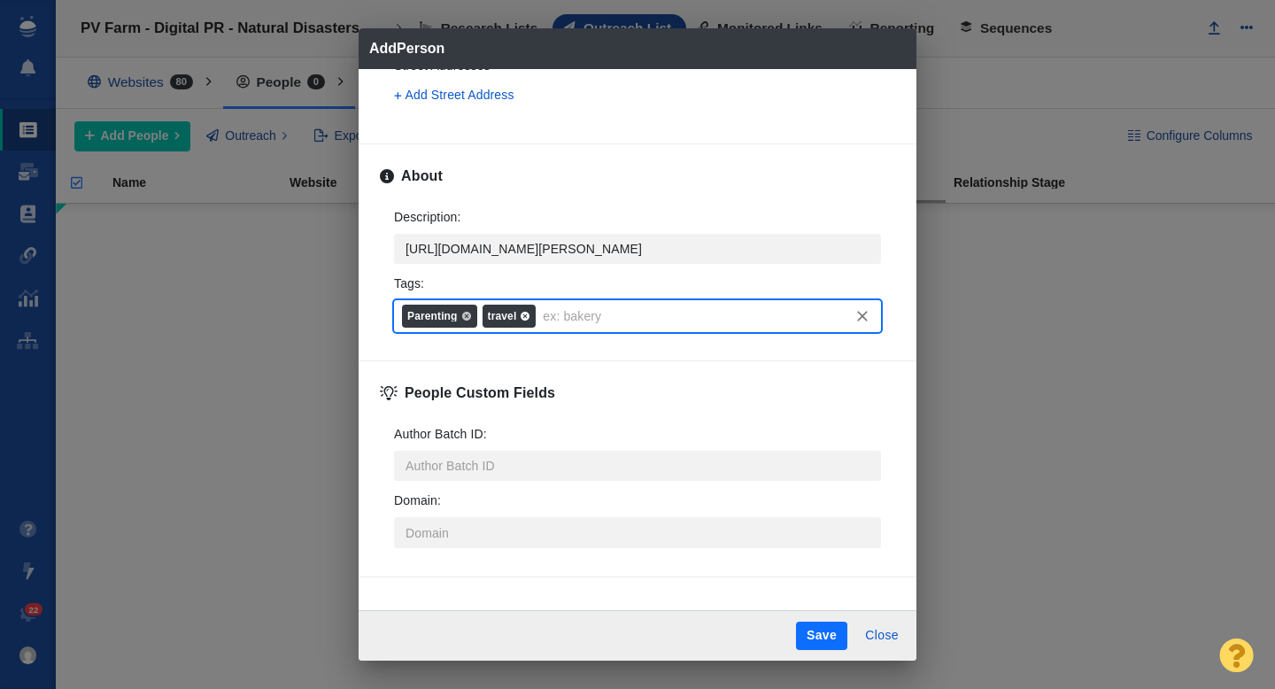
click at [529, 318] on icon at bounding box center [525, 316] width 11 height 11
click at [538, 318] on input "Tags : Parenting travel" at bounding box center [706, 316] width 337 height 32
click at [822, 637] on button "Save" at bounding box center [821, 636] width 51 height 28
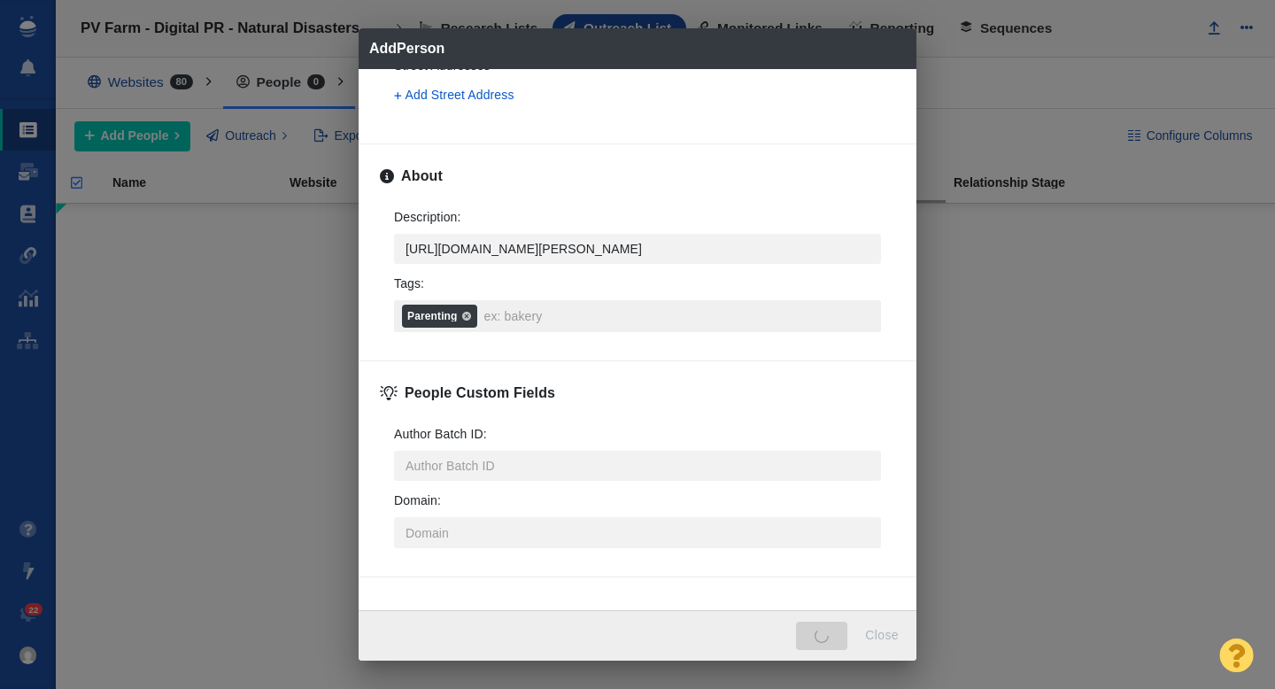
type textarea "x"
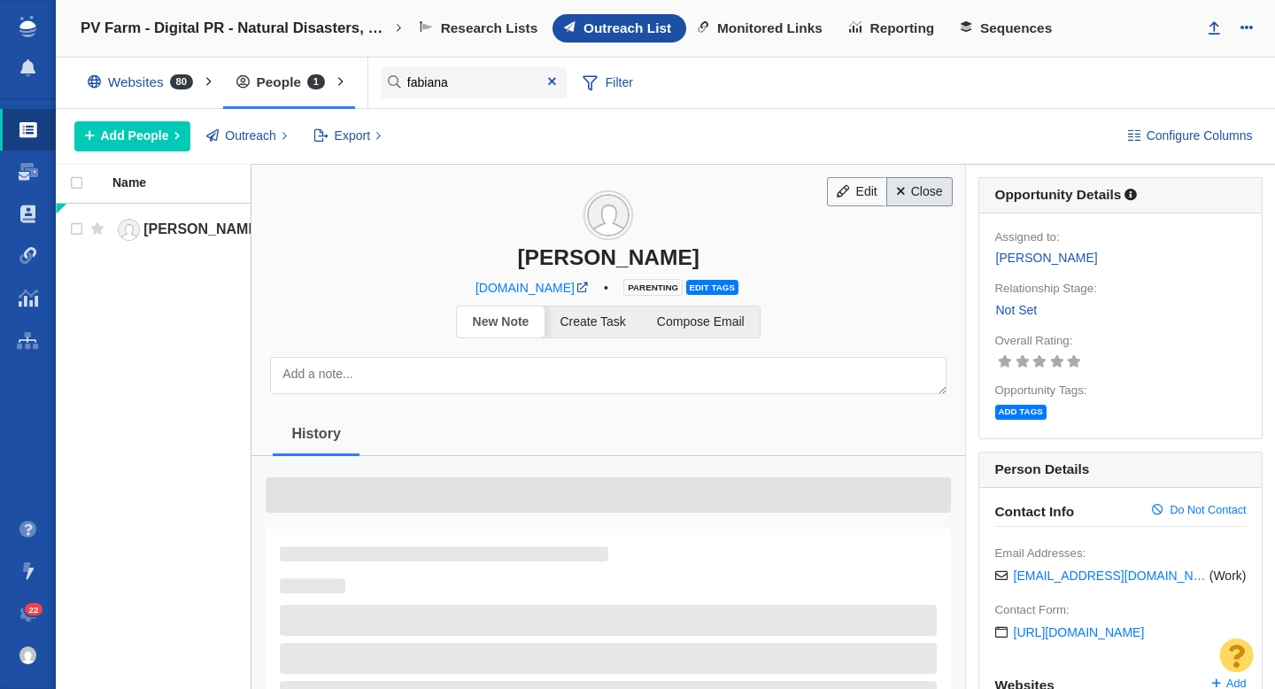
click at [918, 192] on link "Close" at bounding box center [919, 192] width 66 height 30
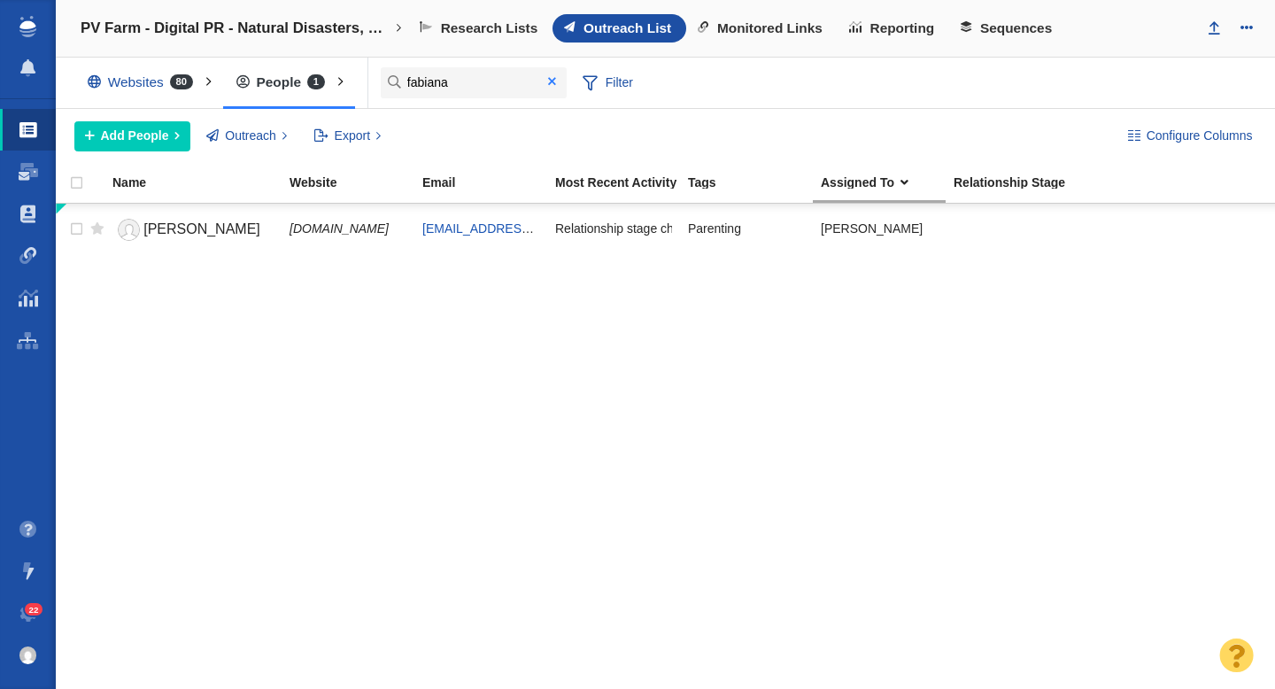
click at [555, 81] on span at bounding box center [552, 81] width 8 height 12
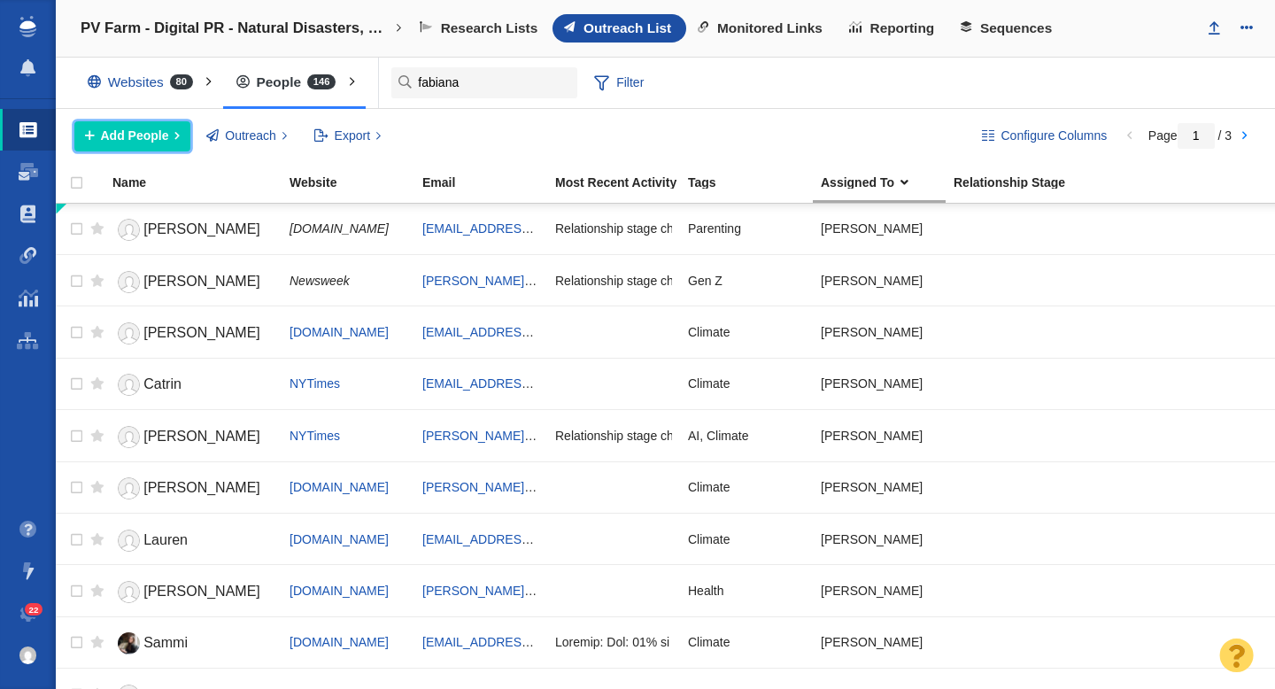
click at [136, 143] on span "Add People" at bounding box center [135, 136] width 68 height 19
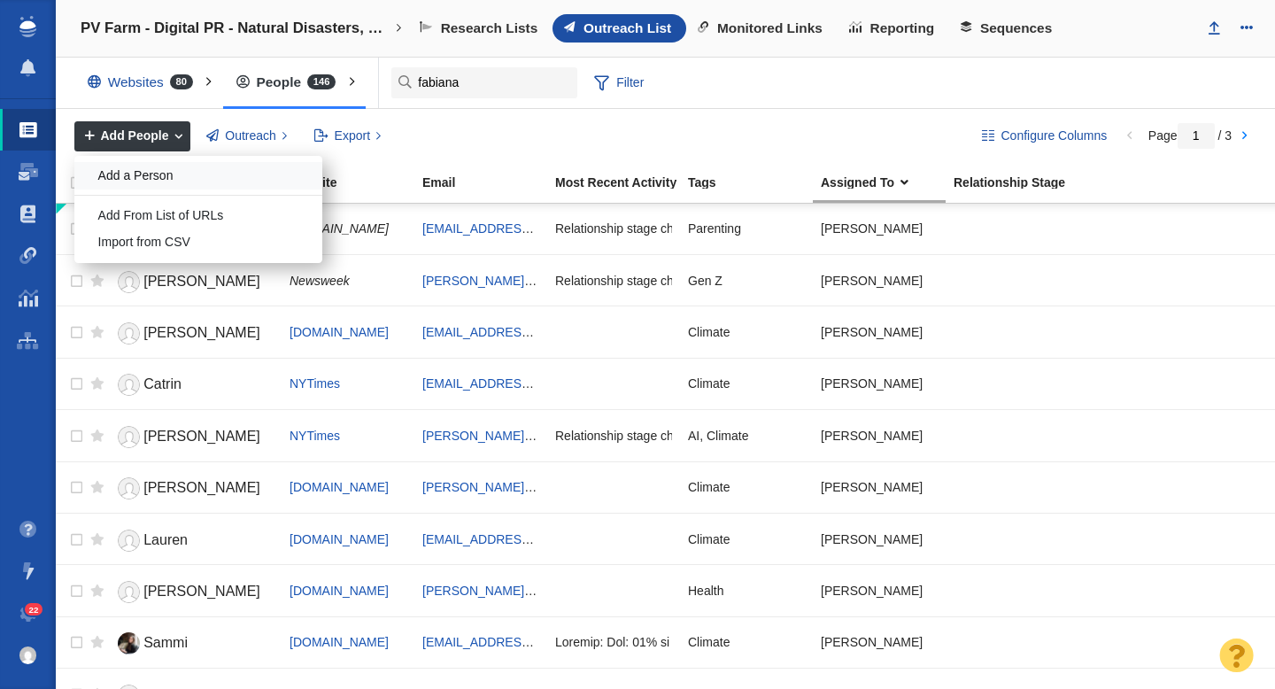
click at [137, 166] on div "Add a Person" at bounding box center [198, 175] width 248 height 27
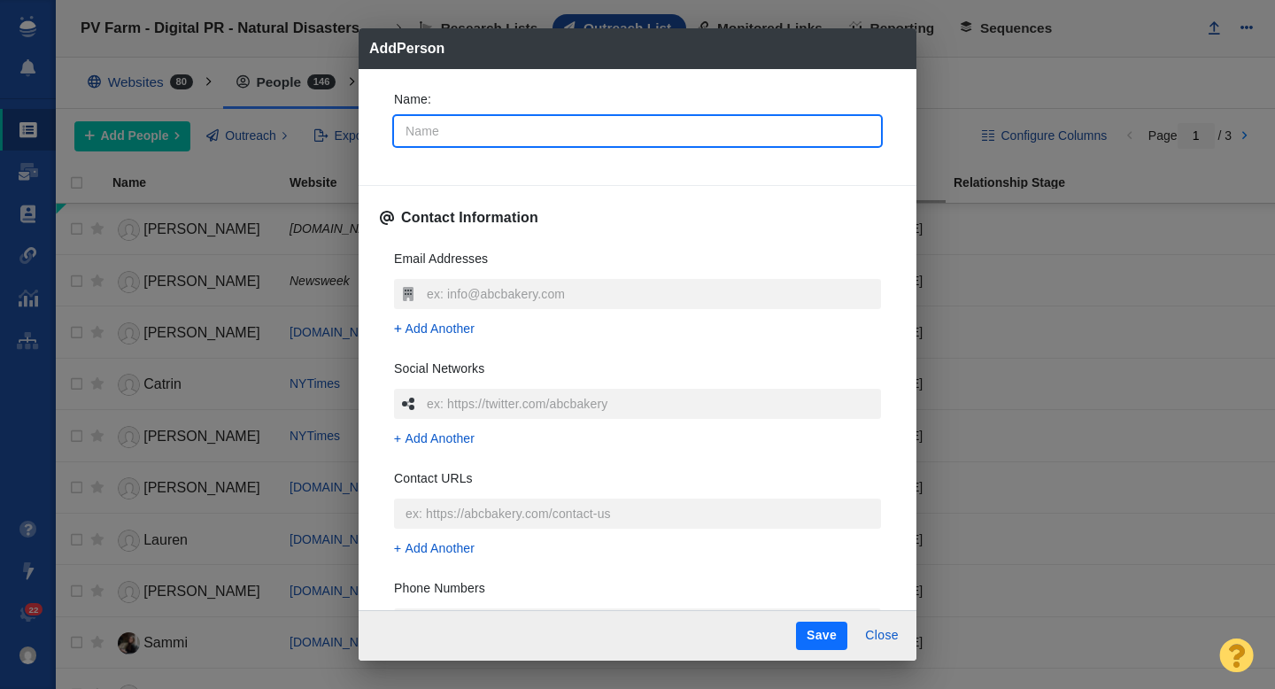
type input "A"
type textarea "x"
type input "Al"
type textarea "x"
type input "Alice"
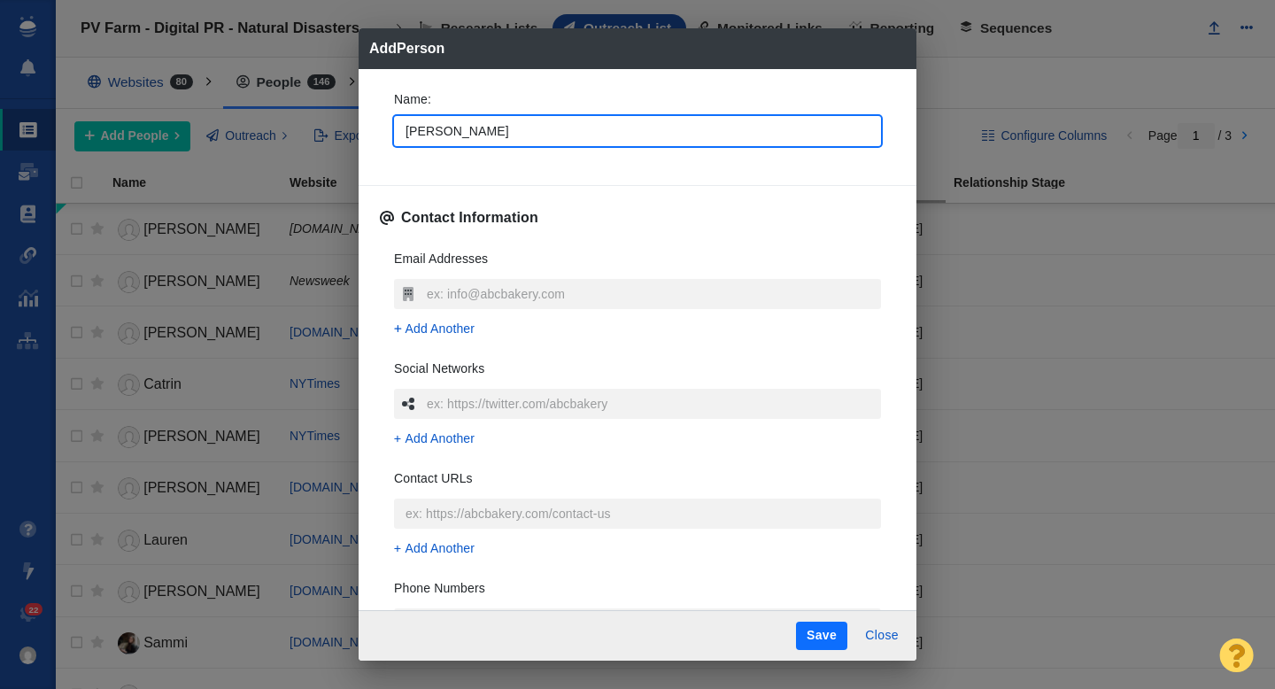
type textarea "x"
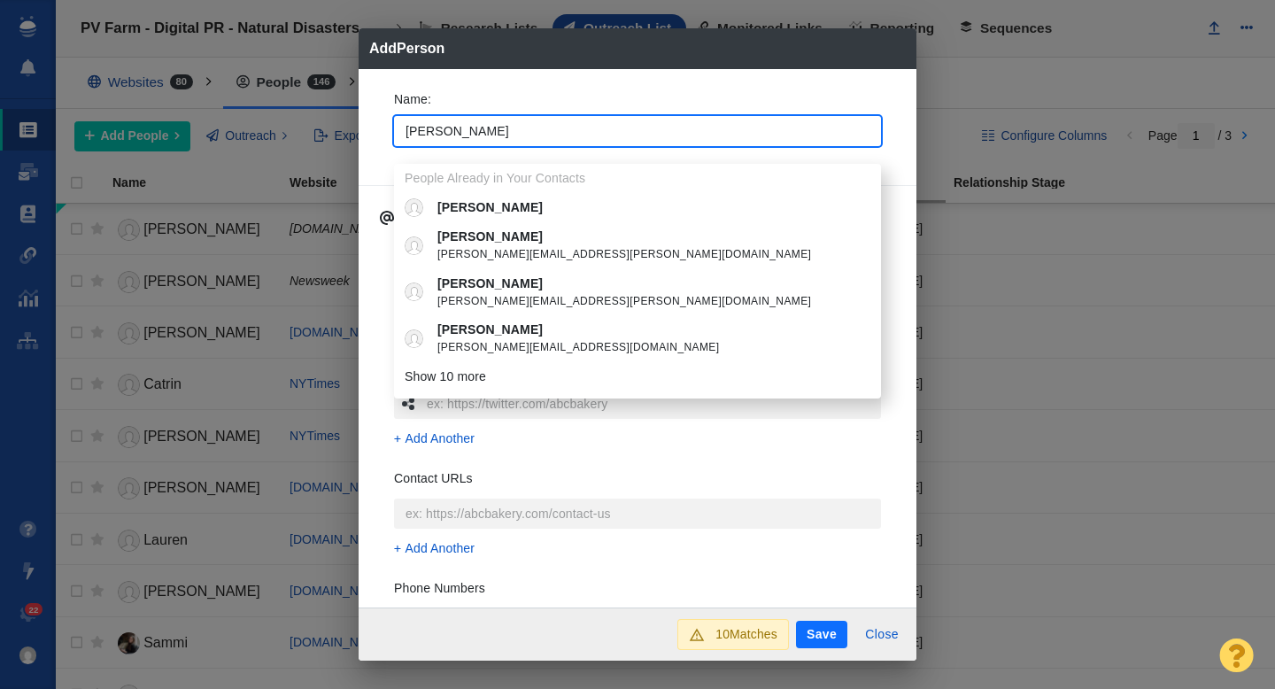
type input "Alice"
type textarea "x"
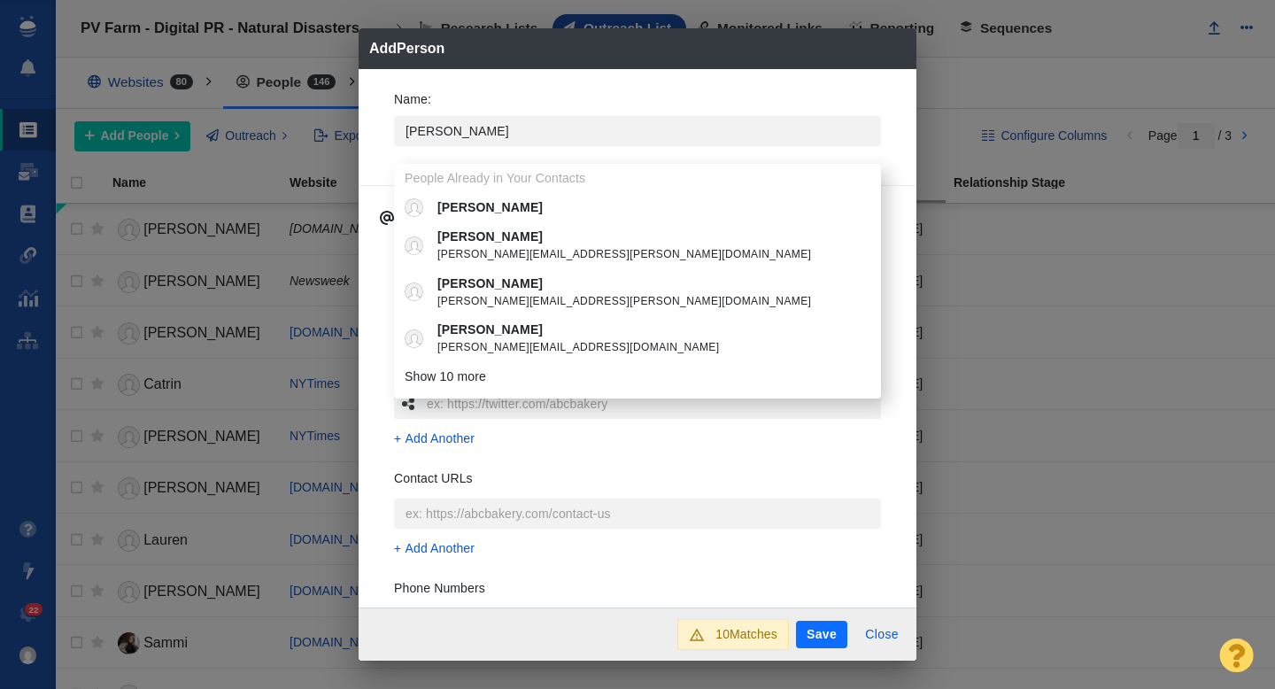
click at [382, 166] on div "Name : Alice People Already in Your Contacts Alice Alice alice.gibbs@newsweek.c…" at bounding box center [637, 123] width 515 height 95
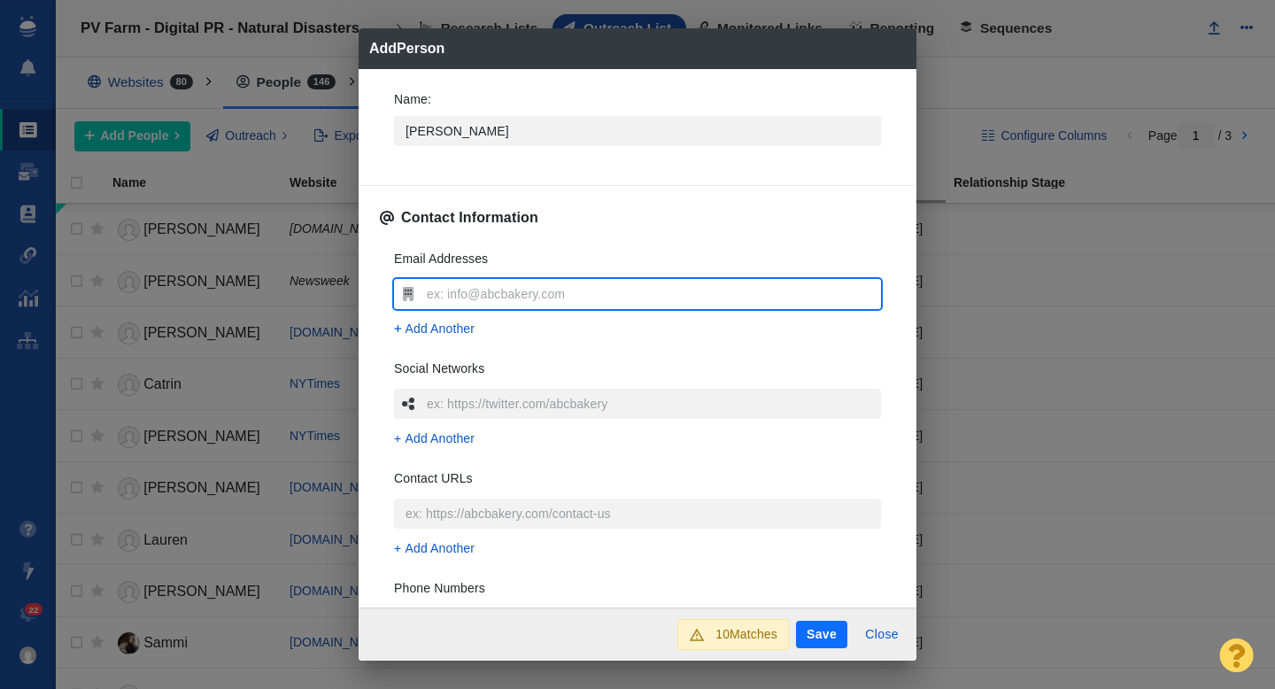
click at [456, 299] on input "text" at bounding box center [651, 294] width 459 height 30
type input "[PERSON_NAME][EMAIL_ADDRESS][PERSON_NAME][DOMAIN_NAME]"
type textarea "x"
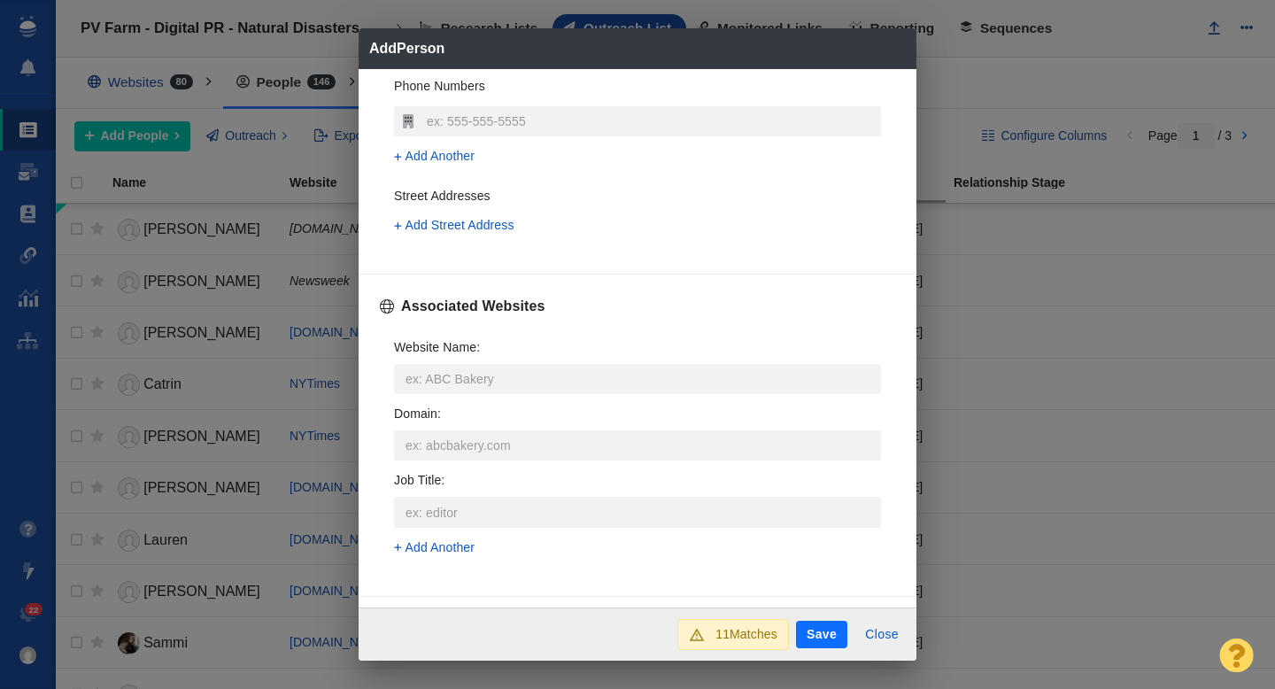
scroll to position [552, 0]
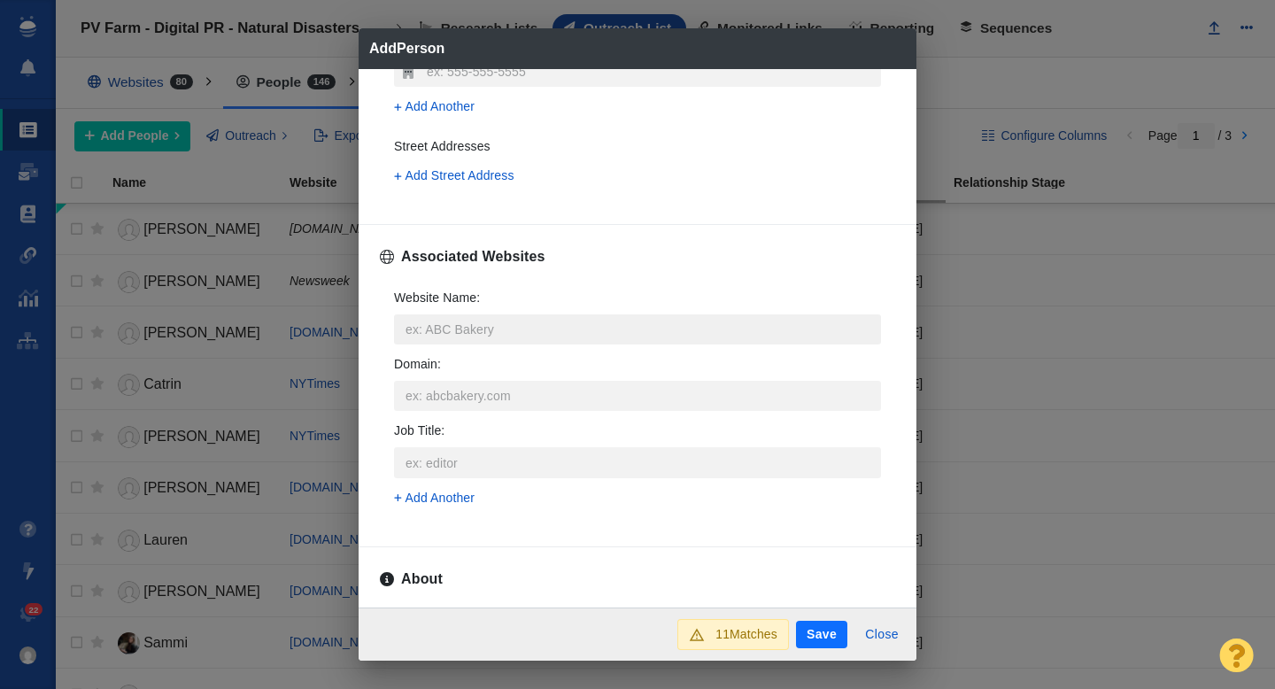
type input "alice.gibbs@newsweek.com"
click at [449, 336] on input "Website Name :" at bounding box center [637, 329] width 487 height 30
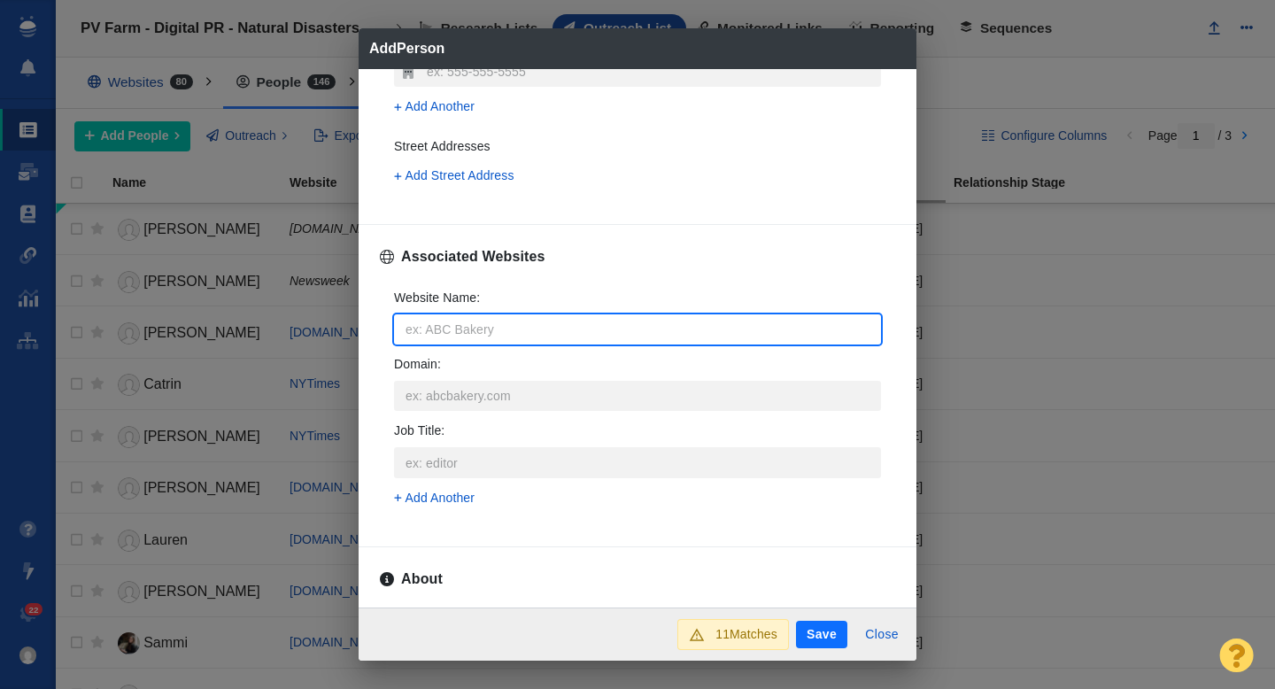
type input "N"
type textarea "x"
type input "Ne"
type textarea "x"
type input "New"
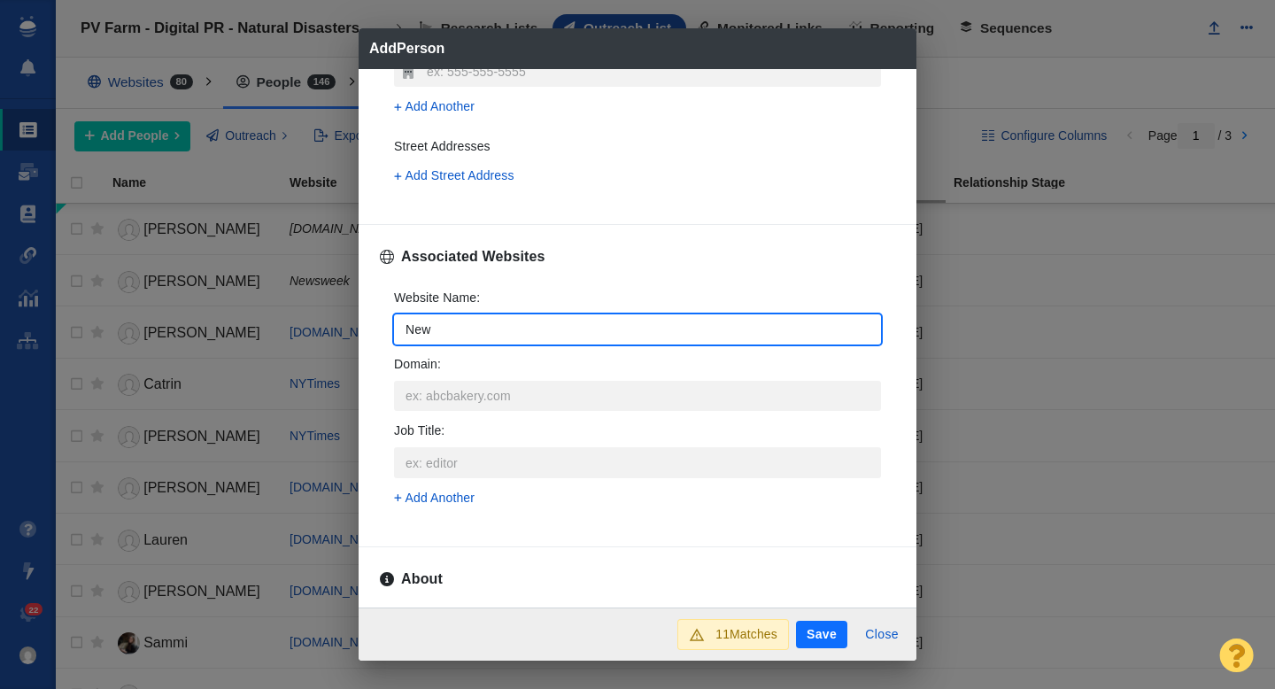
type textarea "x"
type input "News"
type textarea "x"
type input "Newswe"
type textarea "x"
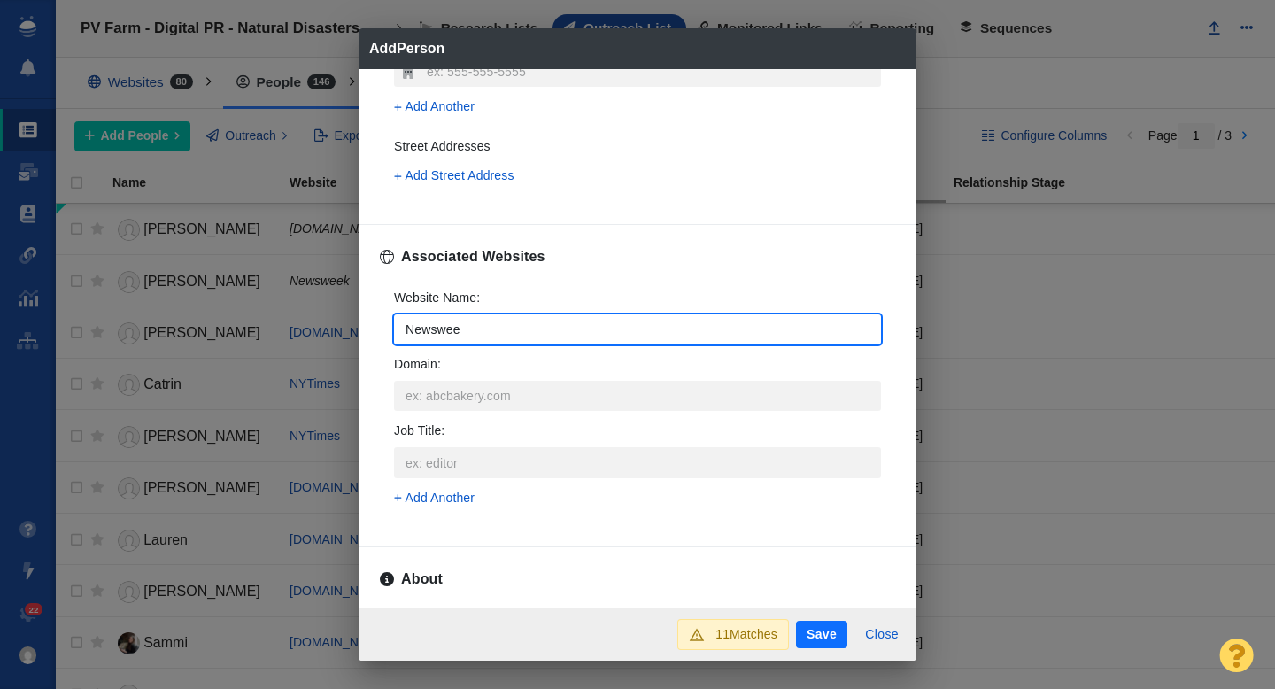
type input "Newsweek"
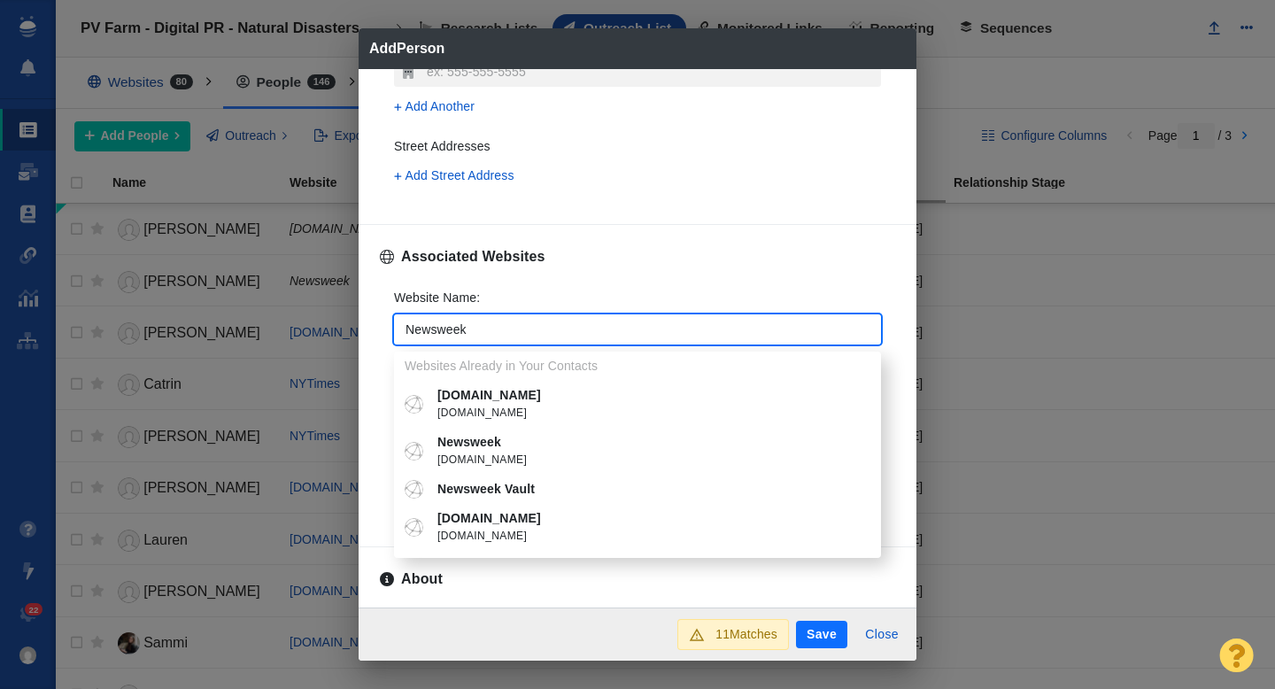
click at [475, 452] on span "newsweek.com" at bounding box center [650, 461] width 426 height 18
type textarea "x"
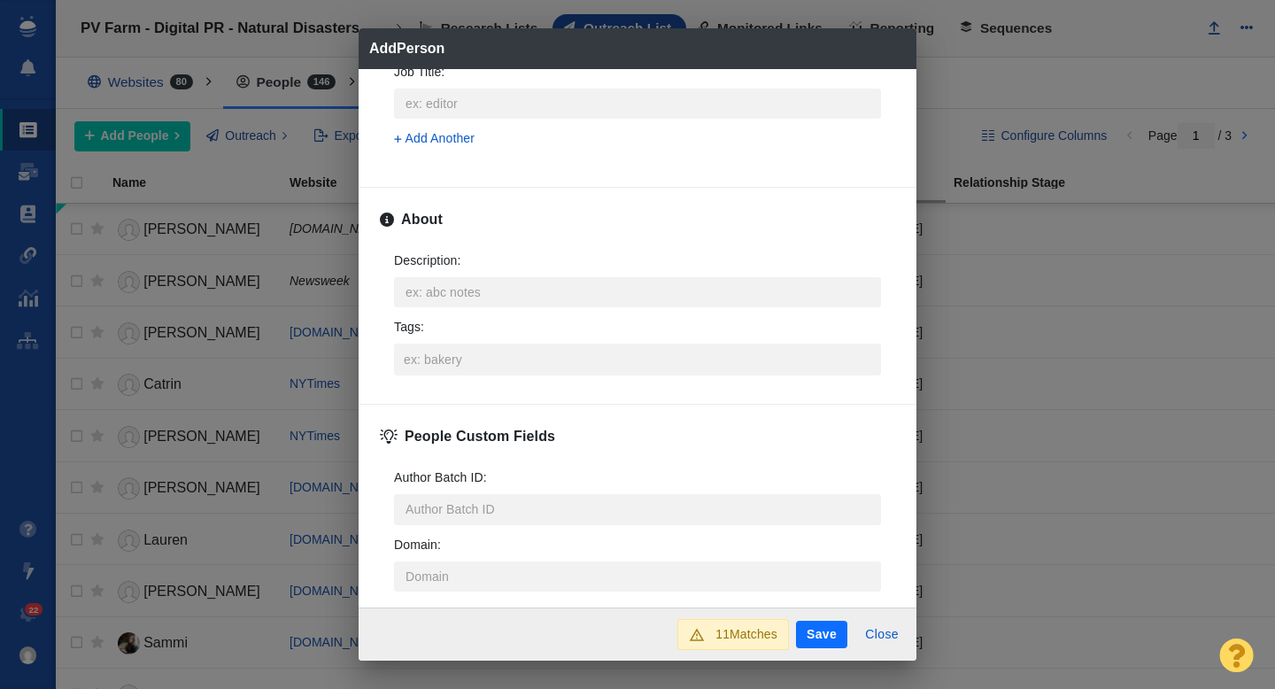
scroll to position [840, 0]
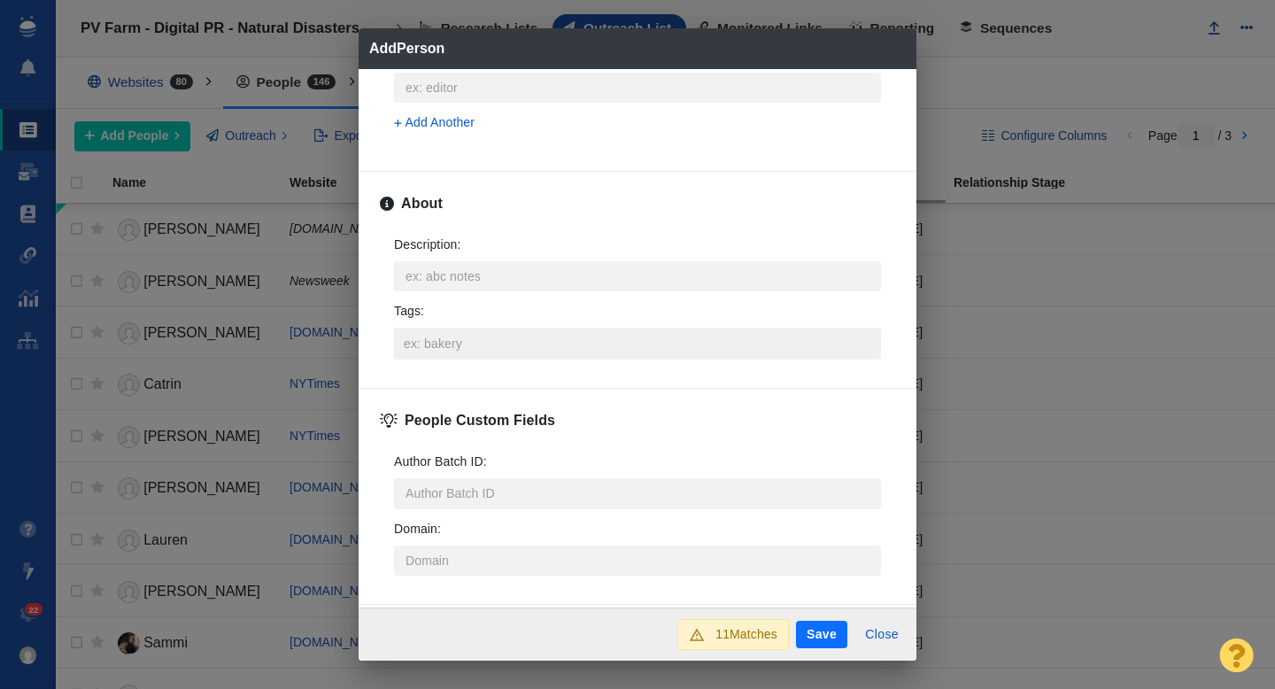
click at [436, 338] on input "Tags :" at bounding box center [637, 344] width 476 height 32
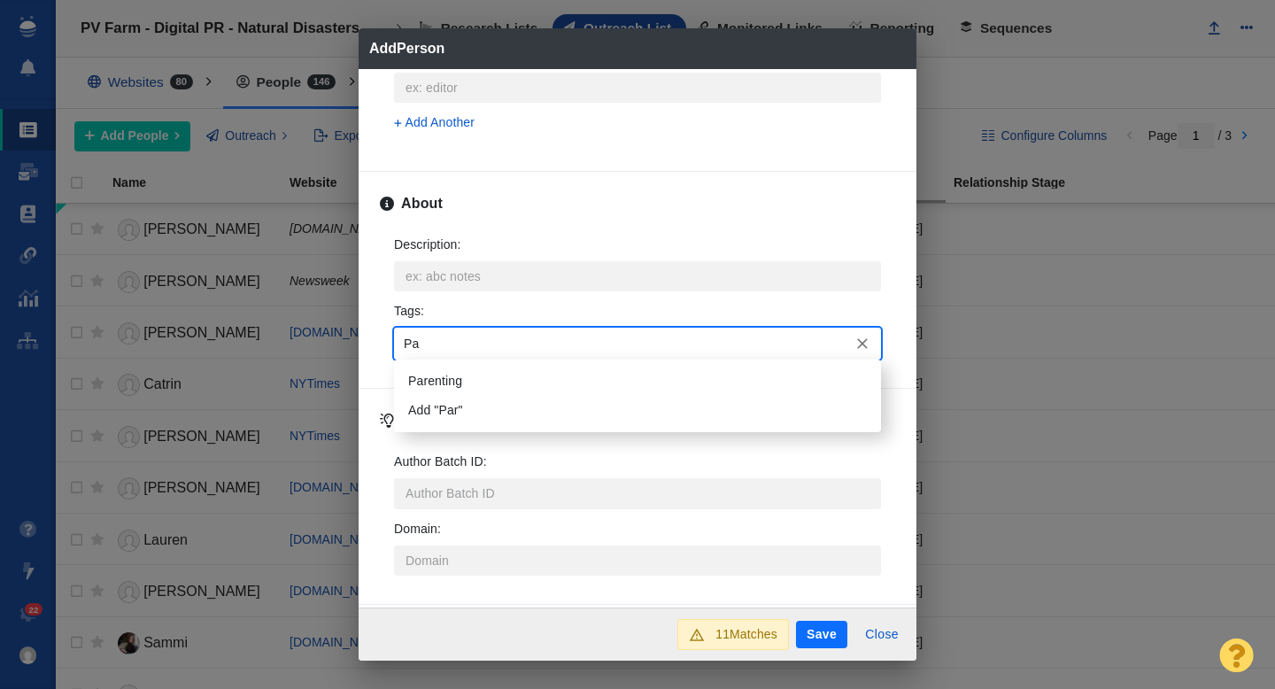
type input "P"
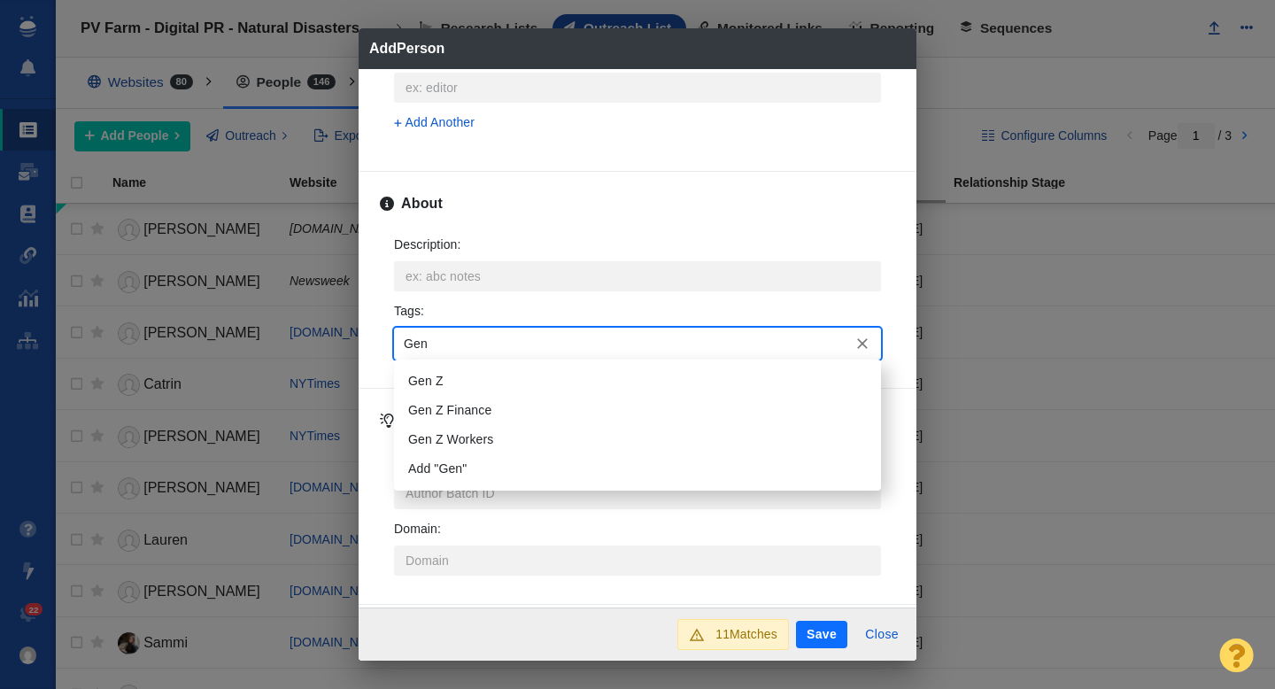
type input "Gen z"
click at [433, 389] on li "Gen Z" at bounding box center [637, 381] width 487 height 29
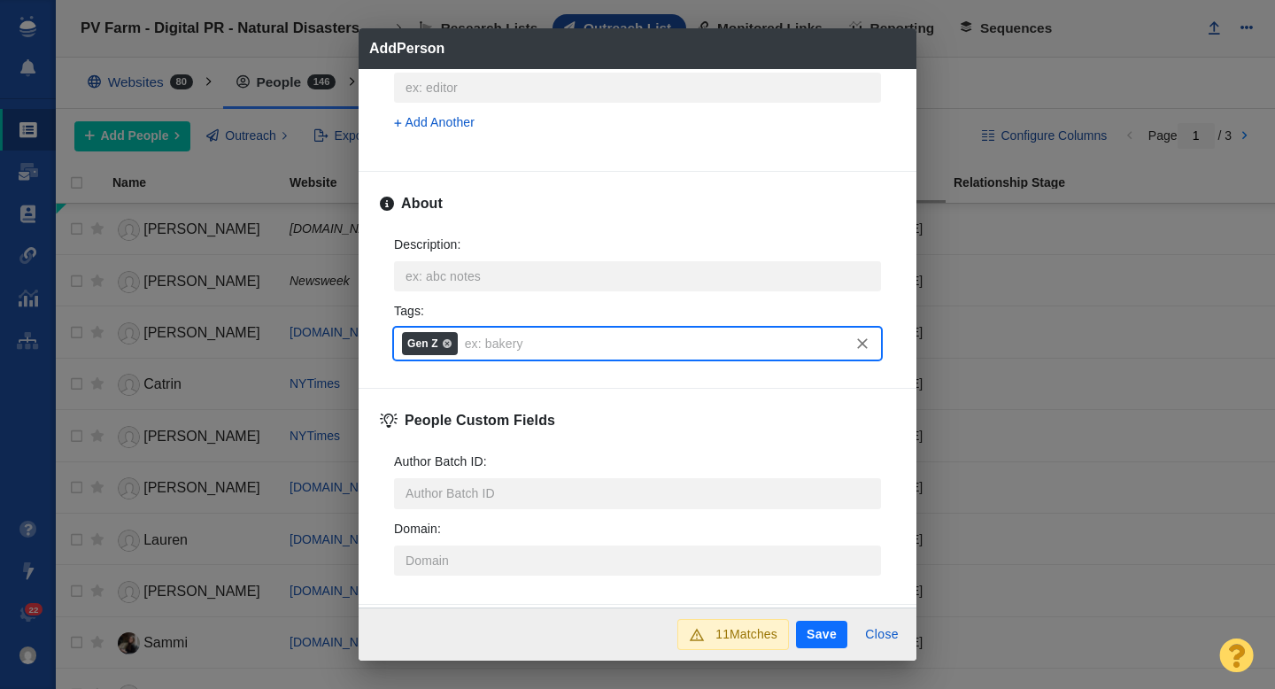
click at [829, 635] on button "Save" at bounding box center [821, 635] width 51 height 28
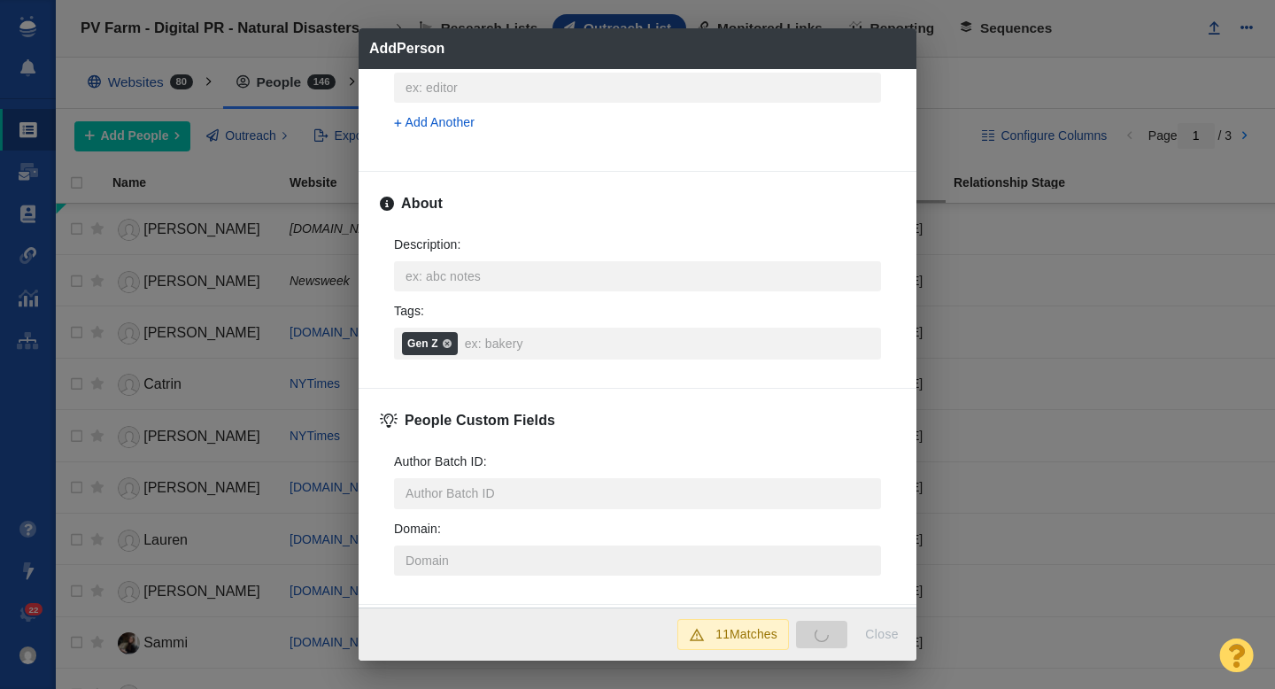
type textarea "x"
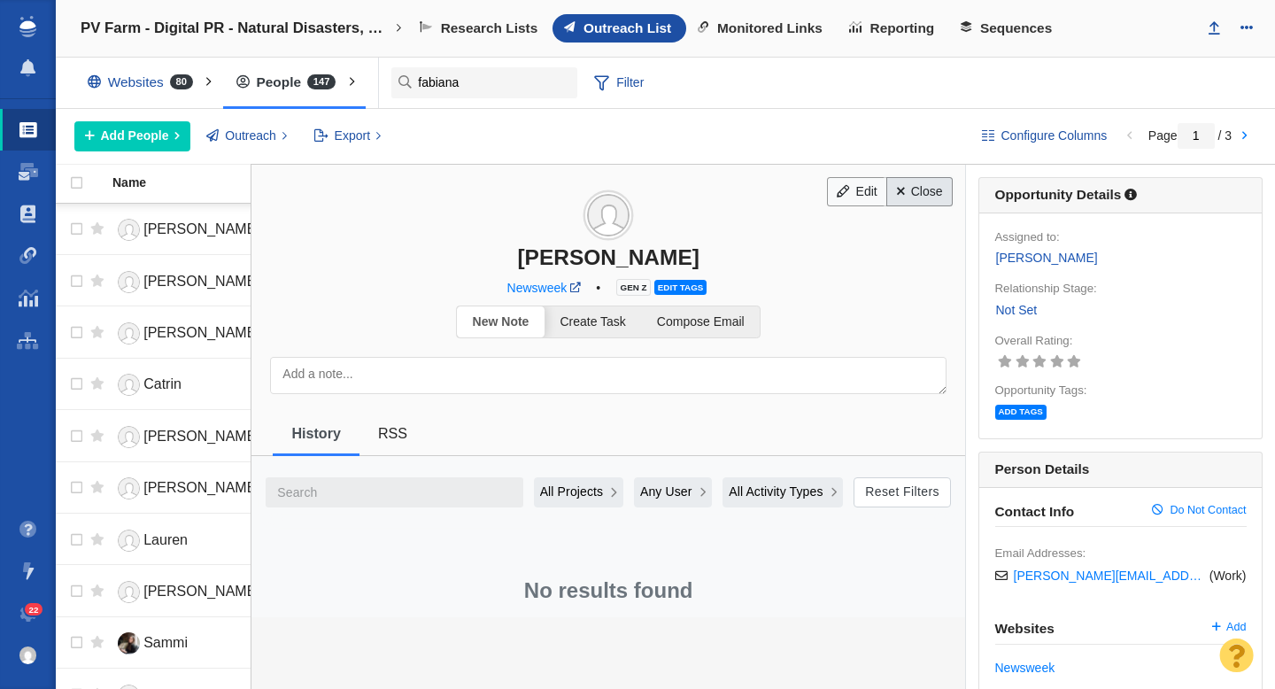
click at [915, 190] on link "Close" at bounding box center [919, 192] width 66 height 30
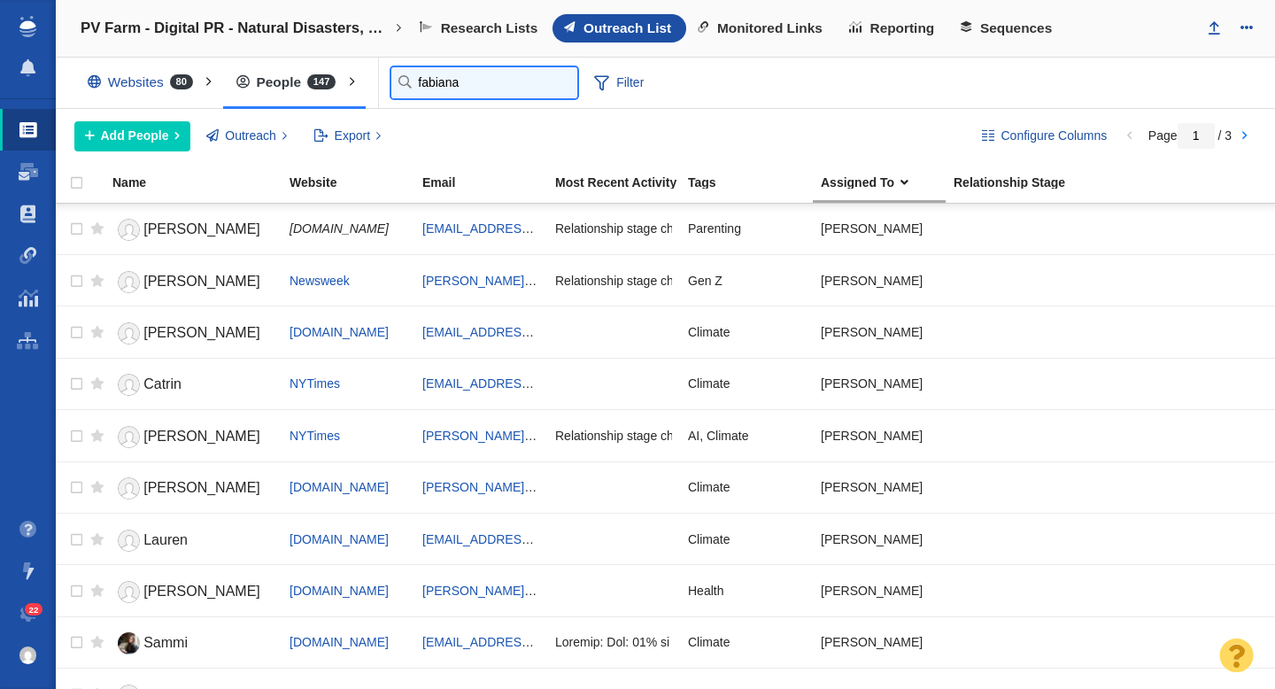
click at [427, 85] on input "fabiana" at bounding box center [484, 82] width 186 height 31
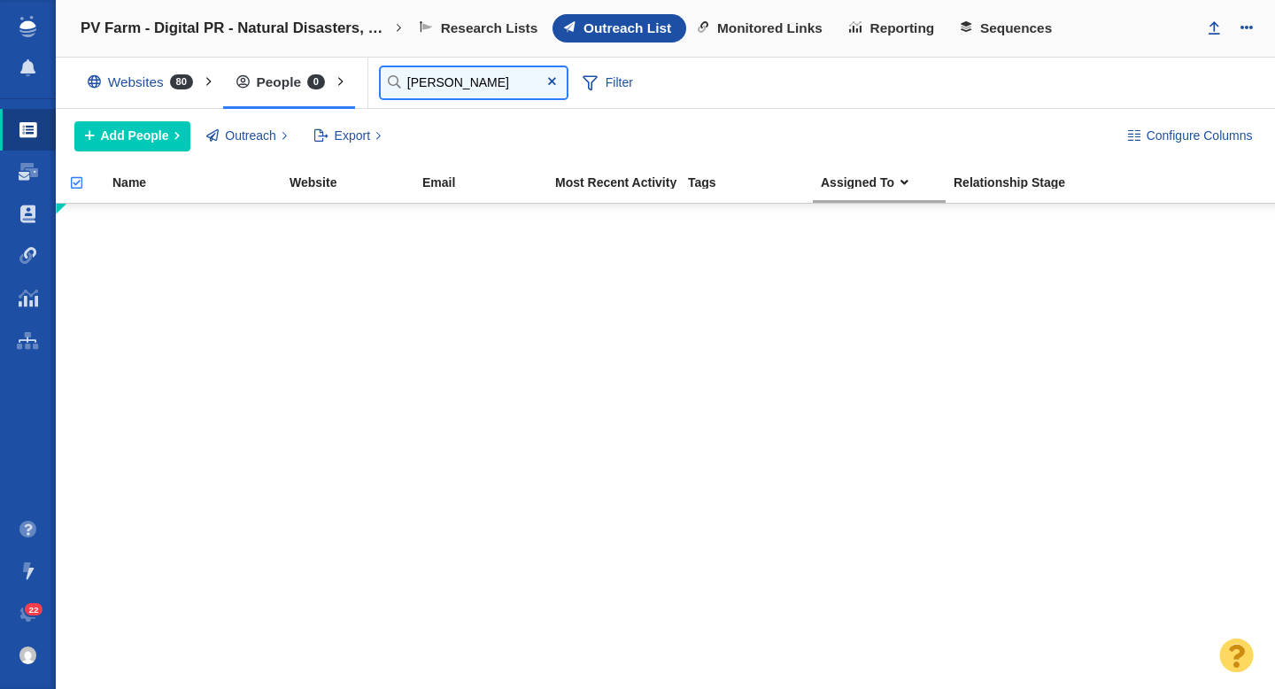
type input "julia"
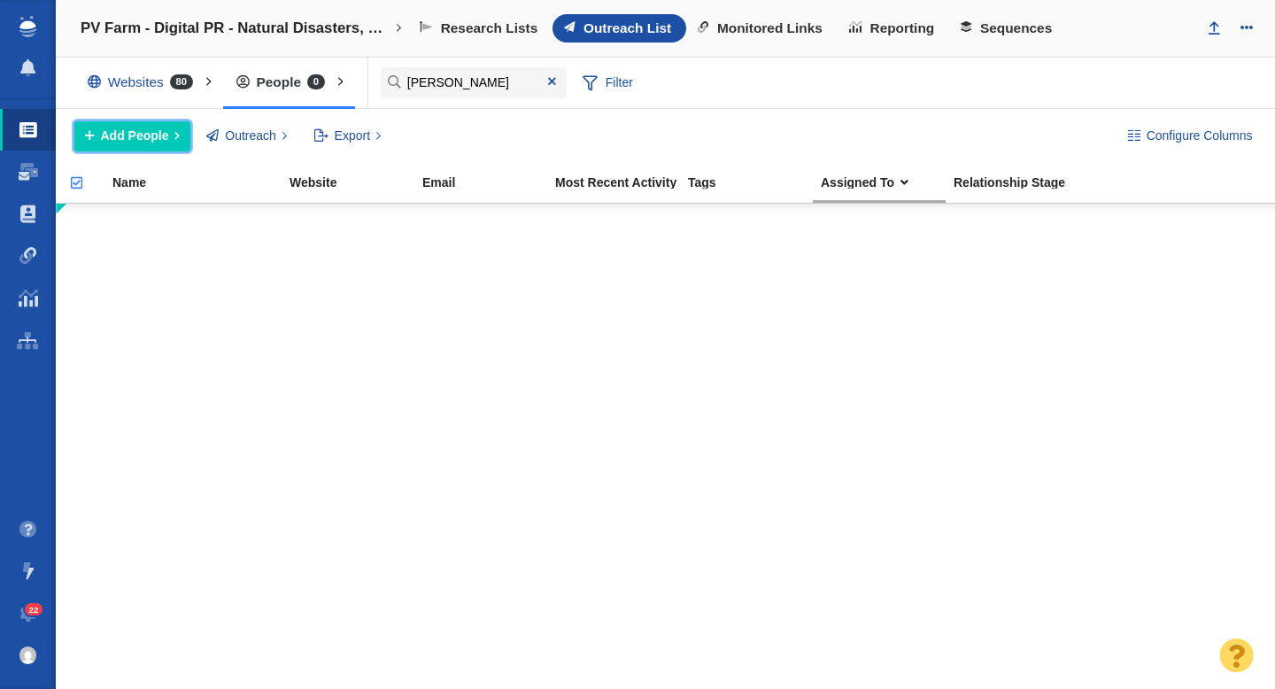
click at [143, 129] on span "Add People" at bounding box center [135, 136] width 68 height 19
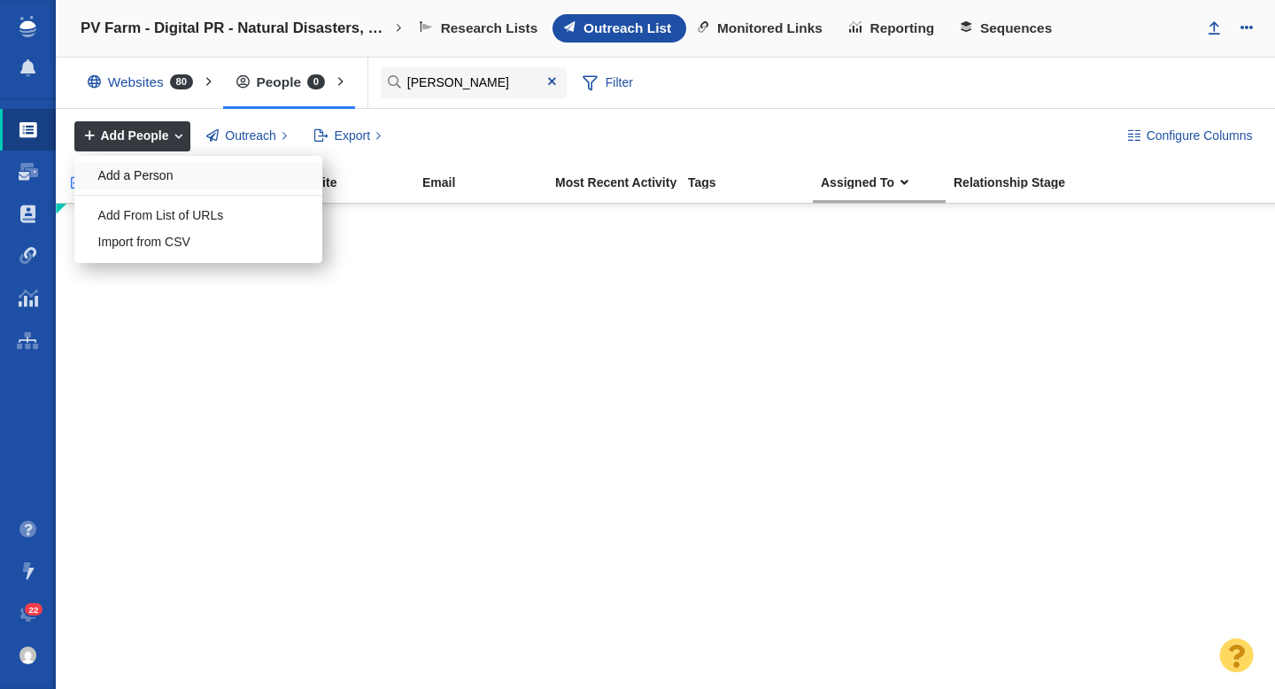
click at [143, 178] on div "Add a Person" at bounding box center [198, 175] width 248 height 27
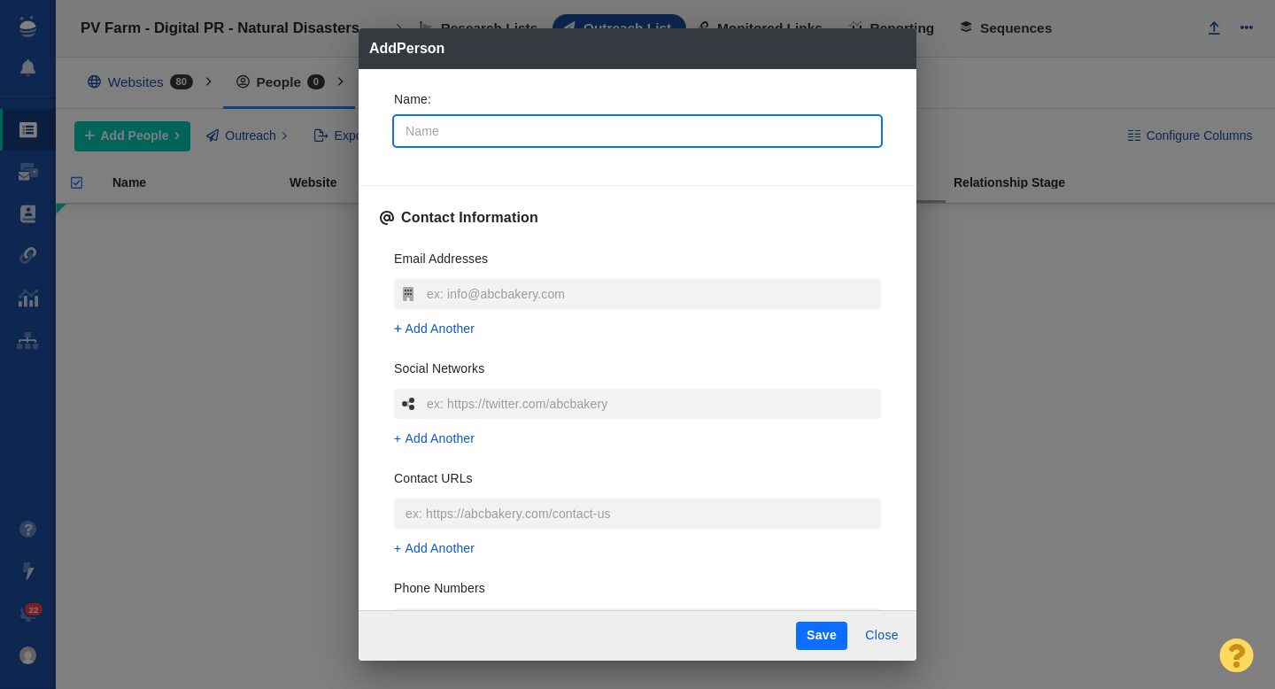
click at [508, 131] on input "Name :" at bounding box center [637, 131] width 487 height 30
type input "J"
type textarea "x"
type input "[PERSON_NAME]"
type textarea "x"
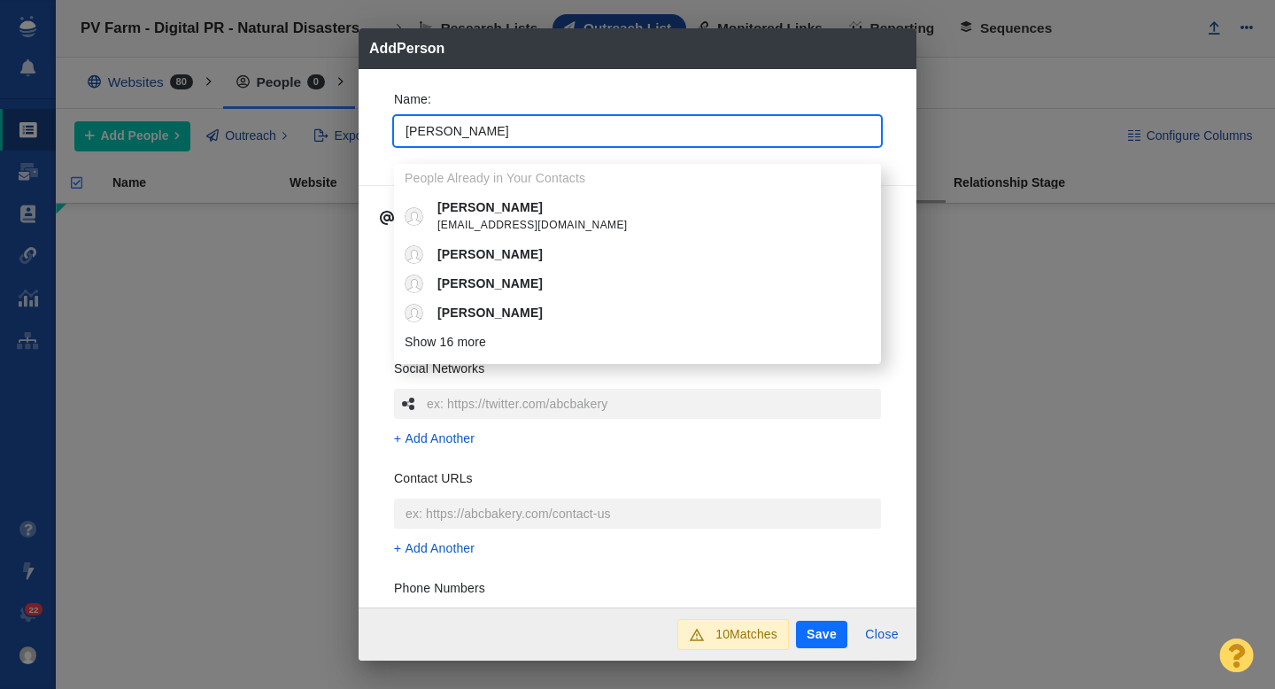
type input "[PERSON_NAME]"
click at [369, 121] on div "Name : Julia People Already in Your Contacts Julia jherbst@businessinsider.com …" at bounding box center [638, 338] width 558 height 539
type textarea "x"
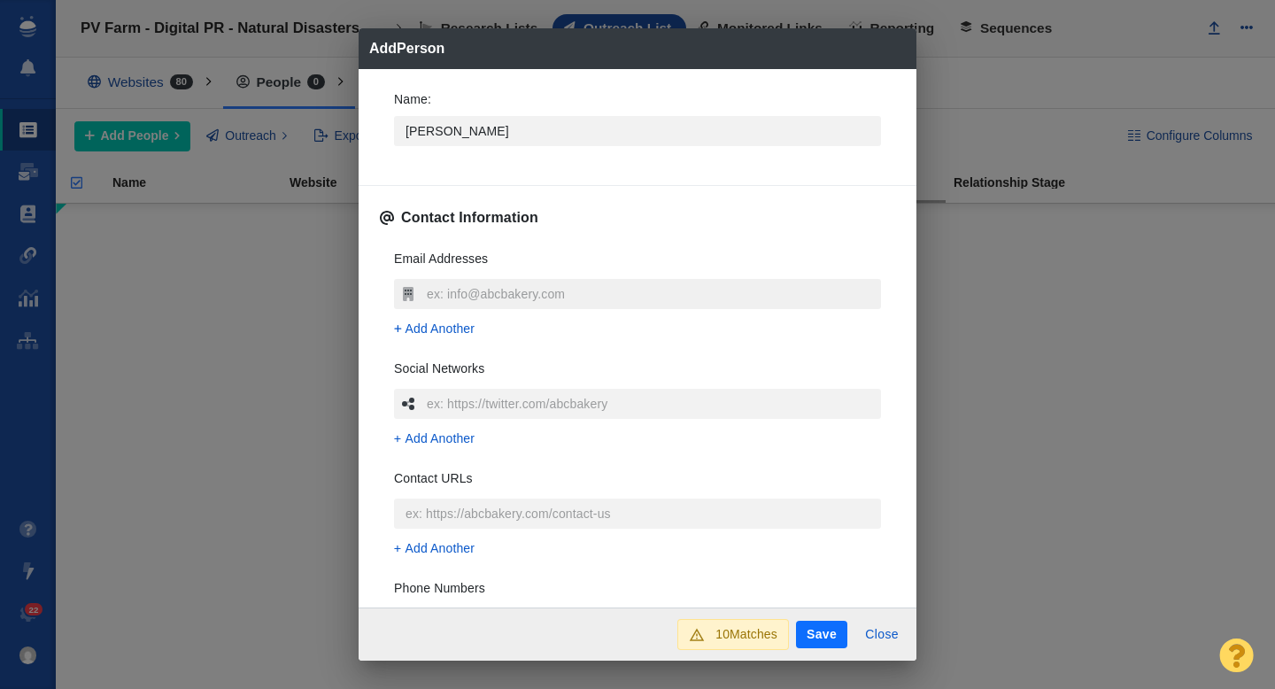
click at [447, 284] on input "text" at bounding box center [651, 294] width 459 height 30
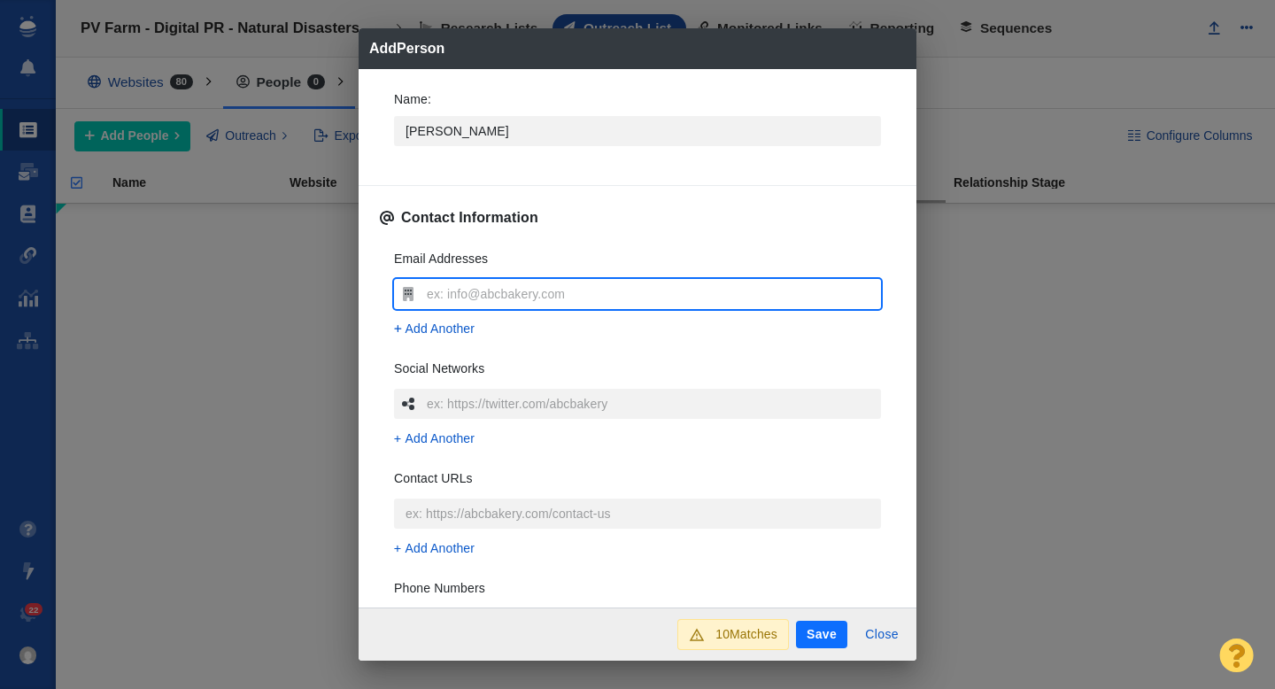
type input "[EMAIL_ADDRESS][DOMAIN_NAME]"
type textarea "x"
type input "[EMAIL_ADDRESS][DOMAIN_NAME]"
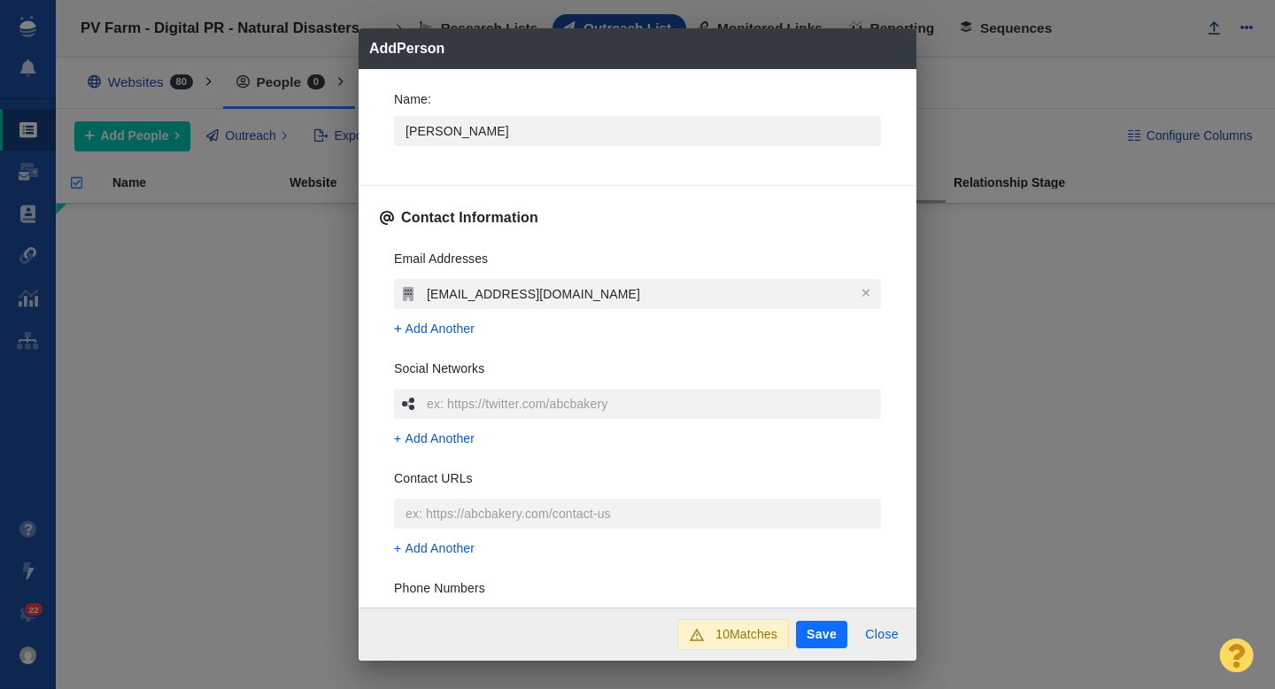
click at [375, 297] on div "Name : Julia Contact Information Email Addresses jpugachevsky@businessinsider.c…" at bounding box center [638, 338] width 558 height 539
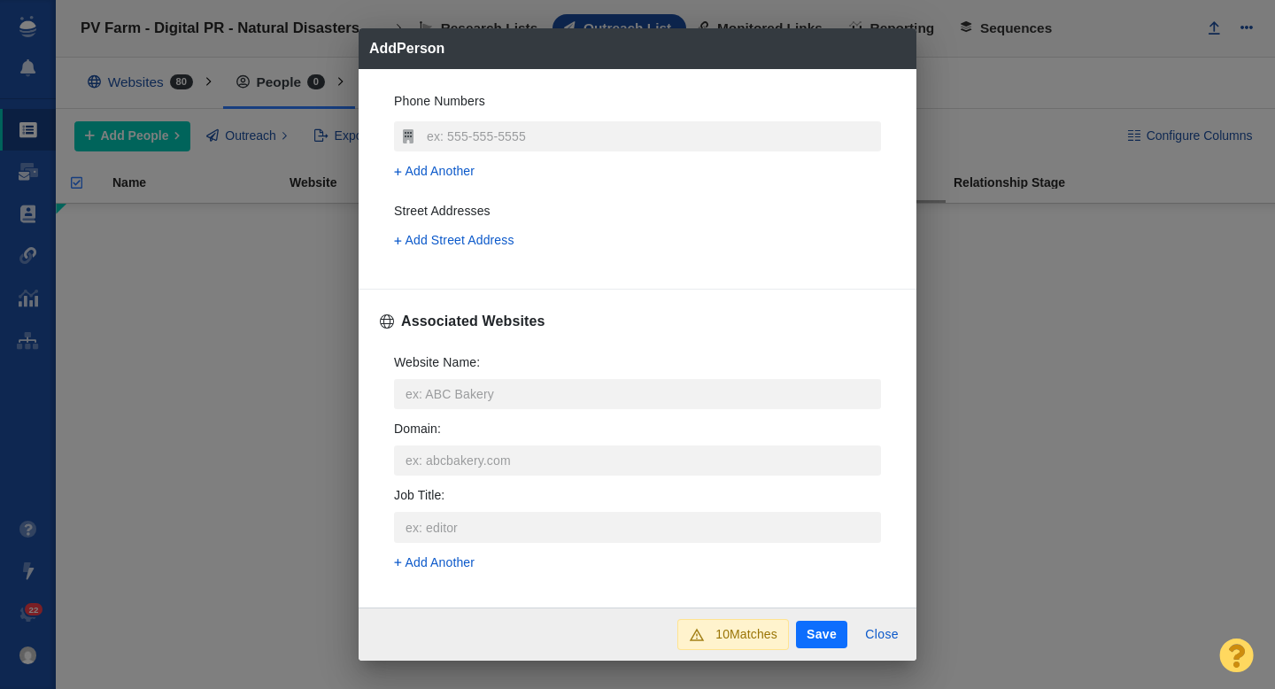
scroll to position [515, 0]
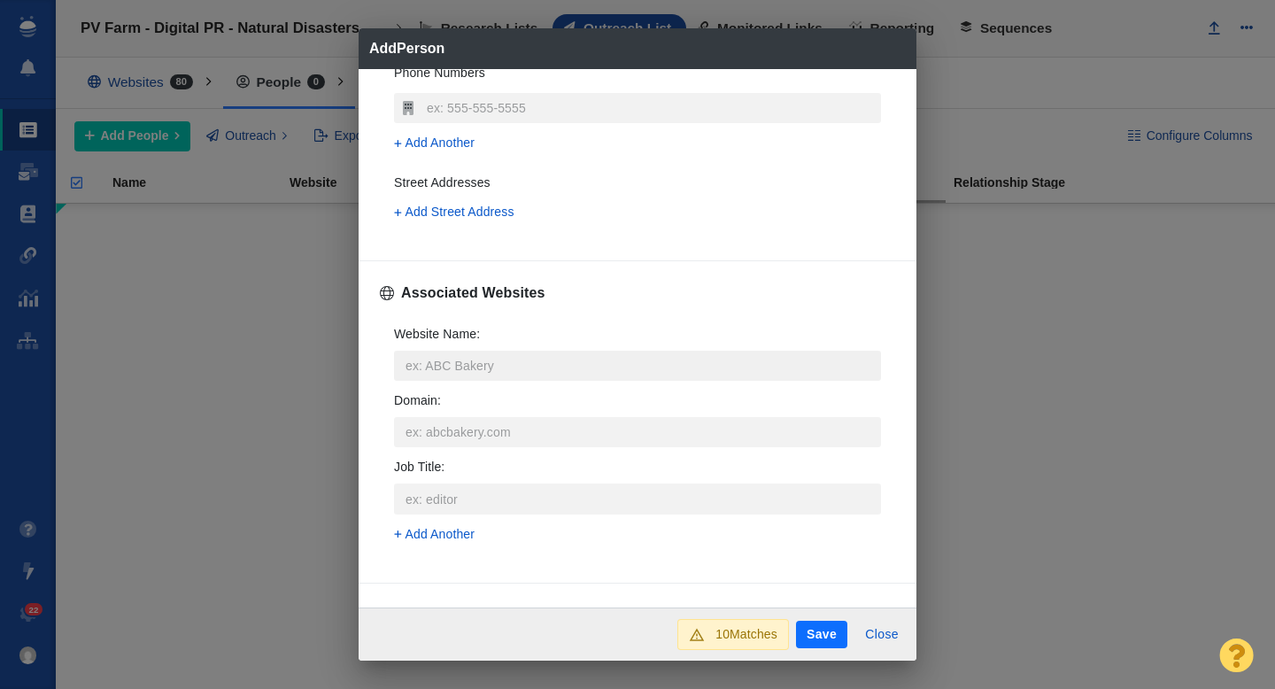
click at [444, 367] on input "Website Name :" at bounding box center [637, 366] width 487 height 30
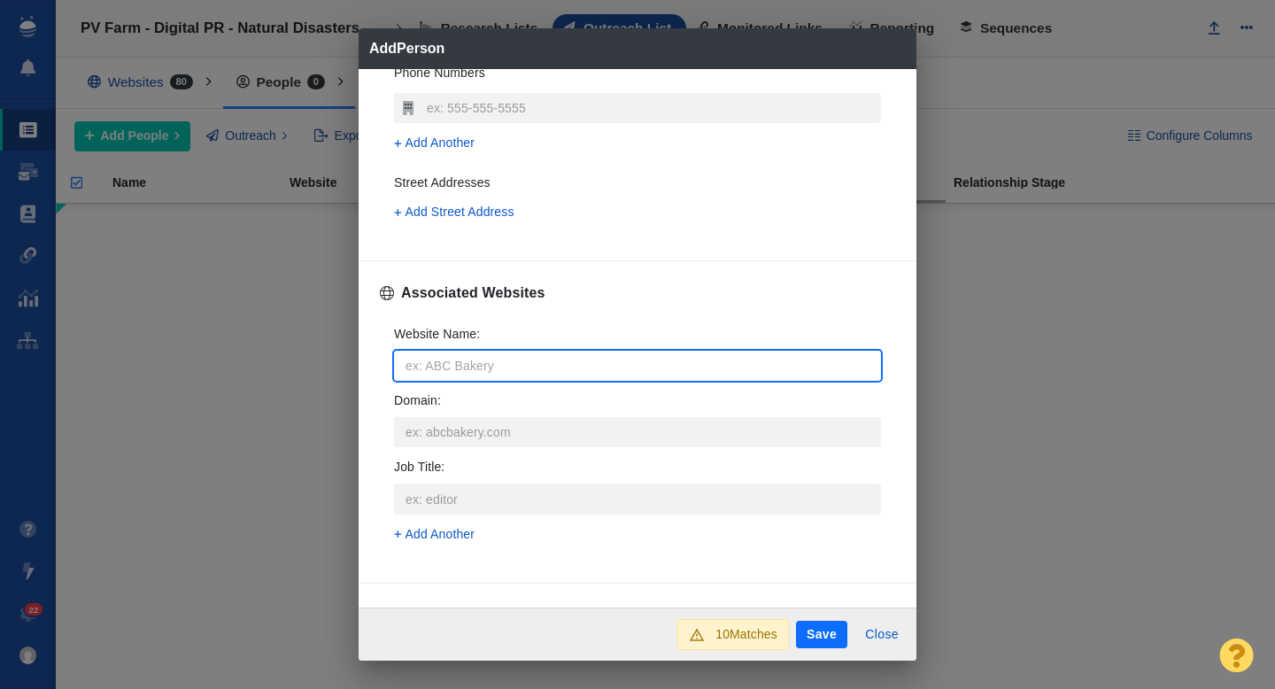
type input "b"
type textarea "x"
type input "bus"
type textarea "x"
type input "business"
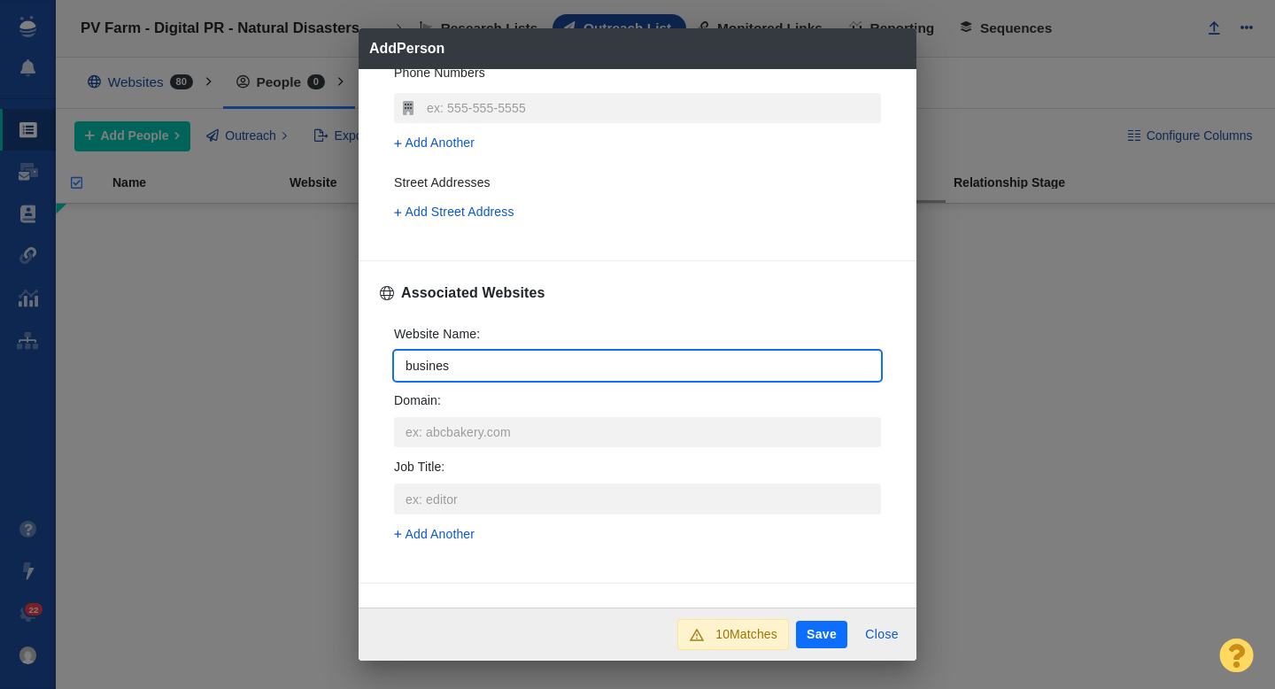
type textarea "x"
type input "businessin"
type textarea "x"
type input "businessinsid"
type textarea "x"
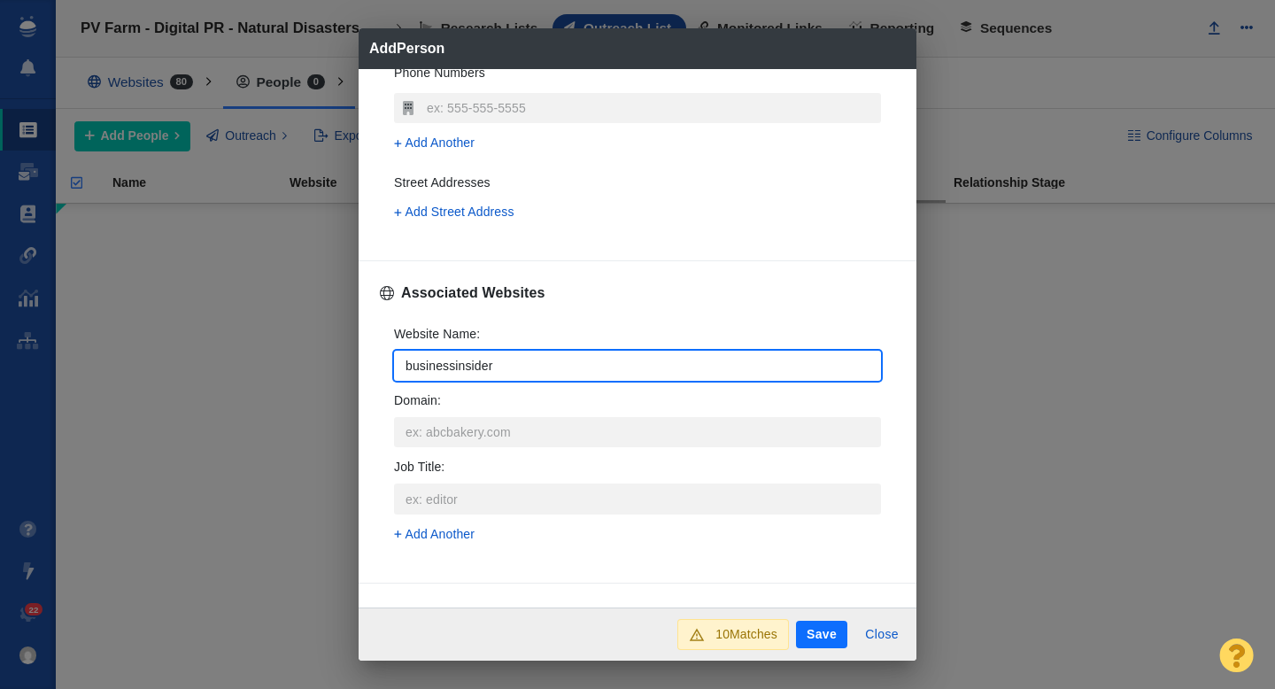
type input "businessinsider."
type textarea "x"
type input "[DOMAIN_NAME]"
type textarea "x"
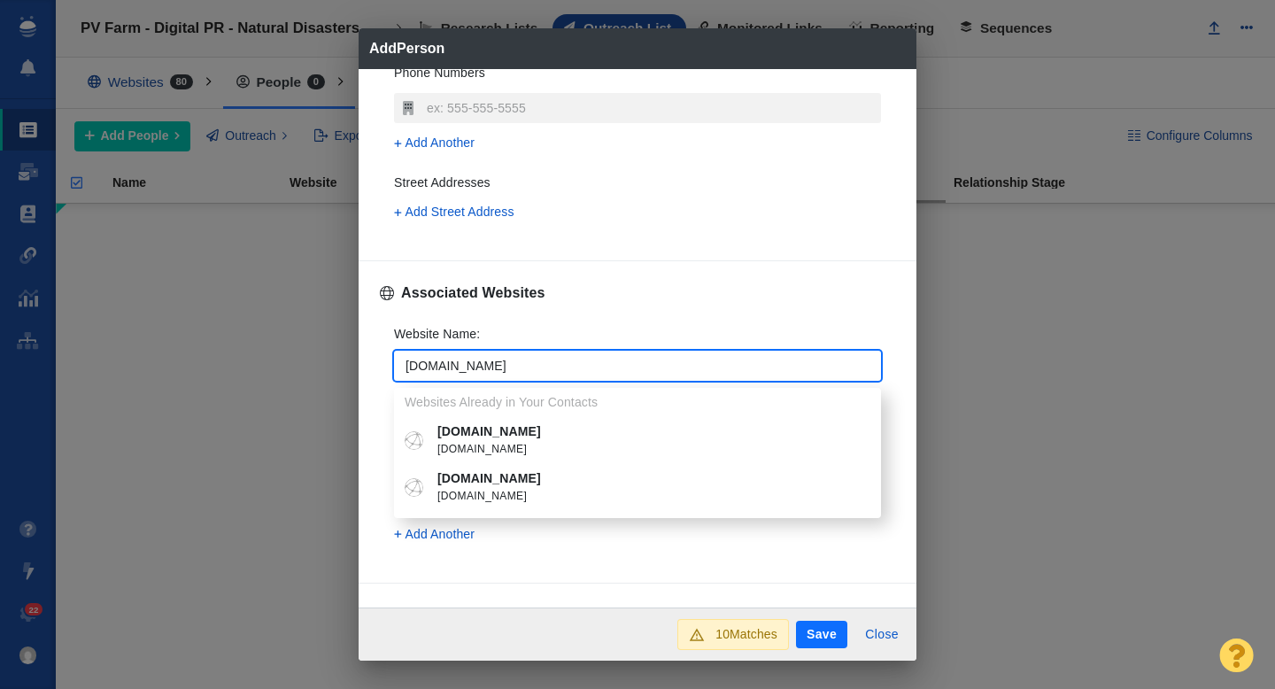
type input "[DOMAIN_NAME]"
click at [500, 478] on p "[DOMAIN_NAME]" at bounding box center [650, 478] width 426 height 19
type textarea "x"
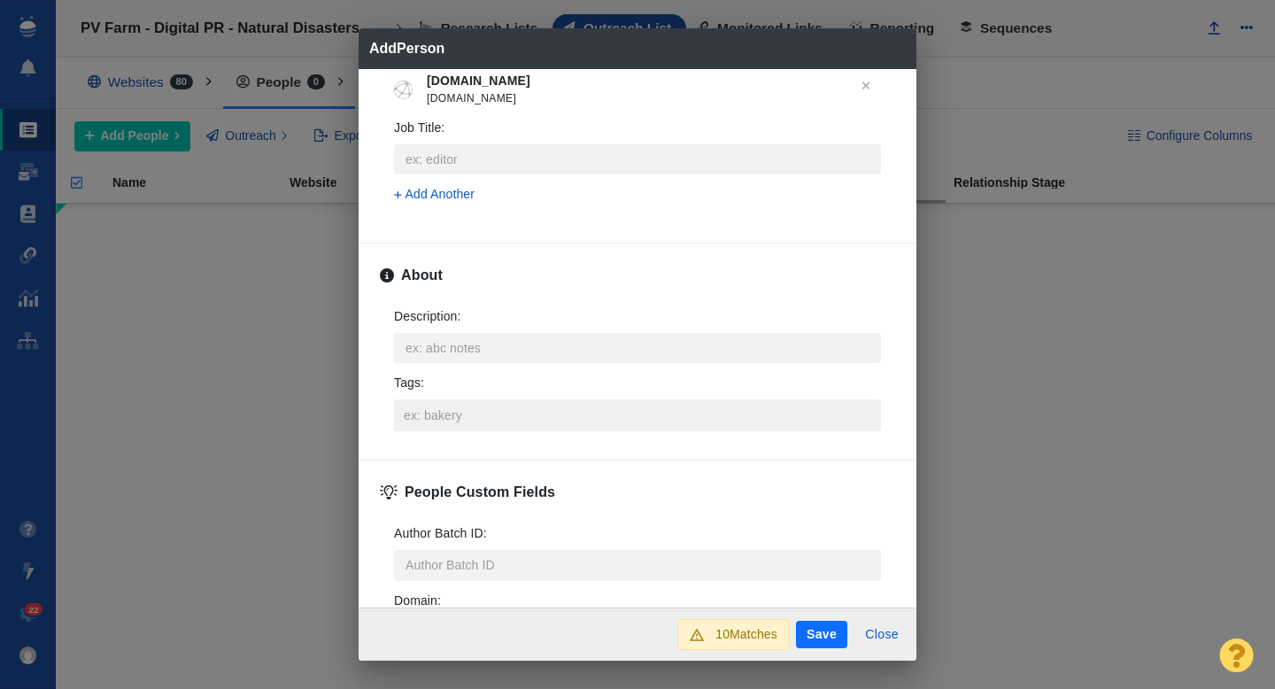
scroll to position [771, 0]
click at [465, 420] on input "Tags :" at bounding box center [637, 413] width 476 height 32
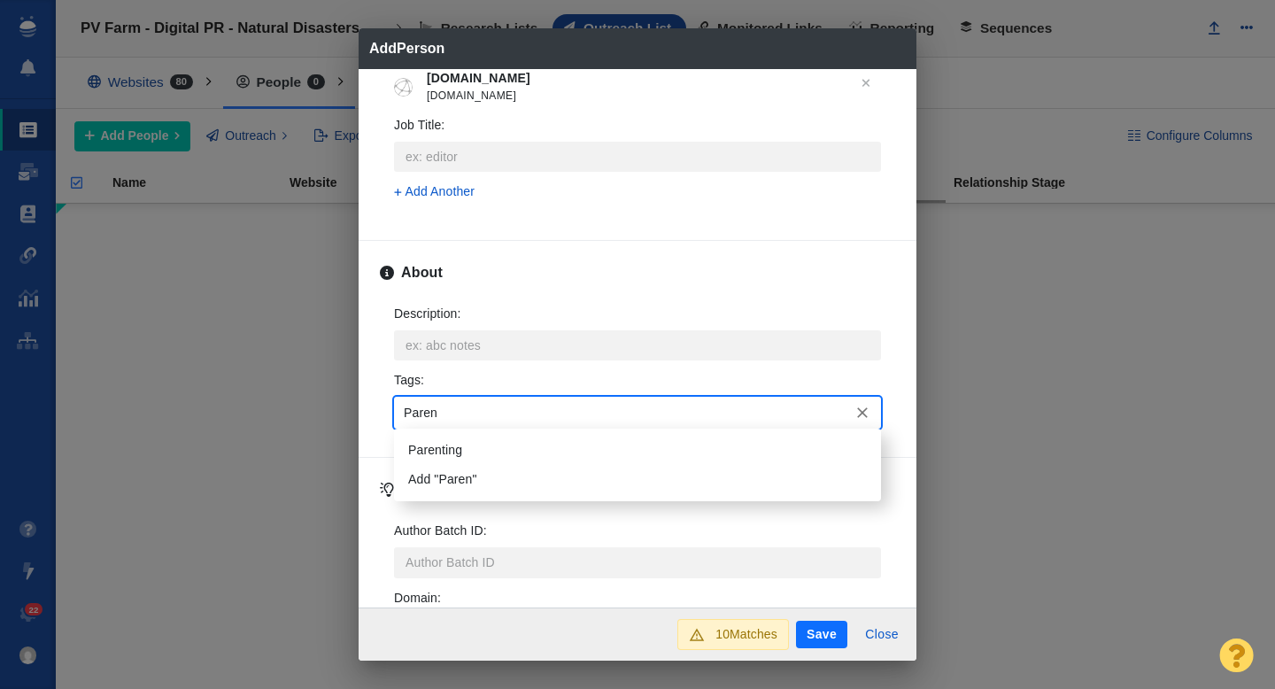
type input "Parent"
click at [476, 450] on li "Parenting" at bounding box center [637, 450] width 487 height 29
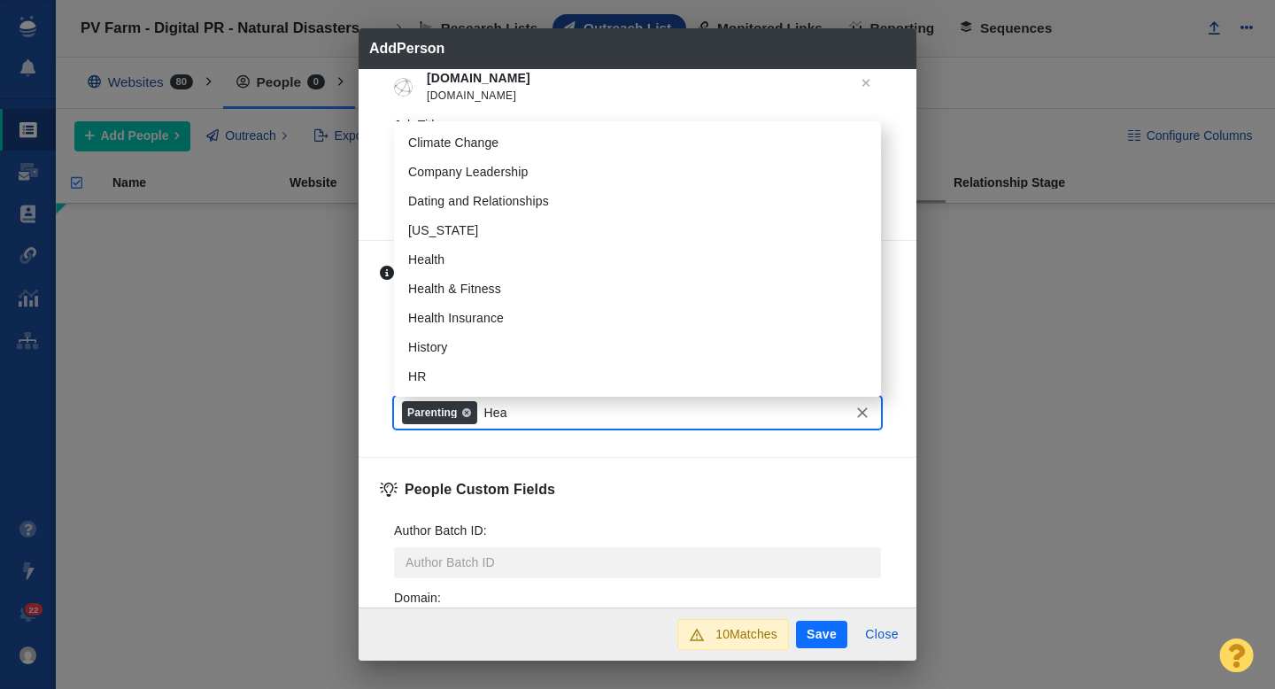
type input "Heal"
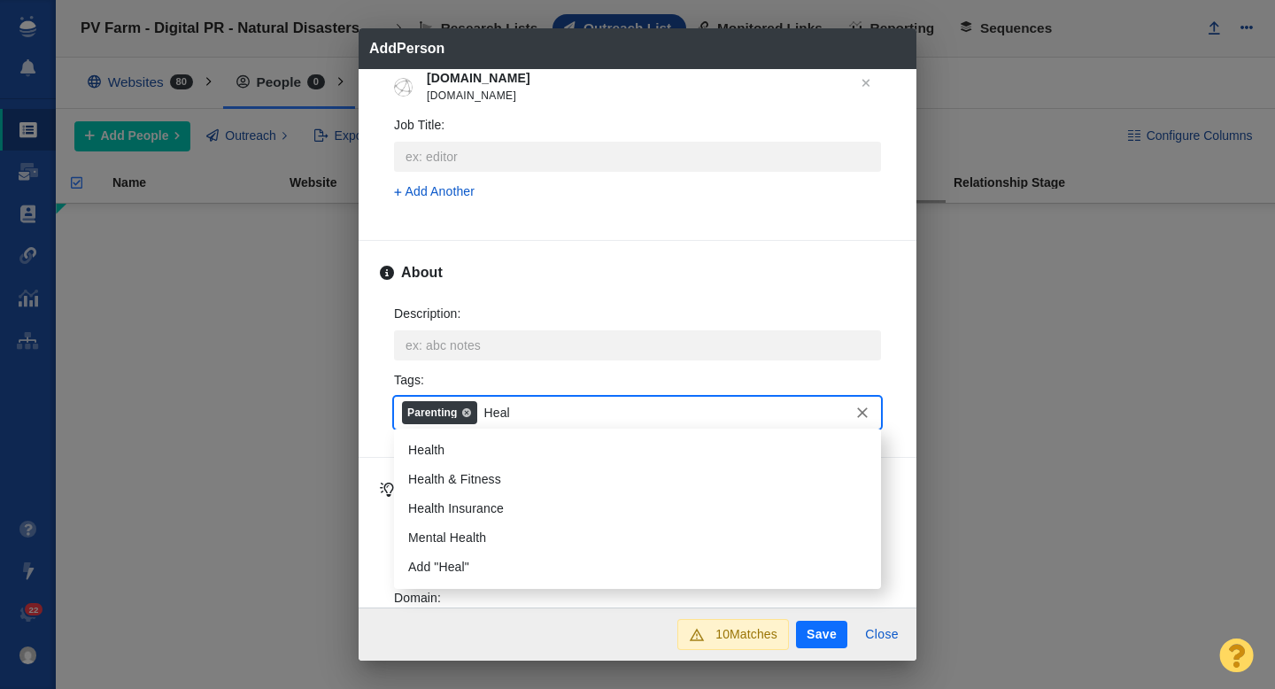
click at [450, 454] on li "Health" at bounding box center [637, 450] width 487 height 29
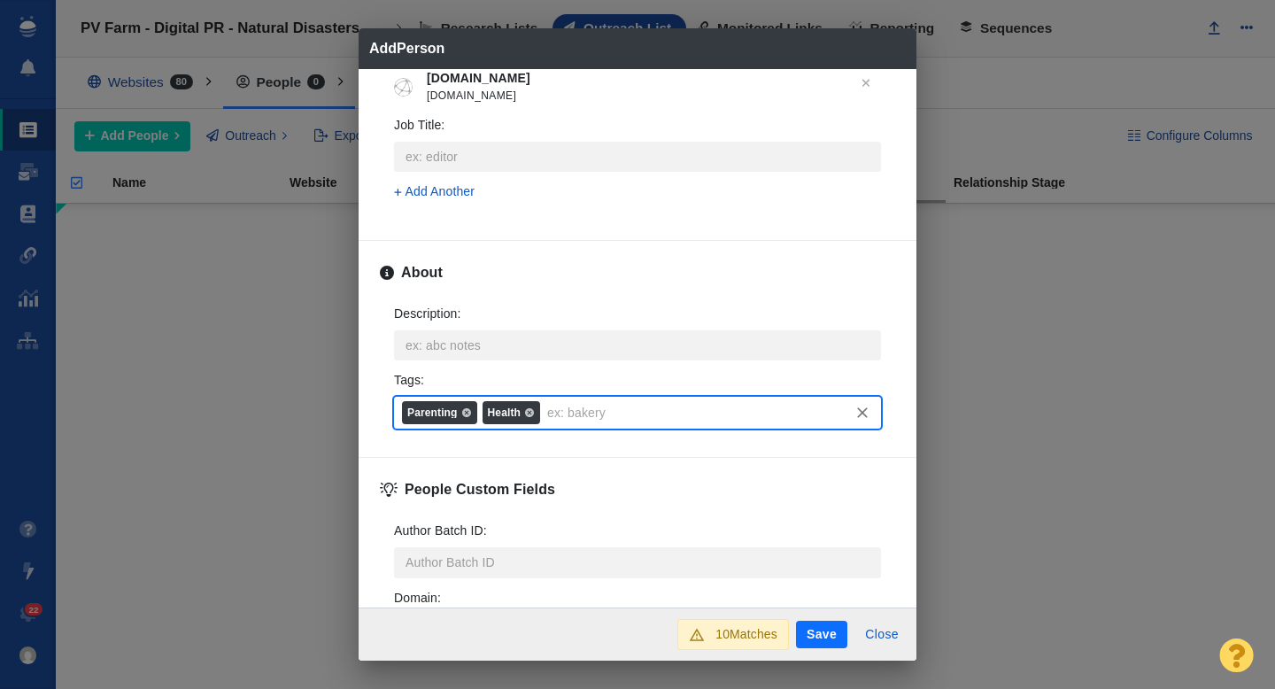
click at [810, 631] on button "Save" at bounding box center [821, 635] width 51 height 28
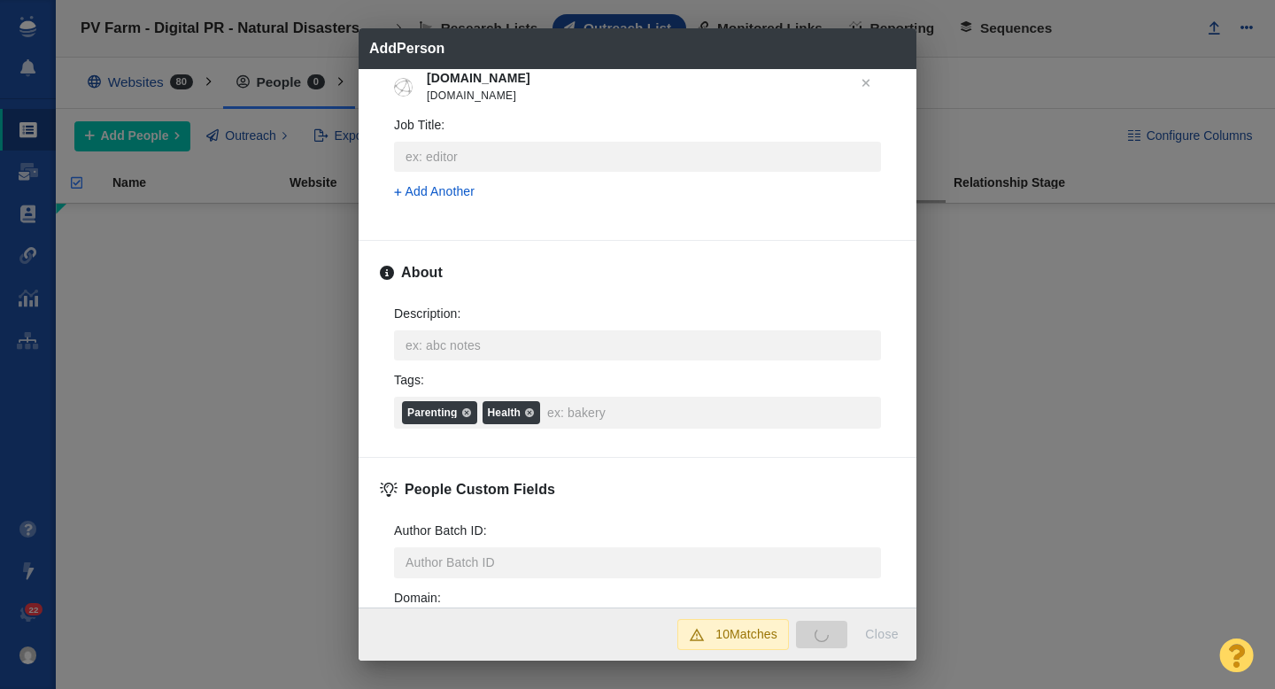
type textarea "x"
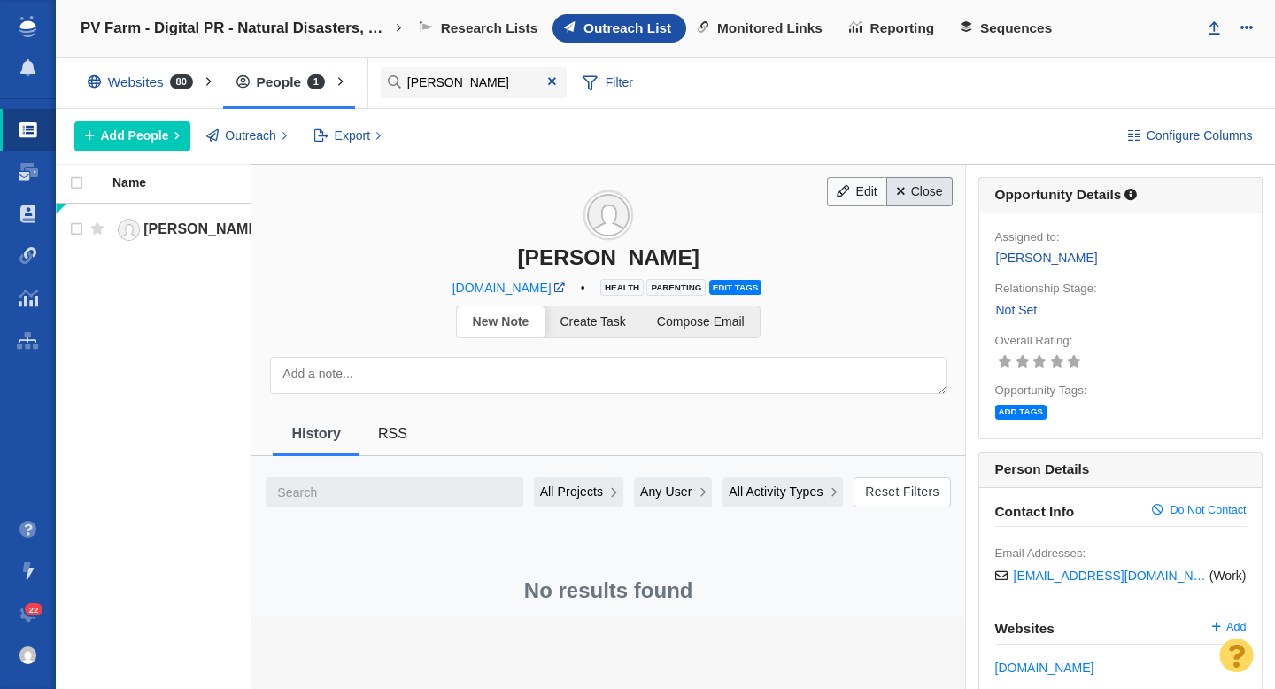
click at [927, 191] on link "Close" at bounding box center [919, 192] width 66 height 30
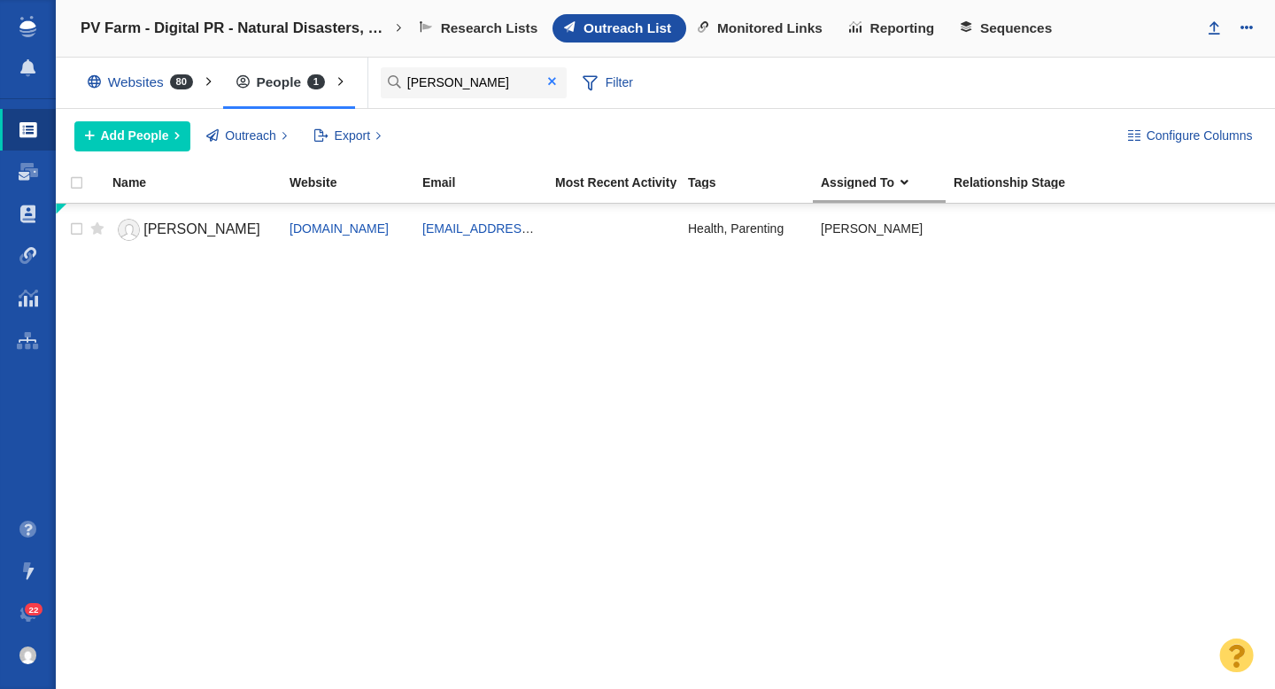
click at [555, 81] on span at bounding box center [552, 81] width 8 height 12
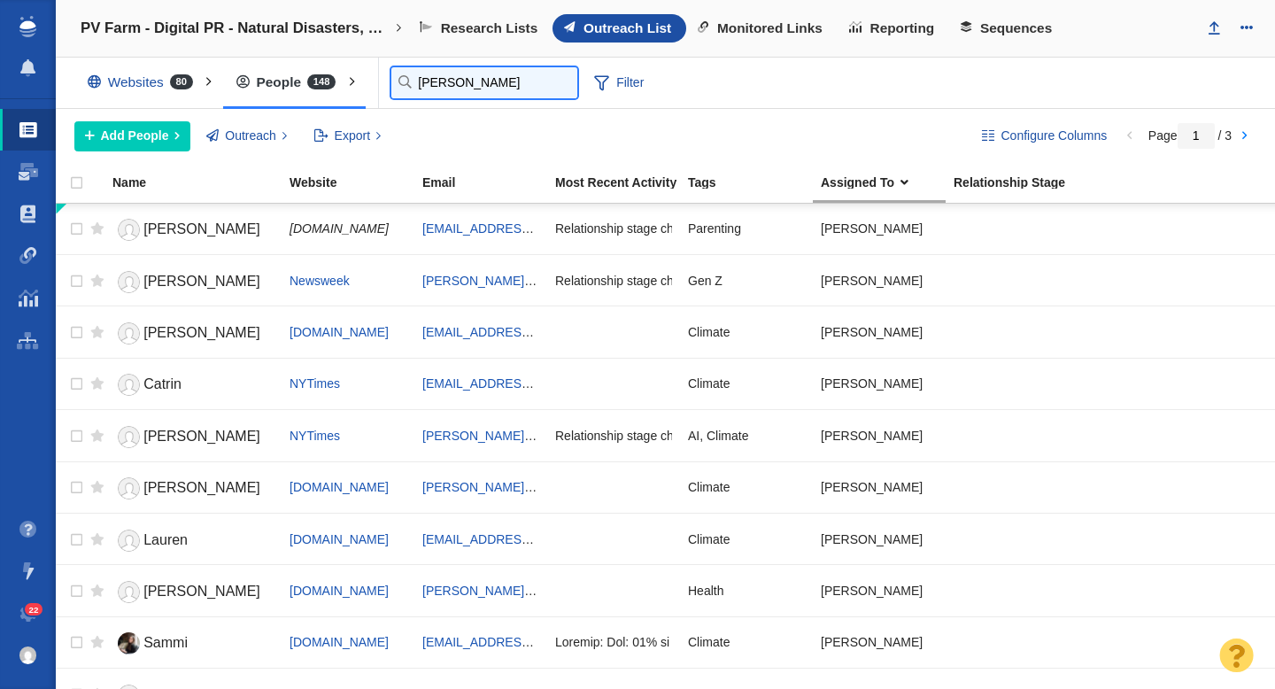
click at [425, 89] on input "julia" at bounding box center [484, 82] width 186 height 31
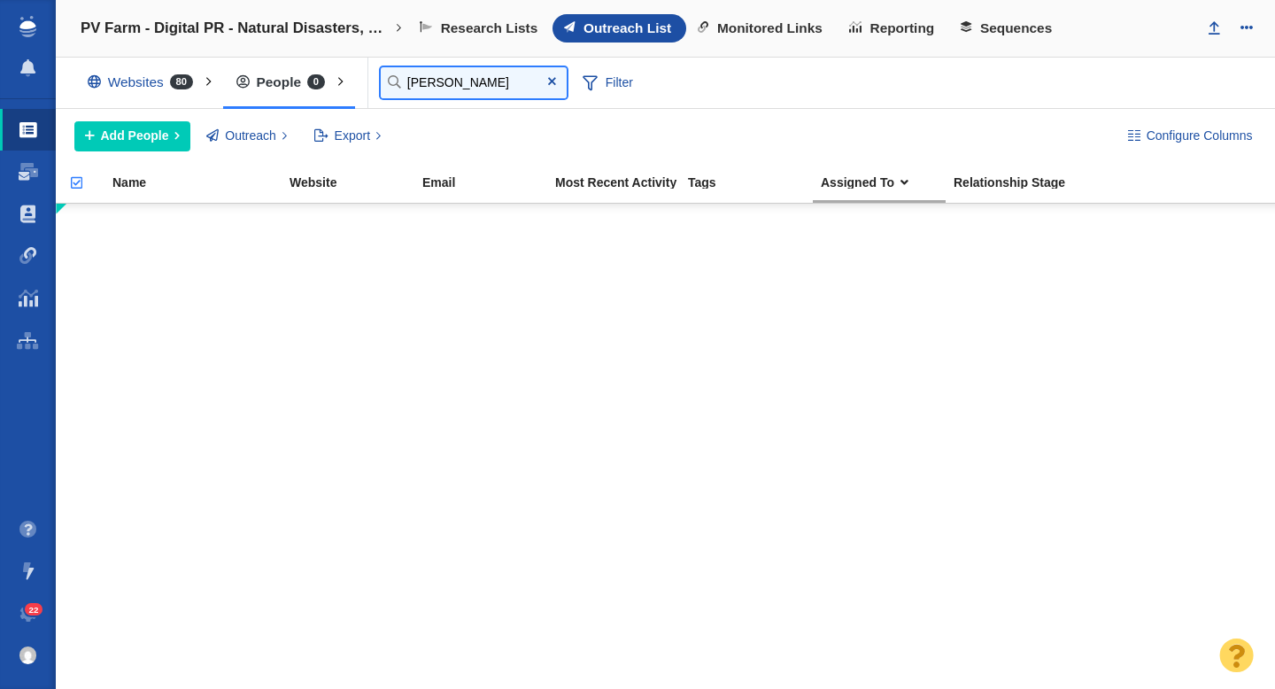
type input "alana"
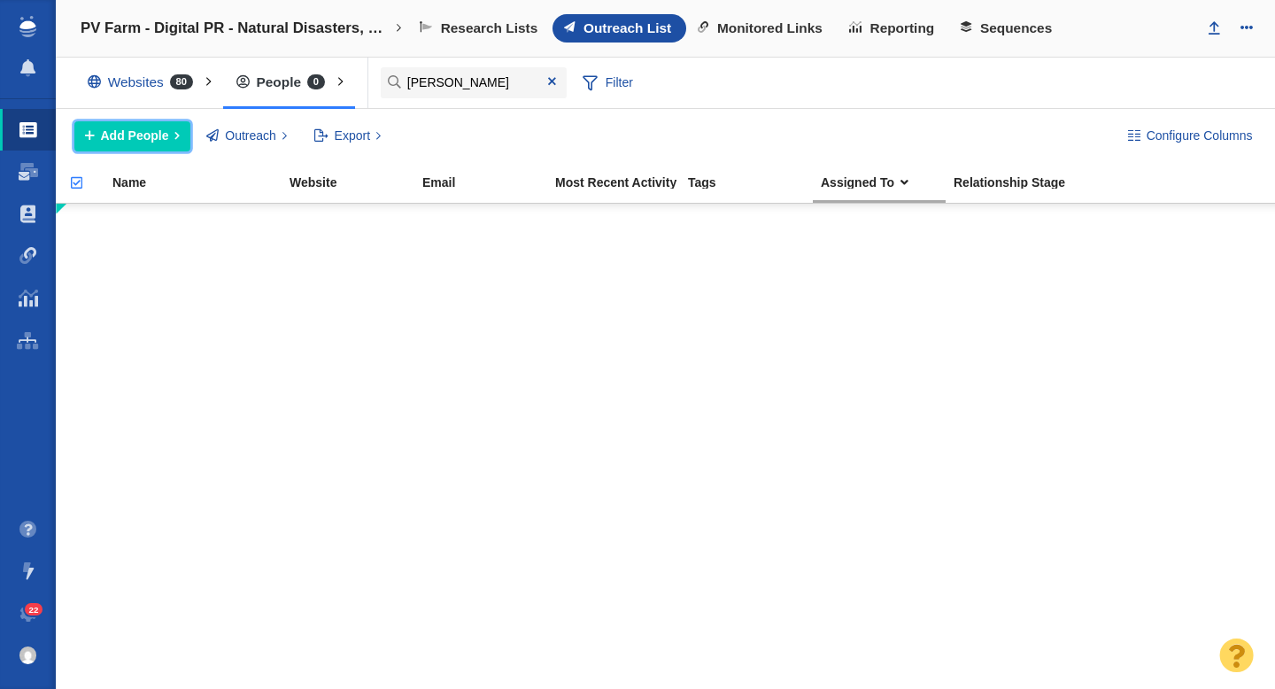
click at [159, 127] on span "Add People" at bounding box center [135, 136] width 68 height 19
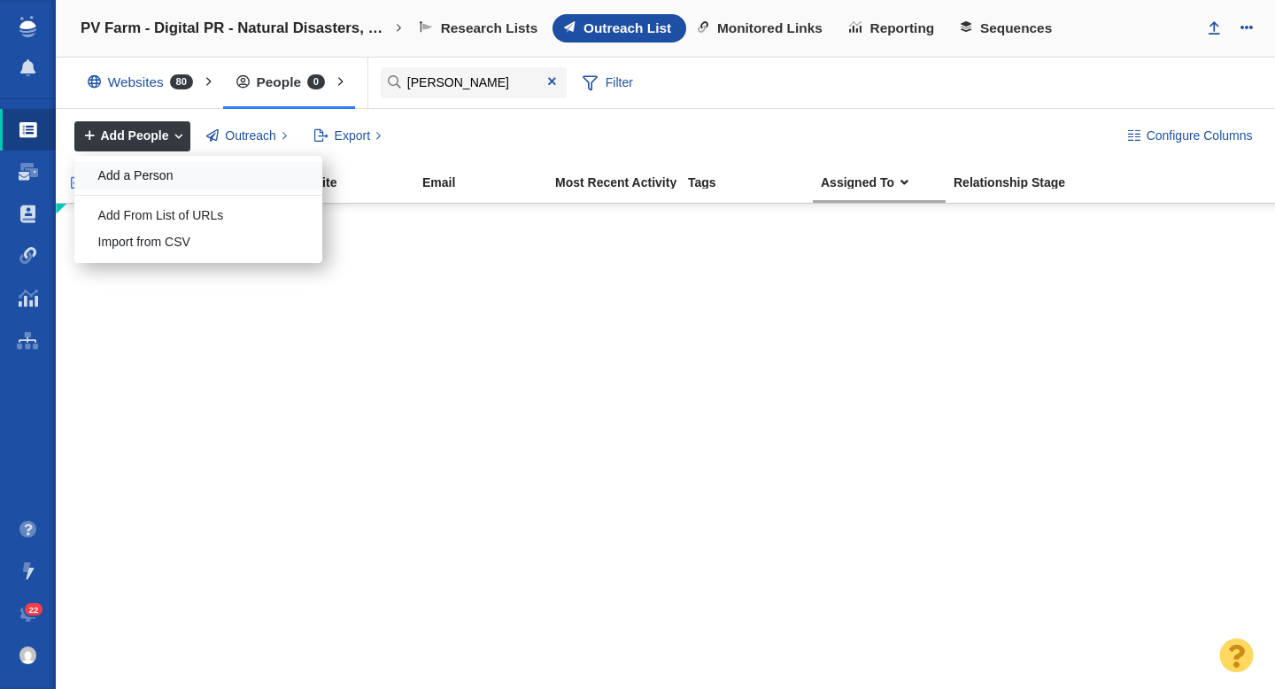
click at [148, 175] on div "Add a Person" at bounding box center [198, 175] width 248 height 27
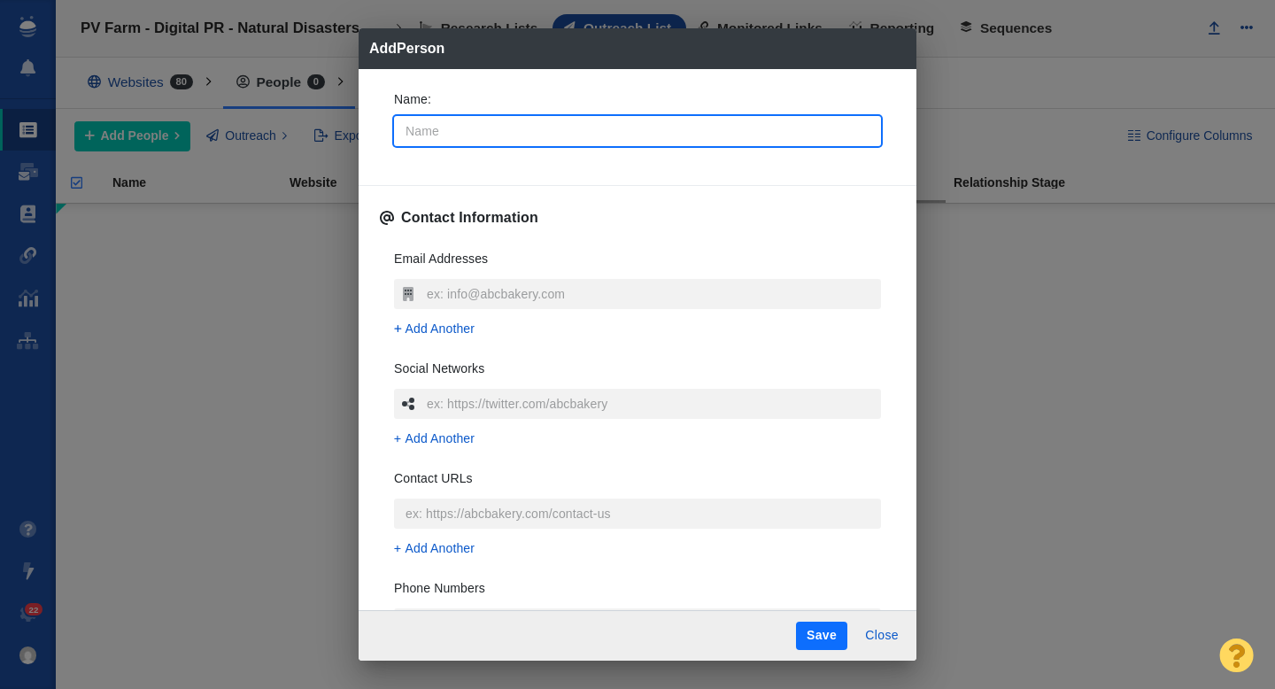
type input "A"
type textarea "x"
type input "Al"
type textarea "x"
type input "Ala"
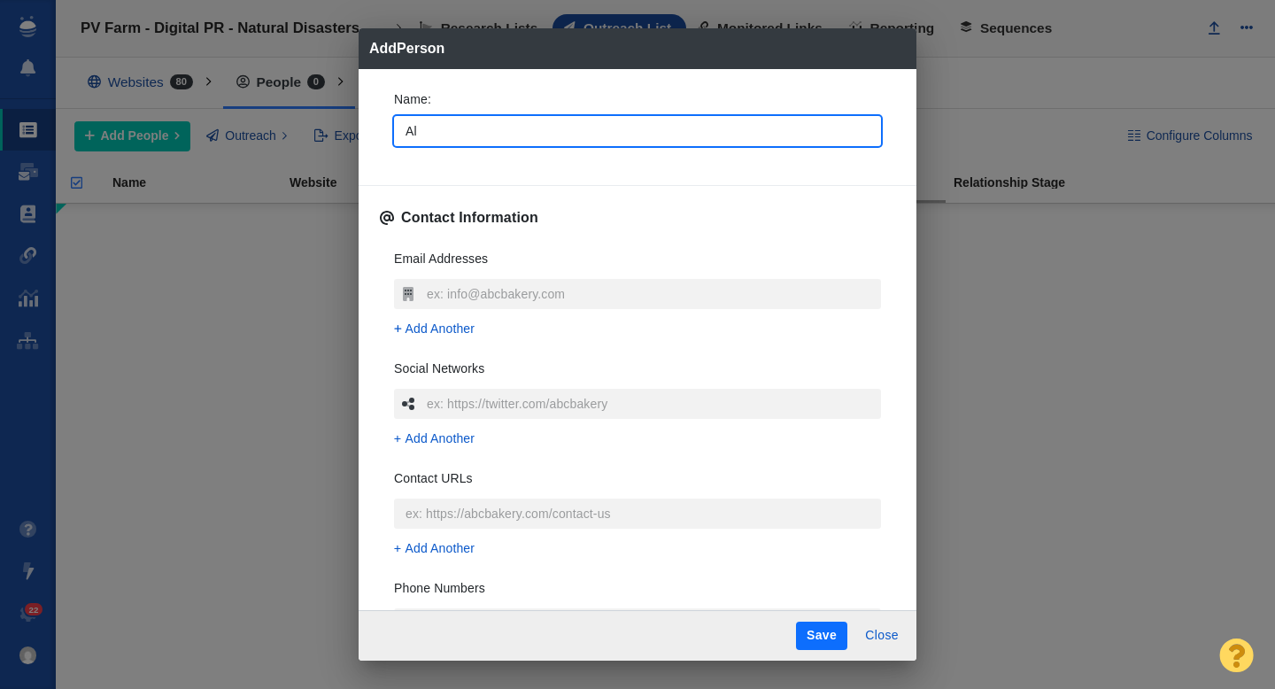
type textarea "x"
type input "Alan"
type textarea "x"
type input "[PERSON_NAME]"
type textarea "x"
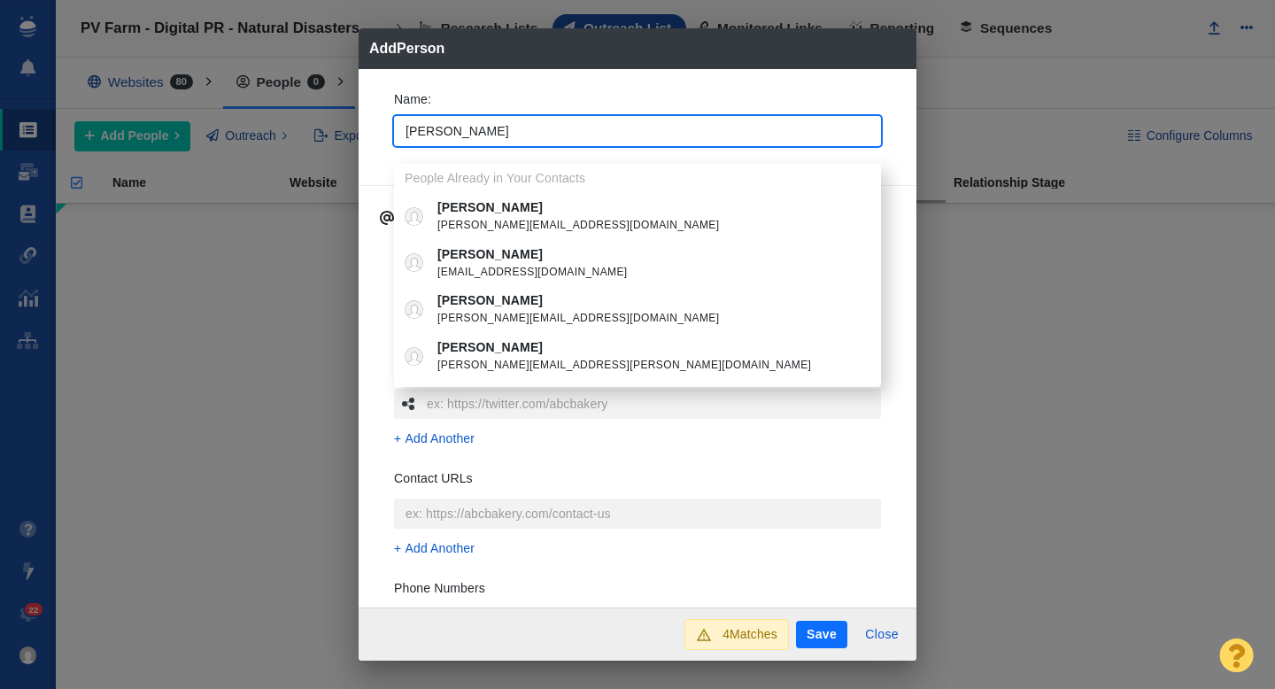
type input "[PERSON_NAME]"
type textarea "x"
click at [380, 126] on div "Name : Alana People Already in Your Contacts Alana alana@glowfoundation.org Ala…" at bounding box center [637, 123] width 515 height 95
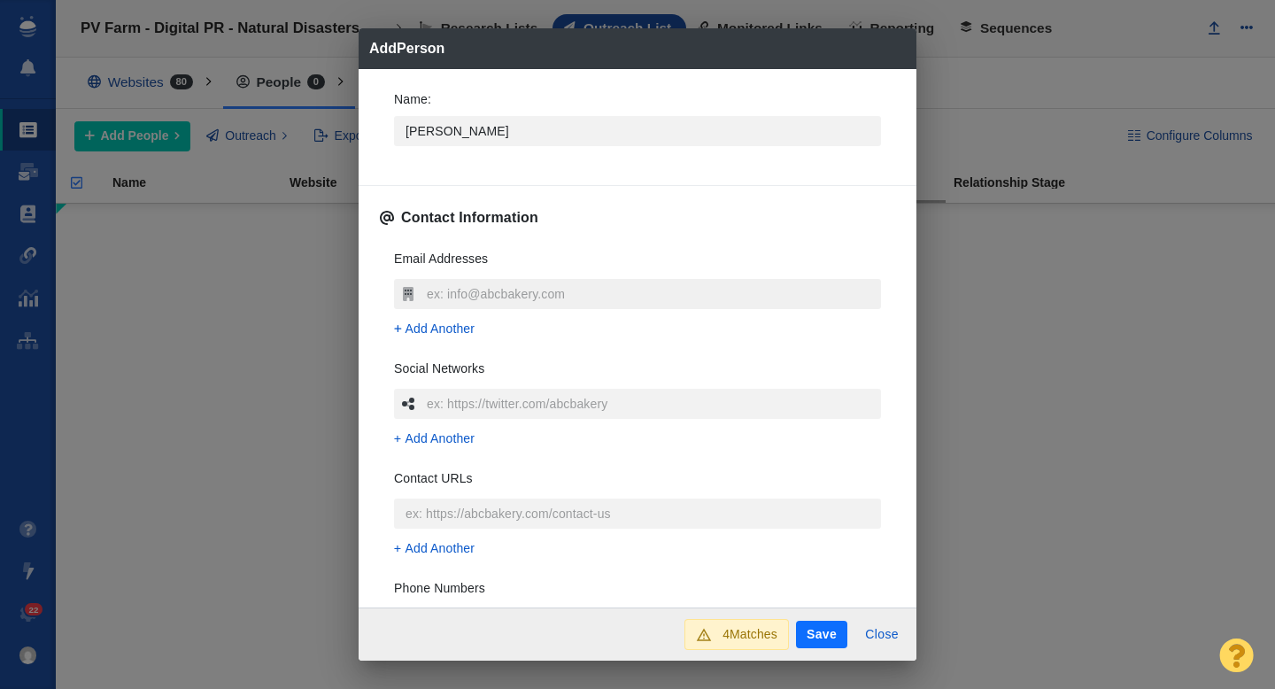
click at [435, 293] on input "text" at bounding box center [651, 294] width 459 height 30
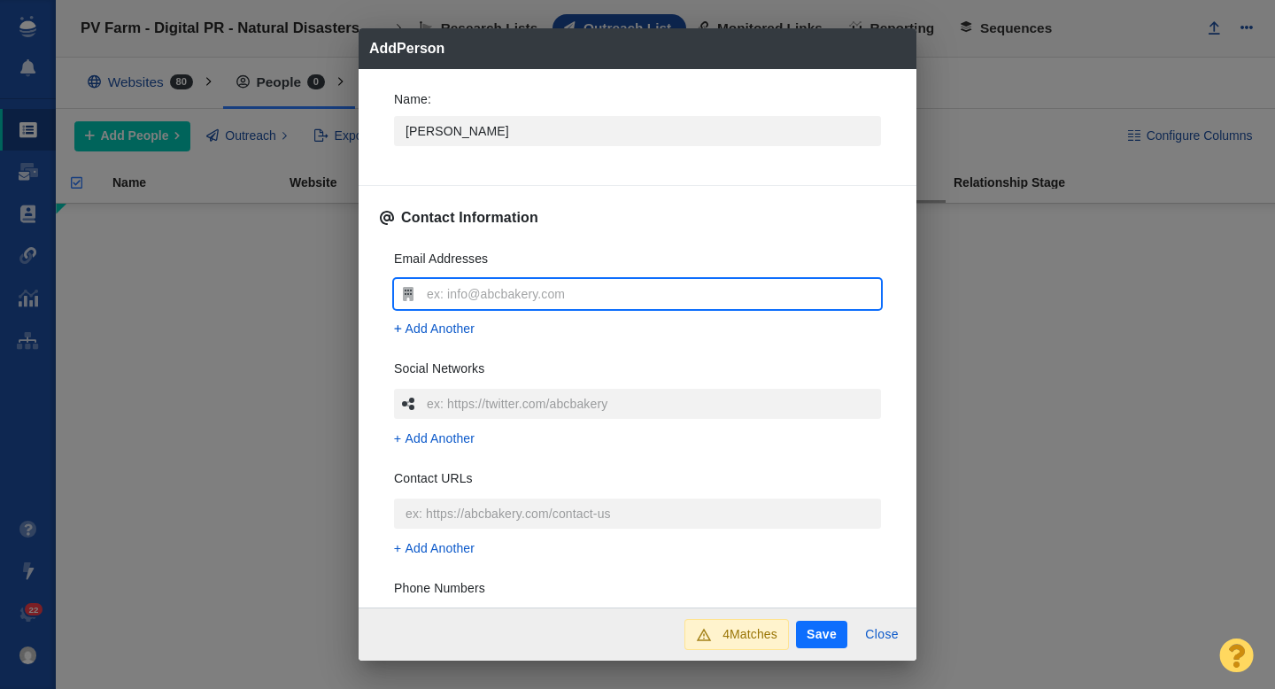
type input "[PERSON_NAME][EMAIL_ADDRESS][PERSON_NAME][DOMAIN_NAME]"
type textarea "x"
type input "[PERSON_NAME][EMAIL_ADDRESS][PERSON_NAME][DOMAIN_NAME]"
click at [375, 314] on div "Name : Alana Contact Information Email Addresses alana.valko@buzzfeed.com Add A…" at bounding box center [638, 338] width 558 height 539
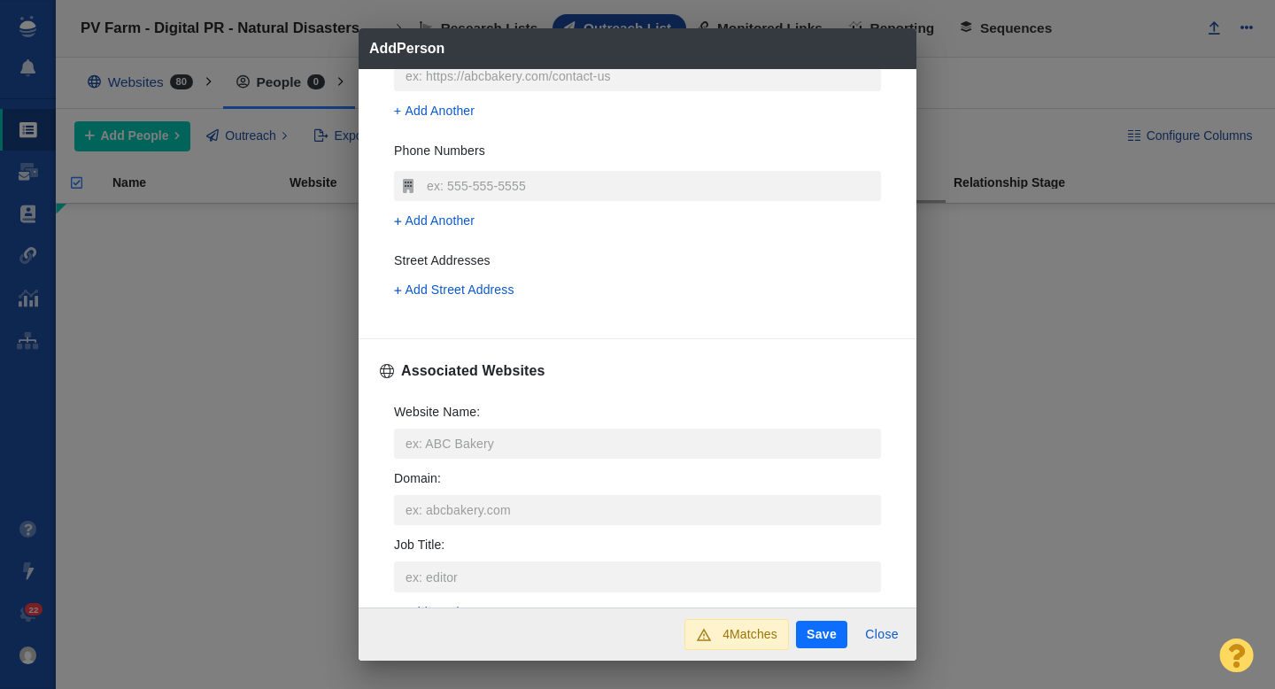
scroll to position [489, 0]
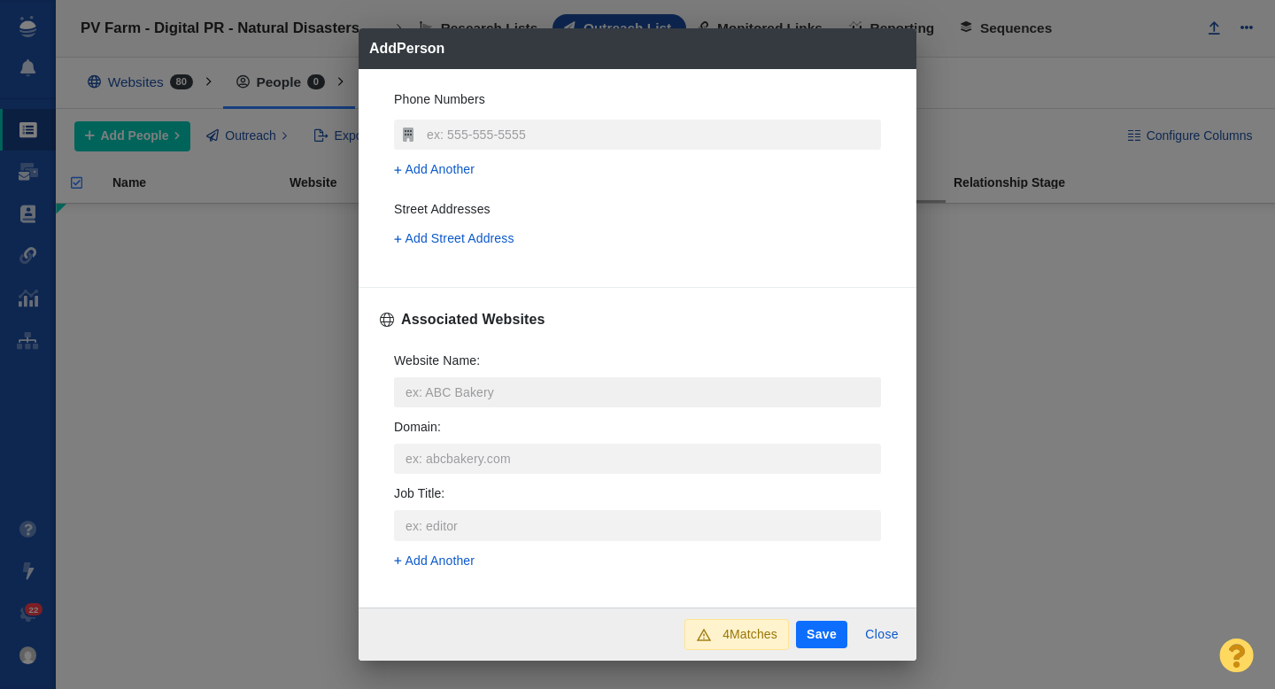
click at [427, 391] on input "Website Name :" at bounding box center [637, 392] width 487 height 30
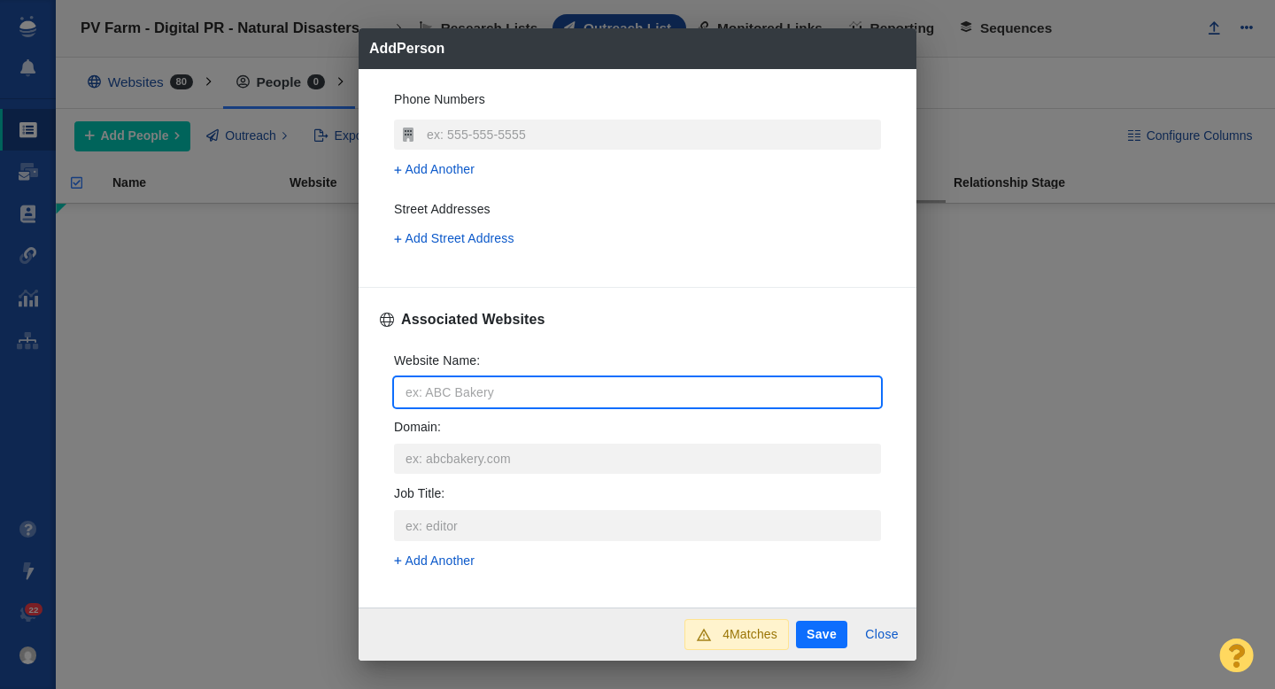
type input "B"
type textarea "x"
type input "Bu"
type textarea "x"
type input "Buz"
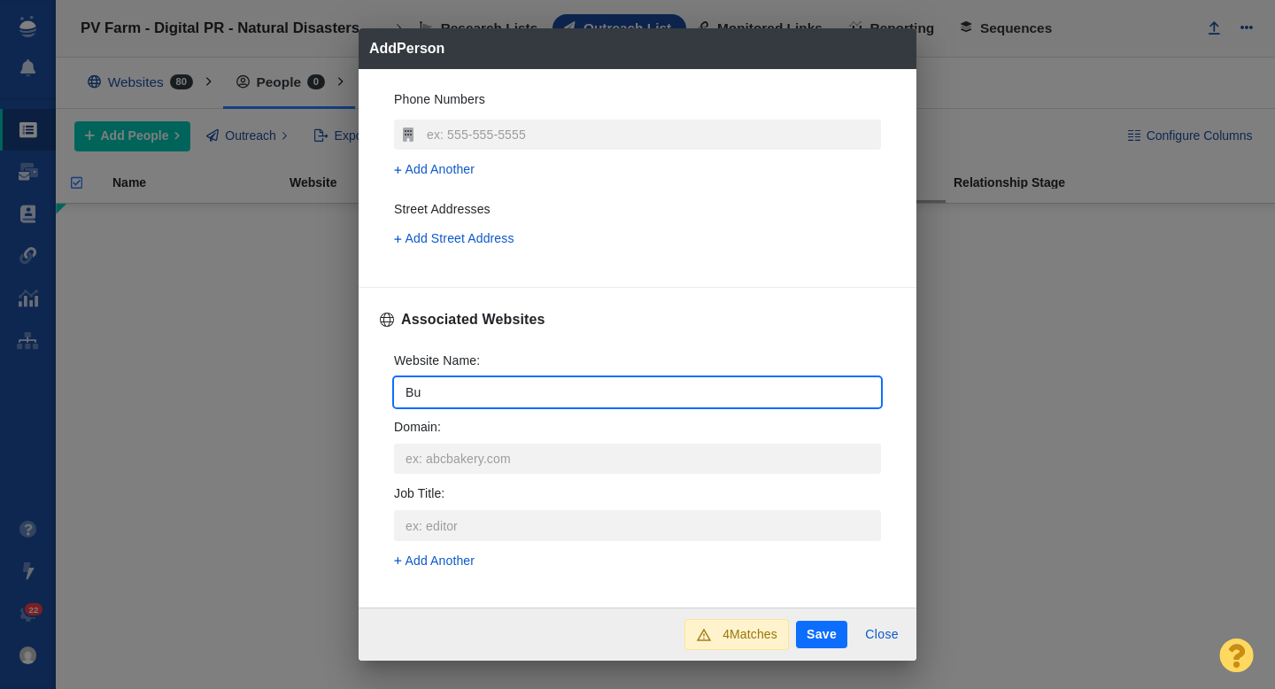
type textarea "x"
type input "Buzz"
type textarea "x"
type input "BuzzF"
type textarea "x"
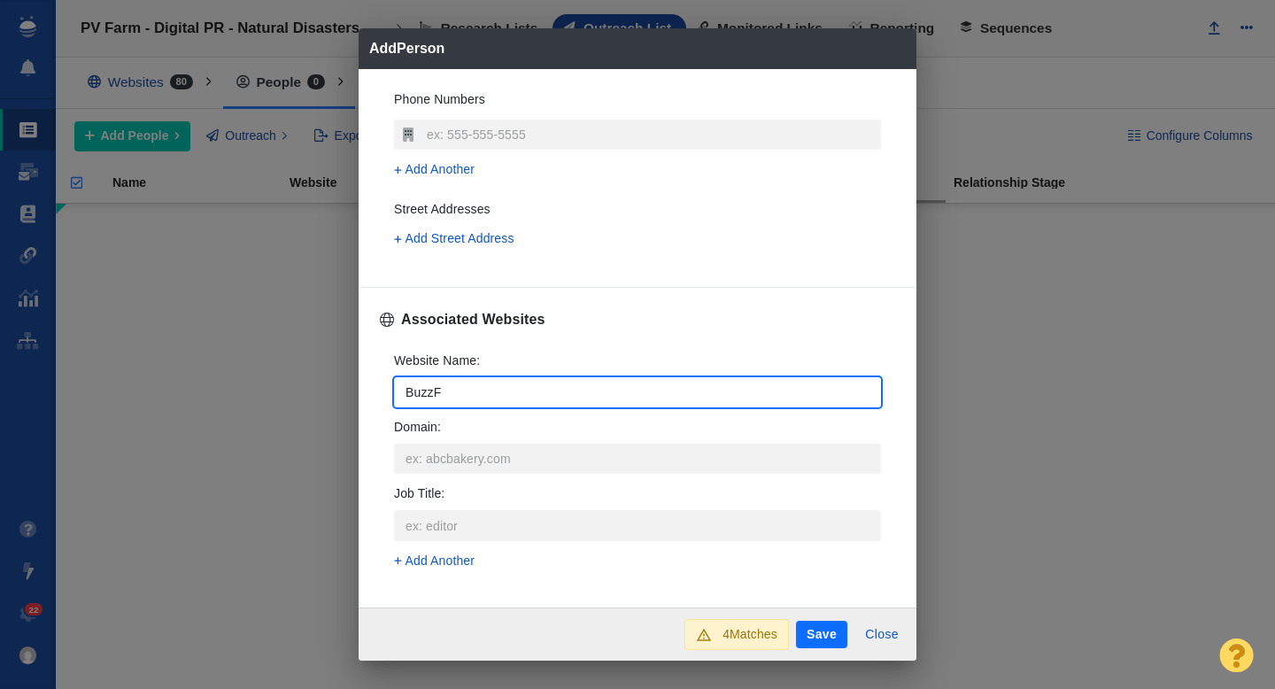
type input "BuzzFe"
type textarea "x"
type input "BuzzFee"
type textarea "x"
type input "BuzzFeed"
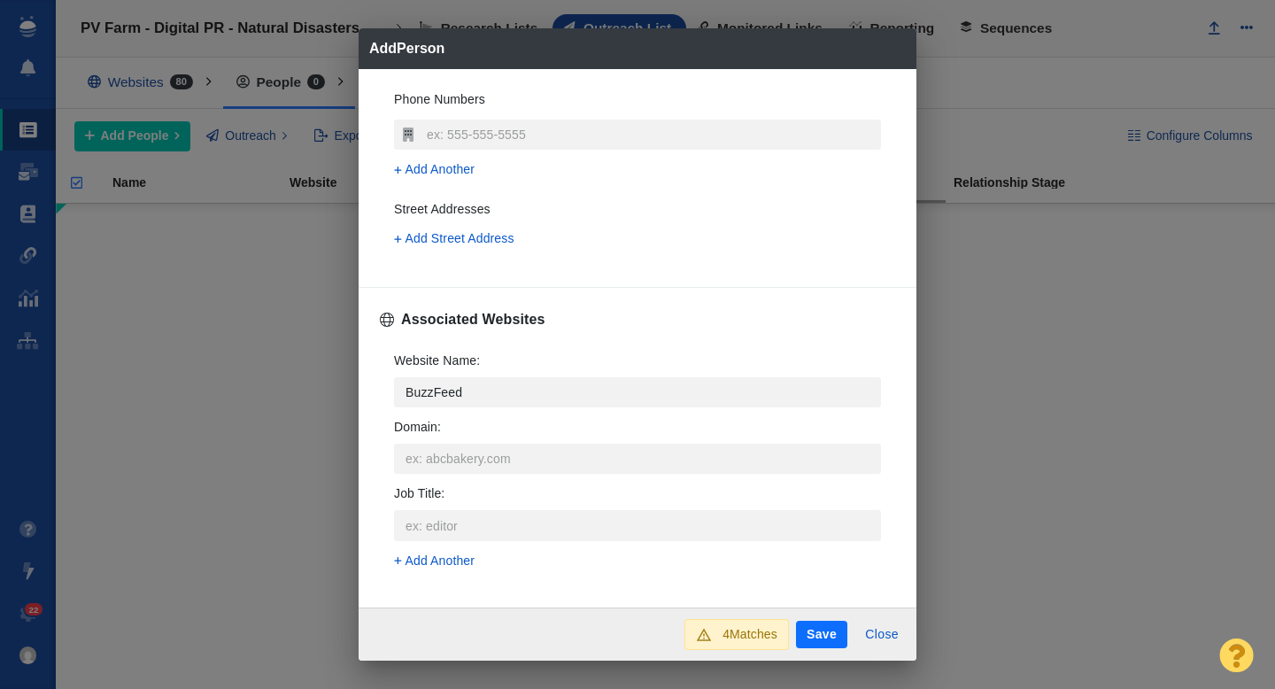
click at [506, 551] on p "buzzfeed" at bounding box center [650, 552] width 426 height 19
type textarea "x"
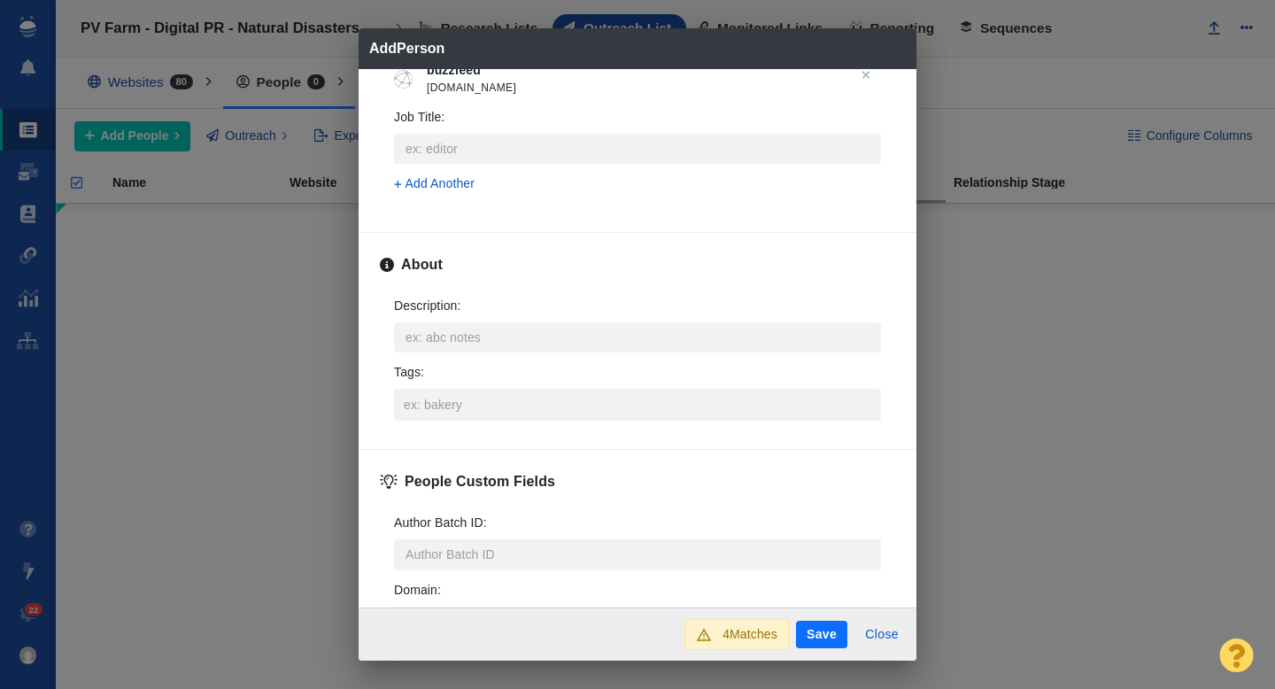
scroll to position [793, 0]
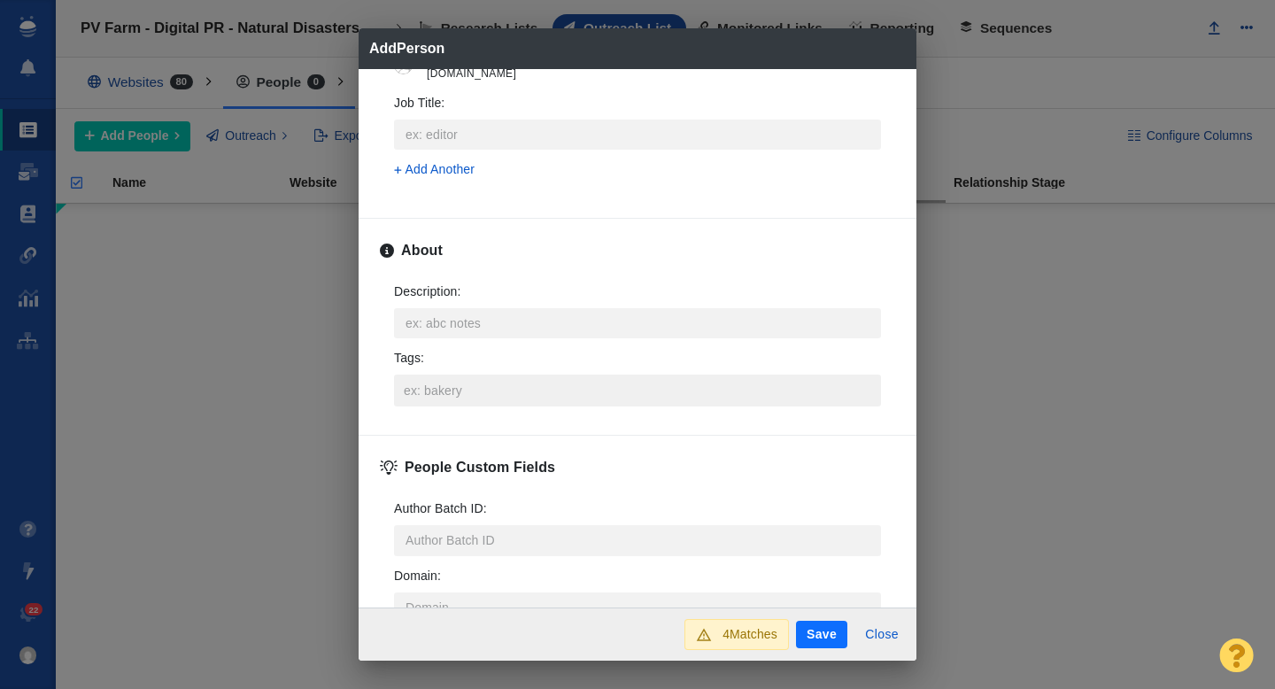
click at [464, 386] on input "Tags :" at bounding box center [637, 391] width 476 height 32
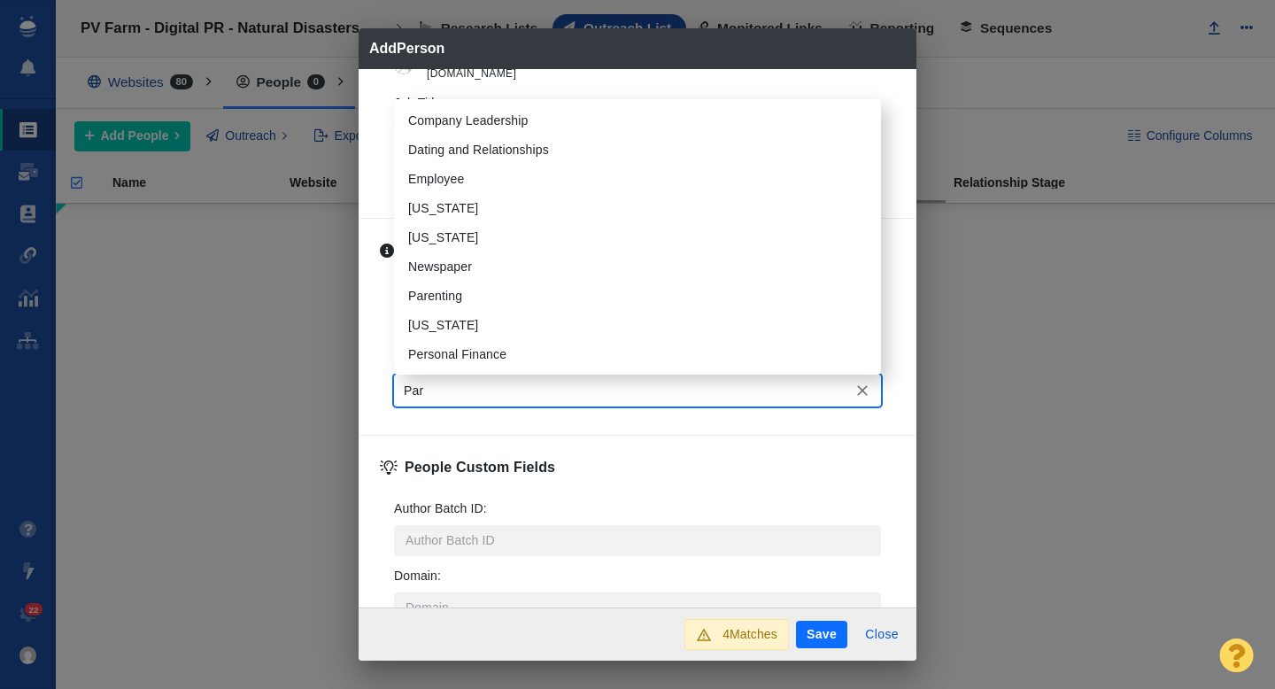
type input "Pare"
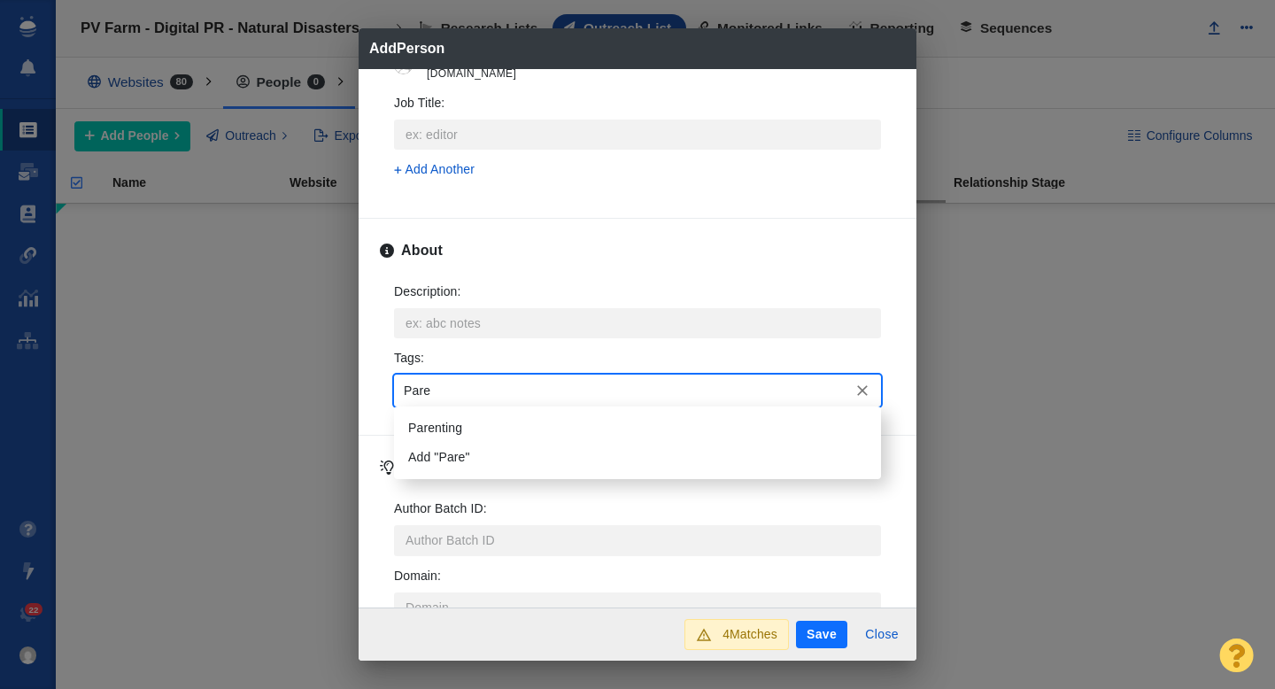
click at [465, 420] on li "Parenting" at bounding box center [637, 427] width 487 height 29
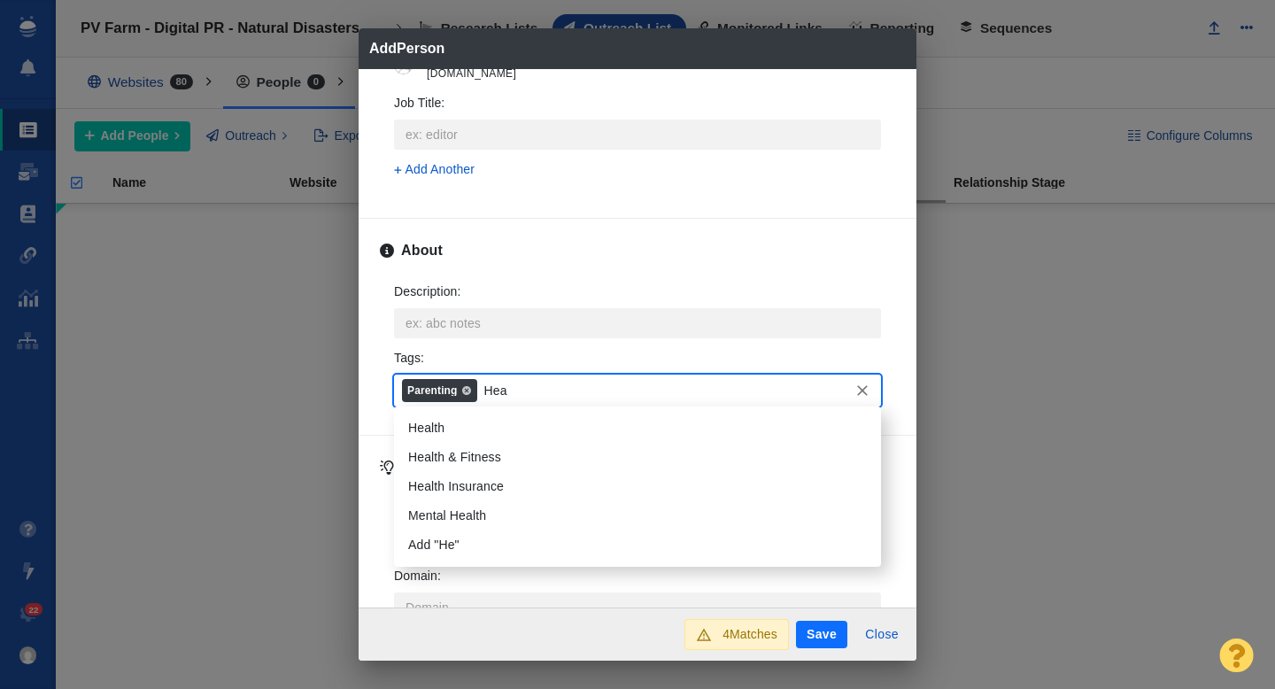
type input "Heal"
click at [432, 421] on li "Health" at bounding box center [637, 427] width 487 height 29
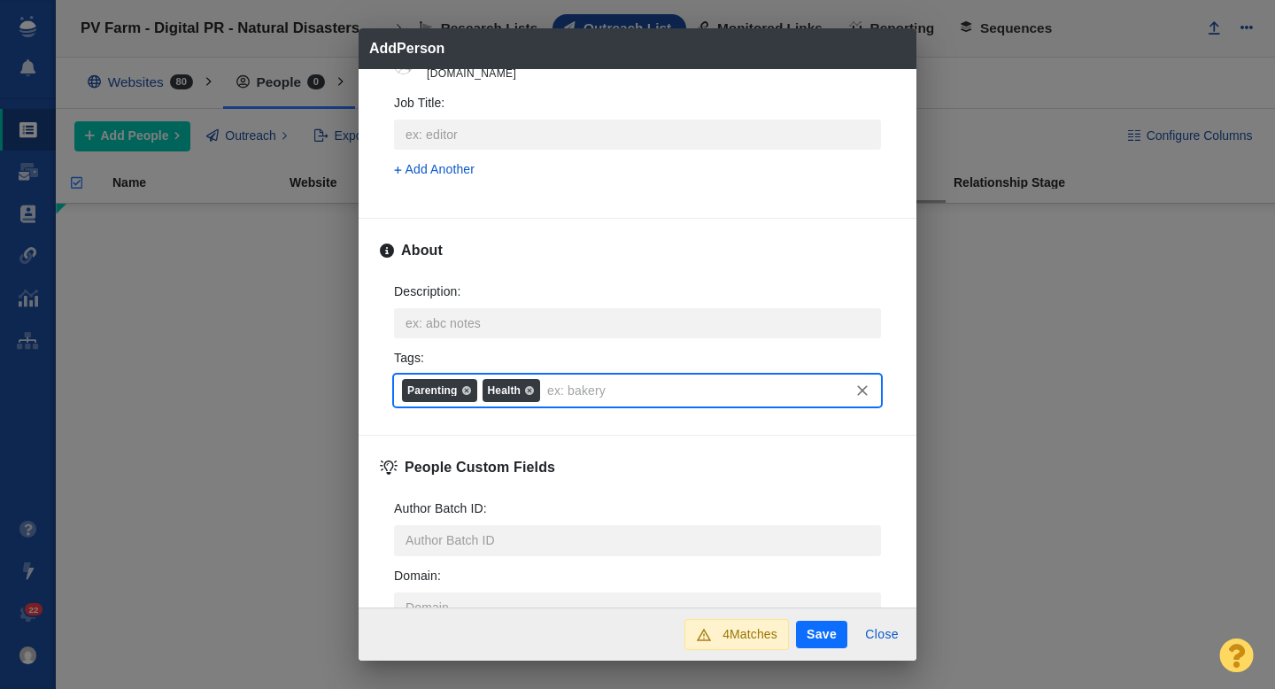
click at [821, 635] on button "Save" at bounding box center [821, 635] width 51 height 28
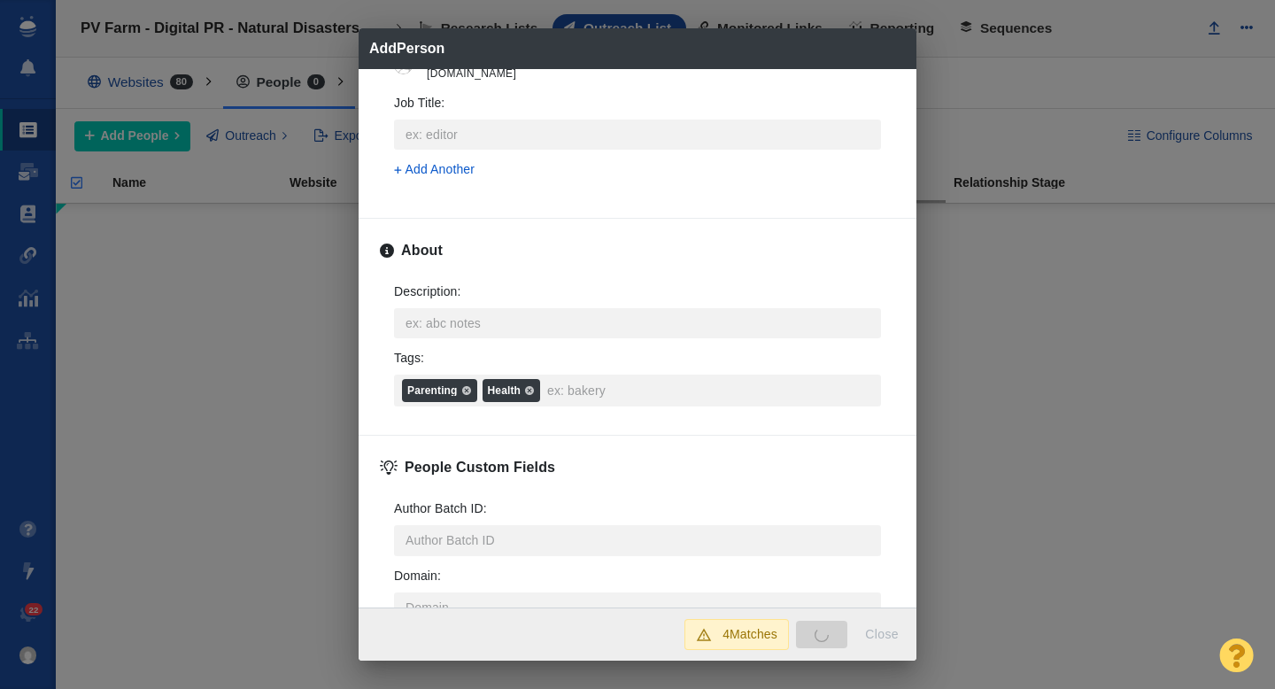
type textarea "x"
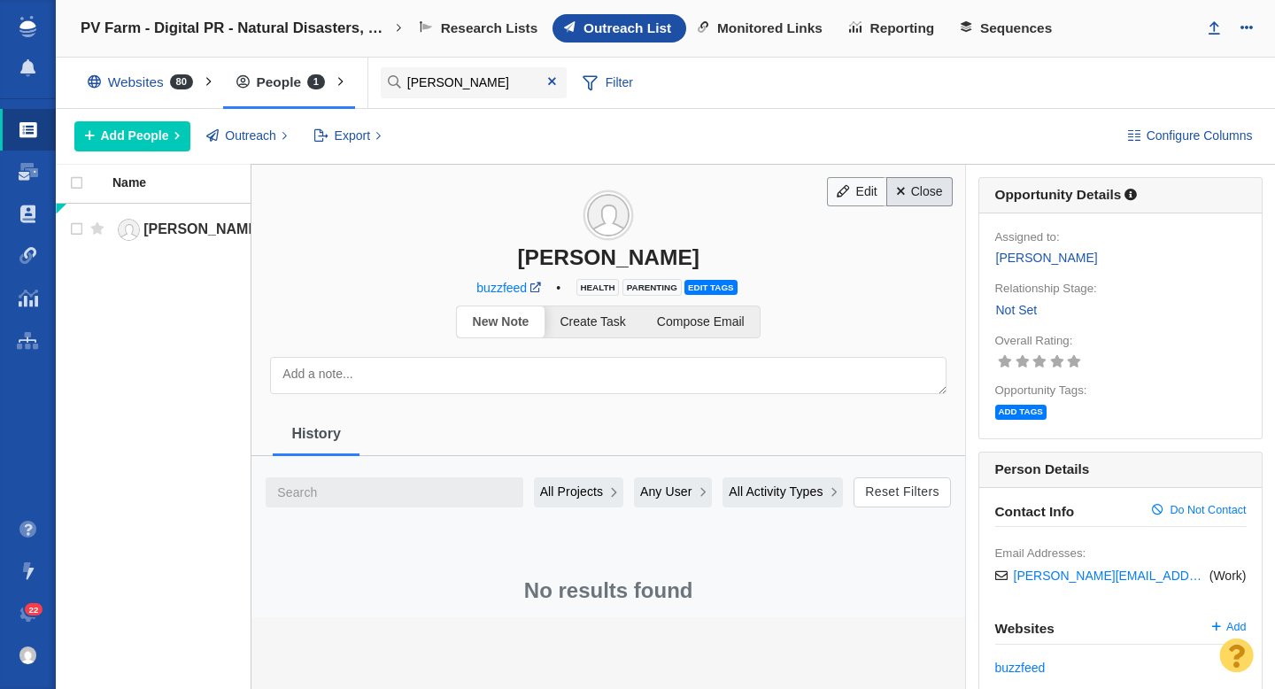
click at [926, 192] on link "Close" at bounding box center [919, 192] width 66 height 30
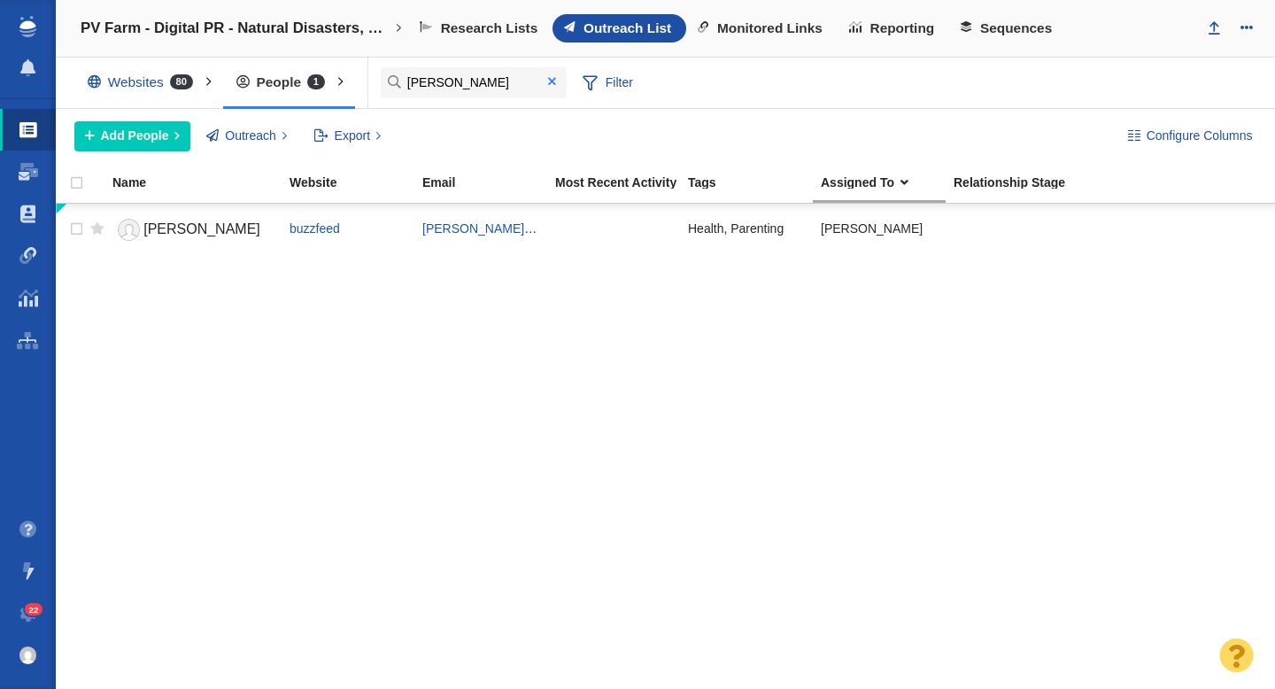
click at [549, 76] on span at bounding box center [552, 81] width 8 height 12
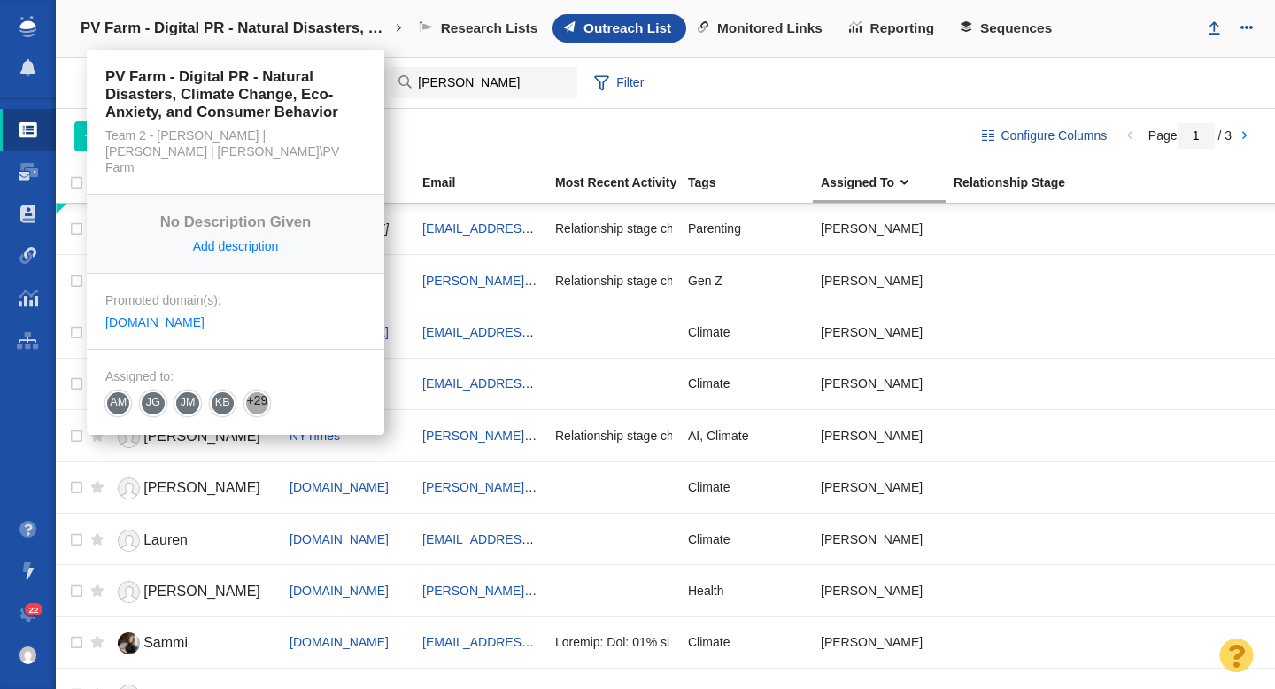
click at [230, 35] on h4 "PV Farm - Digital PR - Natural Disasters, Climate Change, Eco-Anxiety, and Cons…" at bounding box center [236, 28] width 310 height 18
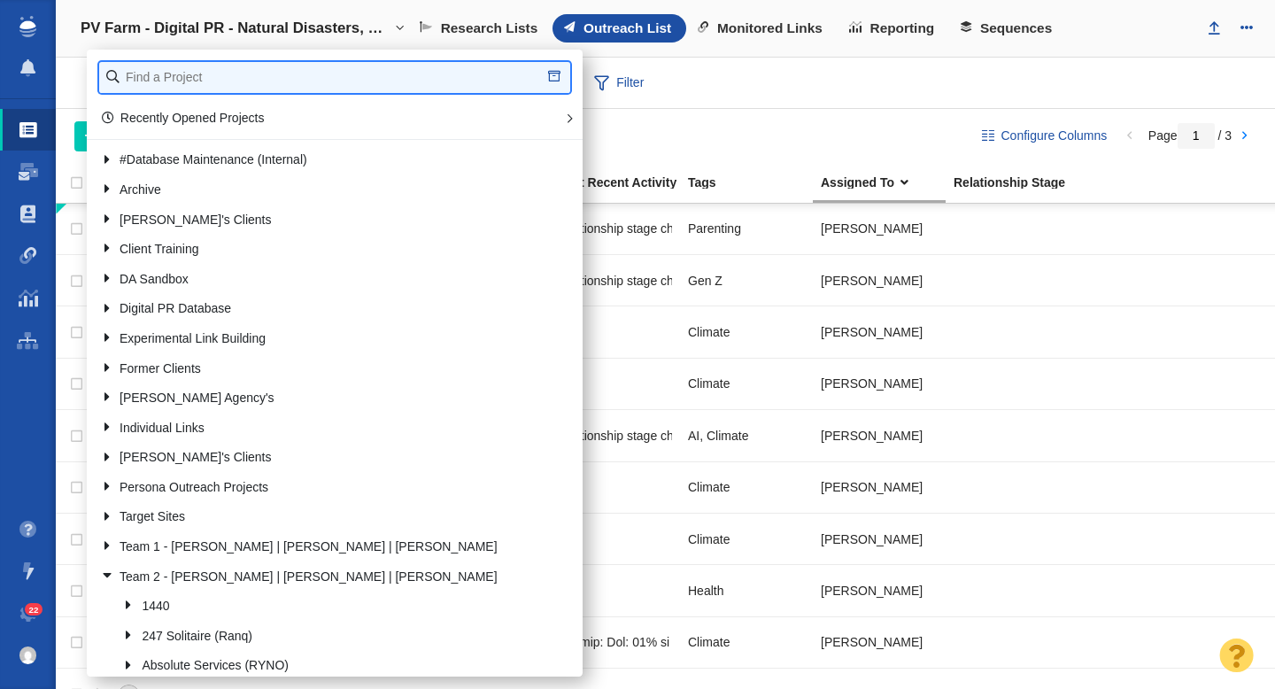
click at [214, 81] on input "text" at bounding box center [334, 77] width 471 height 31
type input "lightyear"
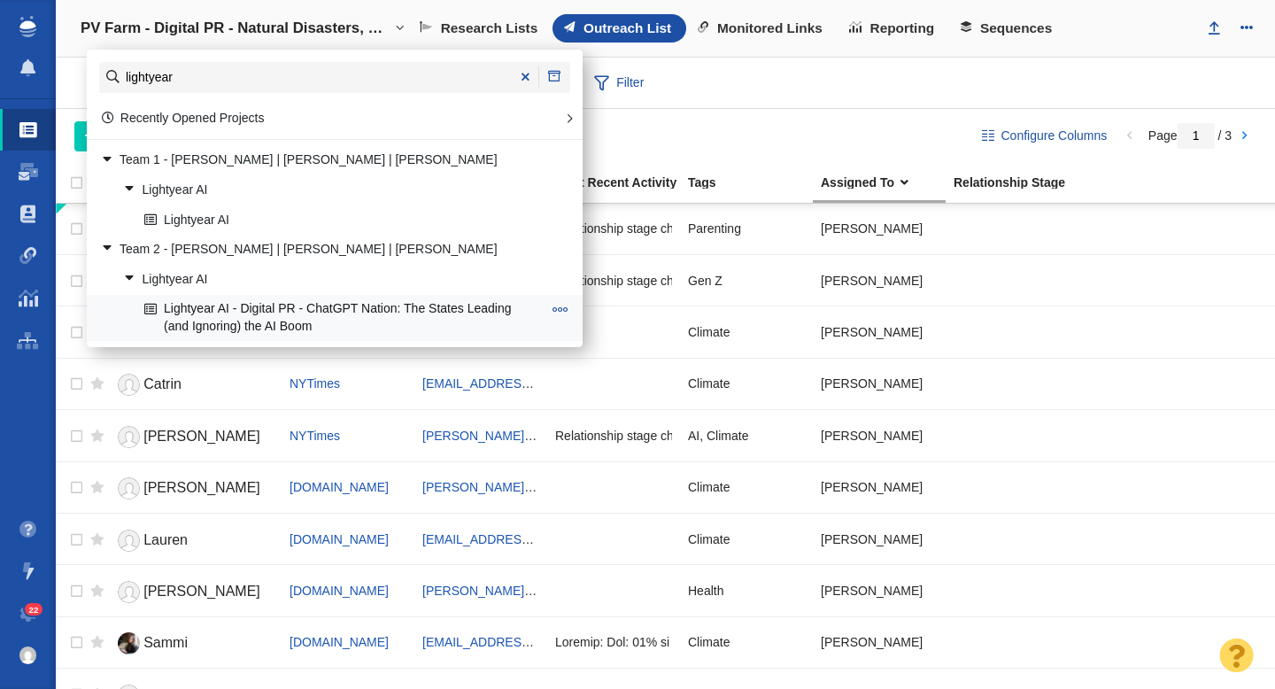
click at [224, 318] on link "Lightyear AI - Digital PR - ChatGPT Nation: The States Leading (and Ignoring) t…" at bounding box center [343, 318] width 406 height 44
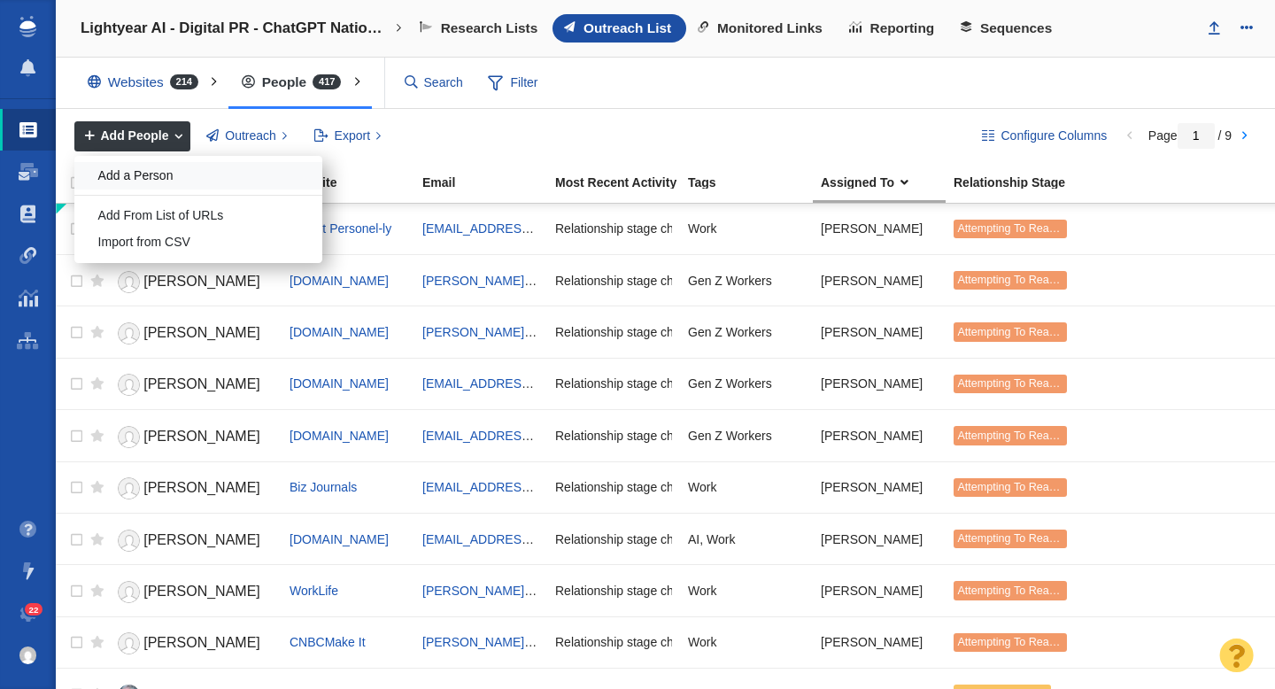
click at [134, 172] on div "Add a Person" at bounding box center [198, 175] width 248 height 27
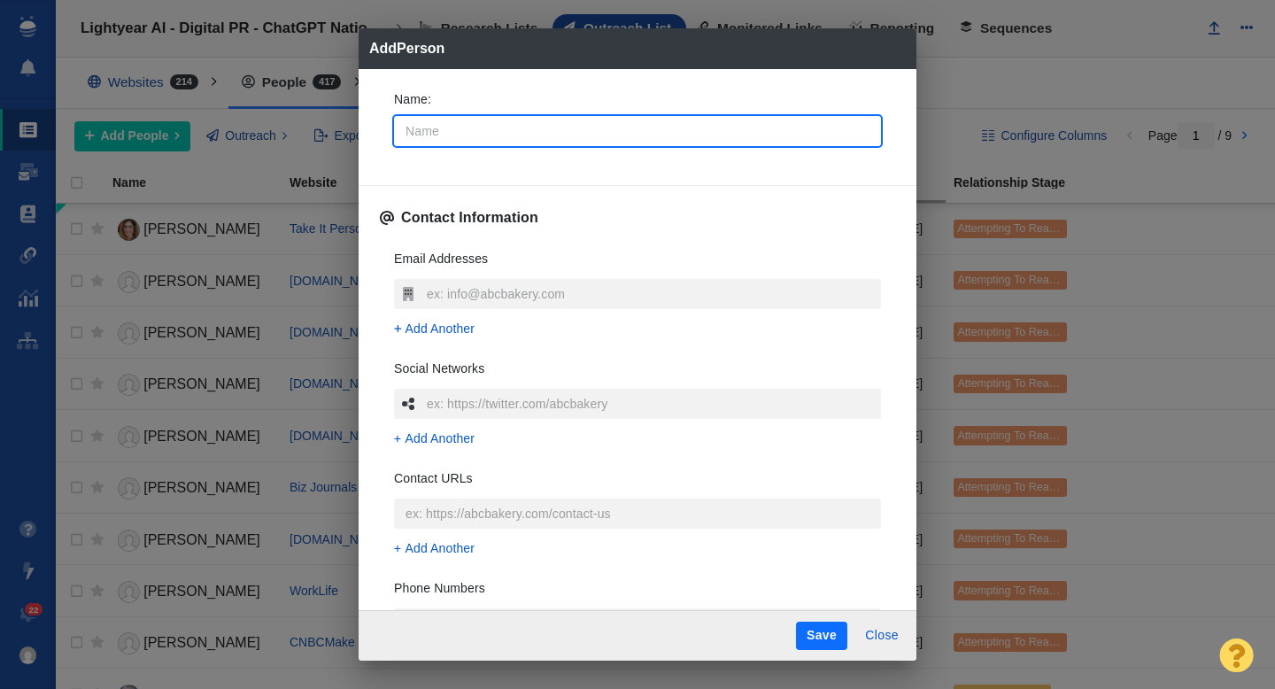
type input "K"
type textarea "x"
type input "Ka"
type textarea "x"
type input "Kam"
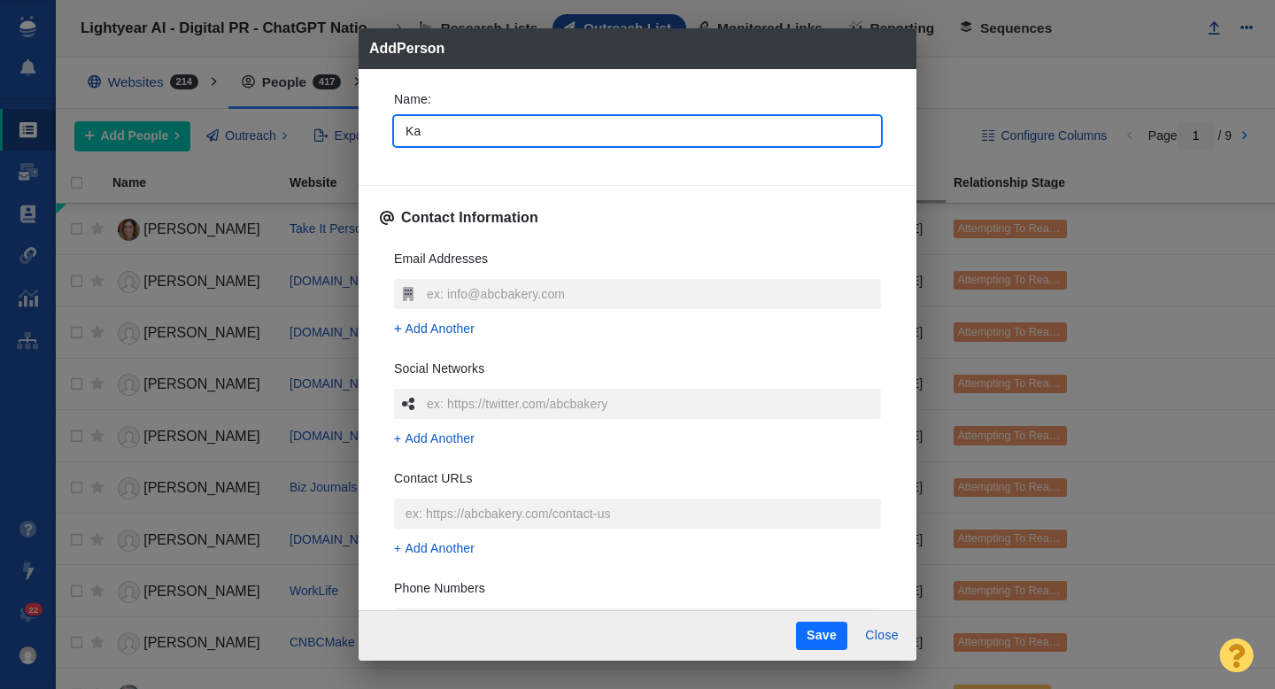
type textarea "x"
type input "[PERSON_NAME]"
type textarea "x"
type input "Kamar"
type textarea "x"
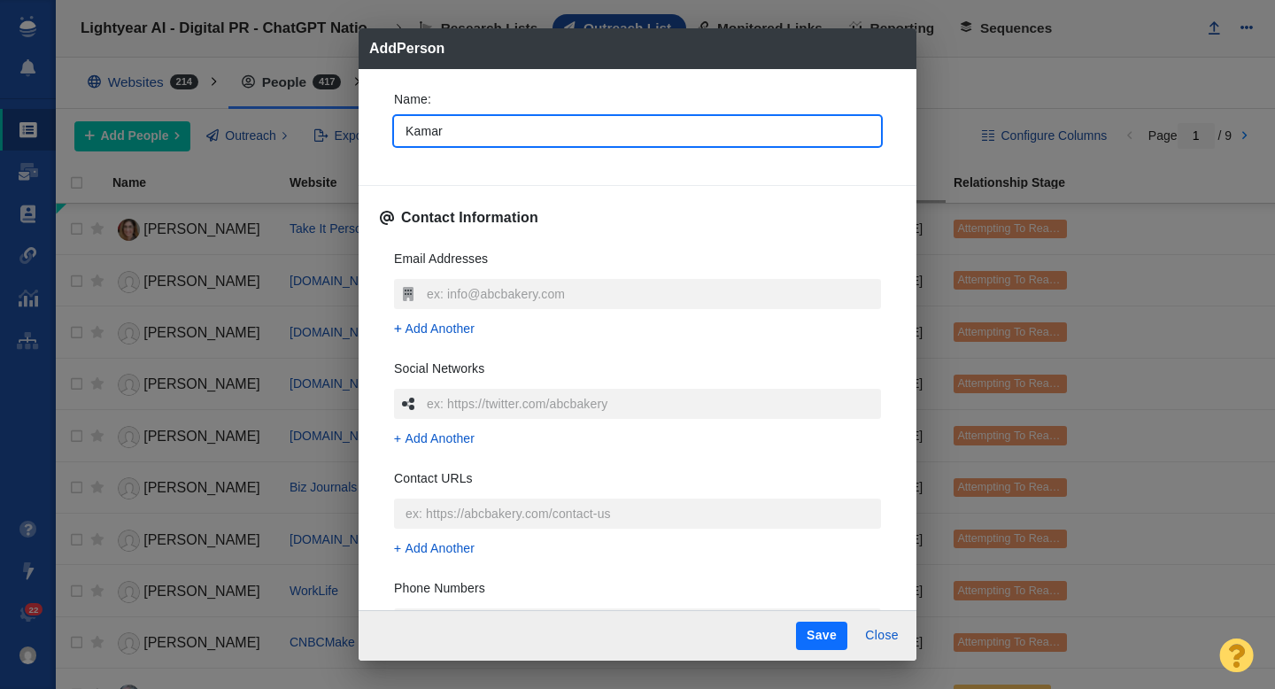
type input "Kamaro"
type textarea "x"
type input "Kamaron"
type textarea "x"
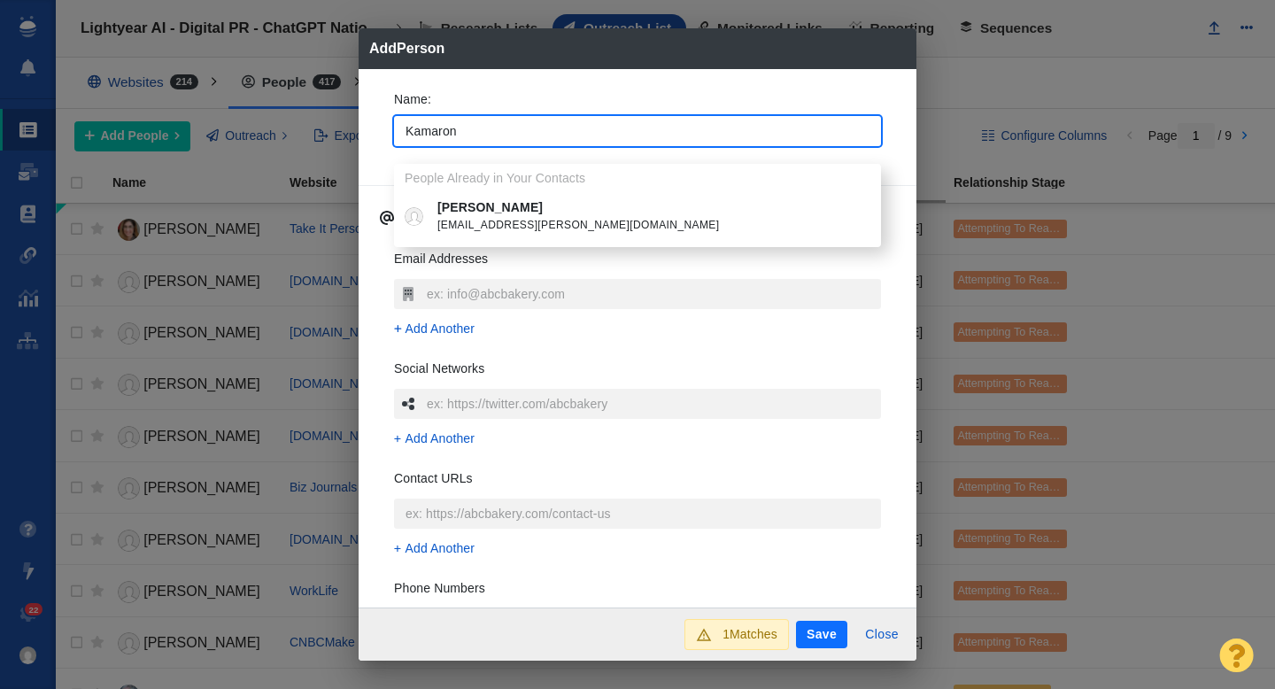
type input "Kamaron"
type textarea "x"
click at [504, 205] on p "[PERSON_NAME]" at bounding box center [650, 207] width 426 height 19
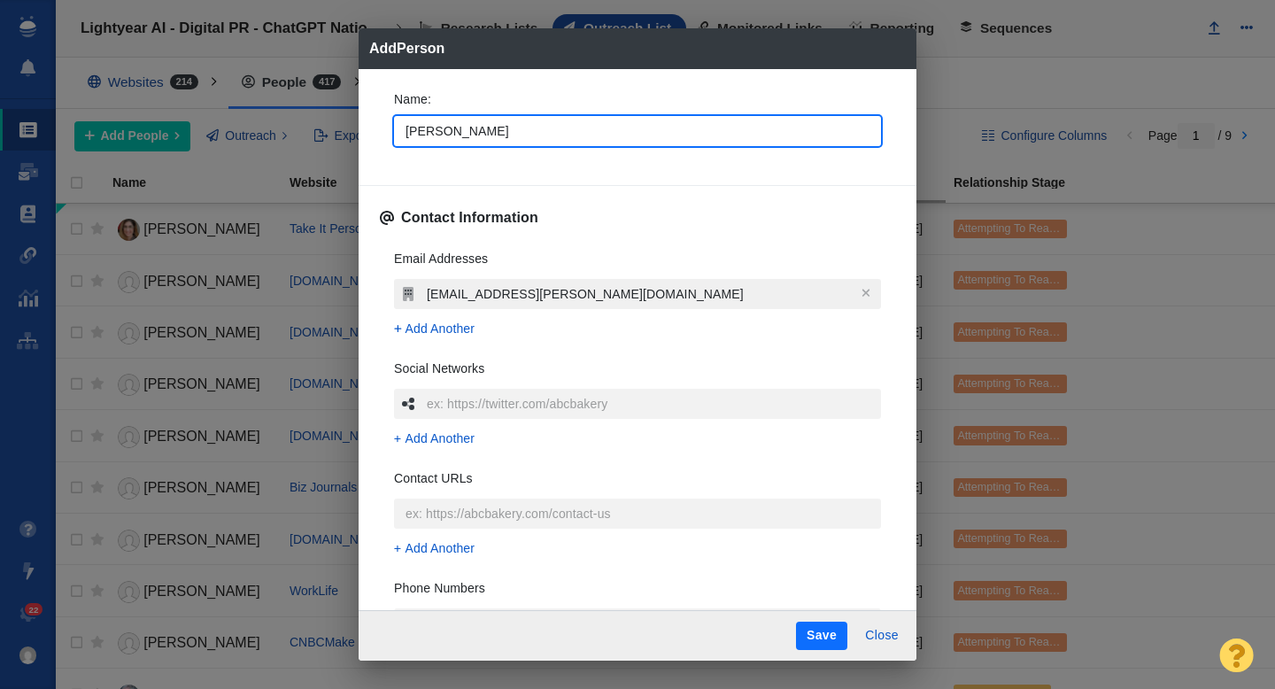
type textarea "x"
click at [459, 294] on input "[EMAIL_ADDRESS][PERSON_NAME][DOMAIN_NAME]" at bounding box center [651, 294] width 459 height 30
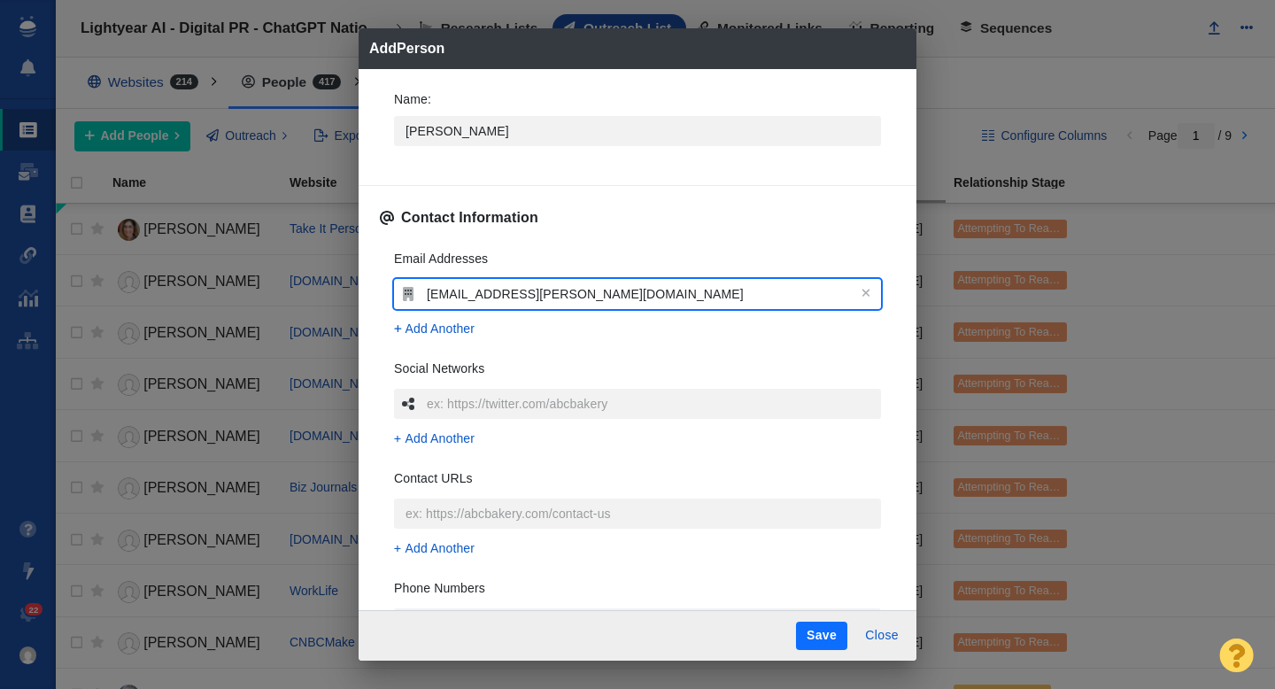
click at [459, 294] on input "[EMAIL_ADDRESS][PERSON_NAME][DOMAIN_NAME]" at bounding box center [651, 294] width 459 height 30
click at [384, 322] on div "Email Addresses [EMAIL_ADDRESS][PERSON_NAME][DOMAIN_NAME] Add Another Social Ne…" at bounding box center [637, 499] width 515 height 527
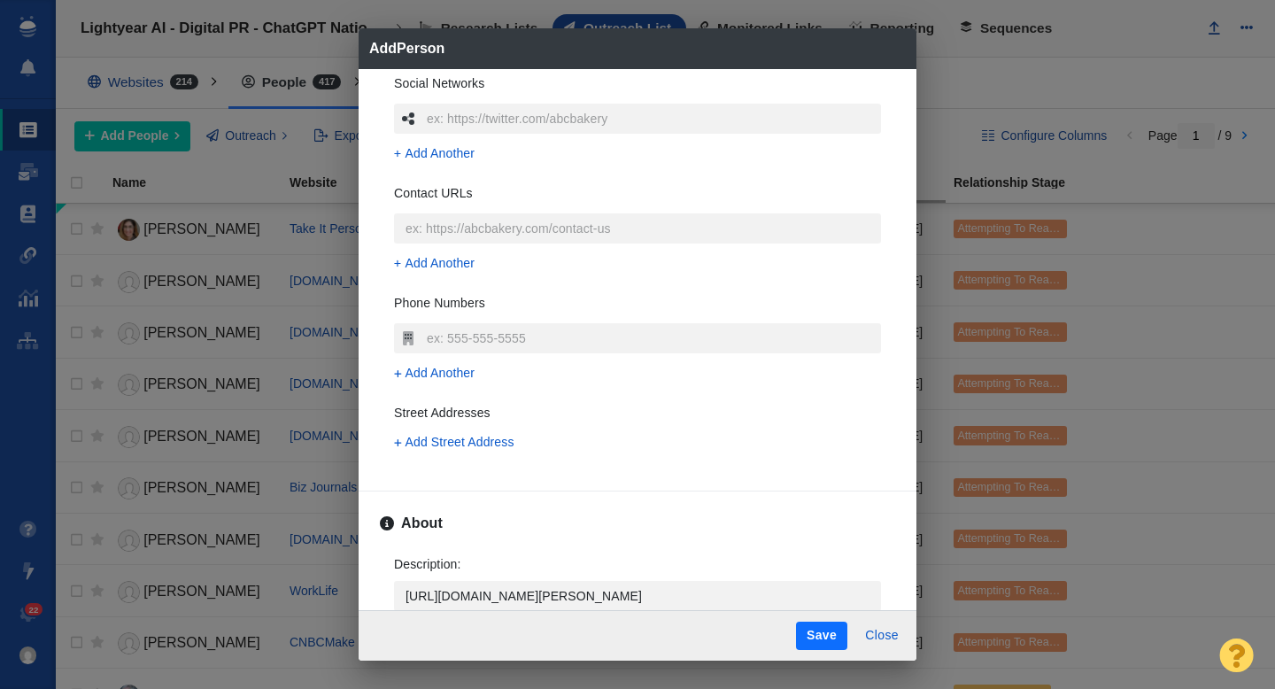
scroll to position [538, 0]
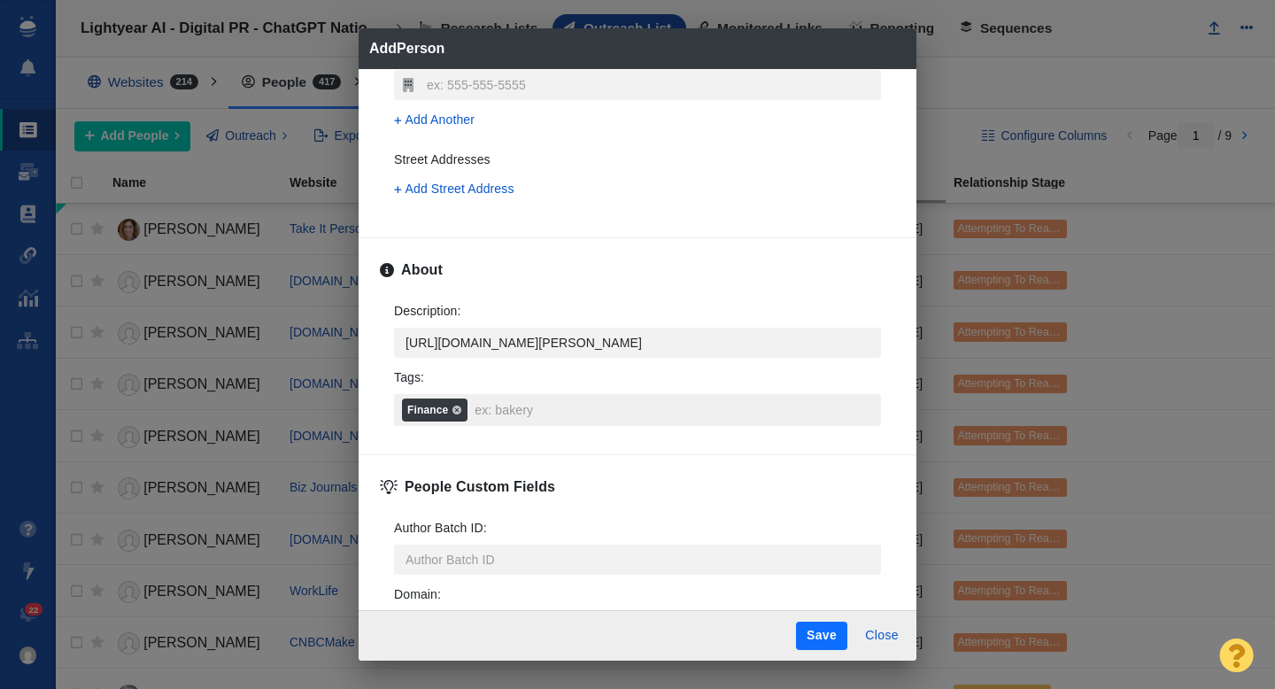
click at [485, 413] on input "Tags : Finance" at bounding box center [672, 410] width 405 height 32
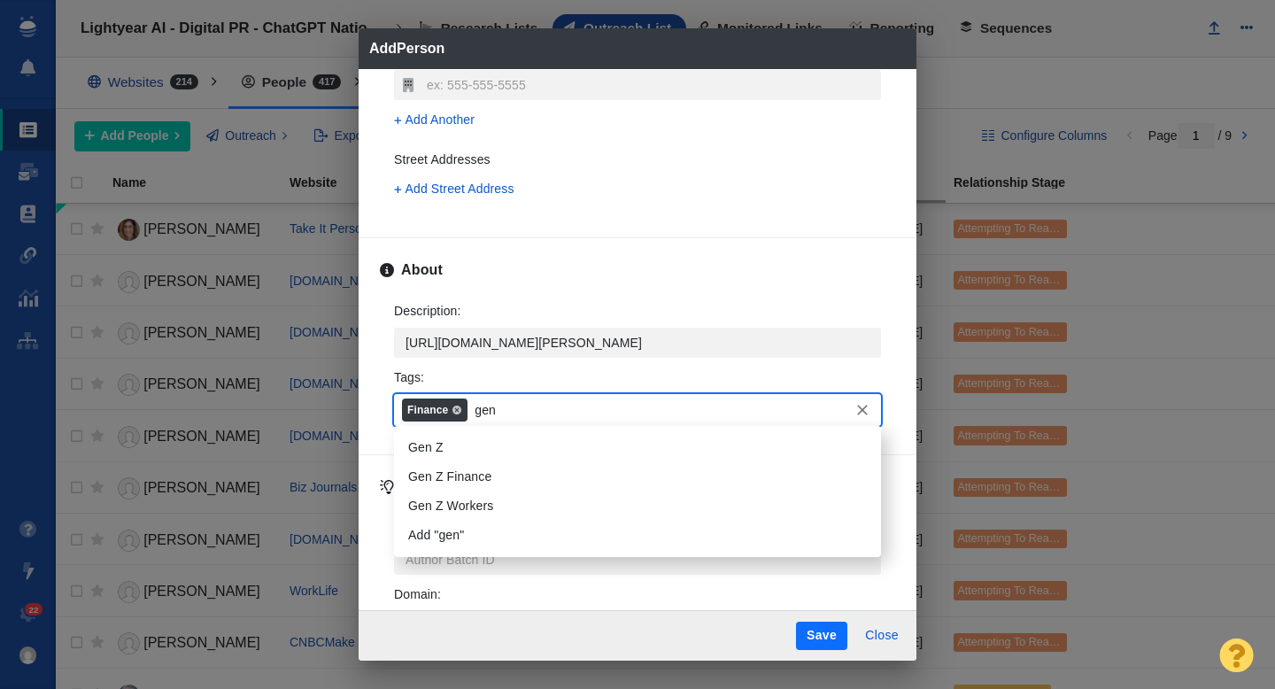
type input "gen z"
click at [455, 450] on li "Gen Z" at bounding box center [637, 447] width 487 height 29
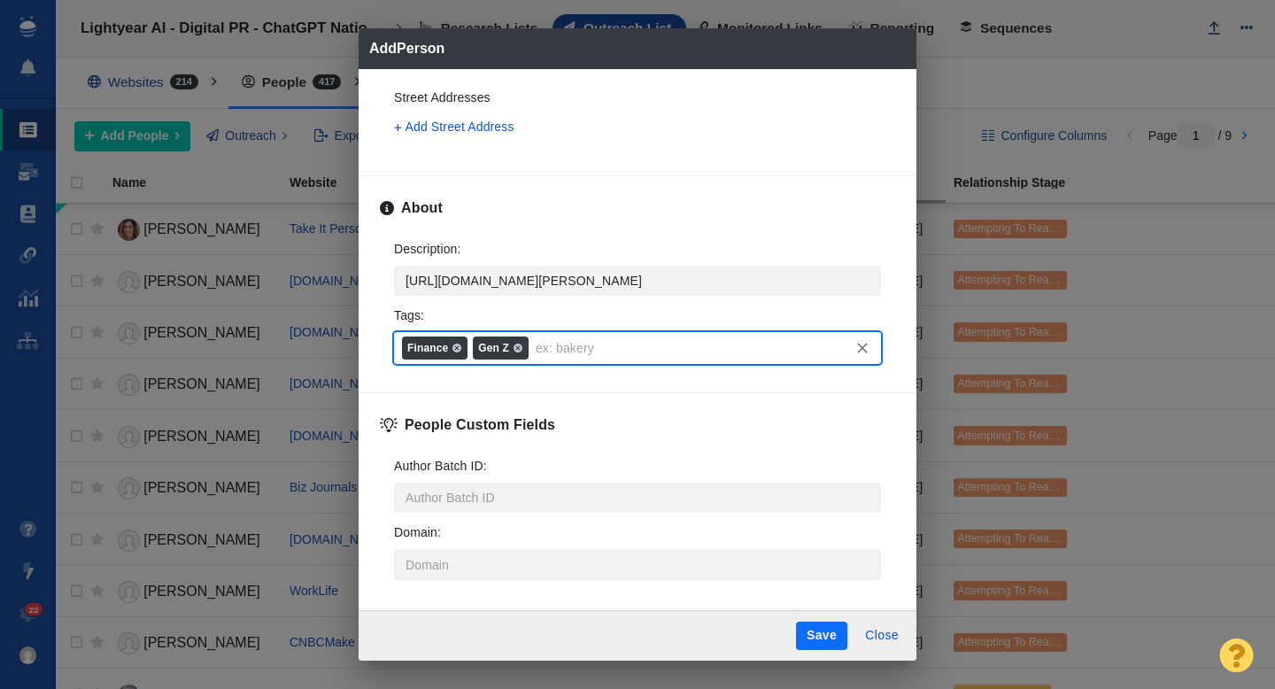
scroll to position [637, 0]
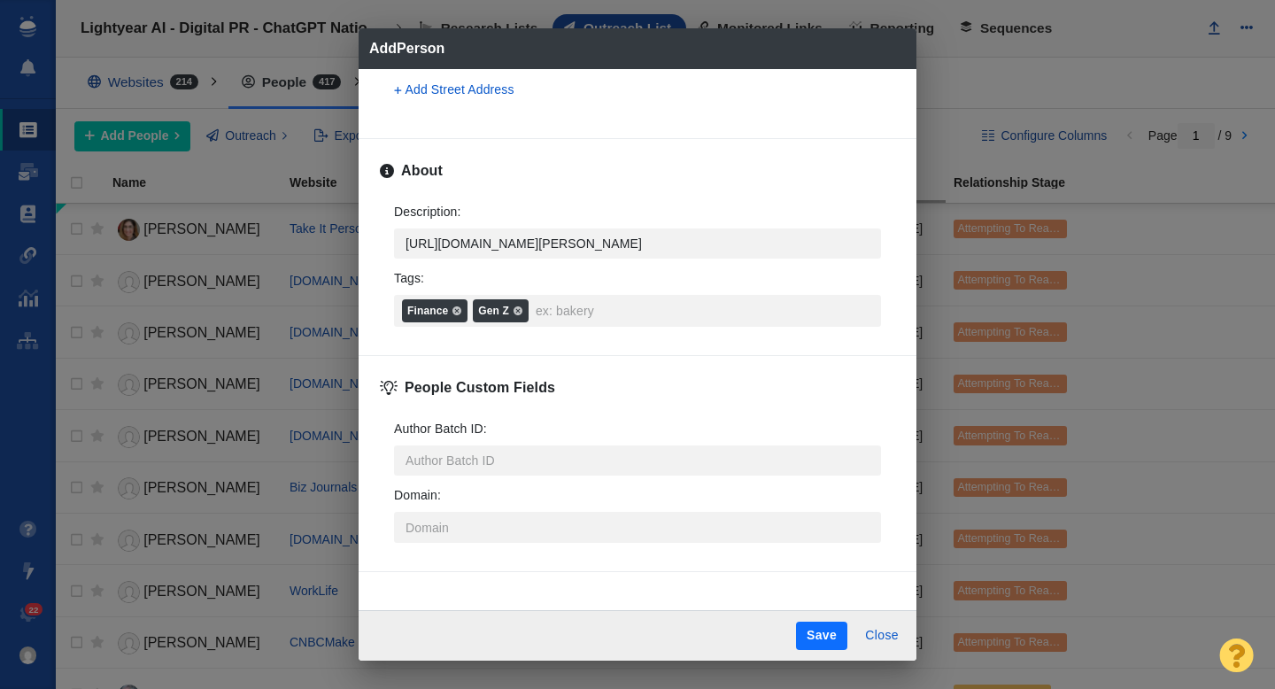
click at [831, 631] on button "Save" at bounding box center [821, 636] width 51 height 28
type textarea "x"
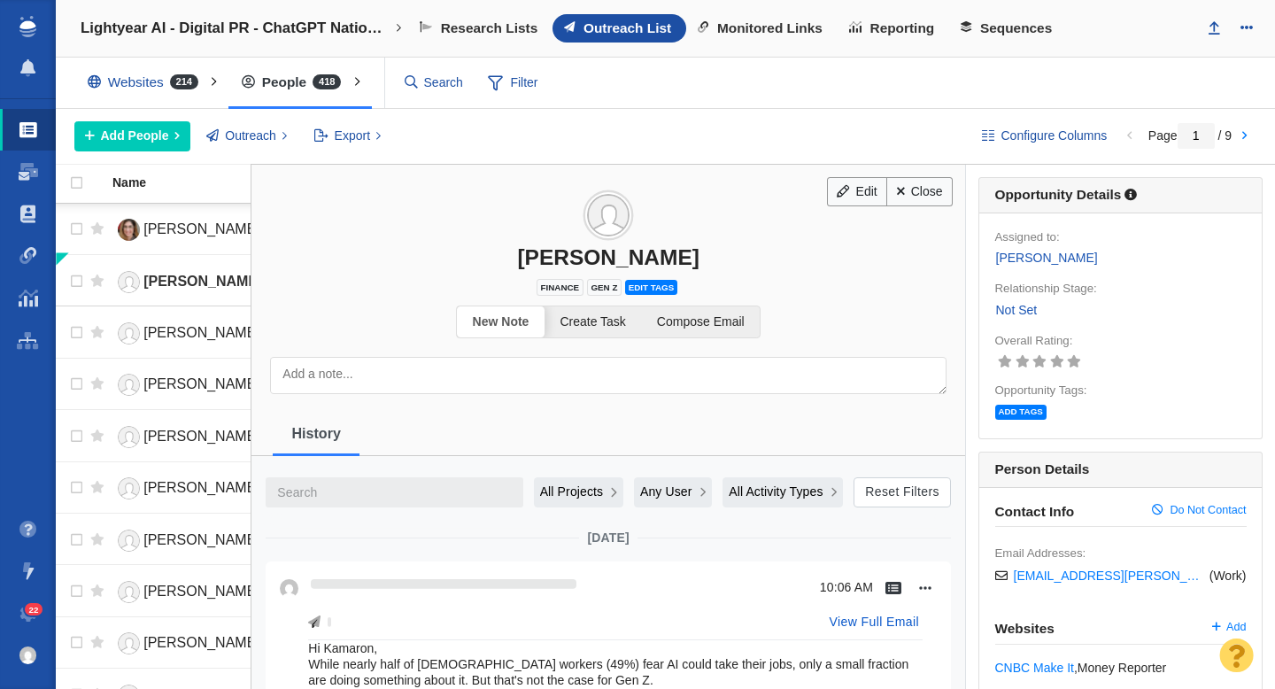
click at [1023, 309] on link "Not Set" at bounding box center [1016, 310] width 43 height 20
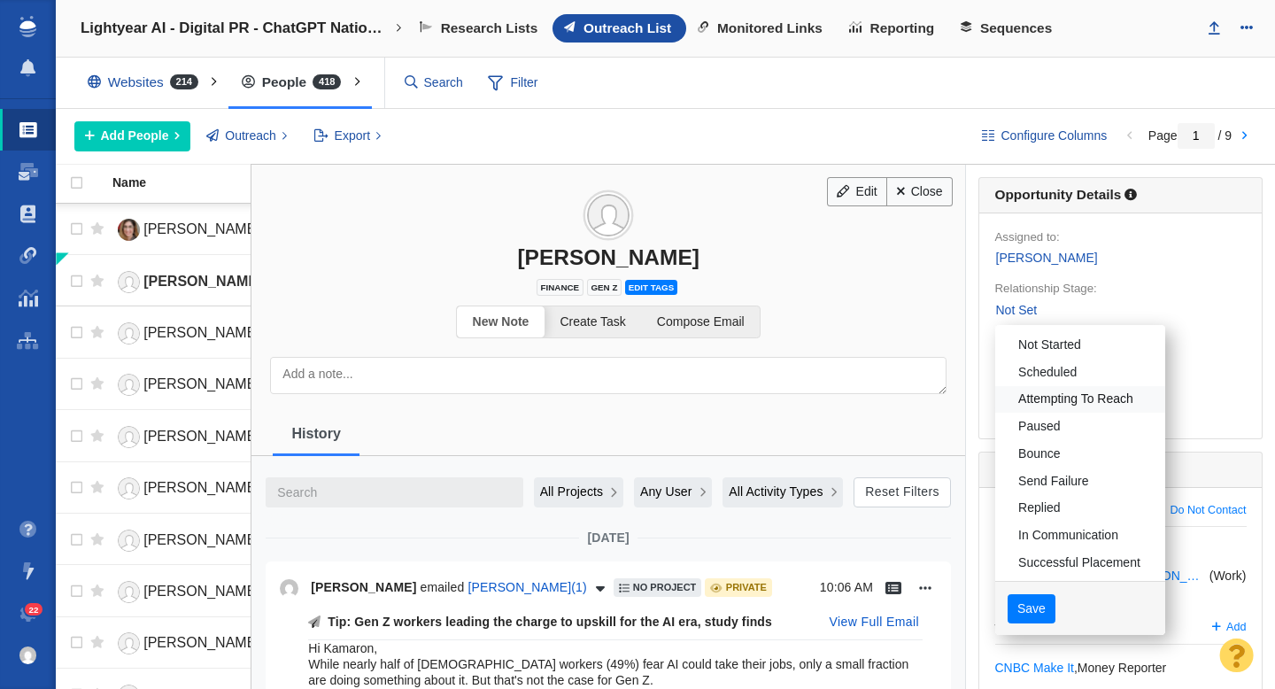
click at [1056, 391] on link "Attempting To Reach" at bounding box center [1080, 399] width 170 height 27
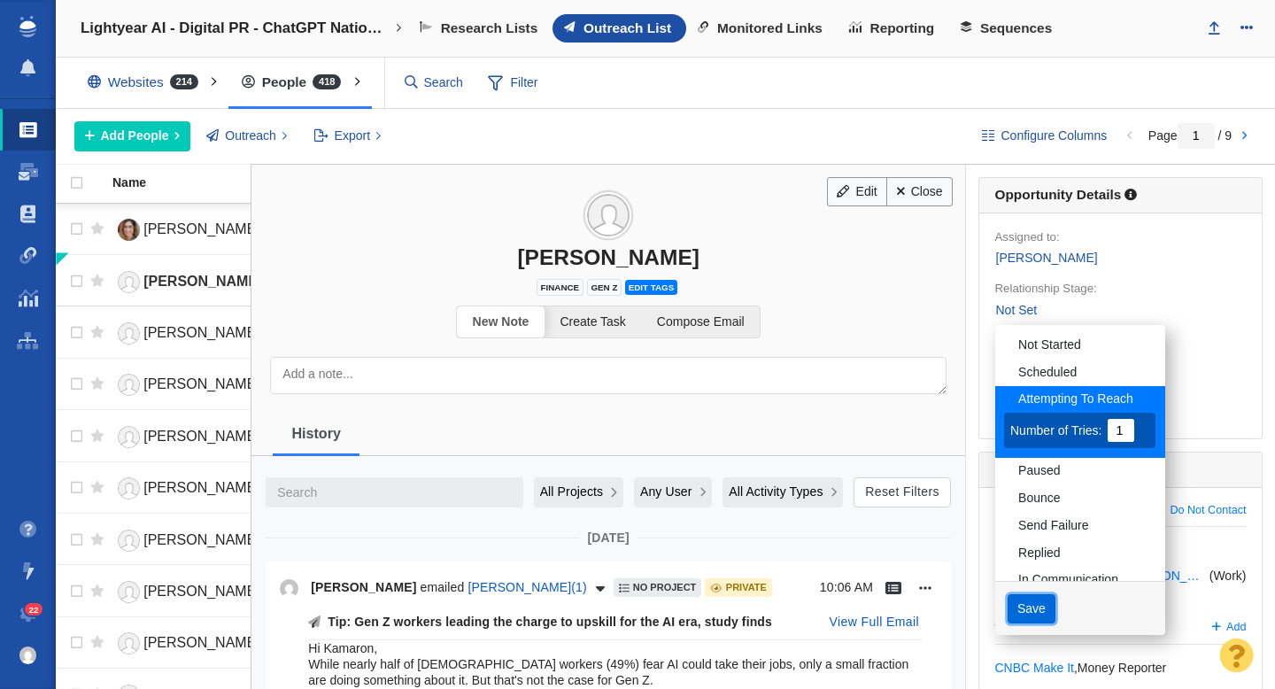
click at [1031, 607] on button "Save" at bounding box center [1032, 609] width 49 height 30
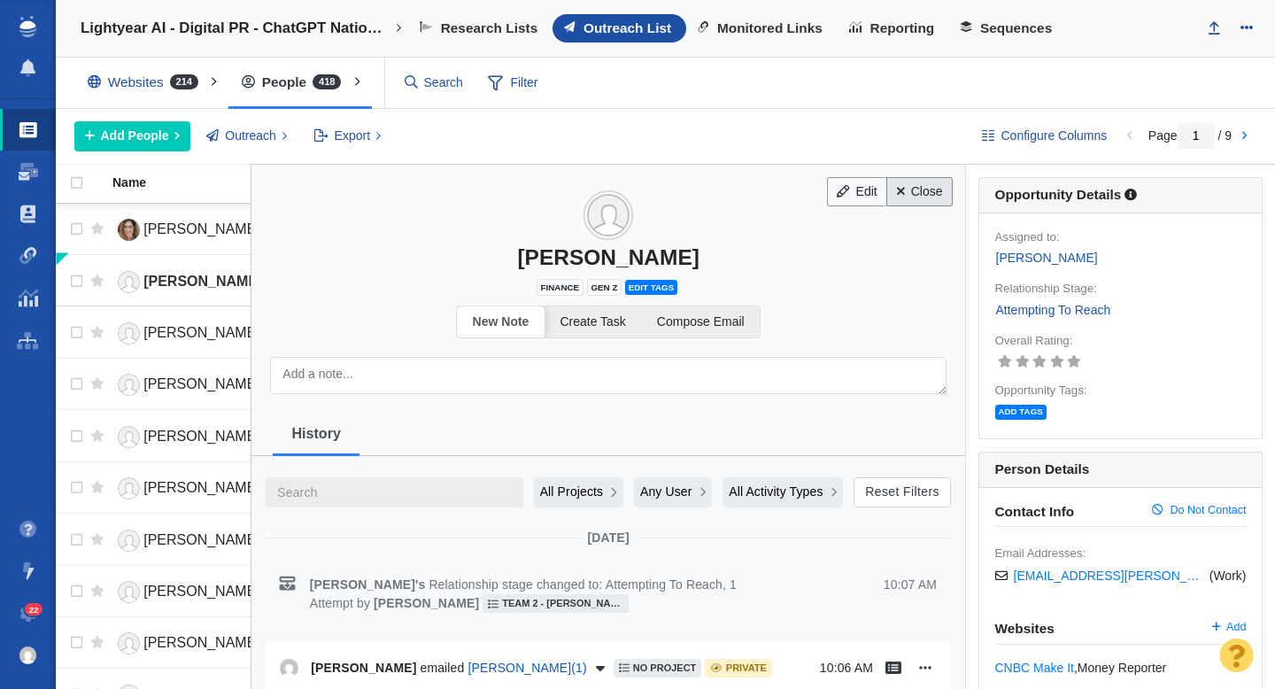
click at [919, 191] on link "Close" at bounding box center [919, 192] width 66 height 30
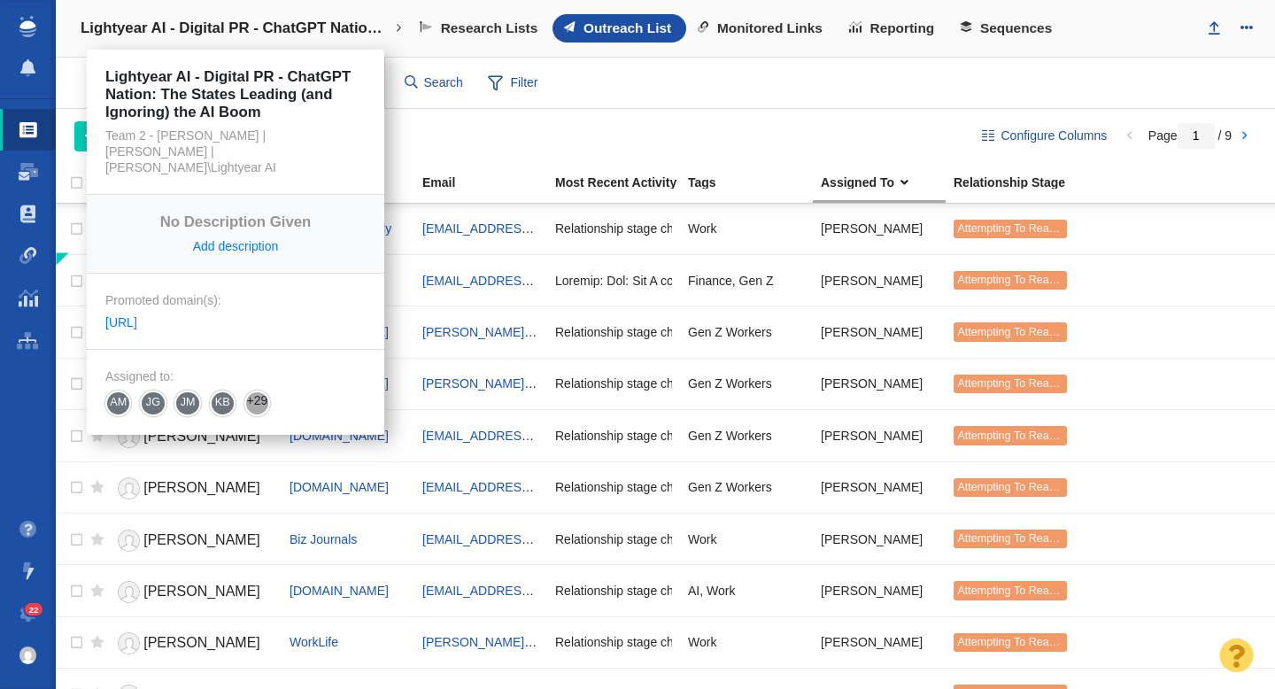
click at [248, 32] on h4 "Lightyear AI - Digital PR - ChatGPT Nation: The States Leading (and Ignoring) t…" at bounding box center [236, 28] width 310 height 18
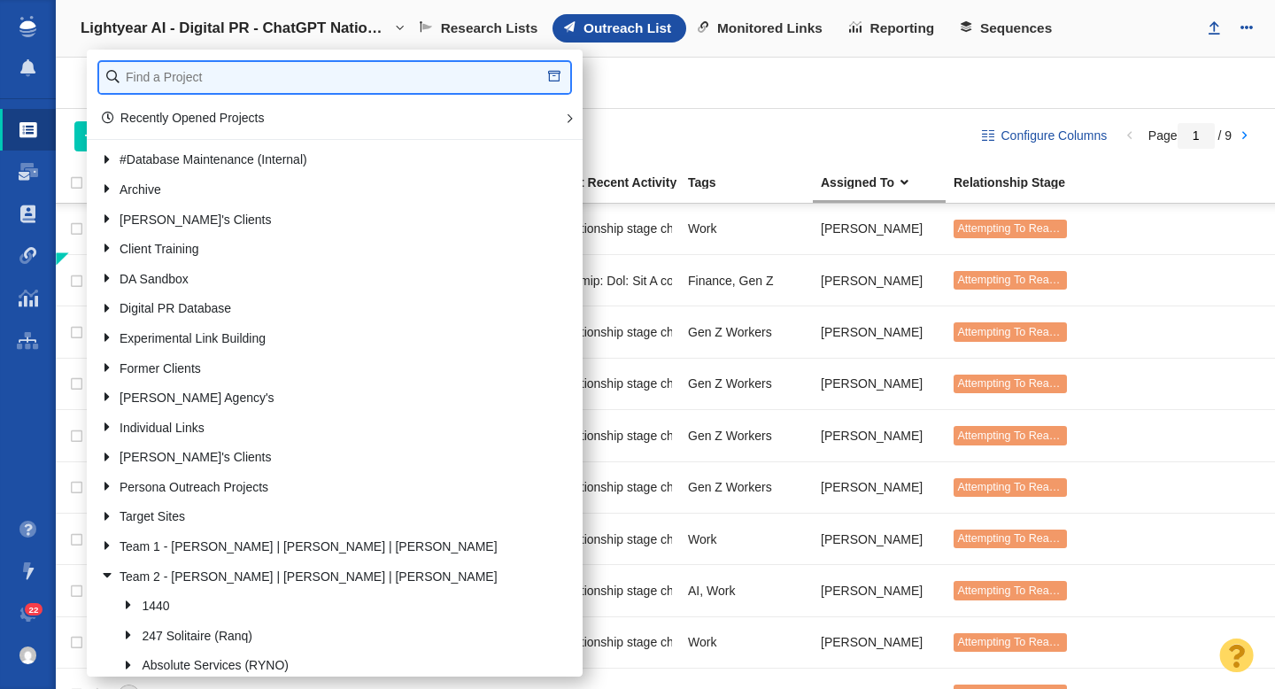
click at [183, 79] on input "text" at bounding box center [334, 77] width 471 height 31
type input "pv farm"
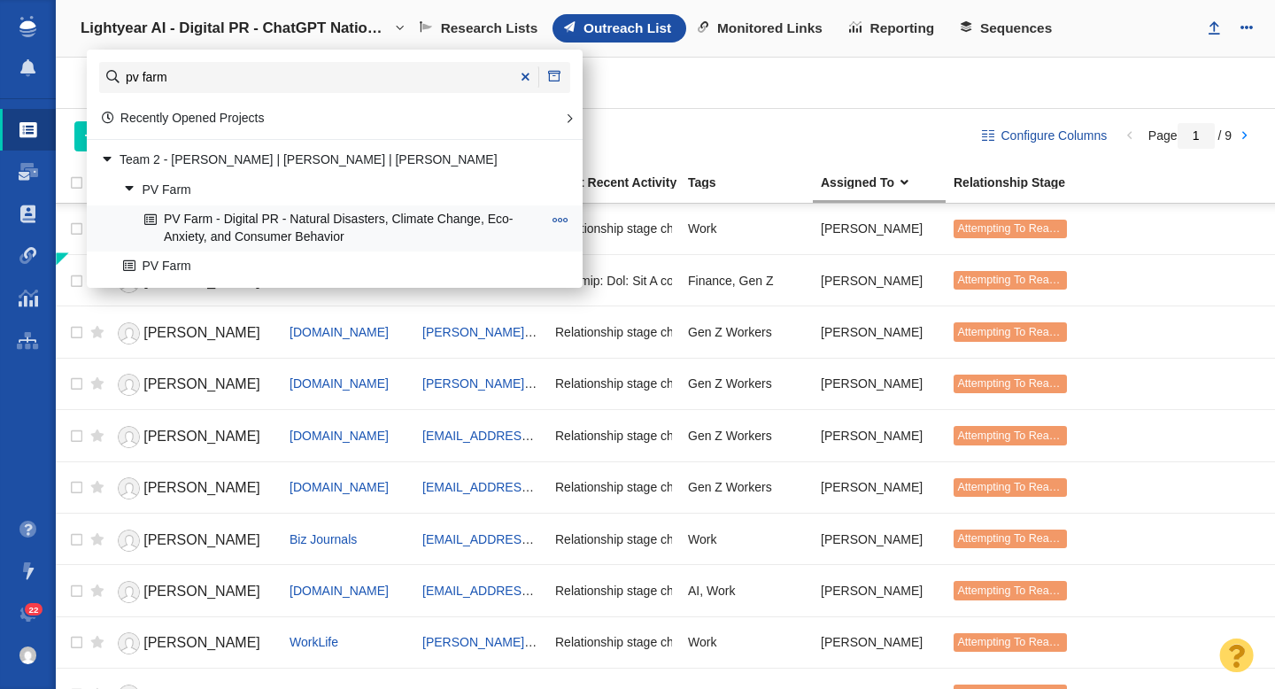
click at [309, 230] on link "PV Farm - Digital PR - Natural Disasters, Climate Change, Eco-Anxiety, and Cons…" at bounding box center [343, 228] width 406 height 44
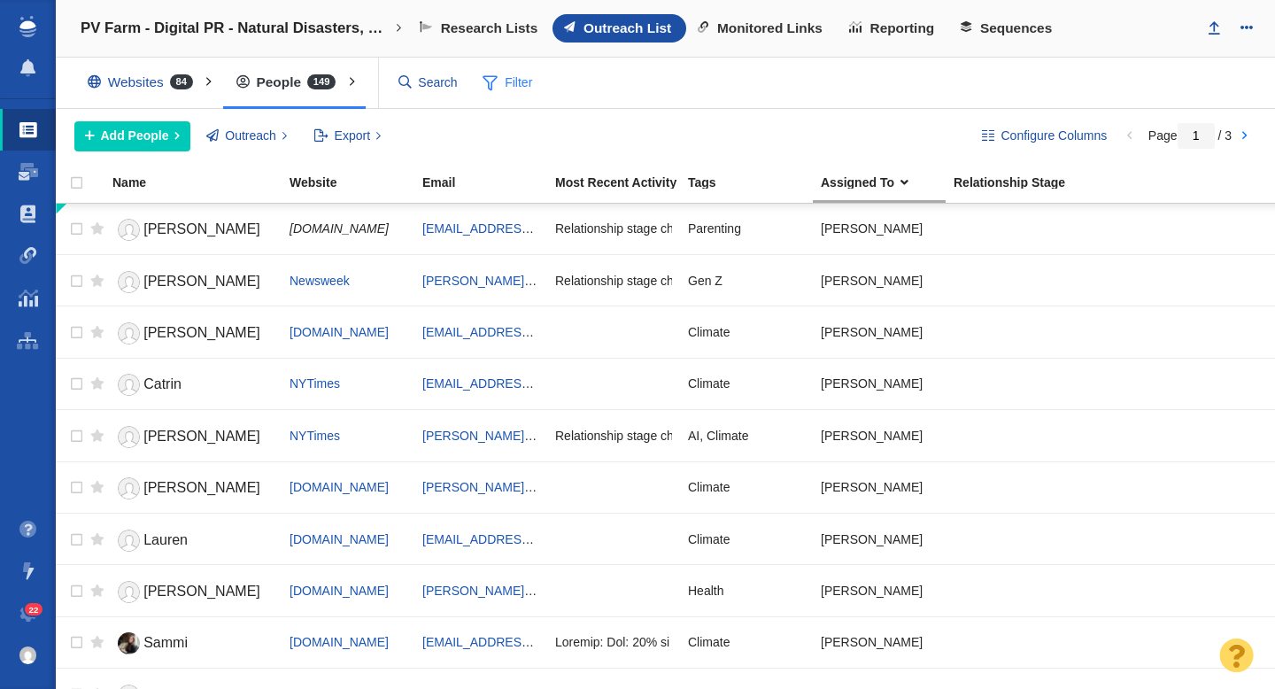
click at [507, 83] on span "Filter" at bounding box center [507, 83] width 71 height 34
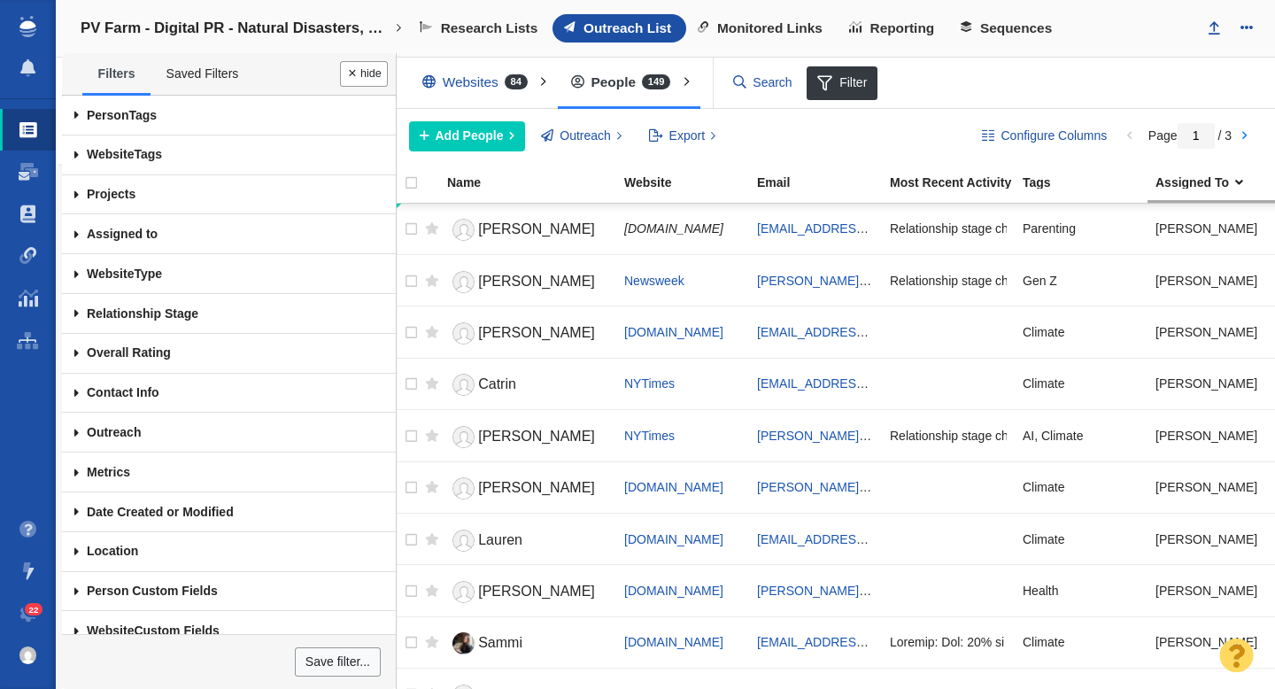
click at [76, 232] on span at bounding box center [76, 234] width 29 height 40
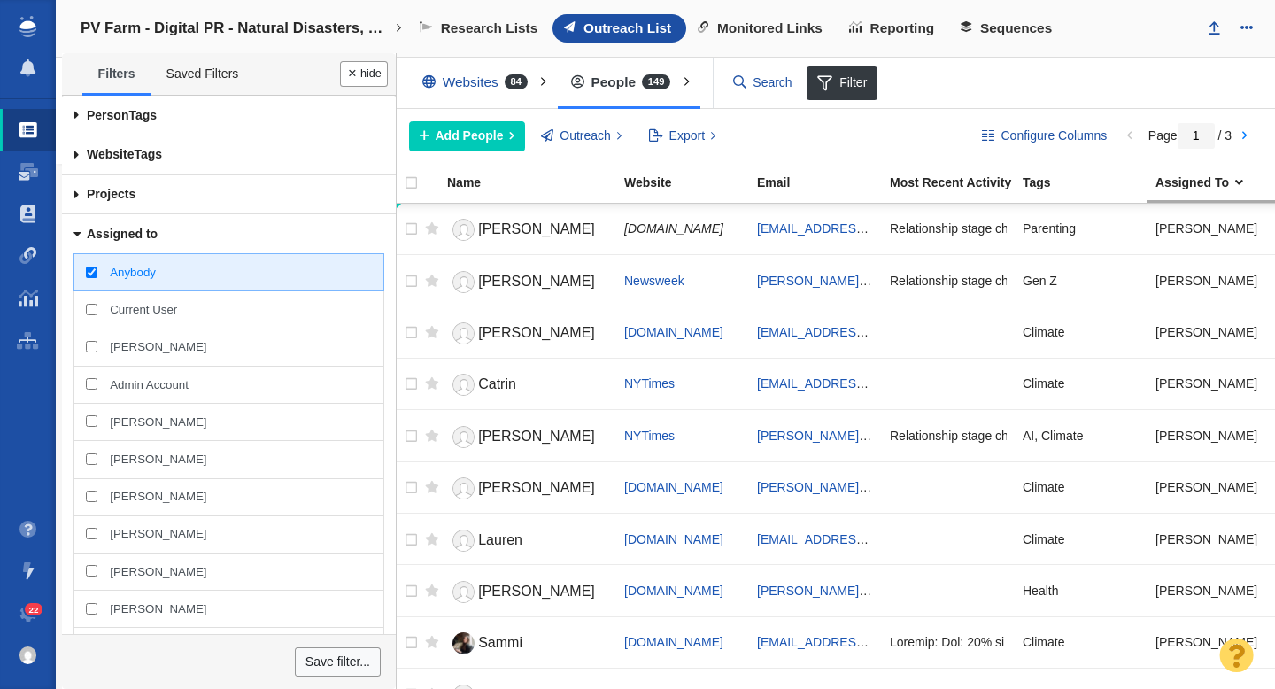
click at [86, 346] on input "[PERSON_NAME]" at bounding box center [92, 347] width 12 height 12
checkbox input "true"
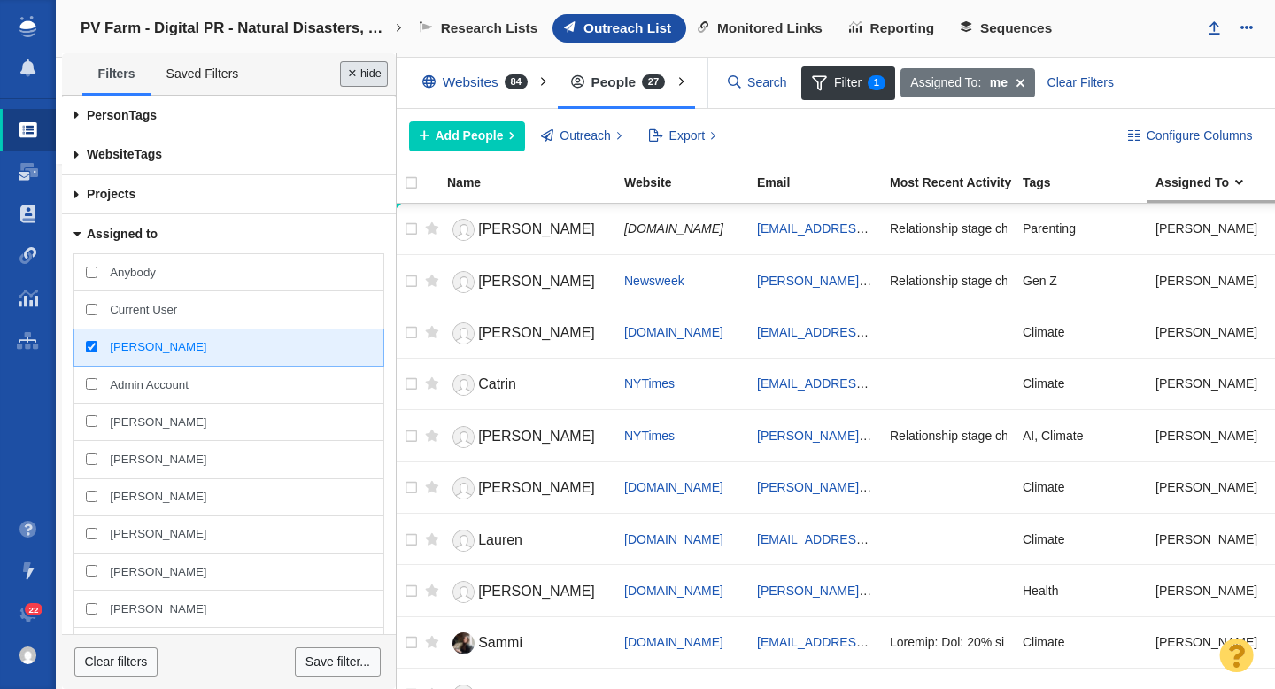
click at [372, 71] on button "Done" at bounding box center [364, 74] width 48 height 26
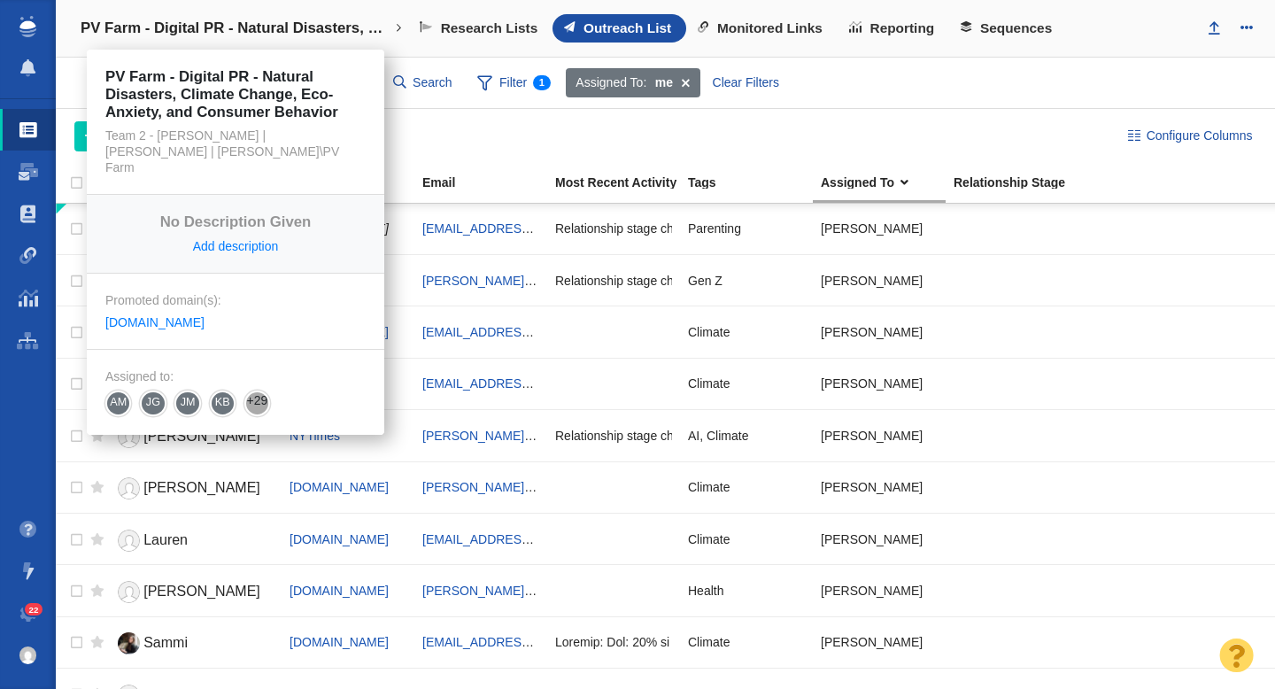
click at [244, 28] on h4 "PV Farm - Digital PR - Natural Disasters, Climate Change, Eco-Anxiety, and Cons…" at bounding box center [236, 28] width 310 height 18
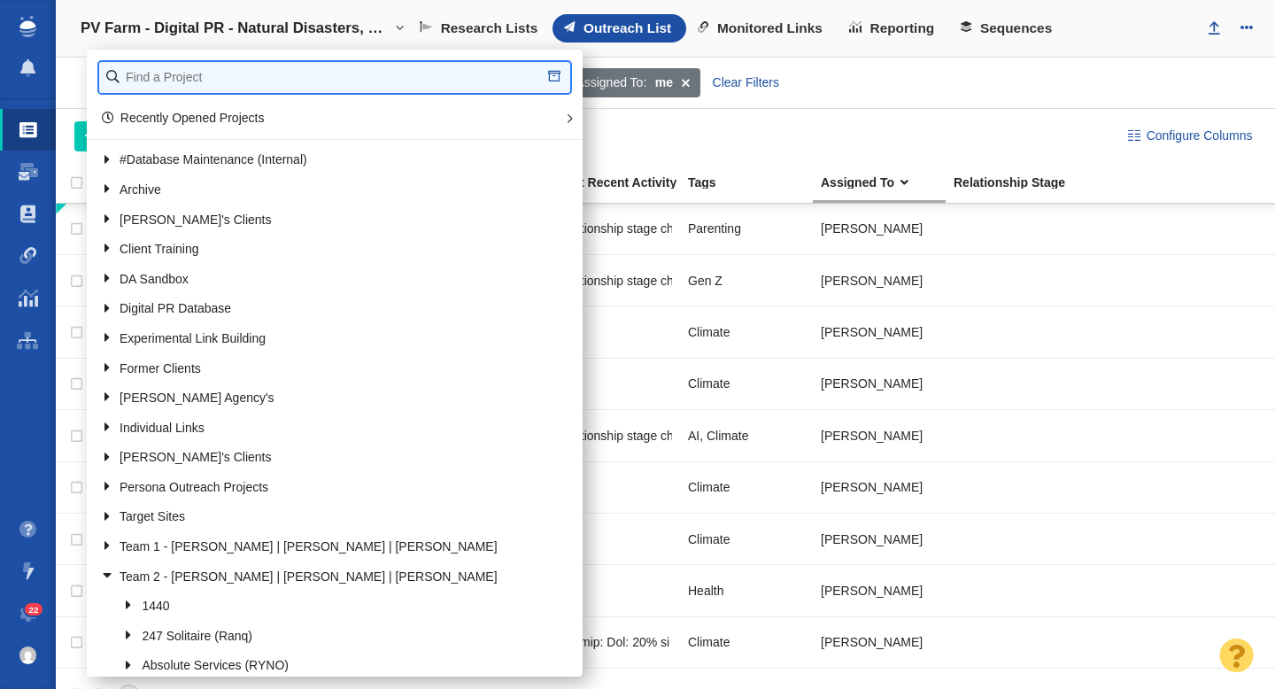
click at [189, 82] on input "text" at bounding box center [334, 77] width 471 height 31
type input "[PERSON_NAME]"
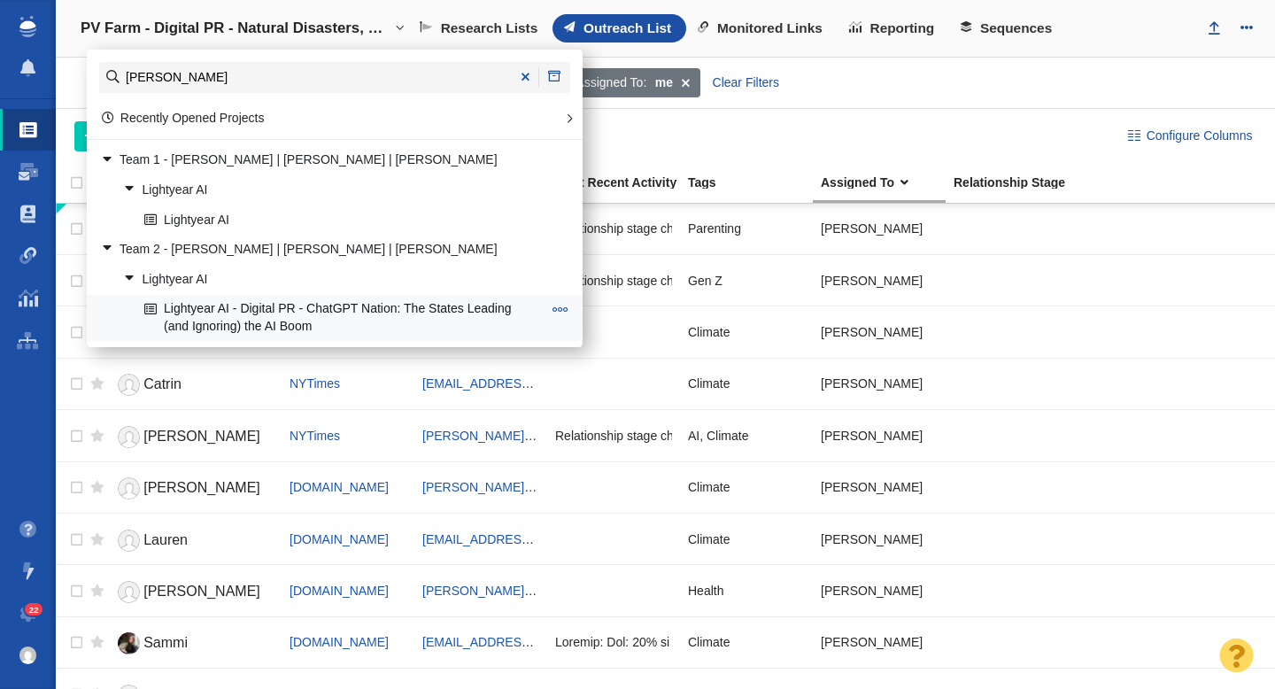
click at [260, 303] on link "Lightyear AI - Digital PR - ChatGPT Nation: The States Leading (and Ignoring) t…" at bounding box center [343, 318] width 406 height 44
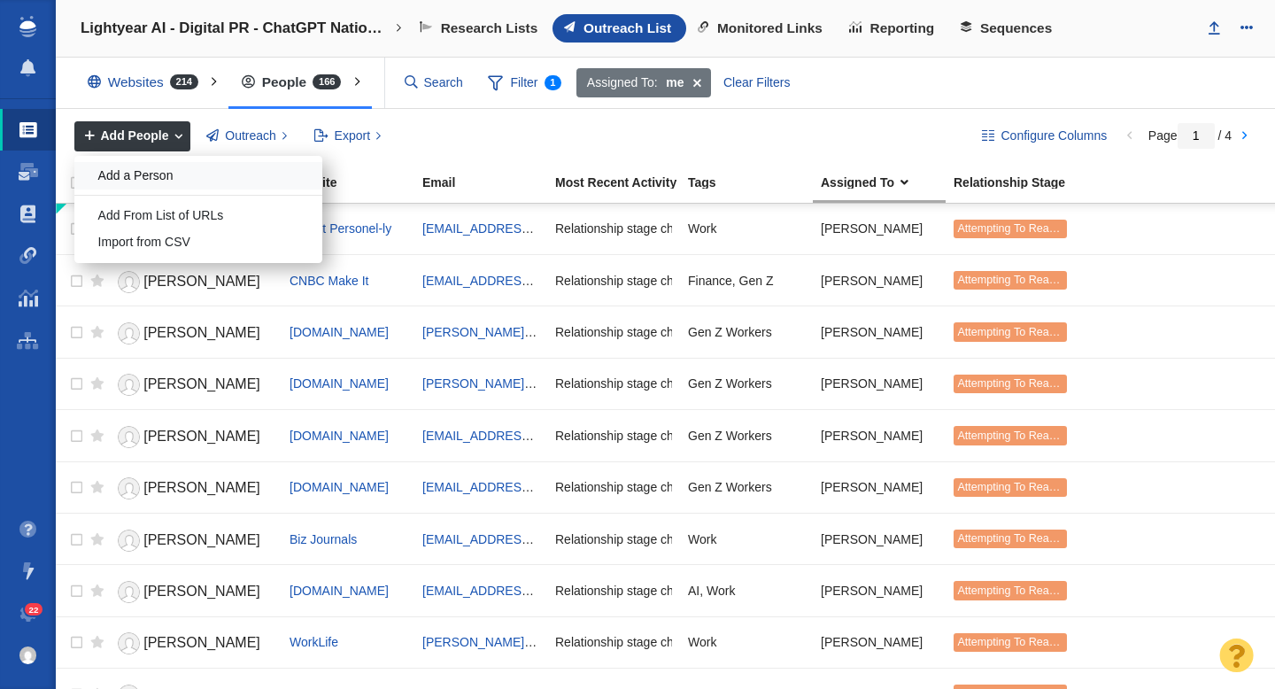
click at [158, 177] on div "Add a Person" at bounding box center [198, 175] width 248 height 27
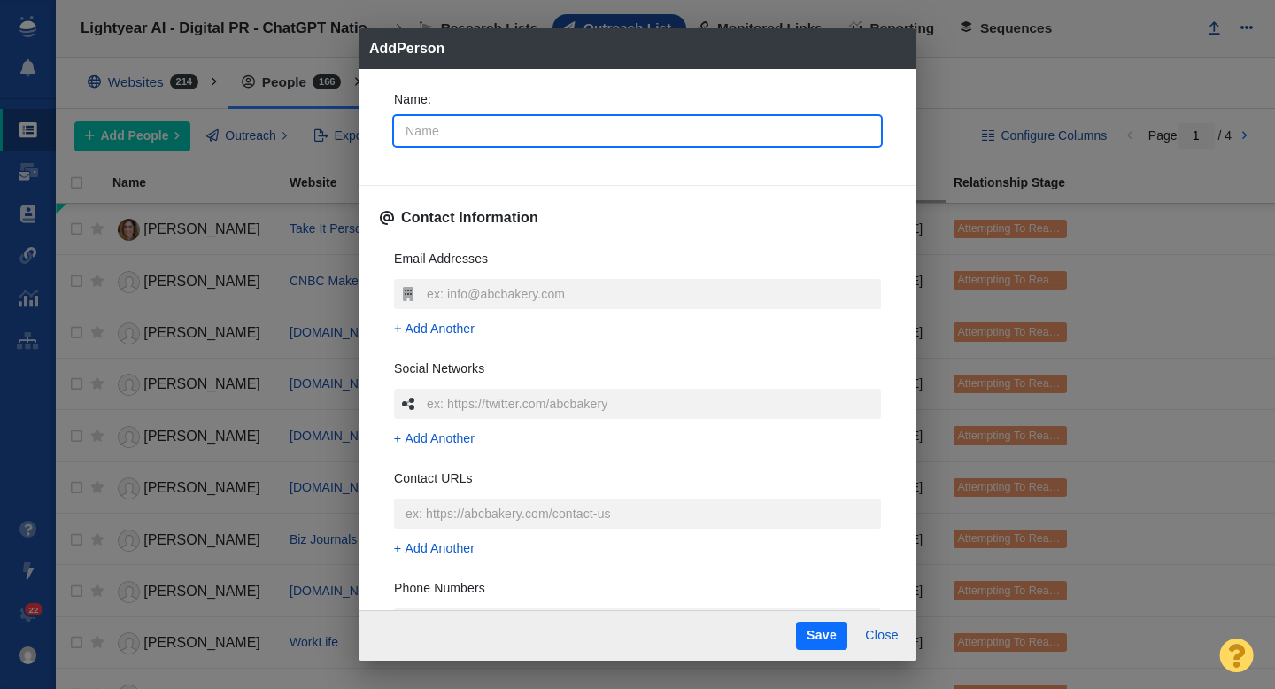
type input "P"
type textarea "x"
type input "Pa"
type textarea "x"
type input "Pau"
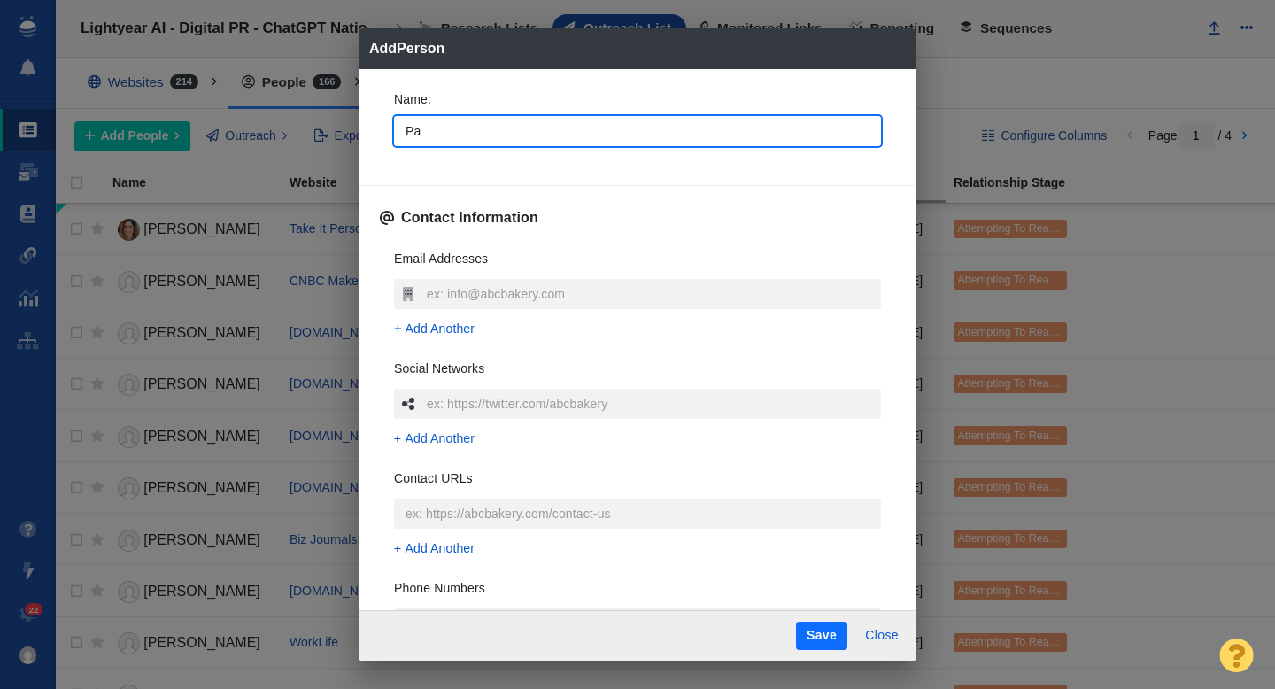
type textarea "x"
type input "Paul"
type textarea "x"
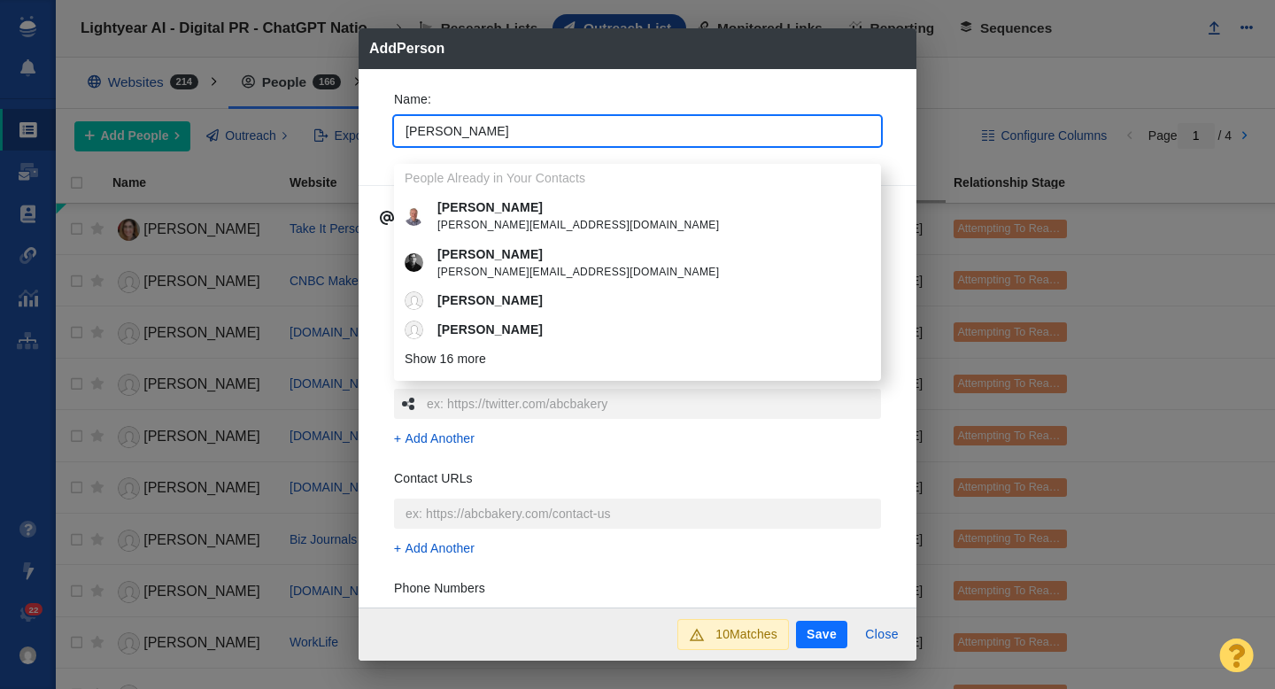
type input "Paul"
type textarea "x"
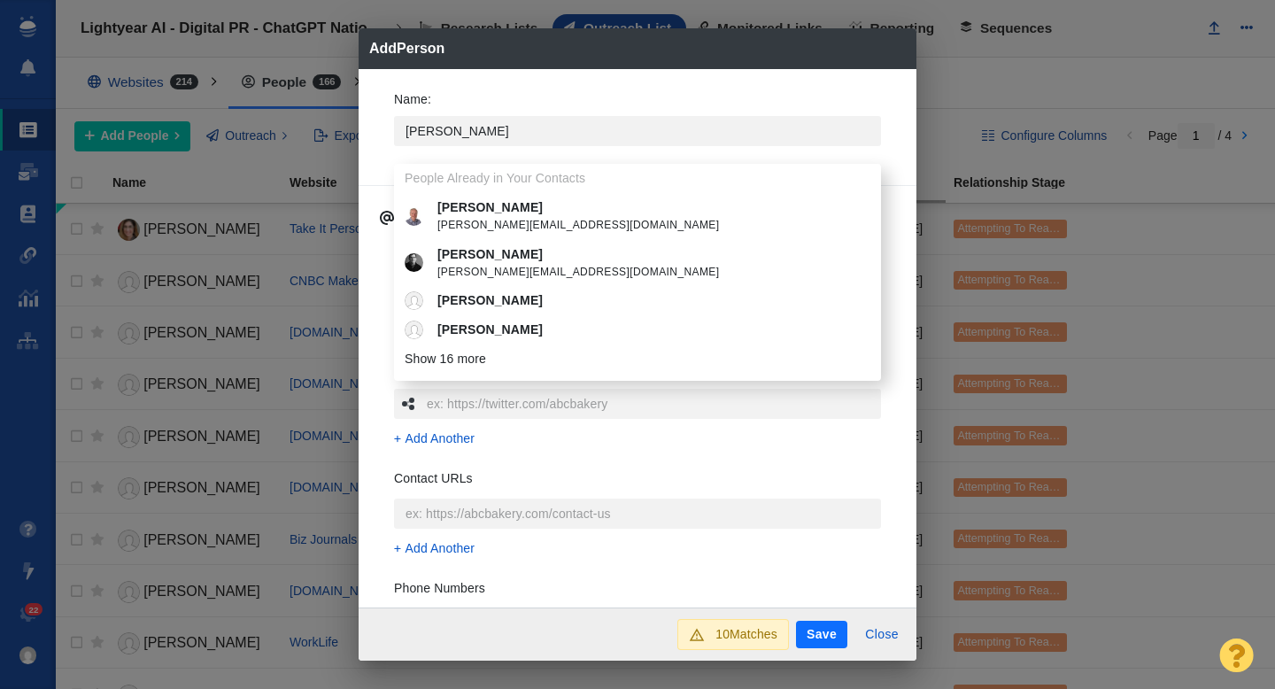
click at [376, 152] on div "Name : Paul People Already in Your Contacts Paul paul@precollegeprep.com Paul p…" at bounding box center [638, 338] width 558 height 539
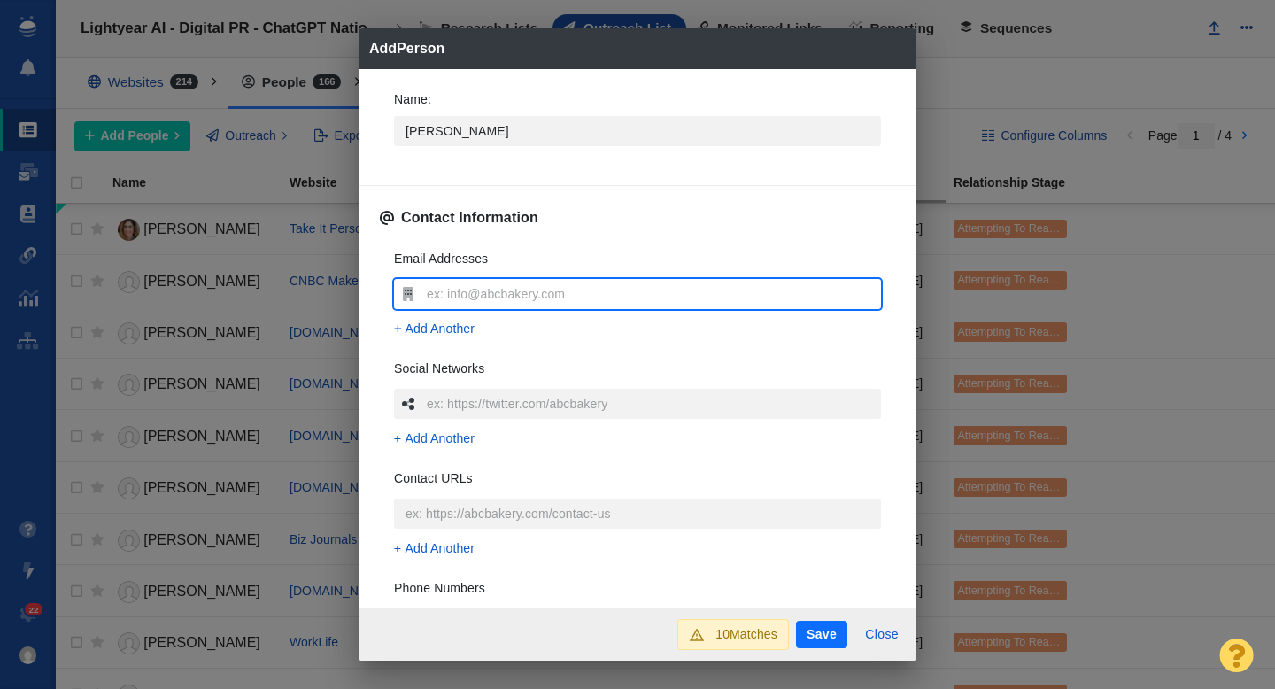
click at [461, 303] on input "text" at bounding box center [651, 294] width 459 height 30
type input "pdavidso@usatoday.com"
type textarea "x"
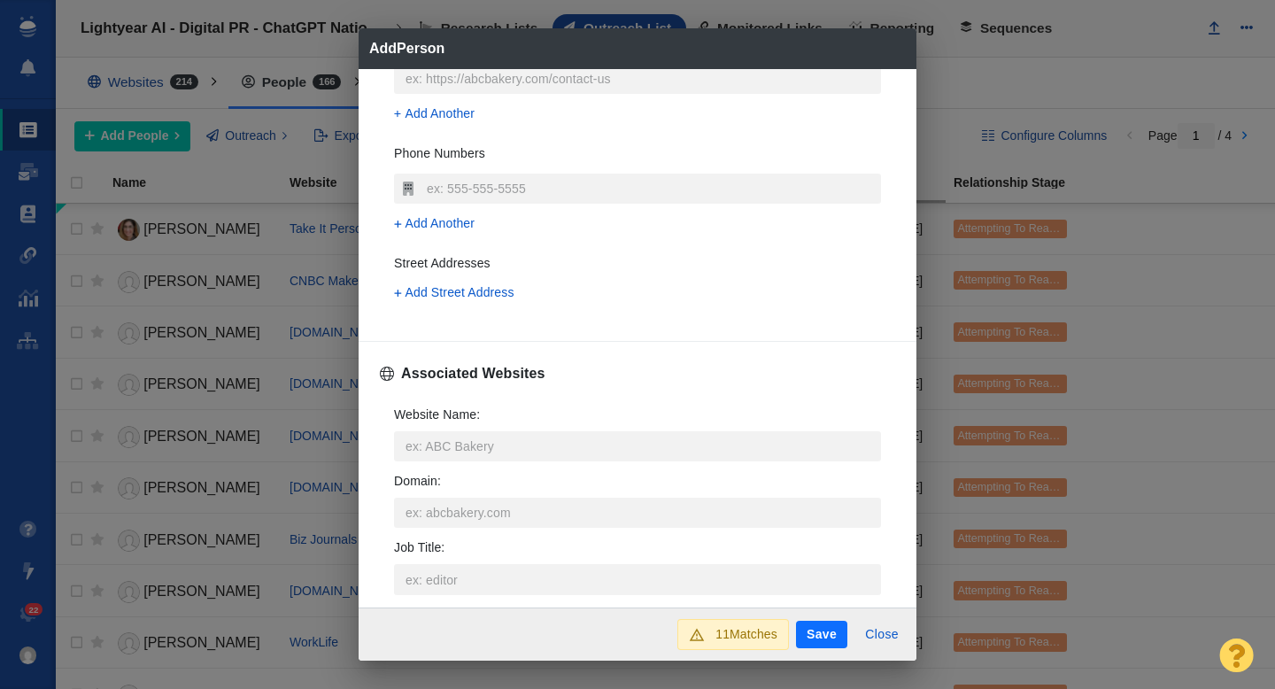
scroll to position [467, 0]
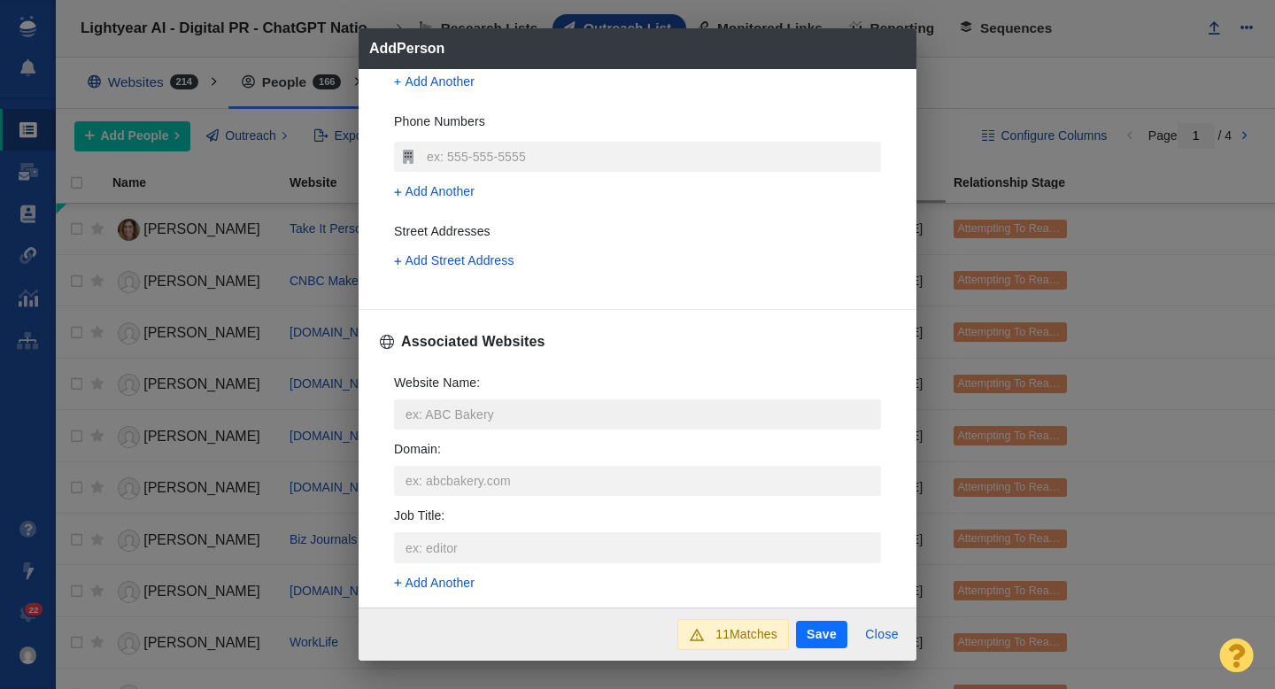
type input "pdavidso@usatoday.com"
click at [444, 410] on input "Website Name :" at bounding box center [637, 414] width 487 height 30
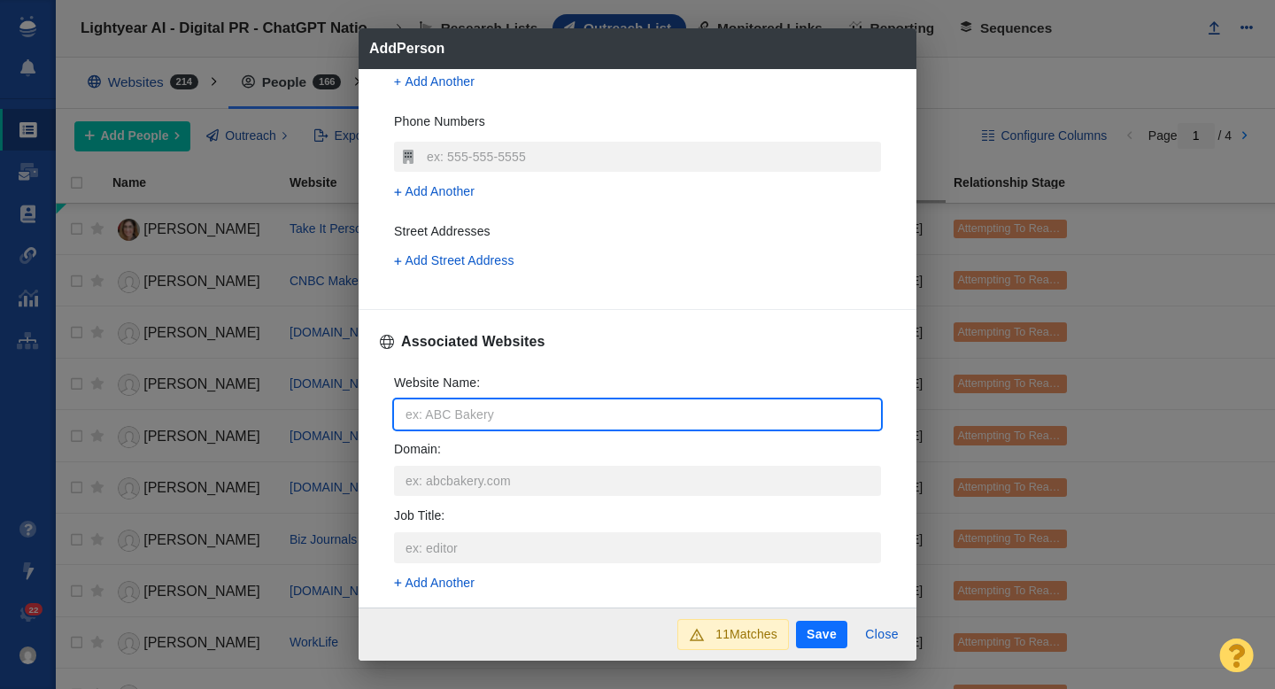
type input "u"
type textarea "x"
type input "us"
type textarea "x"
type input "usa"
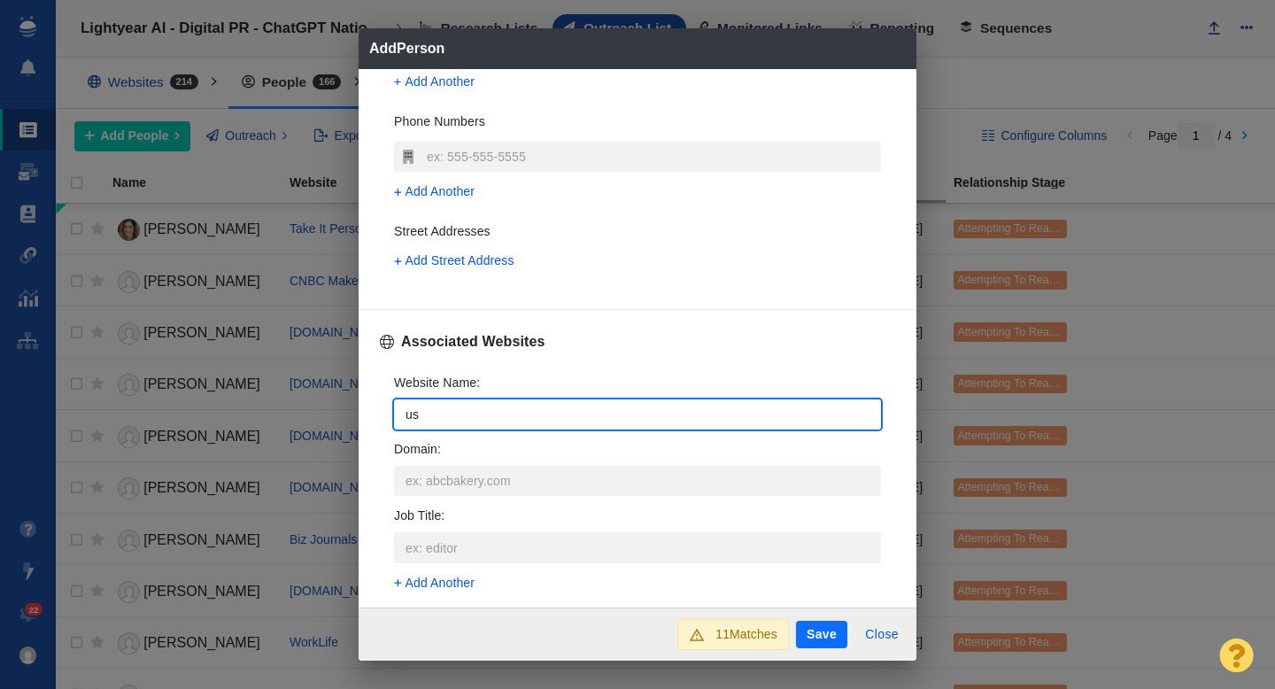
type textarea "x"
type input "usat"
type textarea "x"
type input "usato"
type textarea "x"
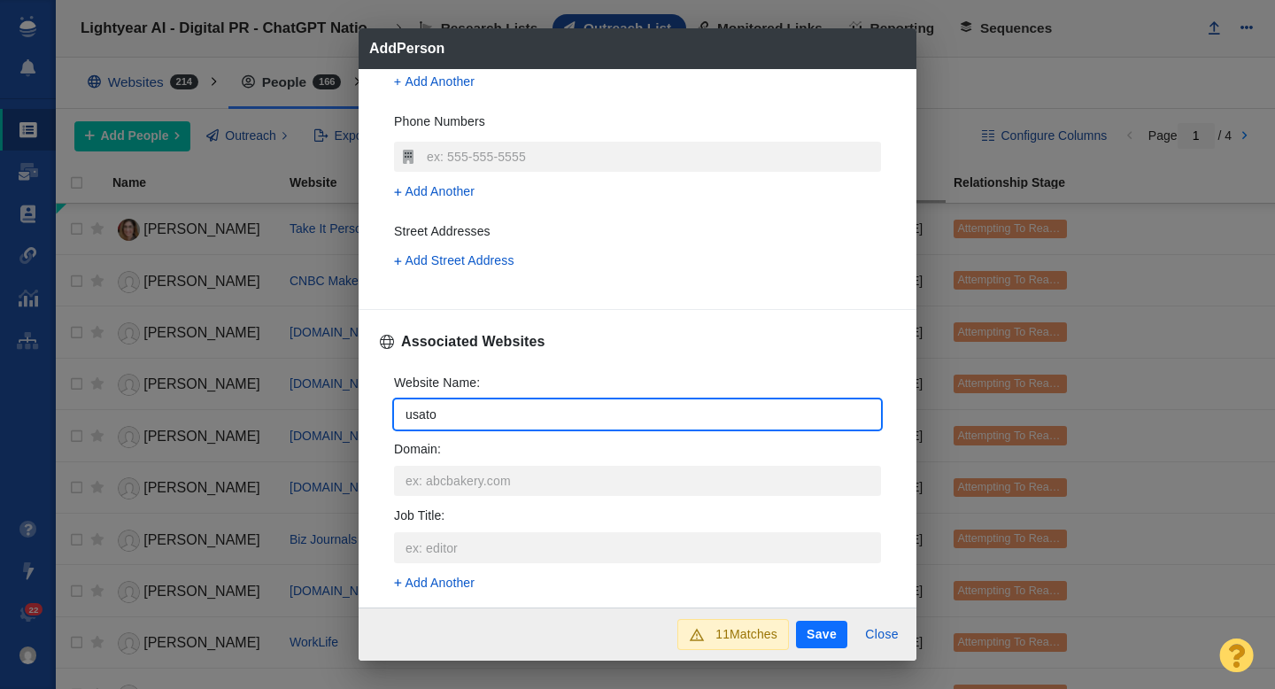
type input "usatod"
type textarea "x"
type input "usatoda"
type textarea "x"
type input "usatoday"
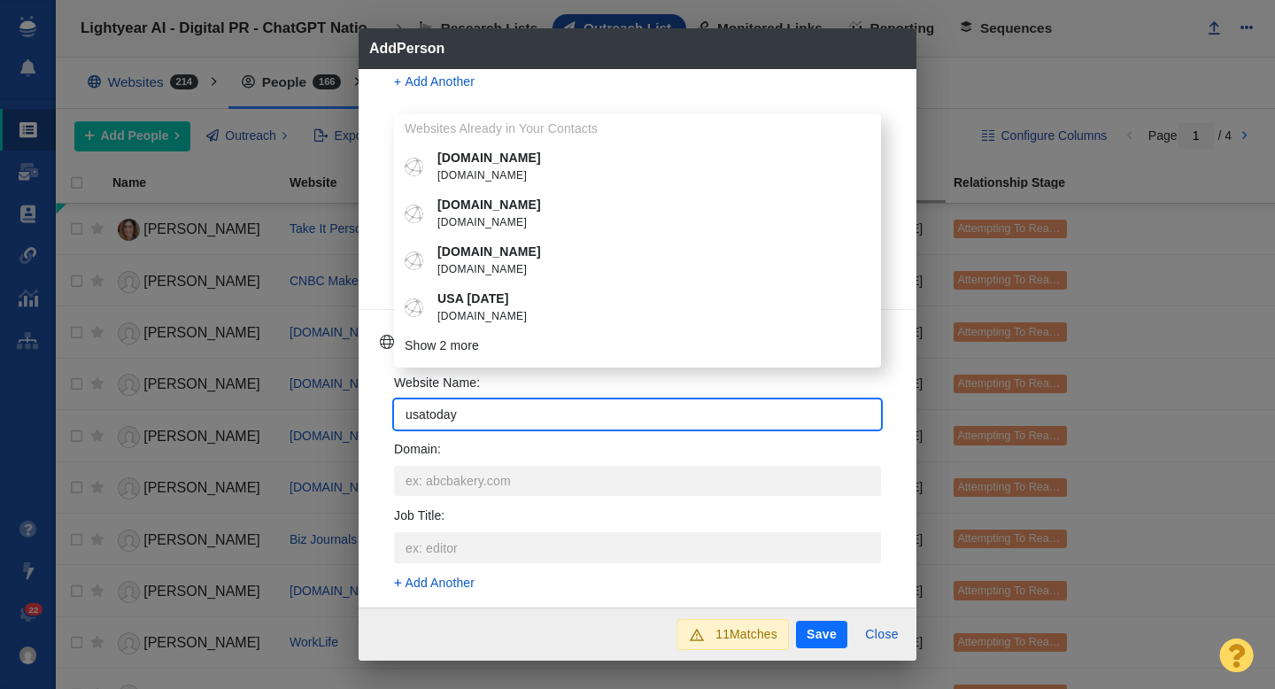
click at [490, 305] on p "USA [DATE]" at bounding box center [650, 299] width 426 height 19
type textarea "x"
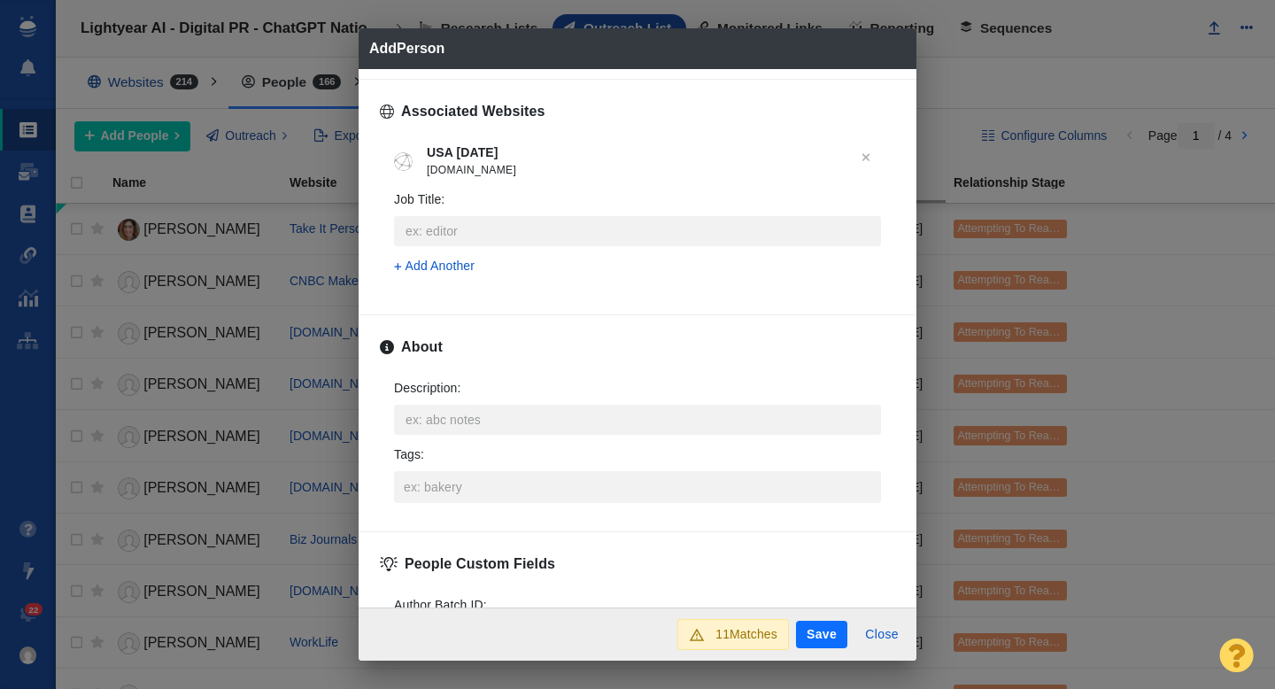
scroll to position [748, 0]
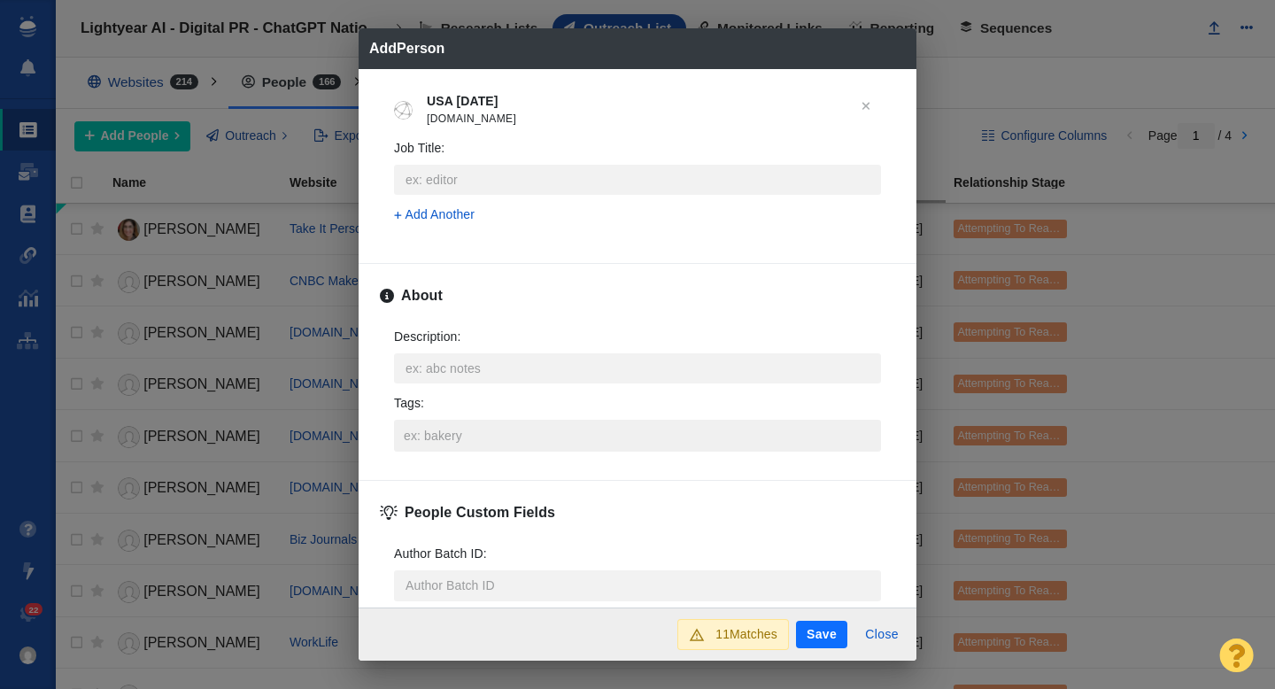
click at [454, 440] on input "Tags :" at bounding box center [637, 436] width 476 height 32
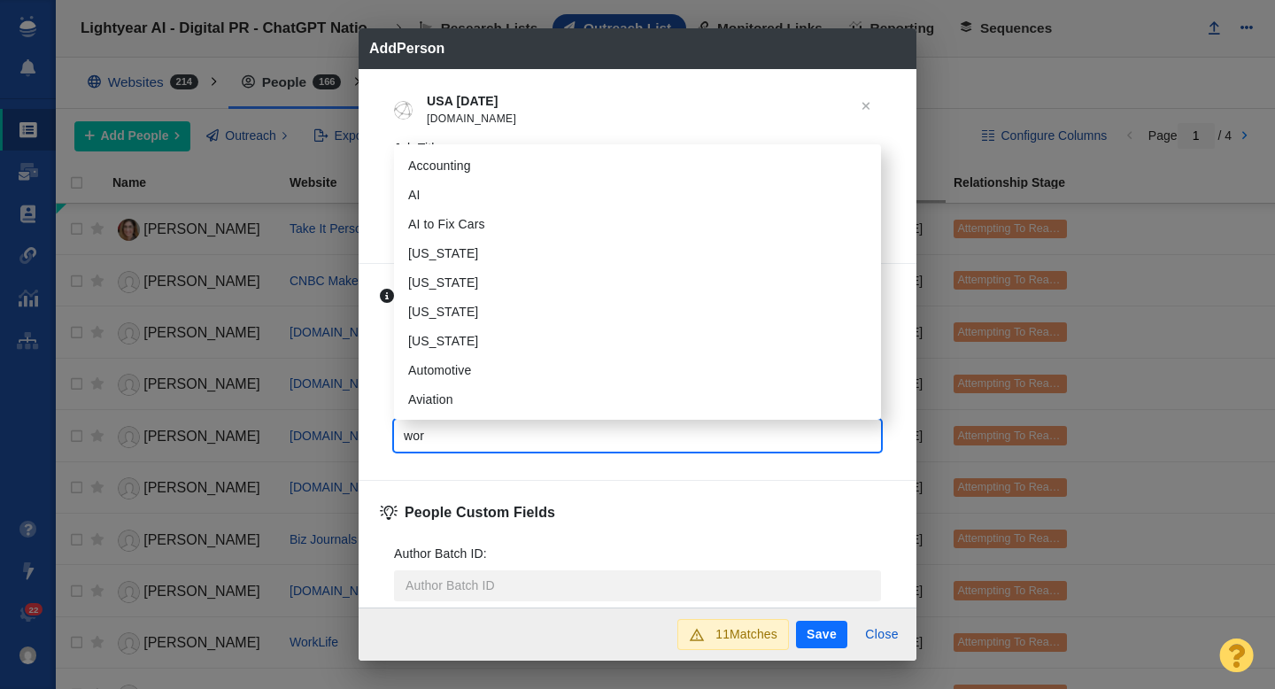
type input "work"
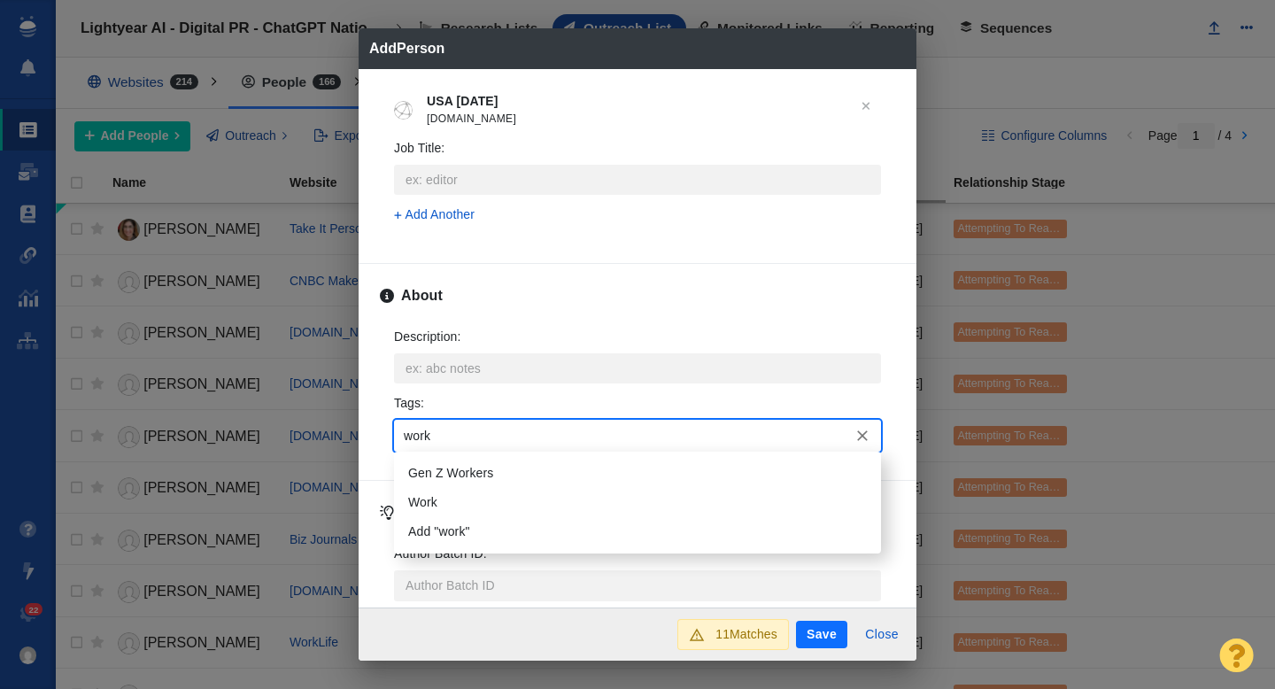
click at [455, 490] on li "Work" at bounding box center [637, 502] width 487 height 29
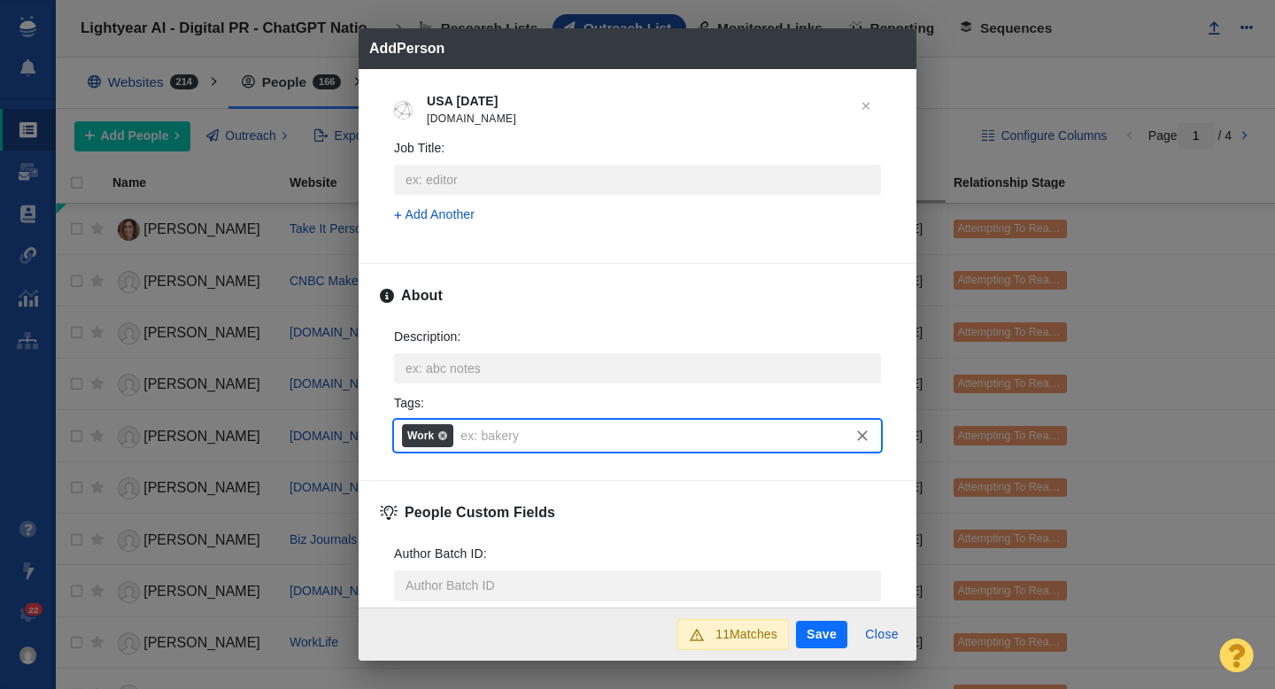
scroll to position [876, 0]
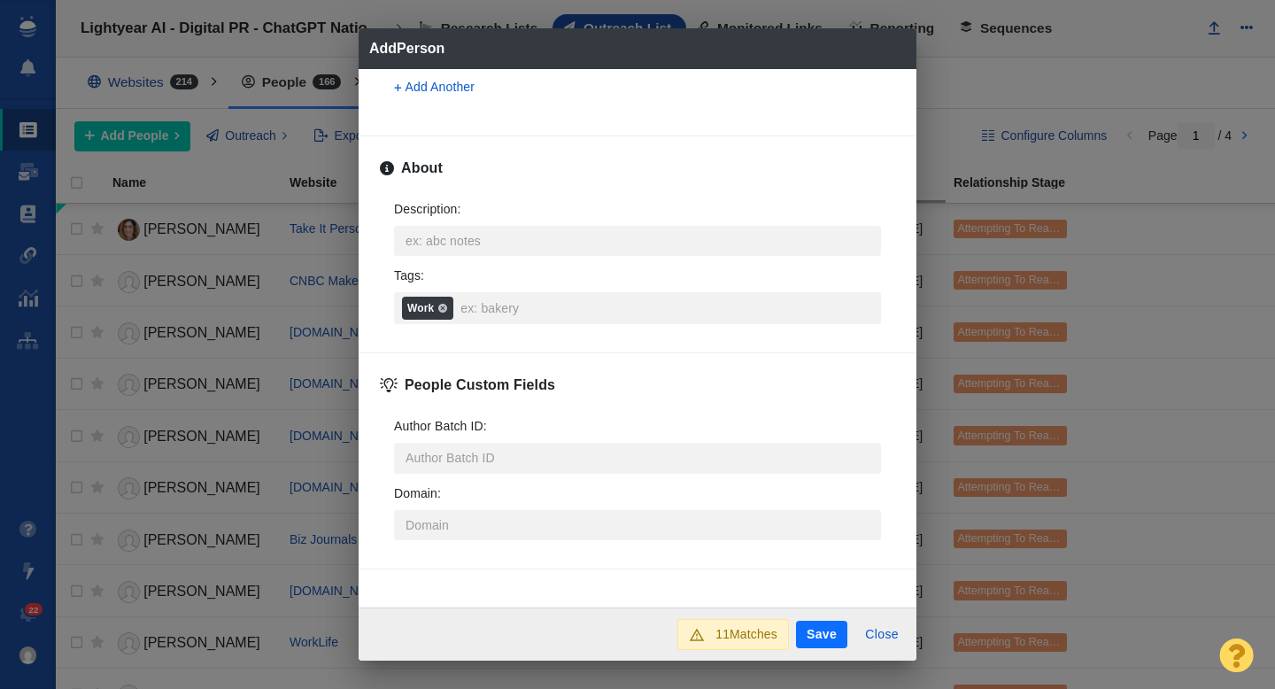
click at [826, 626] on button "Save" at bounding box center [821, 635] width 51 height 28
type textarea "x"
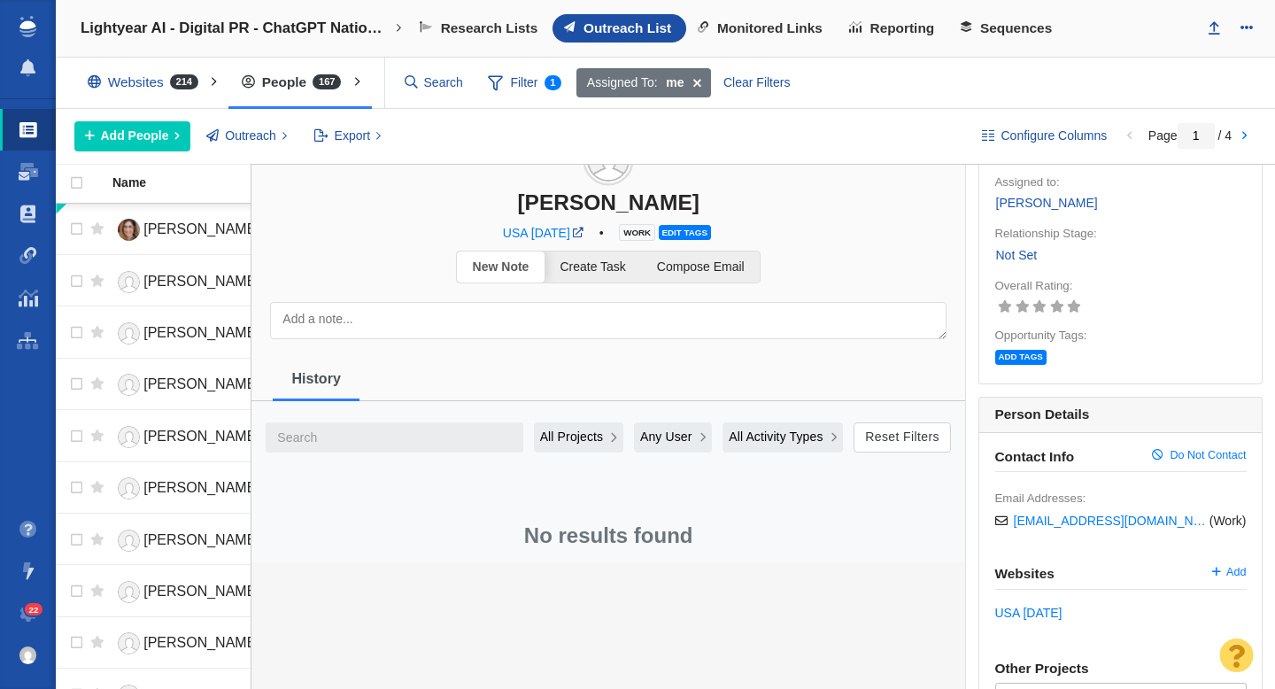
scroll to position [65, 0]
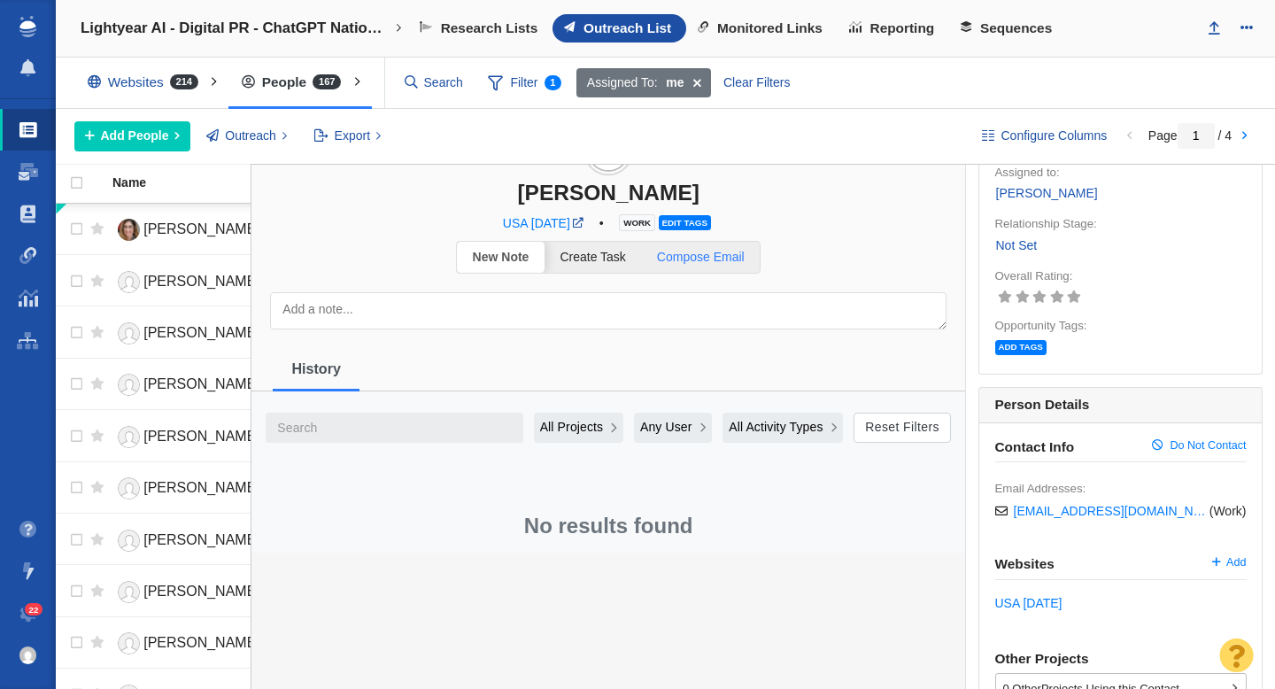
click at [712, 255] on span "Compose Email" at bounding box center [701, 257] width 88 height 14
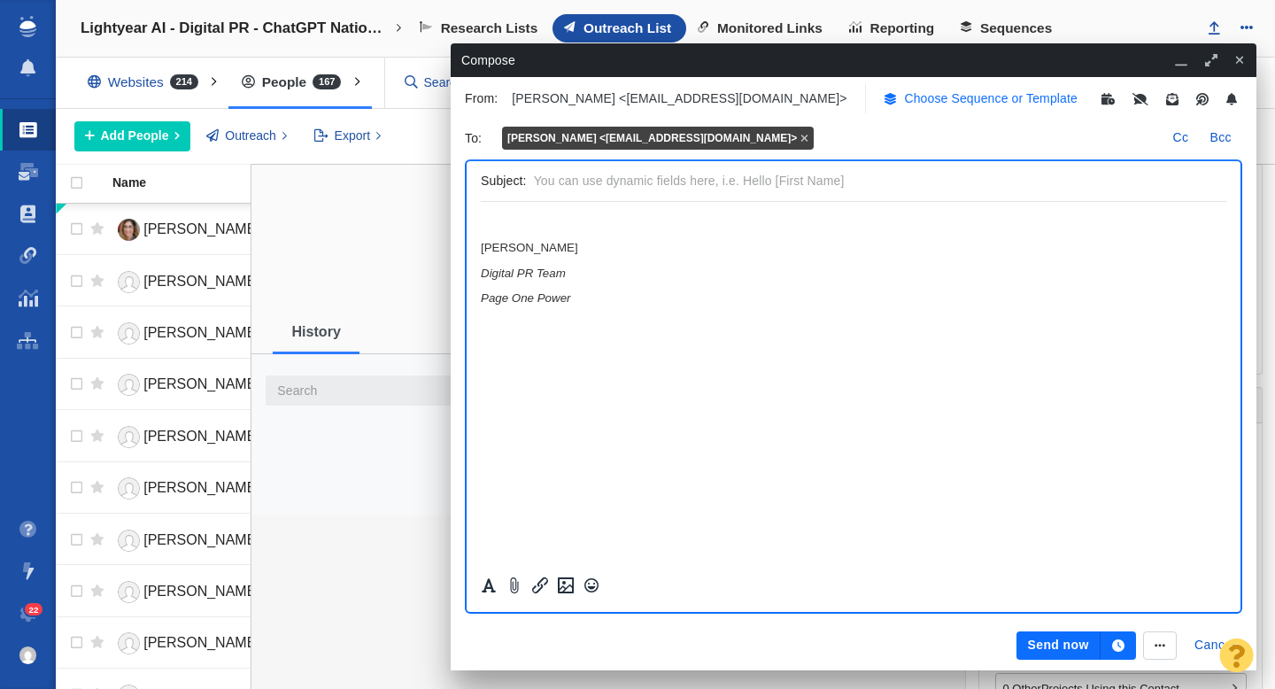
click at [904, 94] on p "Choose Sequence or Template" at bounding box center [991, 98] width 174 height 19
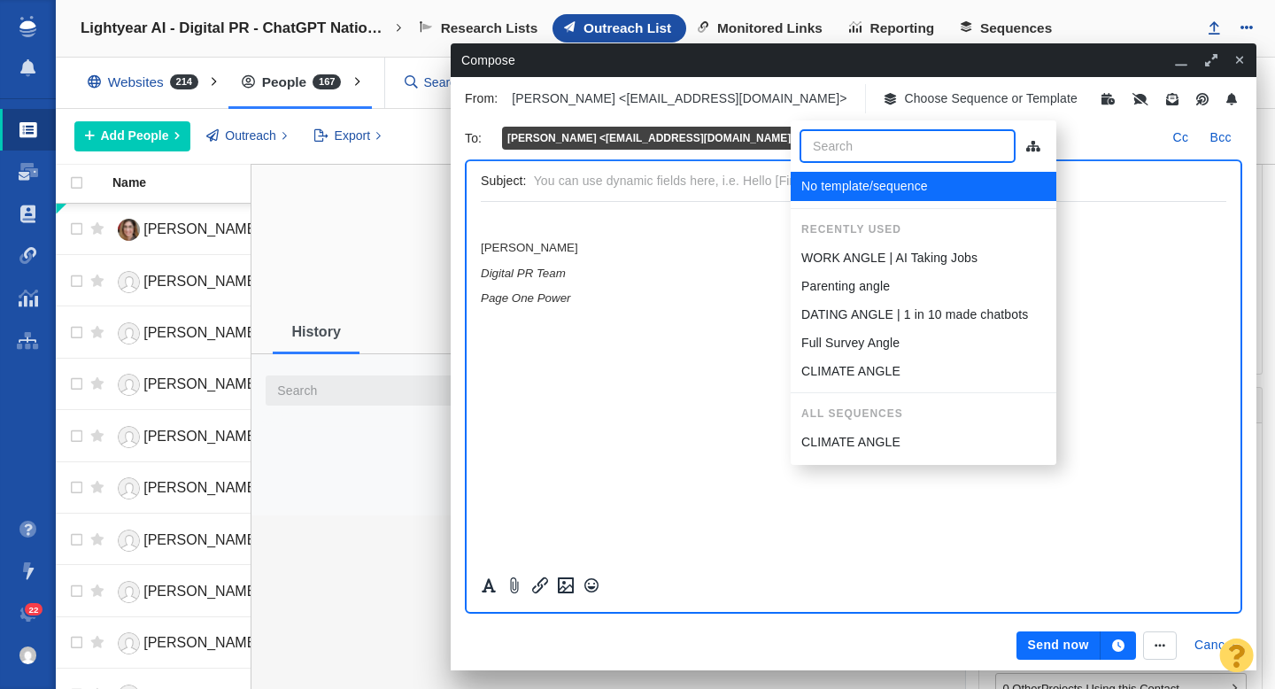
click at [893, 265] on p "WORK ANGLE | AI Taking Jobs" at bounding box center [889, 258] width 176 height 19
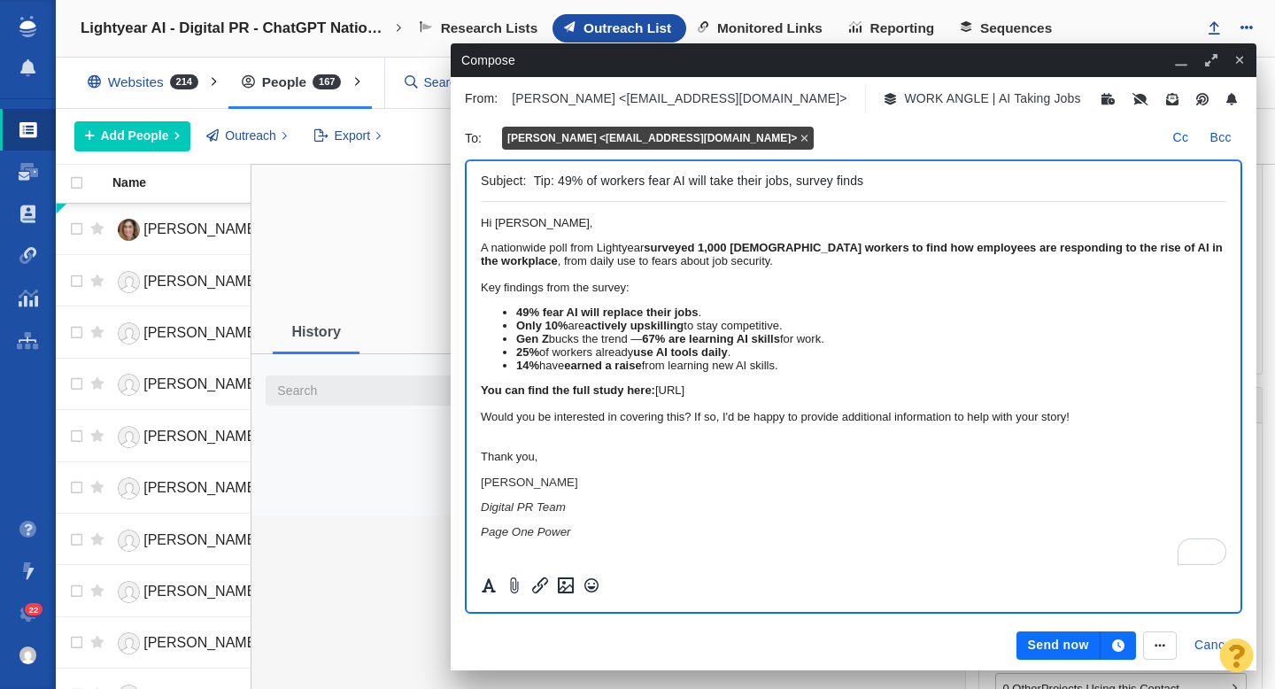
click at [1059, 653] on button "Send now" at bounding box center [1057, 645] width 83 height 28
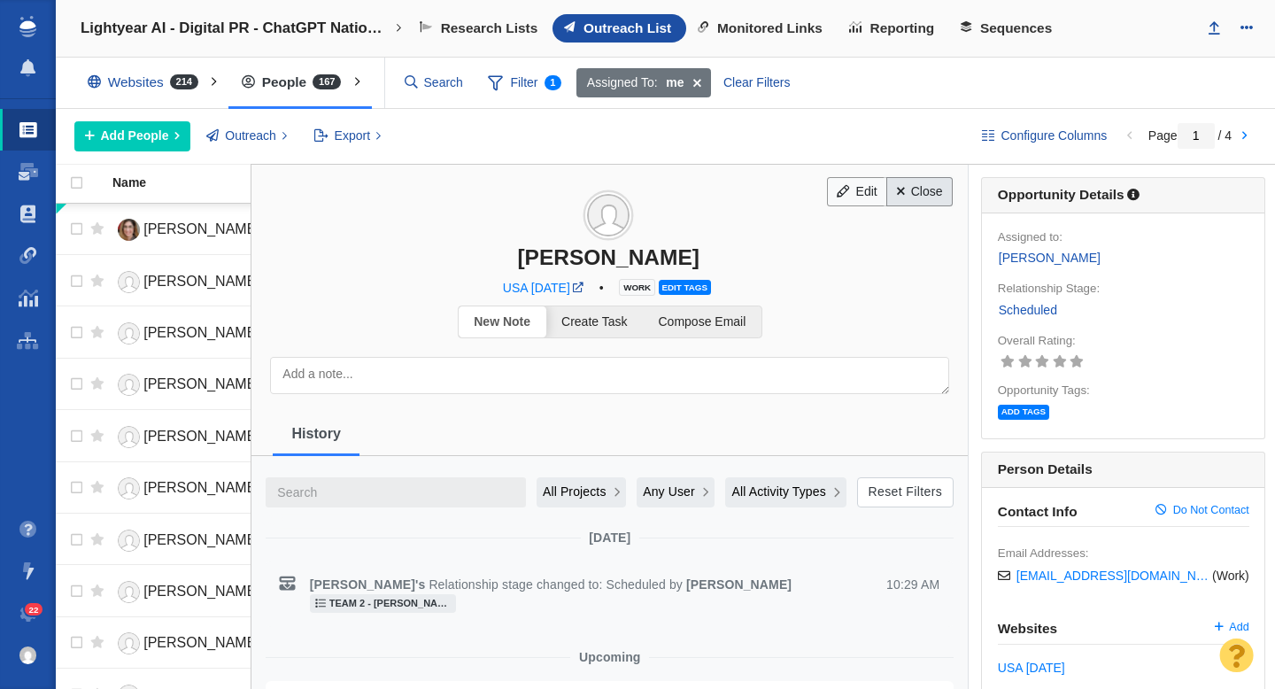
click at [919, 189] on link "Close" at bounding box center [919, 192] width 66 height 30
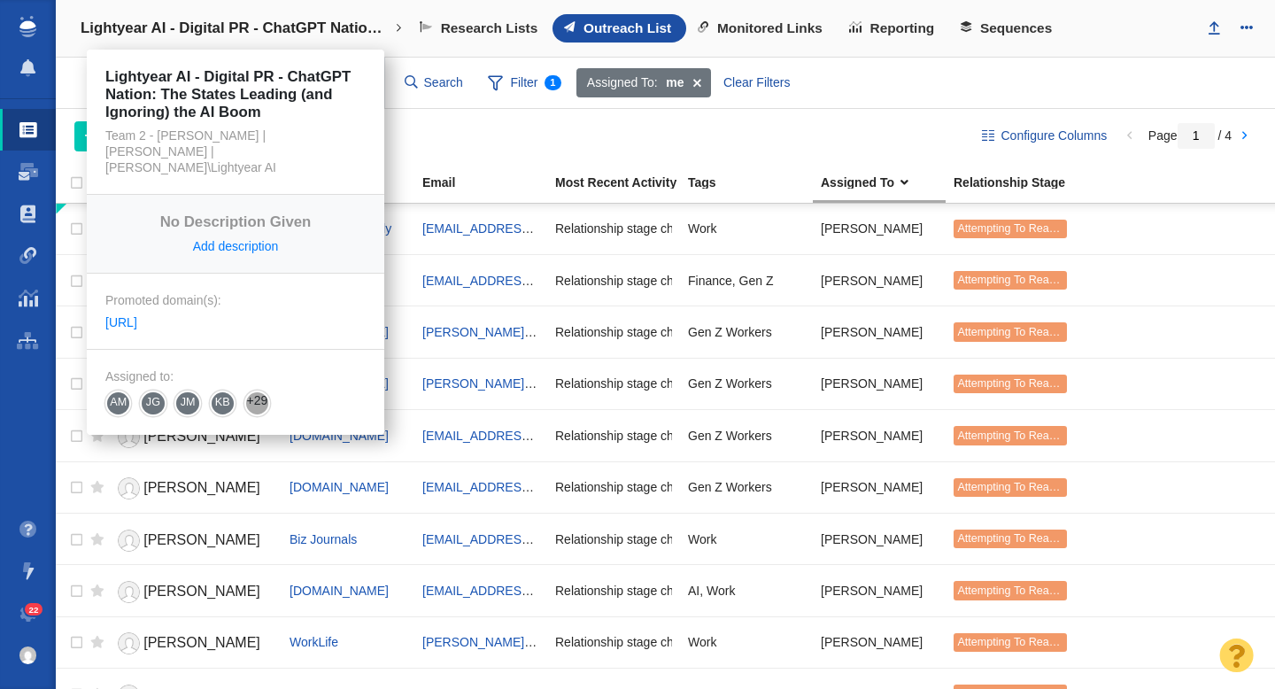
click at [305, 36] on h4 "Lightyear AI - Digital PR - ChatGPT Nation: The States Leading (and Ignoring) t…" at bounding box center [236, 28] width 310 height 18
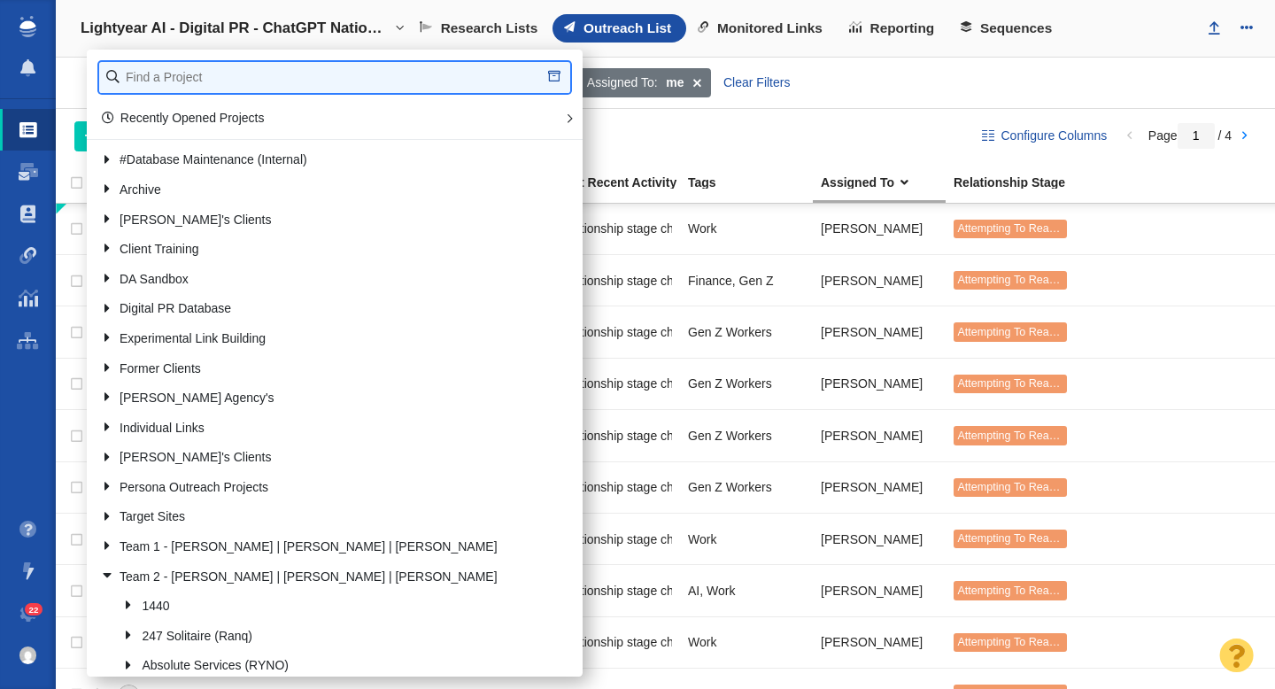
click at [217, 78] on input "text" at bounding box center [334, 77] width 471 height 31
type input "pv farm"
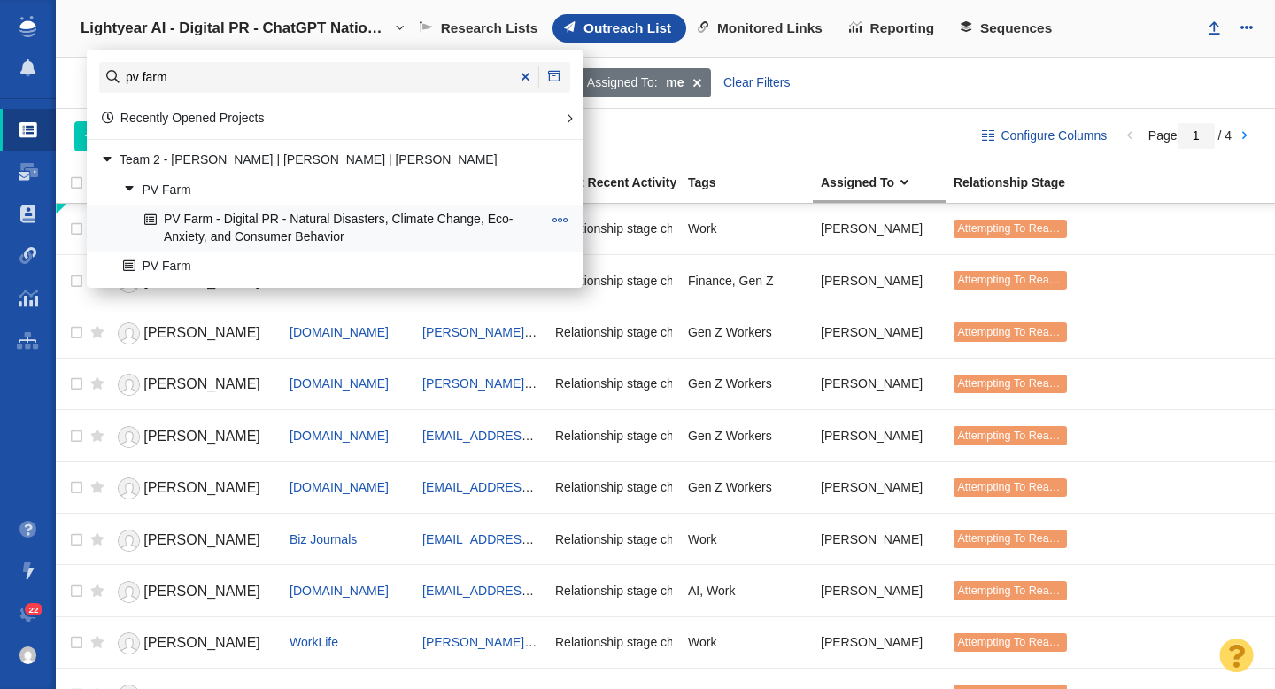
click at [266, 218] on link "PV Farm - Digital PR - Natural Disasters, Climate Change, Eco-Anxiety, and Cons…" at bounding box center [343, 228] width 406 height 44
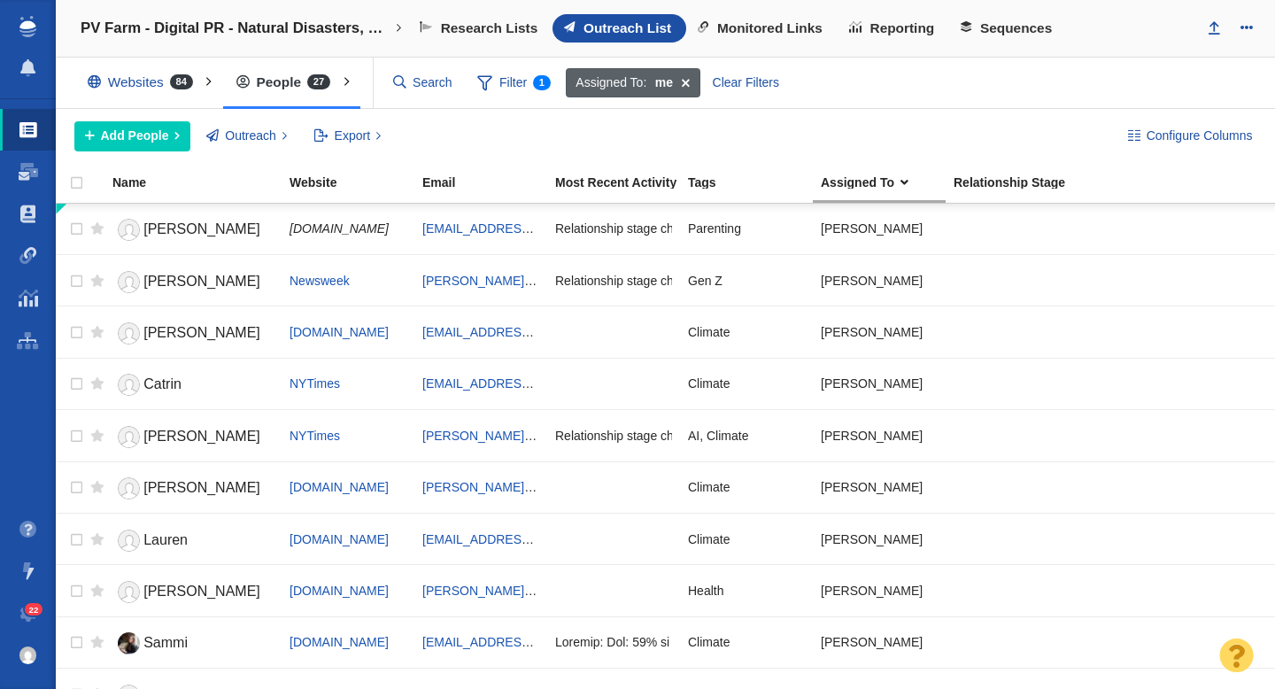
click at [691, 84] on span at bounding box center [685, 83] width 27 height 30
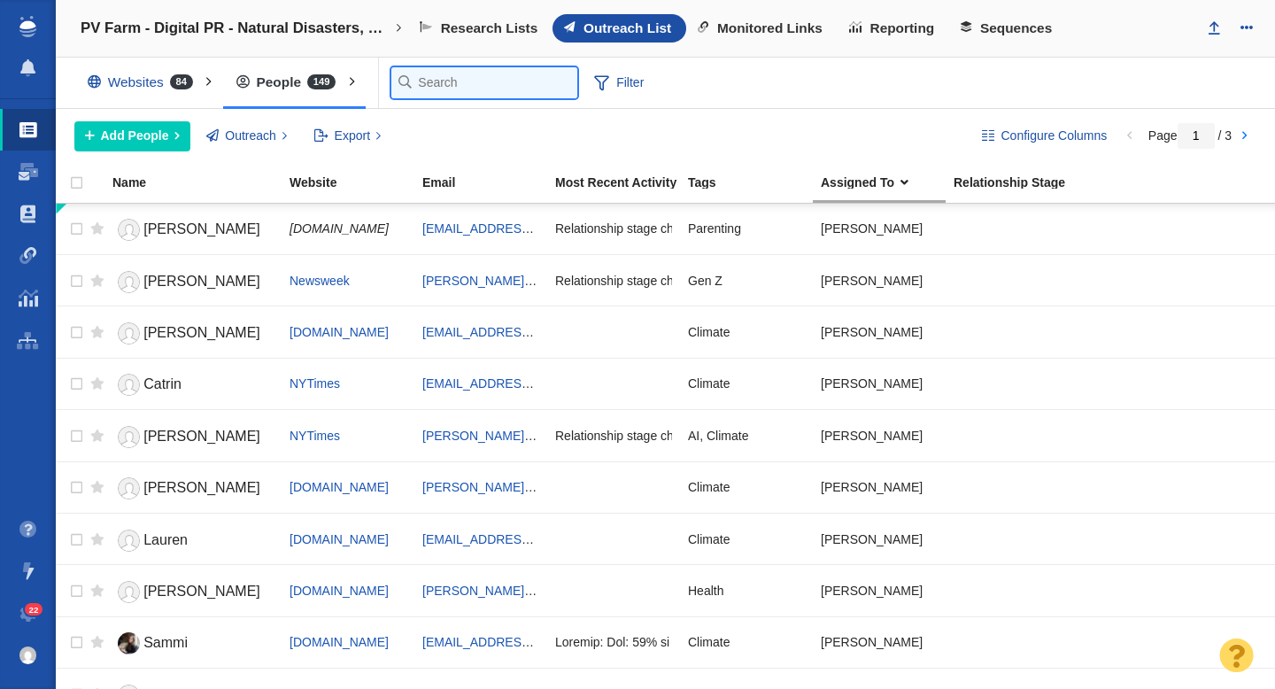
click at [426, 87] on input "text" at bounding box center [484, 82] width 186 height 31
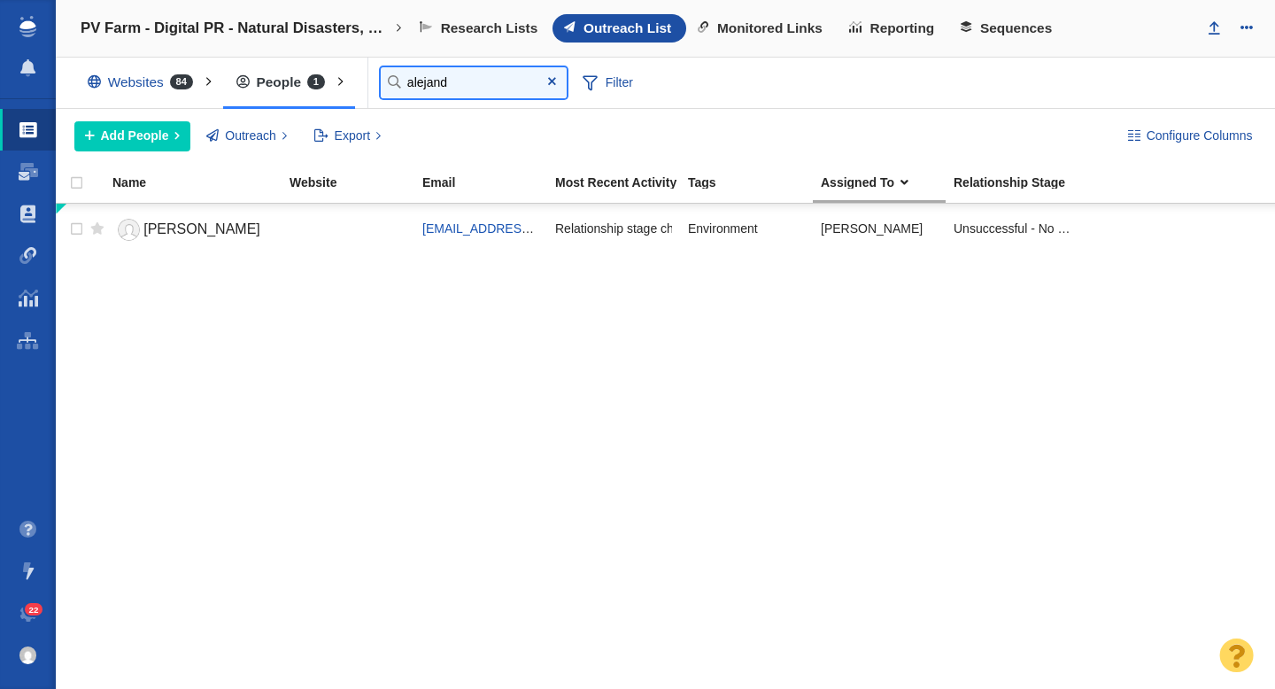
type input "alejand"
click at [550, 80] on span at bounding box center [552, 81] width 8 height 12
click at [426, 83] on input "alejand" at bounding box center [474, 82] width 186 height 31
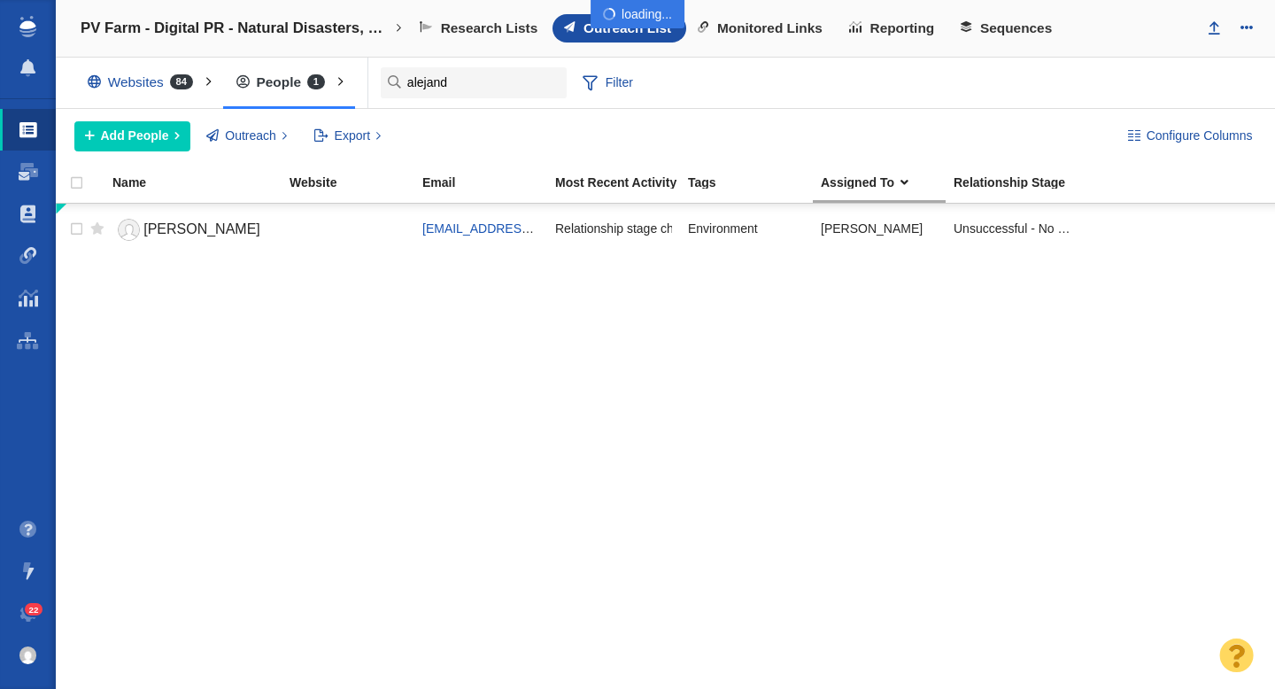
click at [444, 86] on div at bounding box center [637, 344] width 1275 height 689
click at [419, 81] on input "alejand" at bounding box center [474, 82] width 186 height 31
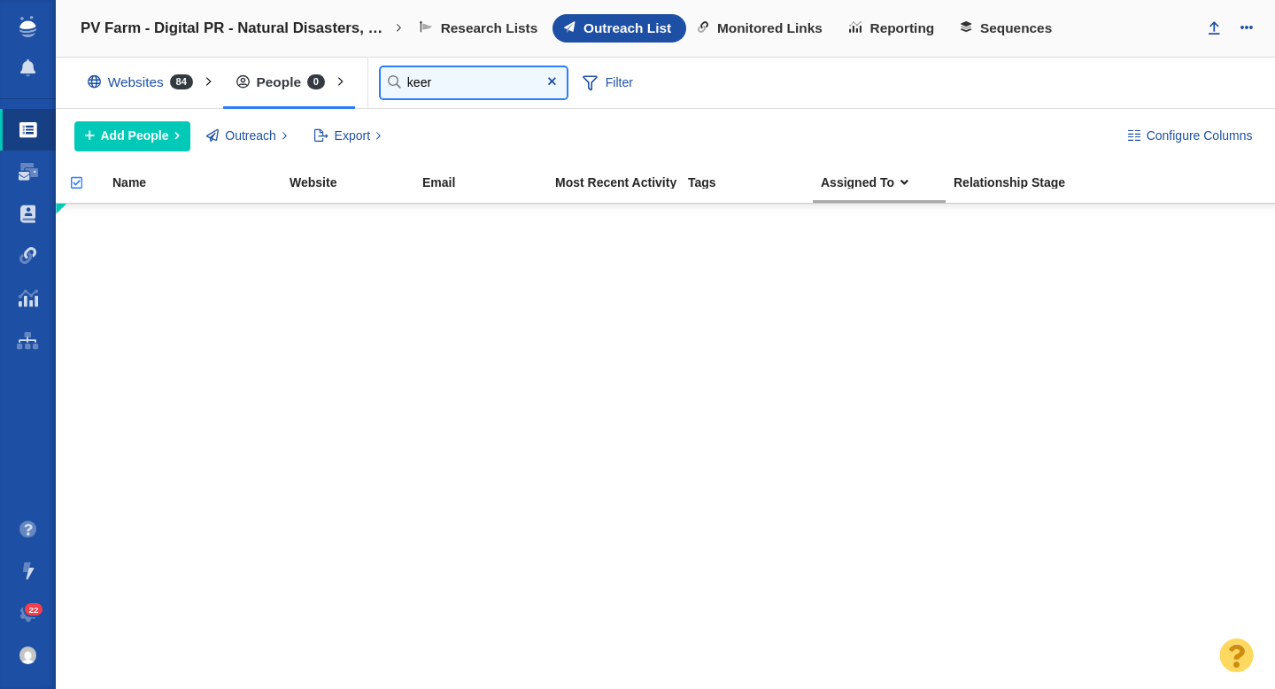
type input "keer"
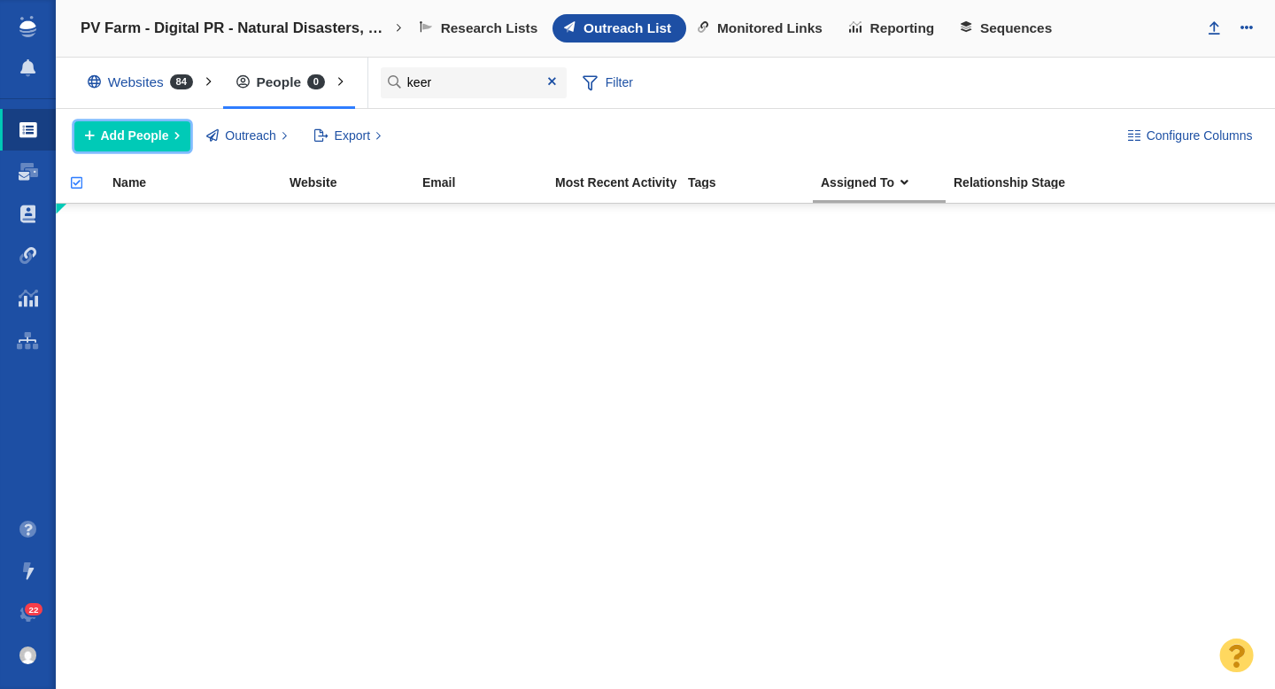
click at [163, 133] on span "Add People" at bounding box center [135, 136] width 68 height 19
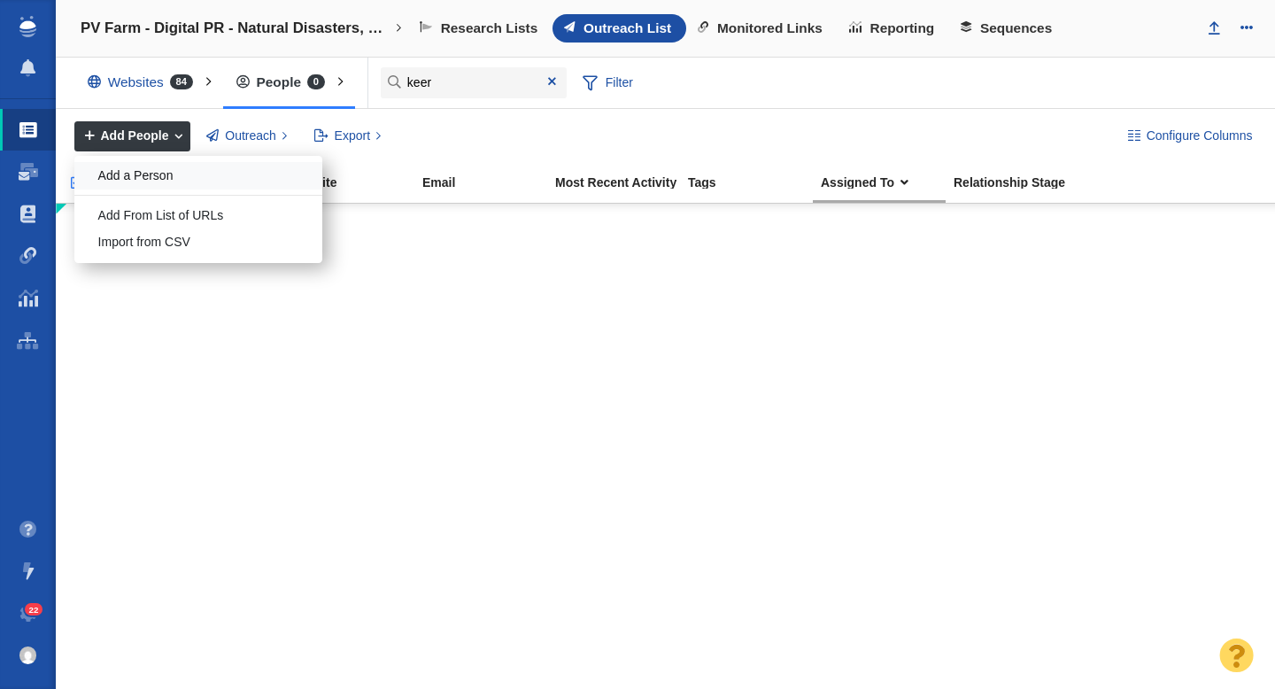
click at [151, 176] on div "Add a Person" at bounding box center [198, 175] width 248 height 27
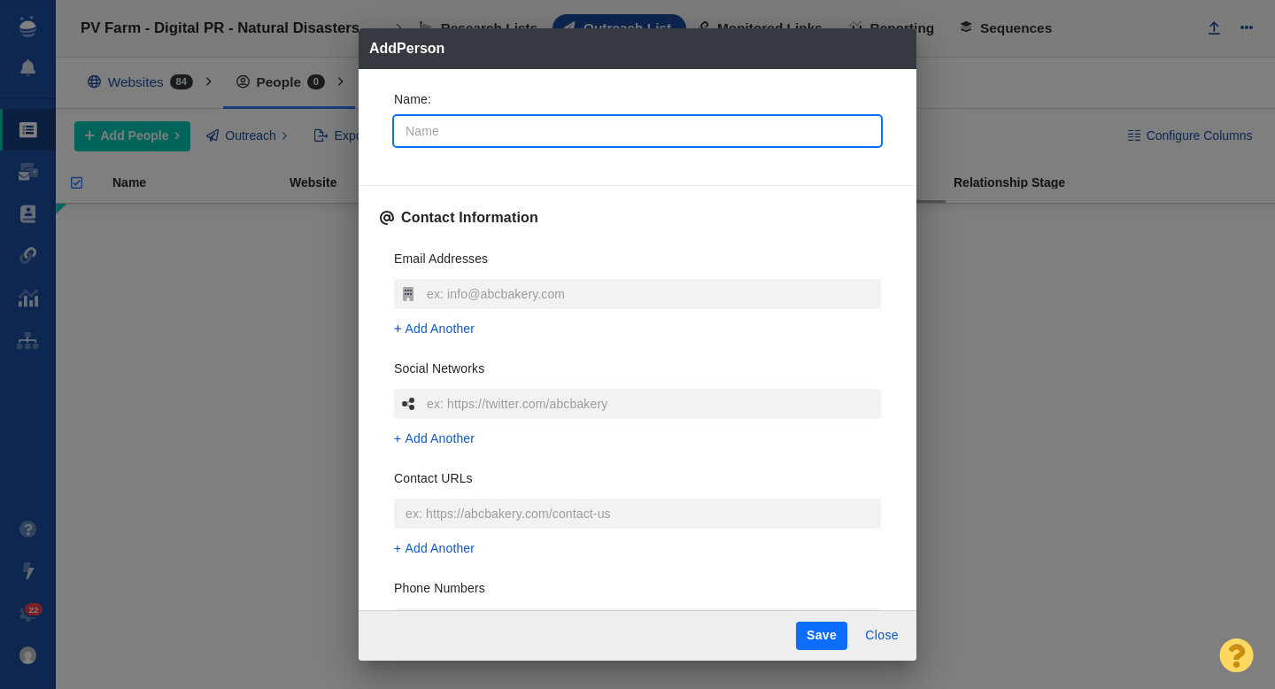
type input "K"
type textarea "x"
type input "Ke"
type textarea "x"
type input "Kee"
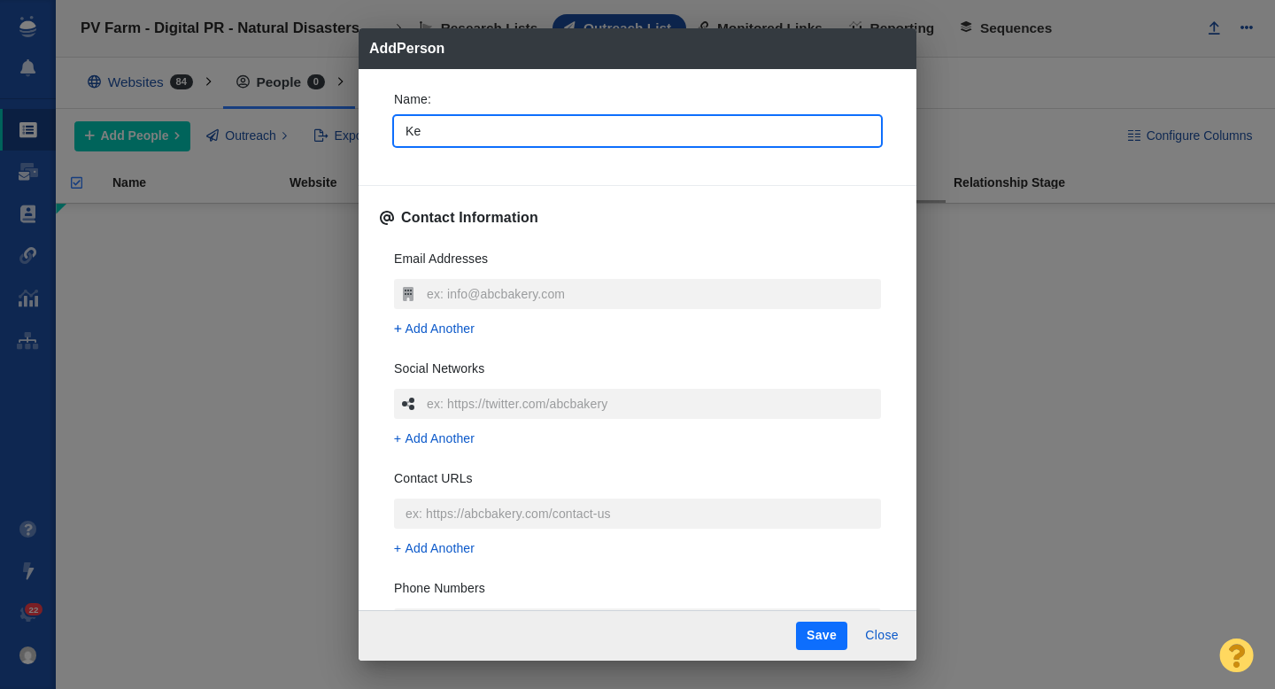
type textarea "x"
type input "Keer"
type textarea "x"
type input "Keert"
type textarea "x"
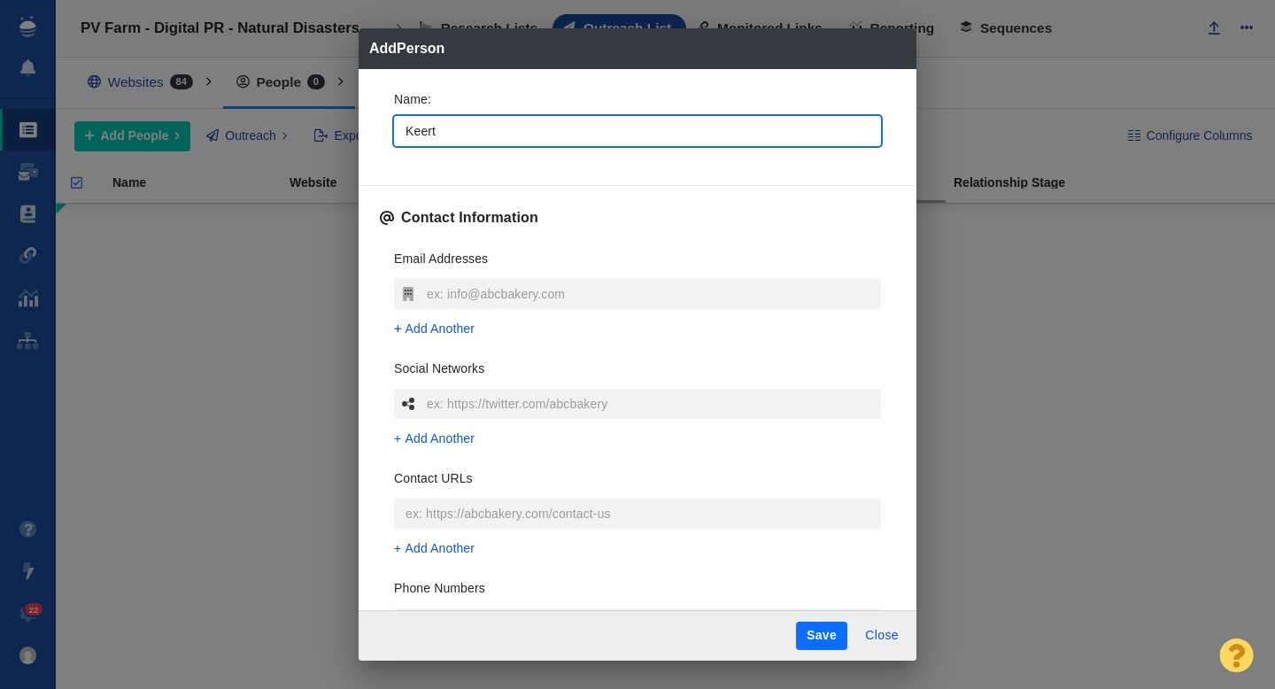
type input "[PERSON_NAME]"
type textarea "x"
type input "[PERSON_NAME]"
type textarea "x"
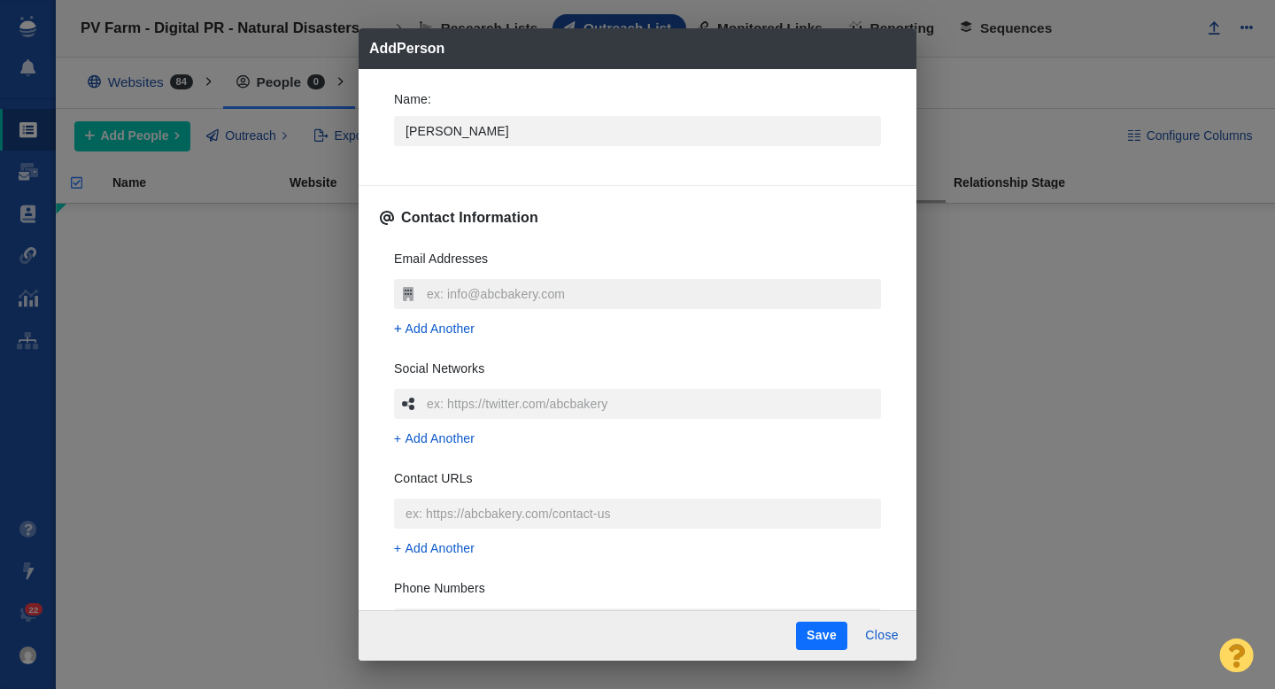
click at [428, 302] on input "text" at bounding box center [651, 294] width 459 height 30
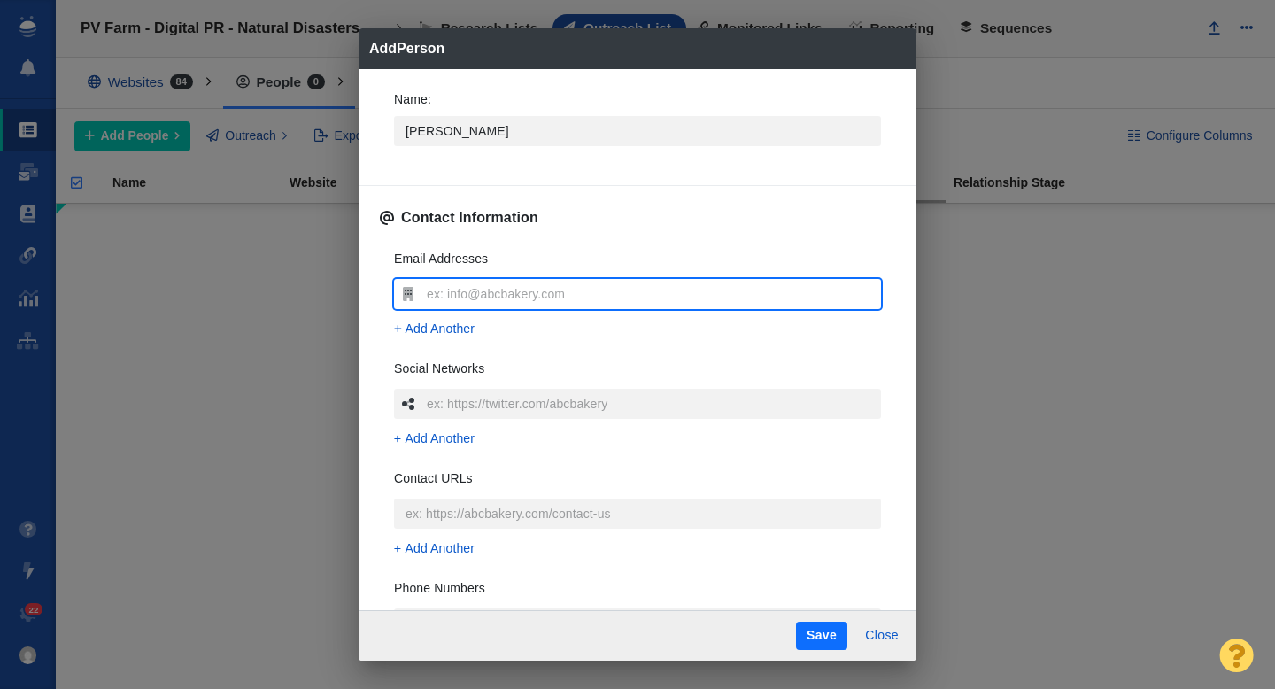
type input "[PERSON_NAME][EMAIL_ADDRESS][DOMAIN_NAME]"
type textarea "x"
type input "[PERSON_NAME][EMAIL_ADDRESS][DOMAIN_NAME]"
click at [380, 319] on div "Email Addresses keerti.gopal@insideclimatenews.org Add Another Social Networks …" at bounding box center [637, 499] width 515 height 527
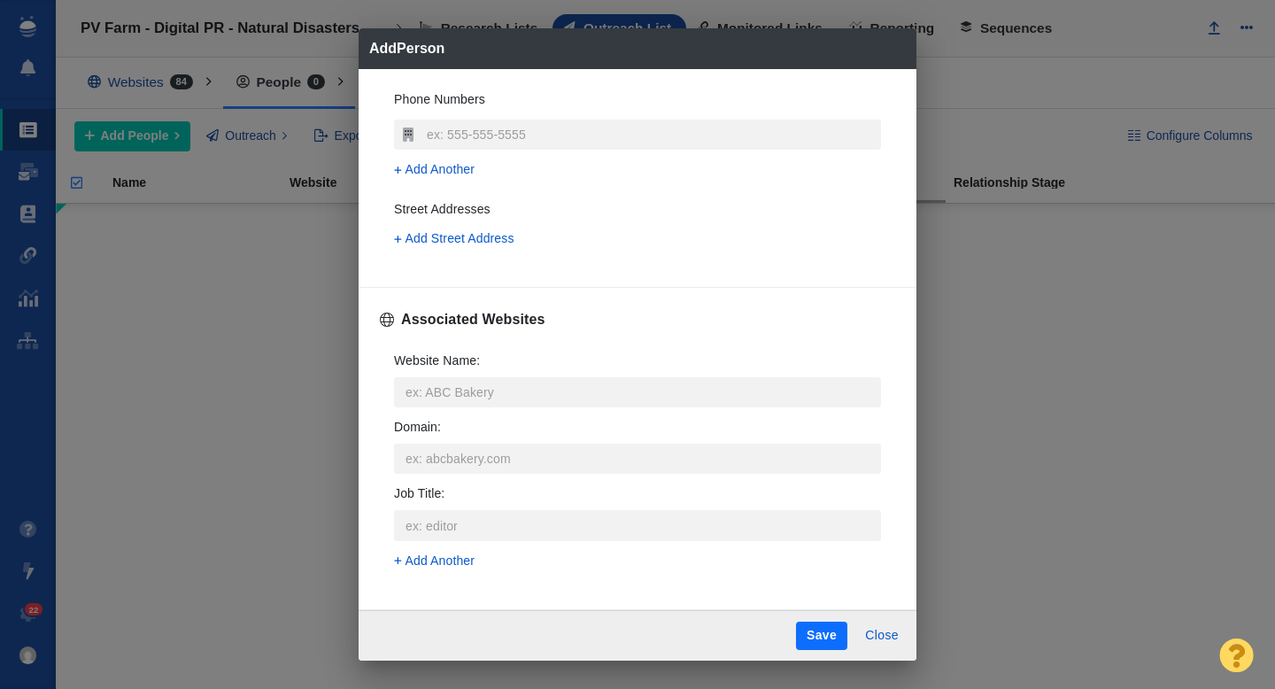
scroll to position [503, 0]
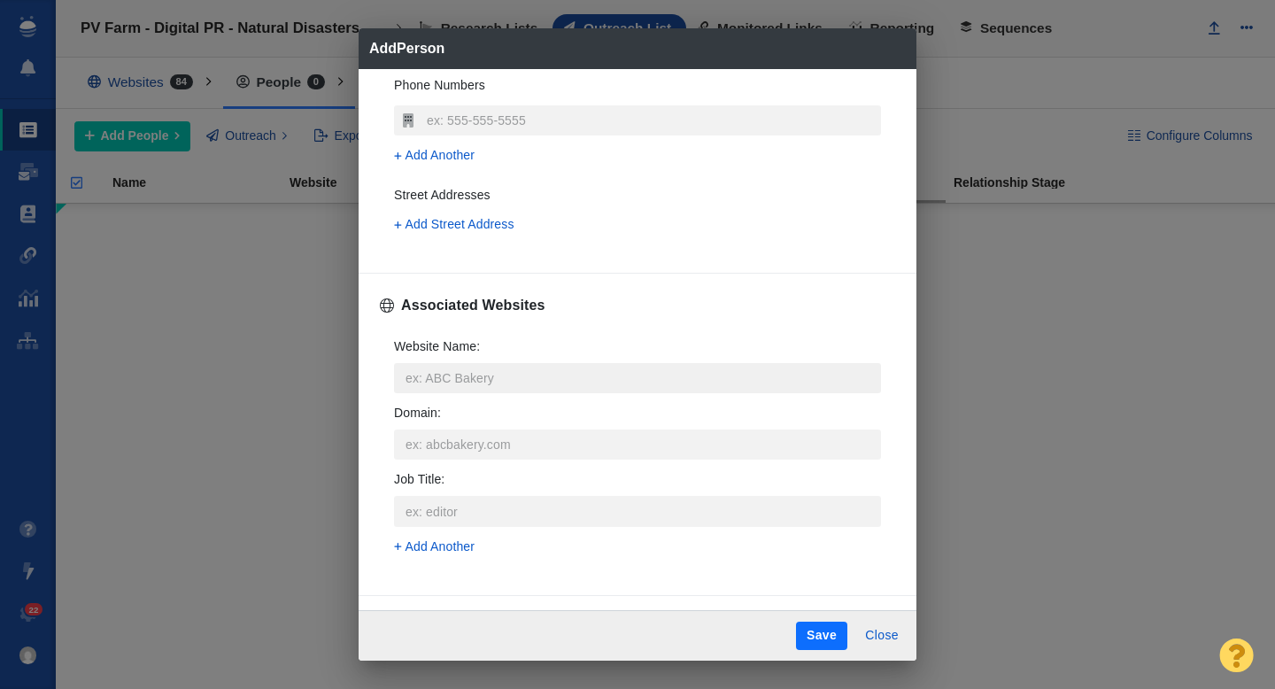
click at [447, 377] on input "Website Name :" at bounding box center [637, 378] width 487 height 30
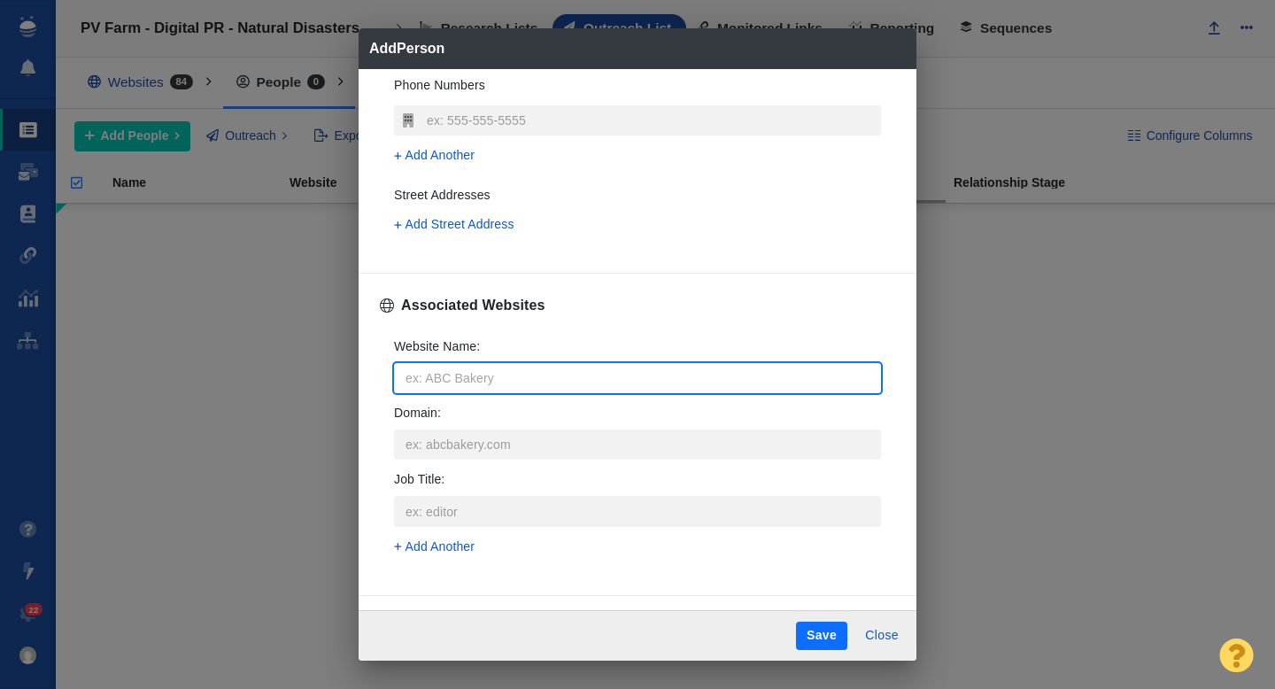
type input "i"
type textarea "x"
type input "in"
type textarea "x"
type input "ins"
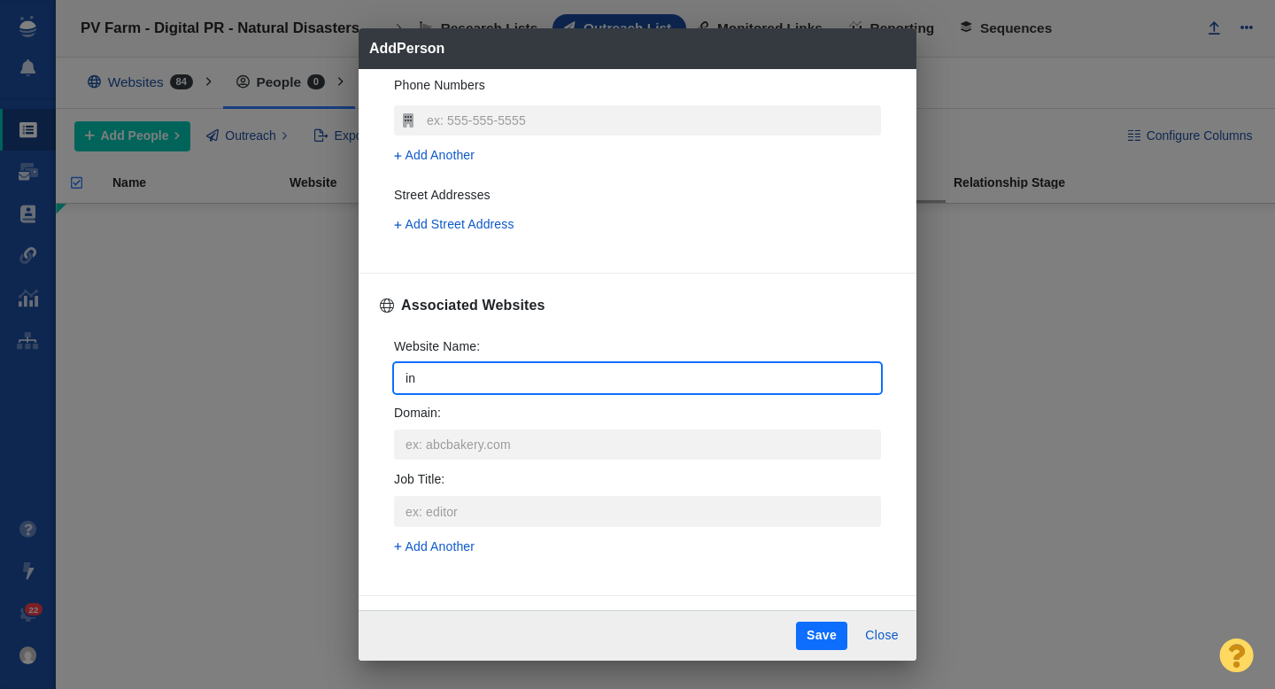
type textarea "x"
type input "insid"
type textarea "x"
type input "inside"
type textarea "x"
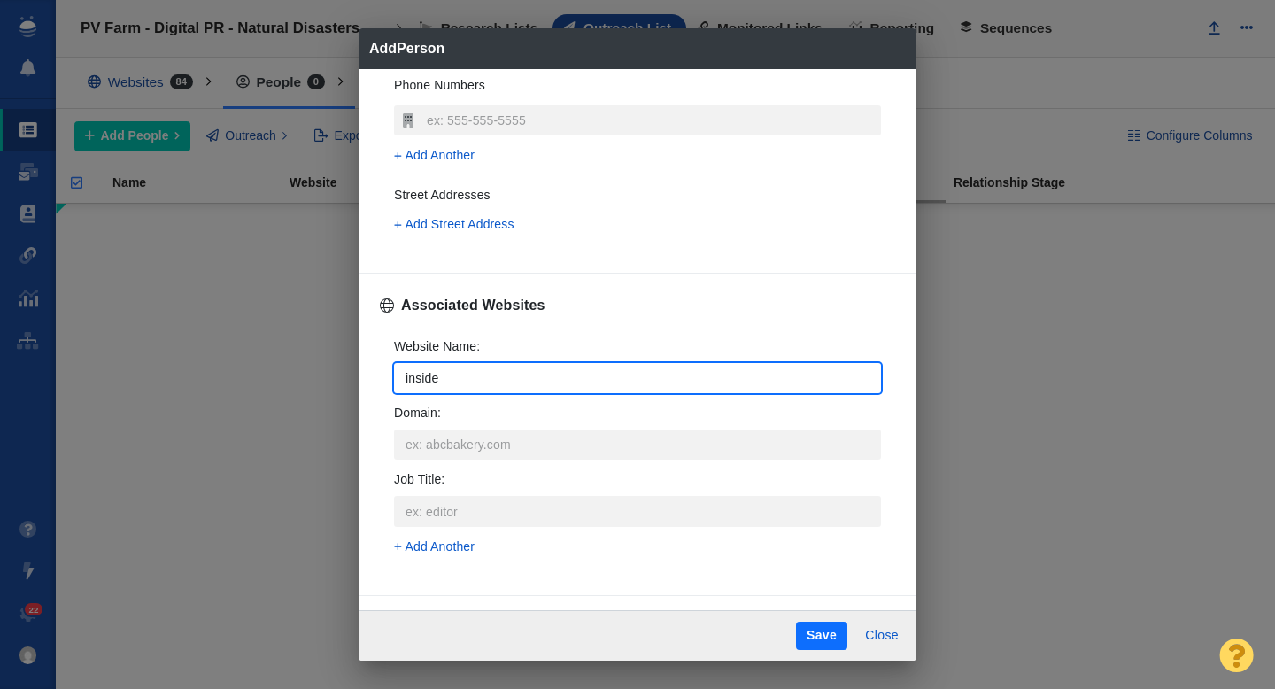
type input "insidec"
type textarea "x"
type input "insidecl"
type textarea "x"
type input "insidecli"
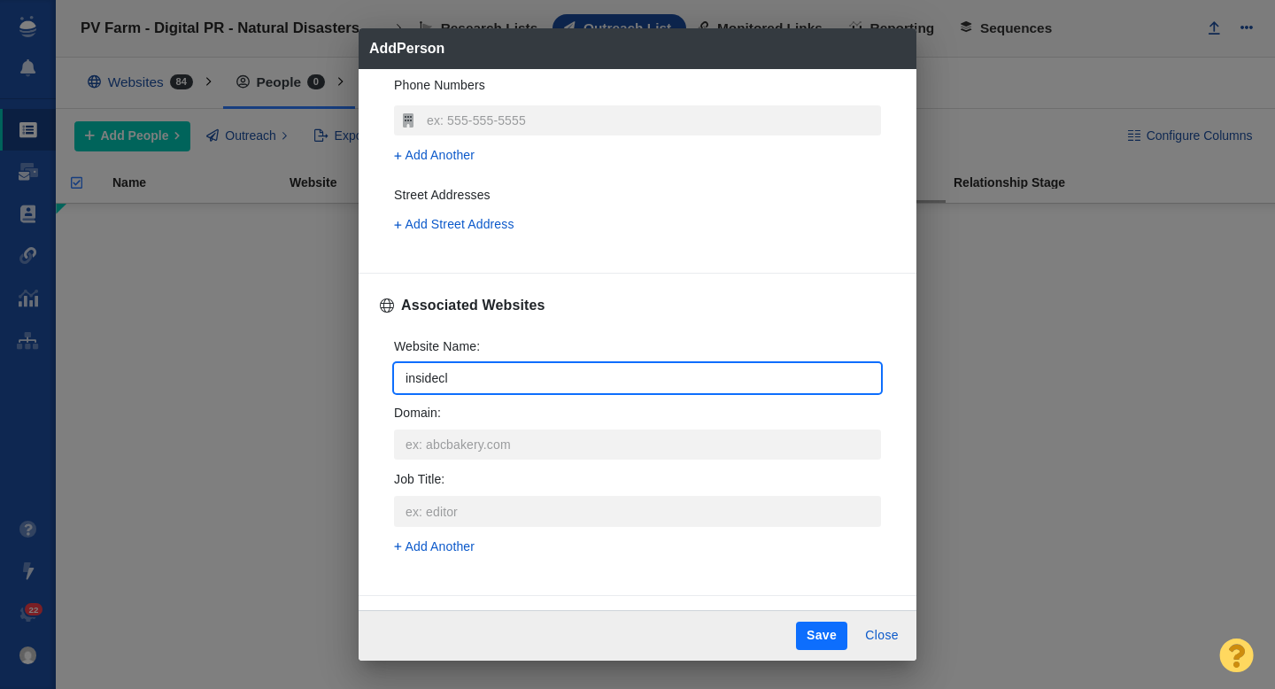
type textarea "x"
type input "insideclim"
type textarea "x"
type input "insideclima"
type textarea "x"
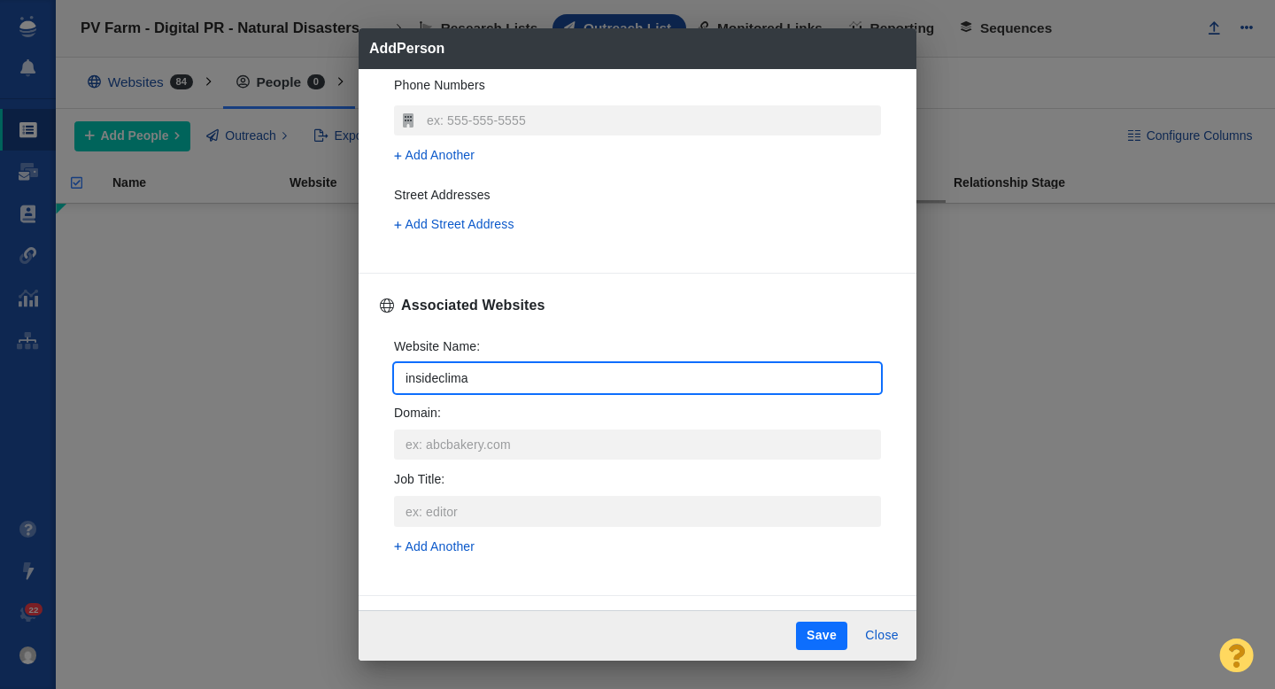
type input "insideclimat"
type textarea "x"
type input "insideclimate"
type textarea "x"
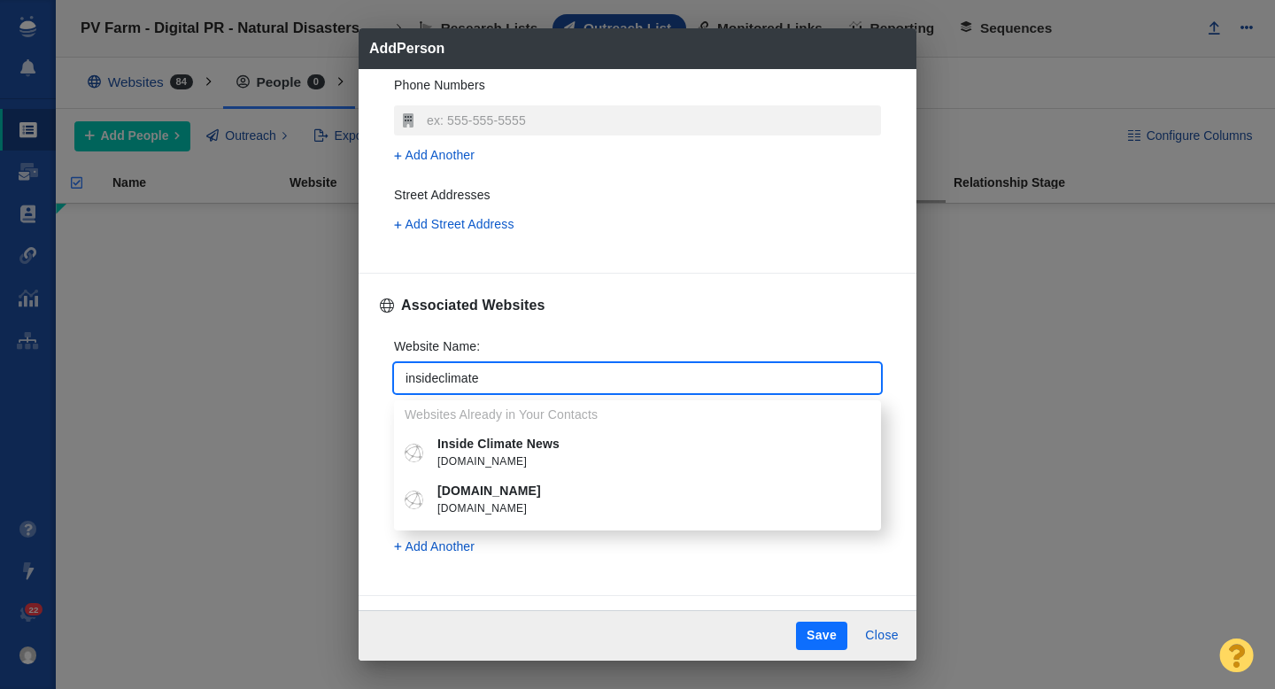
type input "insideclimate"
click at [477, 452] on p "Inside Climate News" at bounding box center [650, 444] width 426 height 19
type textarea "x"
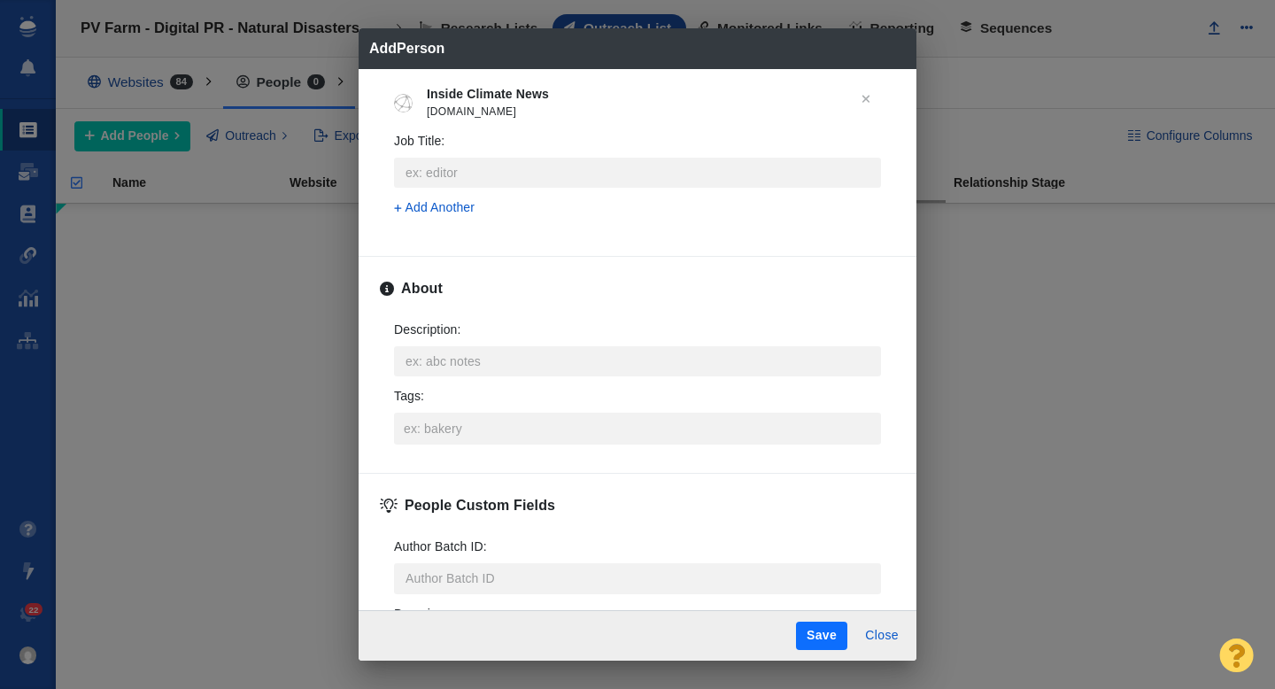
scroll to position [753, 0]
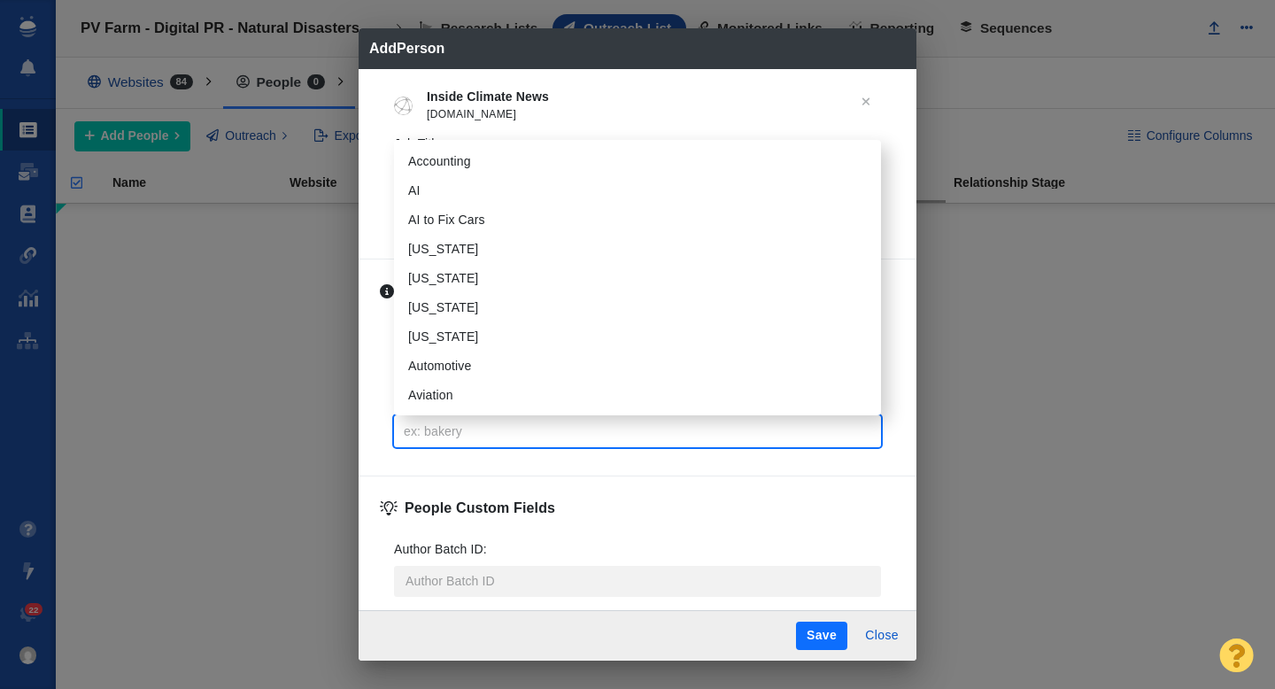
click at [470, 424] on input "Tags :" at bounding box center [637, 431] width 476 height 32
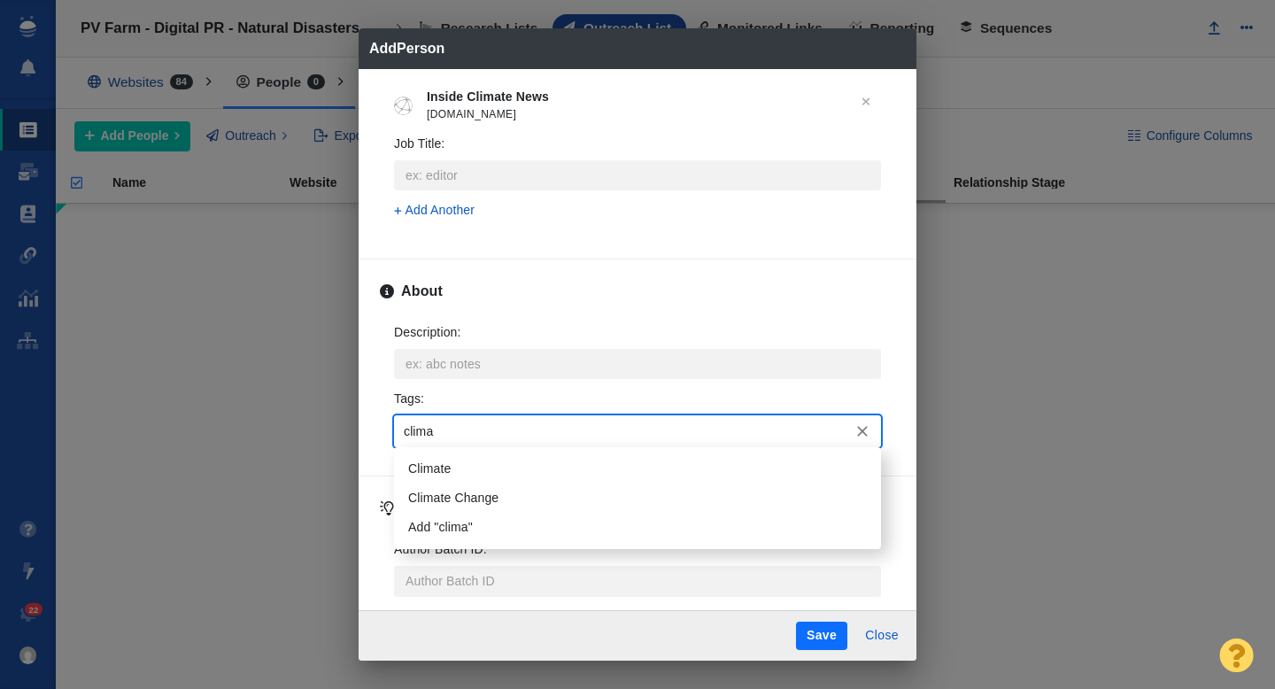
type input "climat"
click at [467, 457] on li "Climate" at bounding box center [637, 468] width 487 height 29
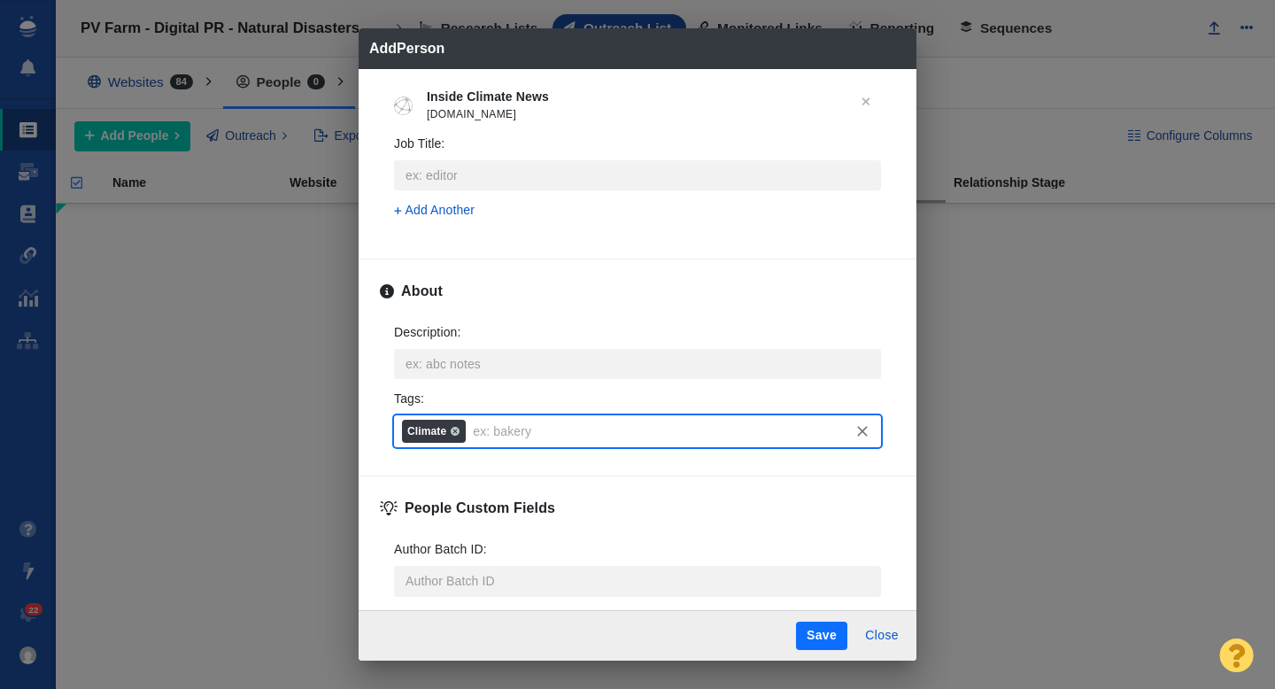
click at [812, 629] on button "Save" at bounding box center [821, 636] width 51 height 28
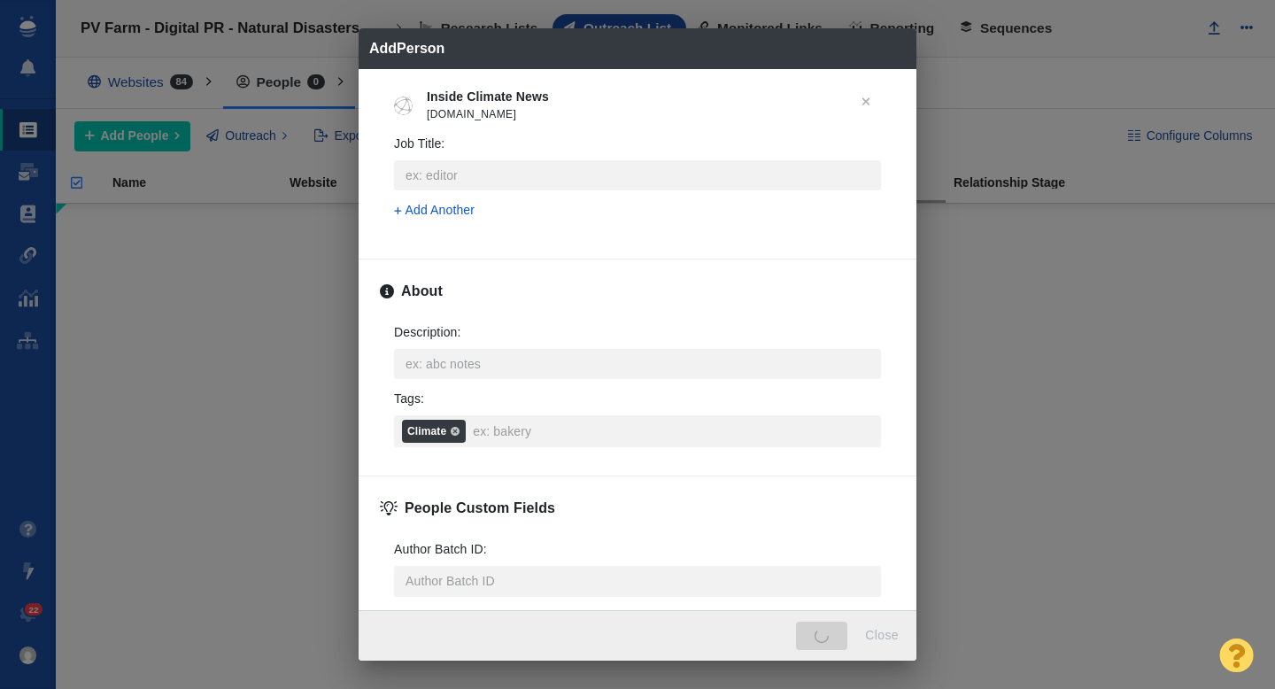
type textarea "x"
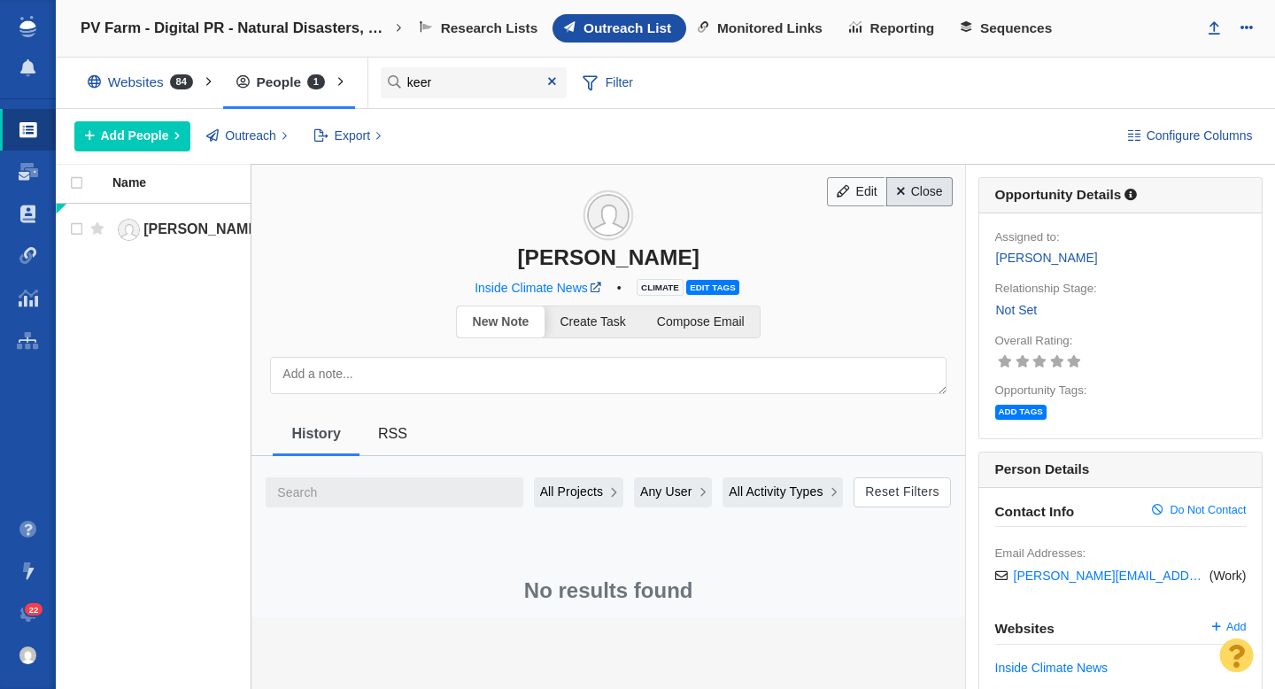
click at [920, 195] on link "Close" at bounding box center [919, 192] width 66 height 30
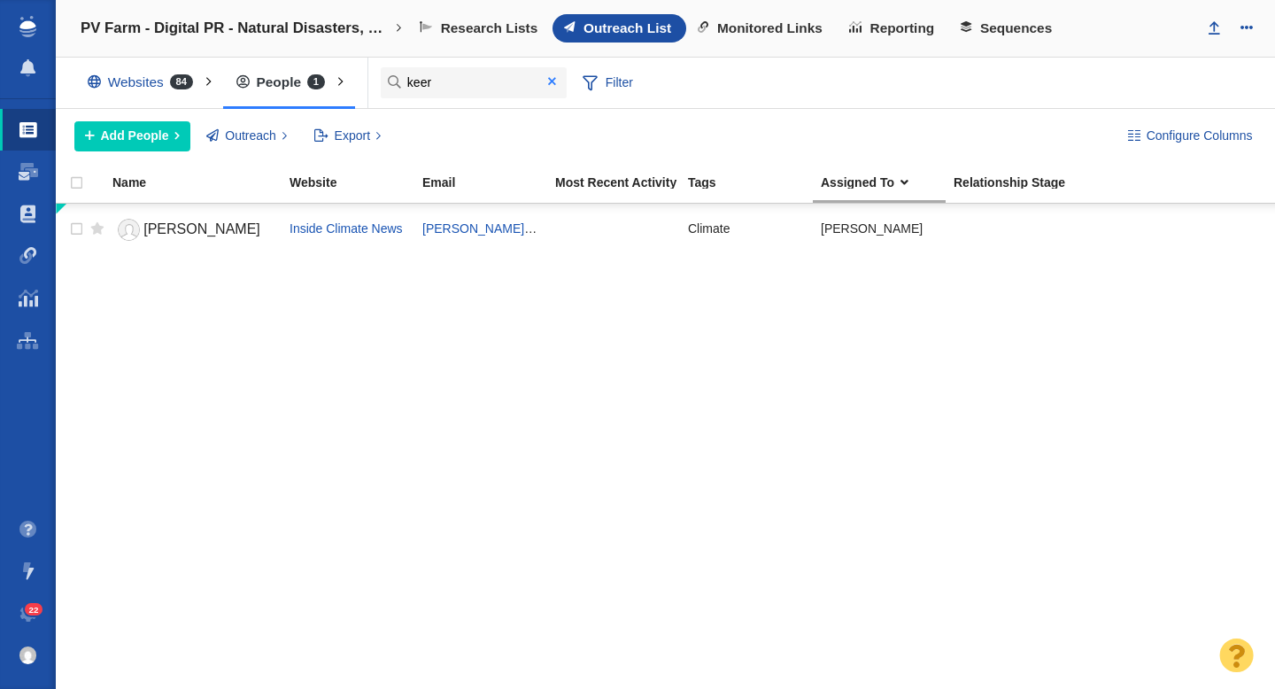
click at [552, 82] on span at bounding box center [552, 81] width 8 height 12
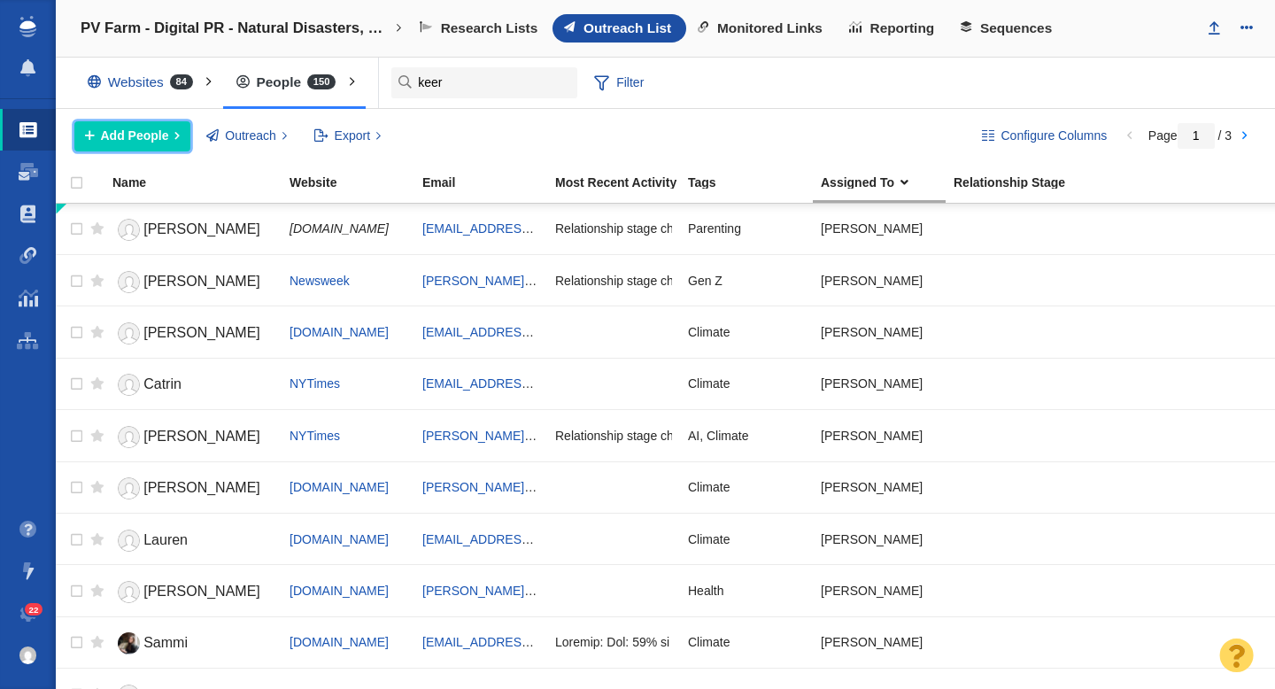
click at [131, 137] on span "Add People" at bounding box center [135, 136] width 68 height 19
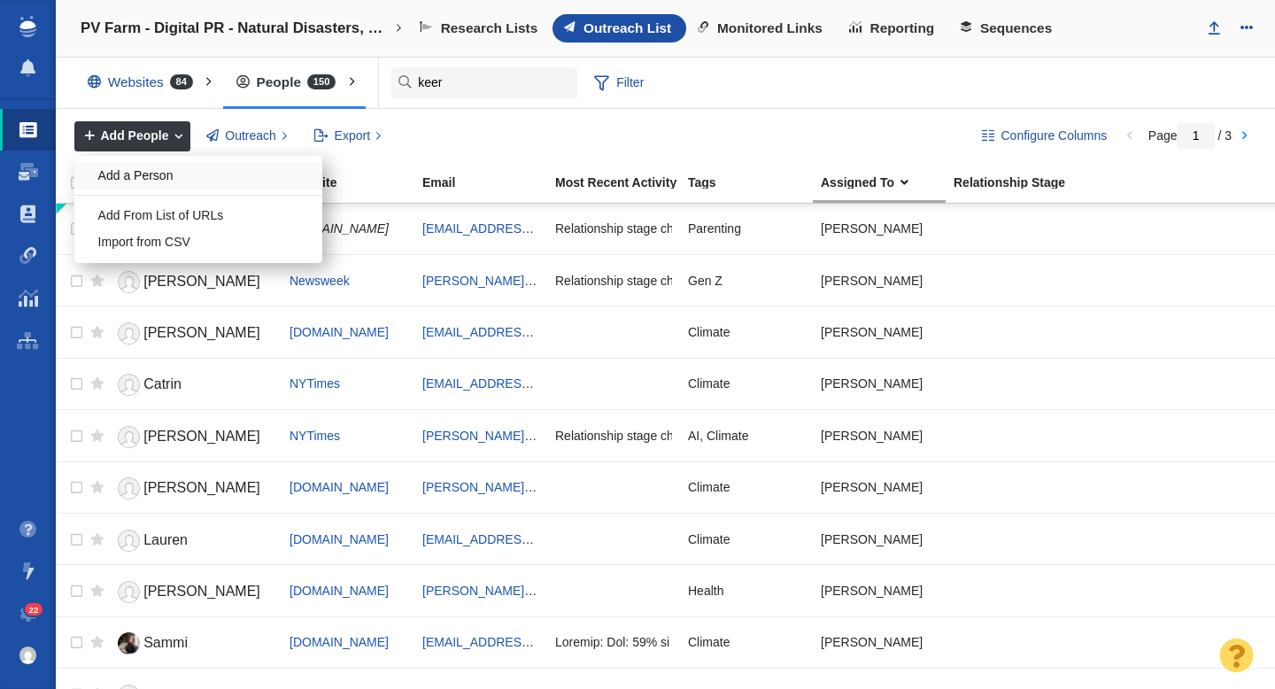
click at [149, 178] on div "Add a Person" at bounding box center [198, 175] width 248 height 27
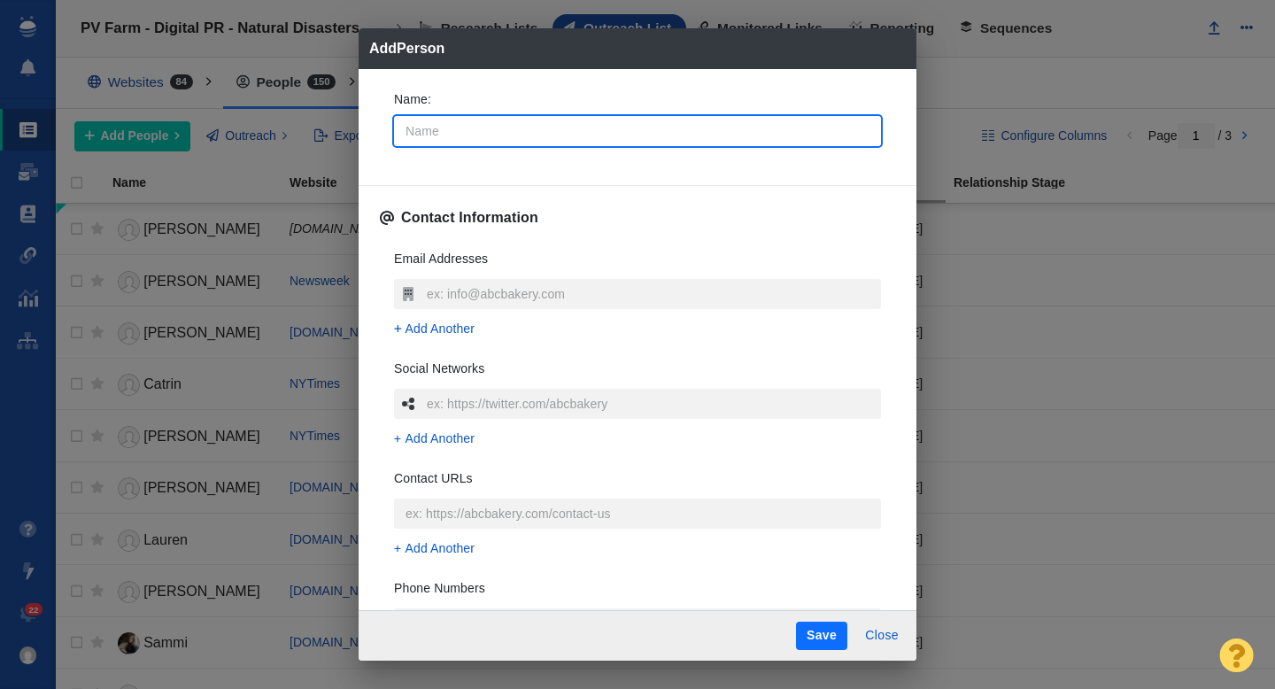
type input "K"
type textarea "x"
type input "Ki"
type textarea "x"
type input "Kil"
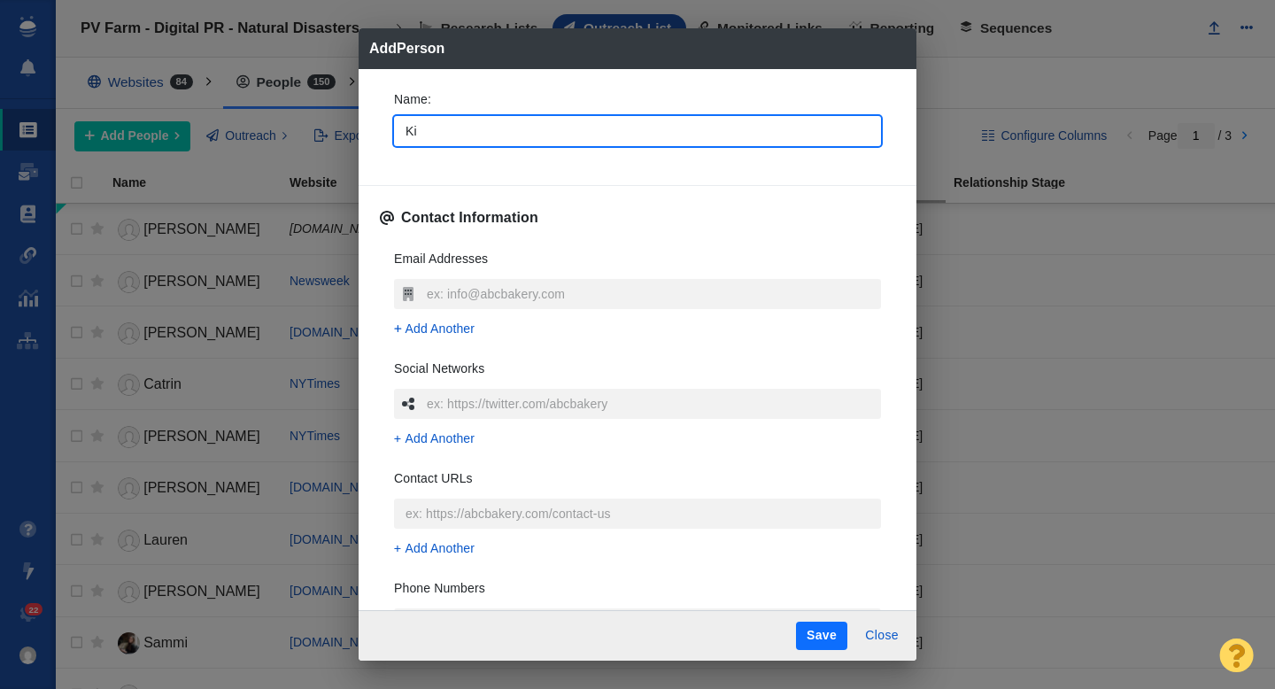
type textarea "x"
type input "Kile"
type textarea "x"
type input "Kiley"
type textarea "x"
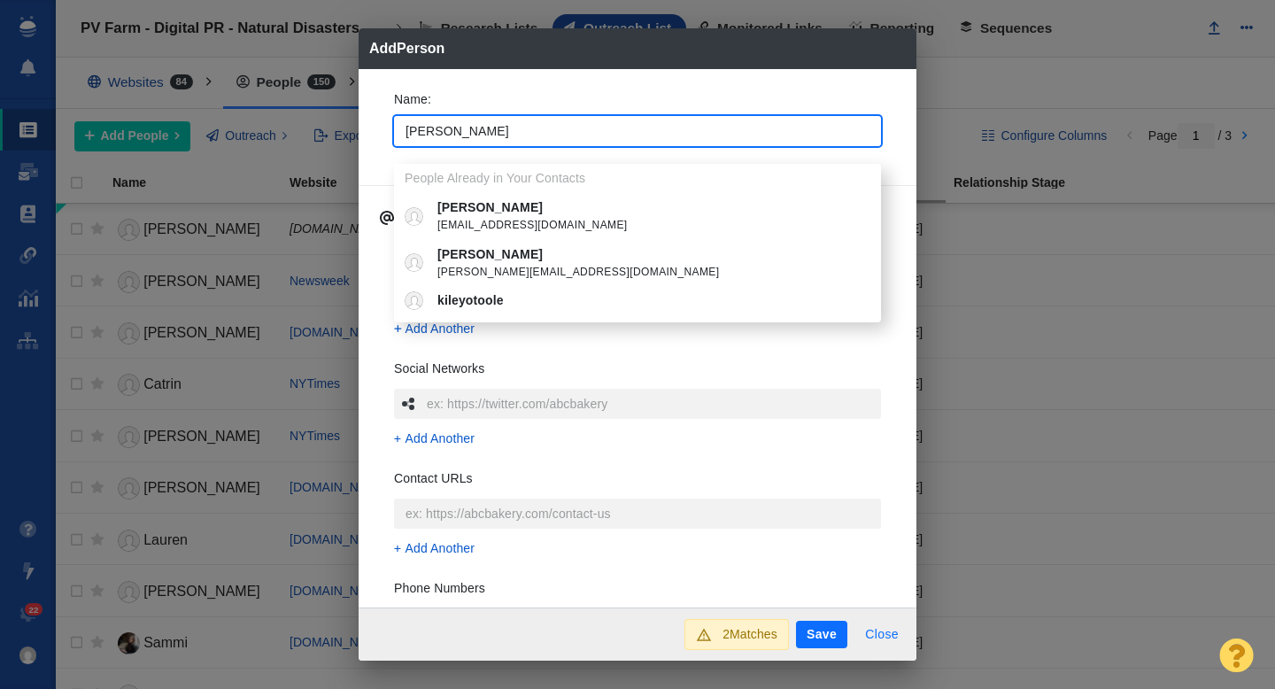
click at [876, 630] on button "Close" at bounding box center [881, 635] width 55 height 28
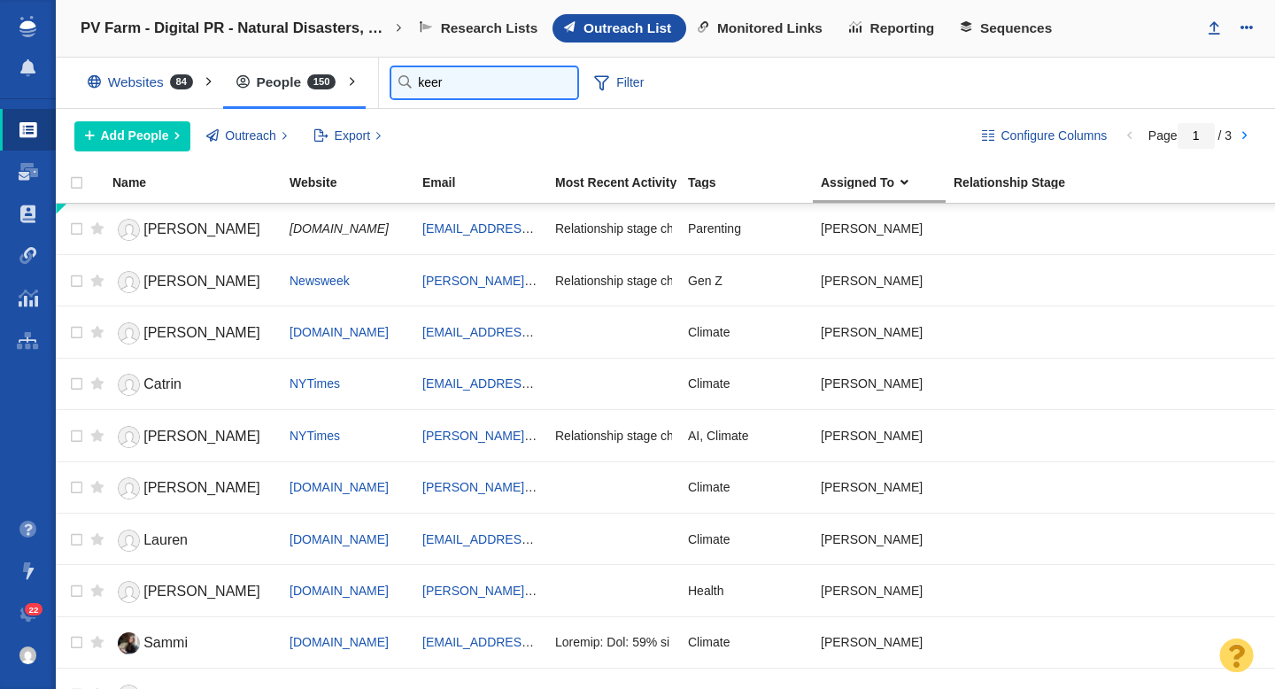
click at [443, 86] on input "keer" at bounding box center [484, 82] width 186 height 31
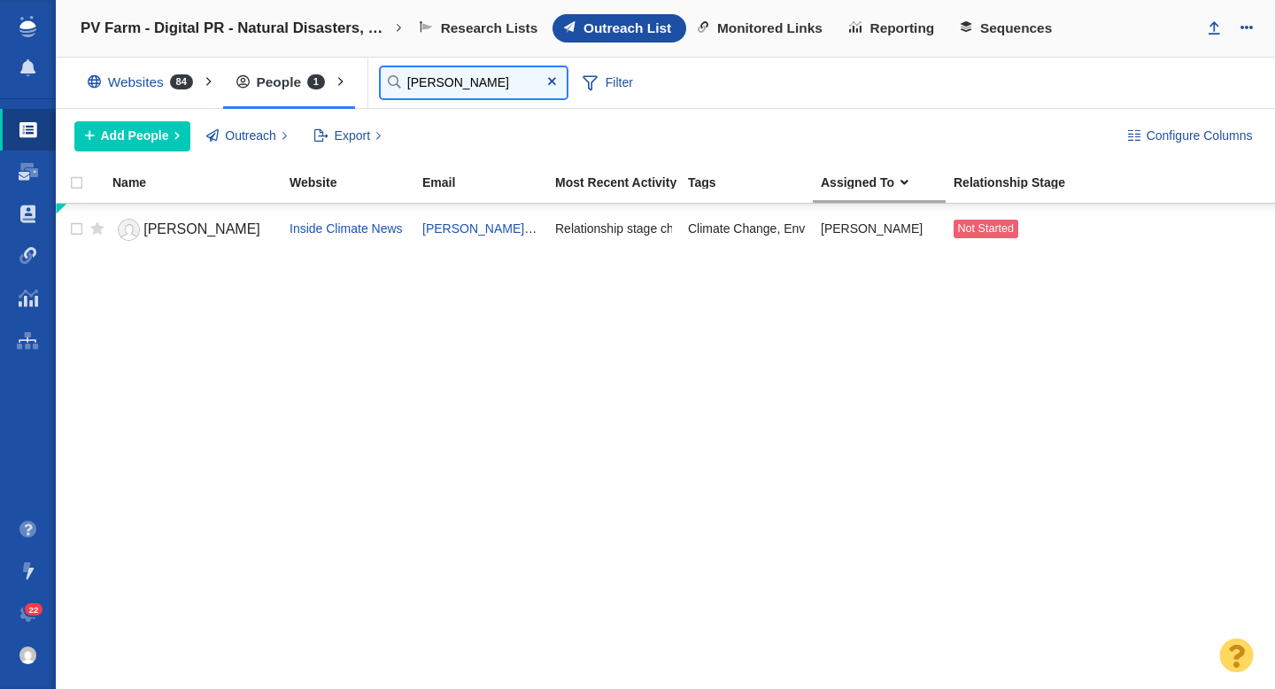
click at [449, 85] on input "kiley" at bounding box center [474, 82] width 186 height 31
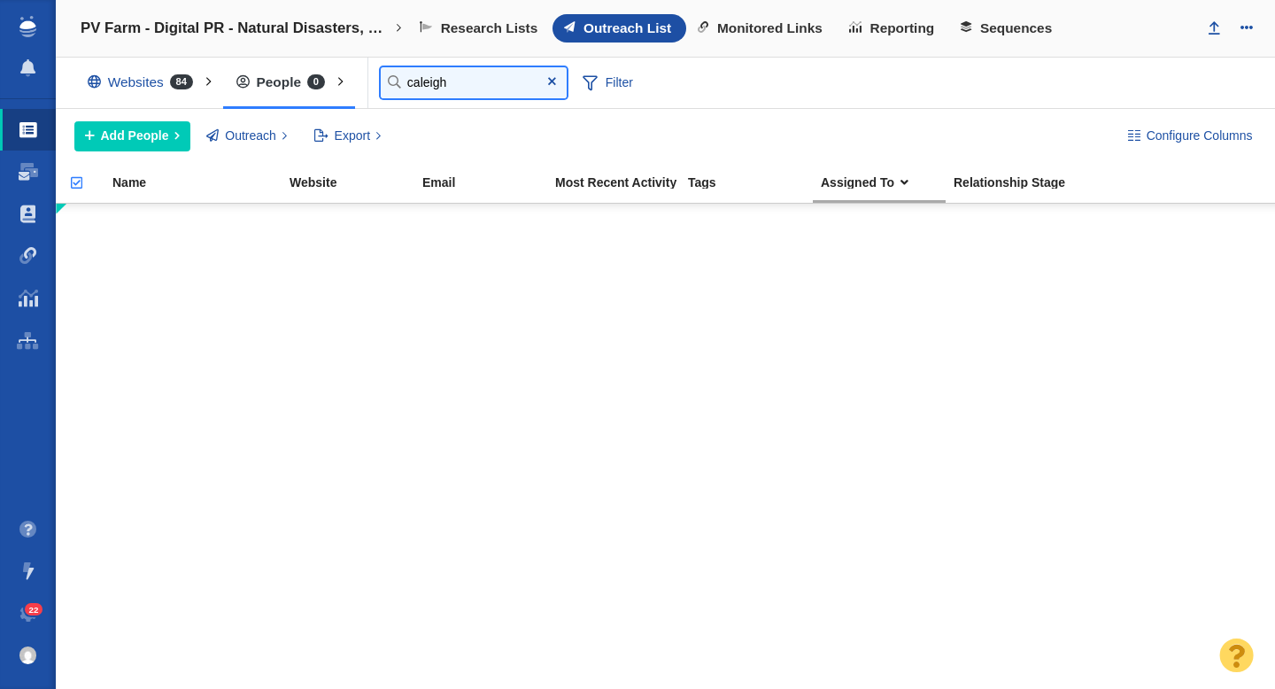
type input "caleigh"
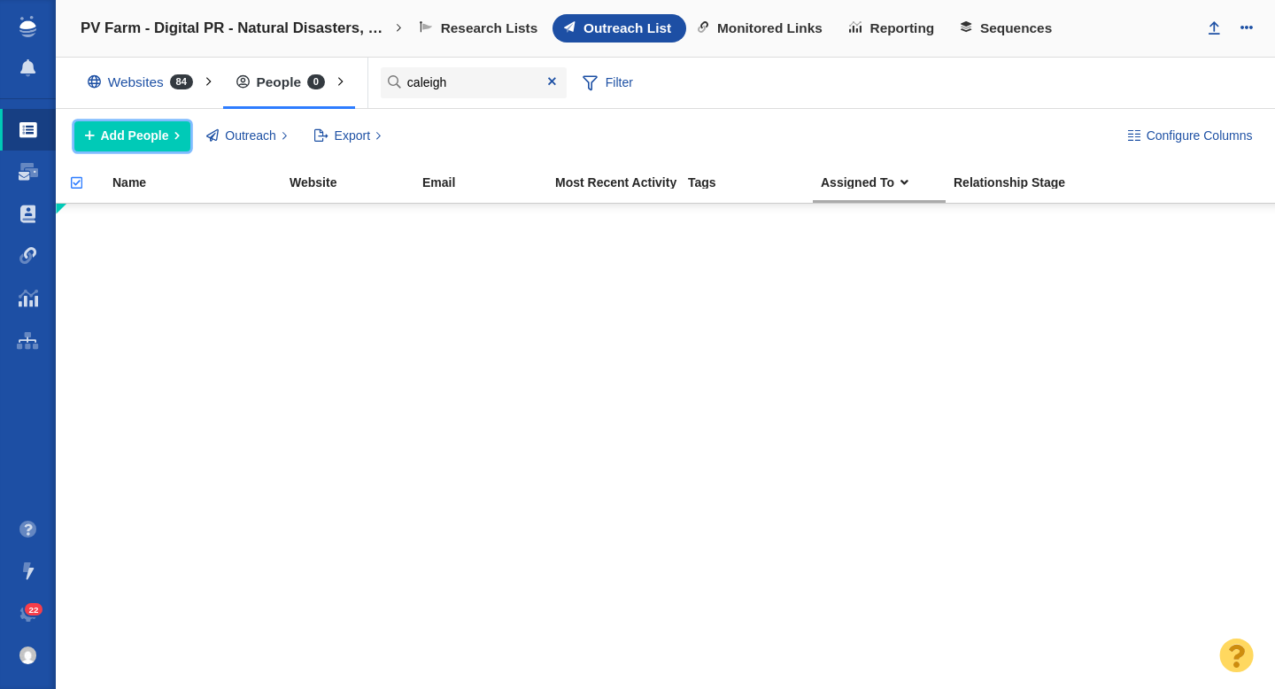
click at [165, 129] on span "Add People" at bounding box center [135, 136] width 68 height 19
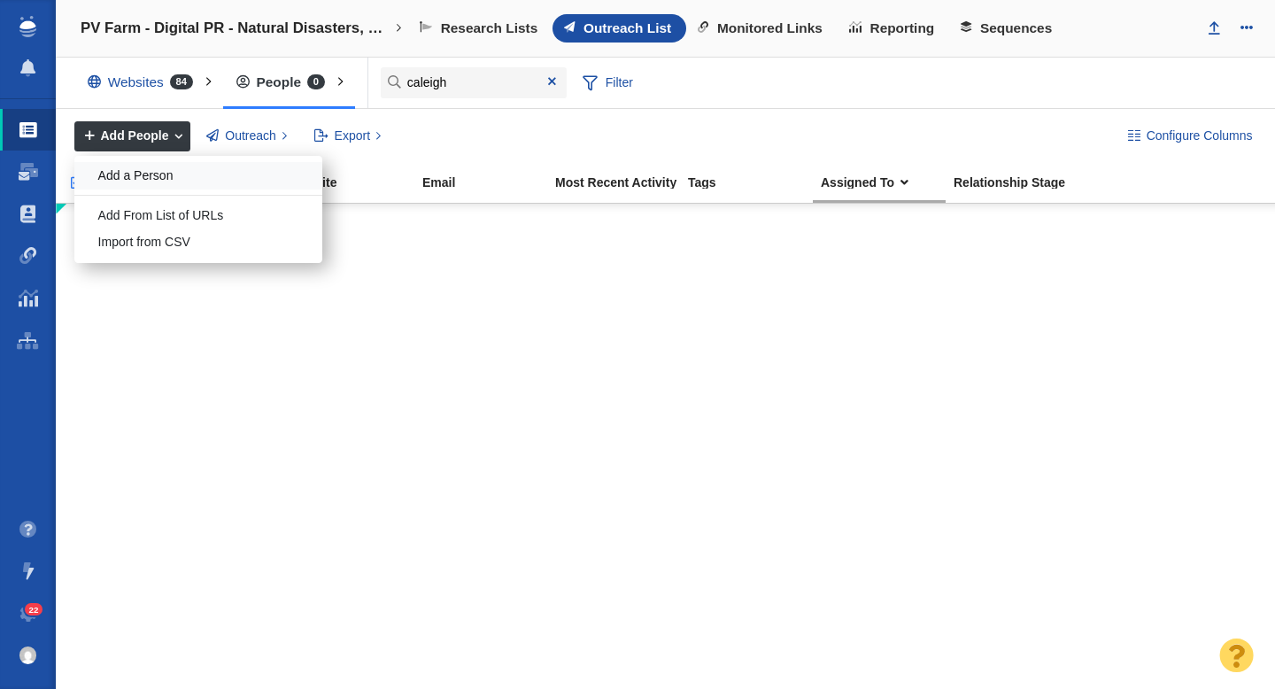
click at [194, 174] on div "Add a Person" at bounding box center [198, 175] width 248 height 27
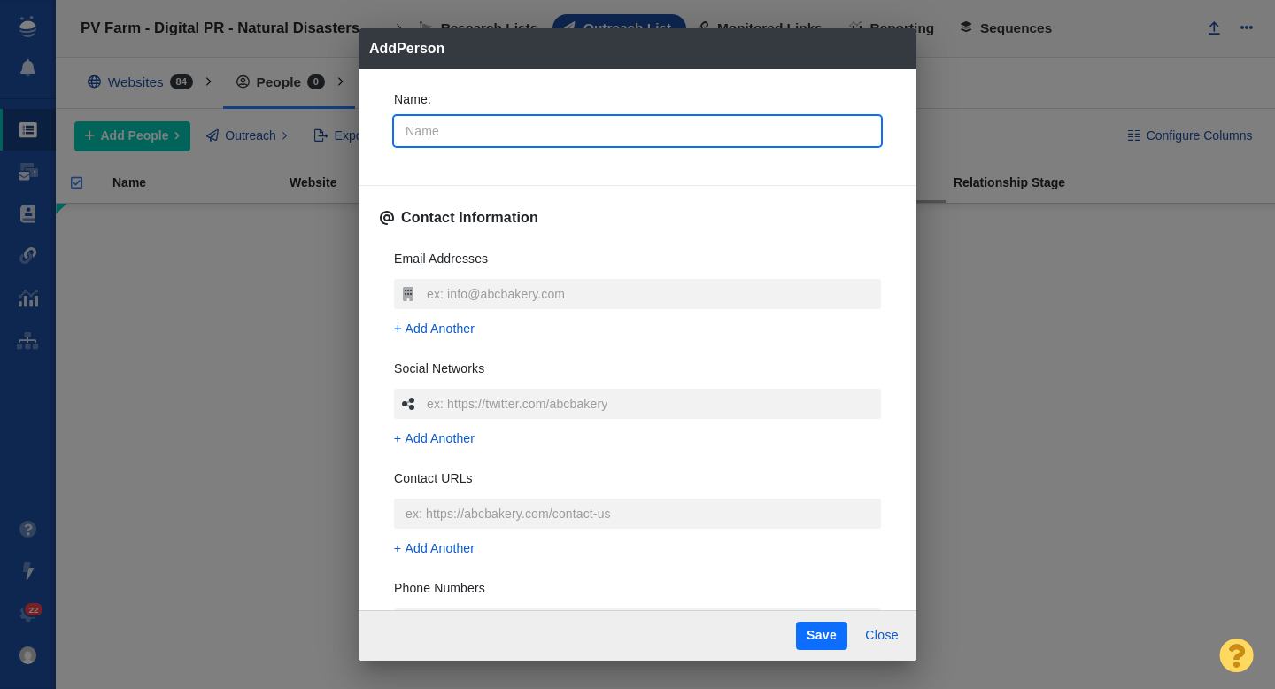
type input "C"
type textarea "x"
type input "Cal"
type textarea "x"
type input "Cale"
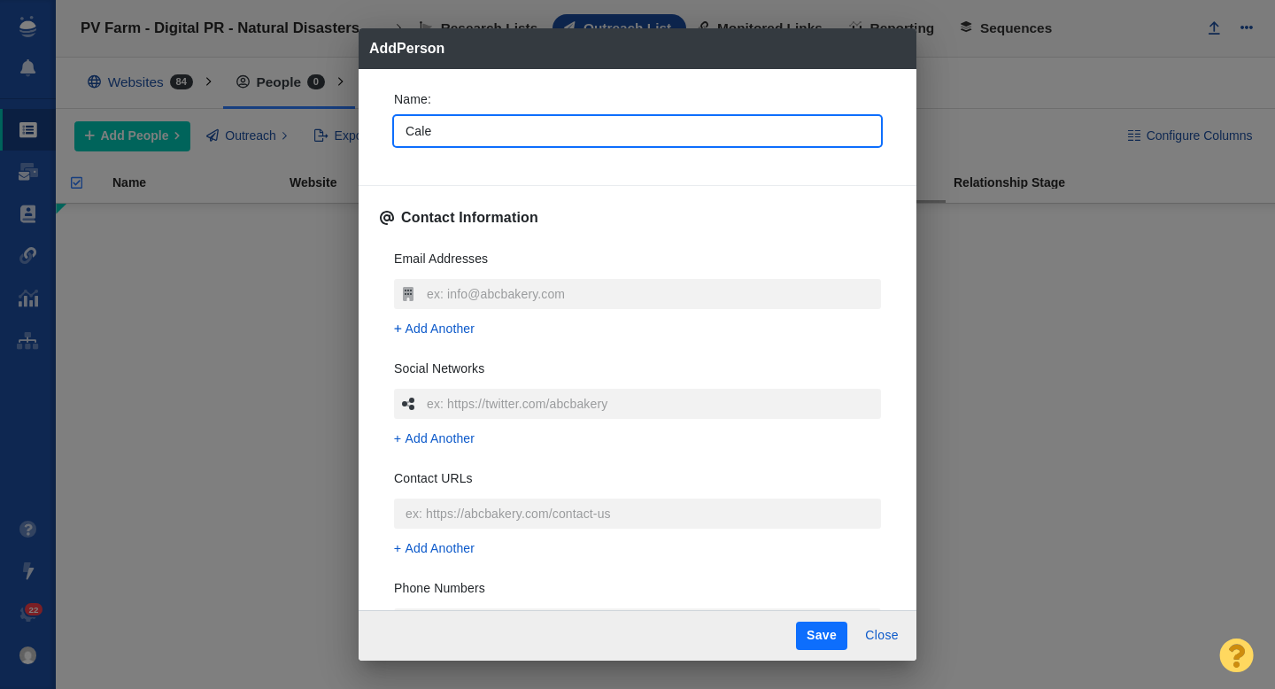
type textarea "x"
type input "Calei"
type textarea "x"
type input "Caleig"
type textarea "x"
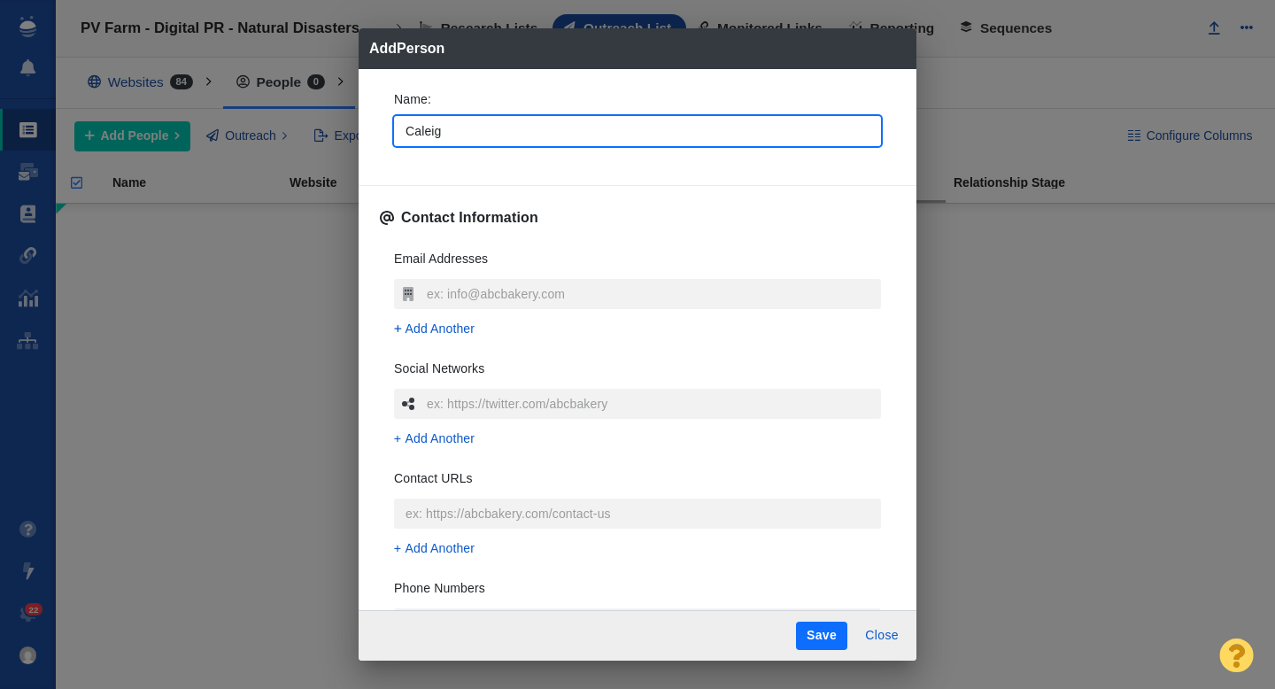
type input "Caleigh"
type textarea "x"
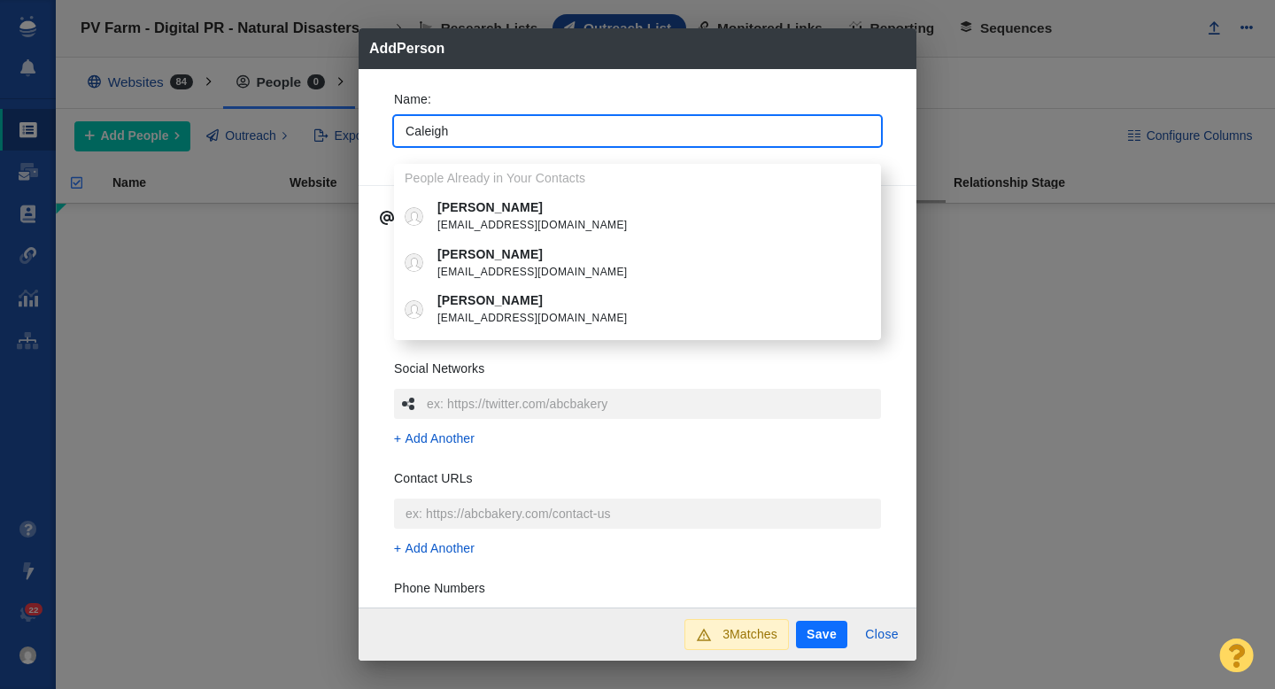
type input "Caleigh"
type textarea "x"
click at [387, 154] on div "Name : Caleigh People Already in Your Contacts Caleigh Wells Cwells@marketplace…" at bounding box center [637, 123] width 515 height 95
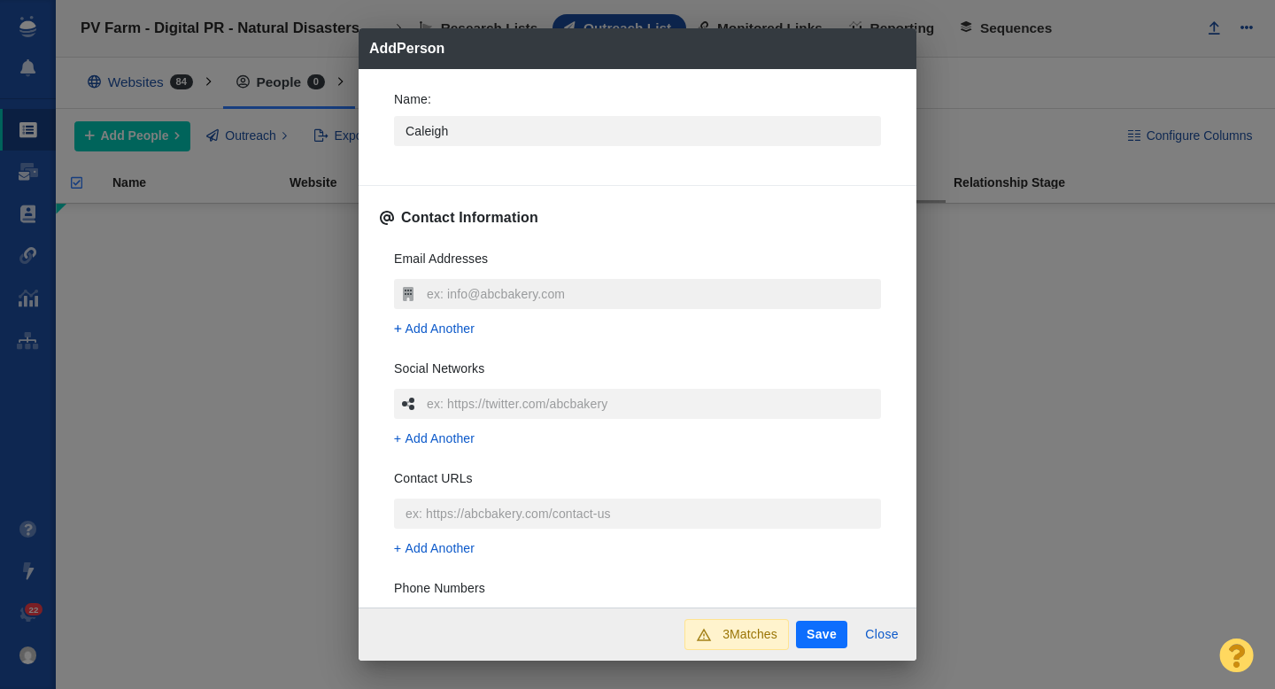
click at [459, 294] on input "text" at bounding box center [651, 294] width 459 height 30
type input "[EMAIL_ADDRESS][DOMAIN_NAME]"
type textarea "x"
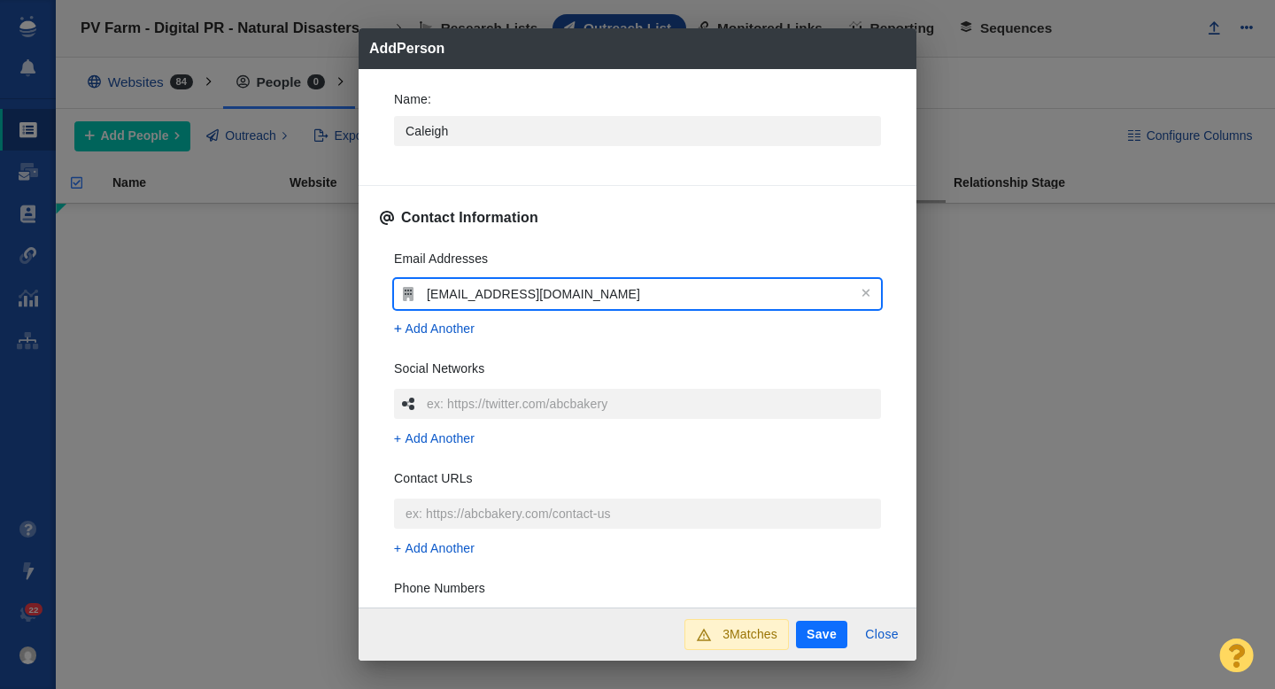
type input "[EMAIL_ADDRESS][DOMAIN_NAME]"
click at [386, 336] on div "Email Addresses cwells@ap.org Add Another Social Networks Add Another Contact U…" at bounding box center [637, 499] width 515 height 527
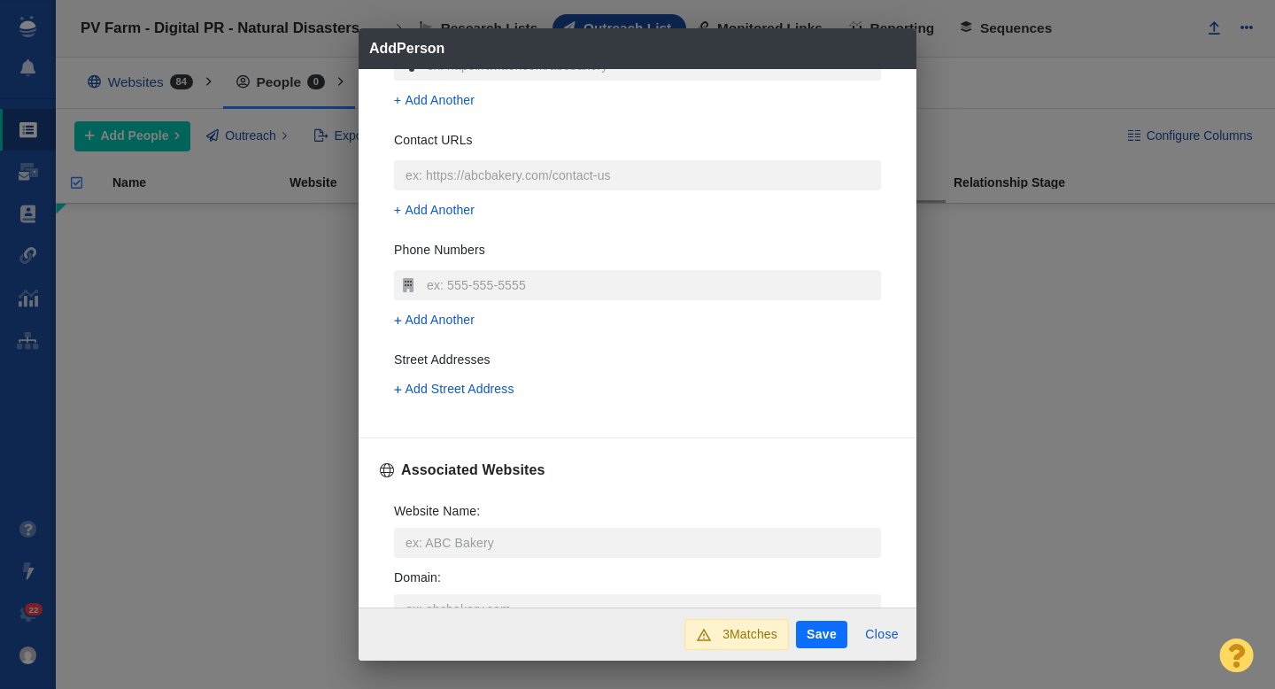
scroll to position [483, 0]
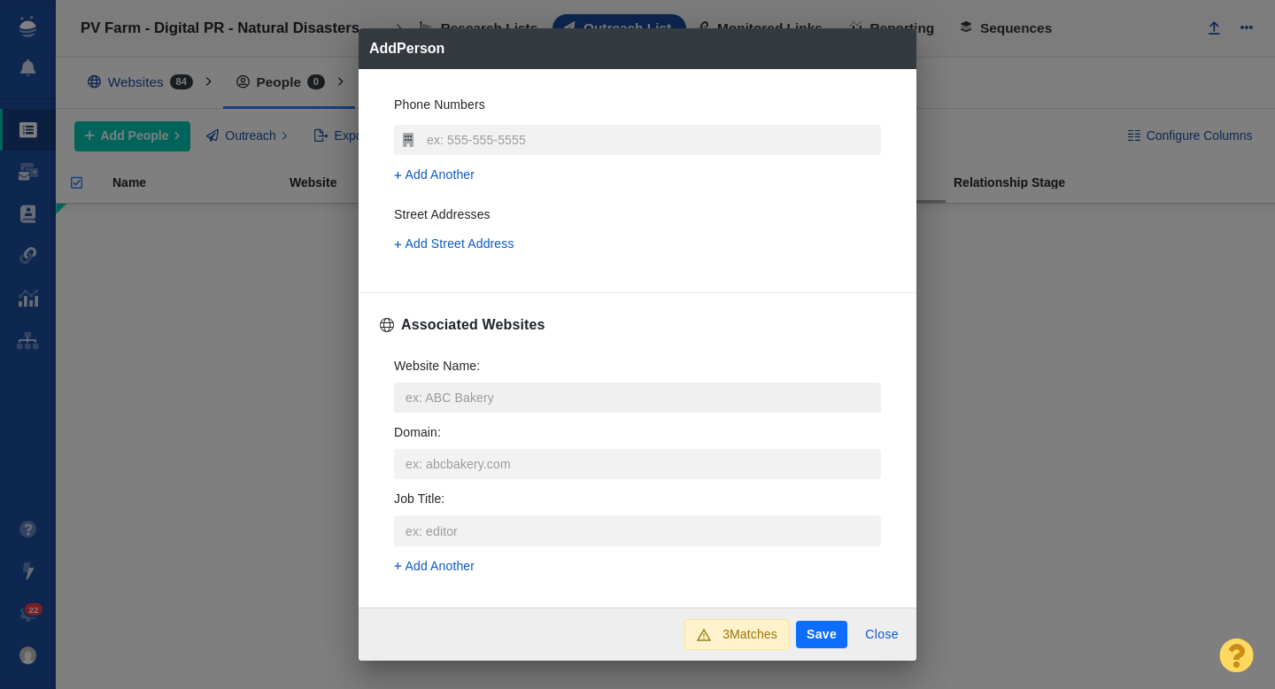
click at [459, 394] on input "Website Name :" at bounding box center [637, 397] width 487 height 30
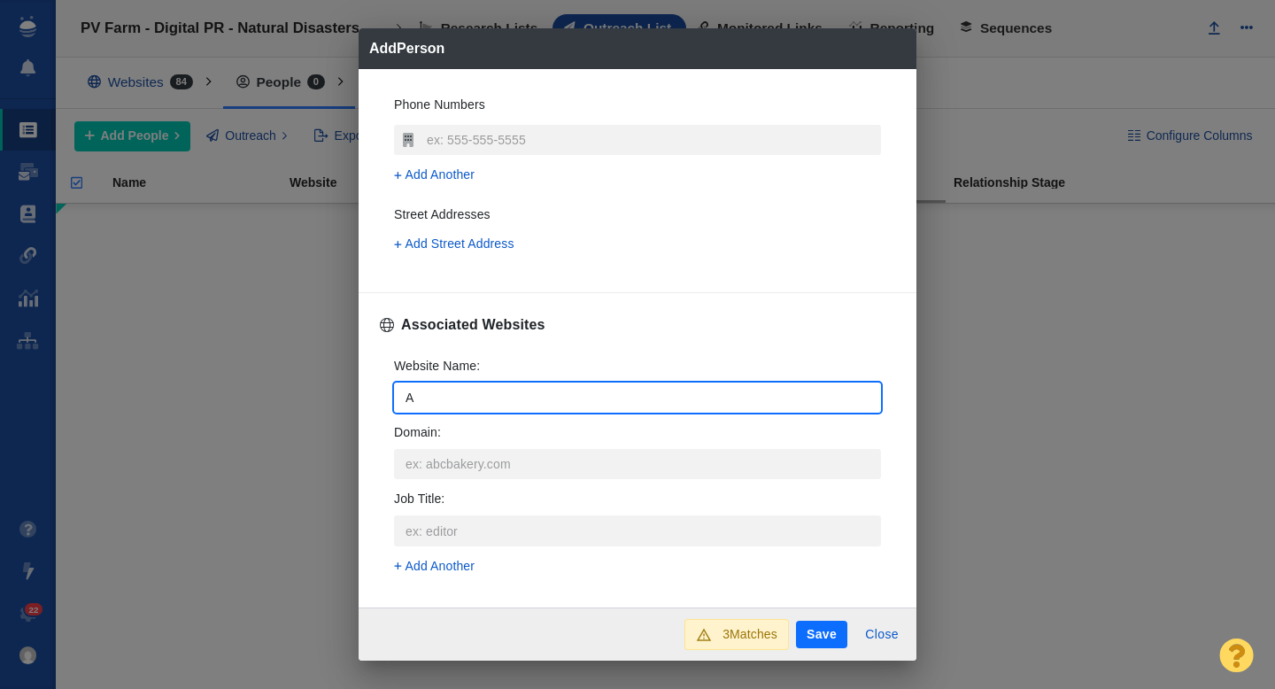
type input "AP"
type textarea "x"
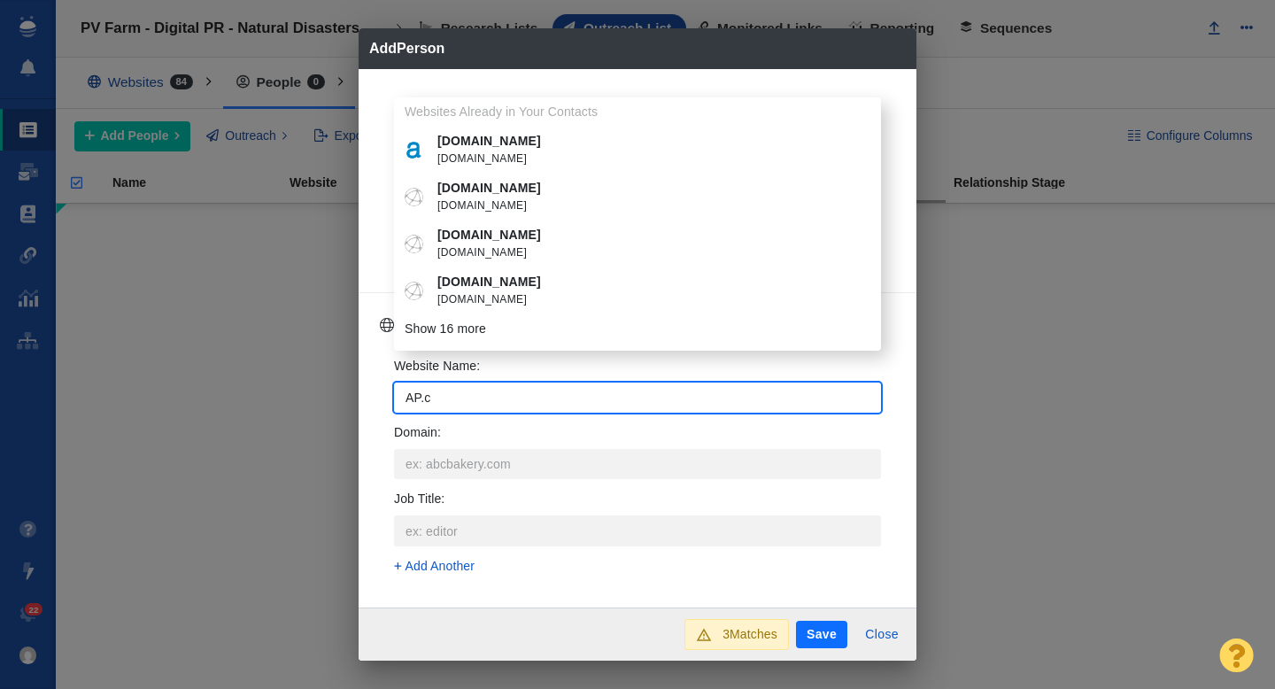
type input "AP.co"
type textarea "x"
type input "[DOMAIN_NAME]"
type textarea "x"
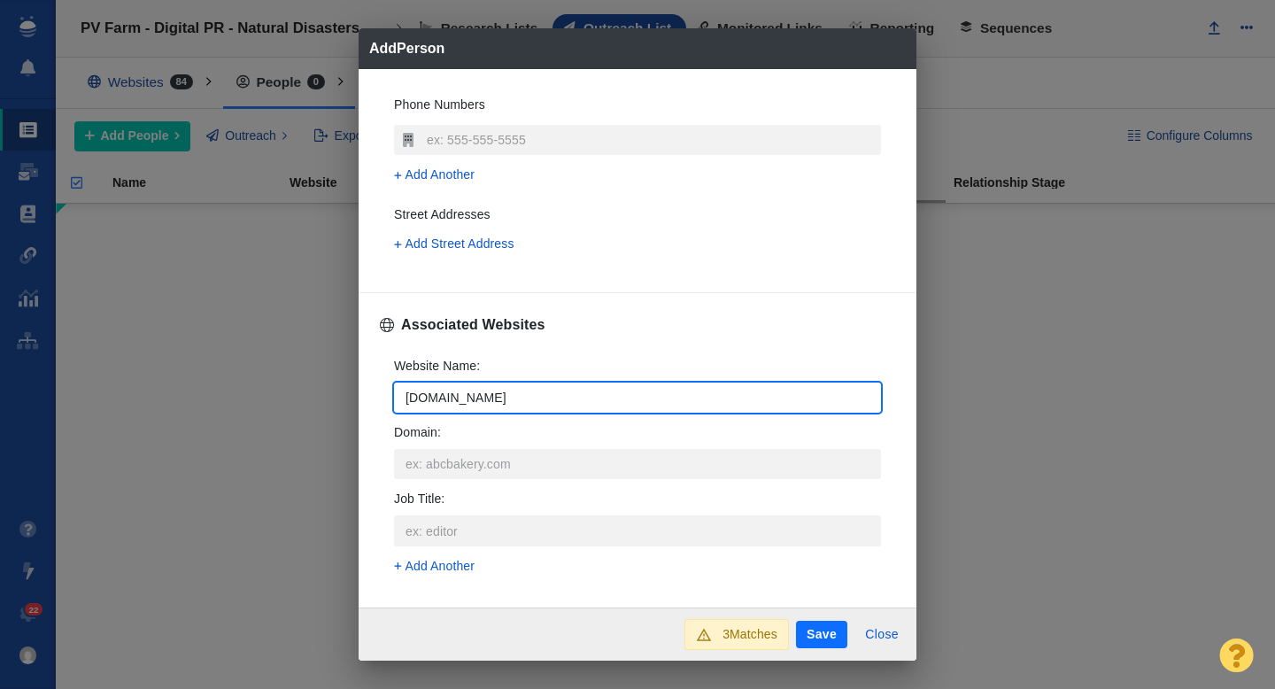
type input "[DOMAIN_NAME]"
click at [380, 418] on div "Website Name : AP.com Domain : Job Title : Add Another" at bounding box center [637, 471] width 515 height 257
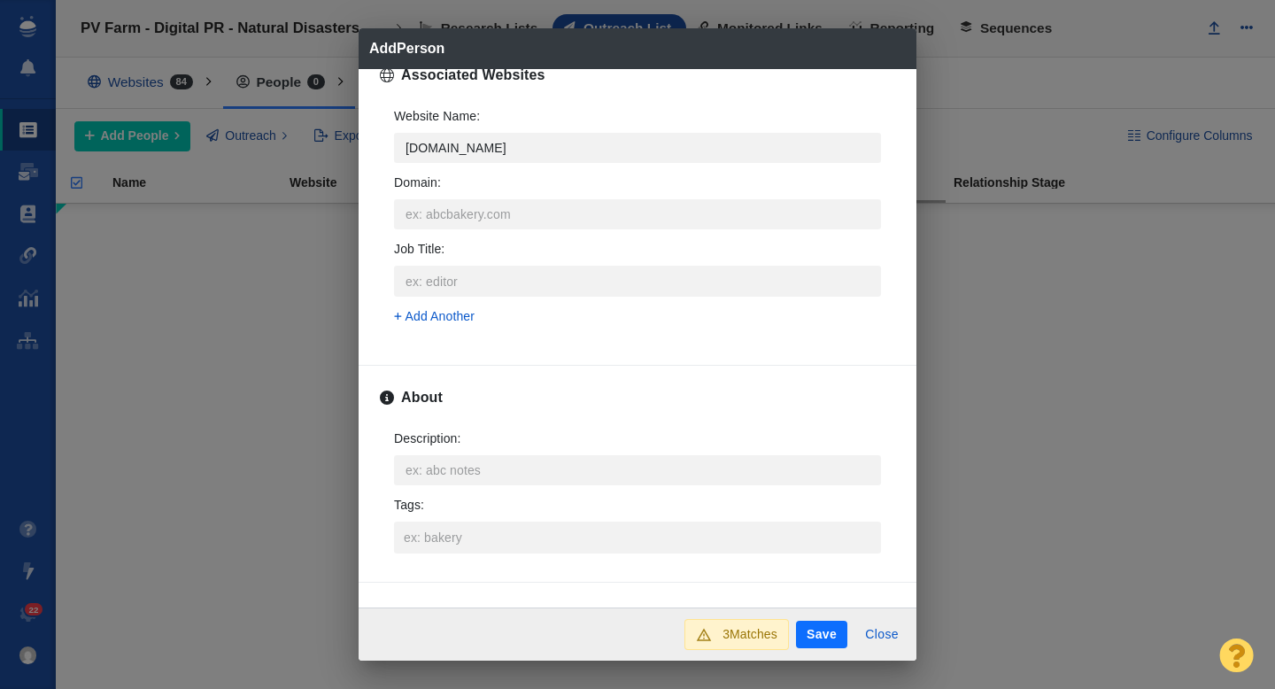
scroll to position [739, 0]
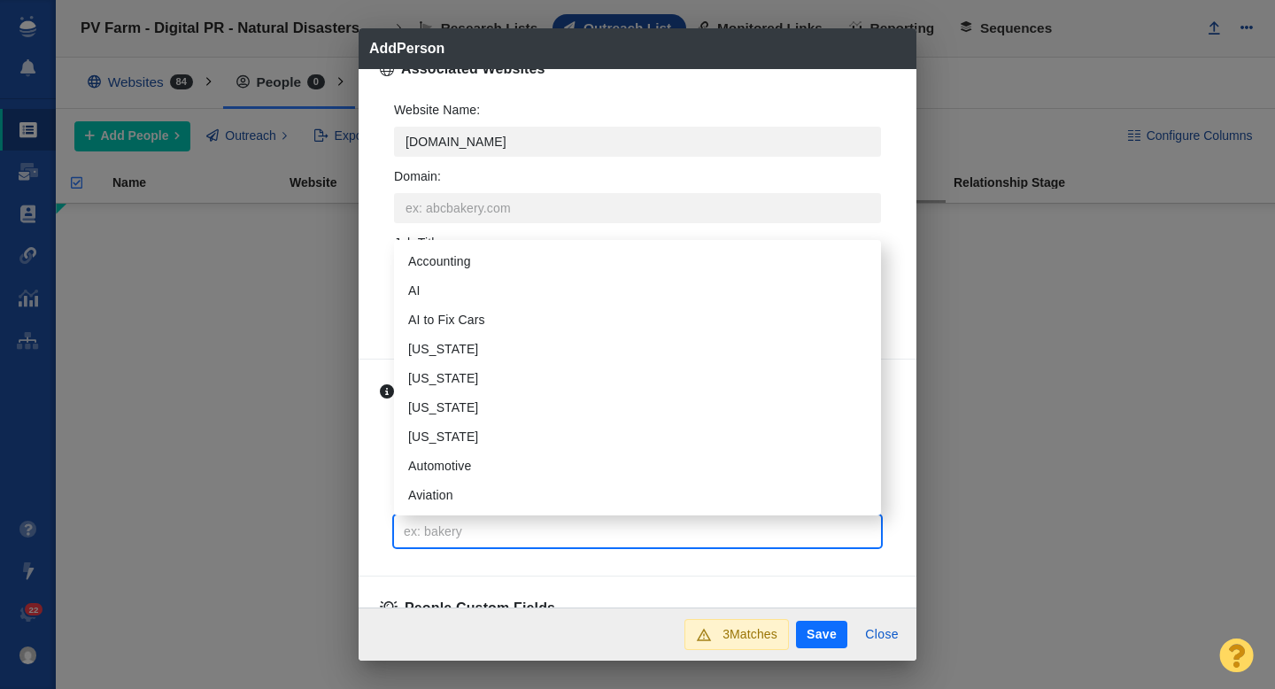
click at [429, 528] on input "Tags :" at bounding box center [637, 531] width 476 height 32
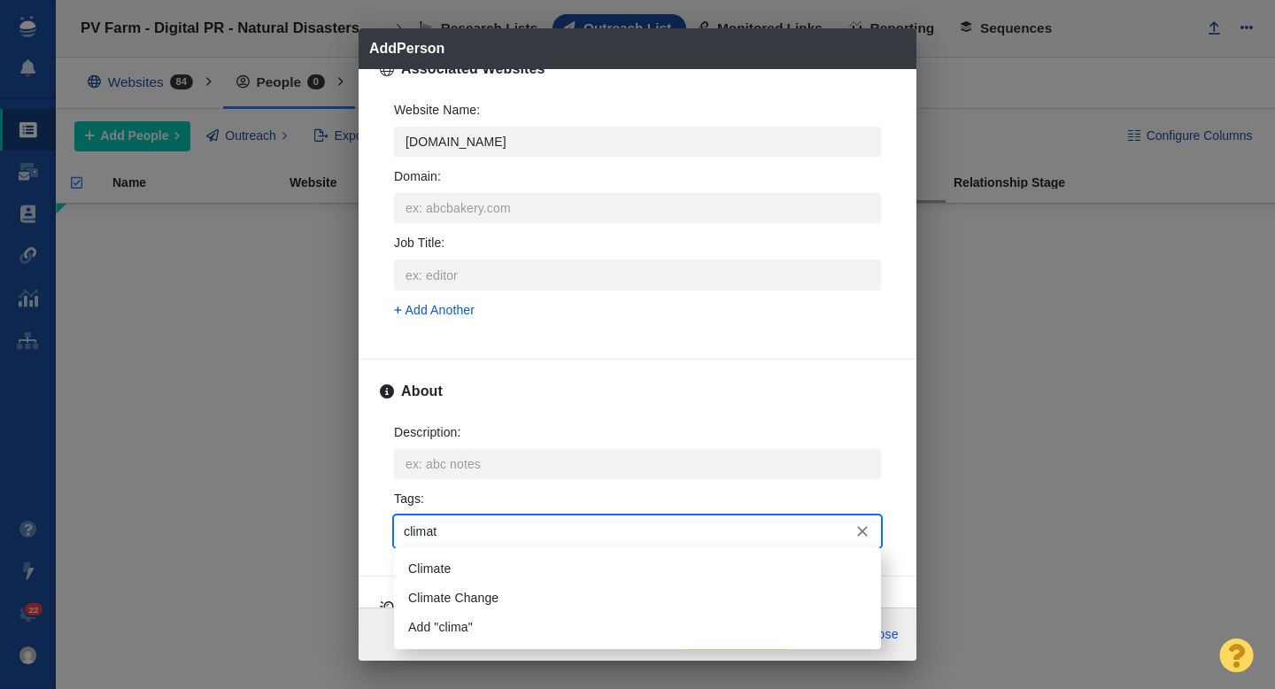
type input "climate"
click at [430, 566] on li "Climate" at bounding box center [637, 568] width 487 height 29
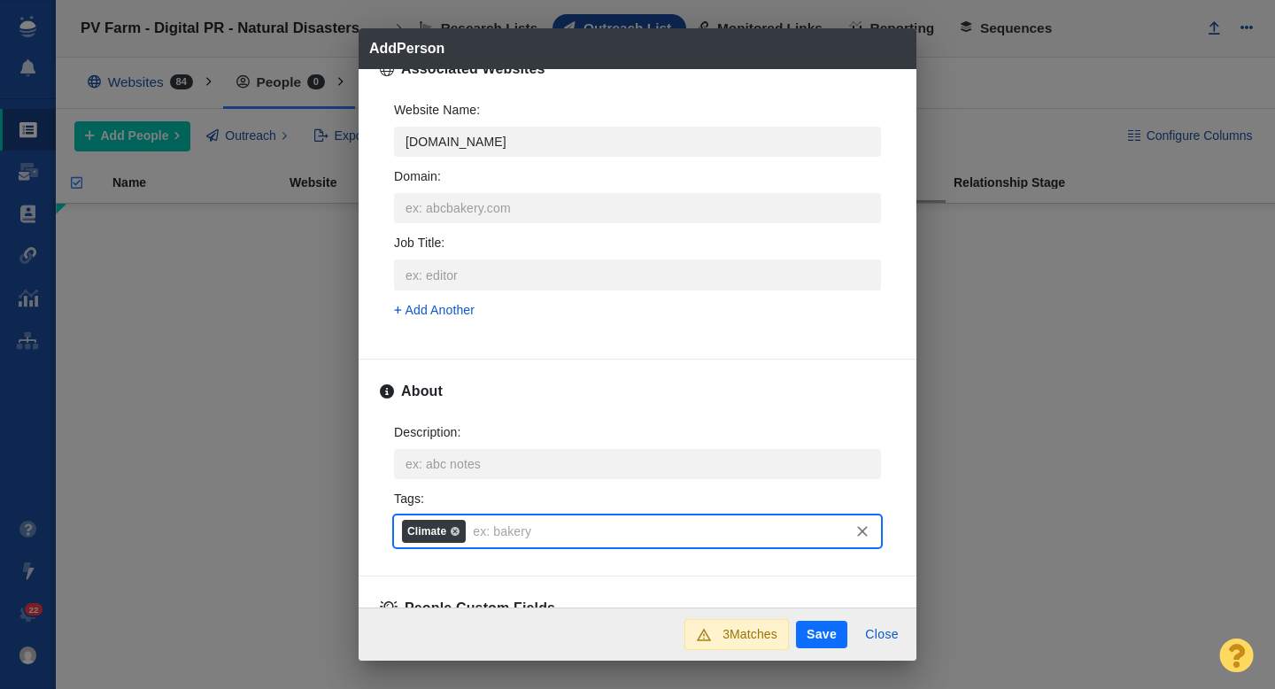
click at [815, 631] on button "Save" at bounding box center [821, 635] width 51 height 28
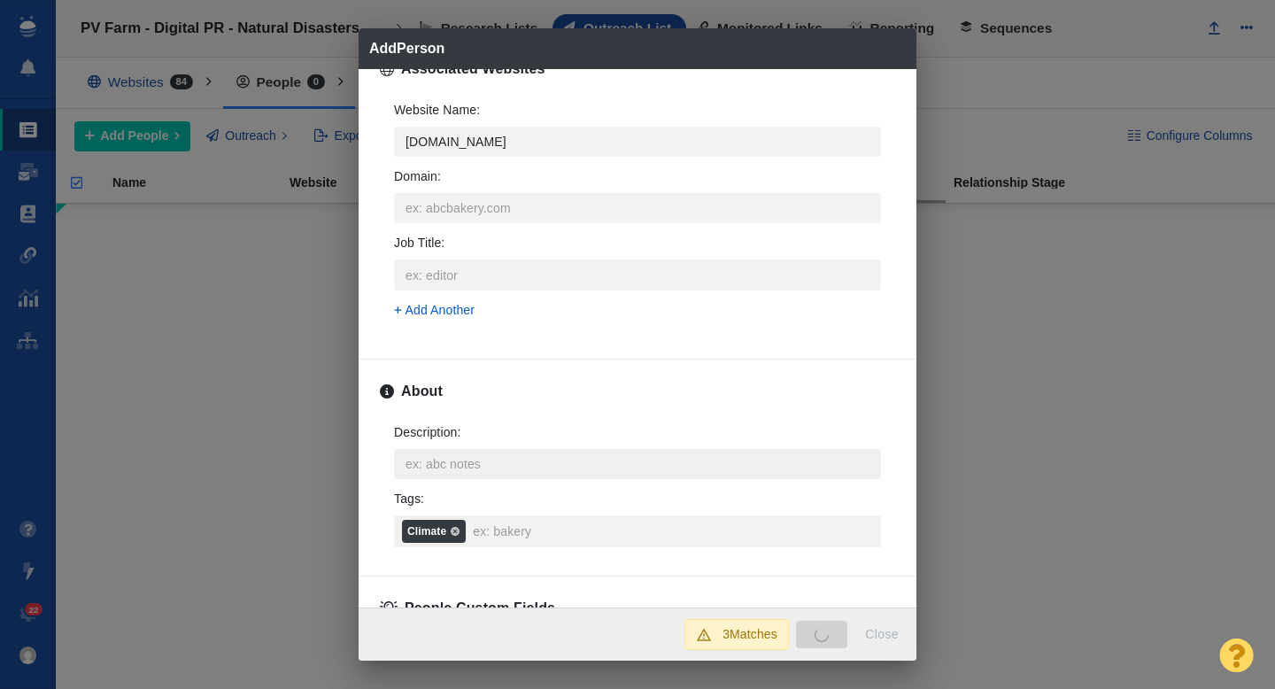
type textarea "x"
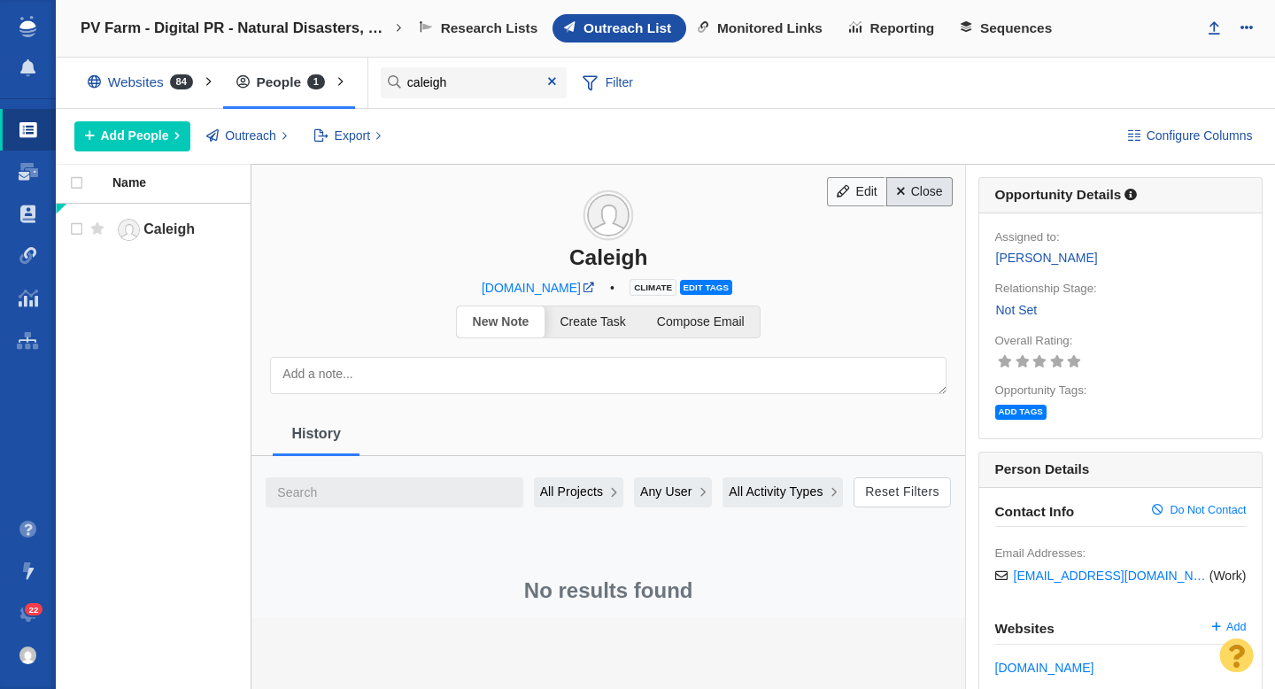
click at [926, 195] on link "Close" at bounding box center [919, 192] width 66 height 30
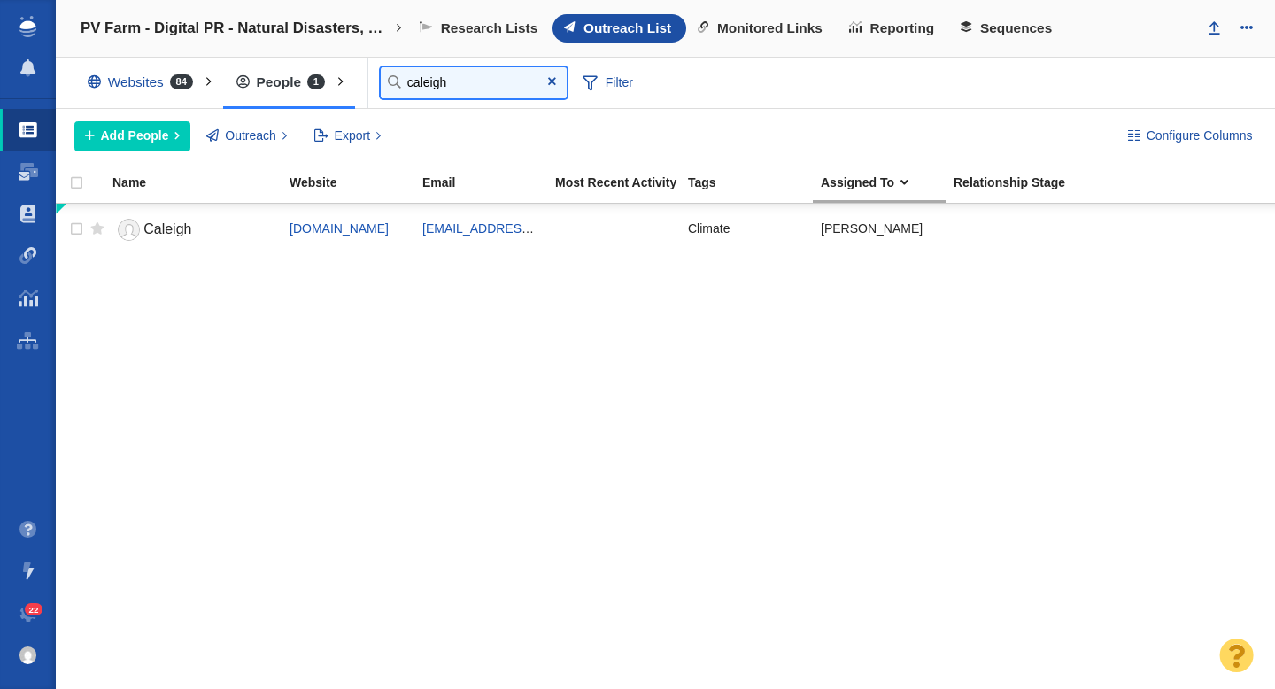
click at [452, 81] on input "caleigh" at bounding box center [474, 82] width 186 height 31
type input "nidhi"
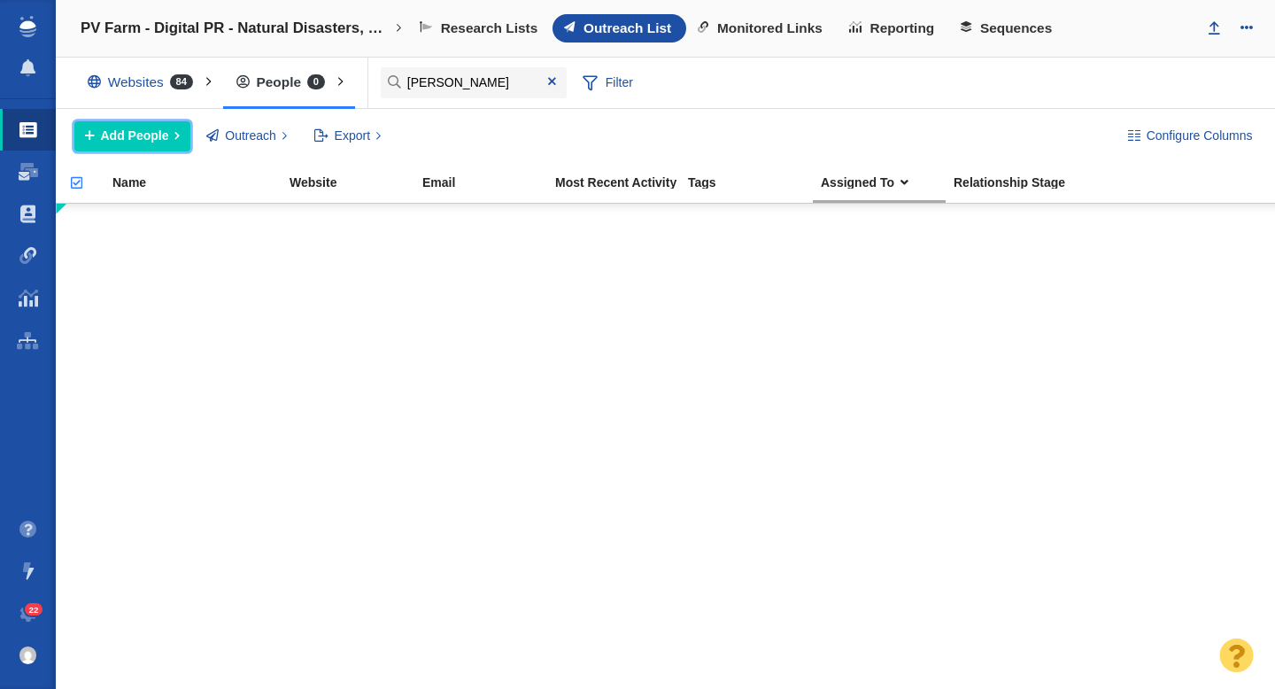
click at [151, 137] on span "Add People" at bounding box center [135, 136] width 68 height 19
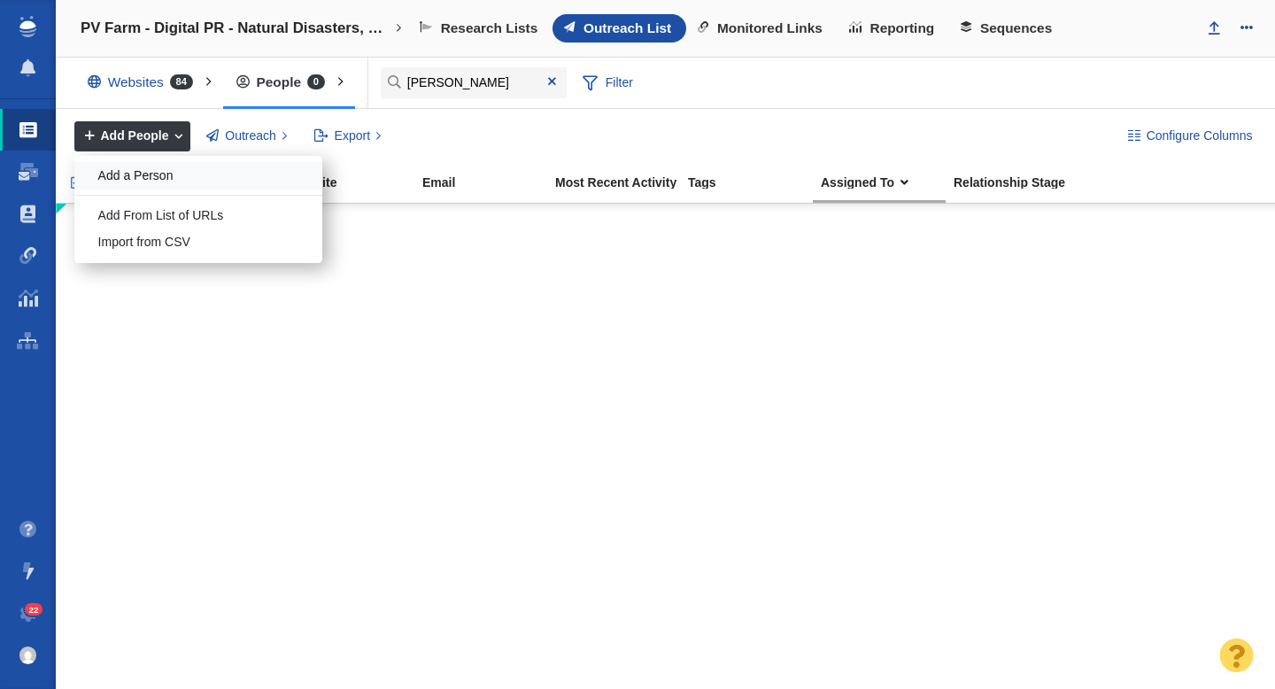
click at [158, 178] on div "Add a Person" at bounding box center [198, 175] width 248 height 27
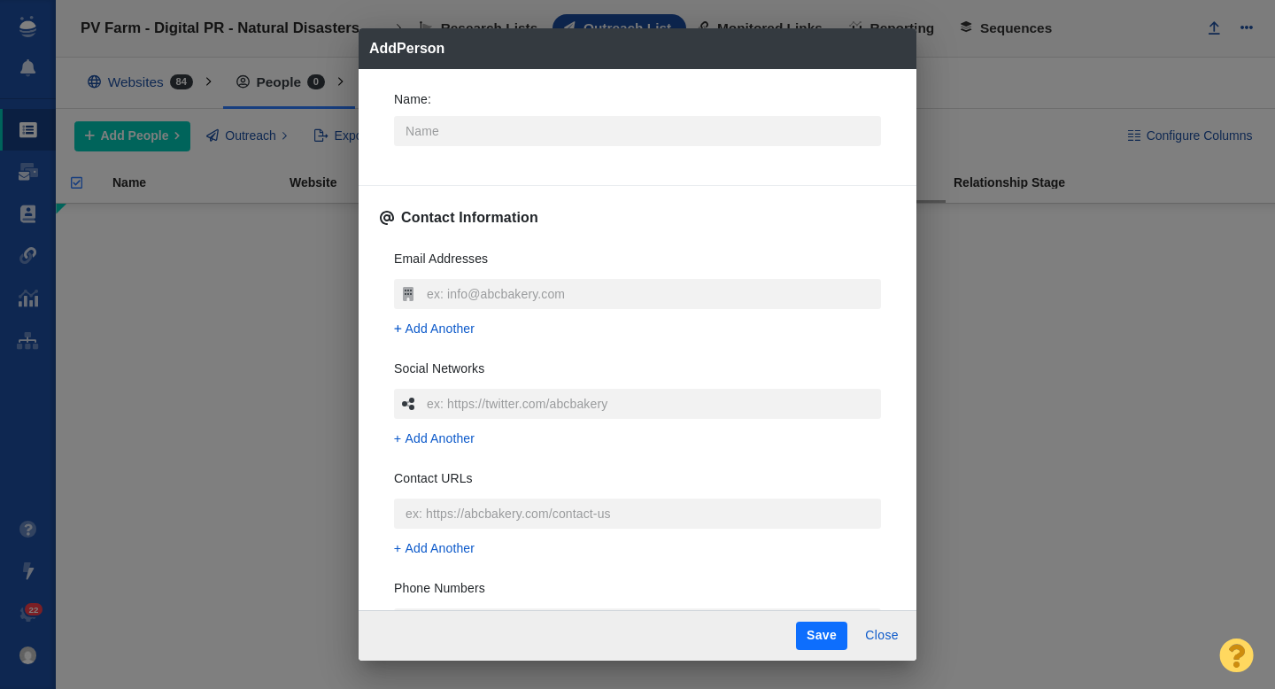
type textarea "x"
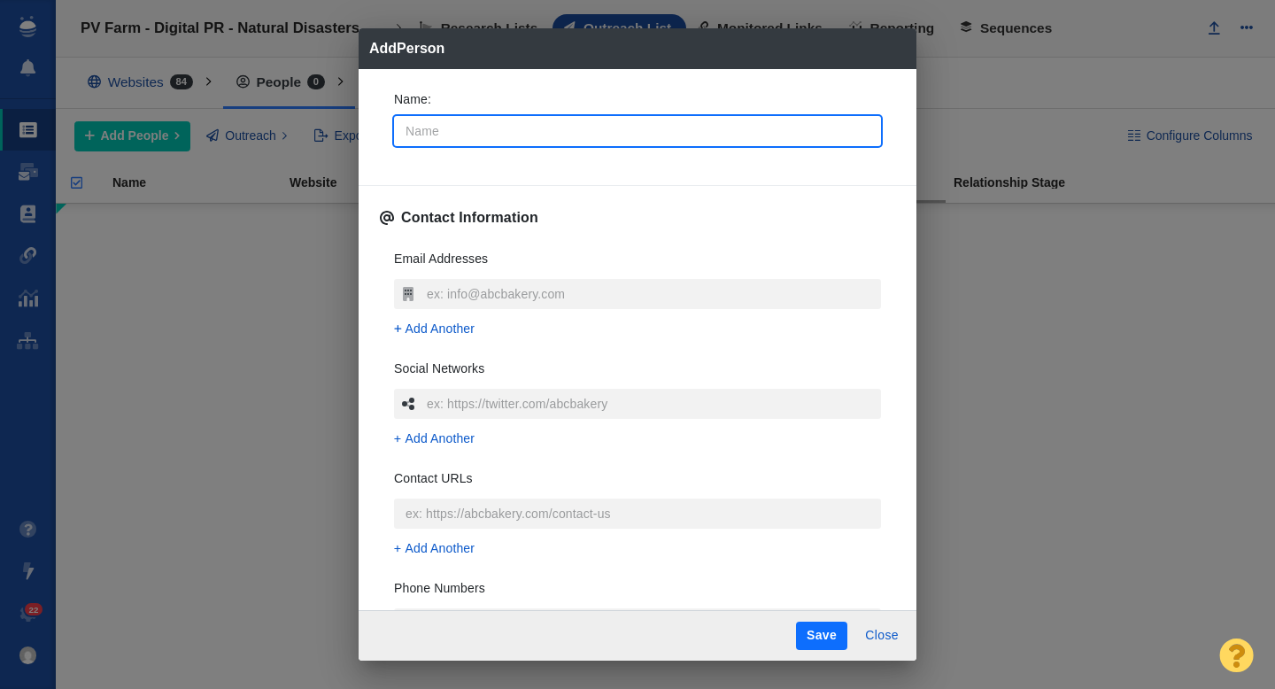
click at [444, 135] on input "Name :" at bounding box center [637, 131] width 487 height 30
type input "N"
type textarea "x"
type input "Ni"
type textarea "x"
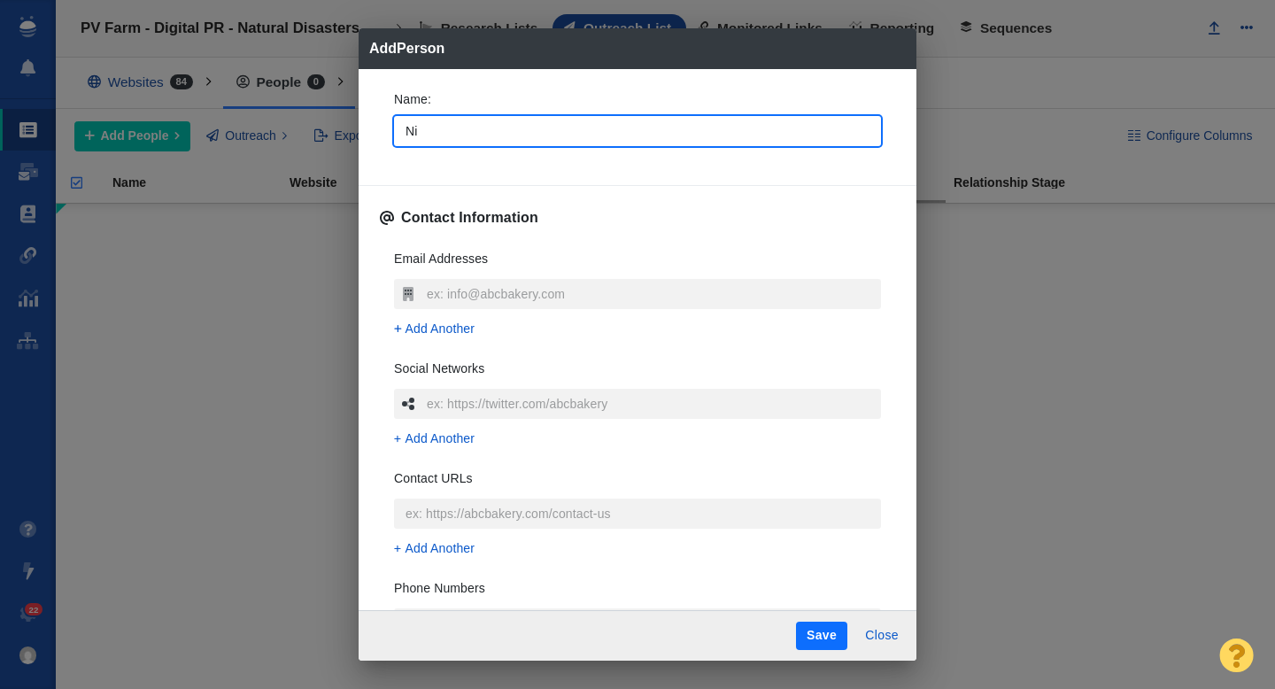
type input "Nid"
type textarea "x"
type input "Nidh"
type textarea "x"
type input "[PERSON_NAME]"
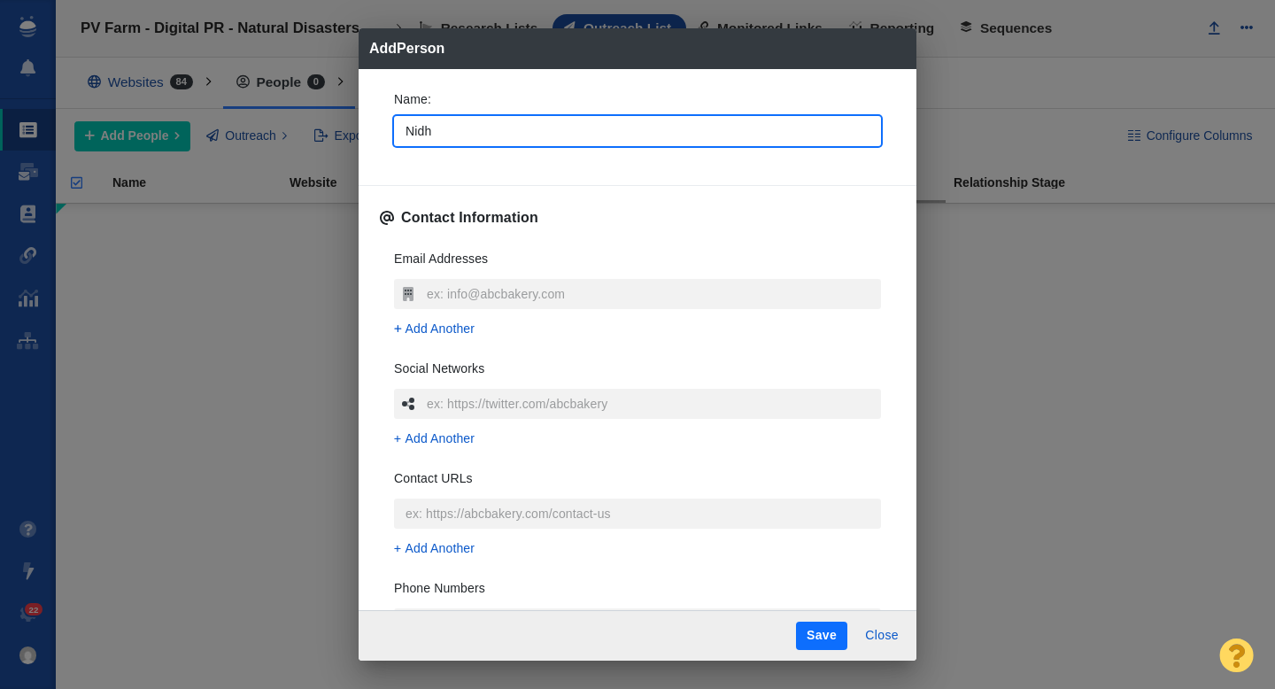
type textarea "x"
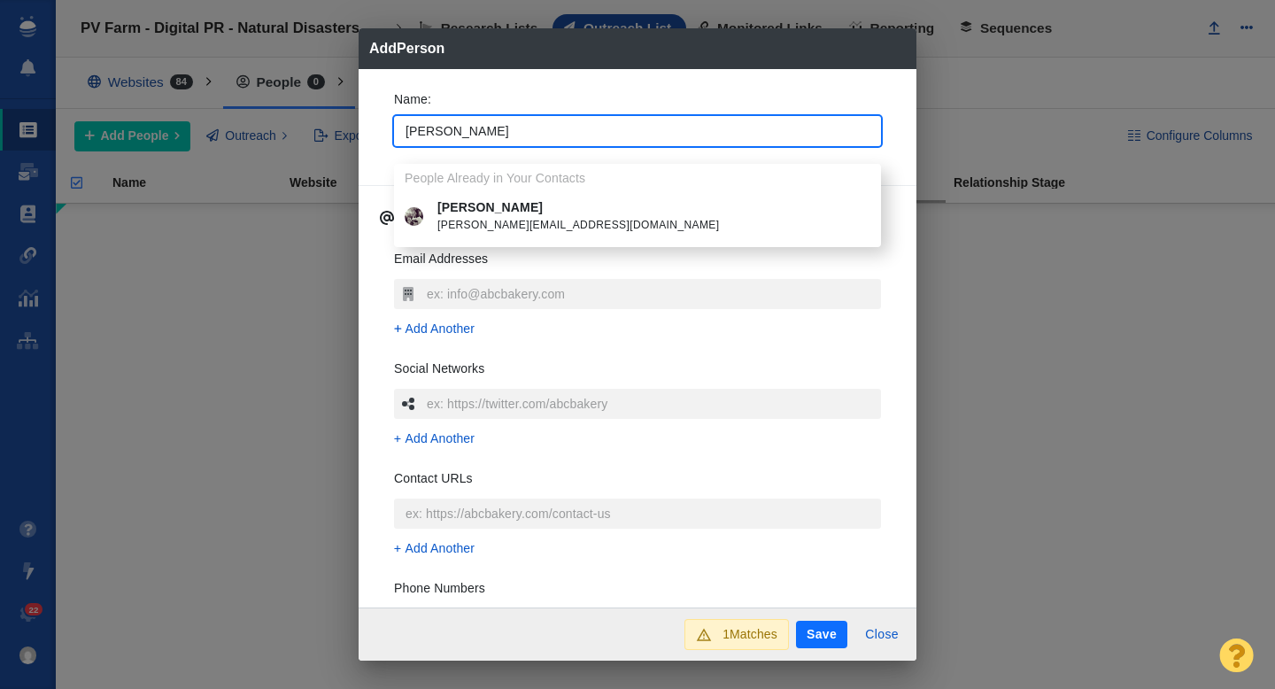
type input "[PERSON_NAME]"
click at [386, 133] on div "Name : Nidhi People Already in Your Contacts Nidhi Lohia nidhi.l@hiverhq.com" at bounding box center [637, 123] width 515 height 95
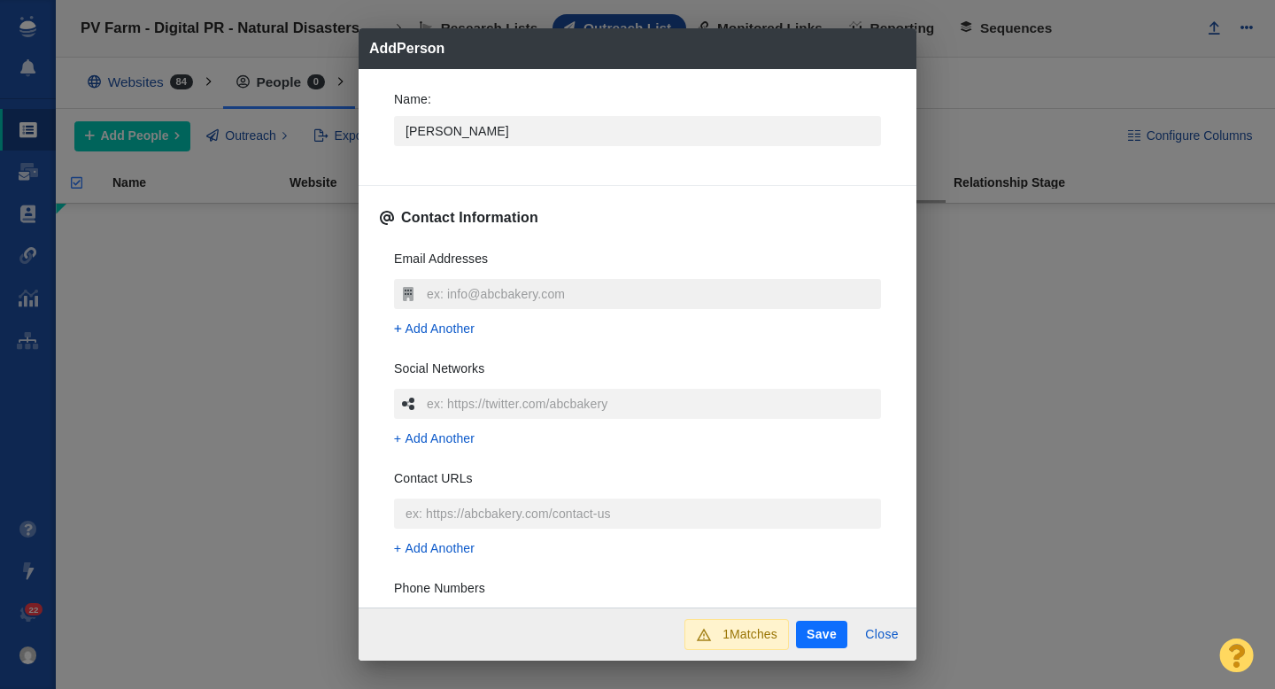
click at [463, 288] on input "text" at bounding box center [651, 294] width 459 height 30
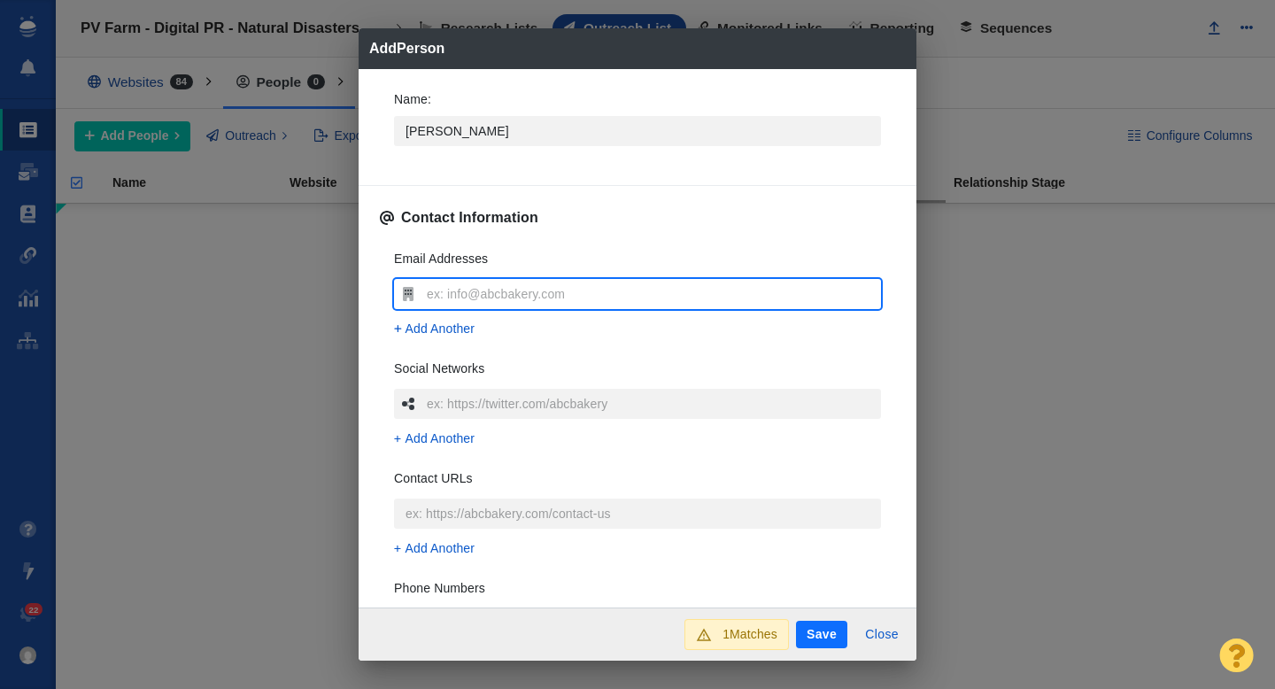
type input "[PERSON_NAME][EMAIL_ADDRESS][DOMAIN_NAME]"
type textarea "x"
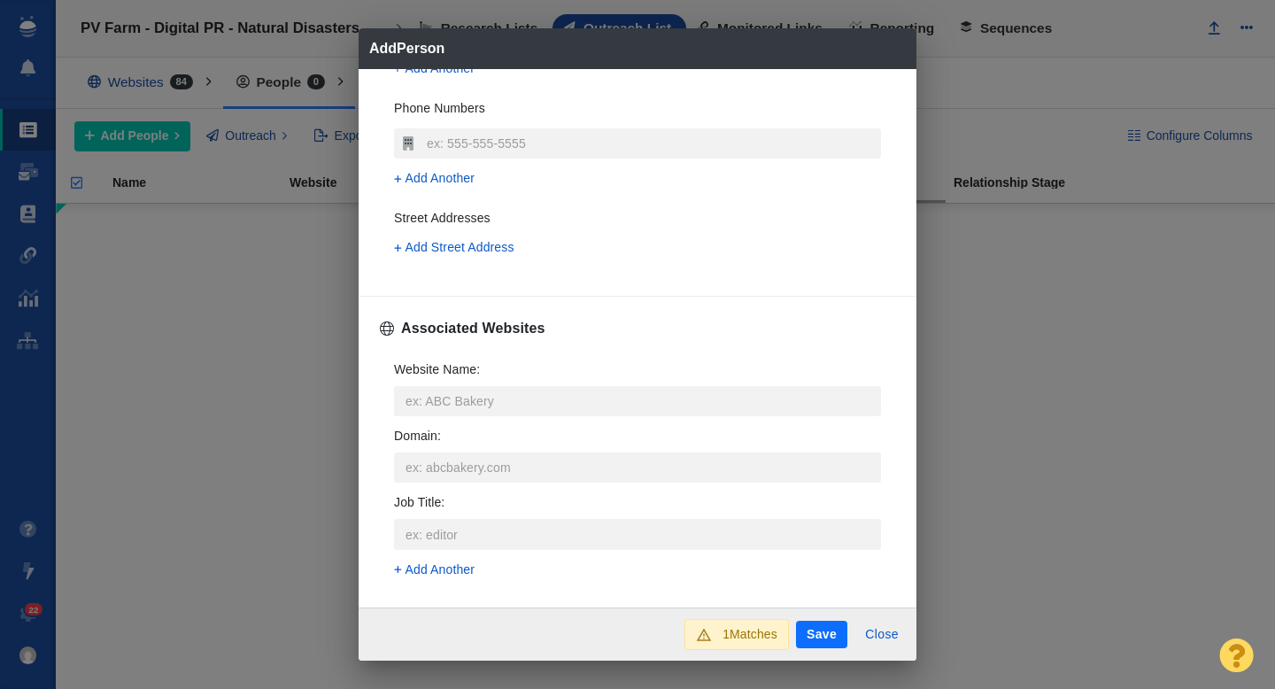
scroll to position [498, 0]
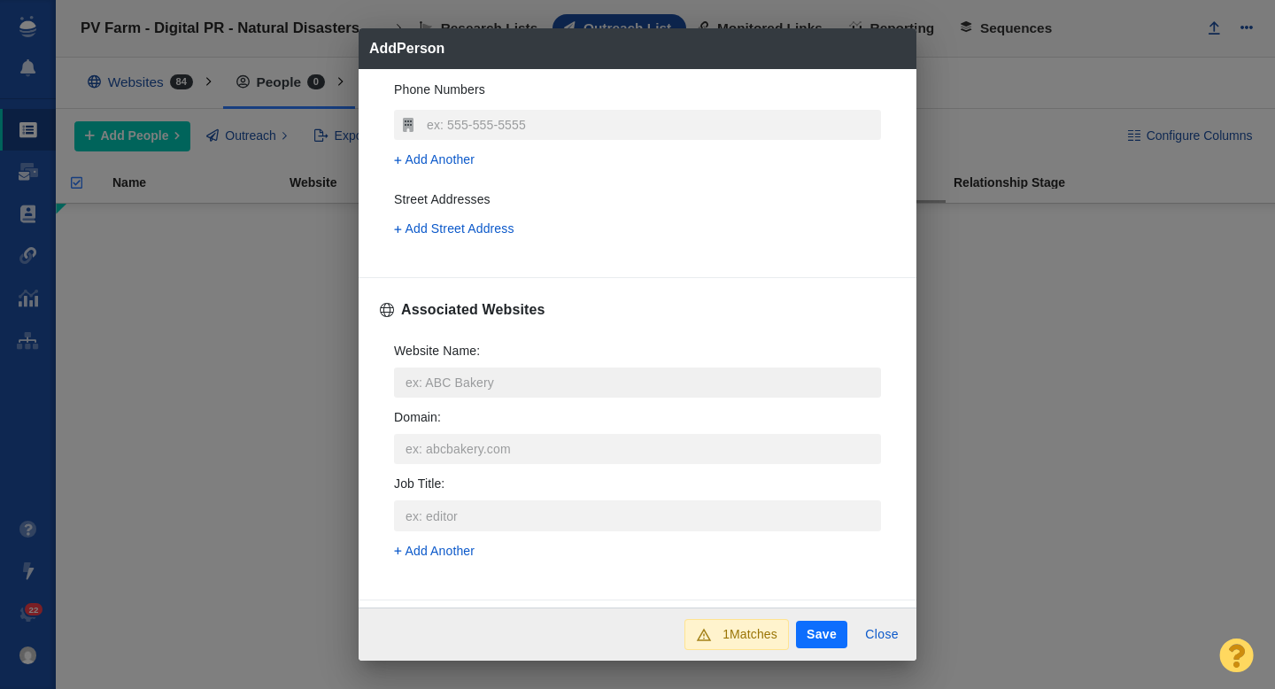
type input "[PERSON_NAME][EMAIL_ADDRESS][DOMAIN_NAME]"
click at [443, 382] on input "Website Name :" at bounding box center [637, 382] width 487 height 30
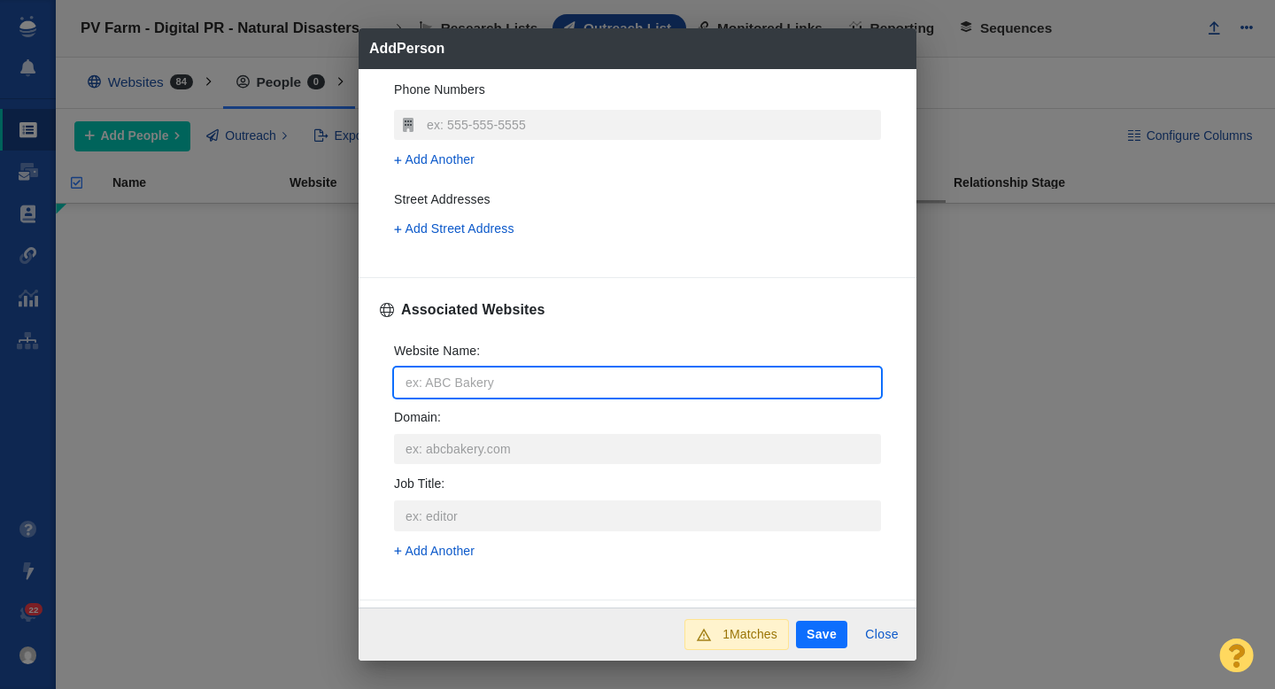
type input "n"
type textarea "x"
type input "nb"
type textarea "x"
type input "nbc"
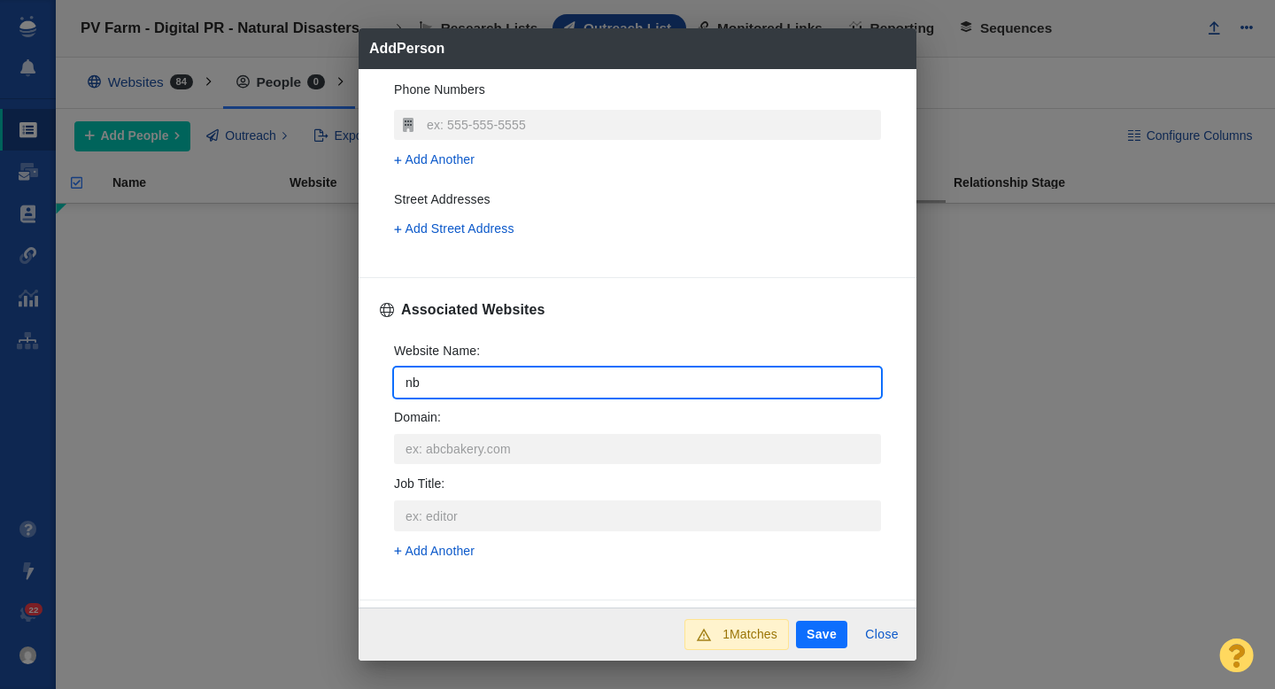
type textarea "x"
type input "nbcn"
type textarea "x"
type input "nbcne"
type textarea "x"
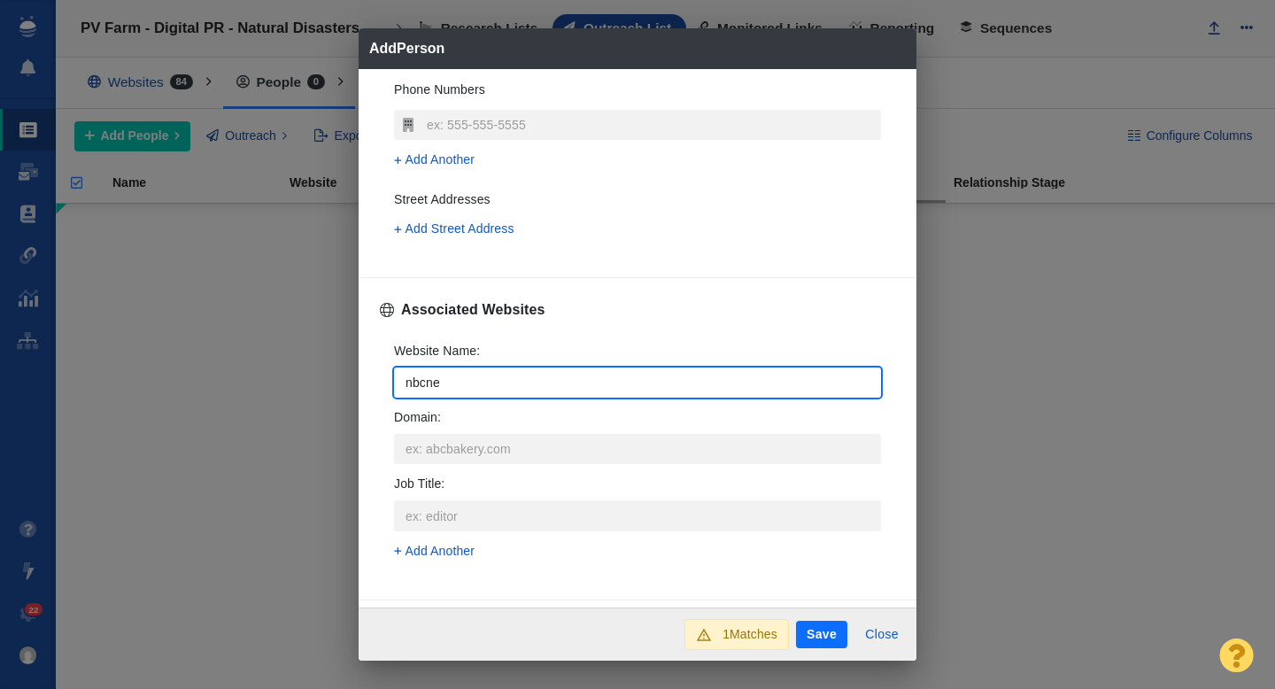
type input "nbcnew"
type textarea "x"
type input "nbcnews"
type textarea "x"
type input "nbcnews."
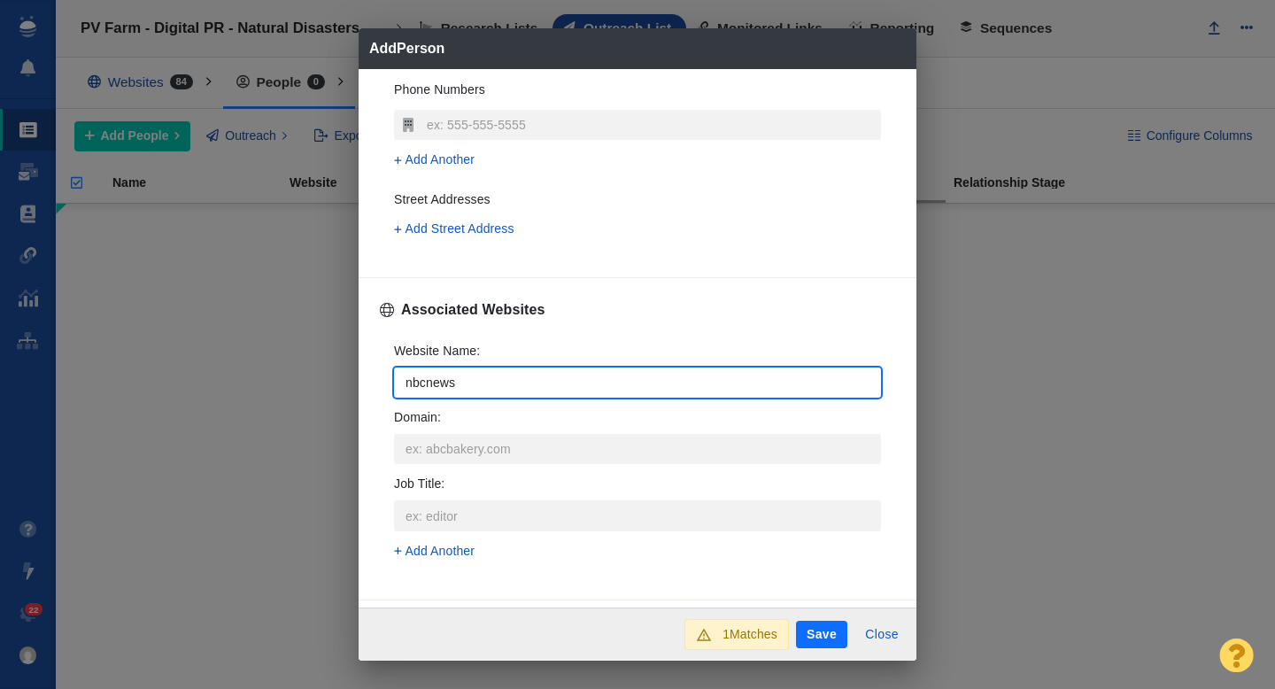
type textarea "x"
type input "nbcnews.c"
type textarea "x"
type input "nbcnews.co"
type textarea "x"
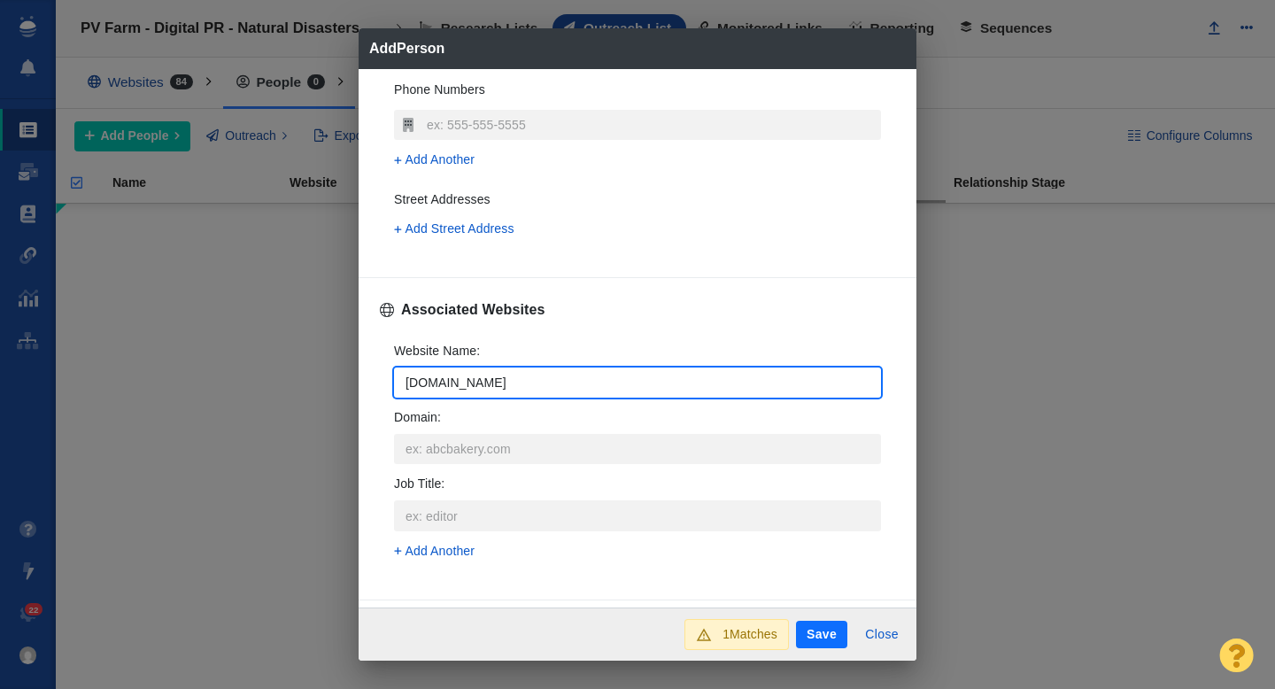
type input "nbcnews.com"
type textarea "x"
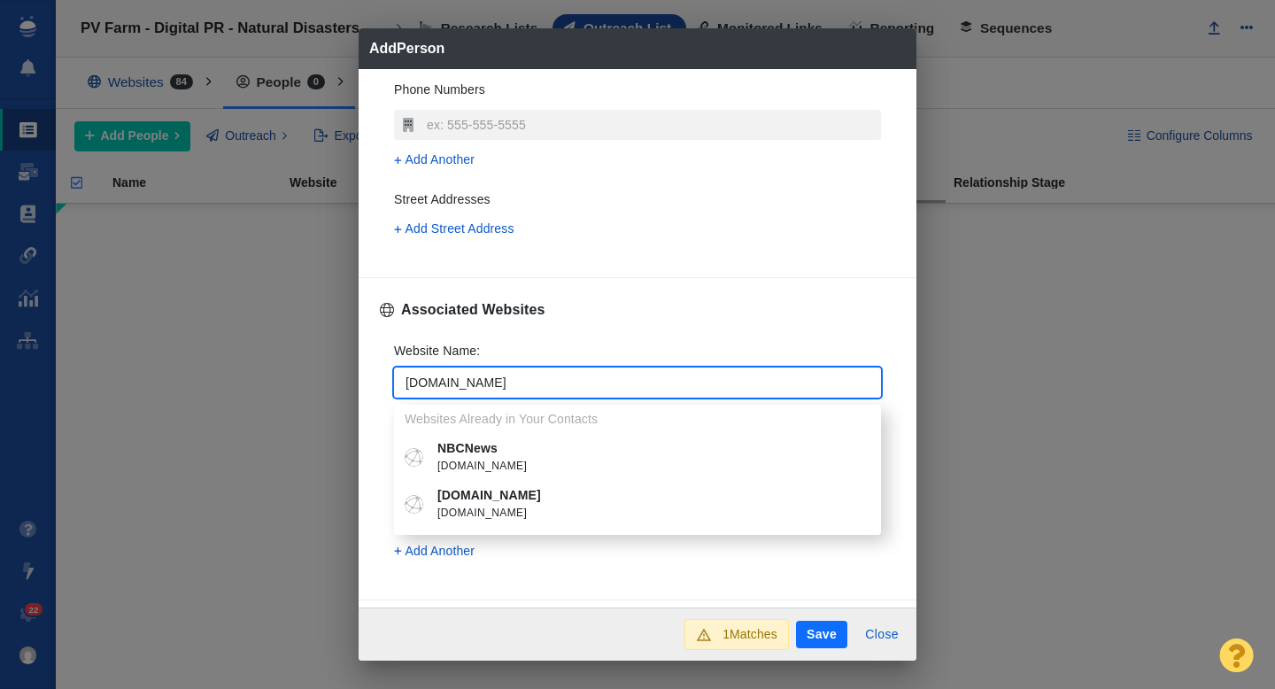
type input "nbcnews.com"
click at [492, 467] on span "nbcnews.com" at bounding box center [650, 467] width 426 height 18
type textarea "x"
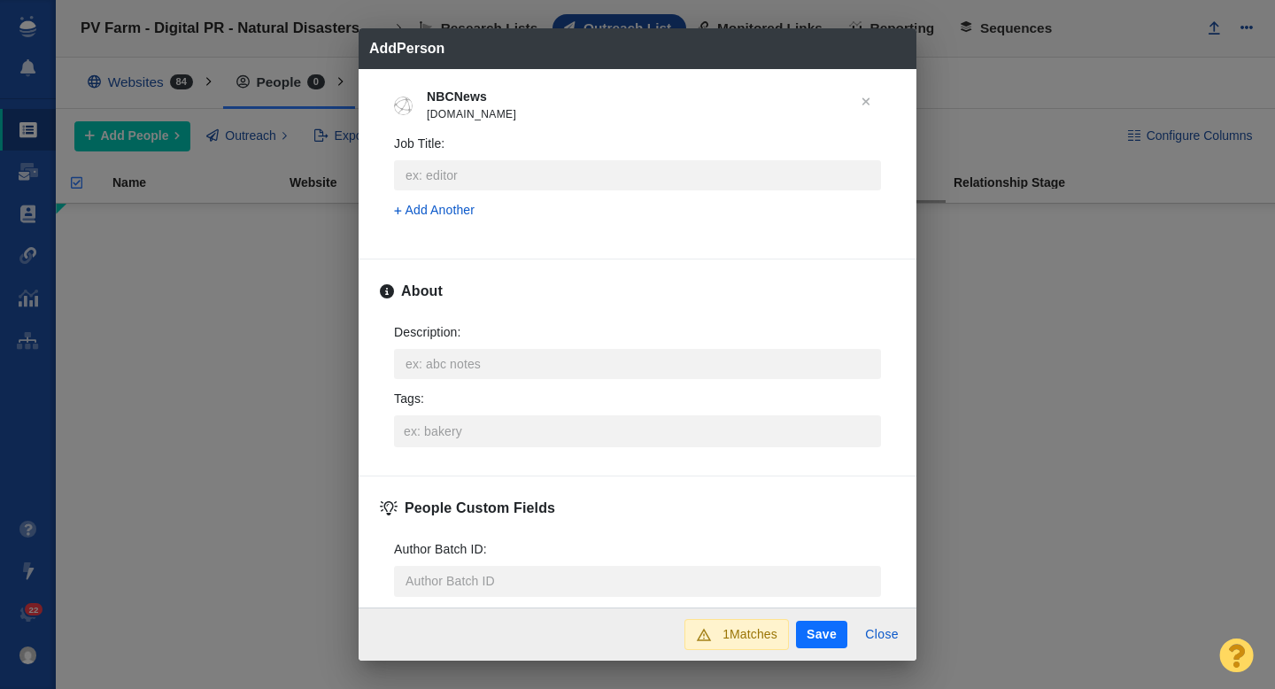
scroll to position [807, 0]
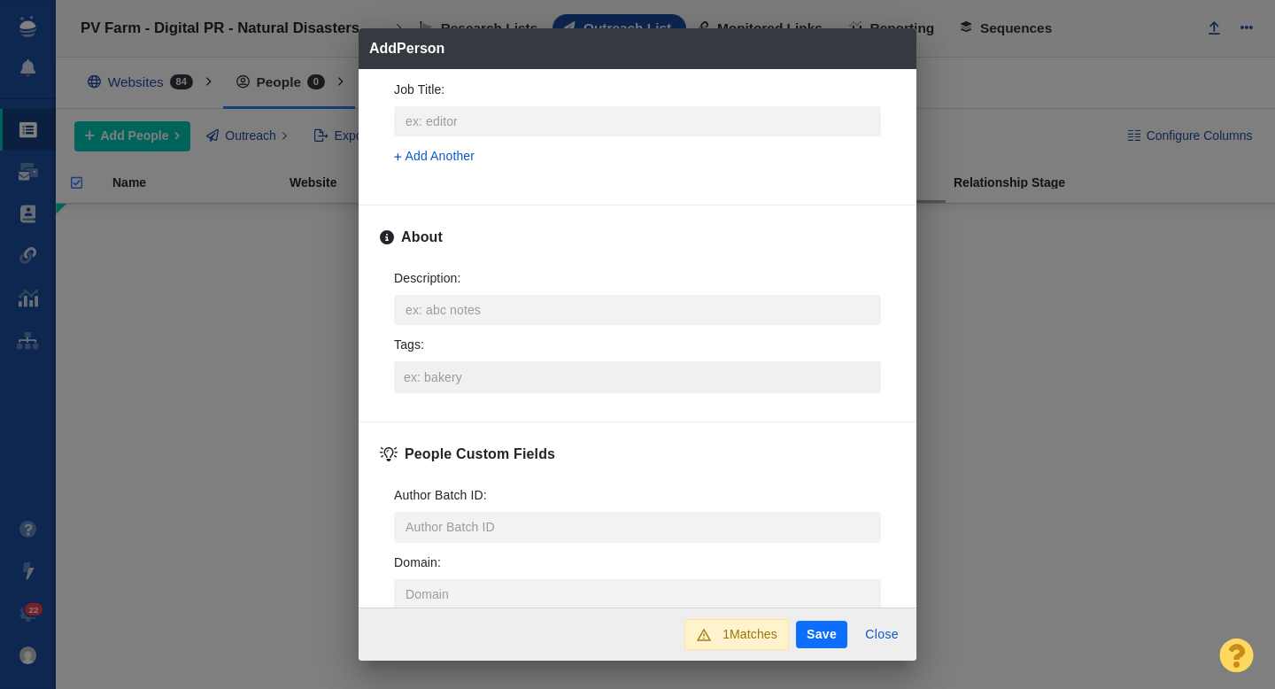
click at [459, 377] on input "Tags :" at bounding box center [637, 377] width 476 height 32
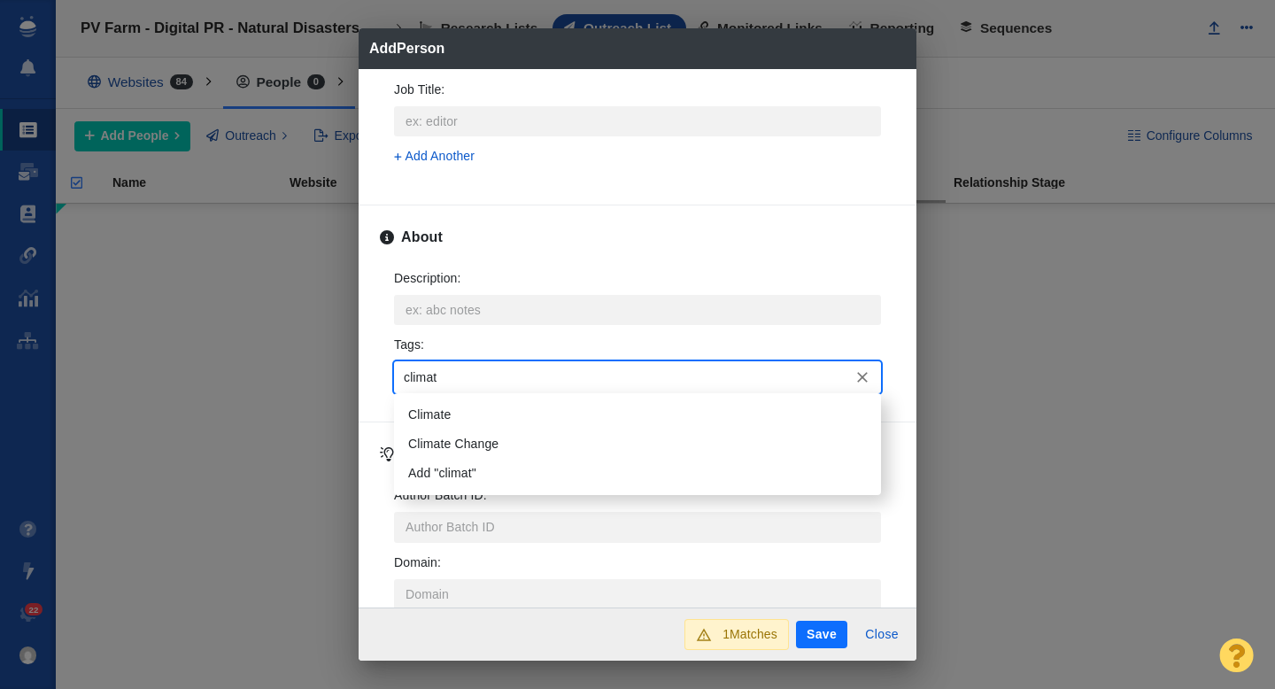
type input "climate"
click at [452, 405] on li "Climate" at bounding box center [637, 414] width 487 height 29
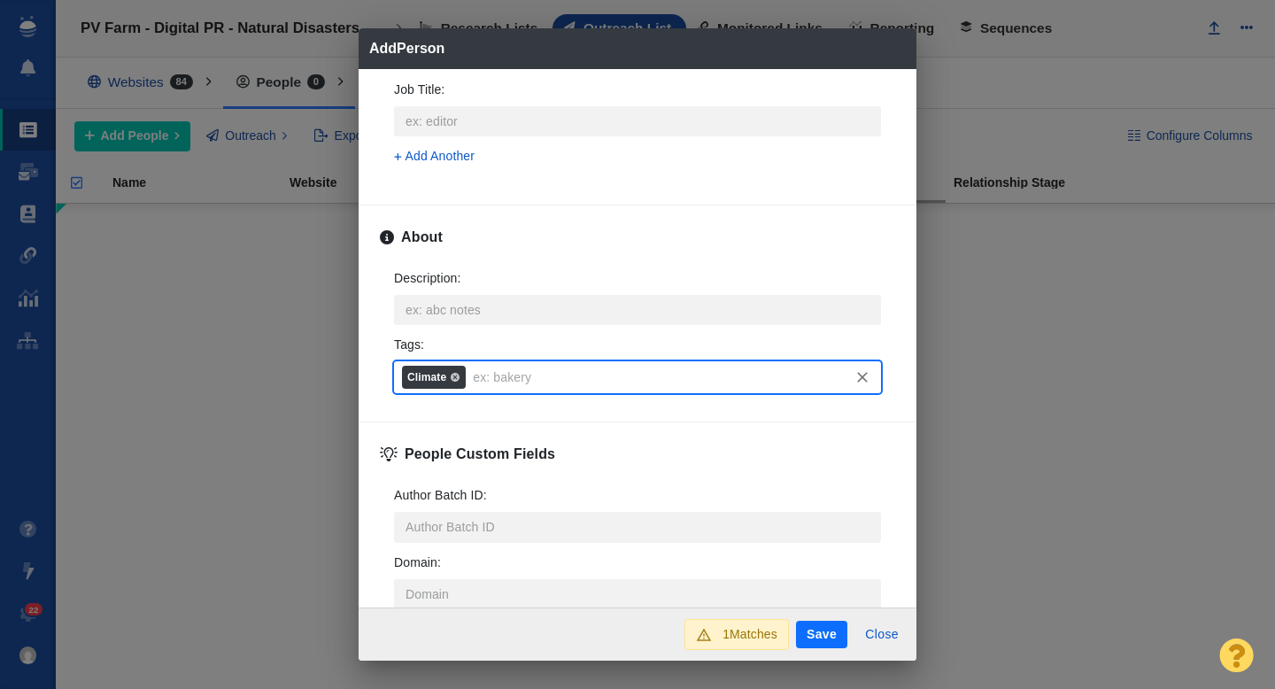
click at [822, 629] on button "Save" at bounding box center [821, 635] width 51 height 28
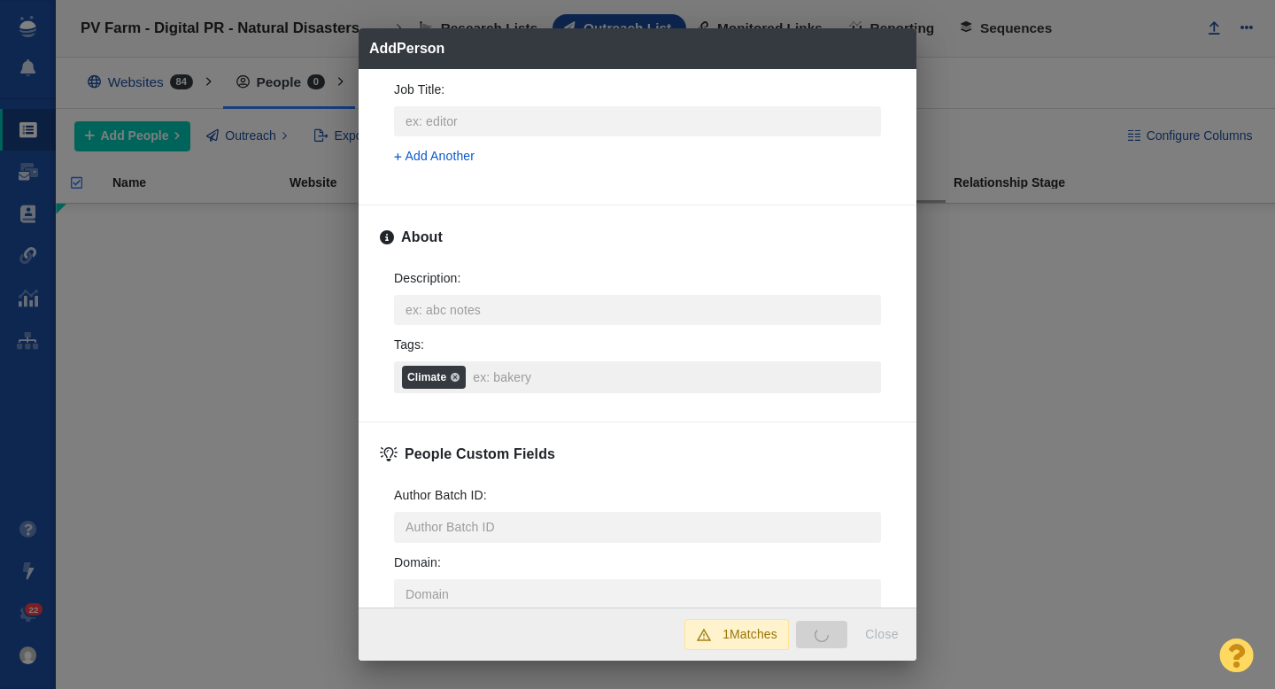
type textarea "x"
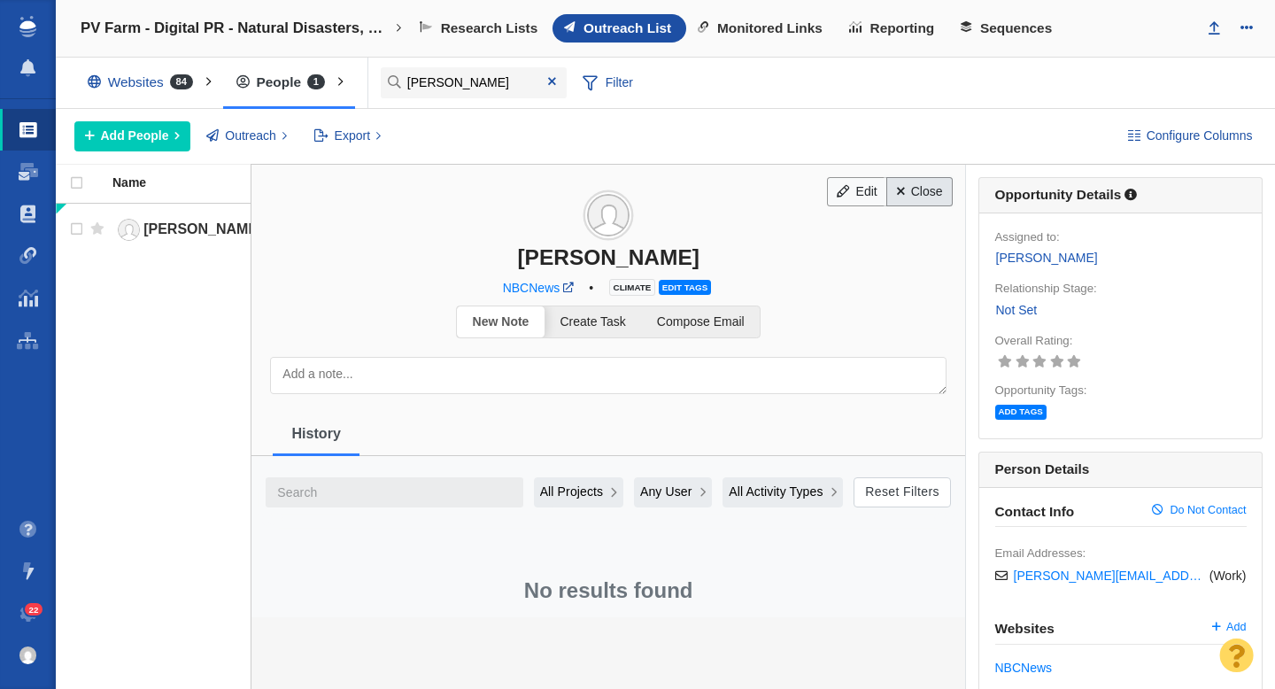
click at [921, 192] on link "Close" at bounding box center [919, 192] width 66 height 30
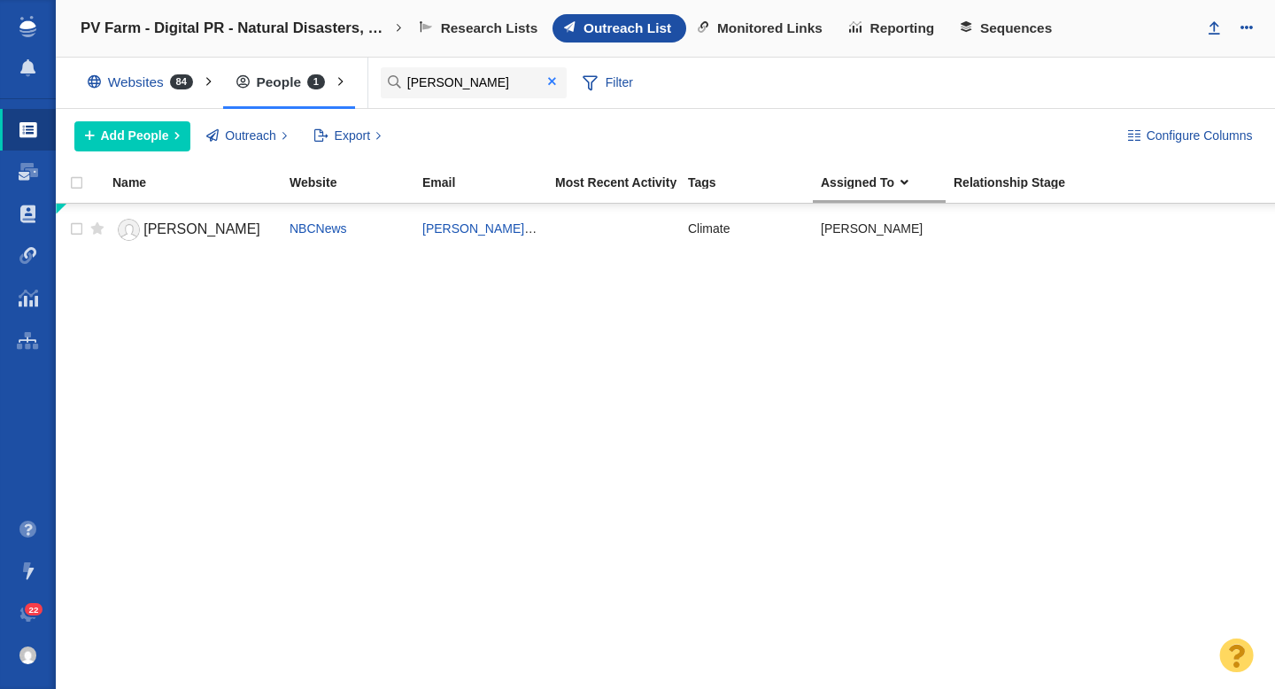
click at [550, 81] on span at bounding box center [552, 81] width 8 height 12
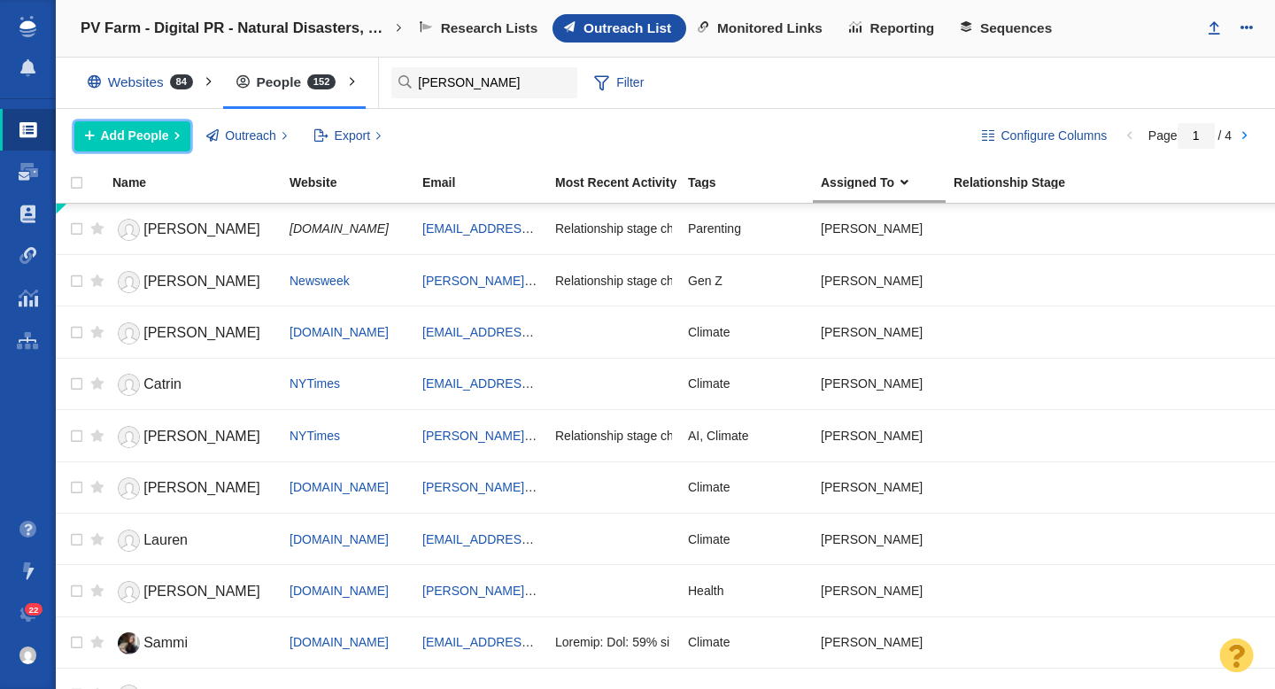
click at [155, 137] on span "Add People" at bounding box center [135, 136] width 68 height 19
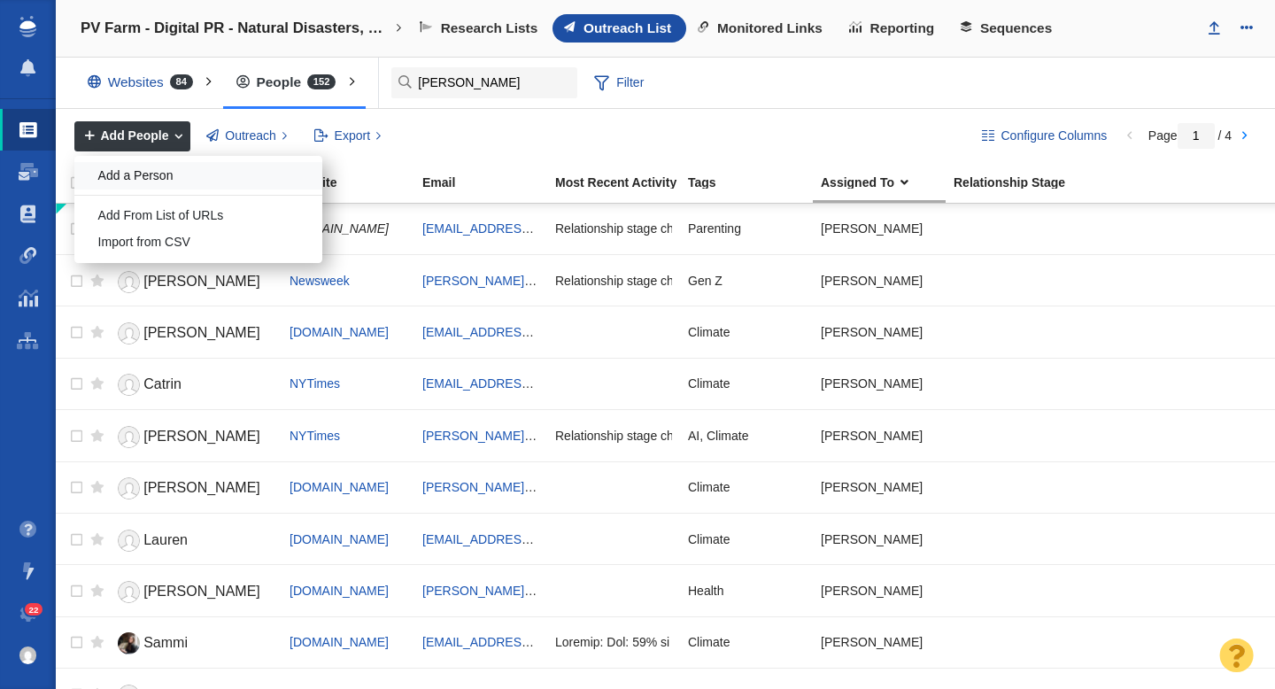
click at [239, 182] on div "Add a Person" at bounding box center [198, 175] width 248 height 27
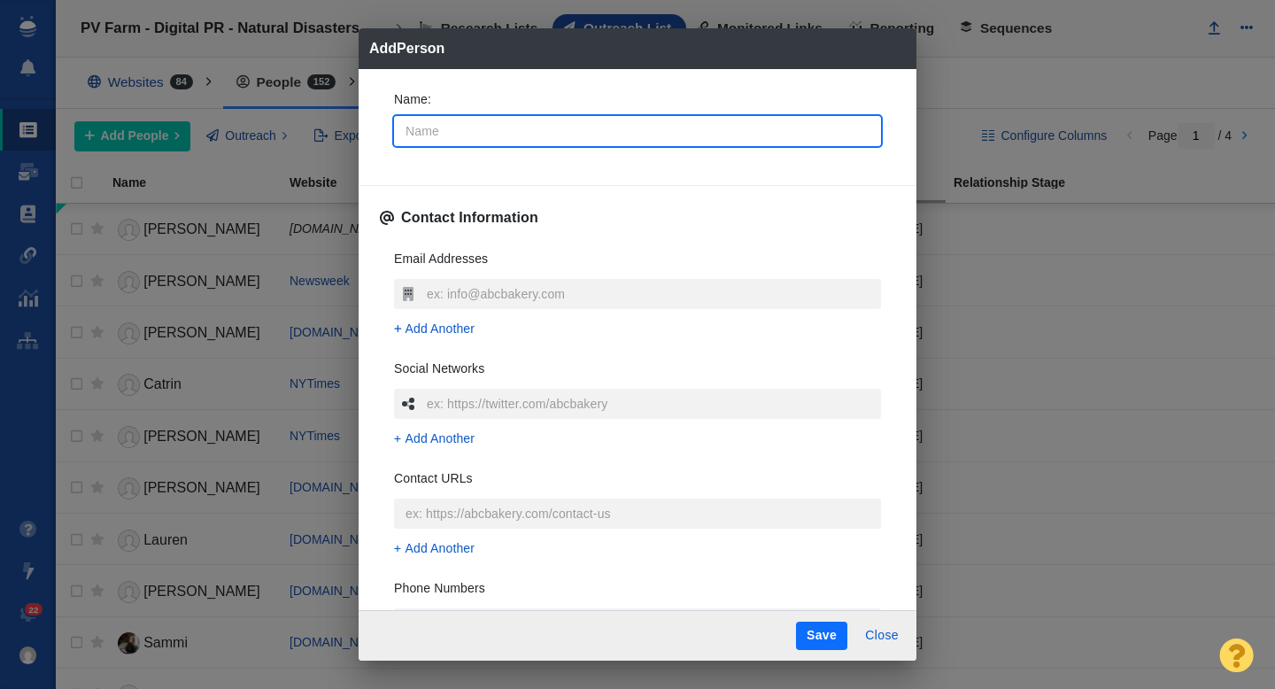
type input "a"
type textarea "x"
type input "an"
type textarea "x"
type input "ann"
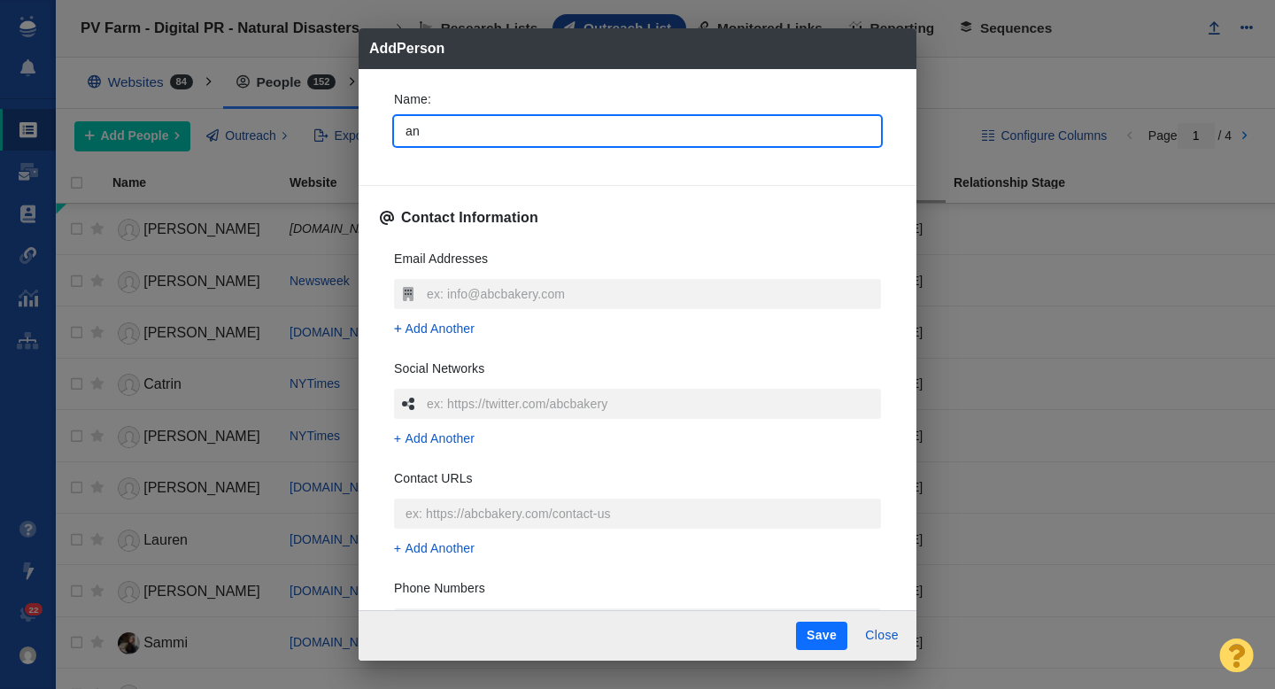
type textarea "x"
type input "anna"
type textarea "x"
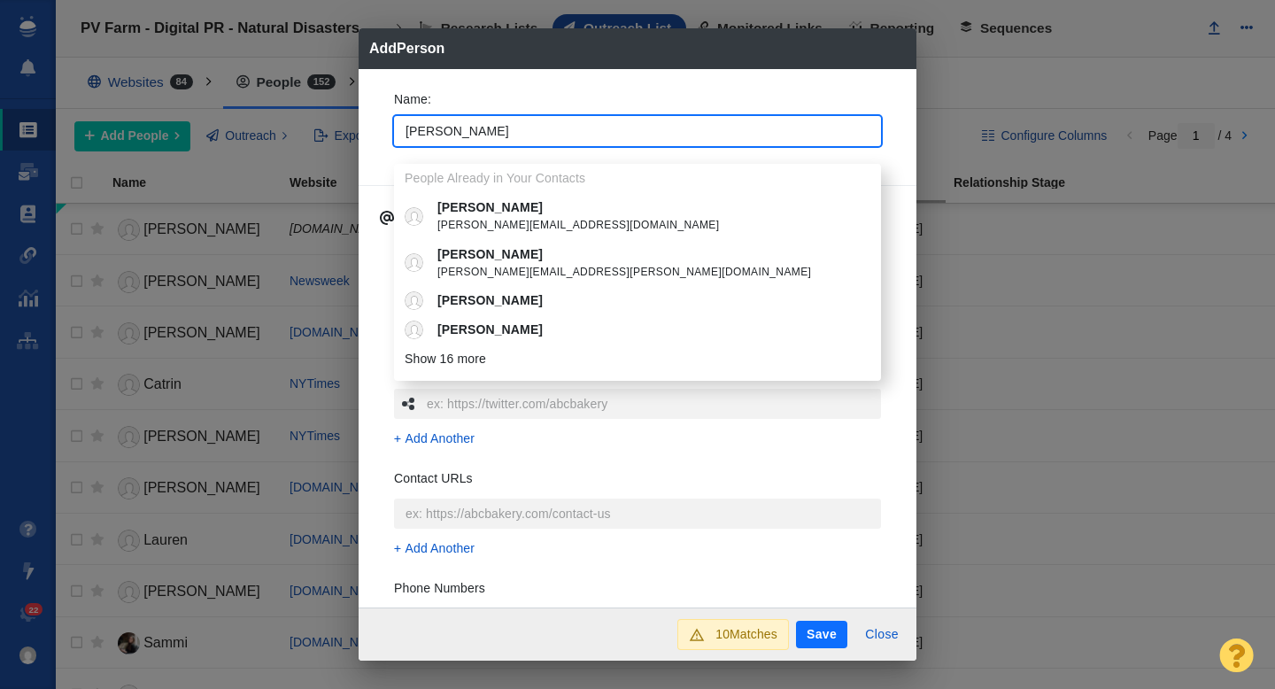
type input "anna"
type textarea "x"
click at [377, 158] on div "Name : anna People Already in Your Contacts Anna anna@shoesmitten.com Anna Anna…" at bounding box center [638, 338] width 558 height 539
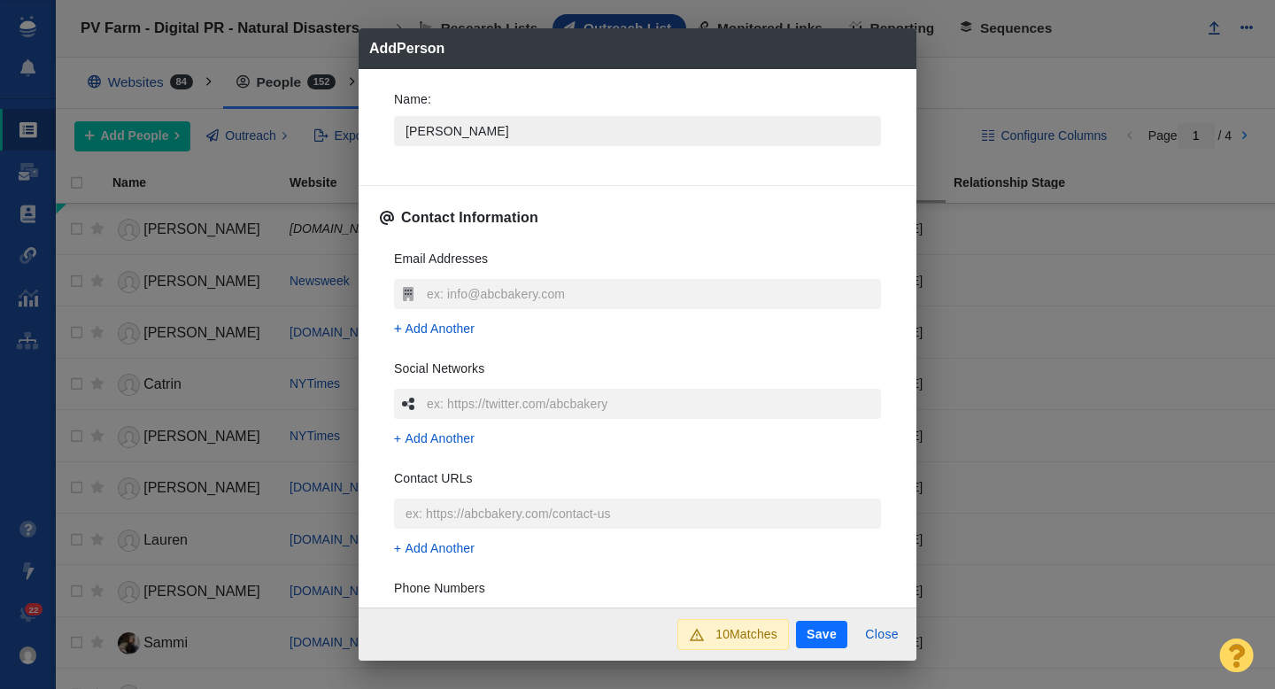
click at [441, 131] on input "anna" at bounding box center [637, 131] width 487 height 30
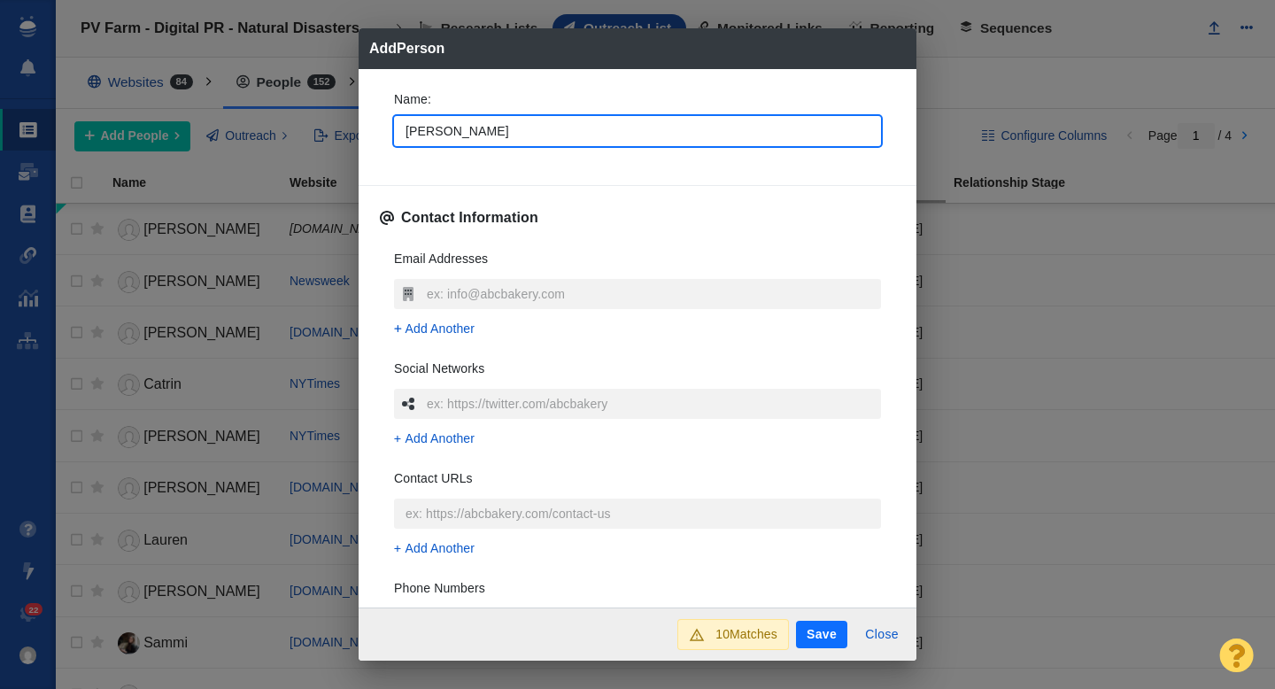
click at [441, 131] on input "anna" at bounding box center [637, 131] width 487 height 30
type input "A"
type textarea "x"
type input "An"
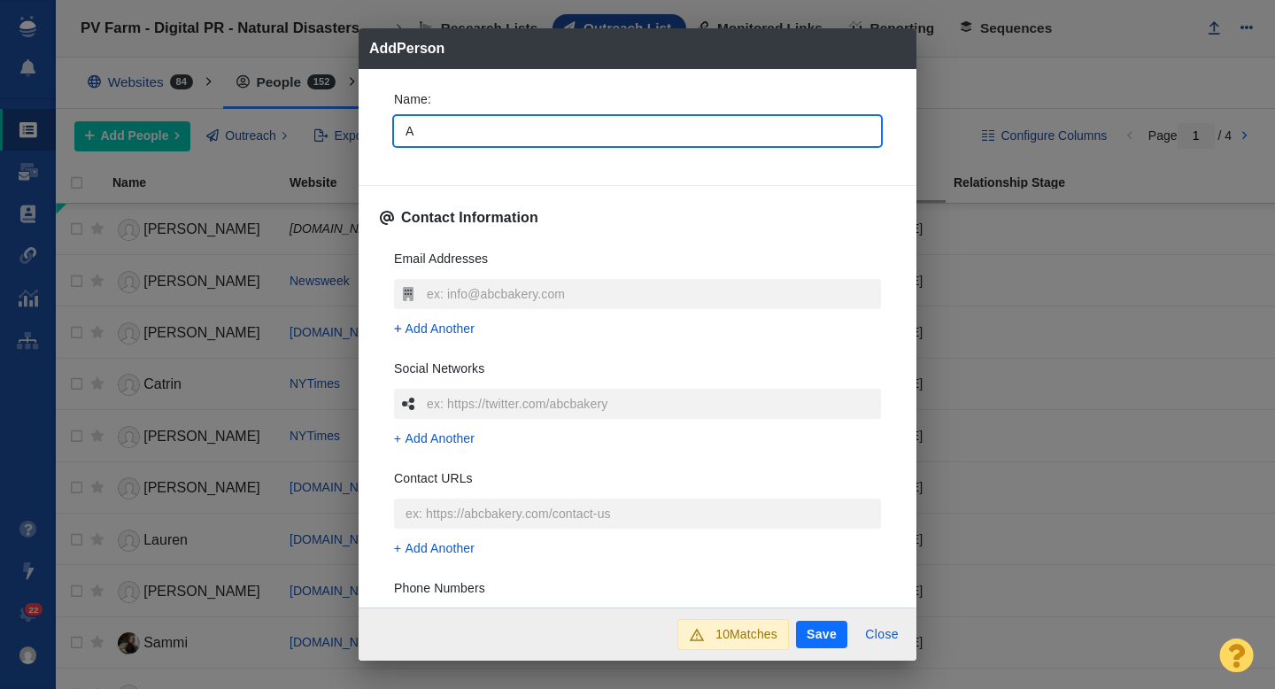
type textarea "x"
type input "Ann"
type textarea "x"
type input "[PERSON_NAME]"
type textarea "x"
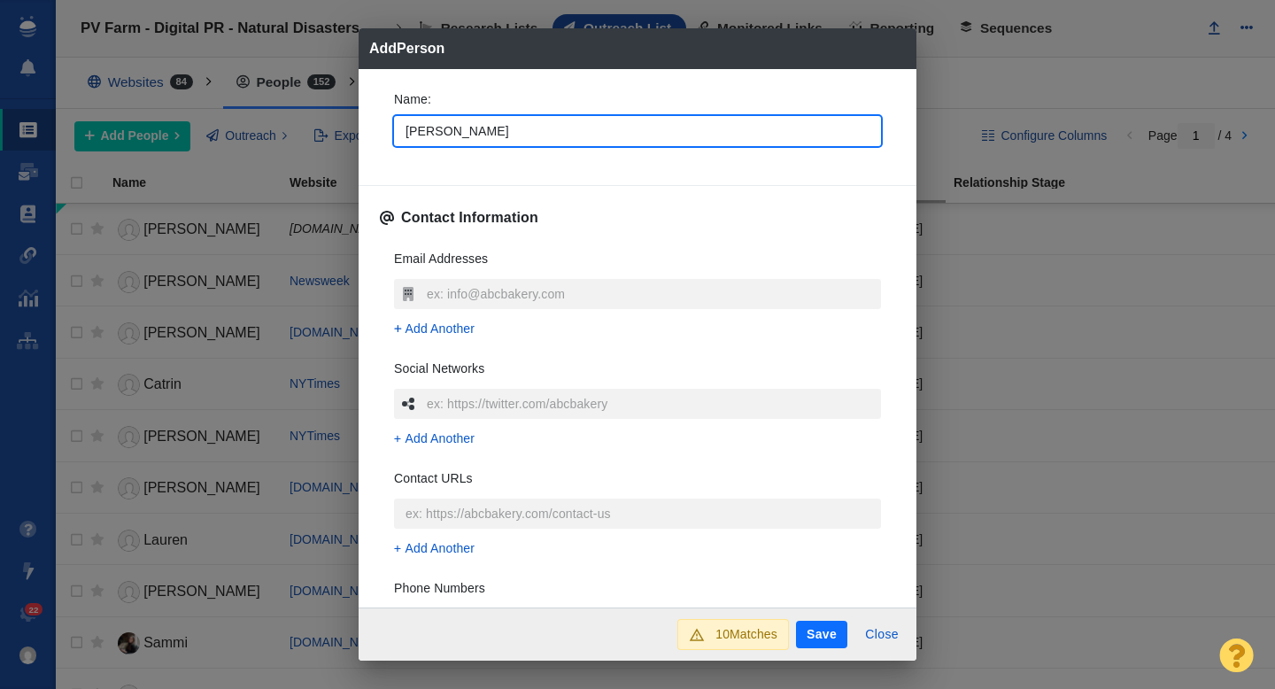
type input "[PERSON_NAME]"
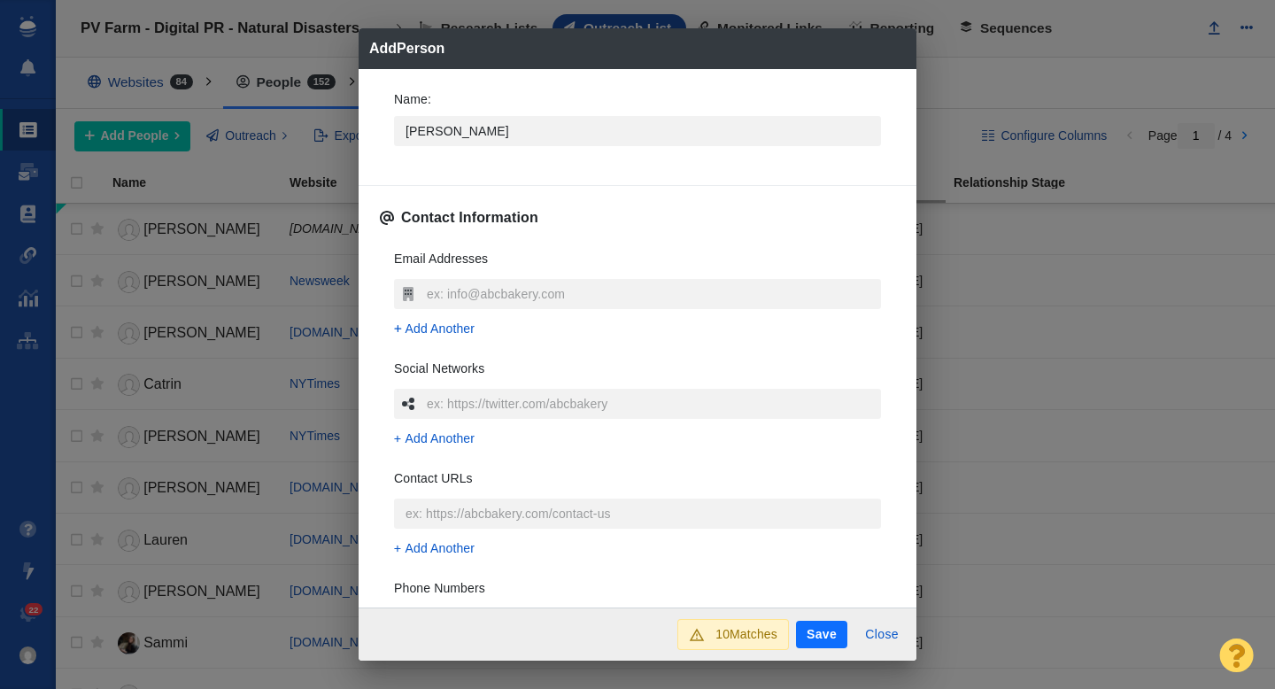
click at [380, 152] on div "Name : Anna" at bounding box center [637, 123] width 515 height 95
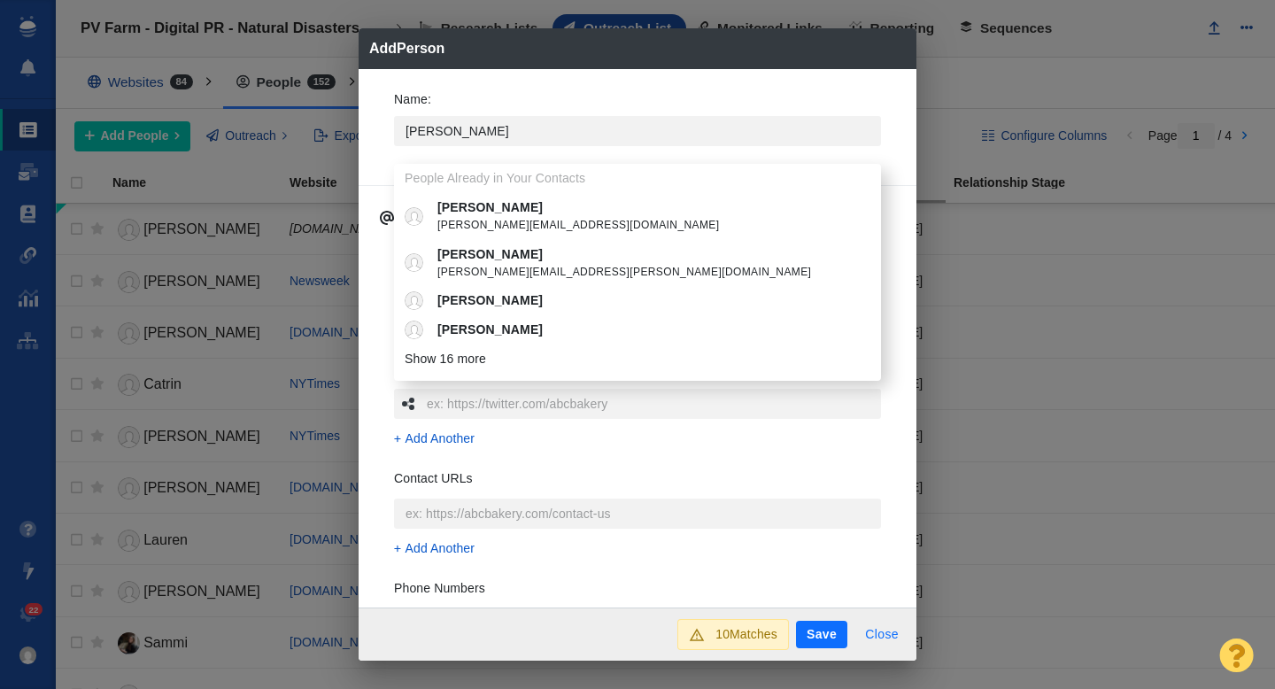
click at [879, 628] on button "Close" at bounding box center [881, 635] width 55 height 28
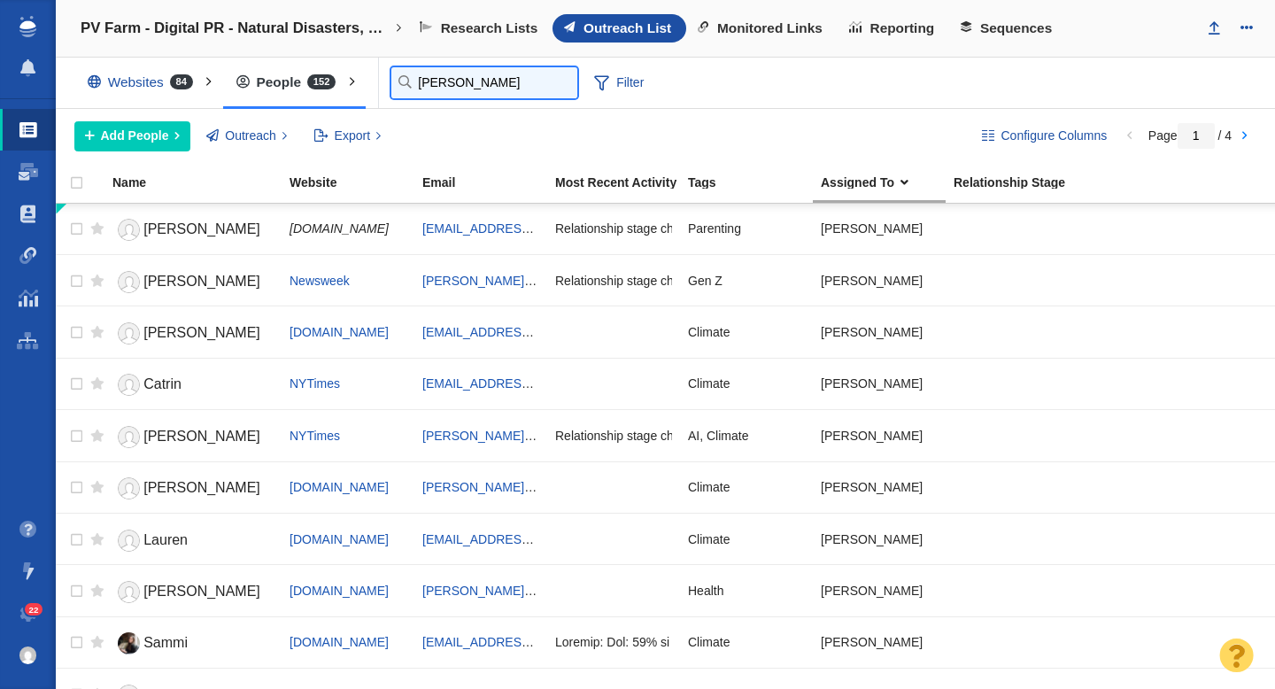
click at [425, 92] on input "nidhi" at bounding box center [484, 82] width 186 height 31
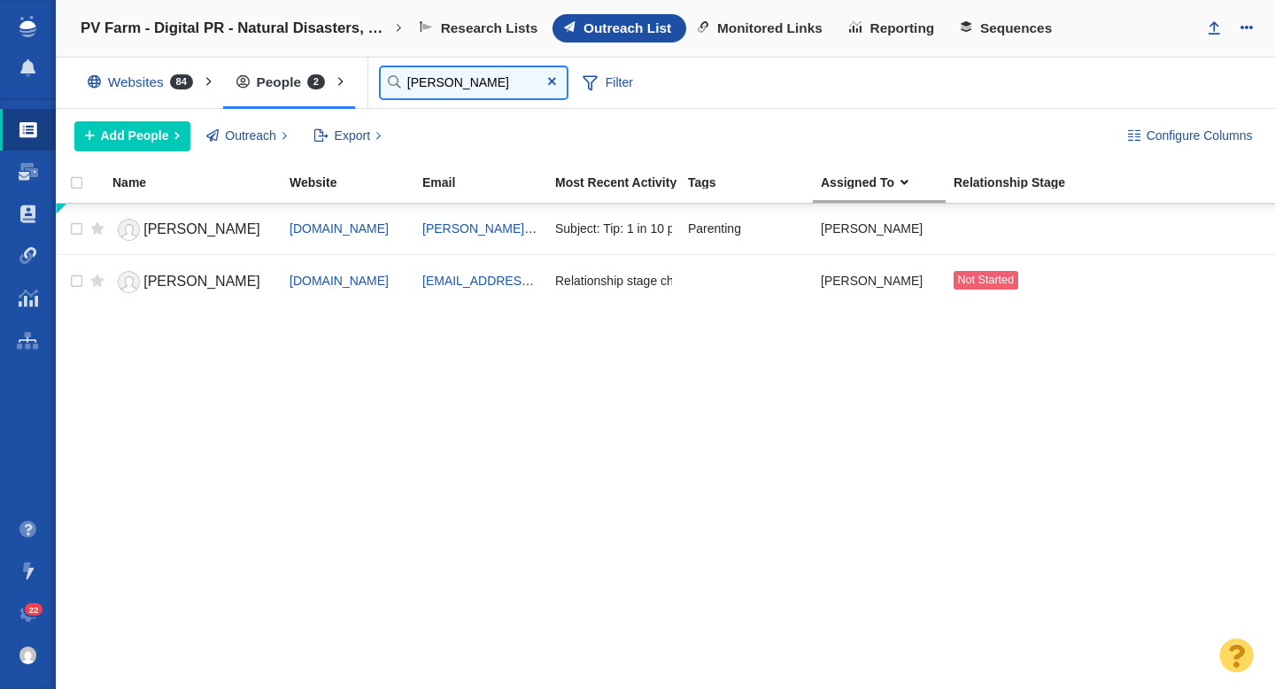
type input "anna"
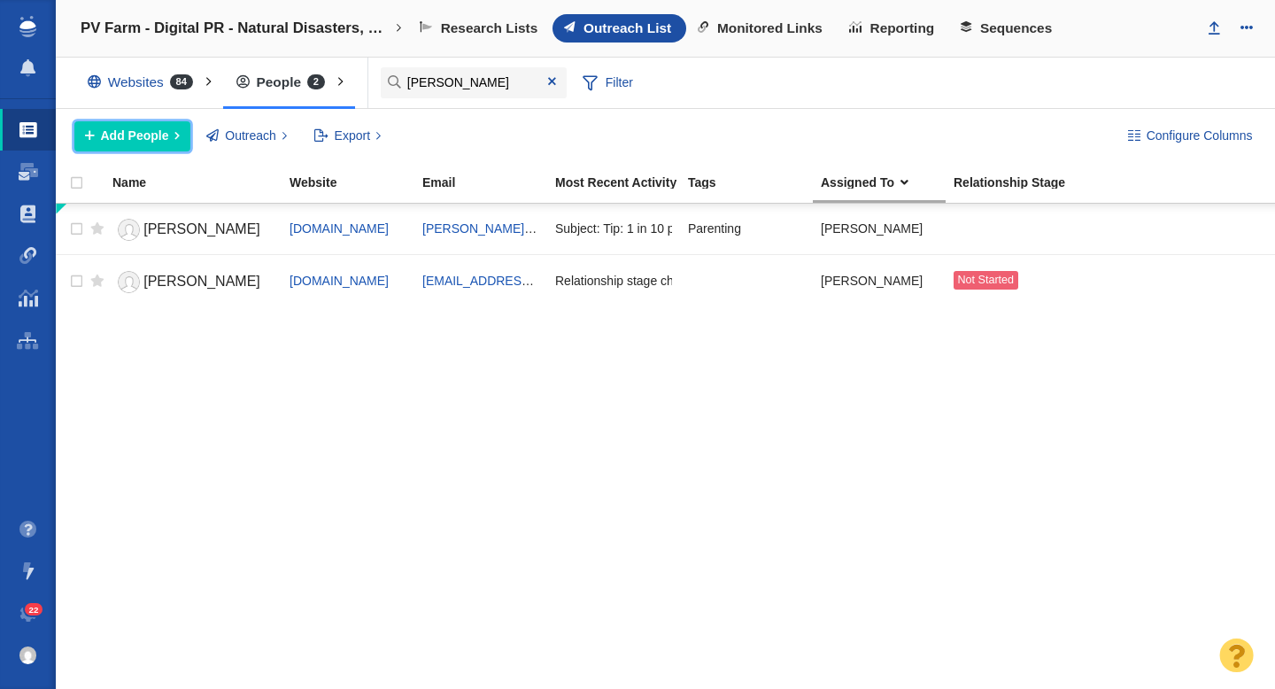
click at [136, 138] on span "Add People" at bounding box center [135, 136] width 68 height 19
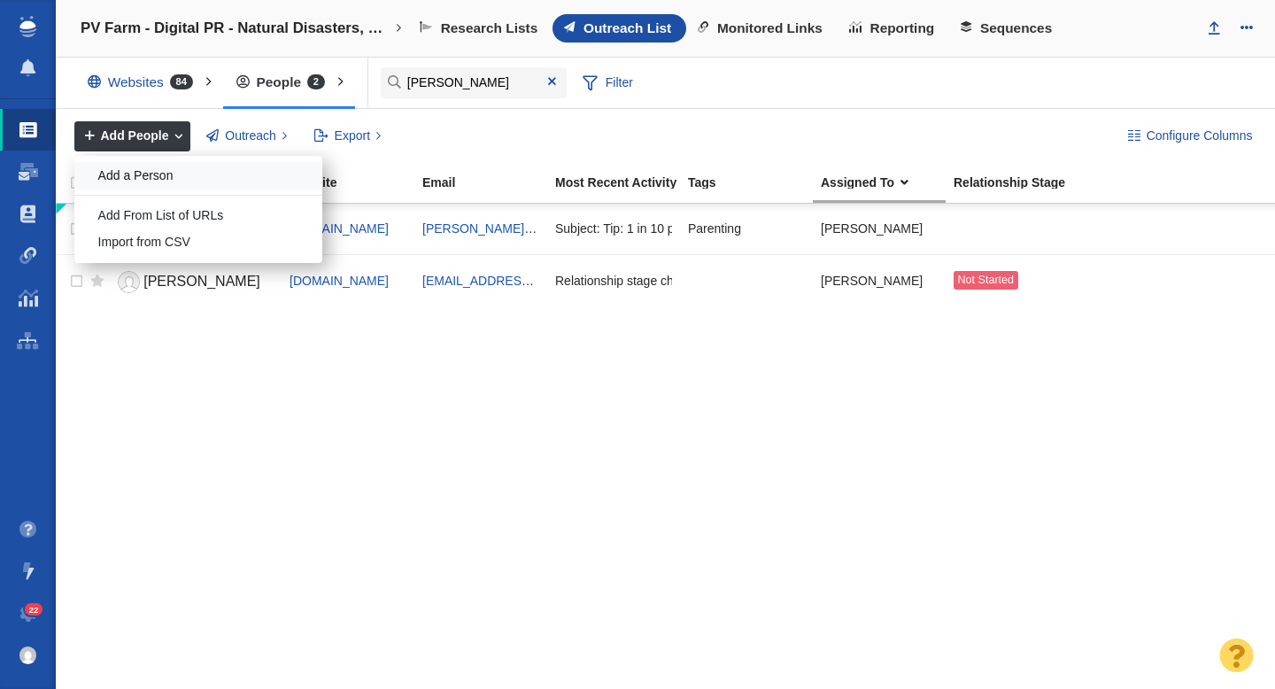
click at [144, 166] on div "Add a Person" at bounding box center [198, 175] width 248 height 27
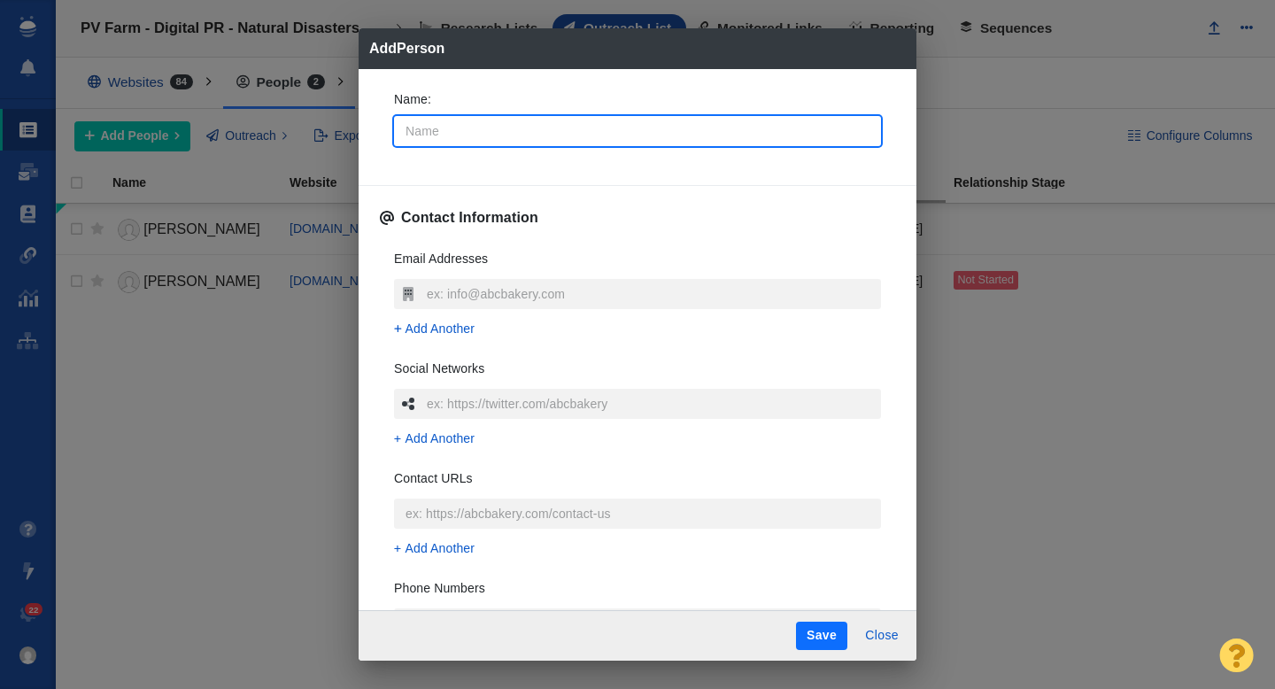
type input "A"
type textarea "x"
type input "An"
type textarea "x"
type input "Ann"
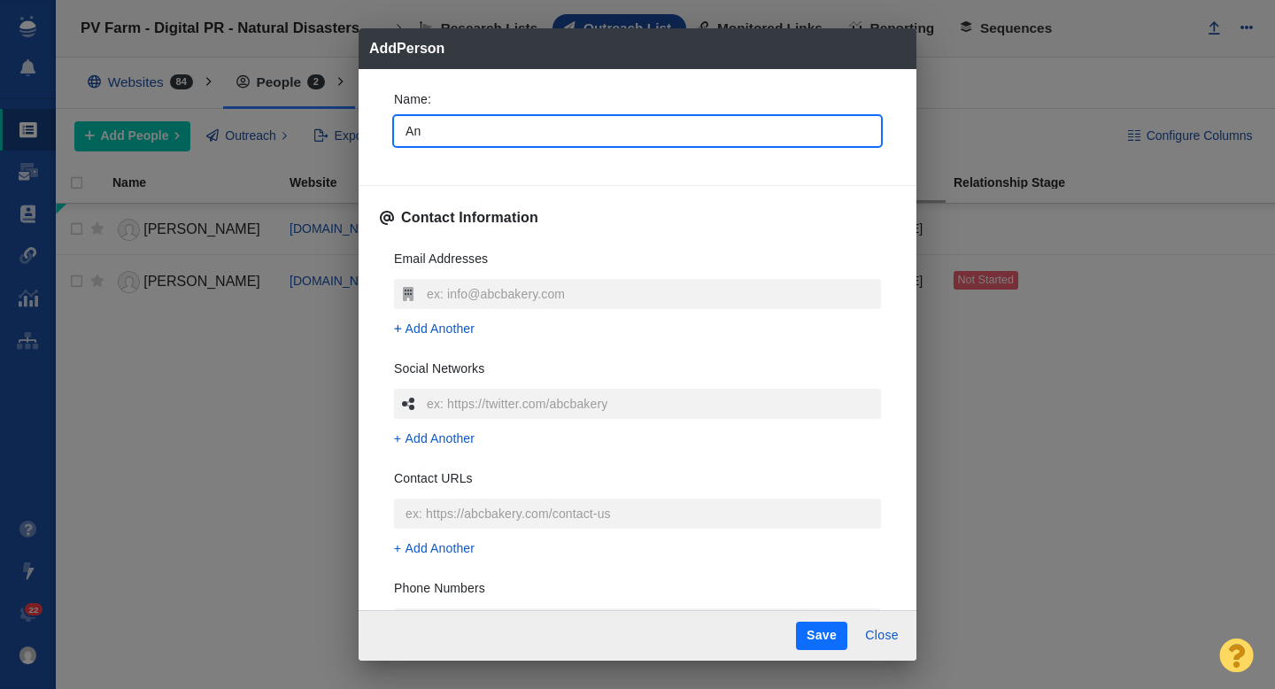
type textarea "x"
type input "[PERSON_NAME]"
type textarea "x"
type input "[PERSON_NAME]"
type textarea "x"
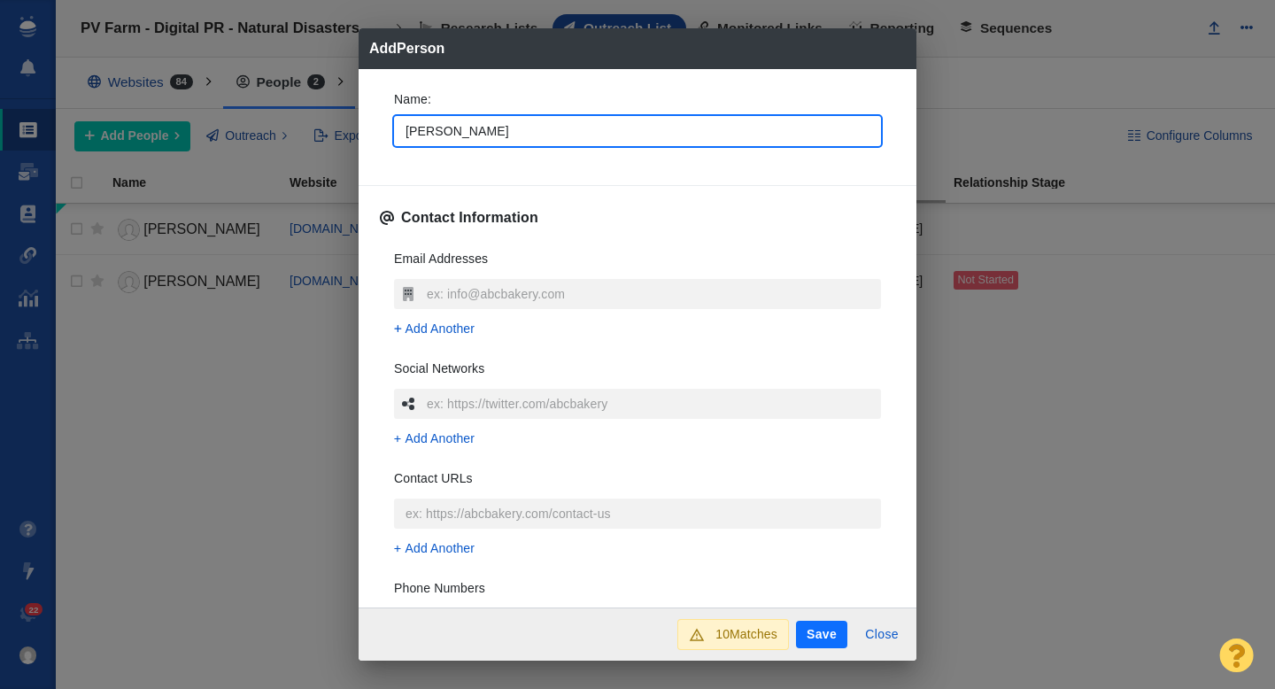
click at [377, 155] on div "Name : Anna Contact Information Email Addresses Add Another Social Networks Add…" at bounding box center [638, 338] width 558 height 539
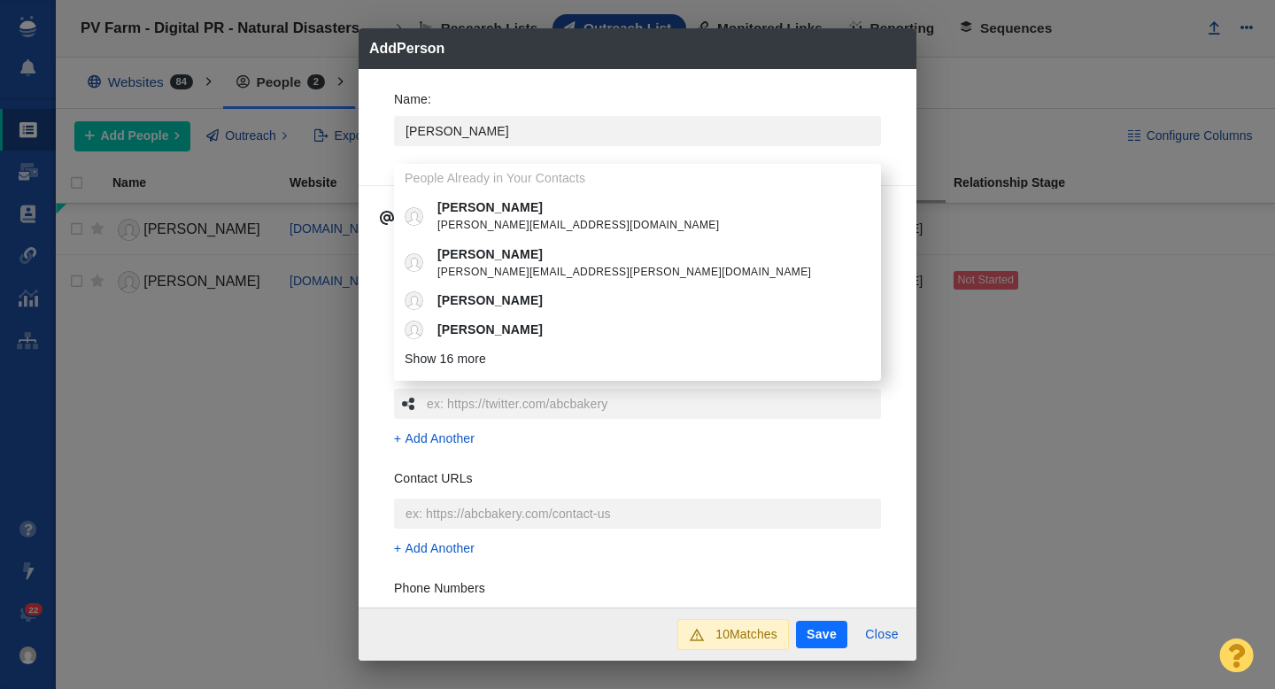
click at [382, 164] on div "Name : Anna People Already in Your Contacts Anna anna@shoesmitten.com Anna Anna…" at bounding box center [637, 123] width 515 height 95
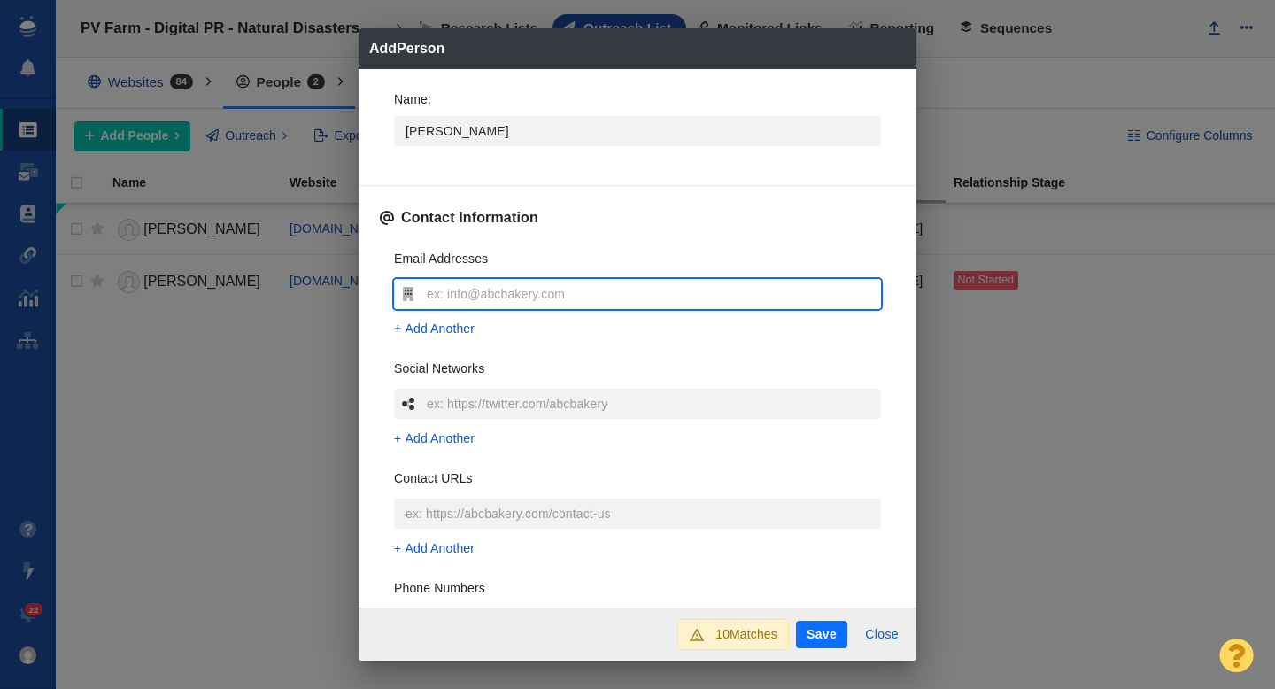
click at [453, 282] on input "text" at bounding box center [651, 294] width 459 height 30
type input "[PERSON_NAME][EMAIL_ADDRESS][PERSON_NAME][DOMAIN_NAME]"
type textarea "x"
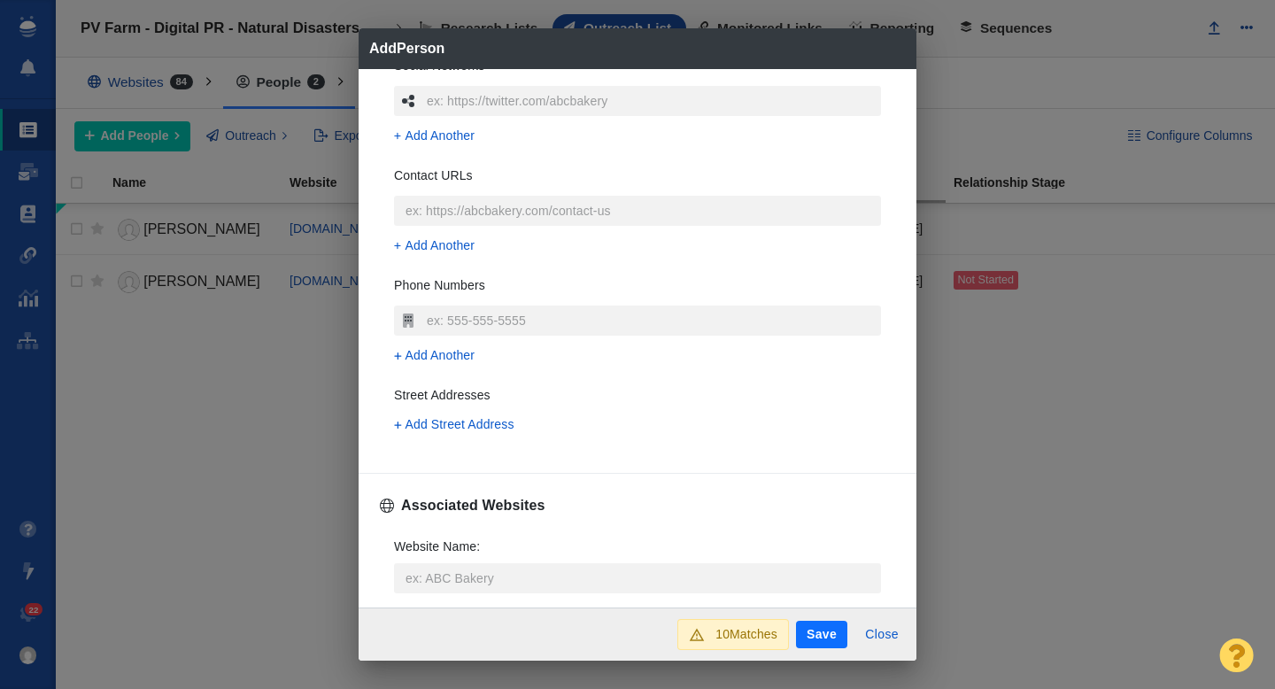
scroll to position [311, 0]
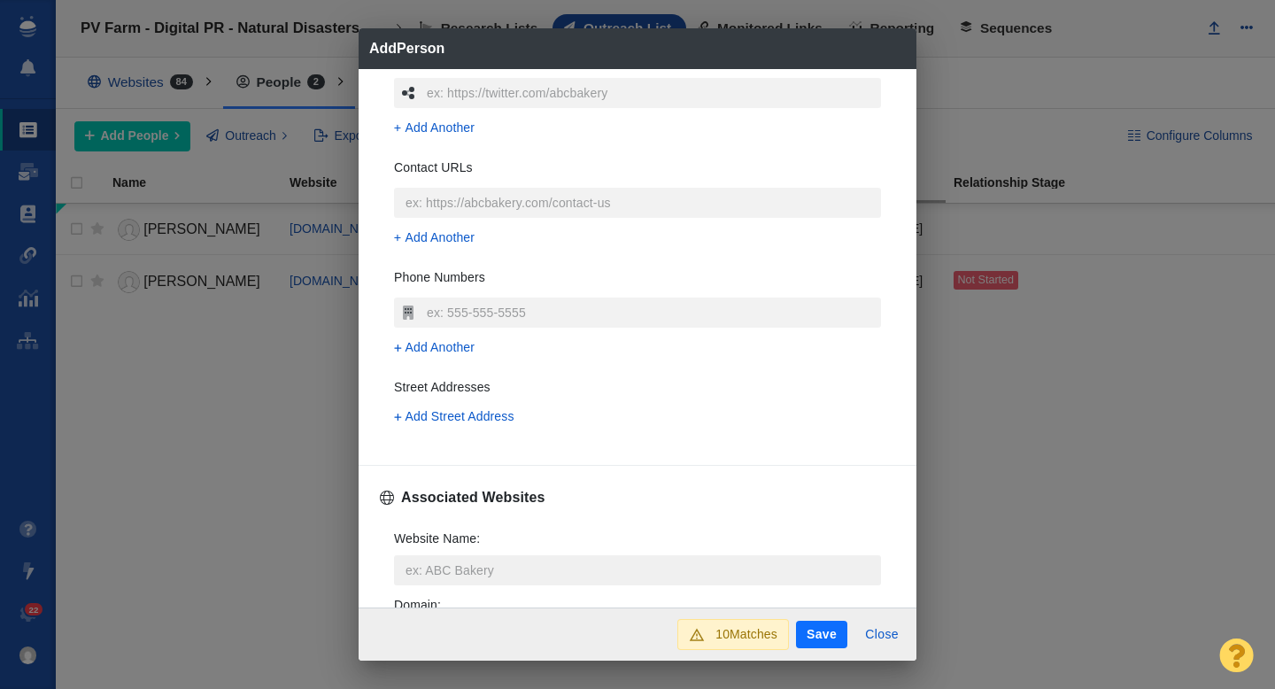
type input "[PERSON_NAME][EMAIL_ADDRESS][PERSON_NAME][DOMAIN_NAME]"
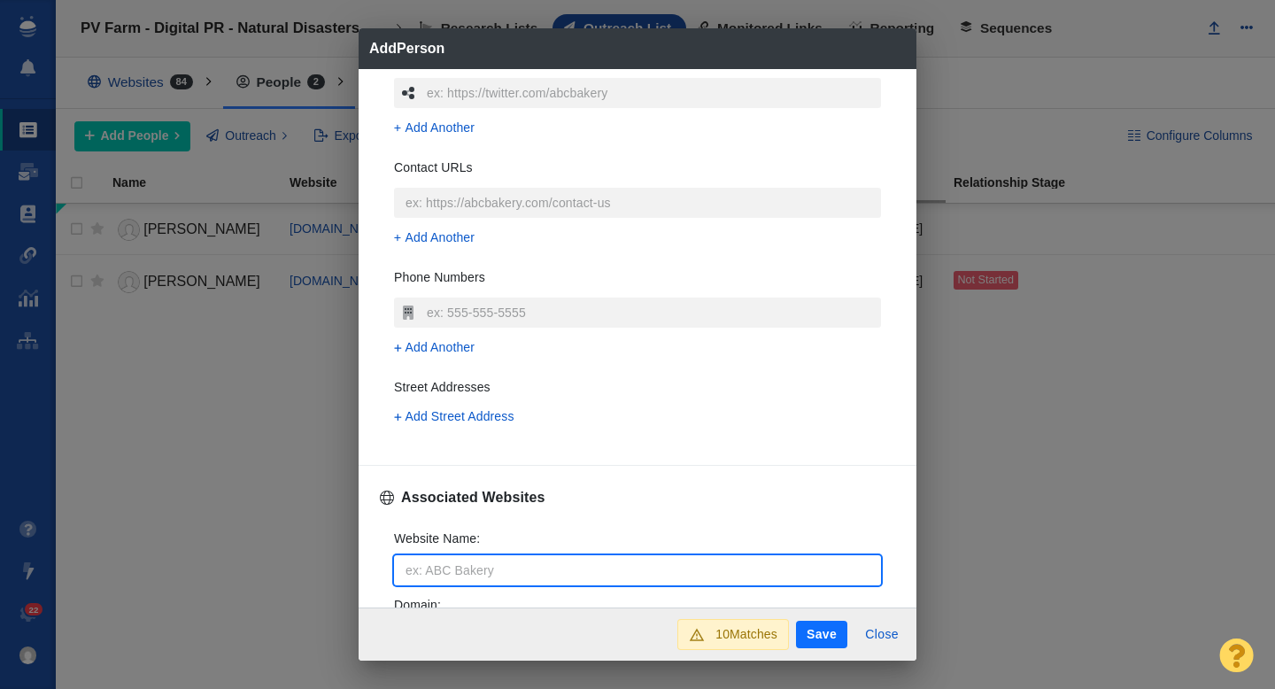
click at [439, 569] on input "Website Name :" at bounding box center [637, 570] width 487 height 30
type input "w"
type textarea "x"
type input "wa"
type textarea "x"
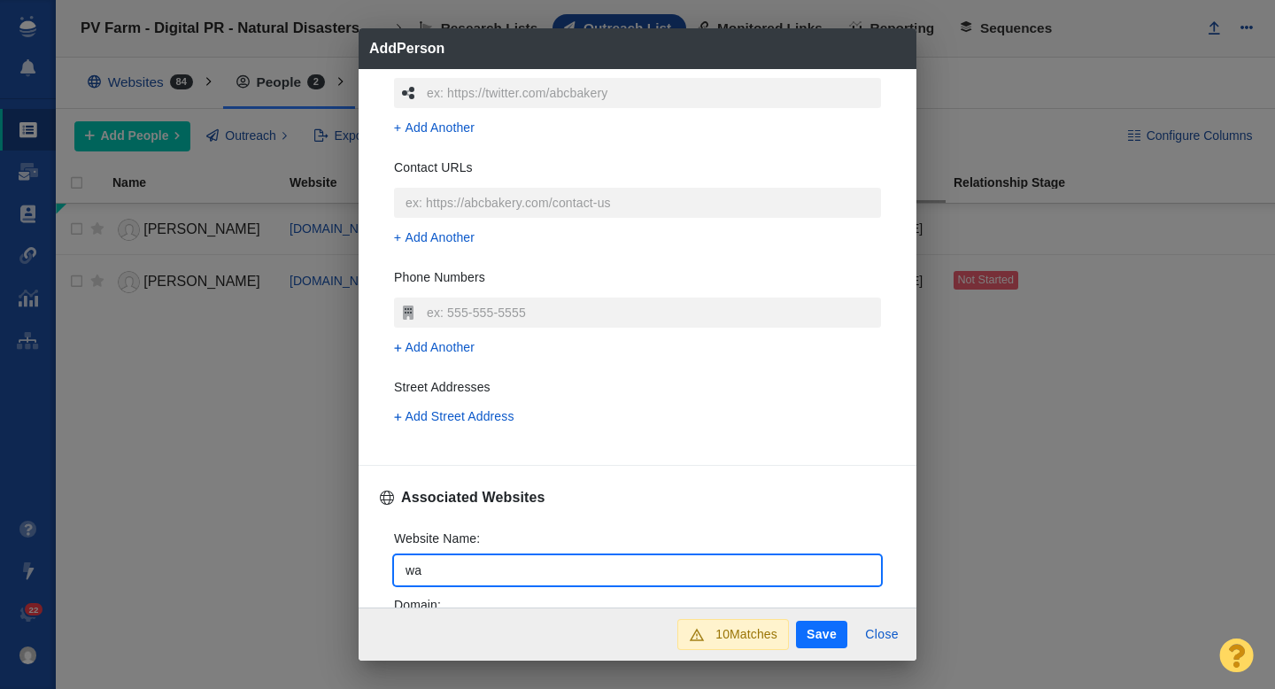
type input "was"
type textarea "x"
type input "wash"
type textarea "x"
type input "washi"
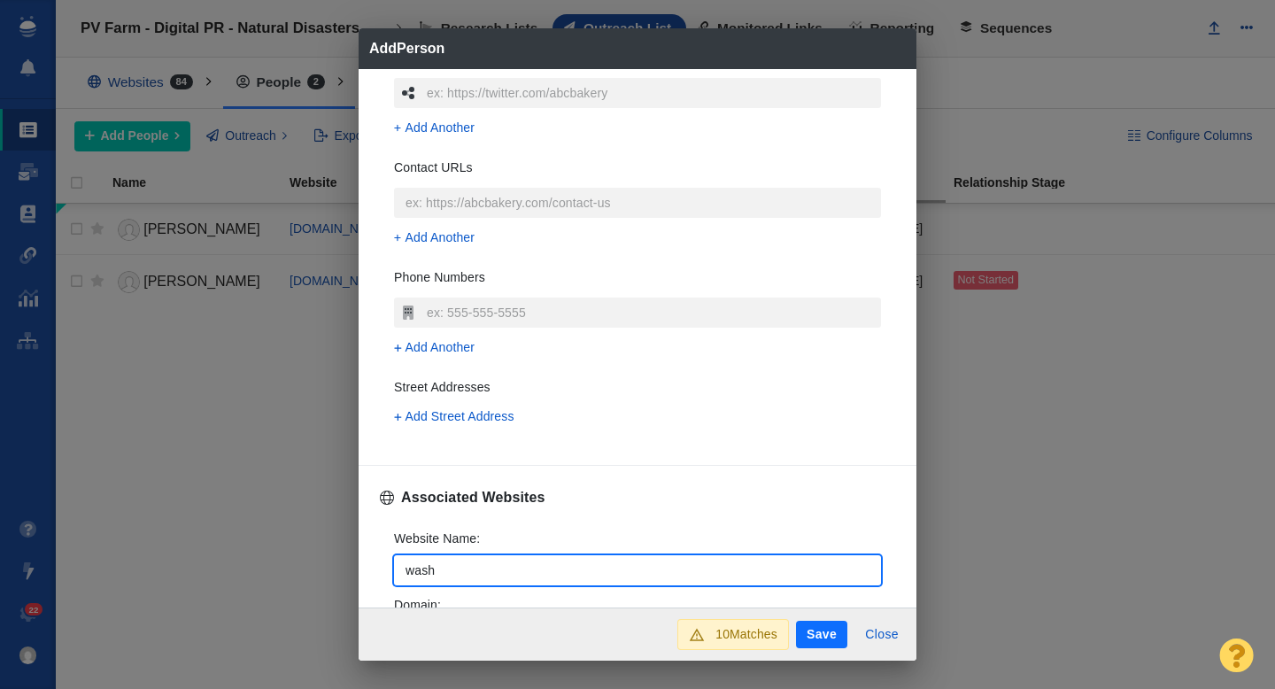
type textarea "x"
type input "washin"
type textarea "x"
type input "washing"
type textarea "x"
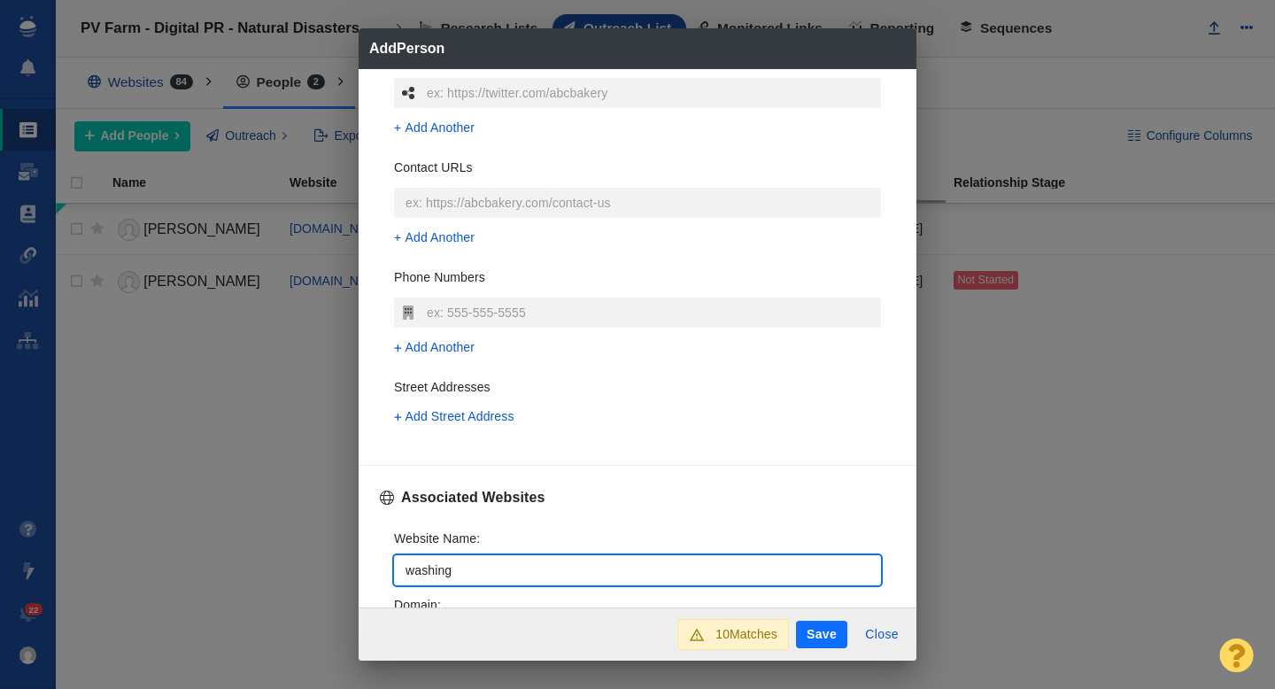
type input "washingt"
type textarea "x"
type input "washingto"
type textarea "x"
type input "washington"
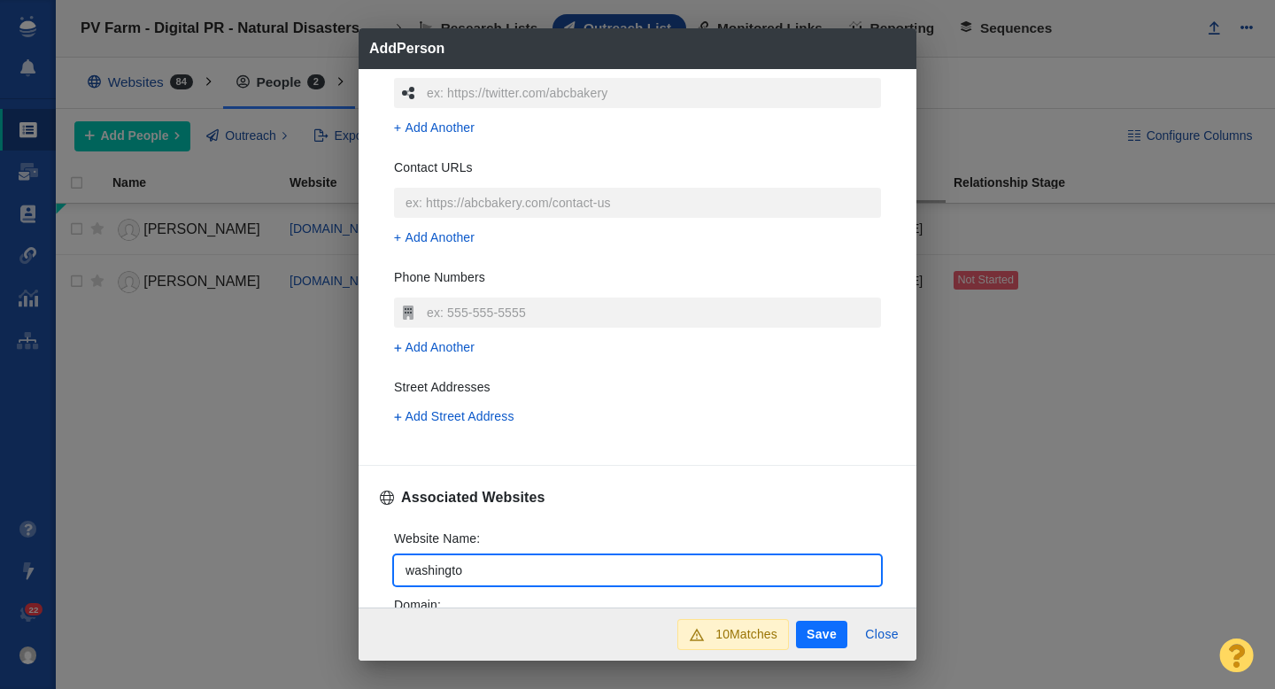
type textarea "x"
type input "washingtonp"
type textarea "x"
type input "washingtonpo"
type textarea "x"
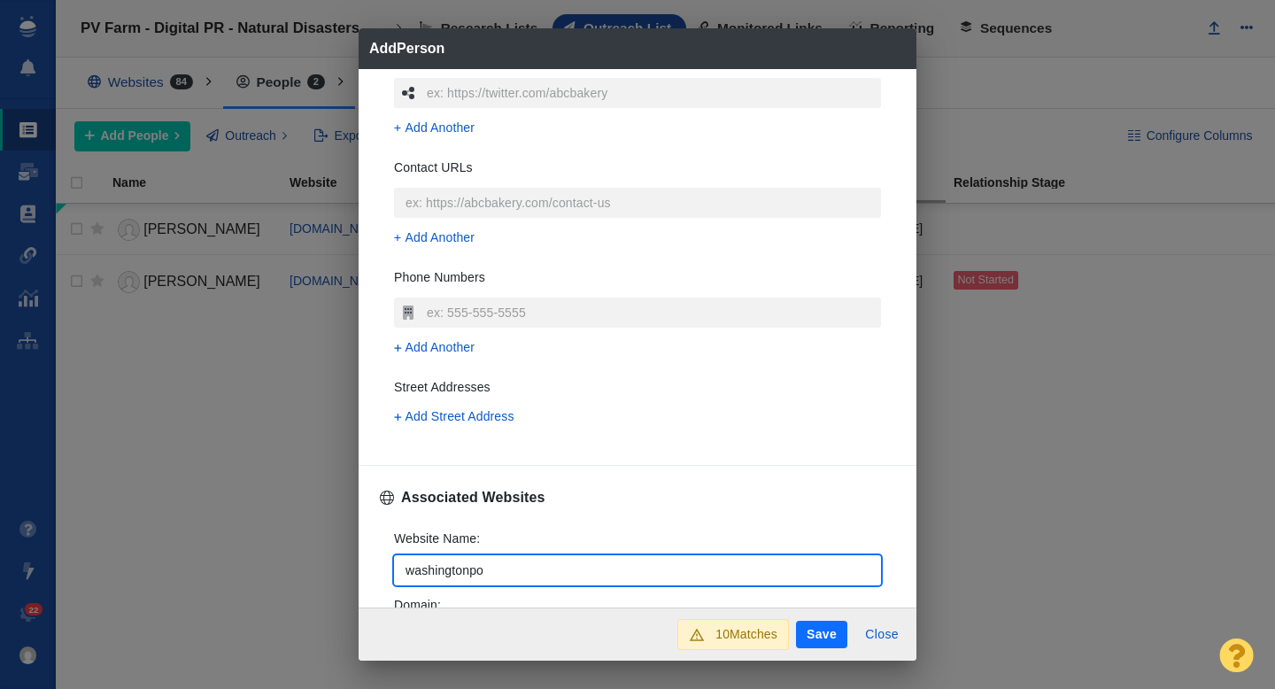
type input "washingtonpos"
type textarea "x"
type input "washingtonpost"
type textarea "x"
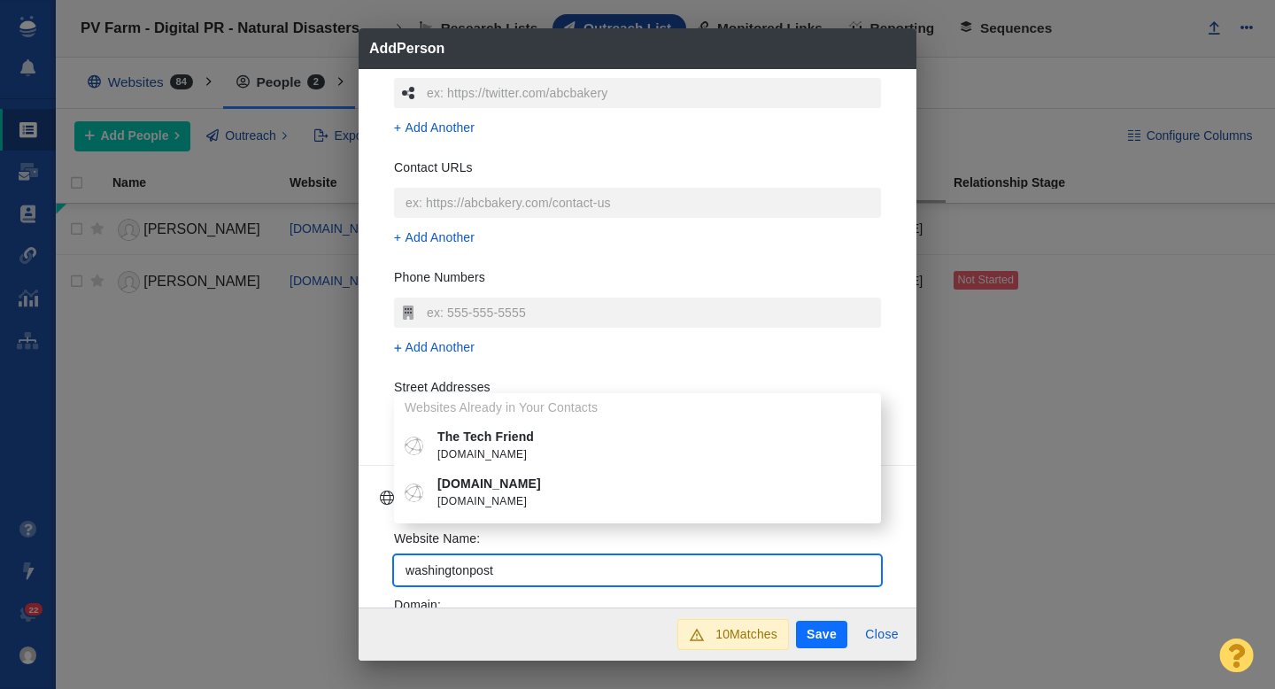
type input "washingtonpost"
click at [523, 490] on p "[DOMAIN_NAME]" at bounding box center [650, 484] width 426 height 19
type textarea "x"
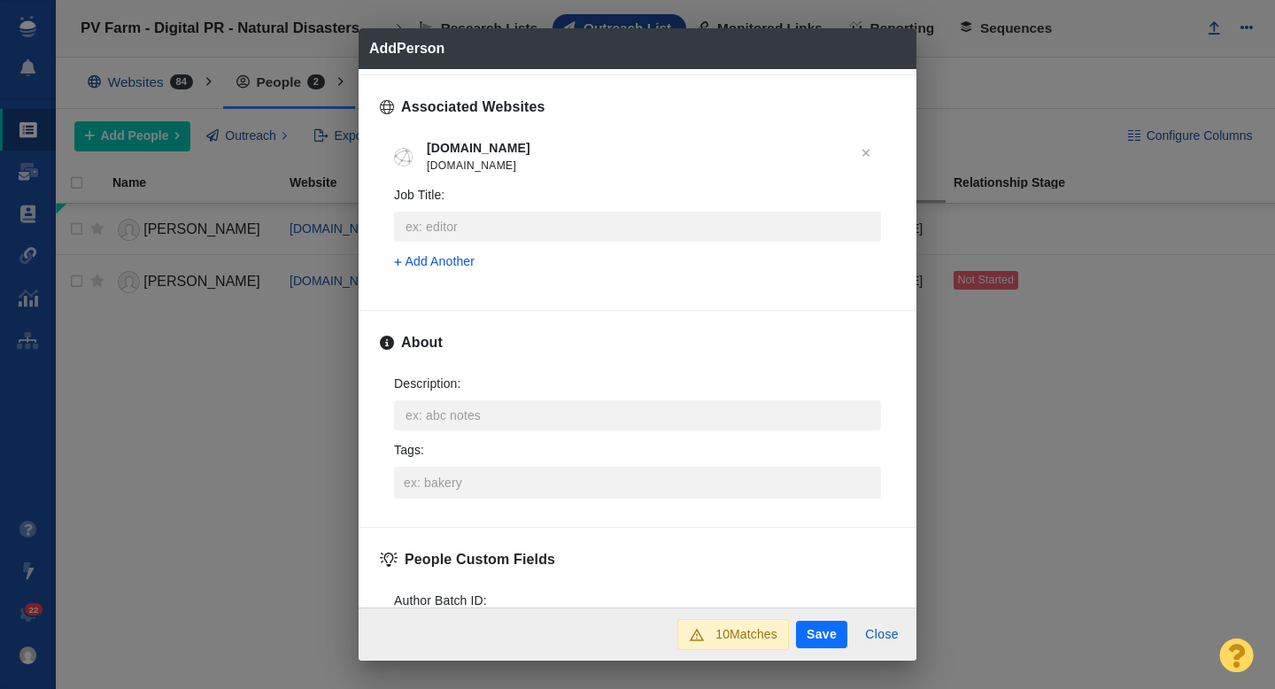
scroll to position [711, 0]
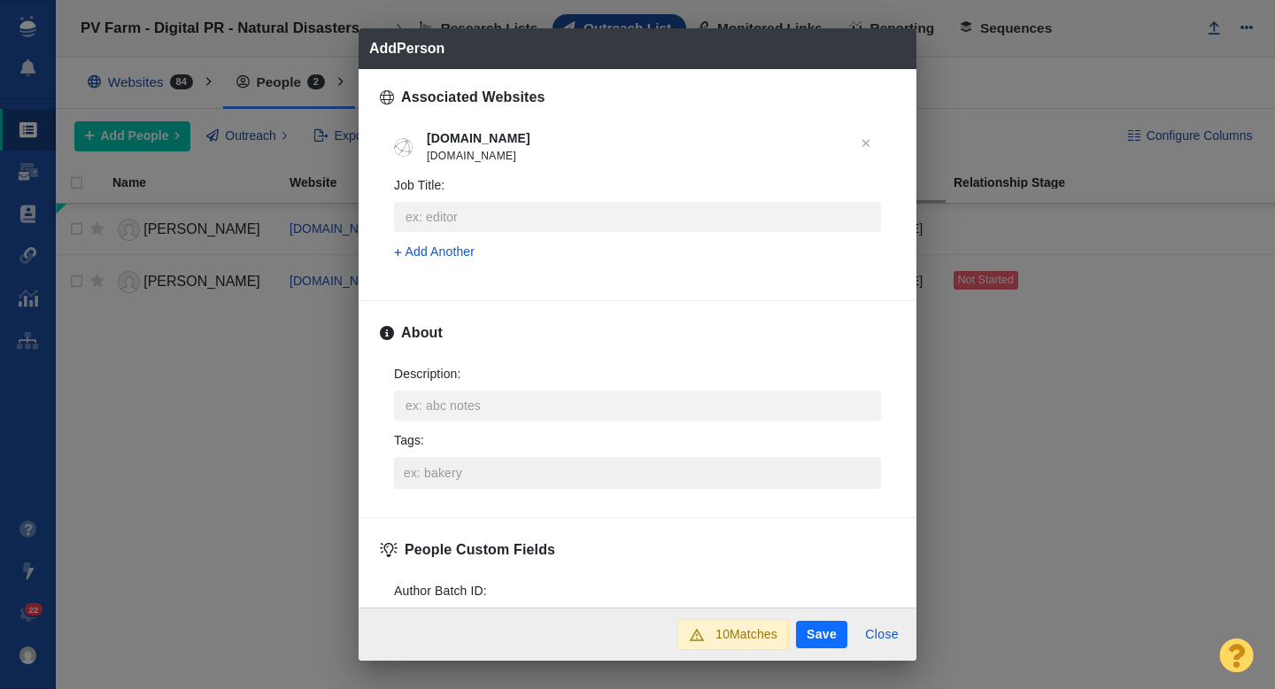
click at [498, 476] on input "Tags :" at bounding box center [637, 473] width 476 height 32
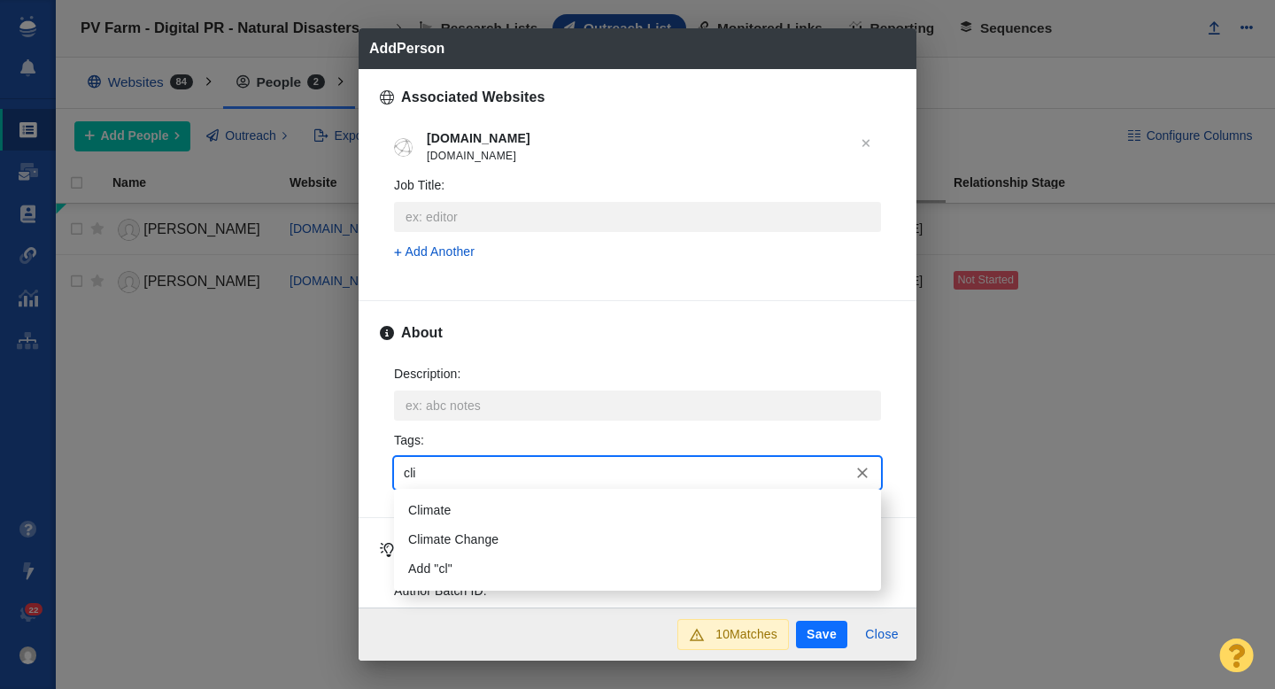
type input "clim"
click at [498, 496] on li "Climate" at bounding box center [637, 510] width 487 height 29
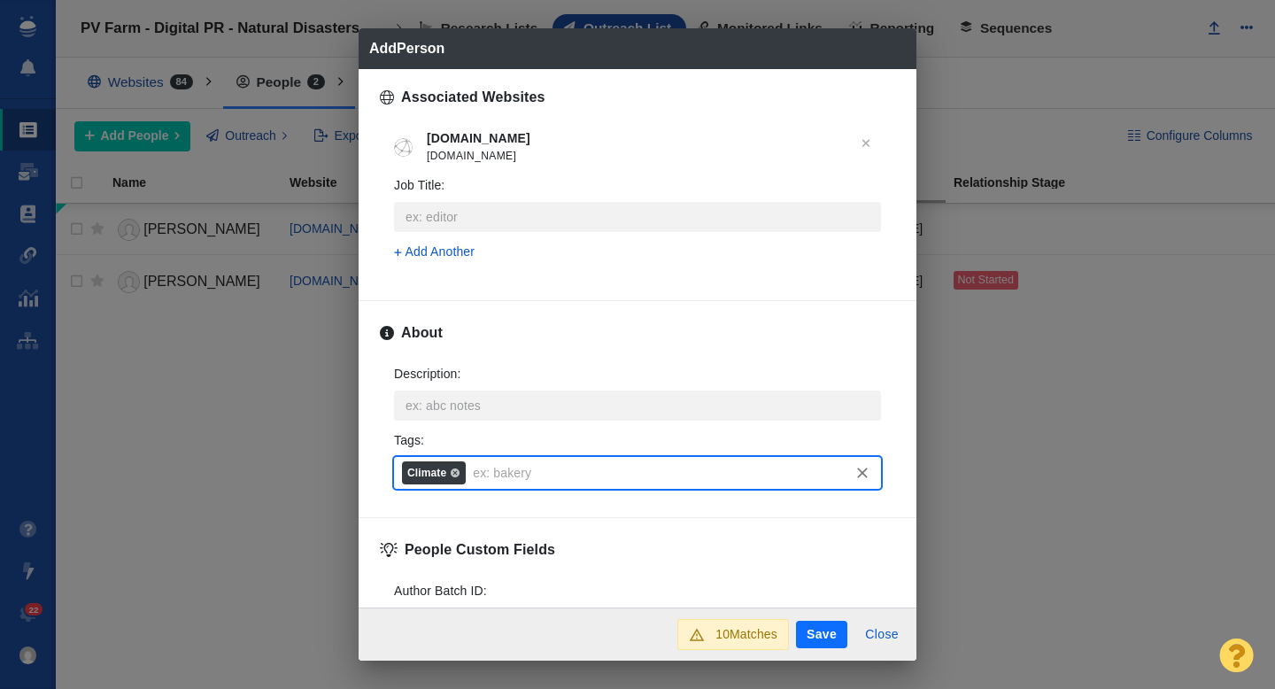
click at [809, 627] on button "Save" at bounding box center [821, 635] width 51 height 28
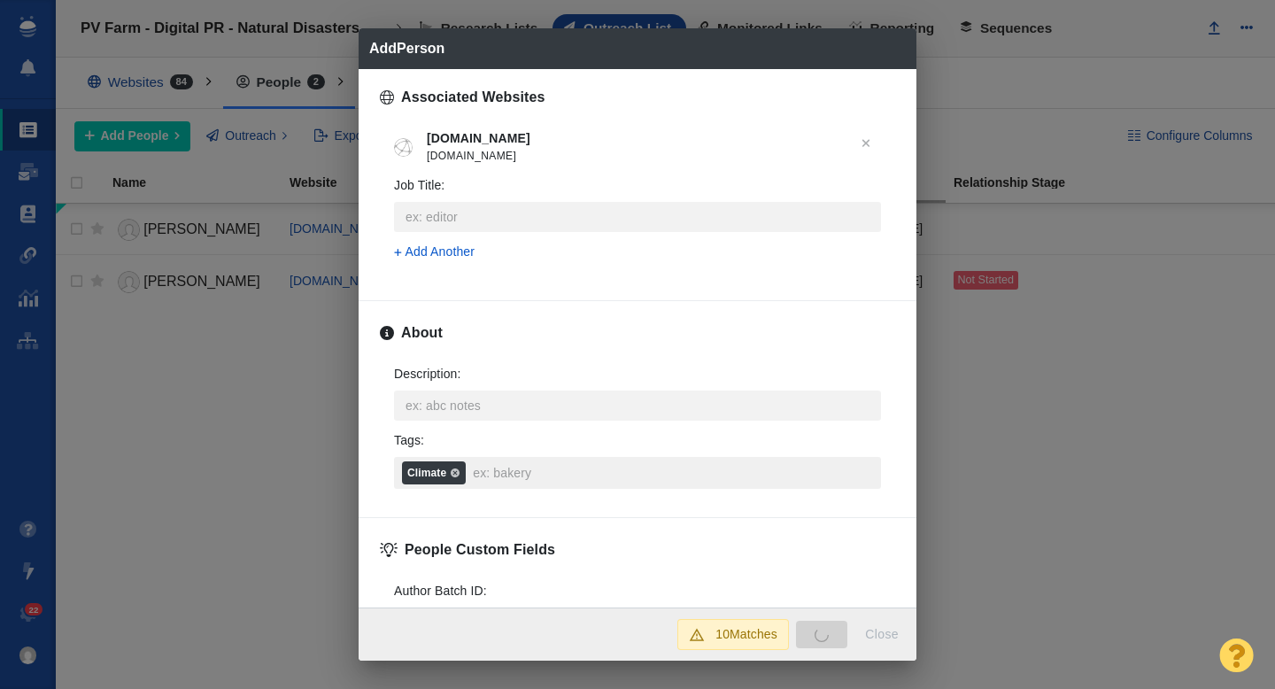
type textarea "x"
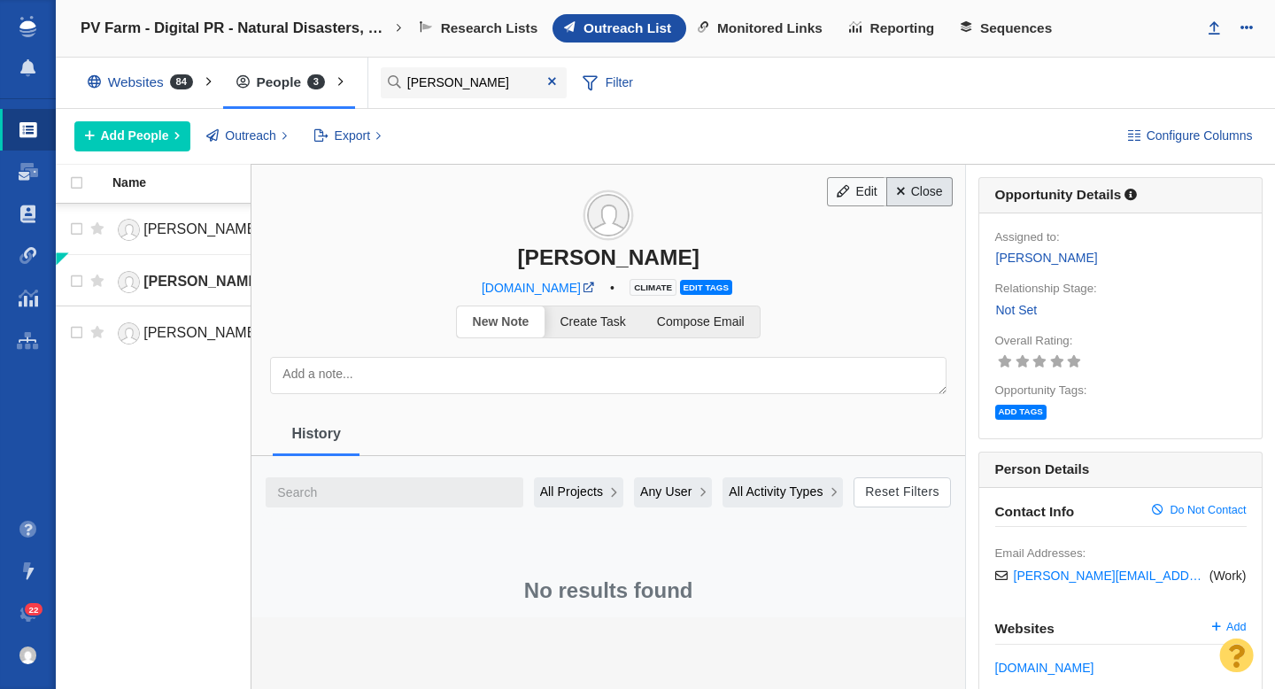
click at [924, 192] on link "Close" at bounding box center [919, 192] width 66 height 30
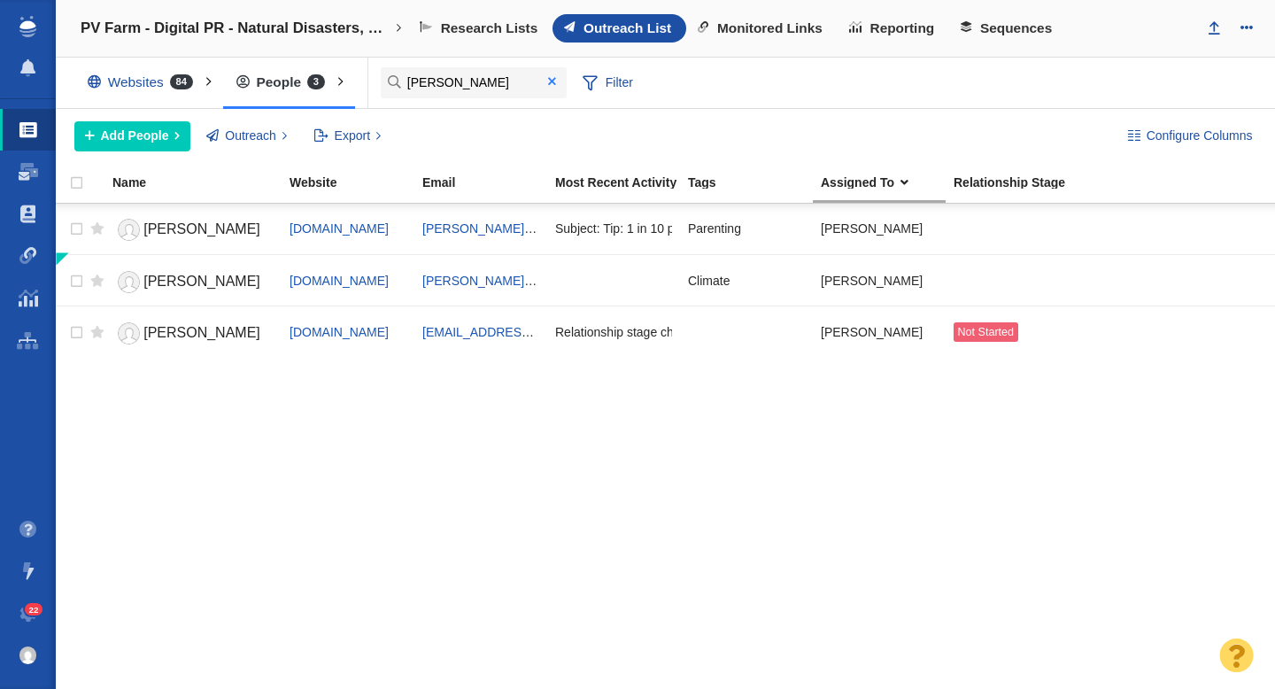
click at [552, 84] on span at bounding box center [552, 81] width 8 height 12
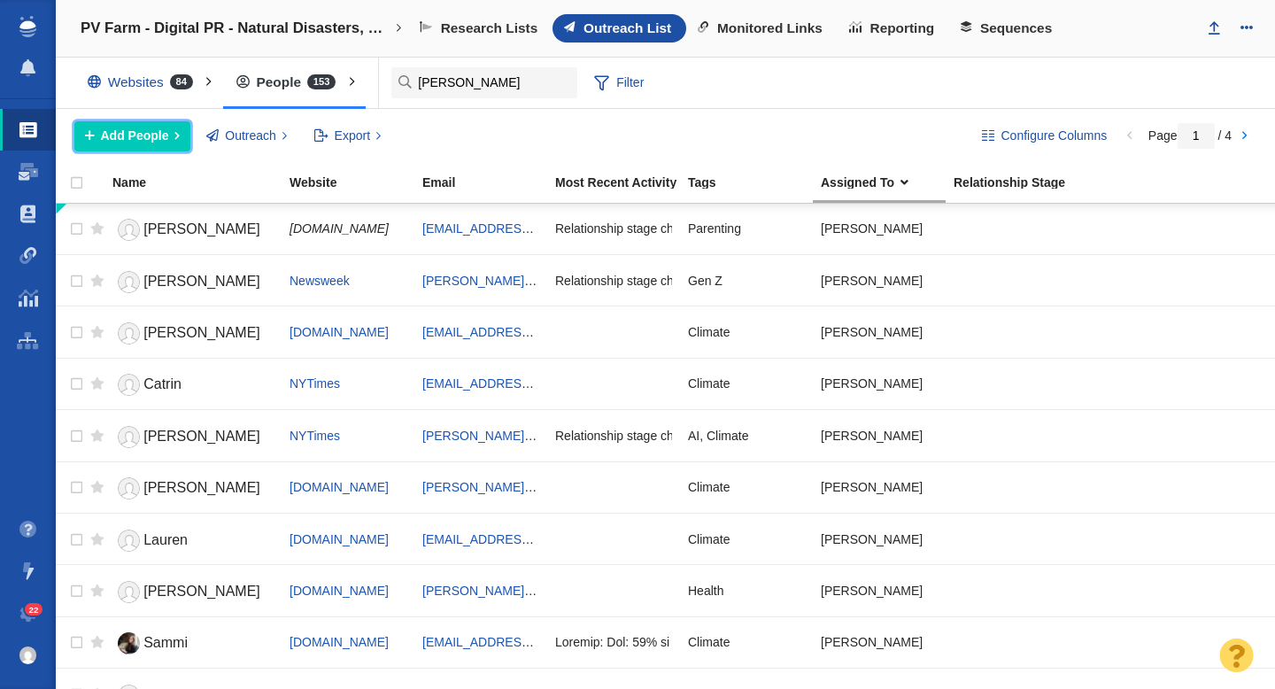
click at [143, 150] on button "Add People" at bounding box center [132, 136] width 116 height 30
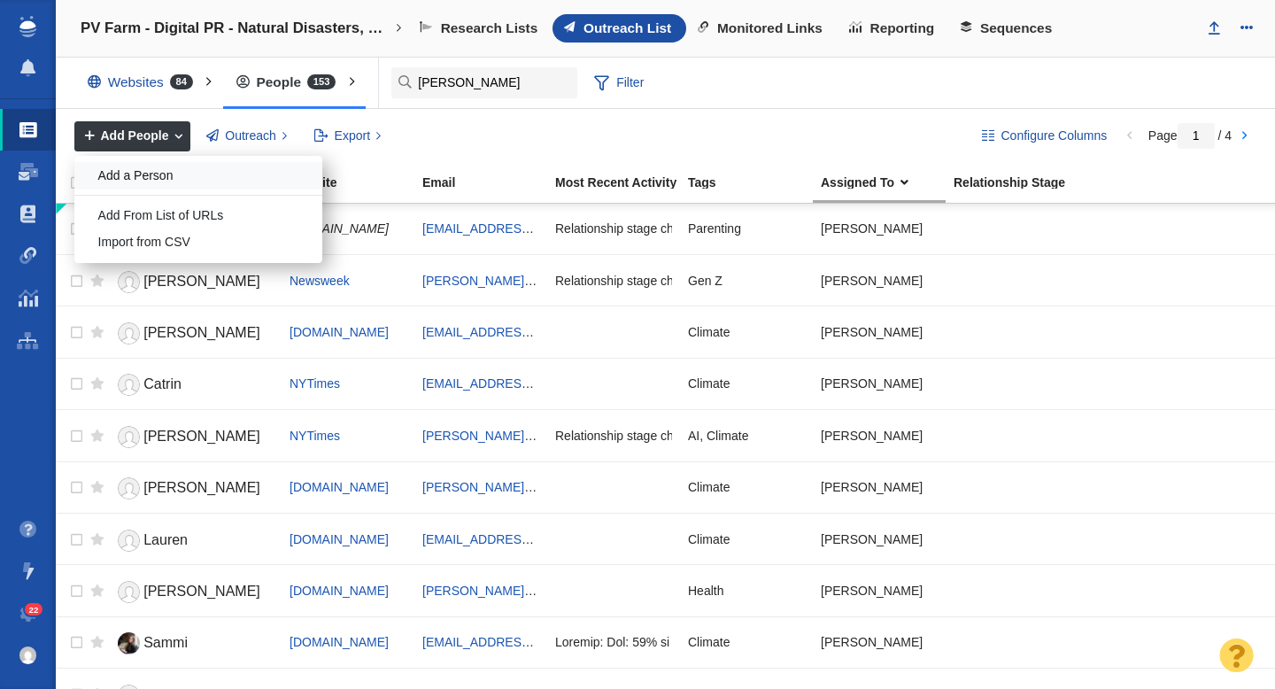
click at [144, 185] on div "Add a Person" at bounding box center [198, 175] width 248 height 27
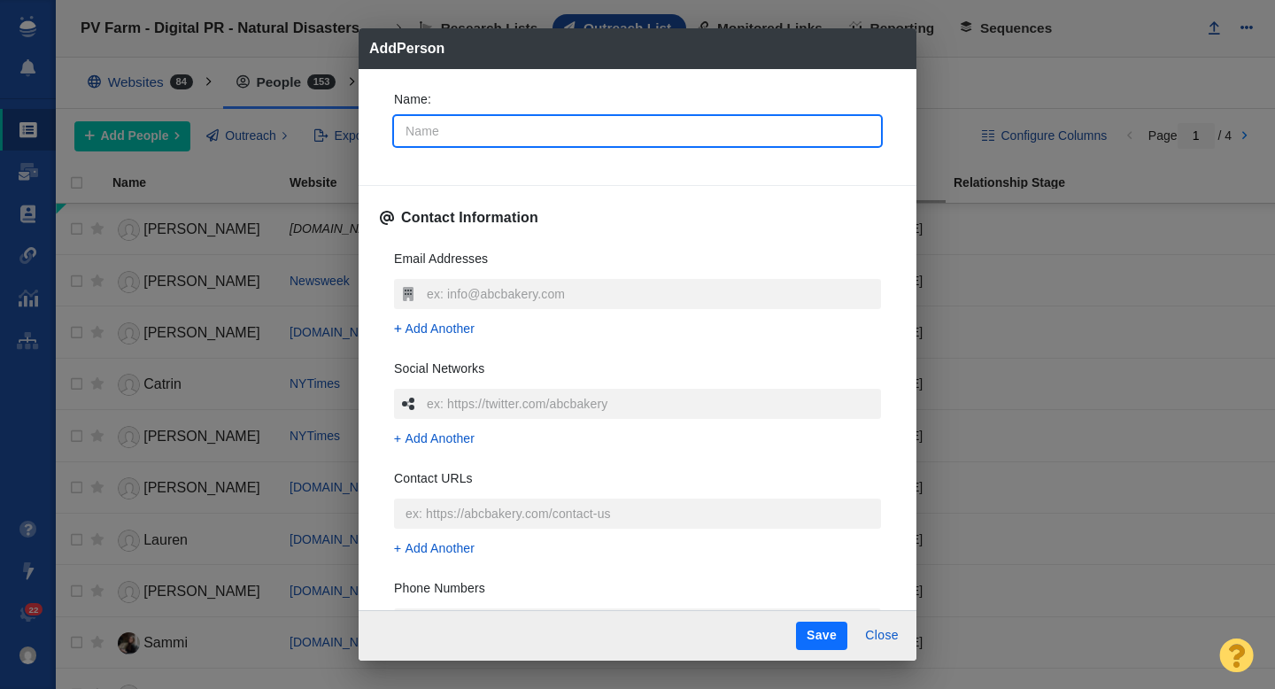
click at [467, 141] on input "Name :" at bounding box center [637, 131] width 487 height 30
type input "D"
type textarea "x"
type input "Di"
type textarea "x"
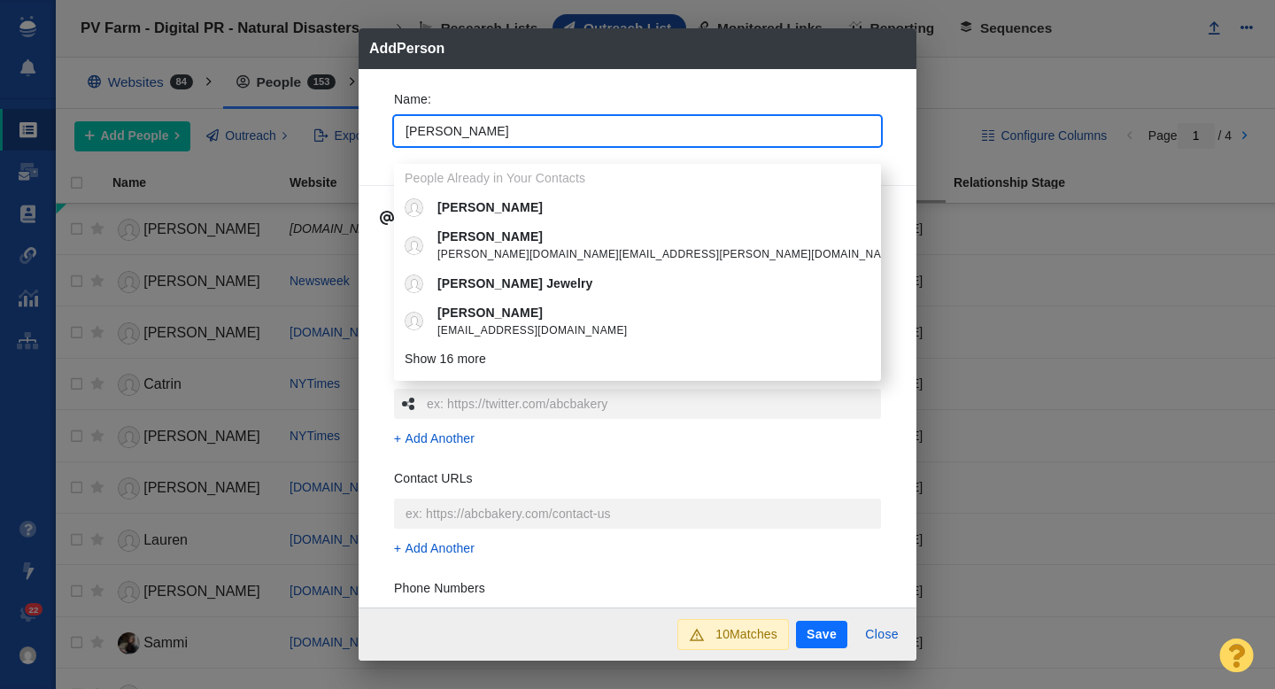
click at [374, 127] on div "Name : Diana People Already in Your Contacts Diana Diana diana.bruk.is@gmail.co…" at bounding box center [638, 338] width 558 height 539
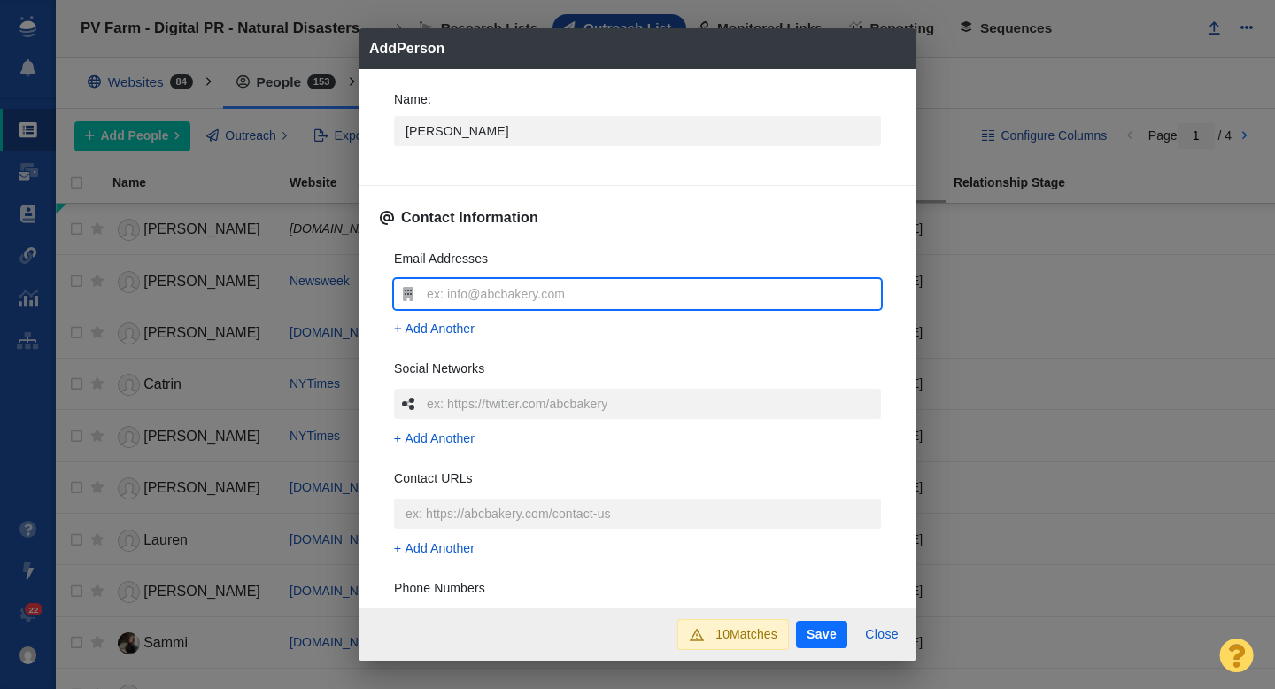
click at [454, 299] on input "text" at bounding box center [651, 294] width 459 height 30
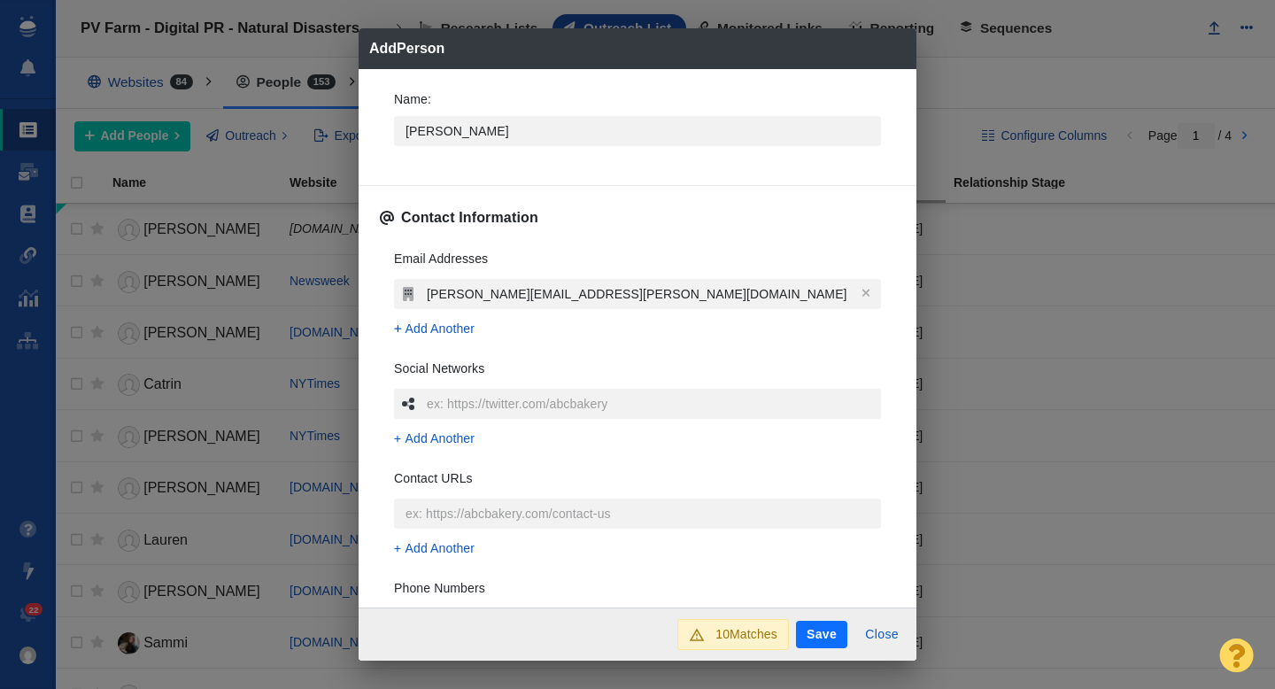
click at [377, 303] on div "Name : Diana Contact Information Email Addresses diana.olick@nbcuni.com Add Ano…" at bounding box center [638, 338] width 558 height 539
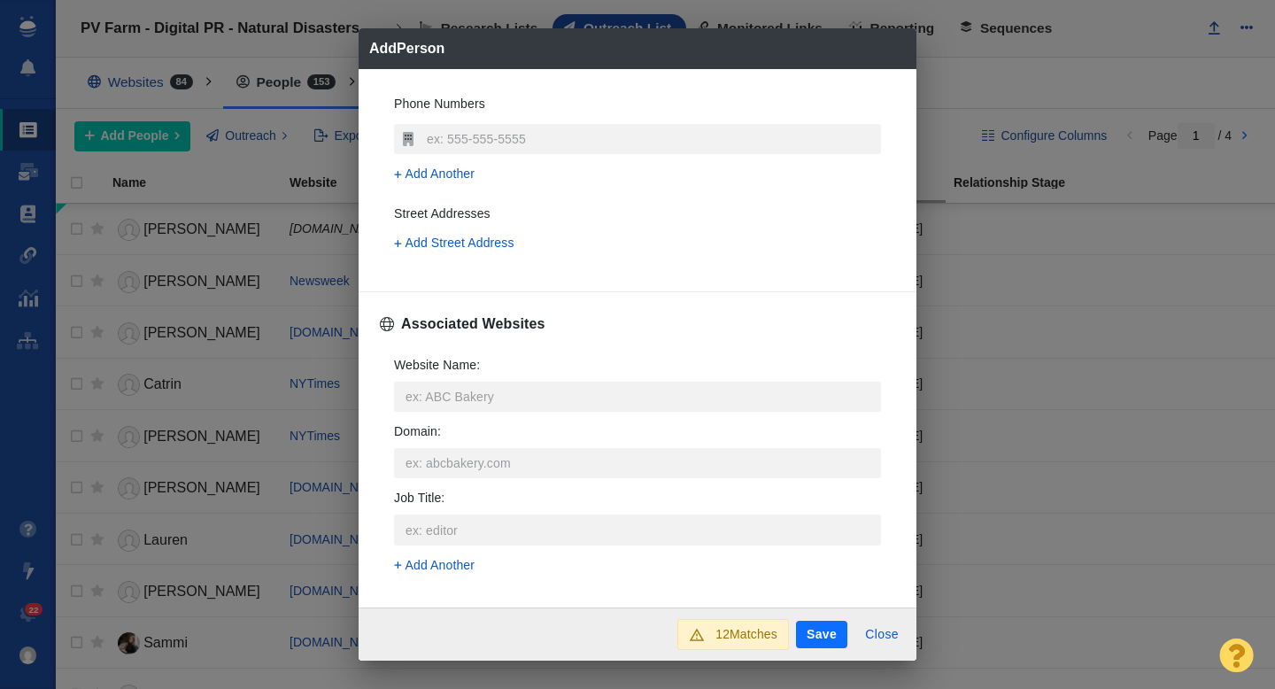
scroll to position [508, 0]
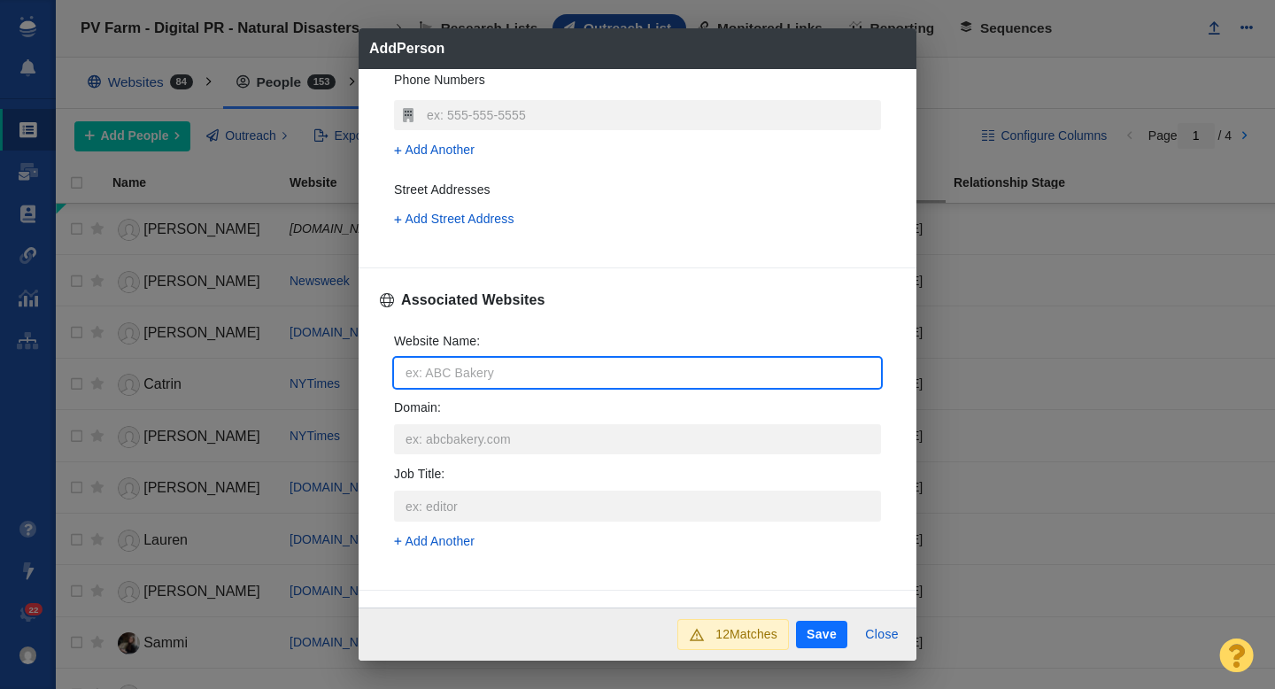
click at [436, 375] on input "Website Name :" at bounding box center [637, 373] width 487 height 30
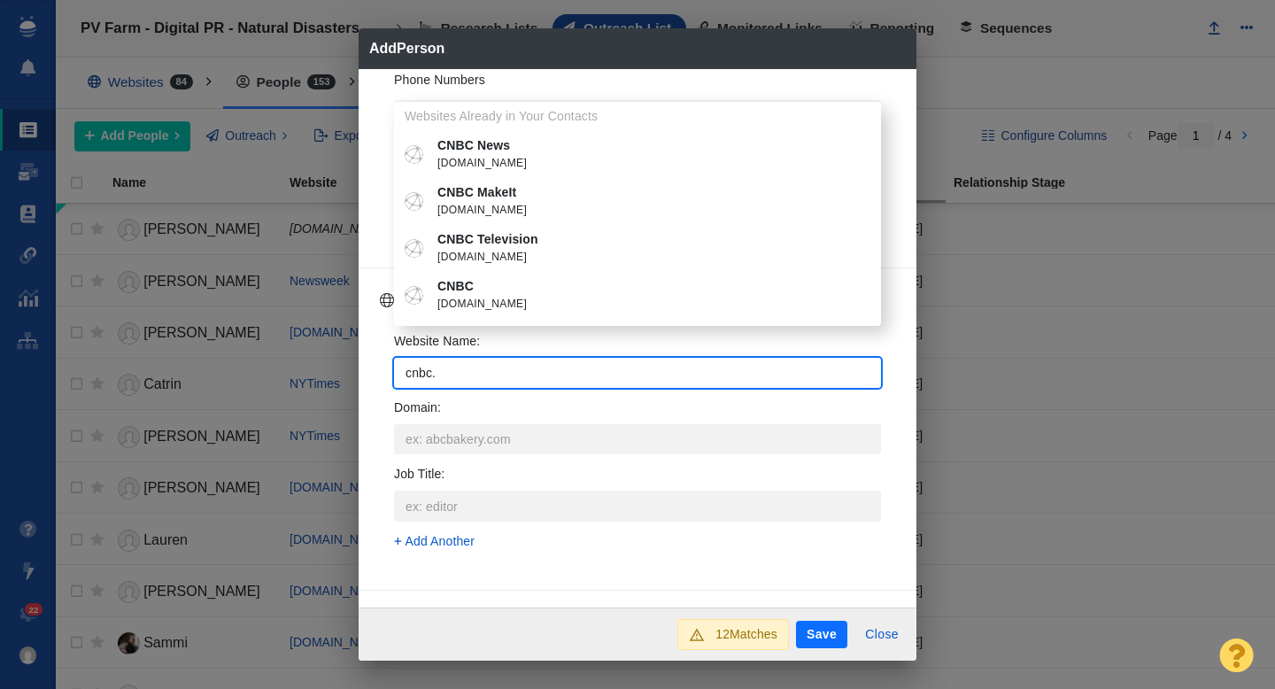
click at [501, 298] on span "cnbc.com" at bounding box center [650, 305] width 426 height 18
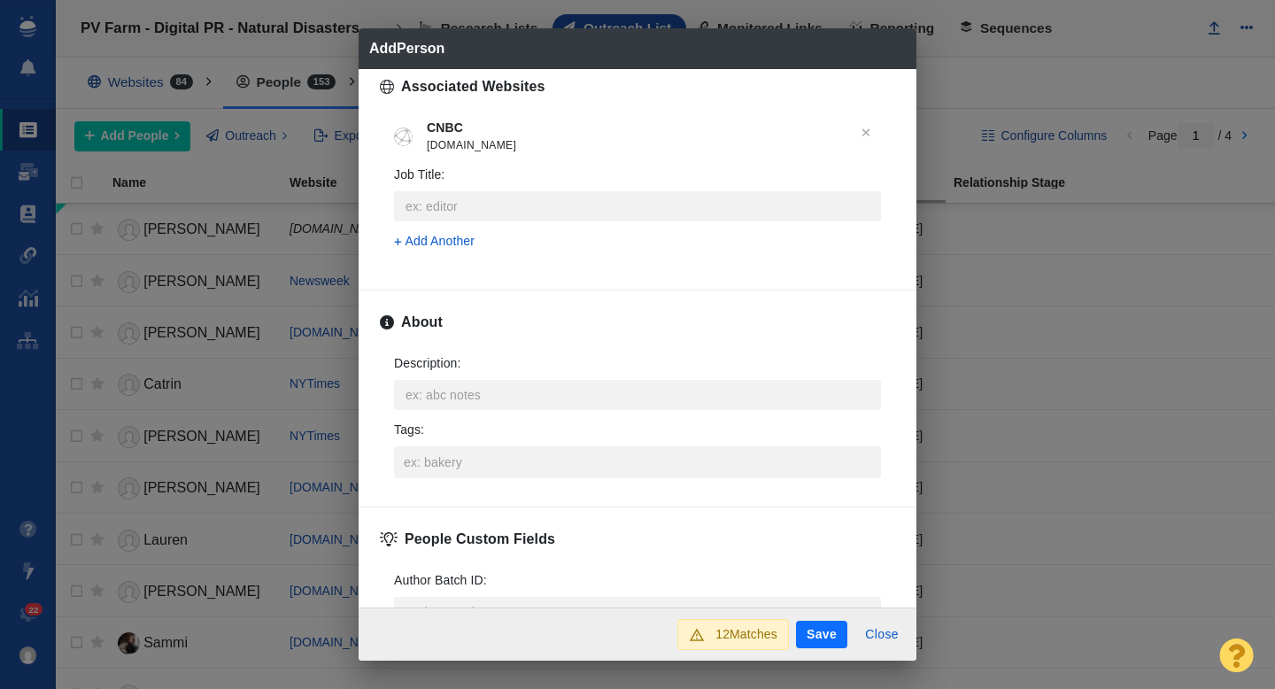
scroll to position [753, 0]
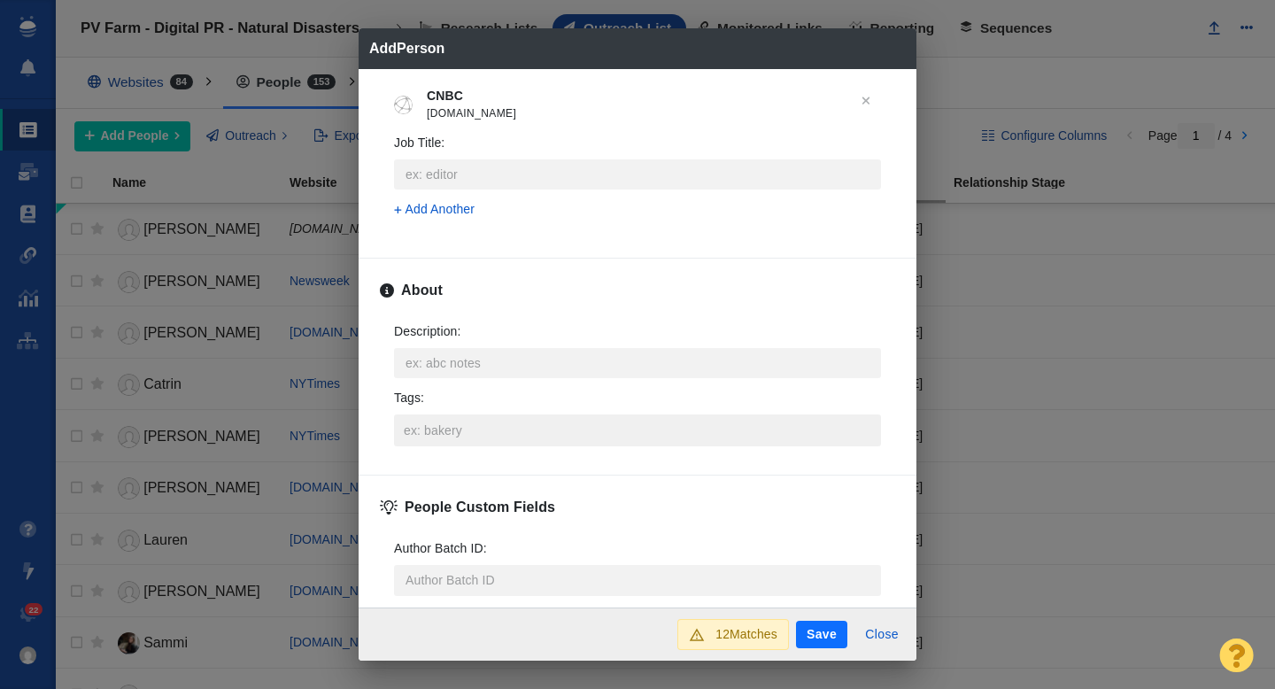
click at [438, 429] on input "Tags :" at bounding box center [637, 430] width 476 height 32
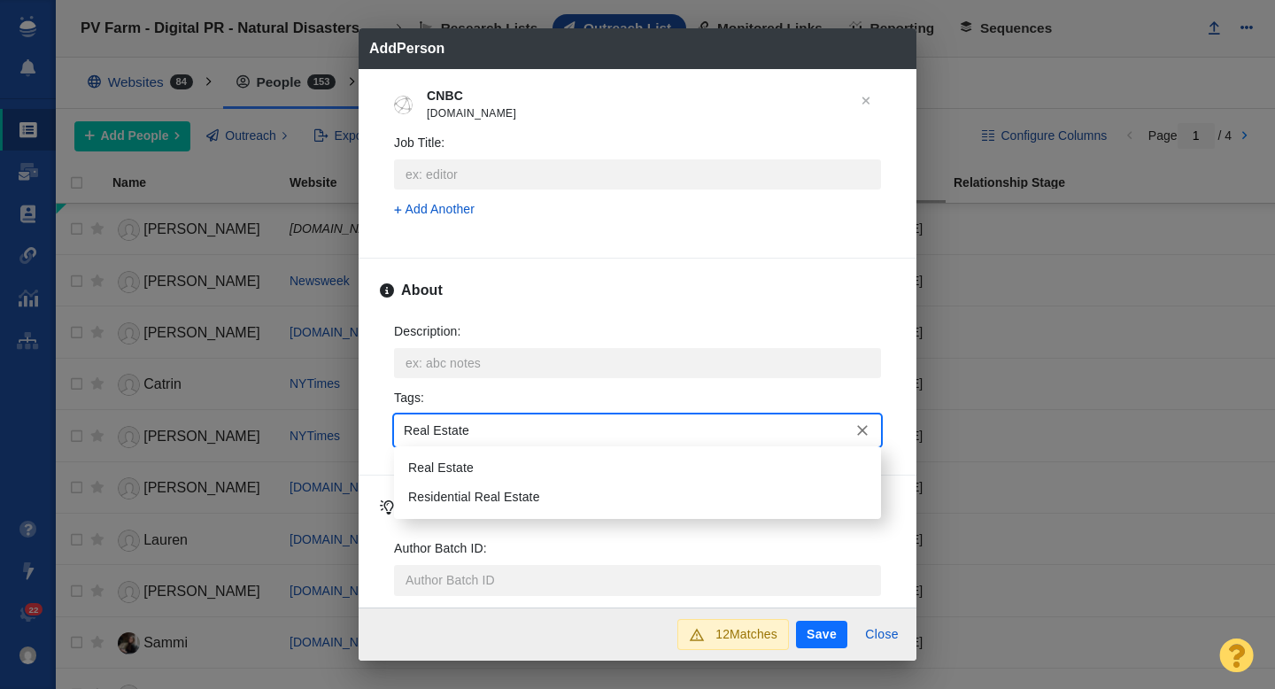
click at [444, 470] on li "Real Estate" at bounding box center [637, 467] width 487 height 29
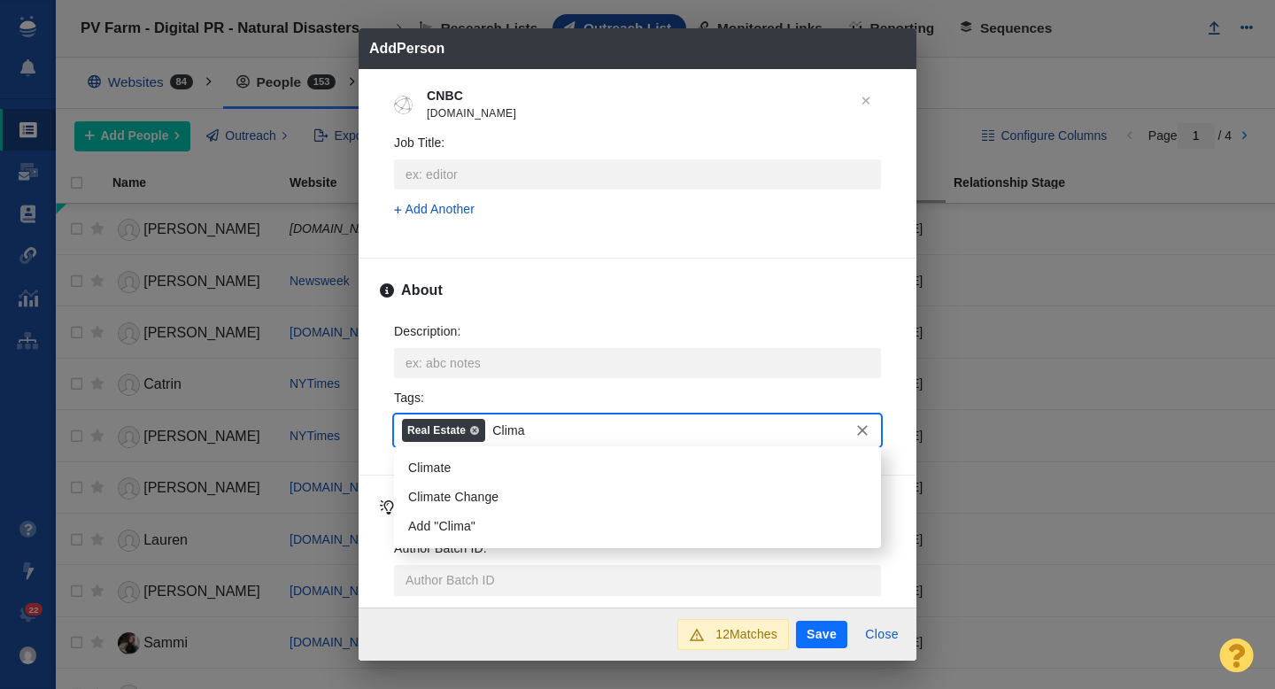
click at [483, 456] on li "Climate" at bounding box center [637, 467] width 487 height 29
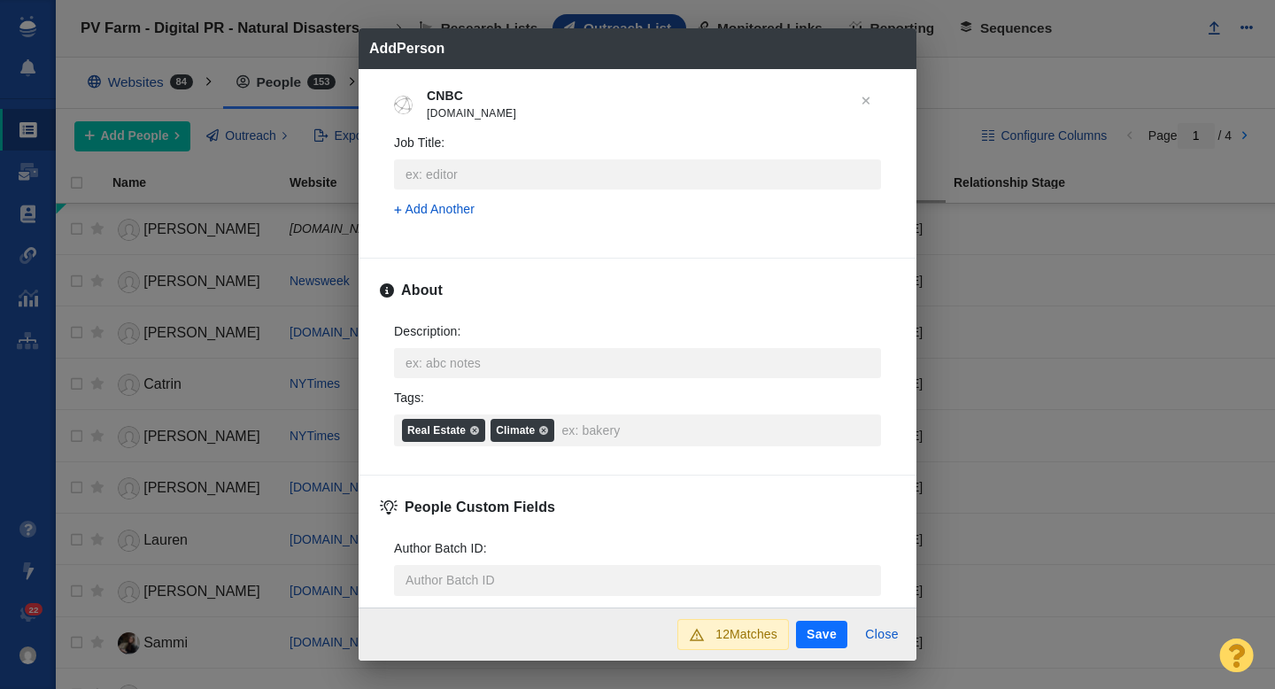
click at [819, 631] on button "Save" at bounding box center [821, 635] width 51 height 28
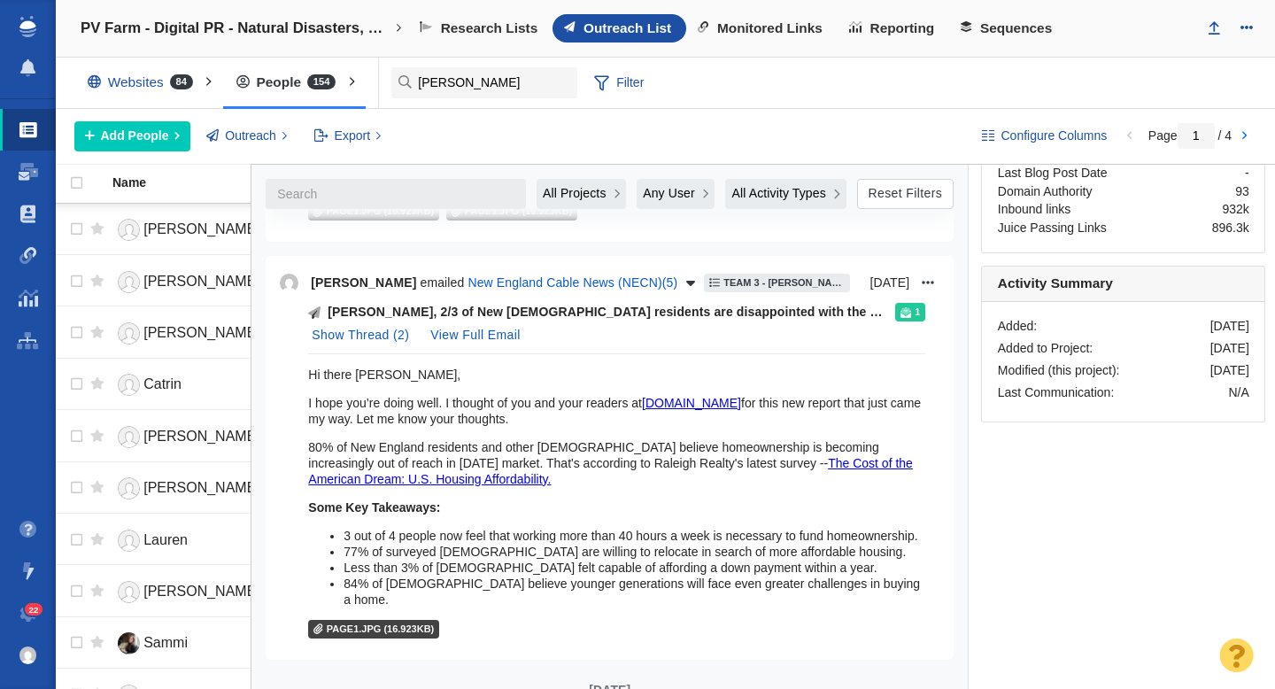
scroll to position [958, 0]
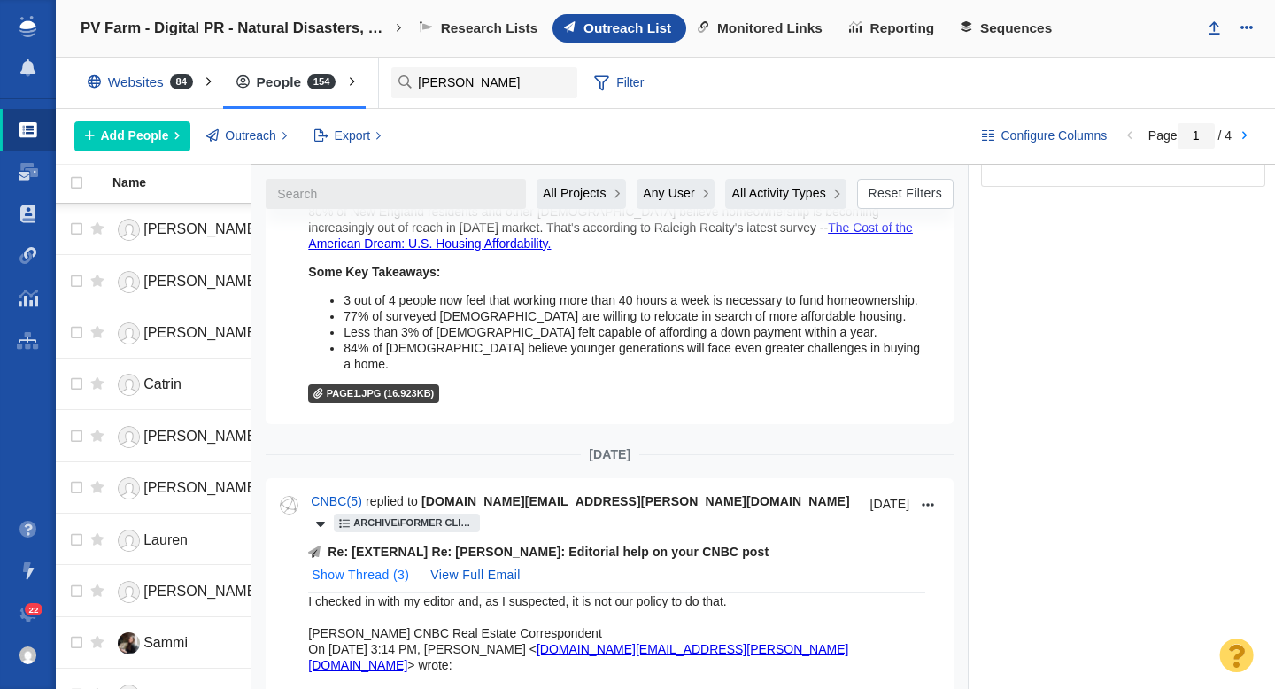
click at [420, 561] on button "Show Thread ( 3 )" at bounding box center [360, 575] width 119 height 28
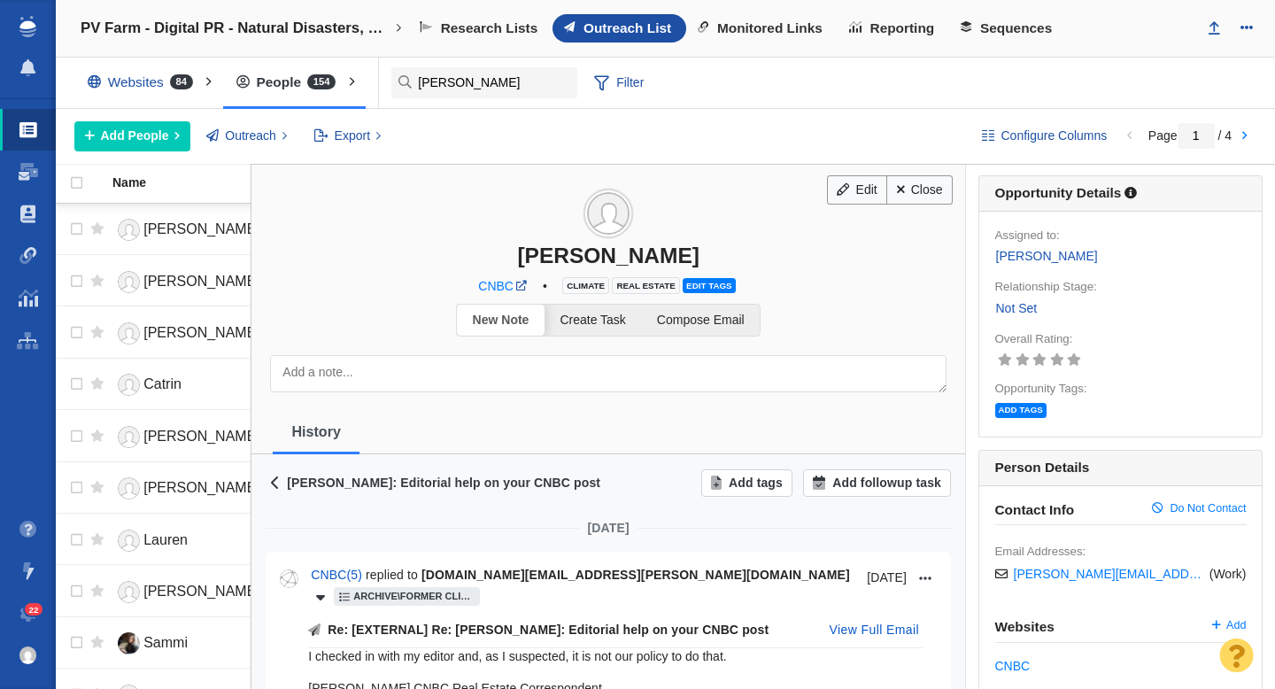
scroll to position [0, 0]
click at [915, 196] on link "Close" at bounding box center [919, 192] width 66 height 30
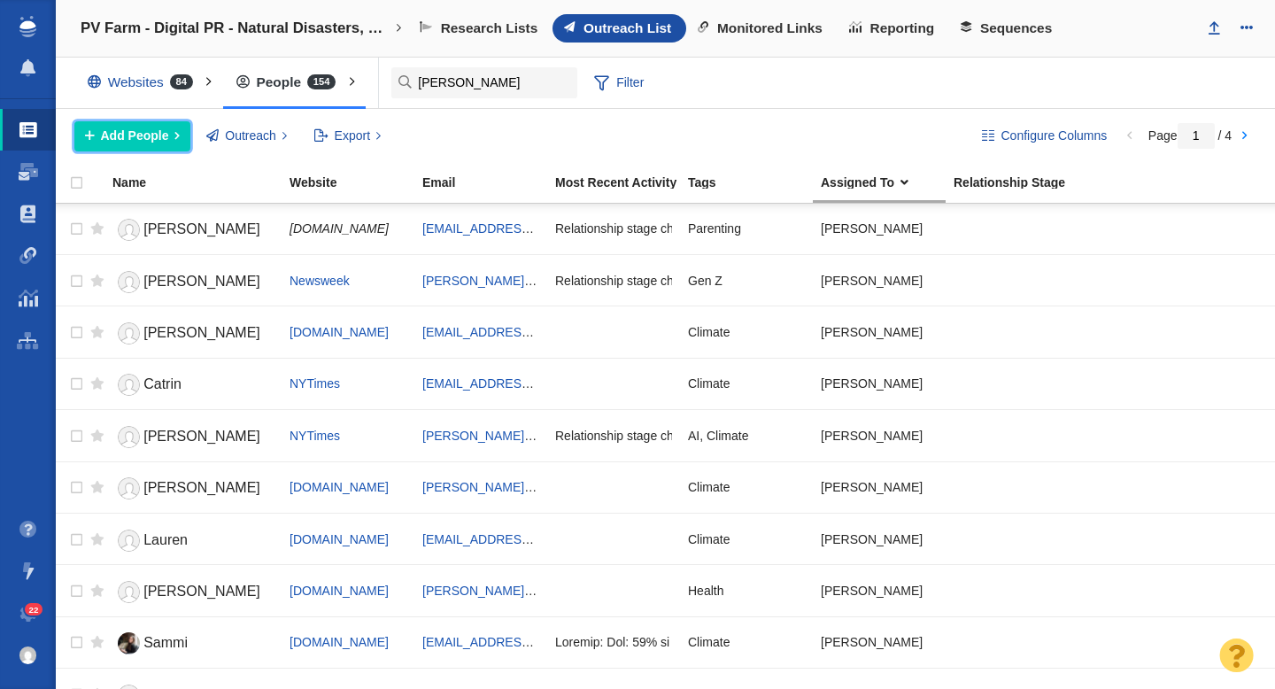
click at [138, 135] on span "Add People" at bounding box center [135, 136] width 68 height 19
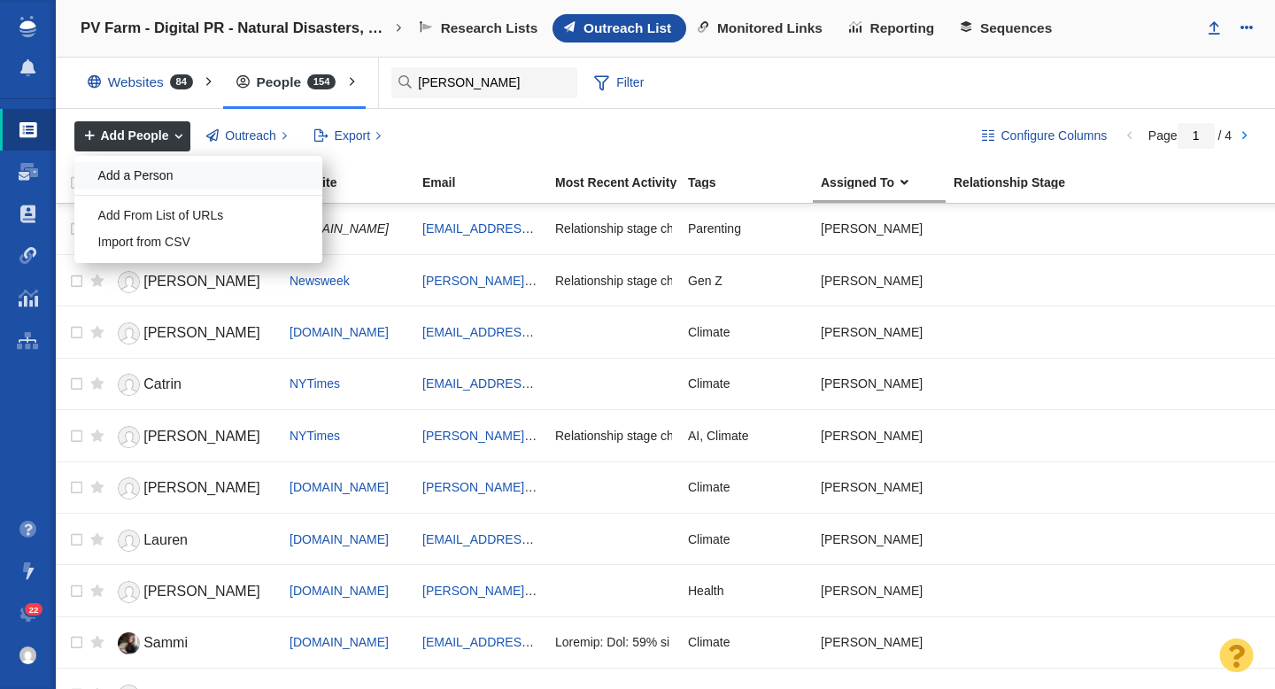
click at [145, 171] on div "Add a Person" at bounding box center [198, 175] width 248 height 27
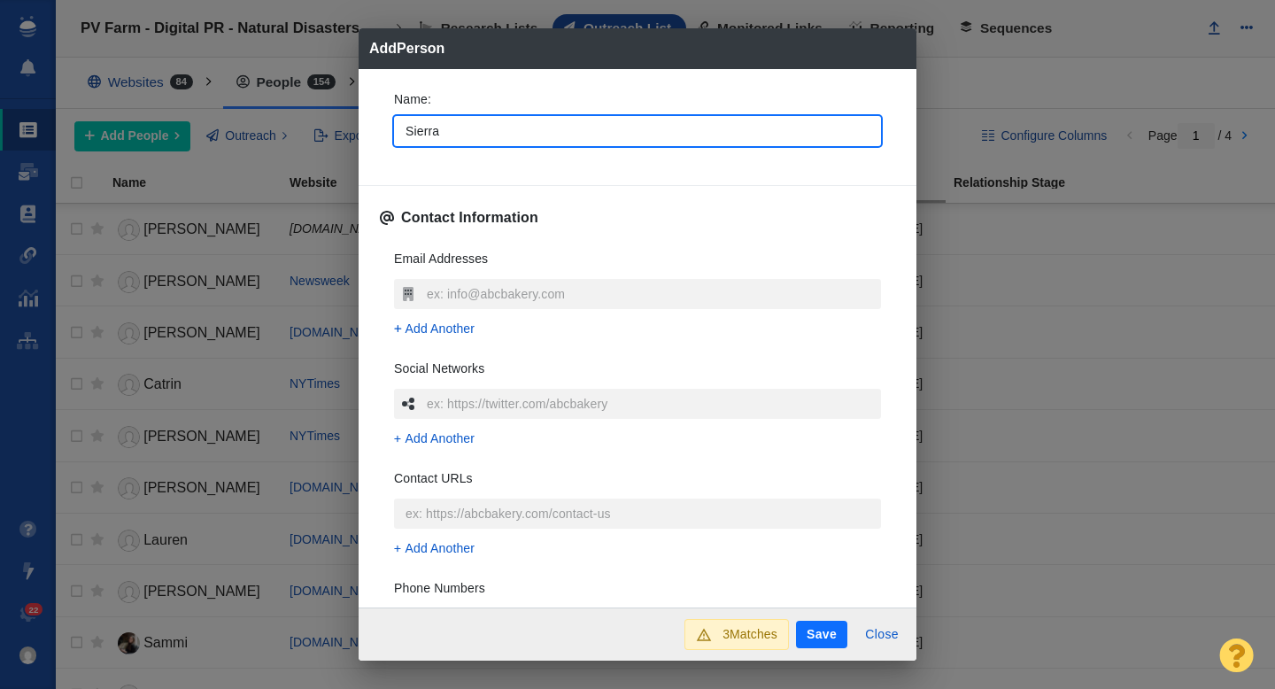
click at [381, 143] on div "Name : Sierra" at bounding box center [637, 123] width 515 height 95
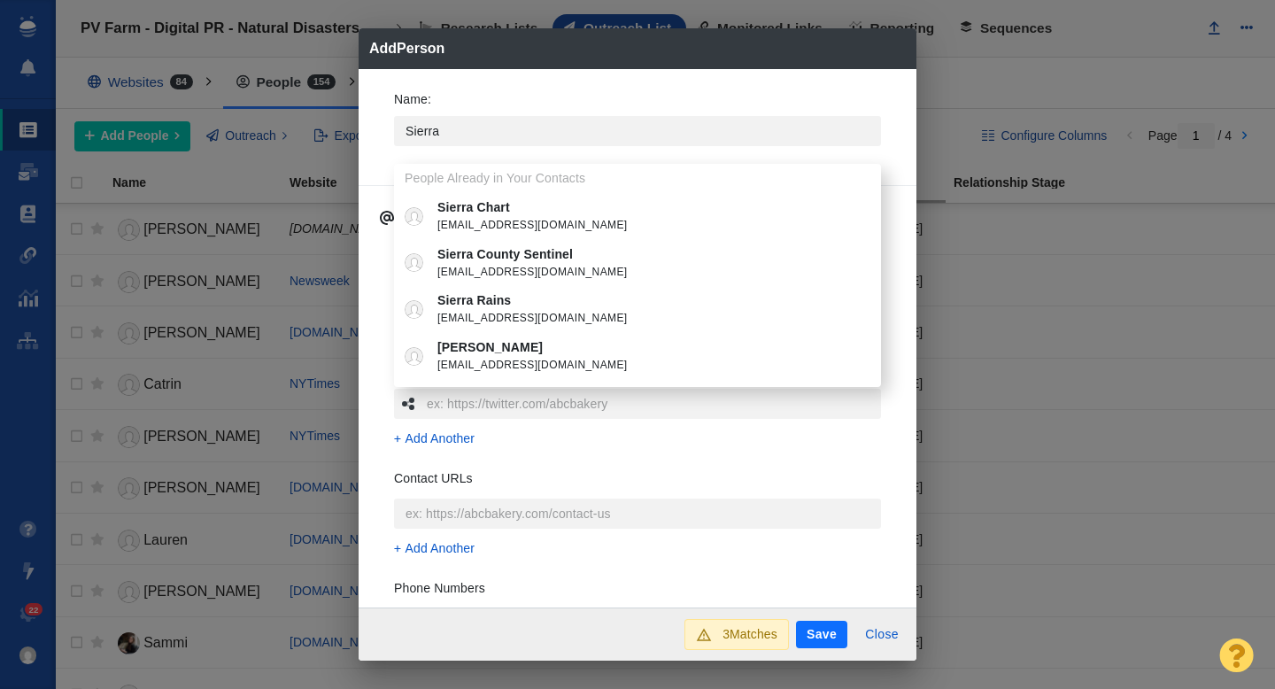
click at [378, 149] on div "Name : Sierra People Already in Your Contacts Sierra Chart business@sierrachart…" at bounding box center [638, 338] width 558 height 539
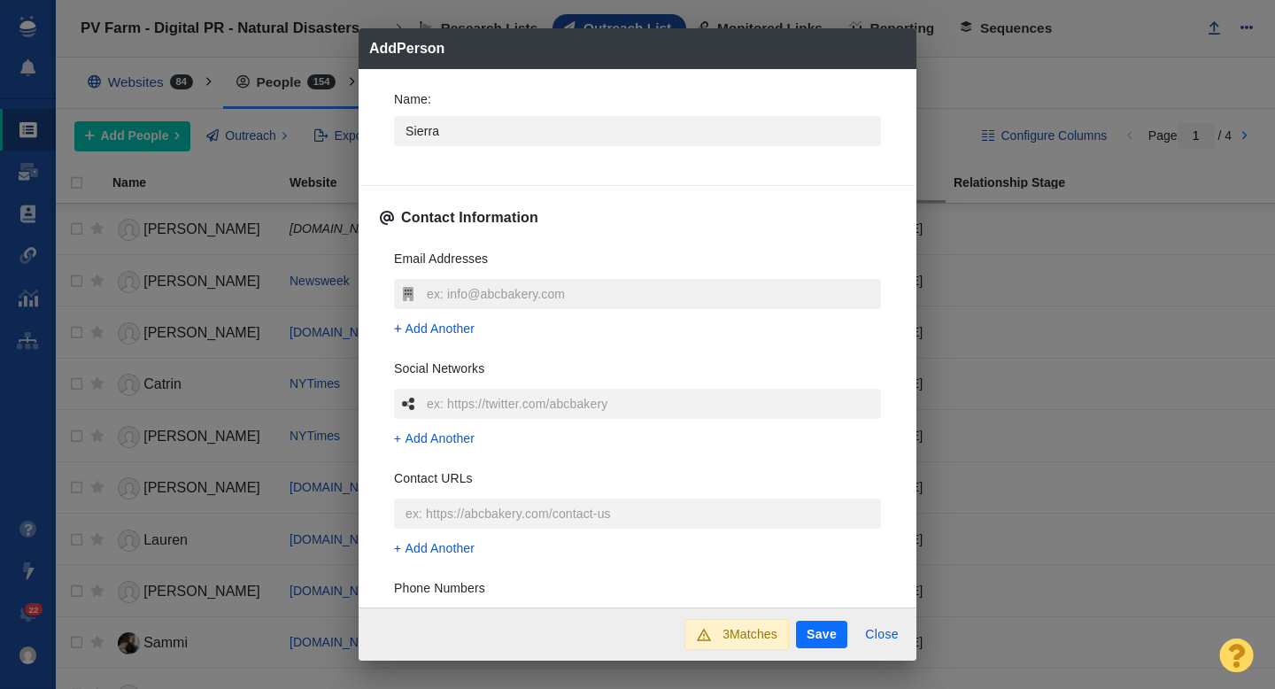
click at [440, 288] on input "text" at bounding box center [651, 294] width 459 height 30
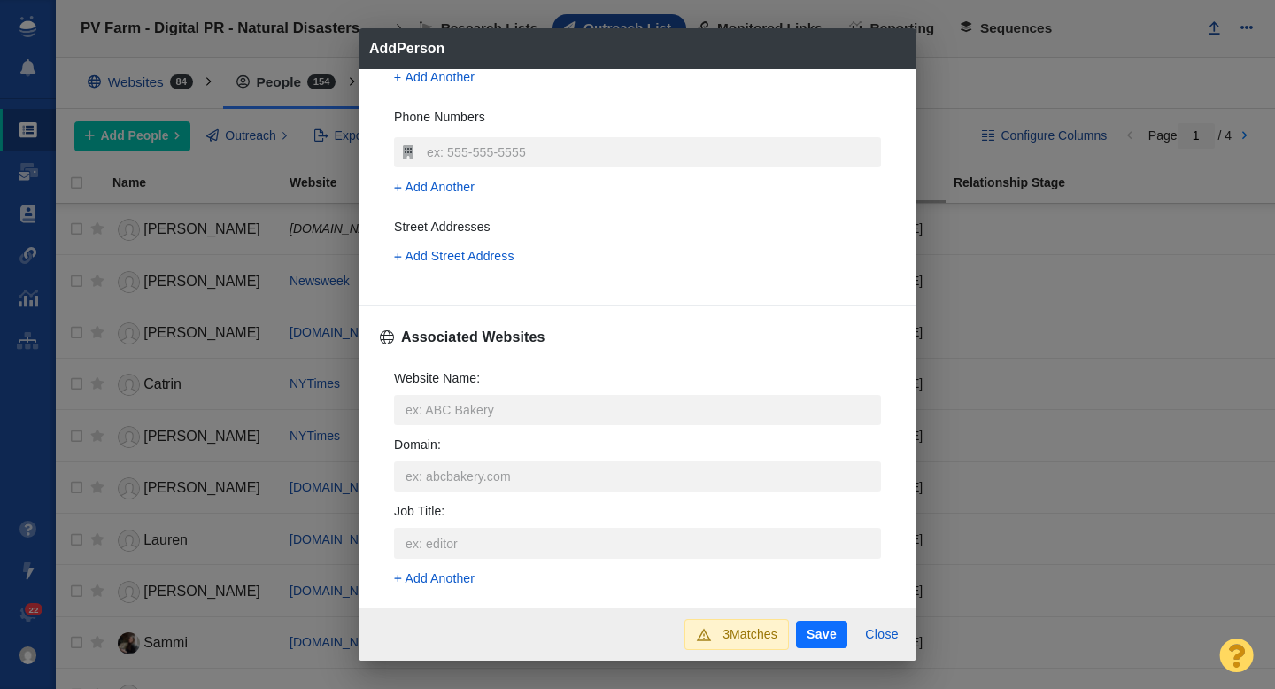
scroll to position [518, 0]
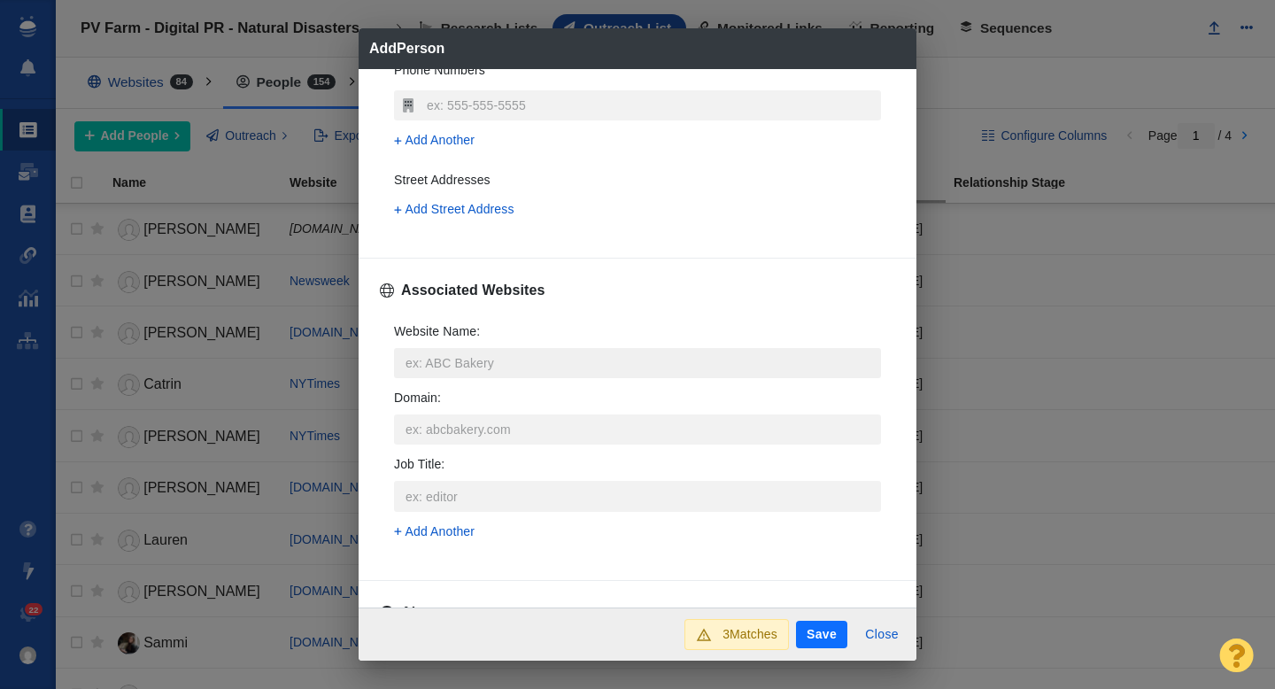
click at [462, 372] on input "Website Name :" at bounding box center [637, 363] width 487 height 30
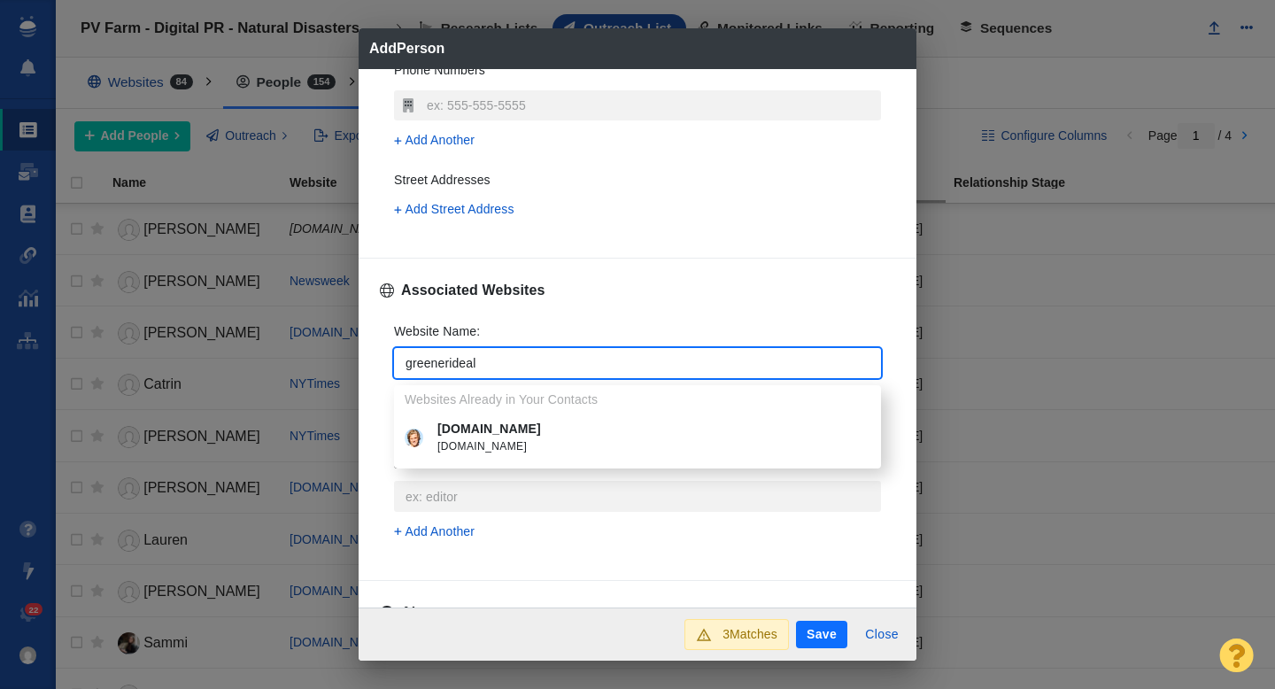
click at [506, 436] on p "[DOMAIN_NAME]" at bounding box center [650, 429] width 426 height 19
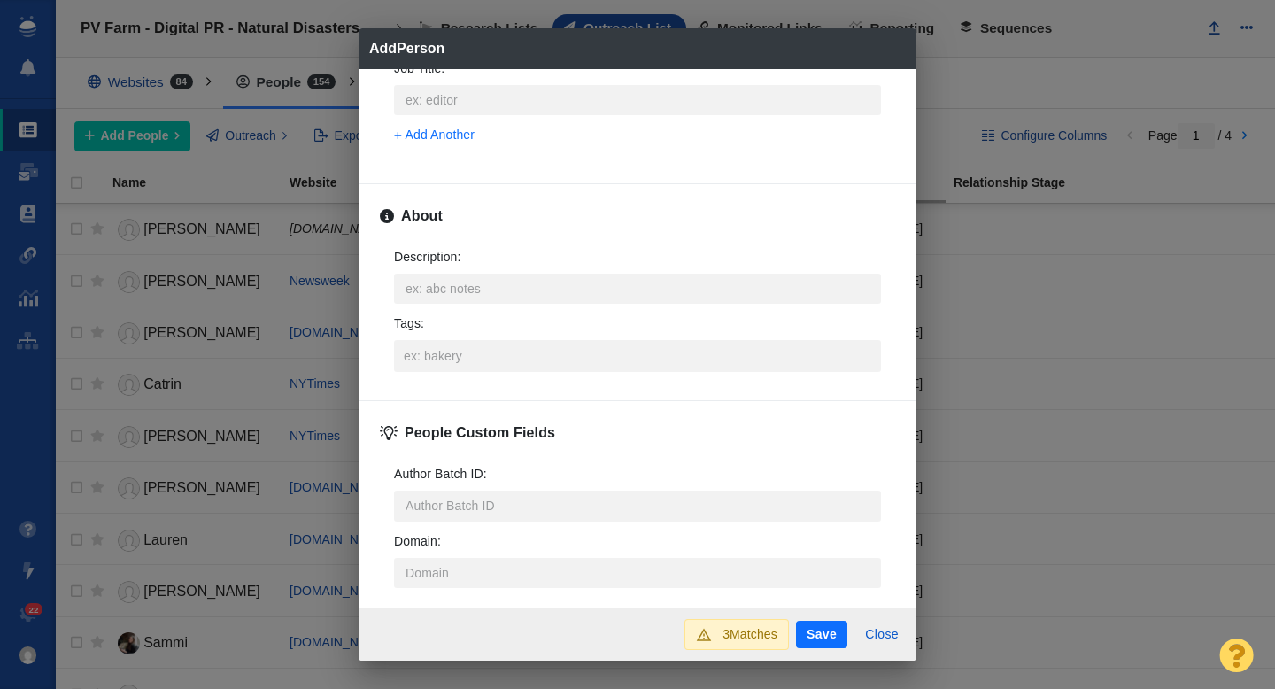
scroll to position [876, 0]
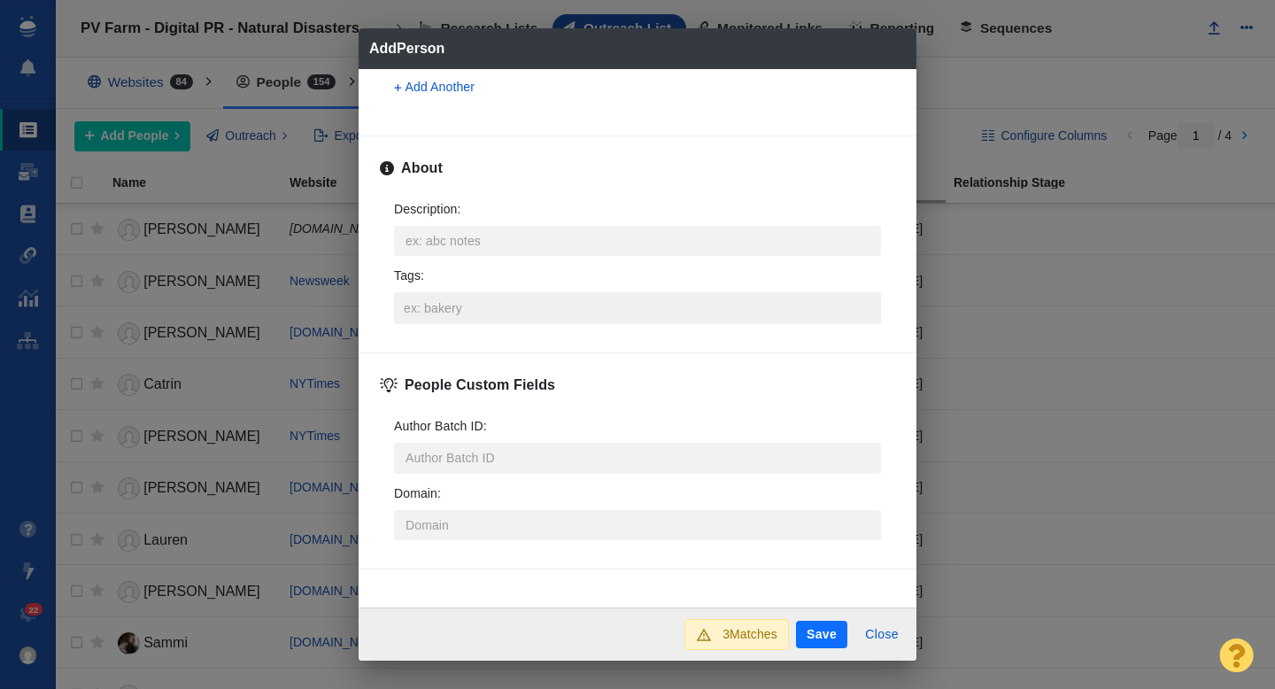
click at [432, 307] on input "Tags :" at bounding box center [637, 308] width 476 height 32
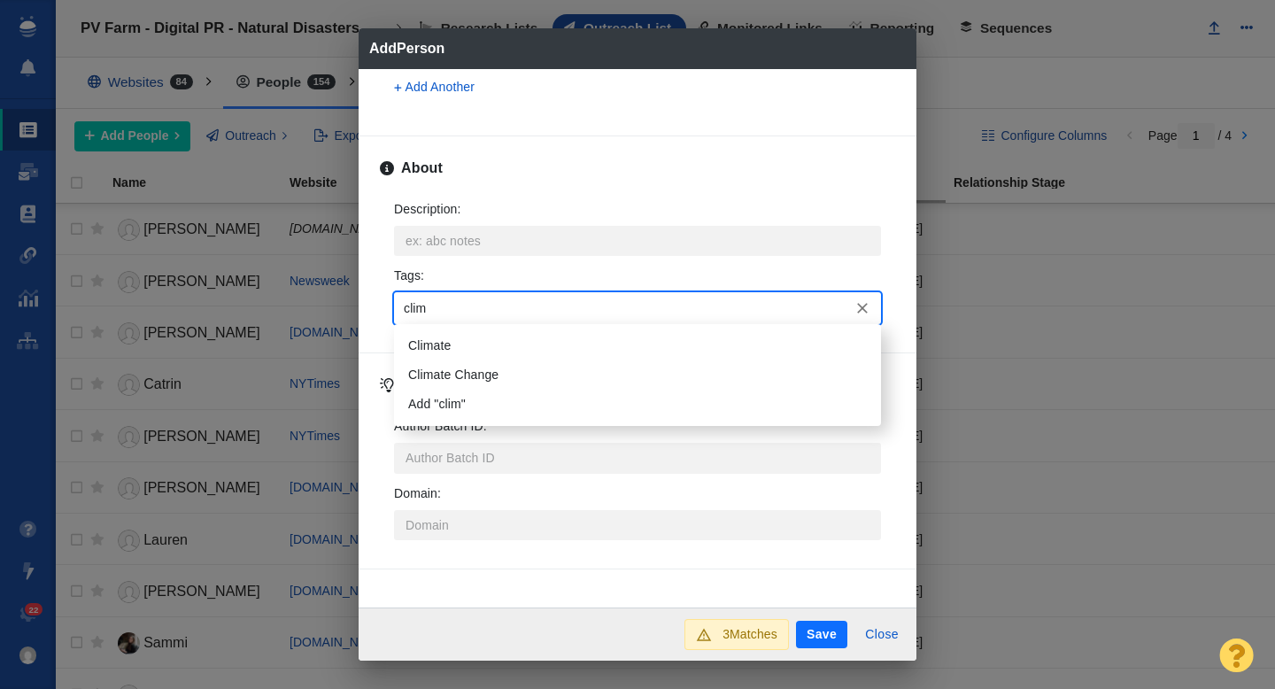
click at [446, 347] on li "Climate" at bounding box center [637, 345] width 487 height 29
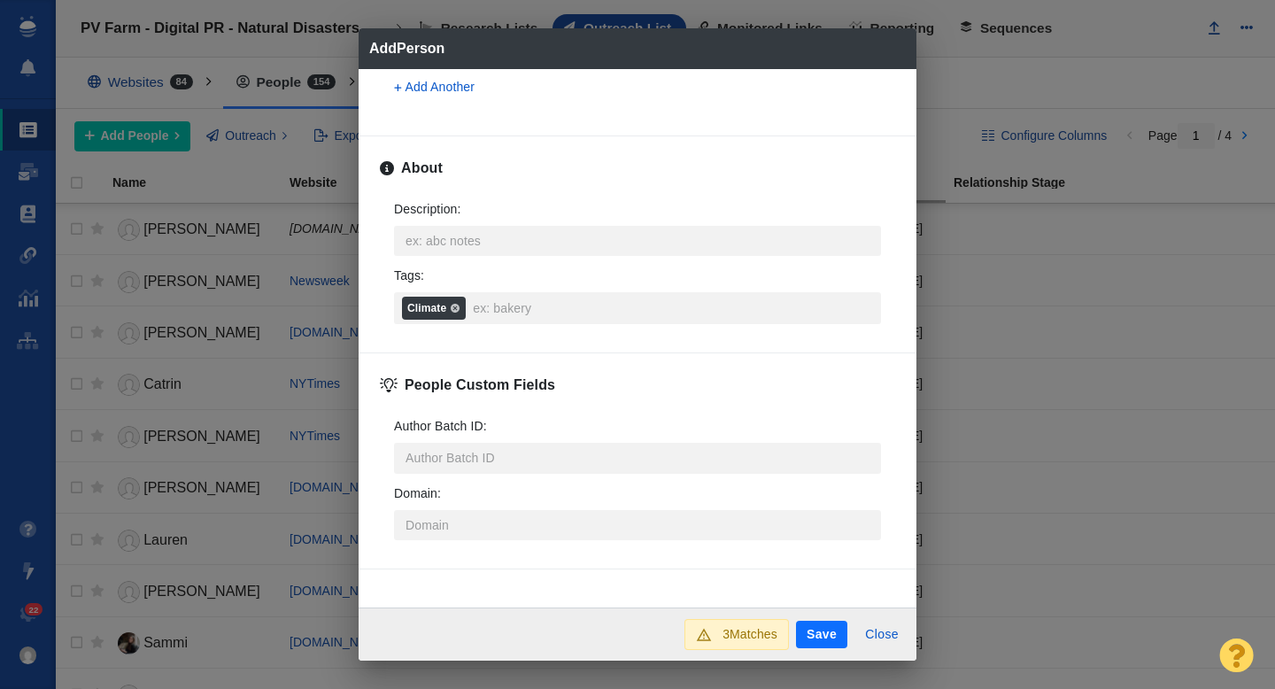
click at [814, 628] on button "Save" at bounding box center [821, 635] width 51 height 28
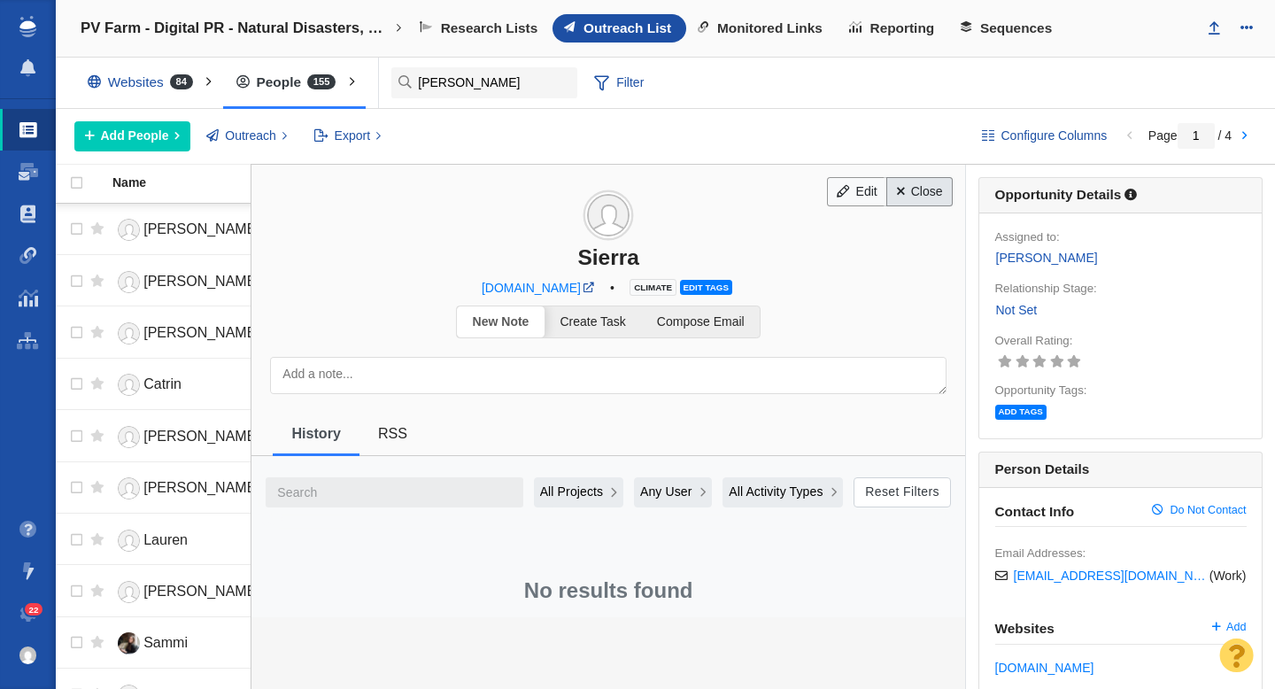
click at [909, 200] on link "Close" at bounding box center [919, 192] width 66 height 30
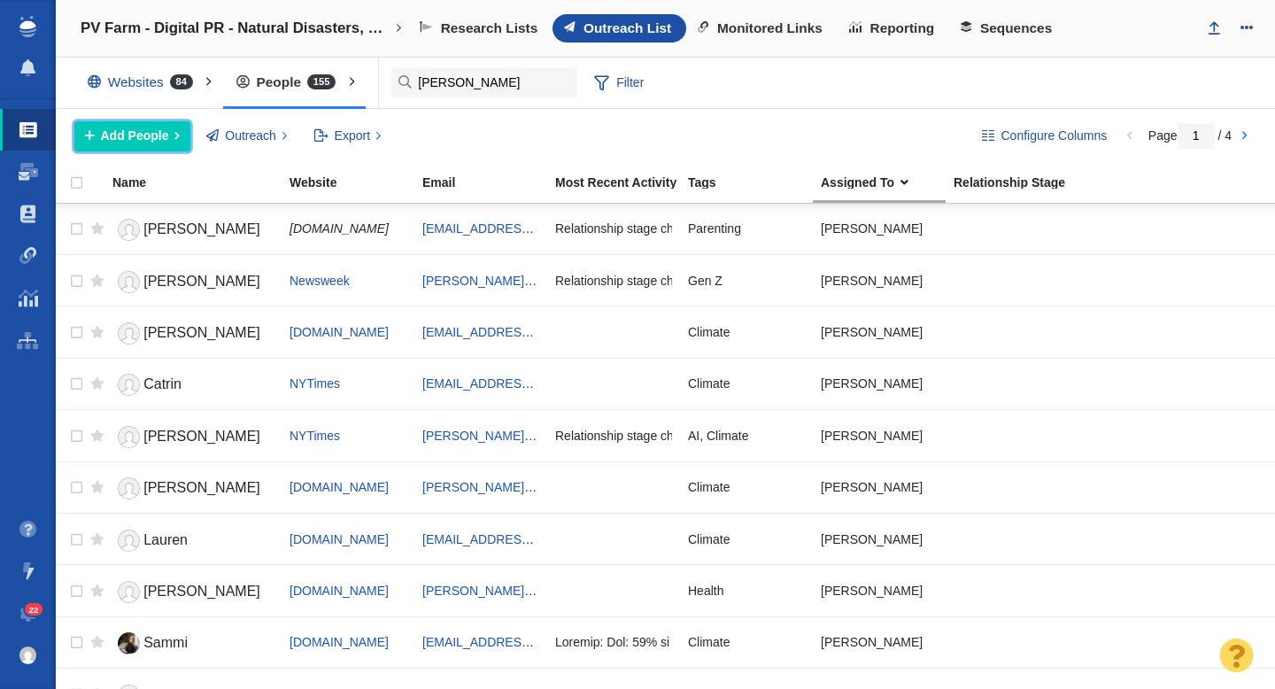
click at [112, 137] on span "Add People" at bounding box center [135, 136] width 68 height 19
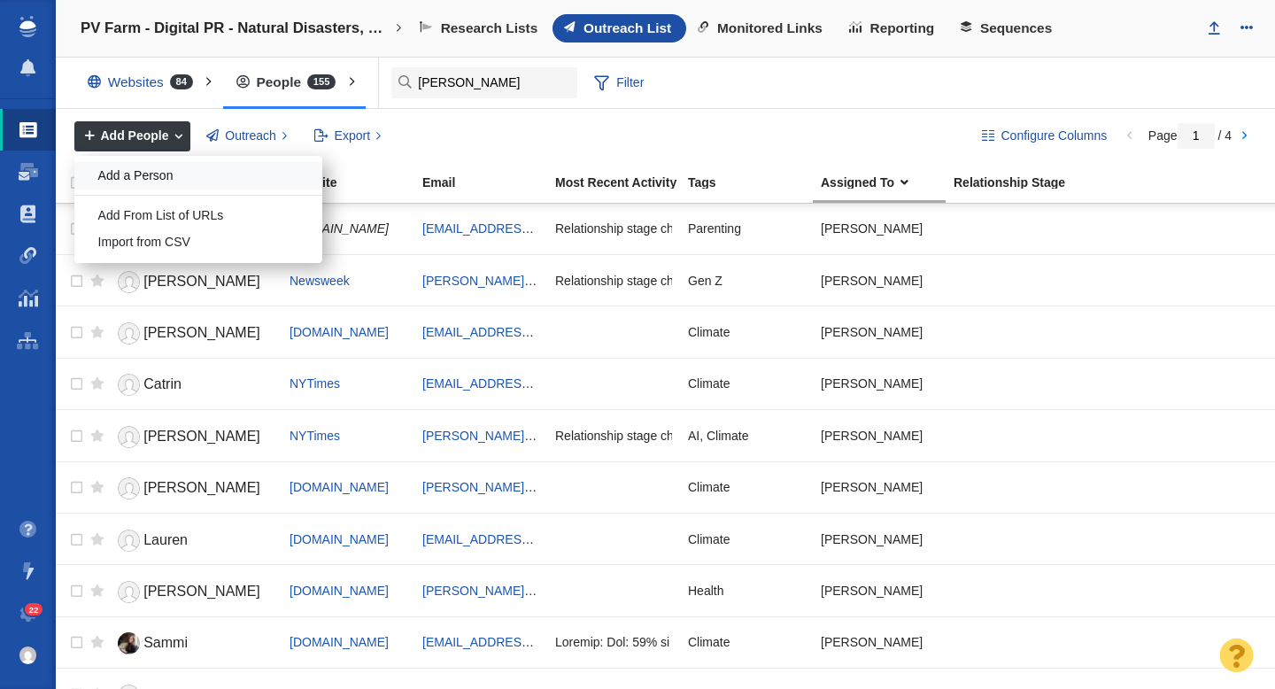
click at [168, 176] on div "Add a Person" at bounding box center [198, 175] width 248 height 27
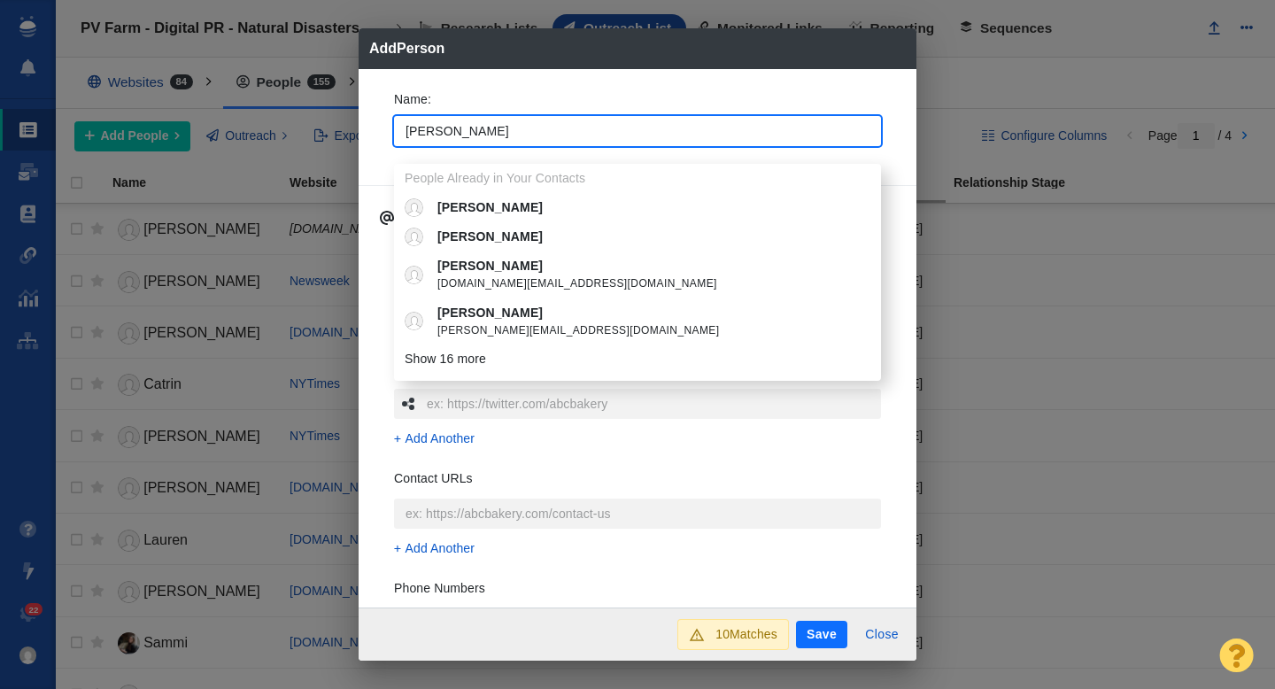
click at [382, 135] on div "Name : Eric People Already in Your Contacts Eric Eric Eric eric.silk@nwc.edu Er…" at bounding box center [637, 123] width 515 height 95
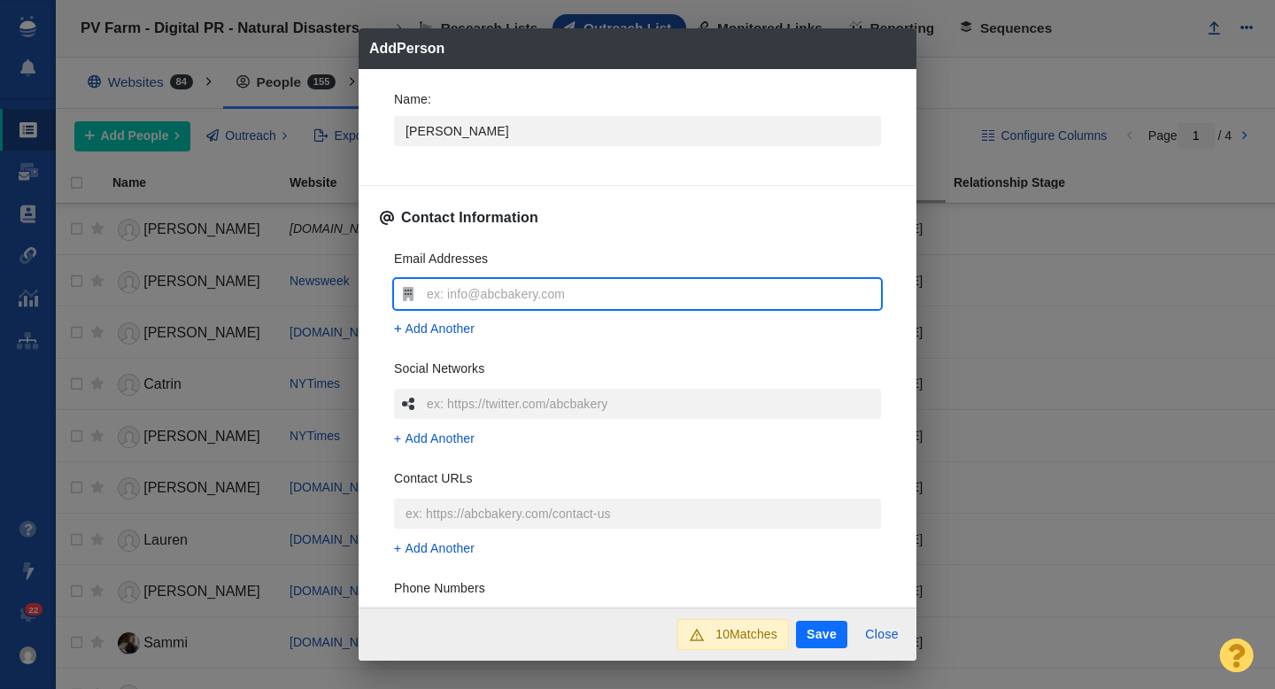
click at [441, 292] on input "text" at bounding box center [651, 294] width 459 height 30
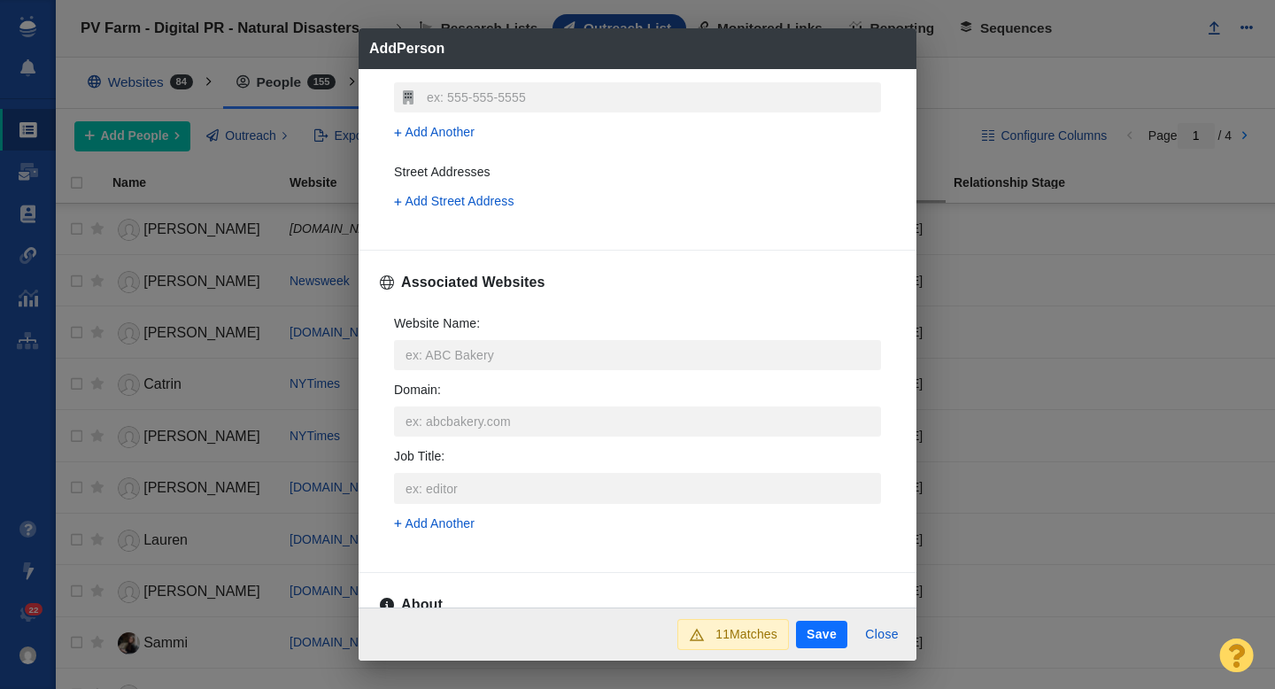
scroll to position [528, 0]
click at [436, 353] on input "Website Name :" at bounding box center [637, 353] width 487 height 30
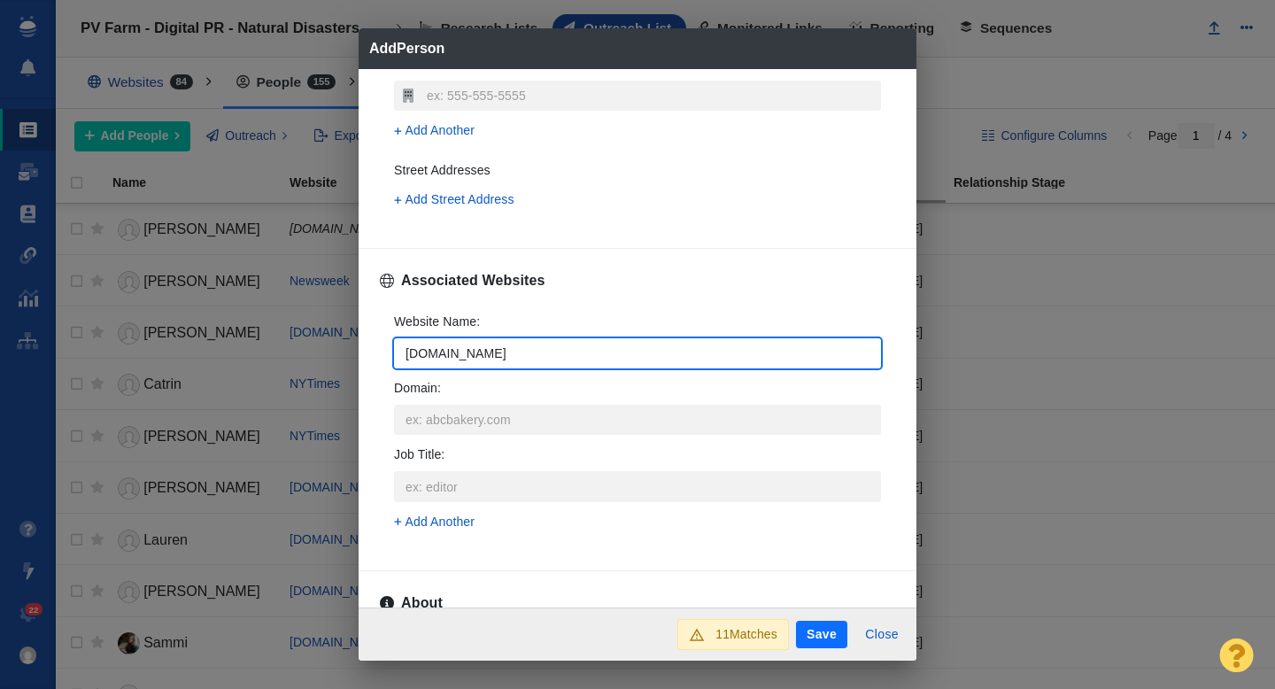
click at [383, 372] on div "Website Name : mortgatepoint.com Domain : Job Title : Add Another" at bounding box center [637, 426] width 515 height 257
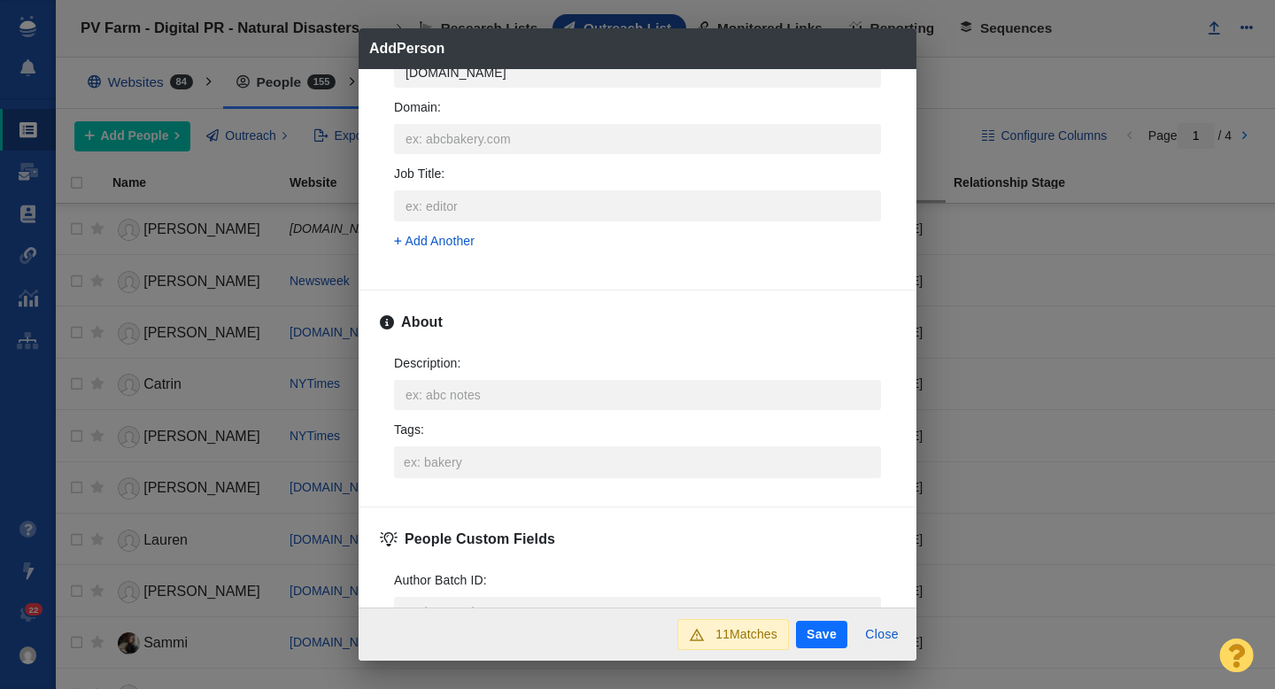
scroll to position [817, 0]
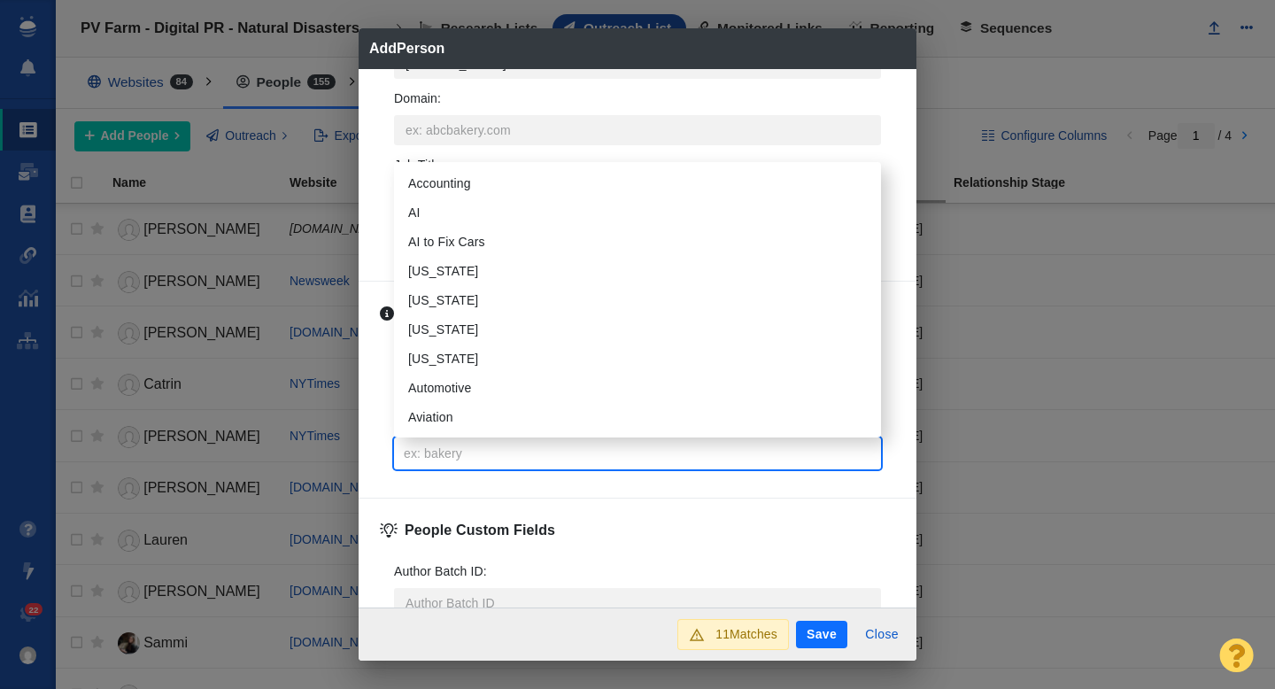
click at [443, 450] on input "Tags :" at bounding box center [637, 453] width 476 height 32
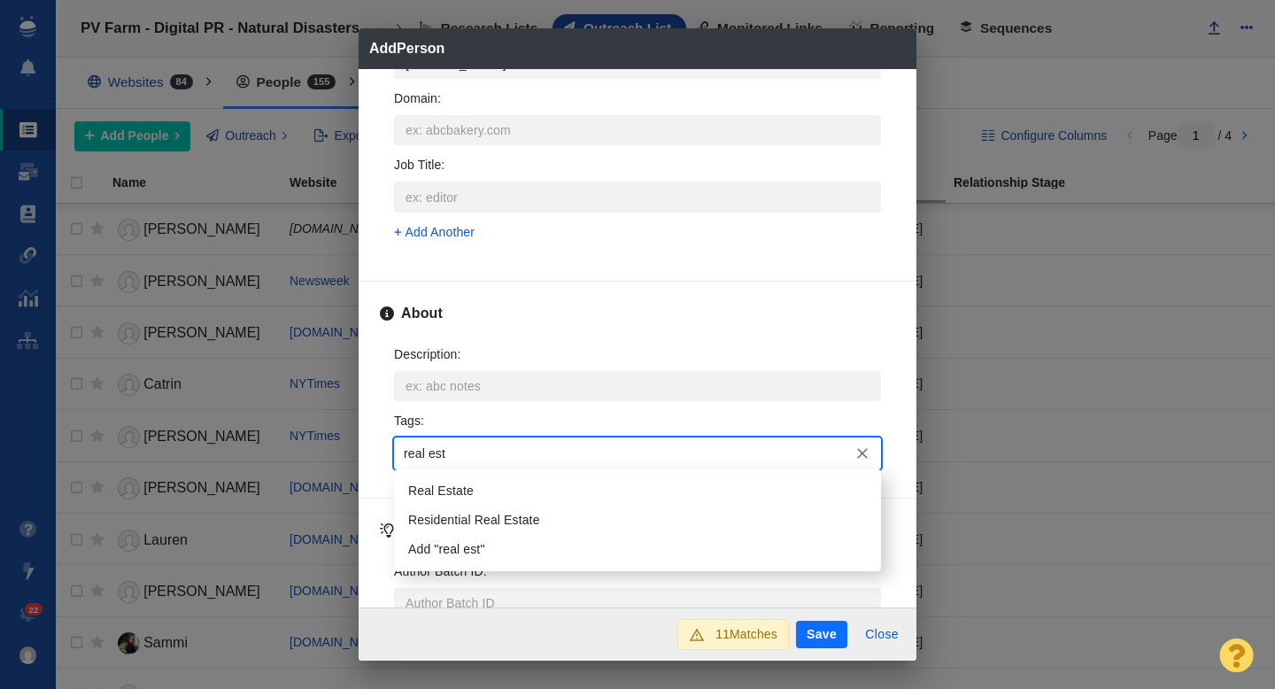
click at [459, 488] on li "Real Estate" at bounding box center [637, 490] width 487 height 29
click at [491, 490] on li "Climate" at bounding box center [637, 490] width 487 height 29
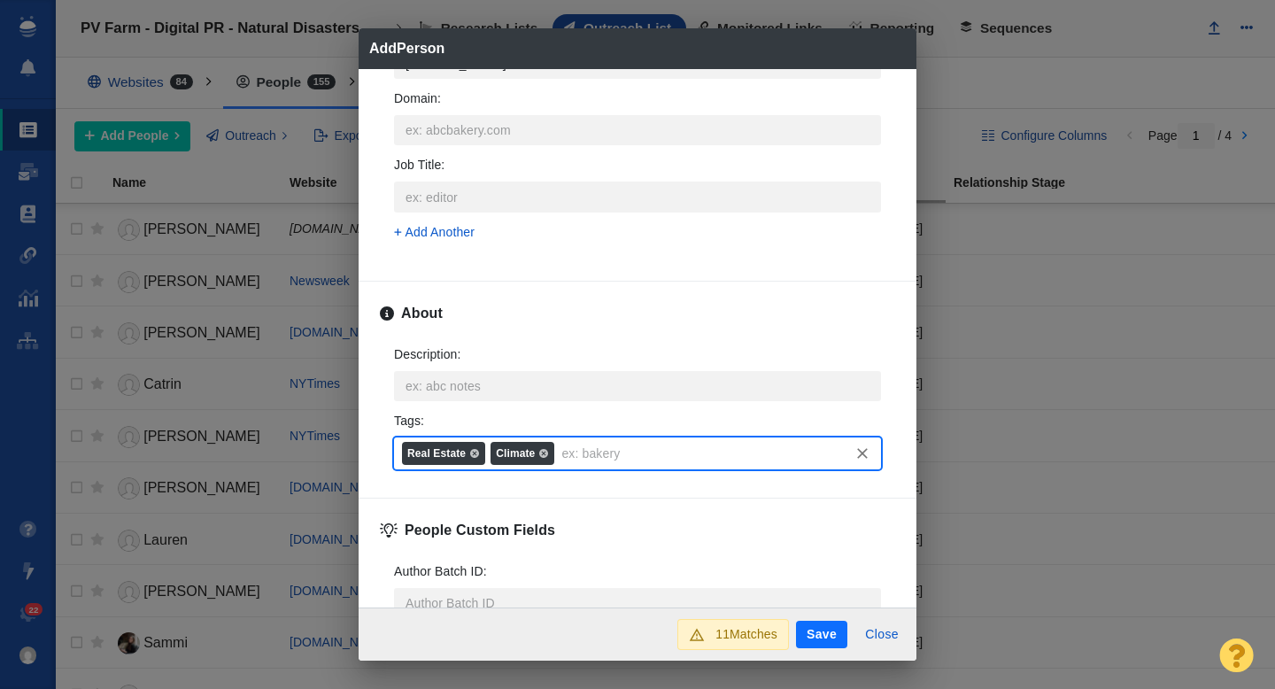
click at [822, 625] on button "Save" at bounding box center [821, 635] width 51 height 28
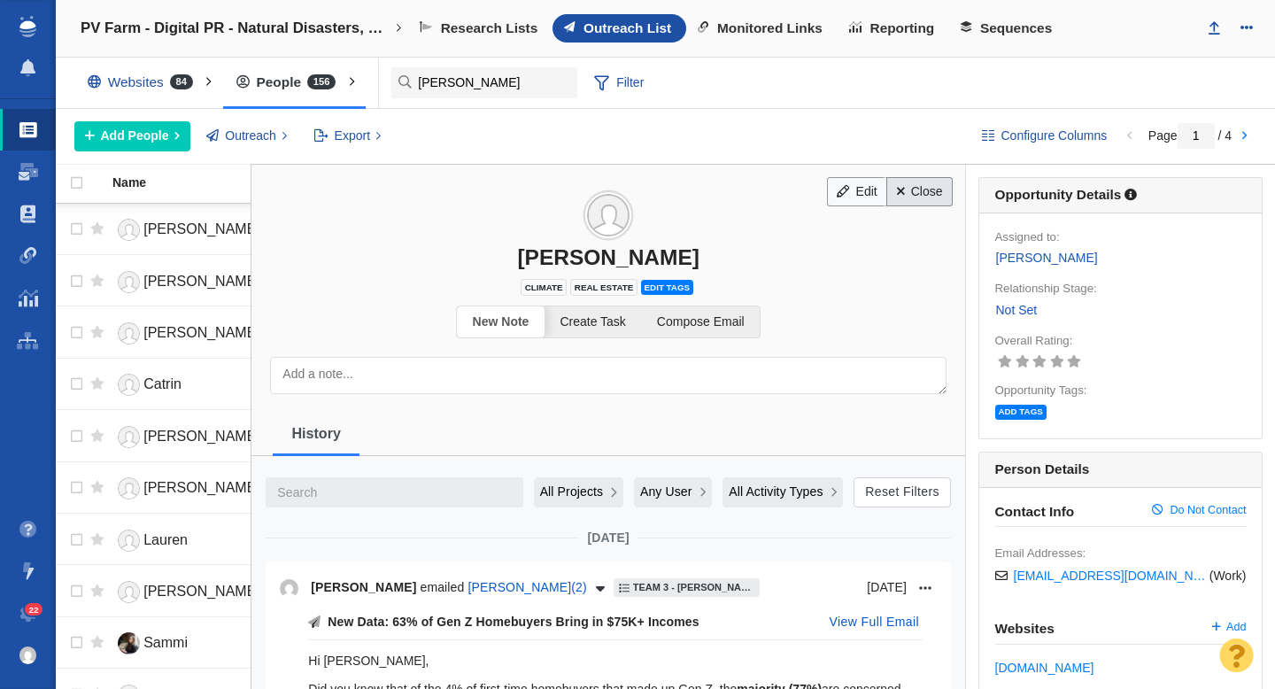
click at [923, 192] on link "Close" at bounding box center [919, 192] width 66 height 30
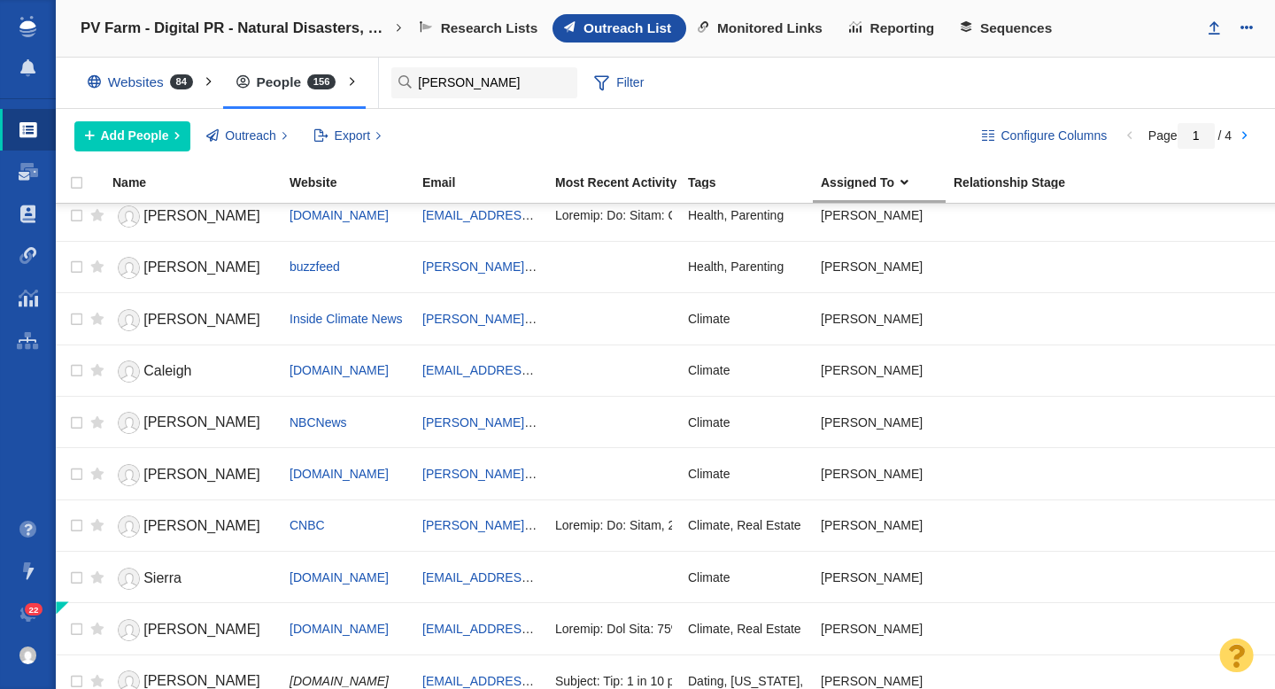
scroll to position [1286, 0]
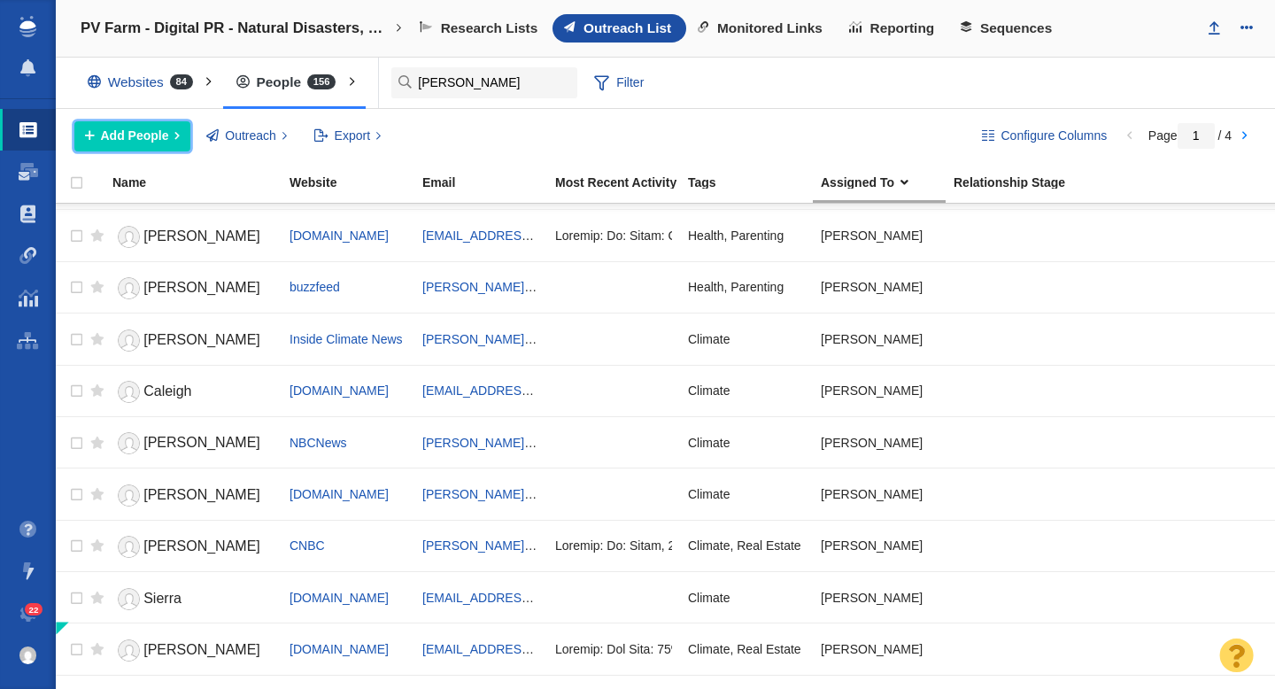
click at [149, 135] on span "Add People" at bounding box center [135, 136] width 68 height 19
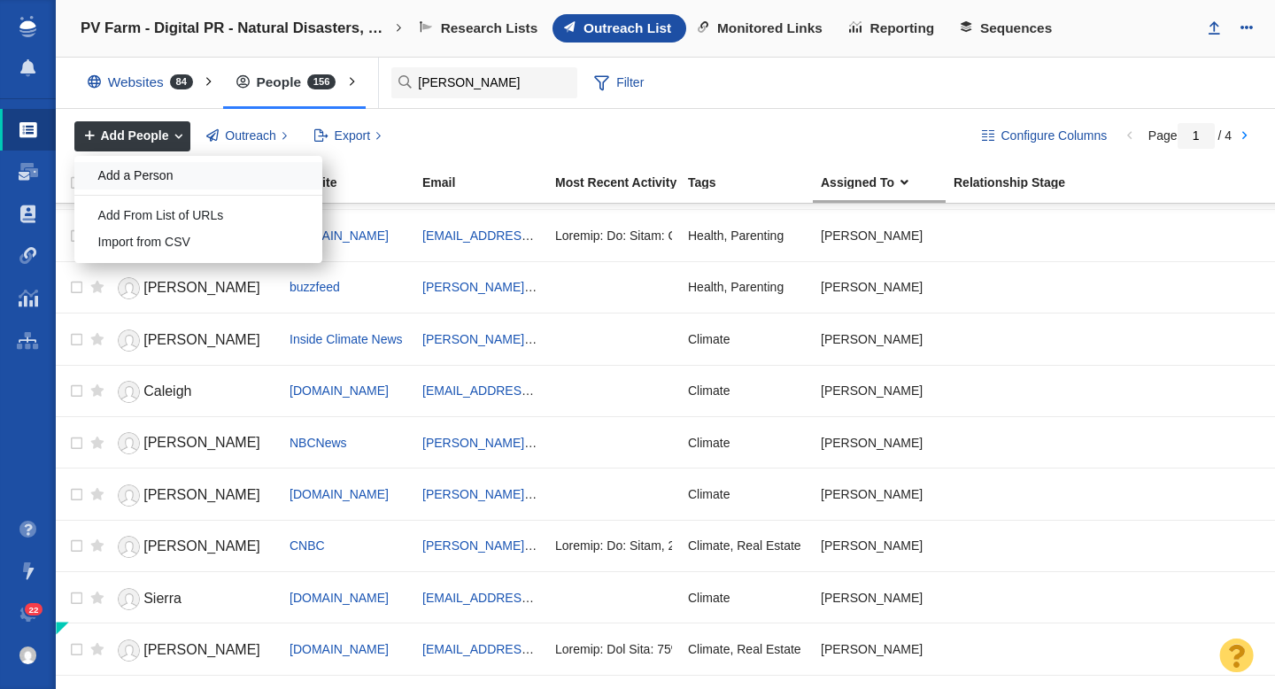
click at [161, 175] on div "Add a Person" at bounding box center [198, 175] width 248 height 27
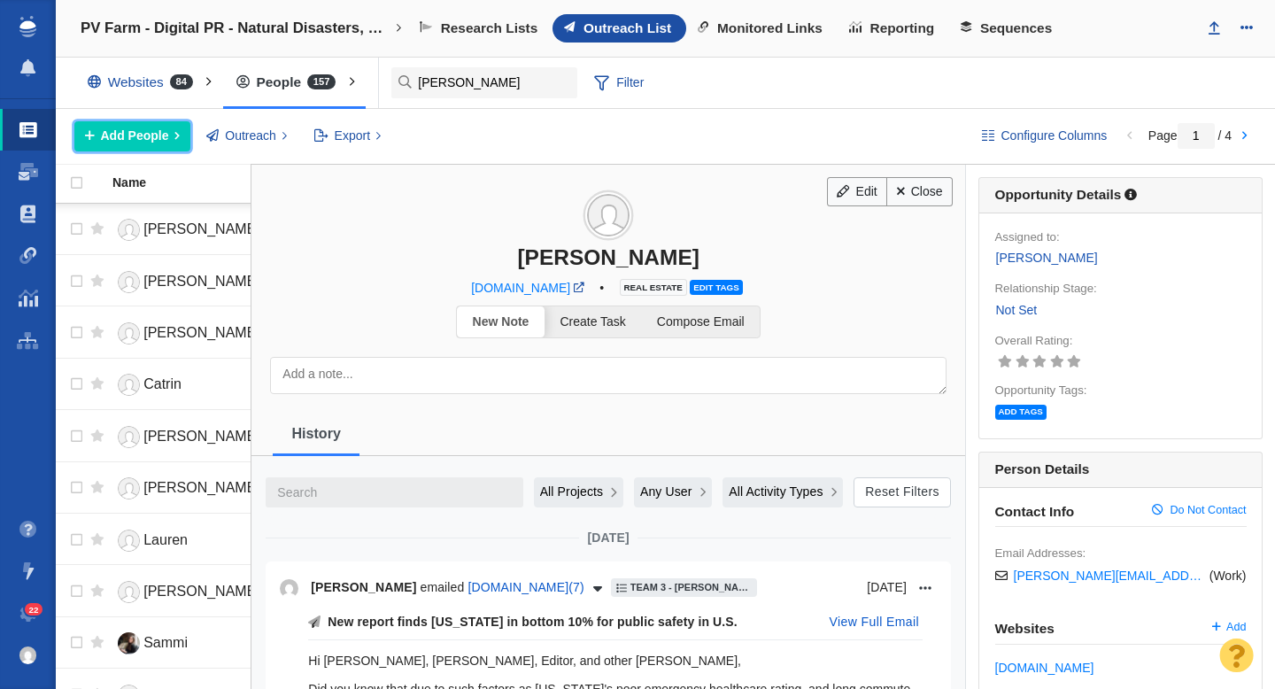
click at [148, 139] on span "Add People" at bounding box center [135, 136] width 68 height 19
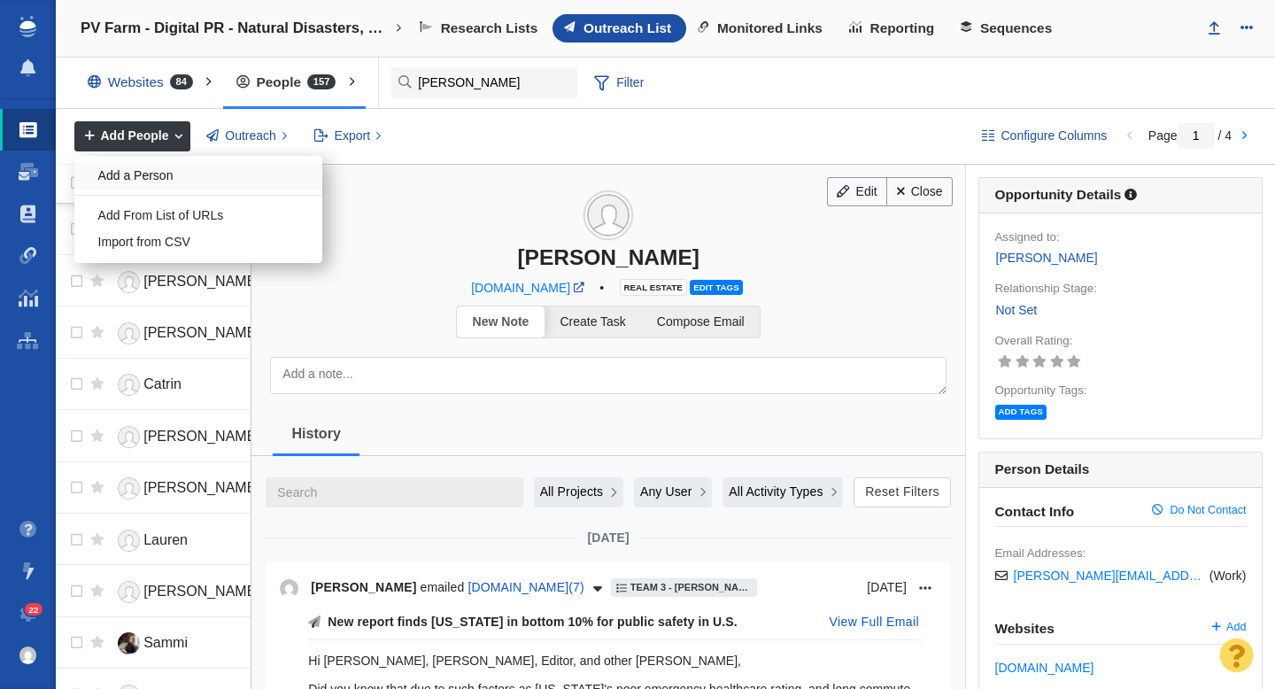
click at [182, 175] on div "Add a Person" at bounding box center [198, 175] width 248 height 27
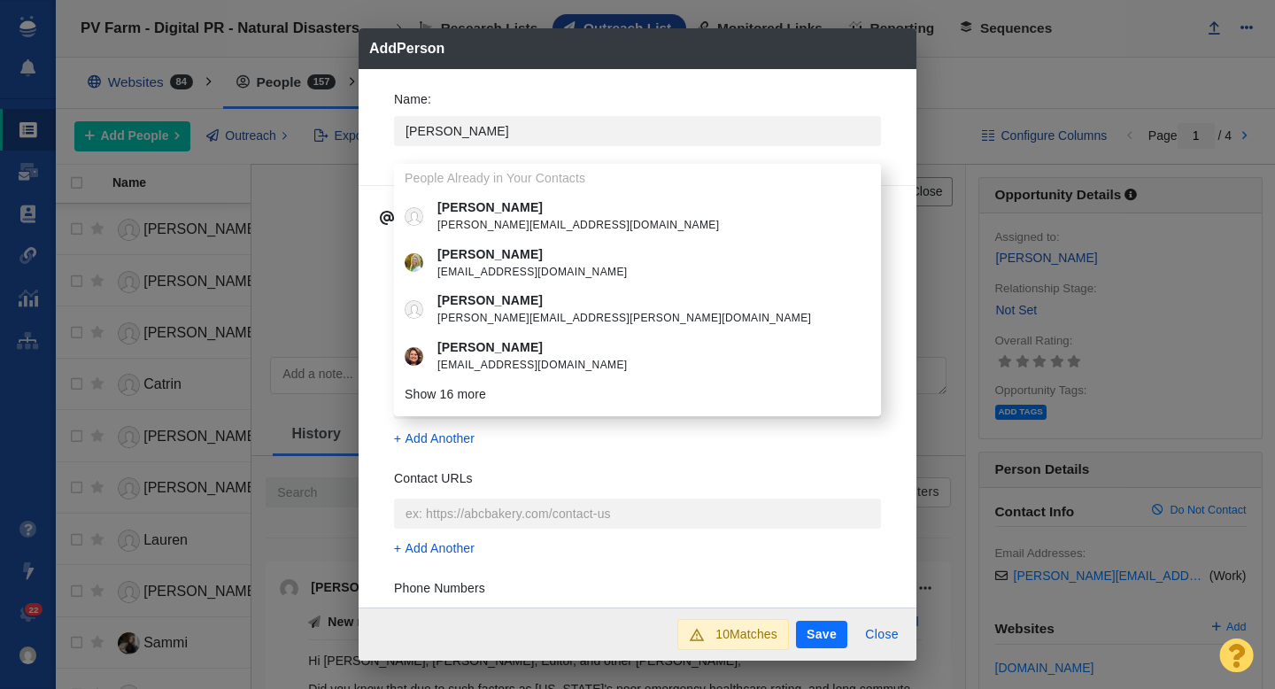
click at [449, 287] on li "Erica erica.truitt@rps205.com" at bounding box center [637, 309] width 487 height 47
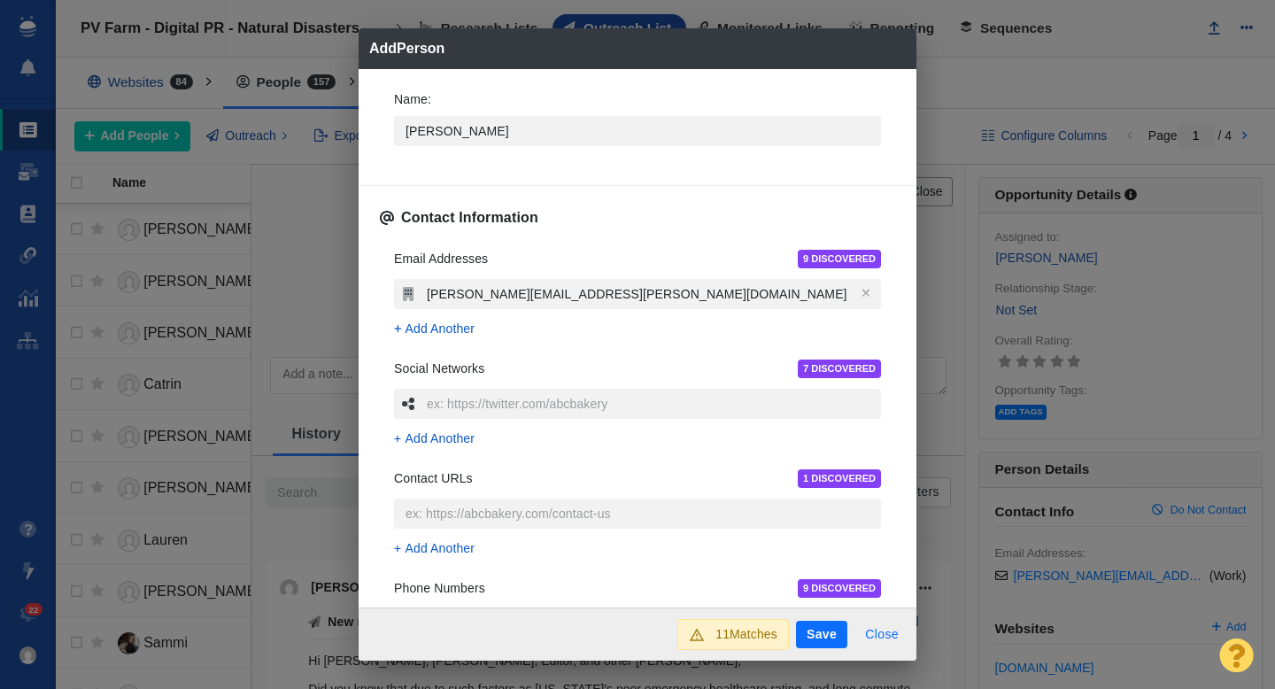
click at [874, 631] on button "Close" at bounding box center [881, 635] width 55 height 28
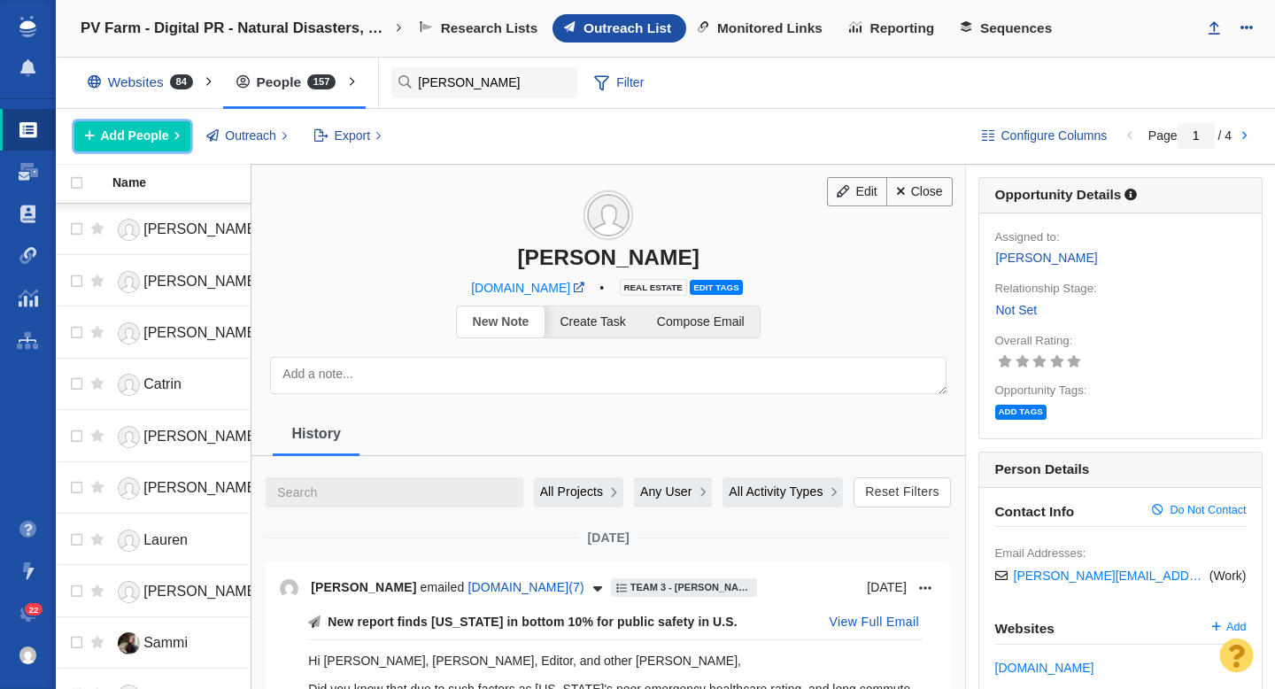
click at [148, 133] on span "Add People" at bounding box center [135, 136] width 68 height 19
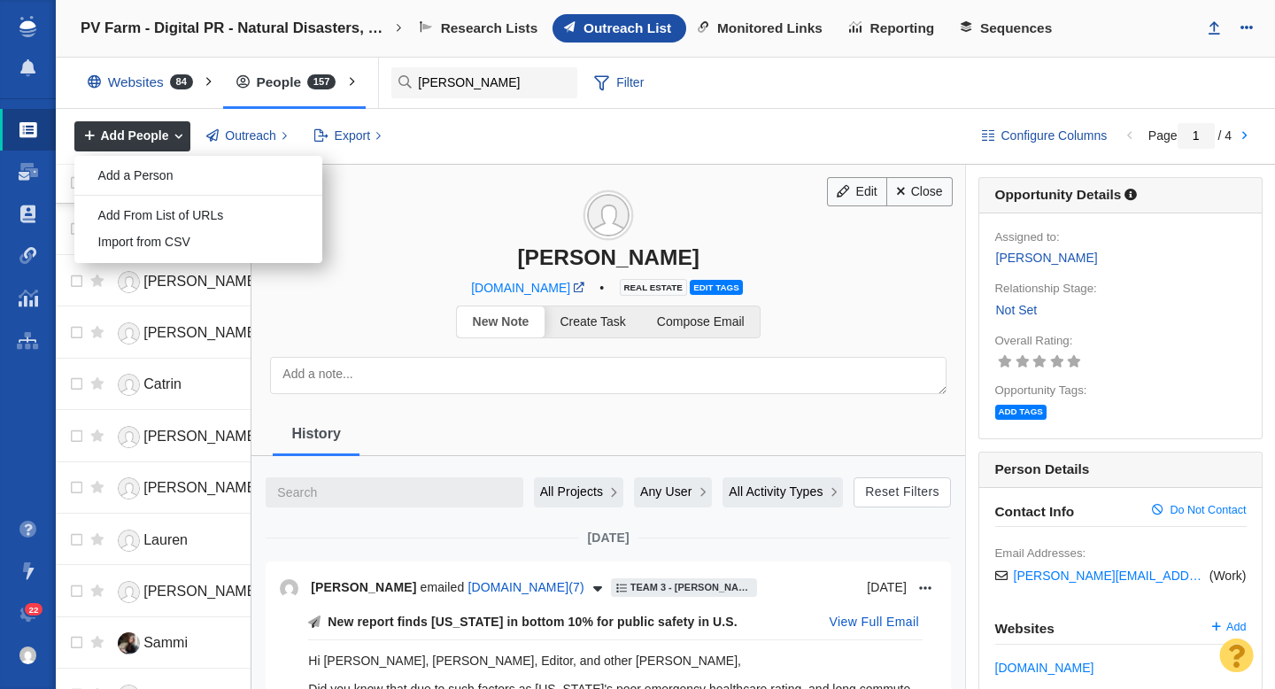
click at [171, 158] on ol "Add a Person Add From List of URLs Import from CSV" at bounding box center [198, 209] width 248 height 106
click at [164, 172] on div "Add a Person" at bounding box center [198, 175] width 248 height 27
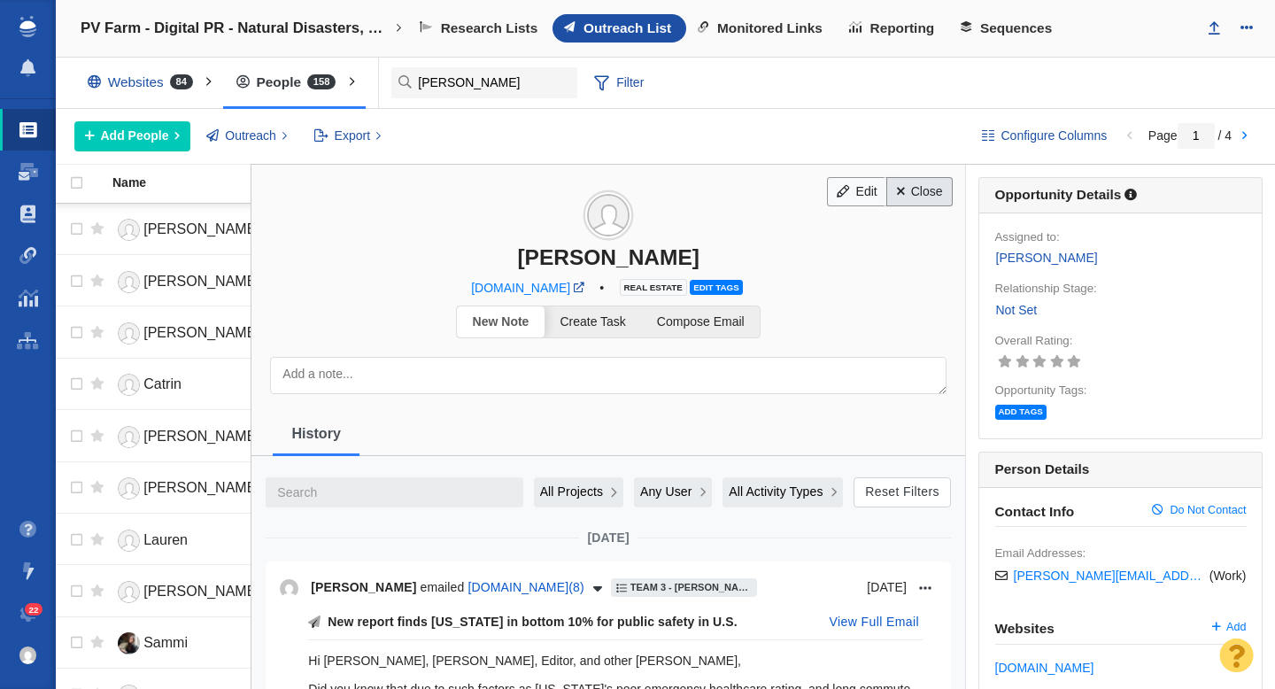
click at [921, 201] on link "Close" at bounding box center [919, 192] width 66 height 30
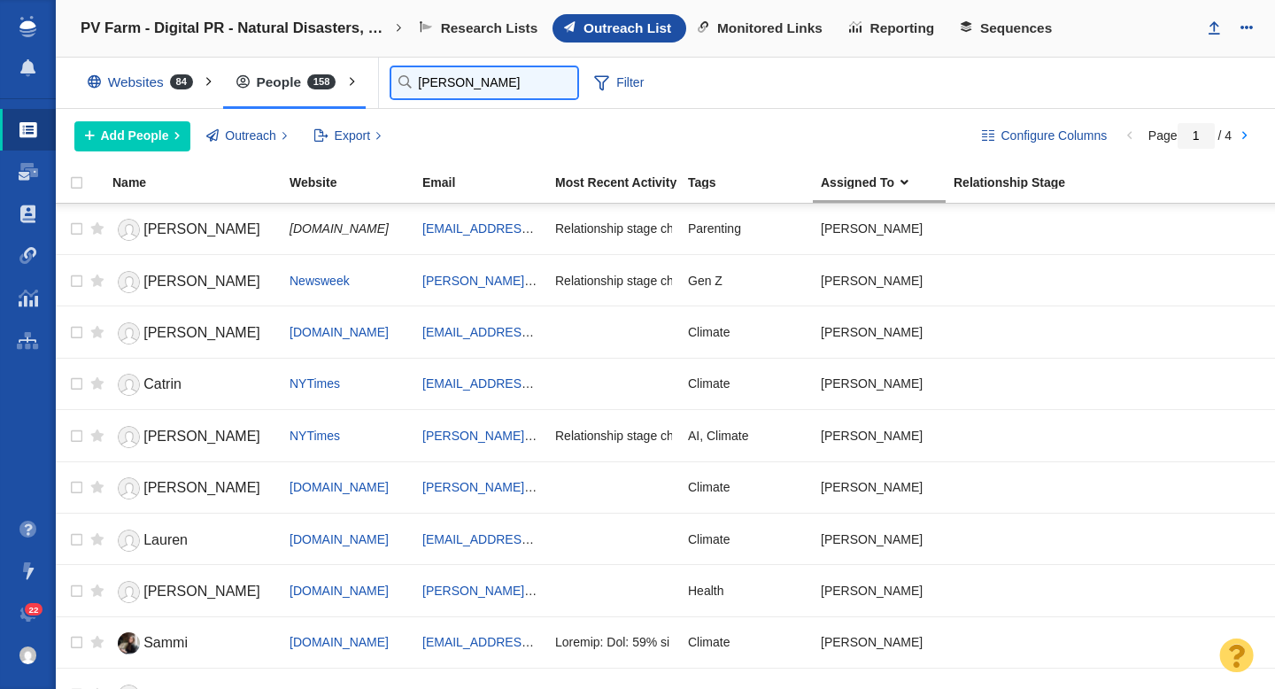
click at [435, 90] on input "anna" at bounding box center [484, 82] width 186 height 31
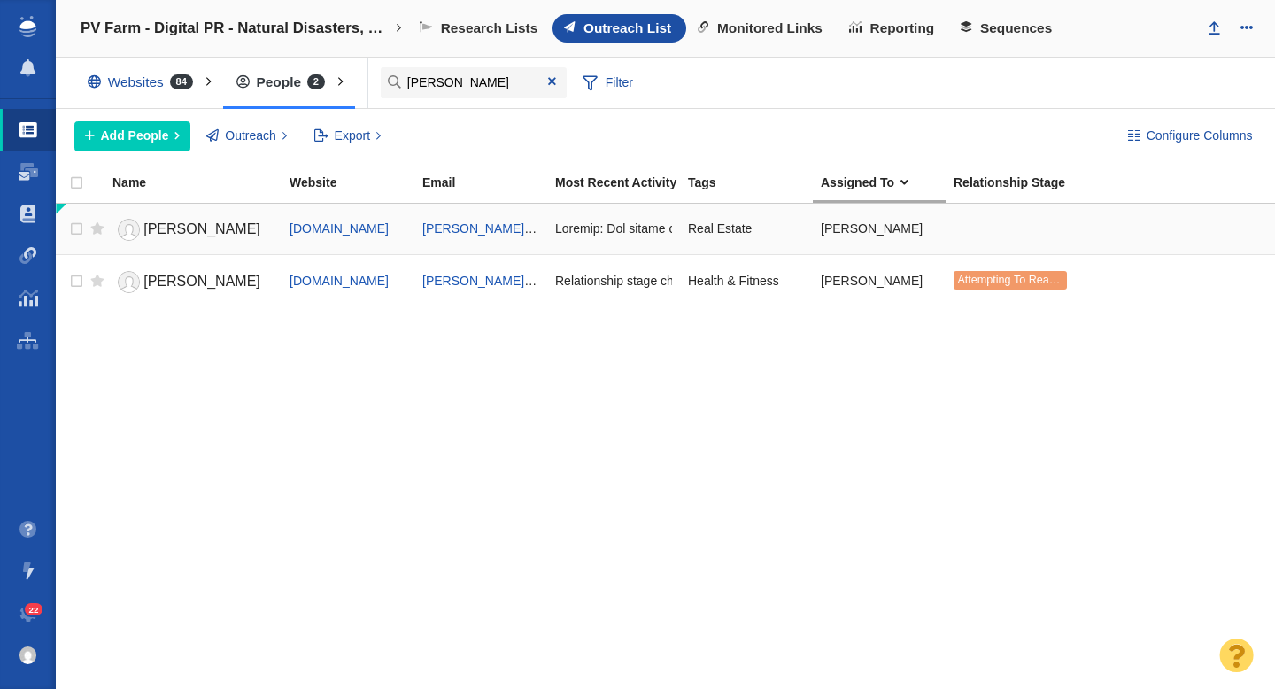
click at [204, 236] on link "[PERSON_NAME]" at bounding box center [192, 229] width 161 height 31
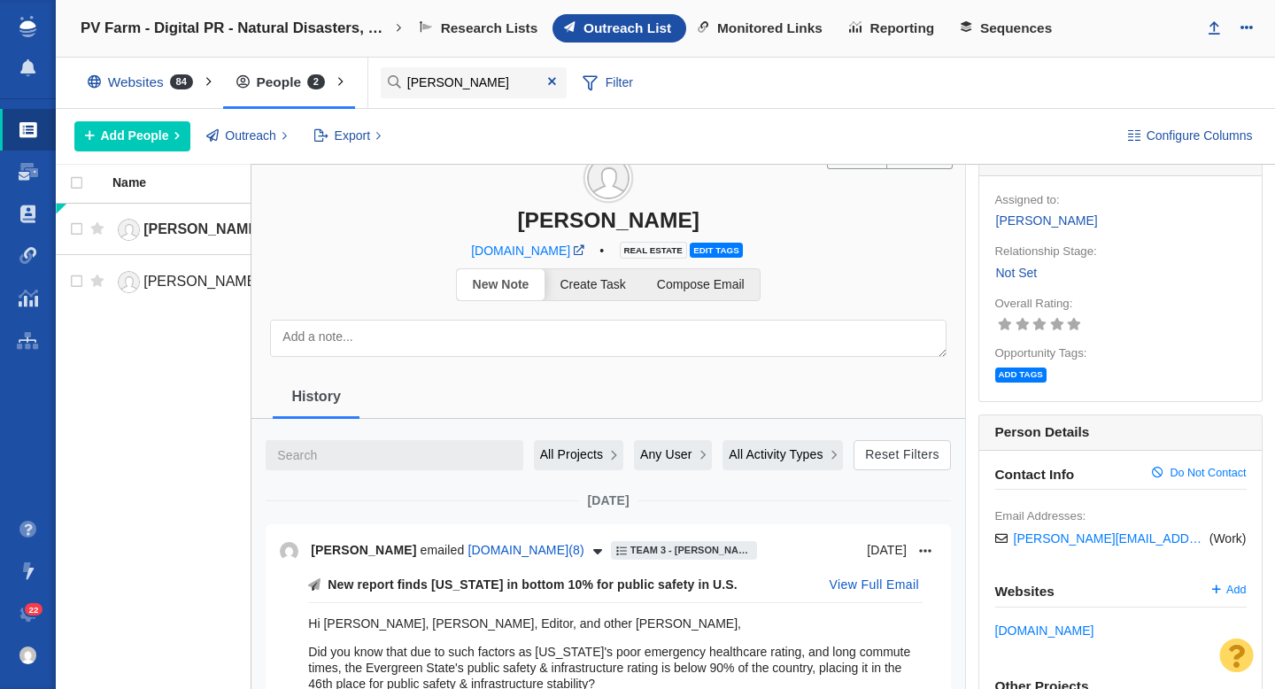
scroll to position [38, 0]
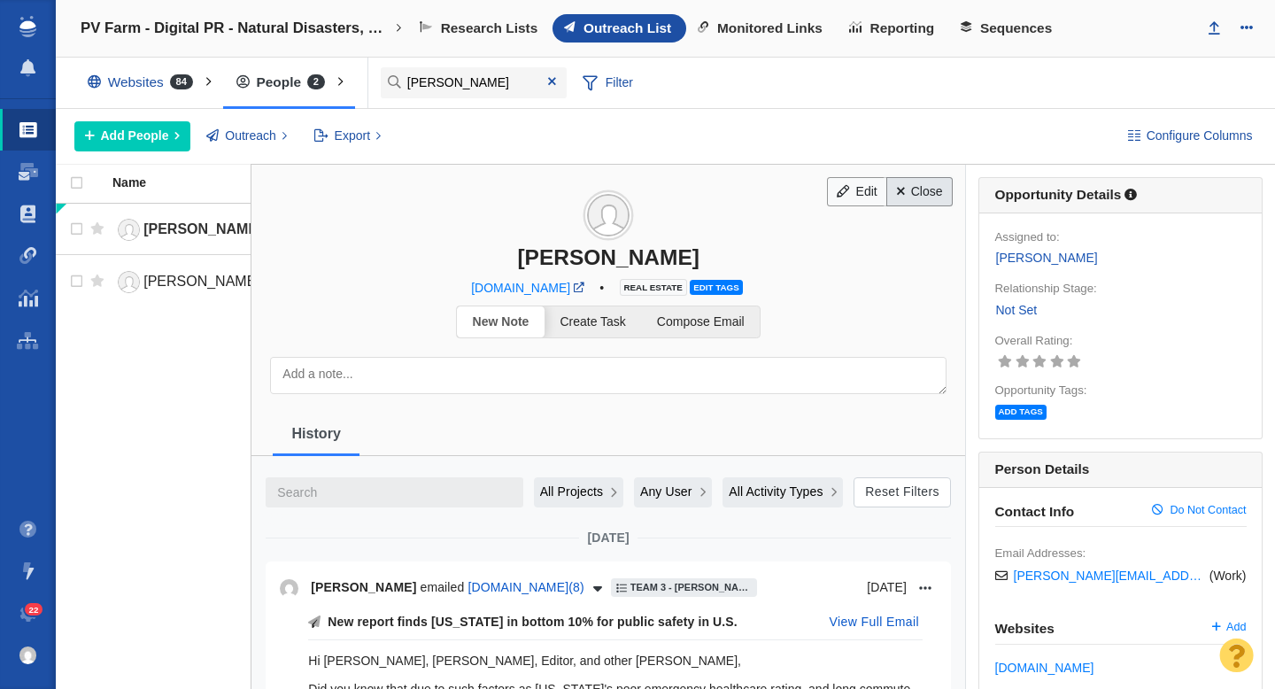
click at [922, 192] on link "Close" at bounding box center [919, 192] width 66 height 30
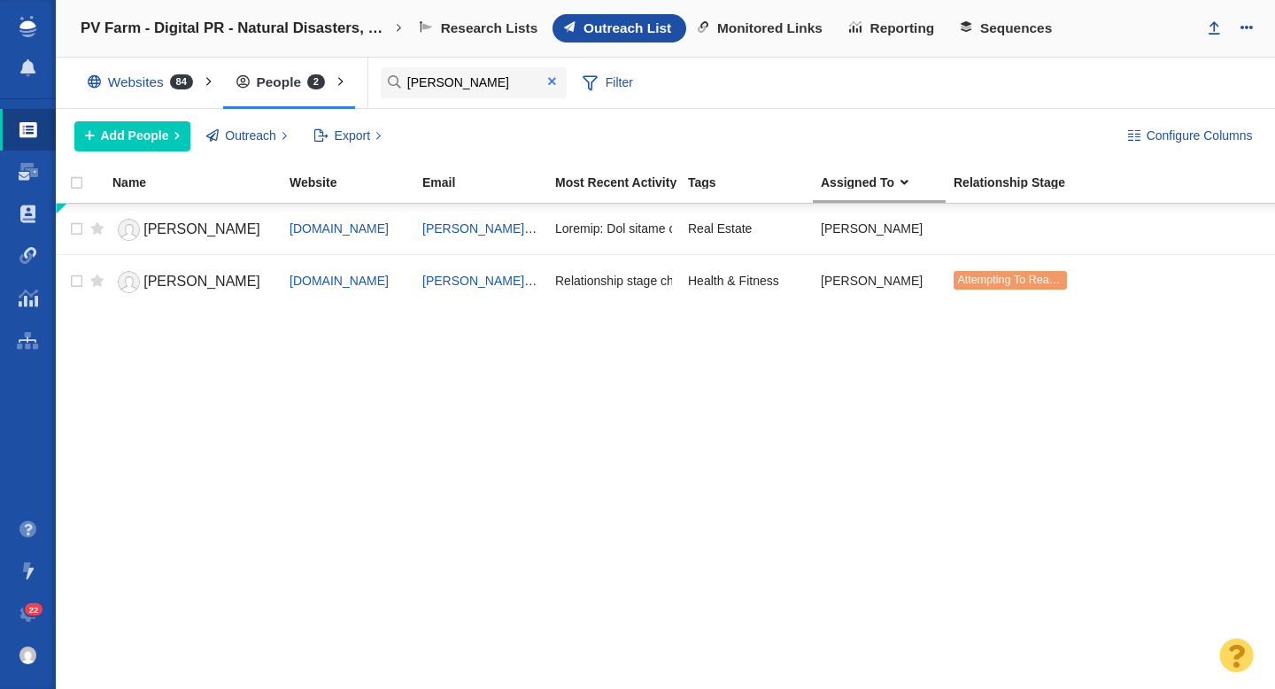
click at [552, 85] on span at bounding box center [552, 81] width 8 height 12
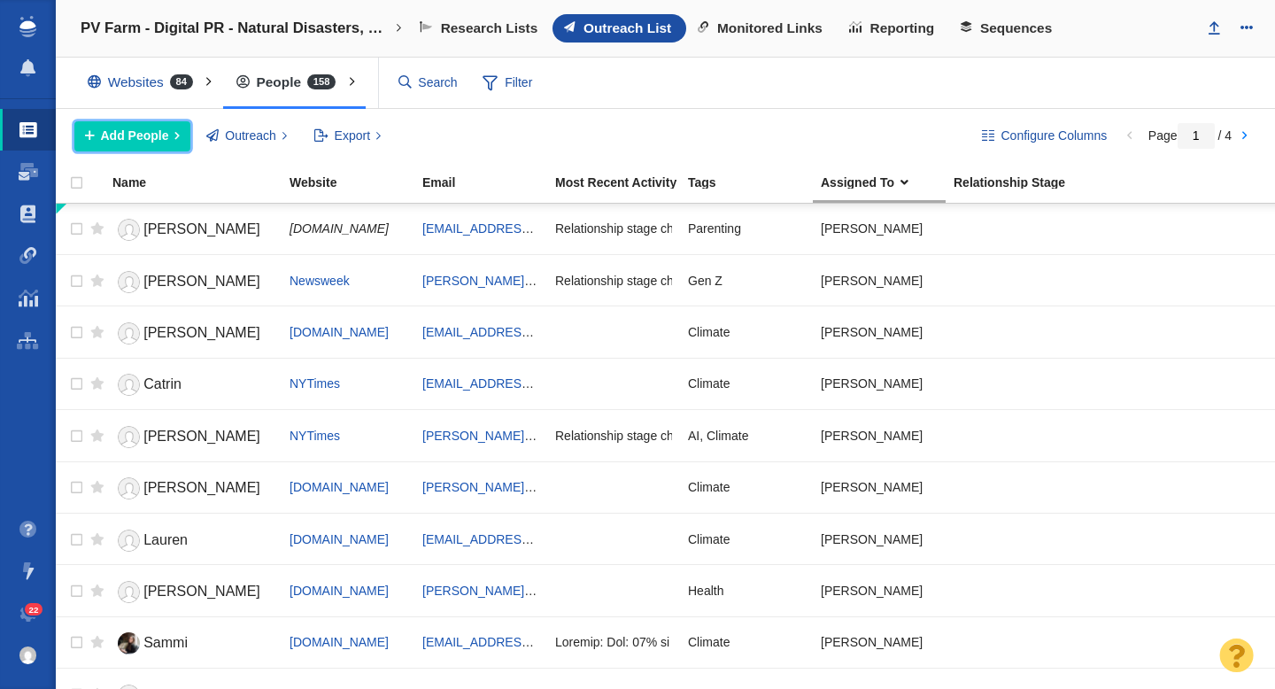
click at [138, 140] on span "Add People" at bounding box center [135, 136] width 68 height 19
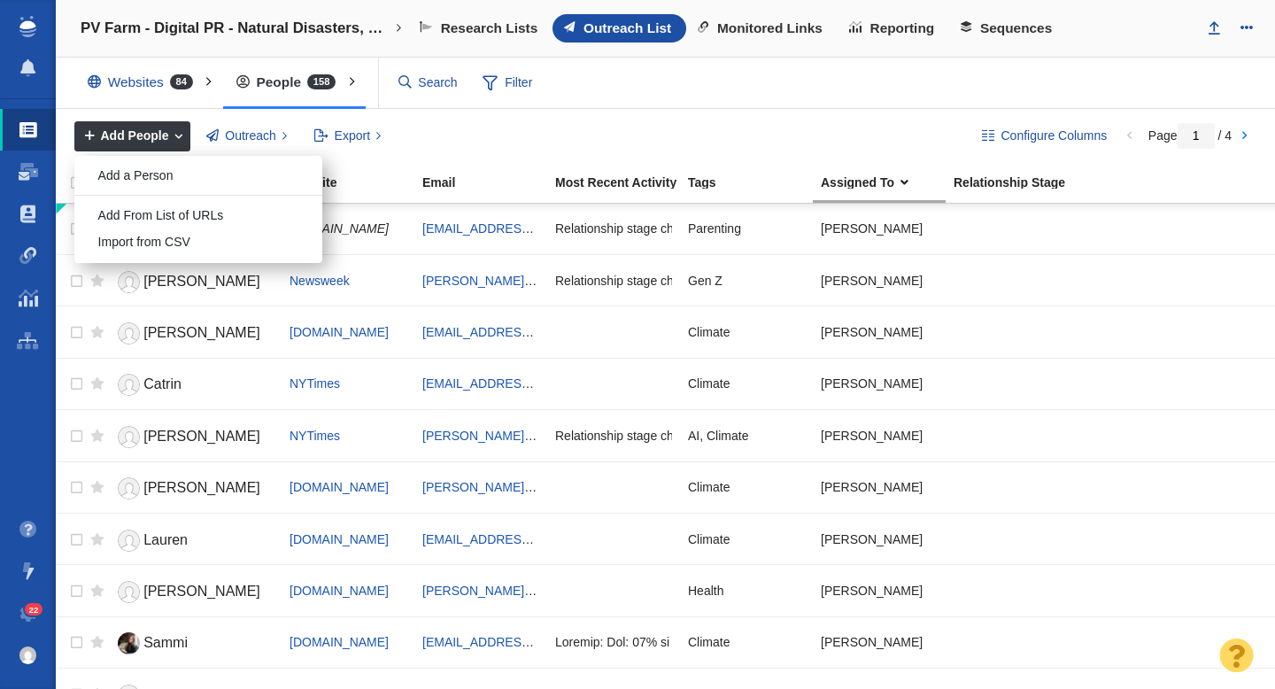
click at [138, 159] on ol "Add a Person Add From List of URLs Import from CSV" at bounding box center [198, 209] width 248 height 106
click at [135, 177] on div "Add a Person" at bounding box center [198, 175] width 248 height 27
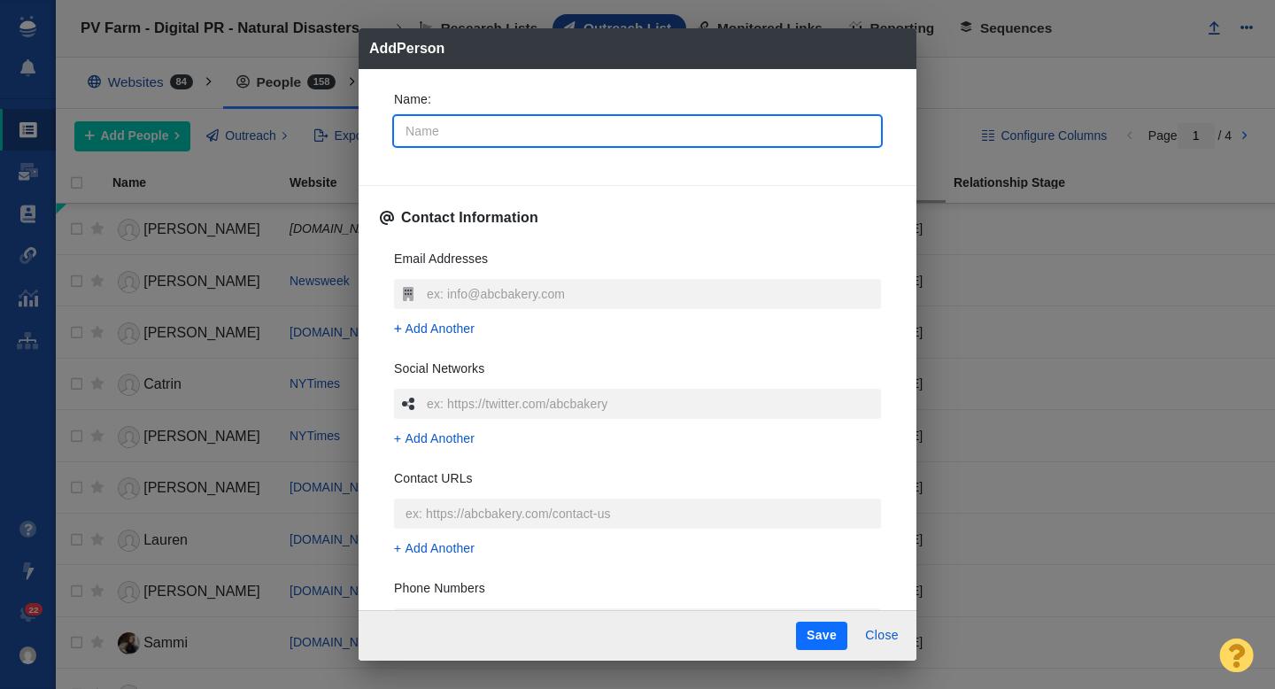
type input "J"
type textarea "x"
type input "[PERSON_NAME]"
type textarea "x"
type input "[PERSON_NAME]"
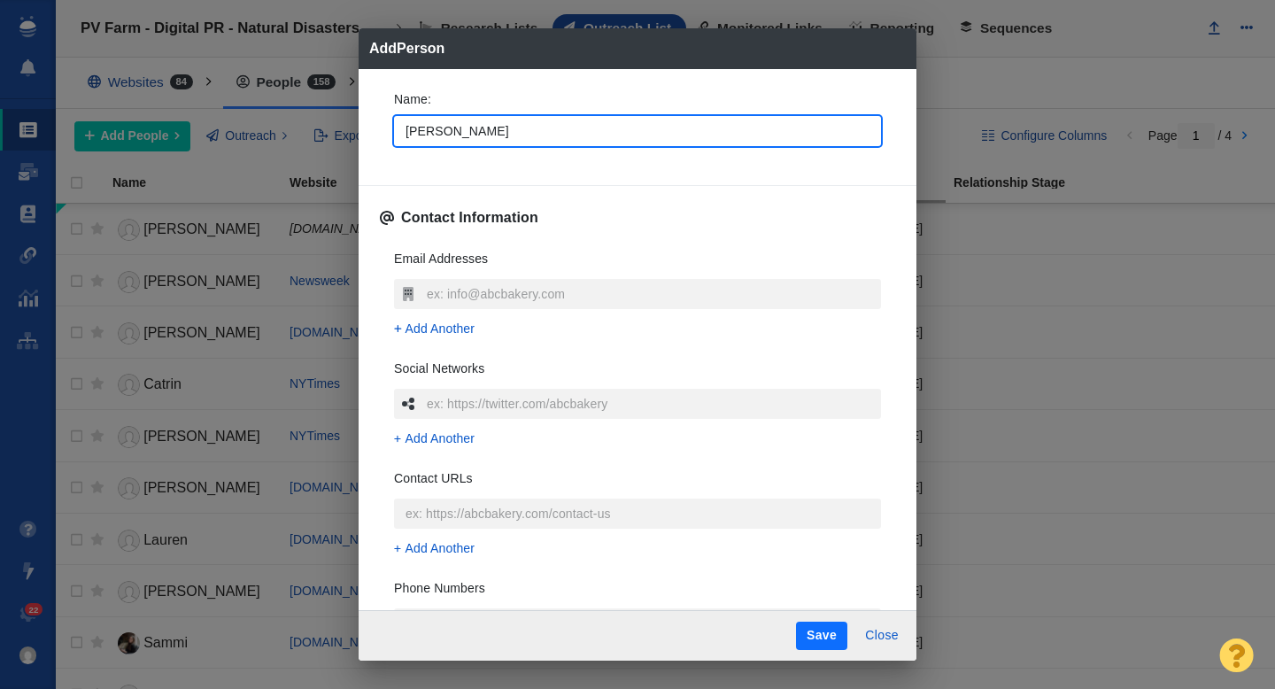
type textarea "x"
type input "Jonat"
type textarea "x"
type input "[PERSON_NAME]"
type textarea "x"
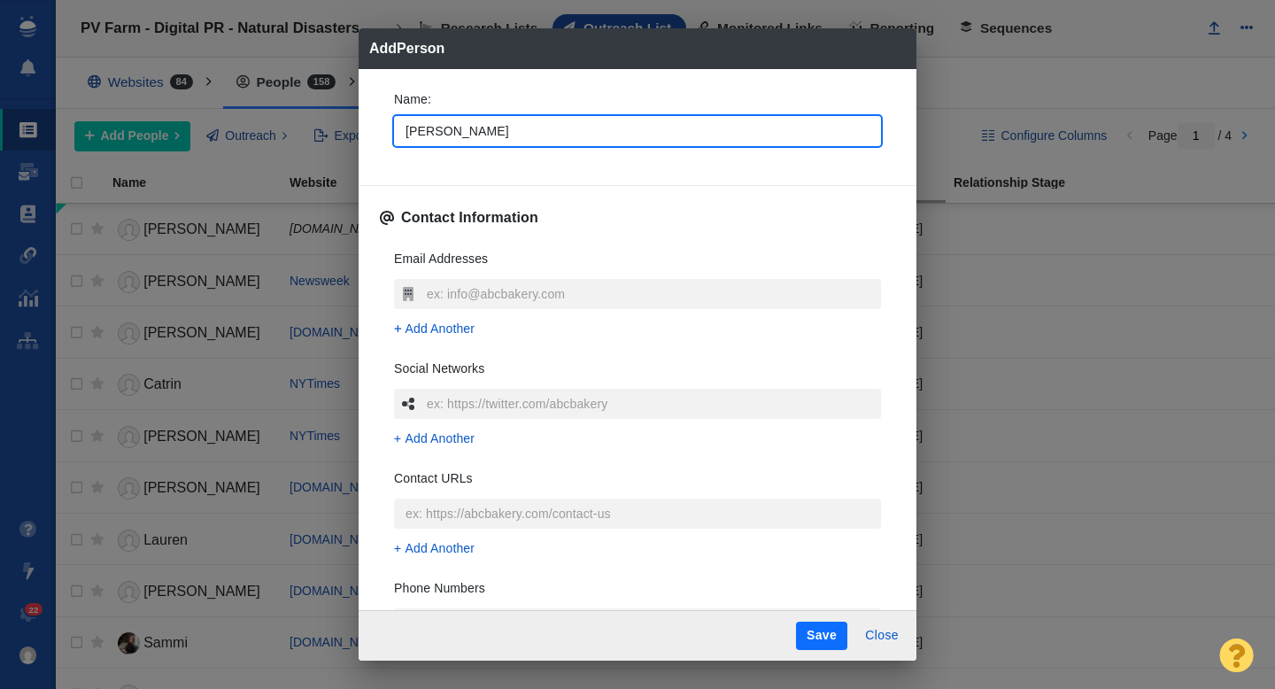
type input "Jonatha"
type textarea "x"
type input "[PERSON_NAME]"
type textarea "x"
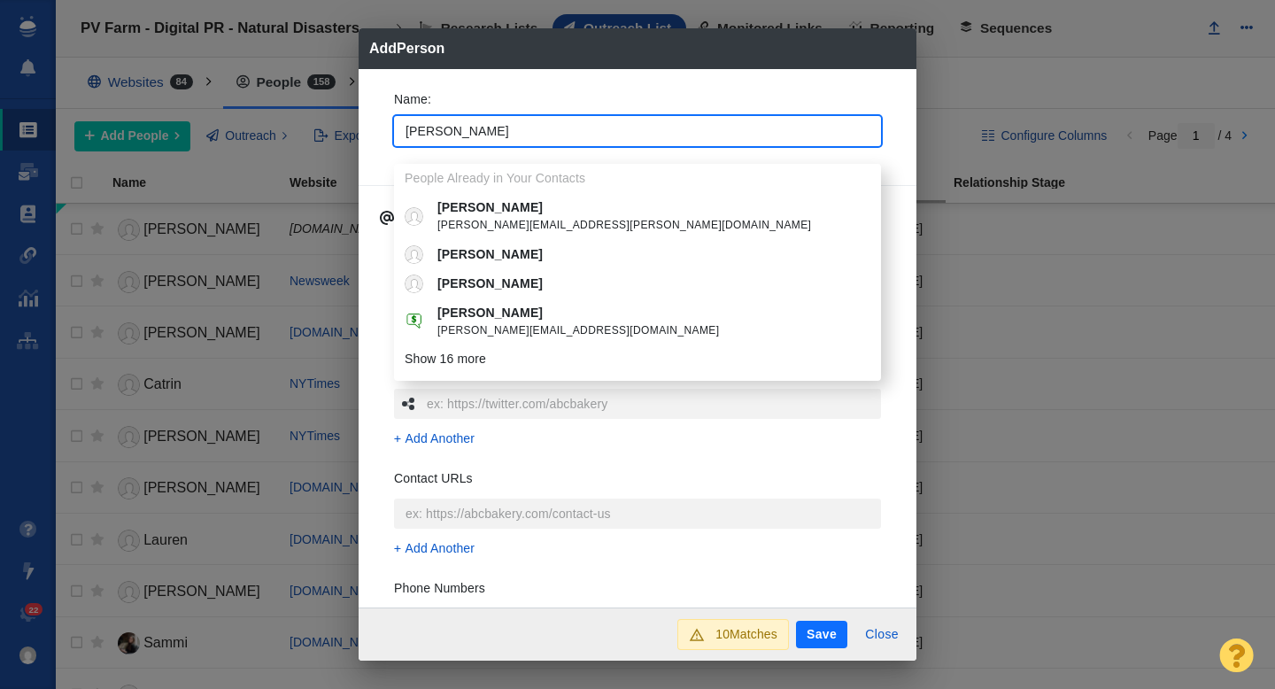
type input "[PERSON_NAME]"
click at [377, 135] on div "Name : [PERSON_NAME] People Already in Your Contacts Jonathan [EMAIL_ADDRESS][P…" at bounding box center [638, 338] width 558 height 539
type textarea "x"
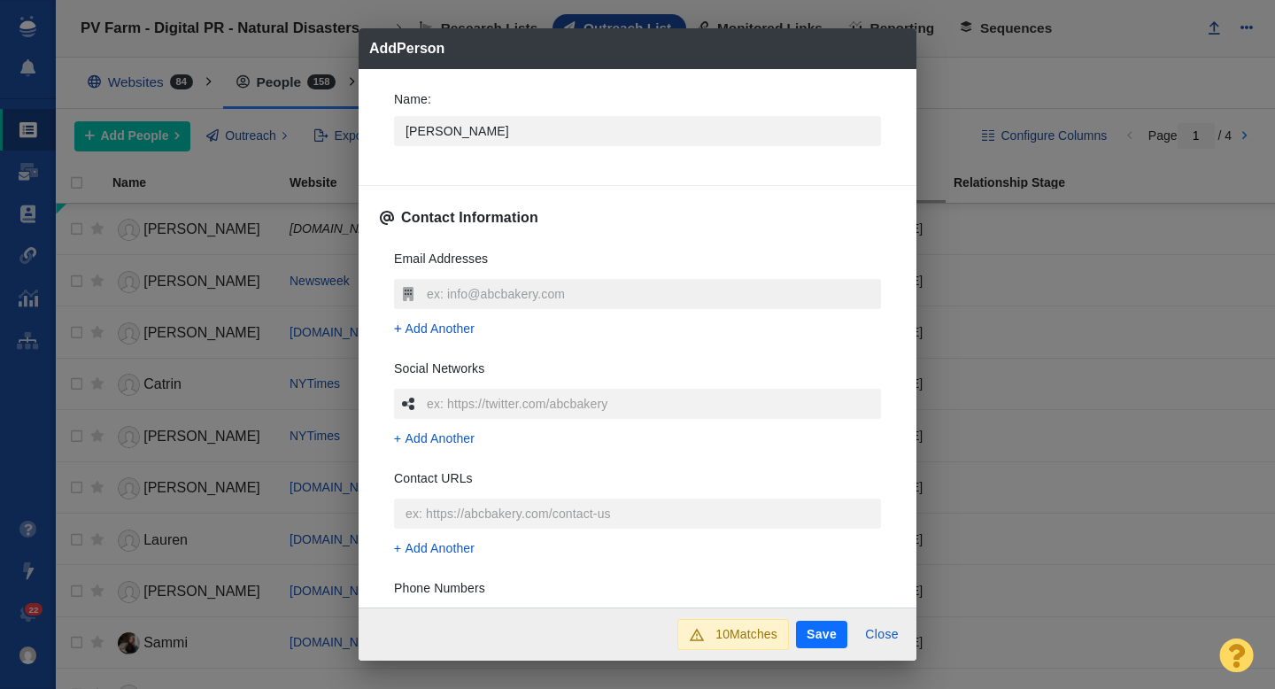
click at [445, 297] on input "text" at bounding box center [651, 294] width 459 height 30
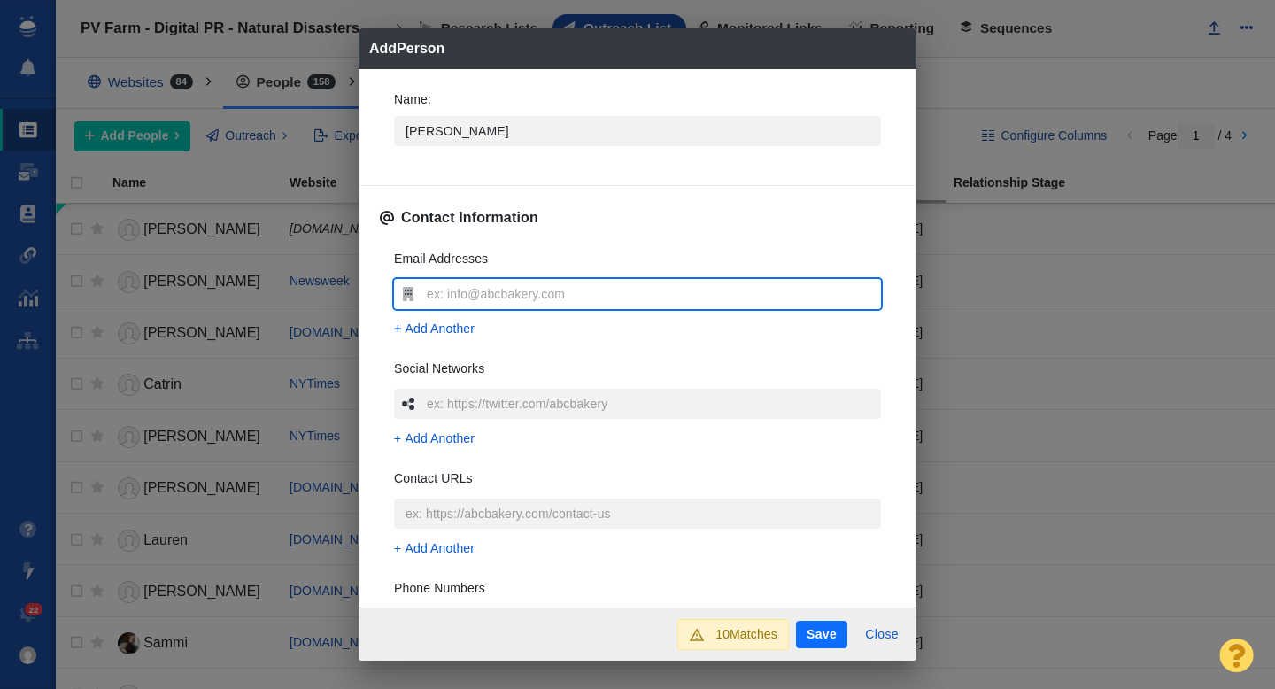
type input "[PERSON_NAME][EMAIL_ADDRESS][DOMAIN_NAME]"
type textarea "x"
type input "[PERSON_NAME][EMAIL_ADDRESS][DOMAIN_NAME]"
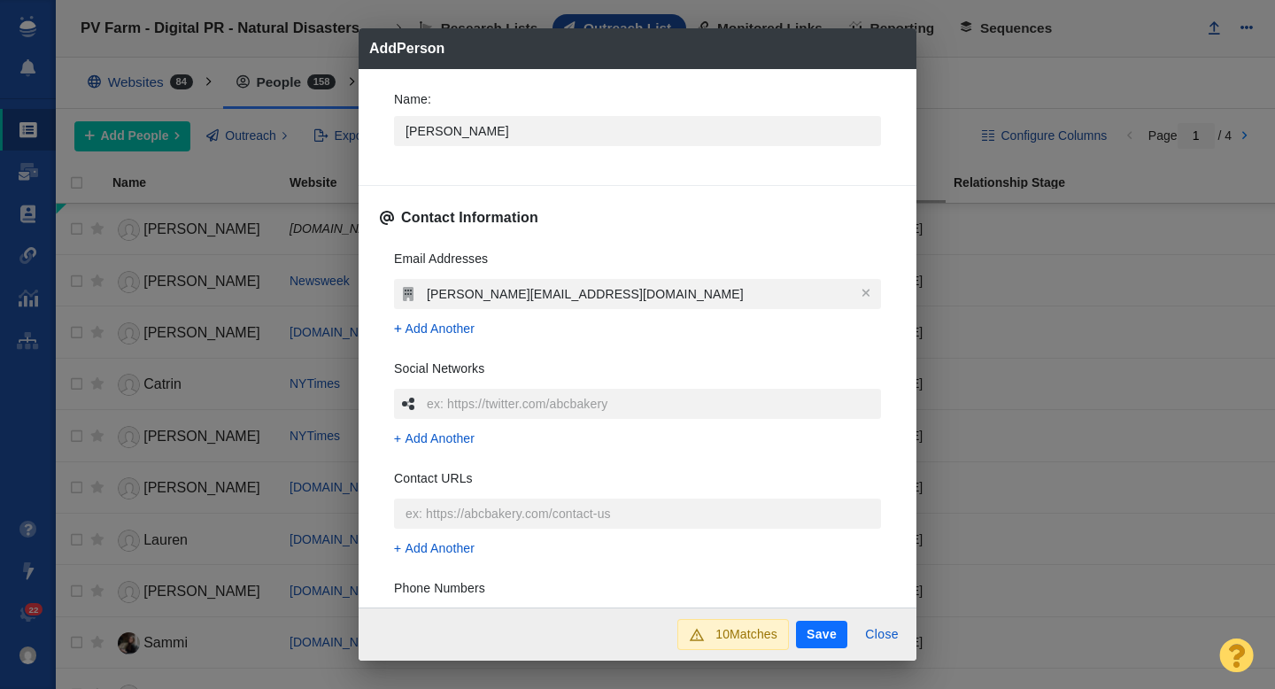
click at [380, 315] on div "Email Addresses [PERSON_NAME][EMAIL_ADDRESS][DOMAIN_NAME] Add Another Social Ne…" at bounding box center [637, 499] width 515 height 527
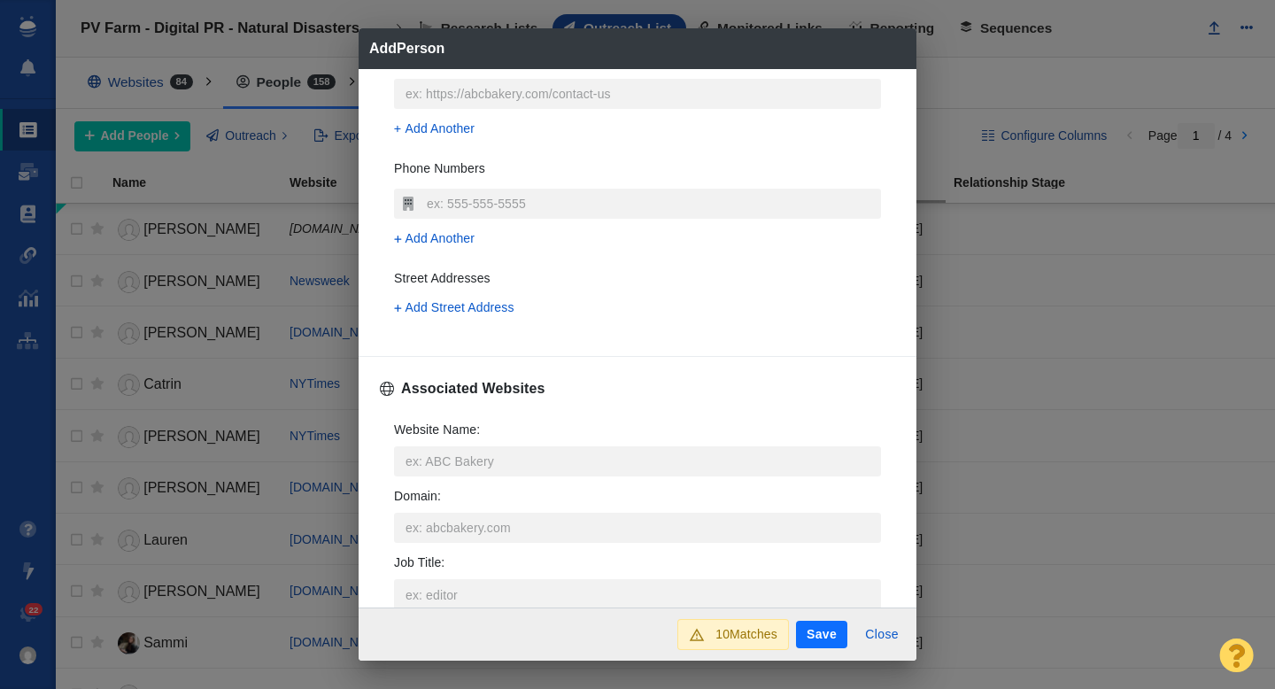
scroll to position [479, 0]
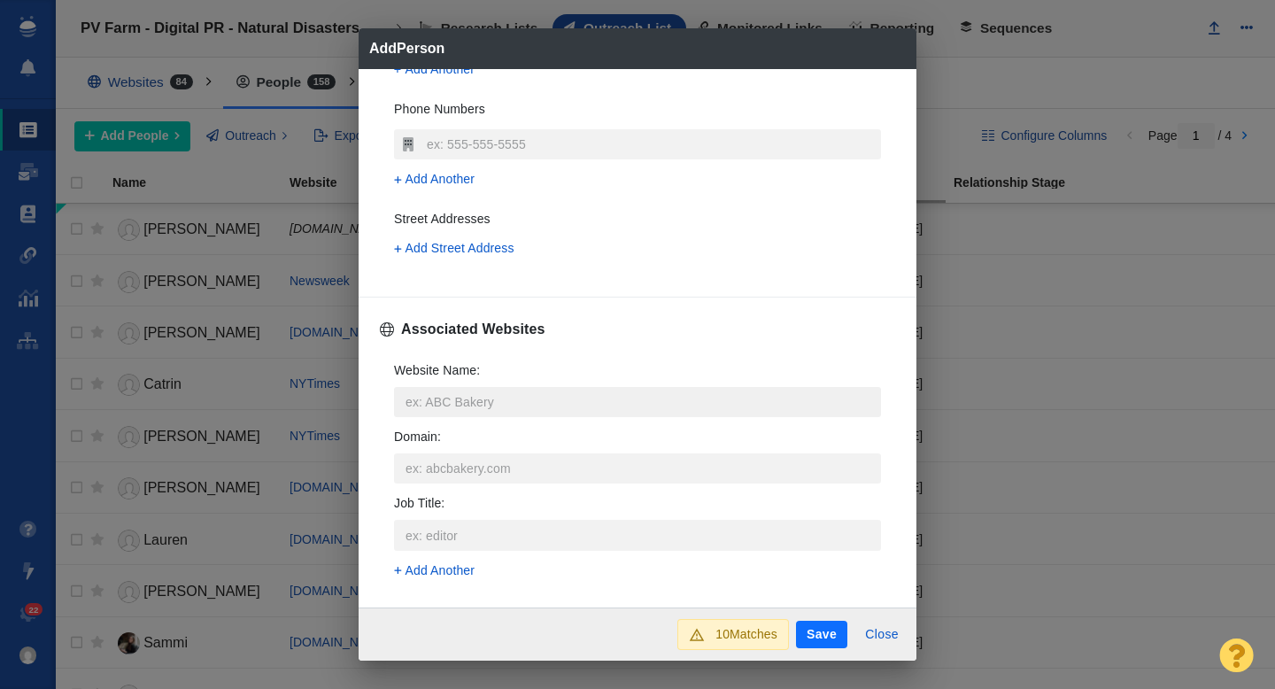
click at [451, 408] on input "Website Name :" at bounding box center [637, 402] width 487 height 30
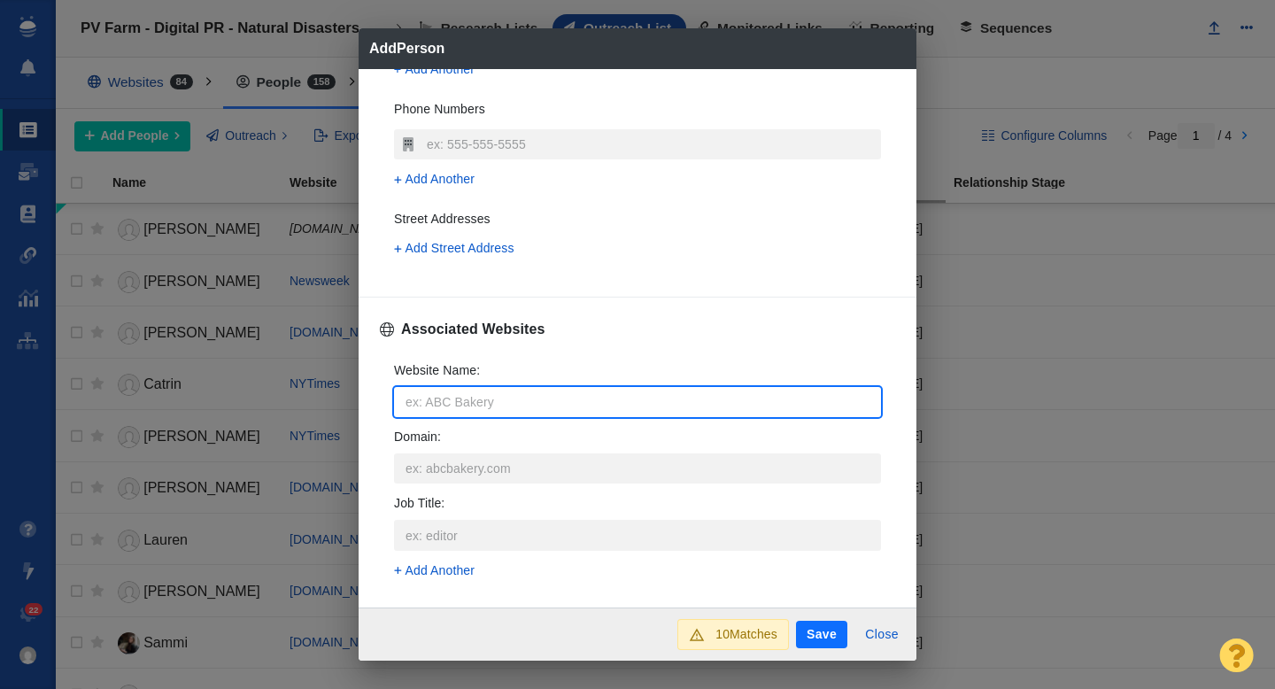
type input "h"
type textarea "x"
type input "ho"
type textarea "x"
type input "hou"
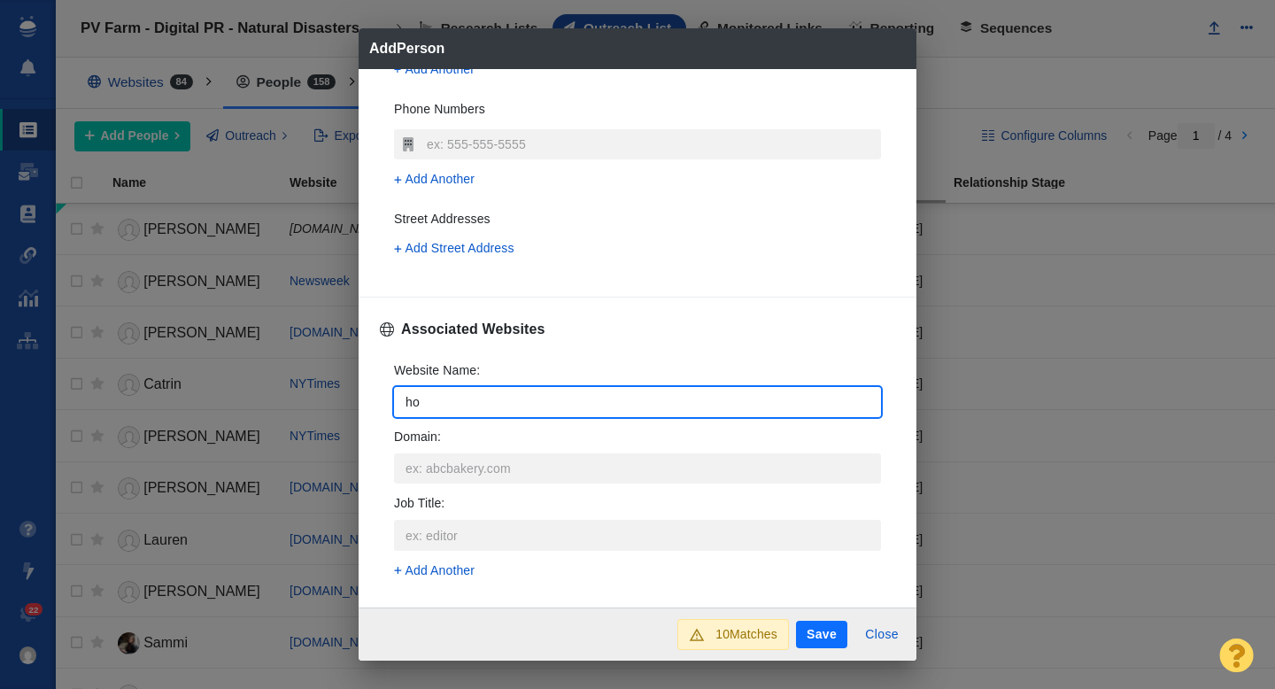
type textarea "x"
type input "hous"
type textarea "x"
type input "housi"
type textarea "x"
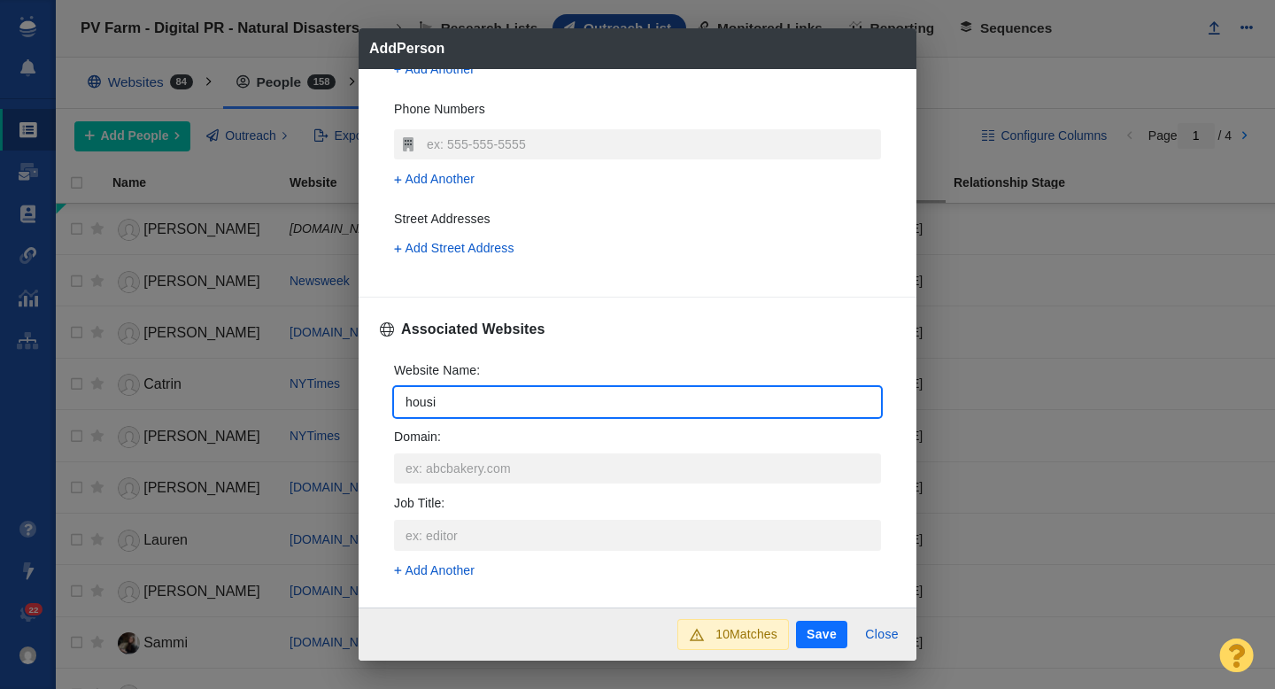
type input "housin"
type textarea "x"
type input "housing"
type textarea "x"
type input "housingw"
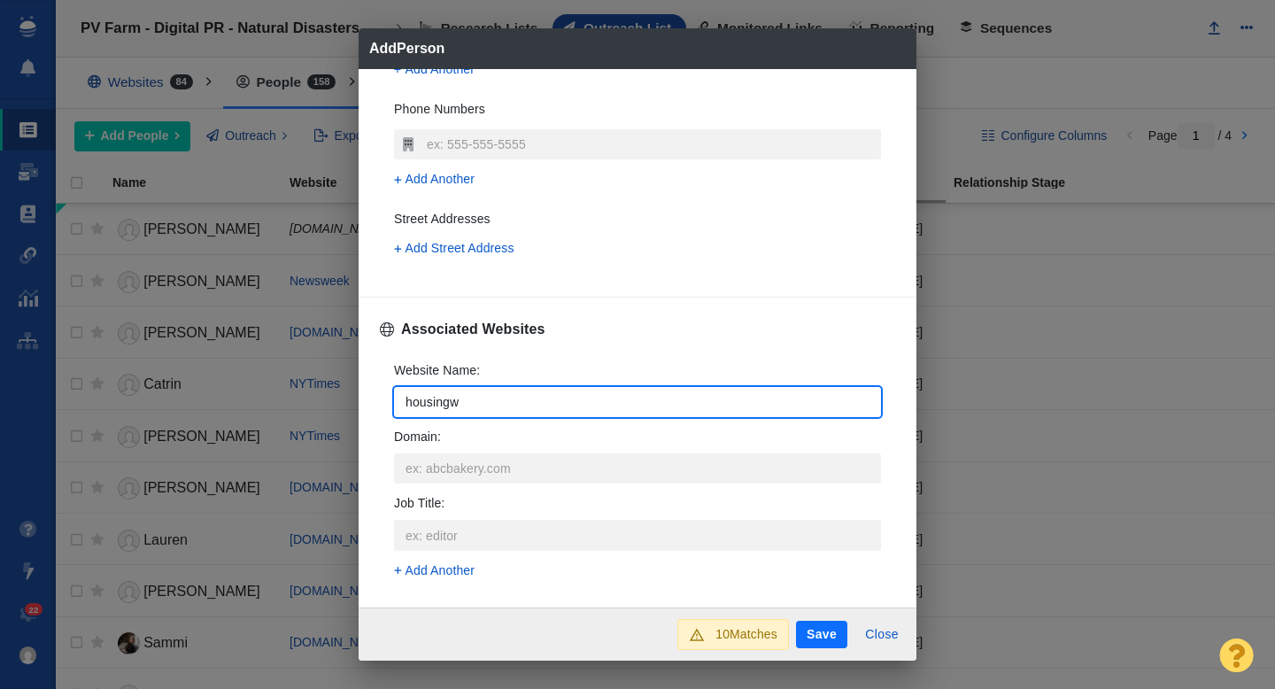
type textarea "x"
type input "housingwi"
type textarea "x"
type input "housingwir"
type textarea "x"
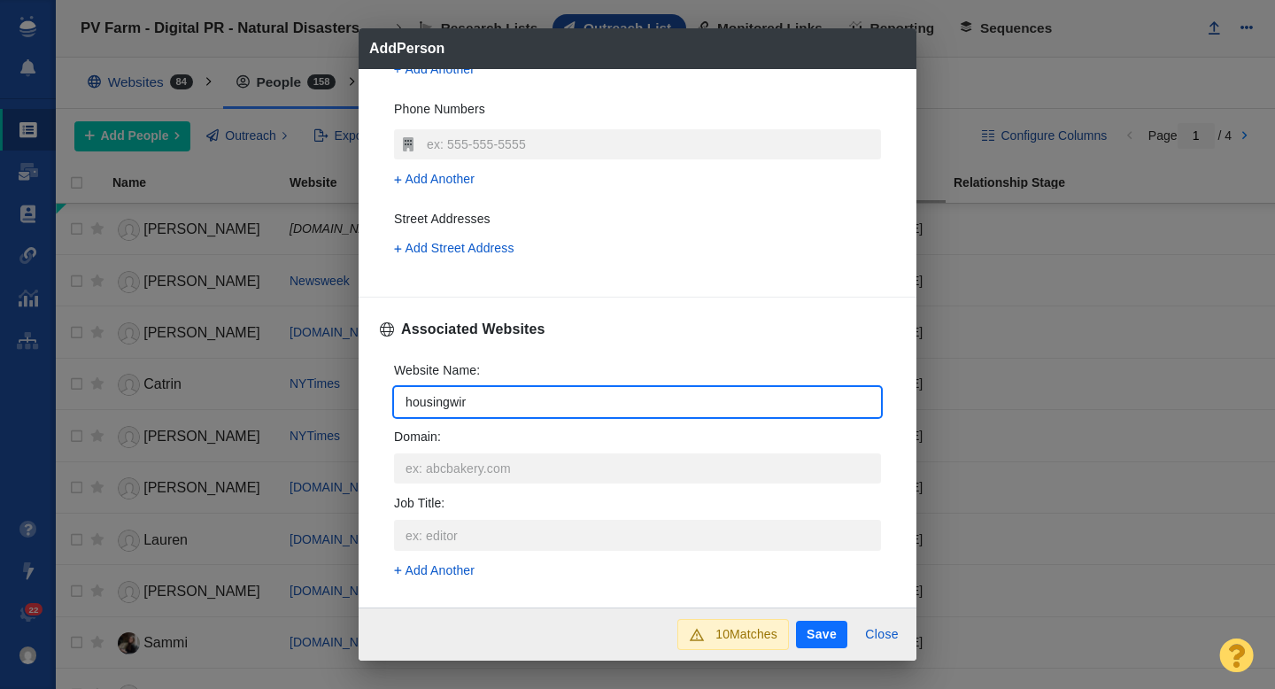
type input "housingwire"
type textarea "x"
type input "housingwire."
type textarea "x"
type input "housingwire.c"
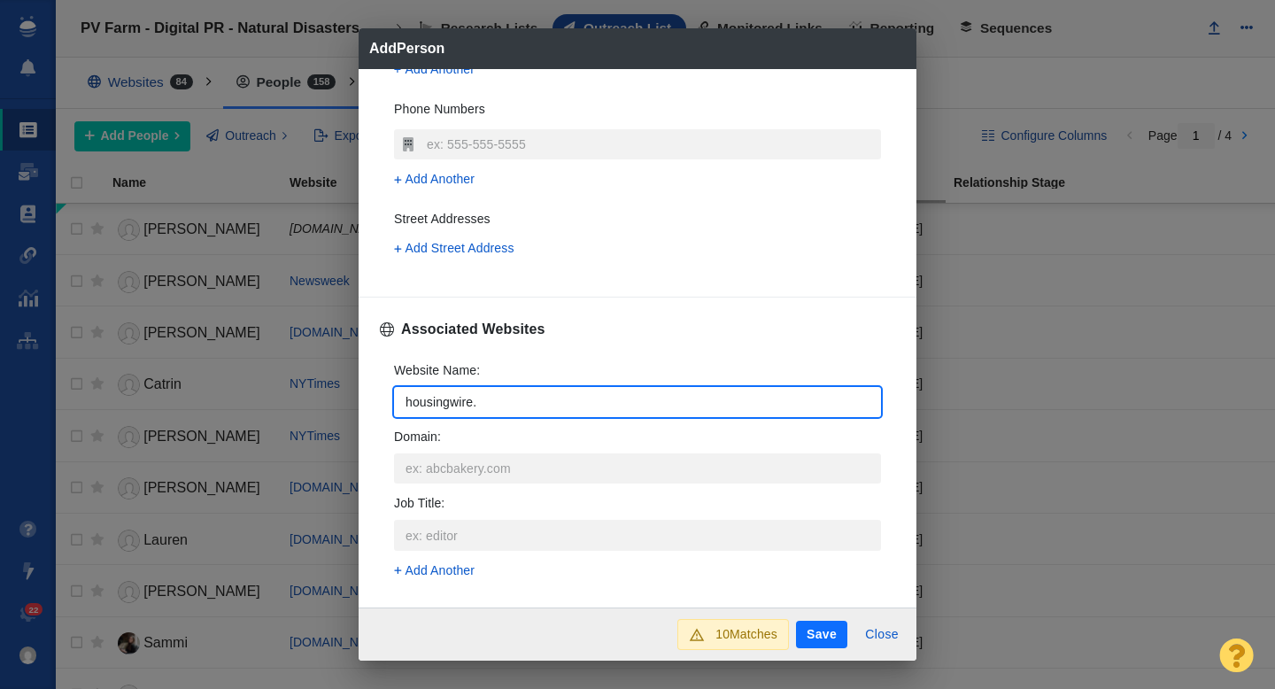
type textarea "x"
type input "[DOMAIN_NAME]"
type textarea "x"
type input "[DOMAIN_NAME]"
type textarea "x"
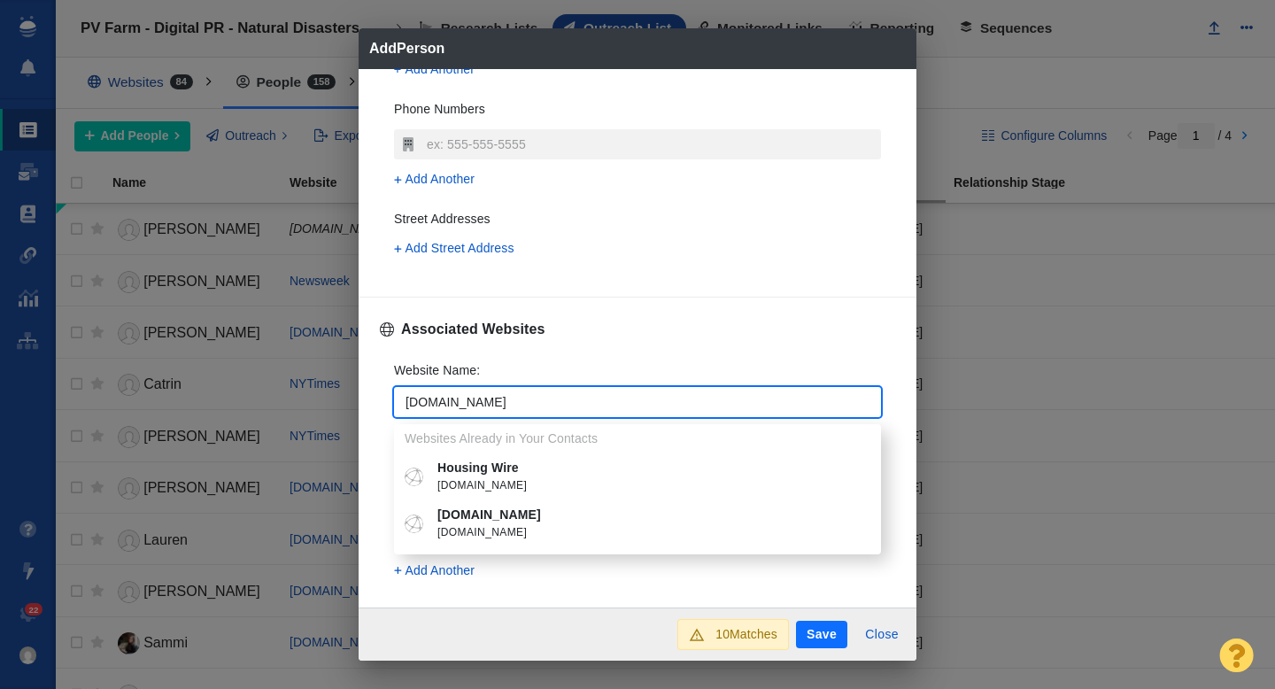
type input "[DOMAIN_NAME]"
click at [474, 471] on p "Housing Wire" at bounding box center [650, 468] width 426 height 19
type textarea "x"
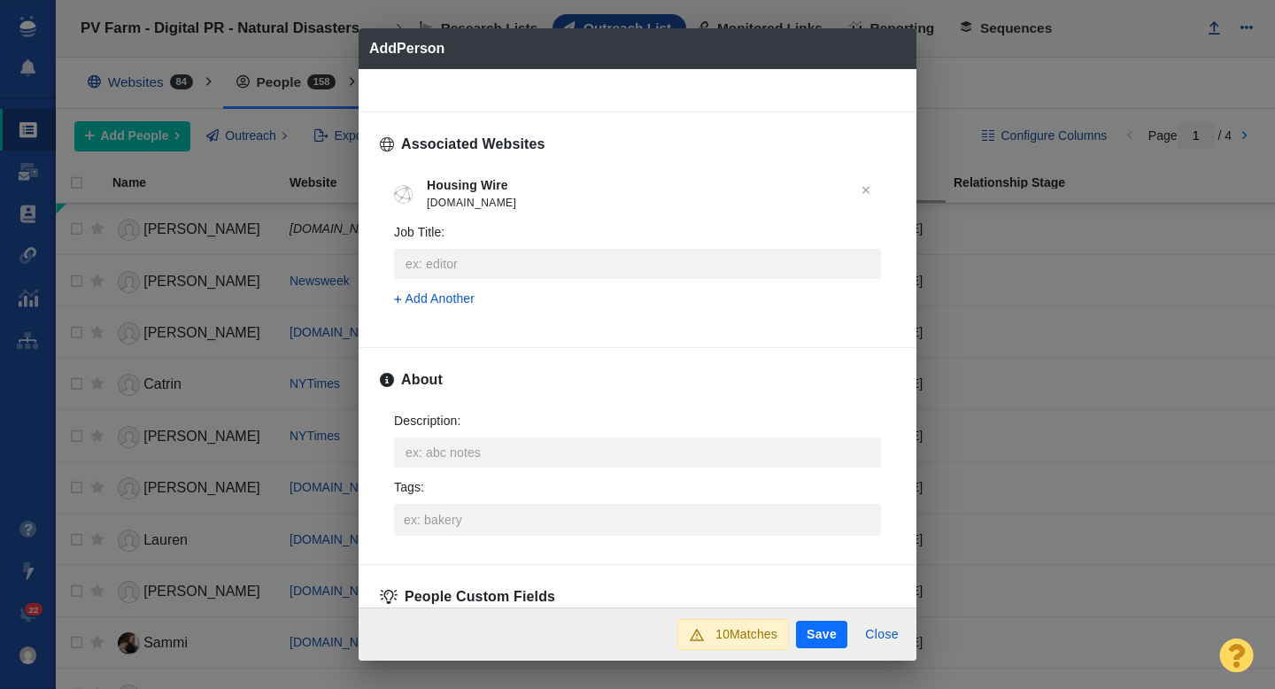
scroll to position [690, 0]
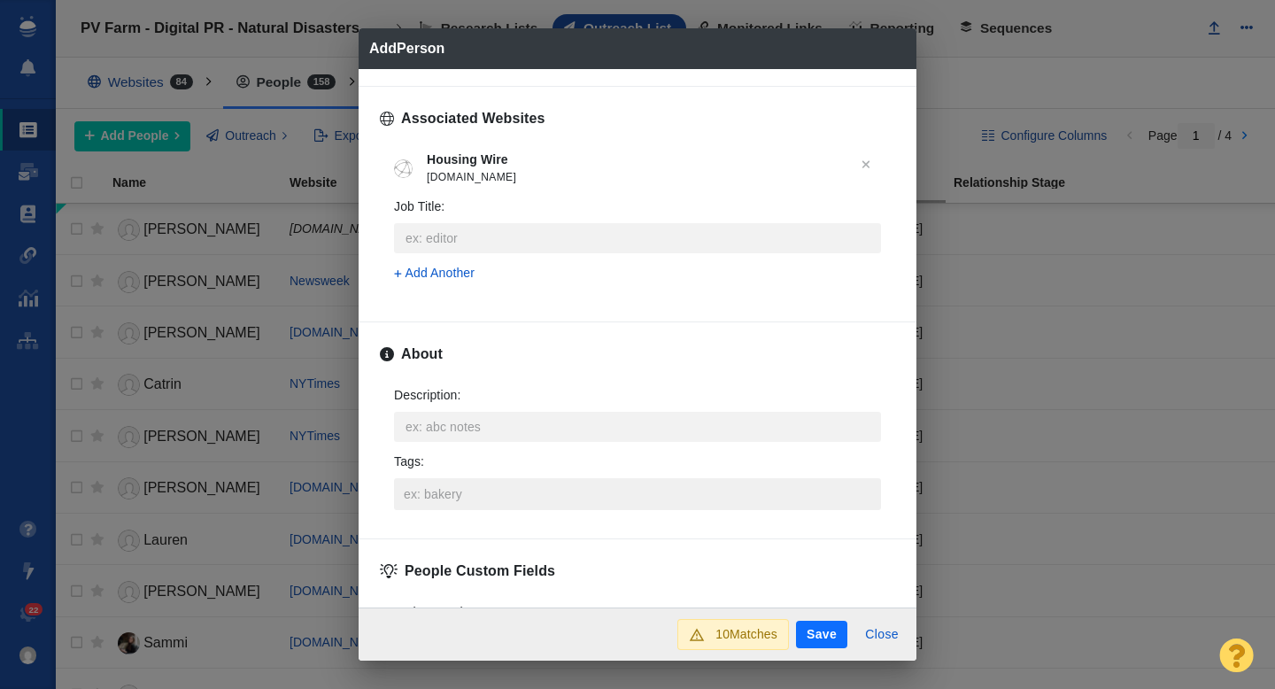
click at [436, 501] on input "Tags :" at bounding box center [637, 494] width 476 height 32
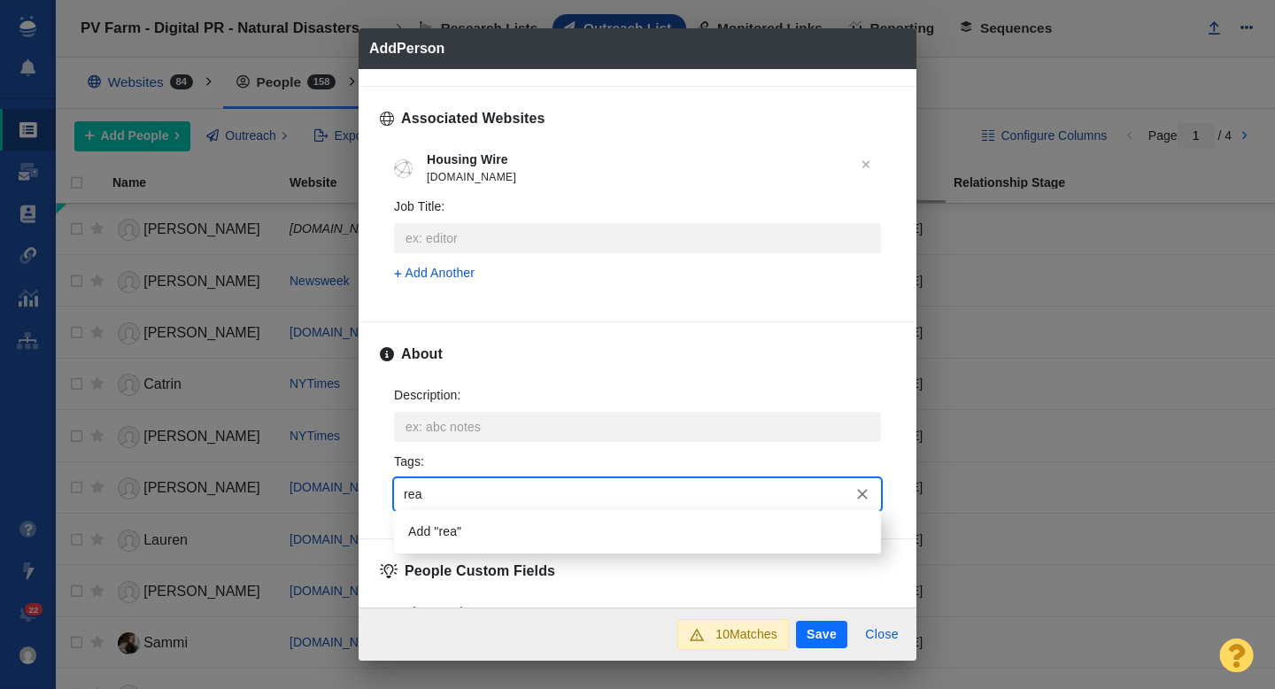
type input "real"
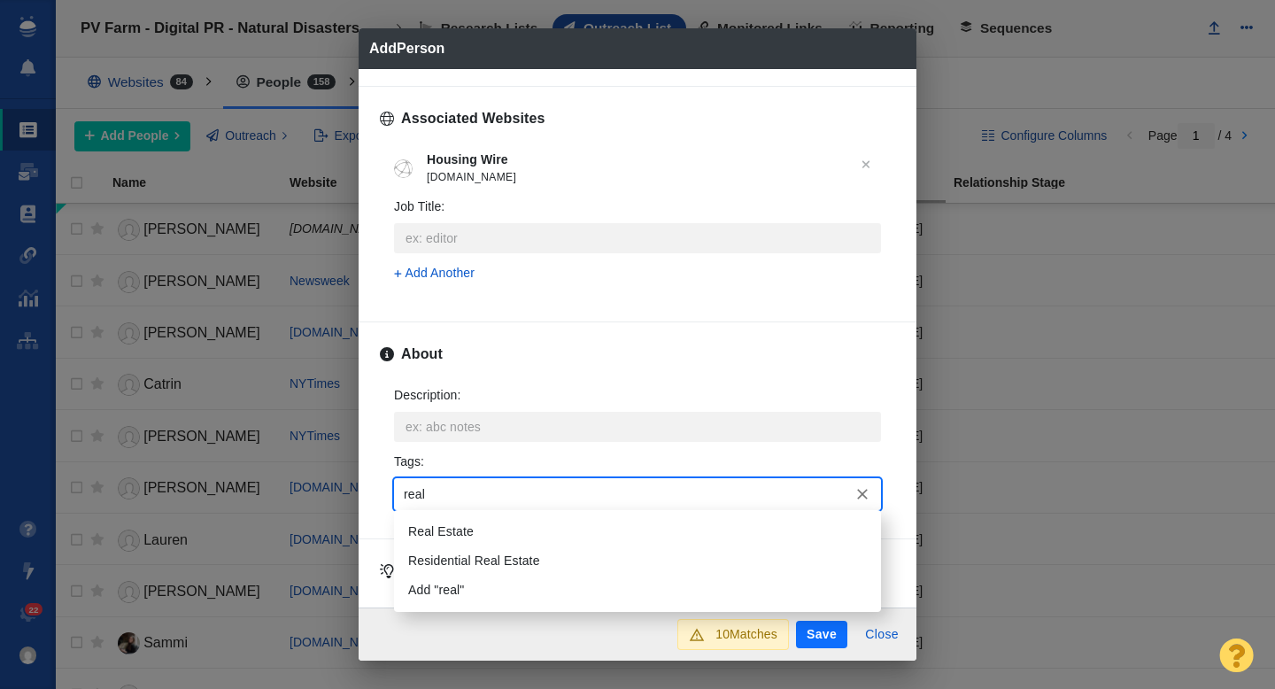
click at [447, 526] on li "Real Estate" at bounding box center [637, 531] width 487 height 29
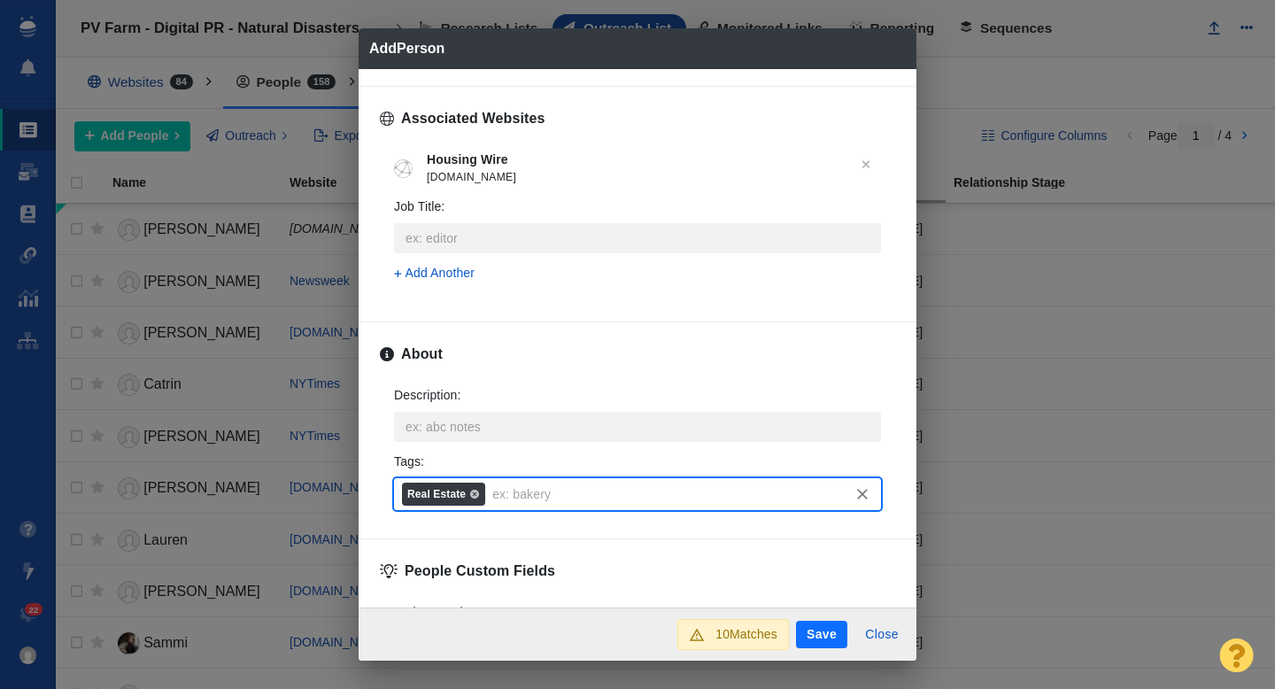
click at [805, 632] on button "Save" at bounding box center [821, 635] width 51 height 28
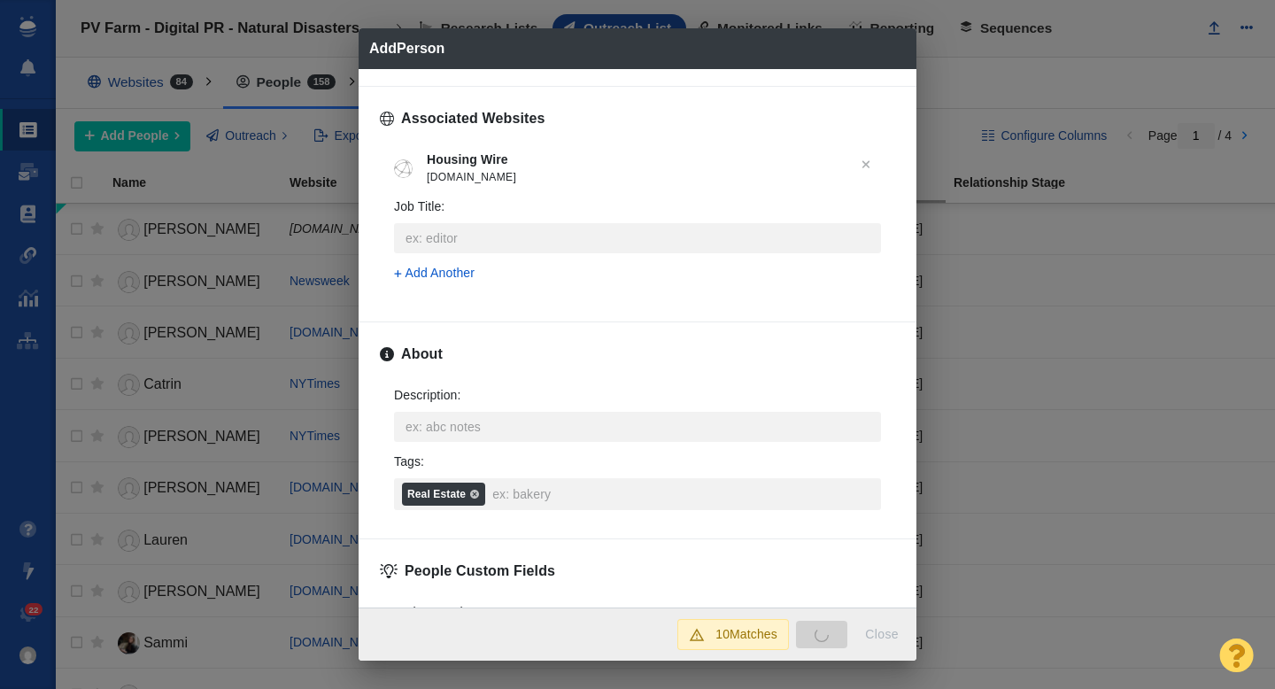
type textarea "x"
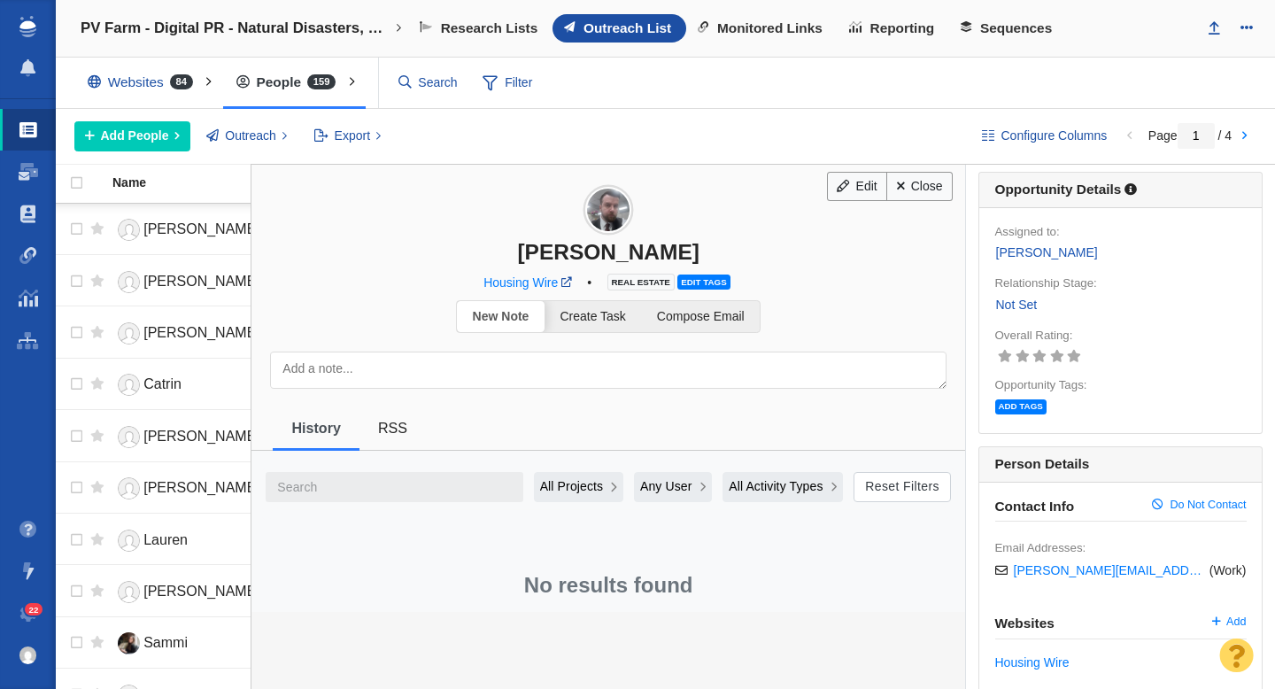
scroll to position [0, 0]
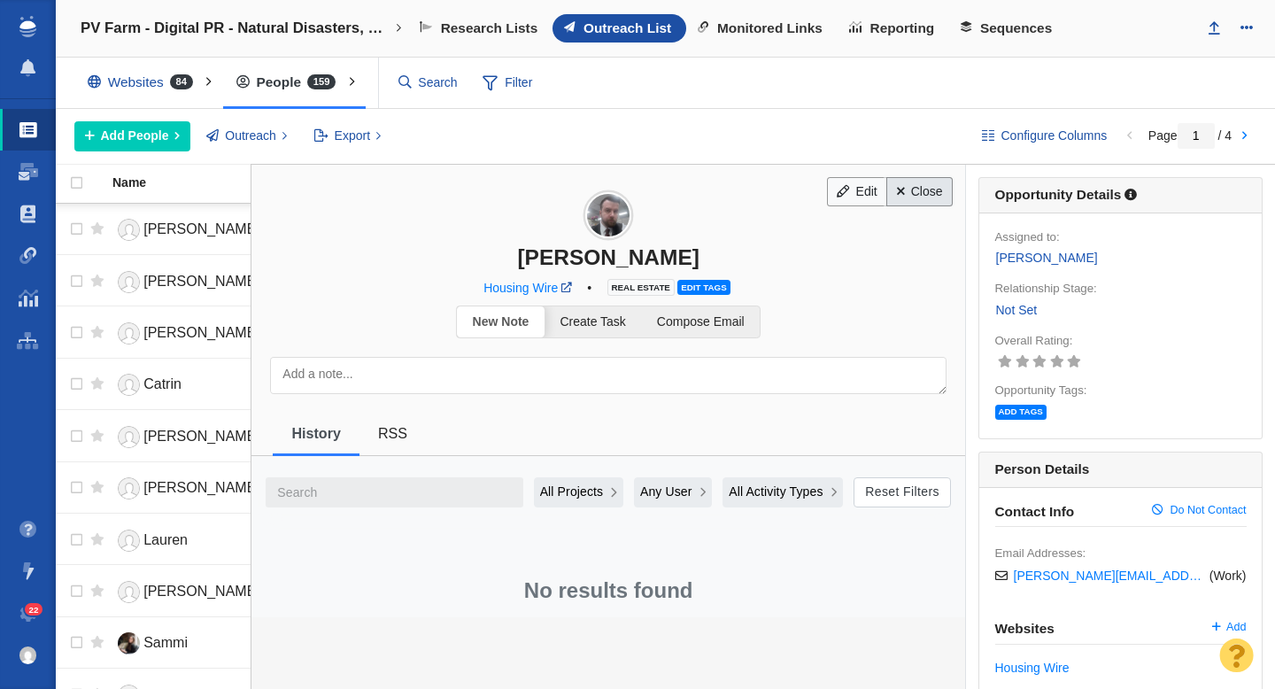
click at [915, 194] on link "Close" at bounding box center [919, 192] width 66 height 30
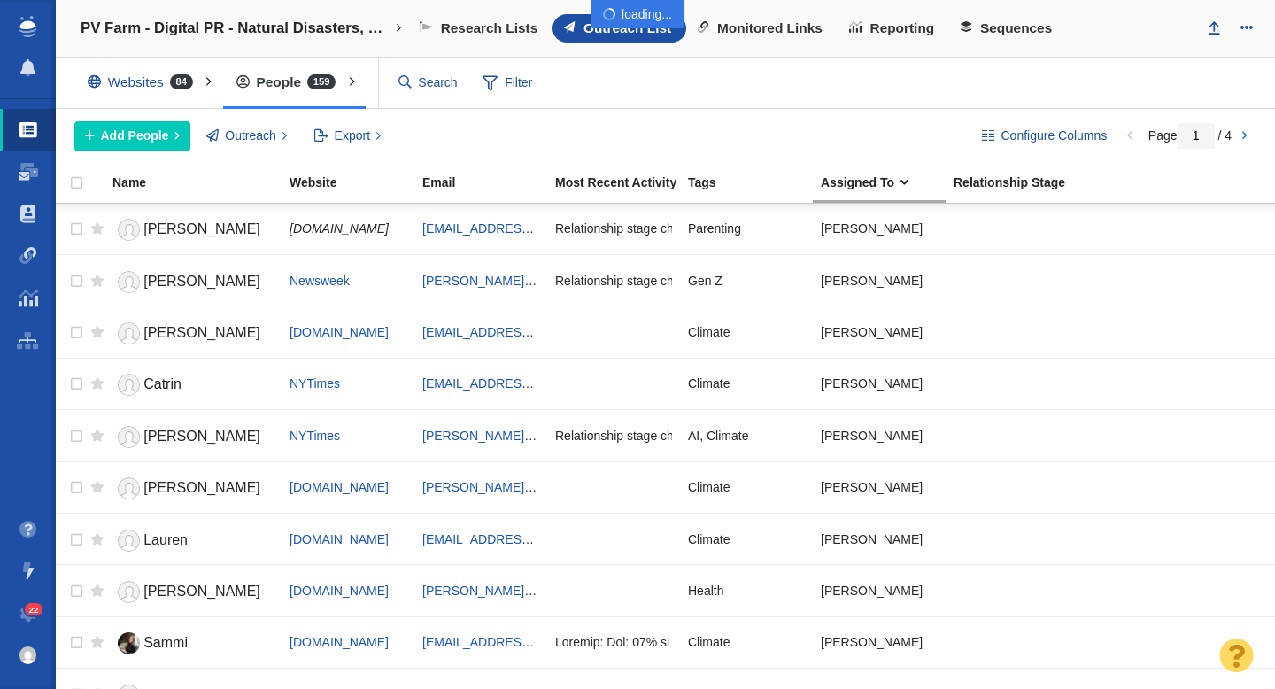
click at [148, 143] on div at bounding box center [637, 344] width 1275 height 689
click at [137, 143] on span "Add People" at bounding box center [135, 136] width 68 height 19
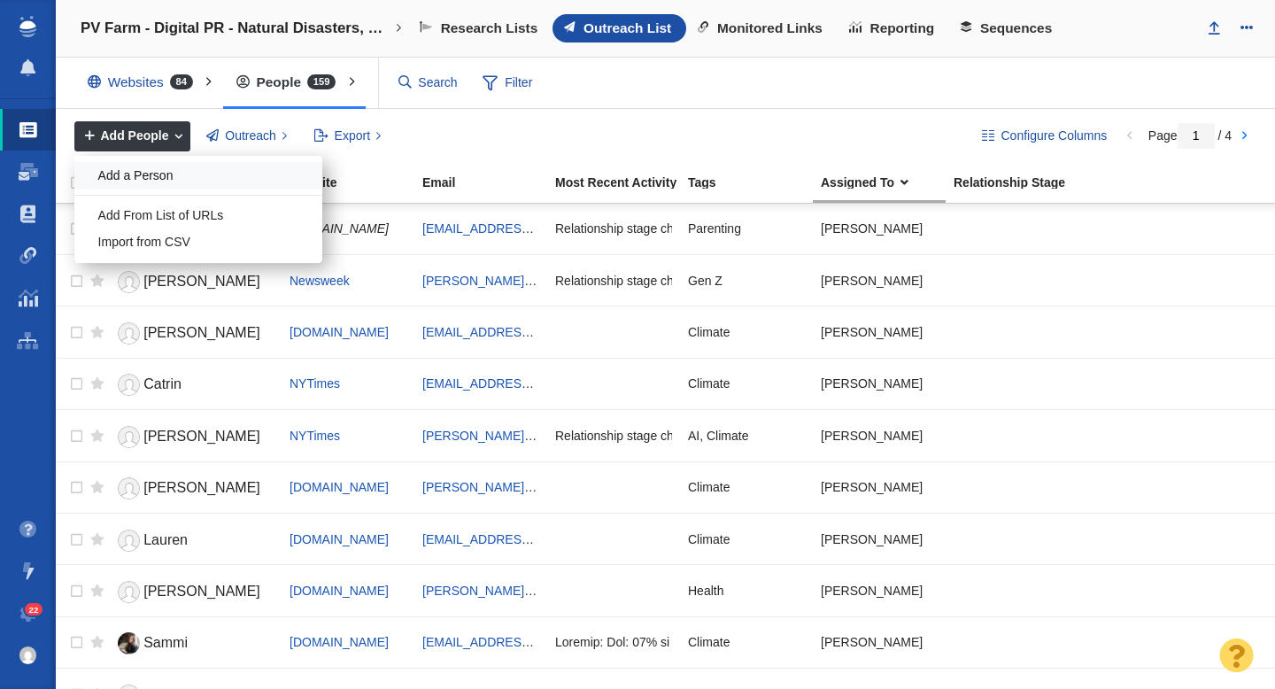
click at [140, 180] on div "Add a Person" at bounding box center [198, 175] width 248 height 27
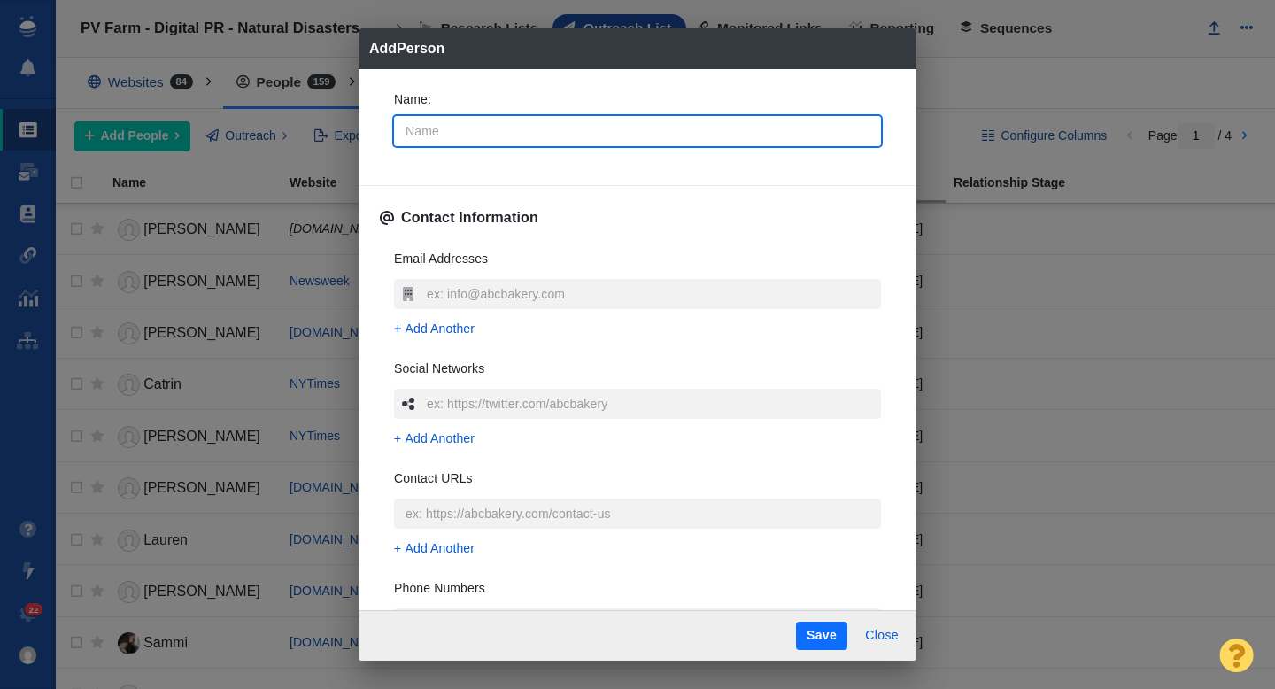
type input "C"
type textarea "x"
type input "Ca"
type textarea "x"
type input "Cat"
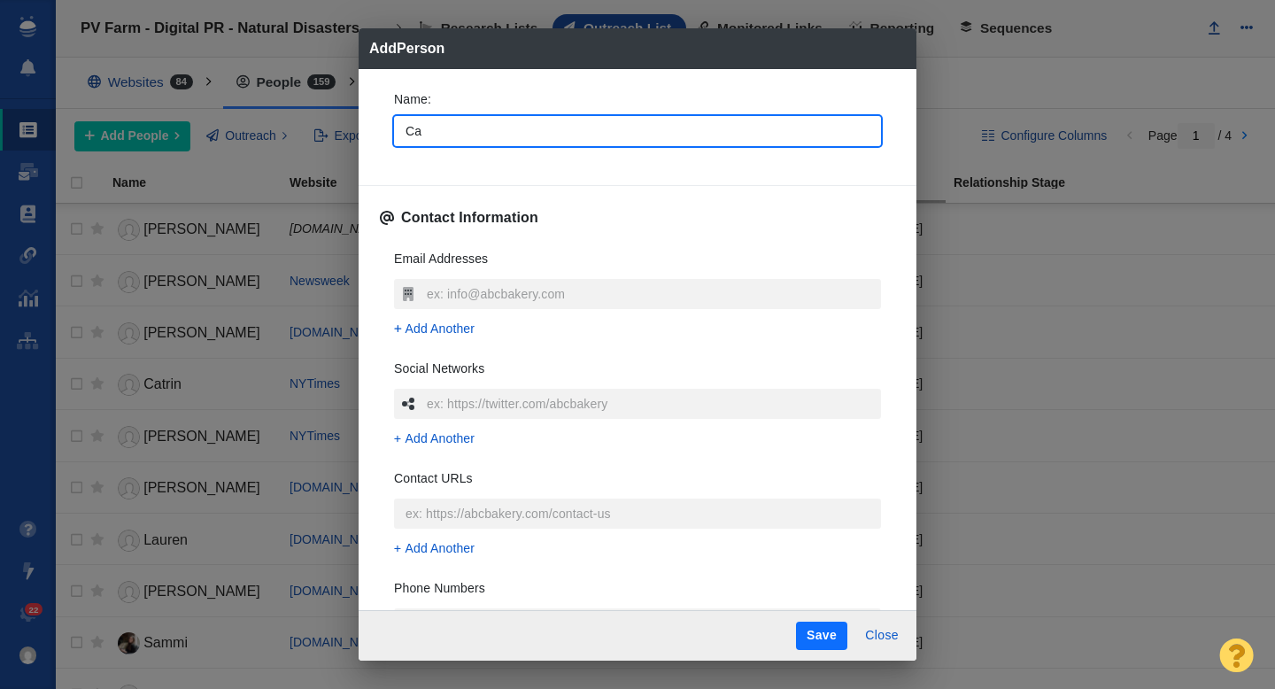
type textarea "x"
type input "Cath"
type textarea "x"
type input "Cathe"
type textarea "x"
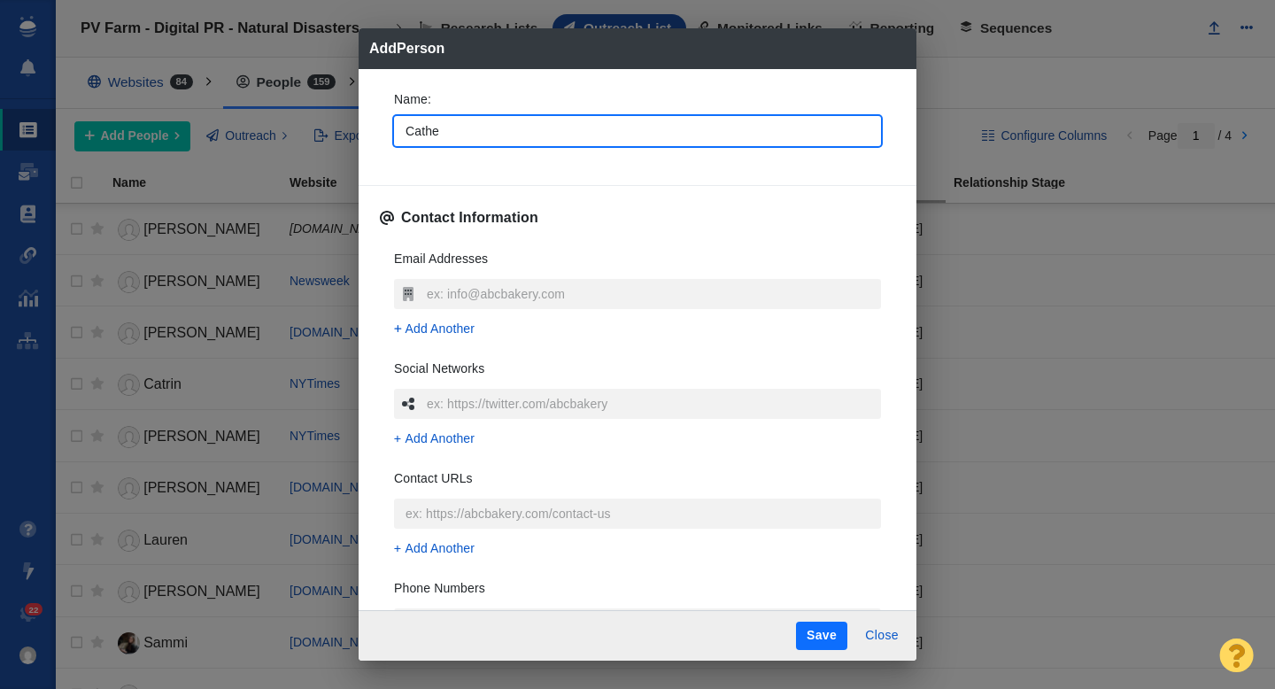
type input "[PERSON_NAME]"
type textarea "x"
type input "[PERSON_NAME]"
type textarea "x"
type input "[PERSON_NAME]"
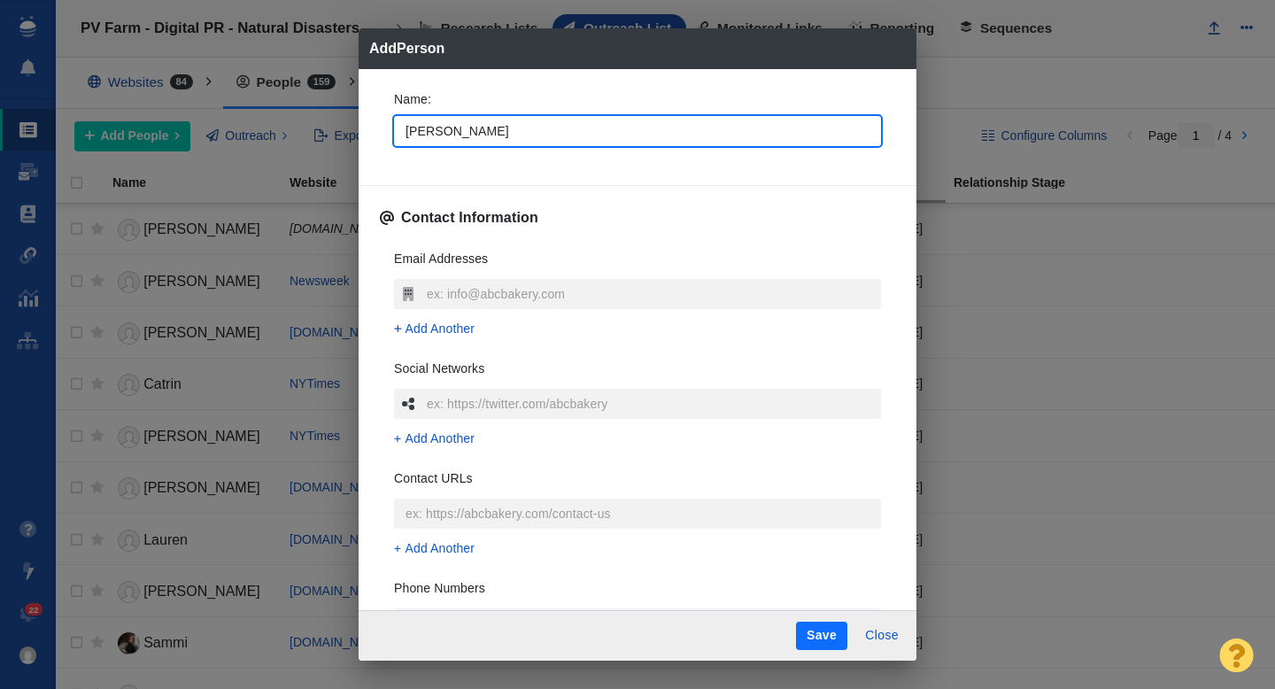
type textarea "x"
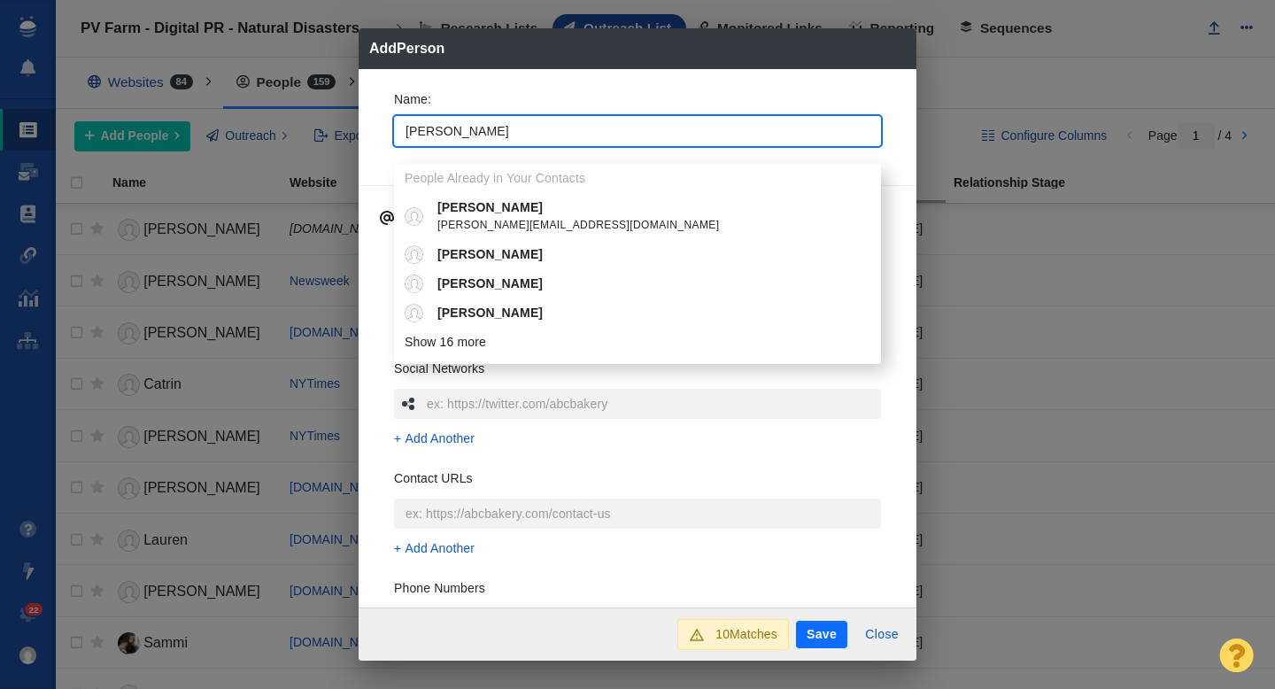
type input "[PERSON_NAME]"
type textarea "x"
click at [378, 141] on div "Name : [PERSON_NAME] People Already in Your Contacts [PERSON_NAME] [PERSON_NAME…" at bounding box center [638, 338] width 558 height 539
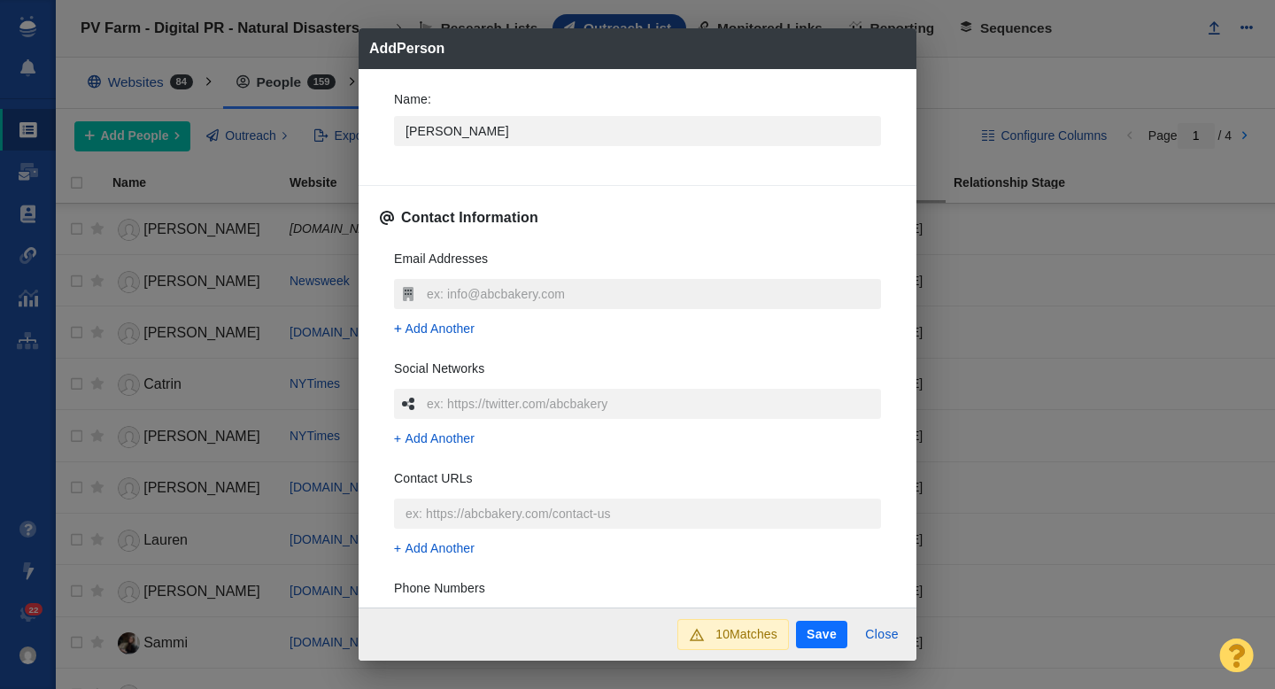
click at [437, 284] on input "text" at bounding box center [651, 294] width 459 height 30
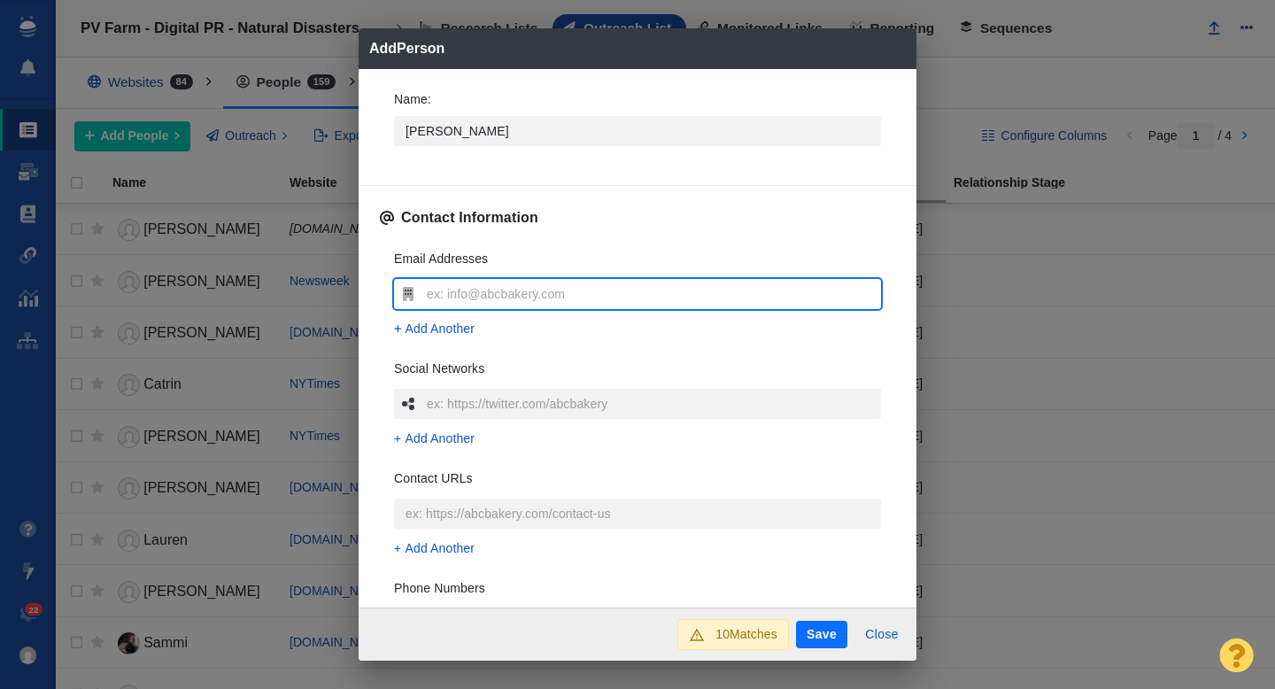
type input "[EMAIL_ADDRESS][DOMAIN_NAME]"
type textarea "x"
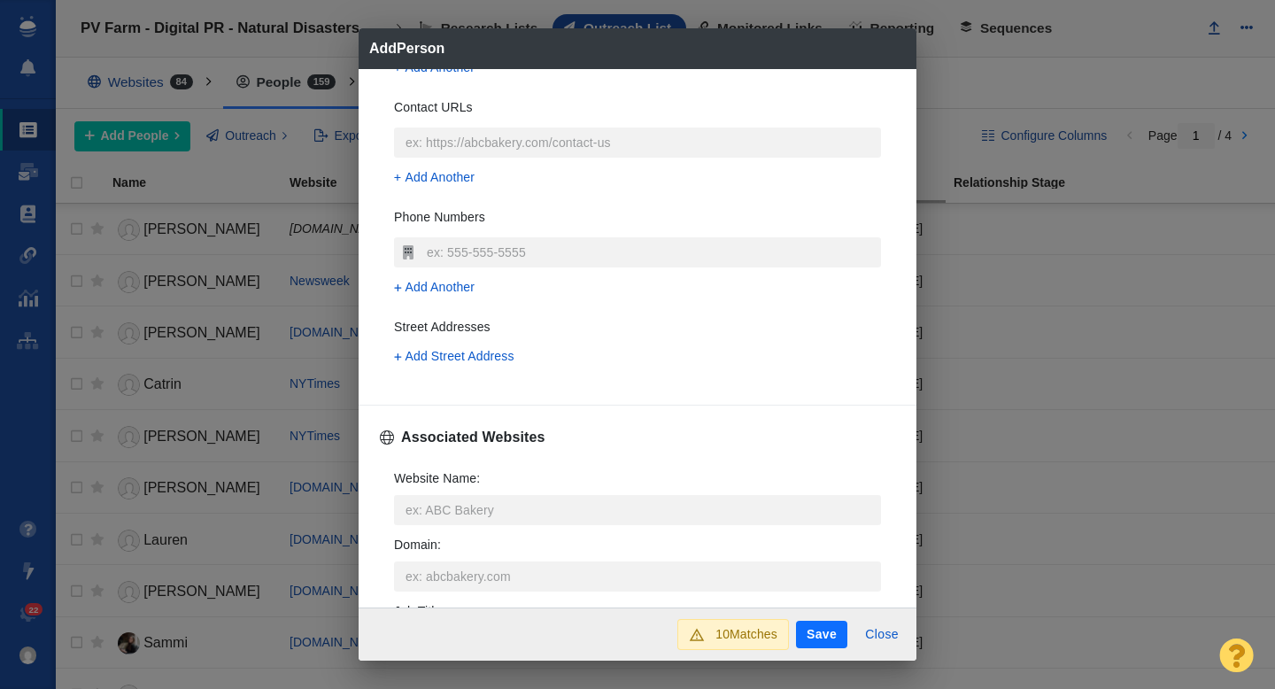
scroll to position [385, 0]
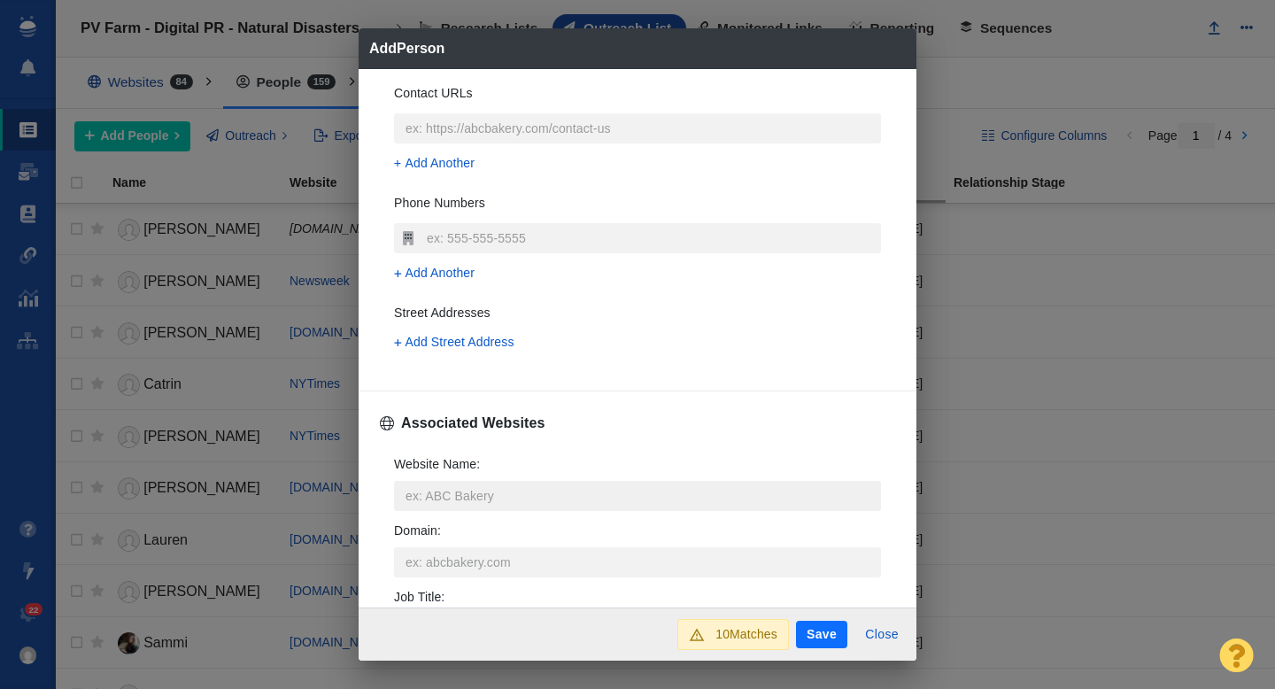
type input "[EMAIL_ADDRESS][DOMAIN_NAME]"
click at [430, 489] on input "Website Name :" at bounding box center [637, 496] width 487 height 30
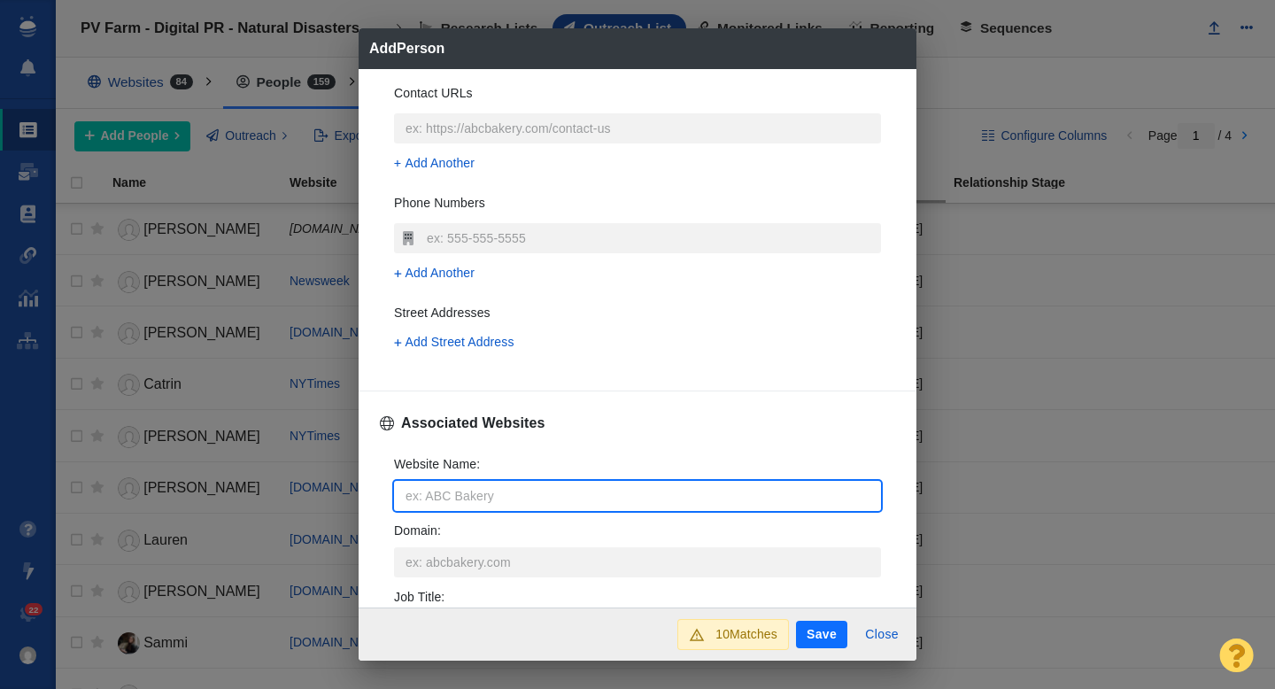
type input "p"
type textarea "x"
type input "pr"
type textarea "x"
type input "pro"
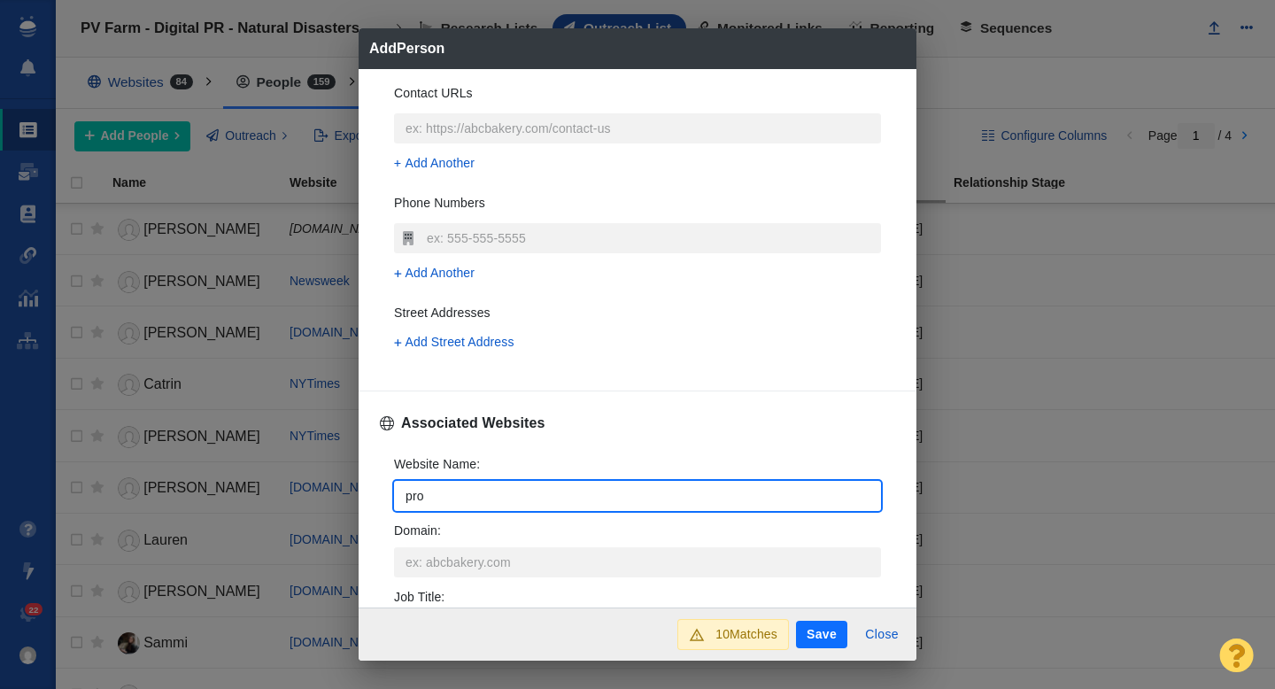
type textarea "x"
type input "prob"
type textarea "x"
type input "probu"
type textarea "x"
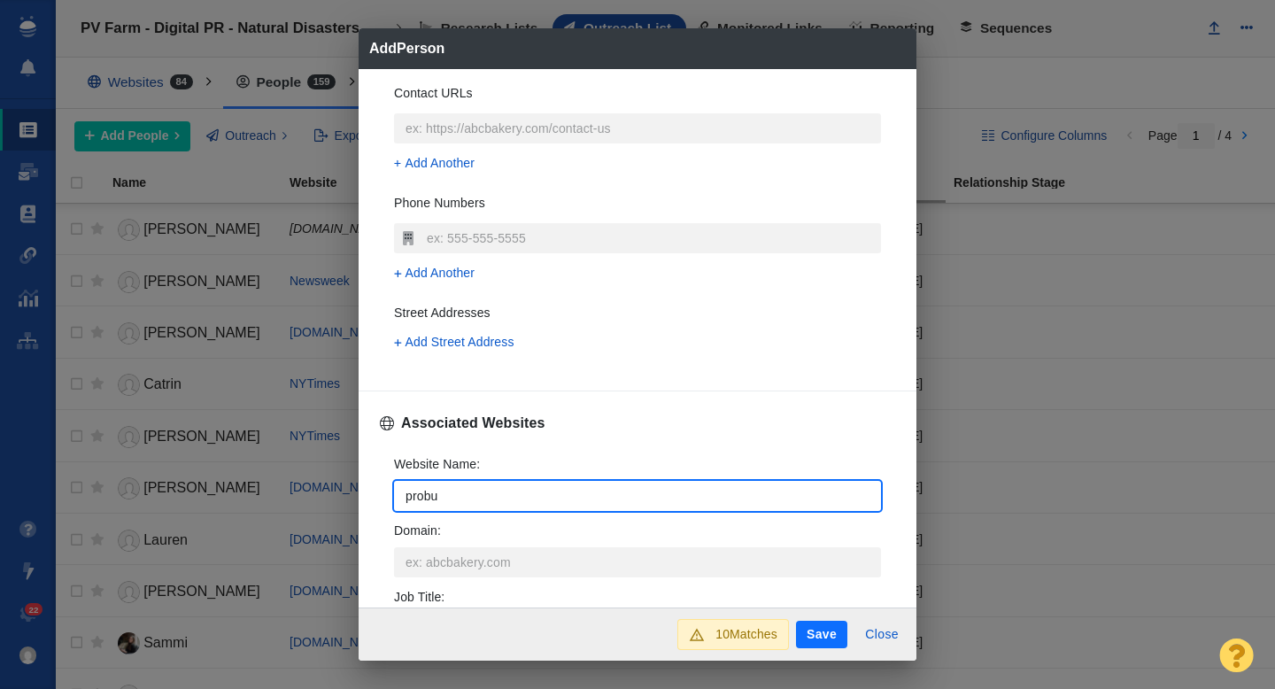
type input "probui"
type textarea "x"
type input "probuil"
type textarea "x"
type input "probuild"
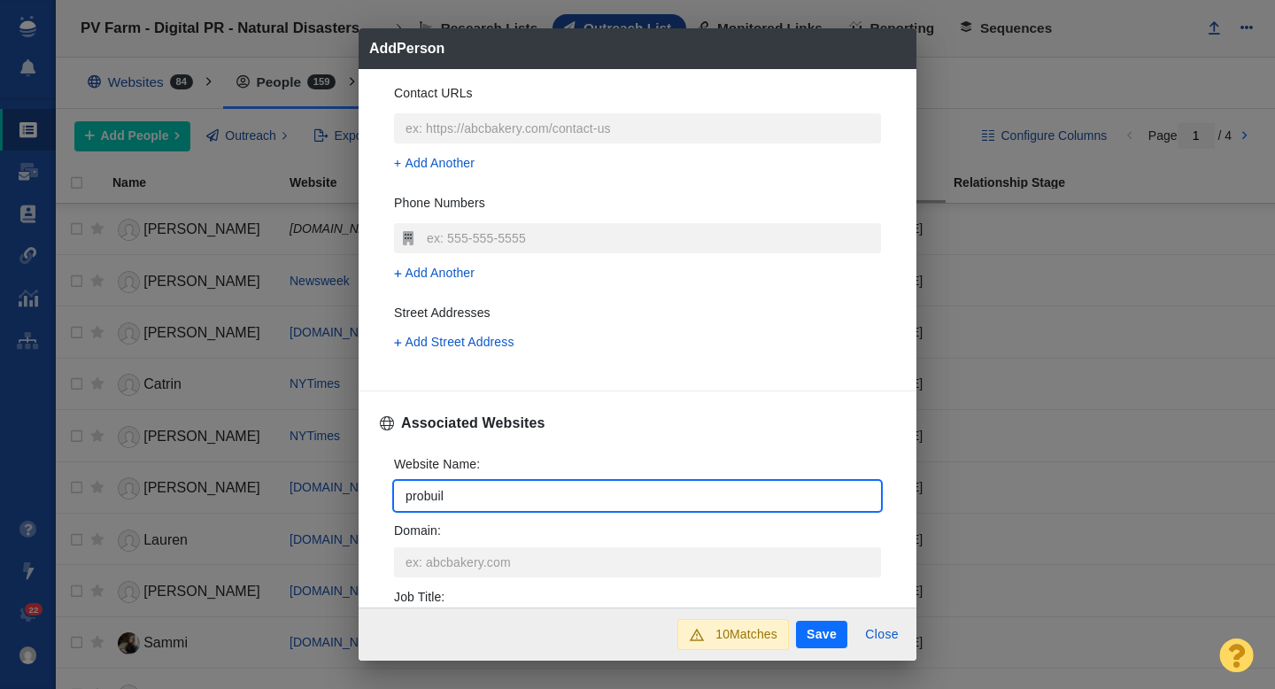
type textarea "x"
type input "probuilde"
type textarea "x"
type input "probuilder"
type textarea "x"
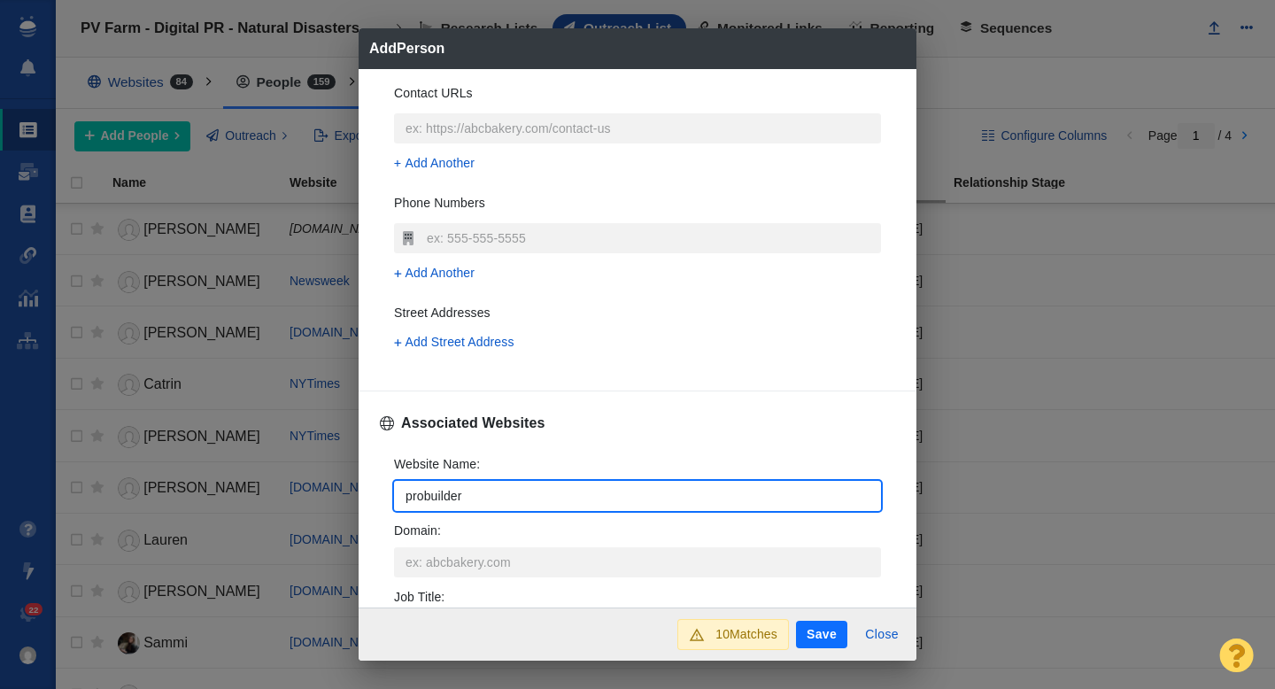
type input "probuilder."
type textarea "x"
type input "probuilder.c"
type textarea "x"
type input "[DOMAIN_NAME]"
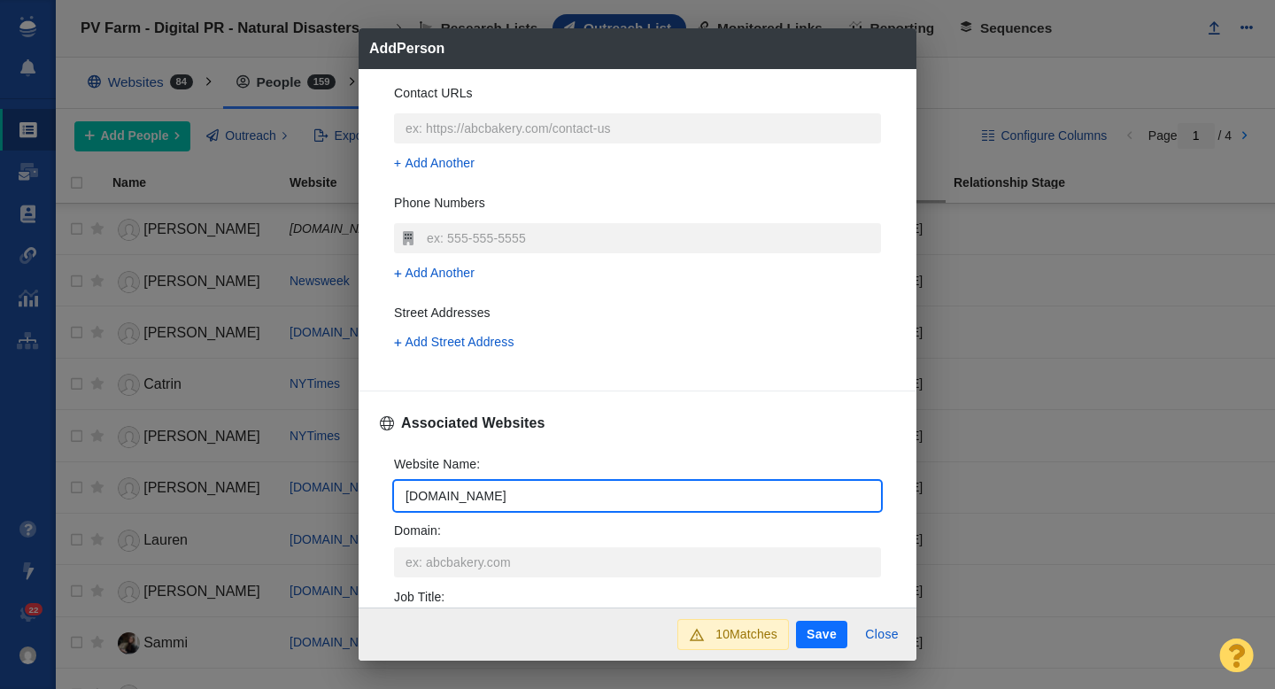
type textarea "x"
type input "[DOMAIN_NAME]"
type textarea "x"
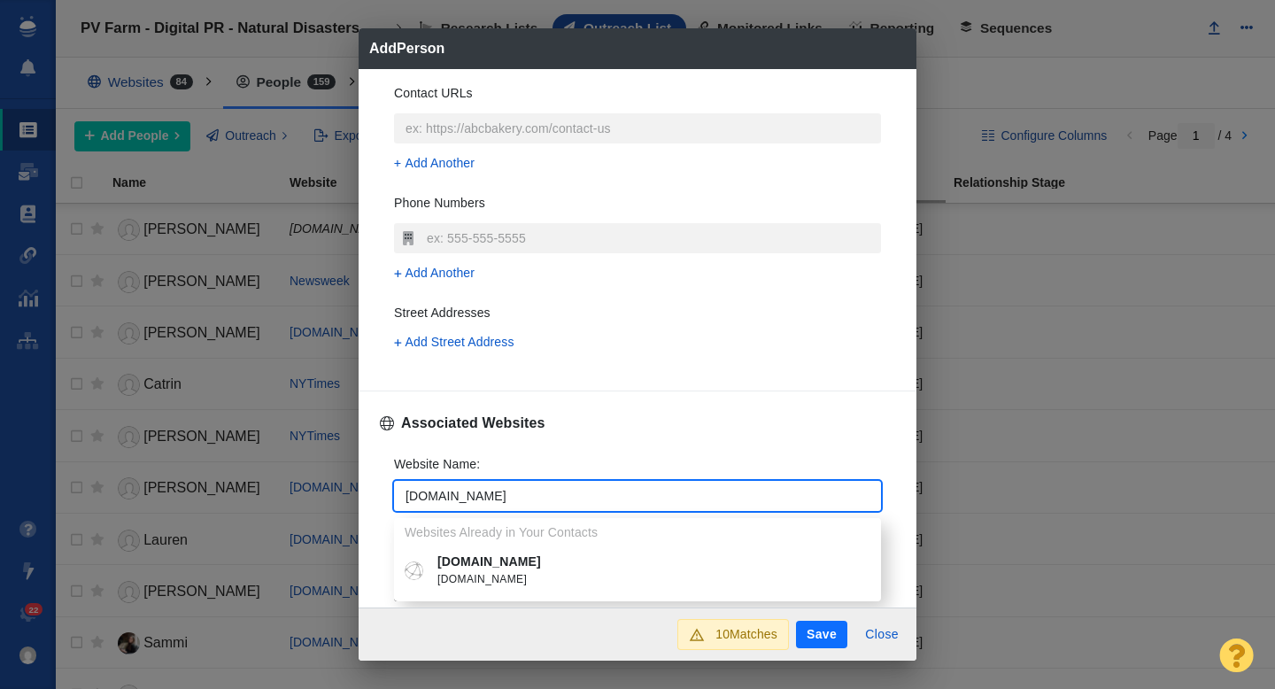
type input "[DOMAIN_NAME]"
click at [518, 554] on p "[DOMAIN_NAME]" at bounding box center [650, 561] width 426 height 19
type textarea "x"
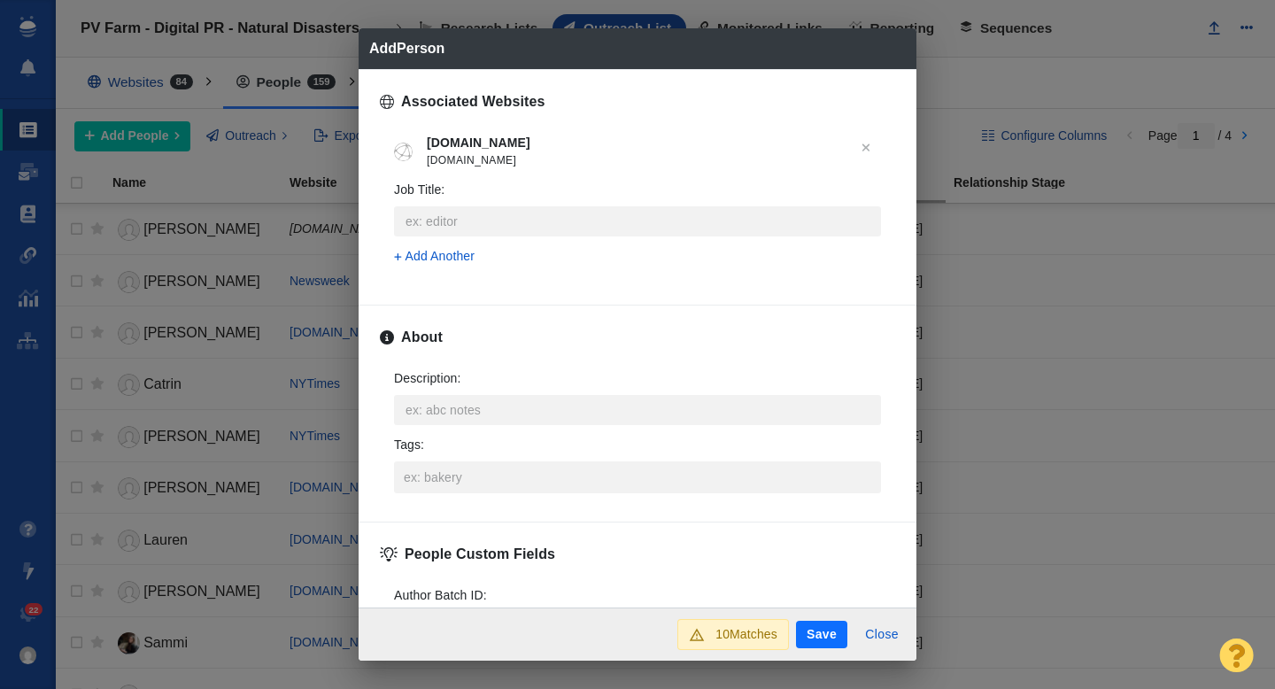
scroll to position [717, 0]
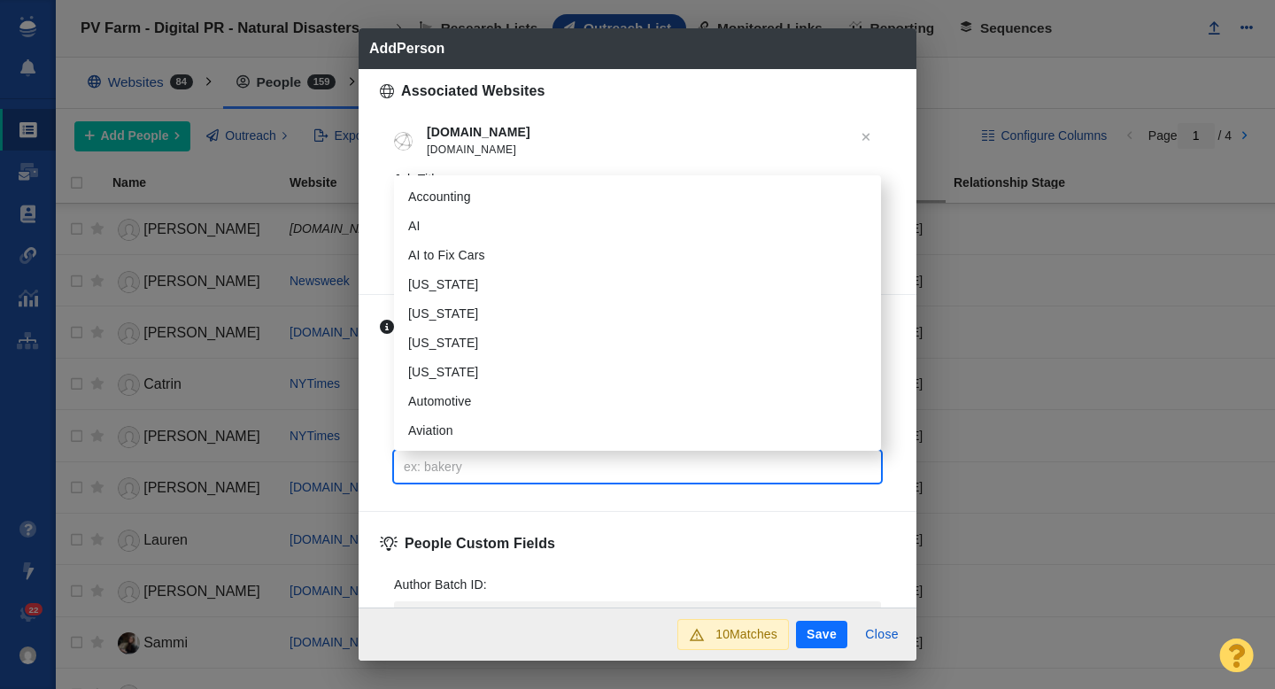
click at [433, 454] on input "Tags :" at bounding box center [637, 467] width 476 height 32
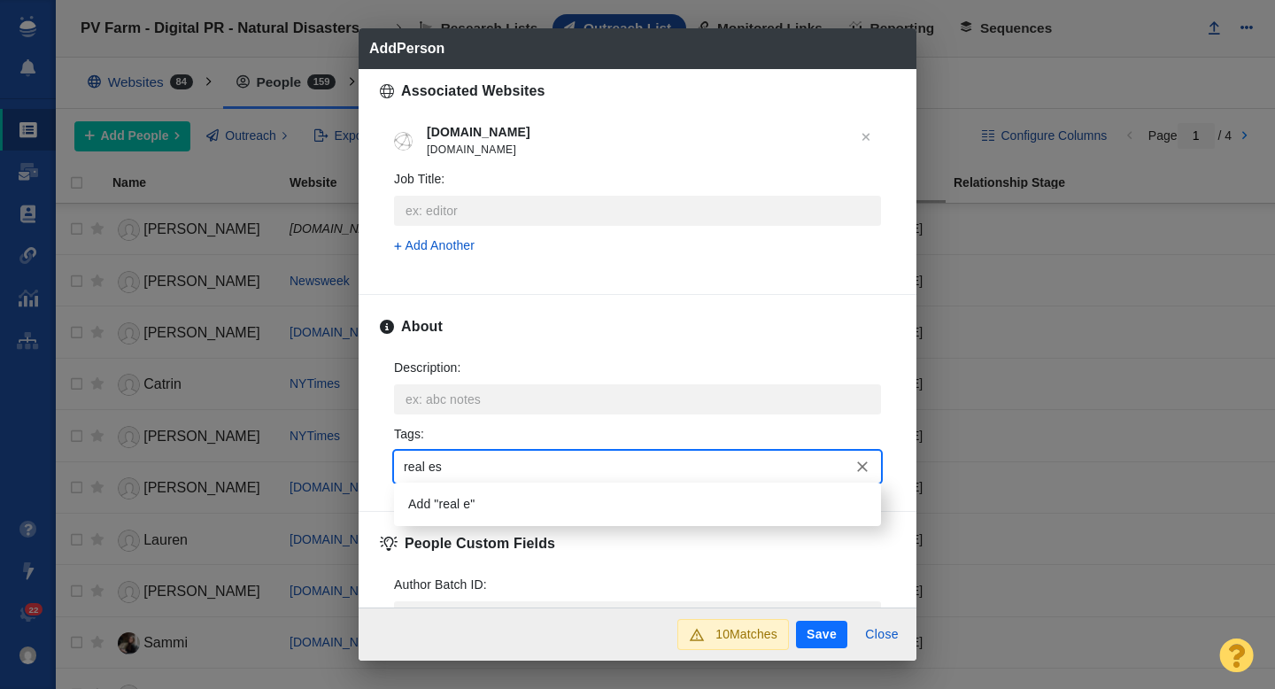
type input "real est"
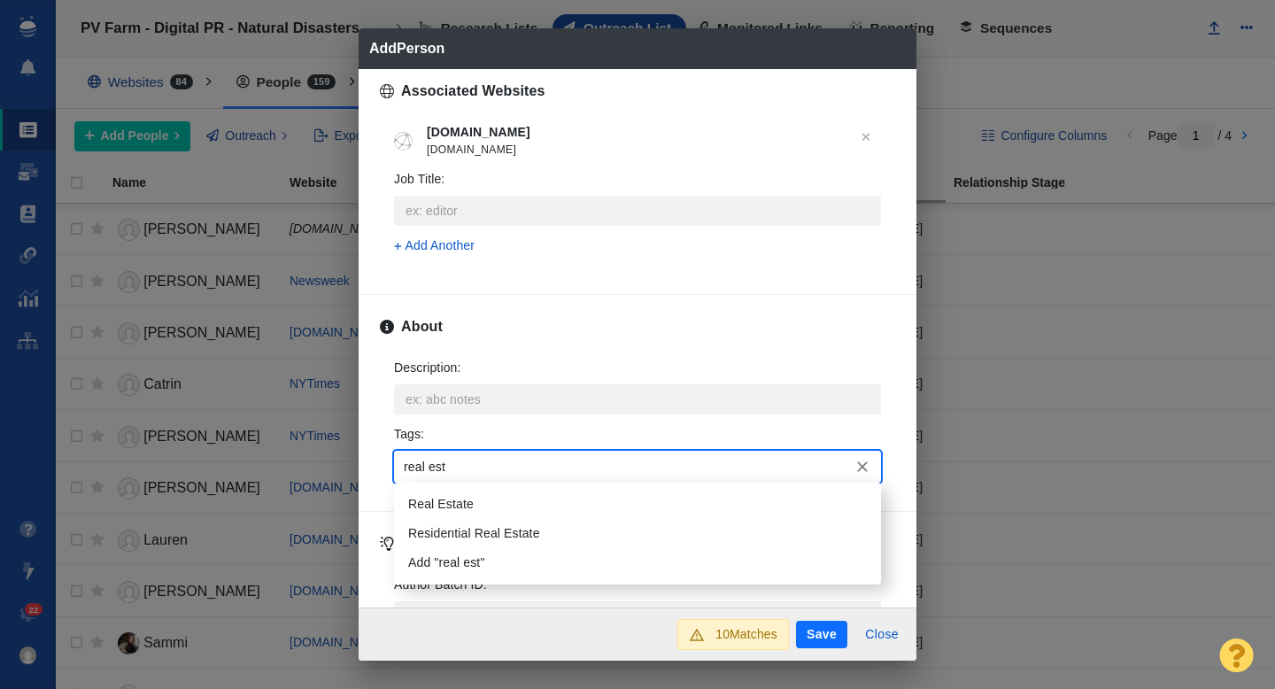
click at [460, 505] on li "Real Estate" at bounding box center [637, 504] width 487 height 29
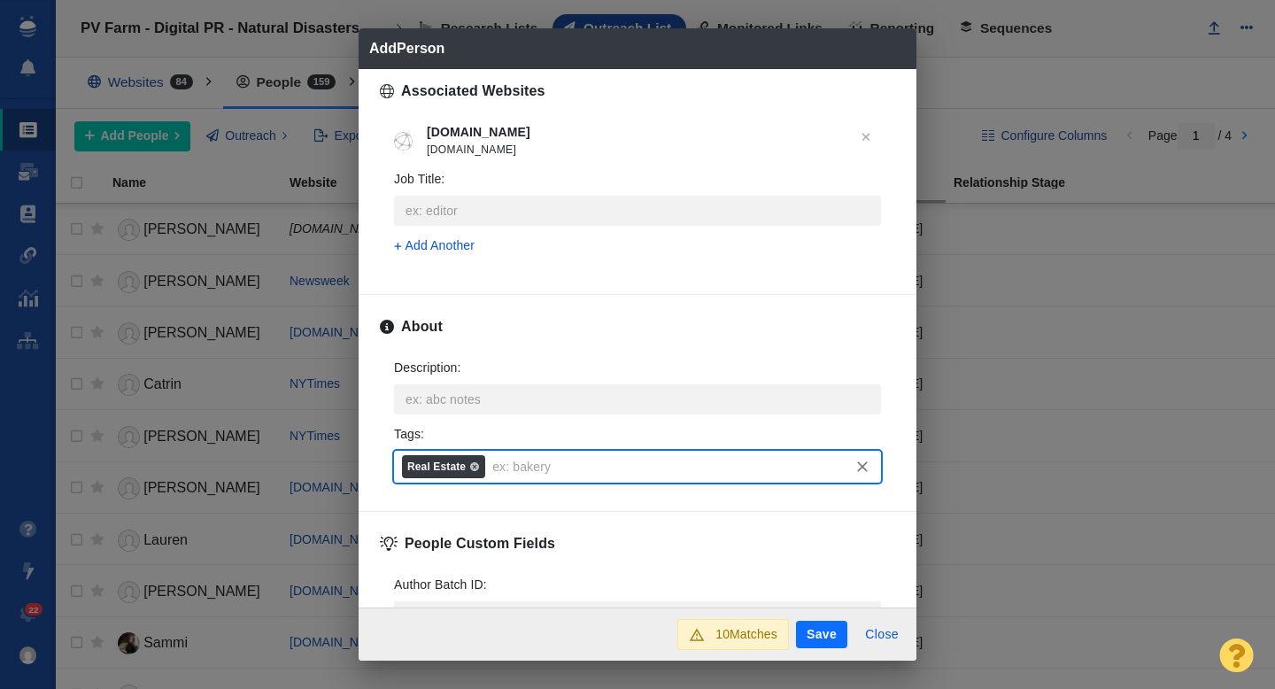
scroll to position [876, 0]
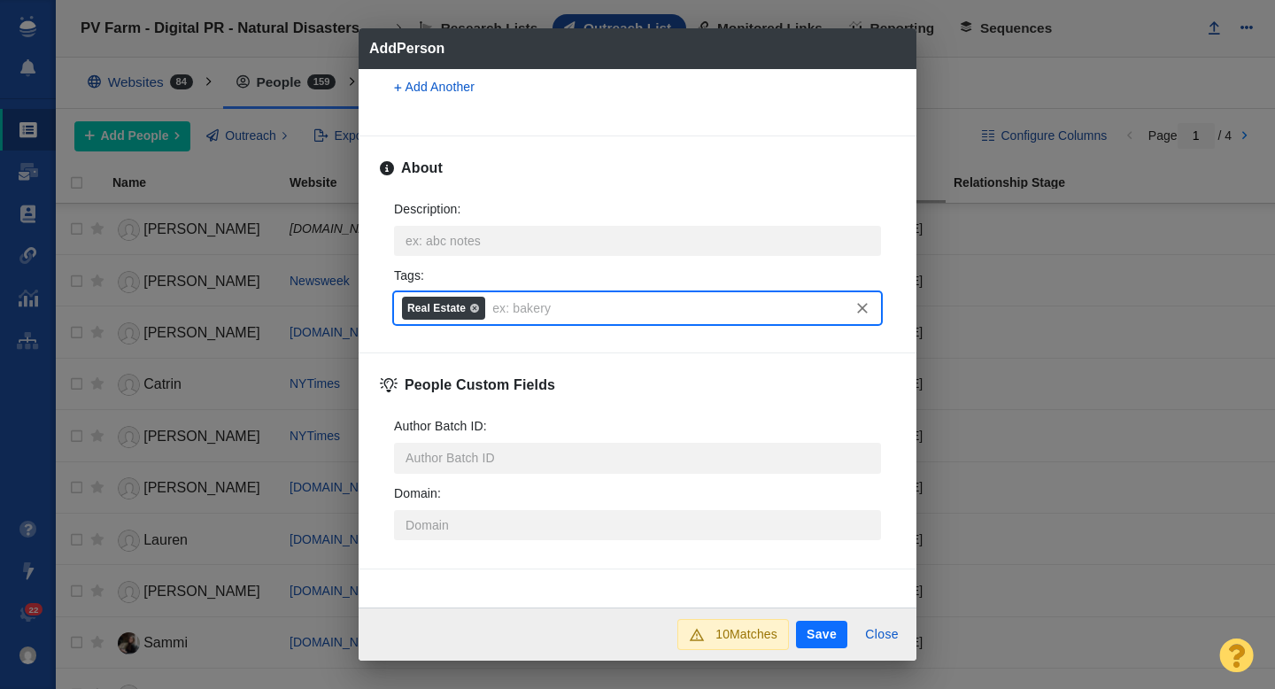
click at [829, 632] on button "Save" at bounding box center [821, 635] width 51 height 28
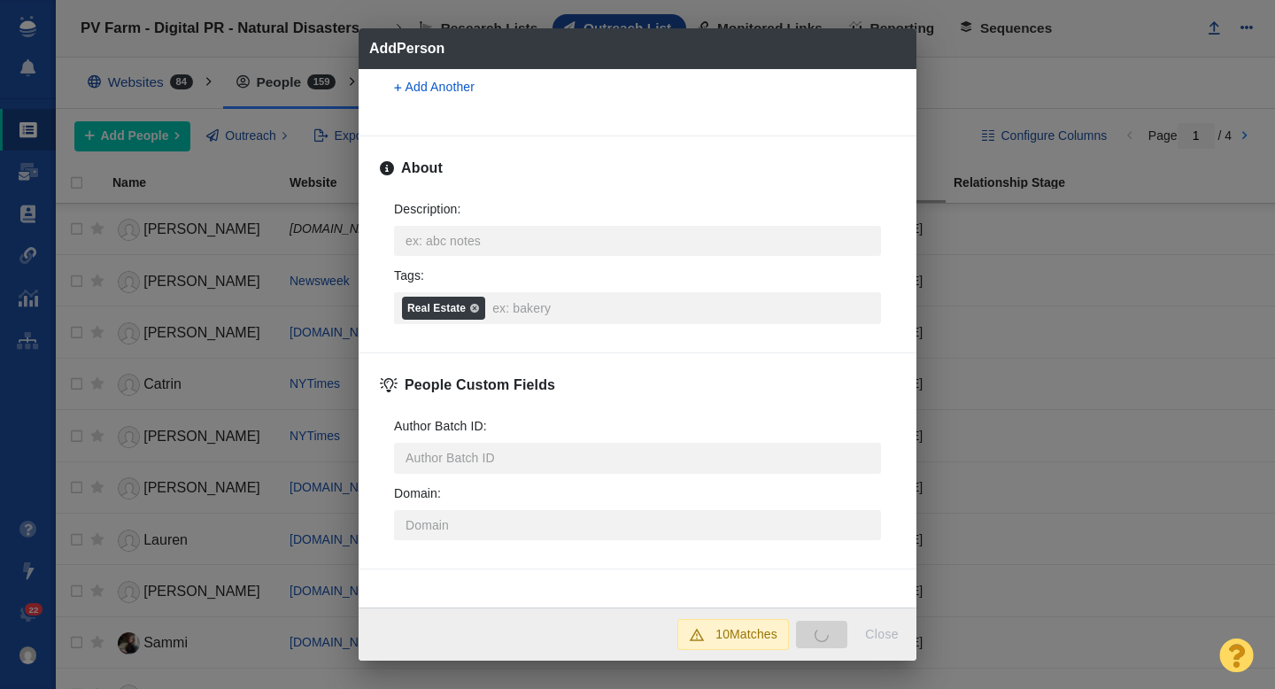
type textarea "x"
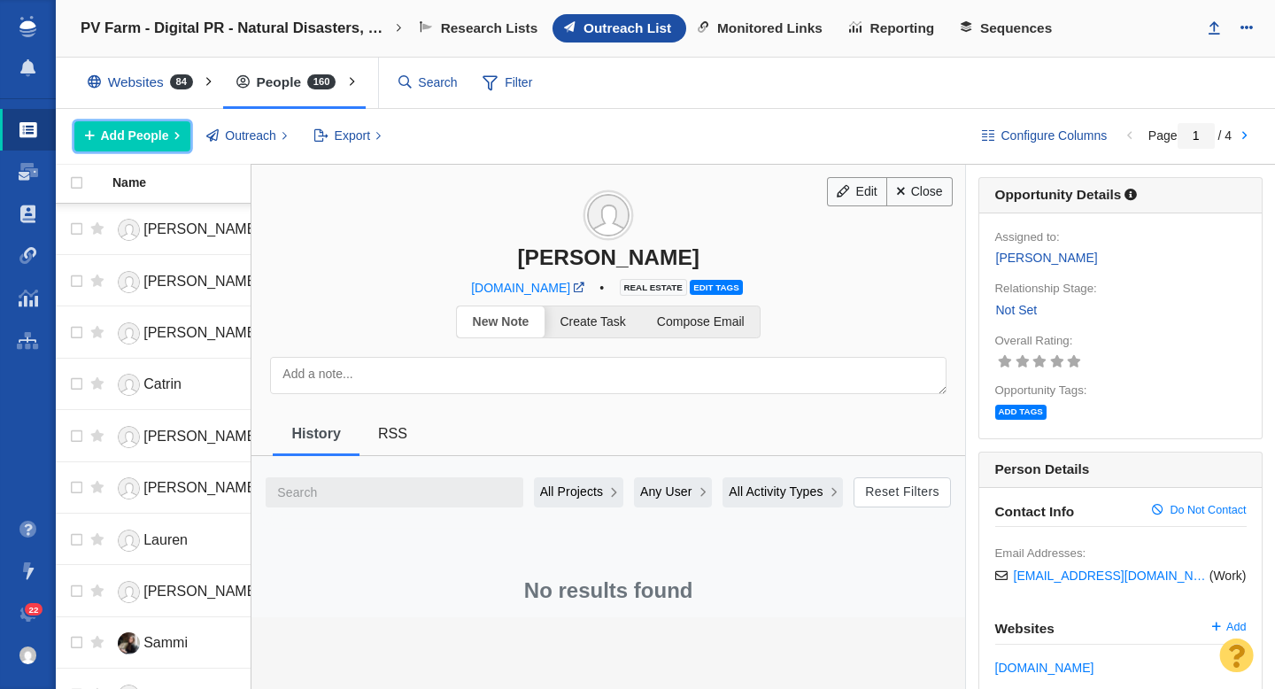
click at [148, 138] on span "Add People" at bounding box center [135, 136] width 68 height 19
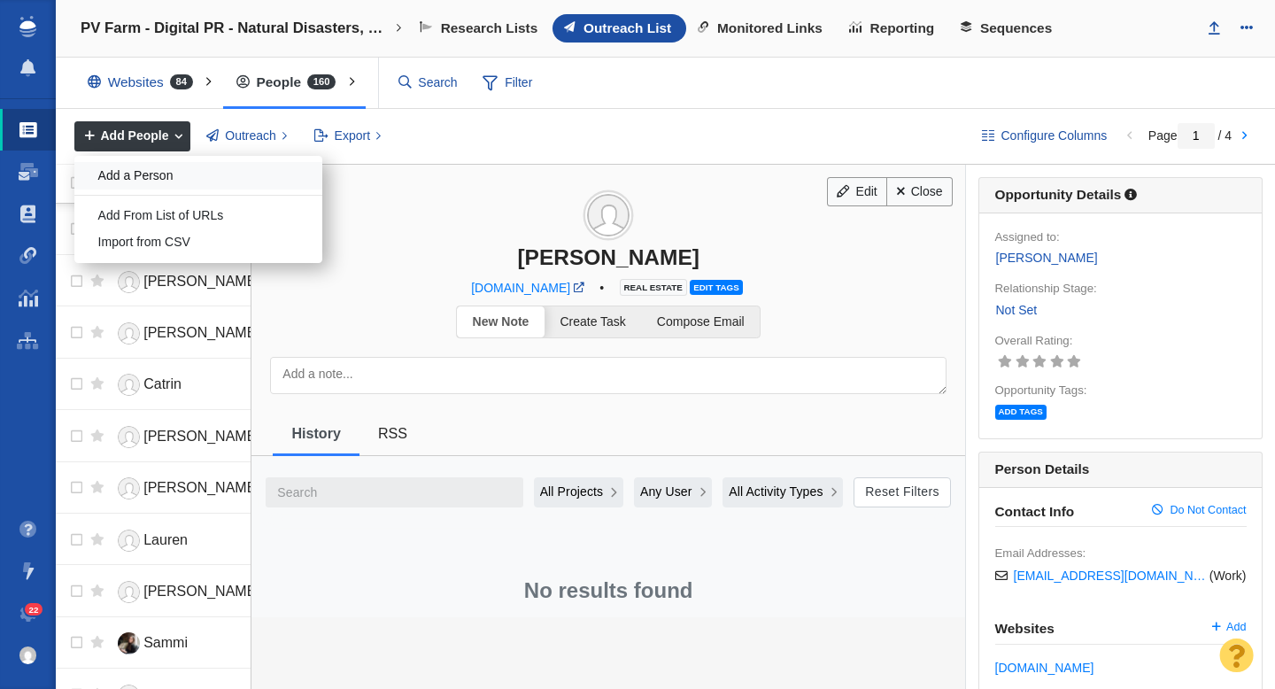
click at [224, 180] on div "Add a Person" at bounding box center [198, 175] width 248 height 27
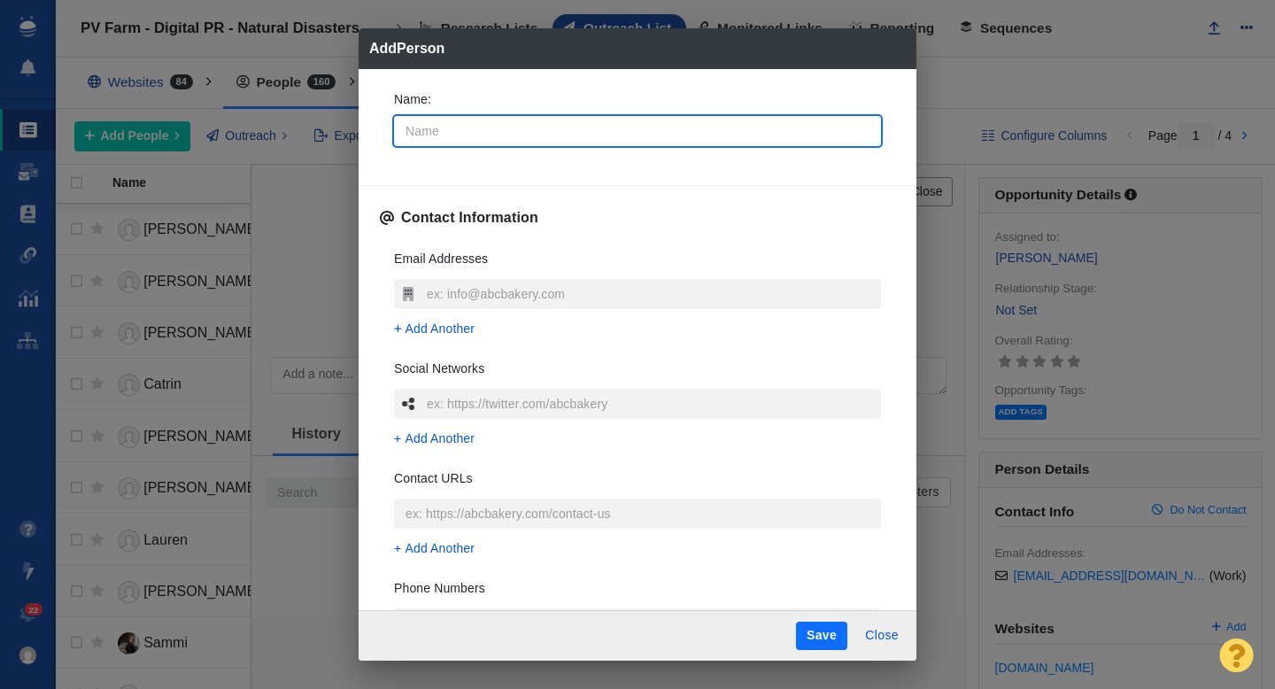
type input "R"
type textarea "x"
type input "Ri"
type textarea "x"
type input "Ric"
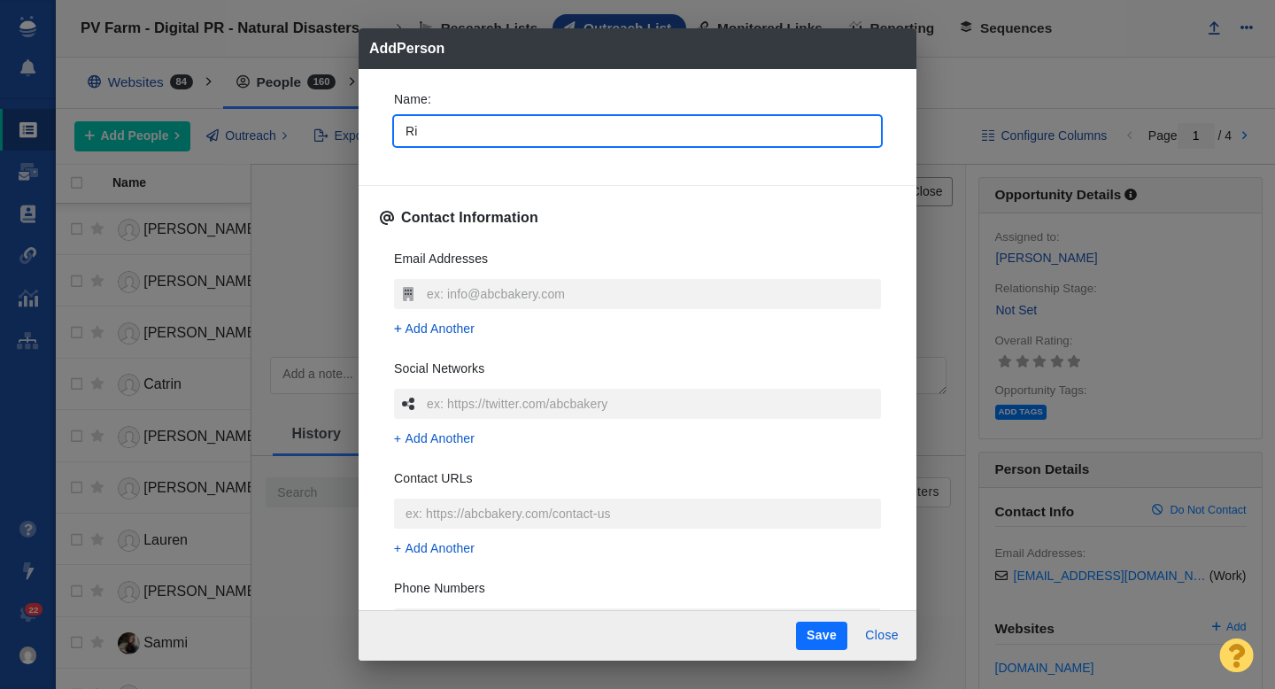
type textarea "x"
type input "Rich"
type textarea "x"
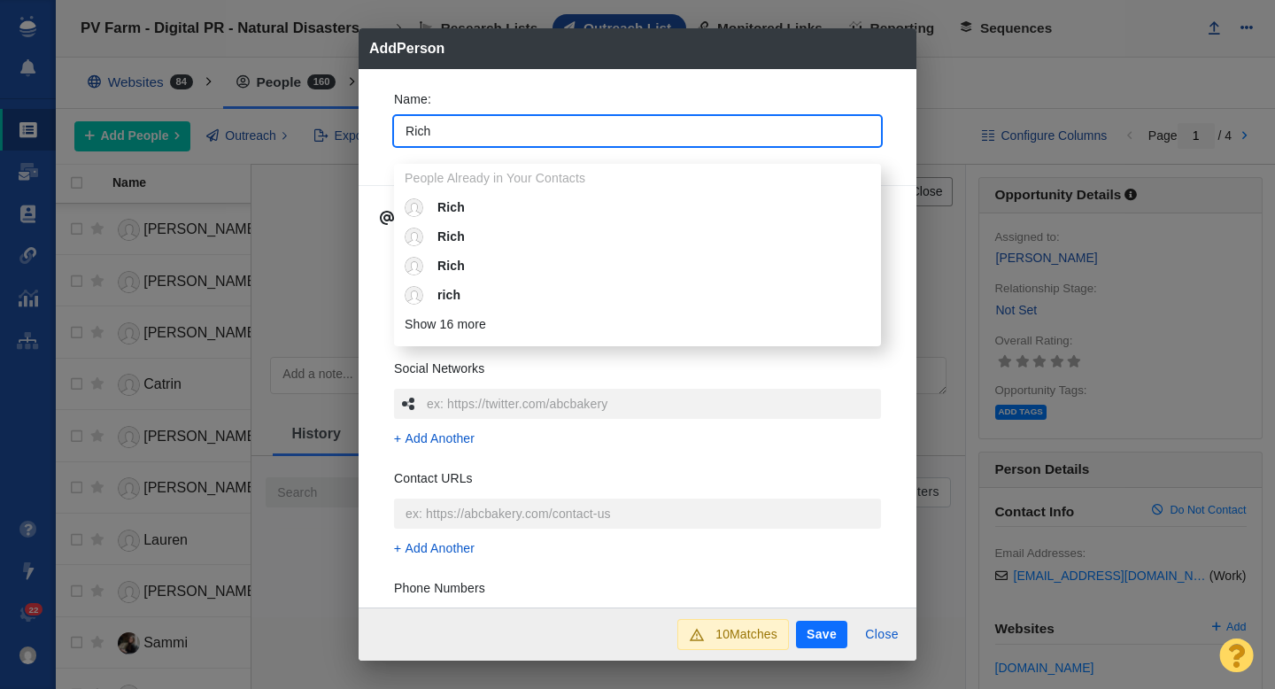
type input "Rich"
type textarea "x"
click at [382, 144] on div "Name : Rich People Already in Your Contacts [PERSON_NAME] [PERSON_NAME] [PERSON…" at bounding box center [637, 123] width 515 height 95
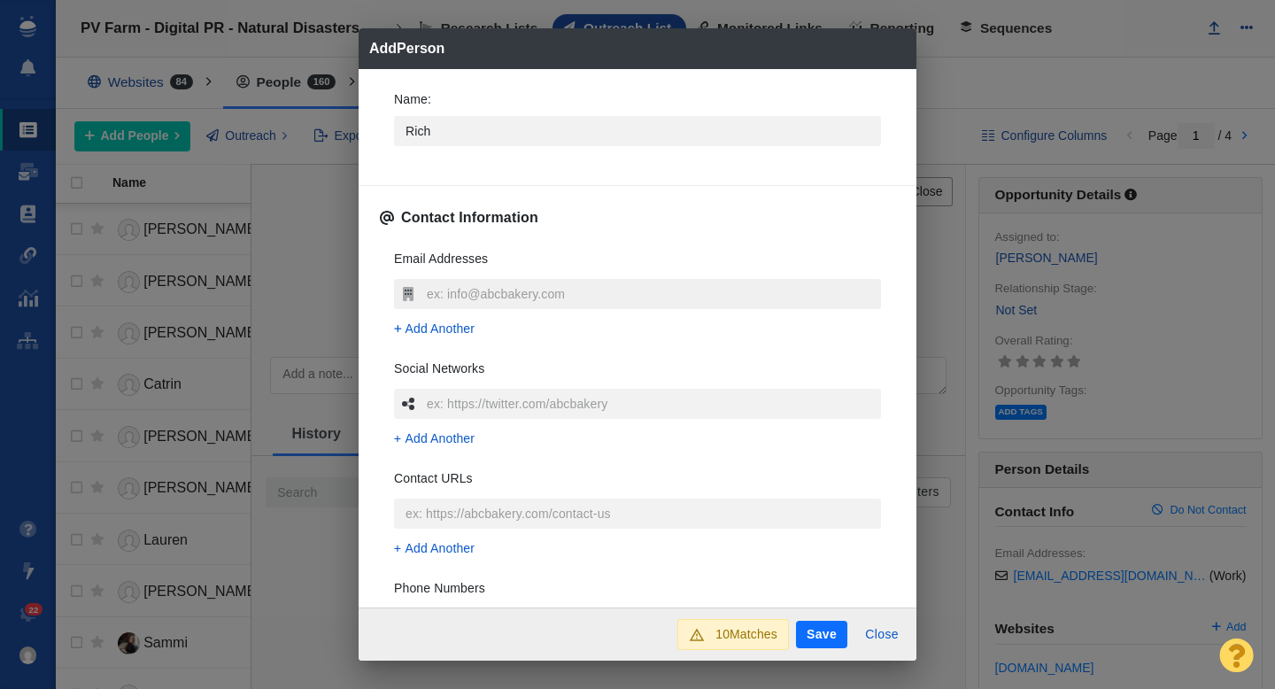
click at [456, 291] on input "text" at bounding box center [651, 294] width 459 height 30
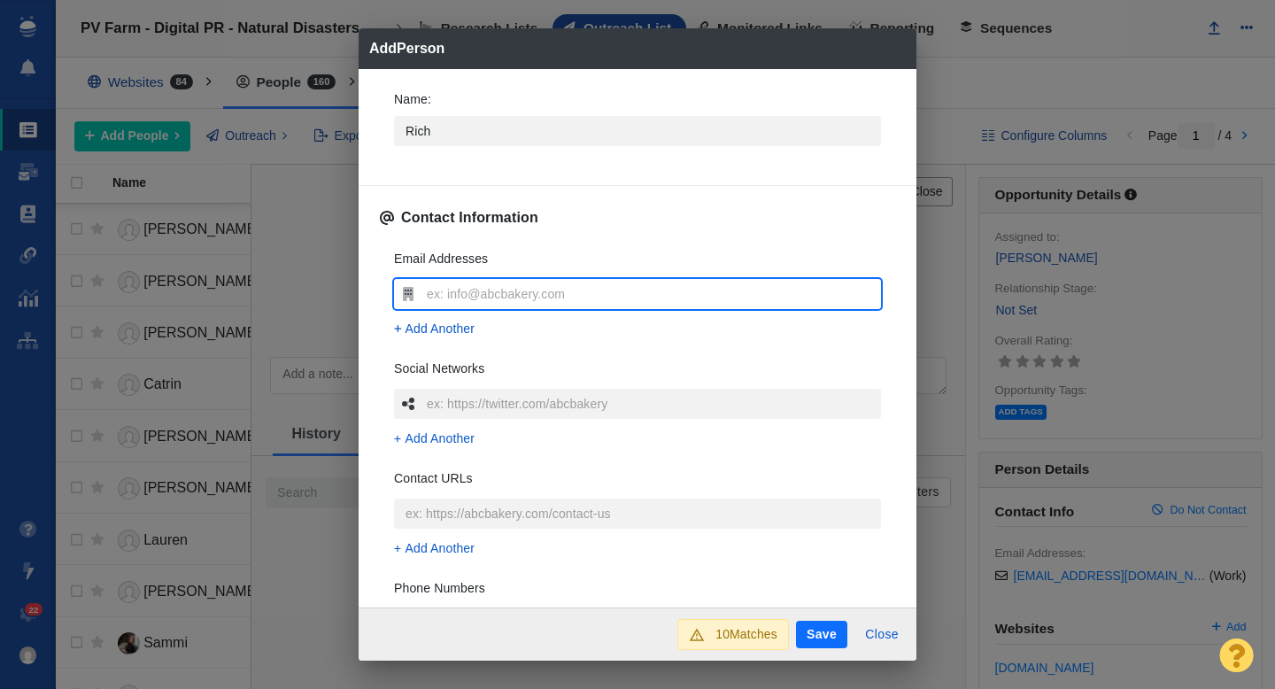
type input "[EMAIL_ADDRESS][DOMAIN_NAME]"
type textarea "x"
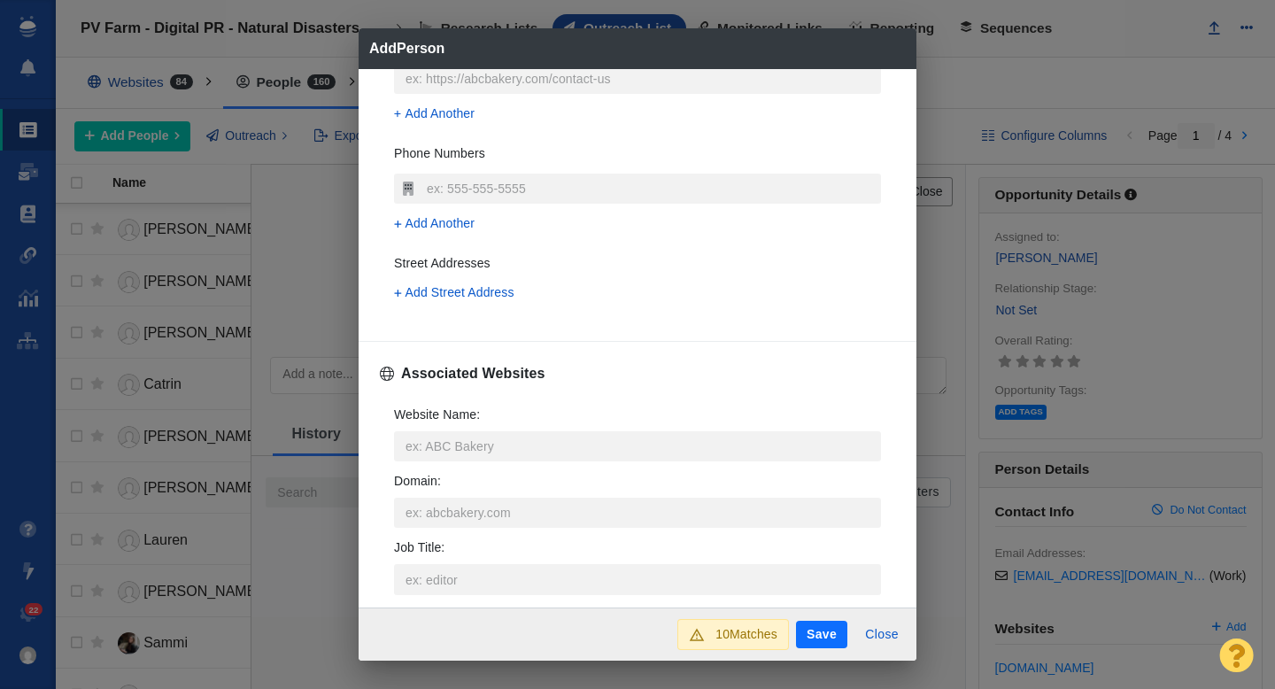
scroll to position [460, 0]
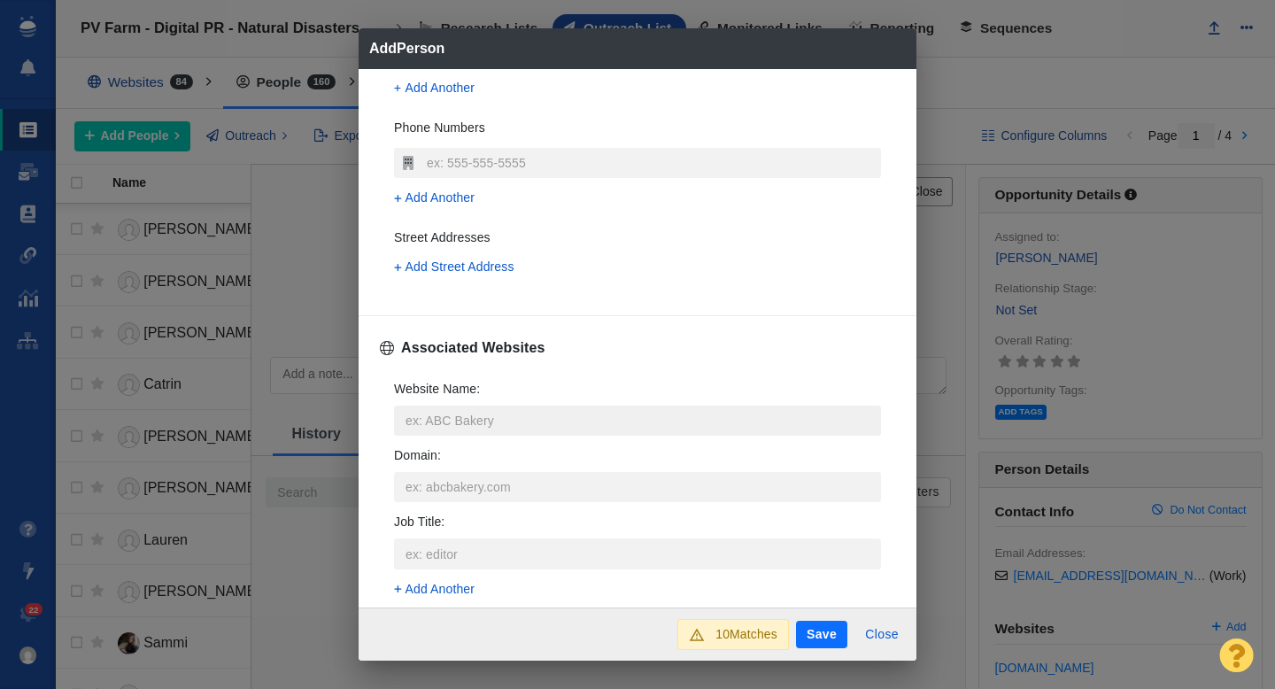
type input "[EMAIL_ADDRESS][DOMAIN_NAME]"
click at [459, 419] on input "Website Name :" at bounding box center [637, 420] width 487 height 30
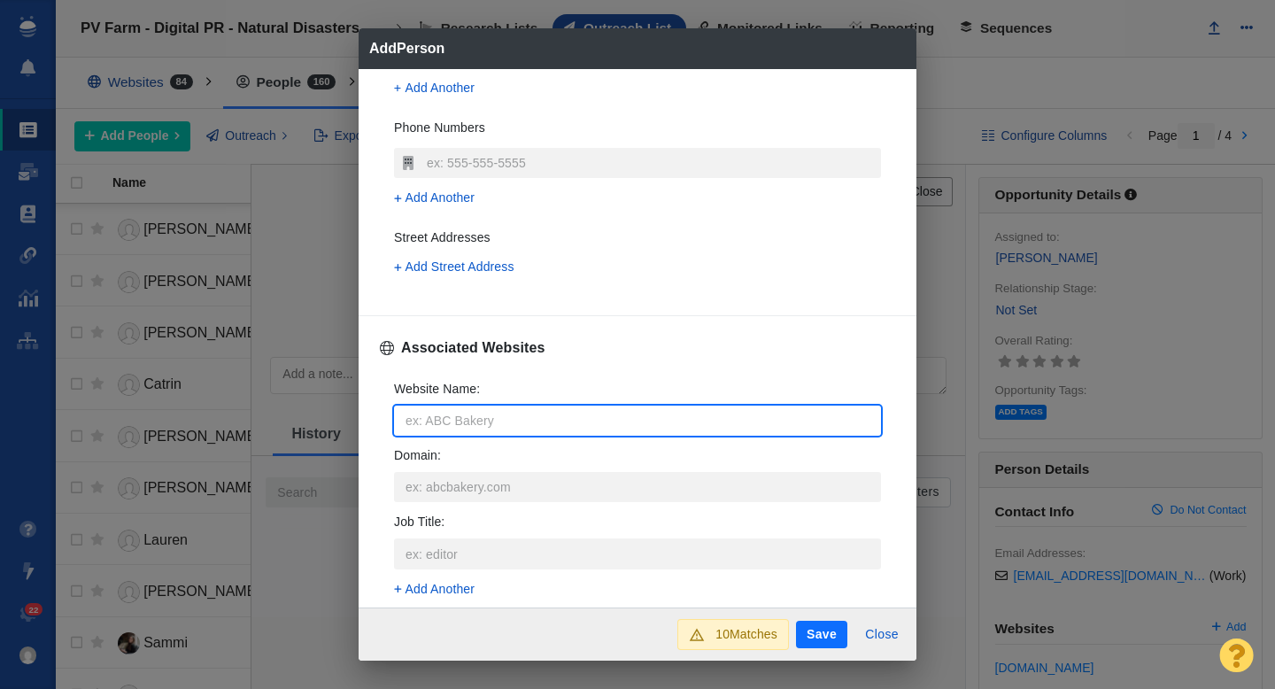
type input "p"
type textarea "x"
type input "pr"
type textarea "x"
type input "pro"
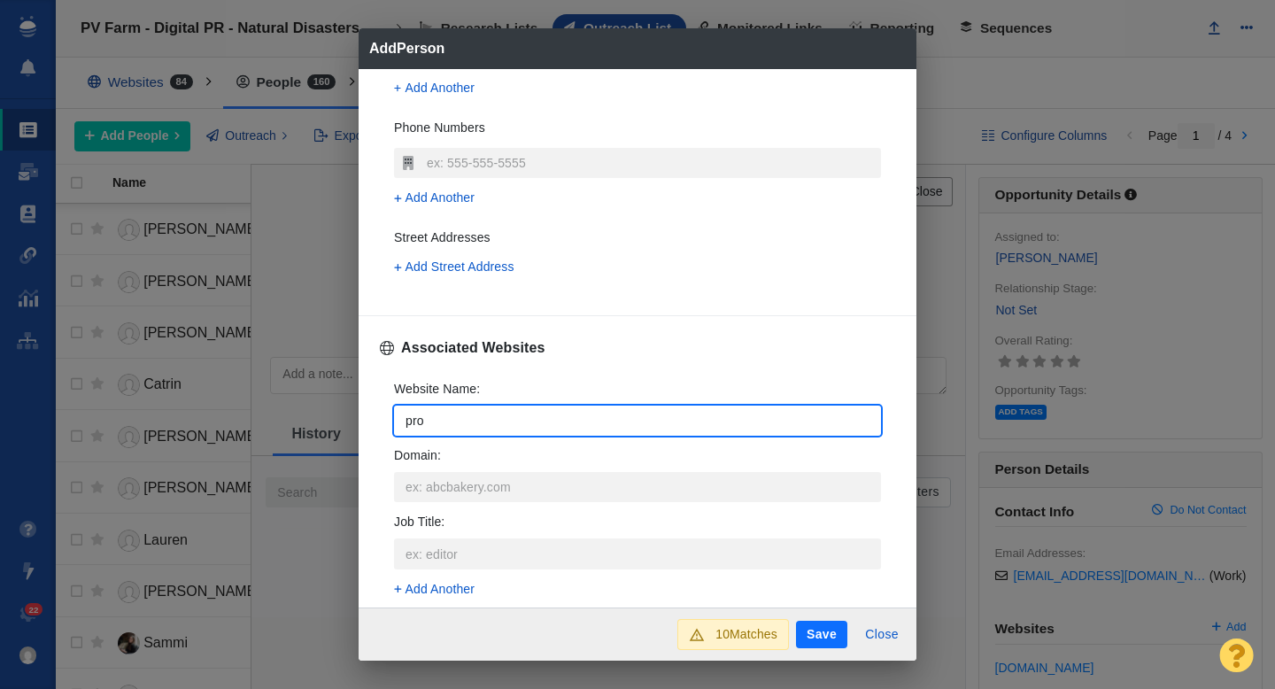
type textarea "x"
type input "prob"
type textarea "x"
type input "probu"
type textarea "x"
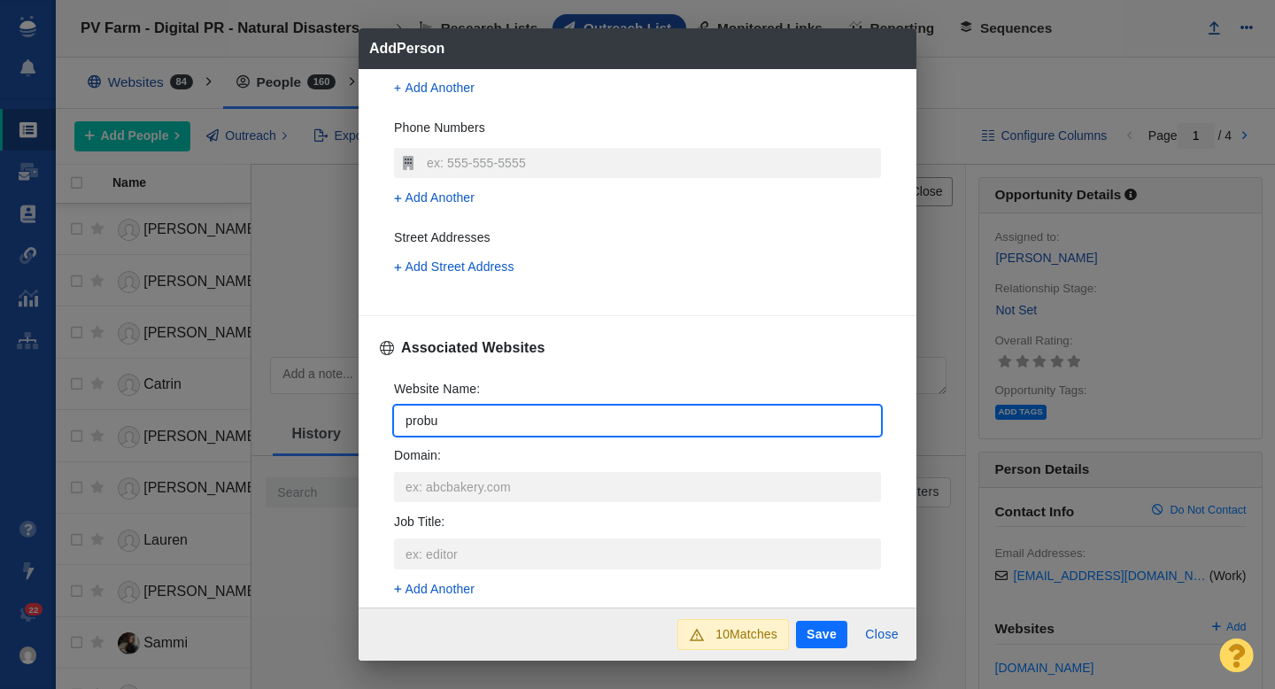
type input "probui"
type textarea "x"
type input "probuil"
type textarea "x"
type input "probuild"
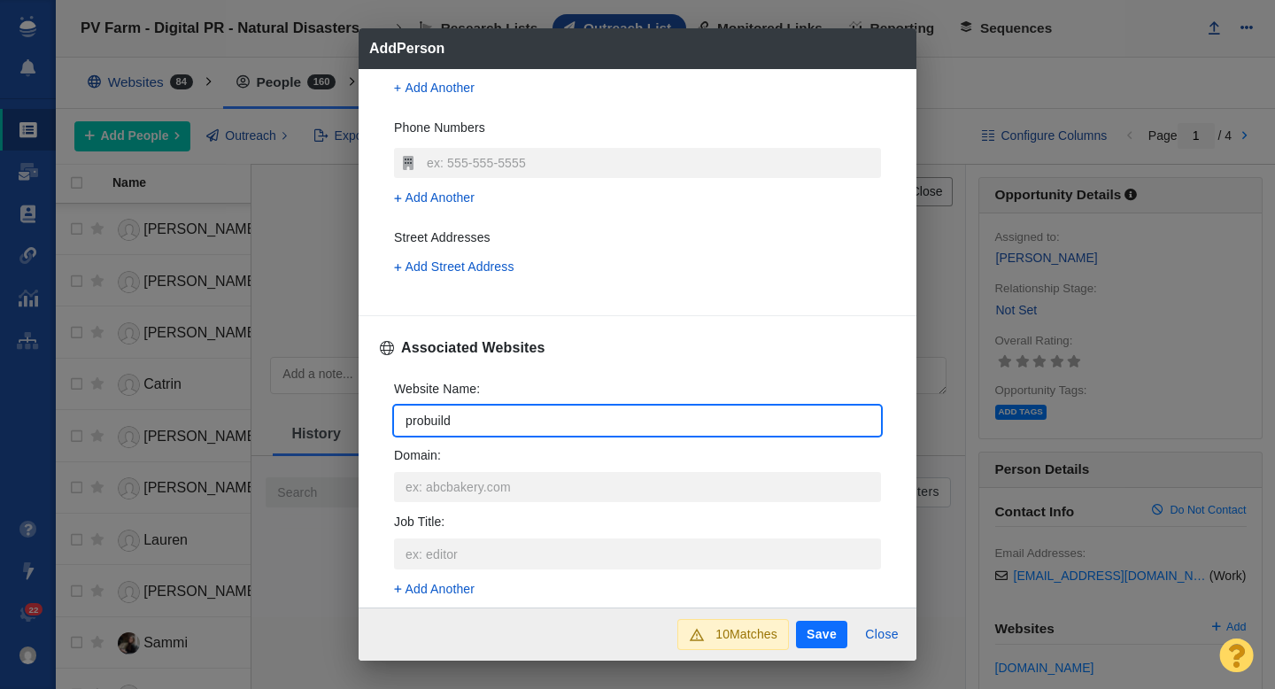
type textarea "x"
type input "probuilde"
type textarea "x"
type input "probuilder"
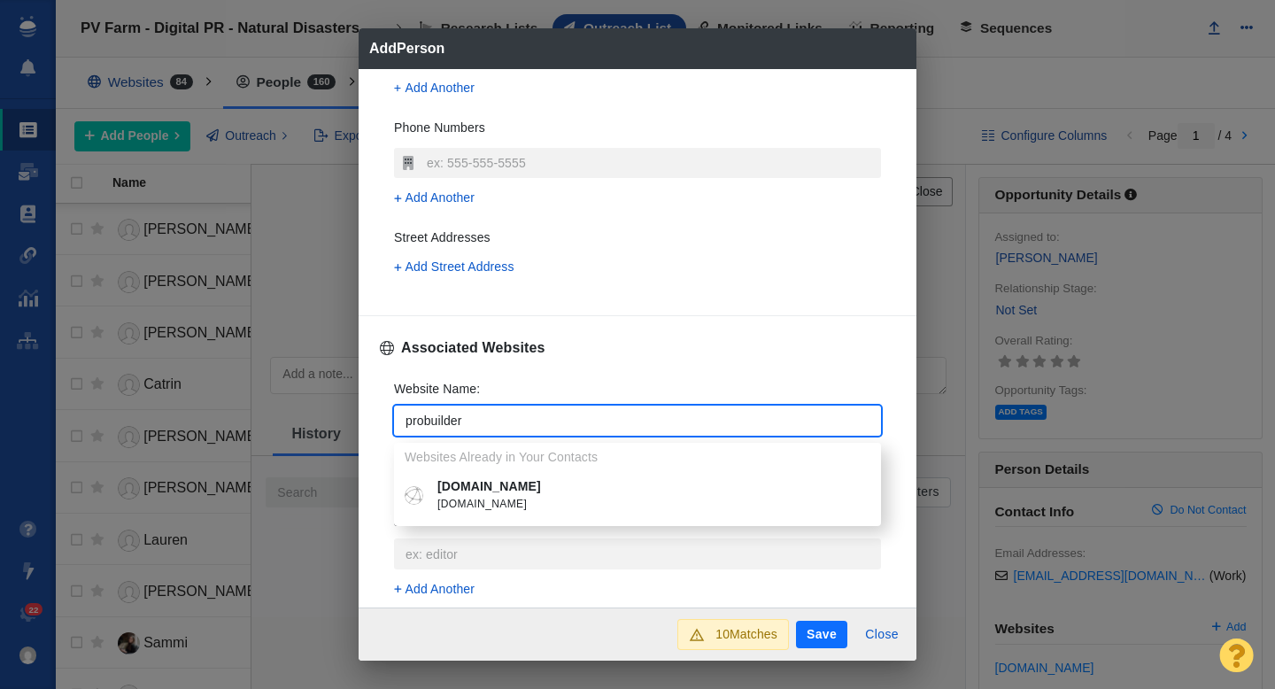
click at [478, 507] on span "[DOMAIN_NAME]" at bounding box center [650, 505] width 426 height 18
type textarea "x"
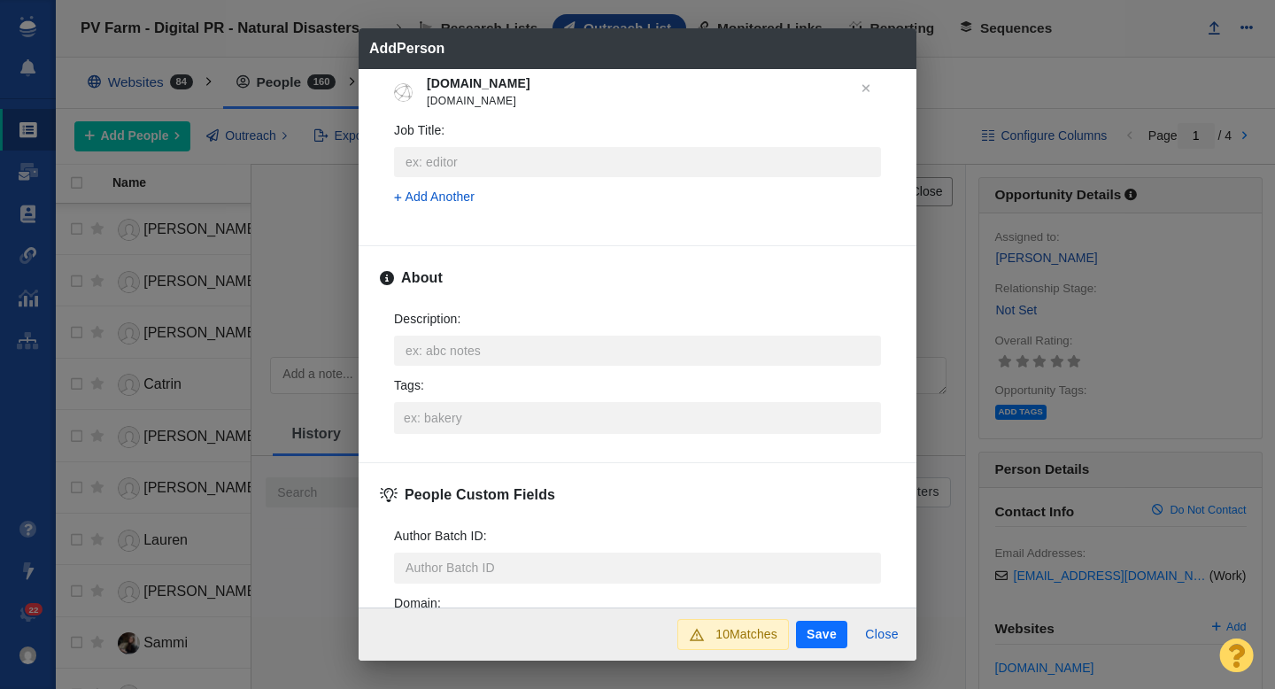
scroll to position [803, 0]
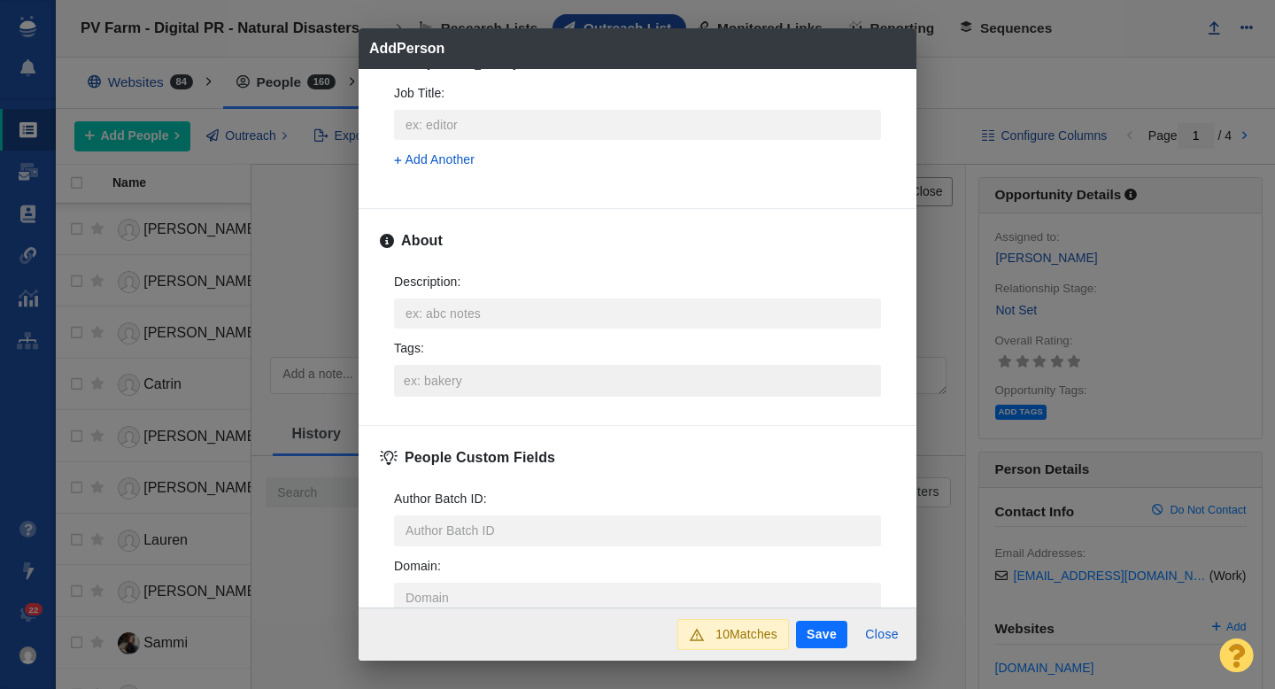
click at [444, 377] on input "Tags :" at bounding box center [637, 381] width 476 height 32
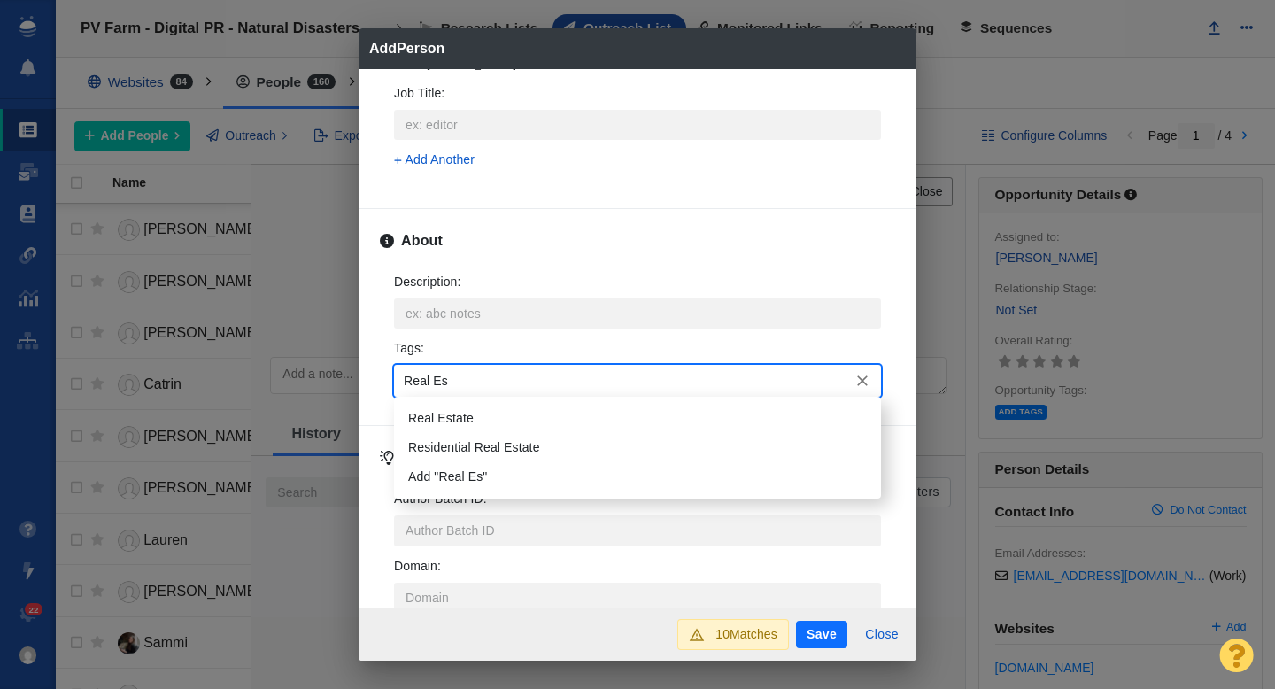
type input "Real Est"
click at [440, 408] on li "Real Estate" at bounding box center [637, 418] width 487 height 29
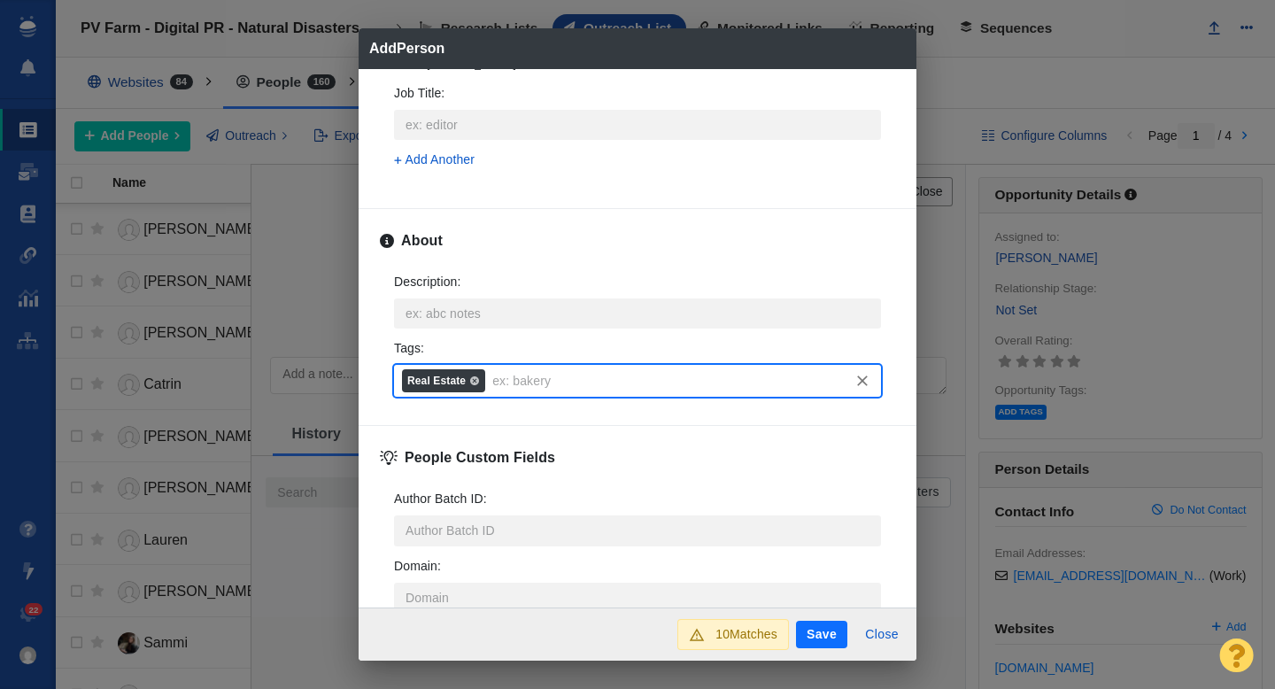
scroll to position [876, 0]
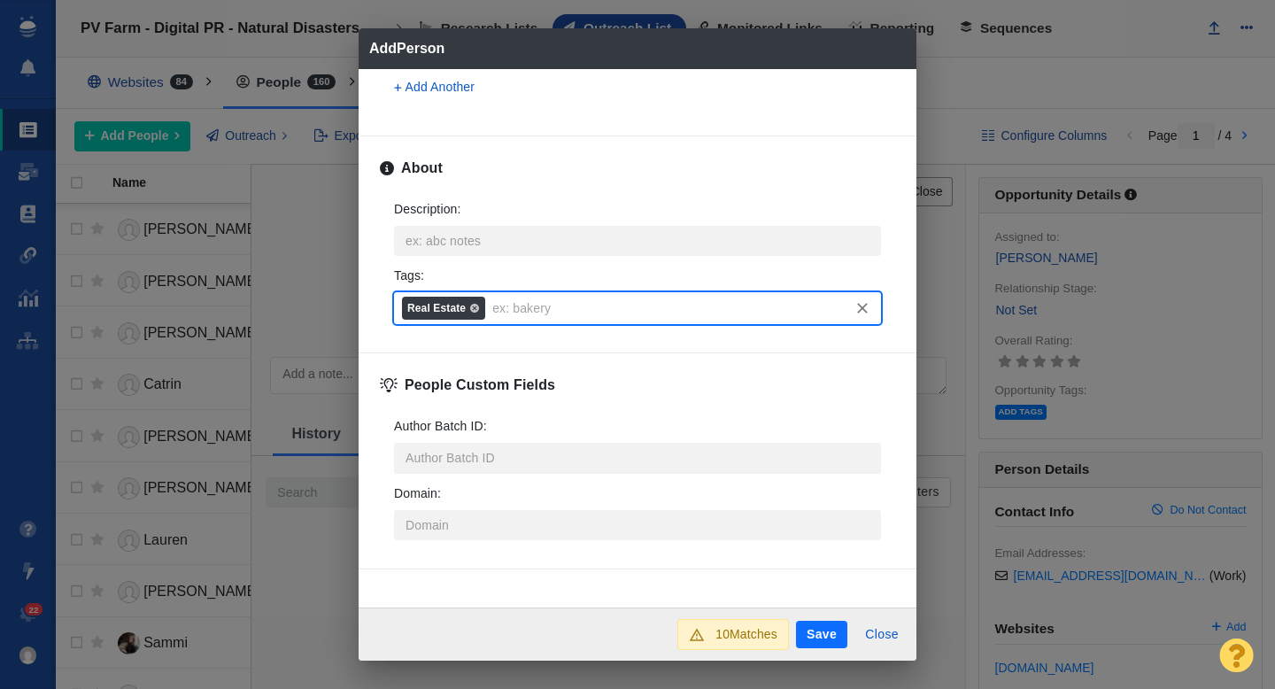
click at [815, 631] on button "Save" at bounding box center [821, 635] width 51 height 28
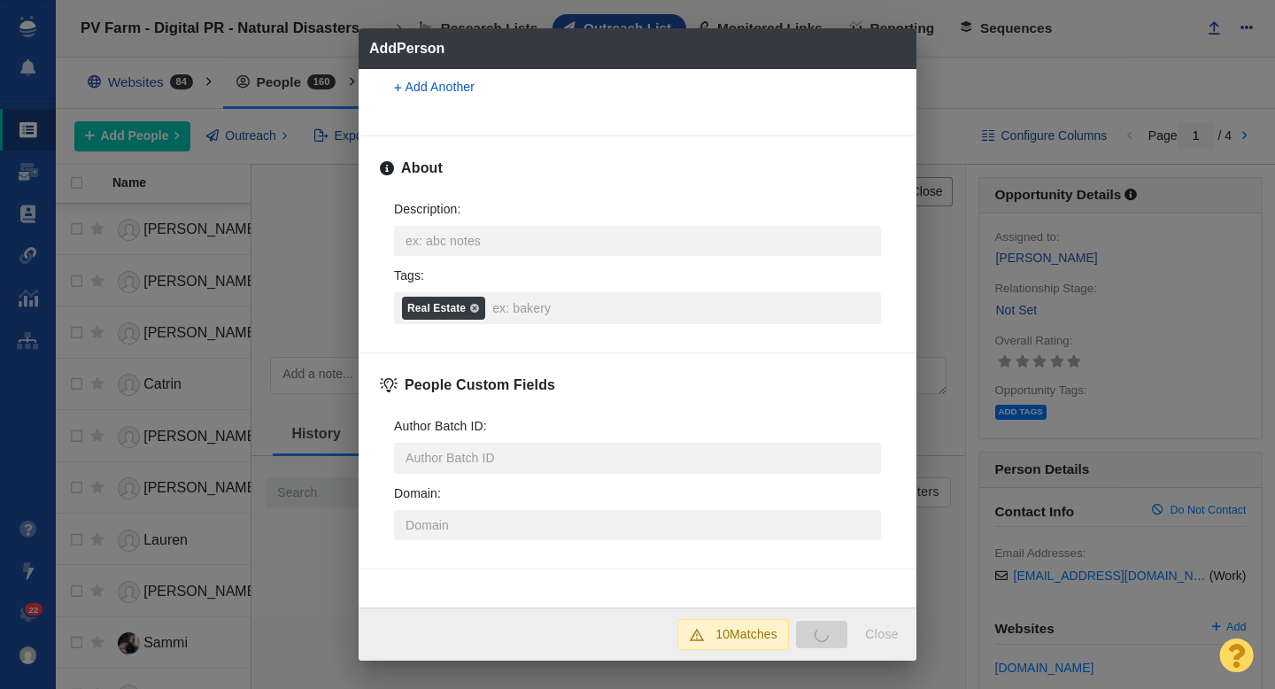
type textarea "x"
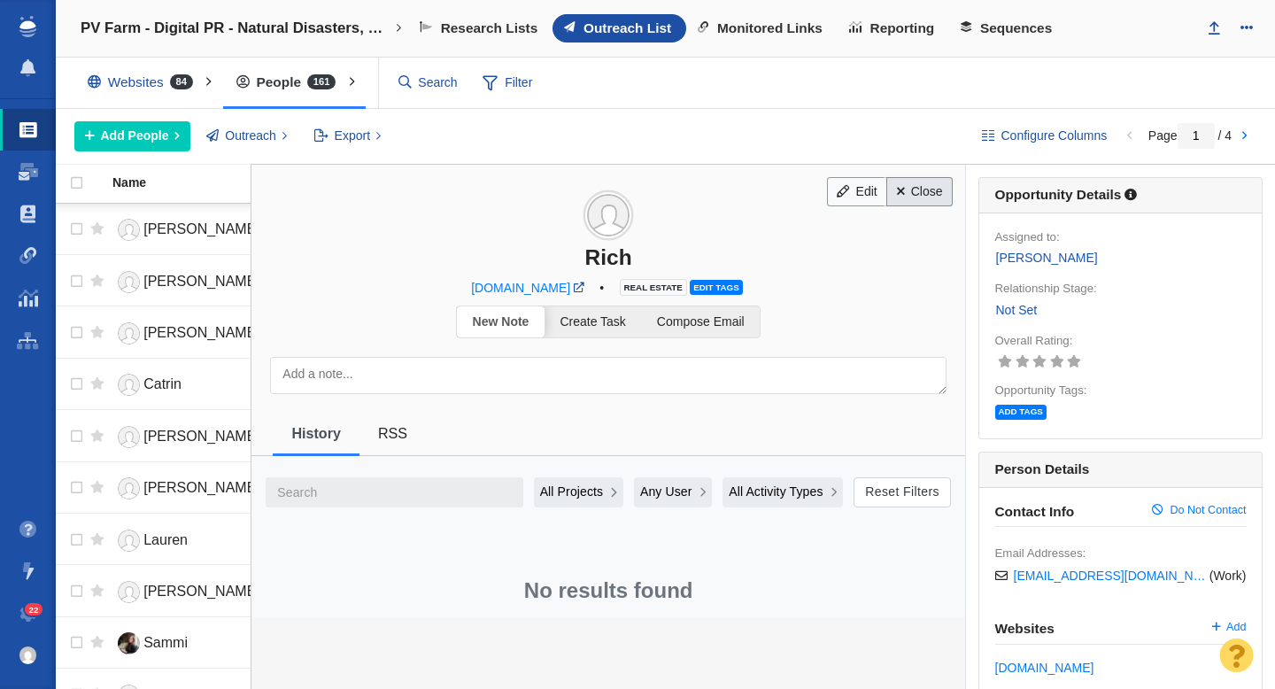
click at [911, 203] on link "Close" at bounding box center [919, 192] width 66 height 30
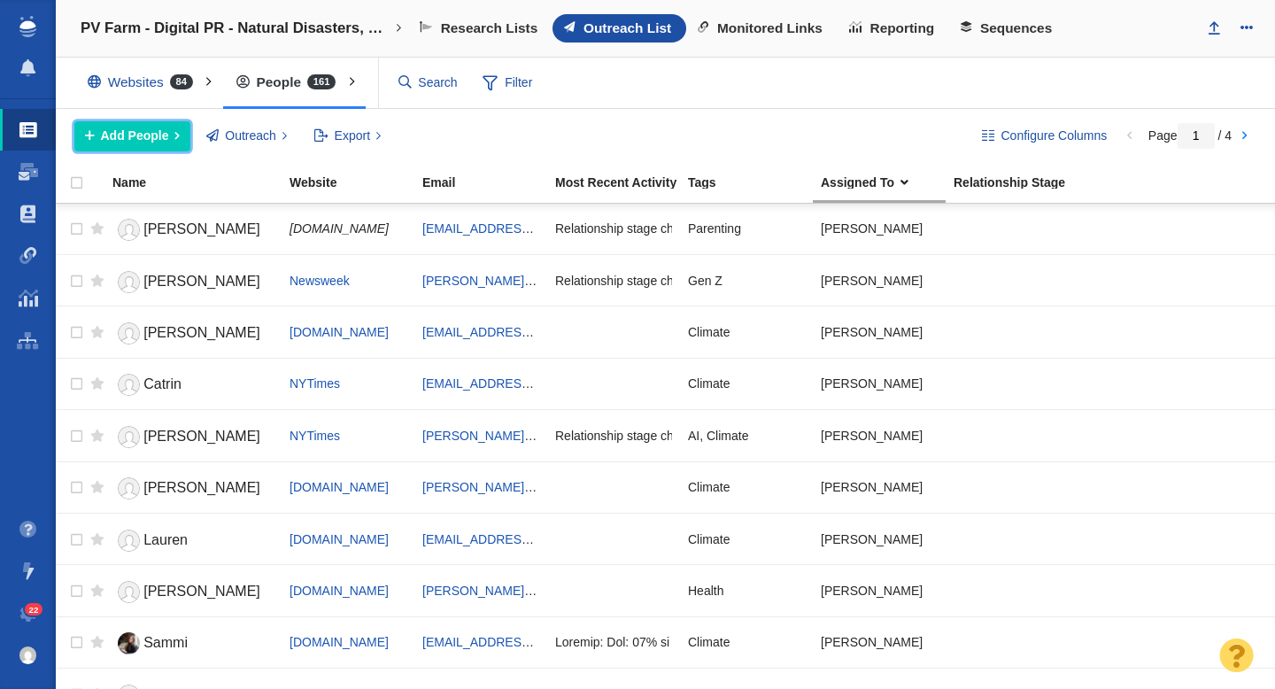
click at [125, 135] on span "Add People" at bounding box center [135, 136] width 68 height 19
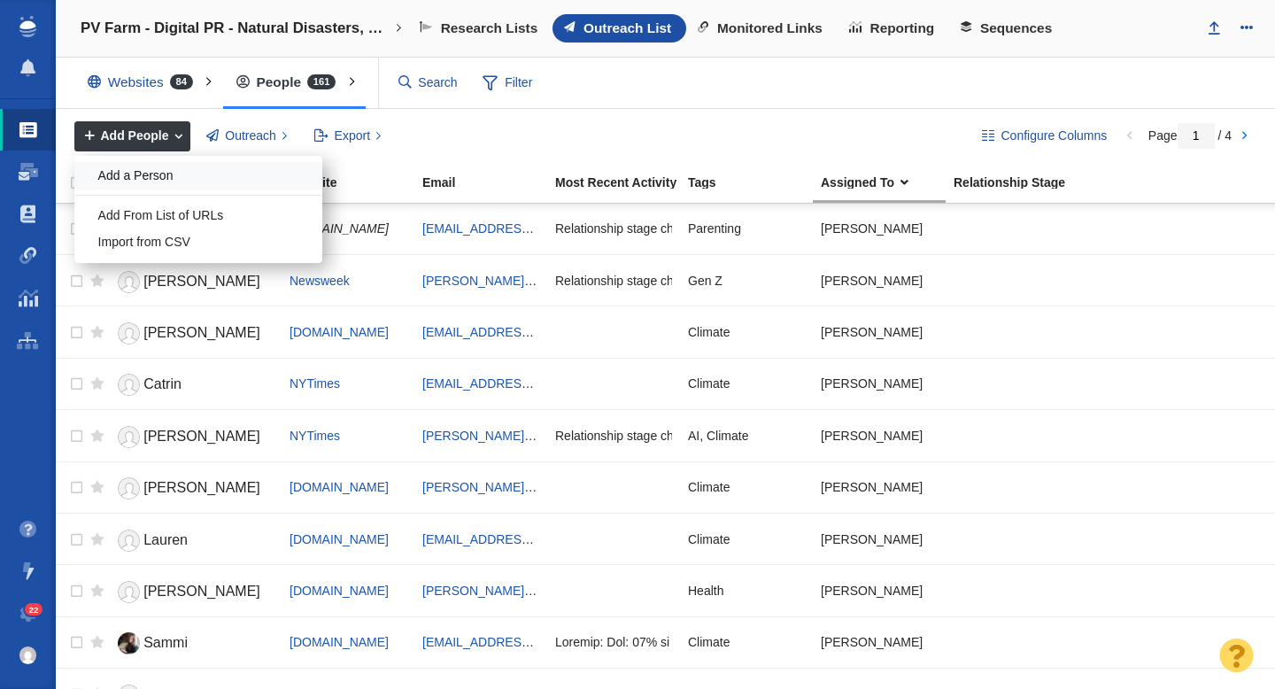
click at [151, 167] on div "Add a Person" at bounding box center [198, 175] width 248 height 27
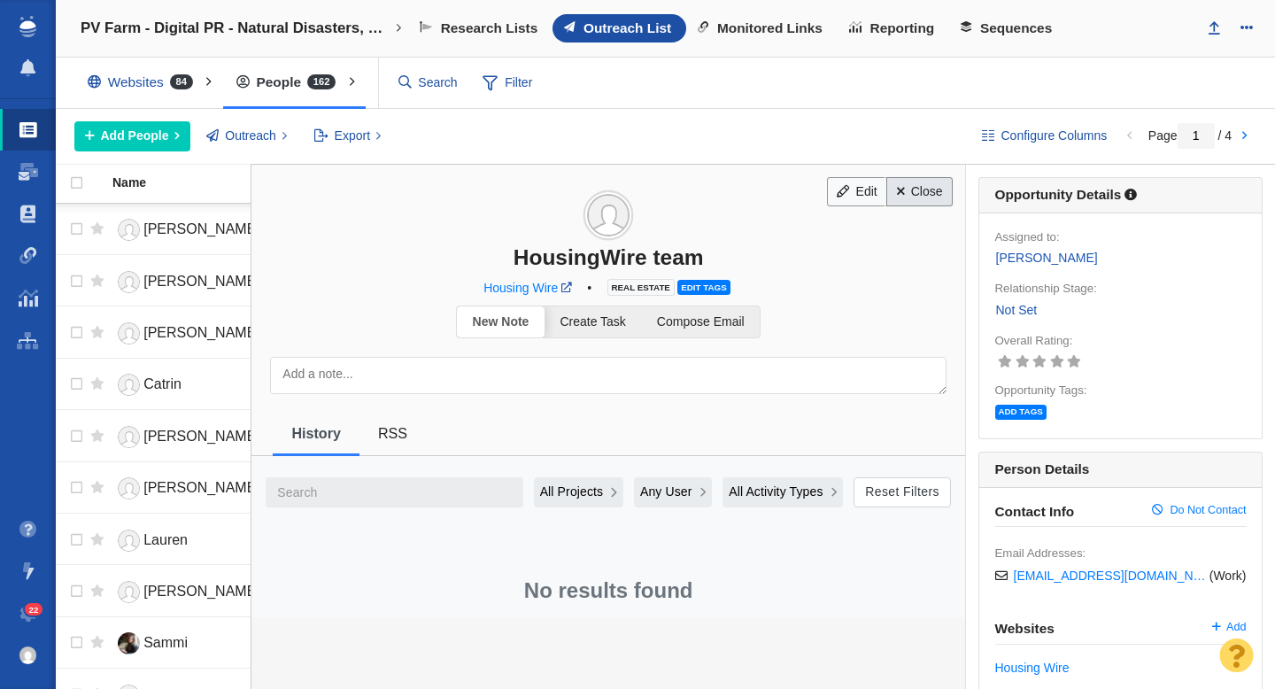
click at [910, 193] on link "Close" at bounding box center [919, 192] width 66 height 30
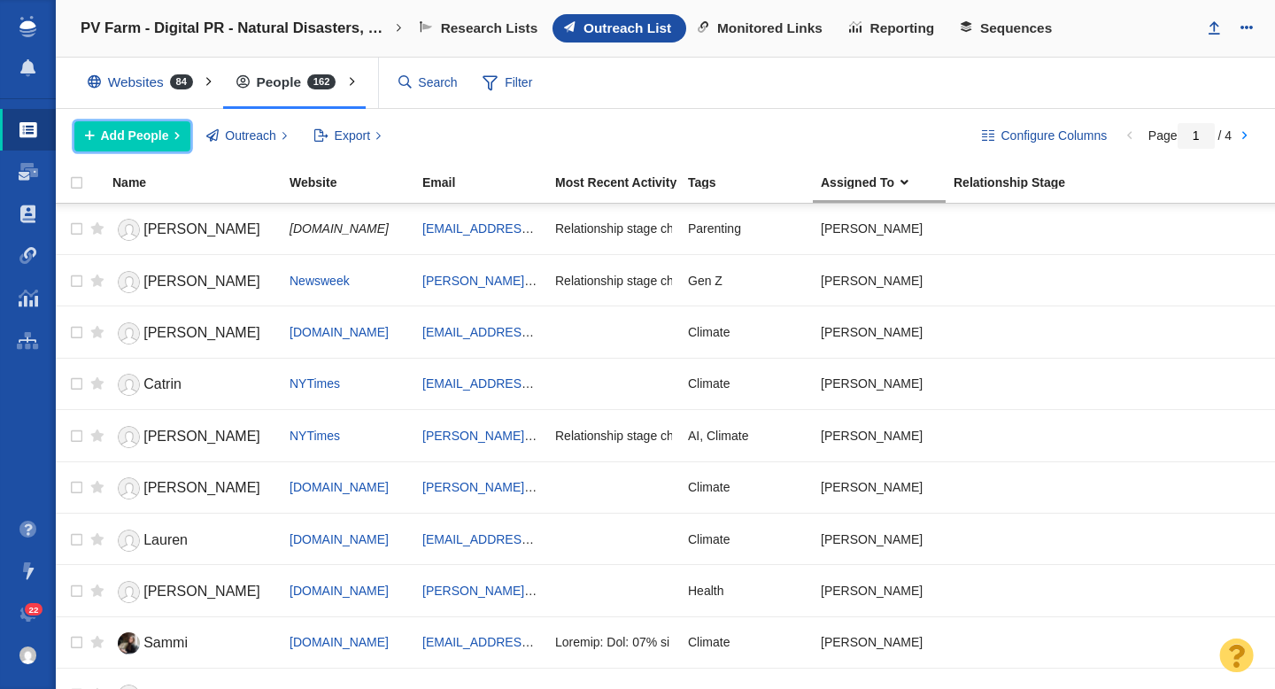
click at [146, 132] on span "Add People" at bounding box center [135, 136] width 68 height 19
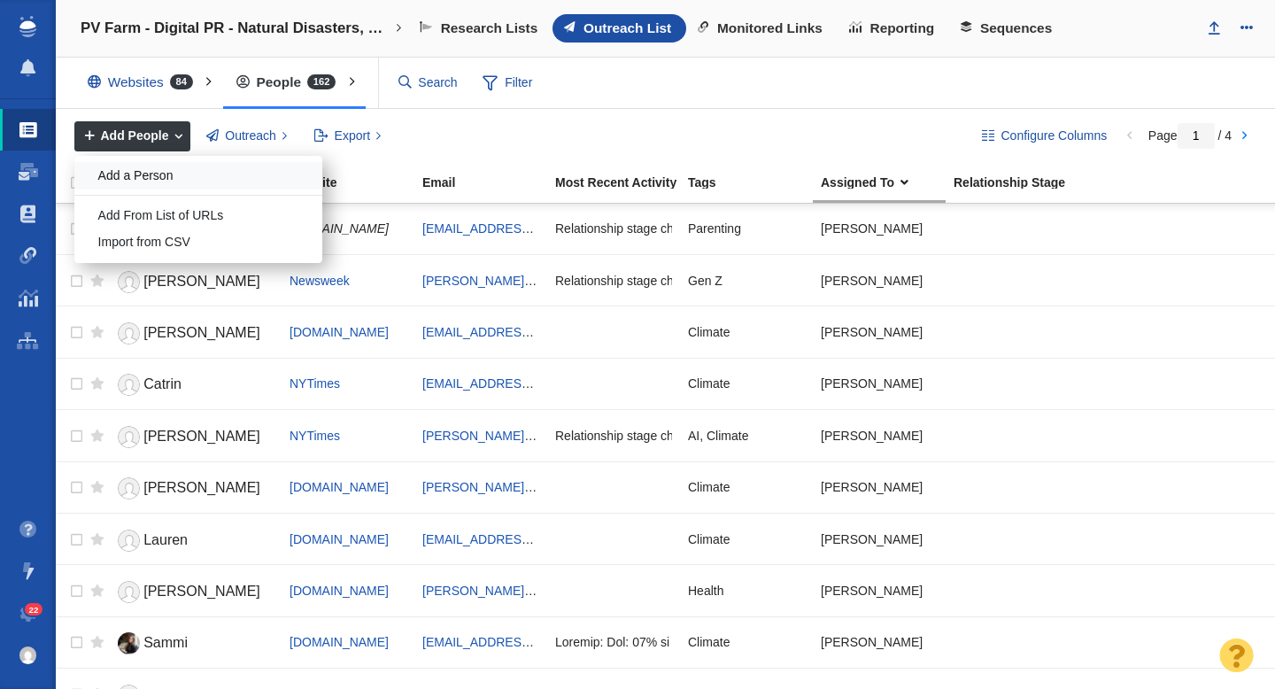
click at [157, 166] on div "Add a Person" at bounding box center [198, 175] width 248 height 27
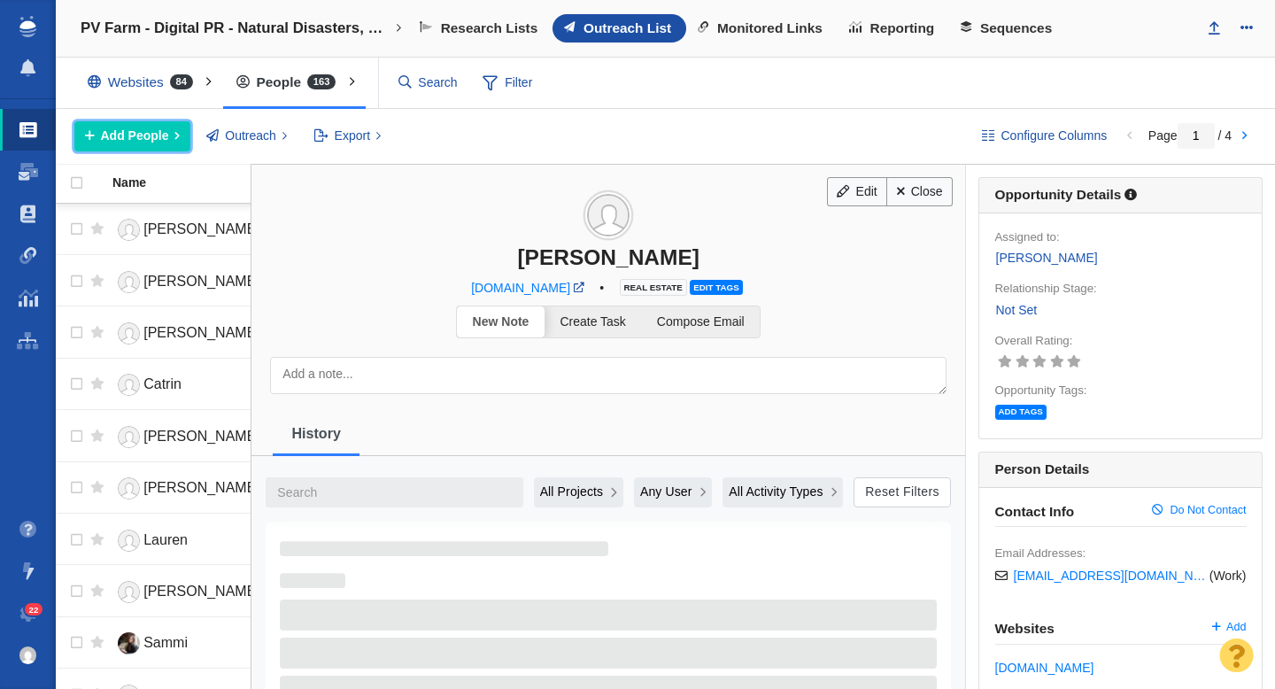
click at [140, 137] on span "Add People" at bounding box center [135, 136] width 68 height 19
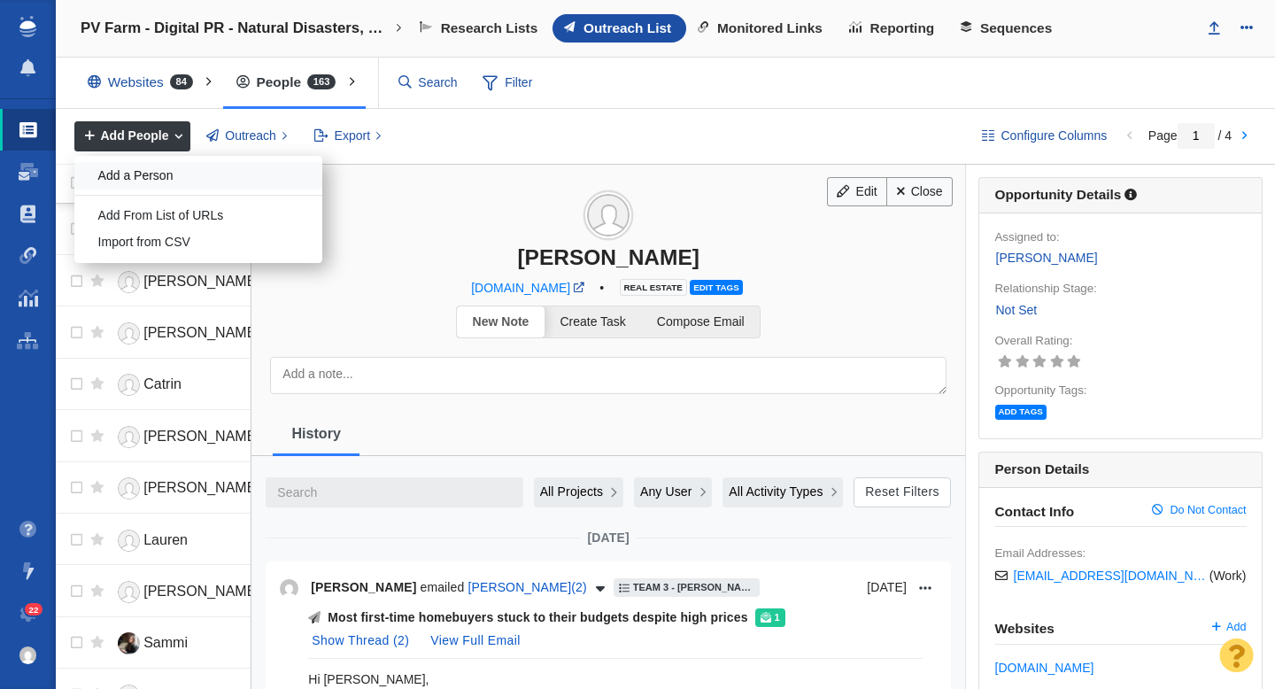
click at [161, 174] on div "Add a Person" at bounding box center [198, 175] width 248 height 27
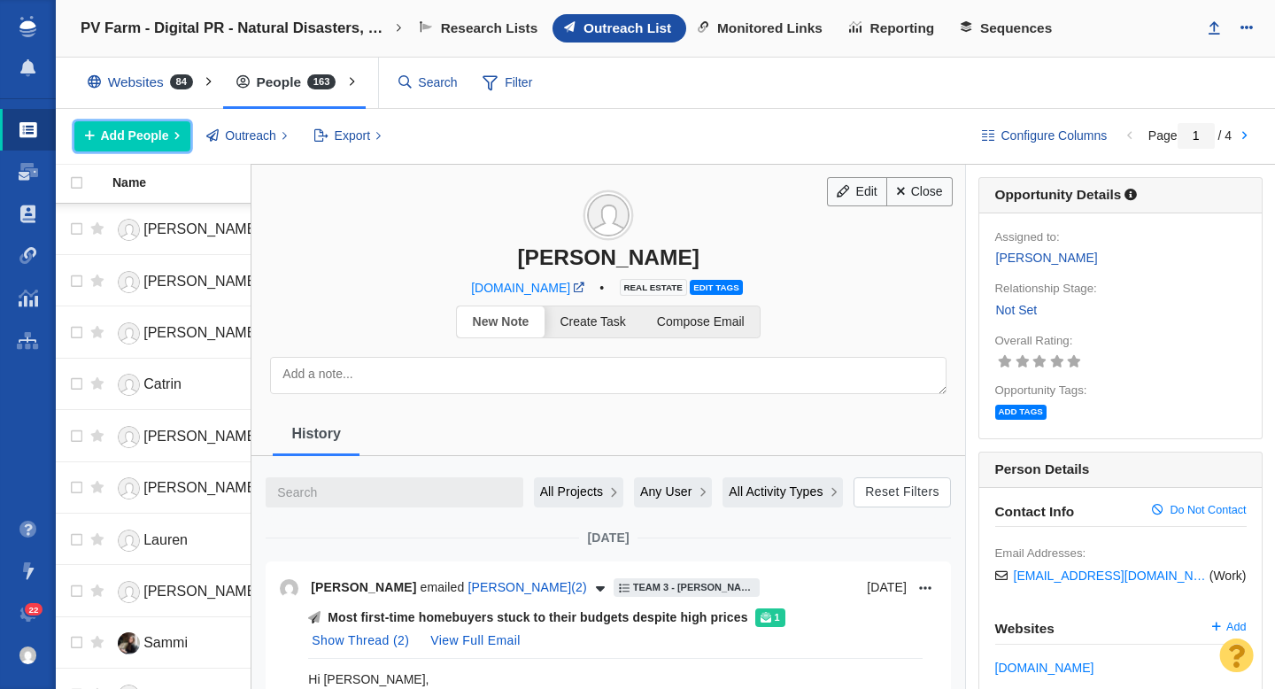
click at [137, 133] on span "Add People" at bounding box center [135, 136] width 68 height 19
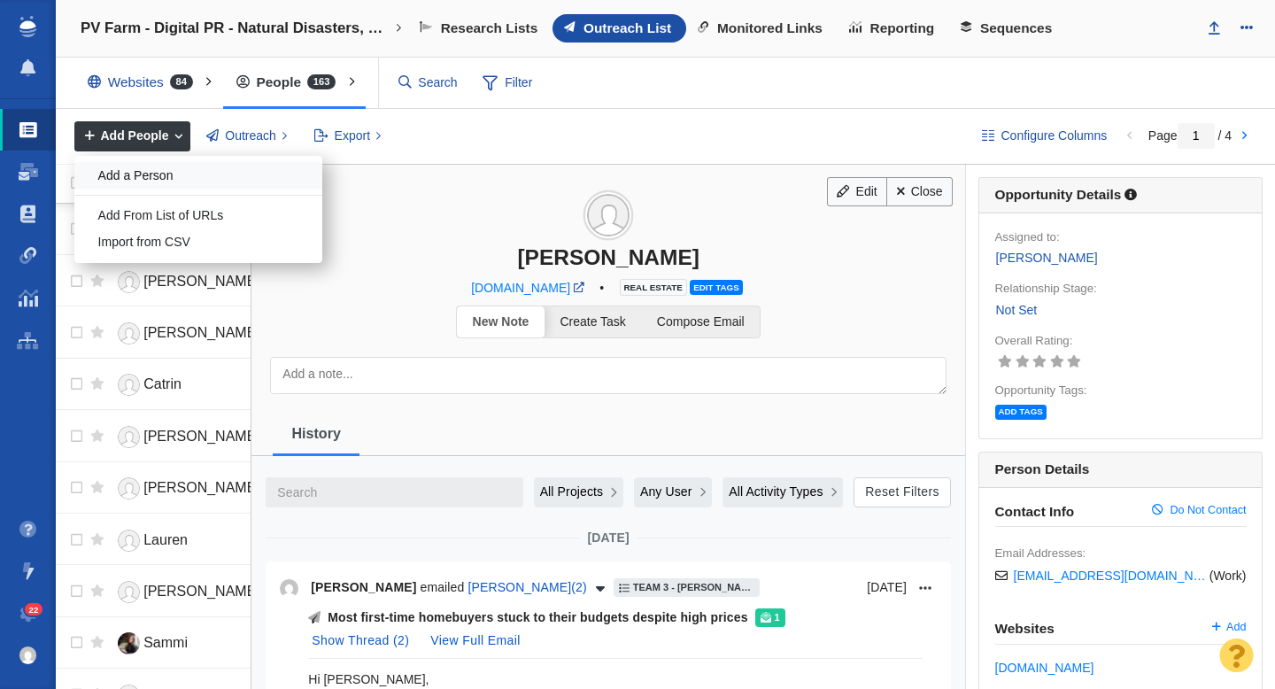
click at [181, 175] on div "Add a Person" at bounding box center [198, 175] width 248 height 27
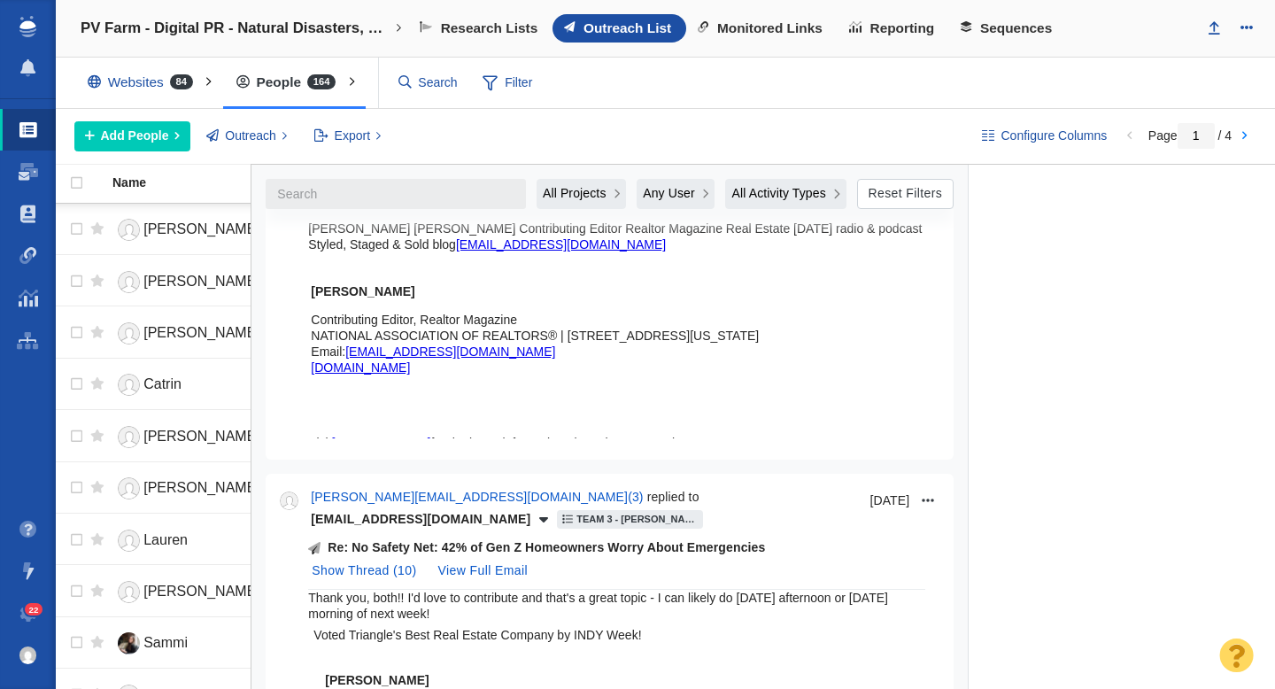
scroll to position [0, 0]
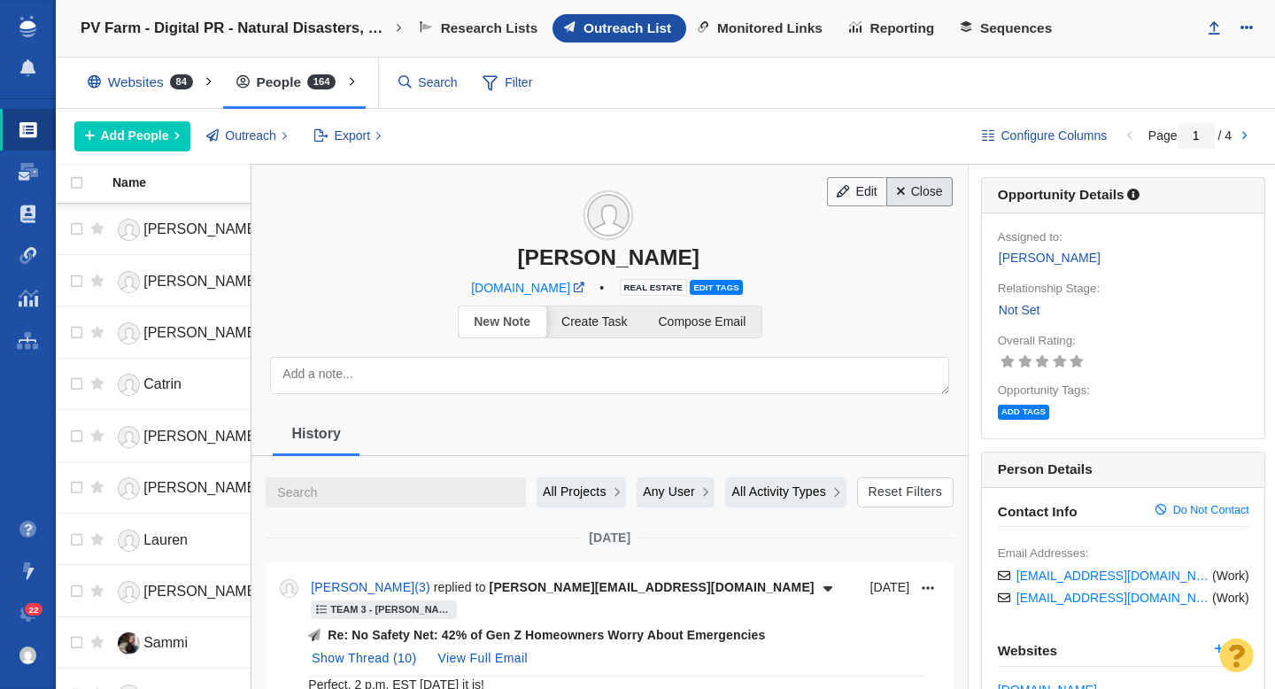
click at [914, 192] on link "Close" at bounding box center [919, 192] width 66 height 30
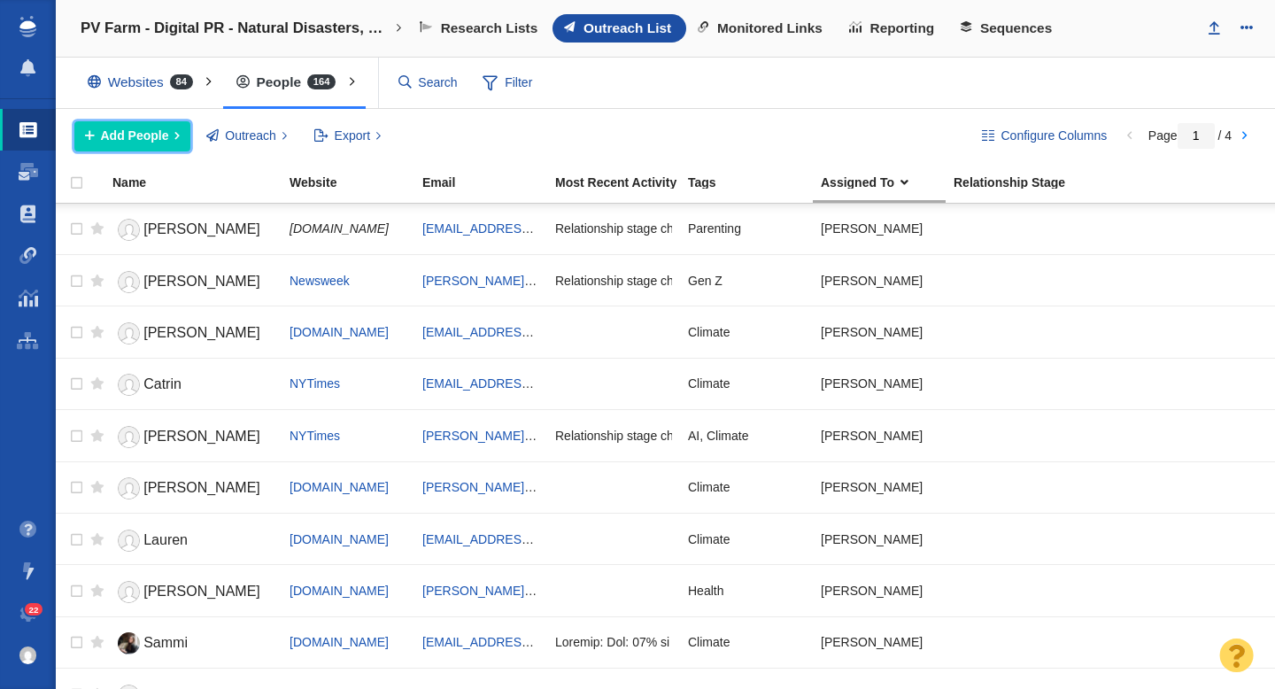
click at [148, 139] on span "Add People" at bounding box center [135, 136] width 68 height 19
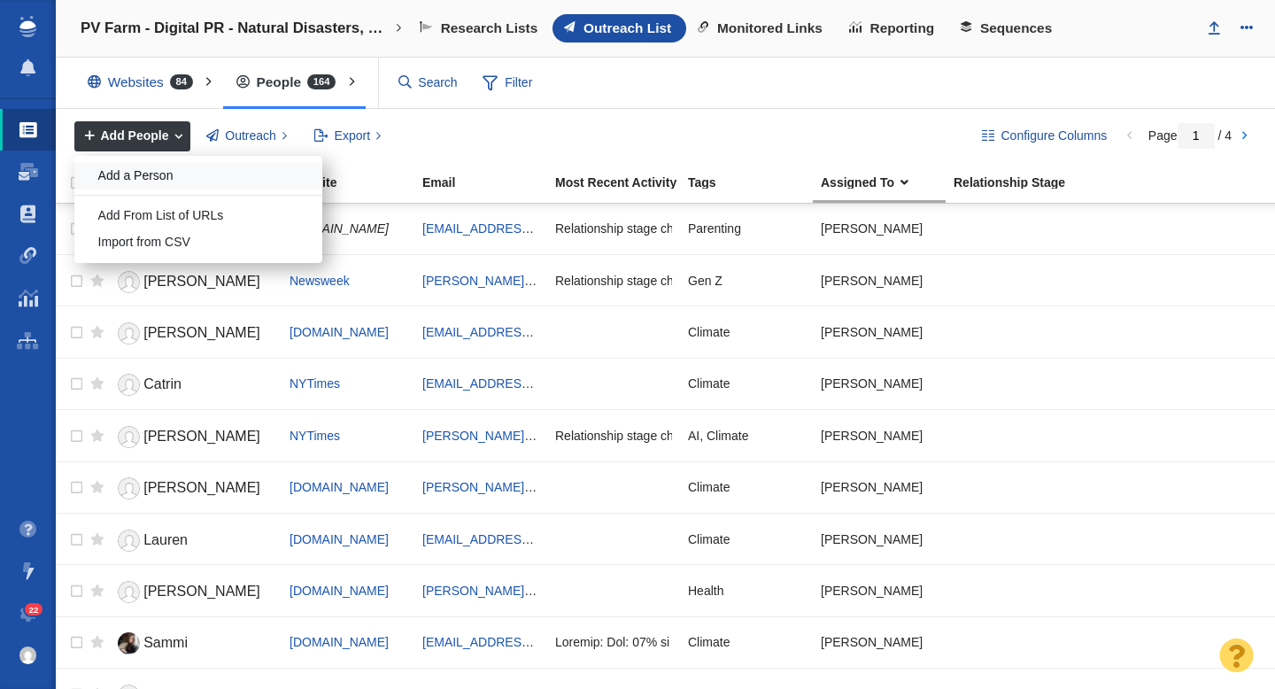
click at [150, 178] on div "Add a Person" at bounding box center [198, 175] width 248 height 27
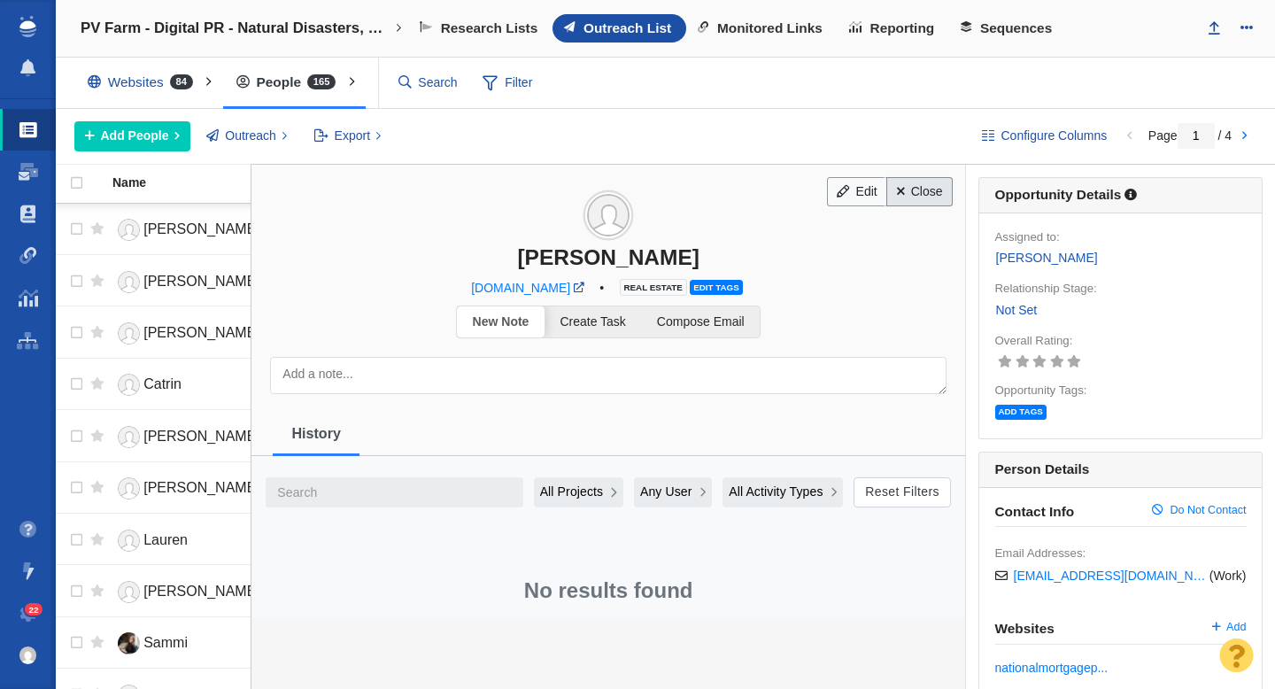
click at [911, 198] on link "Close" at bounding box center [919, 192] width 66 height 30
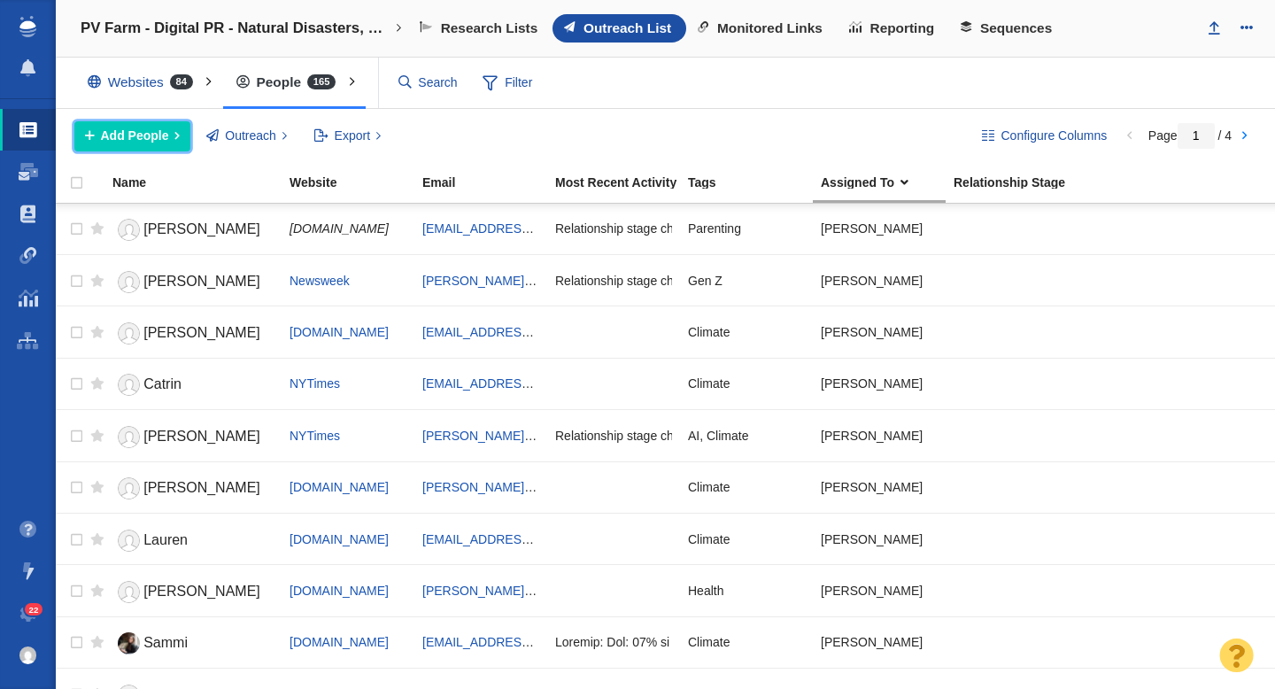
click at [144, 141] on span "Add People" at bounding box center [135, 136] width 68 height 19
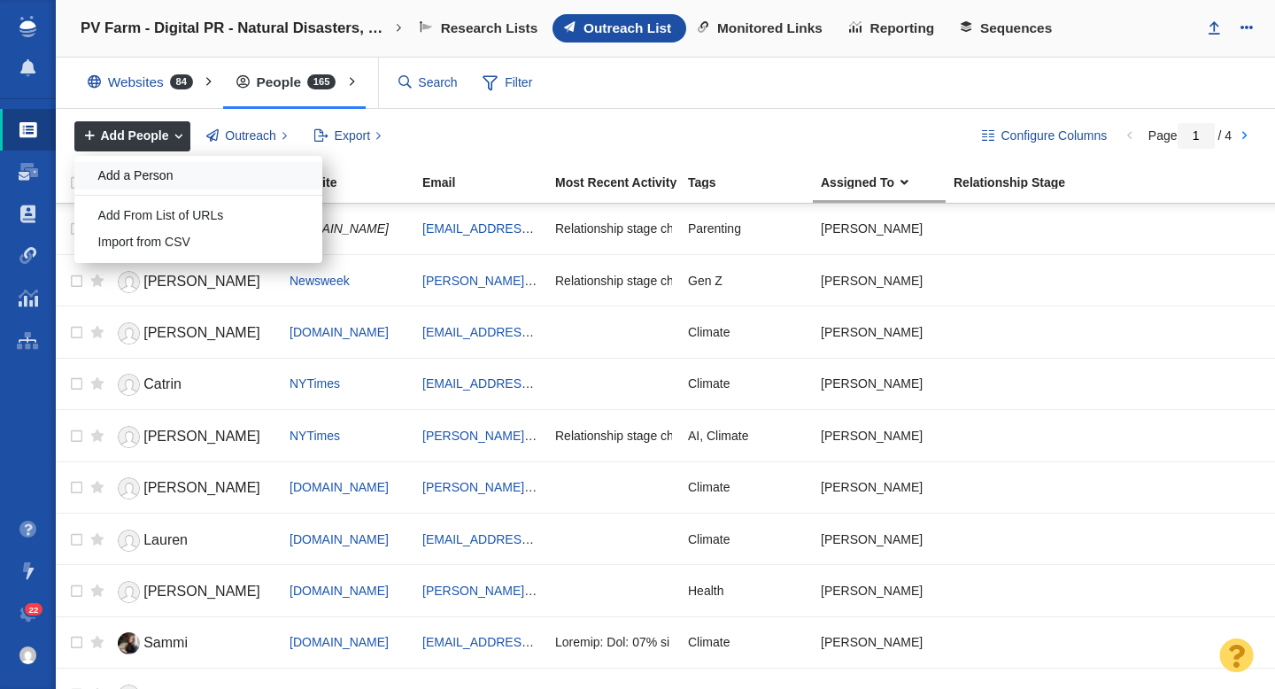
click at [158, 179] on div "Add a Person" at bounding box center [198, 175] width 248 height 27
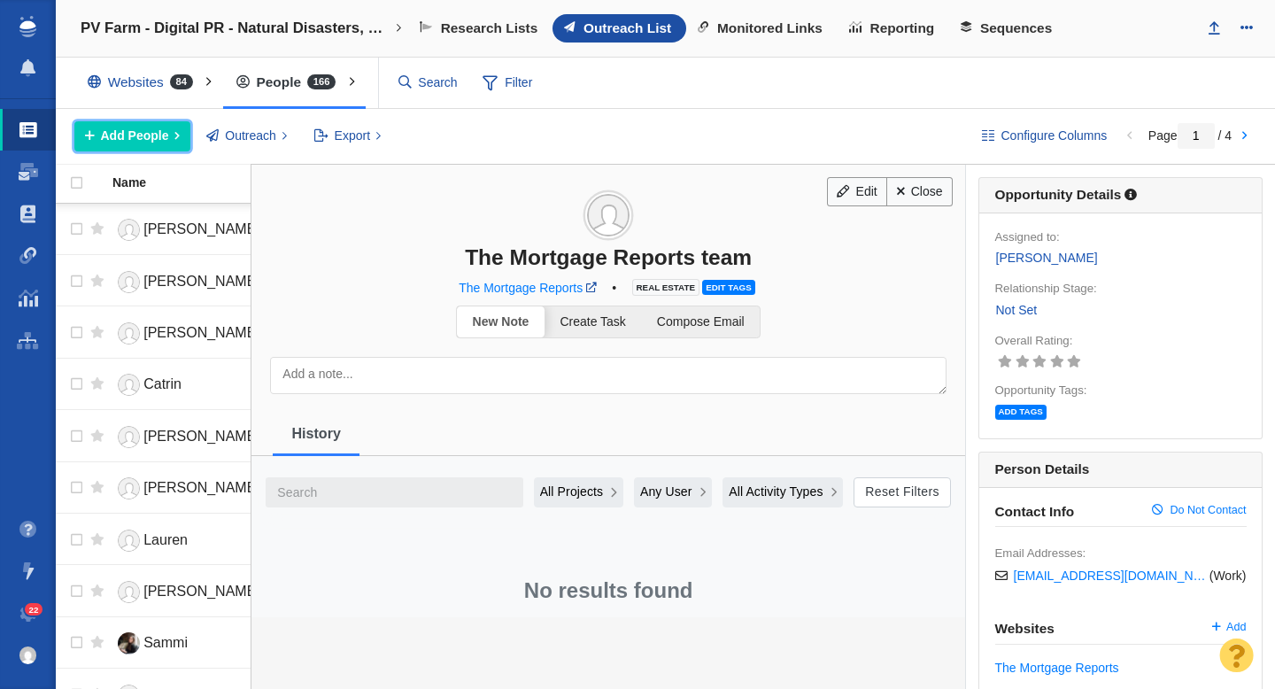
click at [153, 135] on span "Add People" at bounding box center [135, 136] width 68 height 19
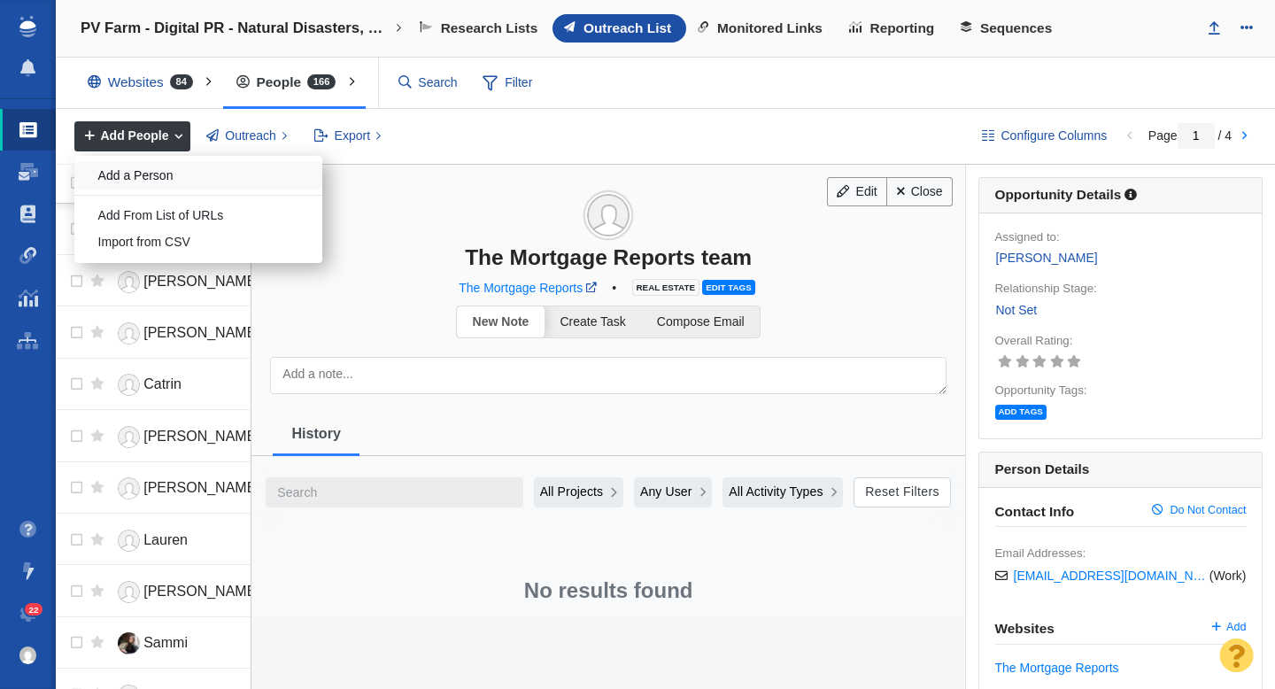
click at [156, 168] on div "Add a Person" at bounding box center [198, 175] width 248 height 27
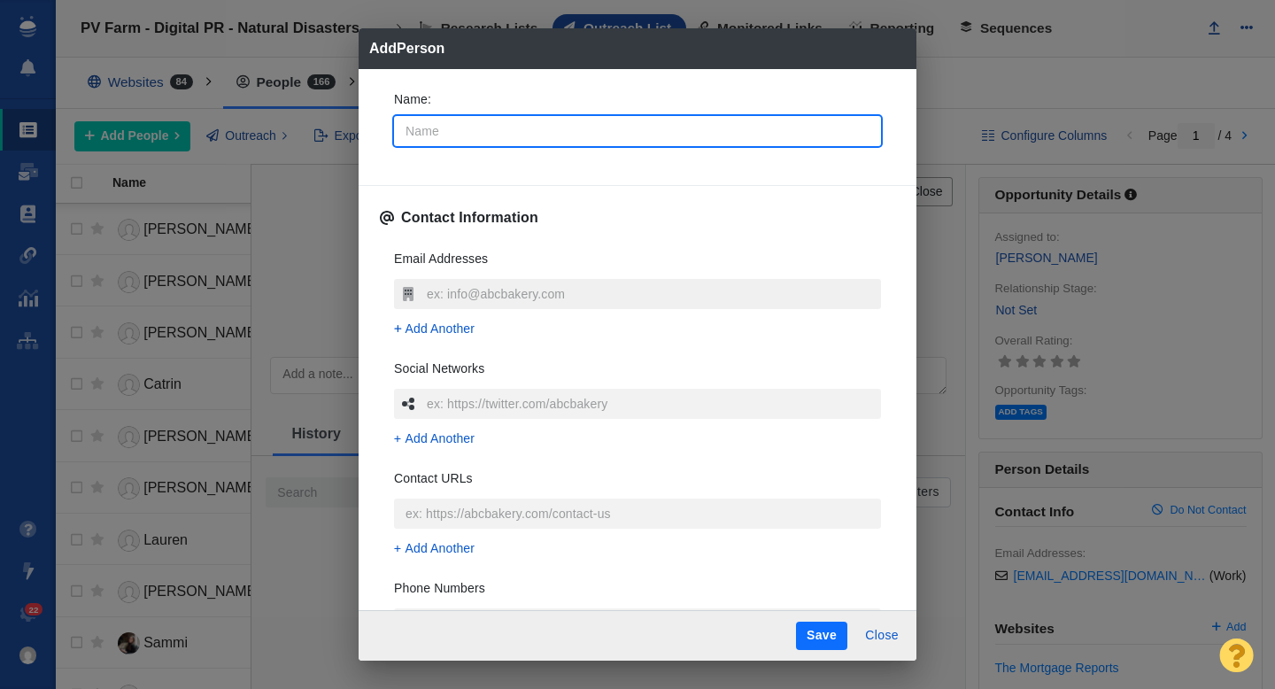
type textarea "x"
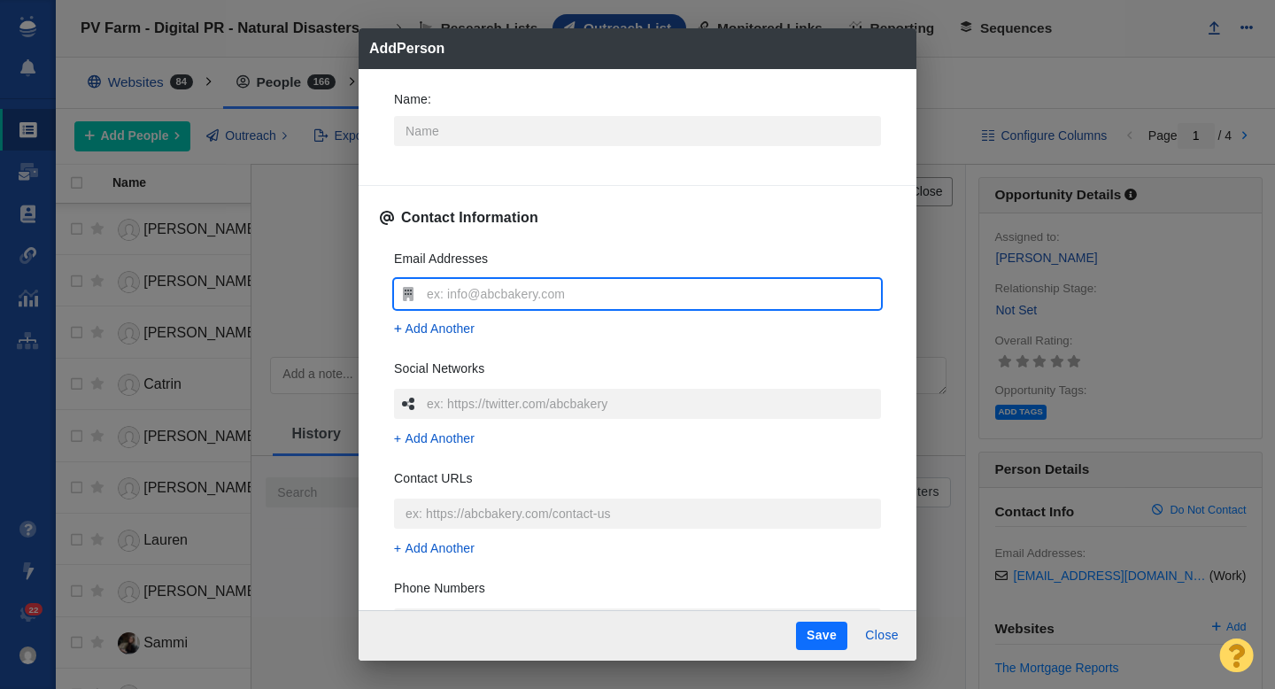
click at [482, 293] on input "text" at bounding box center [651, 294] width 459 height 30
type input "[PERSON_NAME][EMAIL_ADDRESS][DOMAIN_NAME]"
type textarea "x"
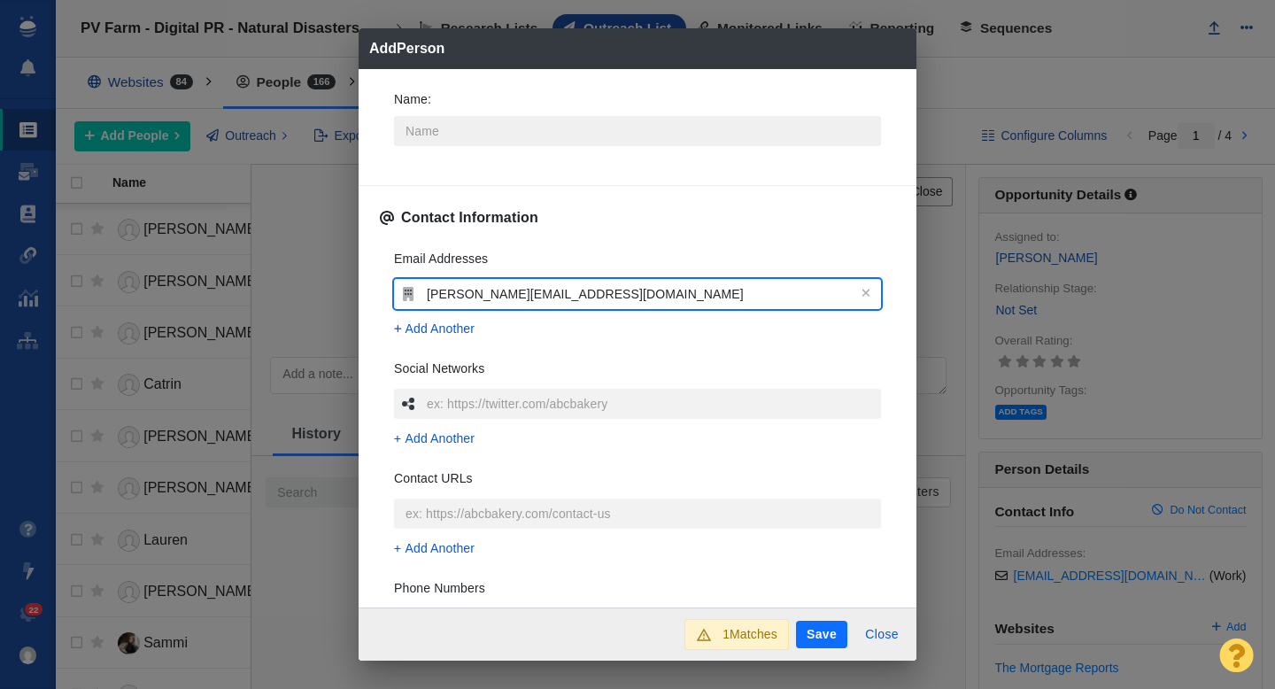
type input "[PERSON_NAME][EMAIL_ADDRESS][DOMAIN_NAME]"
click at [424, 136] on input "Name :" at bounding box center [637, 131] width 487 height 30
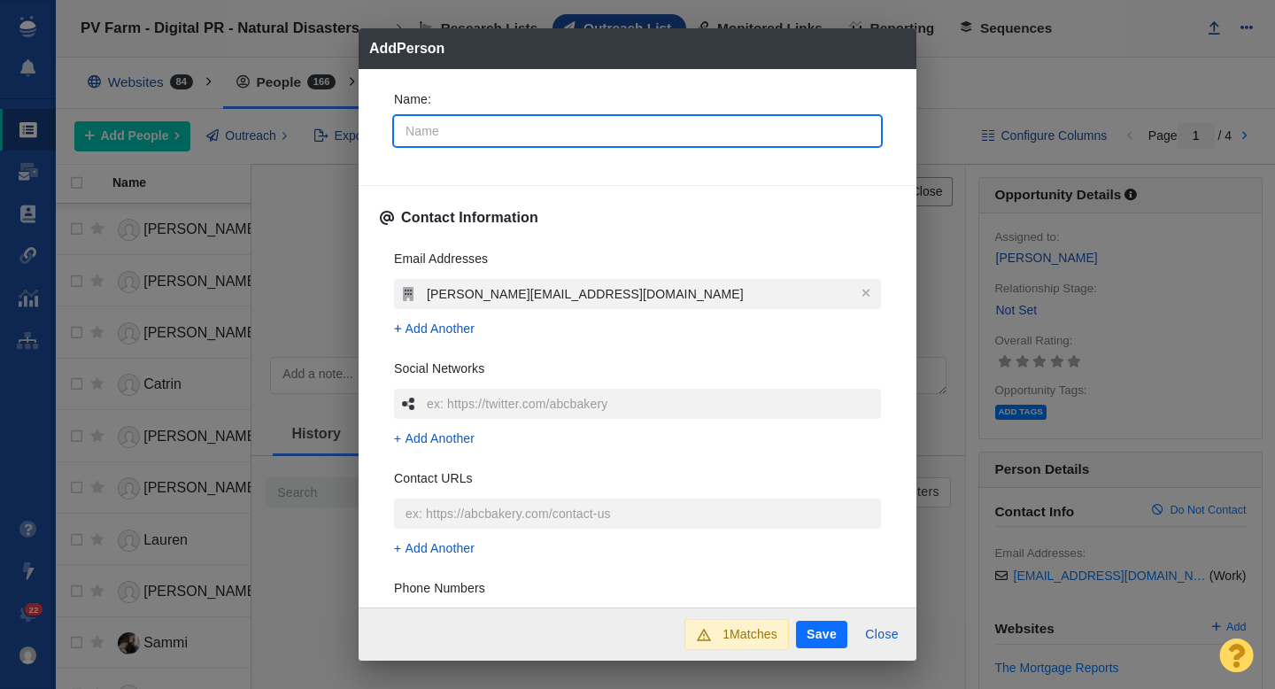
type input "A"
type textarea "x"
type input "Al"
type textarea "x"
type input "Ale"
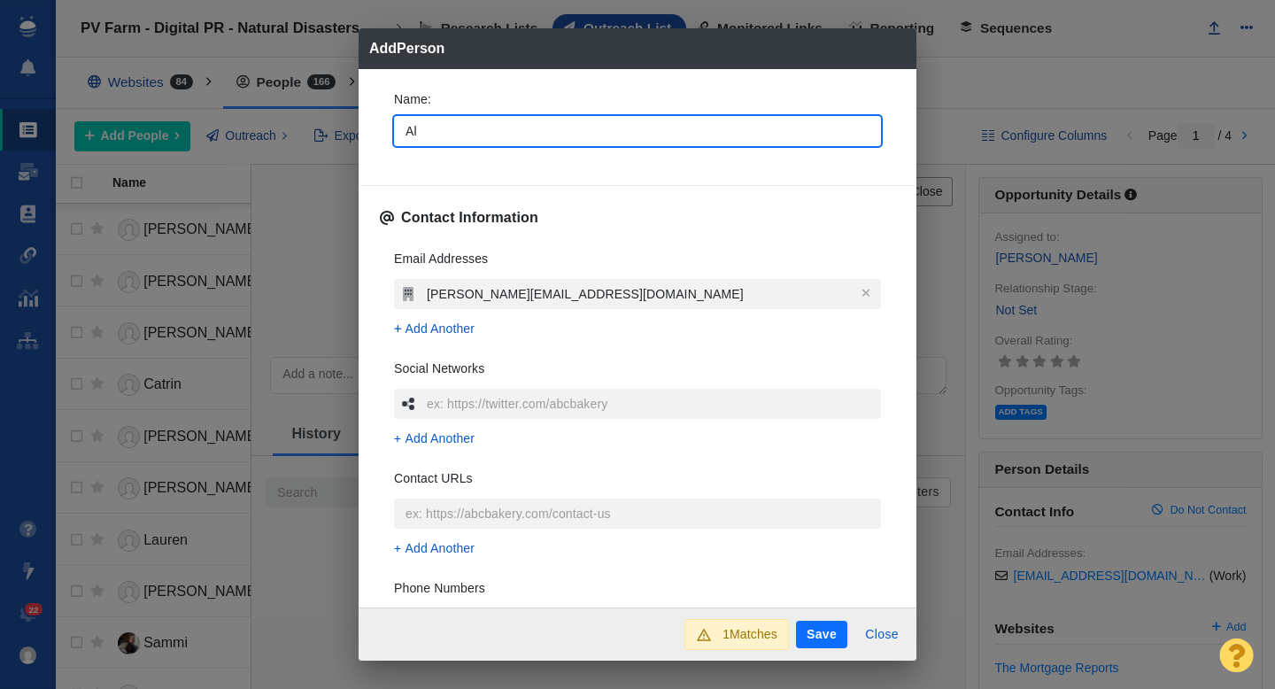
type textarea "x"
type input "Alek"
type textarea "x"
type input "Aleks"
type textarea "x"
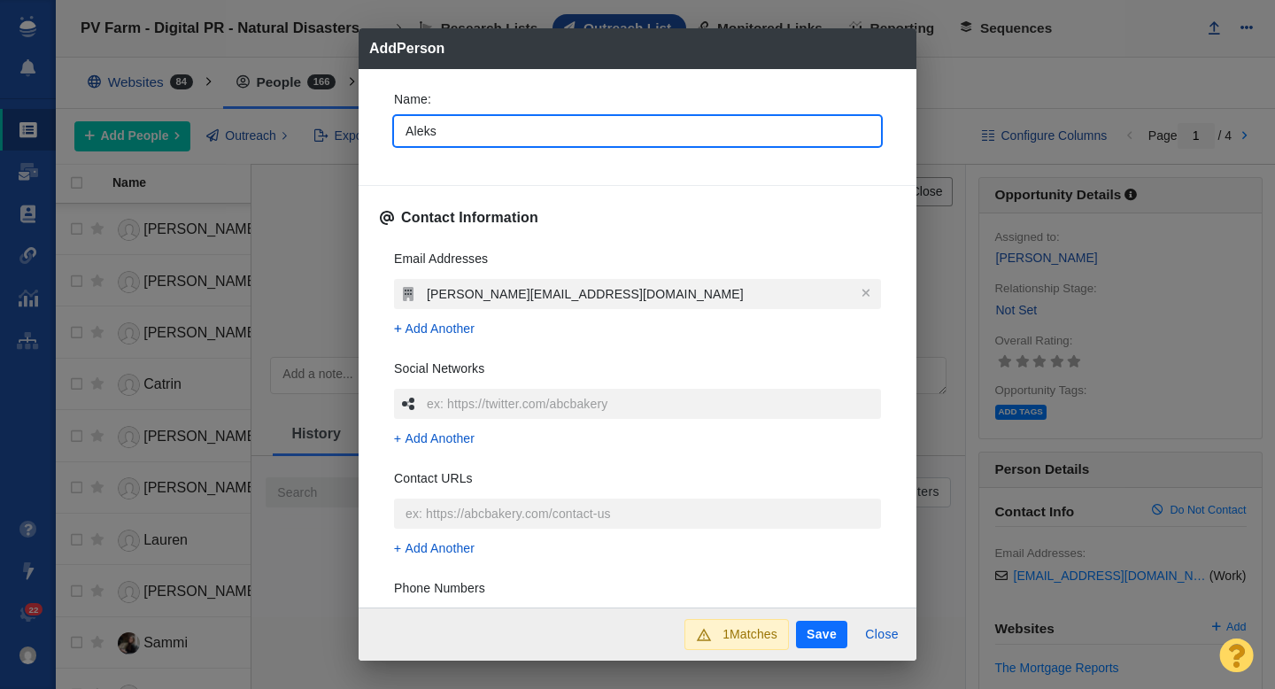
type input "Aleksa"
type textarea "x"
type input "Aleksan"
type textarea "x"
type input "[PERSON_NAME]"
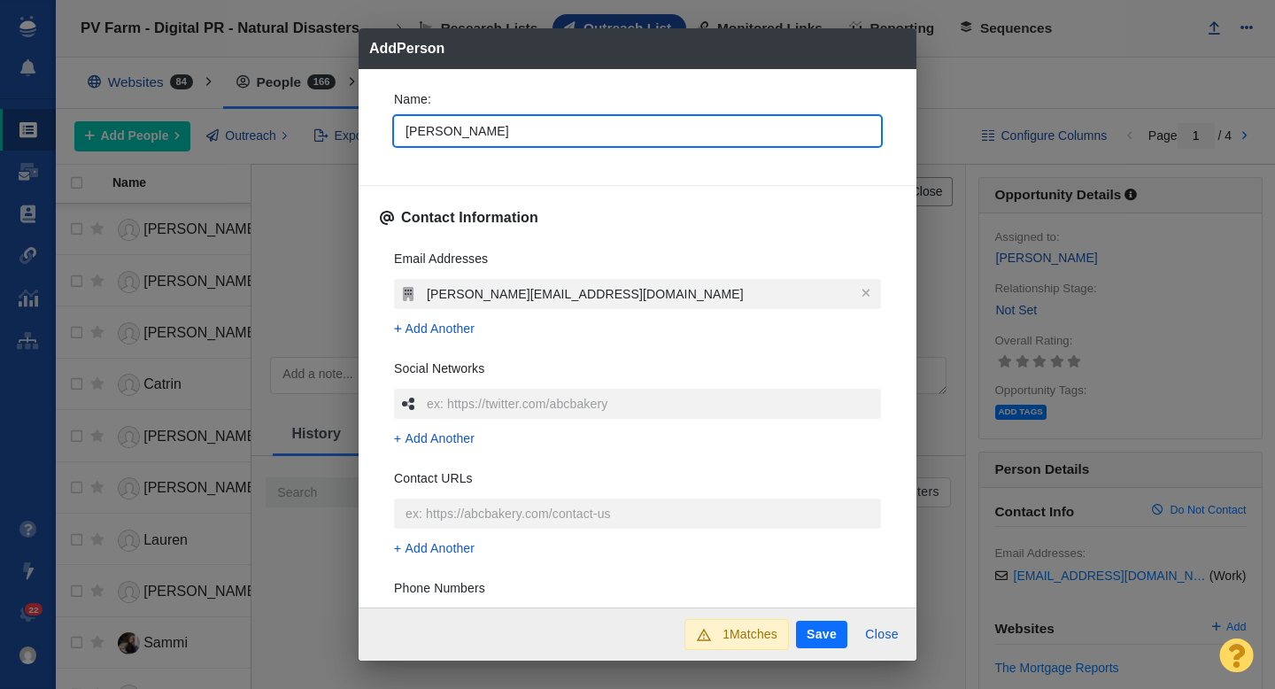
type textarea "x"
type input "[PERSON_NAME]"
type textarea "x"
type input "[PERSON_NAME]"
type textarea "x"
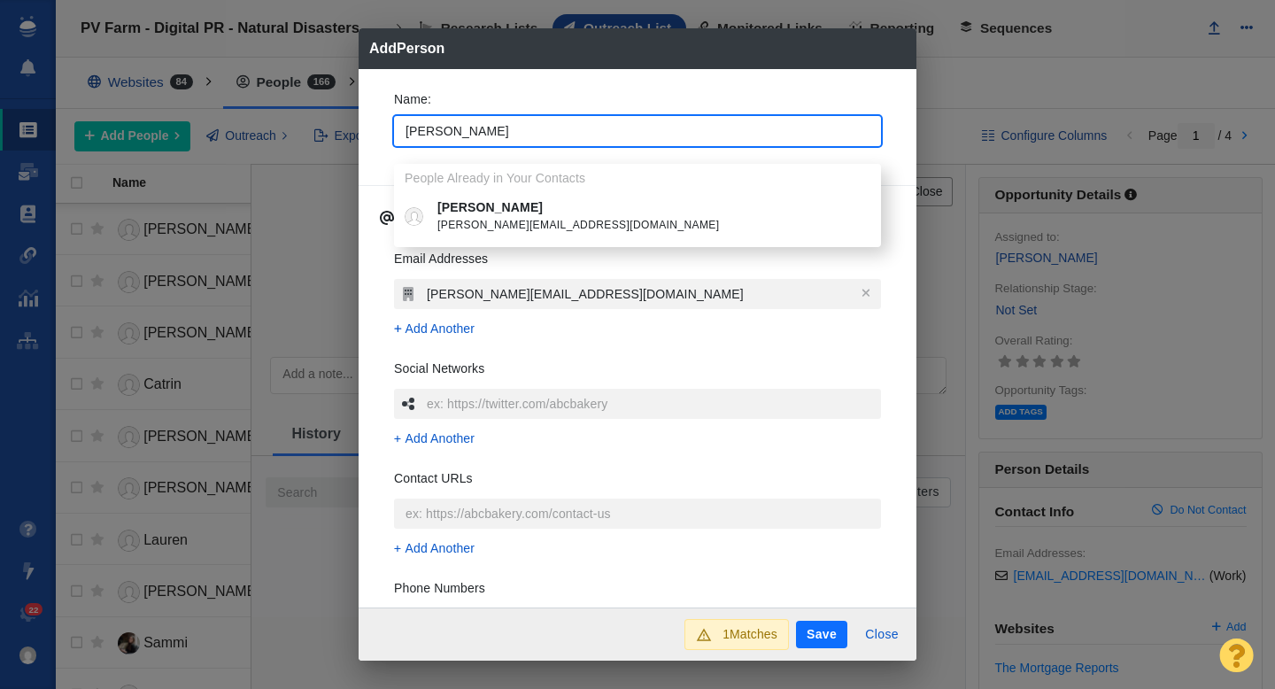
type input "[PERSON_NAME]"
click at [472, 210] on p "[PERSON_NAME]" at bounding box center [650, 207] width 426 height 19
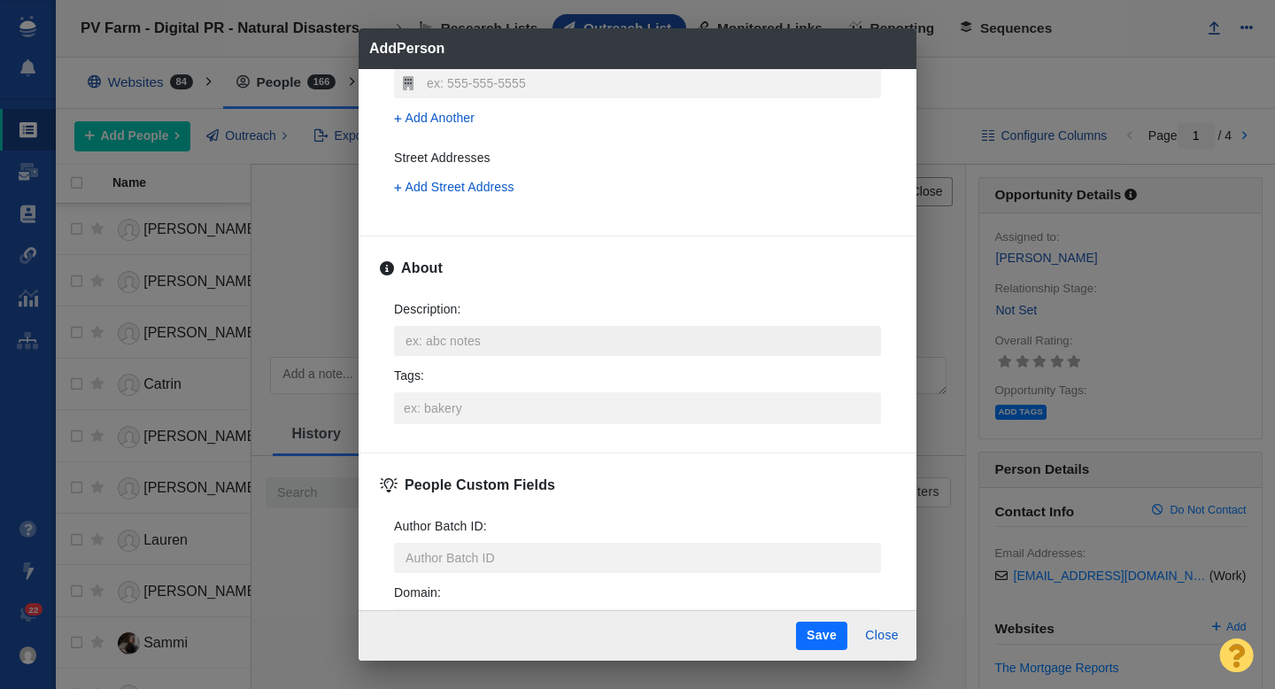
scroll to position [552, 0]
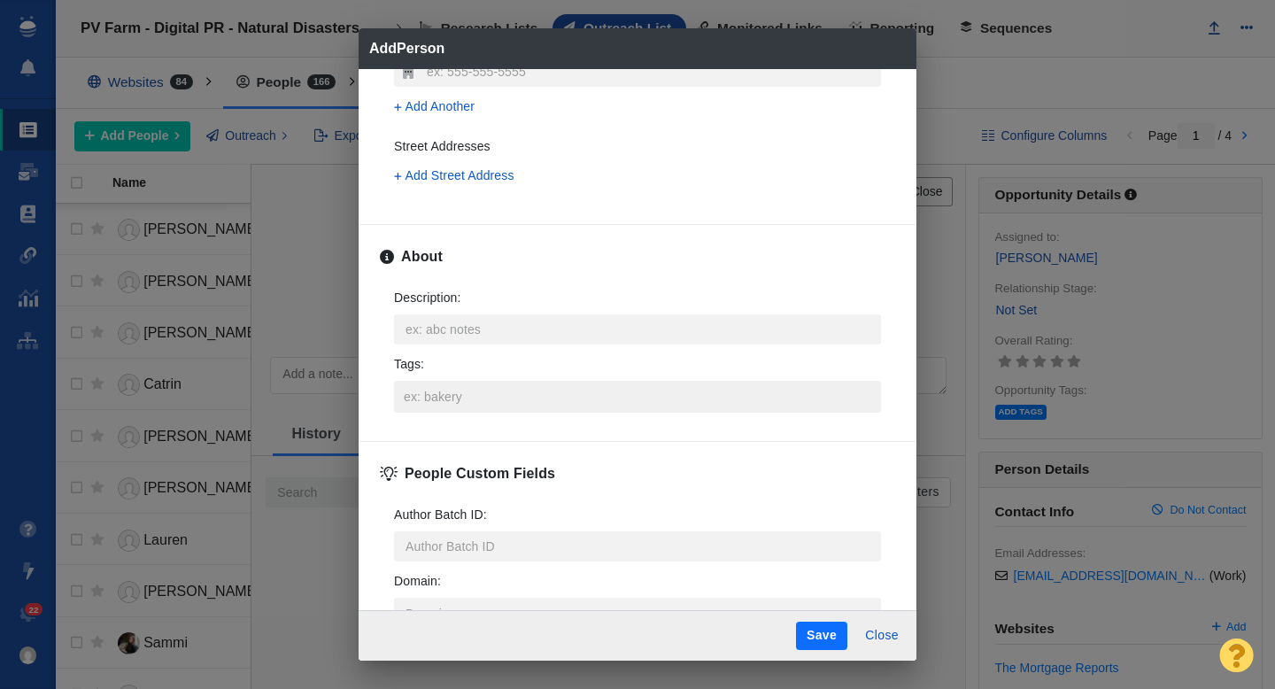
type textarea "x"
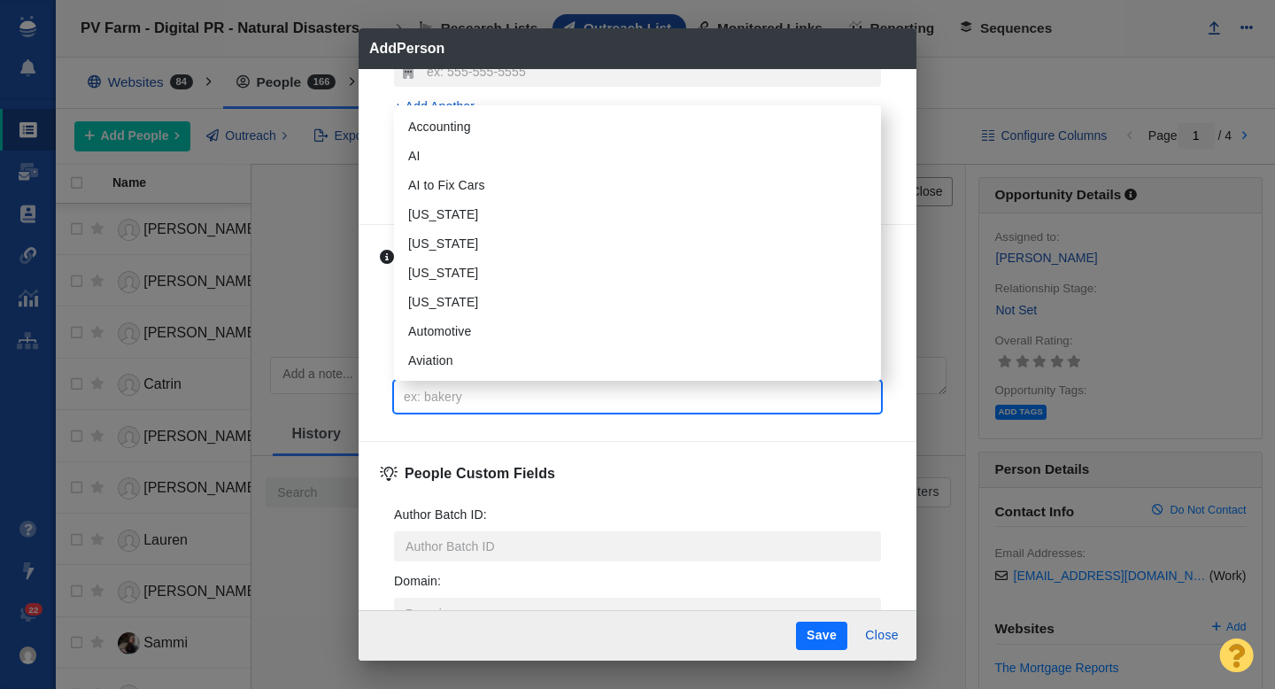
click at [467, 397] on input "Tags :" at bounding box center [637, 397] width 476 height 32
type input "rea"
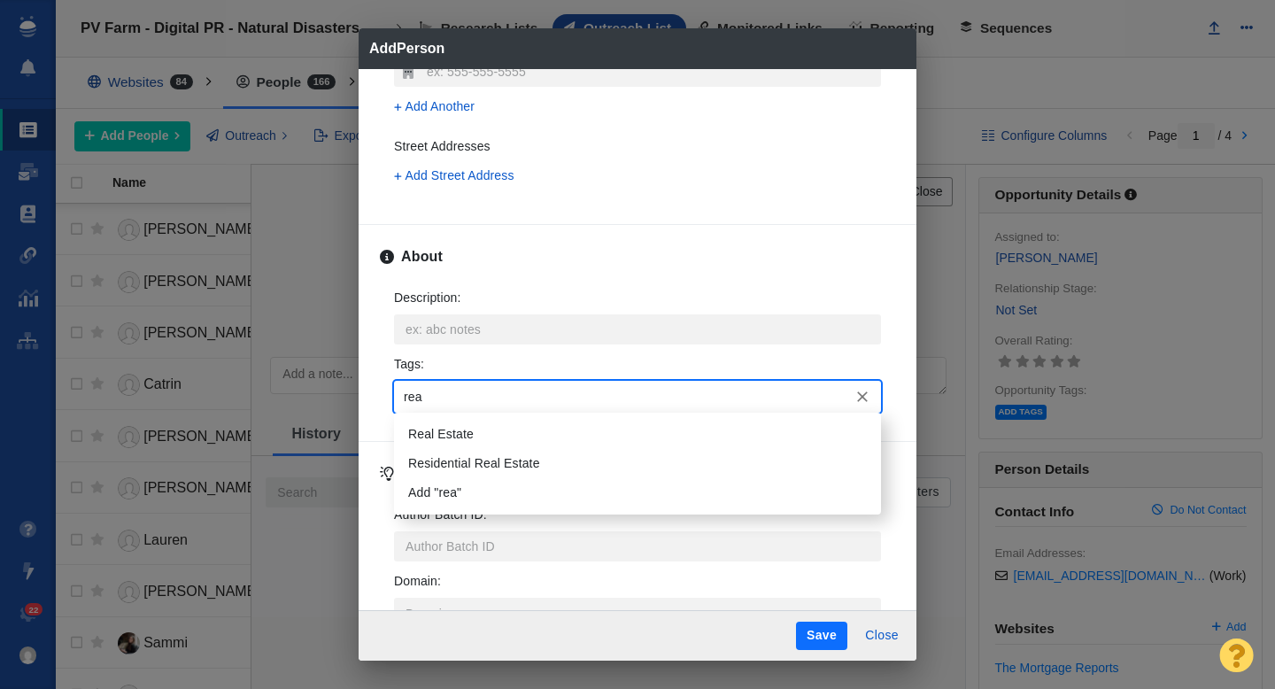
click at [467, 427] on li "Real Estate" at bounding box center [637, 434] width 487 height 29
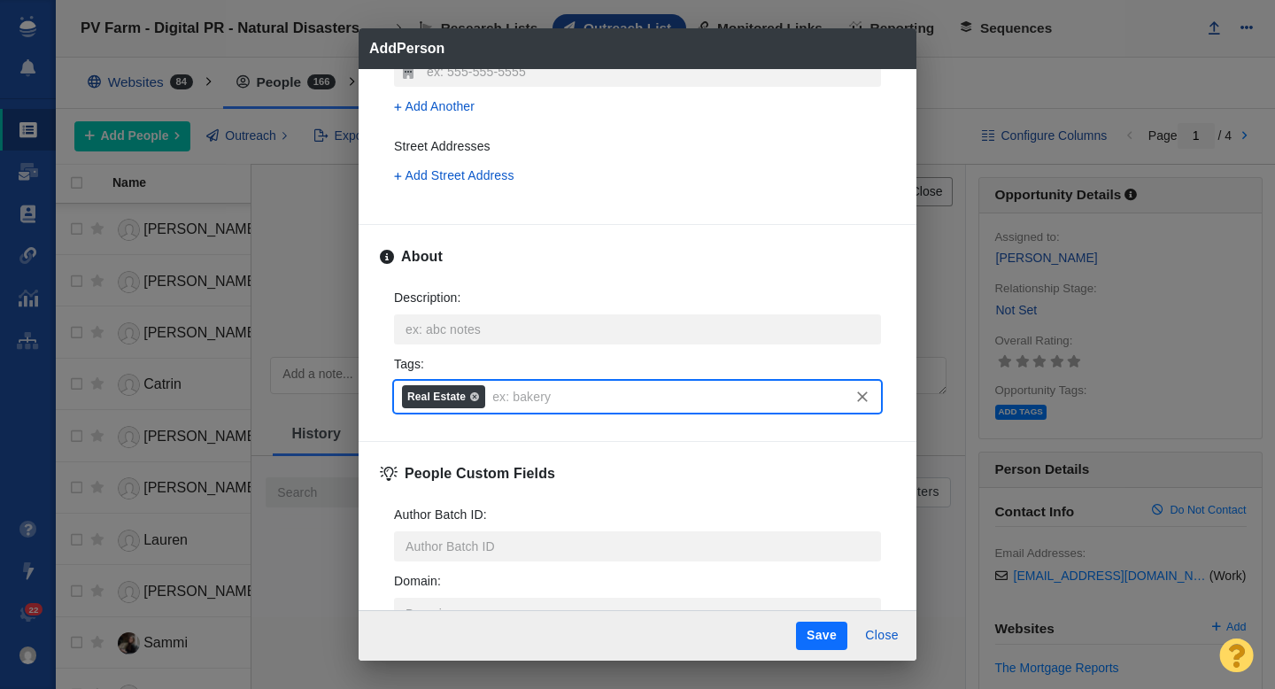
scroll to position [637, 0]
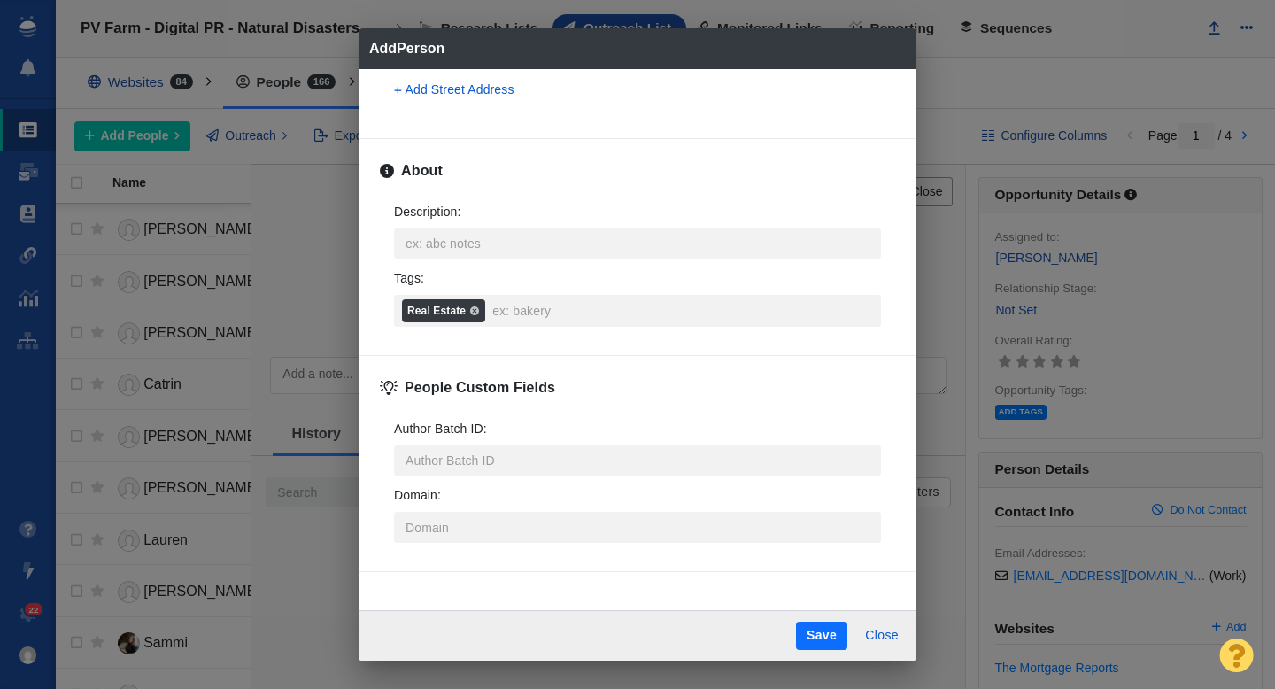
click at [826, 634] on button "Save" at bounding box center [821, 636] width 51 height 28
type textarea "x"
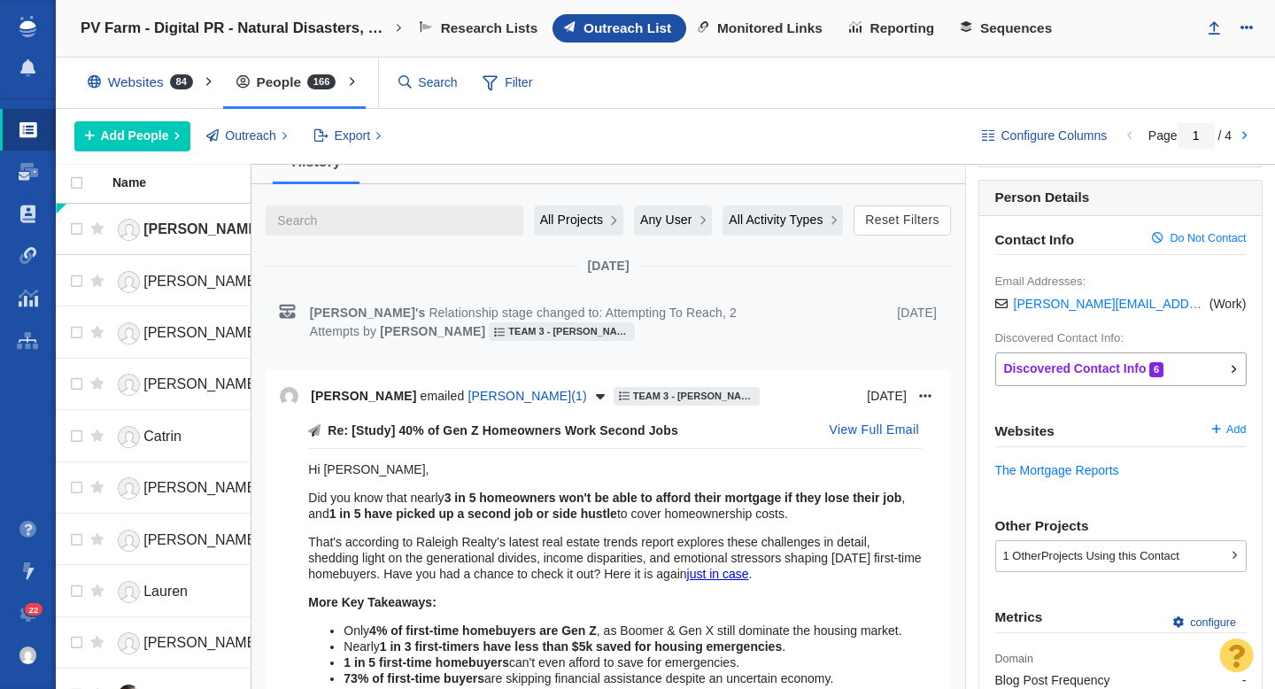
scroll to position [0, 0]
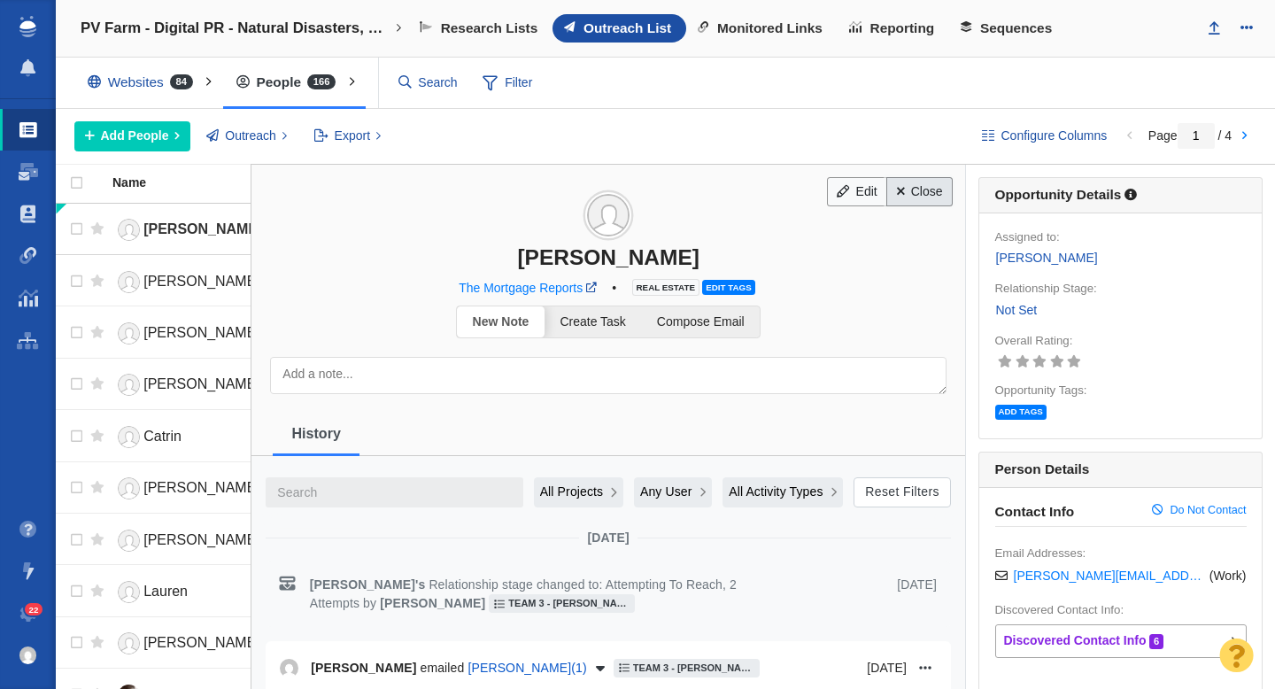
click at [922, 197] on link "Close" at bounding box center [919, 192] width 66 height 30
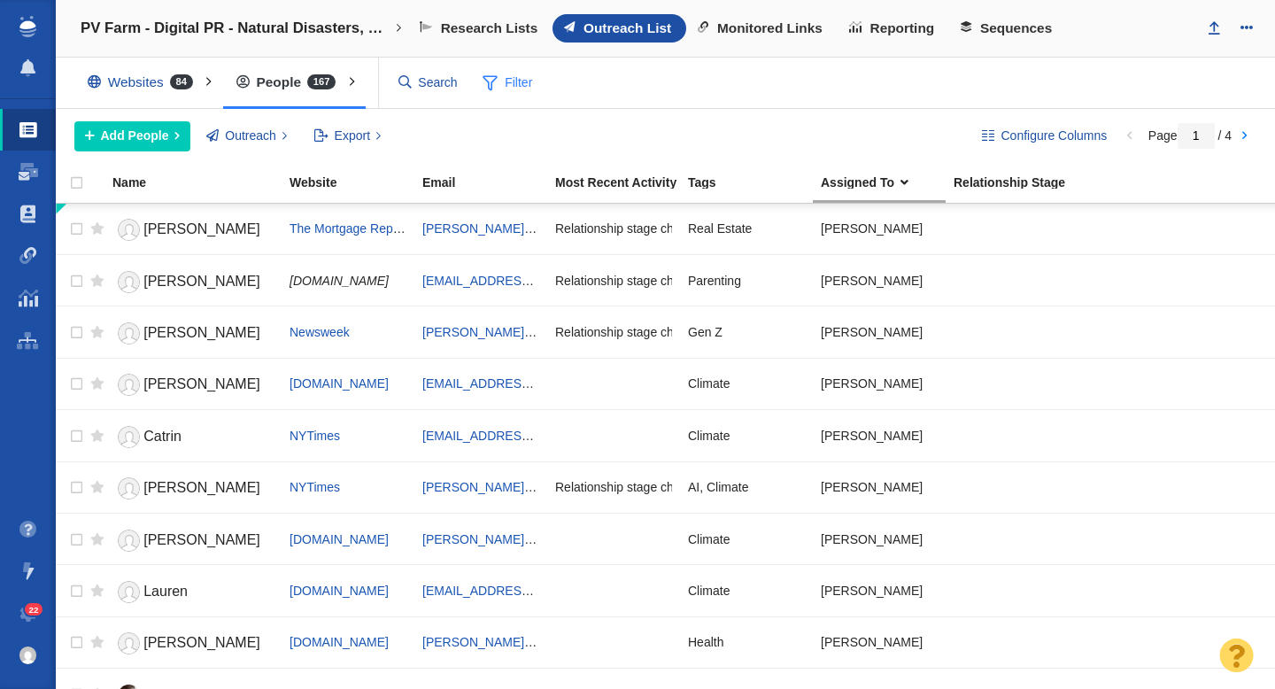
click at [516, 91] on span "Filter" at bounding box center [507, 83] width 71 height 34
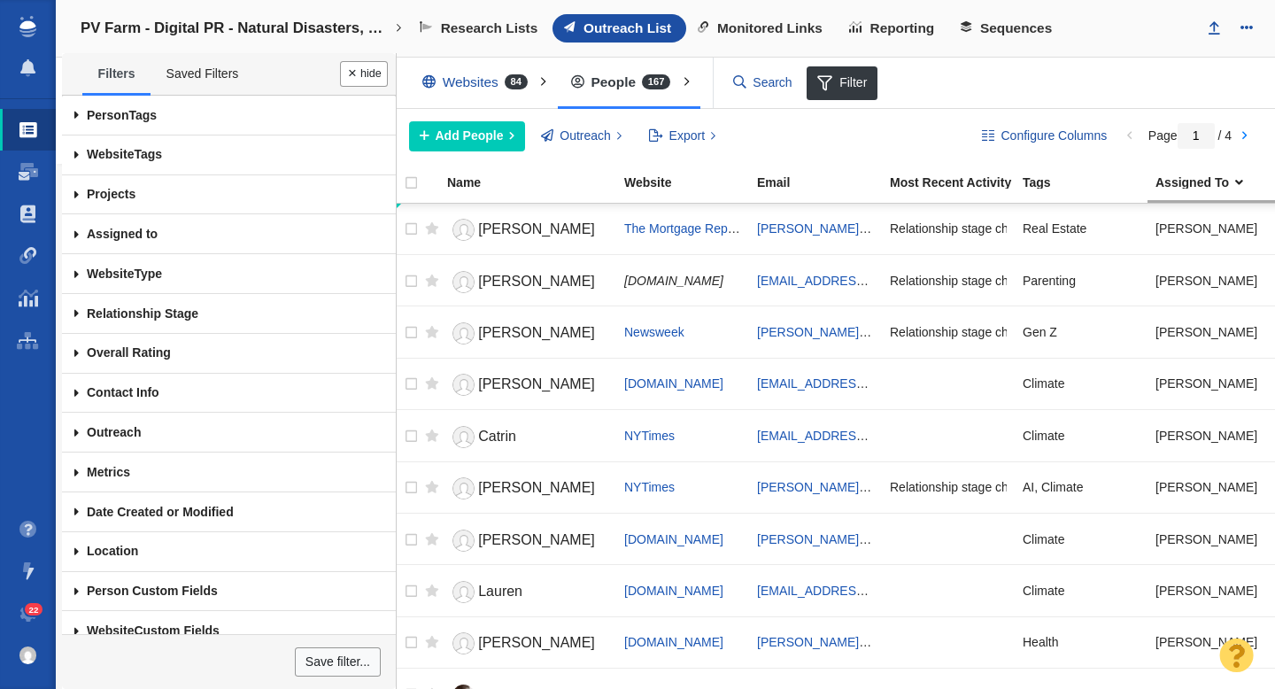
click at [74, 237] on span at bounding box center [76, 234] width 29 height 40
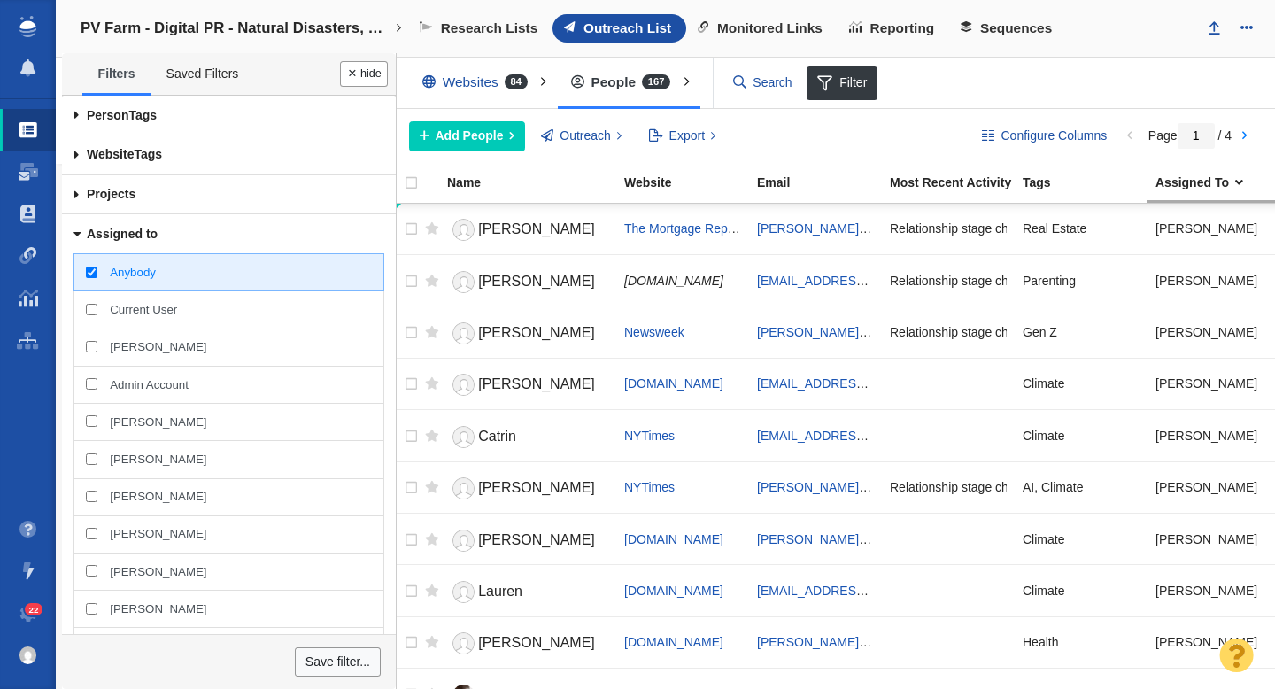
click at [88, 347] on input "[PERSON_NAME]" at bounding box center [92, 347] width 12 height 12
checkbox input "true"
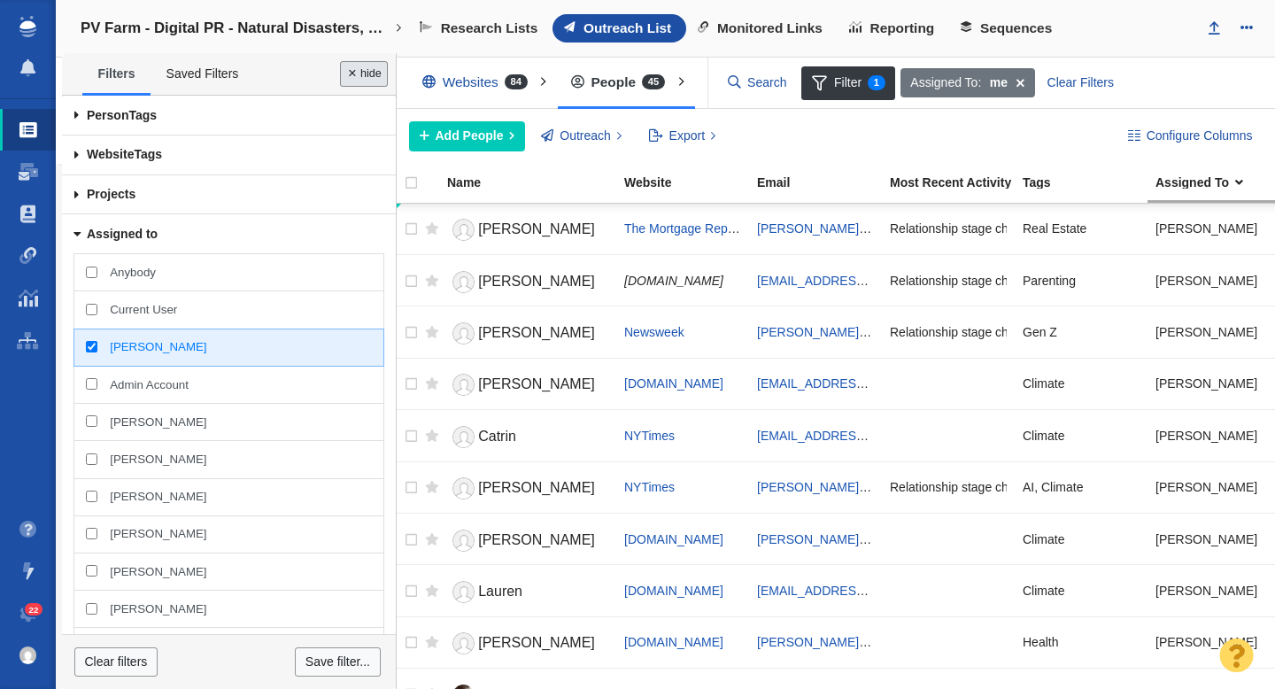
click at [361, 84] on button "Done" at bounding box center [364, 74] width 48 height 26
